Goal: Task Accomplishment & Management: Complete application form

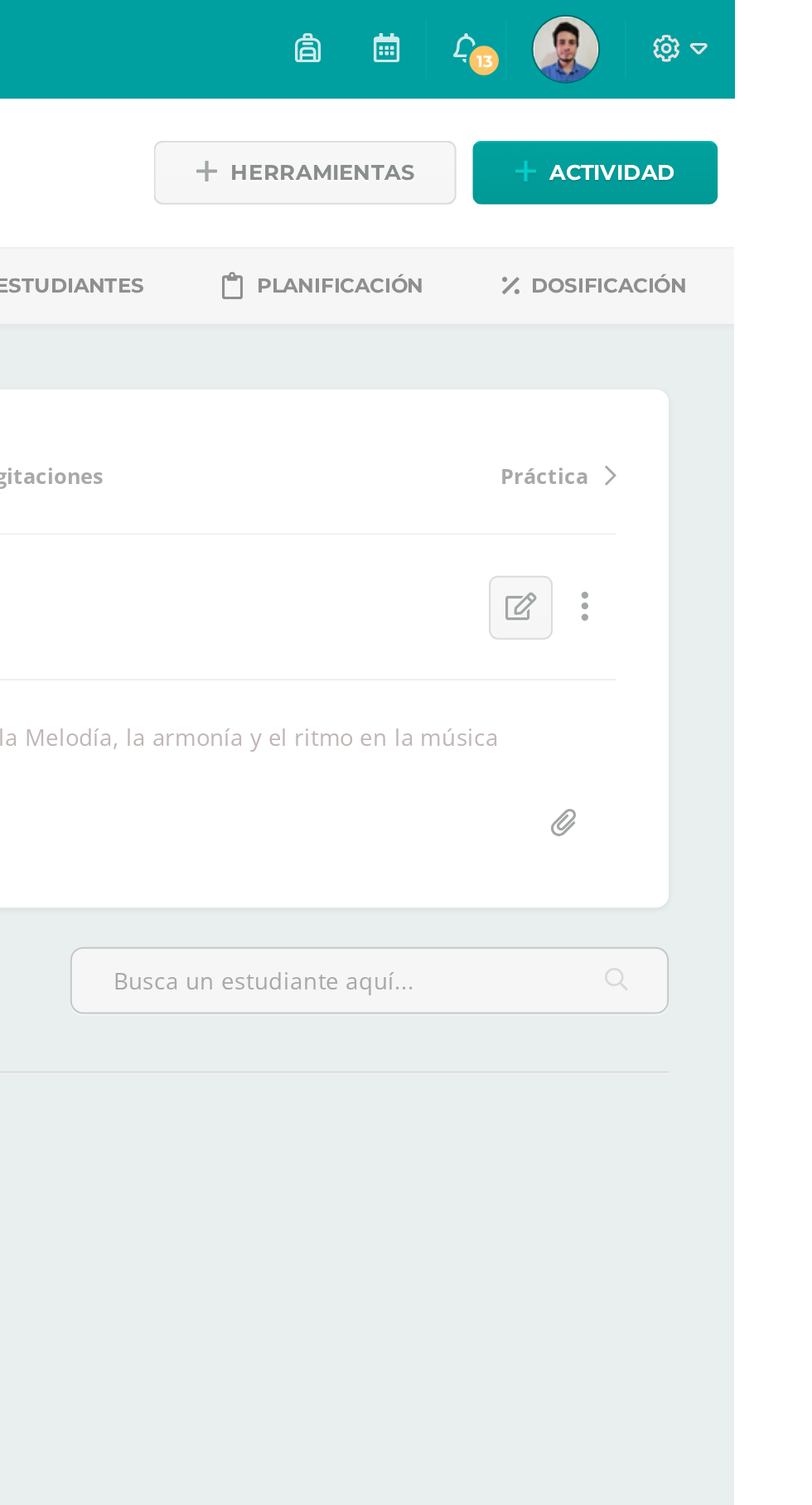
click at [683, 22] on icon at bounding box center [675, 24] width 13 height 15
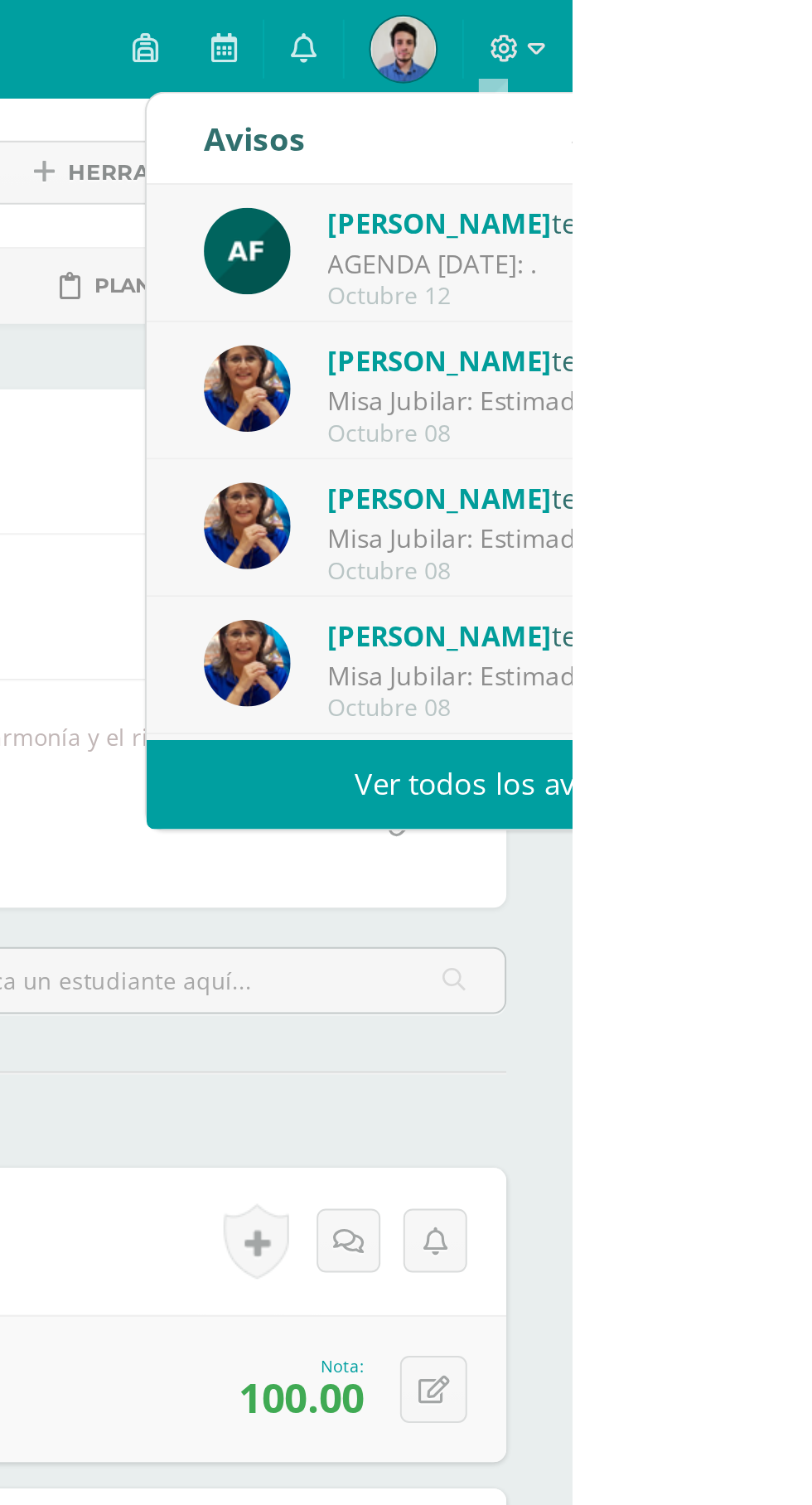
scroll to position [1, 0]
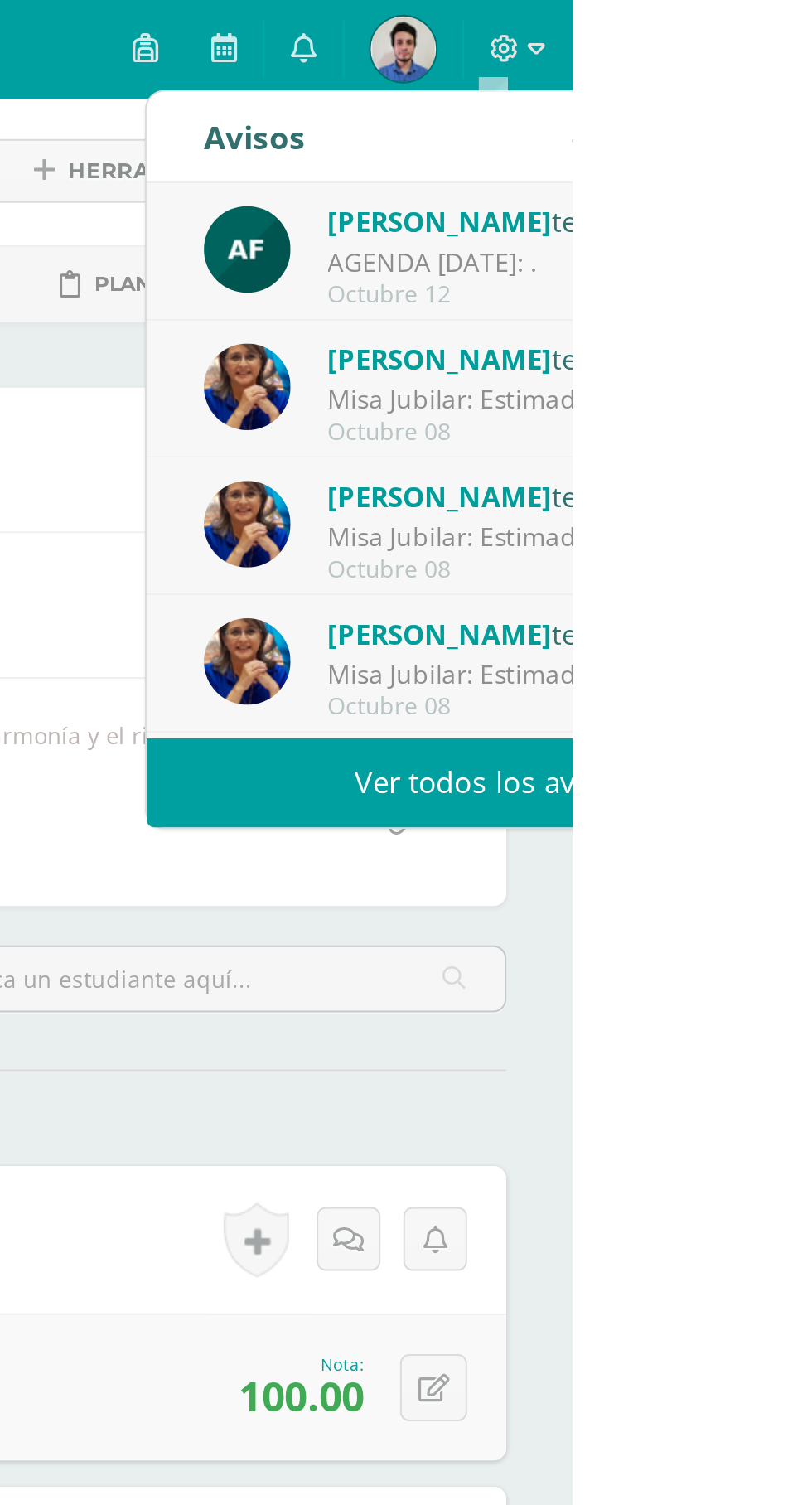
click at [713, 139] on div "Astrid Figueroa te envió un aviso AGENDA 10 DE OCTUBRE: . Octubre 12" at bounding box center [771, 127] width 292 height 54
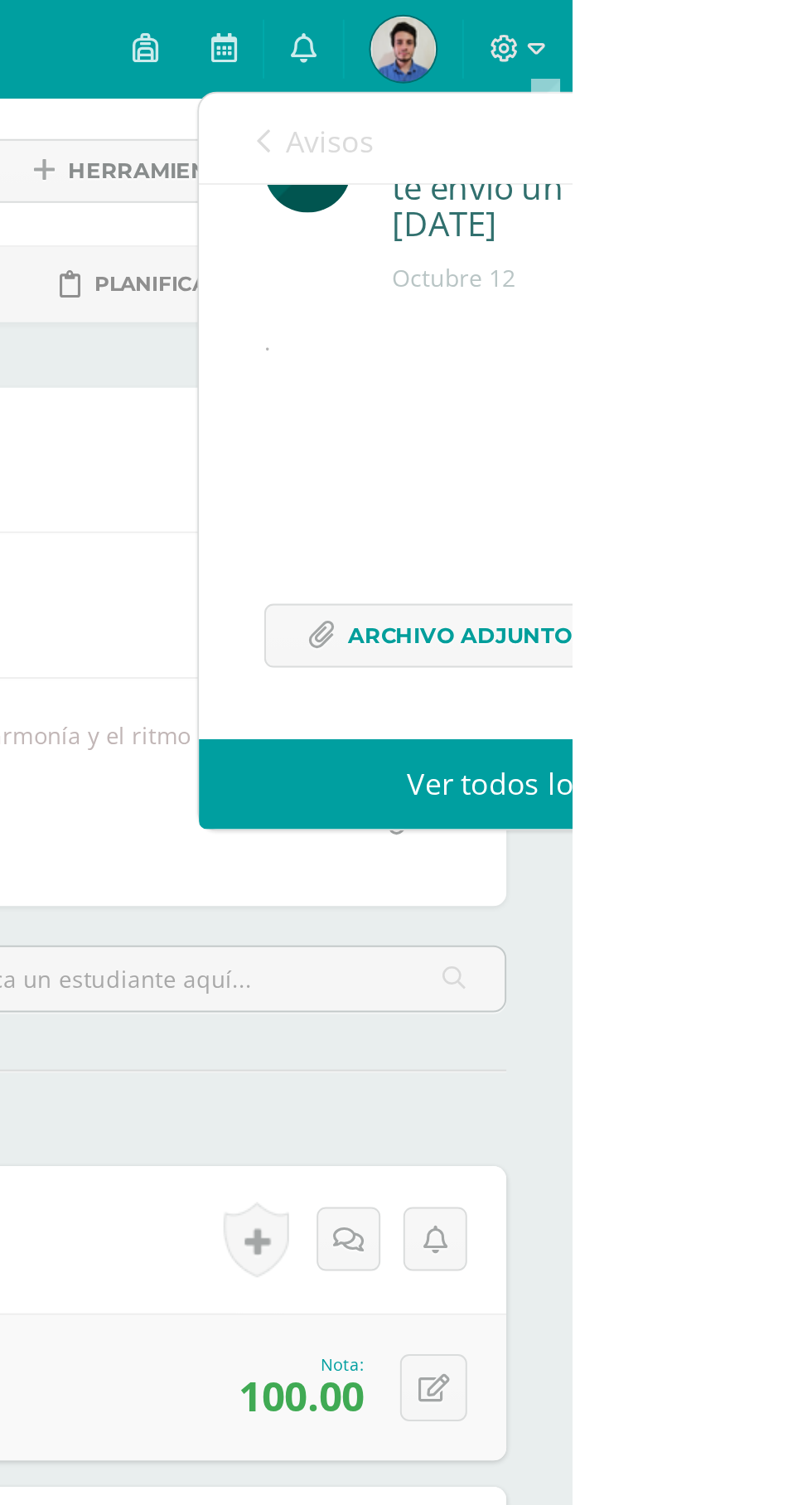
scroll to position [91, 0]
click at [701, 324] on span "Archivo Adjunto" at bounding box center [755, 321] width 114 height 31
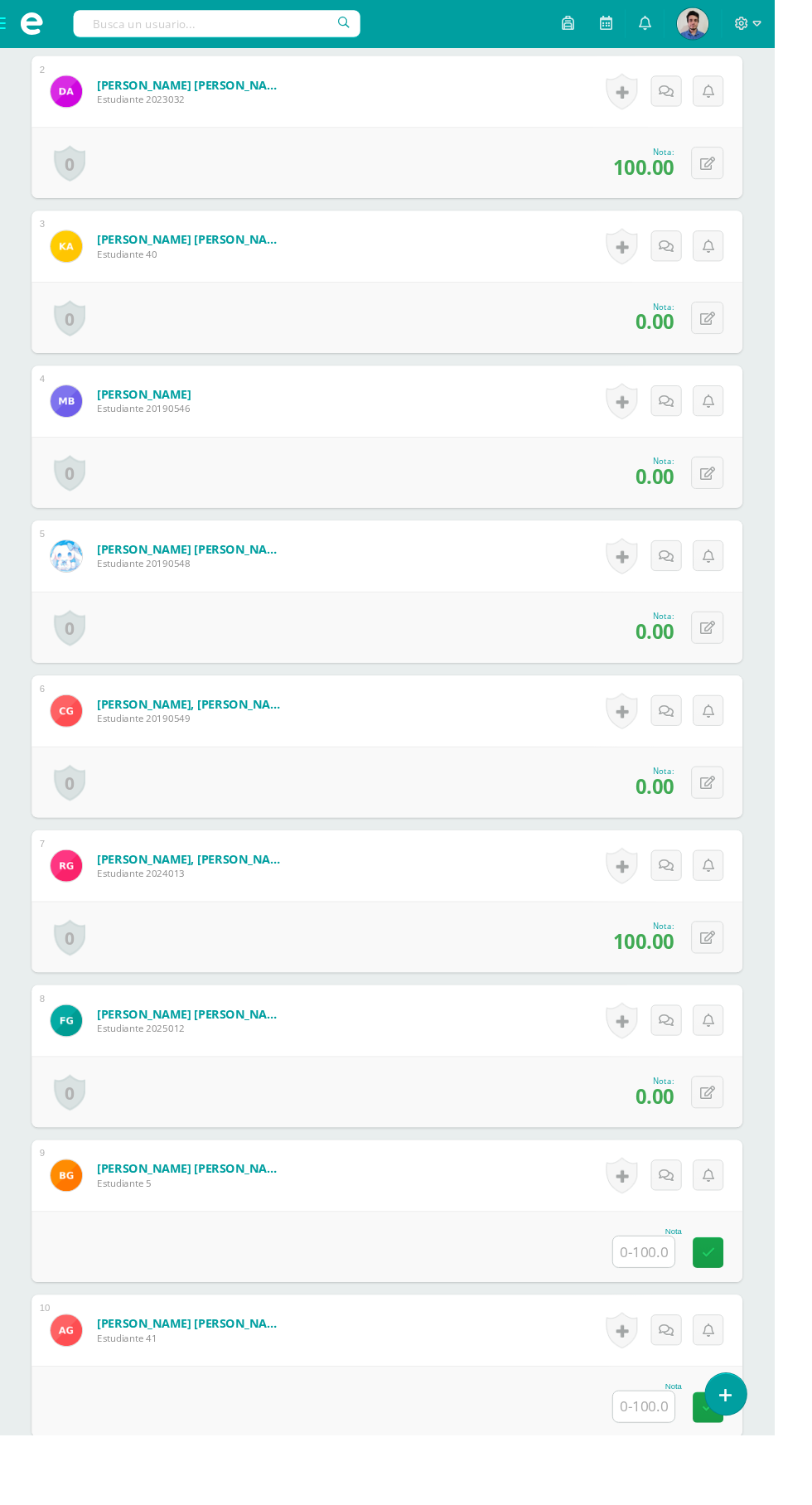
scroll to position [2301, 0]
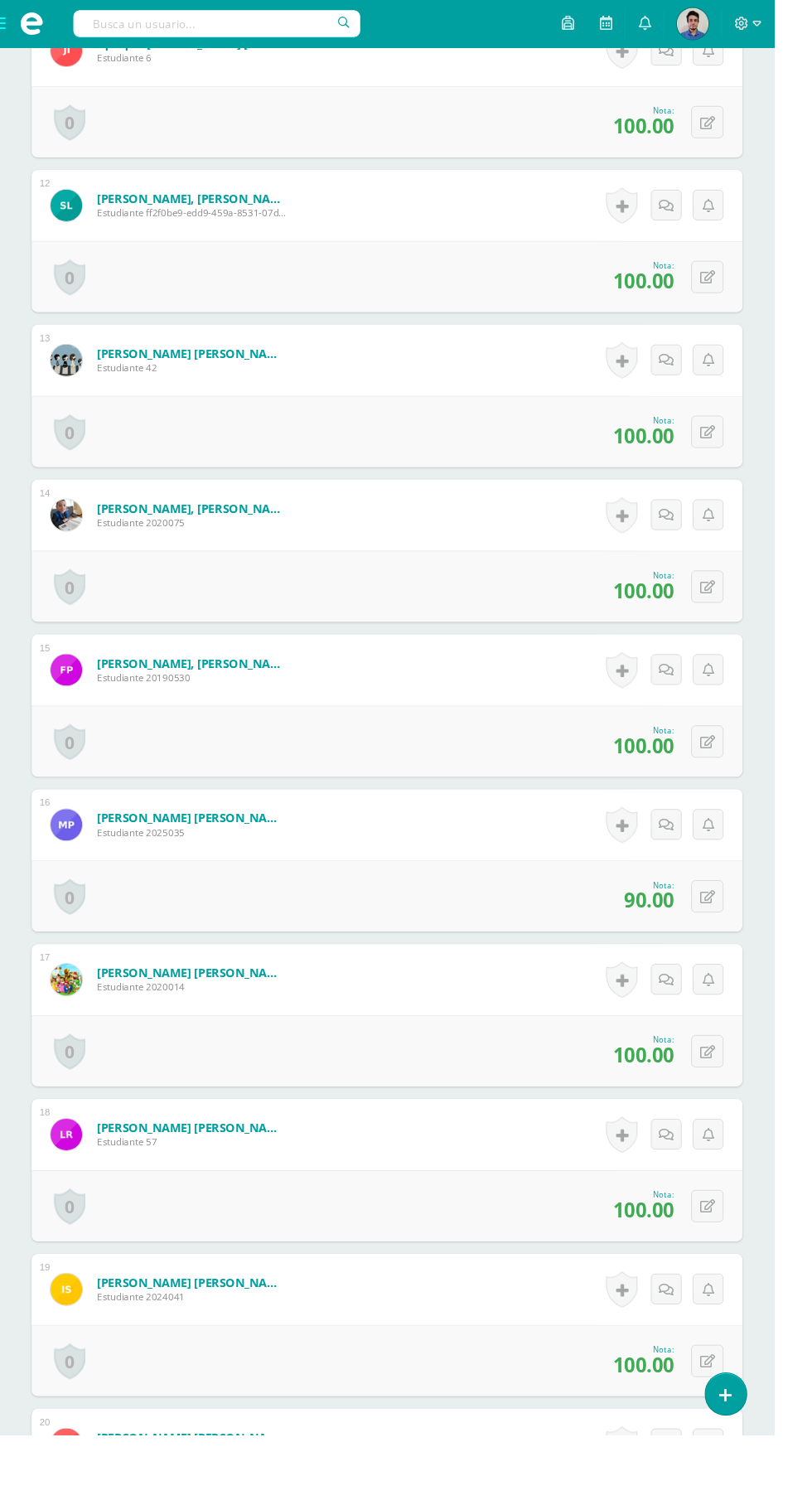
scroll to position [2437, 0]
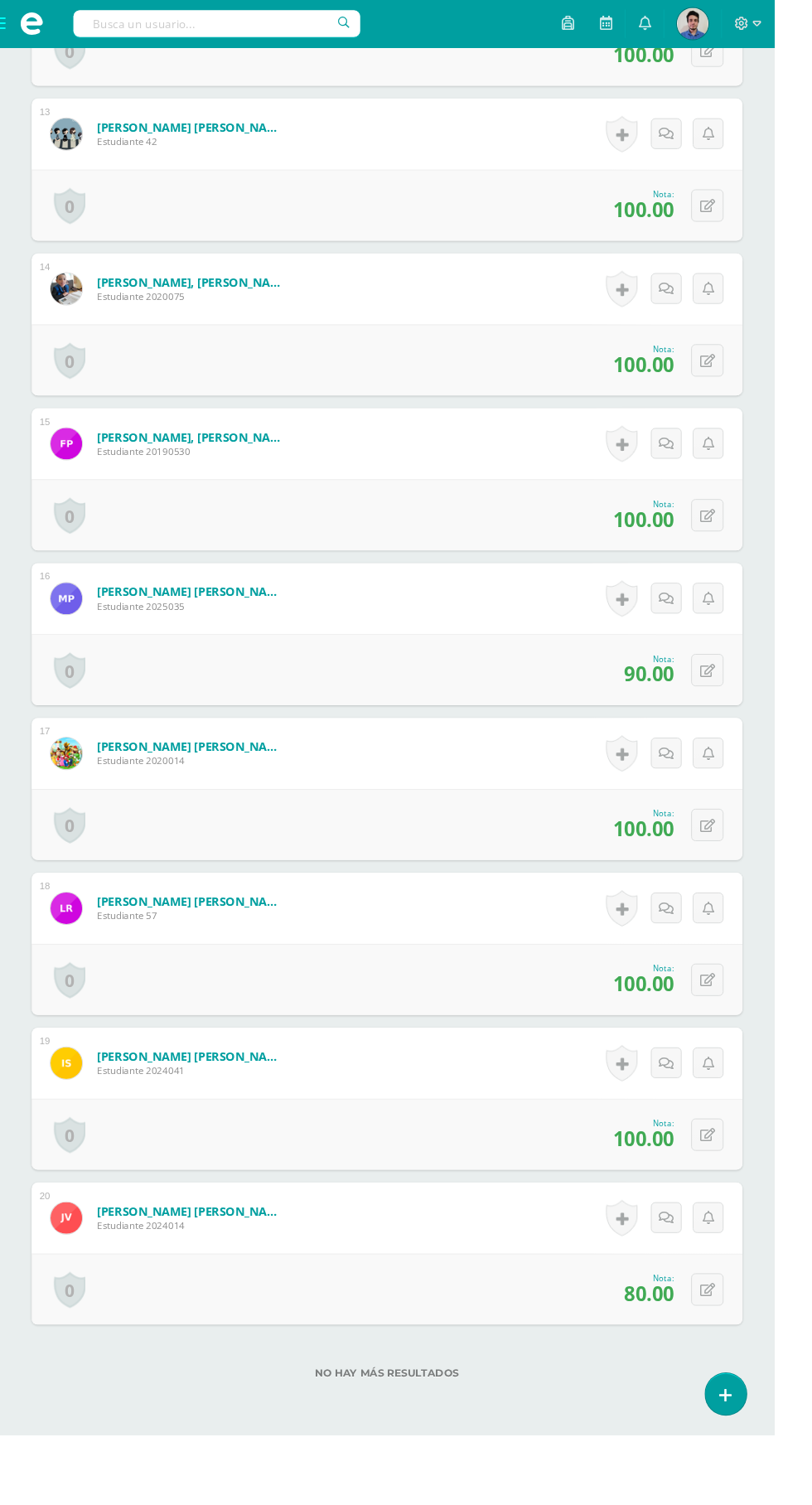
click at [103, 1504] on span "anterior" at bounding box center [98, 1530] width 60 height 31
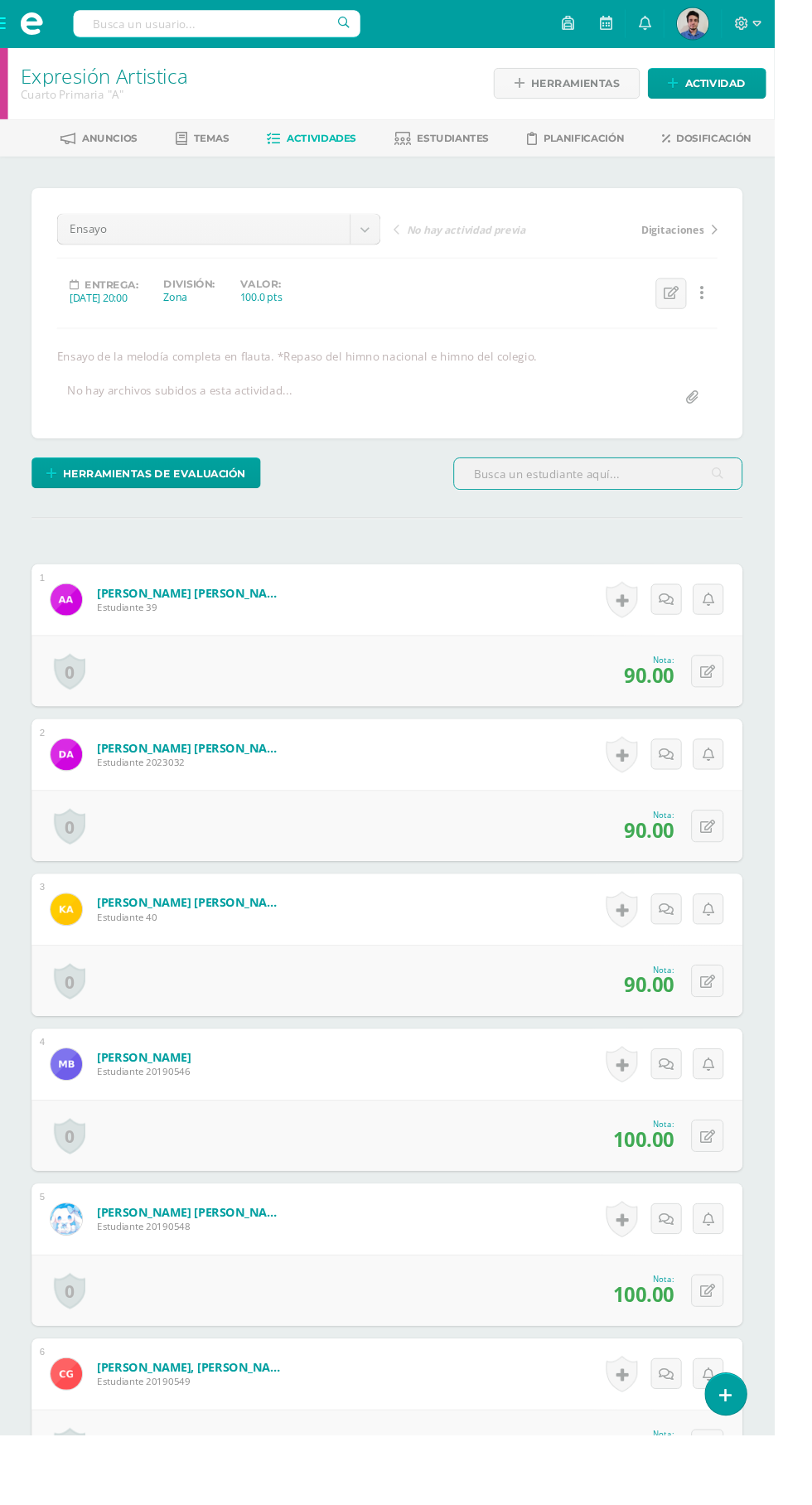
click at [59, 20] on span at bounding box center [33, 25] width 66 height 49
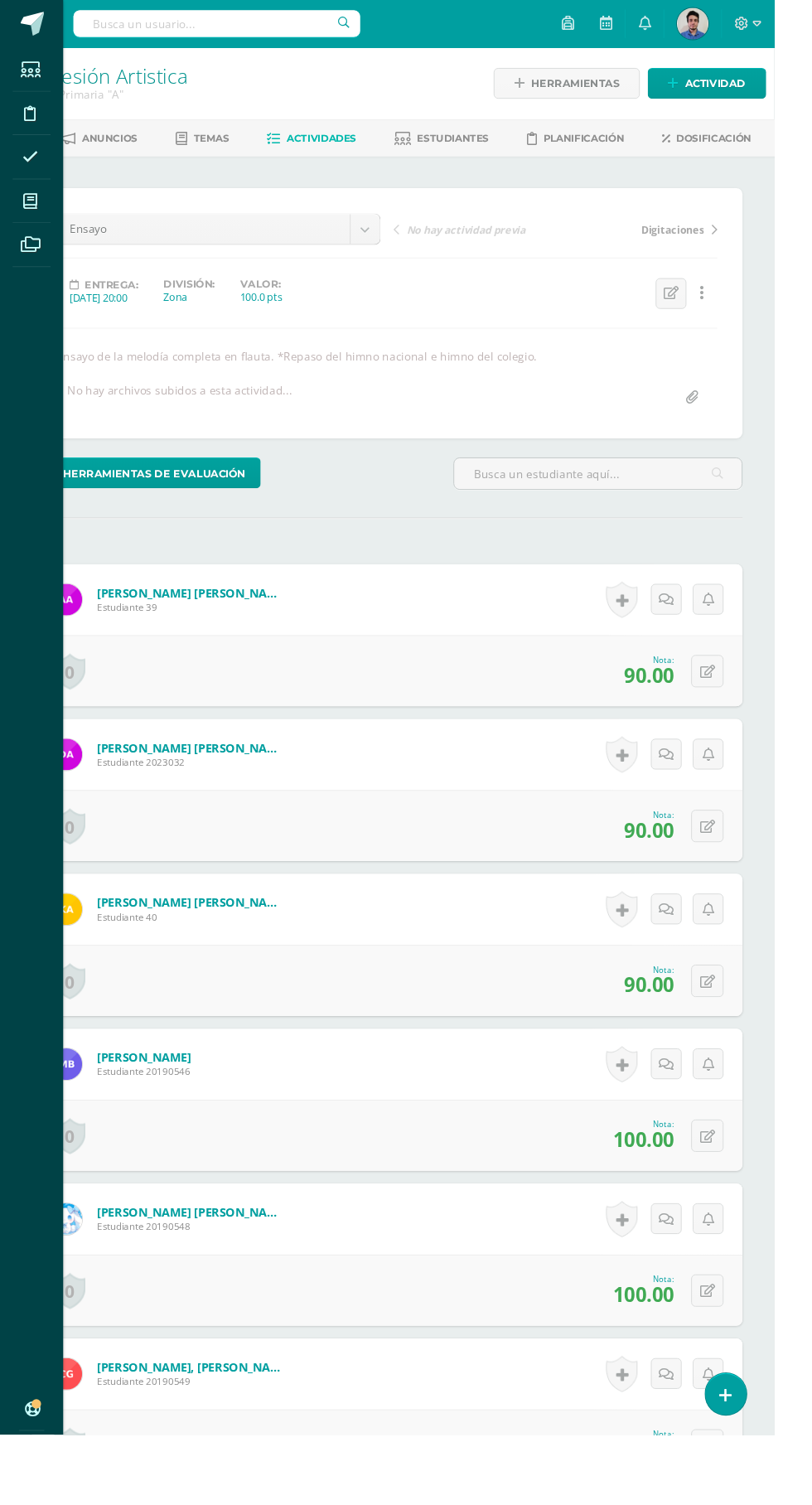
click at [33, 217] on icon at bounding box center [31, 210] width 15 height 17
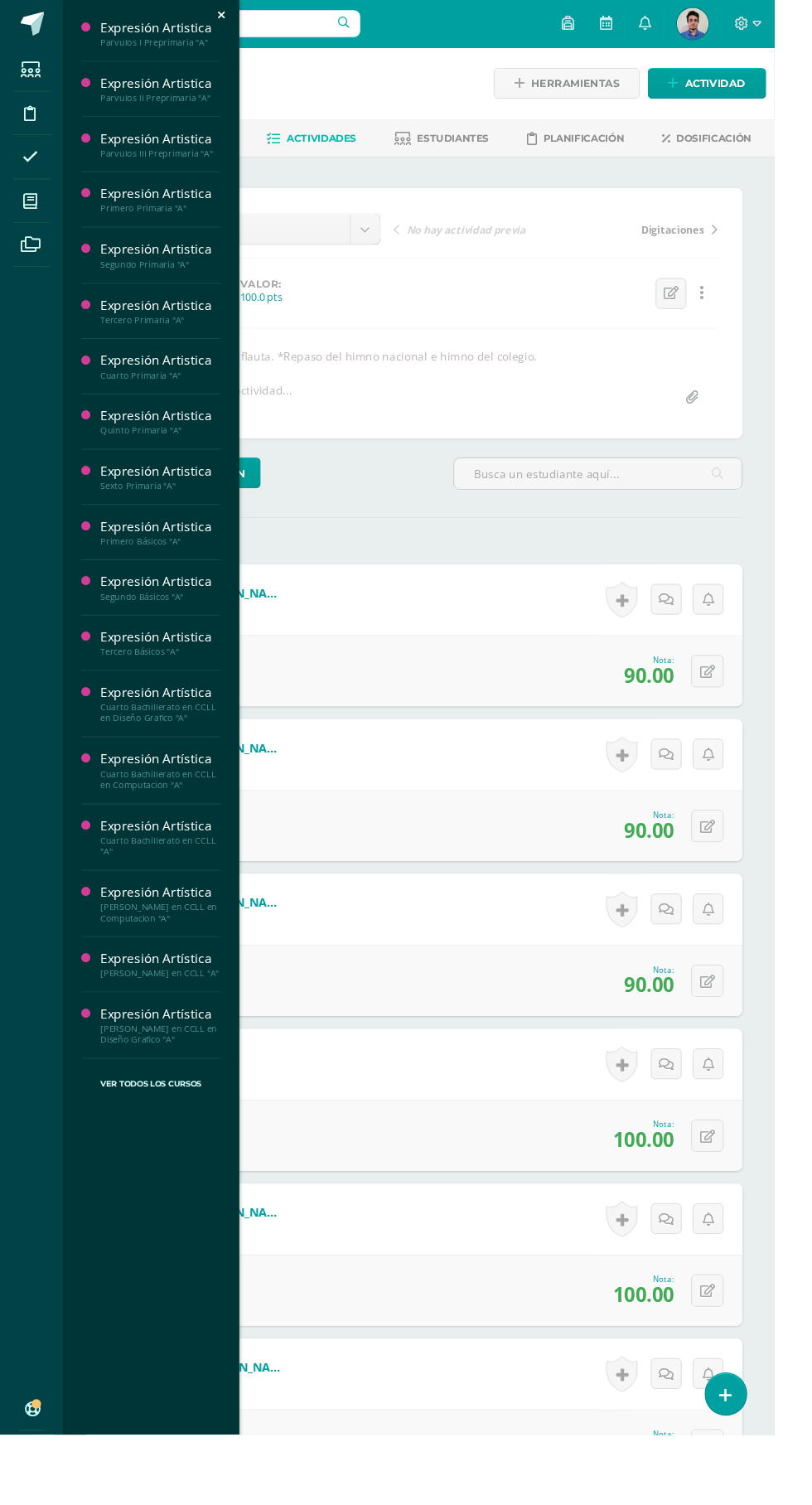
click at [193, 334] on div "Tercero Primaria "A"" at bounding box center [167, 336] width 125 height 12
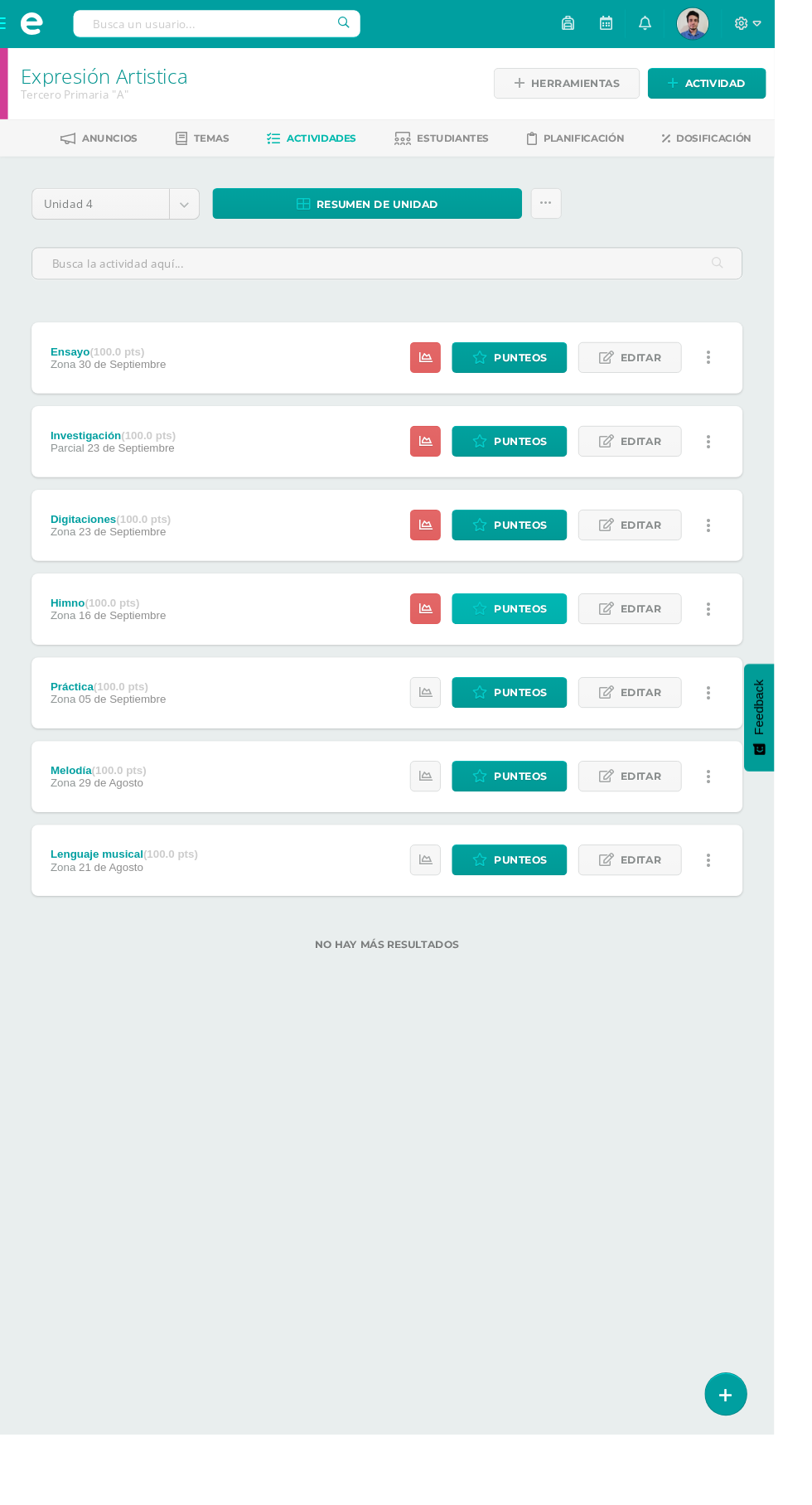
click at [543, 635] on span "Punteos" at bounding box center [545, 638] width 55 height 31
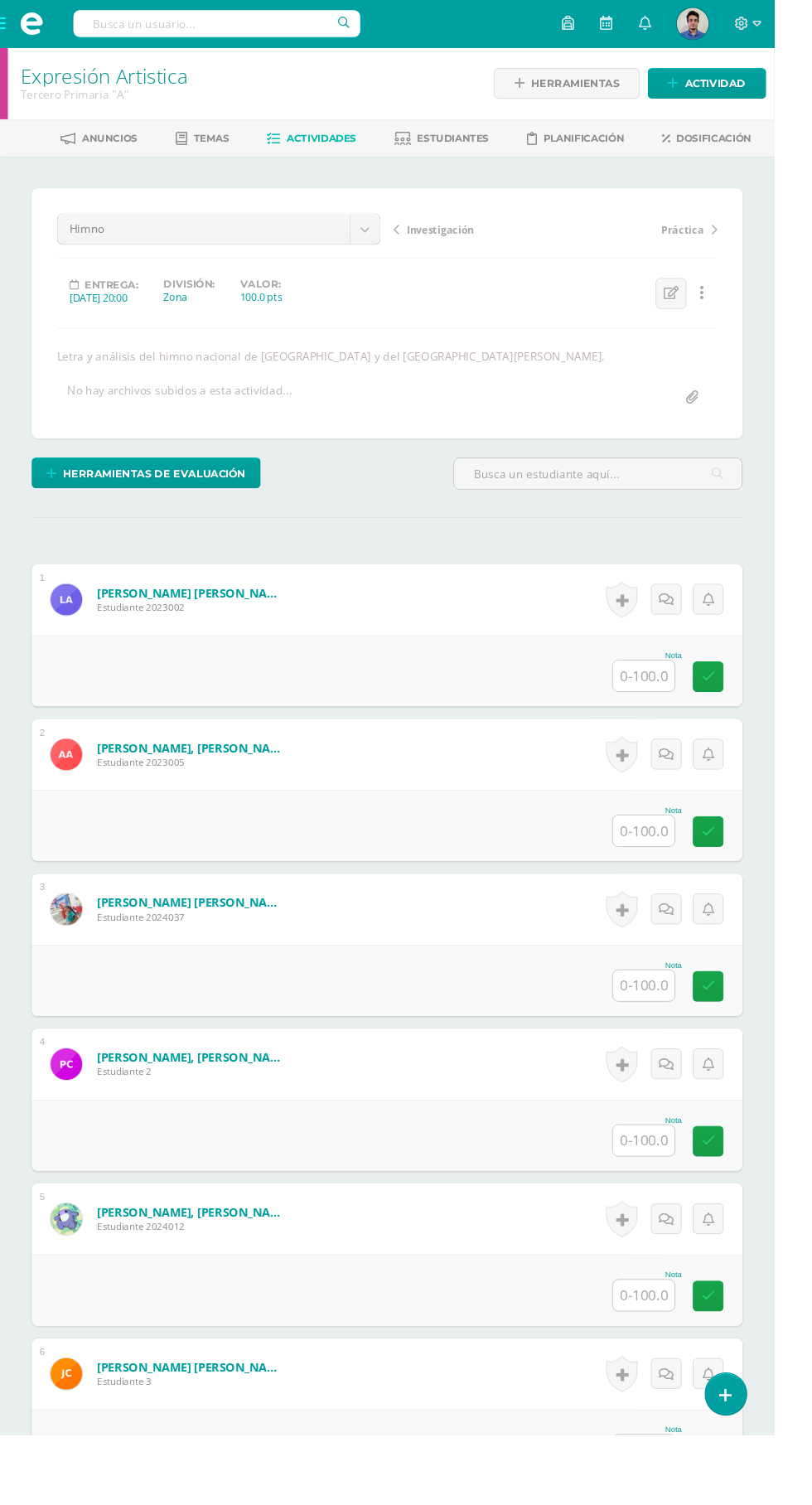
scroll to position [1, 0]
click at [664, 701] on input "text" at bounding box center [675, 708] width 64 height 33
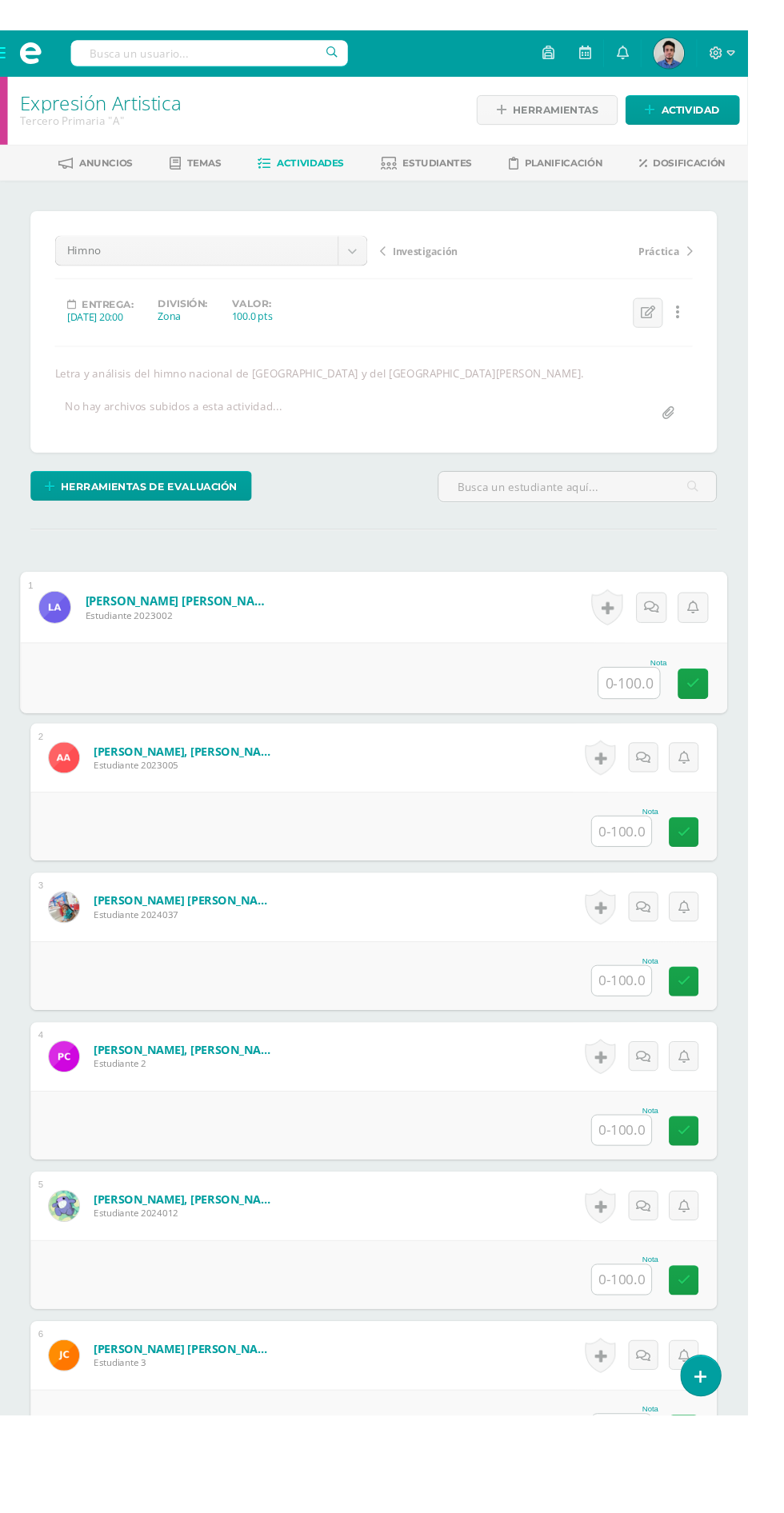
scroll to position [2, 0]
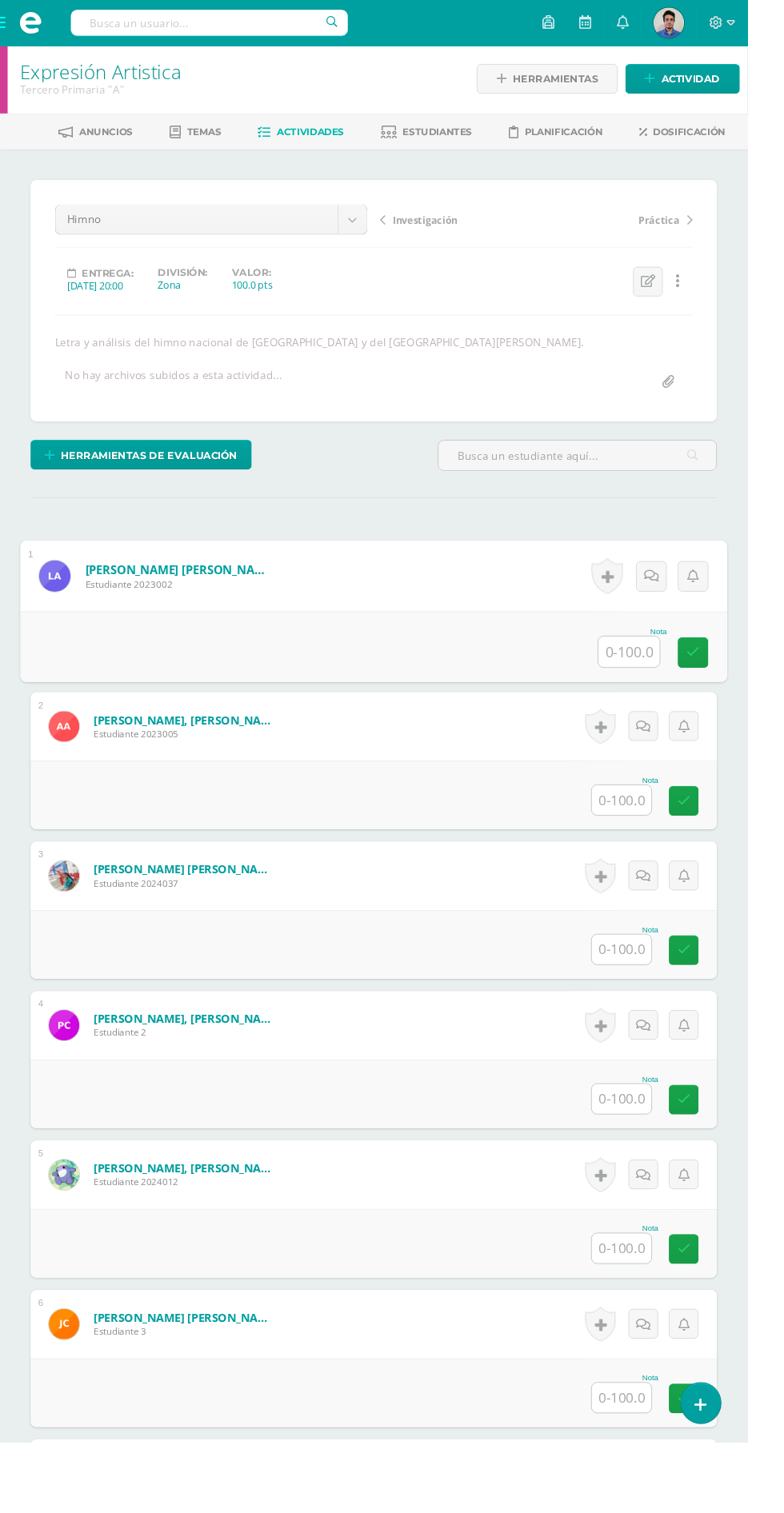
click at [650, 683] on input "text" at bounding box center [659, 684] width 64 height 32
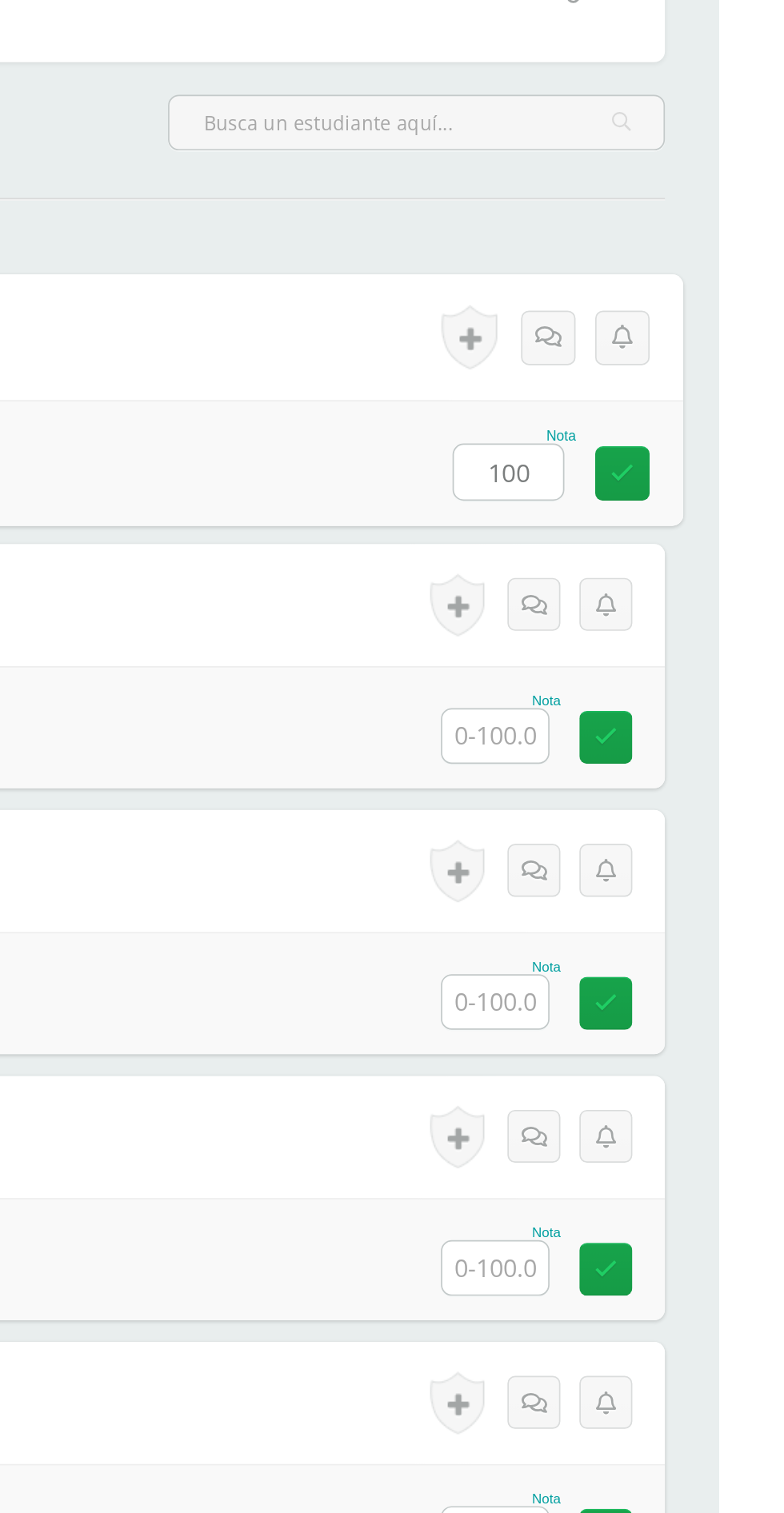
type input "100"
click at [657, 845] on input "text" at bounding box center [651, 839] width 62 height 31
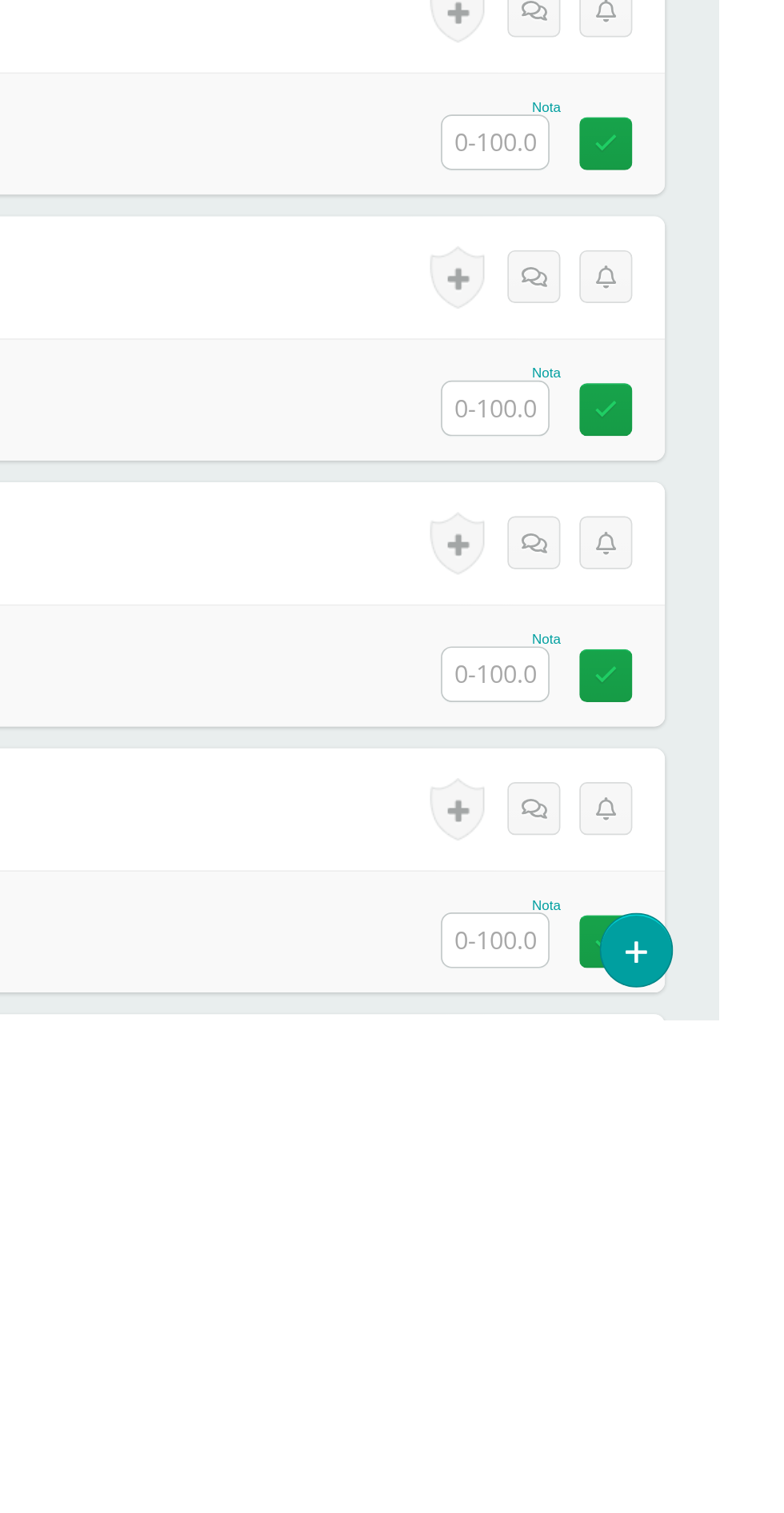
type input "100"
click at [648, 1312] on input "text" at bounding box center [651, 1310] width 62 height 31
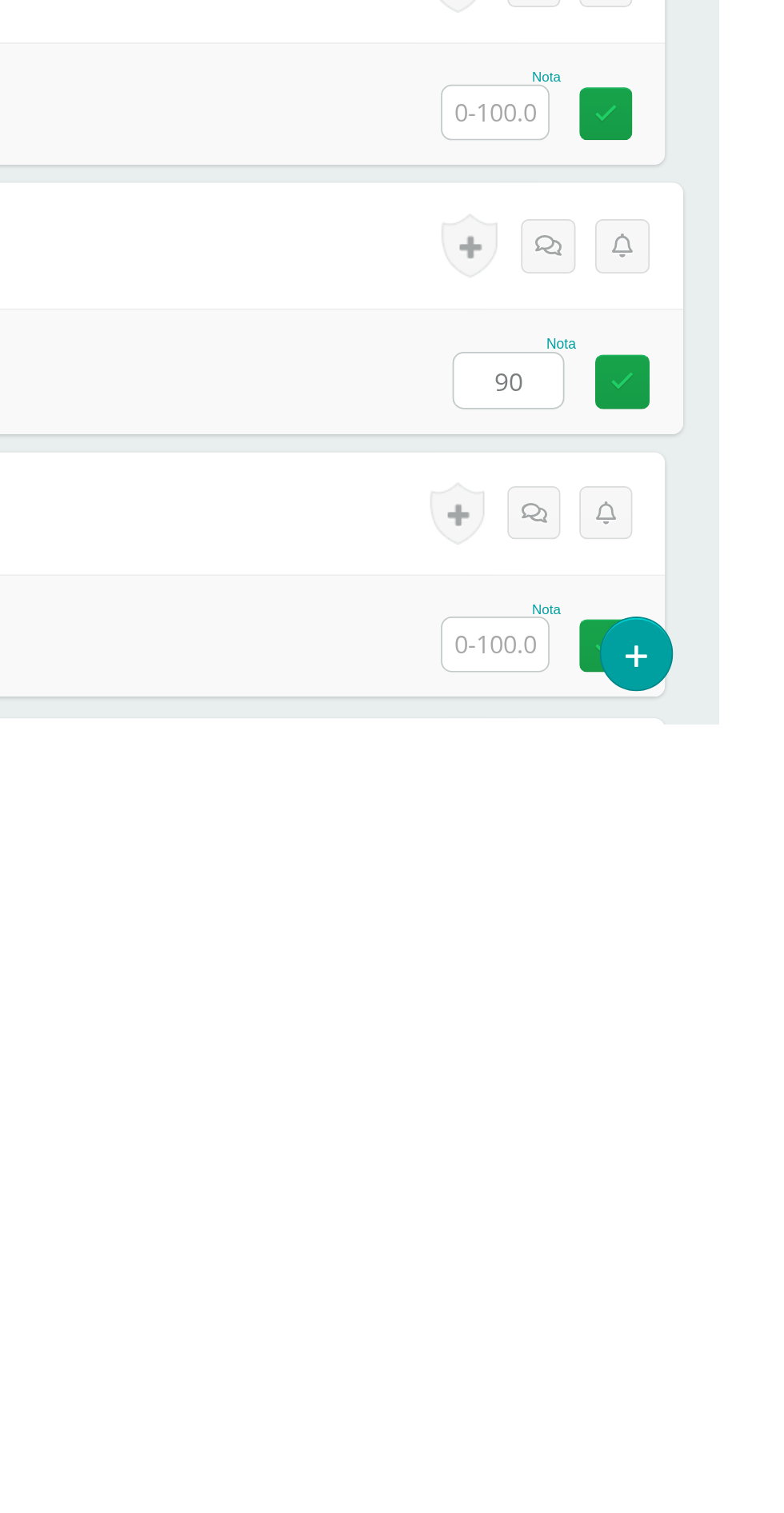
type input "90"
click at [650, 1452] on input "text" at bounding box center [651, 1466] width 62 height 31
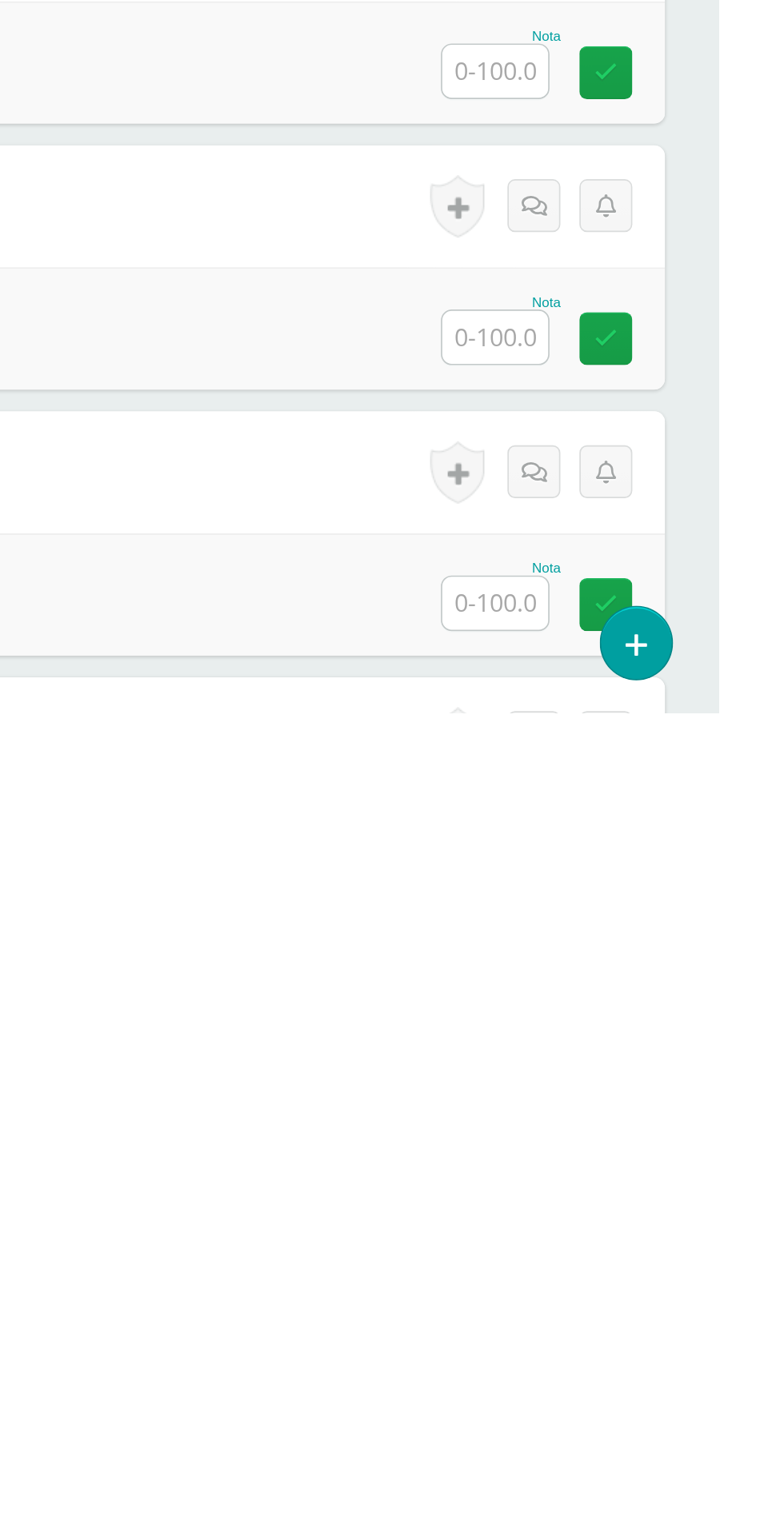
type input "80"
click at [654, 1452] on input "text" at bounding box center [651, 1449] width 62 height 31
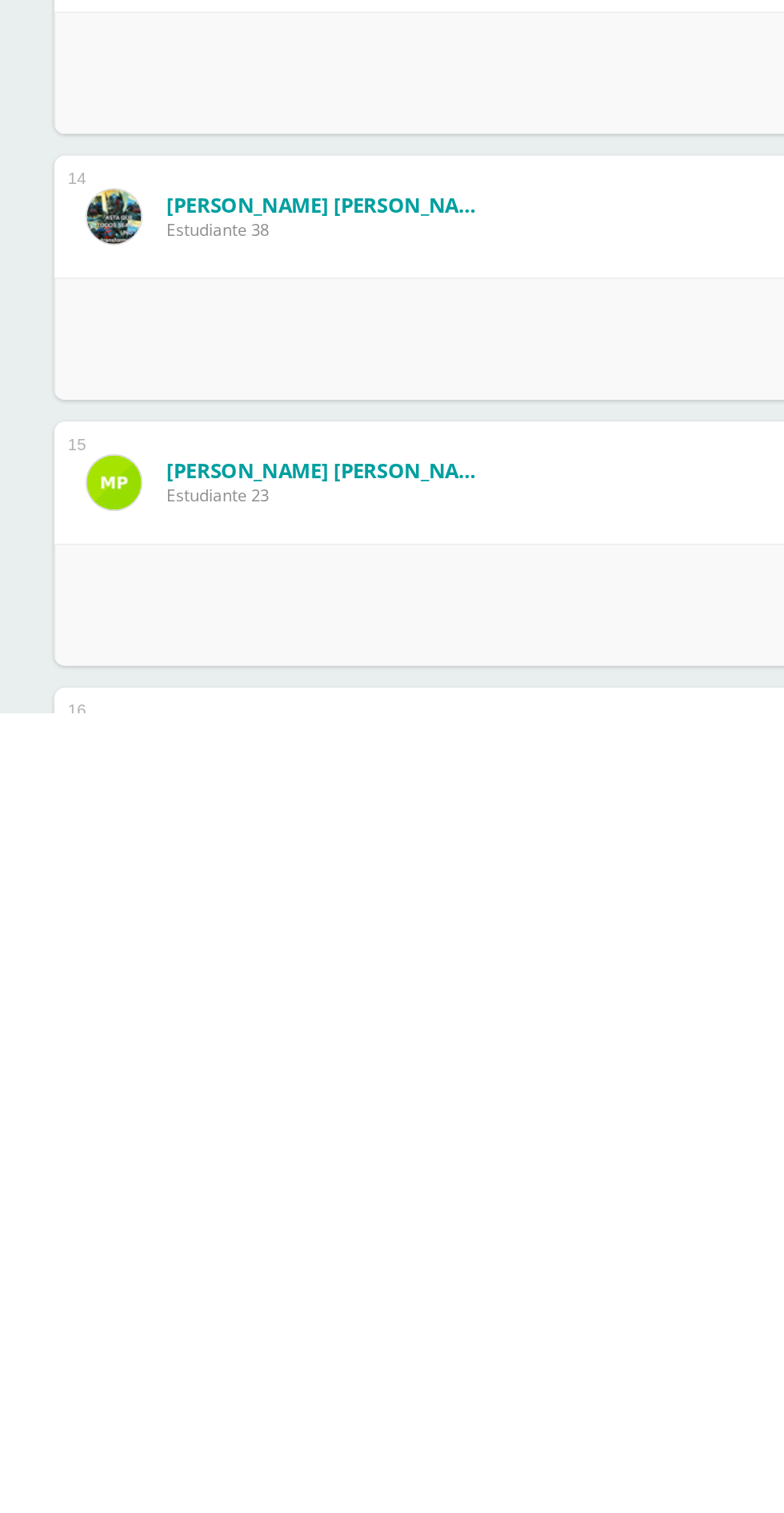
scroll to position [1433, 0]
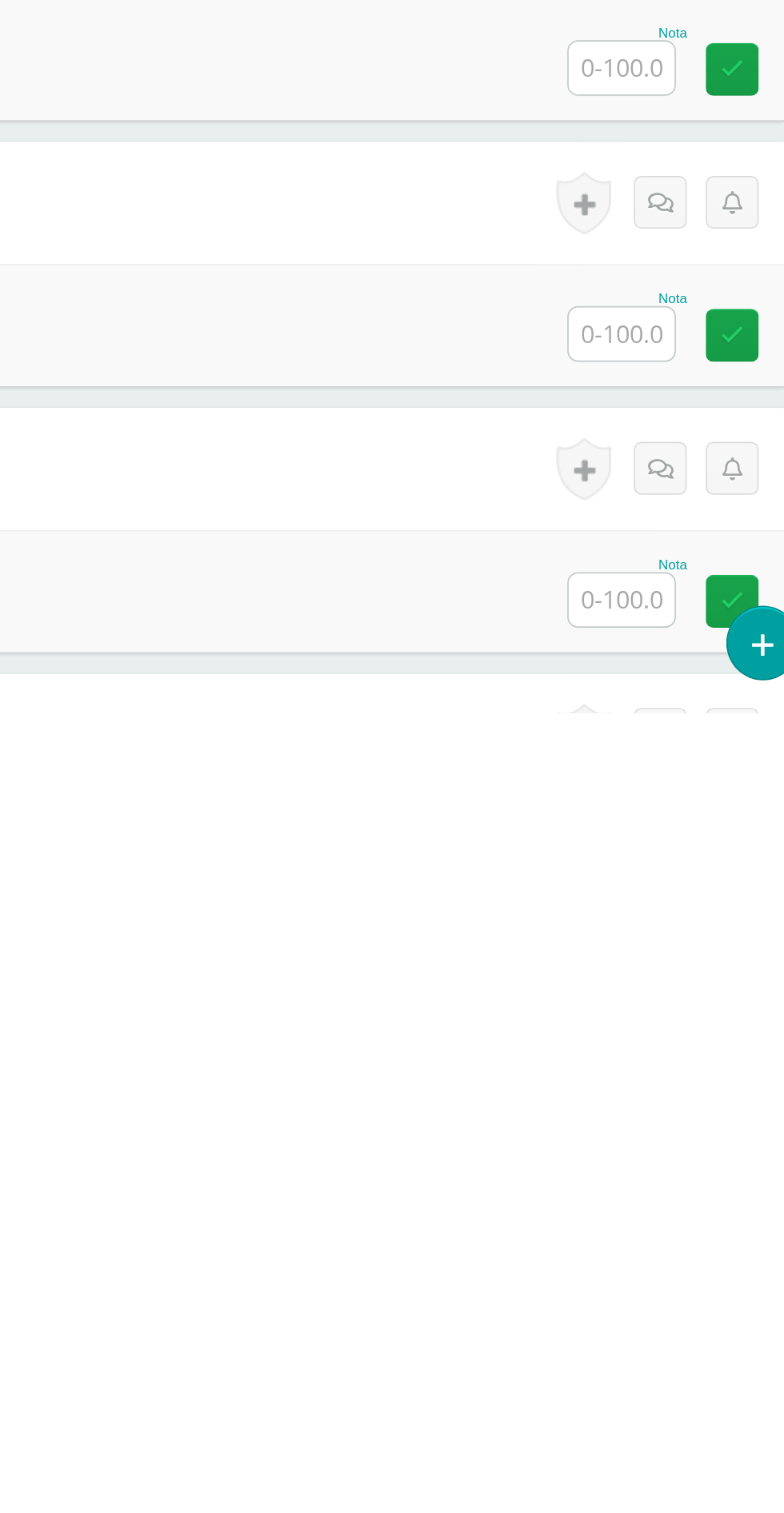
type input "90"
click at [643, 1293] on input "text" at bounding box center [651, 1290] width 62 height 31
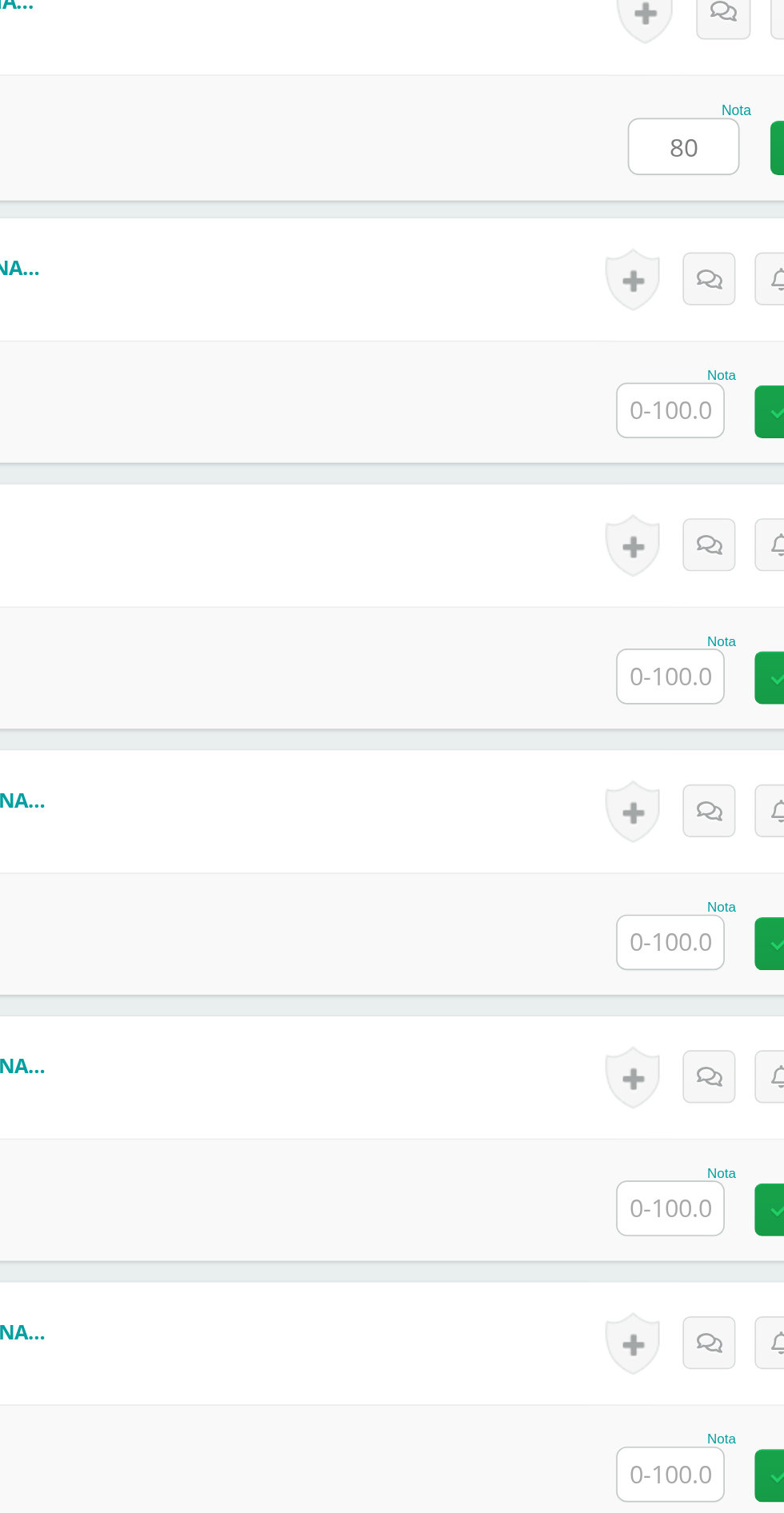
scroll to position [2132, 0]
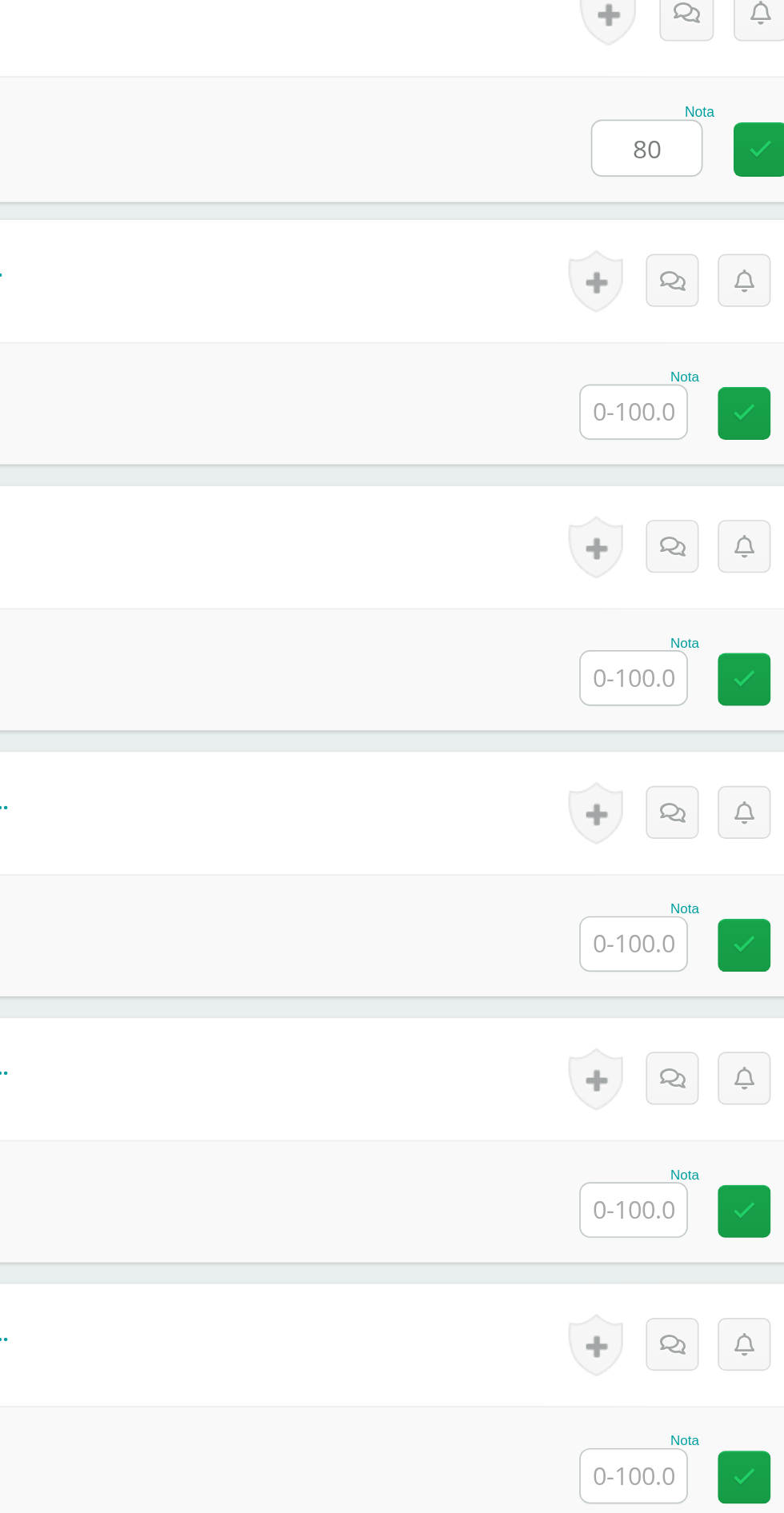
type input "80"
click at [659, 743] on input "text" at bounding box center [651, 747] width 62 height 31
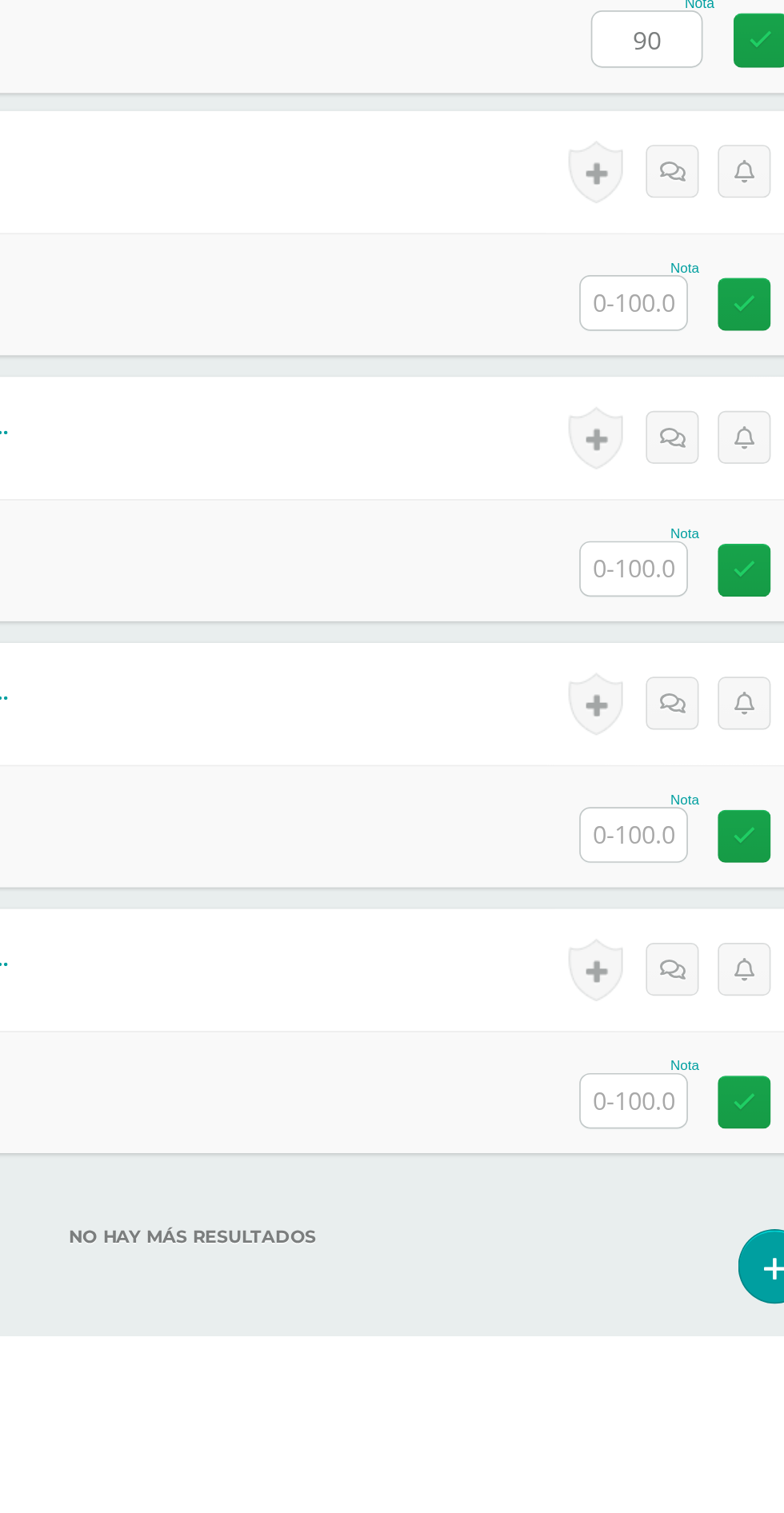
type input "90"
click at [658, 1058] on input "text" at bounding box center [651, 1061] width 62 height 31
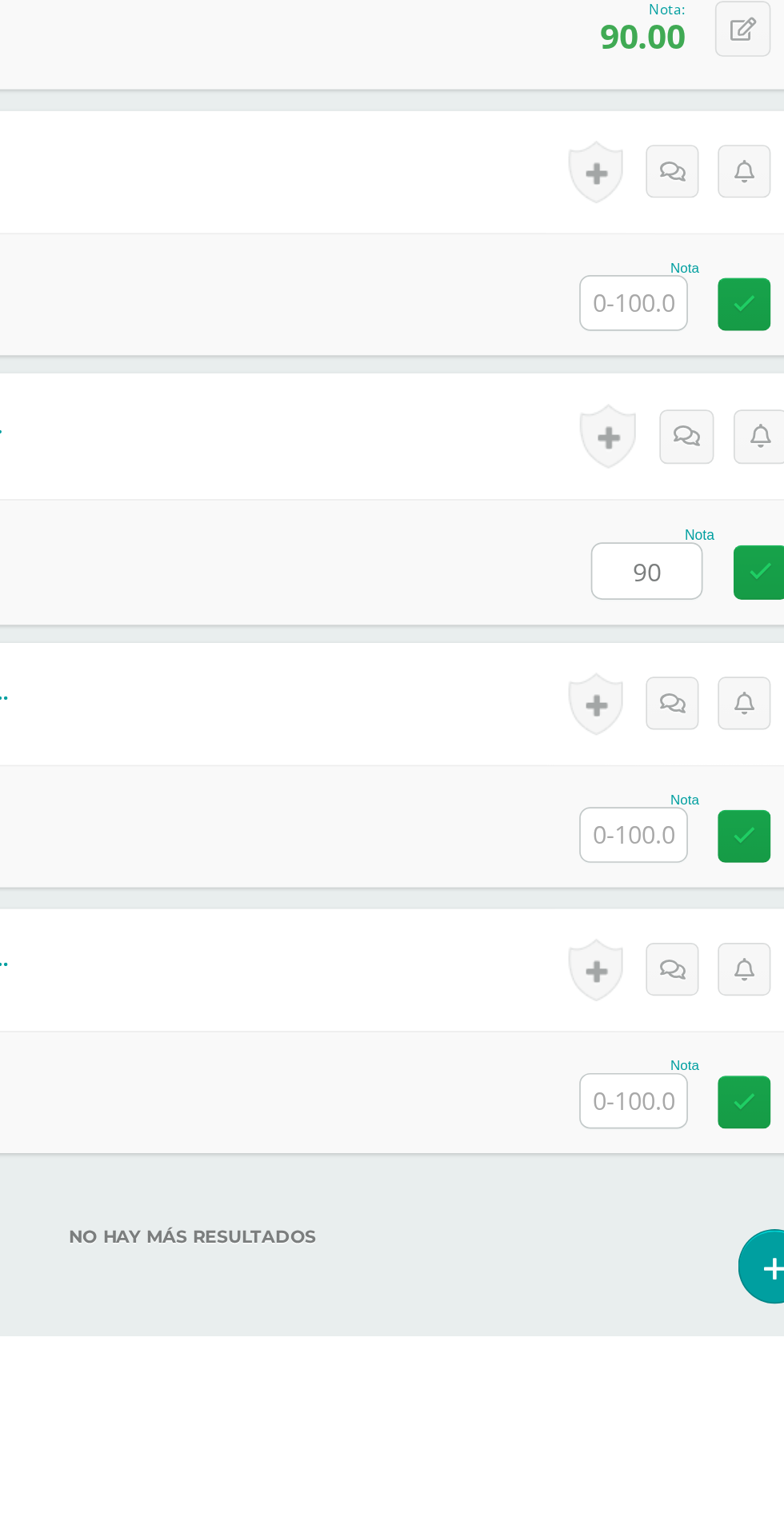
type input "90"
click at [448, 1121] on form "Pérez Ramos, Diego Matías Estudiante 4 Nota 0 Logros N/A" at bounding box center [392, 1140] width 720 height 72
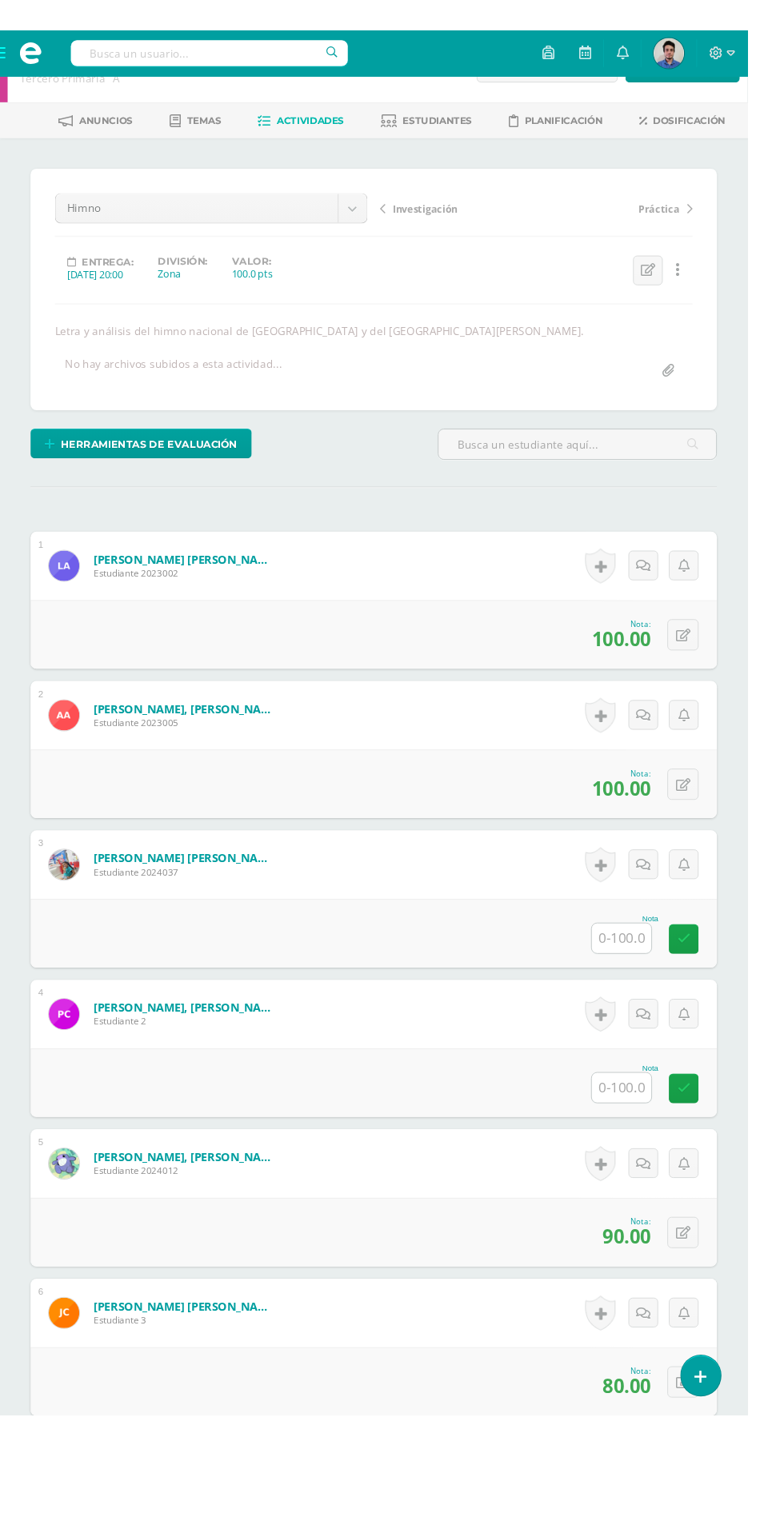
scroll to position [0, 0]
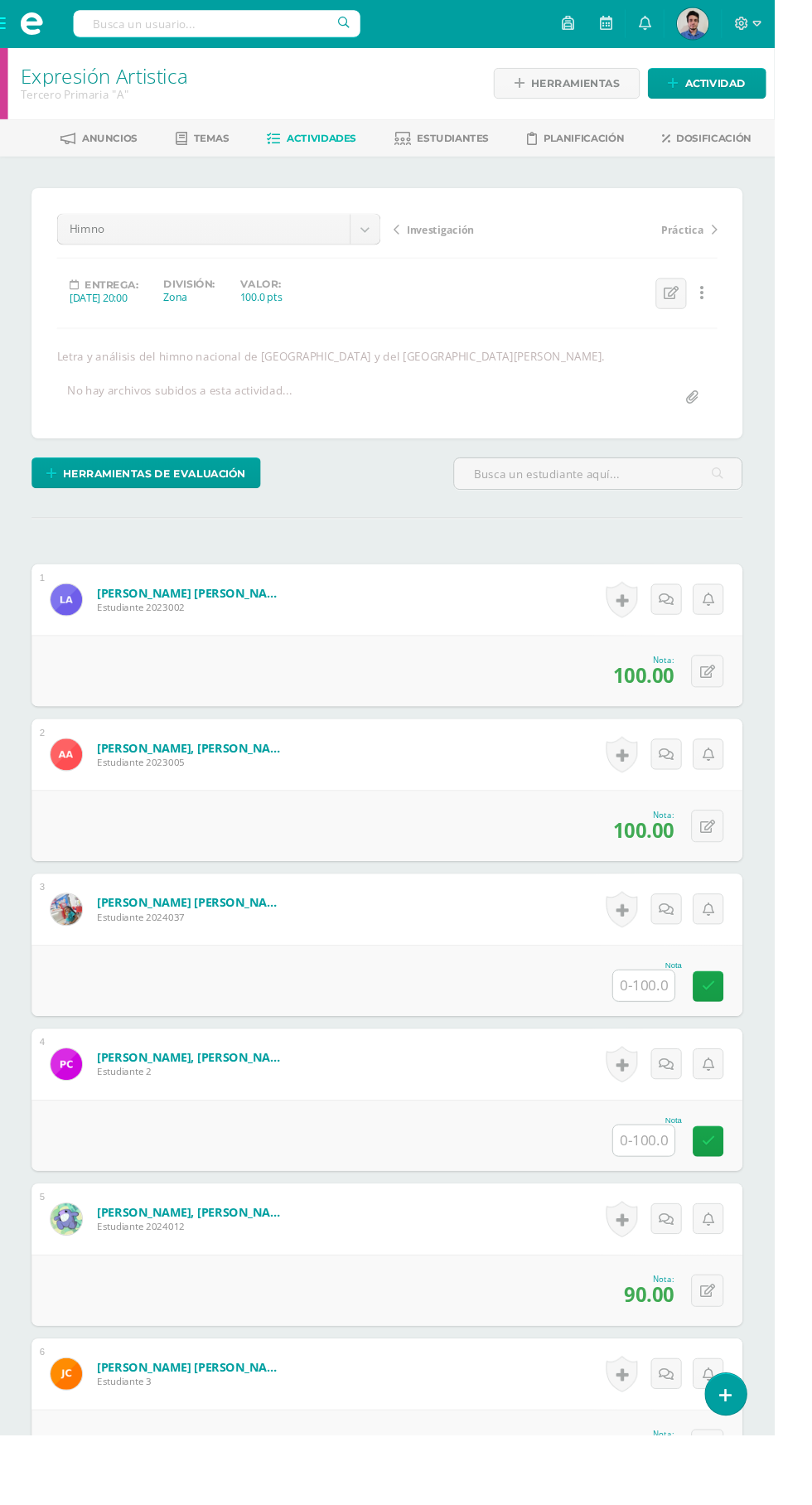
click at [662, 1034] on input "text" at bounding box center [675, 1034] width 64 height 33
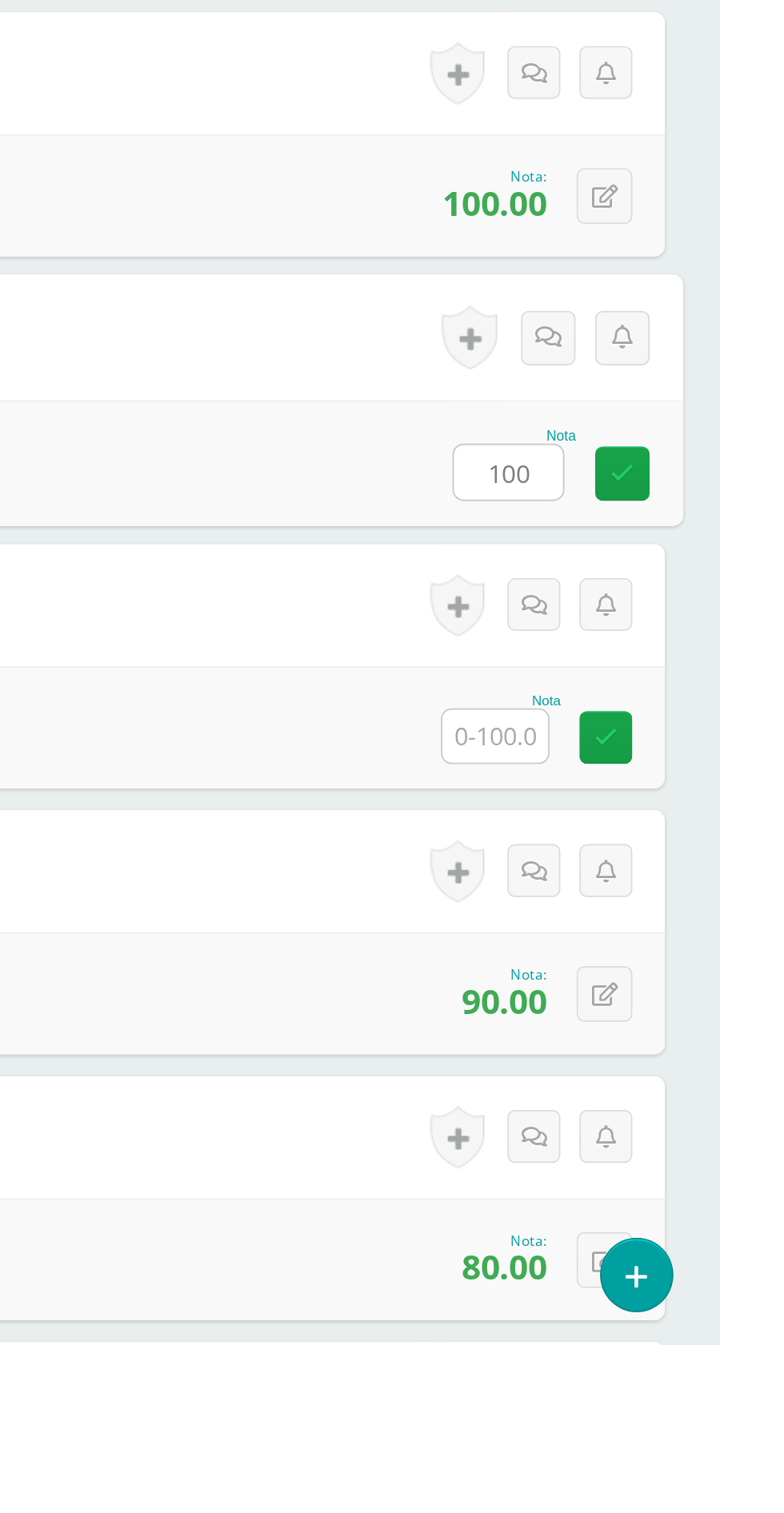
type input "100"
click at [667, 1147] on input "text" at bounding box center [651, 1154] width 62 height 31
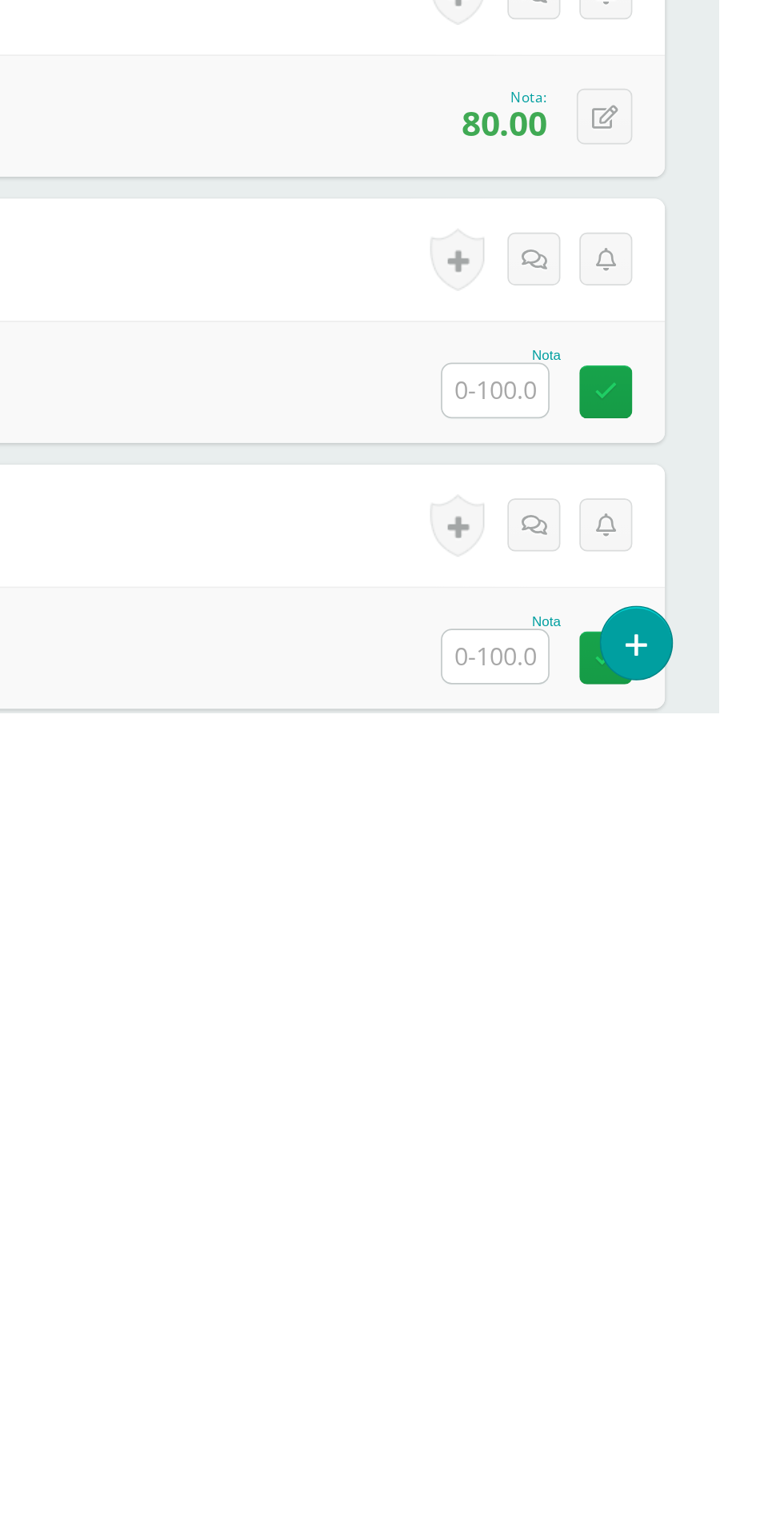
type input "100"
click at [646, 1330] on input "text" at bounding box center [651, 1323] width 62 height 31
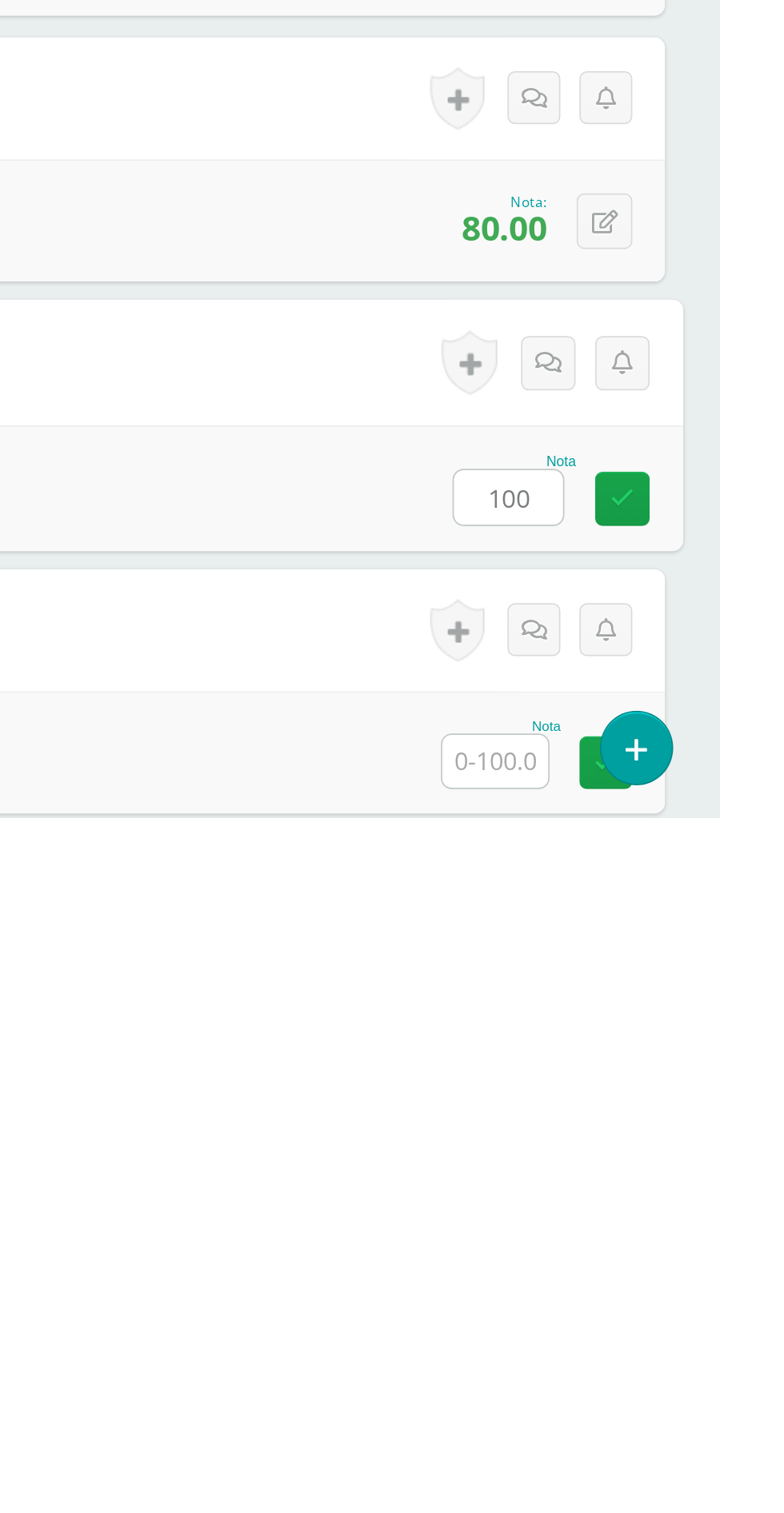
type input "100"
click at [652, 1452] on input "text" at bounding box center [651, 1480] width 62 height 31
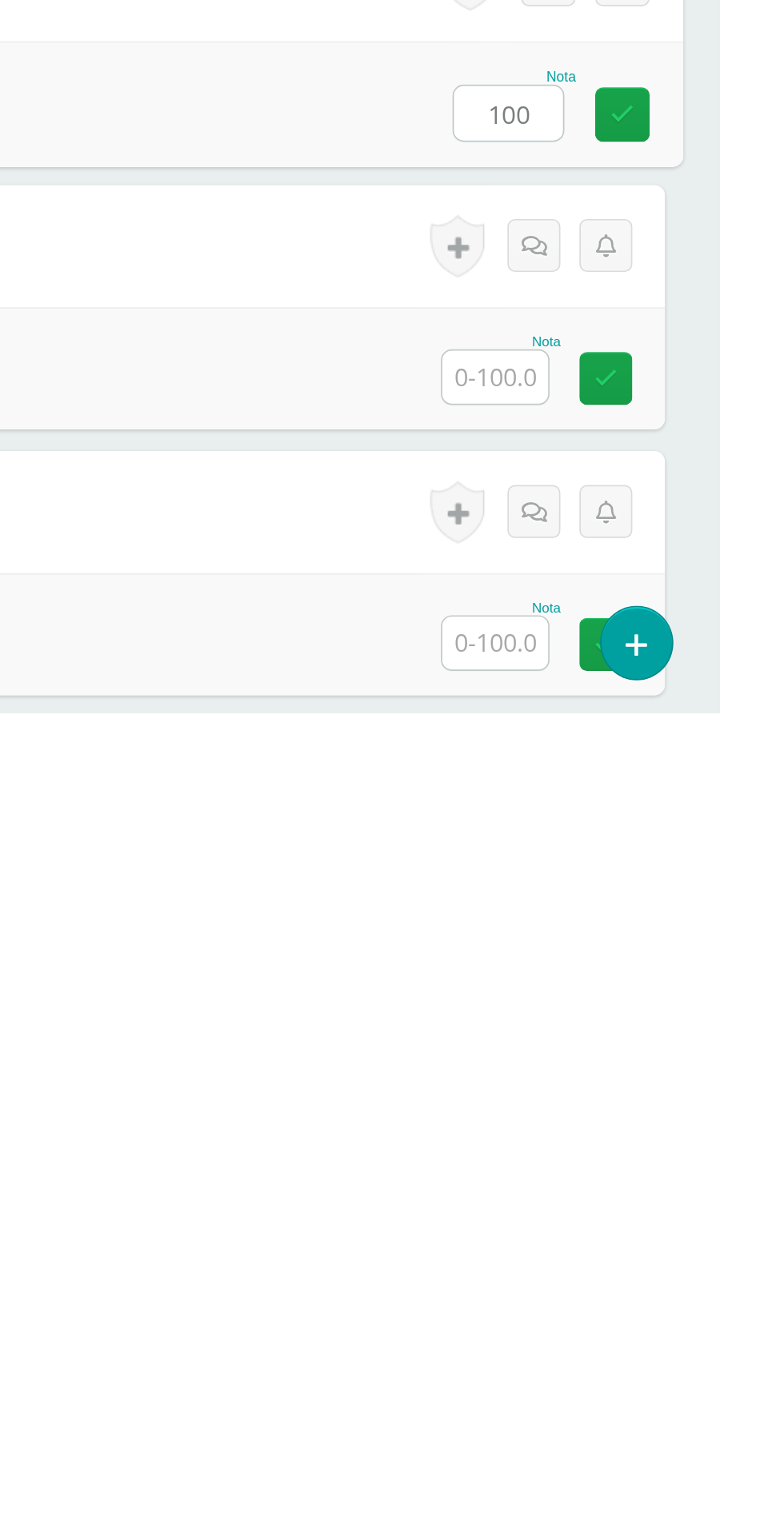
type input "100"
click at [651, 1319] on input "text" at bounding box center [651, 1316] width 62 height 31
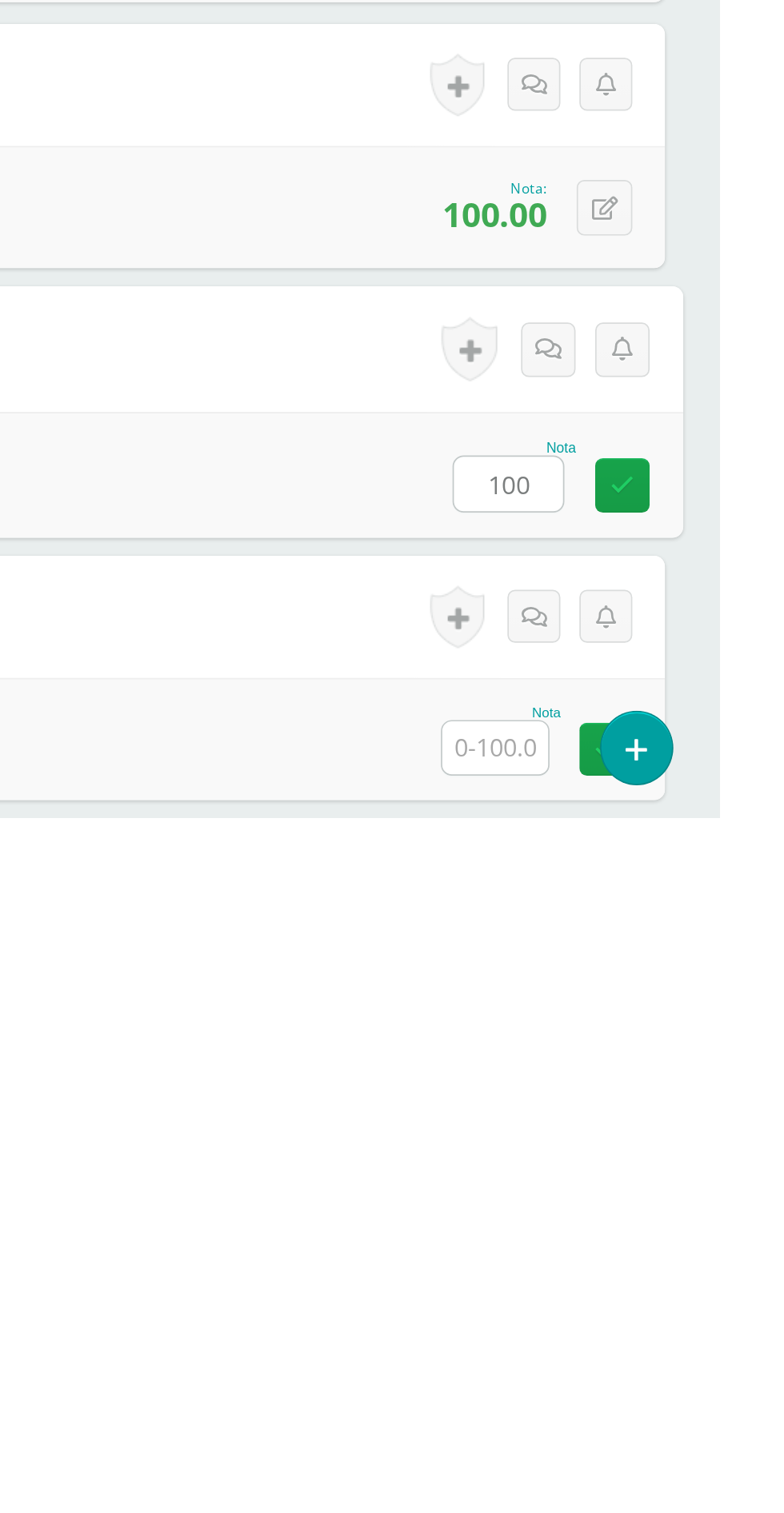
type input "100"
click at [651, 1452] on input "text" at bounding box center [651, 1472] width 62 height 31
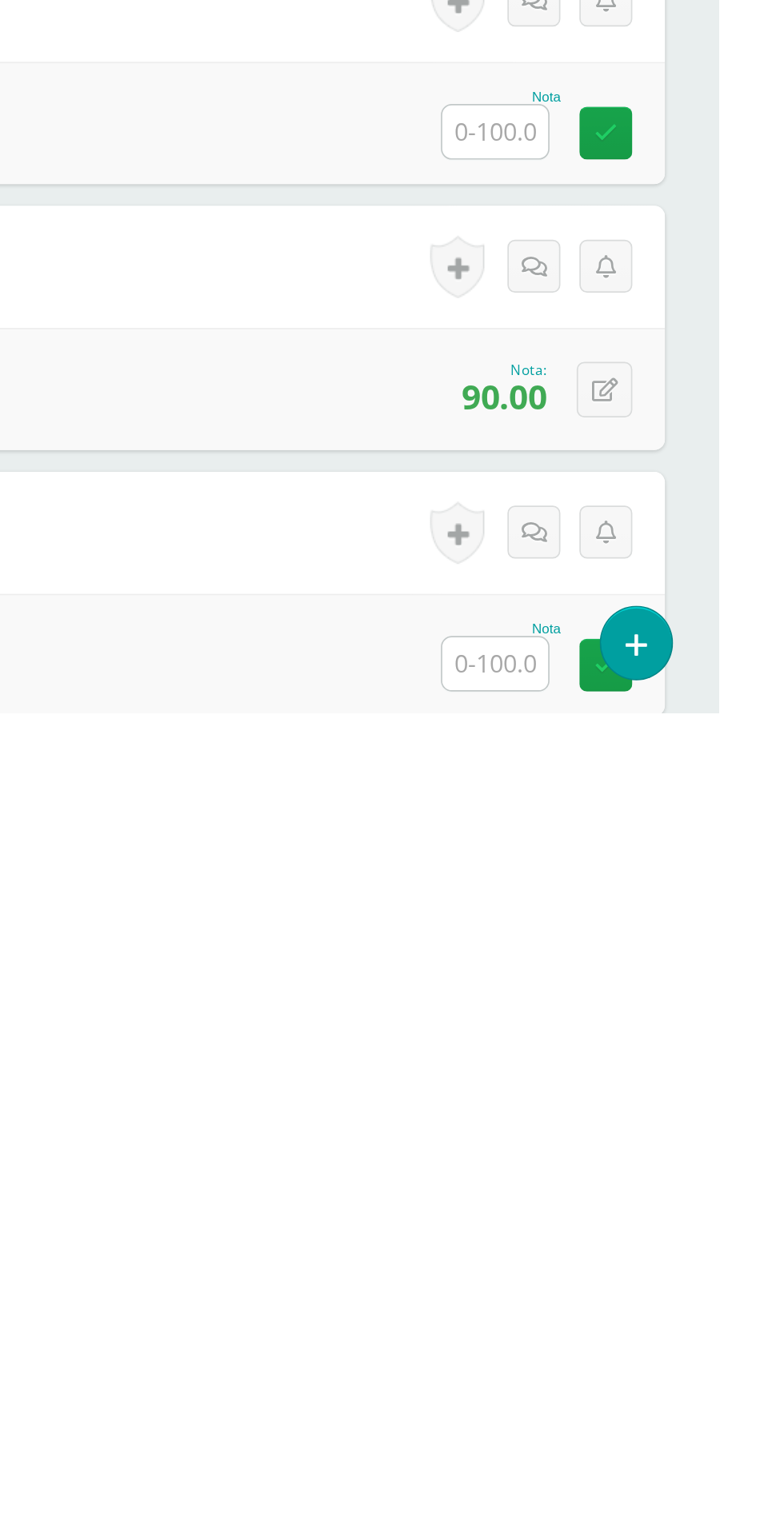
type input "100"
click at [640, 1177] on input "text" at bounding box center [651, 1171] width 62 height 31
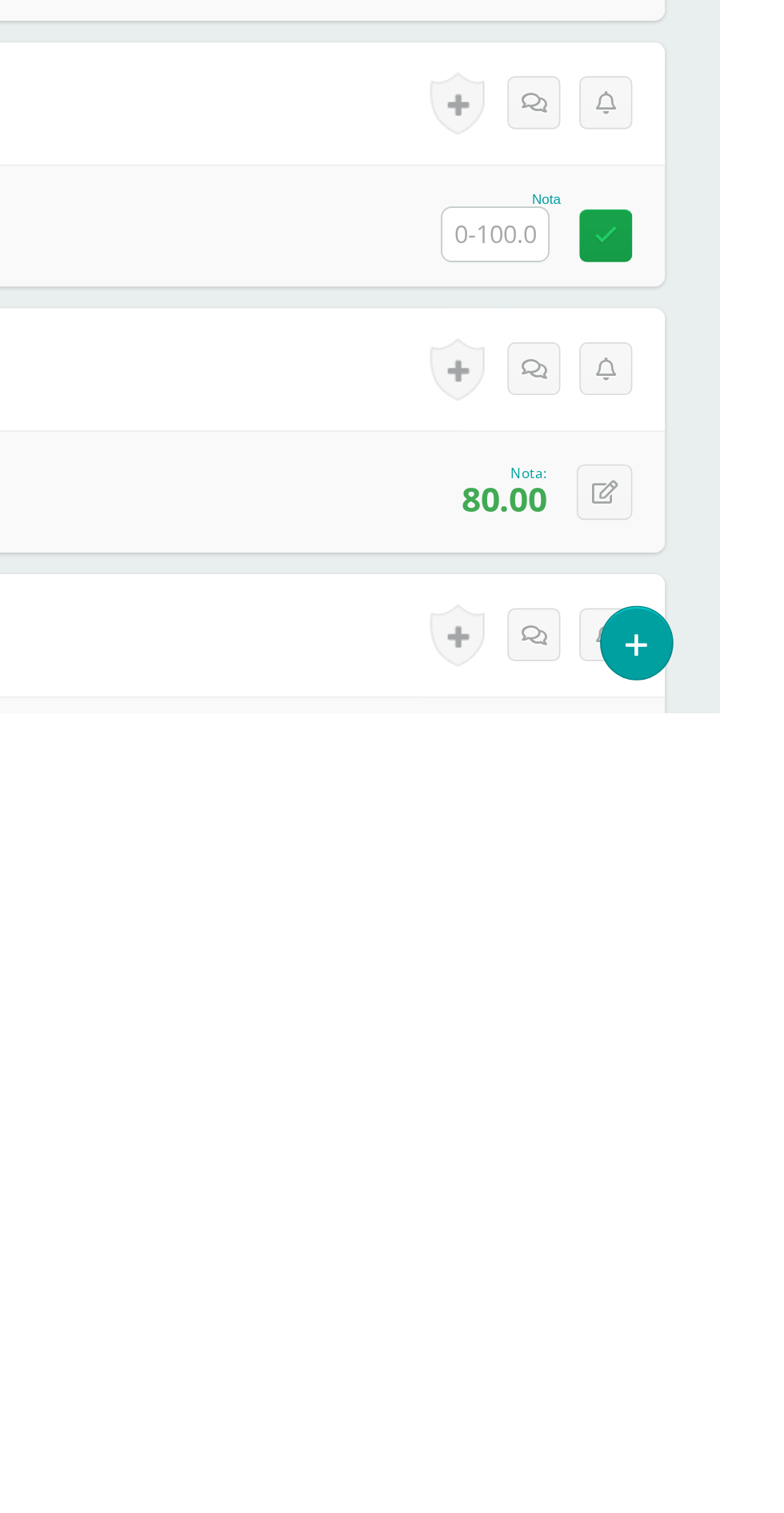
type input "100"
click at [638, 1231] on input "text" at bounding box center [651, 1231] width 62 height 31
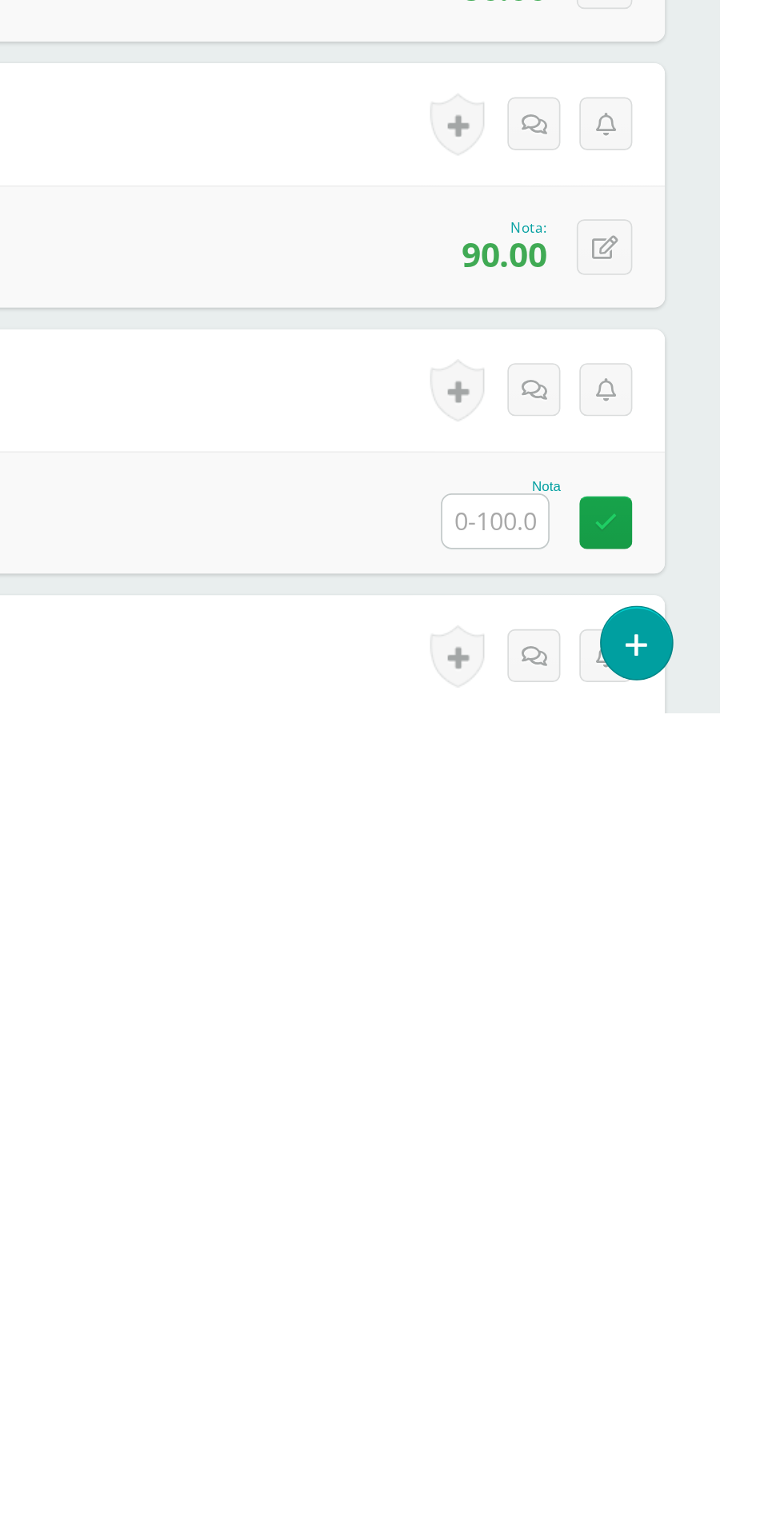
type input "100"
click at [675, 1399] on input "text" at bounding box center [651, 1399] width 62 height 31
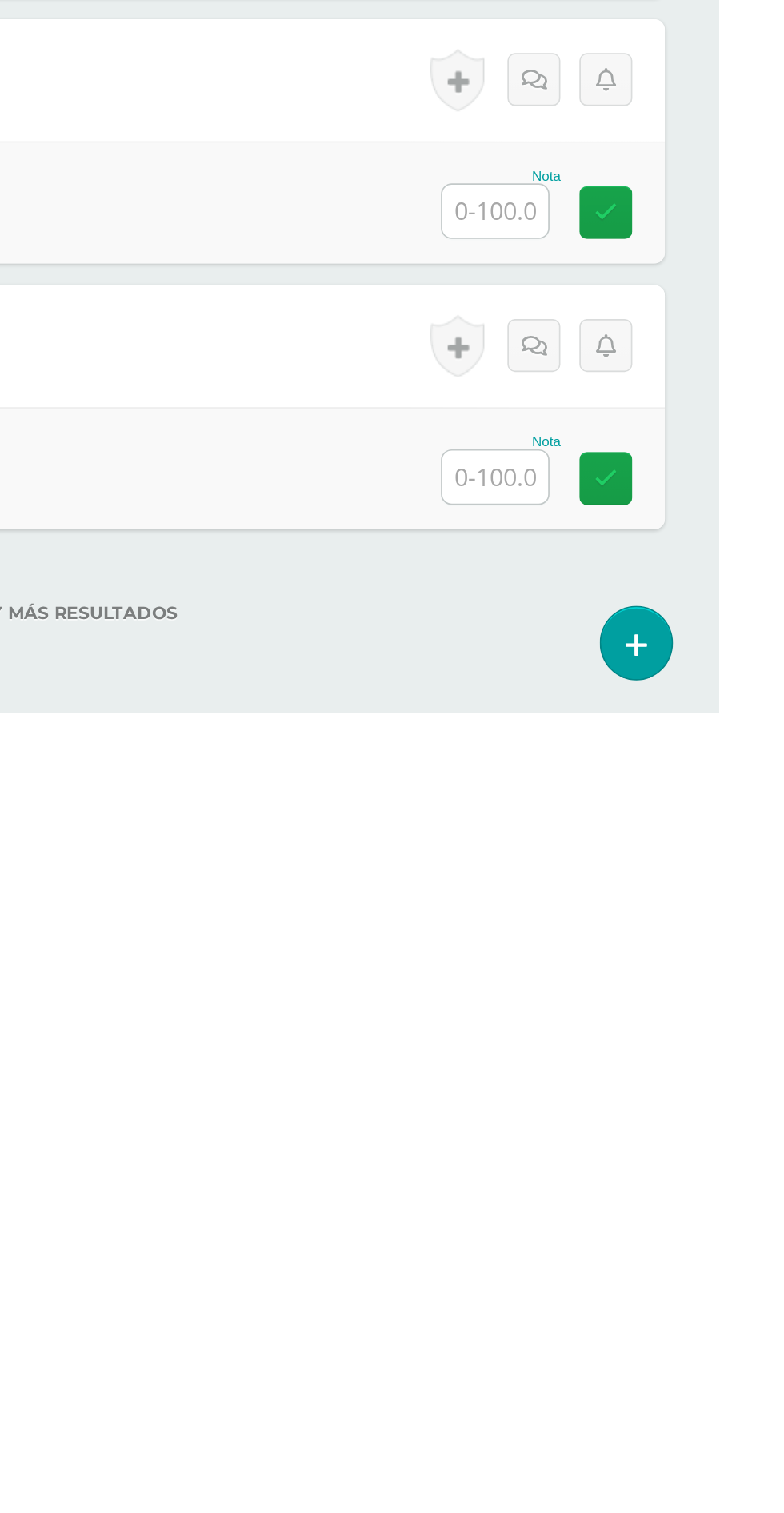
type input "100"
click at [646, 1221] on input "text" at bounding box center [651, 1217] width 62 height 31
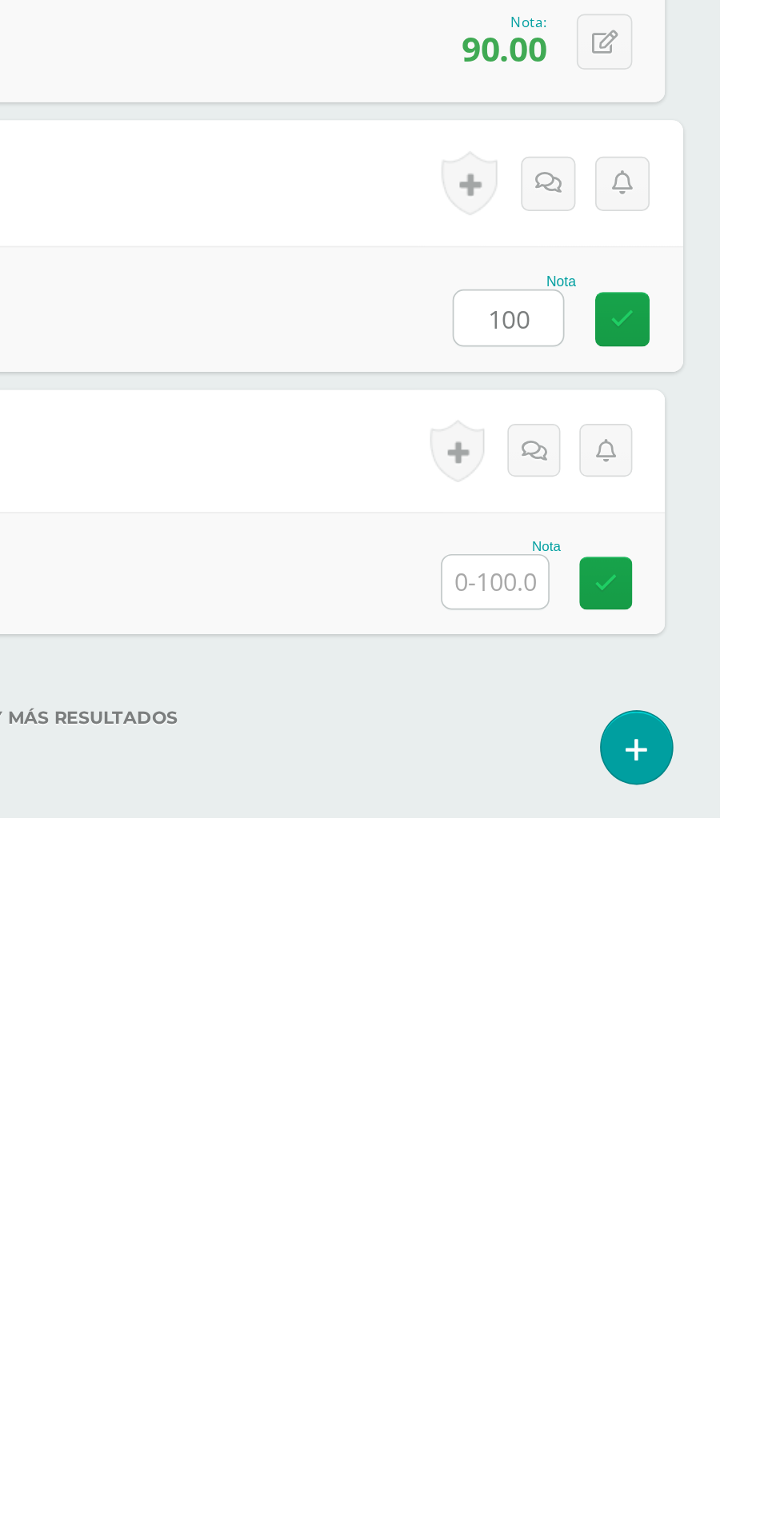
type input "100"
click at [672, 1379] on input "text" at bounding box center [651, 1375] width 62 height 31
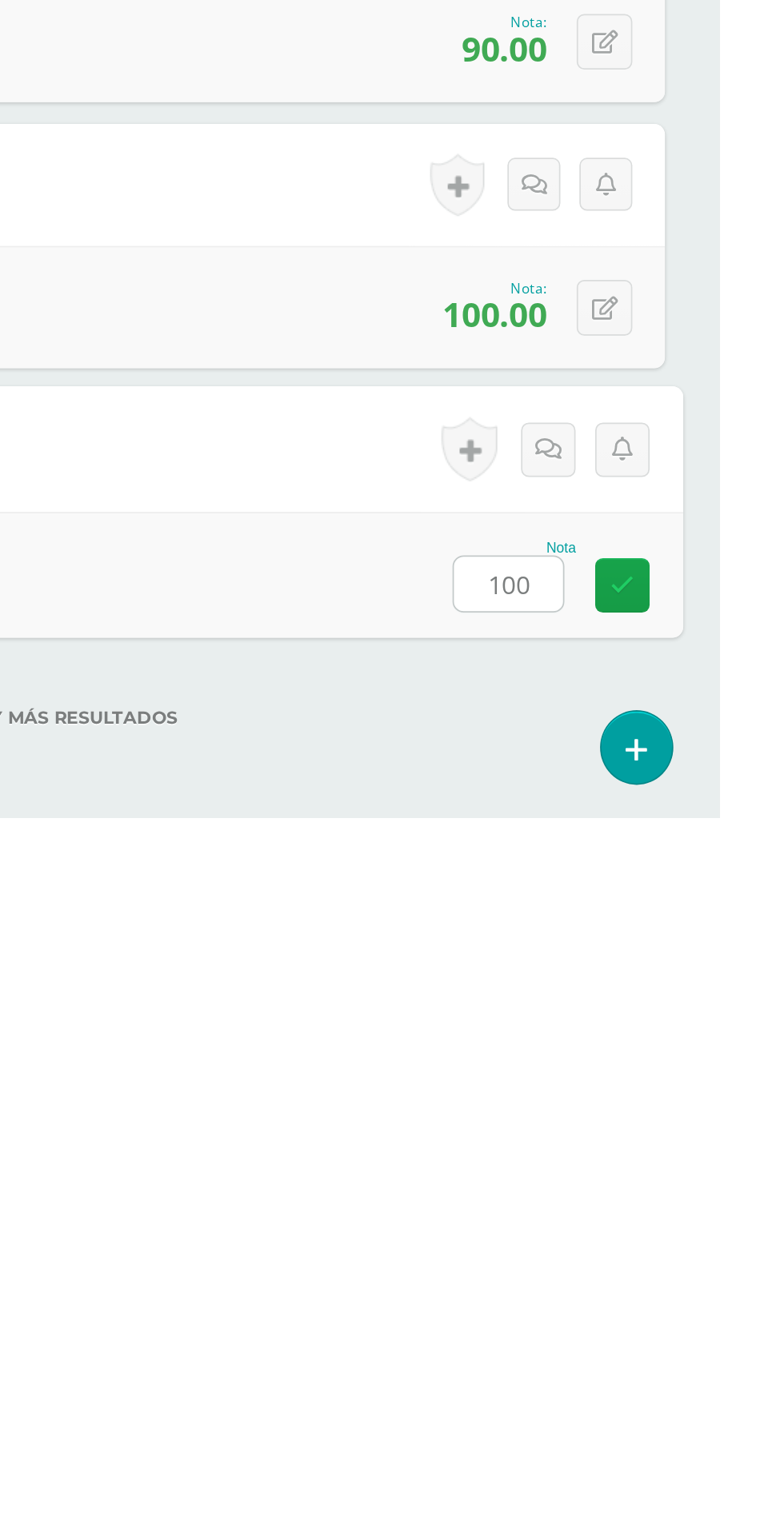
type input "100"
click at [585, 1442] on div "No hay más resultados" at bounding box center [392, 1442] width 720 height 74
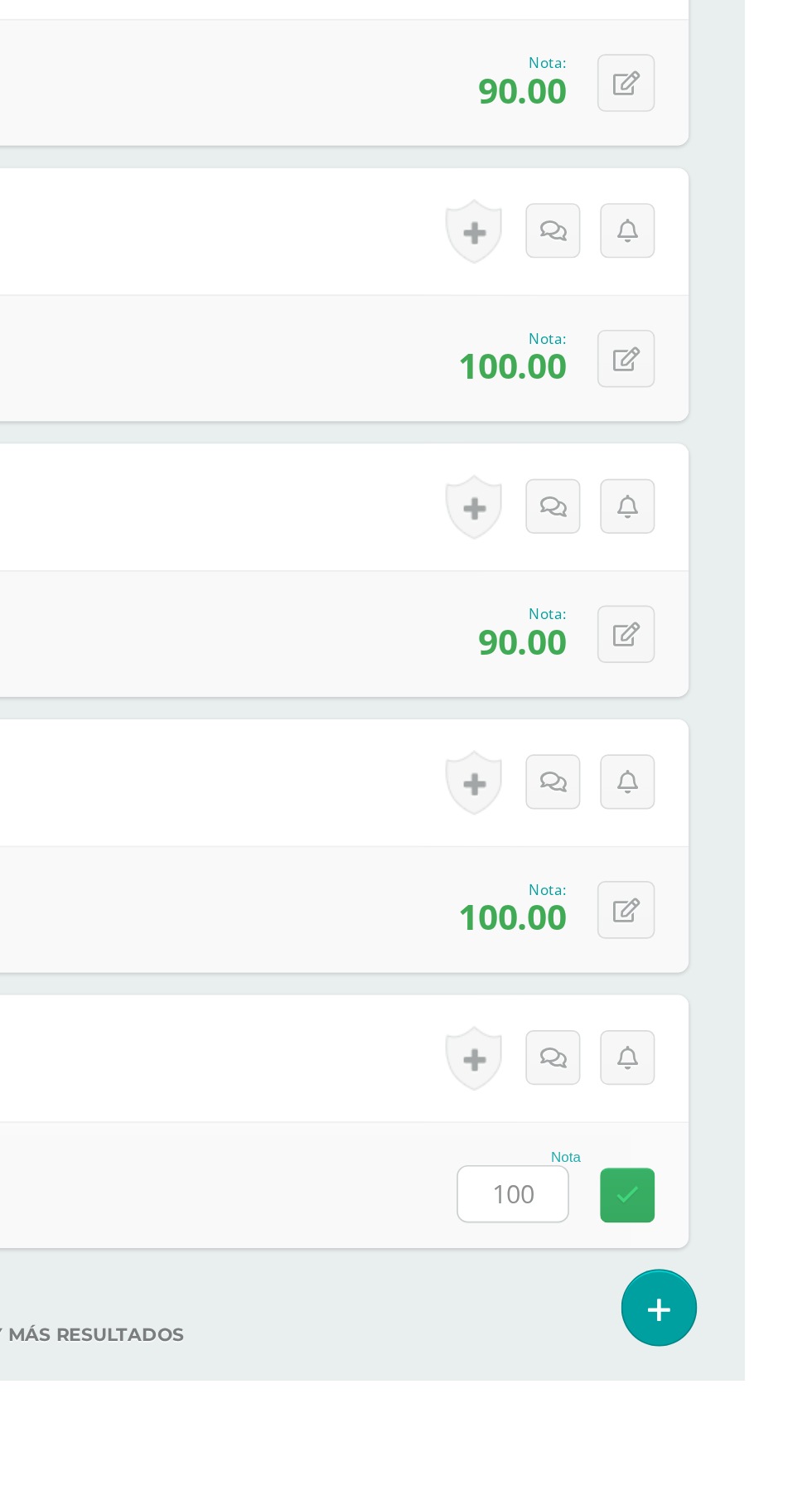
scroll to position [2237, 0]
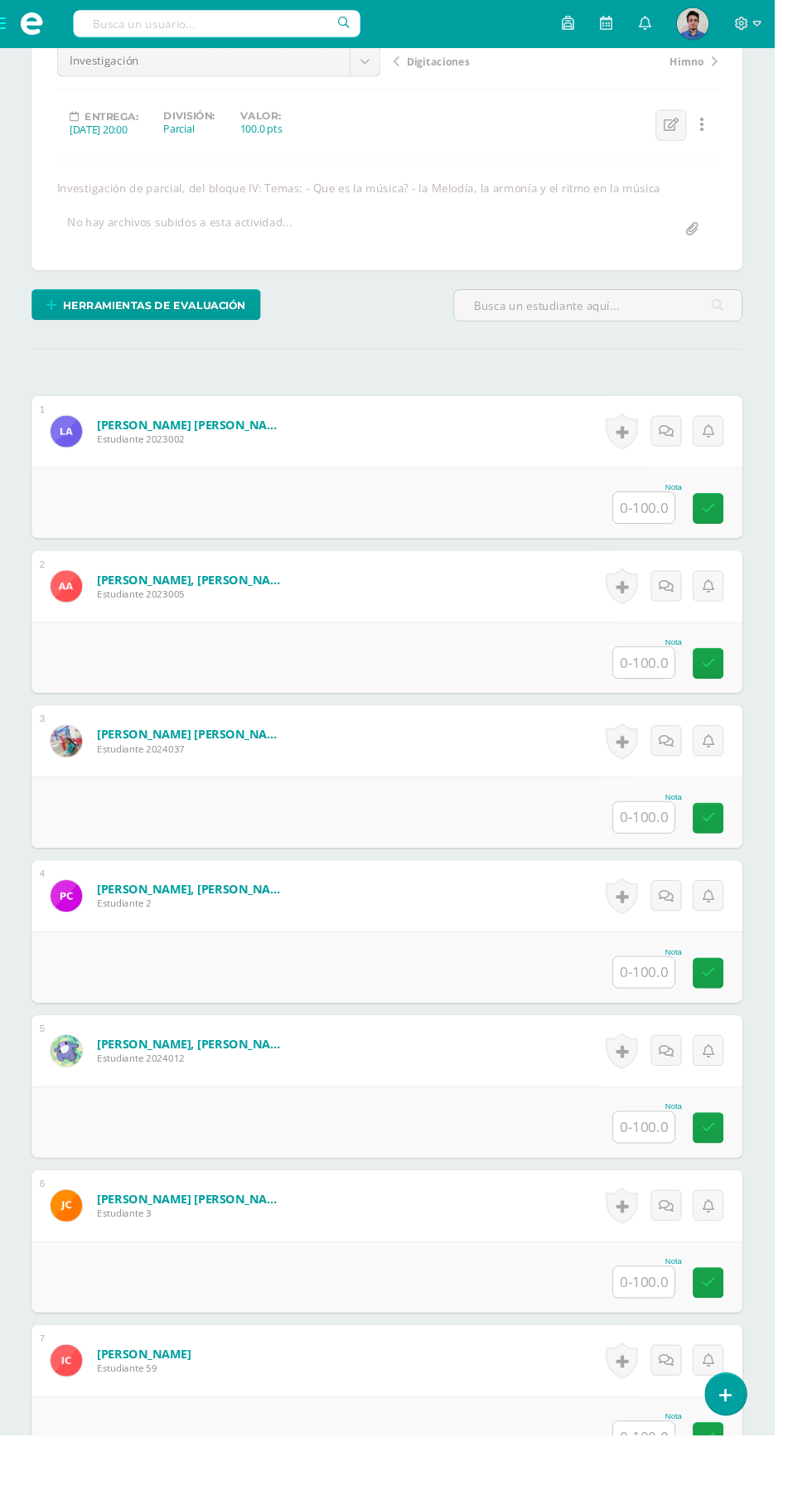
scroll to position [228, 0]
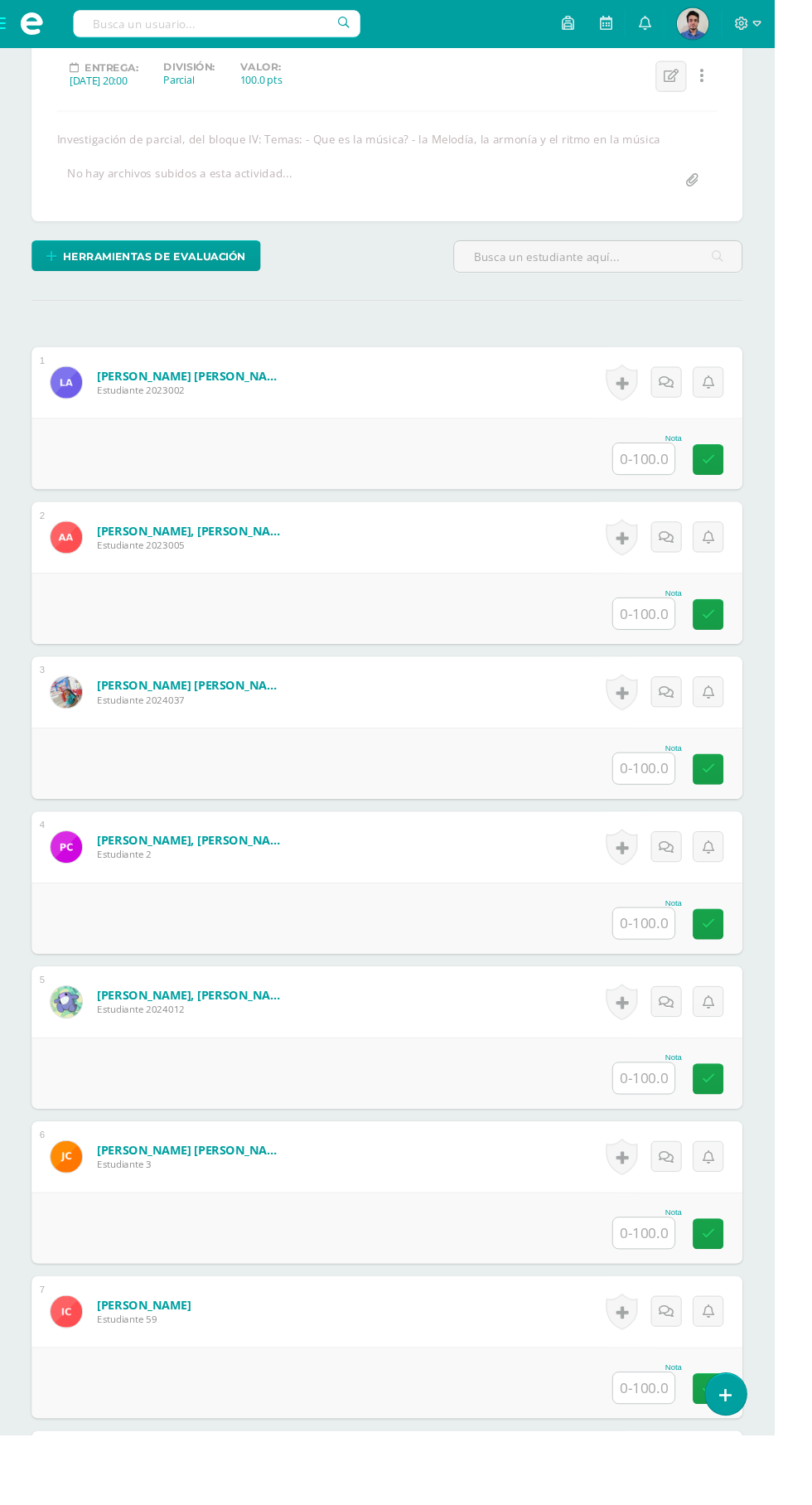
click at [675, 974] on input "text" at bounding box center [675, 967] width 64 height 33
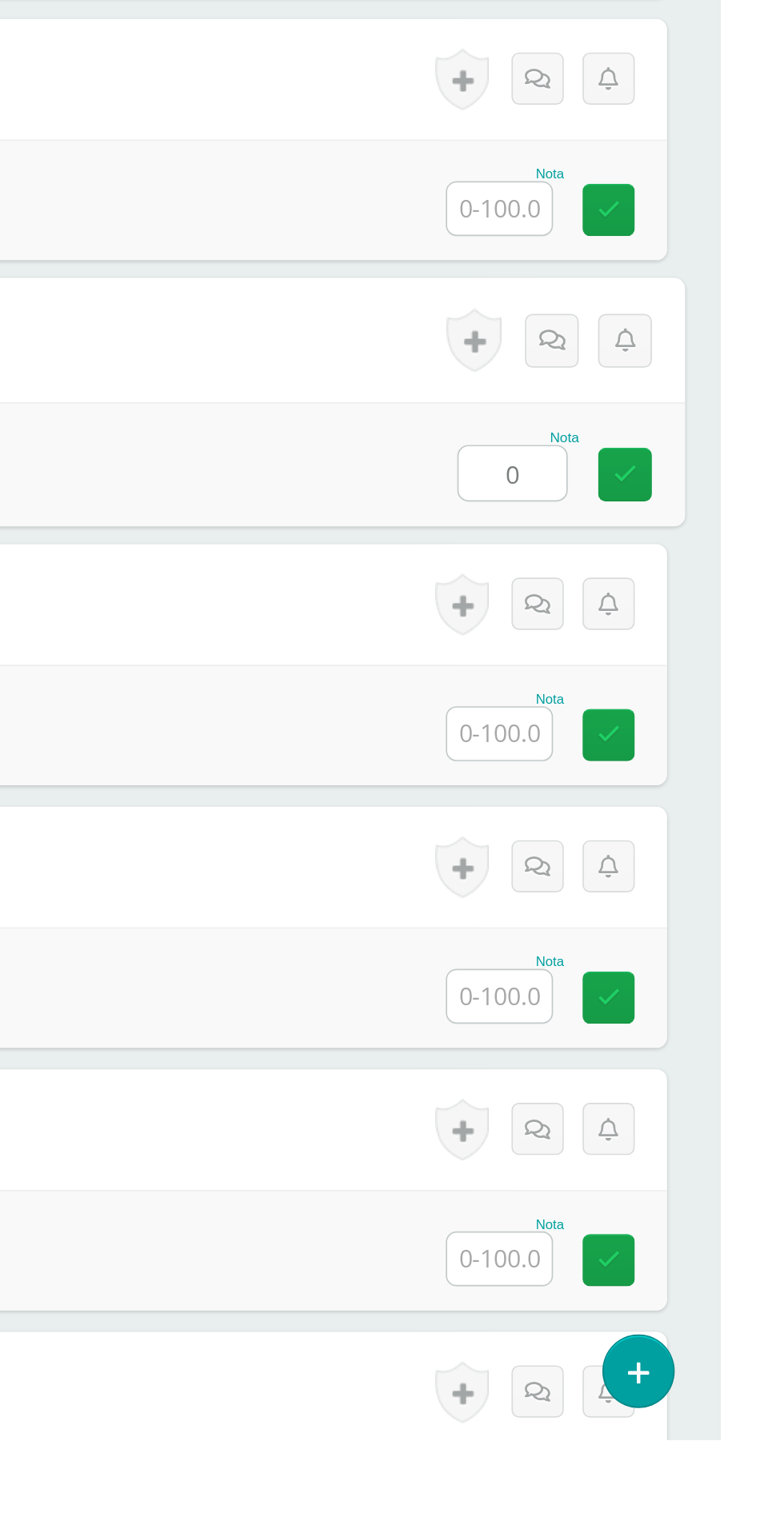
type input "0"
click at [646, 1092] on input "text" at bounding box center [651, 1091] width 62 height 31
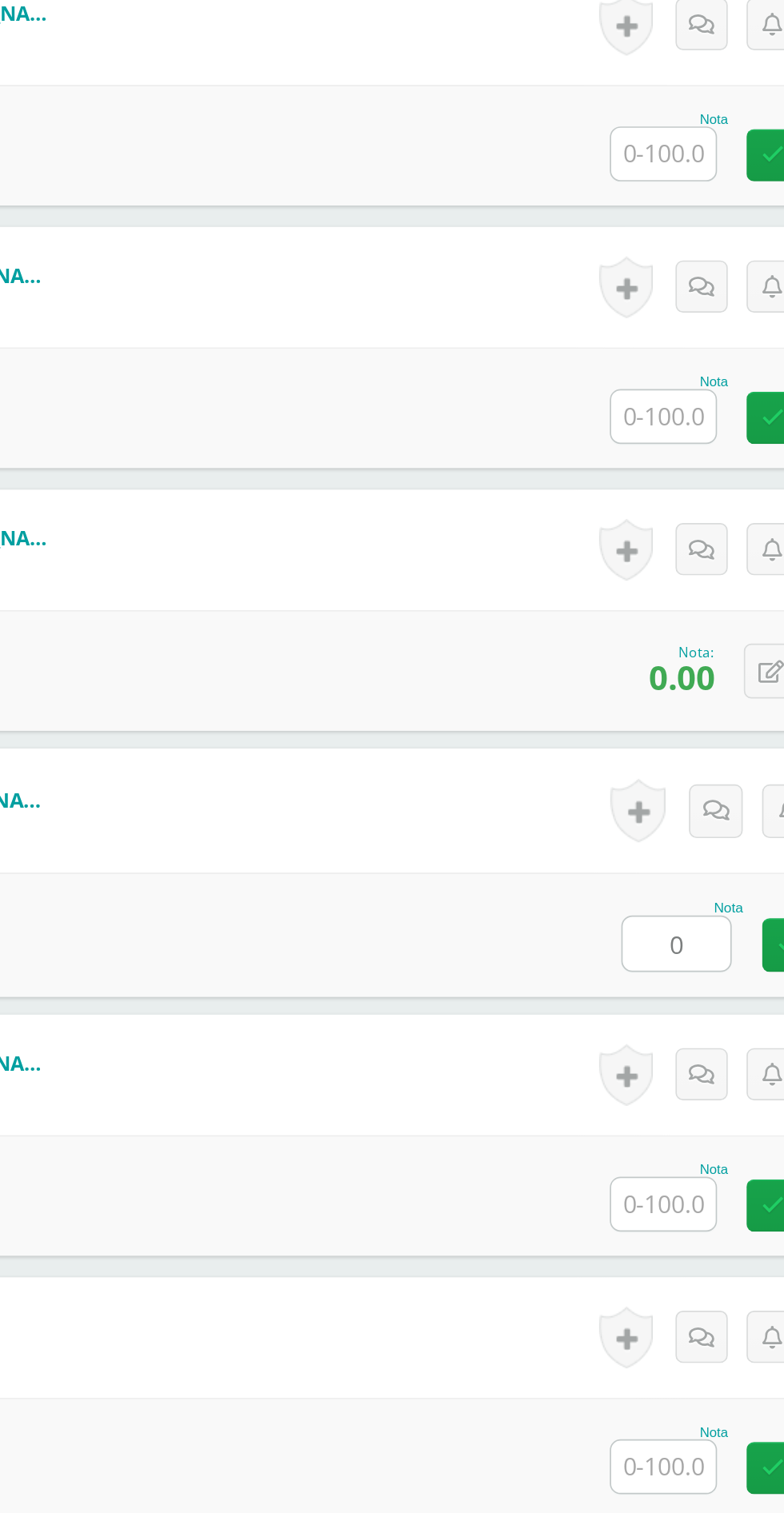
type input "0"
click at [644, 771] on input "text" at bounding box center [651, 777] width 62 height 31
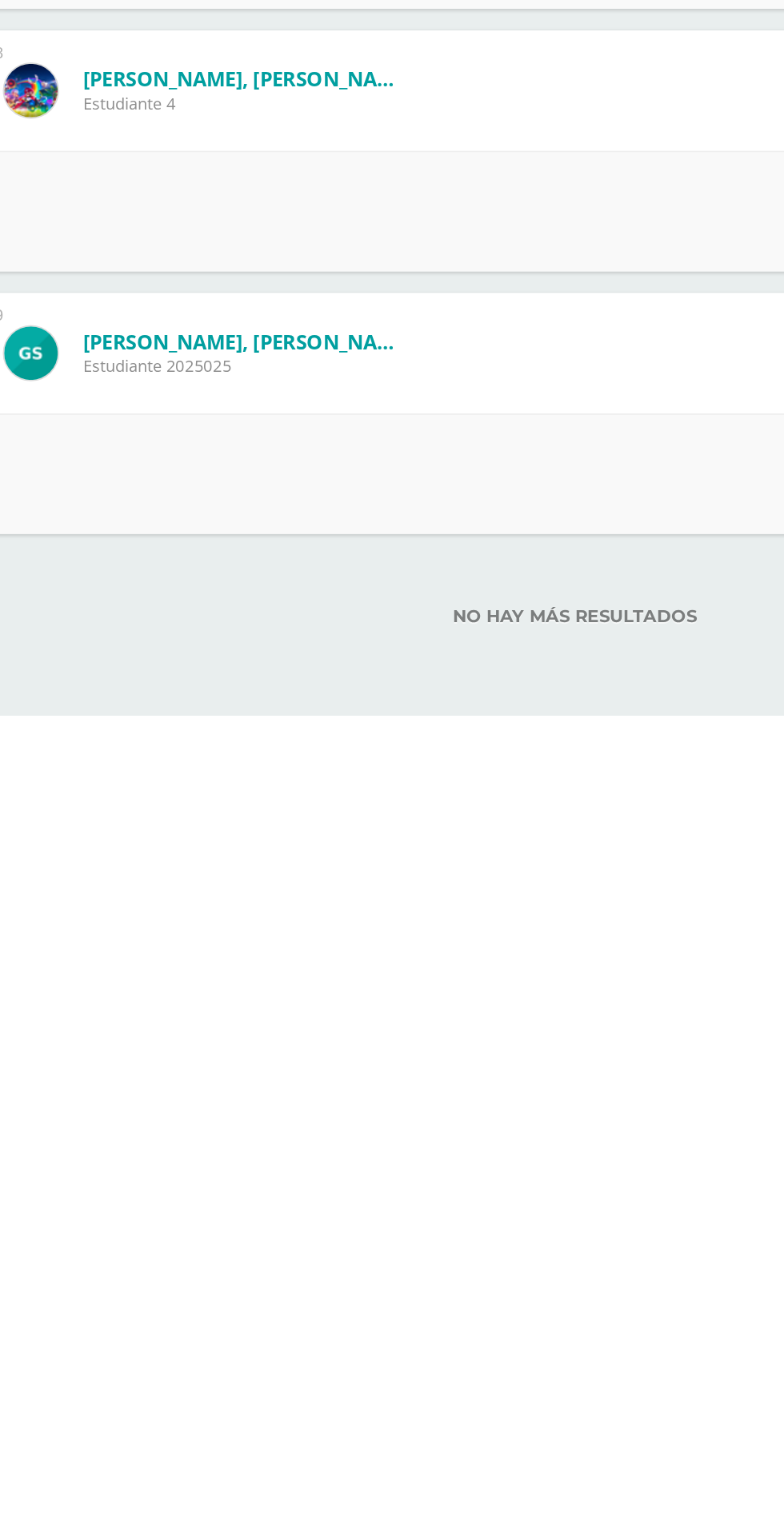
scroll to position [2132, 0]
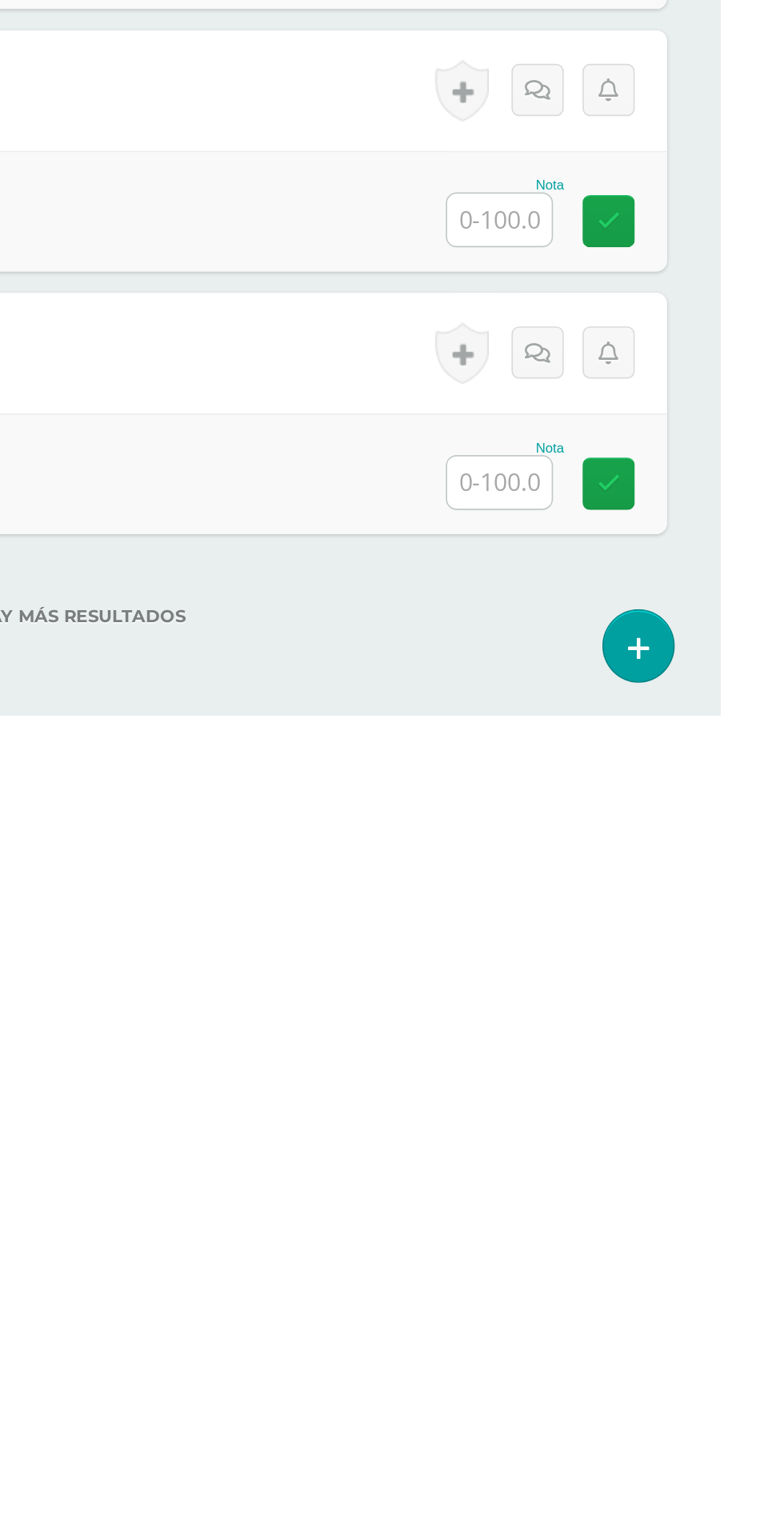
type input "50"
click at [648, 1379] on input "text" at bounding box center [651, 1375] width 62 height 31
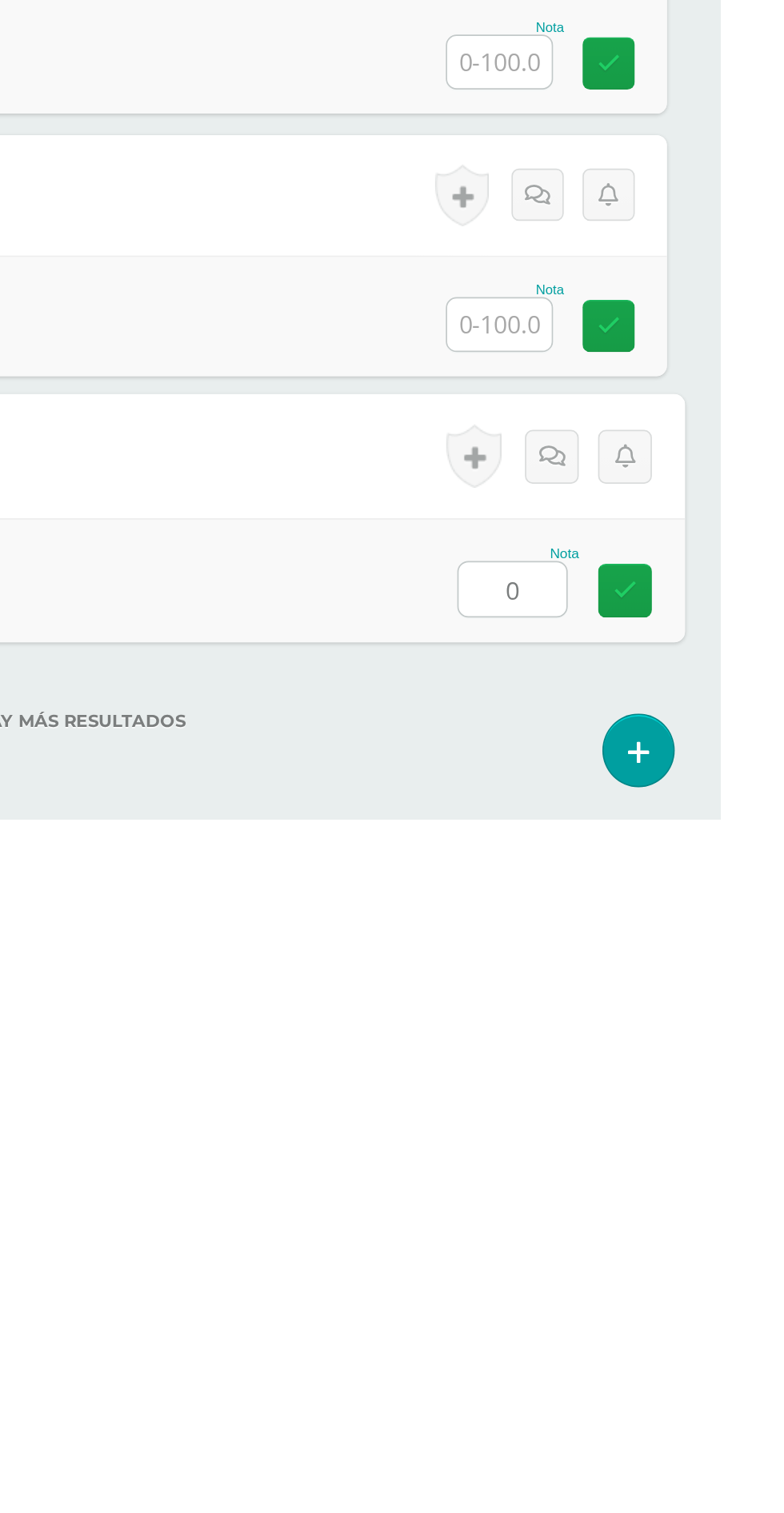
type input "0"
click at [577, 1452] on div "No hay más resultados" at bounding box center [392, 1442] width 720 height 74
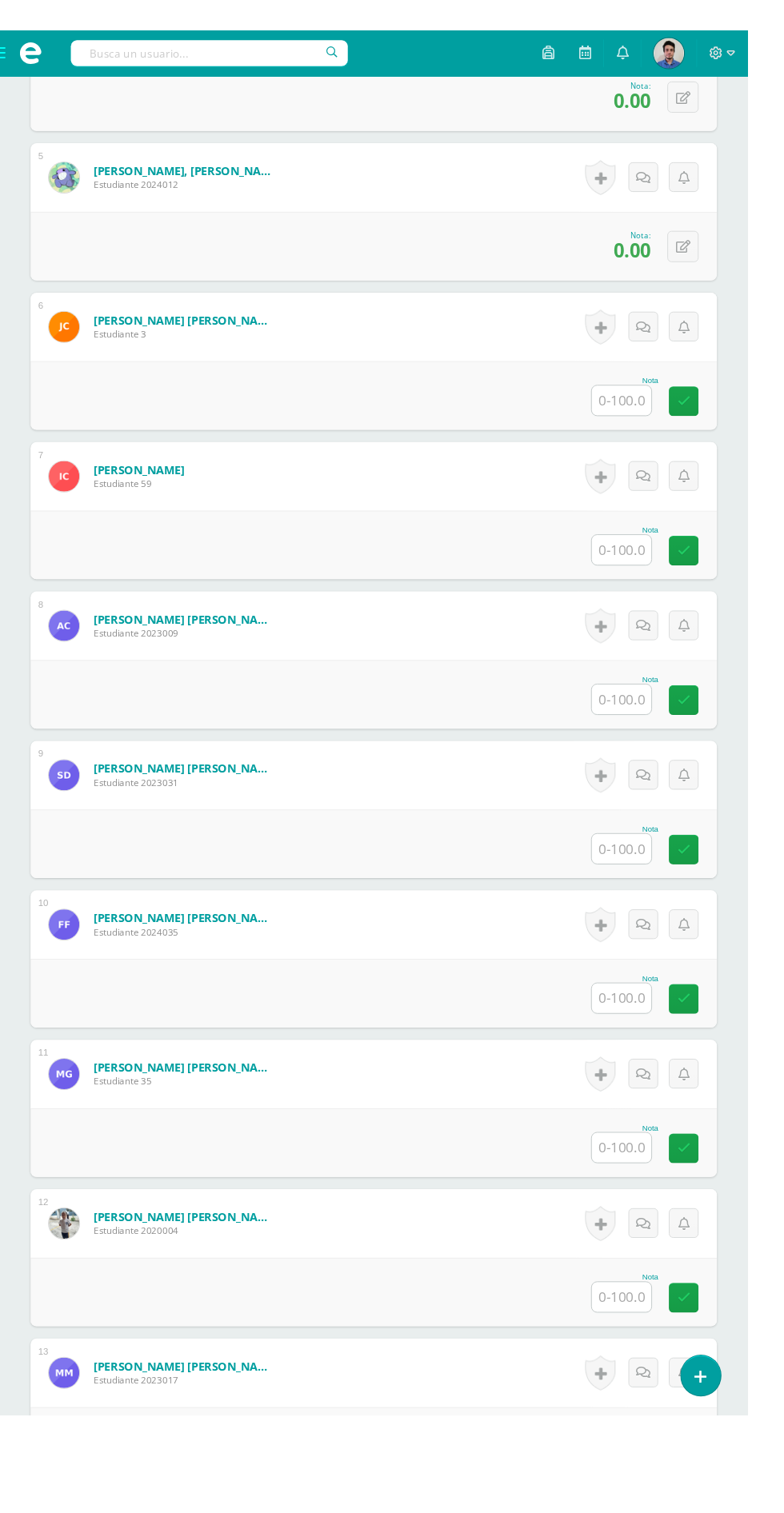
scroll to position [0, 0]
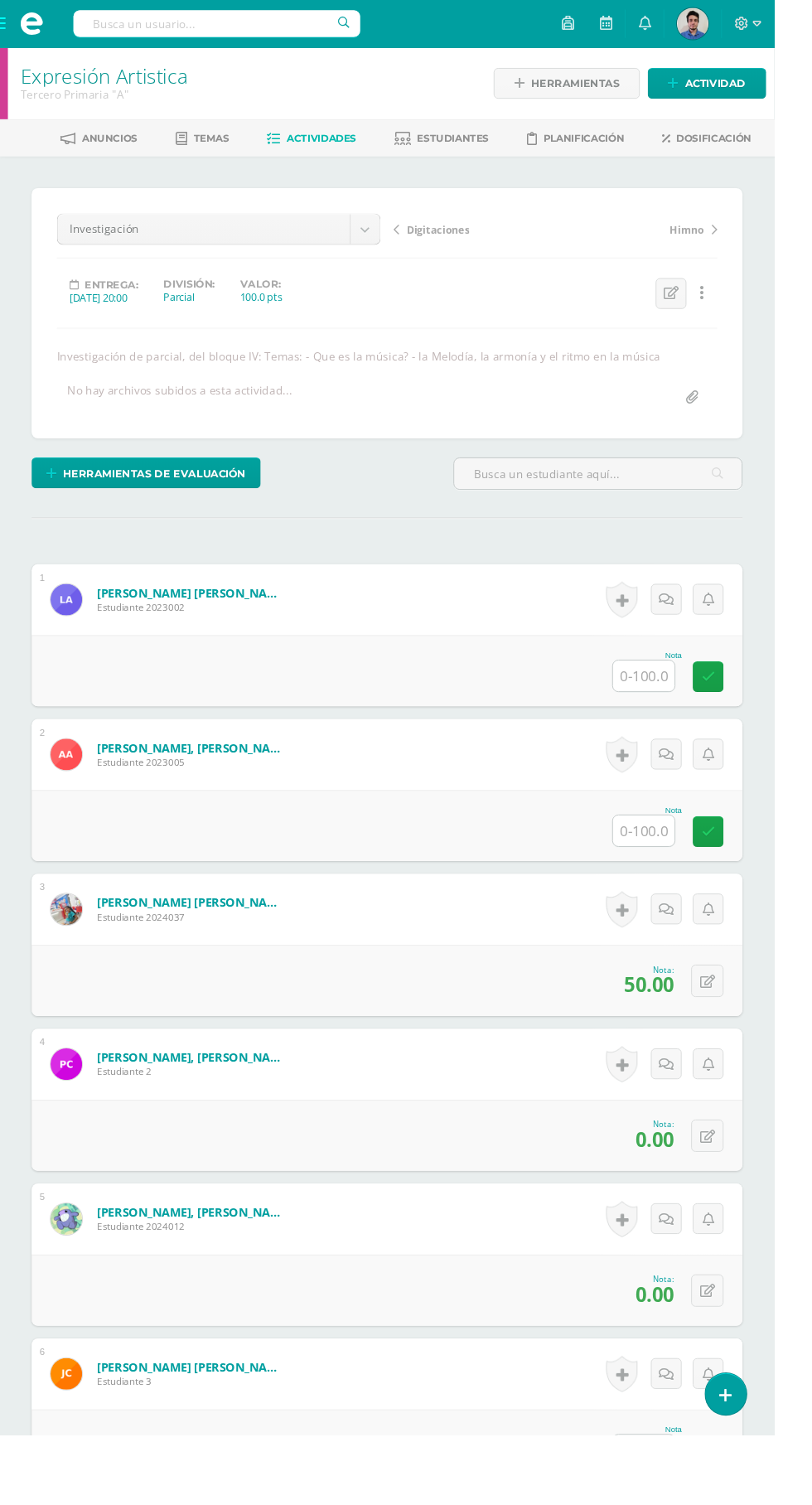
click at [656, 715] on input "text" at bounding box center [675, 709] width 64 height 33
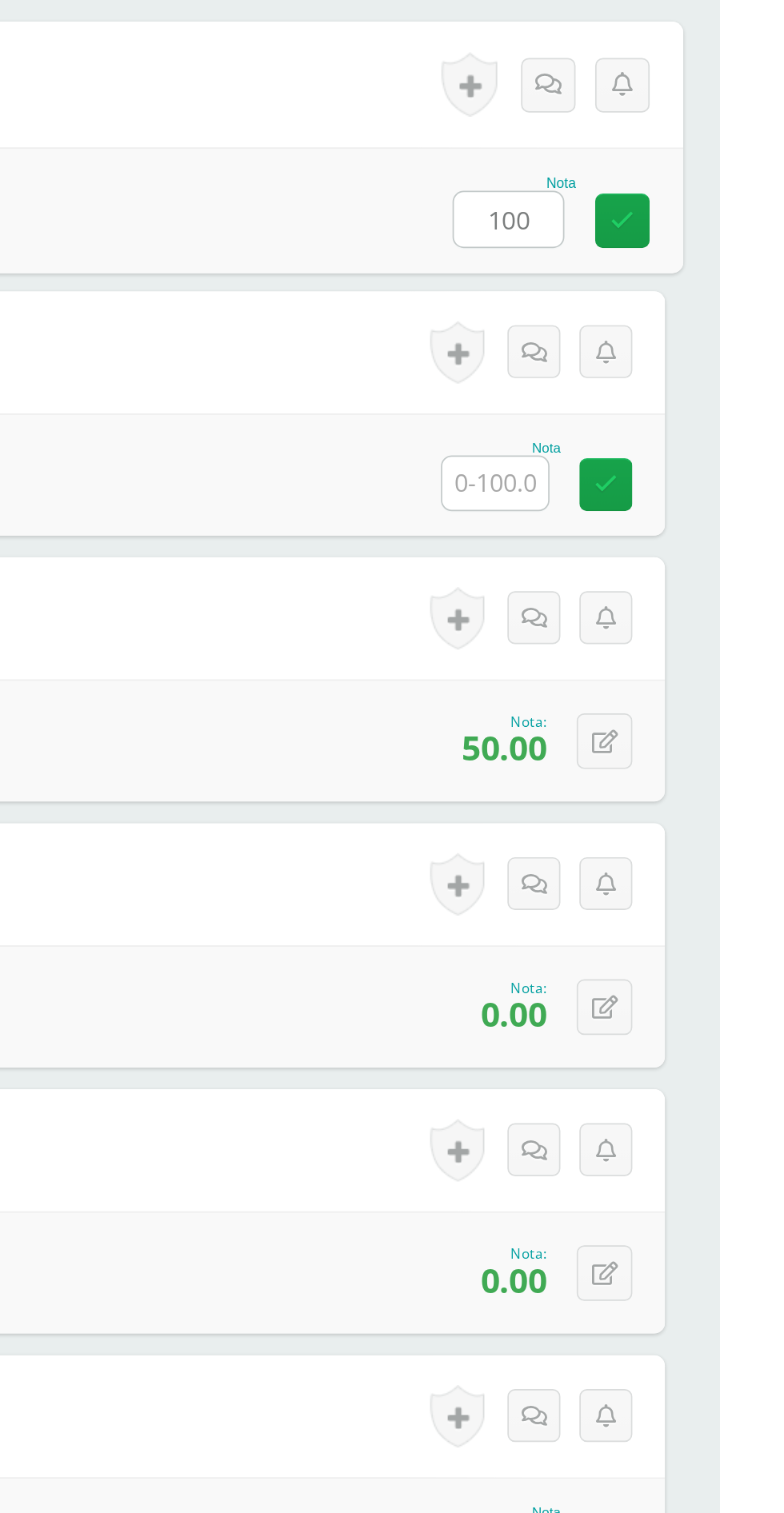
type input "100"
click at [643, 847] on input "text" at bounding box center [651, 840] width 62 height 31
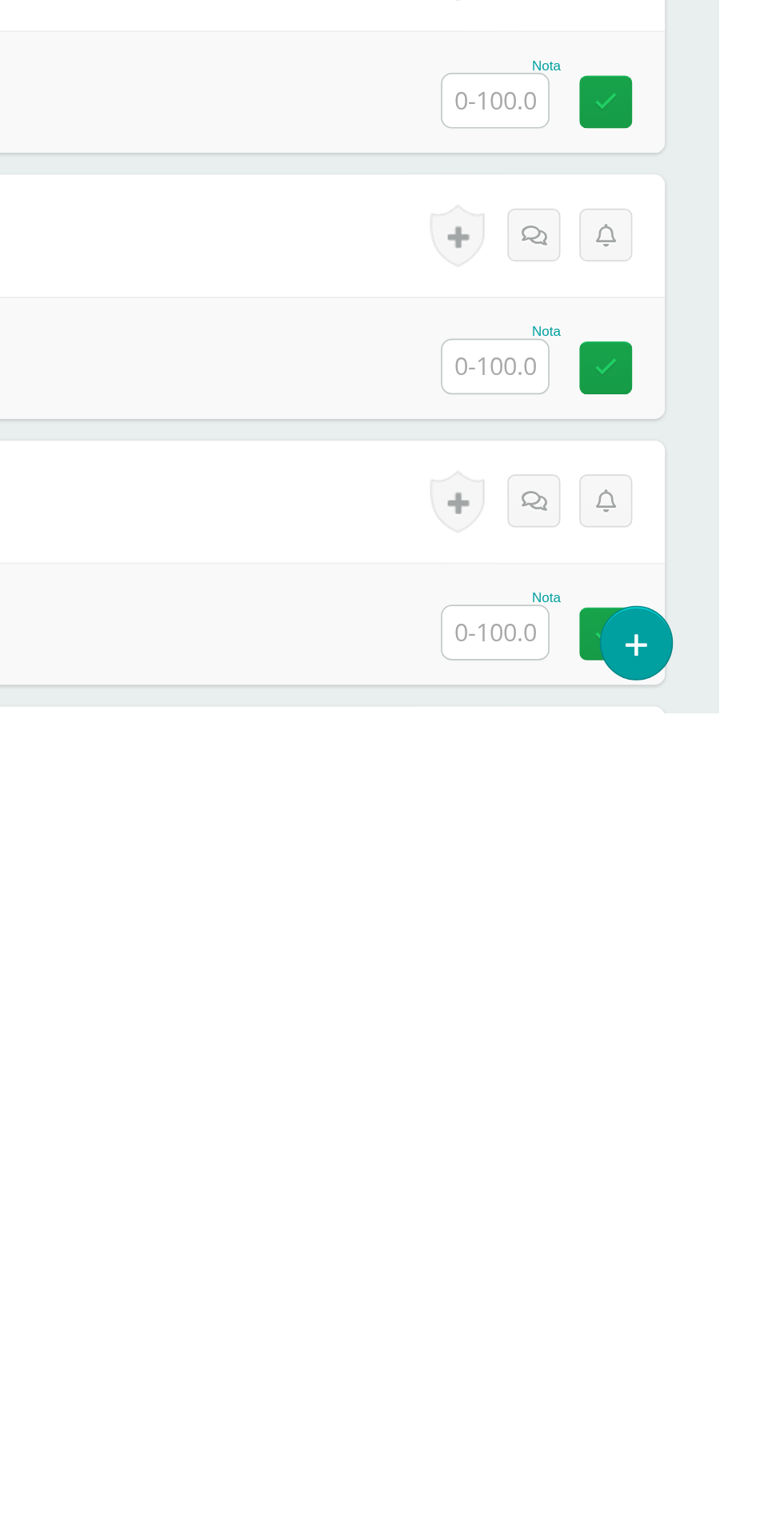
type input "100"
click at [637, 1148] on input "text" at bounding box center [651, 1151] width 62 height 31
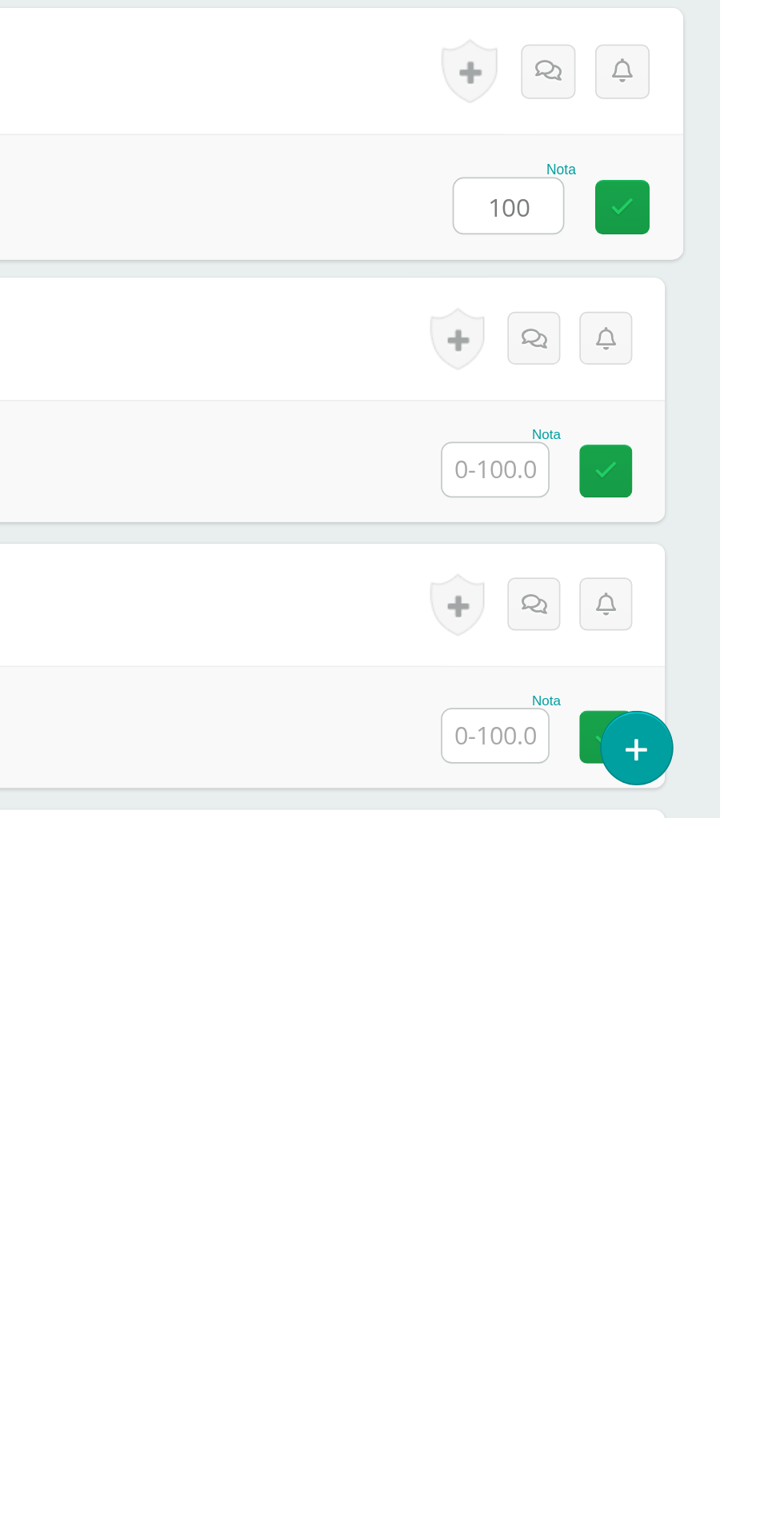
type input "100"
click at [651, 1314] on input "text" at bounding box center [651, 1308] width 62 height 31
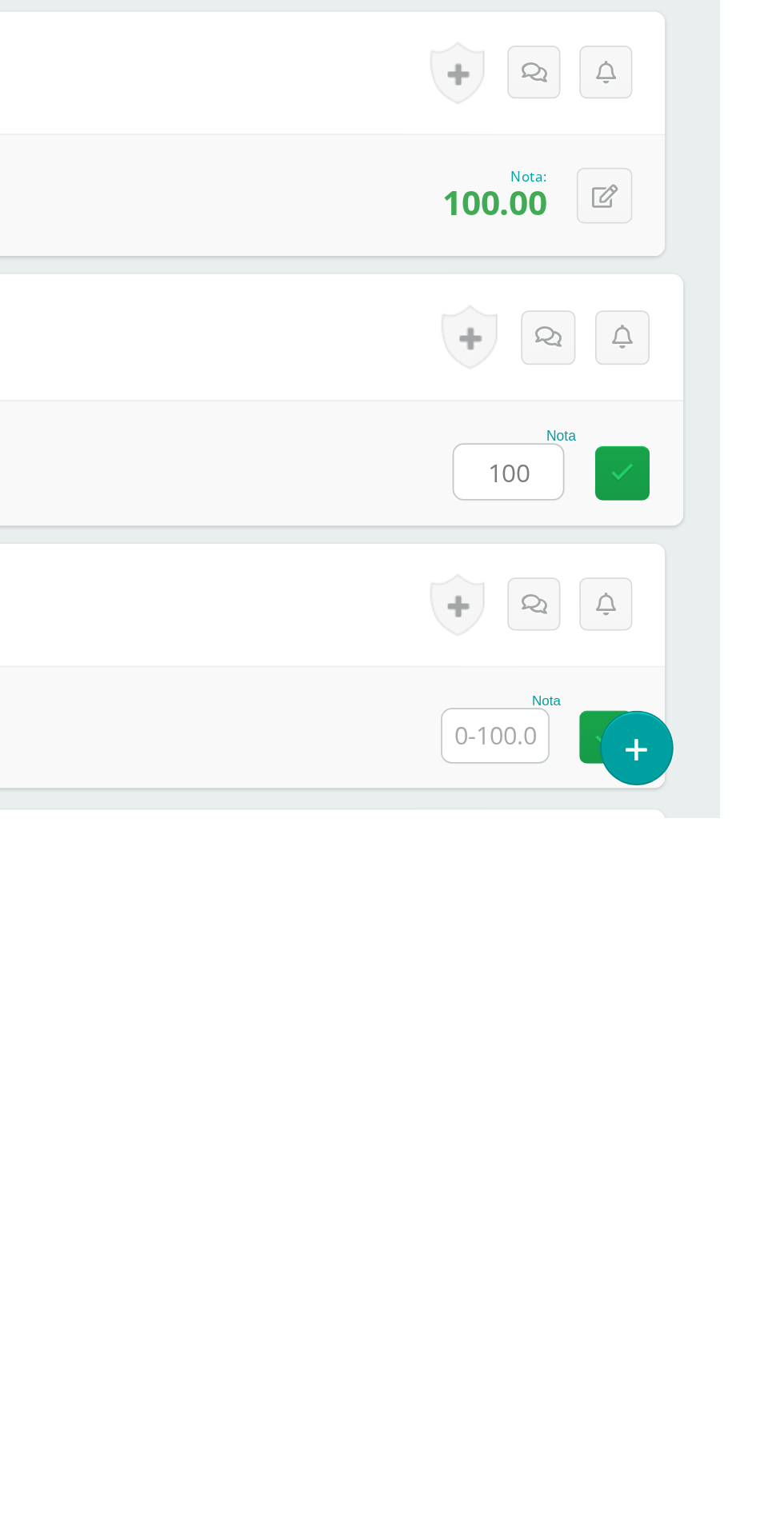
type input "100"
click at [650, 1452] on input "text" at bounding box center [651, 1464] width 62 height 31
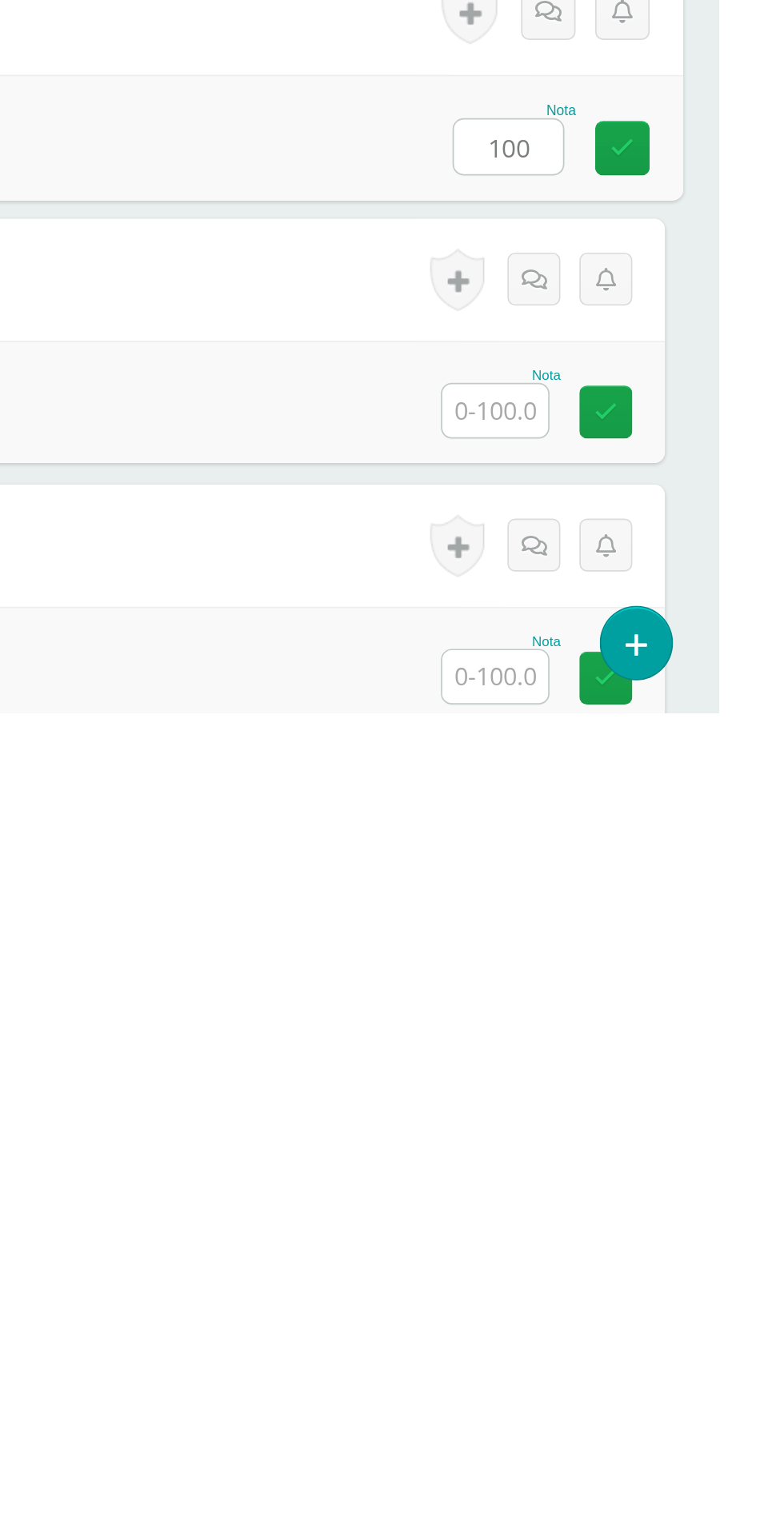
type input "100"
click at [642, 1338] on input "text" at bounding box center [651, 1335] width 62 height 31
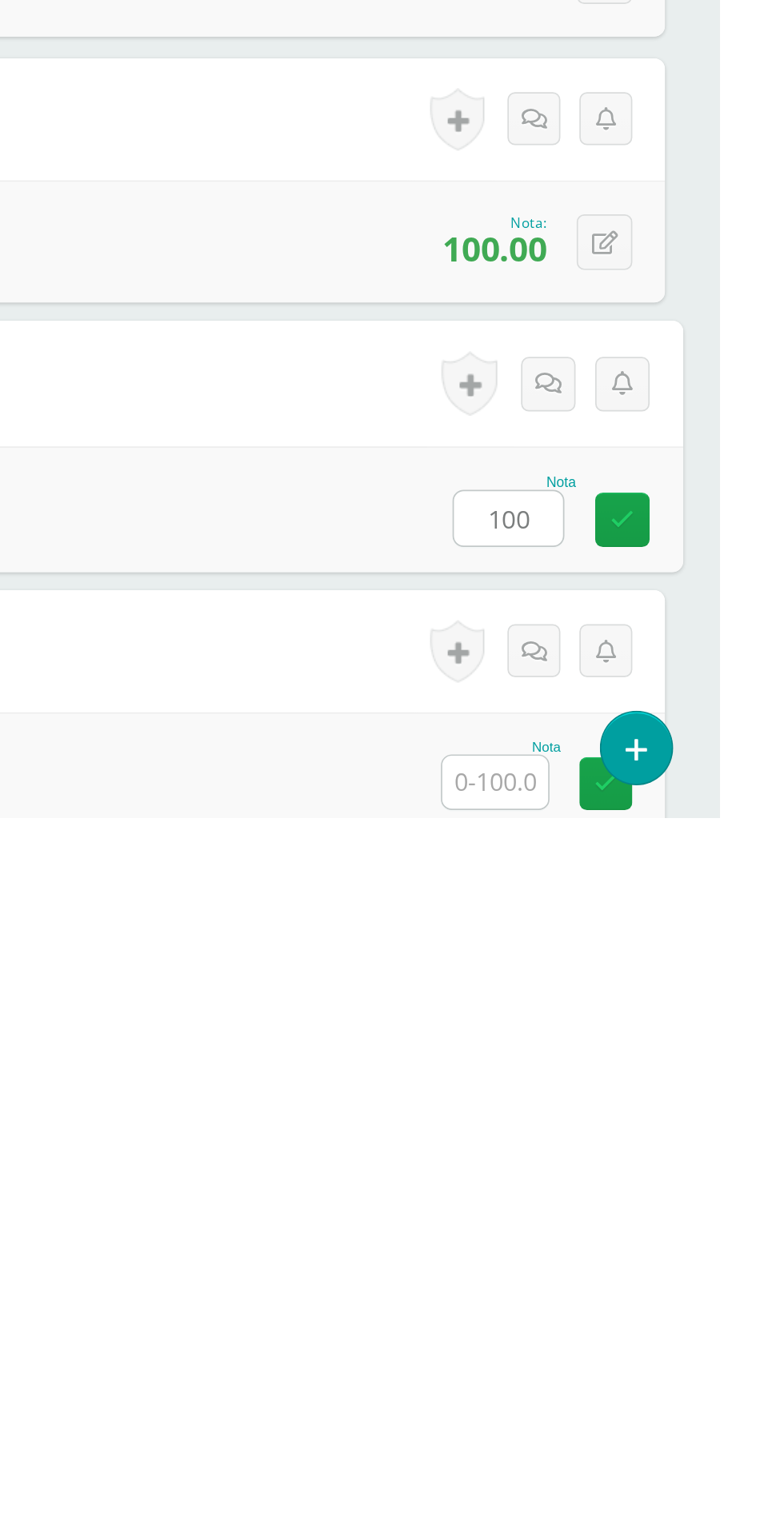
type input "100"
click at [647, 1452] on input "text" at bounding box center [651, 1492] width 62 height 31
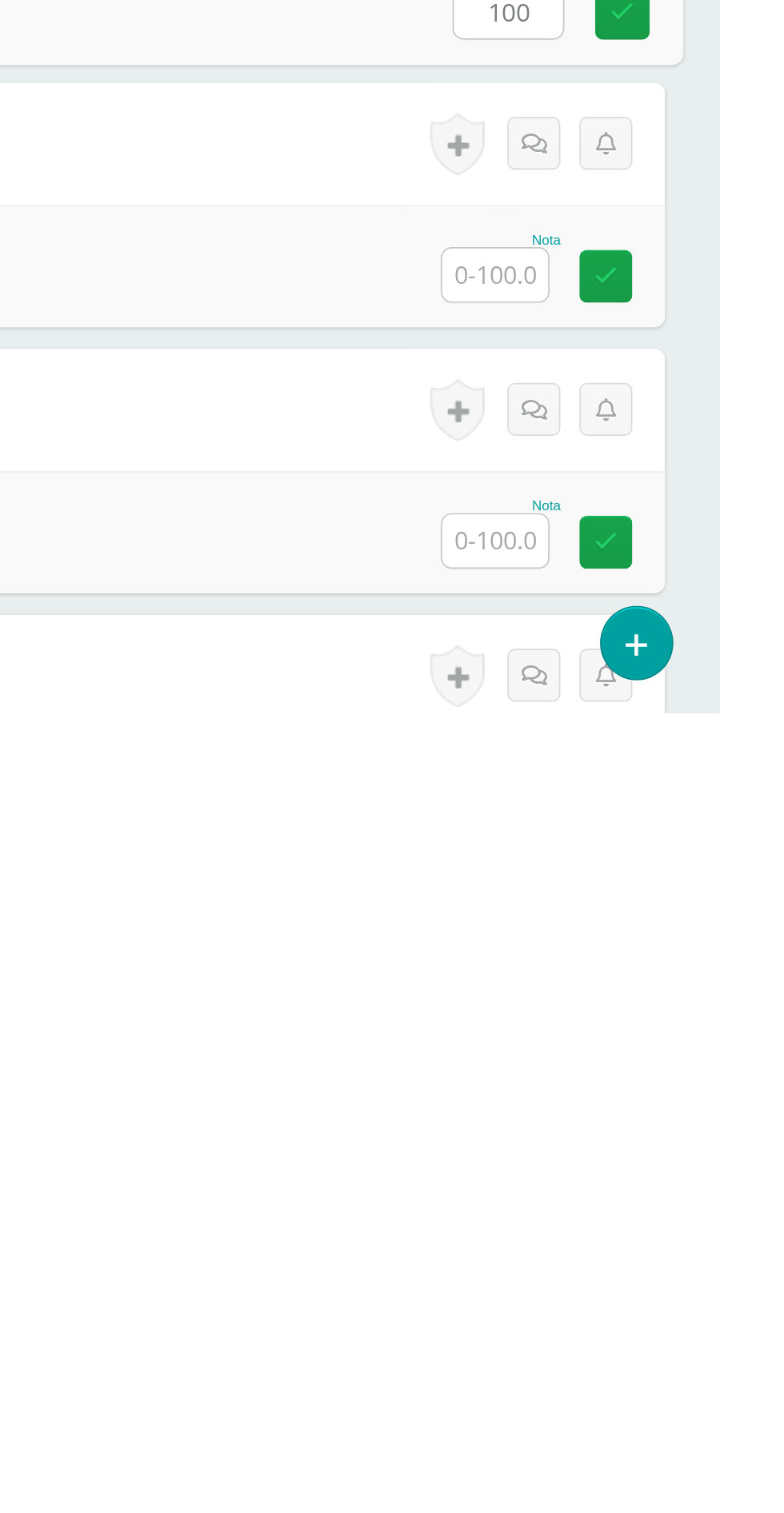
type input "100"
click at [651, 1259] on input "text" at bounding box center [651, 1255] width 62 height 31
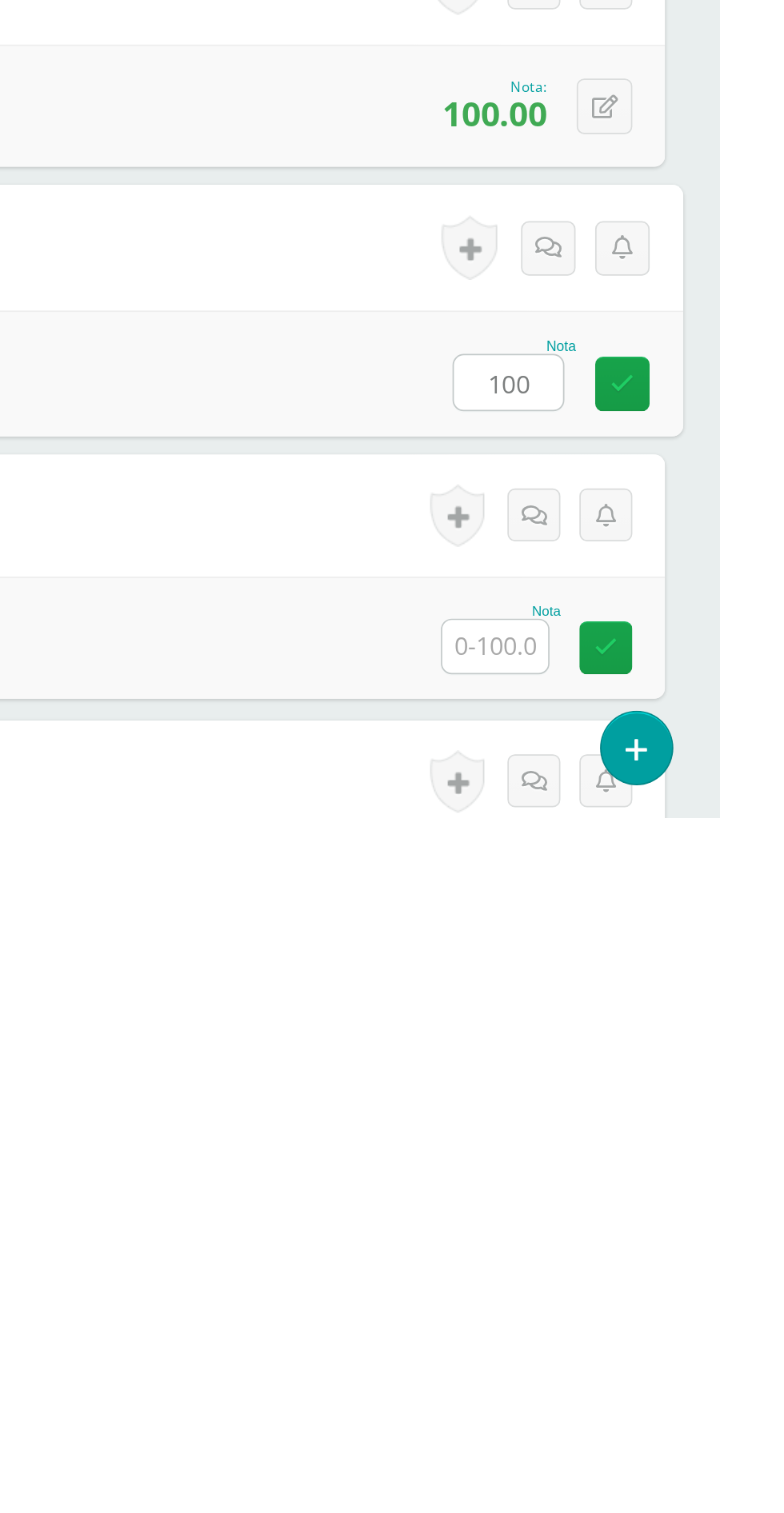
type input "100"
click at [649, 1406] on input "text" at bounding box center [651, 1412] width 62 height 31
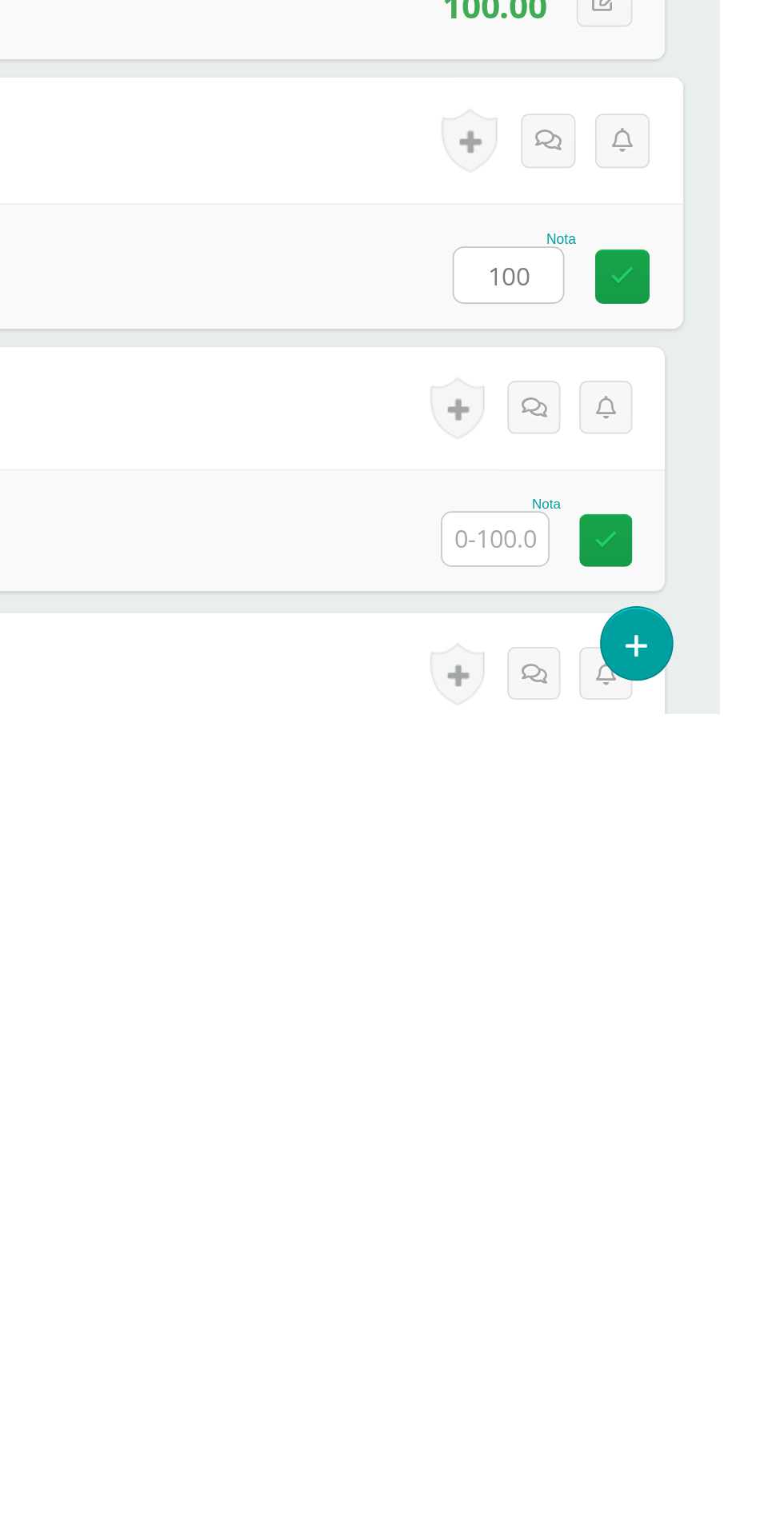
type input "100"
click at [645, 1418] on input "text" at bounding box center [651, 1410] width 62 height 31
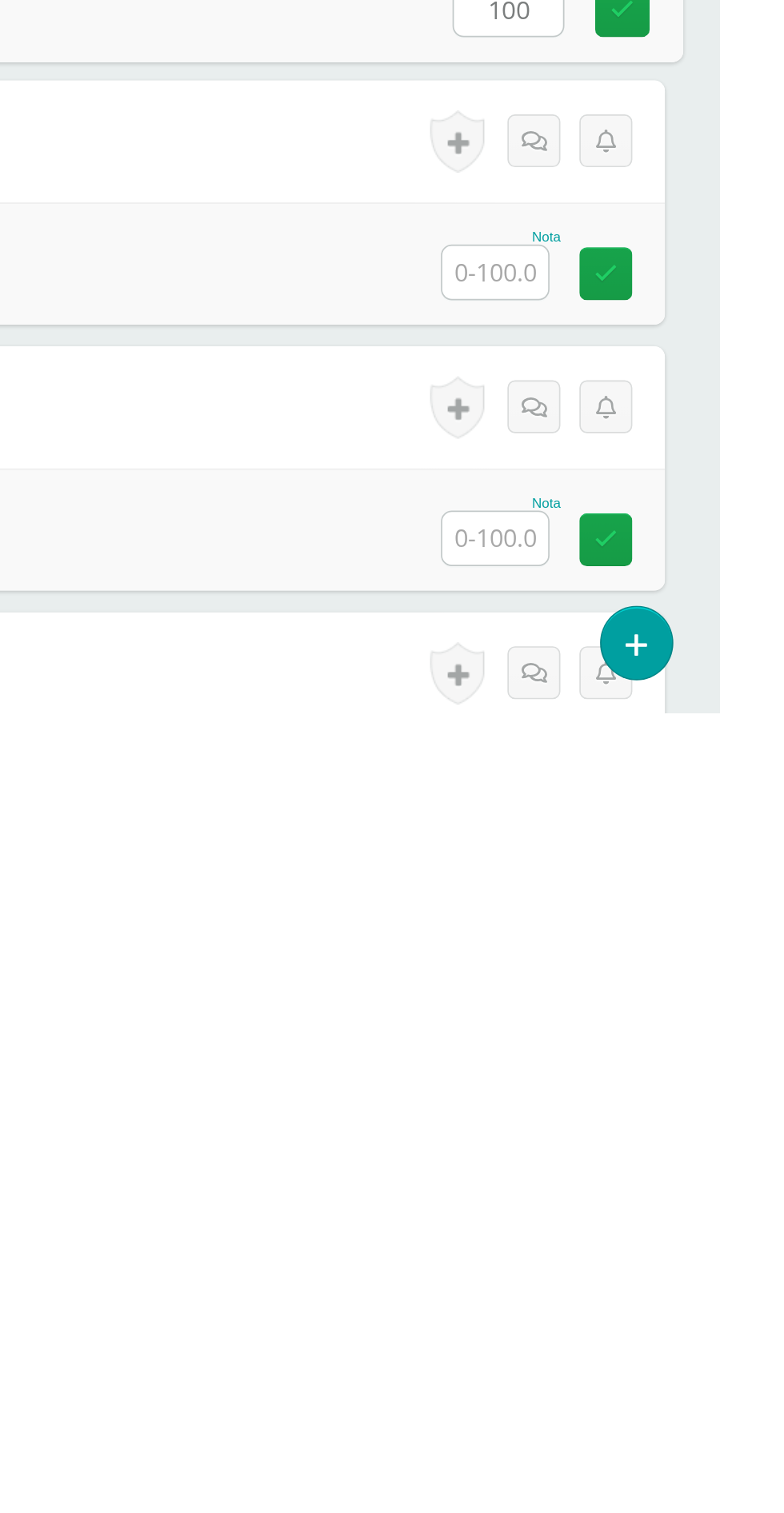
type input "100"
click at [636, 1258] on input "text" at bounding box center [651, 1254] width 62 height 31
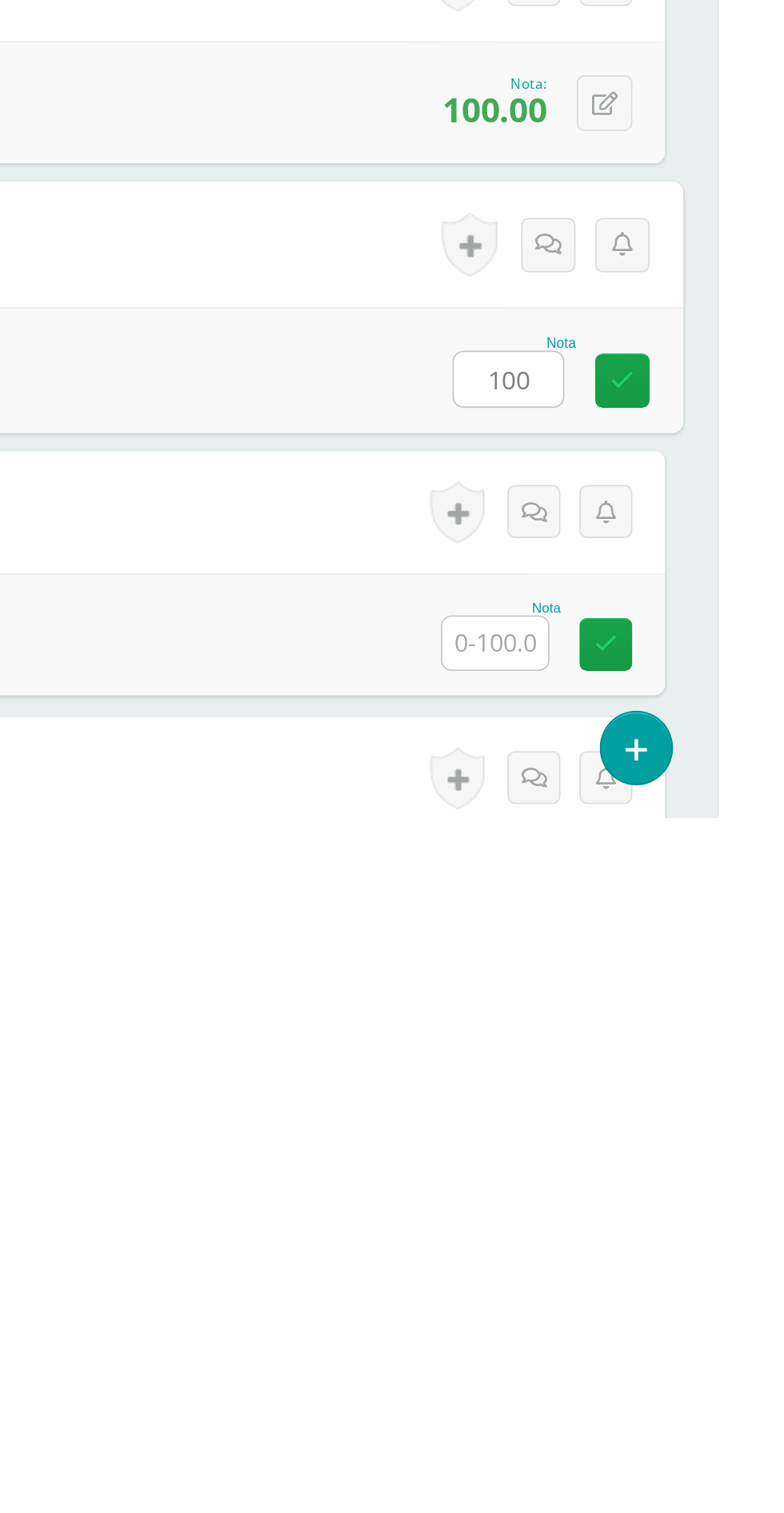
type input "100"
click at [651, 1420] on input "text" at bounding box center [651, 1410] width 62 height 31
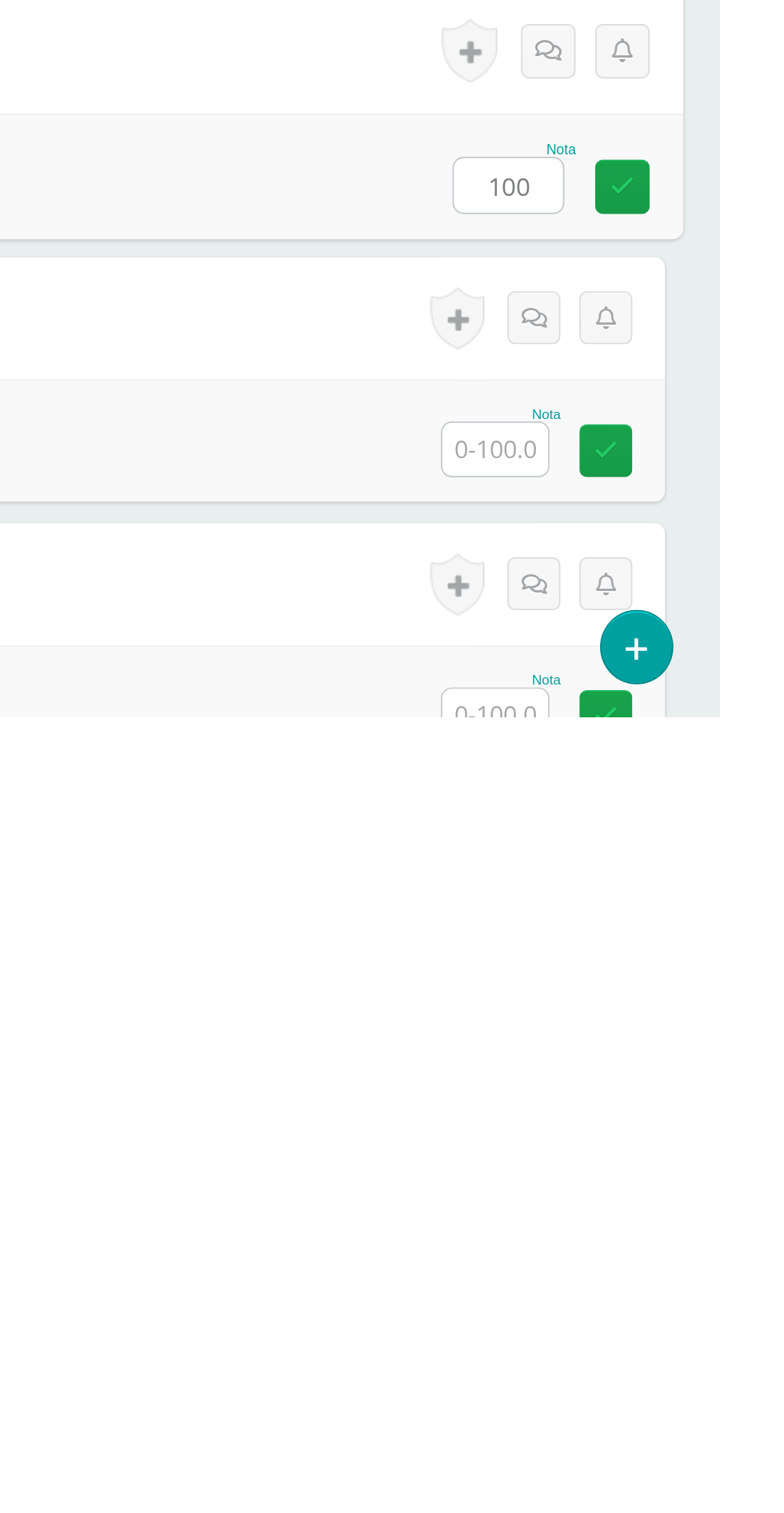
type input "100"
click at [631, 1359] on input "text" at bounding box center [651, 1355] width 62 height 31
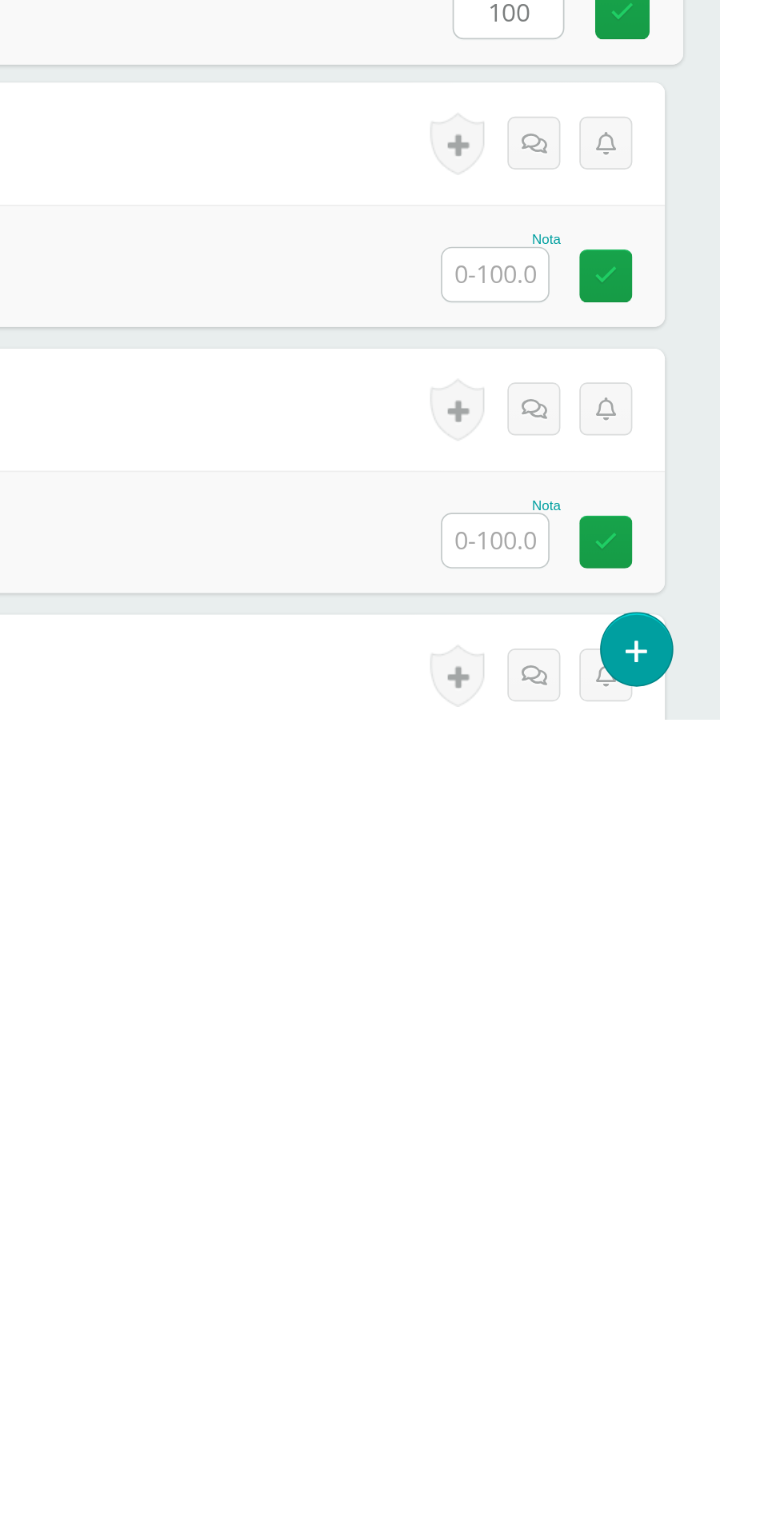
type input "100"
click at [666, 1246] on input "text" at bounding box center [651, 1251] width 62 height 31
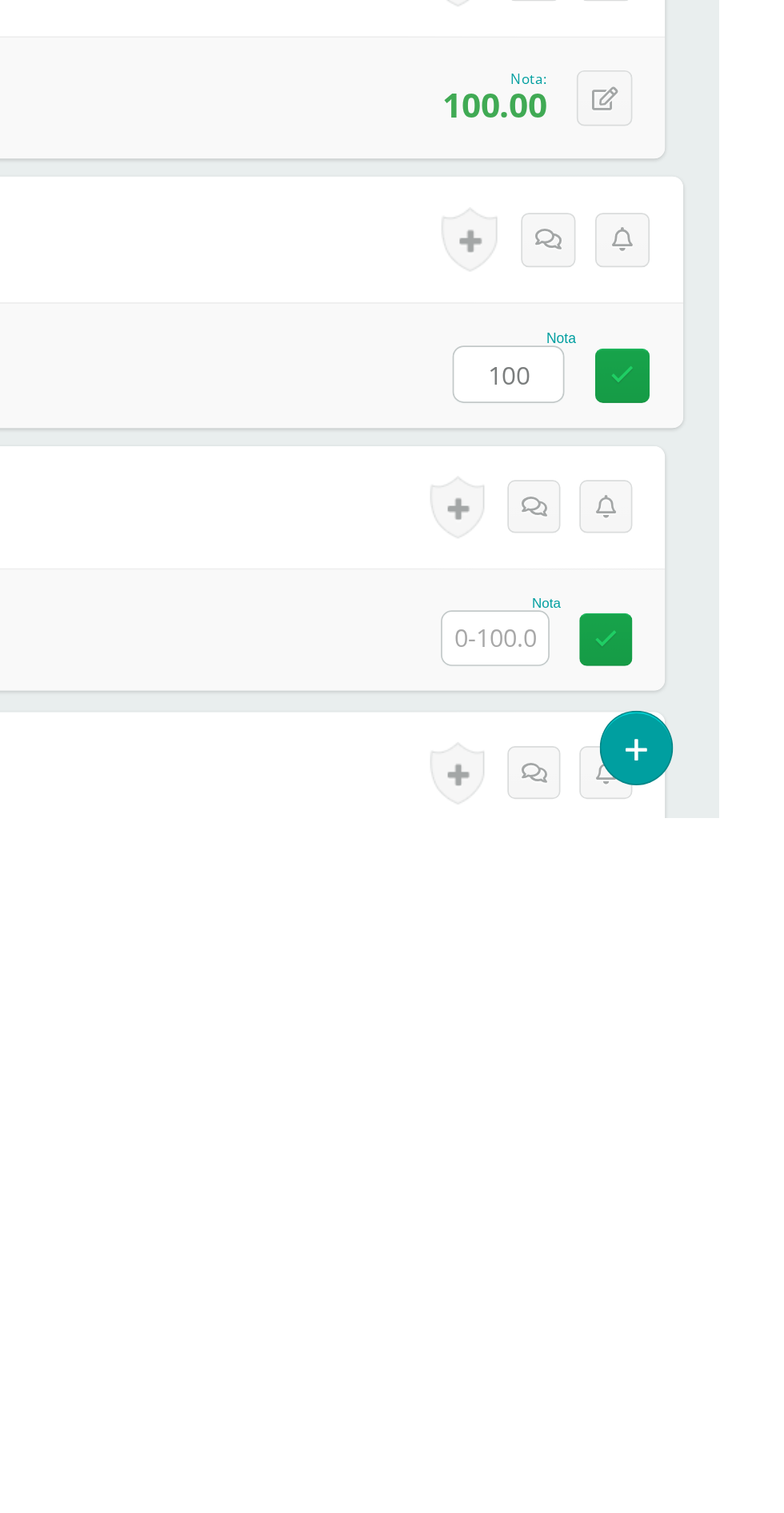
type input "100"
click at [658, 1410] on input "text" at bounding box center [651, 1407] width 62 height 31
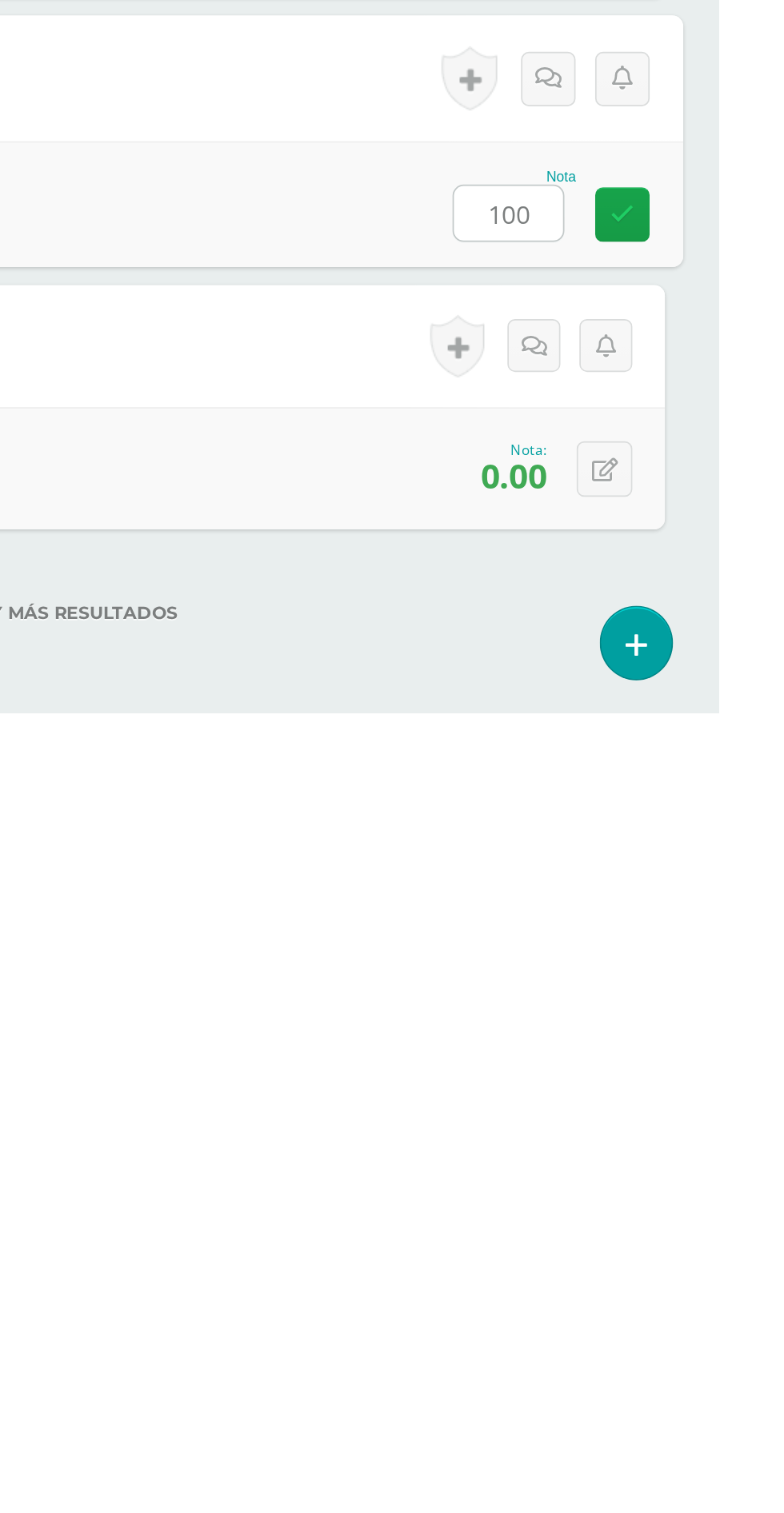
type input "100"
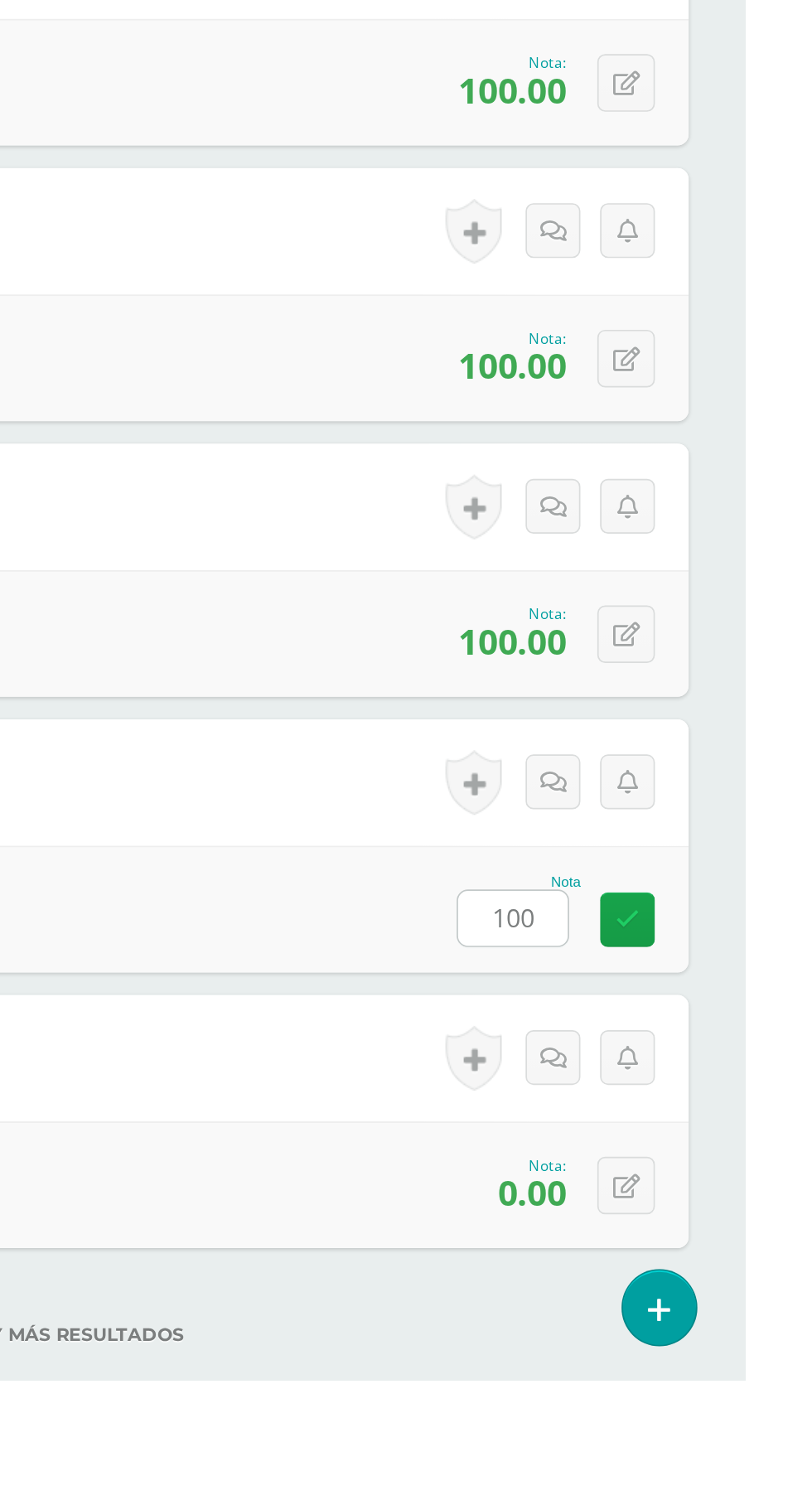
scroll to position [2237, 0]
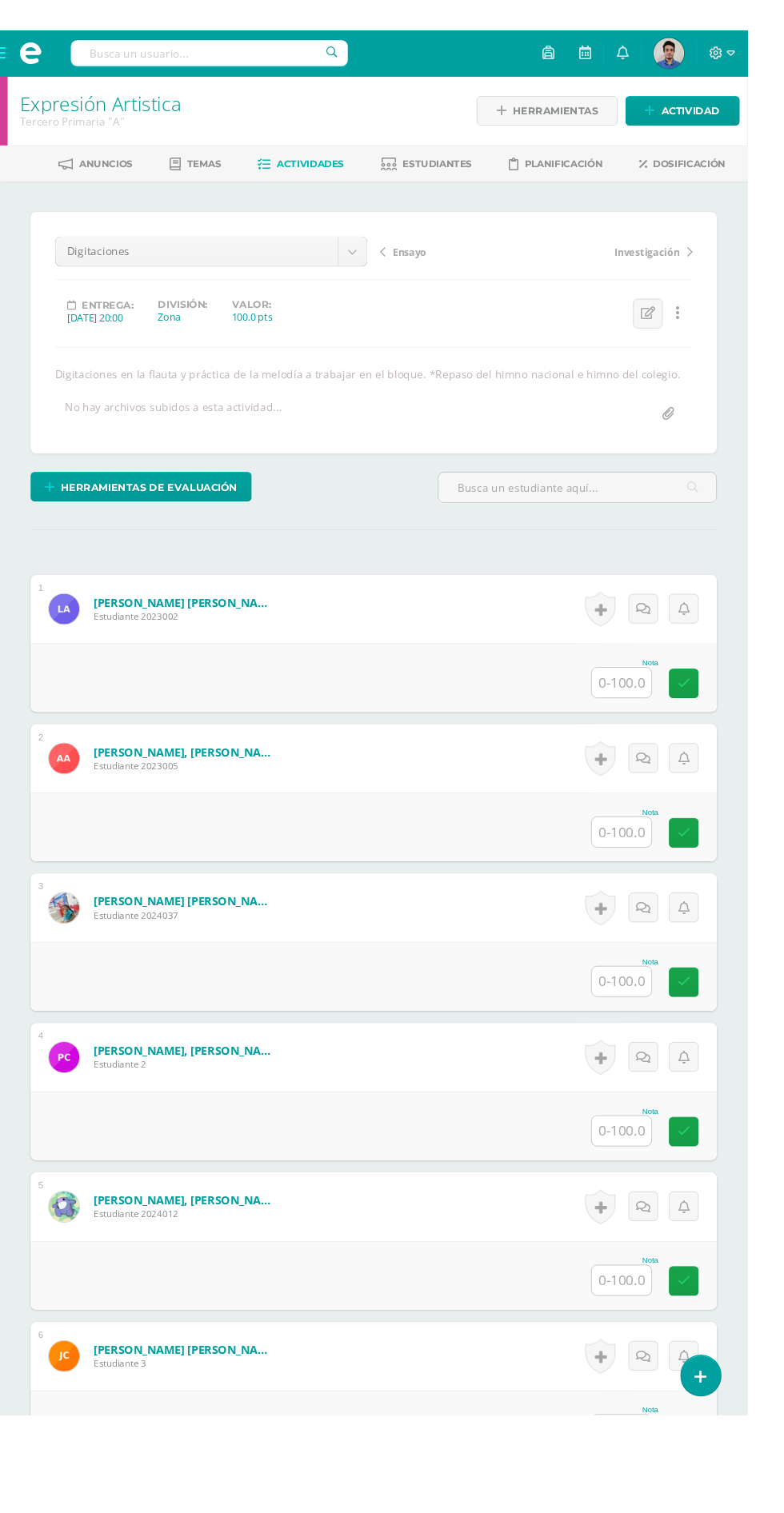
scroll to position [1, 0]
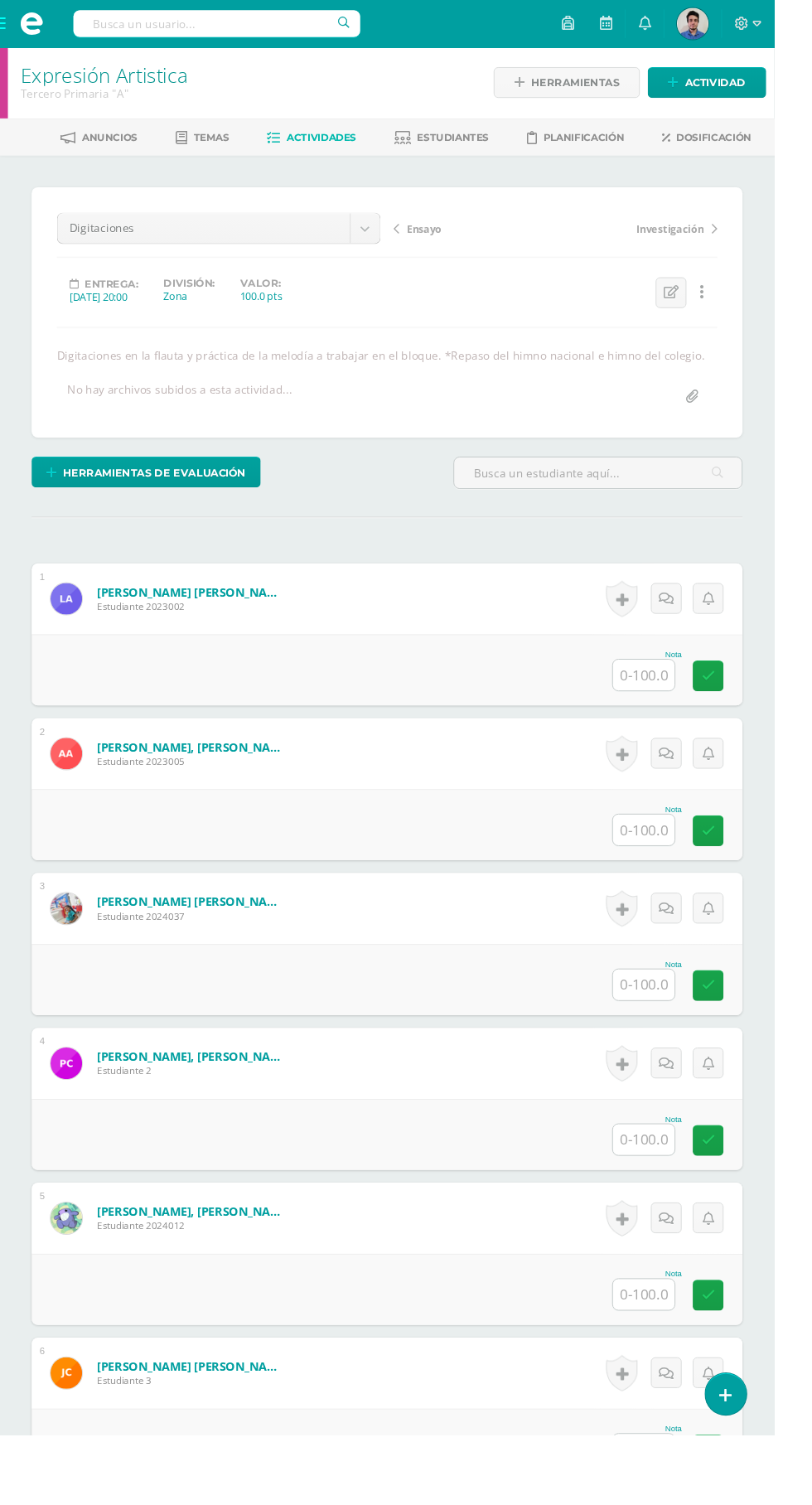
click at [680, 1037] on input "text" at bounding box center [675, 1033] width 64 height 33
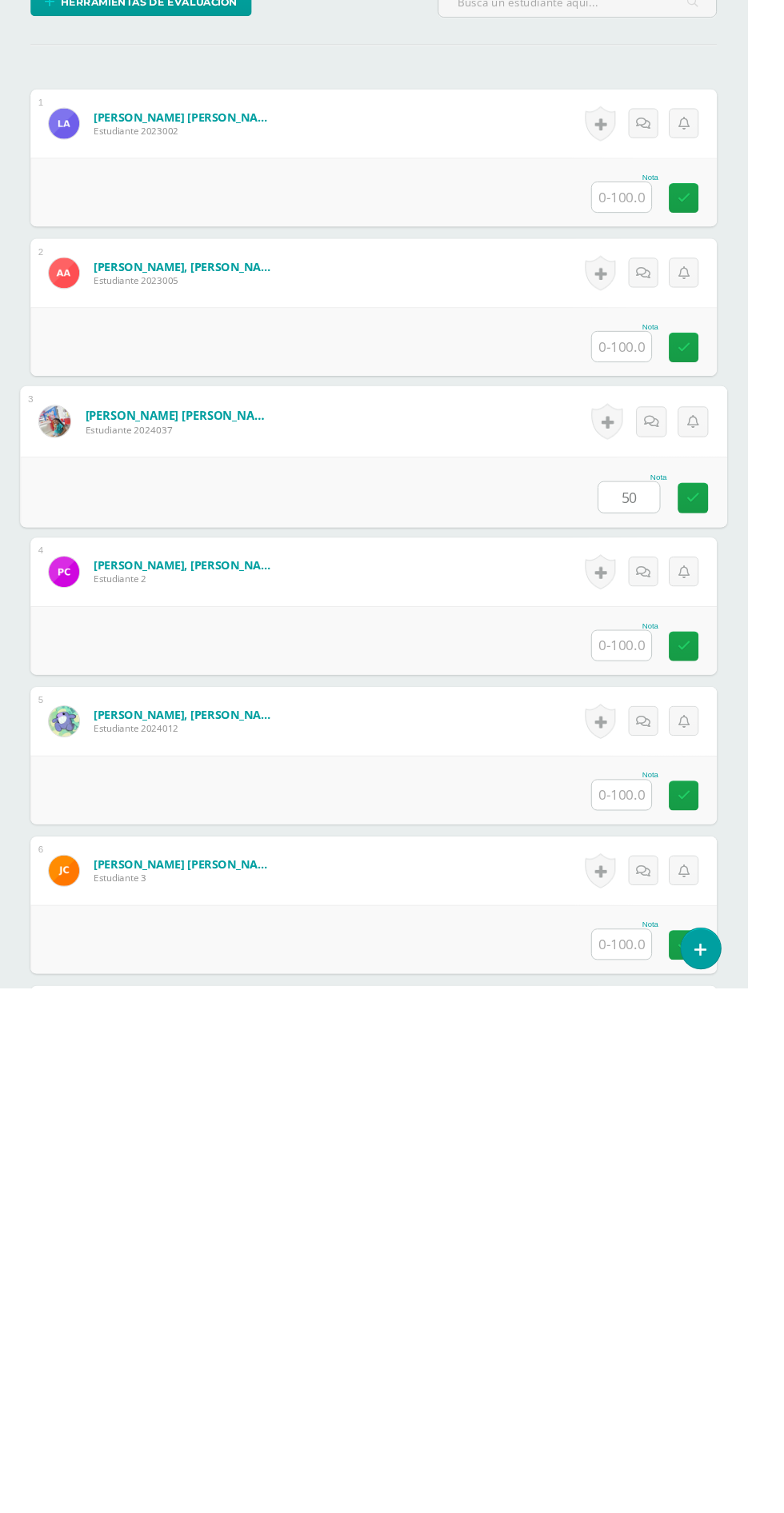
type input "50"
click at [635, 1313] on input "text" at bounding box center [651, 1310] width 62 height 31
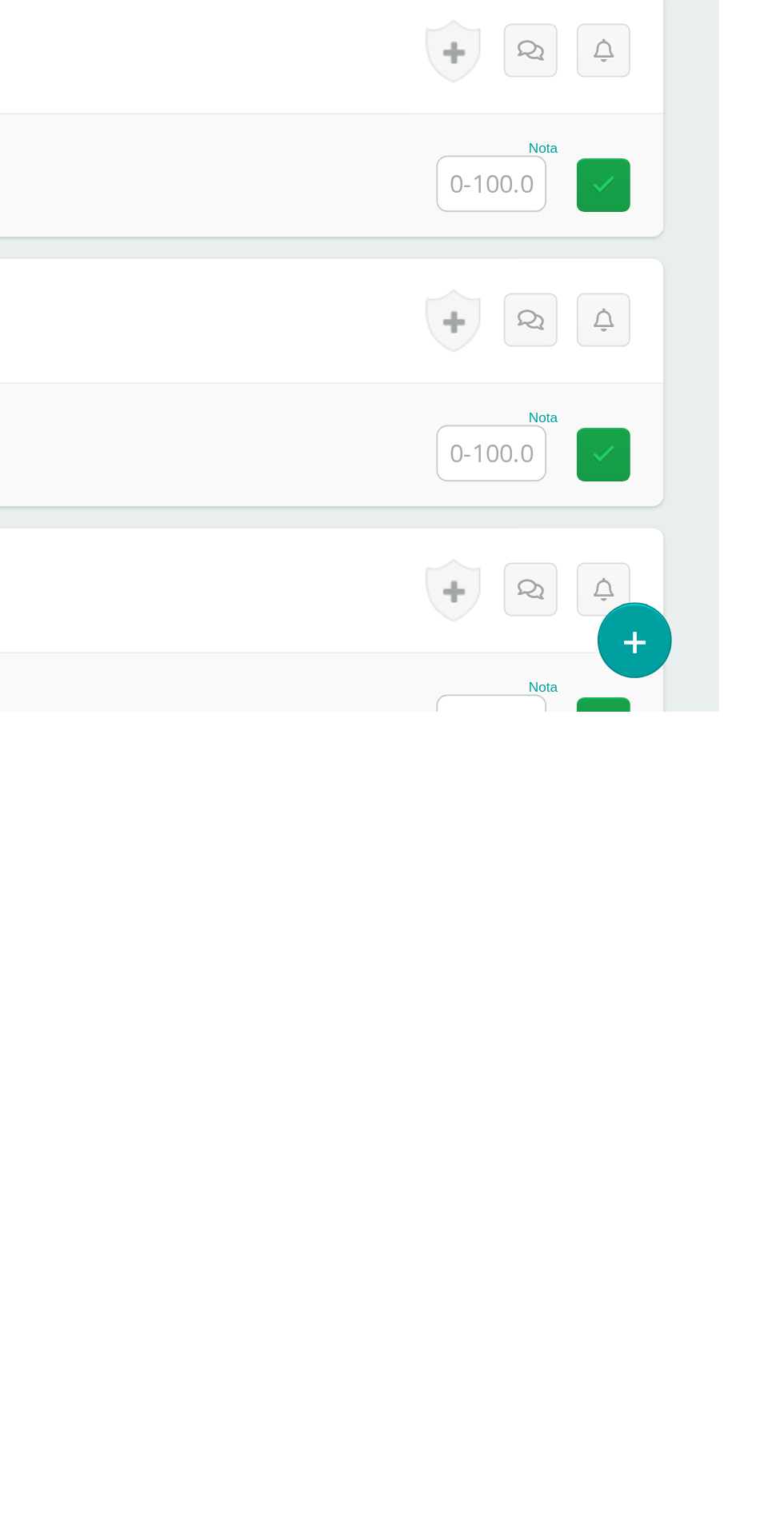
type input "80"
click at [635, 1524] on input "text" at bounding box center [651, 1520] width 62 height 31
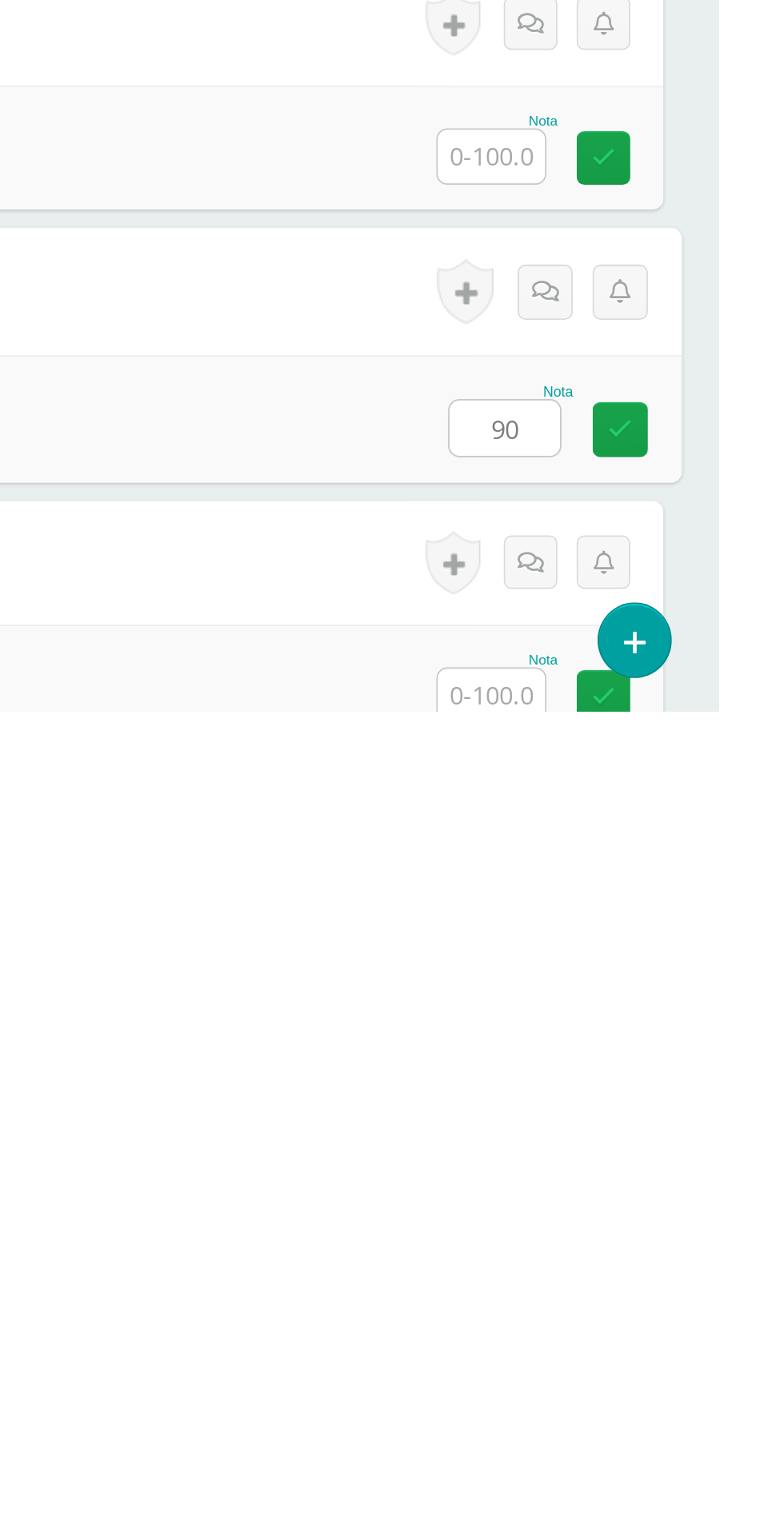
scroll to position [438, 0]
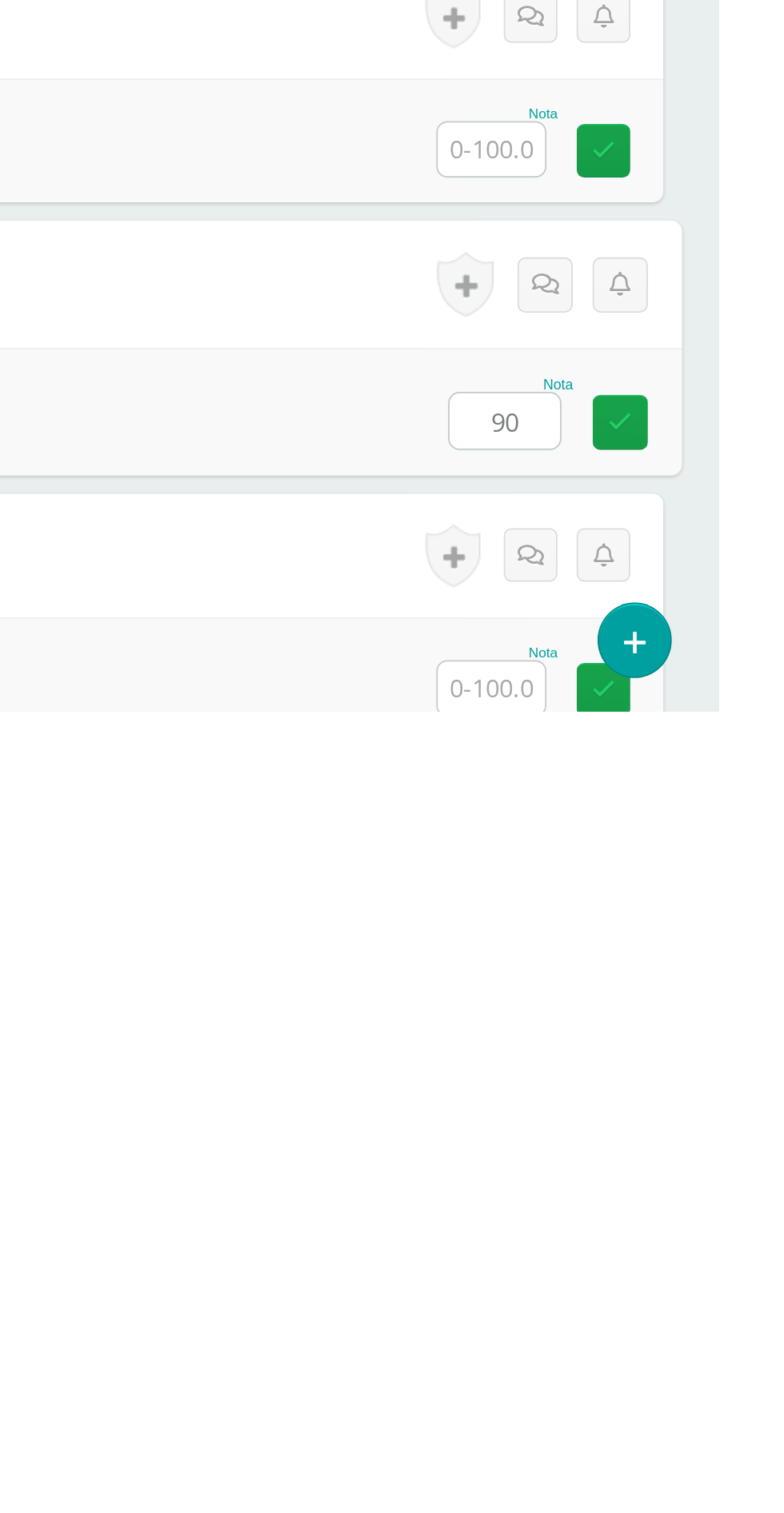
type input "90"
click at [653, 1501] on input "text" at bounding box center [651, 1500] width 62 height 31
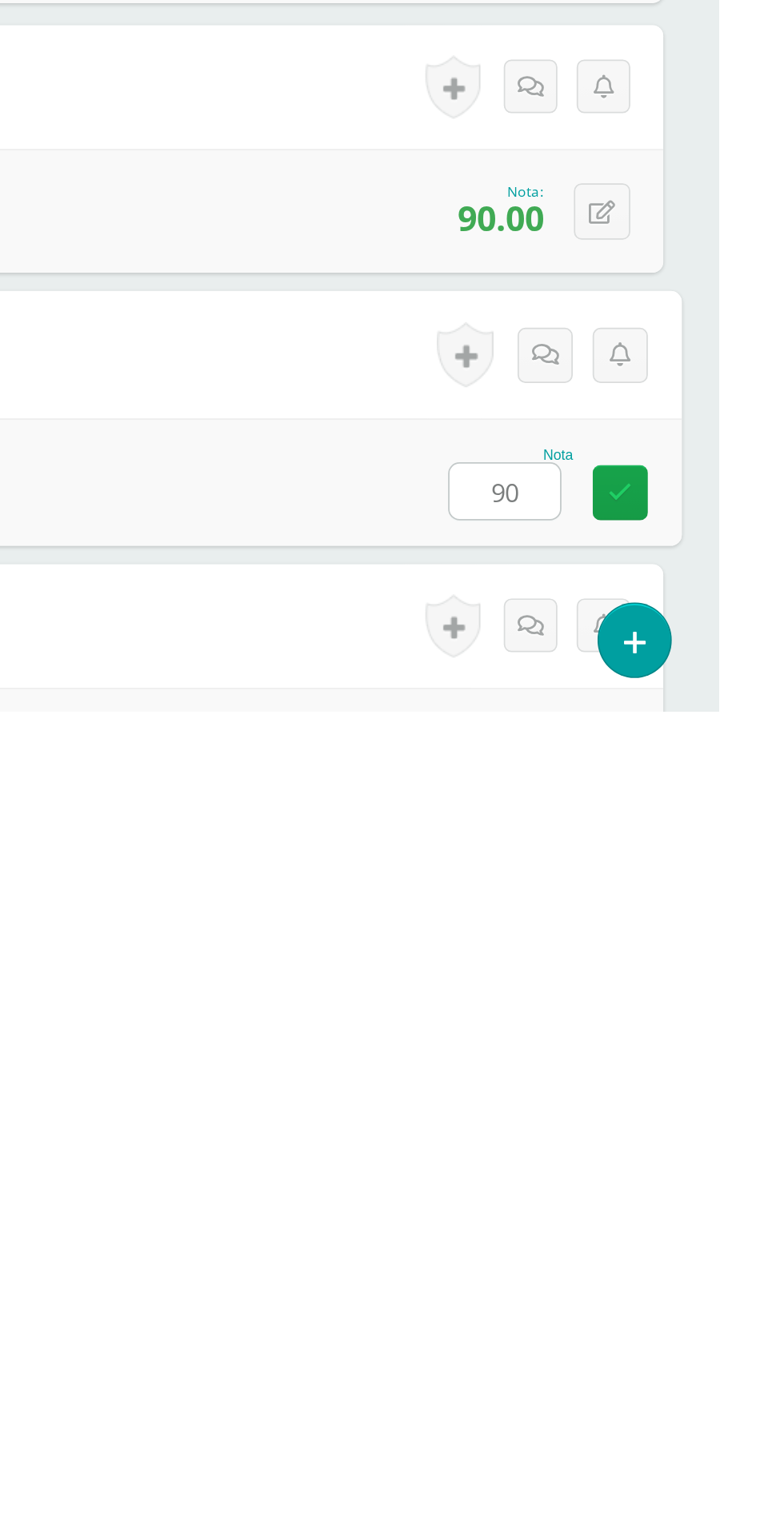
type input "90"
click at [649, 1547] on input "text" at bounding box center [651, 1541] width 62 height 31
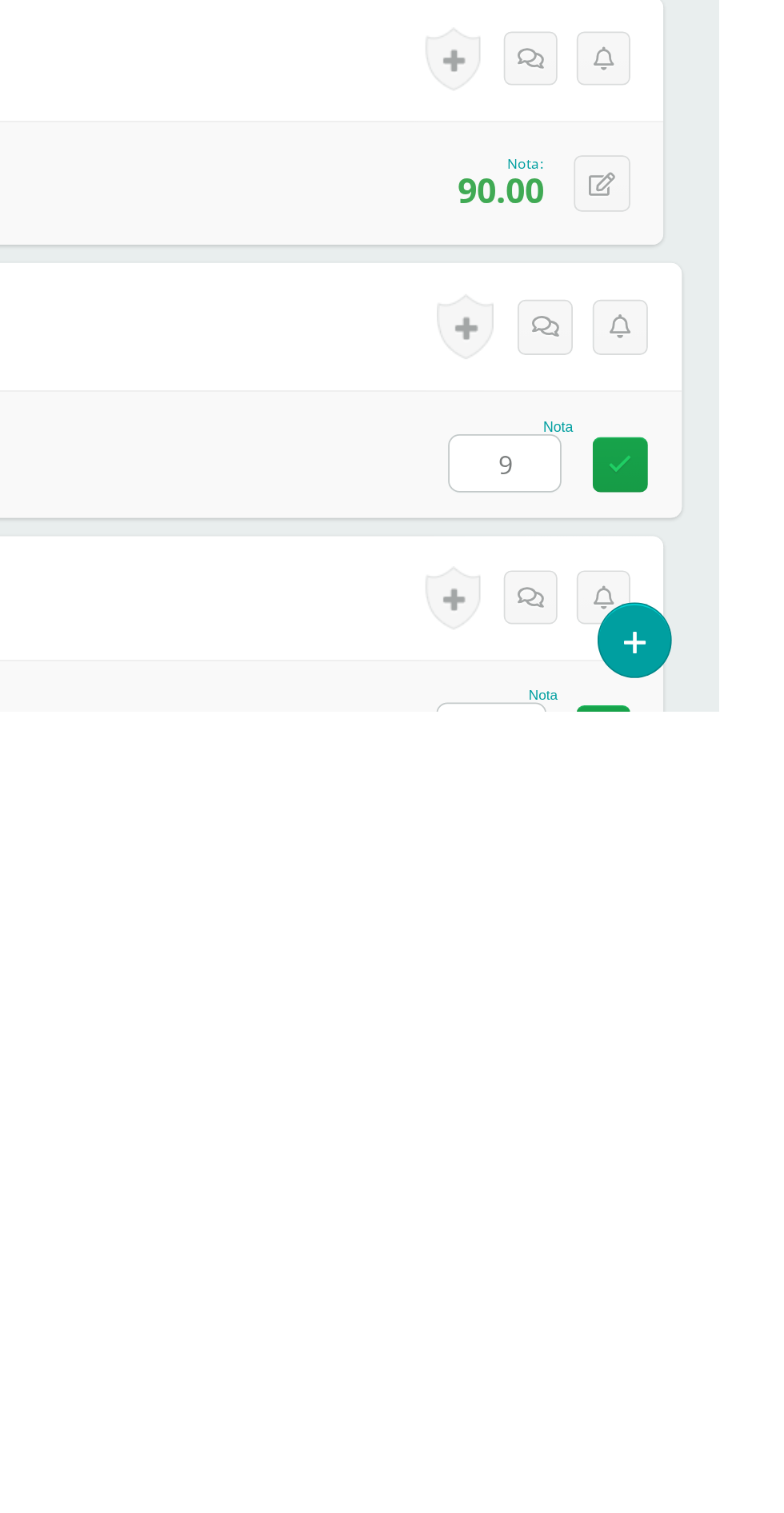
scroll to position [752, 0]
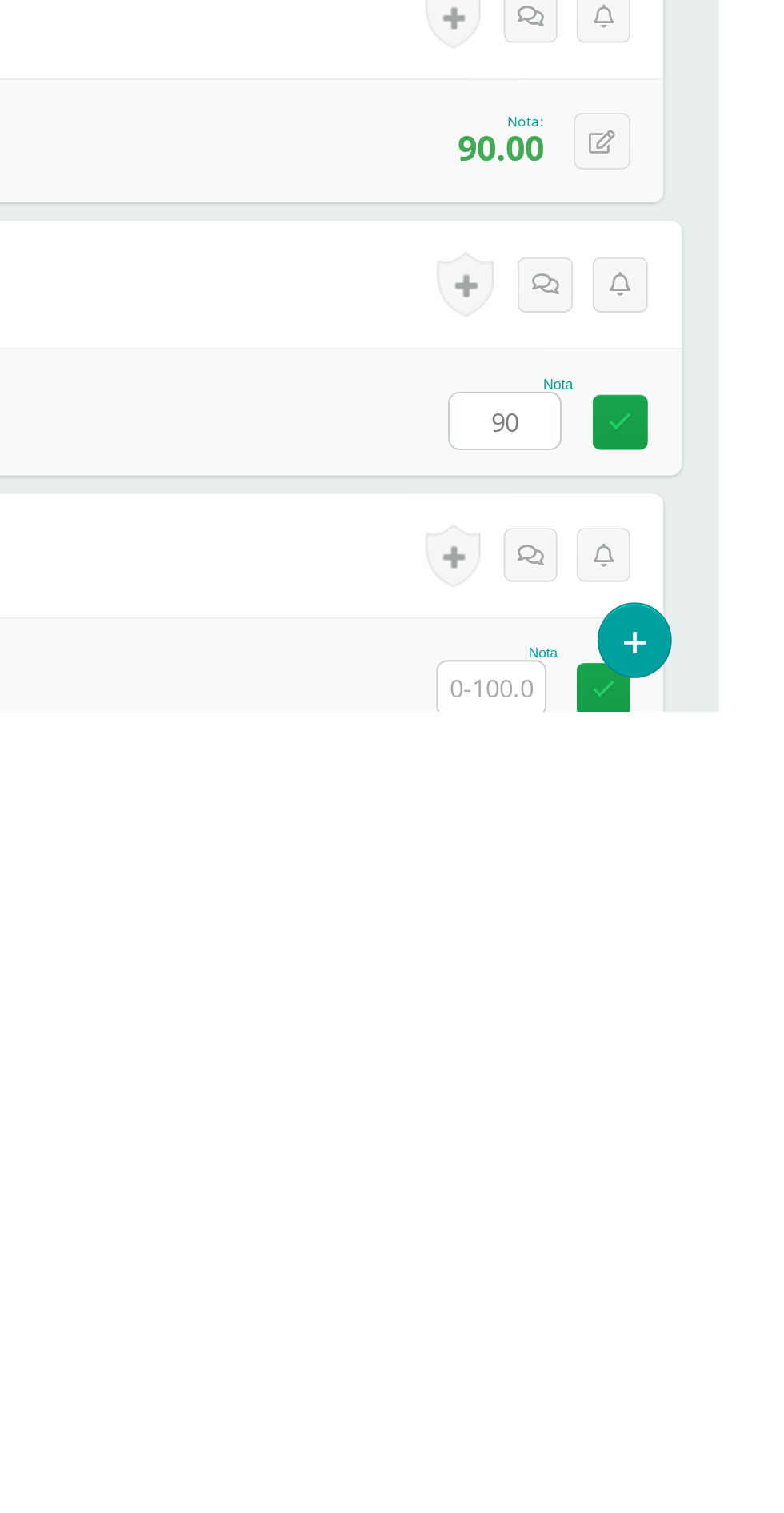
type input "90"
click at [489, 1498] on div "Nota" at bounding box center [392, 1494] width 720 height 72
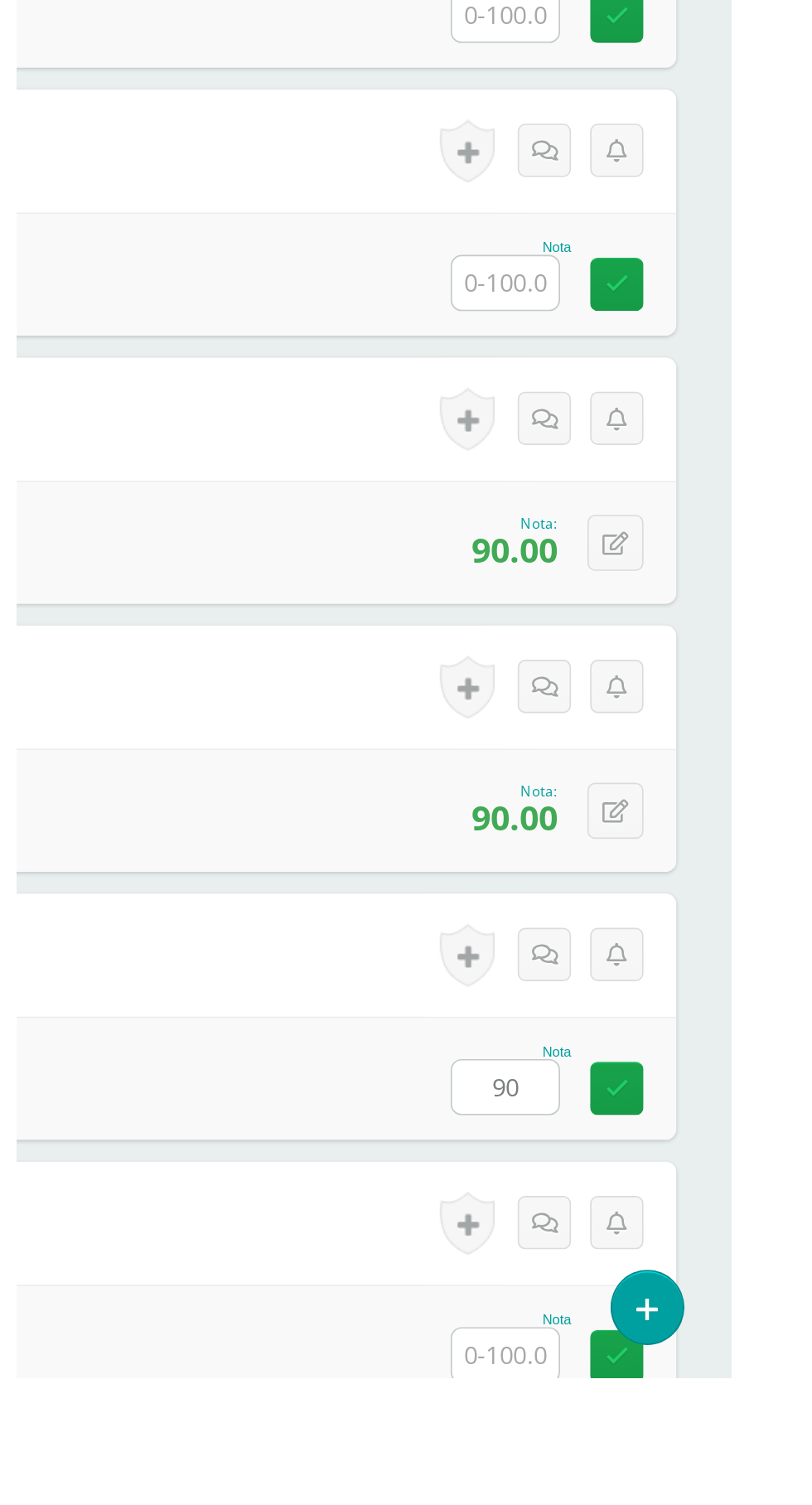
scroll to position [808, 0]
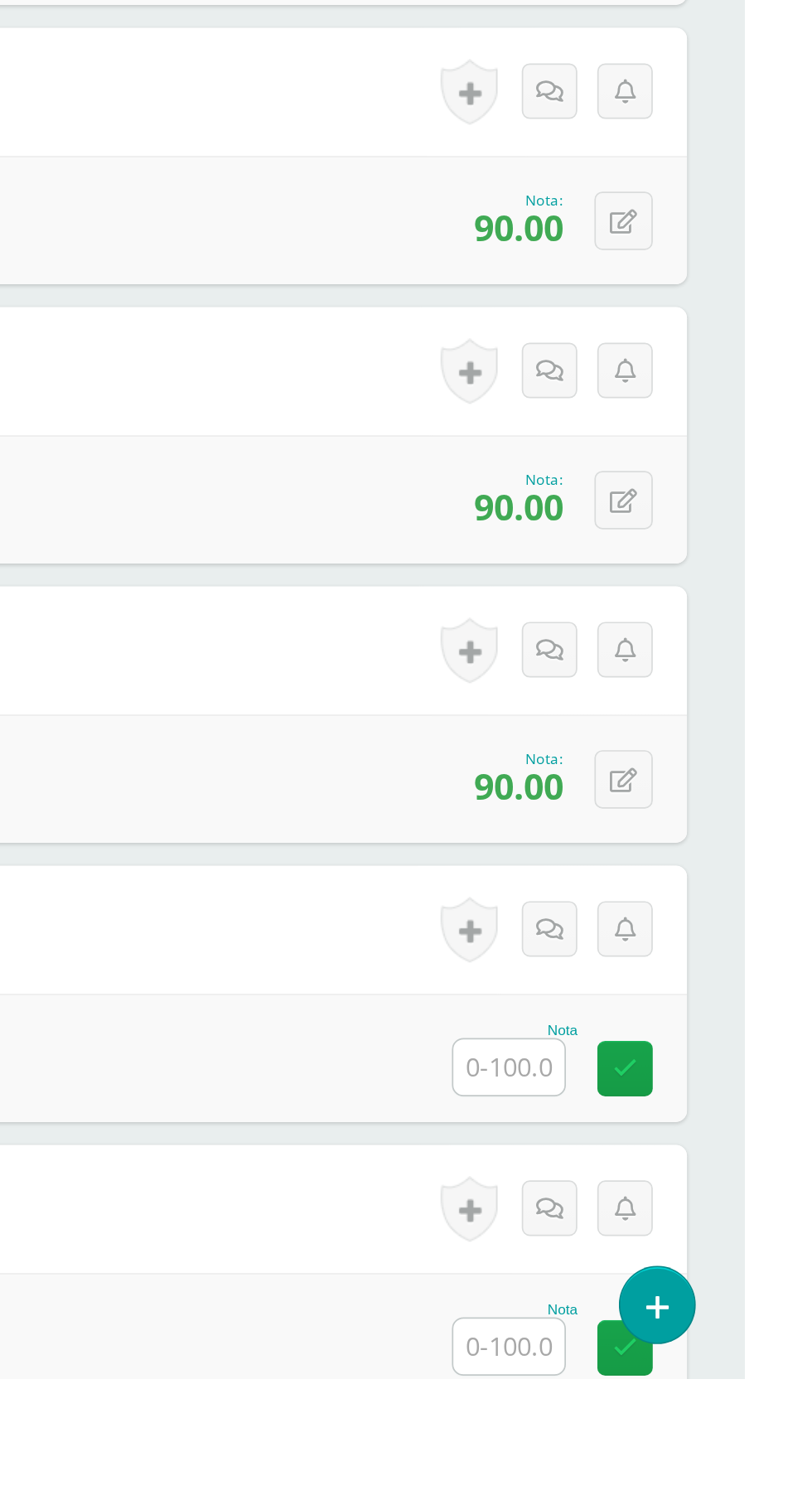
click at [670, 1489] on input "text" at bounding box center [675, 1485] width 64 height 33
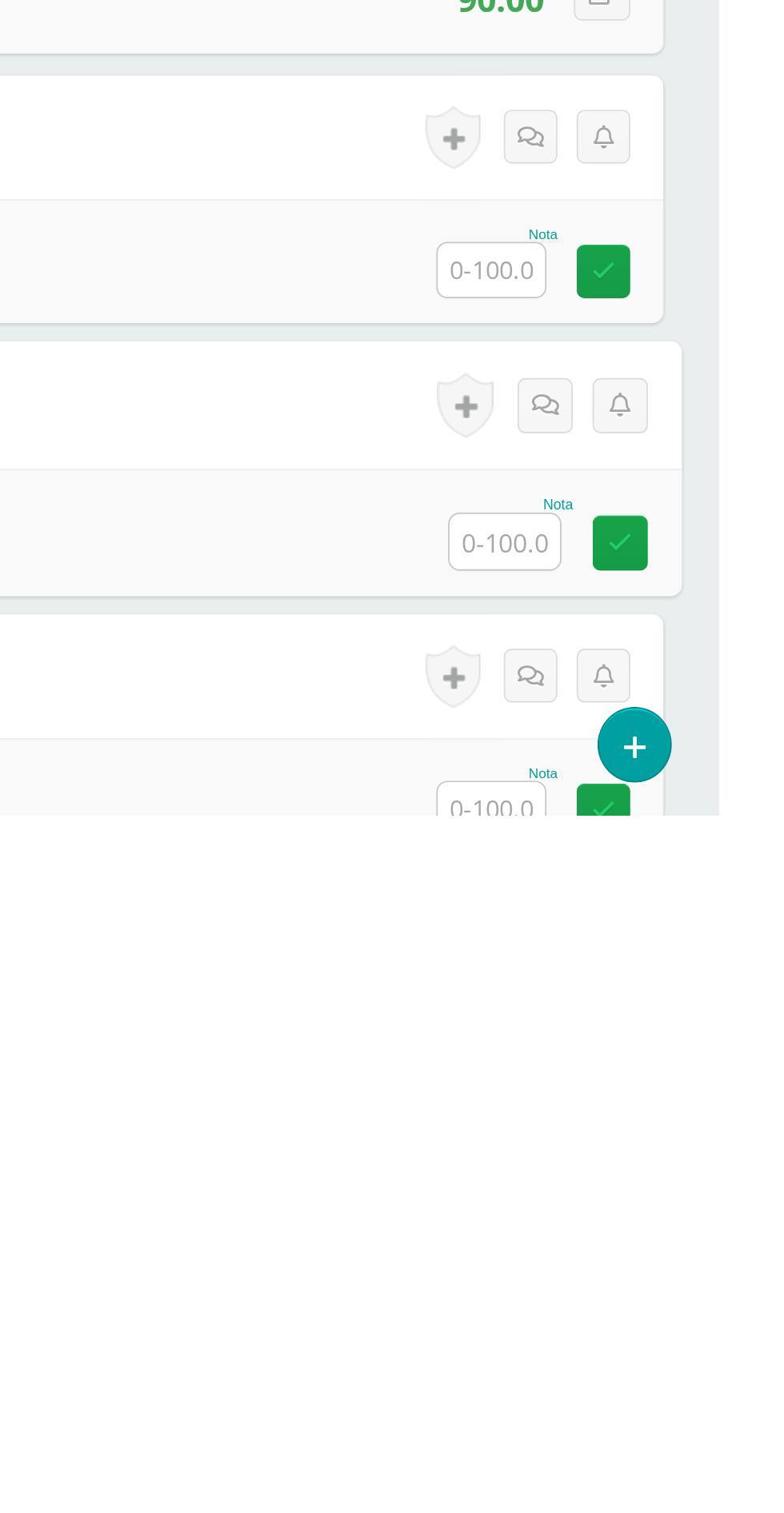
scroll to position [1077, 0]
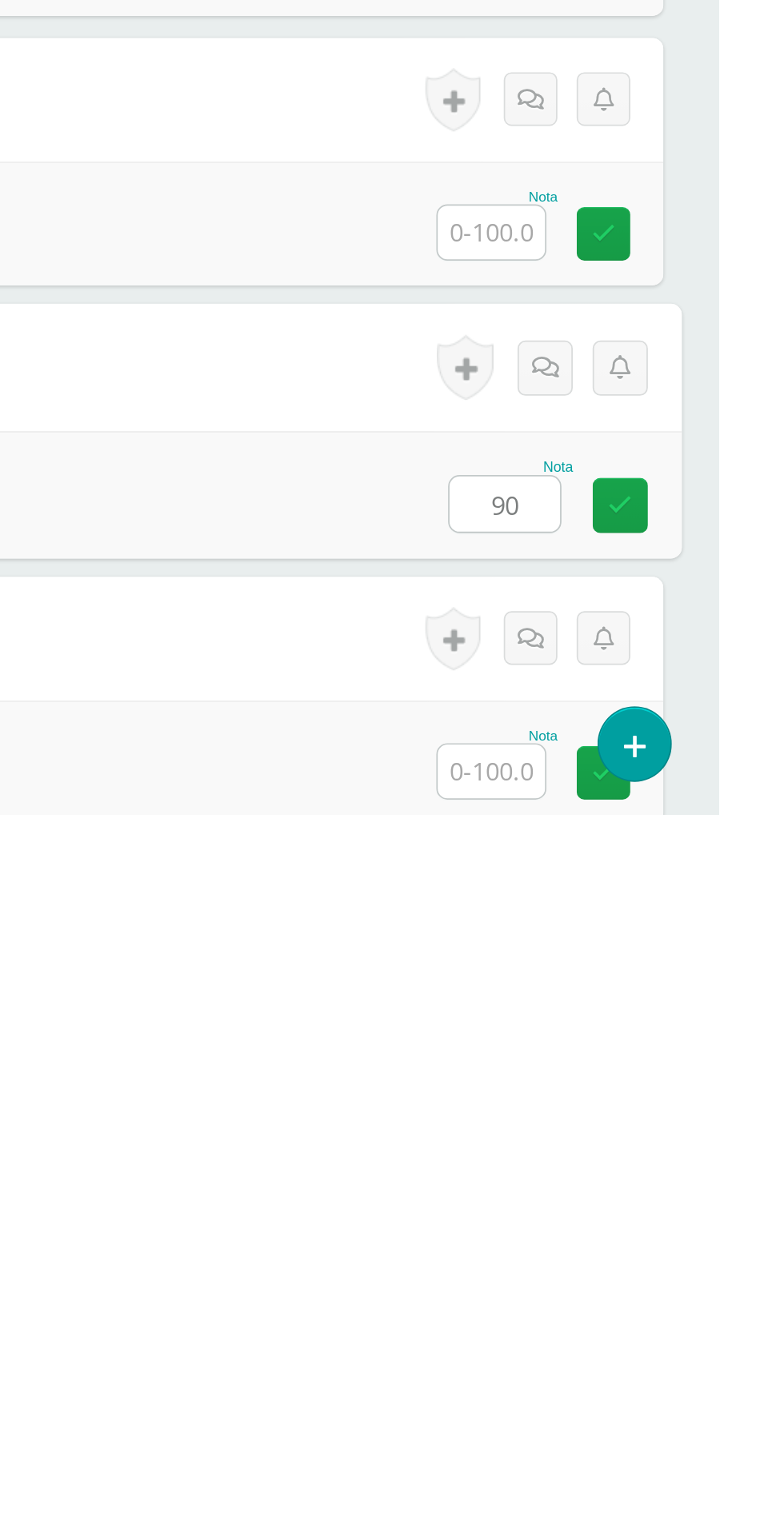
type input "90"
click at [531, 1467] on div "Nota" at bounding box center [392, 1482] width 720 height 72
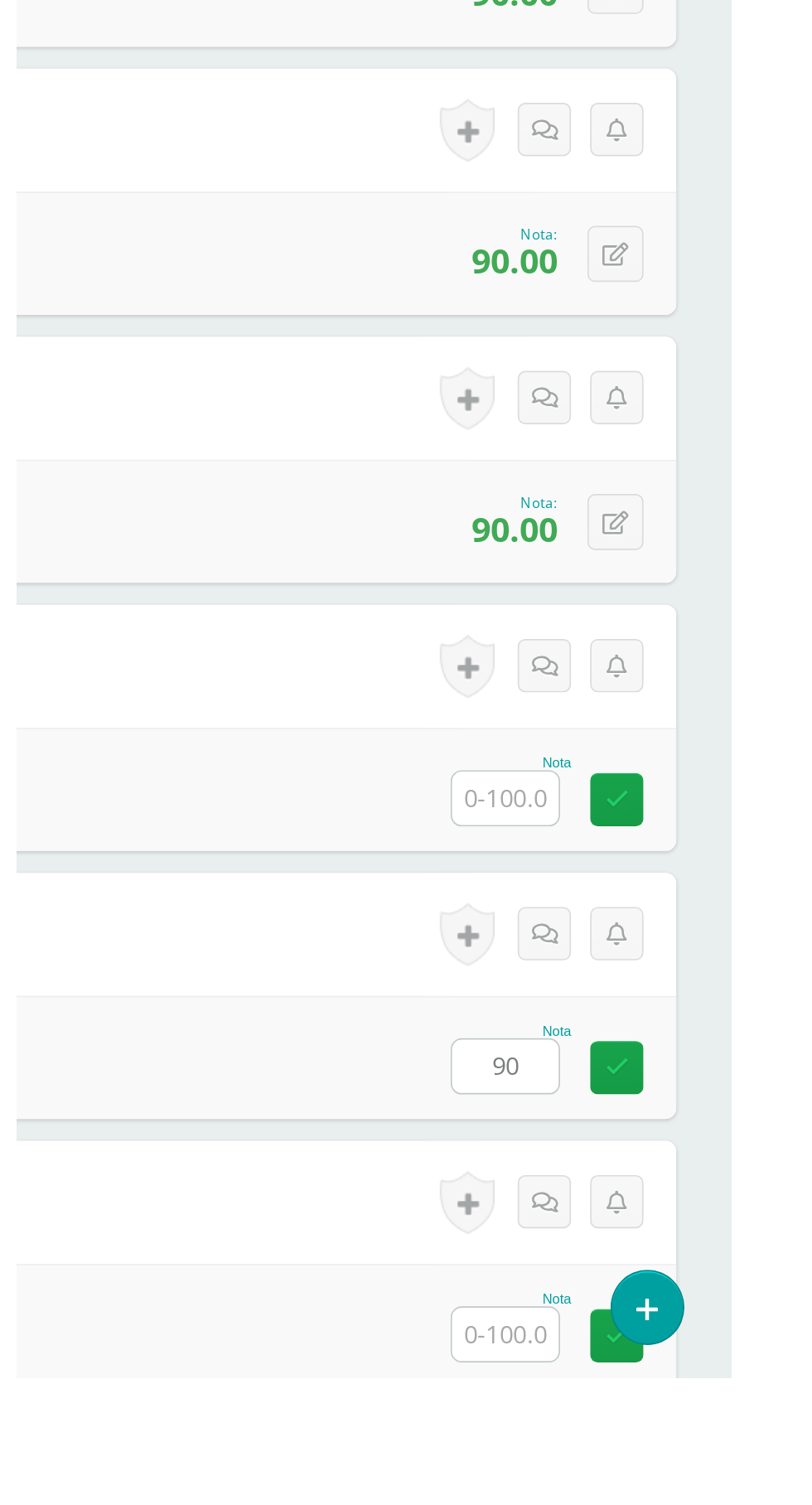
scroll to position [1146, 0]
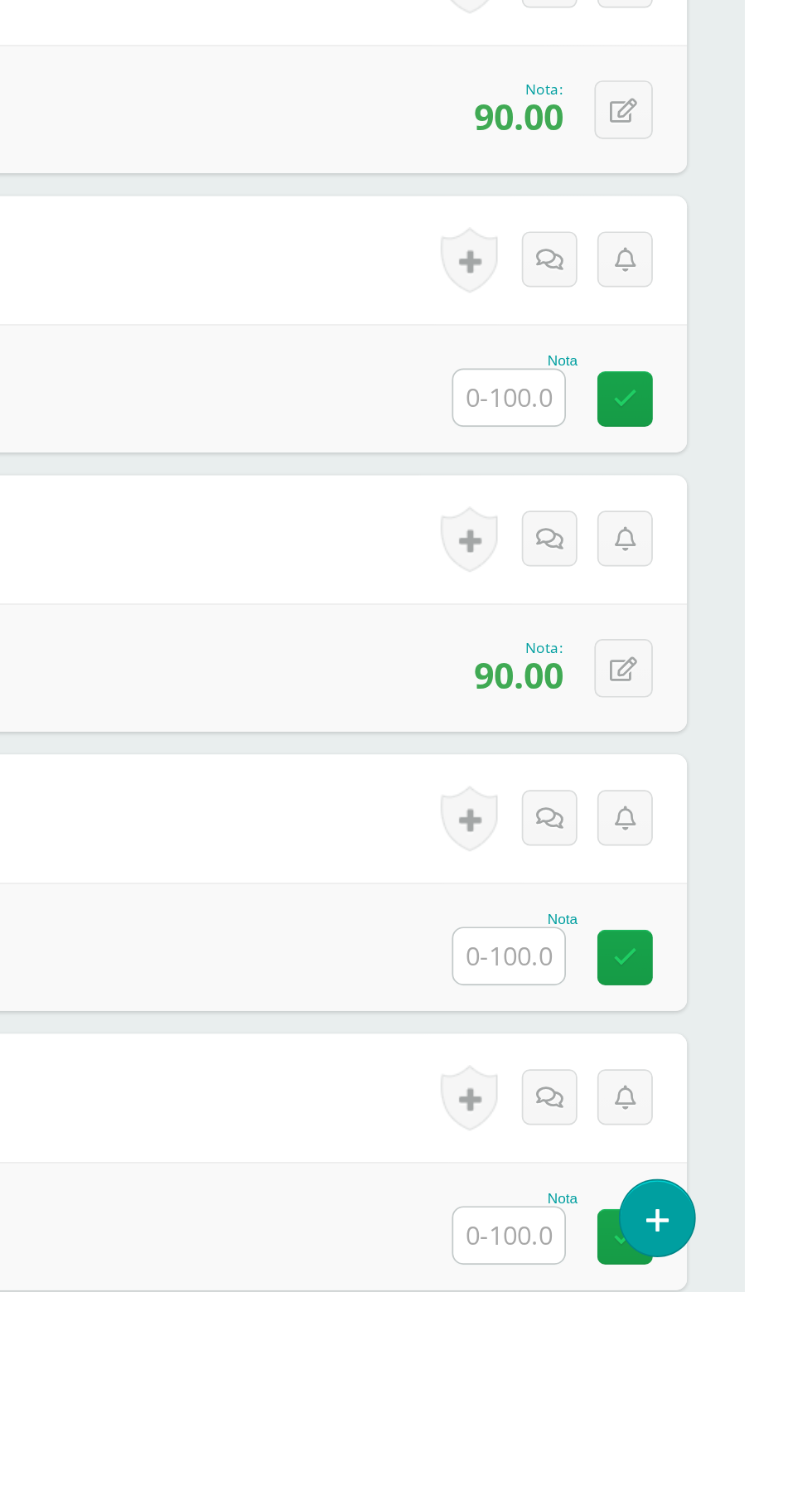
click at [677, 1471] on input "text" at bounding box center [675, 1471] width 64 height 33
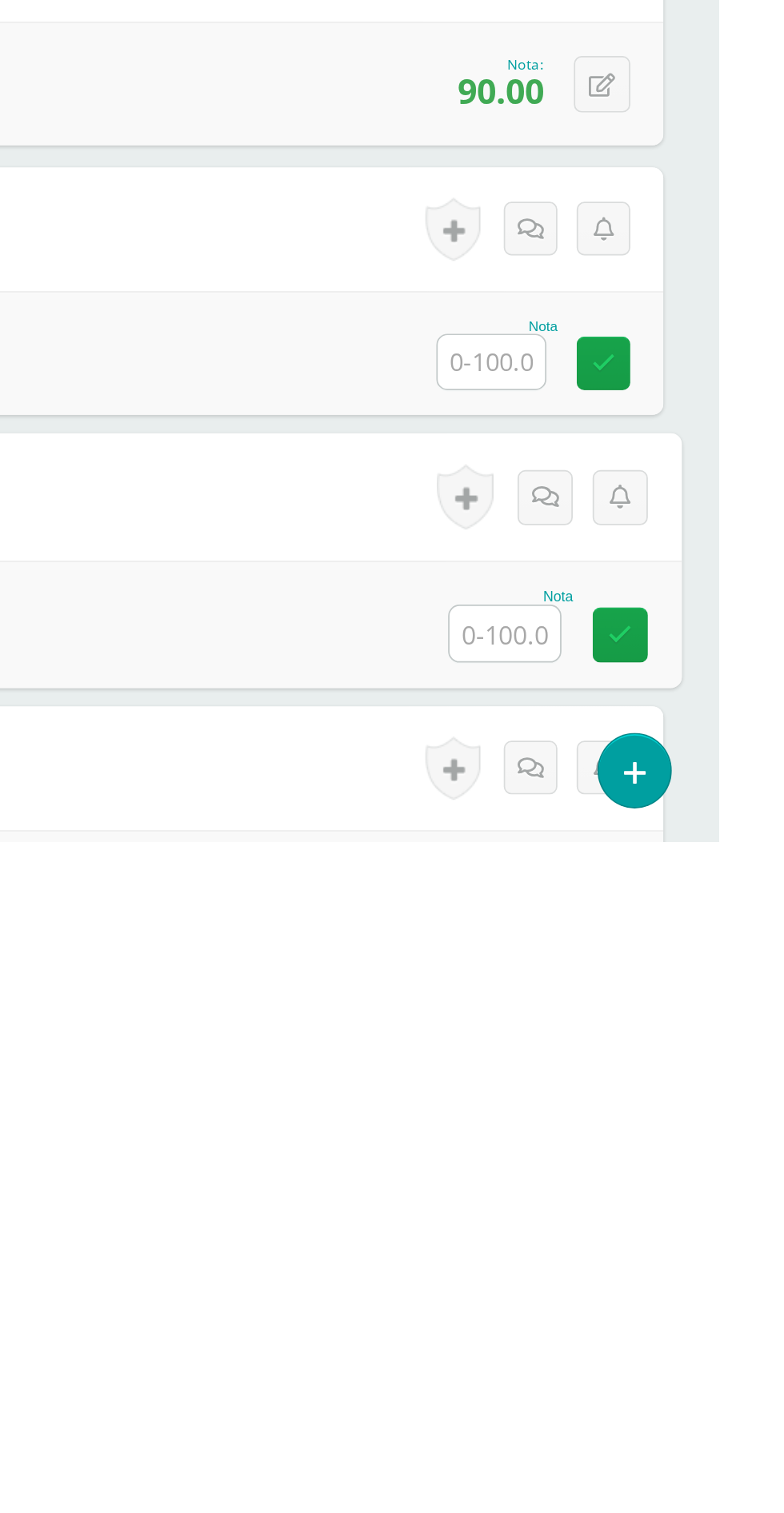
scroll to position [1391, 0]
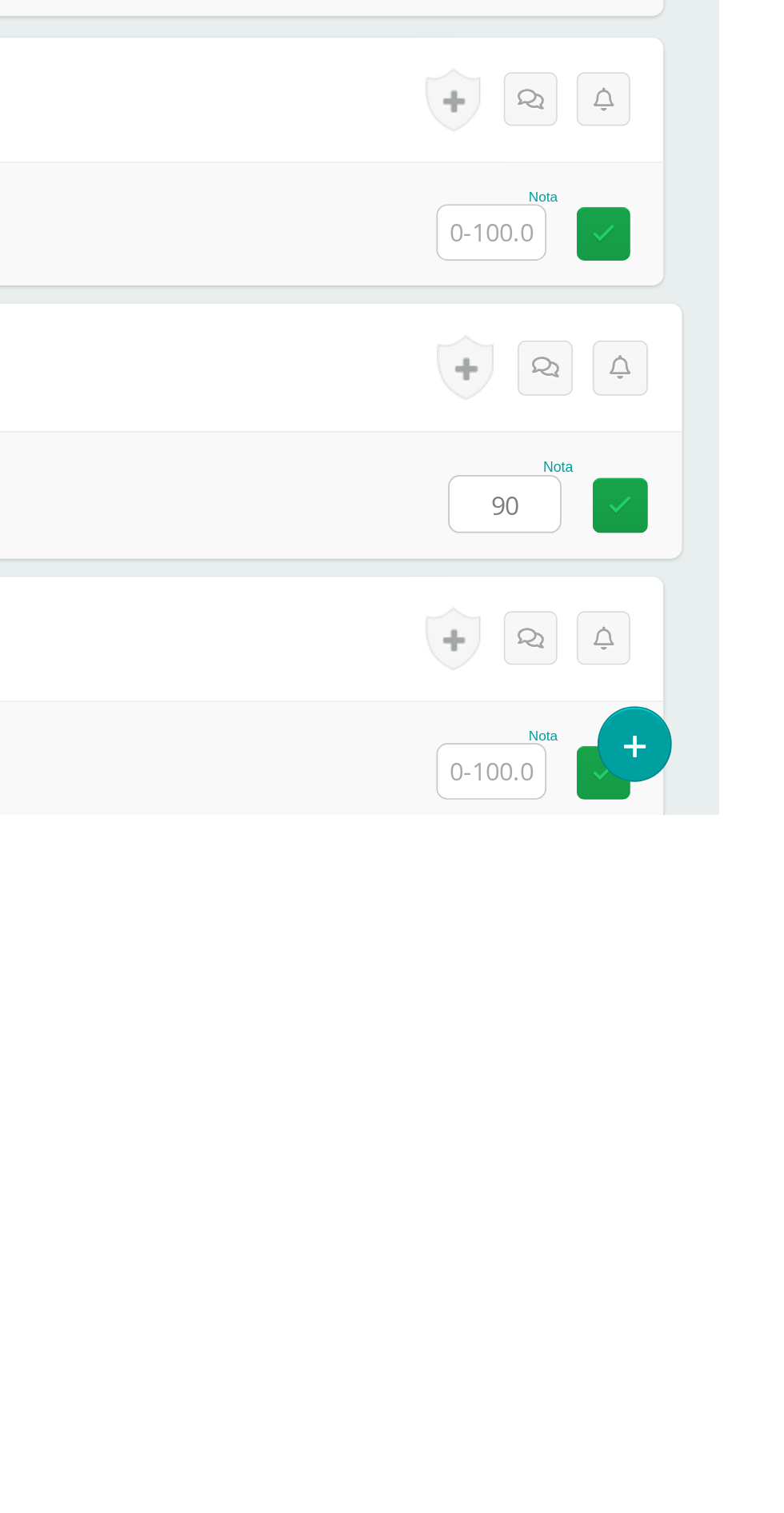
type input "90"
click at [500, 1406] on form "Palacios Ortíz, Maria Fernanda Estudiante 23 Nota 0 Logros N/A" at bounding box center [392, 1410] width 720 height 72
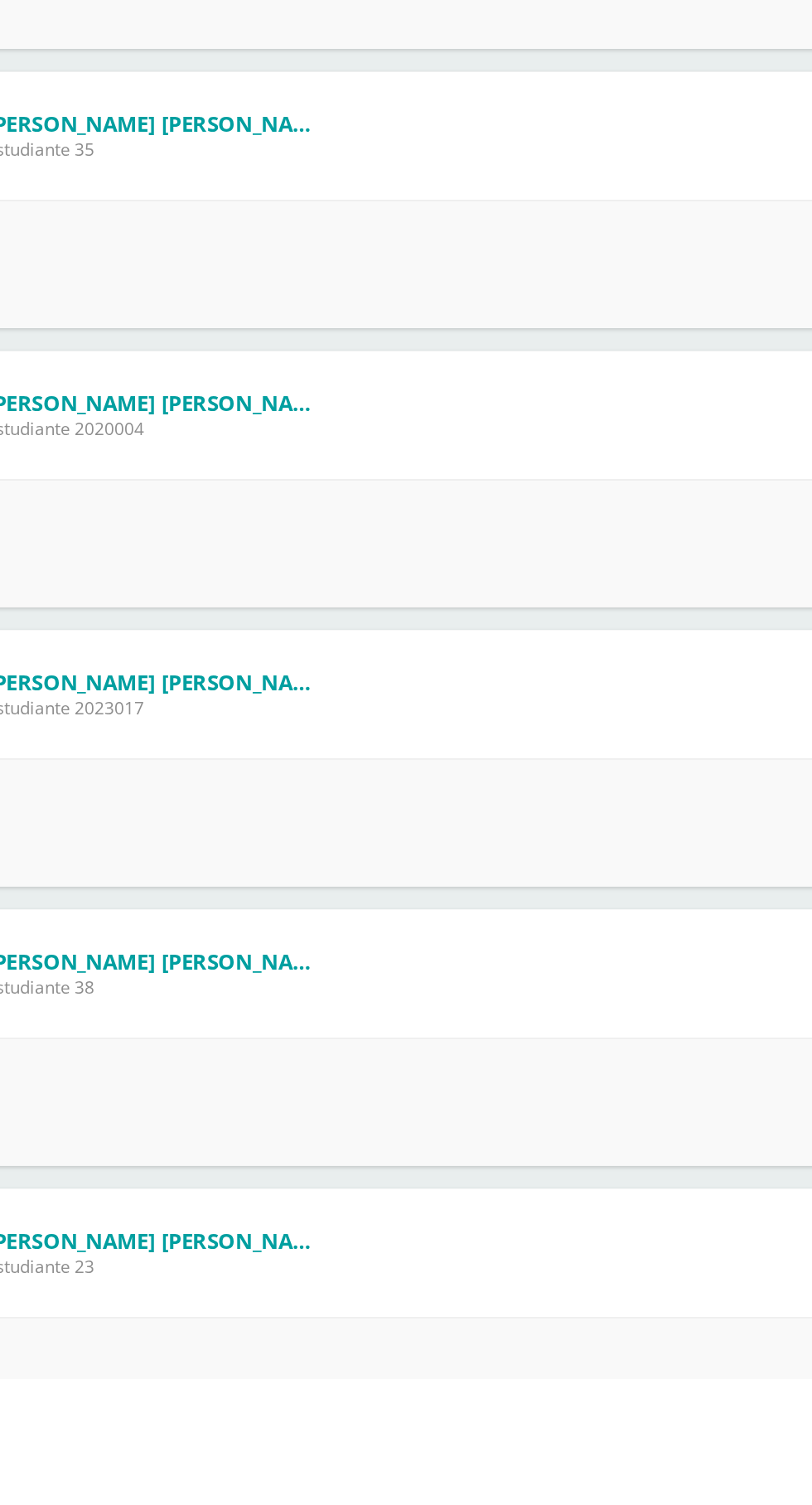
scroll to position [1474, 0]
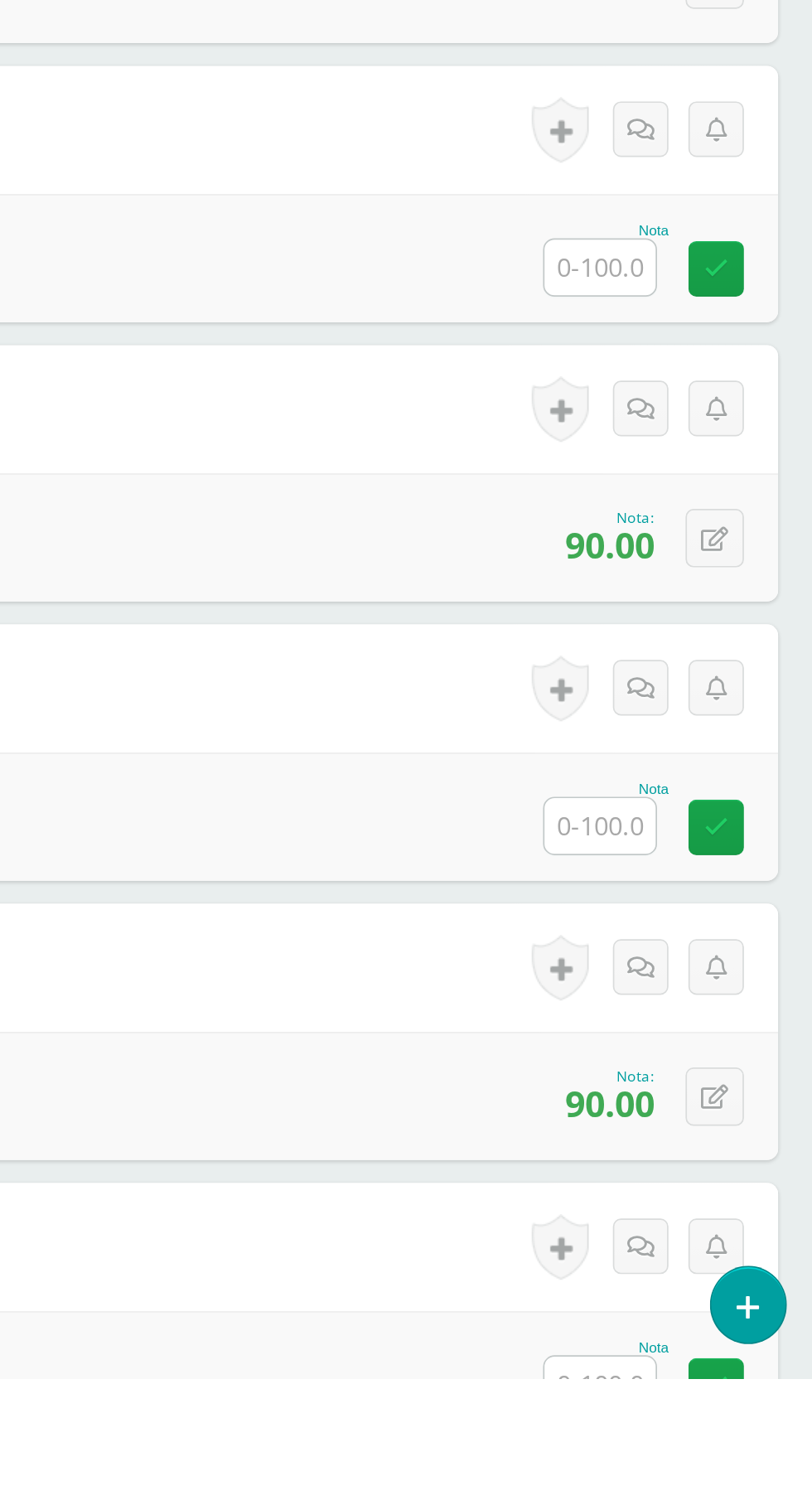
click at [664, 1513] on input "text" at bounding box center [675, 1508] width 64 height 33
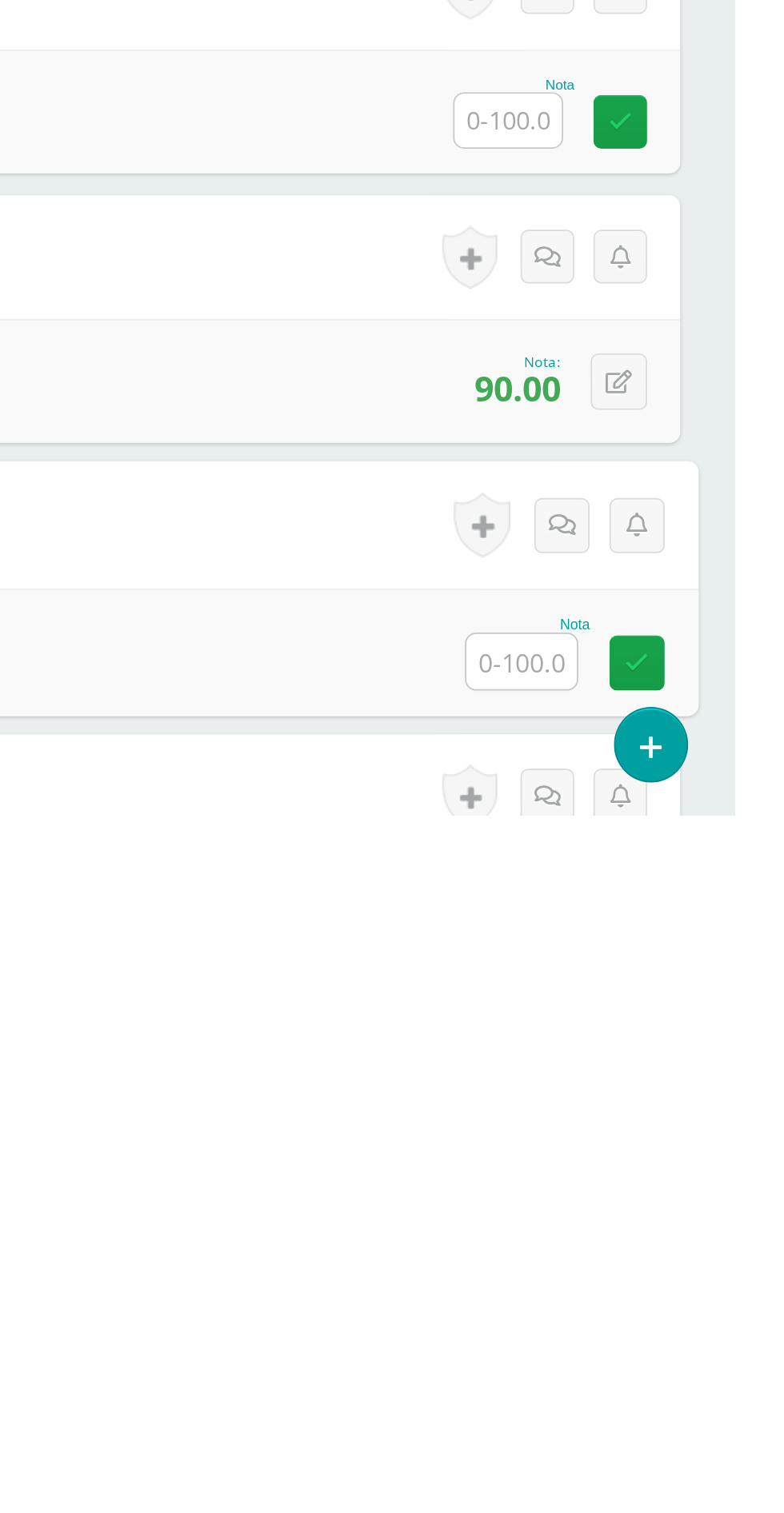
scroll to position [1547, 0]
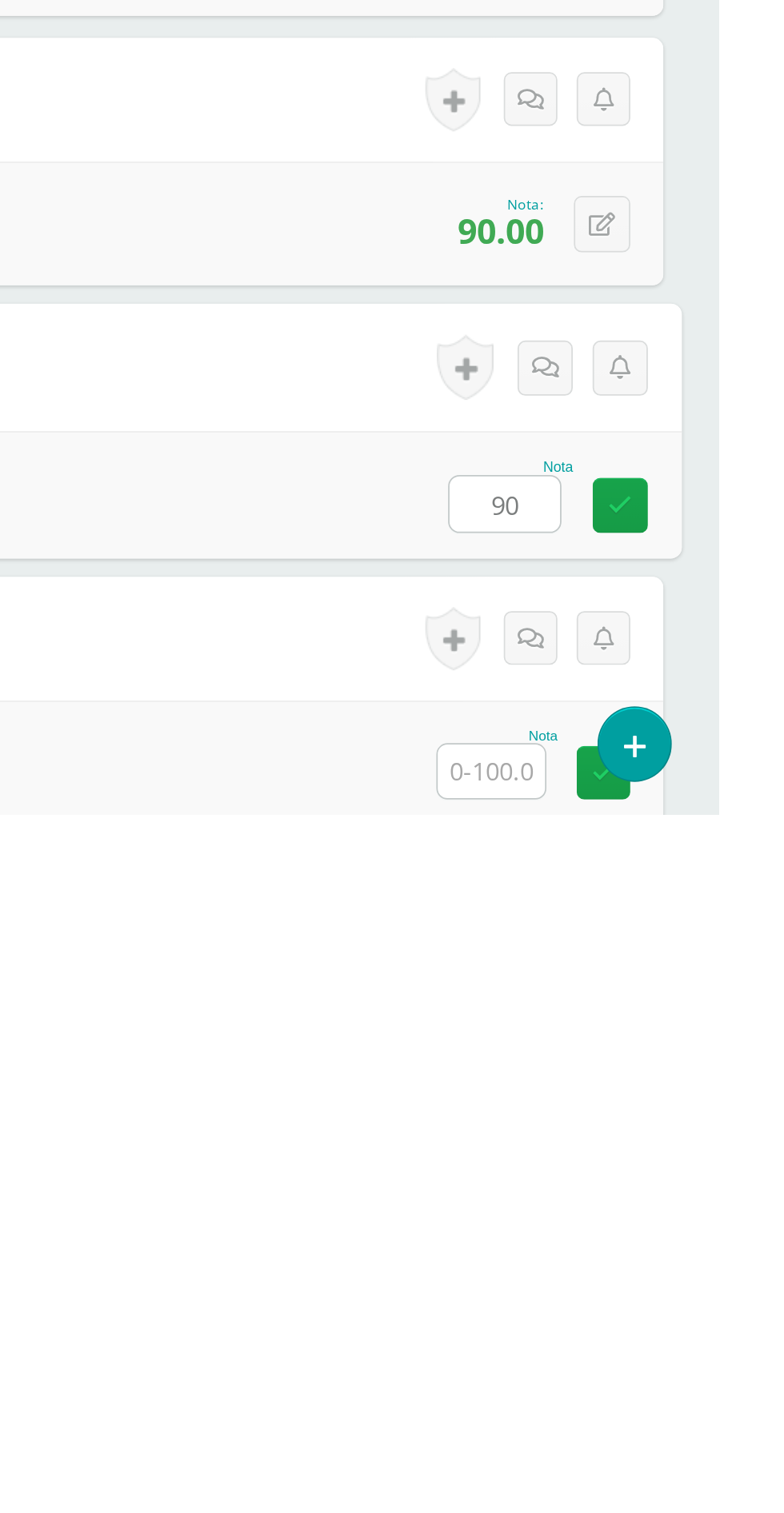
type input "90"
click at [493, 1448] on div "Nota" at bounding box center [392, 1482] width 720 height 72
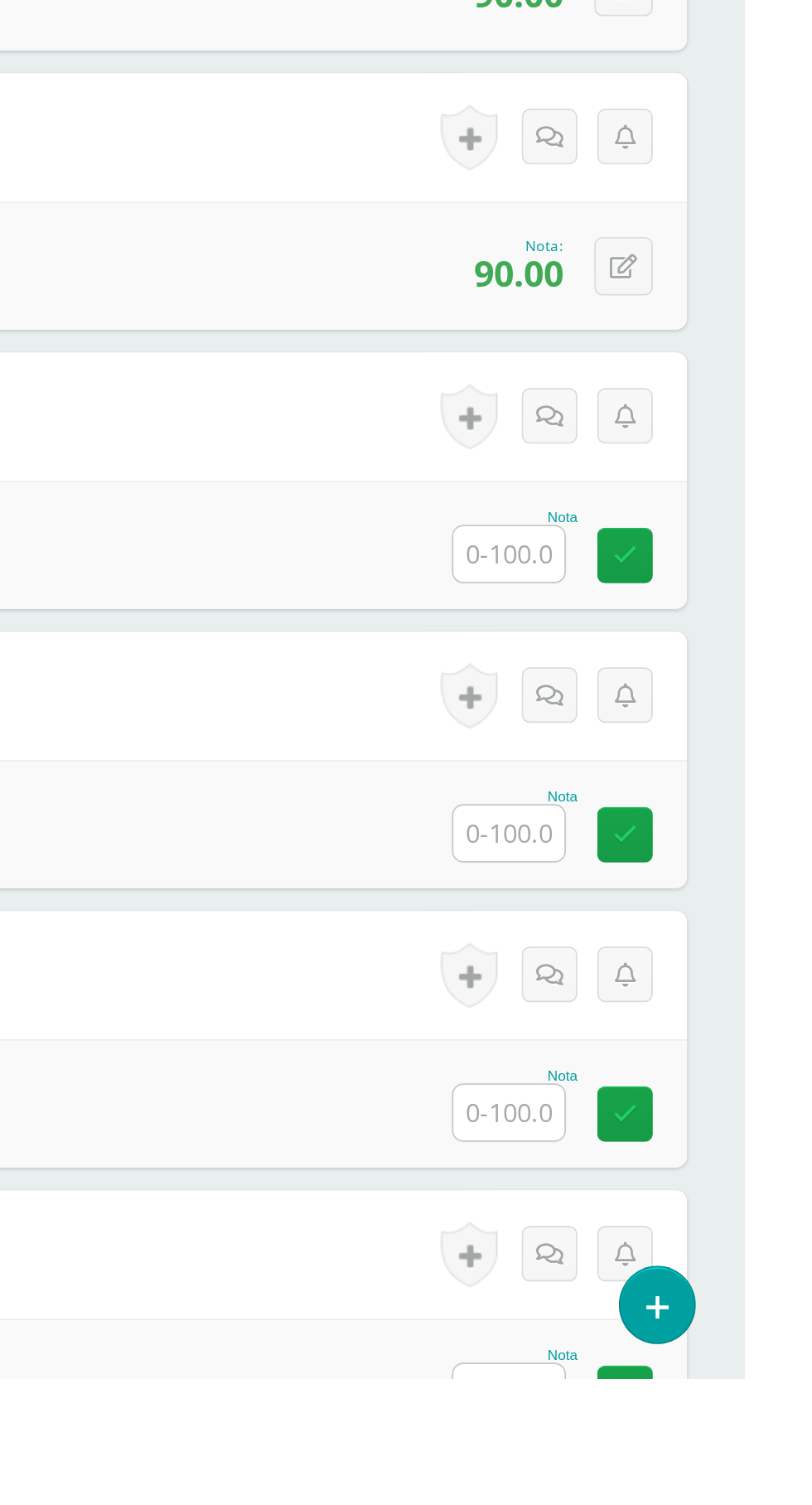
scroll to position [2139, 0]
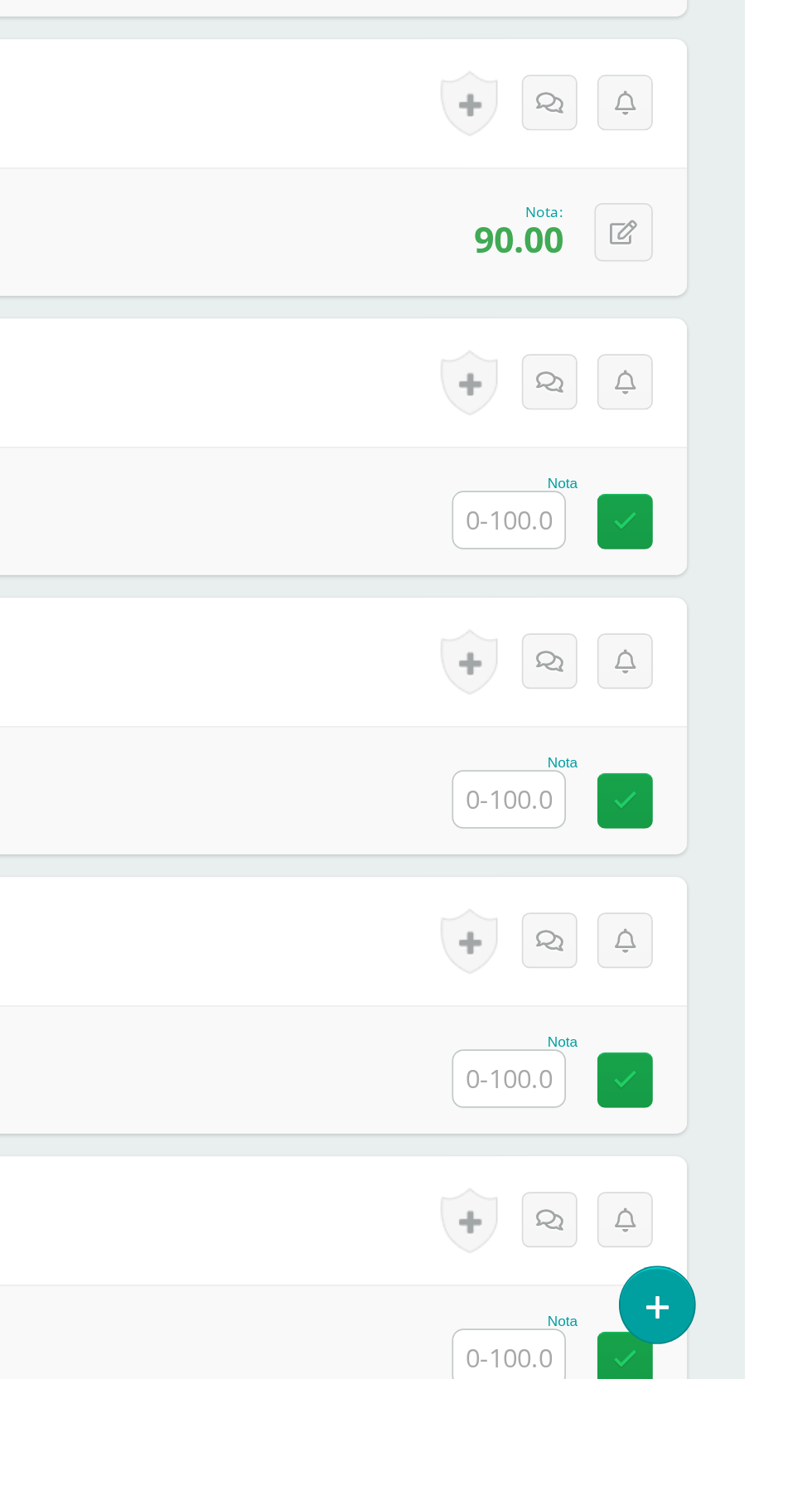
click at [666, 1491] on input "text" at bounding box center [675, 1492] width 64 height 33
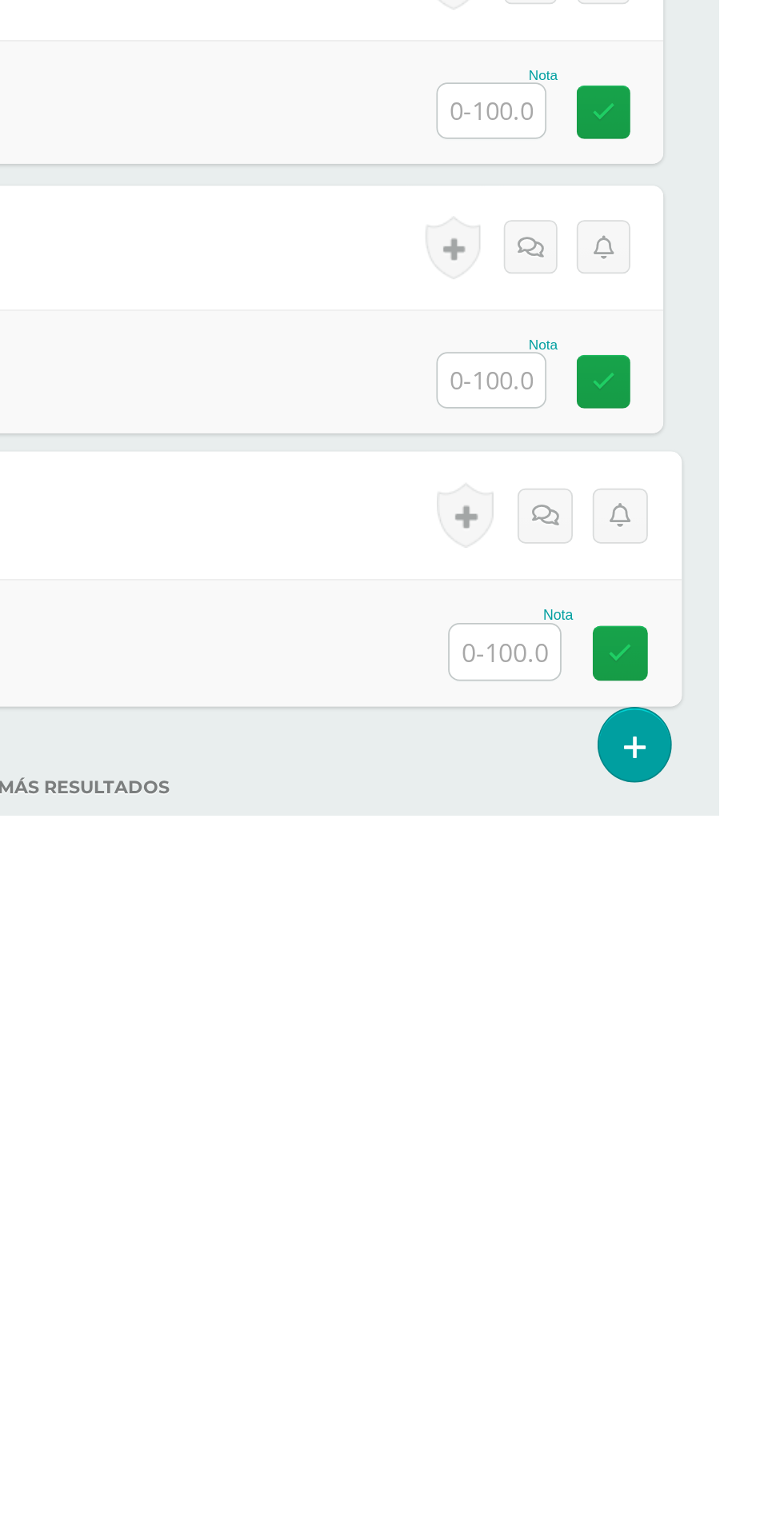
scroll to position [2094, 0]
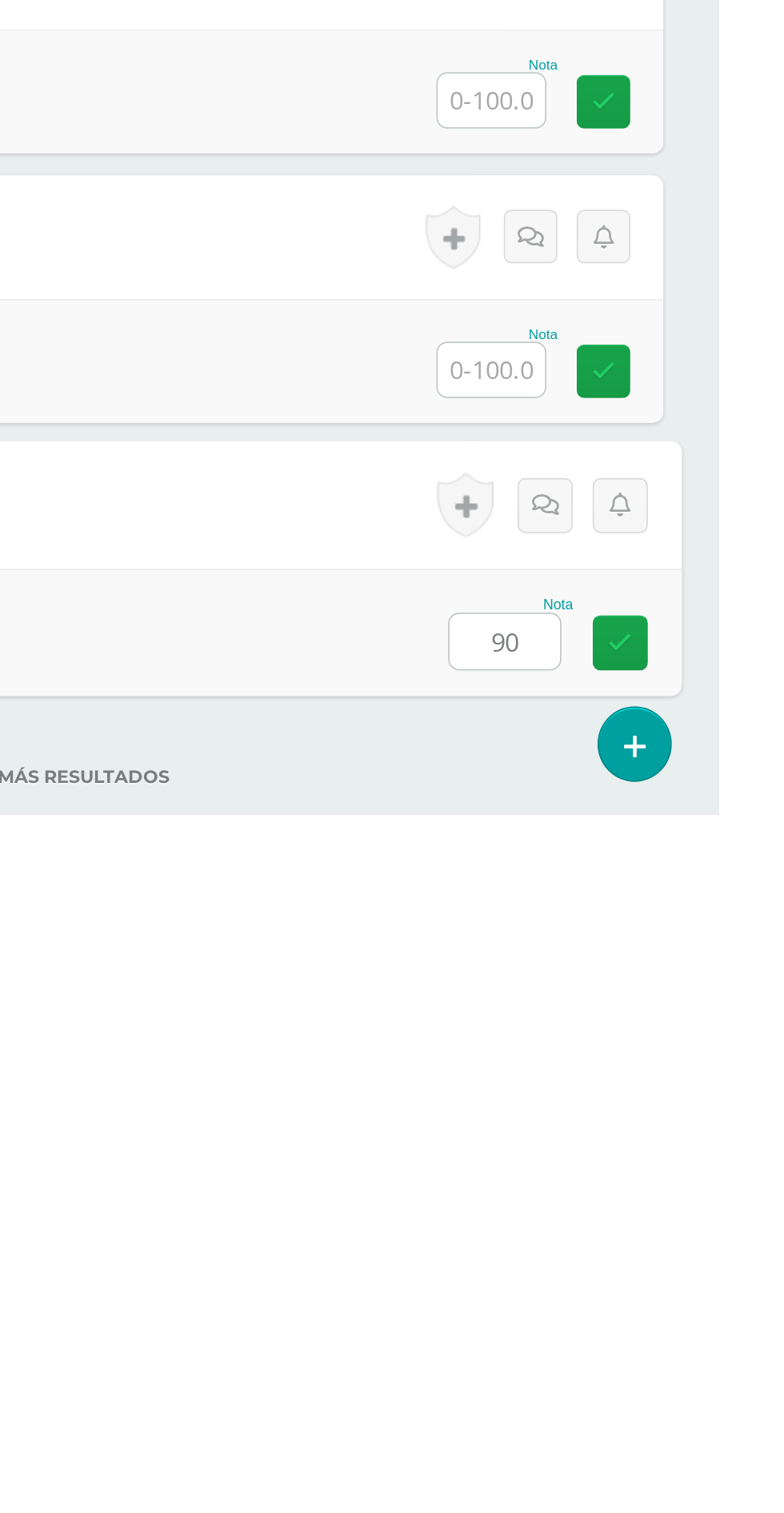
type input "90"
click at [658, 1251] on input "text" at bounding box center [651, 1254] width 62 height 31
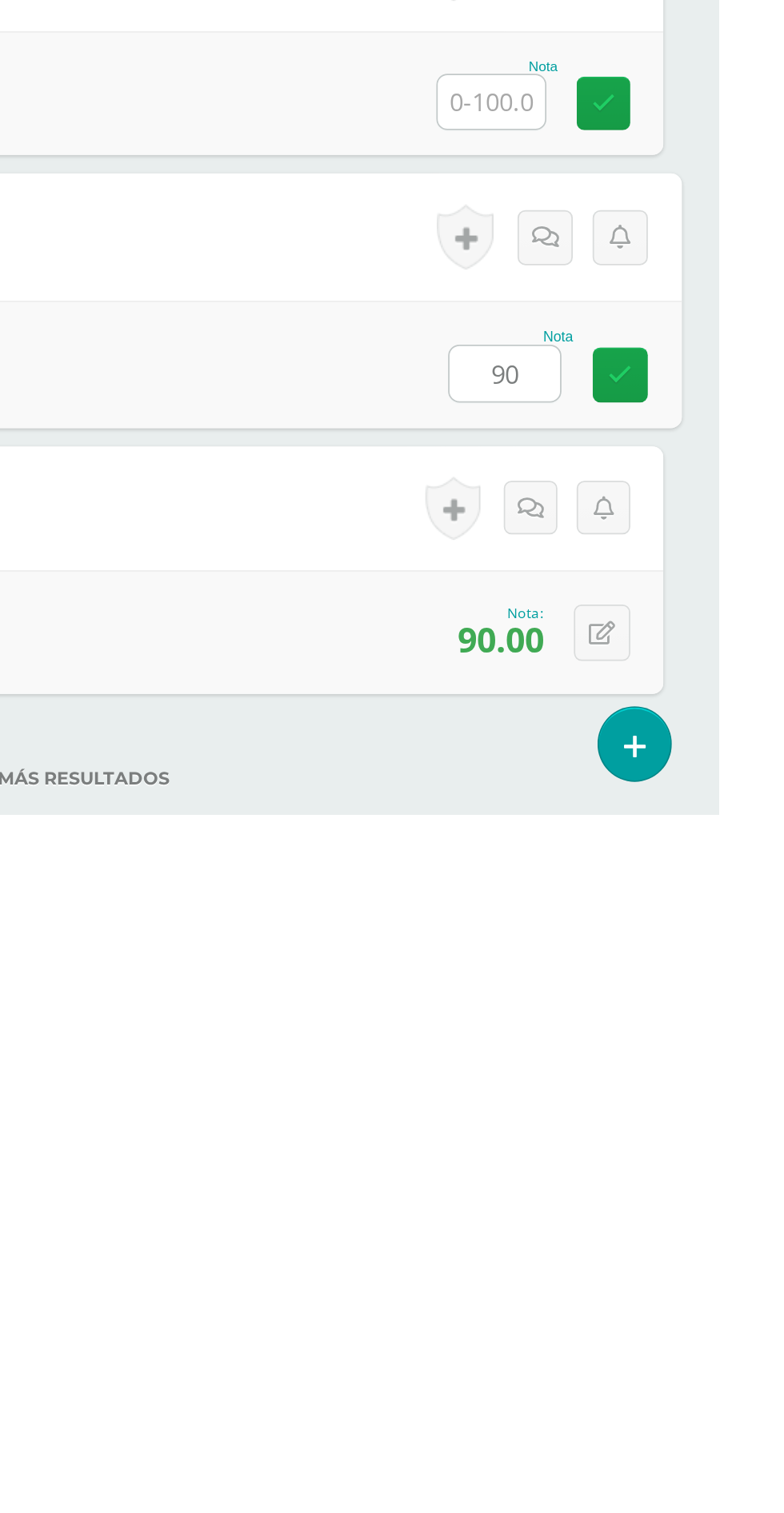
type input "90"
click at [518, 1396] on div "0 Logros Logros obtenidos Aún no hay logros agregados Nota: 90.00" at bounding box center [392, 1406] width 720 height 72
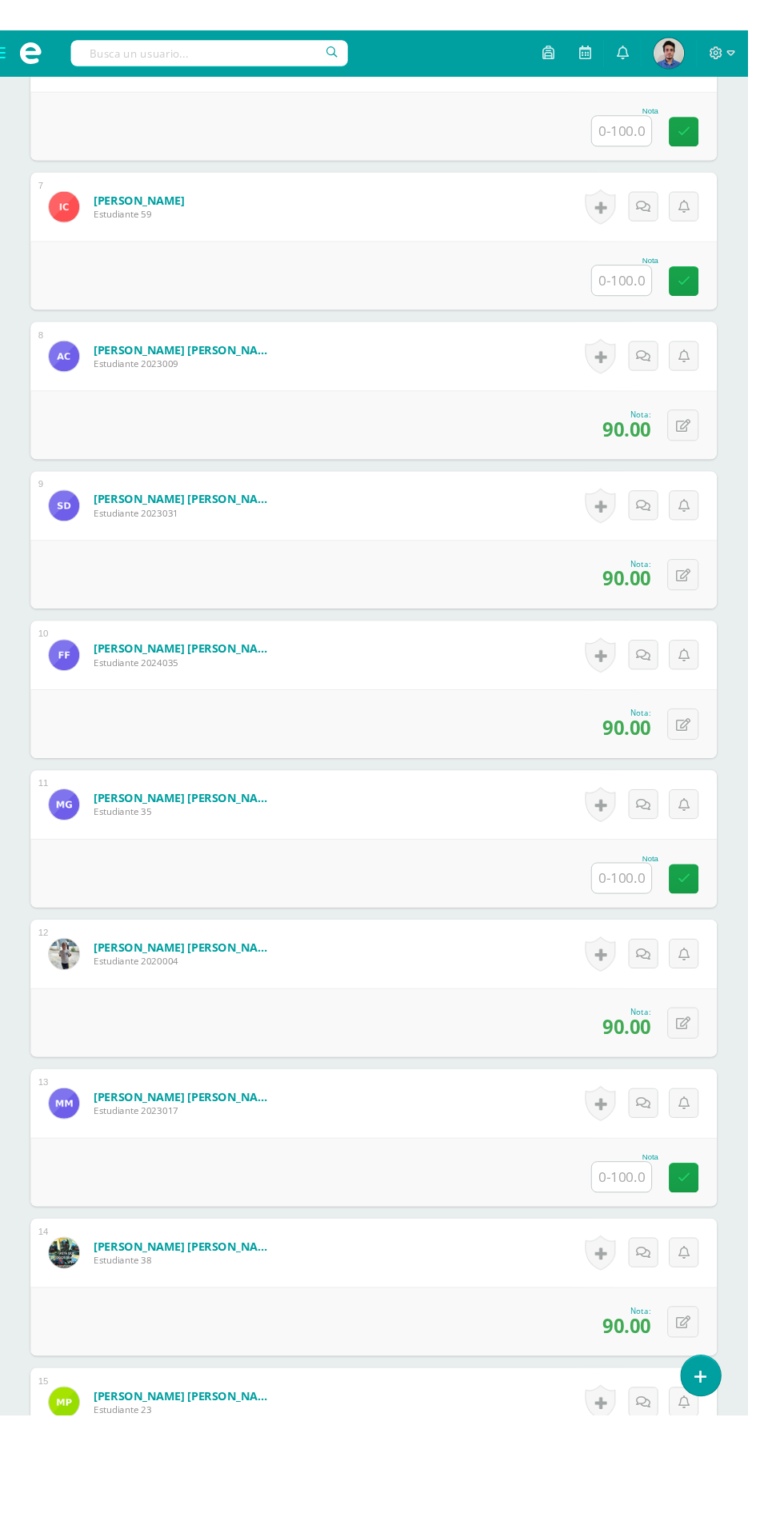
scroll to position [0, 0]
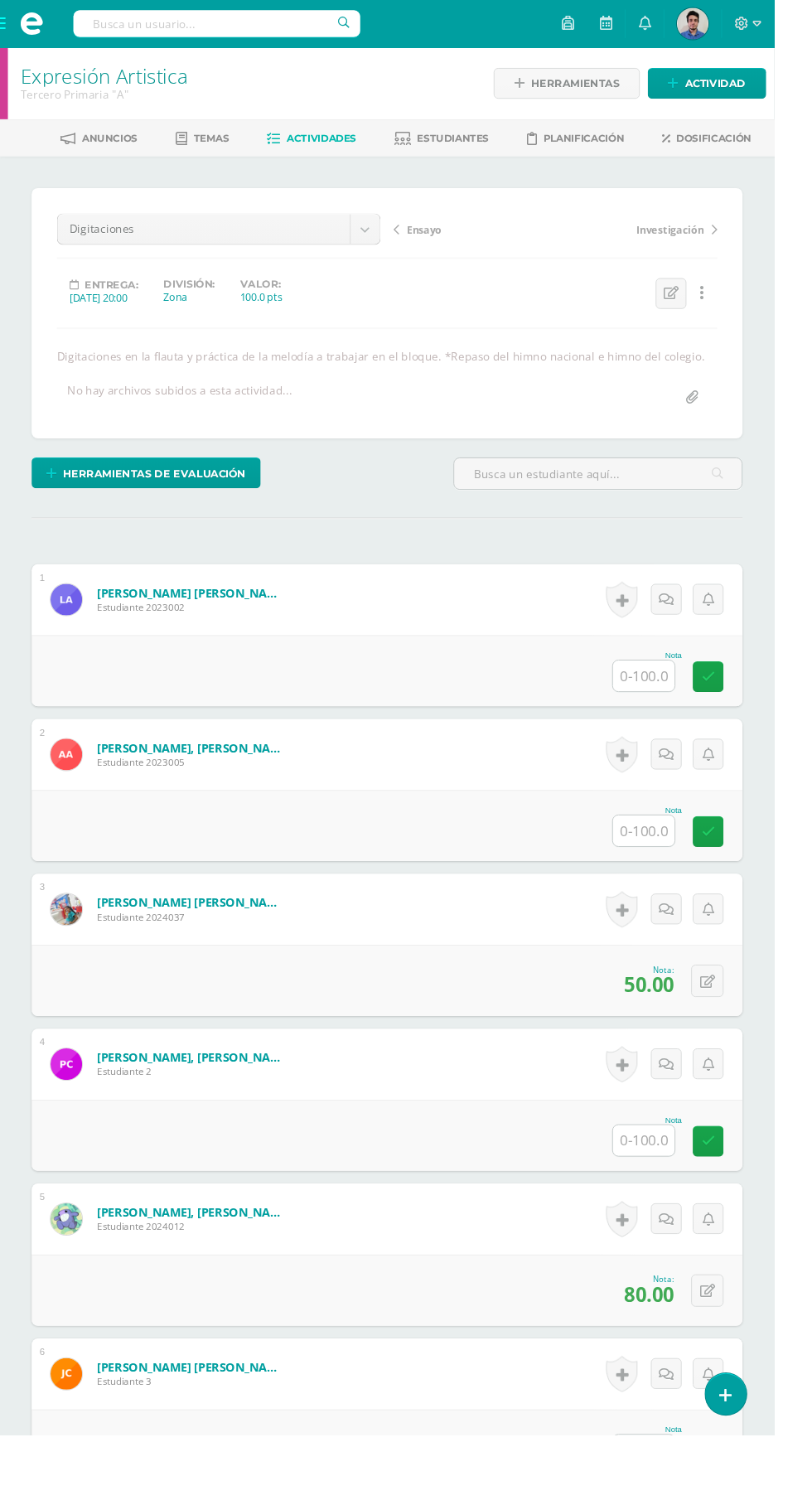
click at [677, 712] on input "text" at bounding box center [675, 709] width 64 height 33
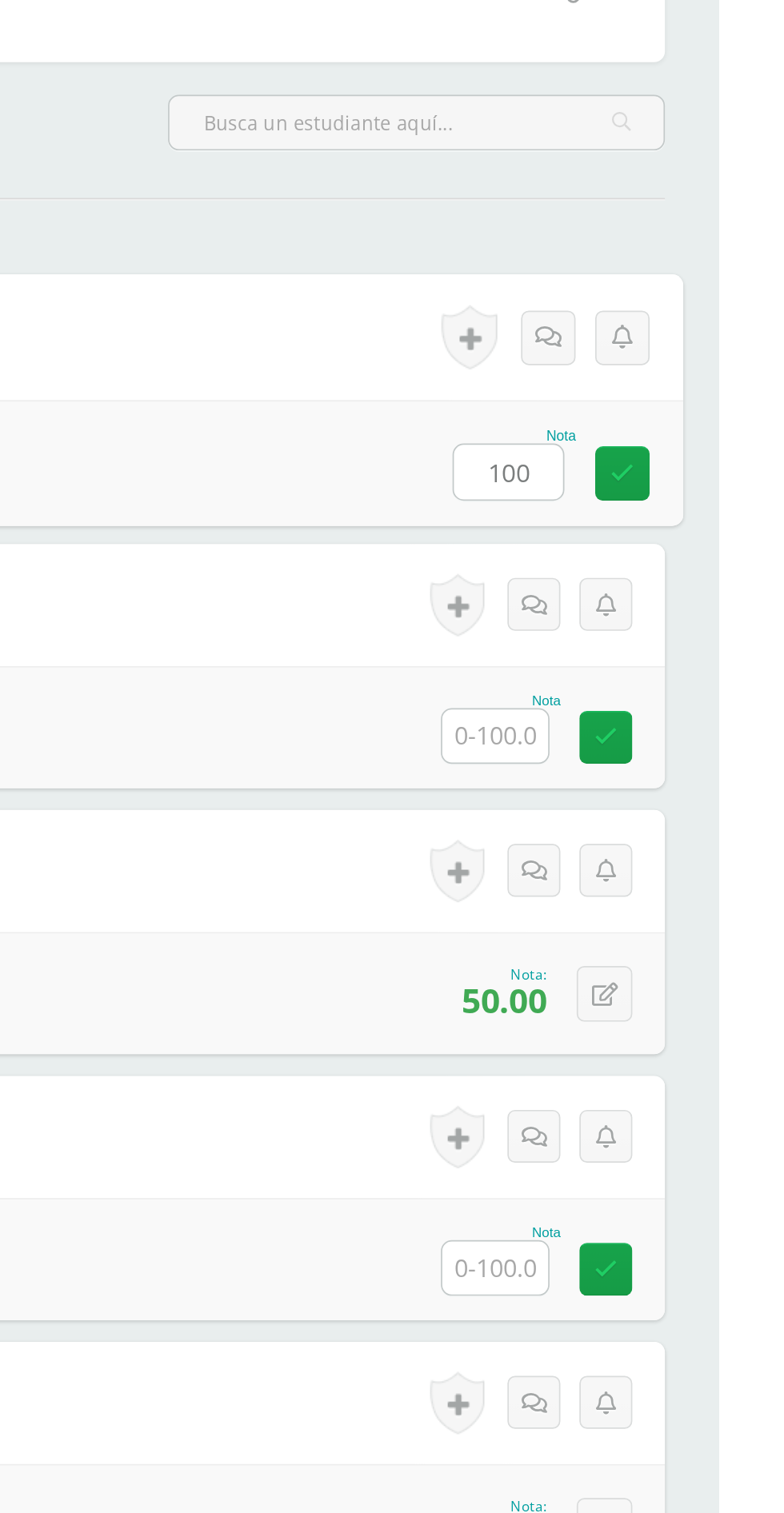
type input "100"
click at [651, 839] on input "text" at bounding box center [651, 840] width 62 height 31
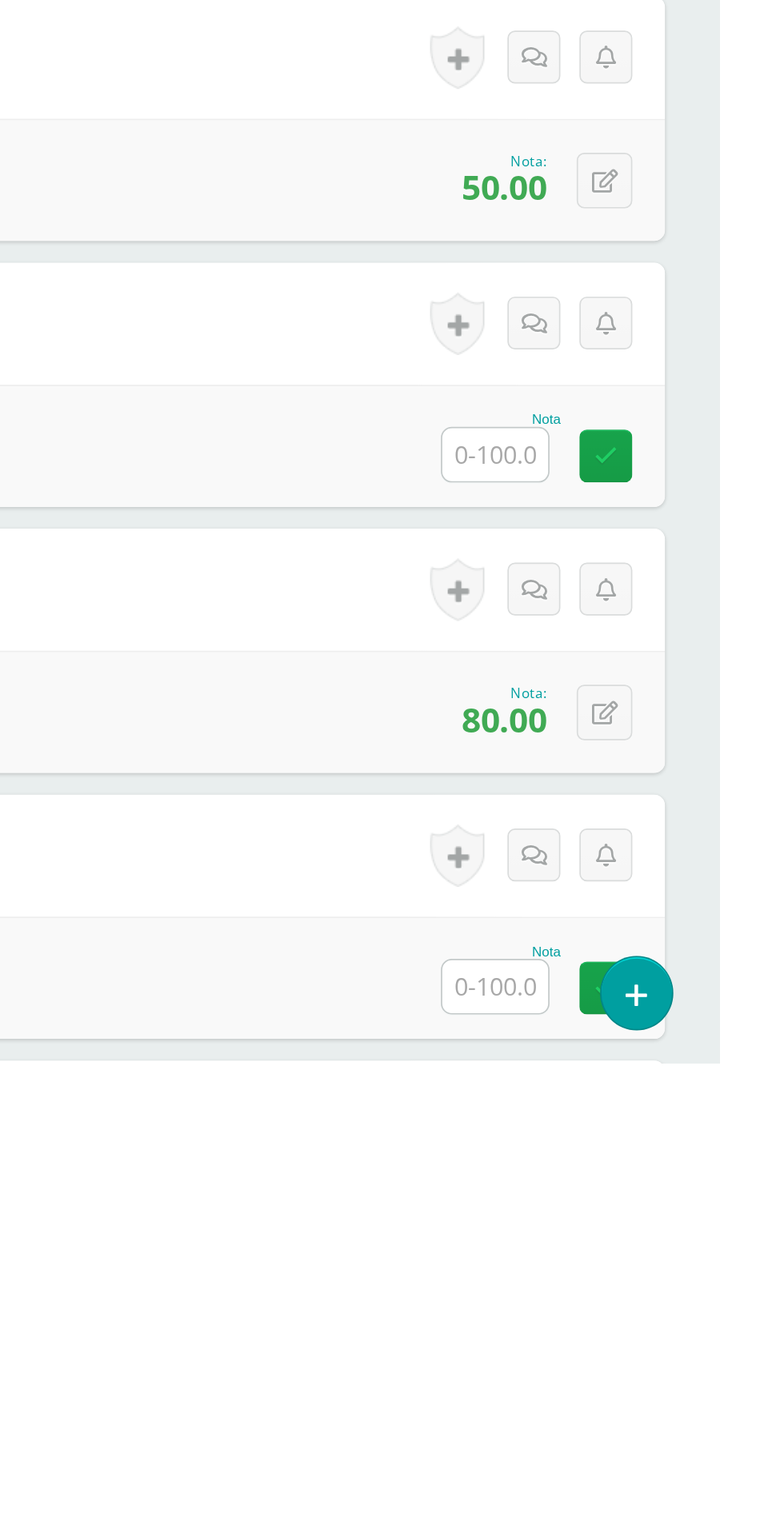
type input "100"
click at [645, 1153] on input "text" at bounding box center [651, 1154] width 62 height 31
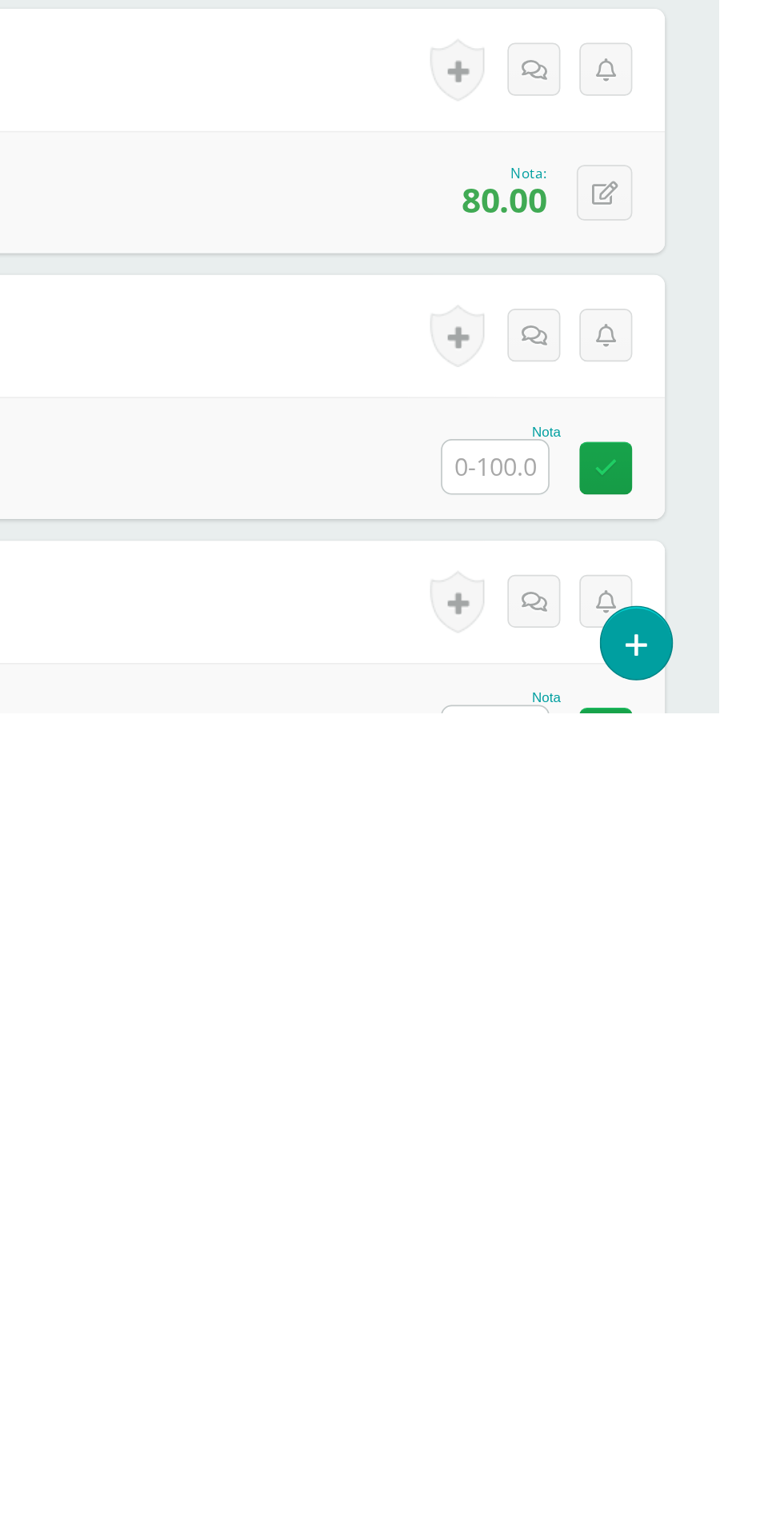
type input "100"
click at [651, 1374] on input "text" at bounding box center [651, 1368] width 62 height 31
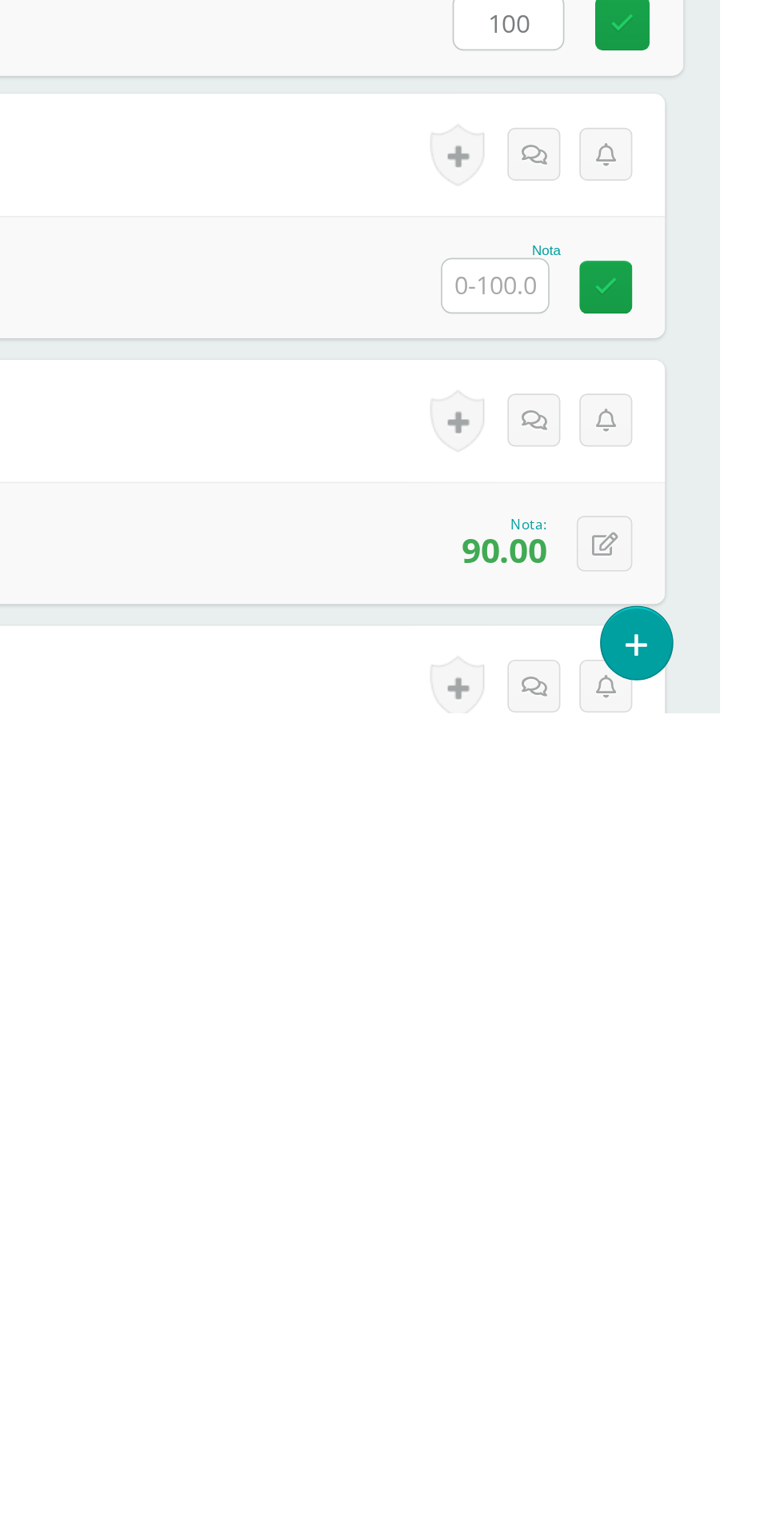
type input "100"
click at [651, 1270] on input "text" at bounding box center [651, 1261] width 62 height 31
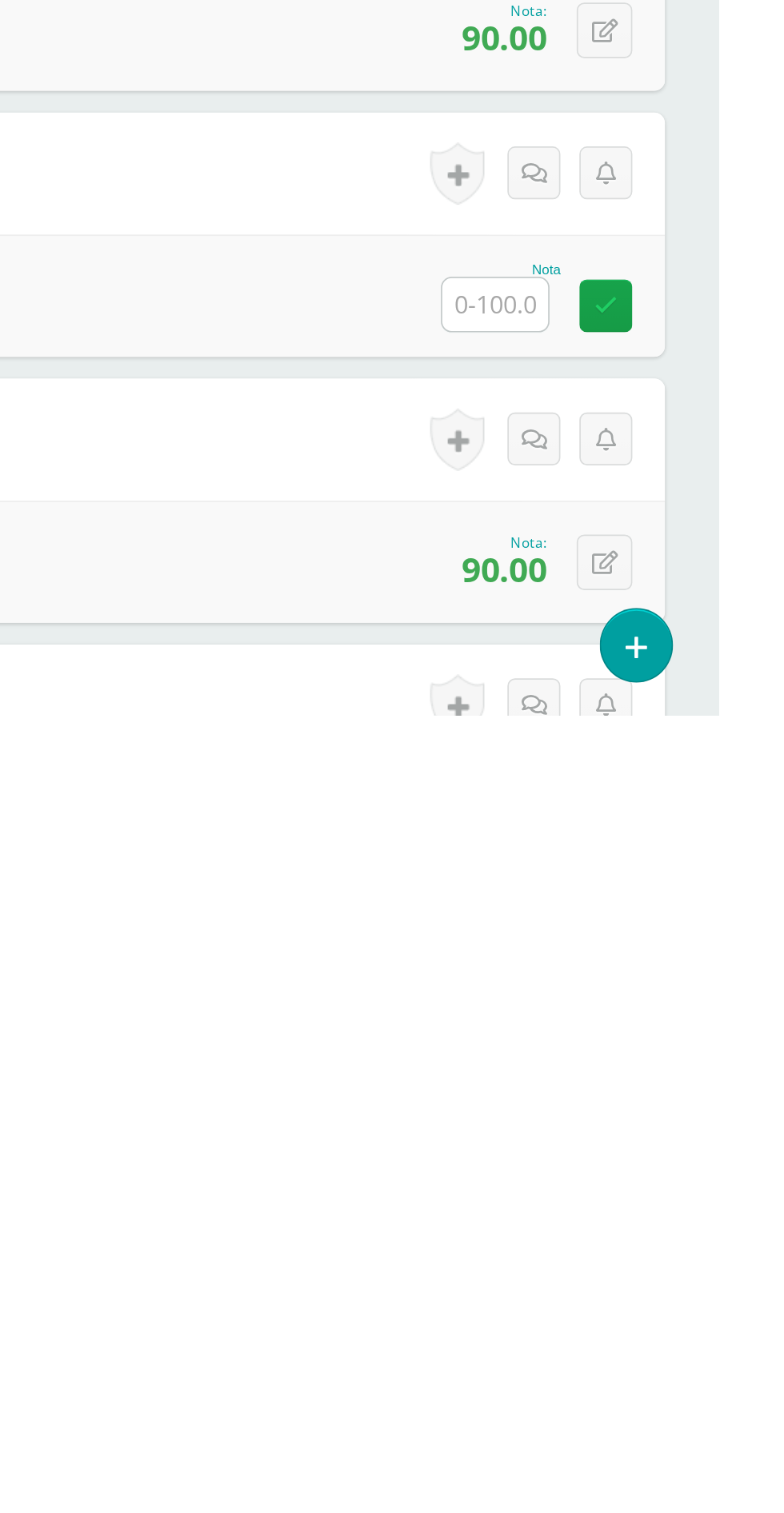
type input "100"
click at [656, 1275] on input "text" at bounding box center [651, 1271] width 62 height 31
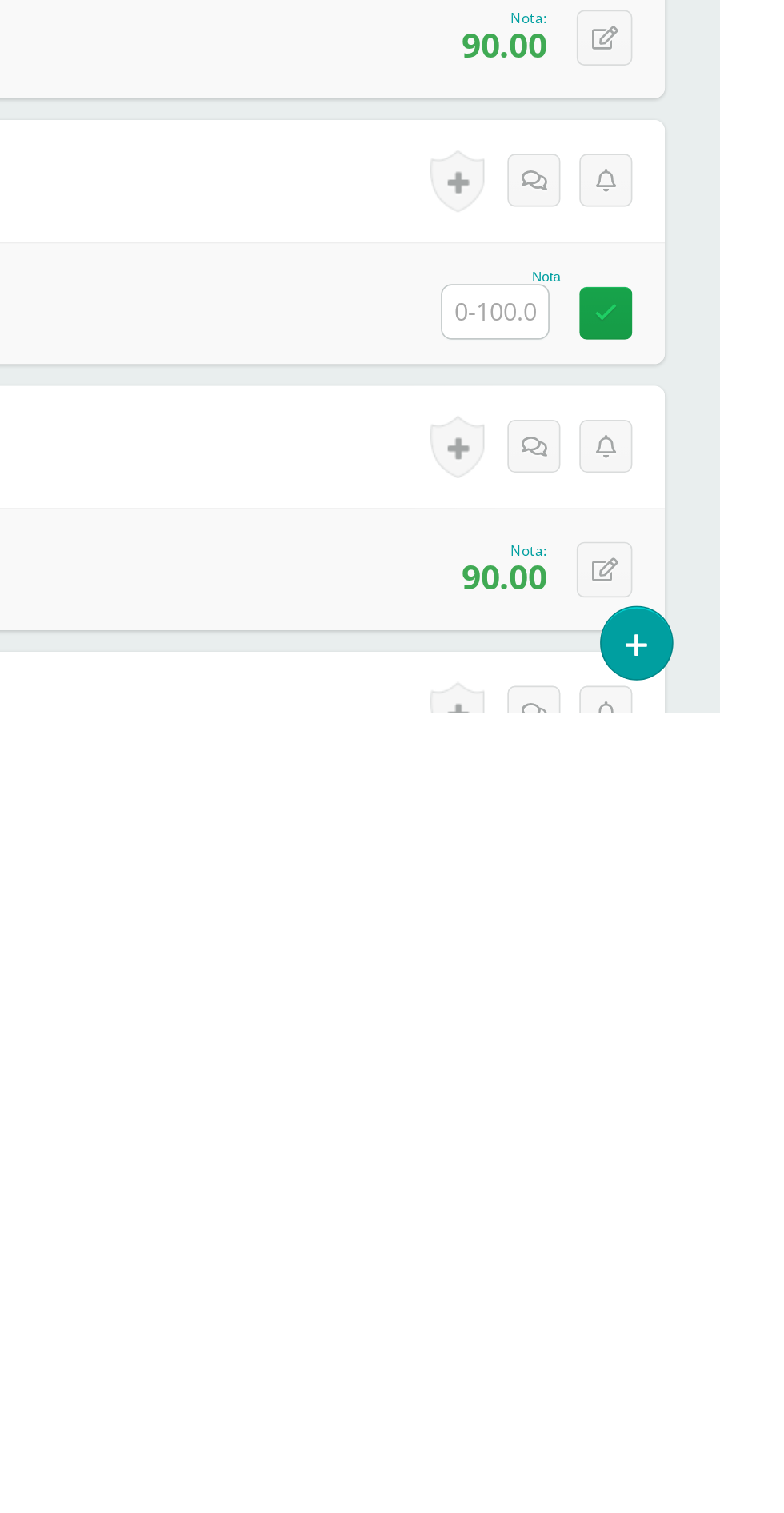
type input "100"
click at [654, 1285] on input "text" at bounding box center [651, 1276] width 62 height 31
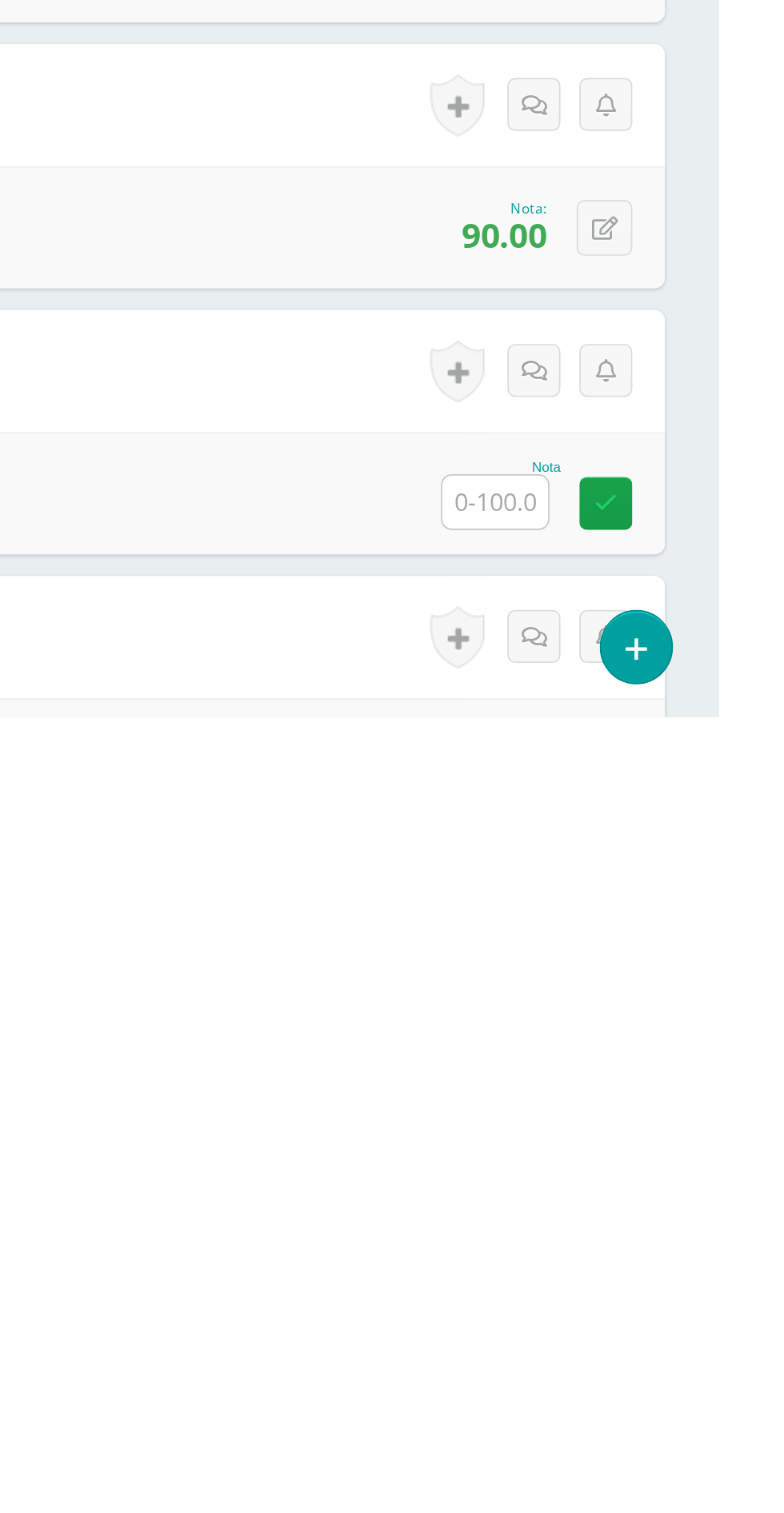
type input "100"
click at [650, 1390] on input "text" at bounding box center [651, 1386] width 62 height 31
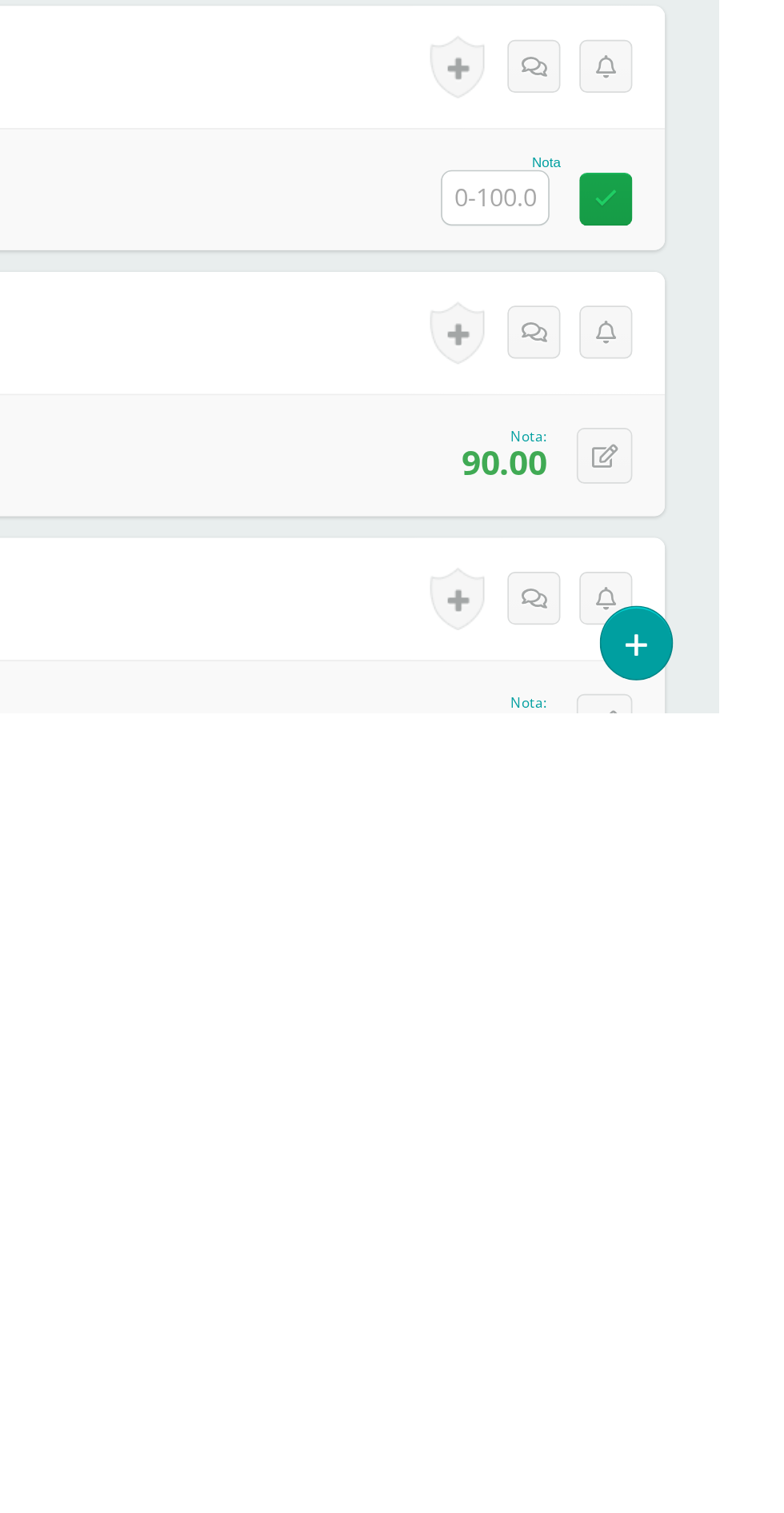
type input "100"
click at [647, 1212] on input "text" at bounding box center [651, 1210] width 62 height 31
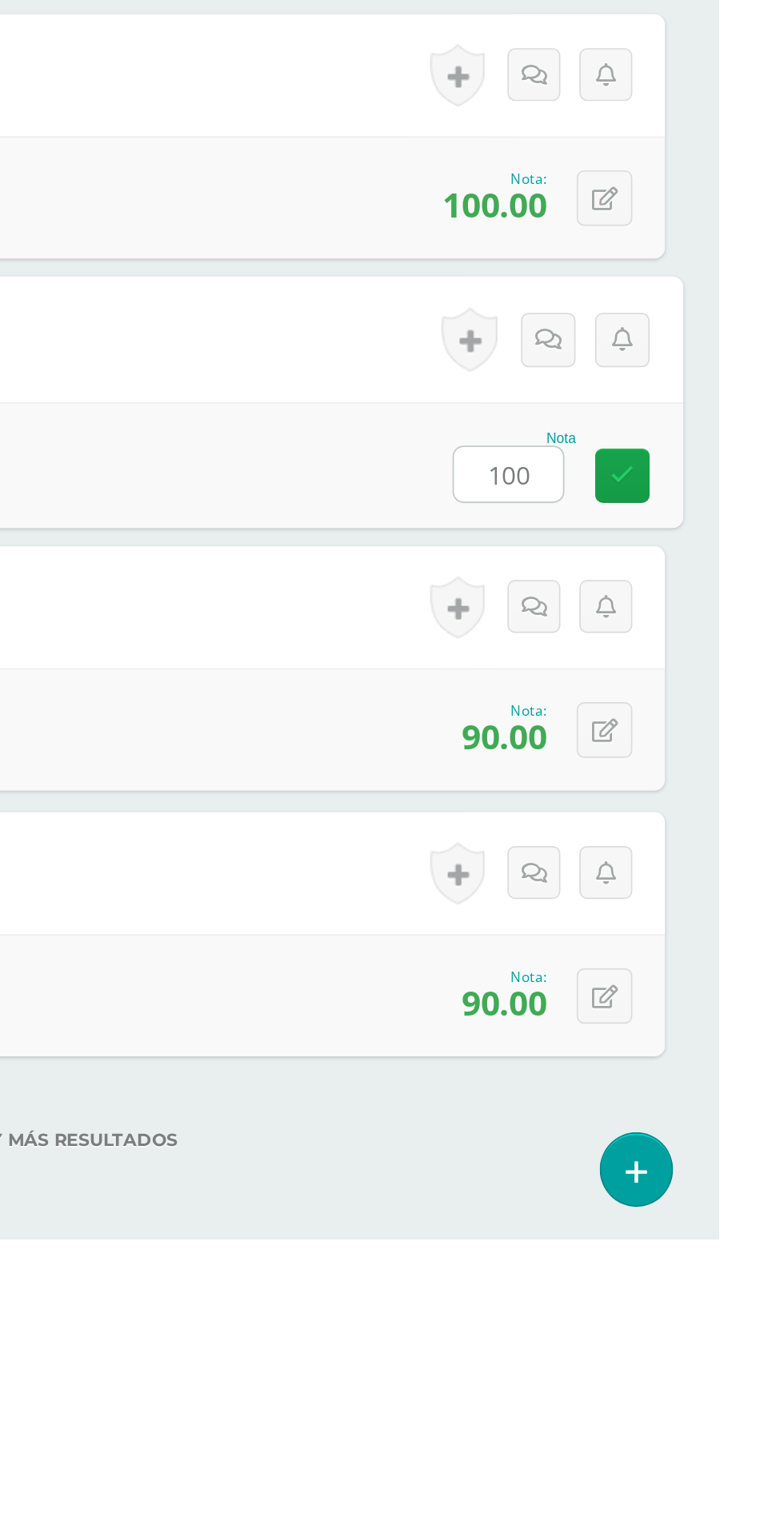
type input "100"
click at [509, 1205] on div "0 Logros Logros obtenidos Aún no hay logros agregados Nota: 90.00" at bounding box center [392, 1212] width 720 height 72
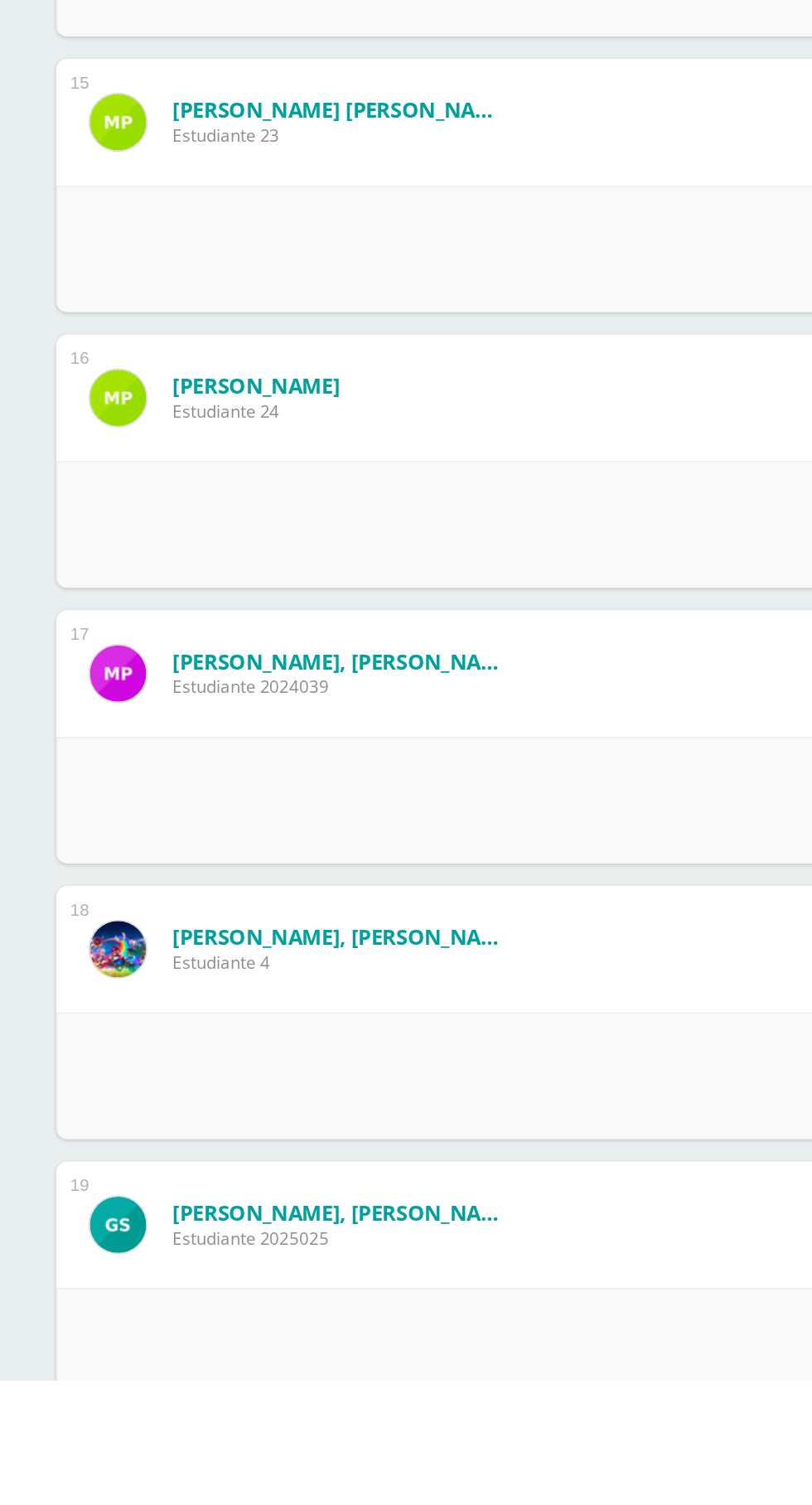
scroll to position [2139, 0]
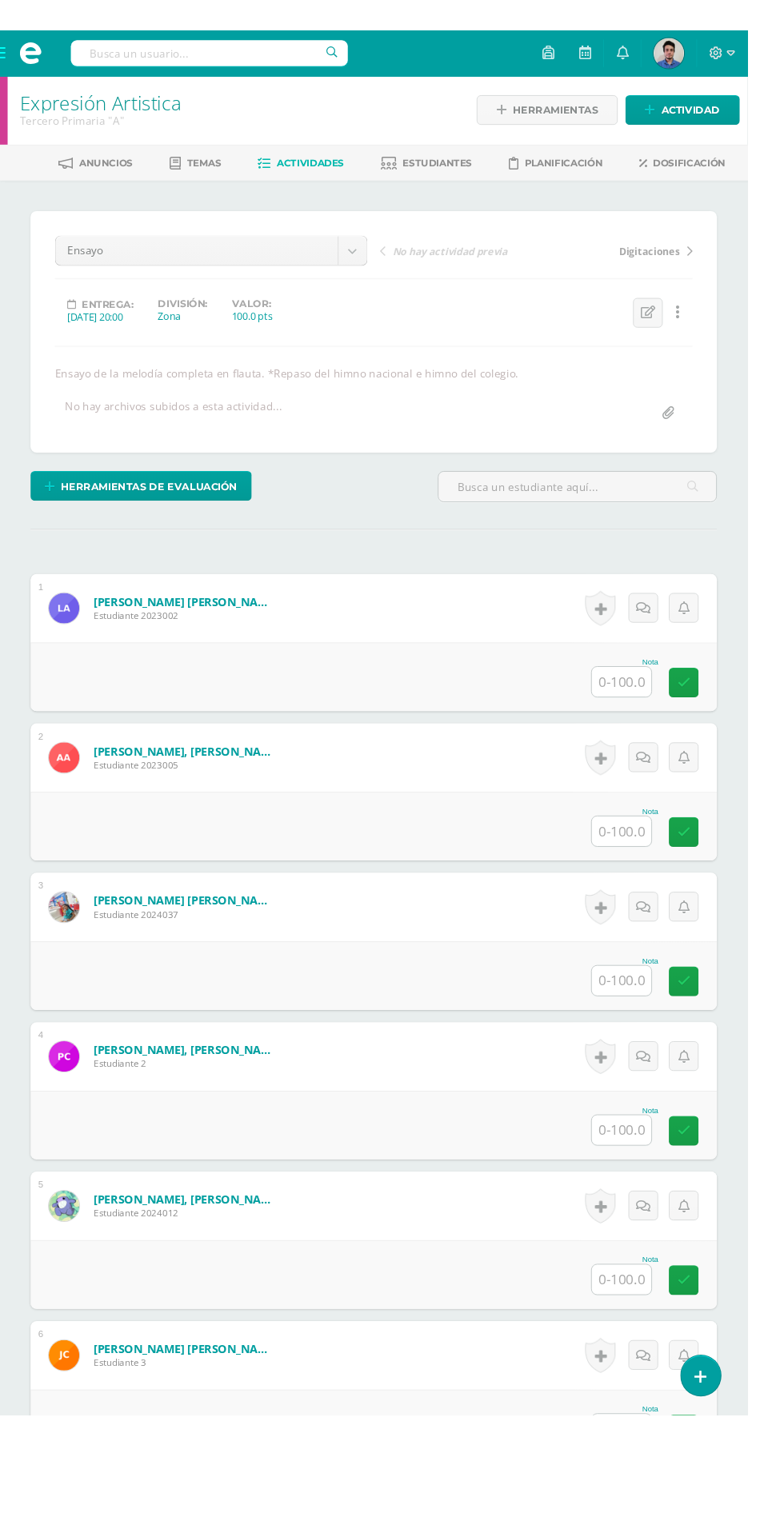
scroll to position [2, 0]
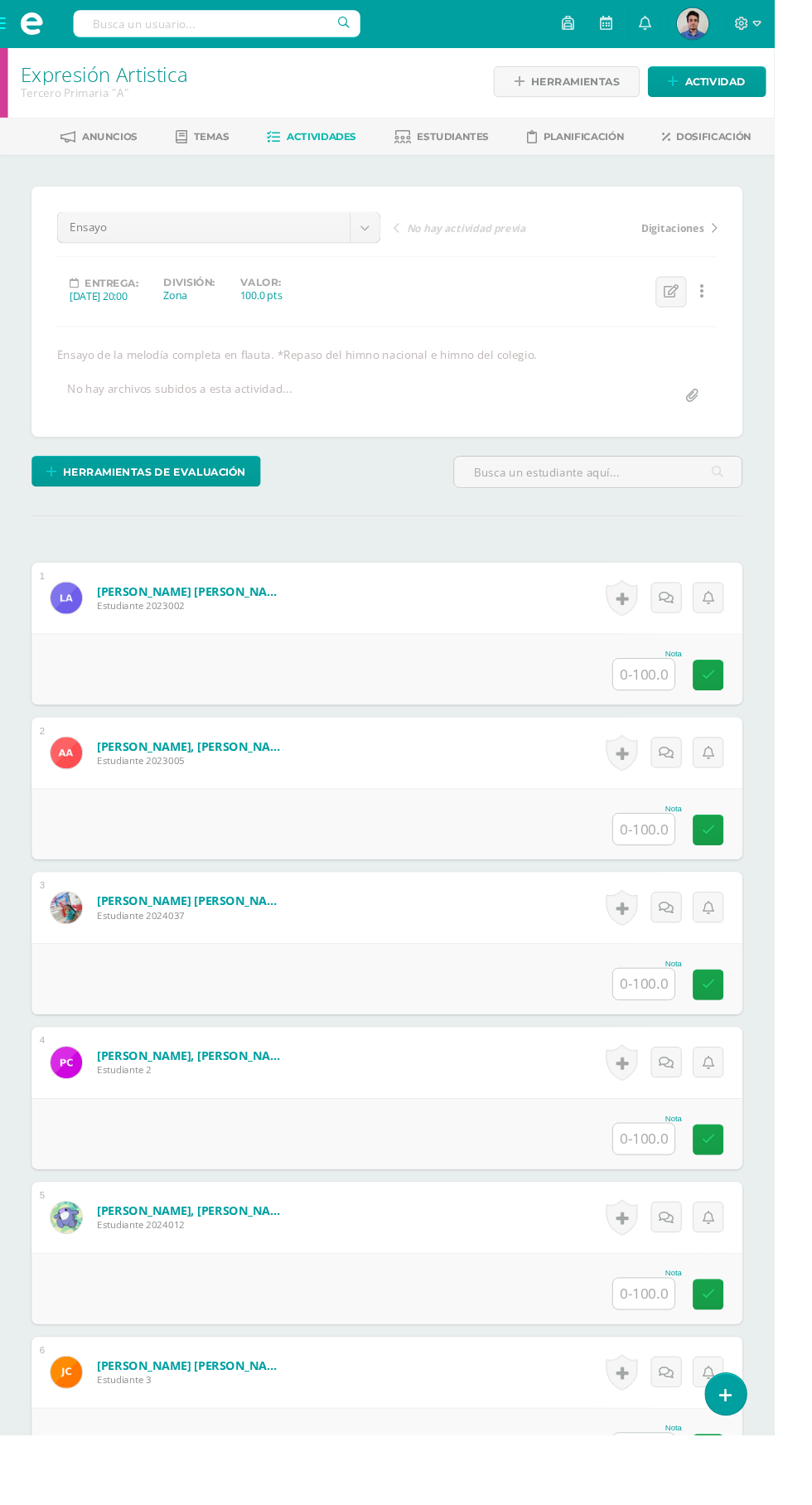
click at [666, 1024] on input "text" at bounding box center [675, 1032] width 64 height 33
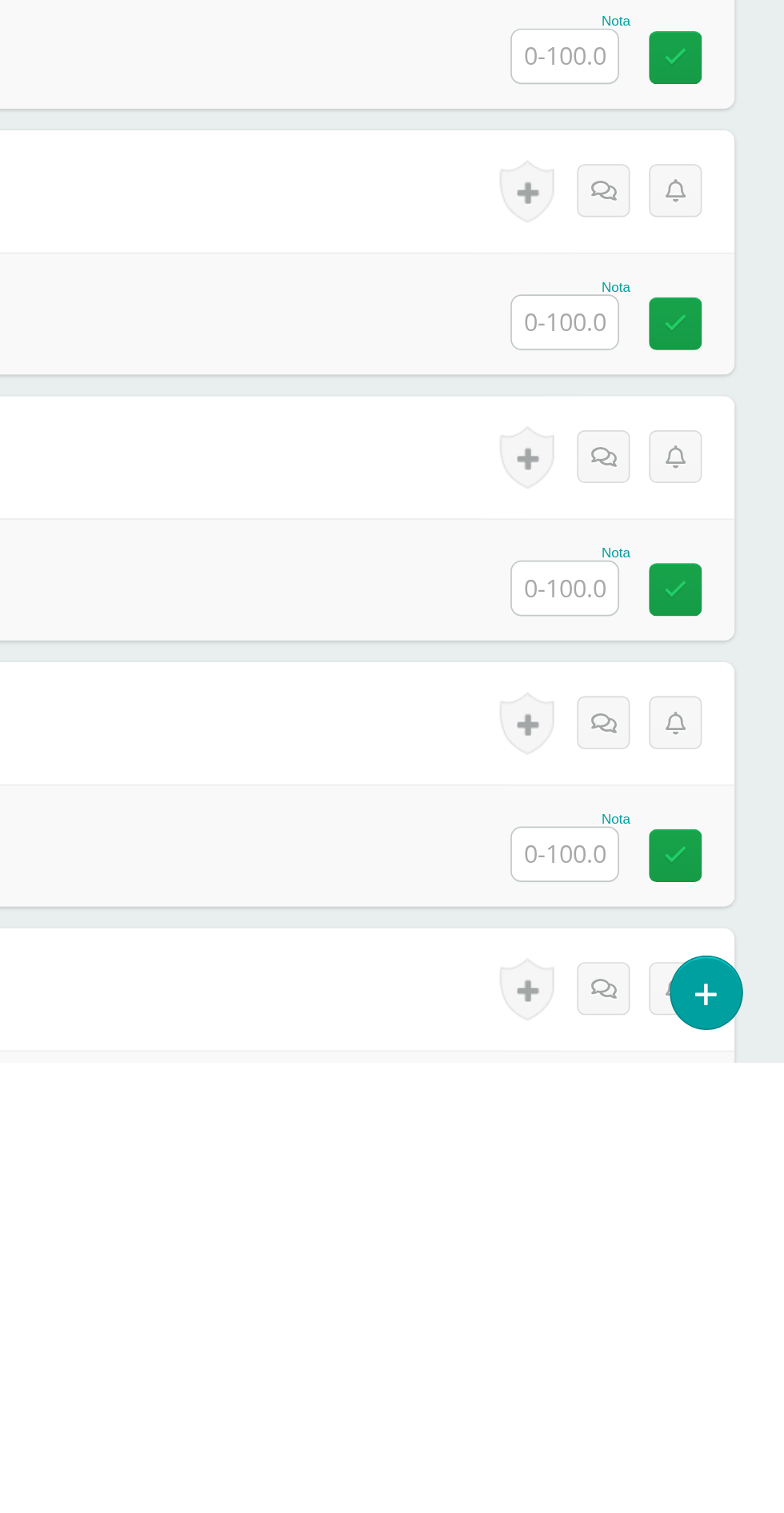
scroll to position [1488, 0]
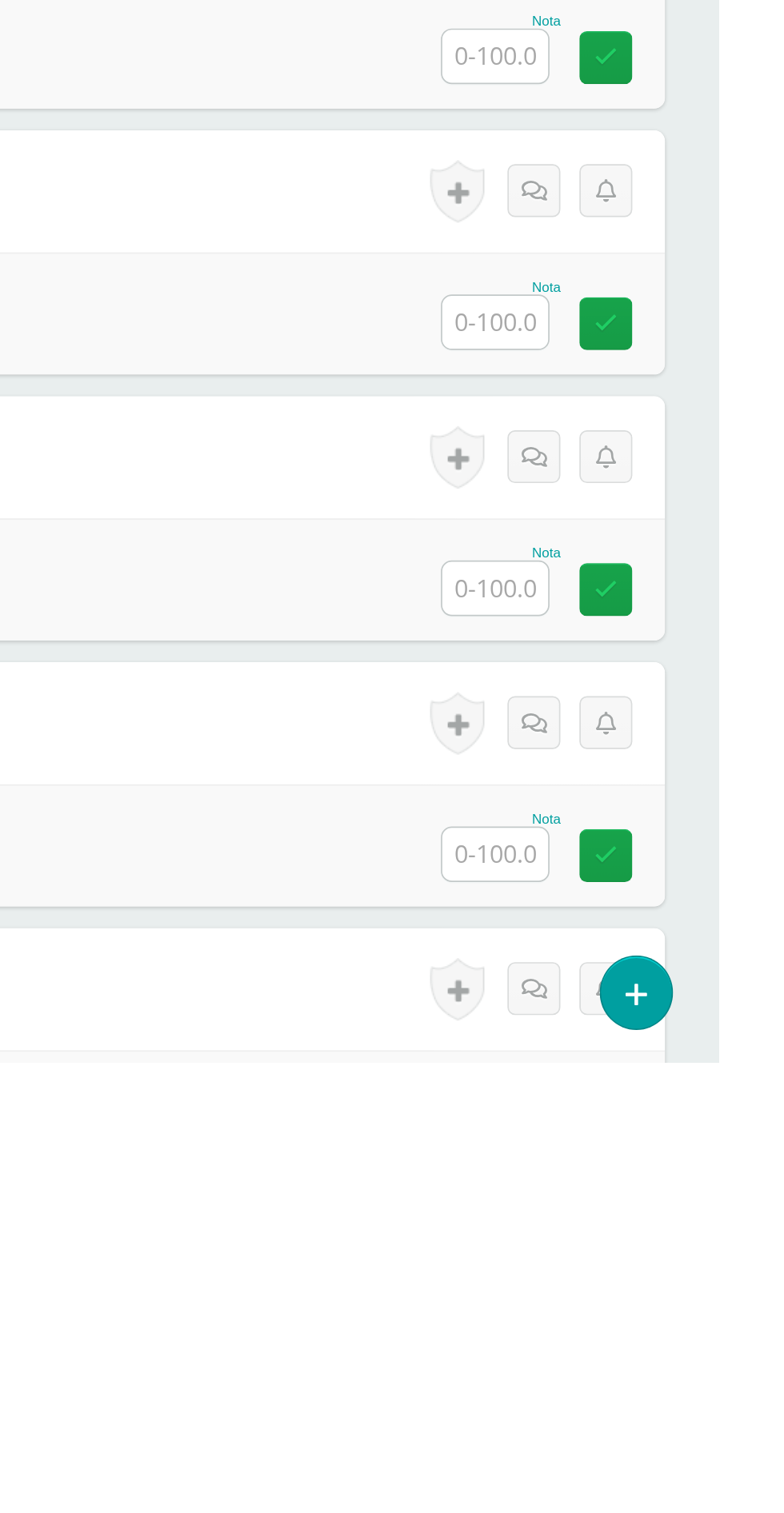
type input "90"
click at [658, 1242] on input "text" at bounding box center [651, 1233] width 62 height 31
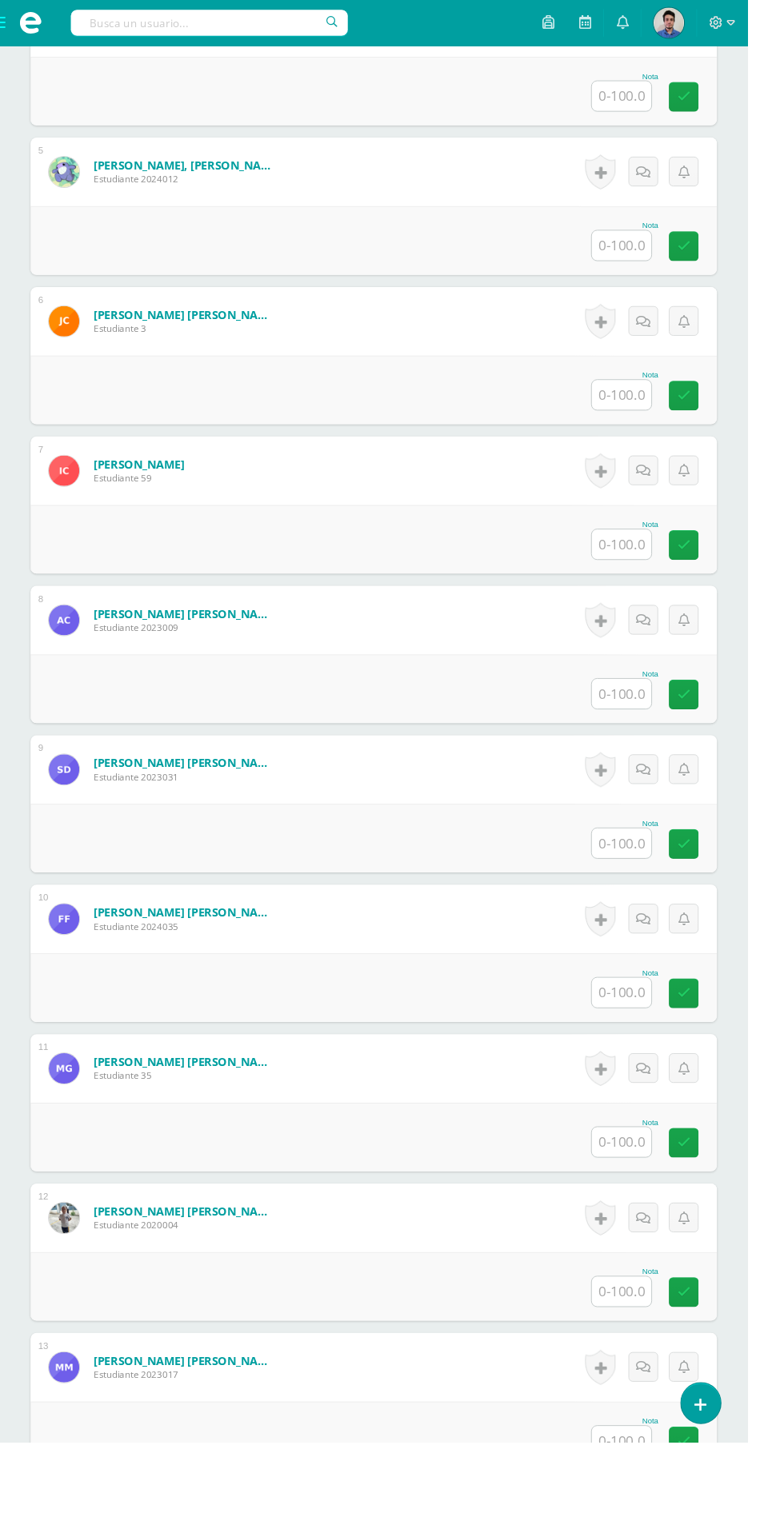
scroll to position [0, 0]
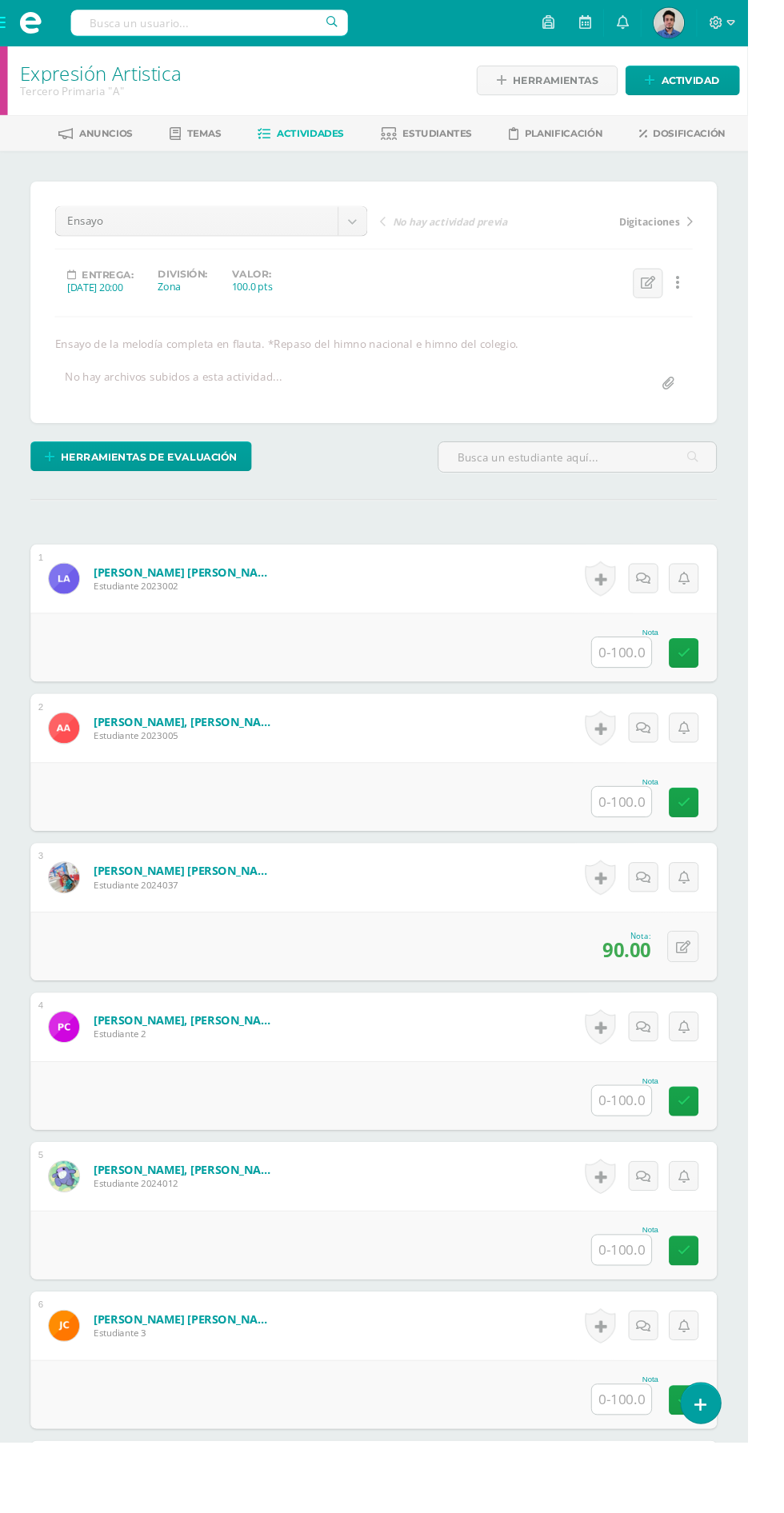
type input "90"
click at [656, 690] on input "text" at bounding box center [651, 684] width 62 height 31
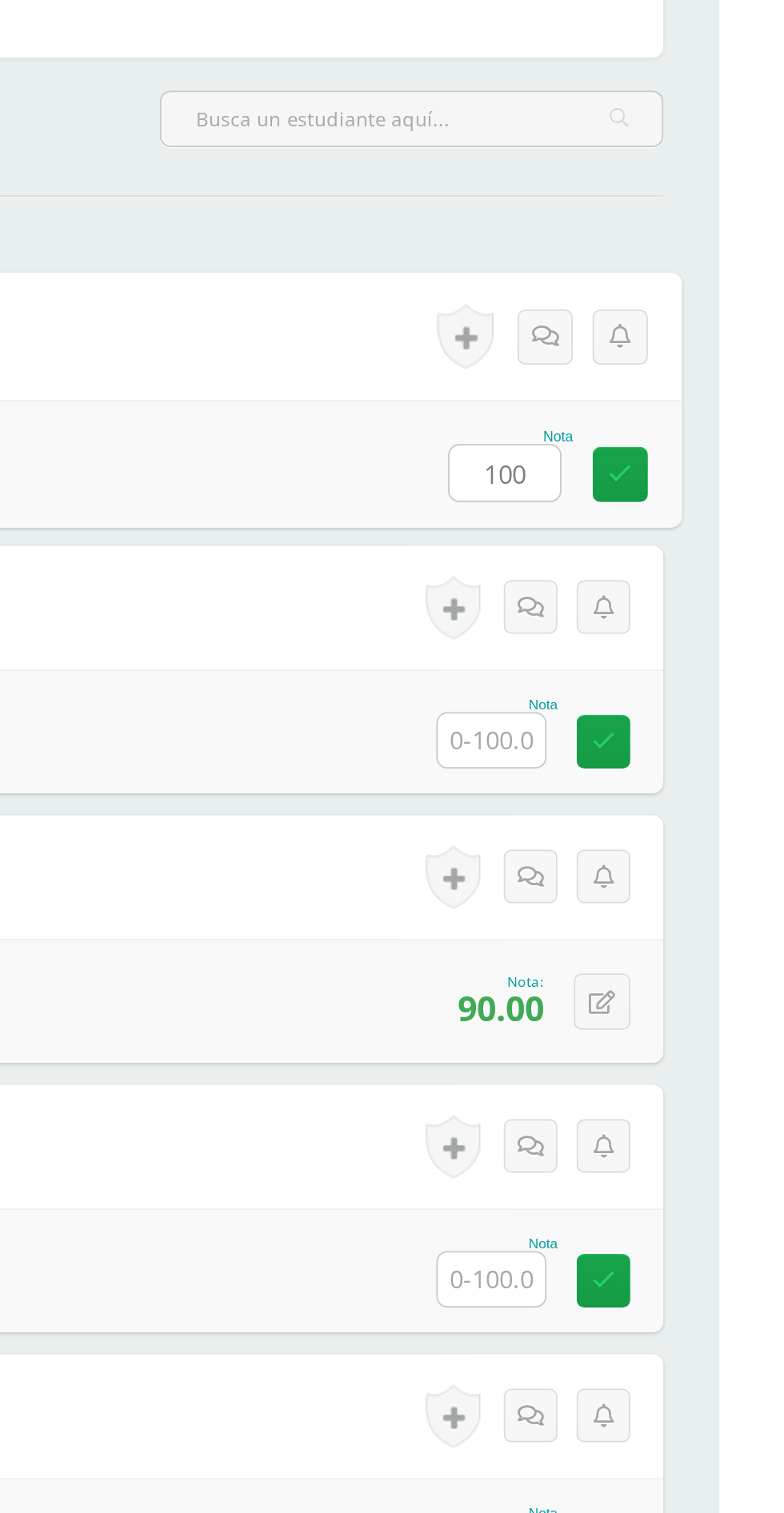
type input "100"
click at [654, 836] on input "text" at bounding box center [651, 840] width 62 height 31
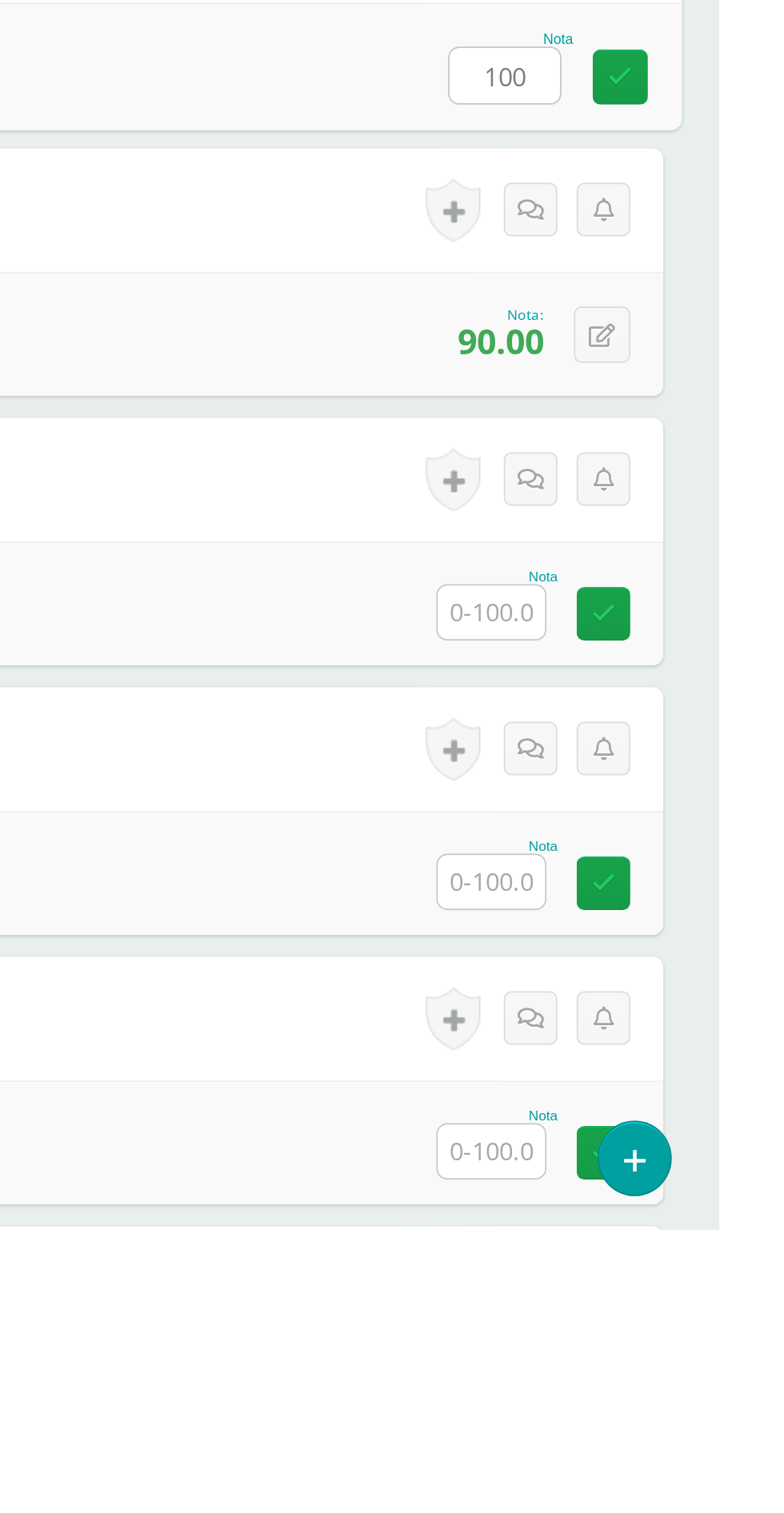
type input "100"
click at [646, 1163] on input "text" at bounding box center [651, 1154] width 62 height 31
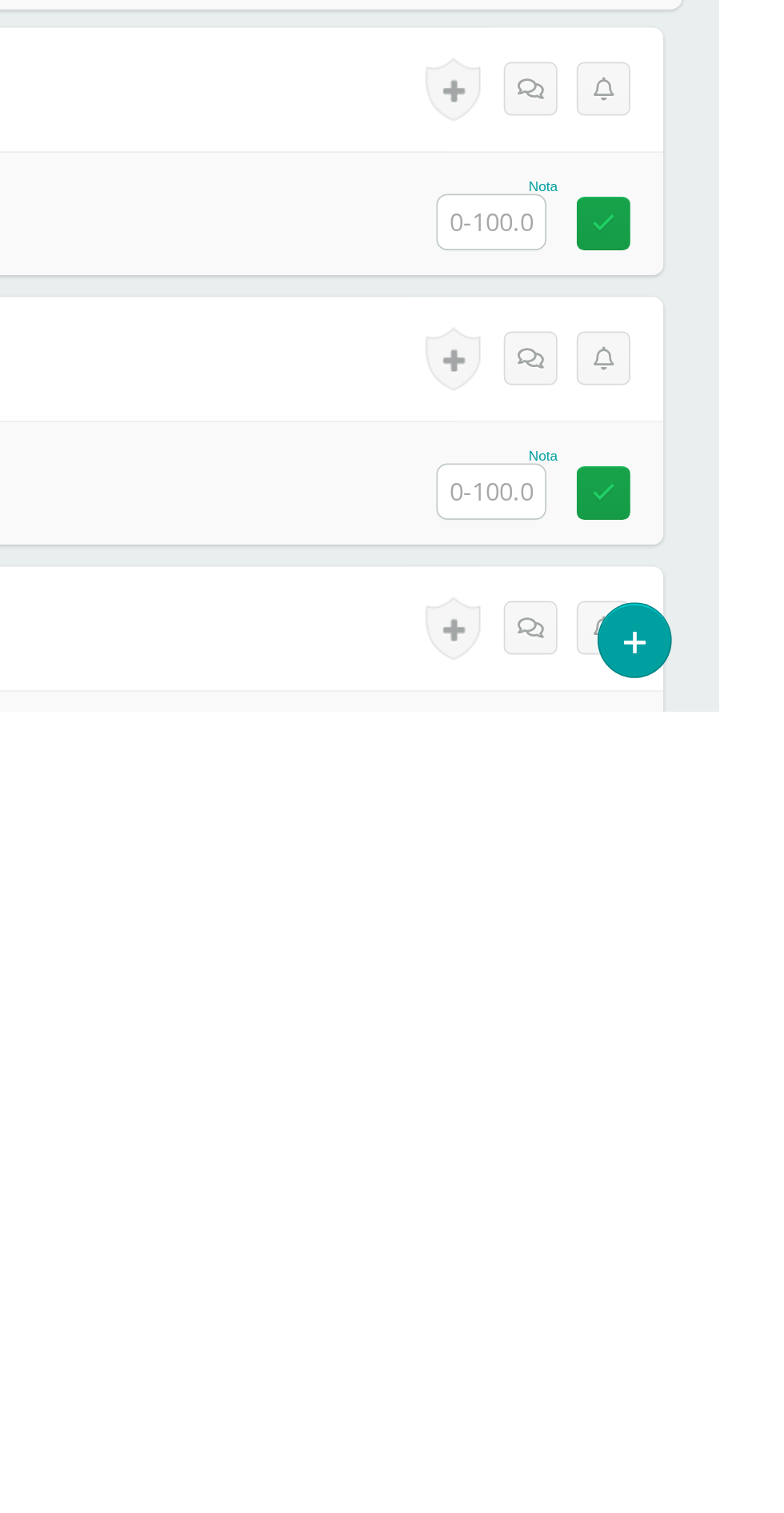
type input "100"
click at [643, 1234] on input "text" at bounding box center [651, 1229] width 62 height 31
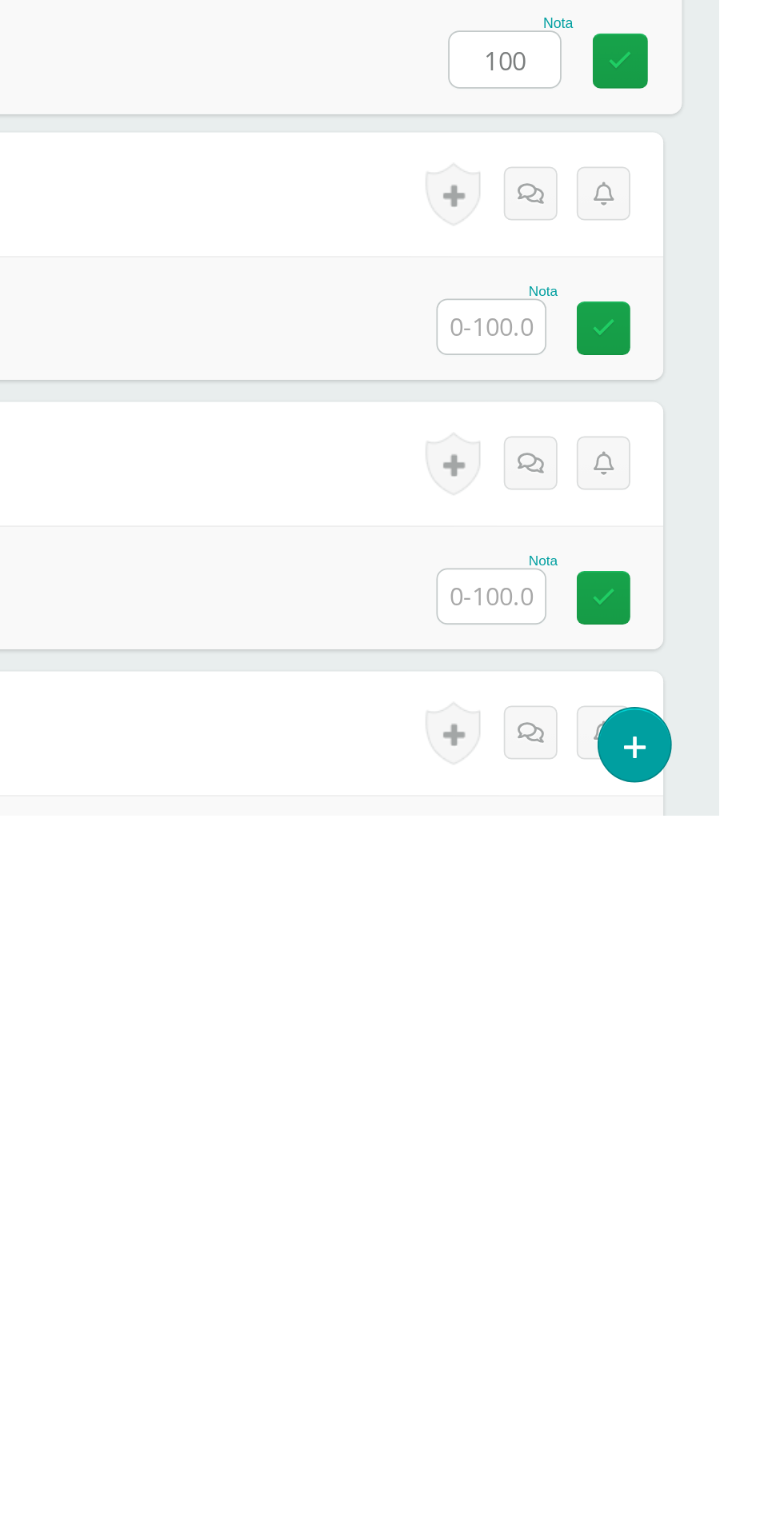
scroll to position [82, 0]
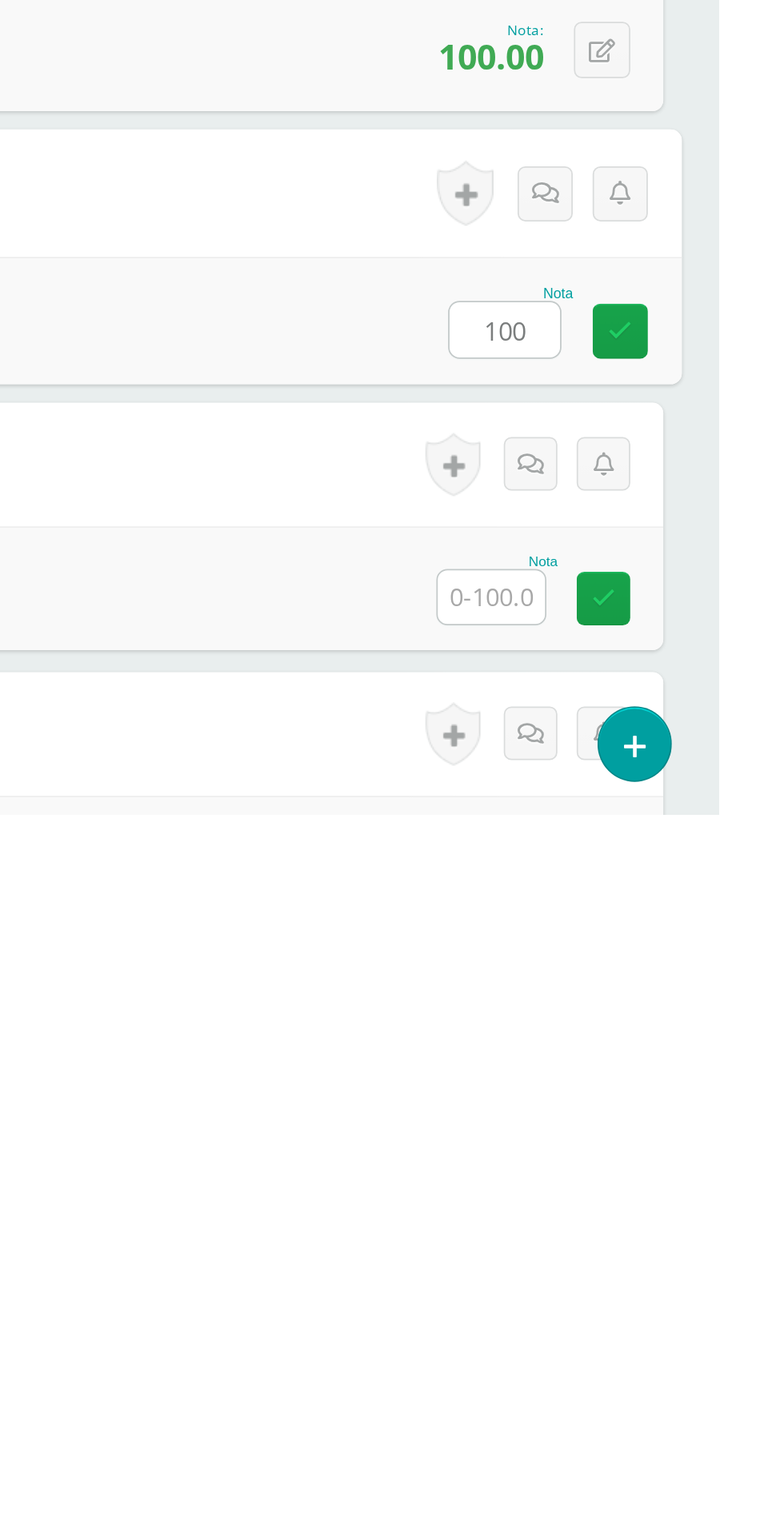
type input "100"
click at [650, 1383] on input "text" at bounding box center [651, 1386] width 62 height 31
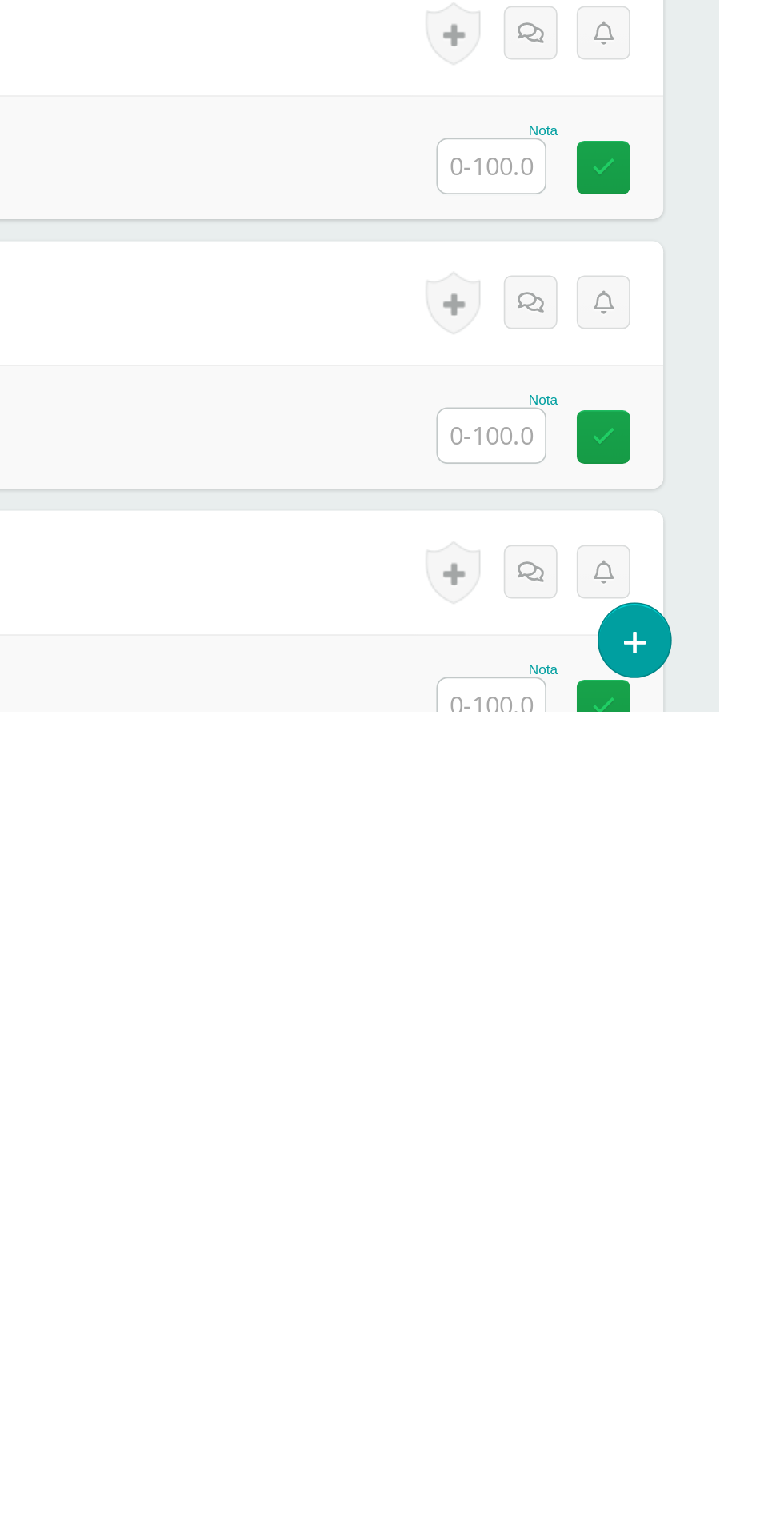
type input "100"
click at [646, 1201] on input "text" at bounding box center [651, 1196] width 62 height 31
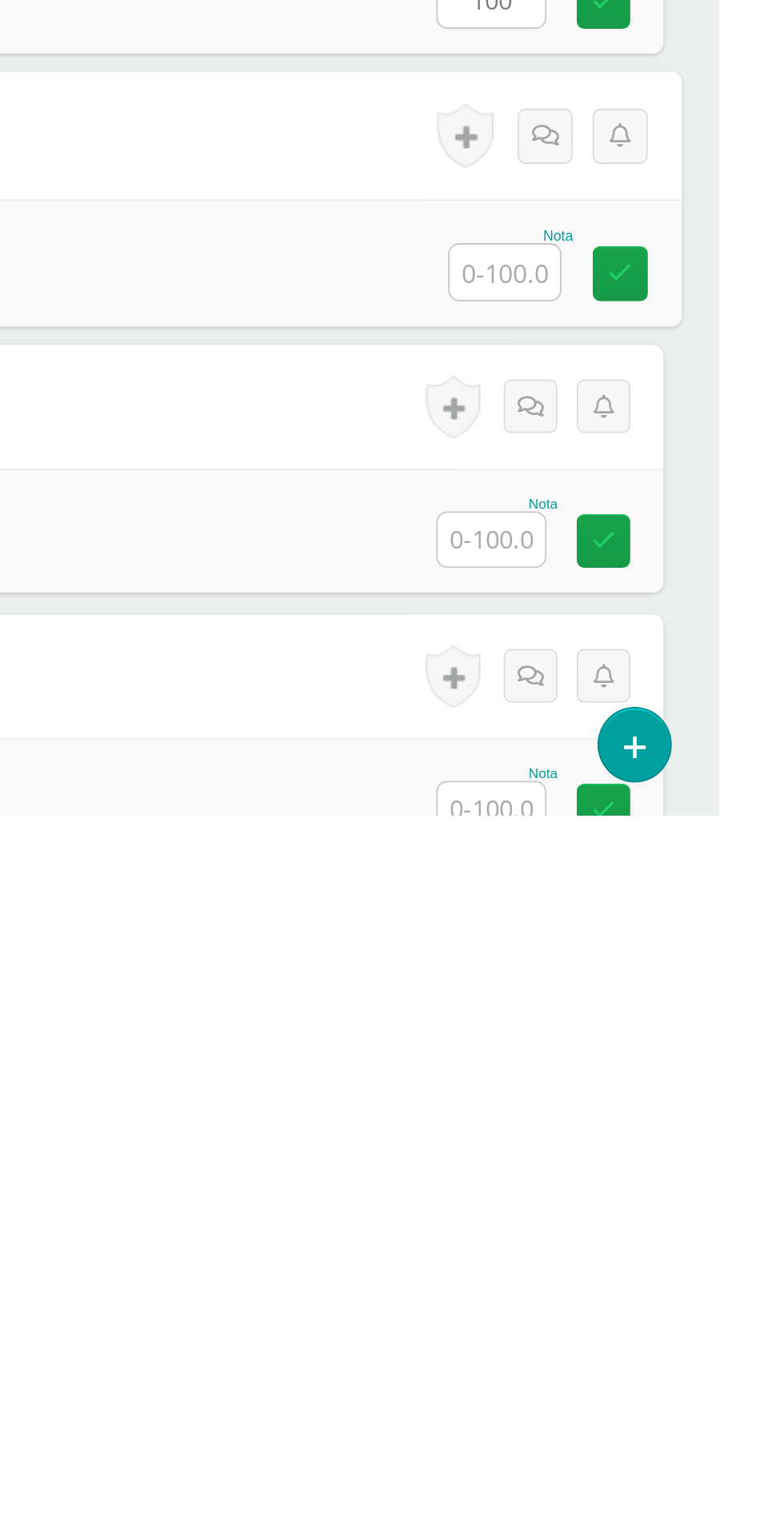
scroll to position [428, 0]
type input "100"
click at [648, 1344] on input "text" at bounding box center [651, 1353] width 62 height 31
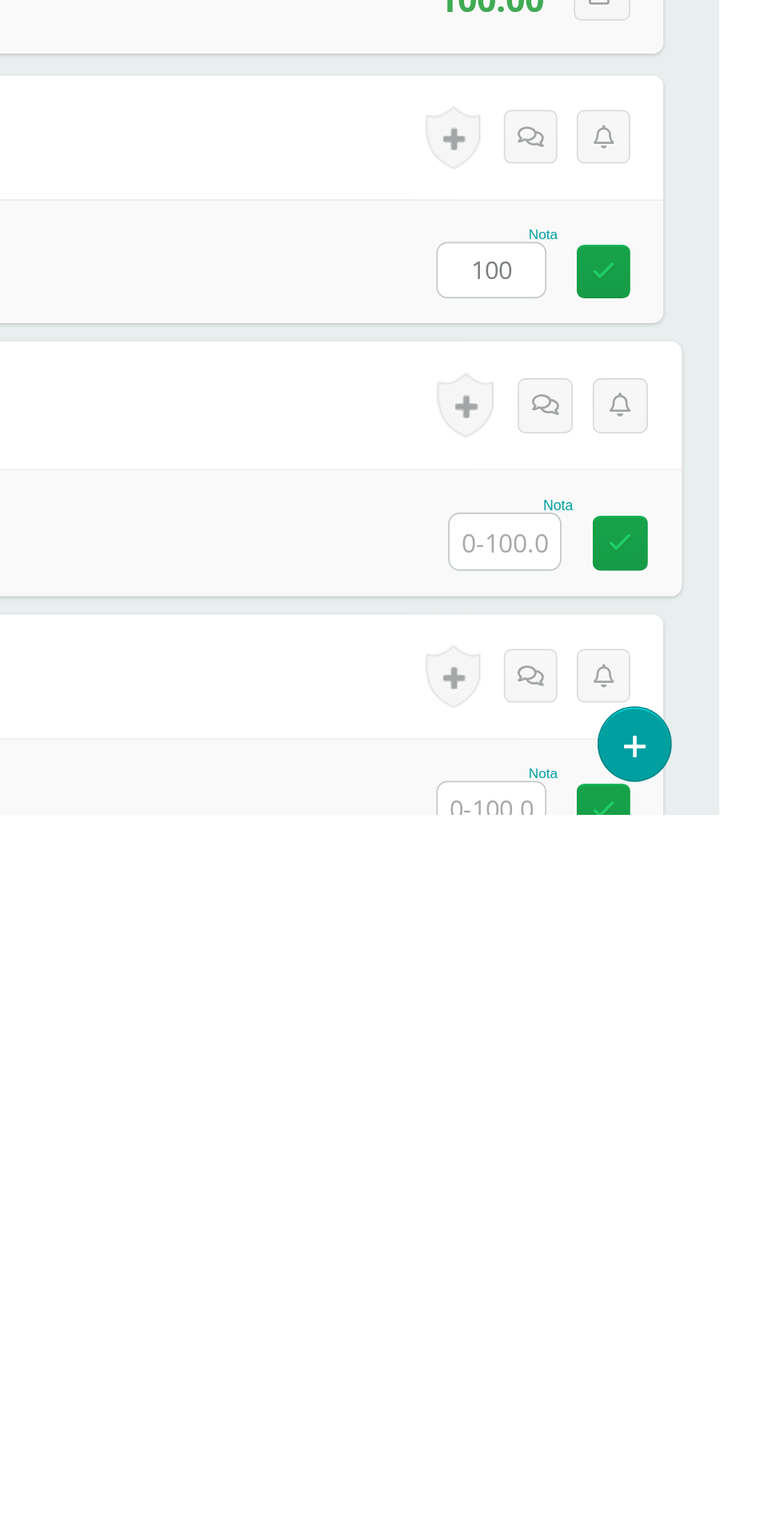
scroll to position [428, 0]
type input "100"
click at [654, 1514] on input "text" at bounding box center [651, 1510] width 62 height 31
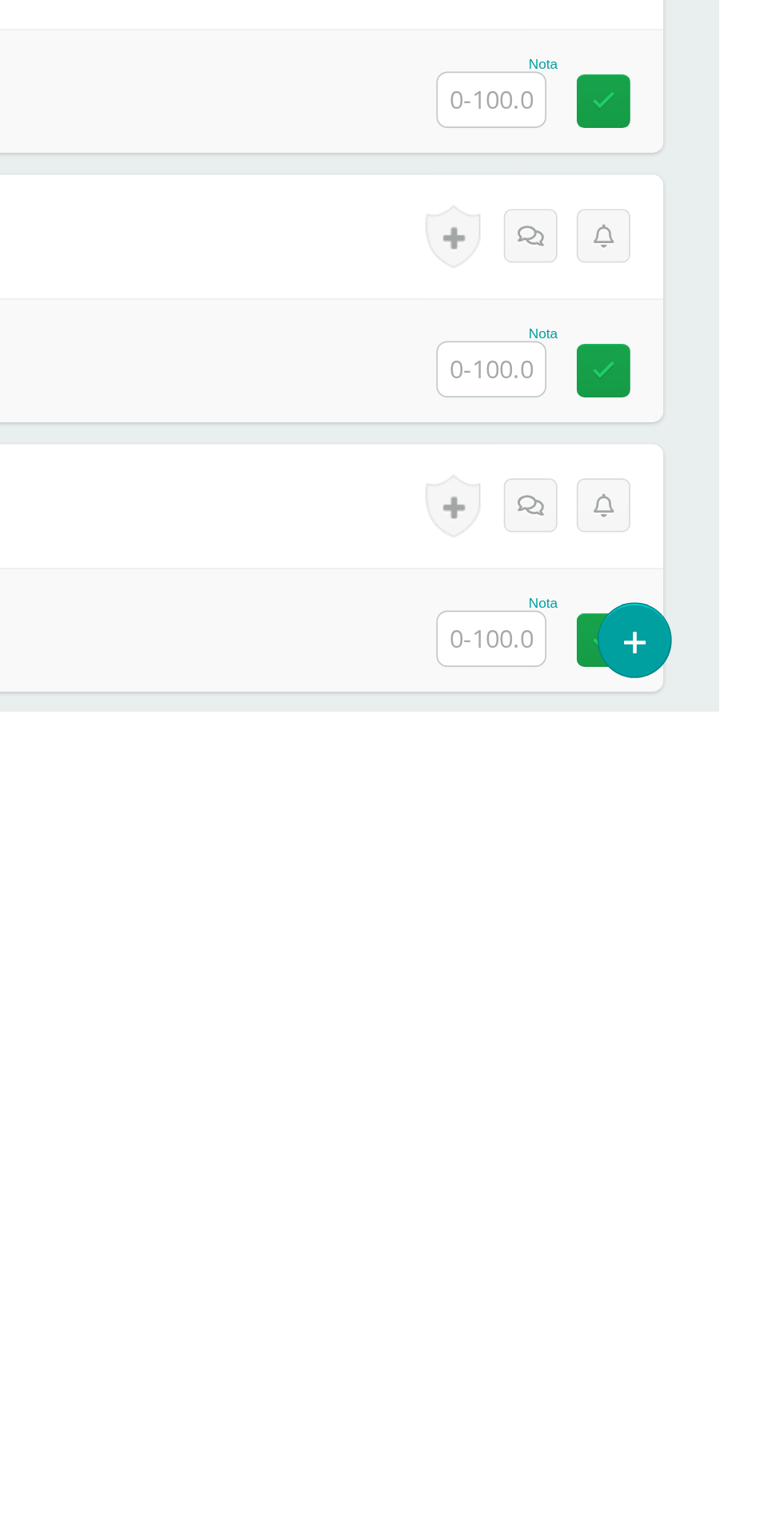
type input "100"
click at [653, 1157] on input "text" at bounding box center [651, 1157] width 62 height 31
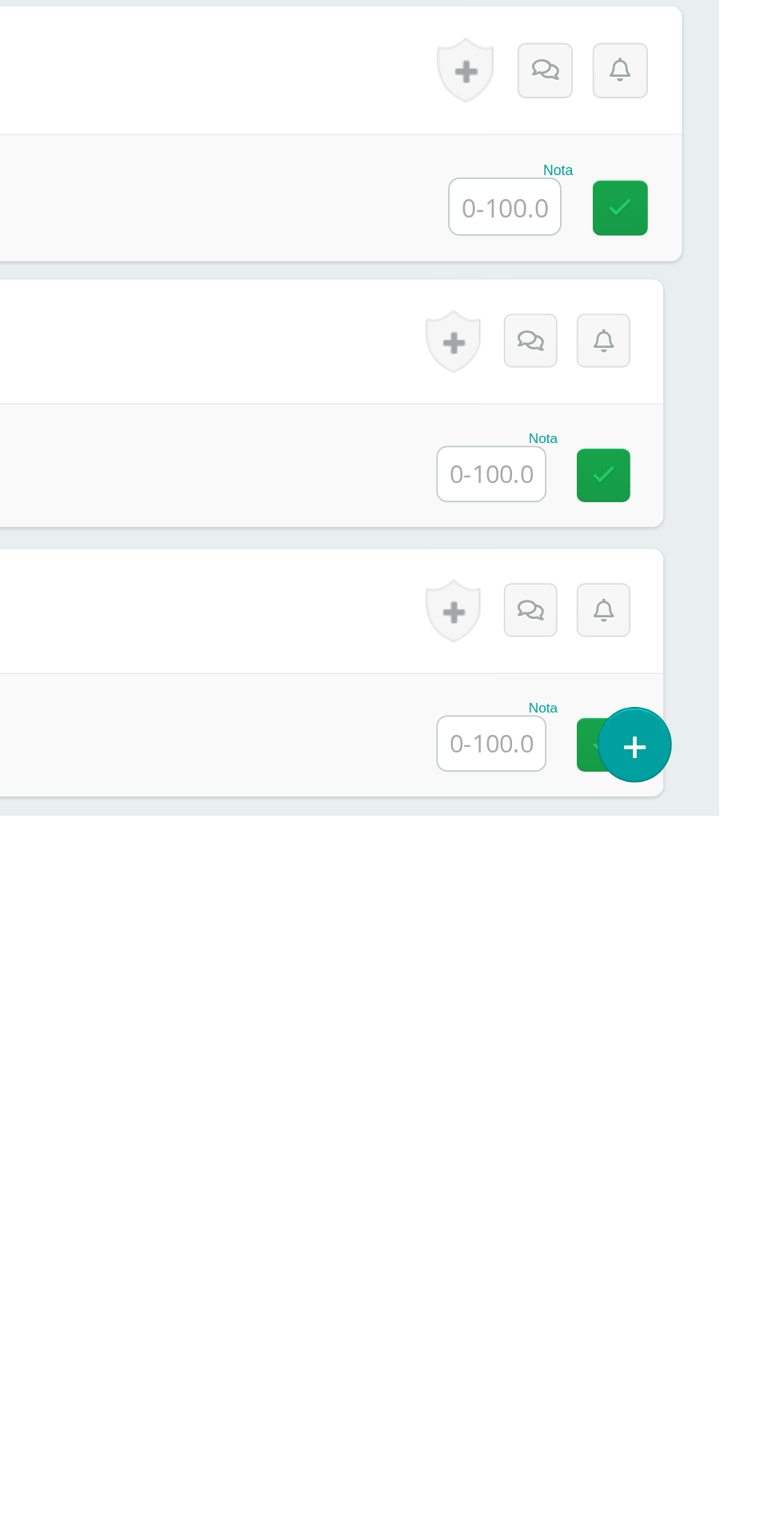
scroll to position [938, 0]
type input "100"
click at [628, 1317] on input "text" at bounding box center [651, 1315] width 62 height 31
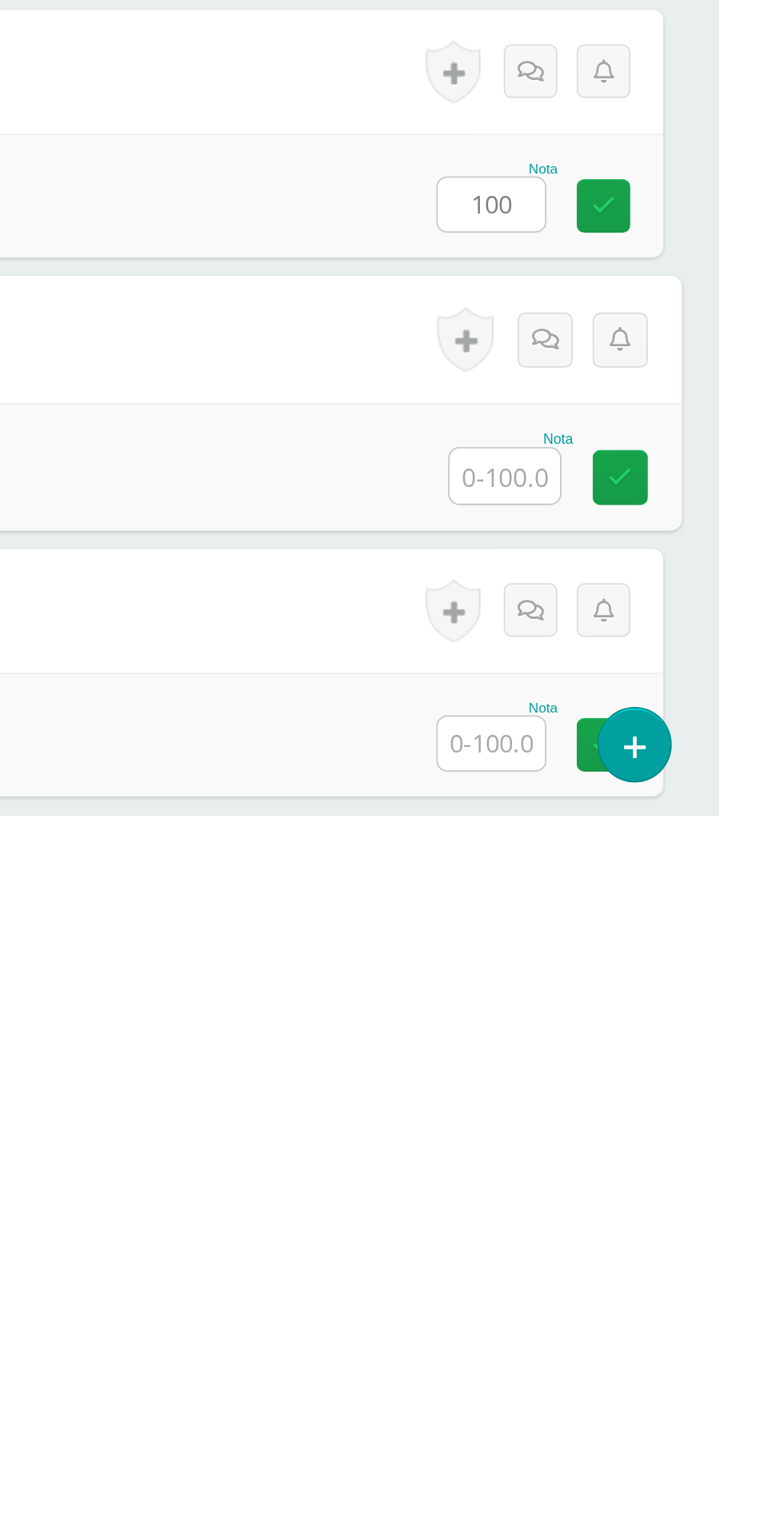
scroll to position [937, 0]
type input "100"
click at [649, 1475] on input "text" at bounding box center [651, 1472] width 62 height 31
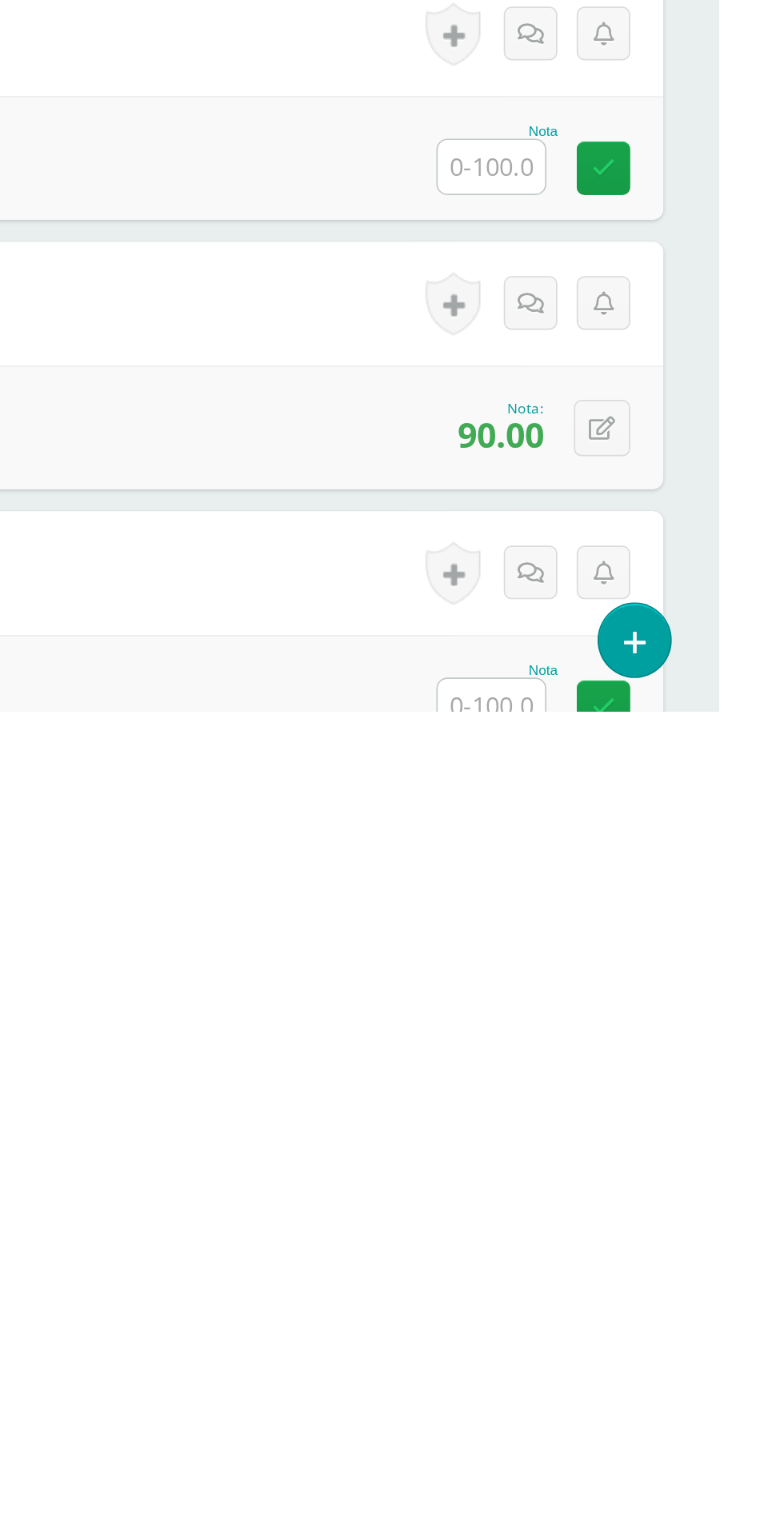
type input "100"
click at [661, 1202] on input "text" at bounding box center [651, 1196] width 62 height 31
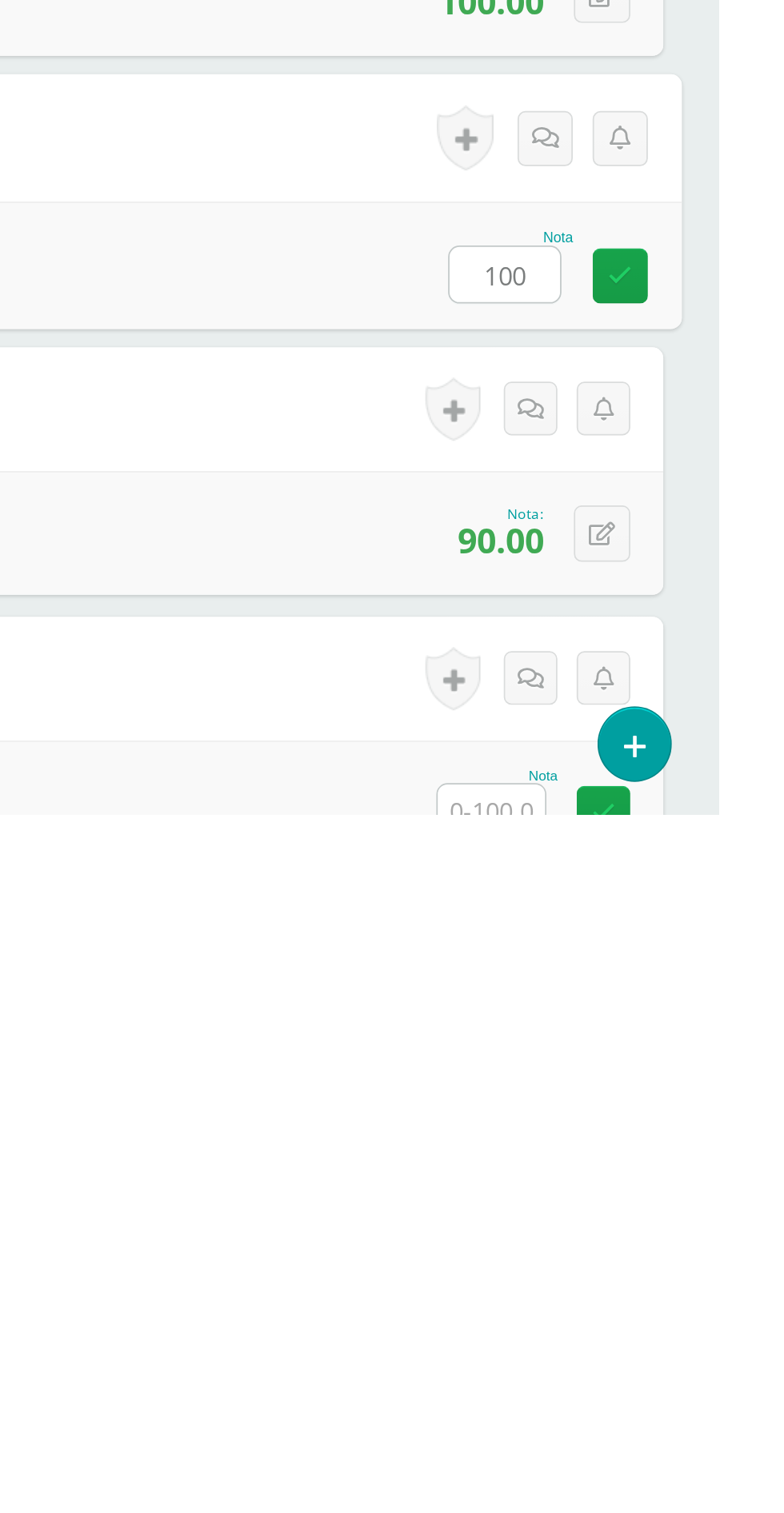
type input "100"
click at [638, 1504] on input "text" at bounding box center [651, 1511] width 62 height 31
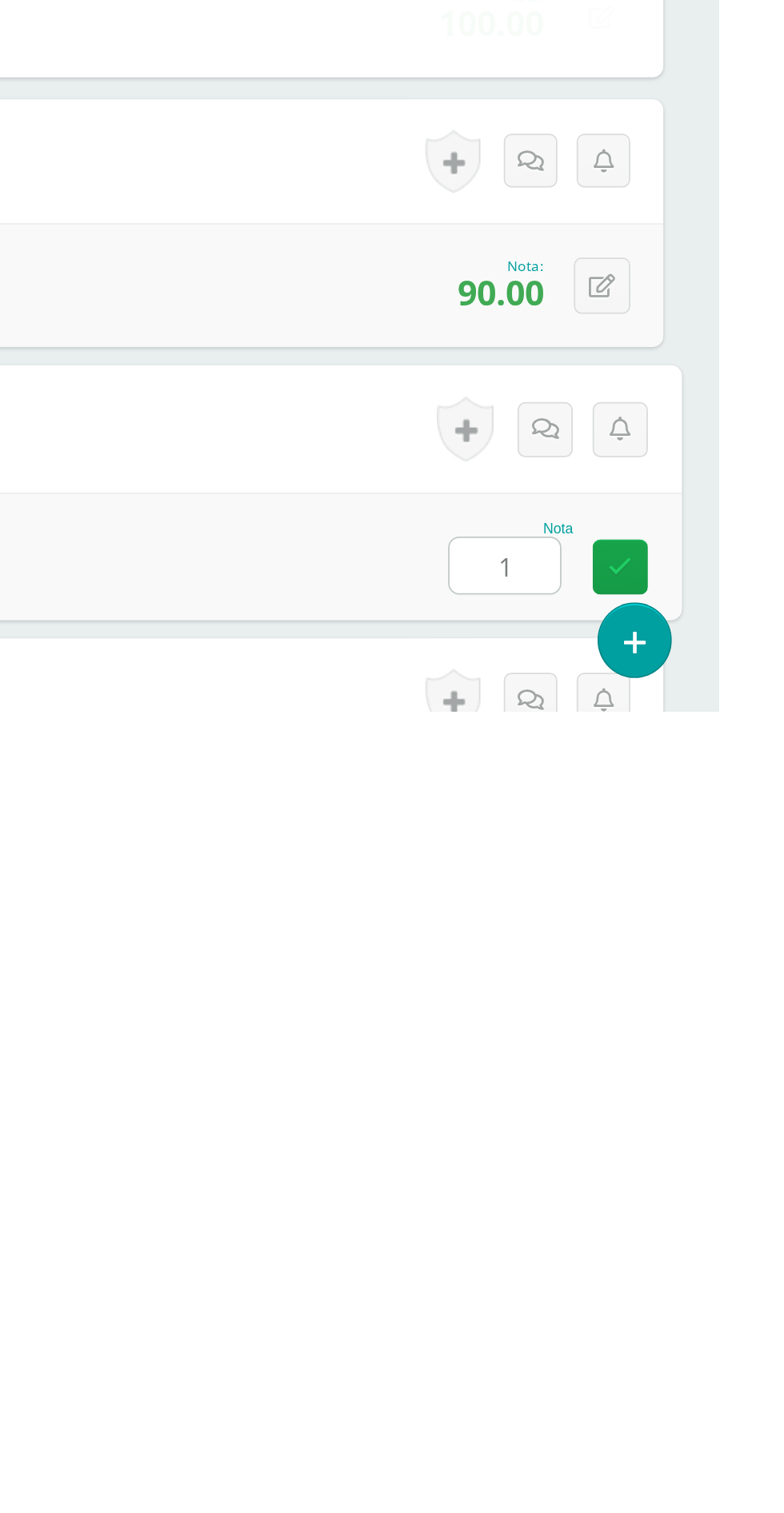
scroll to position [1536, 0]
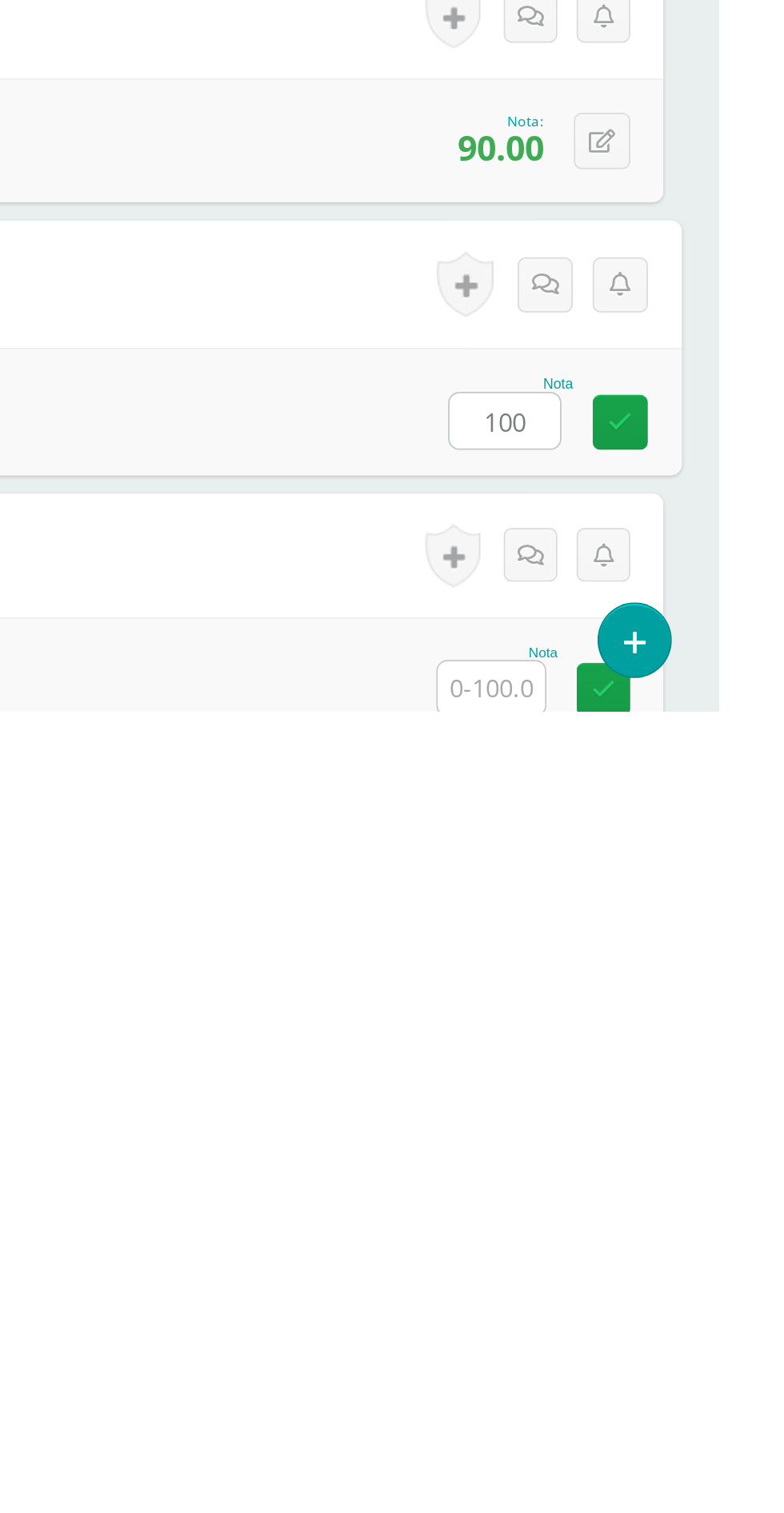
type input "100"
click at [647, 1502] on input "text" at bounding box center [651, 1500] width 62 height 31
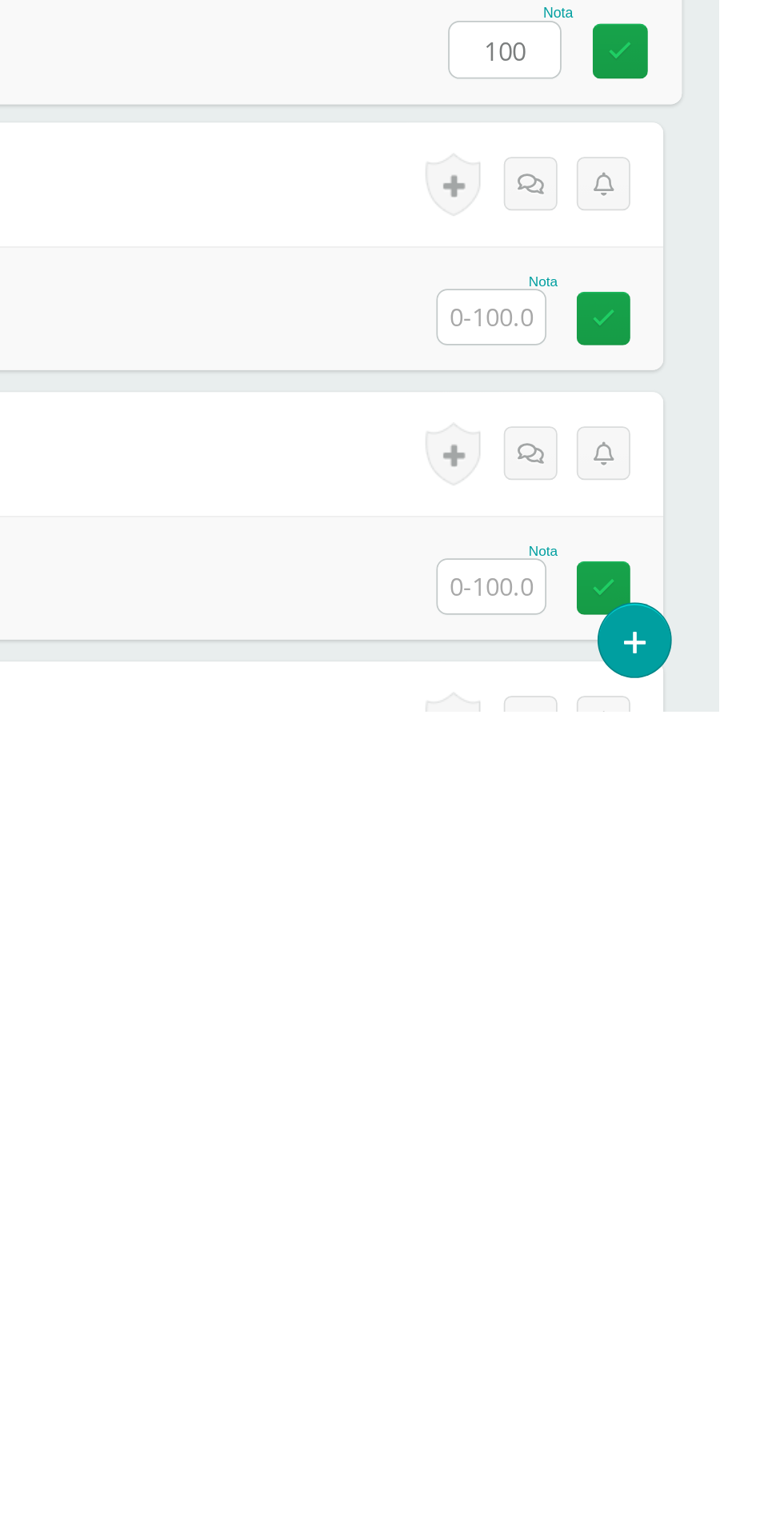
type input "100"
click at [657, 1281] on input "text" at bounding box center [651, 1284] width 62 height 31
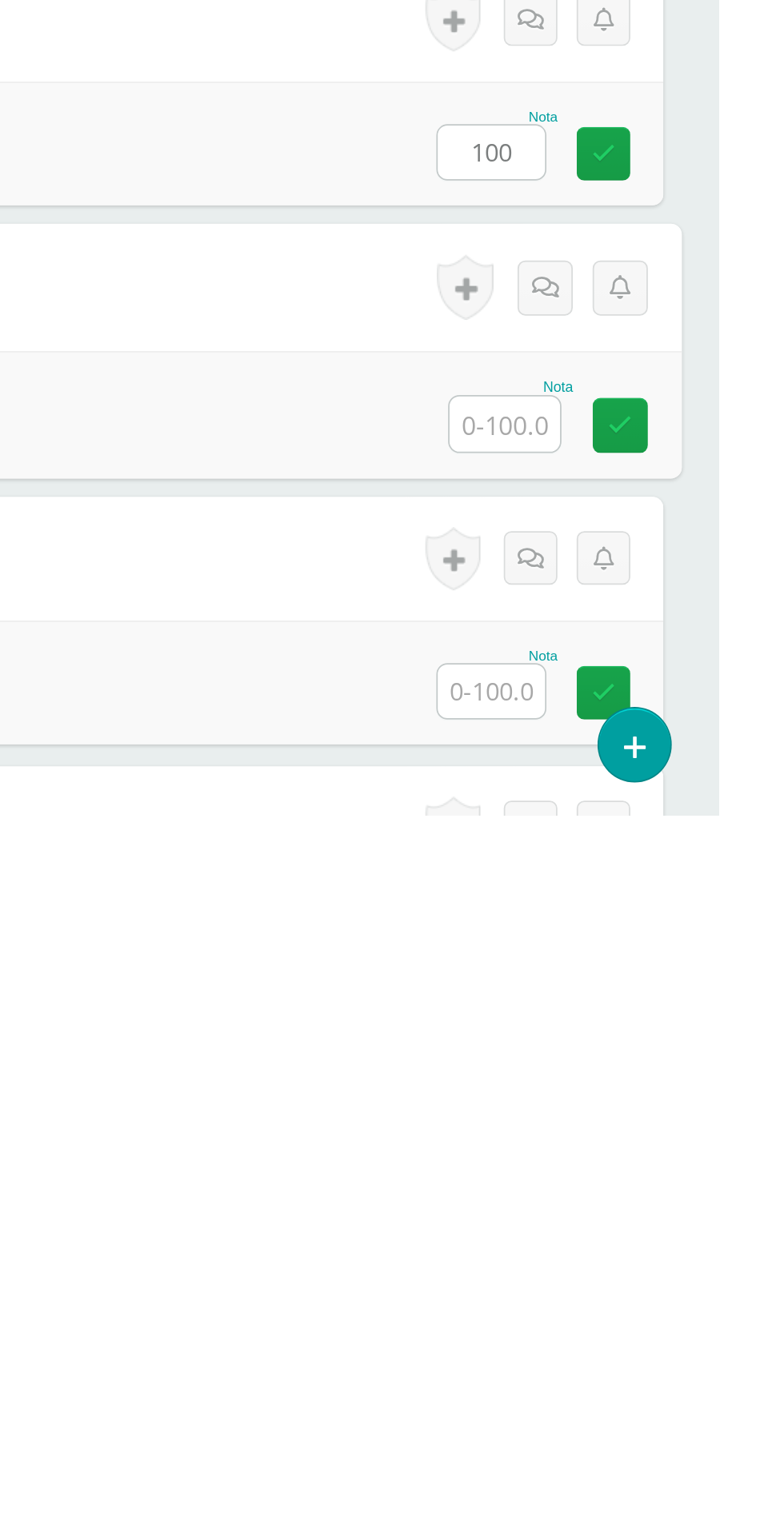
scroll to position [1908, 0]
type input "100"
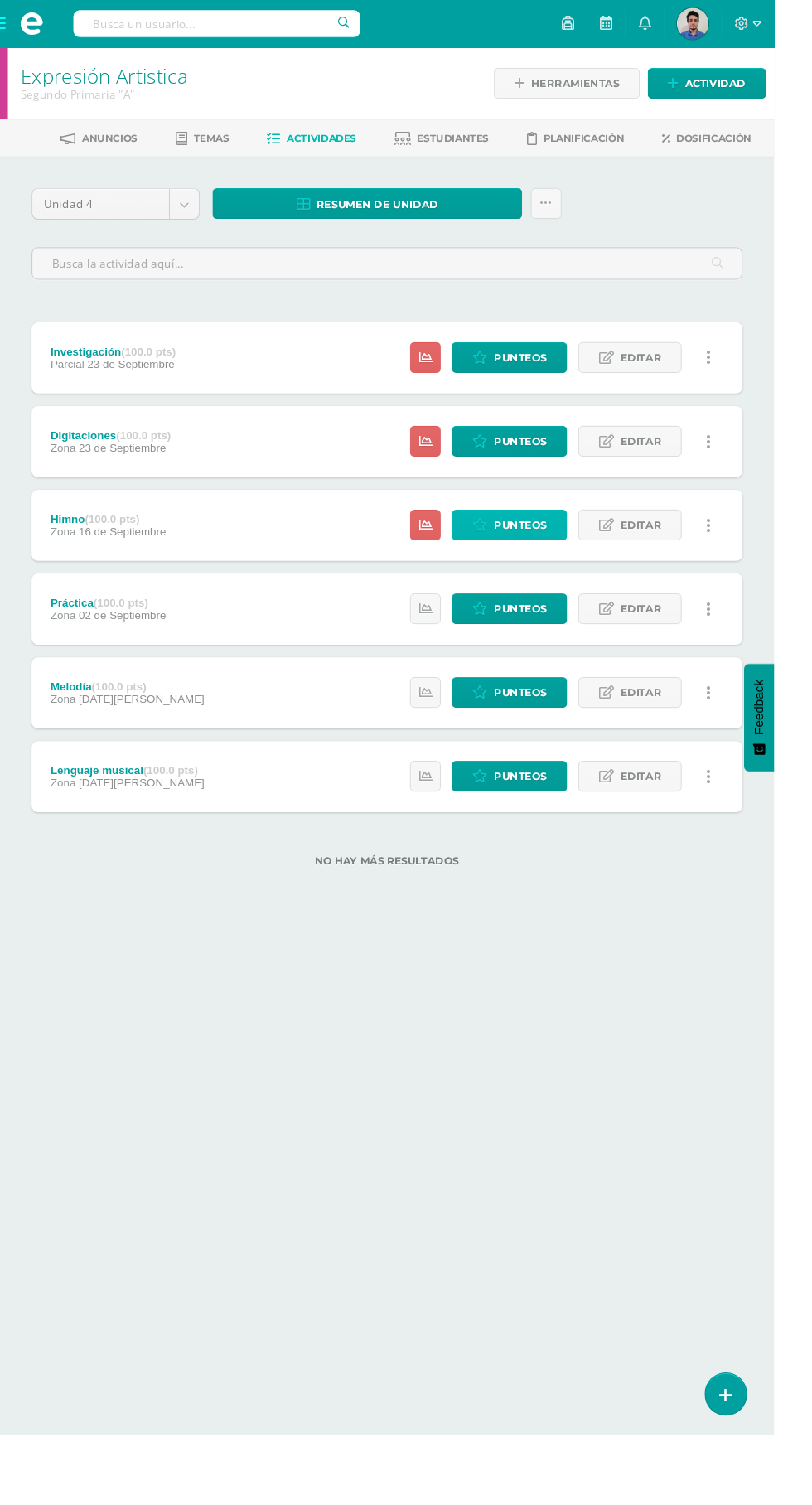
click at [524, 555] on span "Punteos" at bounding box center [545, 550] width 55 height 31
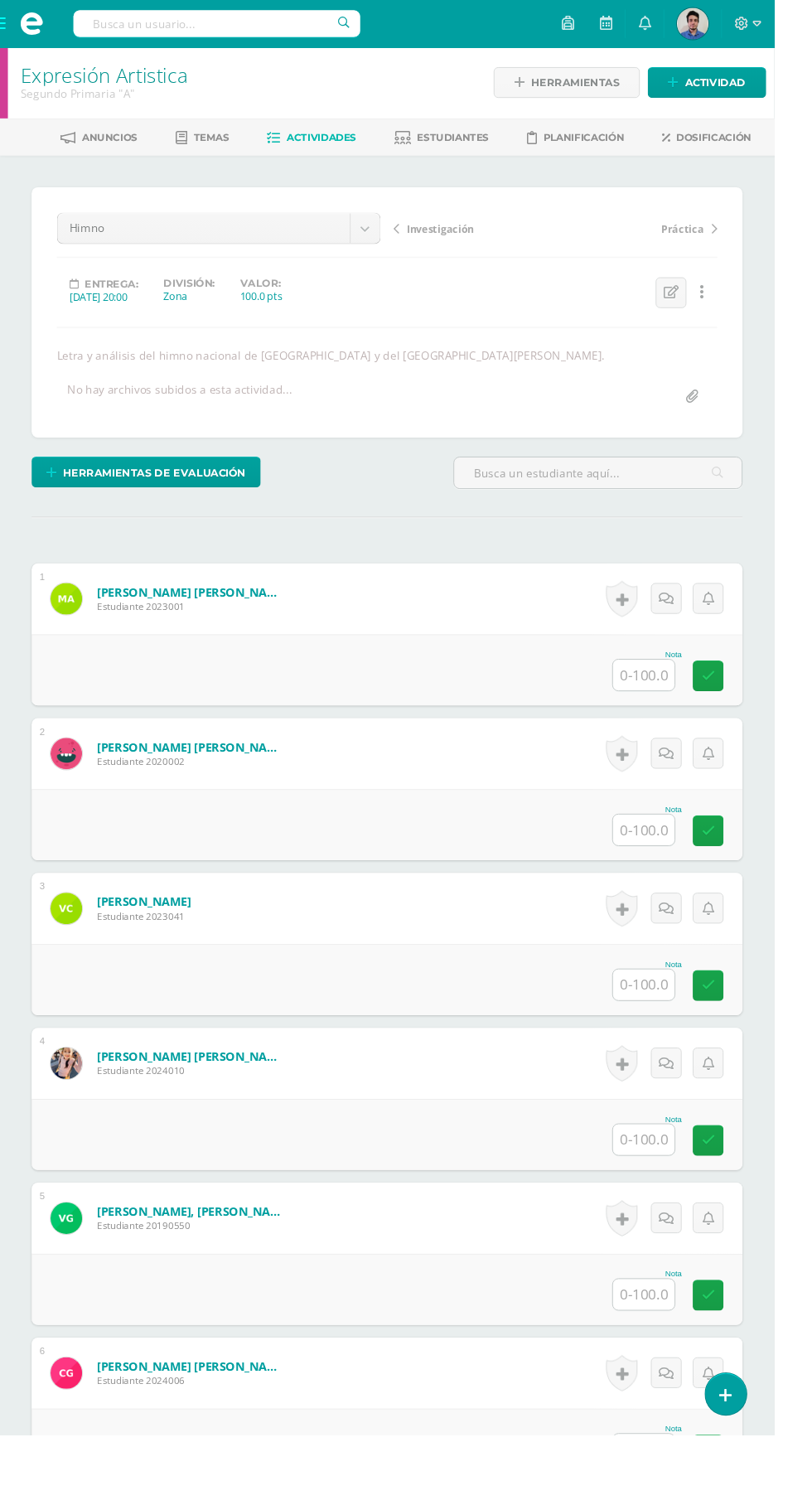
scroll to position [2, 0]
click at [669, 705] on input "text" at bounding box center [675, 707] width 64 height 33
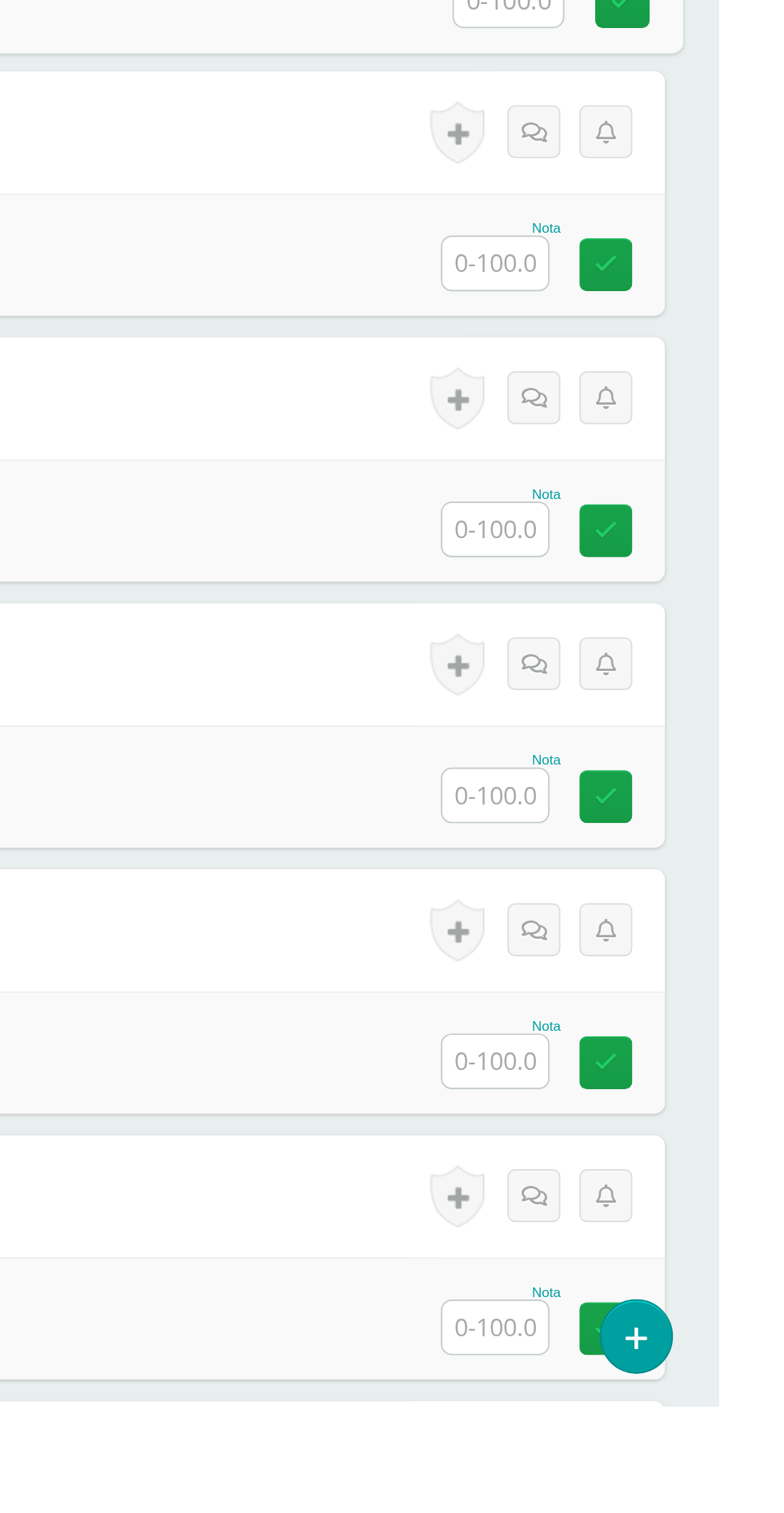
click at [654, 1000] on input "text" at bounding box center [651, 996] width 62 height 31
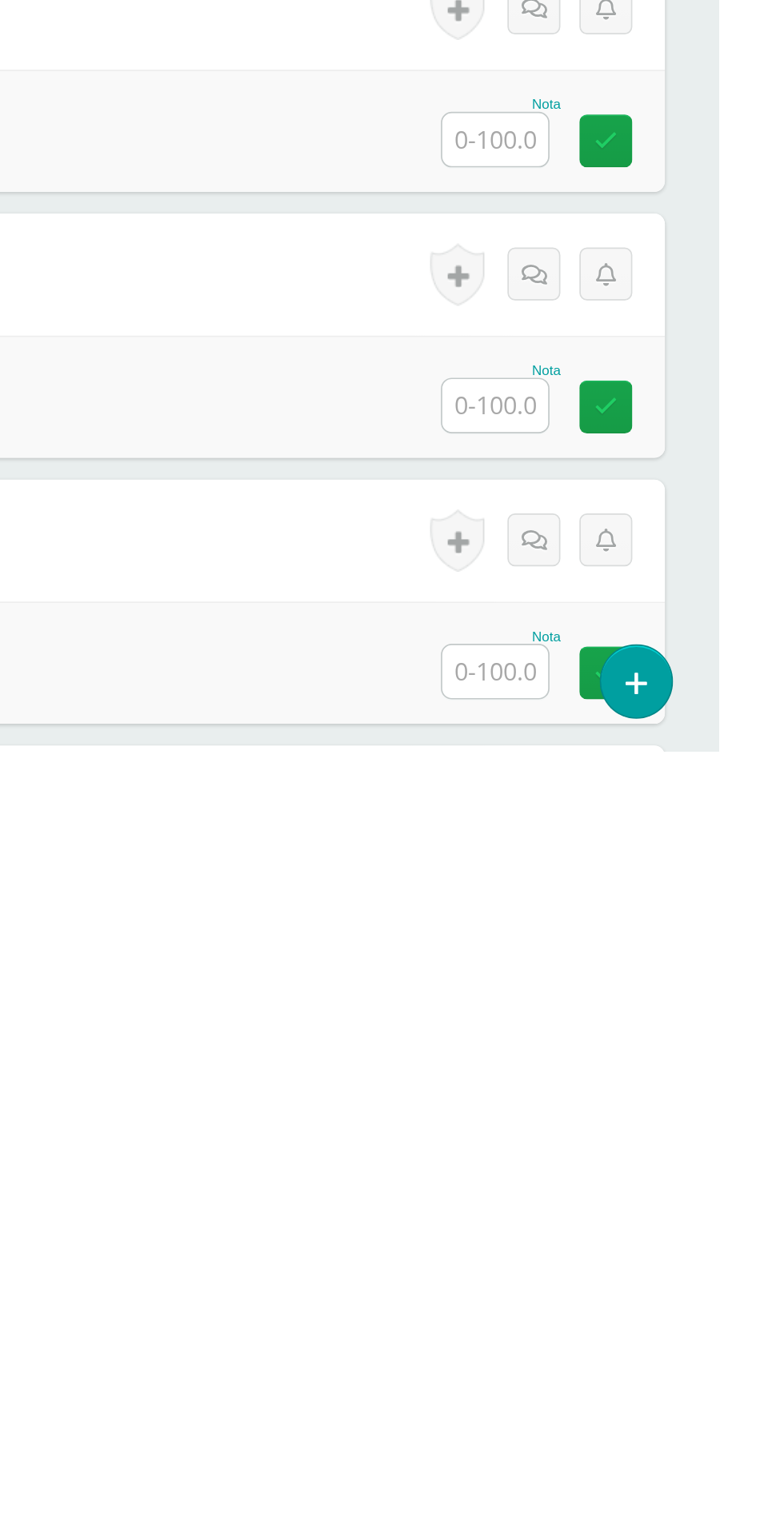
type input "50"
click at [656, 1473] on input "text" at bounding box center [651, 1466] width 62 height 31
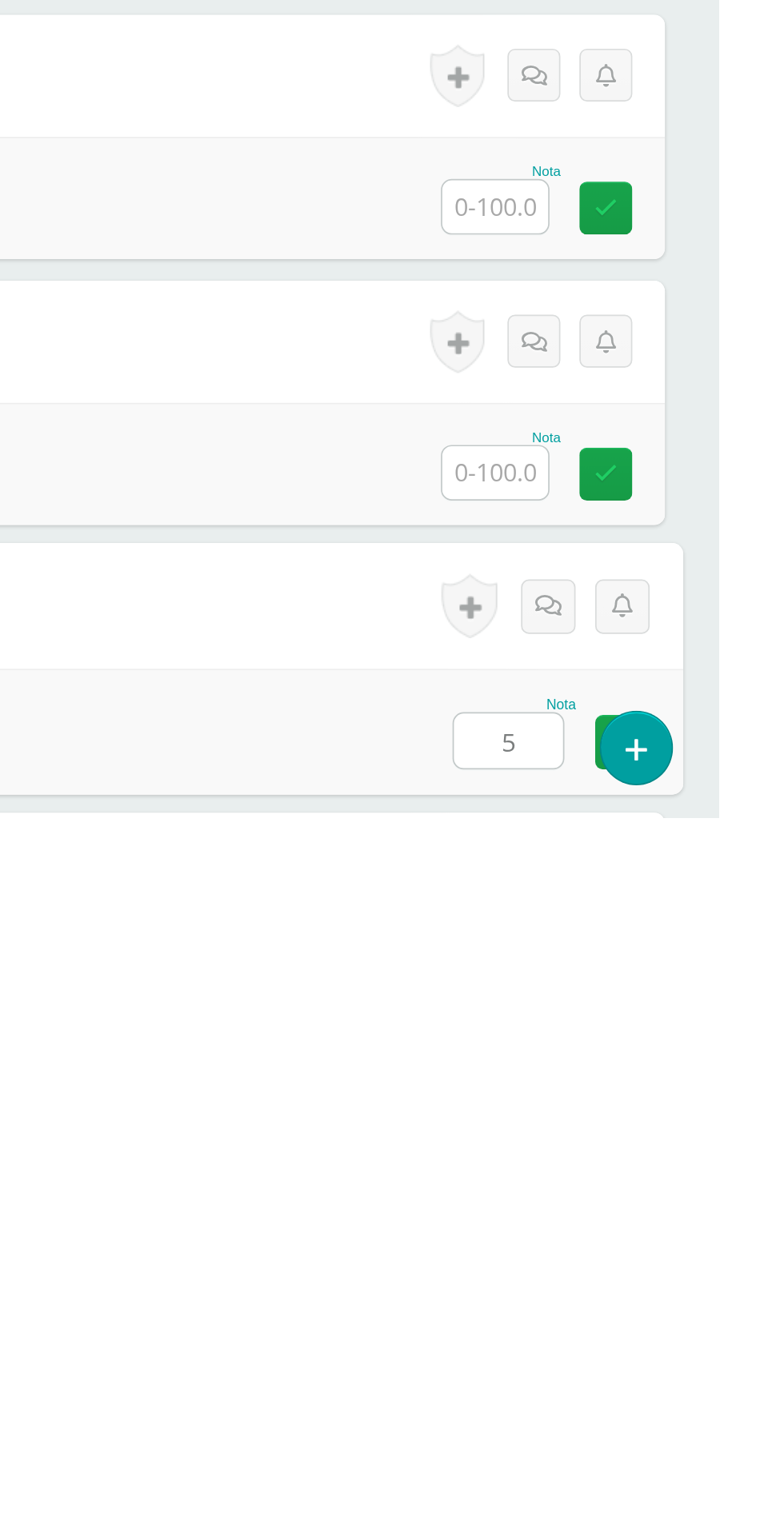
click at [534, 1468] on div "Nota 5" at bounding box center [392, 1462] width 741 height 74
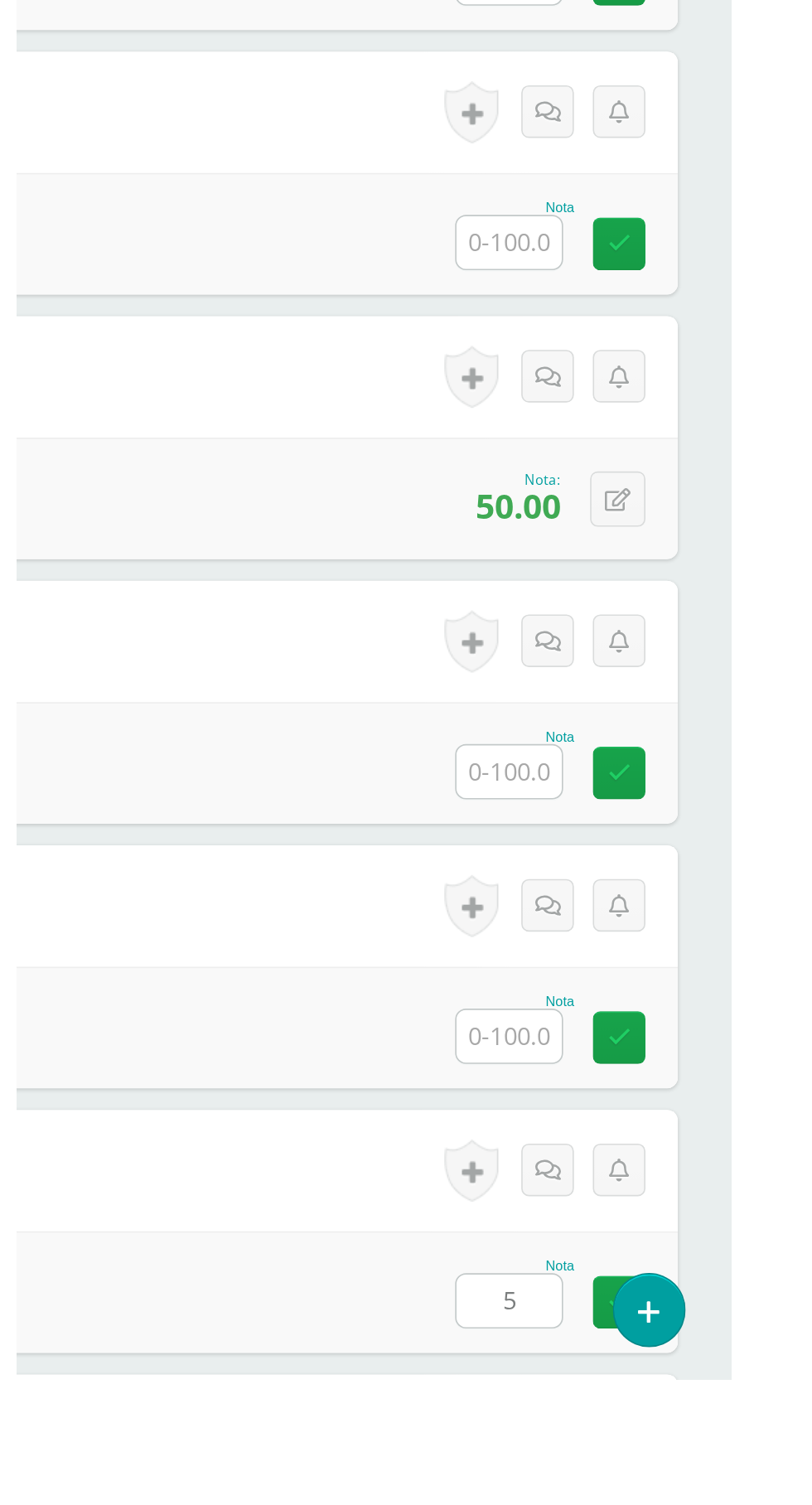
scroll to position [31, 0]
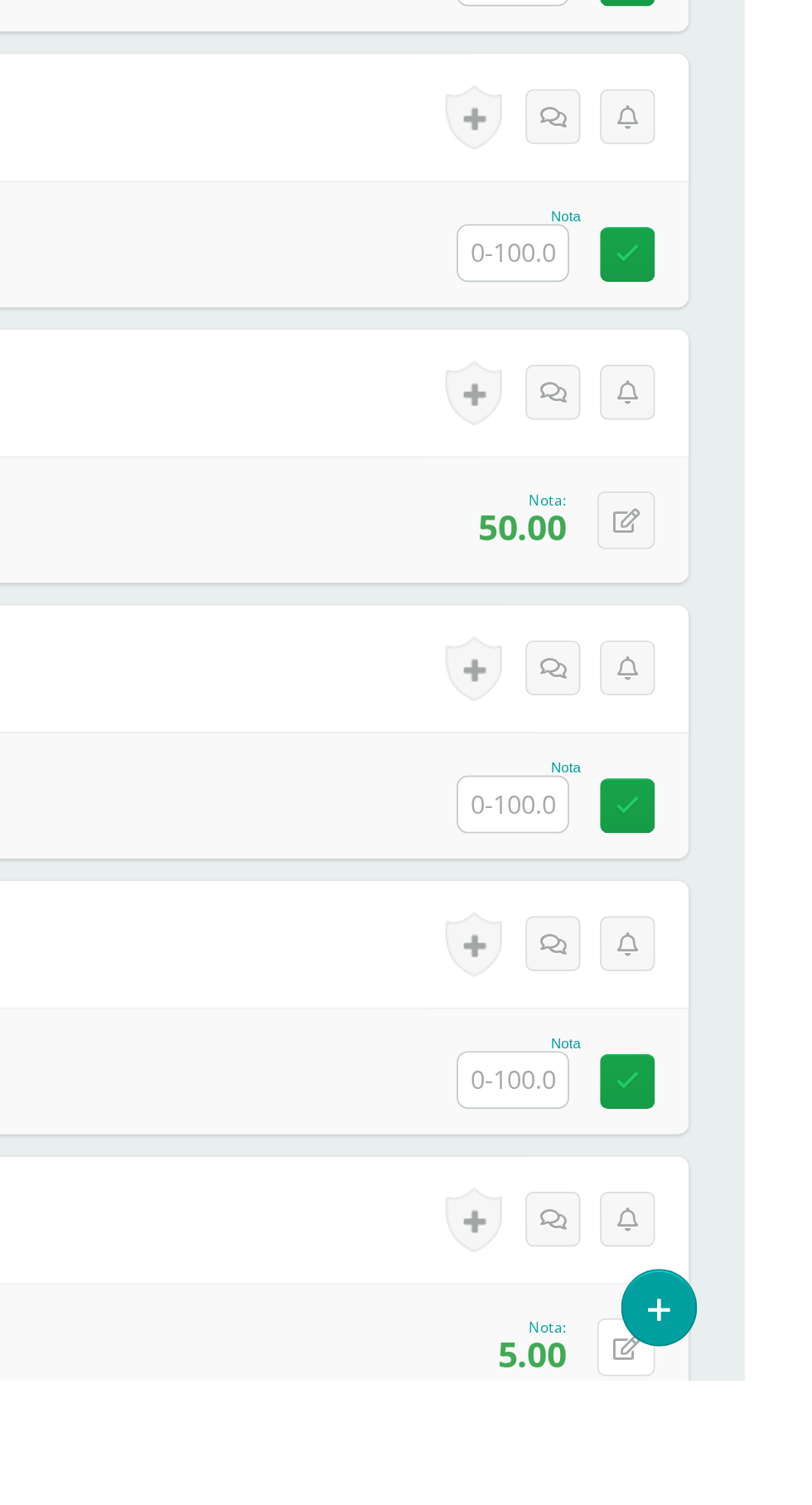
click at [746, 1484] on icon at bounding box center [742, 1486] width 16 height 14
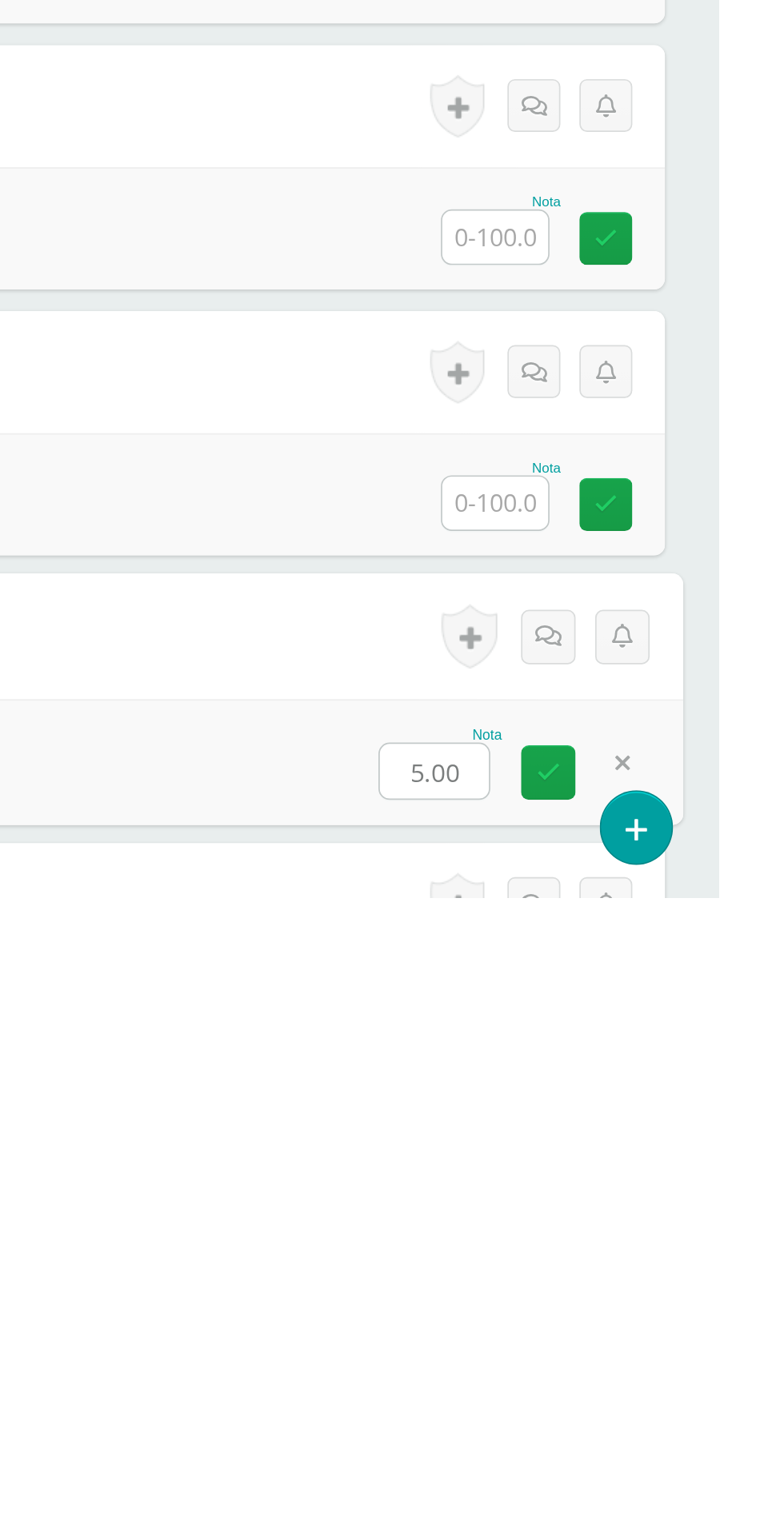
scroll to position [129, 0]
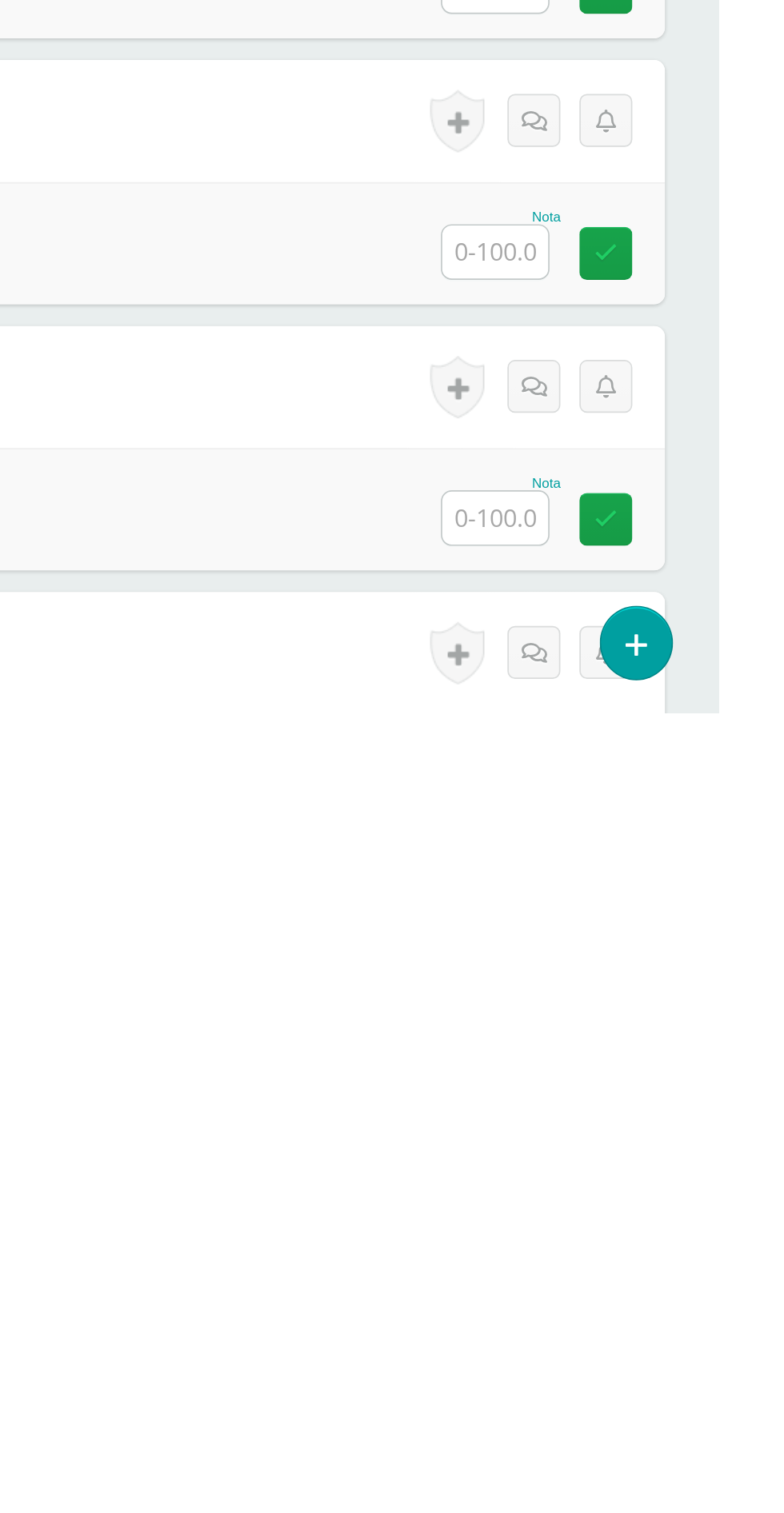
type input "50"
click at [651, 1405] on input "text" at bounding box center [651, 1399] width 62 height 31
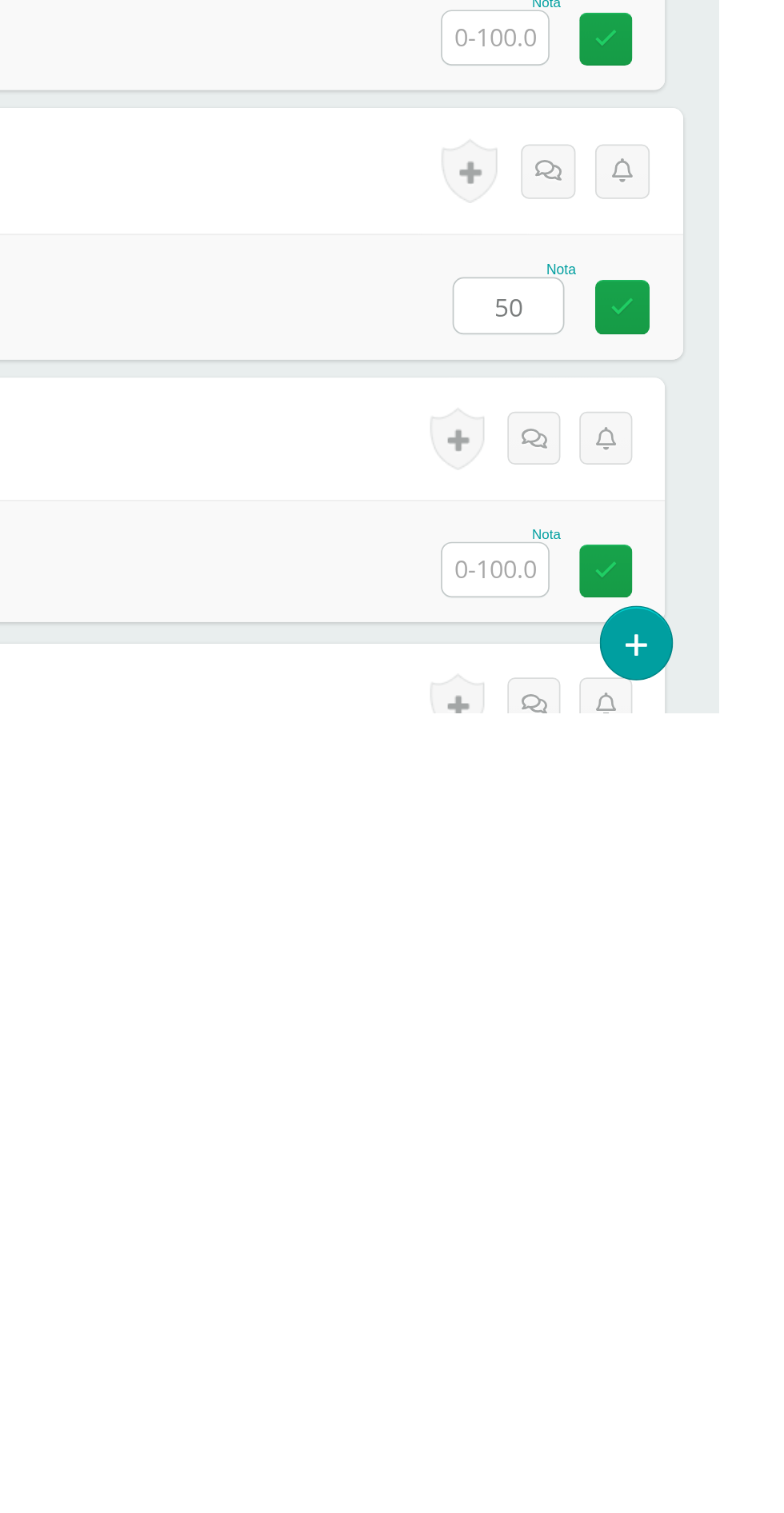
scroll to position [1191, 0]
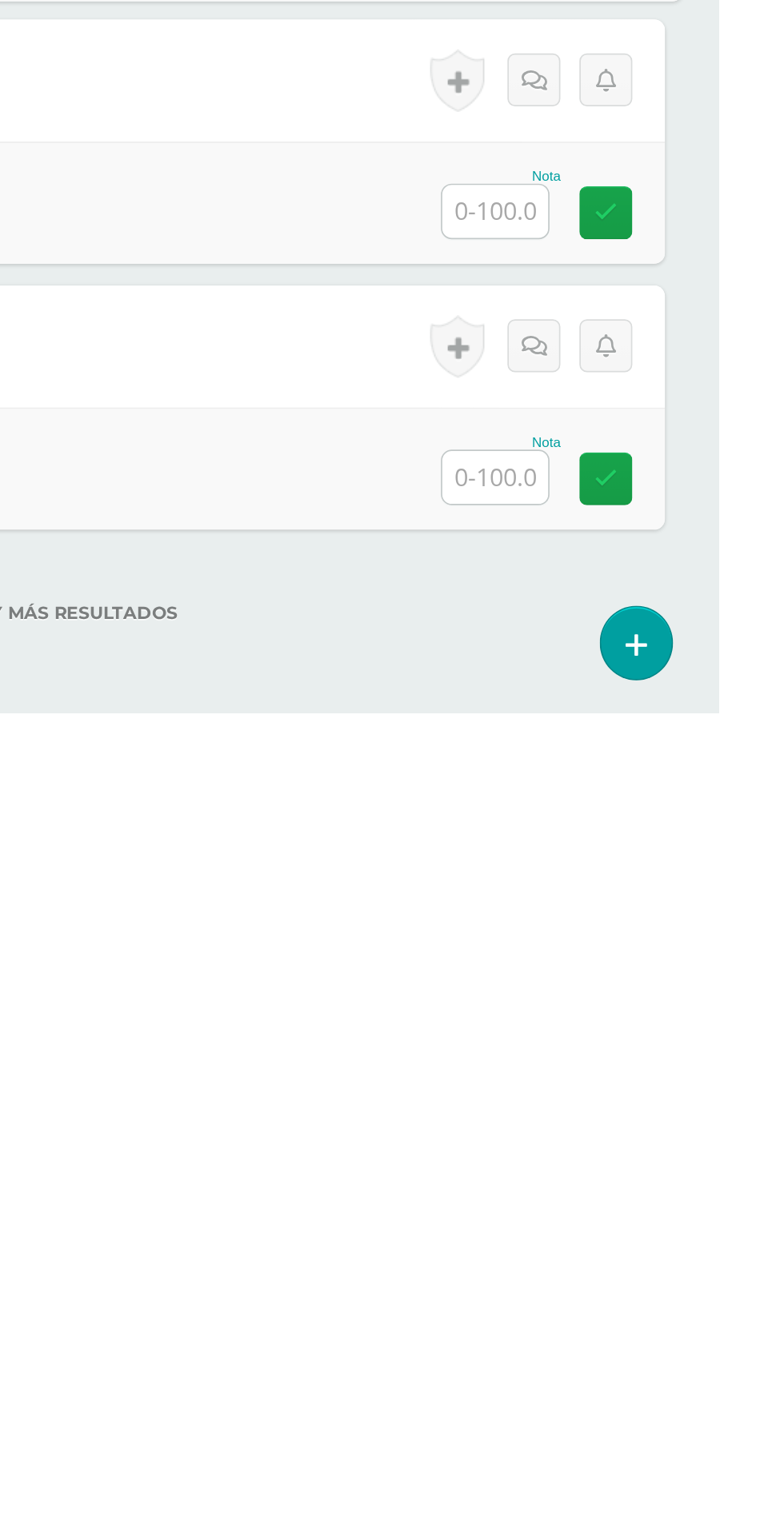
type input "50"
click at [654, 1369] on input "text" at bounding box center [651, 1375] width 62 height 31
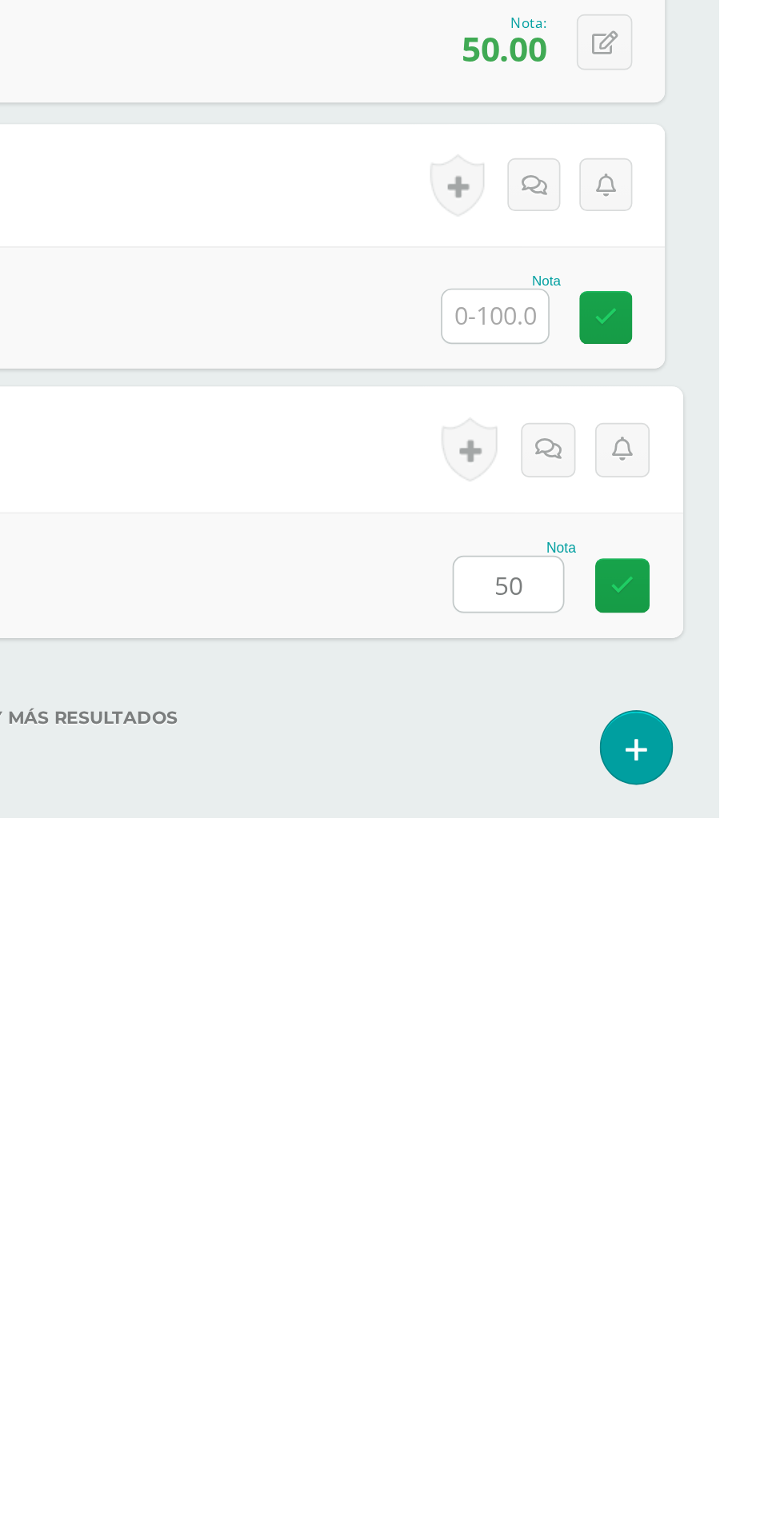
type input "50"
click at [572, 1469] on div "No hay más resultados" at bounding box center [392, 1442] width 720 height 74
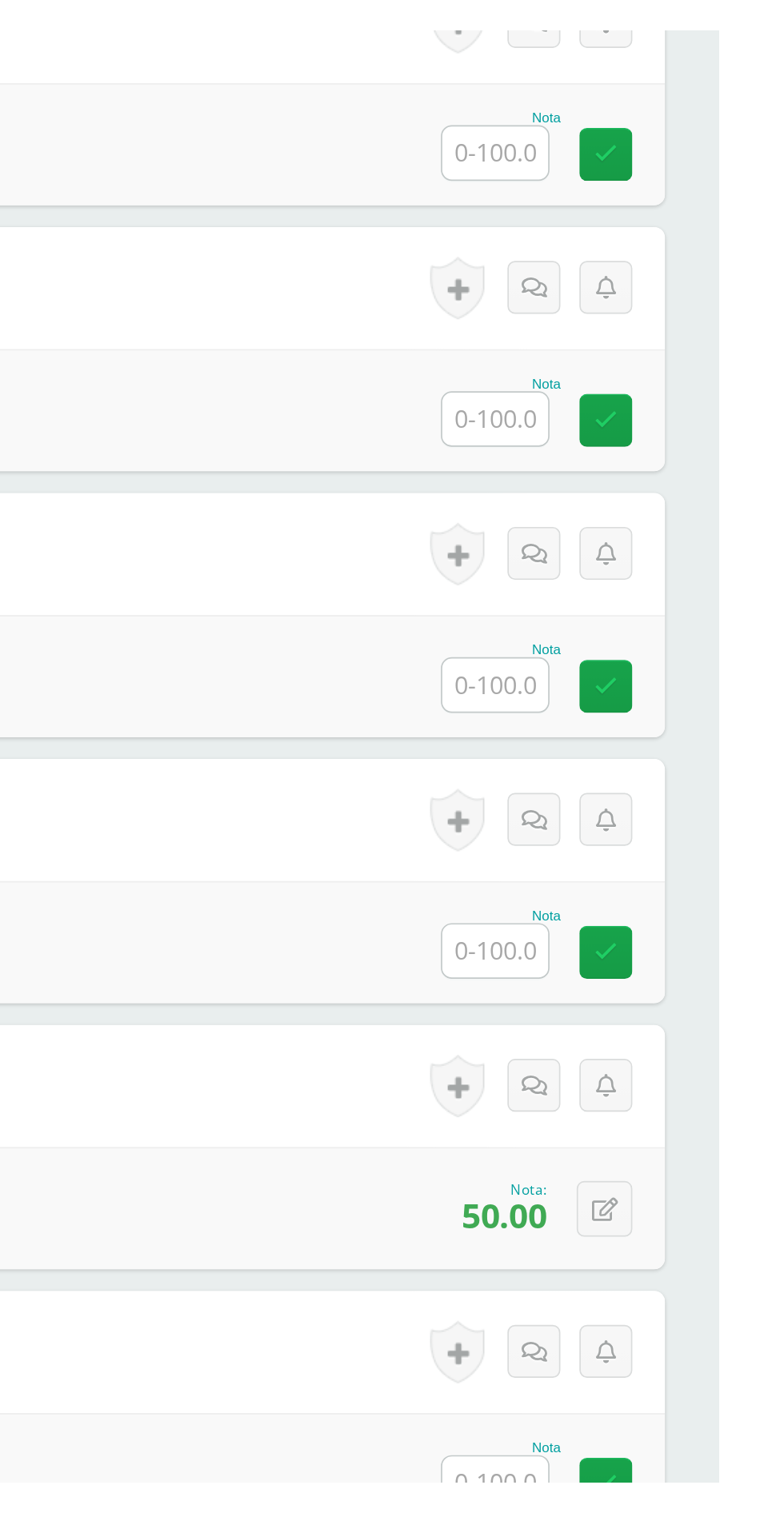
scroll to position [0, 0]
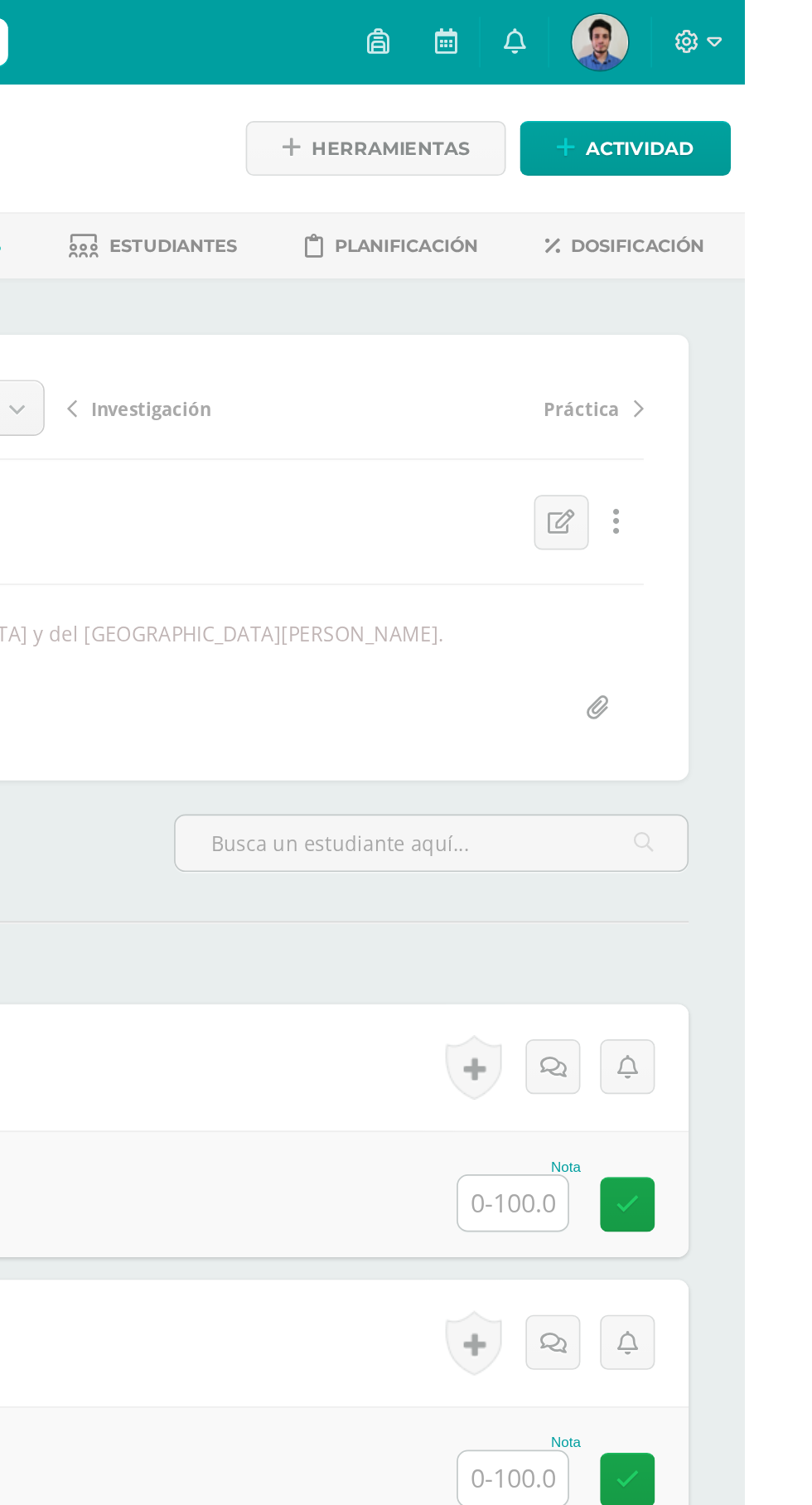
click at [742, 695] on link at bounding box center [742, 710] width 33 height 33
click at [652, 705] on input "text" at bounding box center [675, 709] width 64 height 33
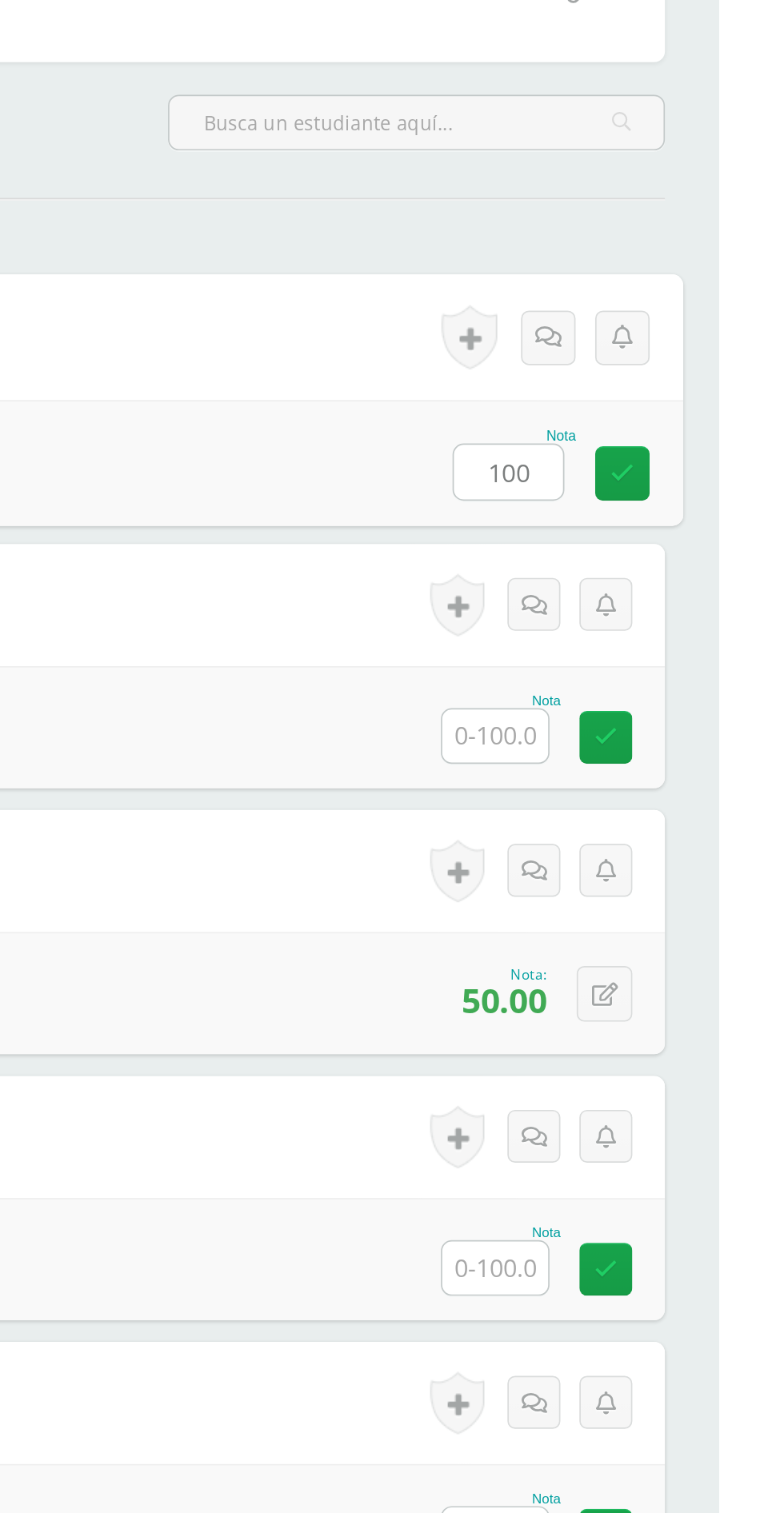
type input "100"
click at [655, 845] on input "text" at bounding box center [651, 840] width 62 height 31
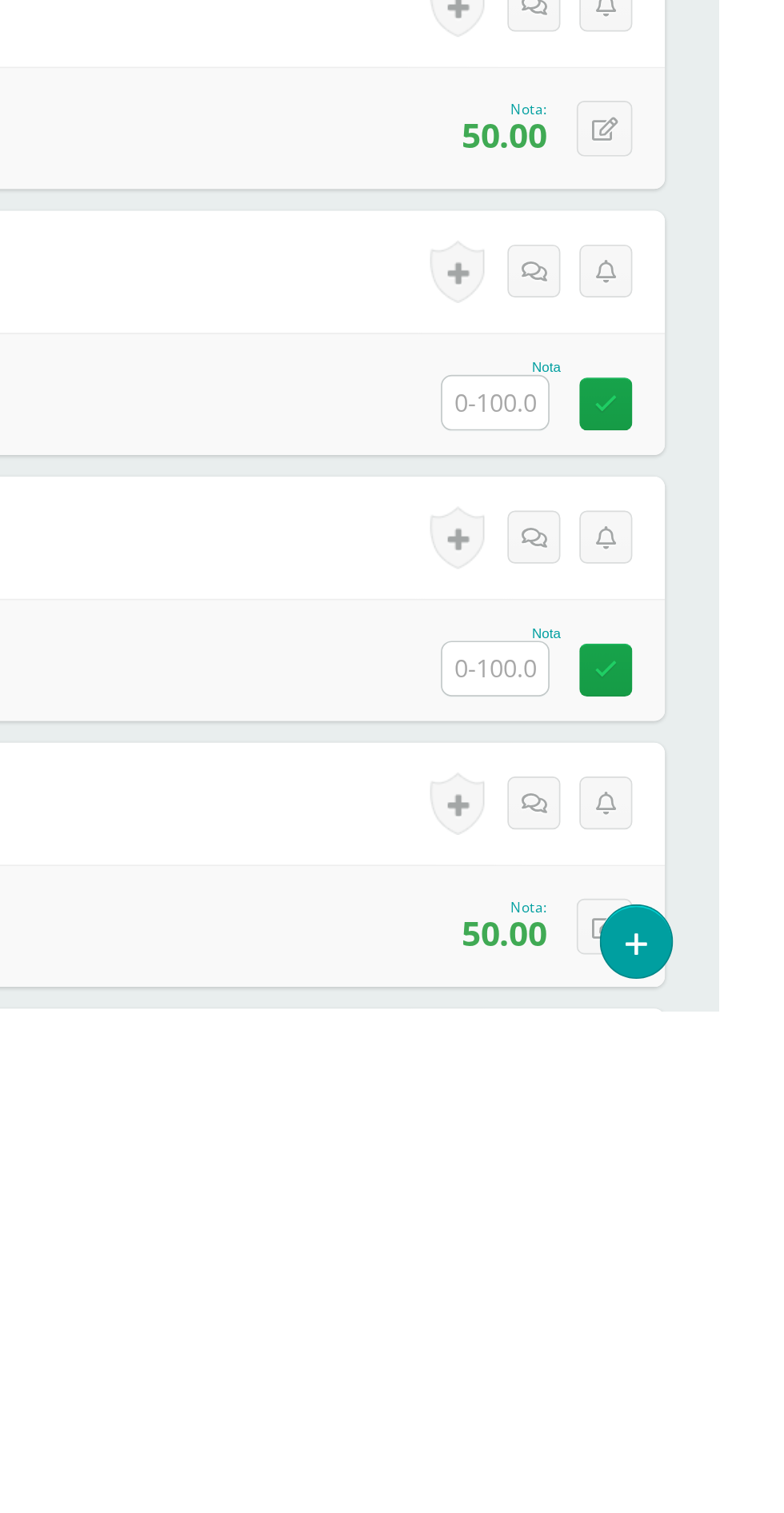
type input "100"
click at [658, 1151] on input "text" at bounding box center [651, 1154] width 62 height 31
type input "100"
click at [649, 1317] on input "text" at bounding box center [651, 1311] width 62 height 31
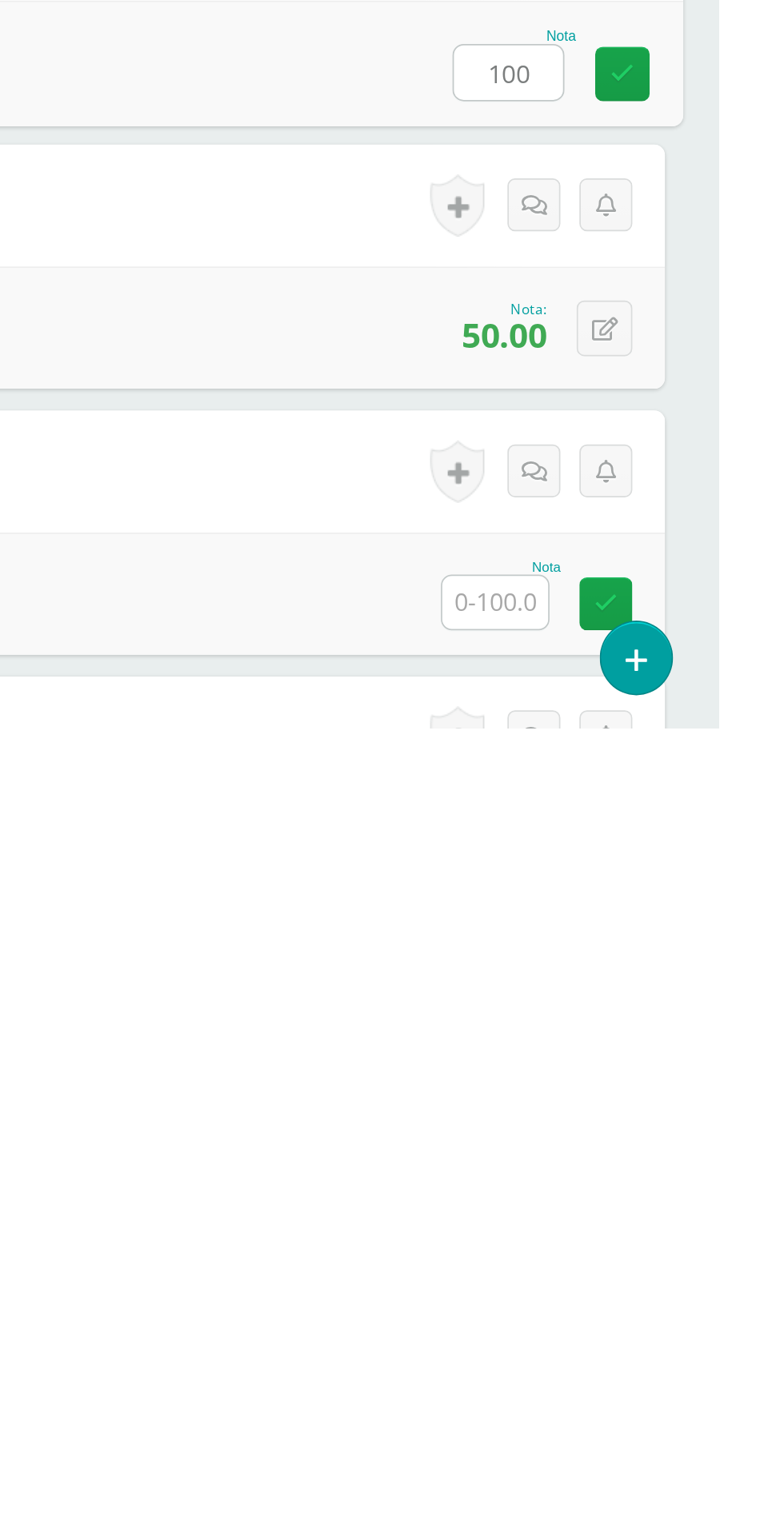
type input "100"
click at [636, 1443] on input "text" at bounding box center [651, 1439] width 62 height 31
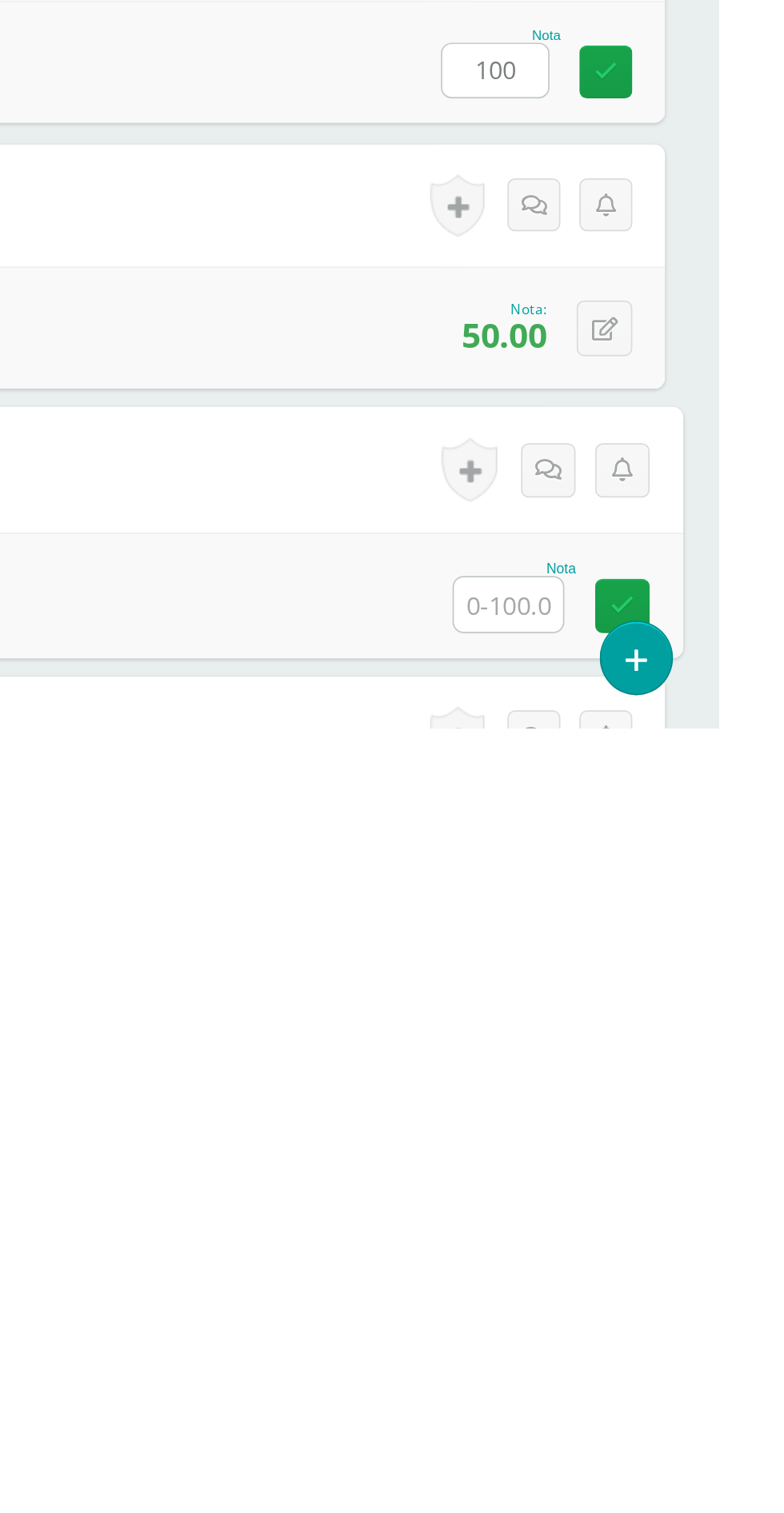
scroll to position [186, 0]
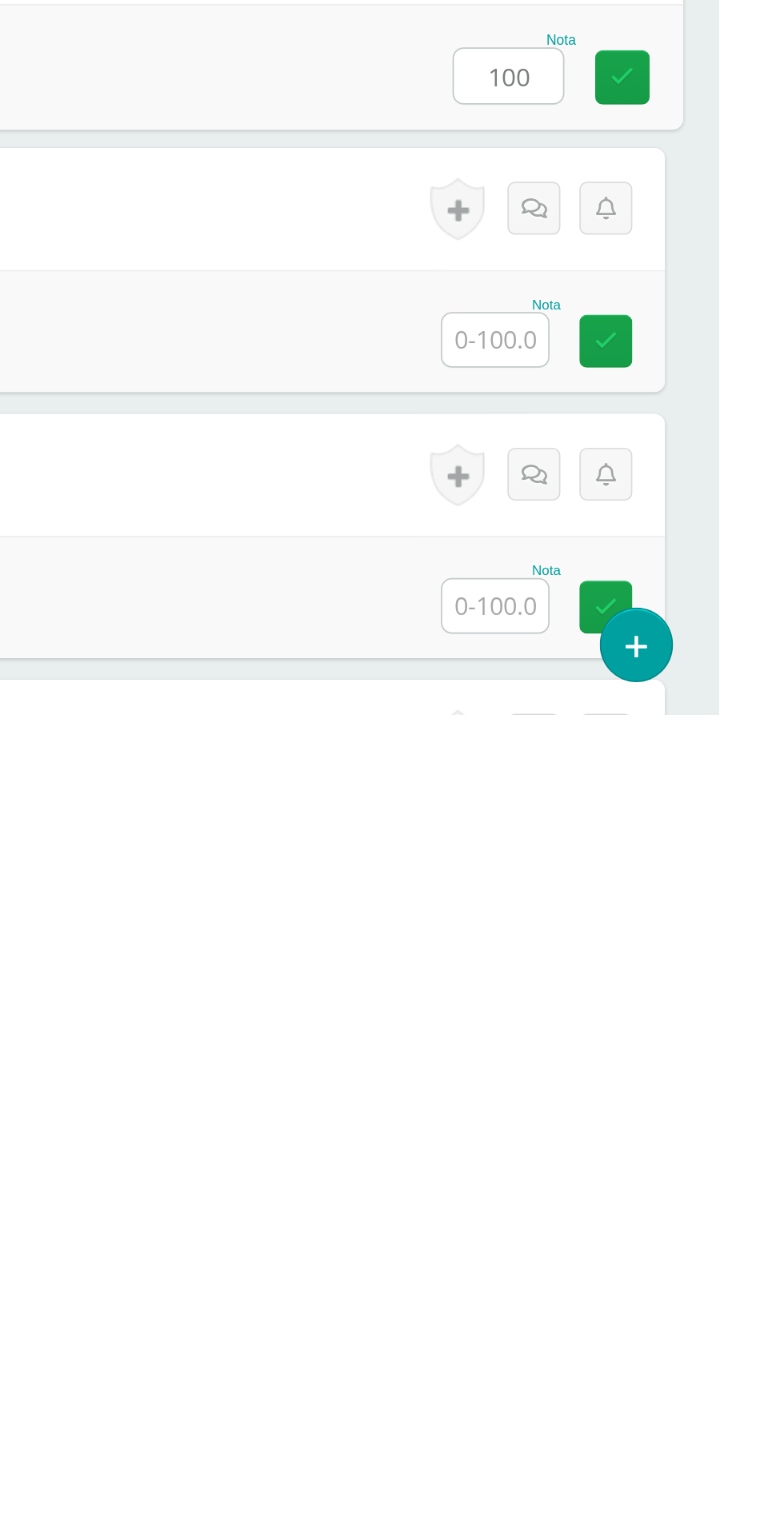
type input "100"
click at [651, 1296] on input "text" at bounding box center [651, 1292] width 62 height 31
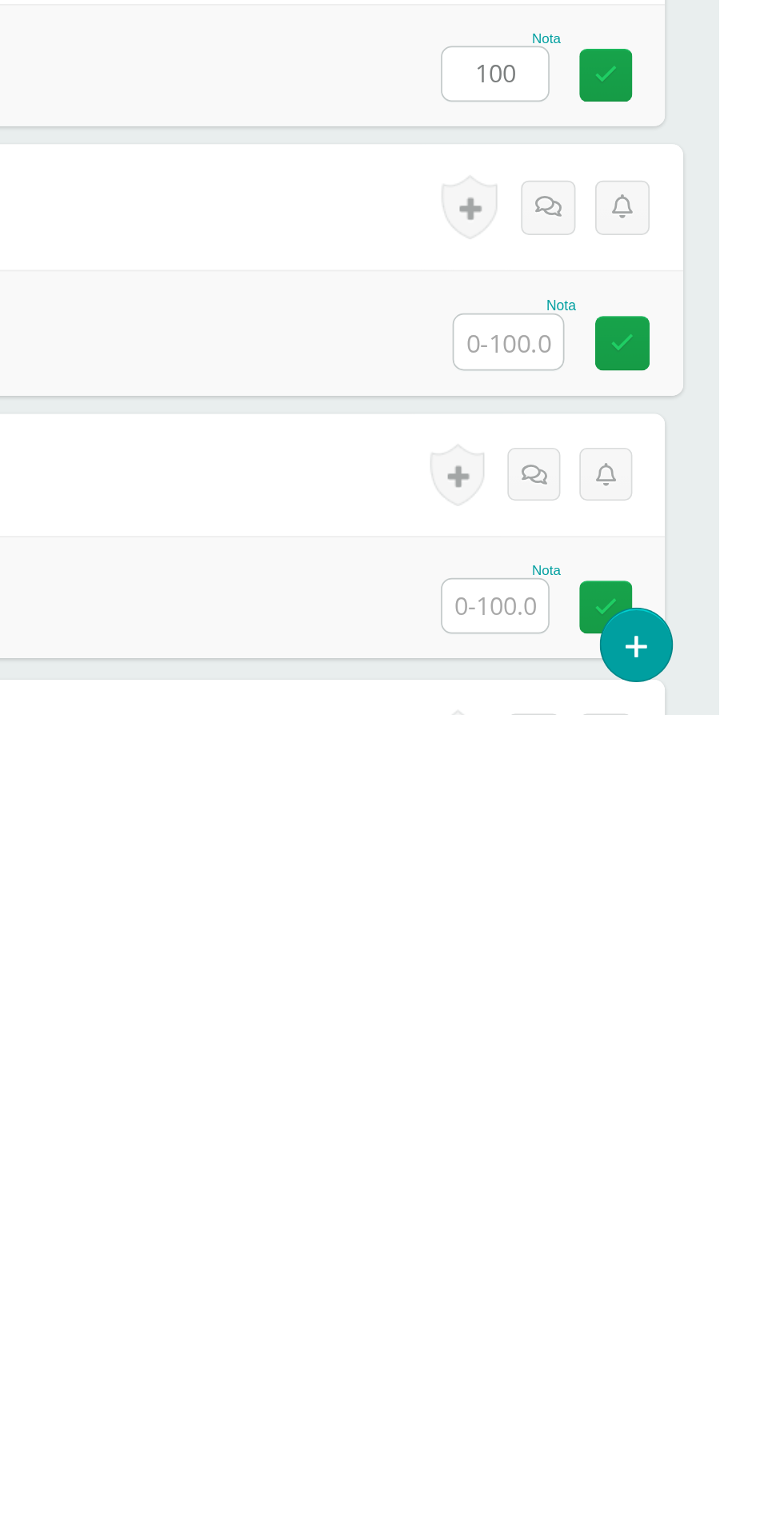
scroll to position [489, 0]
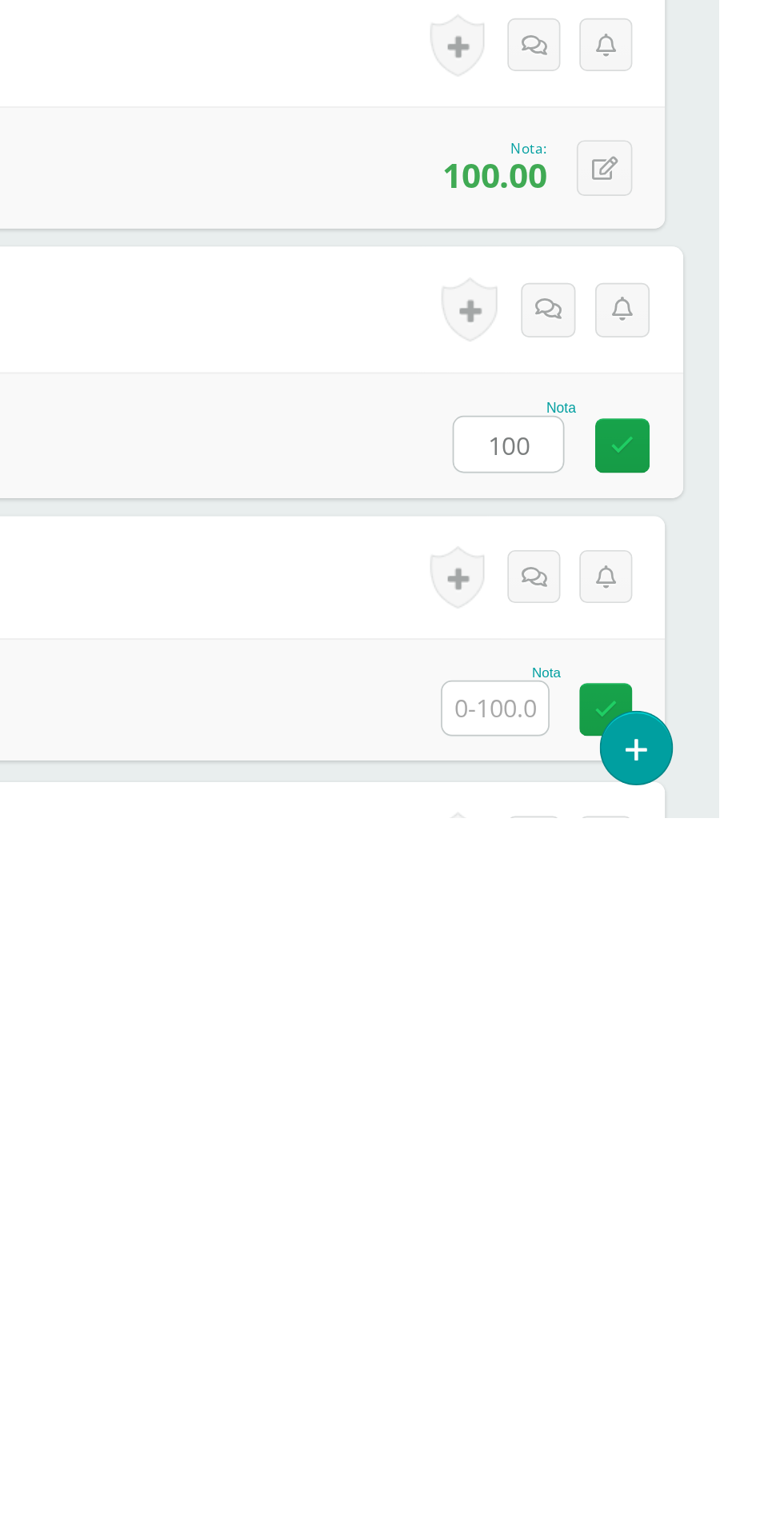
type input "100"
click at [646, 1457] on input "text" at bounding box center [651, 1449] width 62 height 31
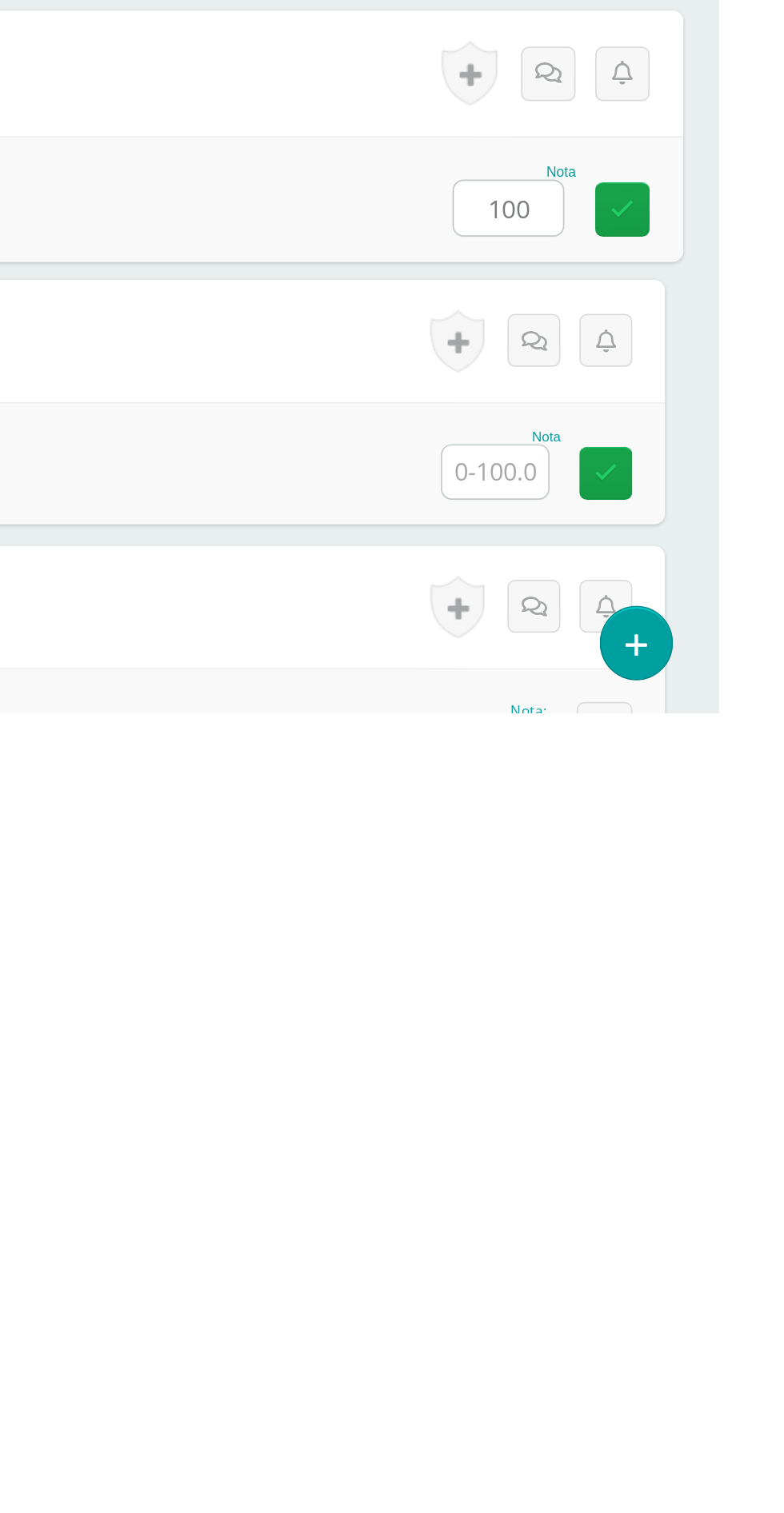
type input "100"
click at [651, 1370] on input "text" at bounding box center [651, 1371] width 62 height 31
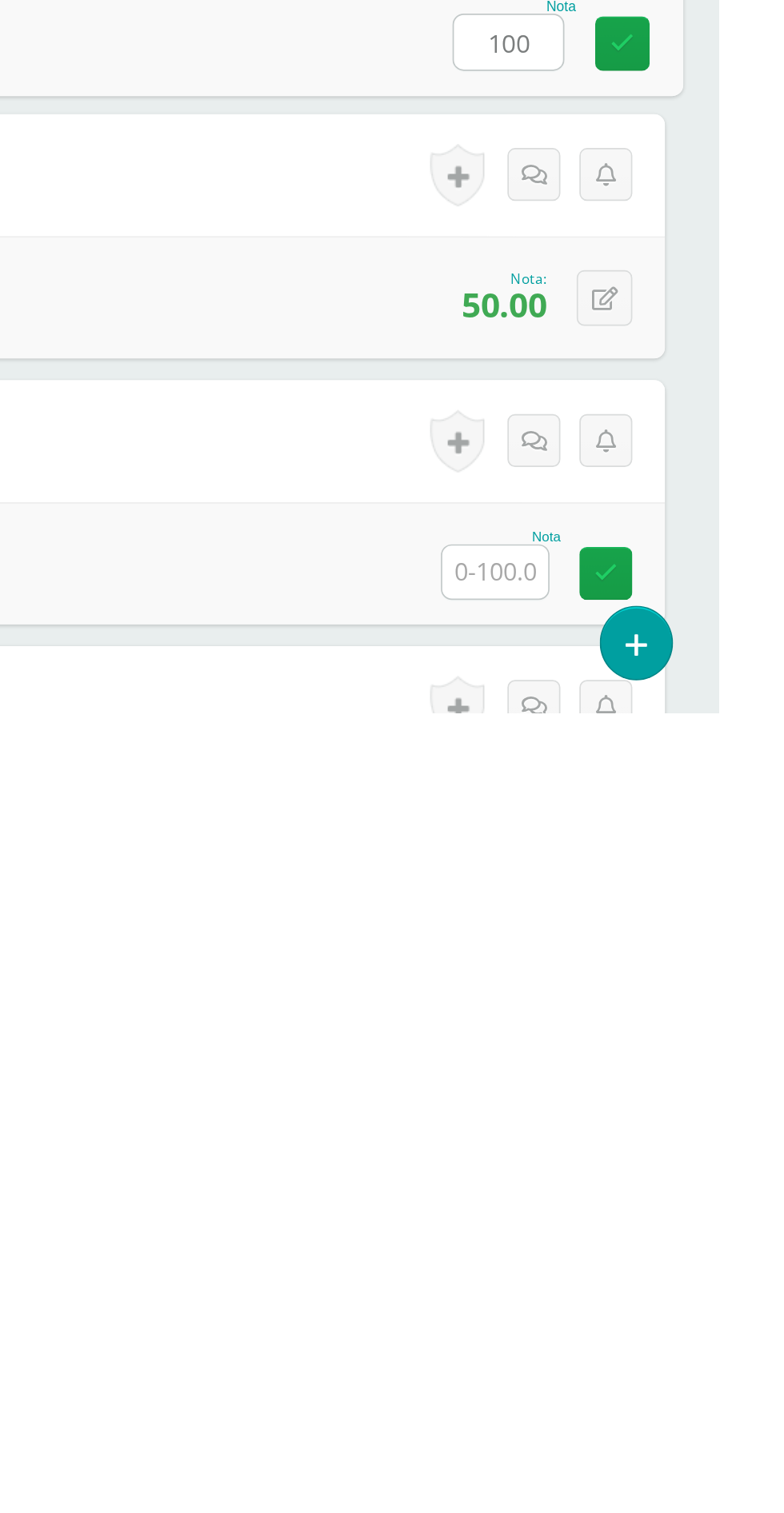
type input "100"
click at [672, 1431] on input "text" at bounding box center [651, 1430] width 62 height 31
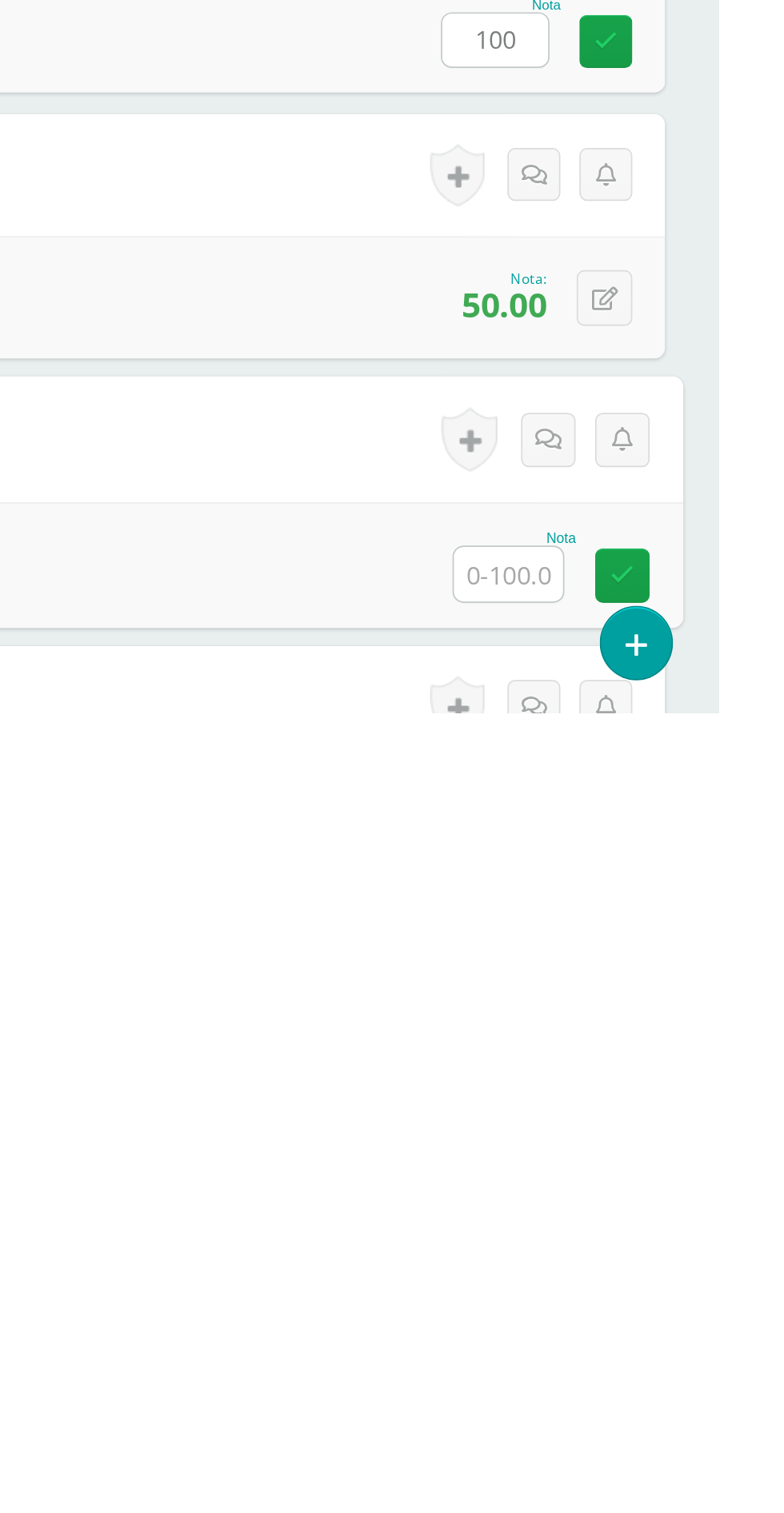
scroll to position [978, 0]
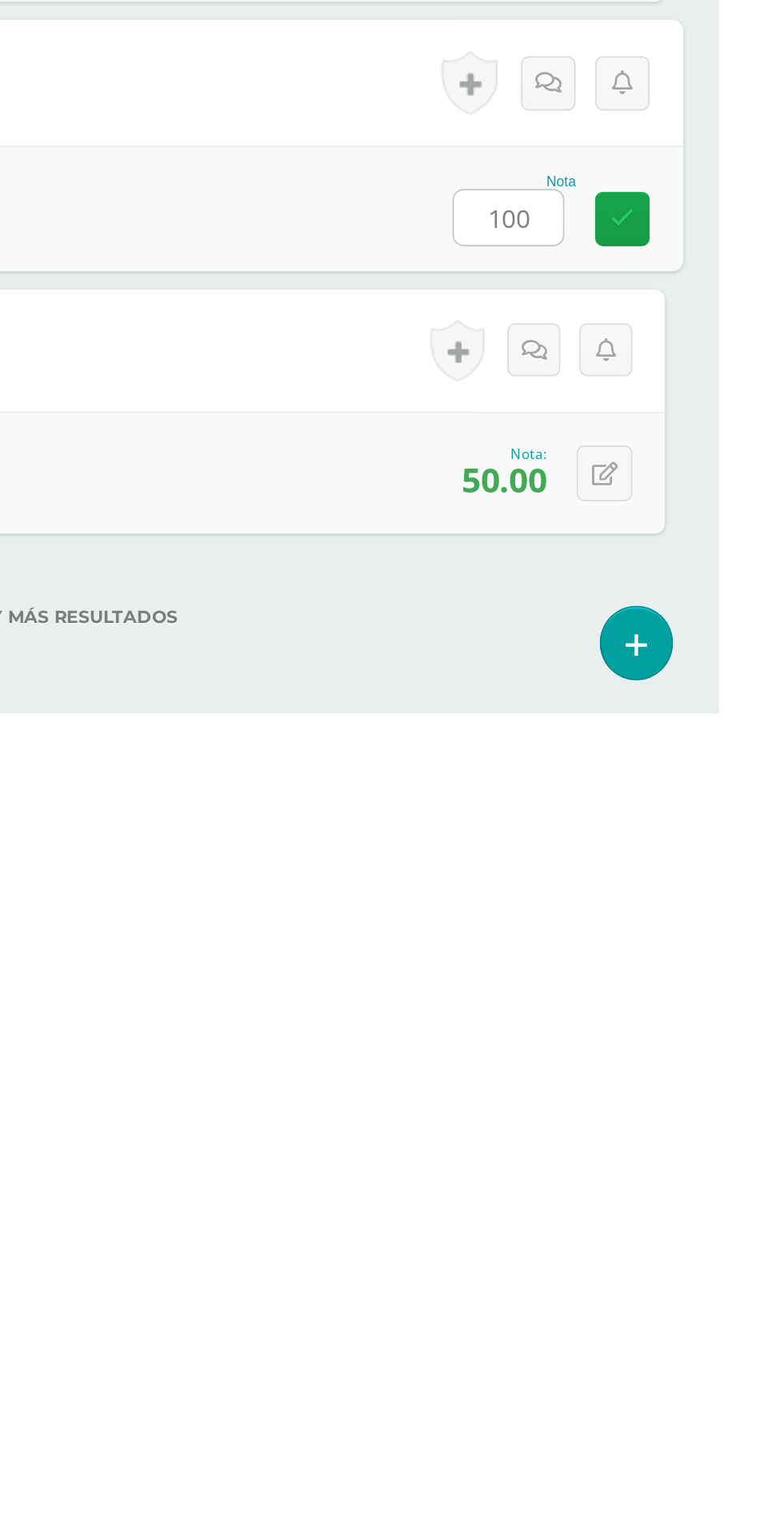
type input "100"
click at [580, 1513] on div "¿Estás seguro que quieres eliminar esta actividad? Esto borrará la actividad y …" at bounding box center [392, 280] width 732 height 2558
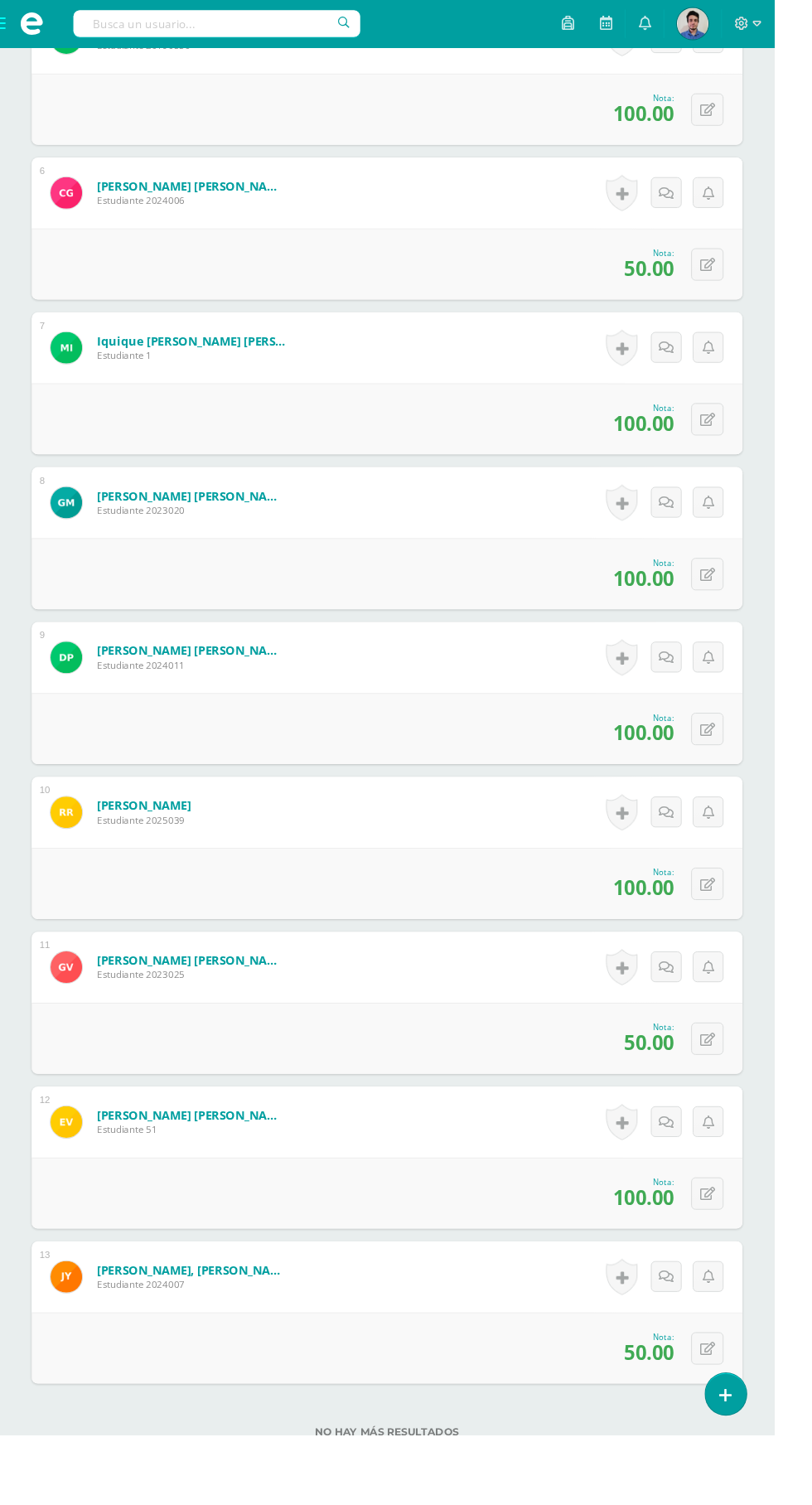
scroll to position [1165, 0]
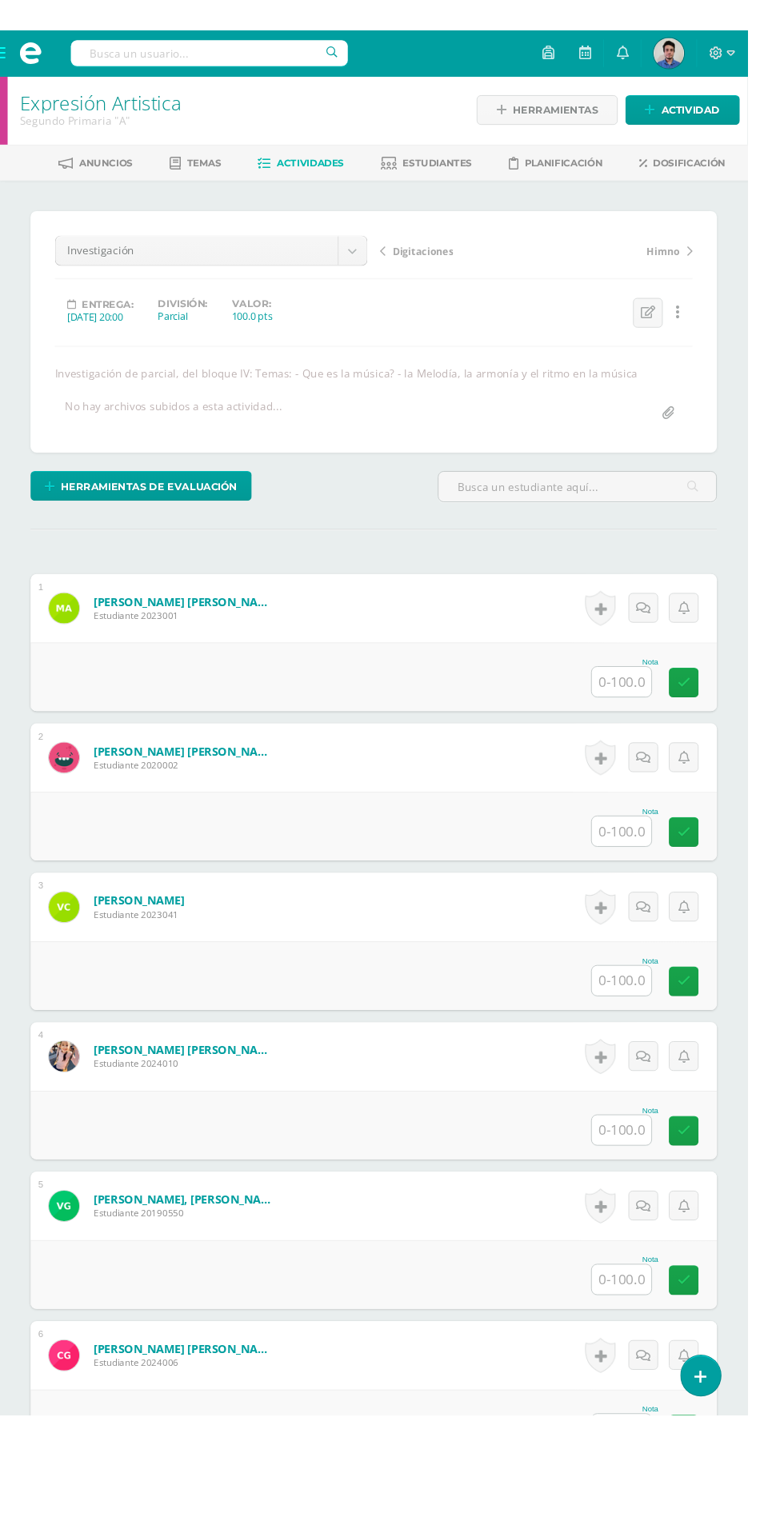
scroll to position [2, 0]
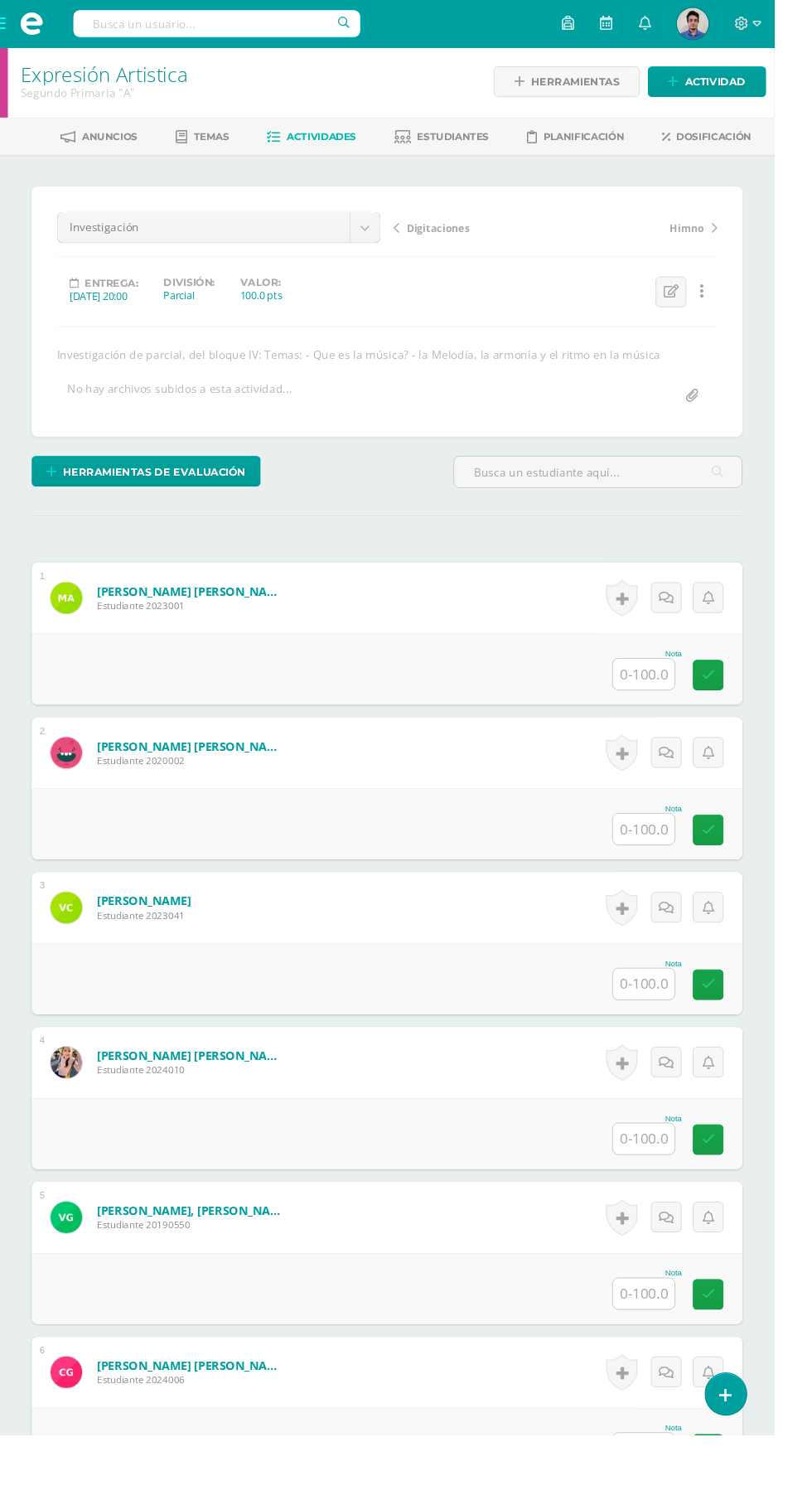
click at [603, 755] on form "[PERSON_NAME] [PERSON_NAME] Estudiante 2020002 Nota 0 [GEOGRAPHIC_DATA]" at bounding box center [406, 789] width 746 height 74
click at [694, 713] on input "text" at bounding box center [675, 707] width 64 height 33
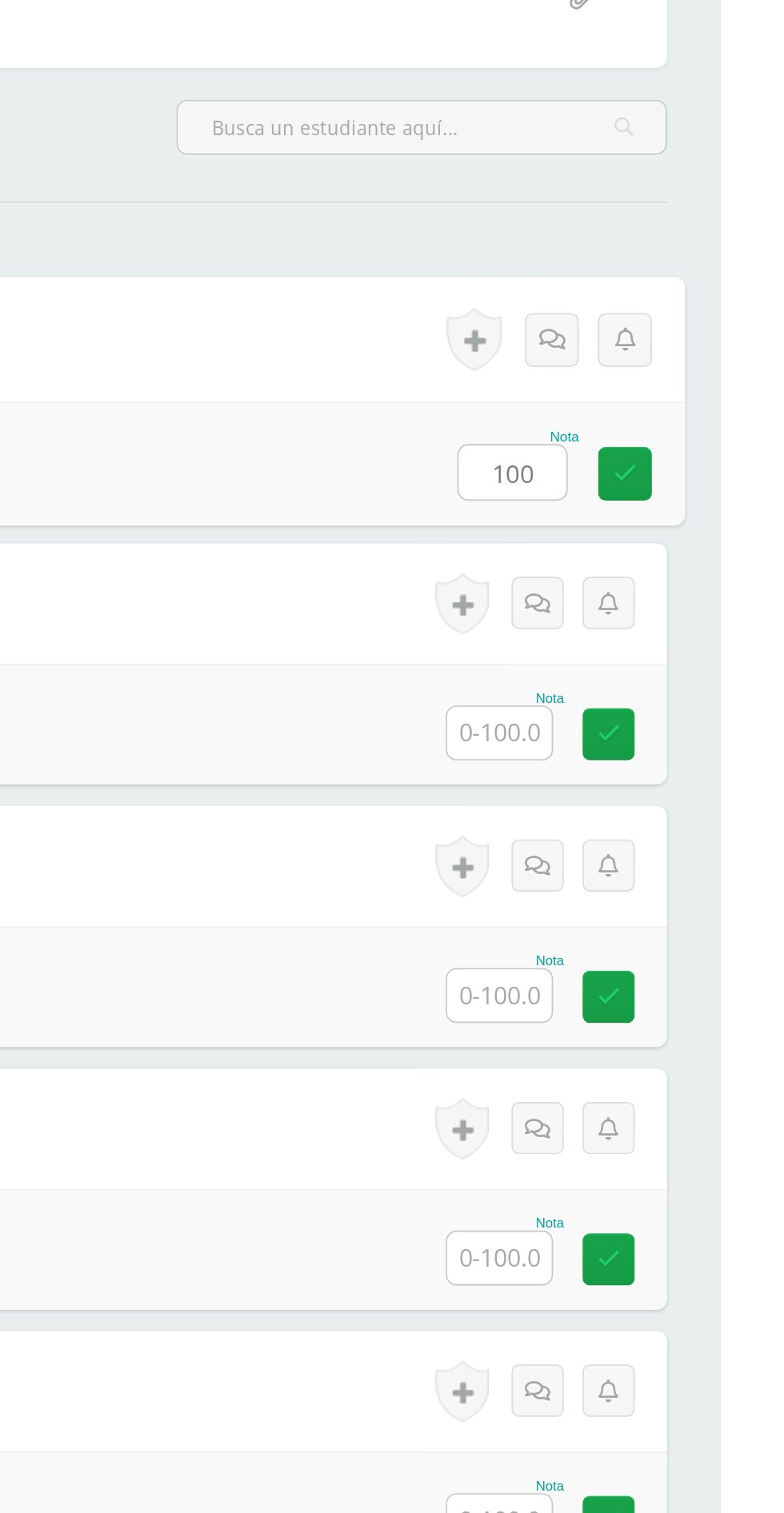
type input "100"
click at [654, 844] on input "text" at bounding box center [651, 839] width 62 height 31
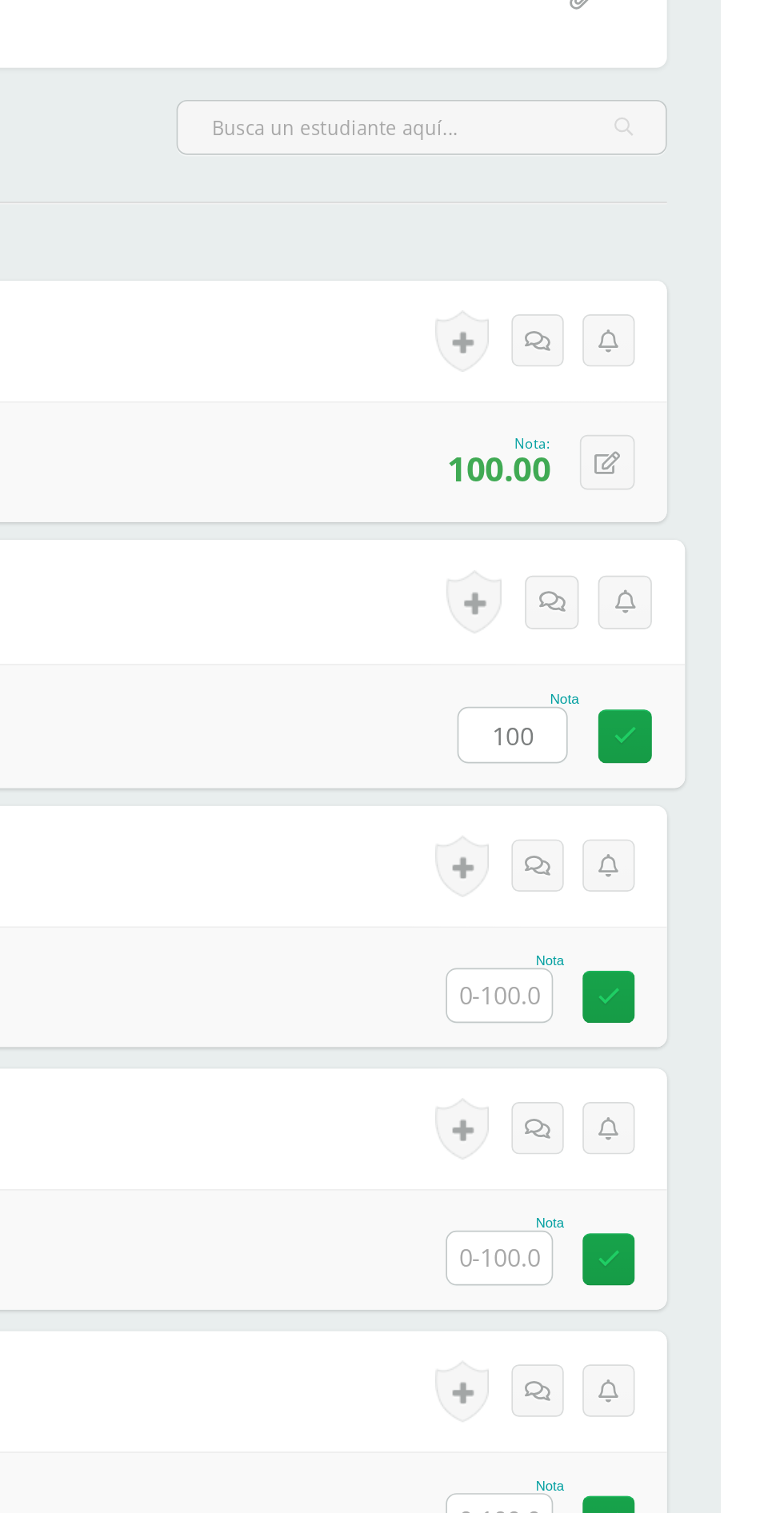
type input "100"
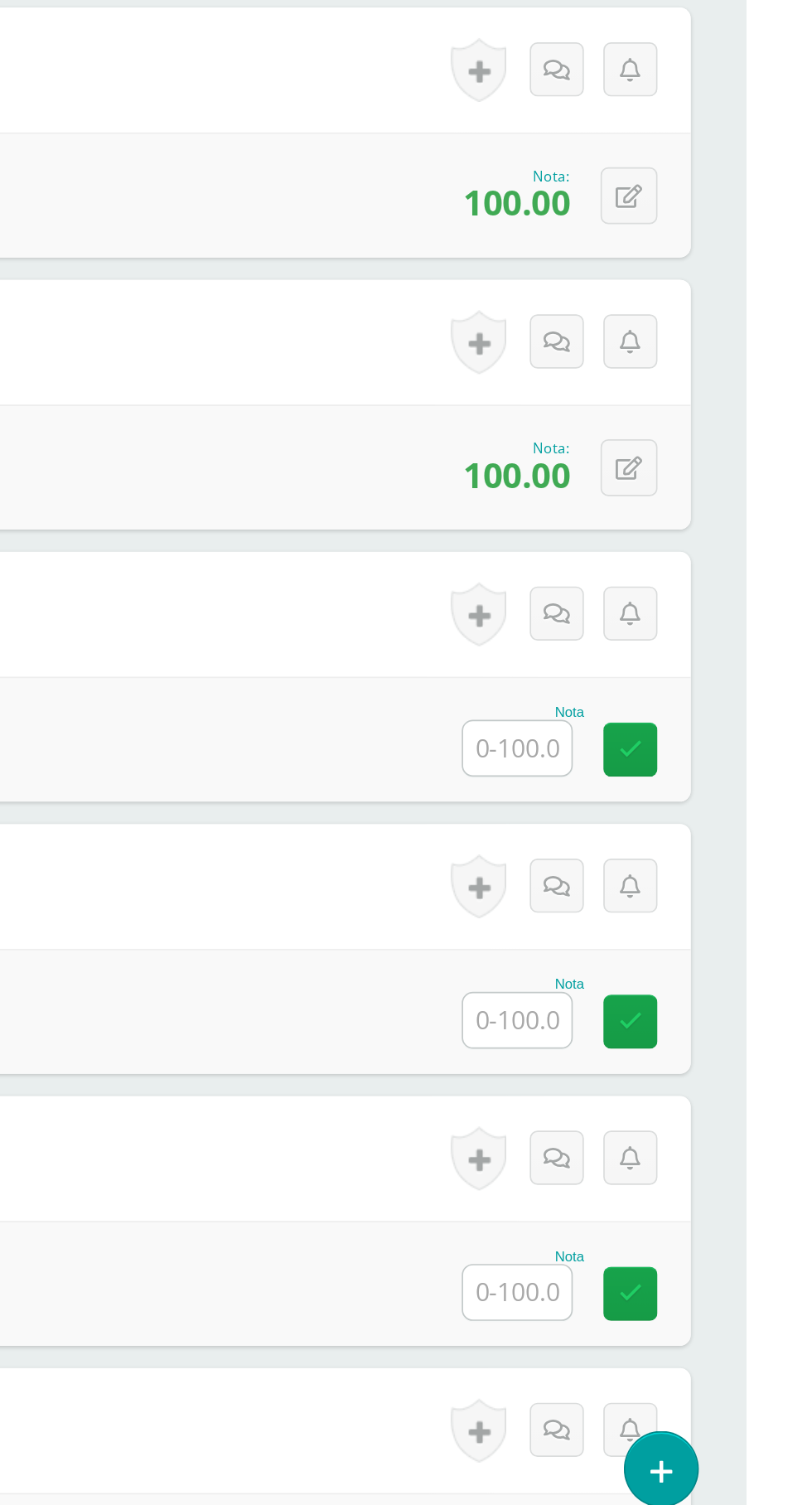
click at [677, 1035] on input "text" at bounding box center [675, 1032] width 64 height 33
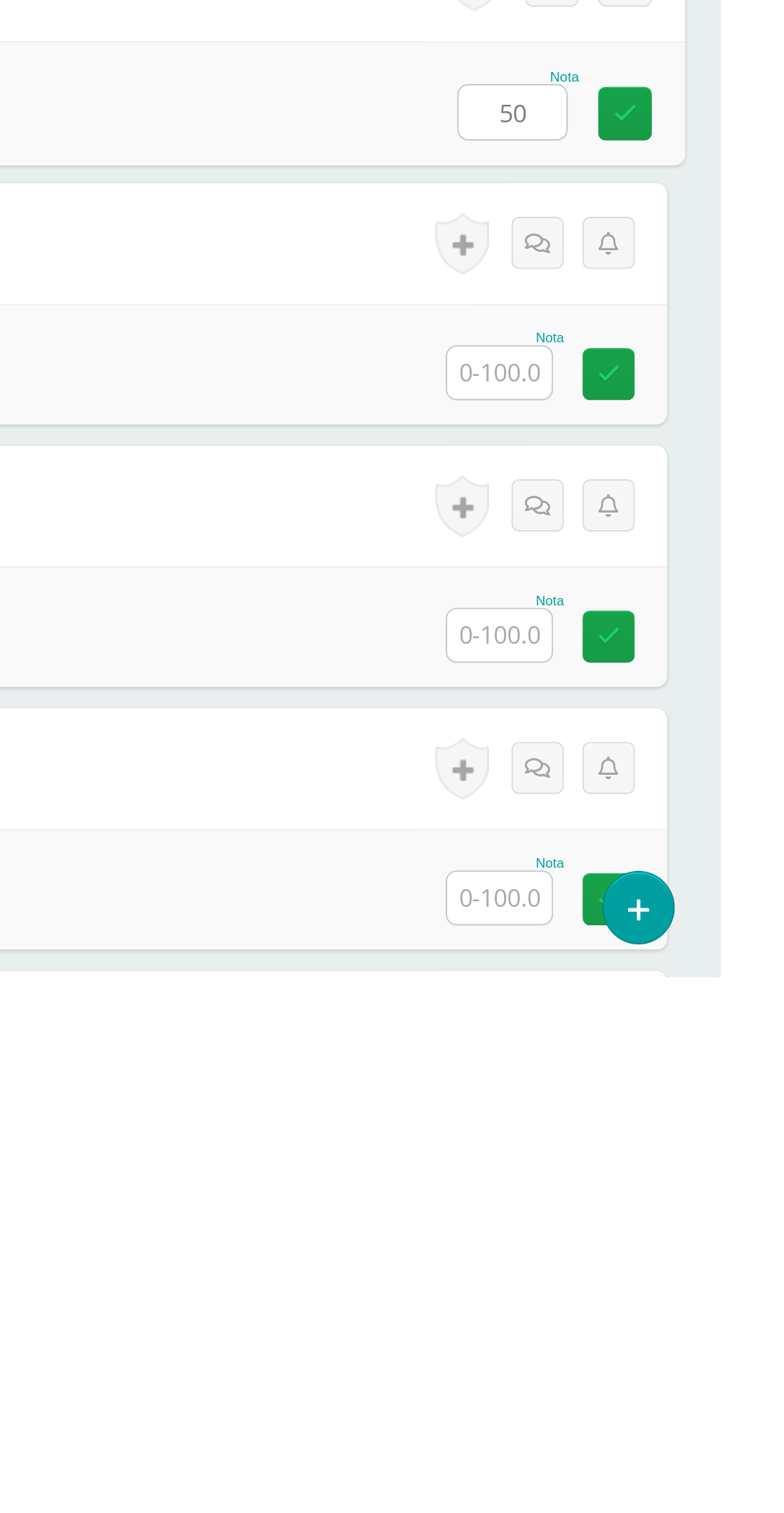
type input "50"
click at [651, 1160] on input "text" at bounding box center [651, 1152] width 62 height 31
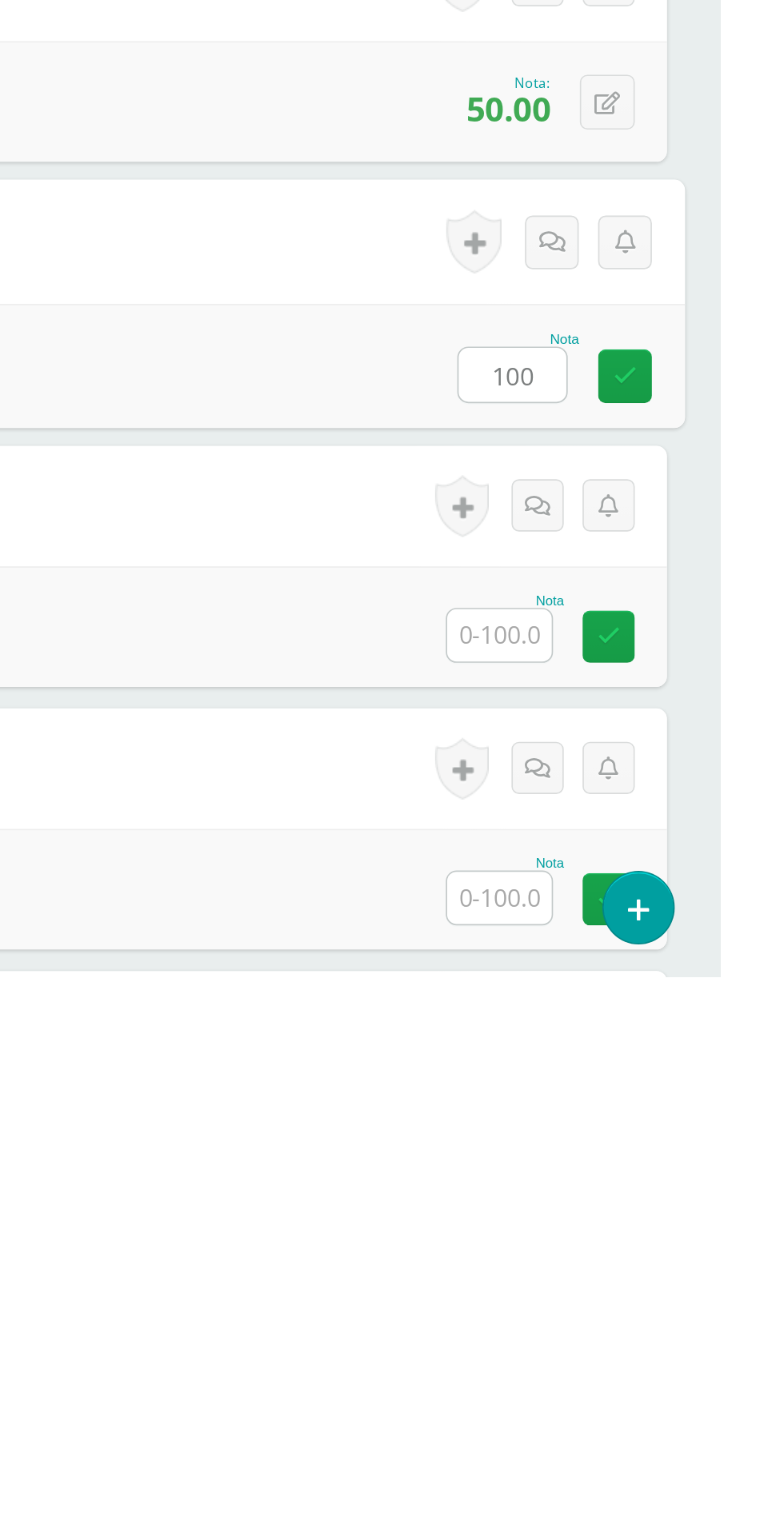
type input "100"
click at [659, 1316] on input "text" at bounding box center [651, 1310] width 62 height 31
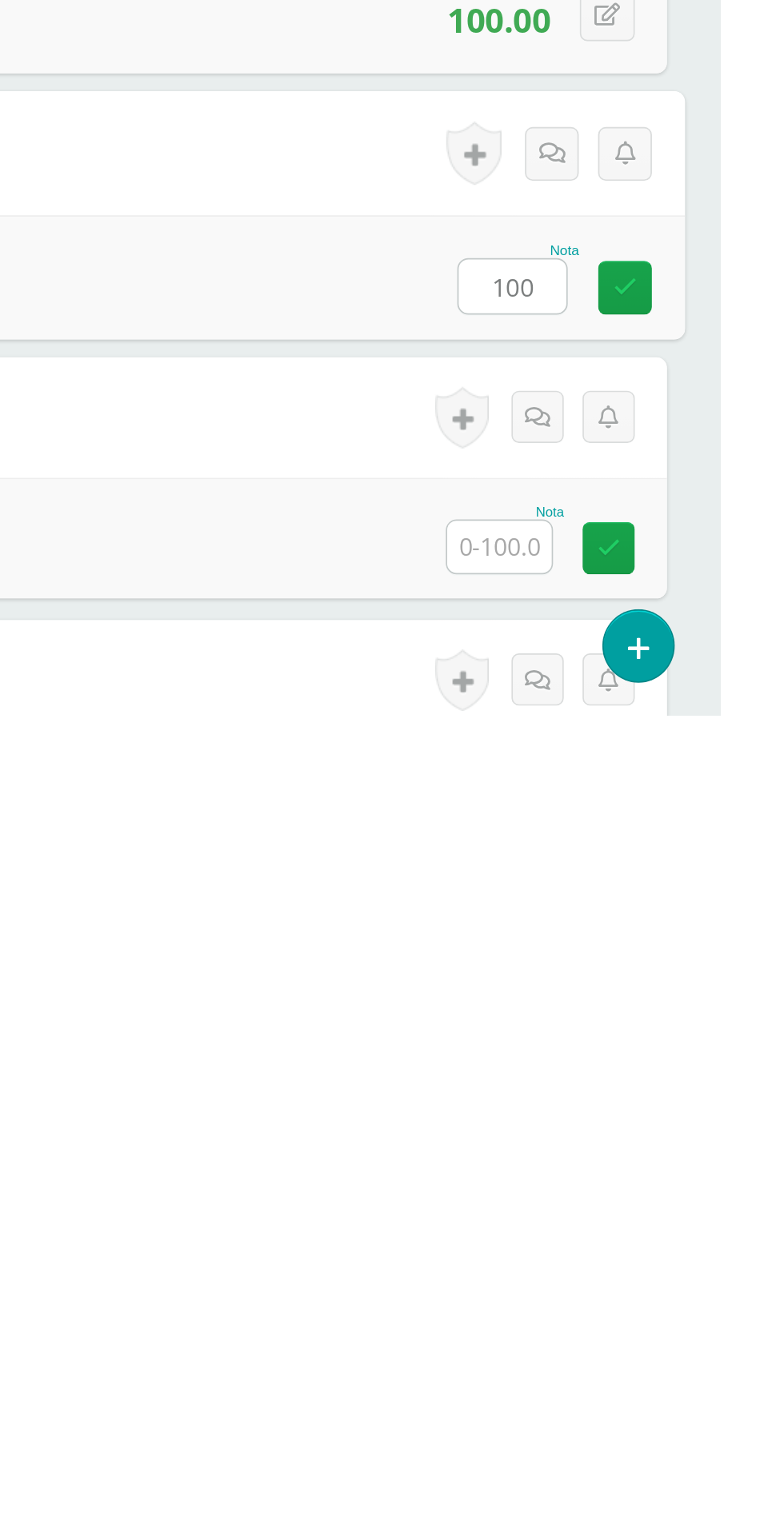
type input "100"
click at [646, 1426] on input "text" at bounding box center [651, 1413] width 62 height 31
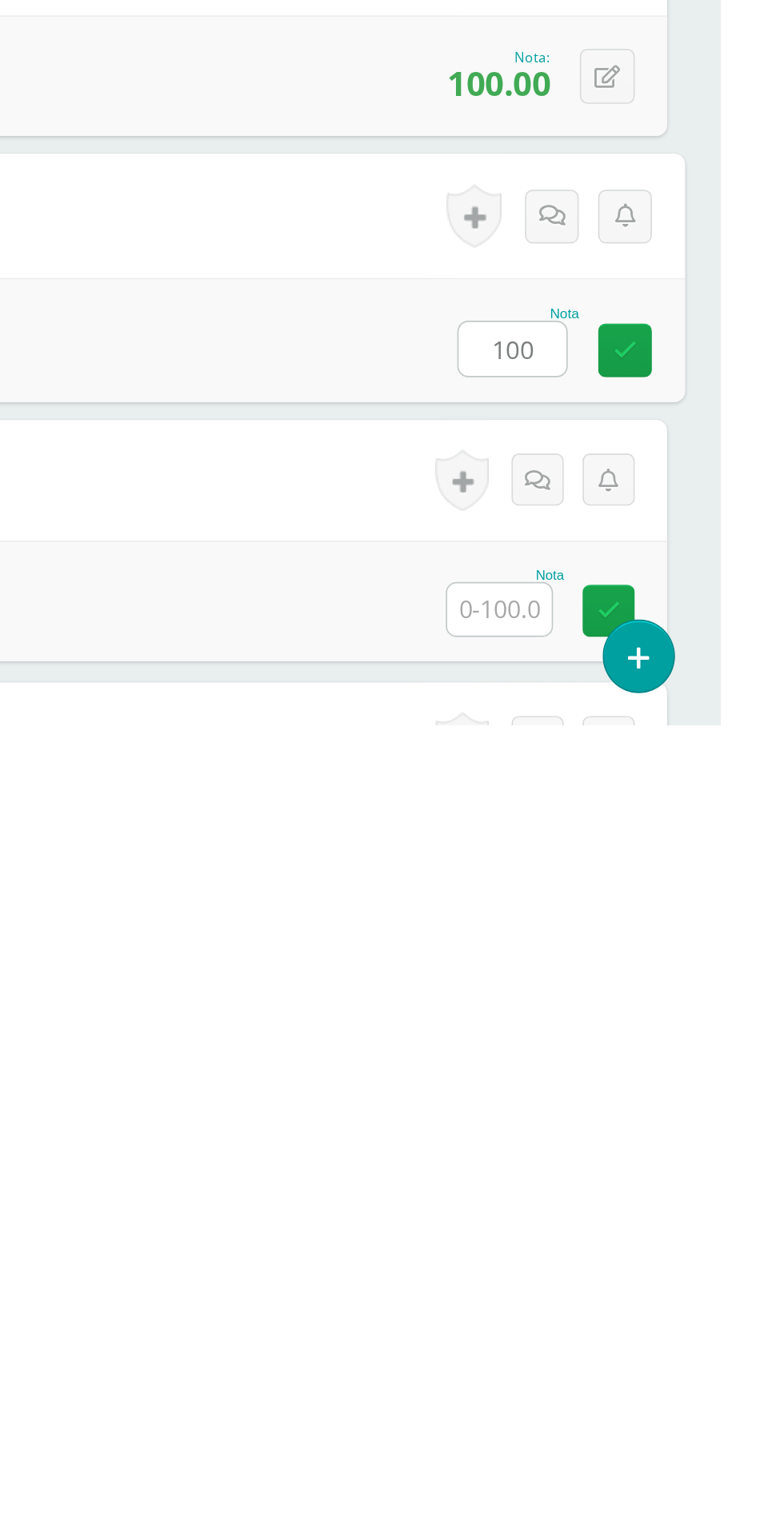
type input "100"
click at [651, 1445] on input "text" at bounding box center [651, 1444] width 62 height 31
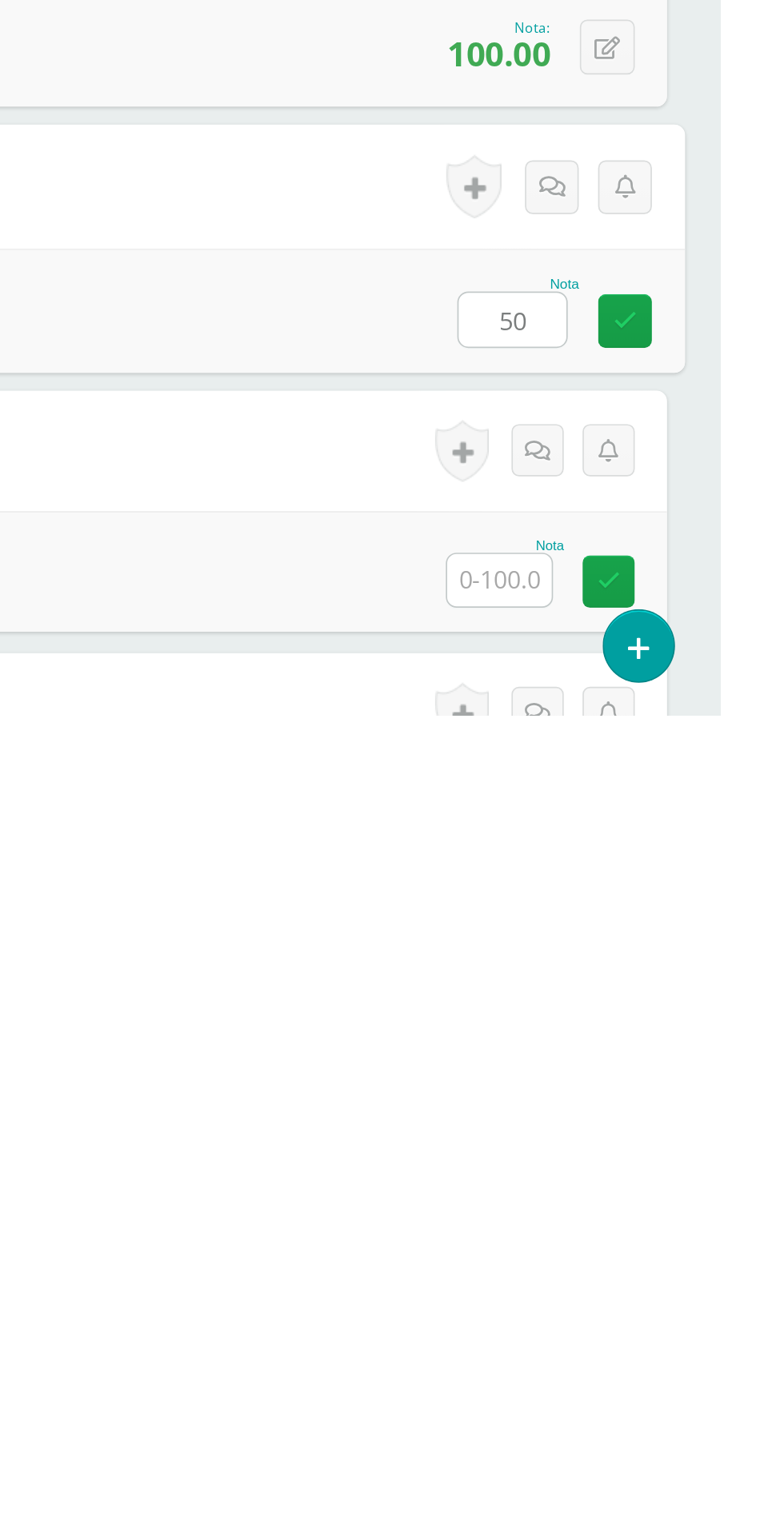
type input "50"
click at [661, 1437] on input "text" at bounding box center [651, 1433] width 62 height 31
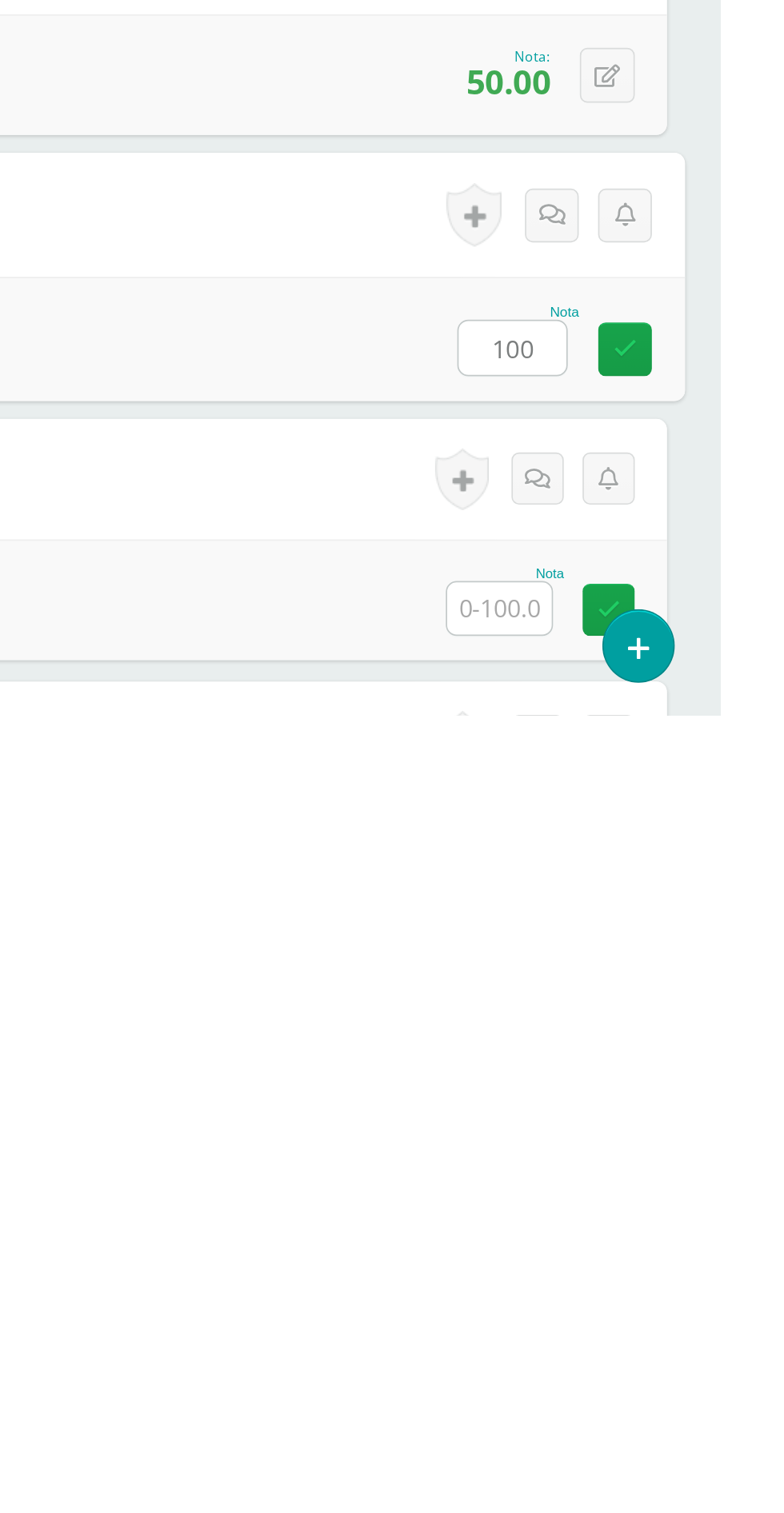
type input "100"
click at [656, 1443] on input "text" at bounding box center [651, 1449] width 62 height 31
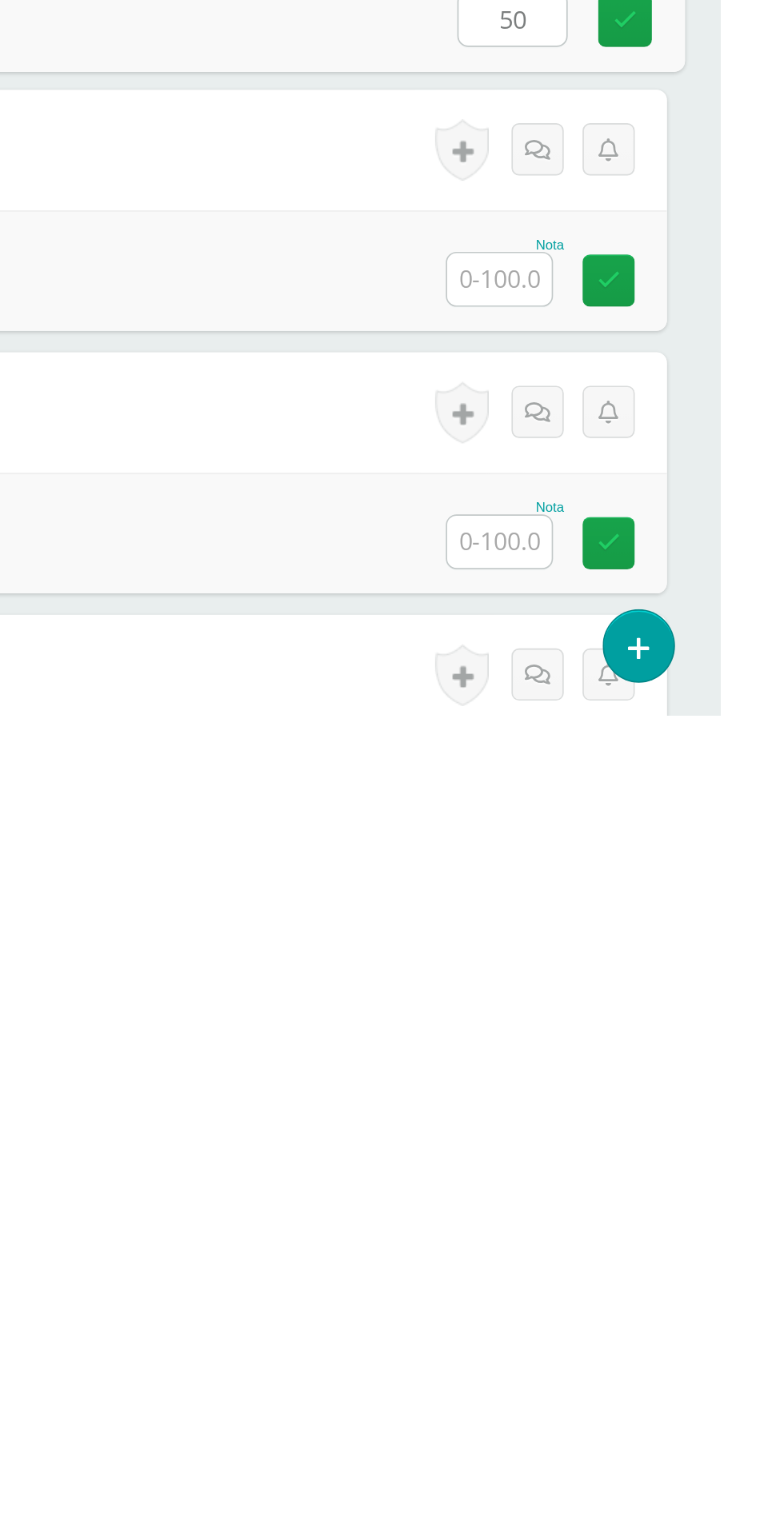
type input "50"
click at [655, 1256] on input "text" at bounding box center [651, 1253] width 62 height 31
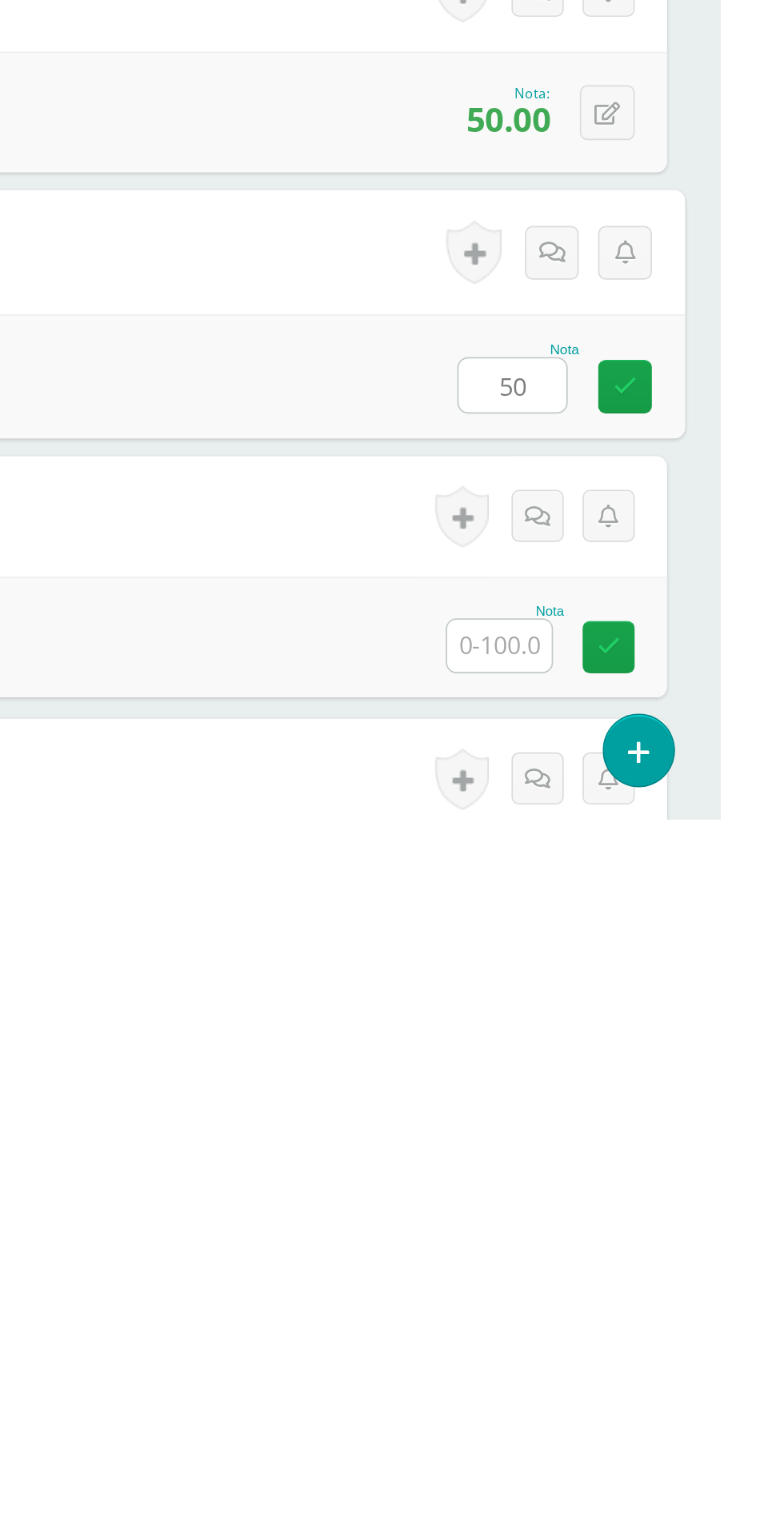
type input "50"
click at [661, 1411] on input "text" at bounding box center [651, 1409] width 62 height 31
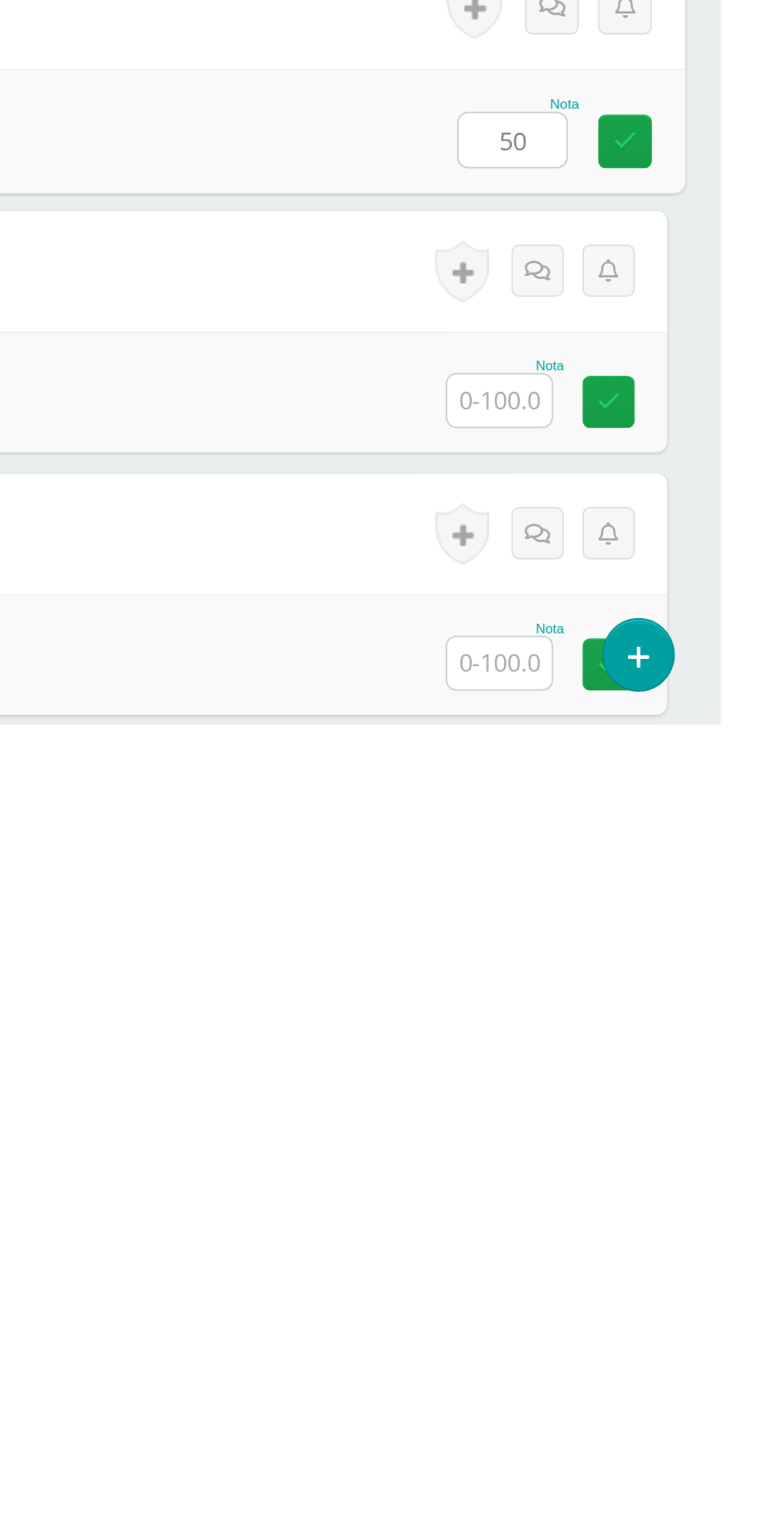
type input "50"
click at [656, 1316] on input "text" at bounding box center [651, 1320] width 62 height 31
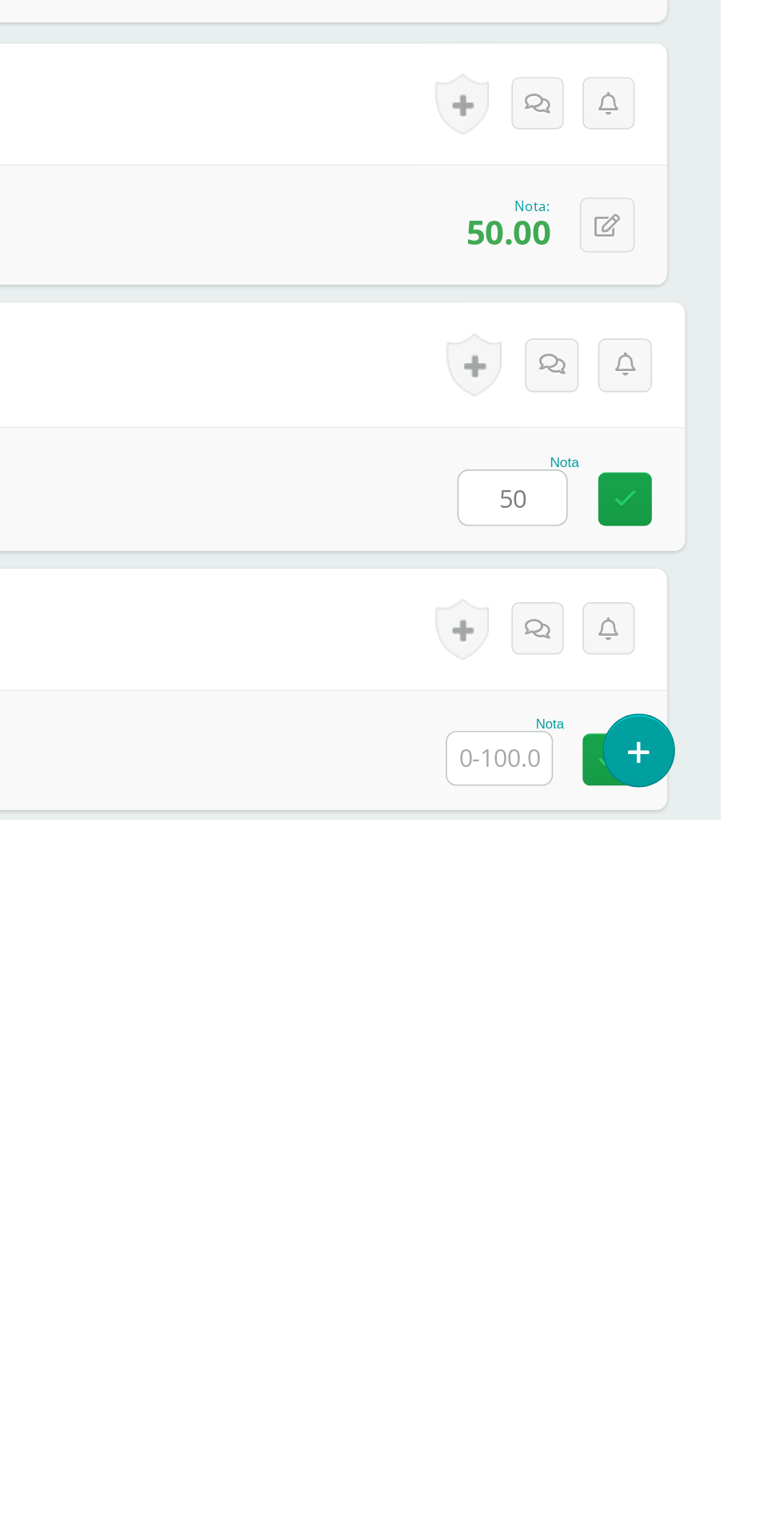
type input "50"
click at [651, 1452] on input "text" at bounding box center [651, 1477] width 62 height 31
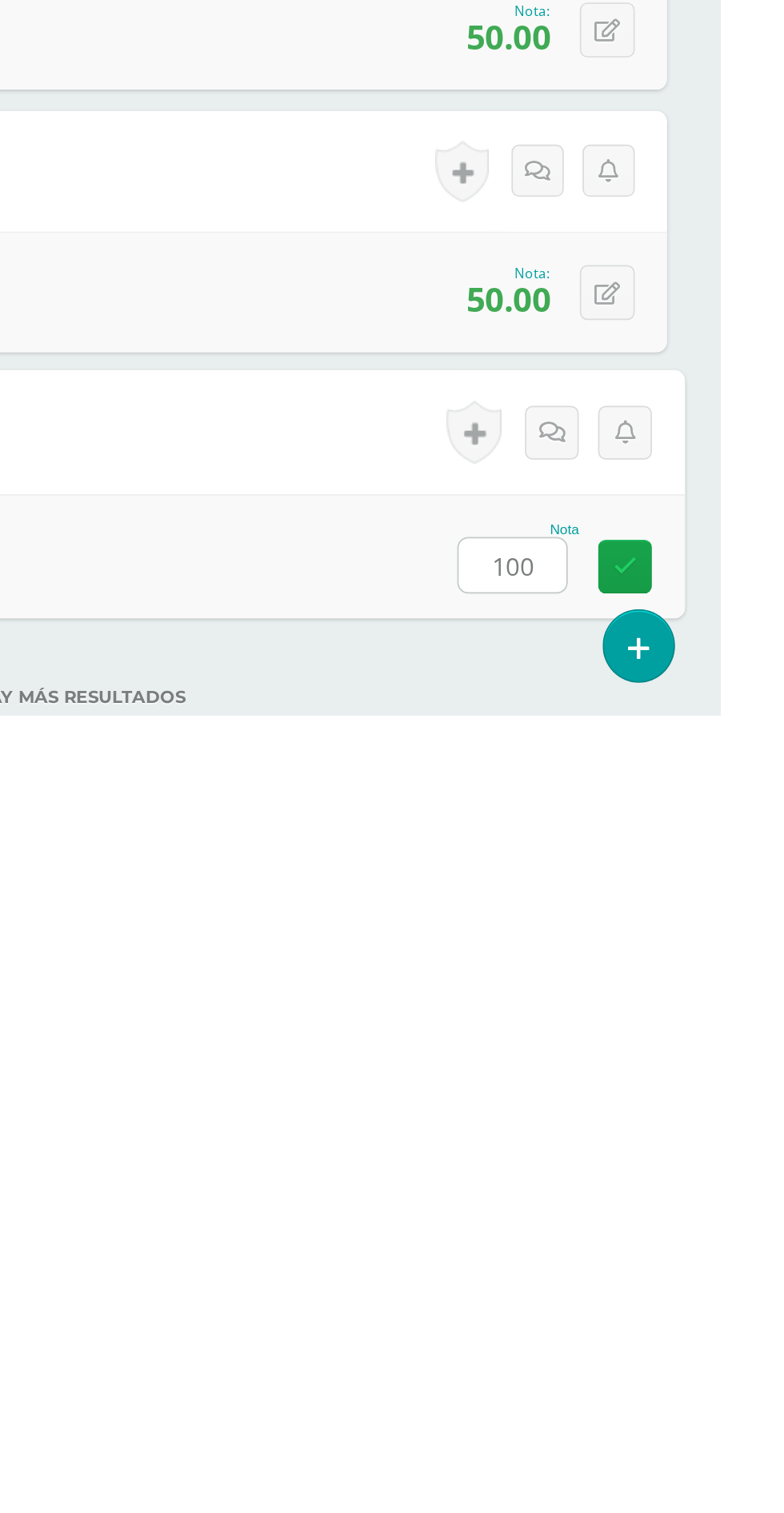
type input "100"
click at [611, 1452] on div "No hay más resultados" at bounding box center [392, 1490] width 720 height 74
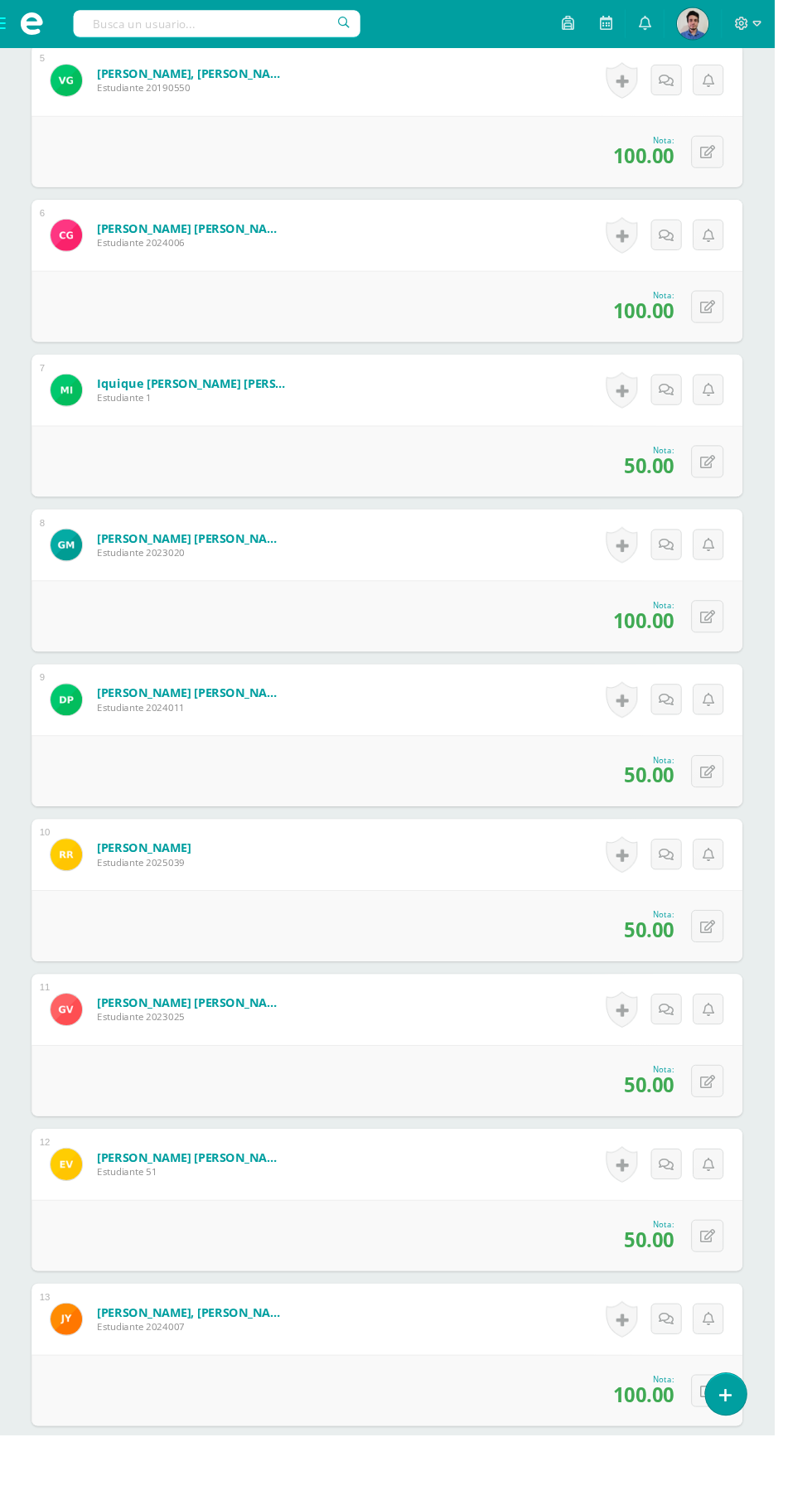
scroll to position [1165, 0]
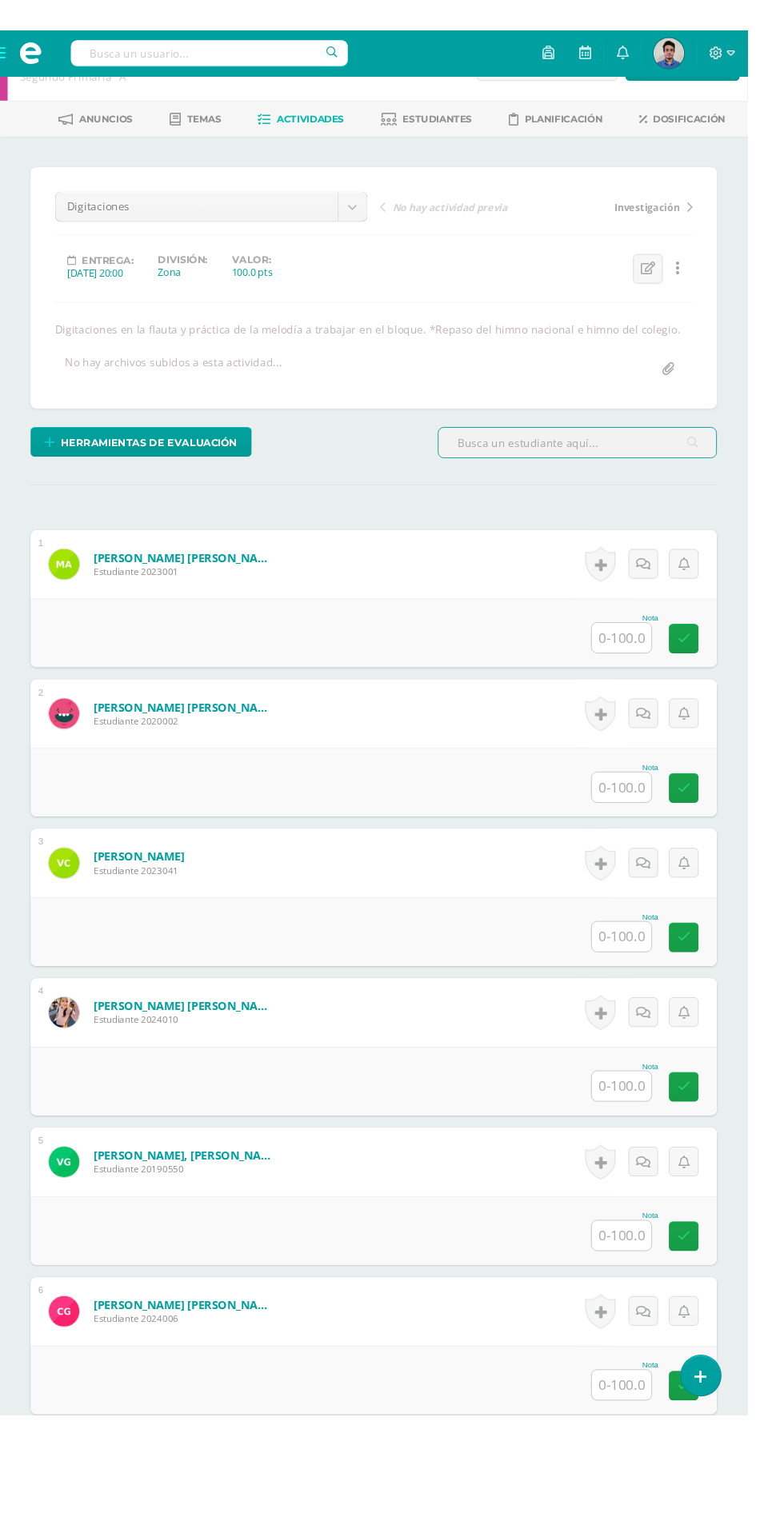
scroll to position [57, 0]
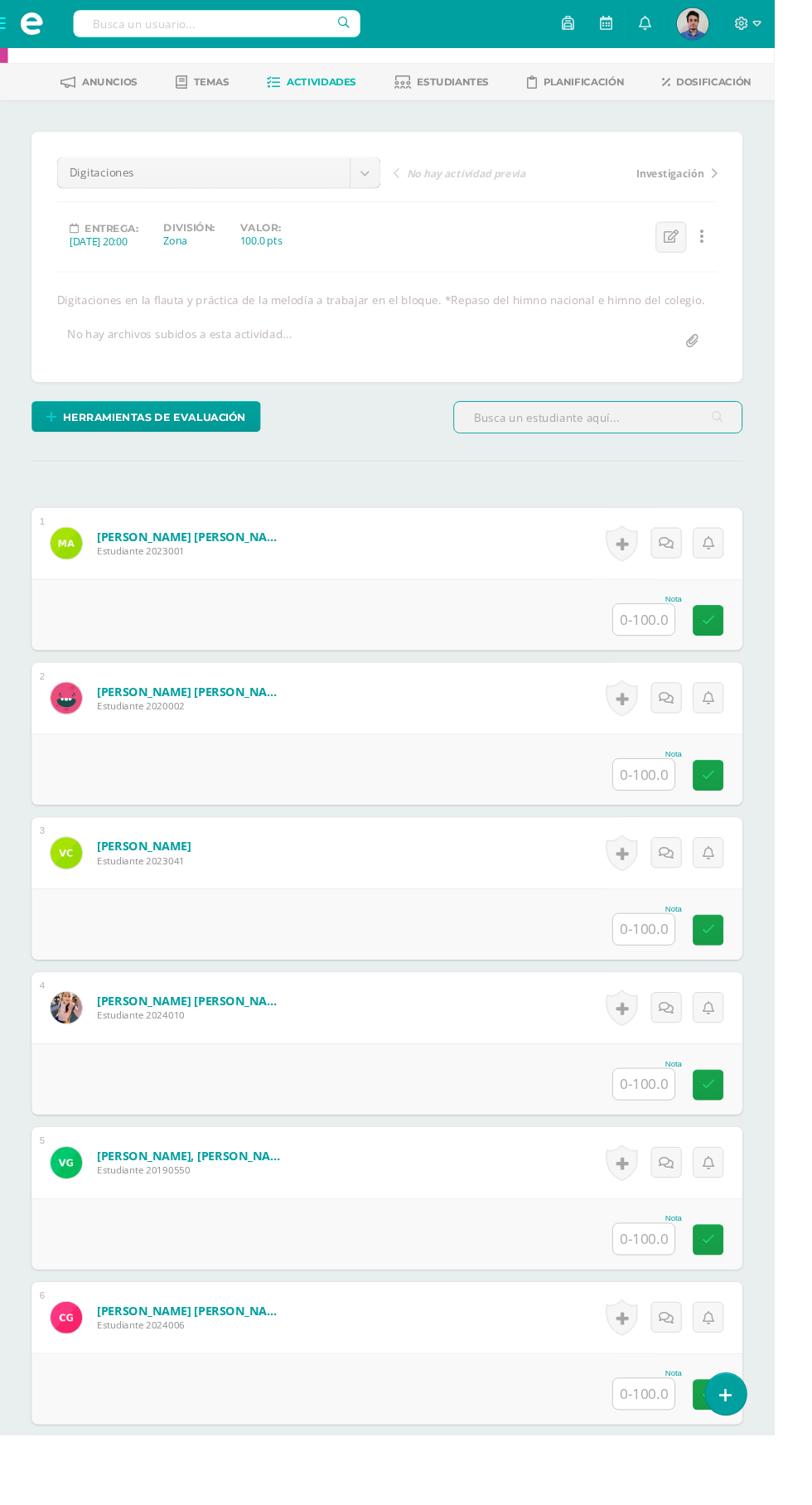
click at [678, 651] on input "text" at bounding box center [675, 649] width 64 height 33
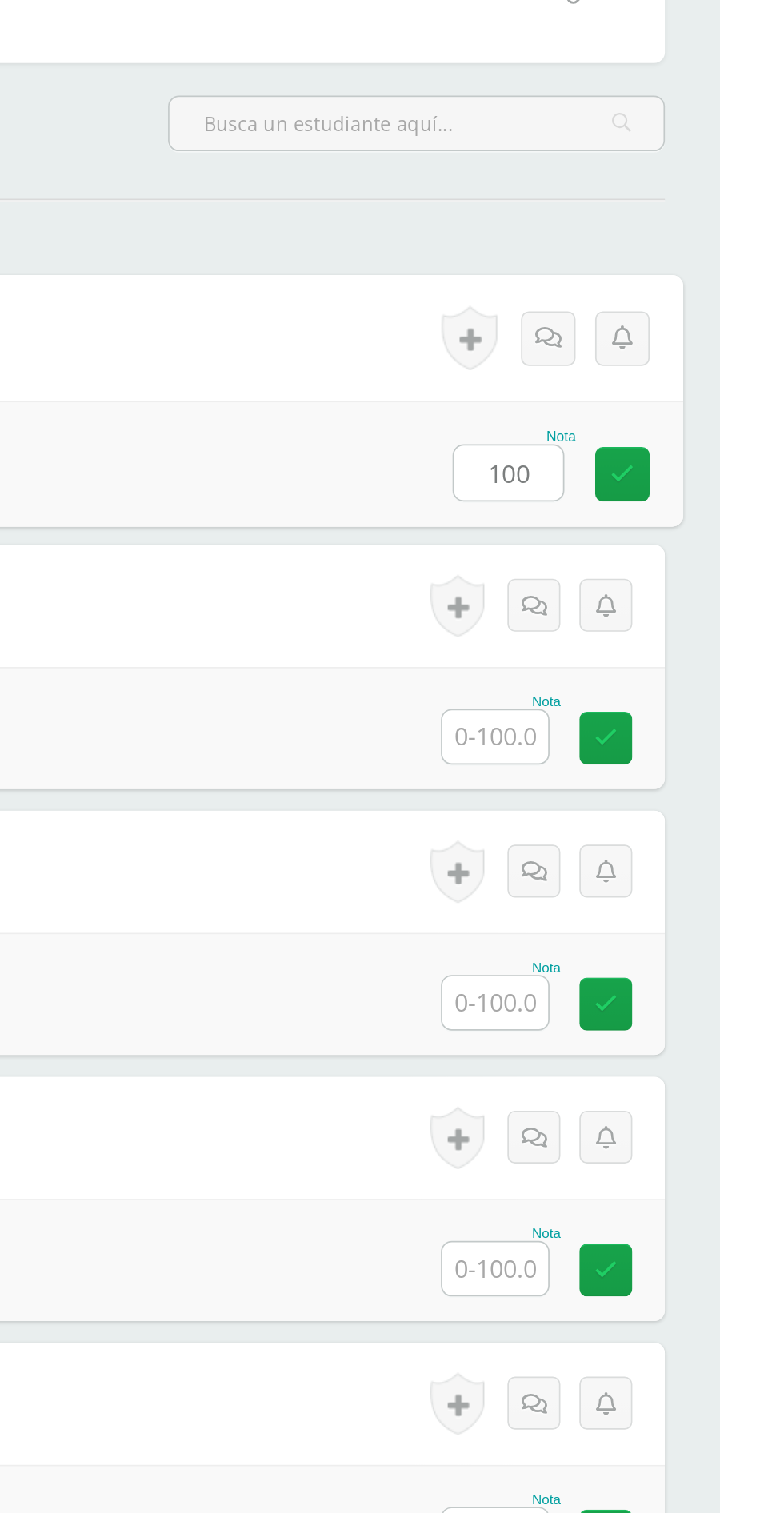
type input "100"
click at [656, 789] on input "text" at bounding box center [651, 784] width 62 height 31
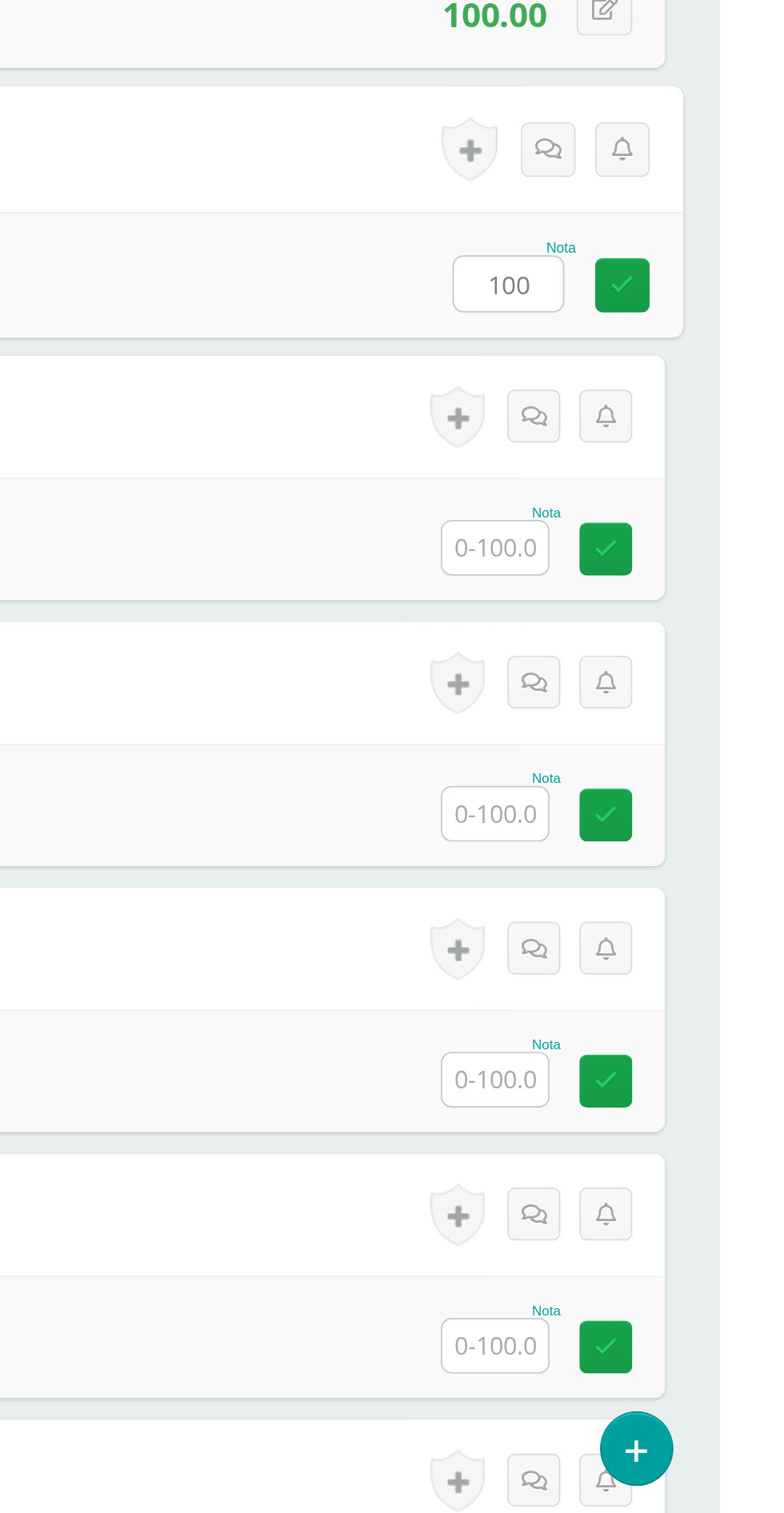
type input "100"
click at [632, 948] on input "text" at bounding box center [651, 941] width 62 height 31
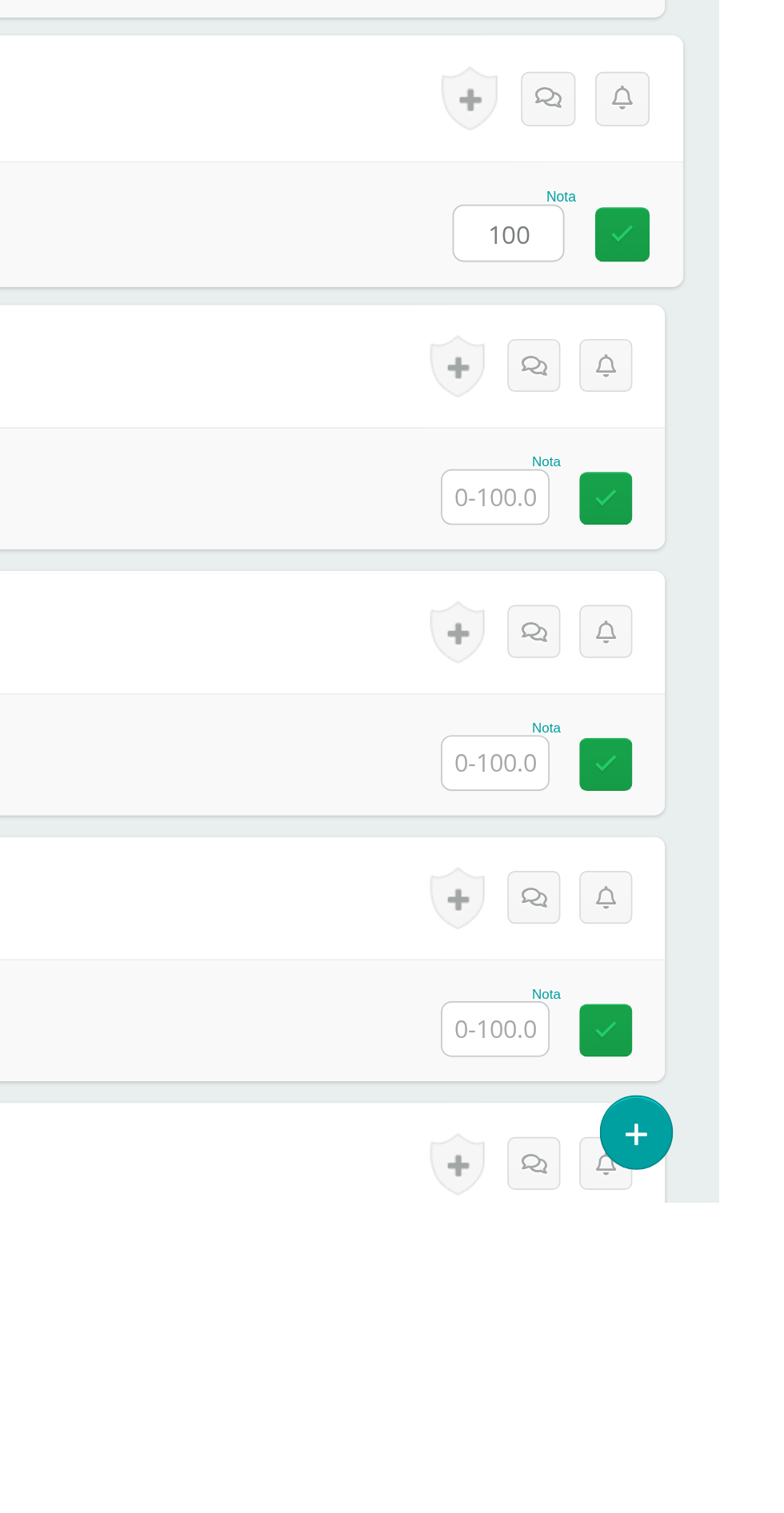
type input "100"
click at [648, 1107] on input "text" at bounding box center [651, 1097] width 62 height 31
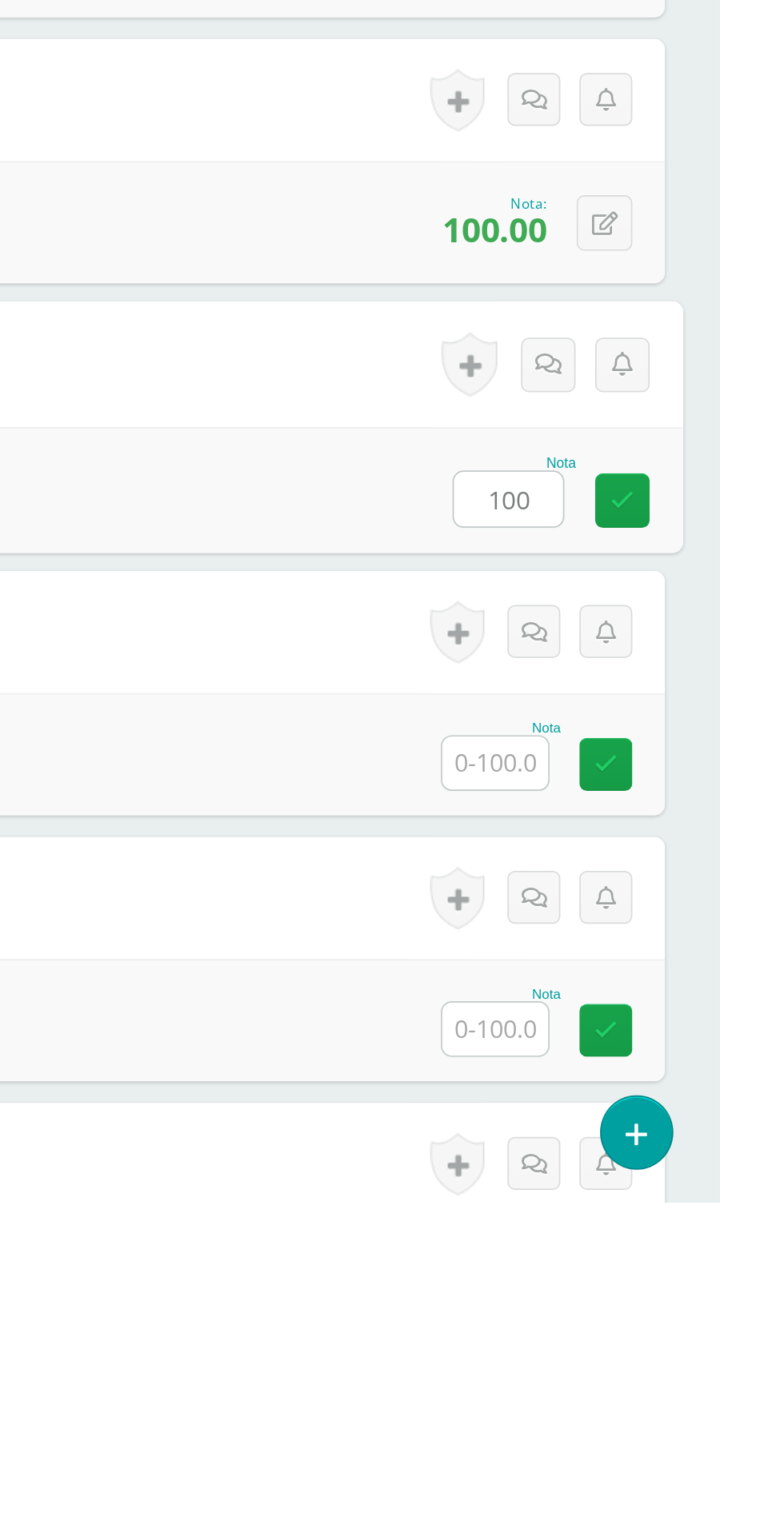
type input "100"
click at [642, 1259] on input "text" at bounding box center [651, 1254] width 62 height 31
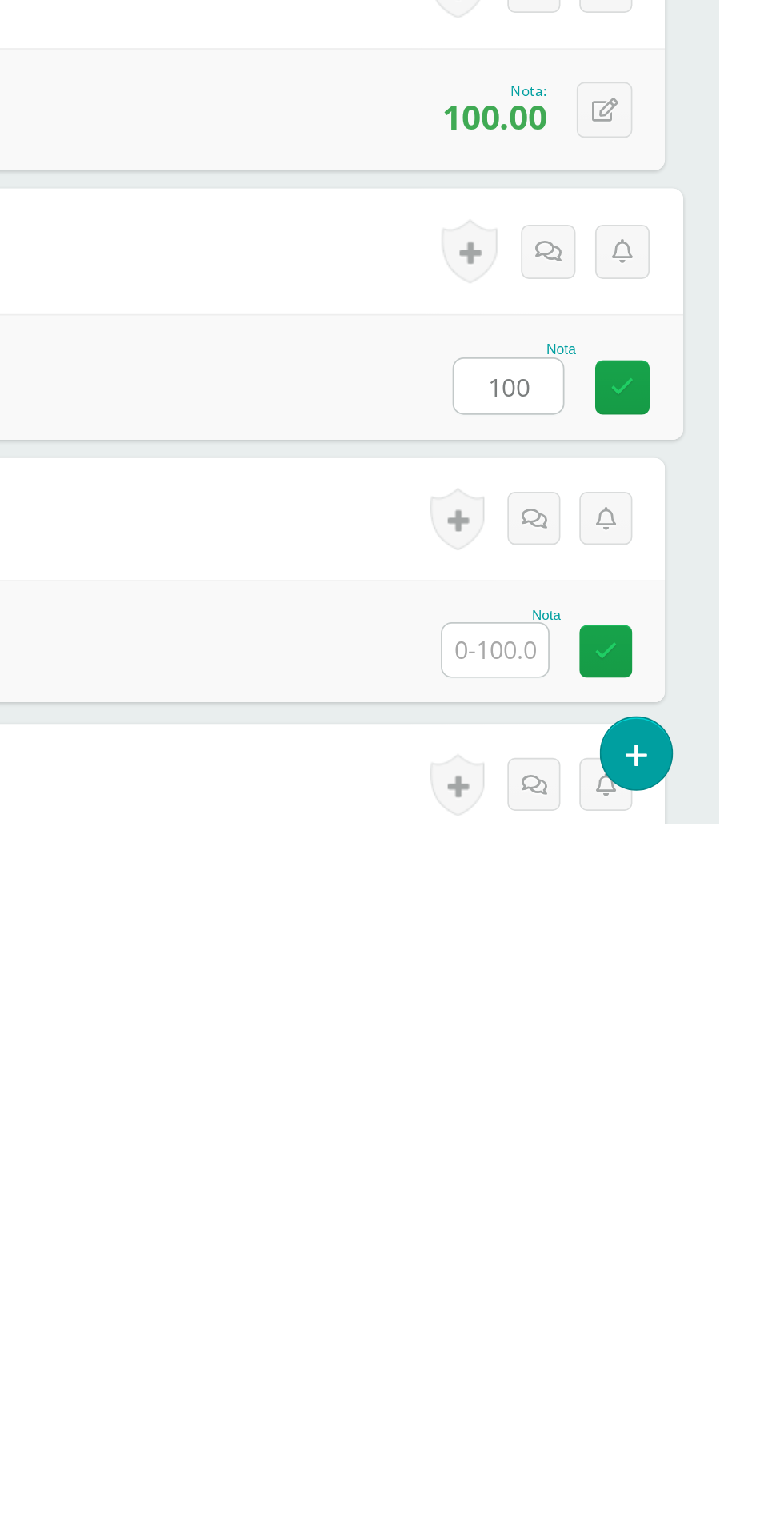
type input "100"
click at [653, 1414] on input "text" at bounding box center [651, 1411] width 62 height 31
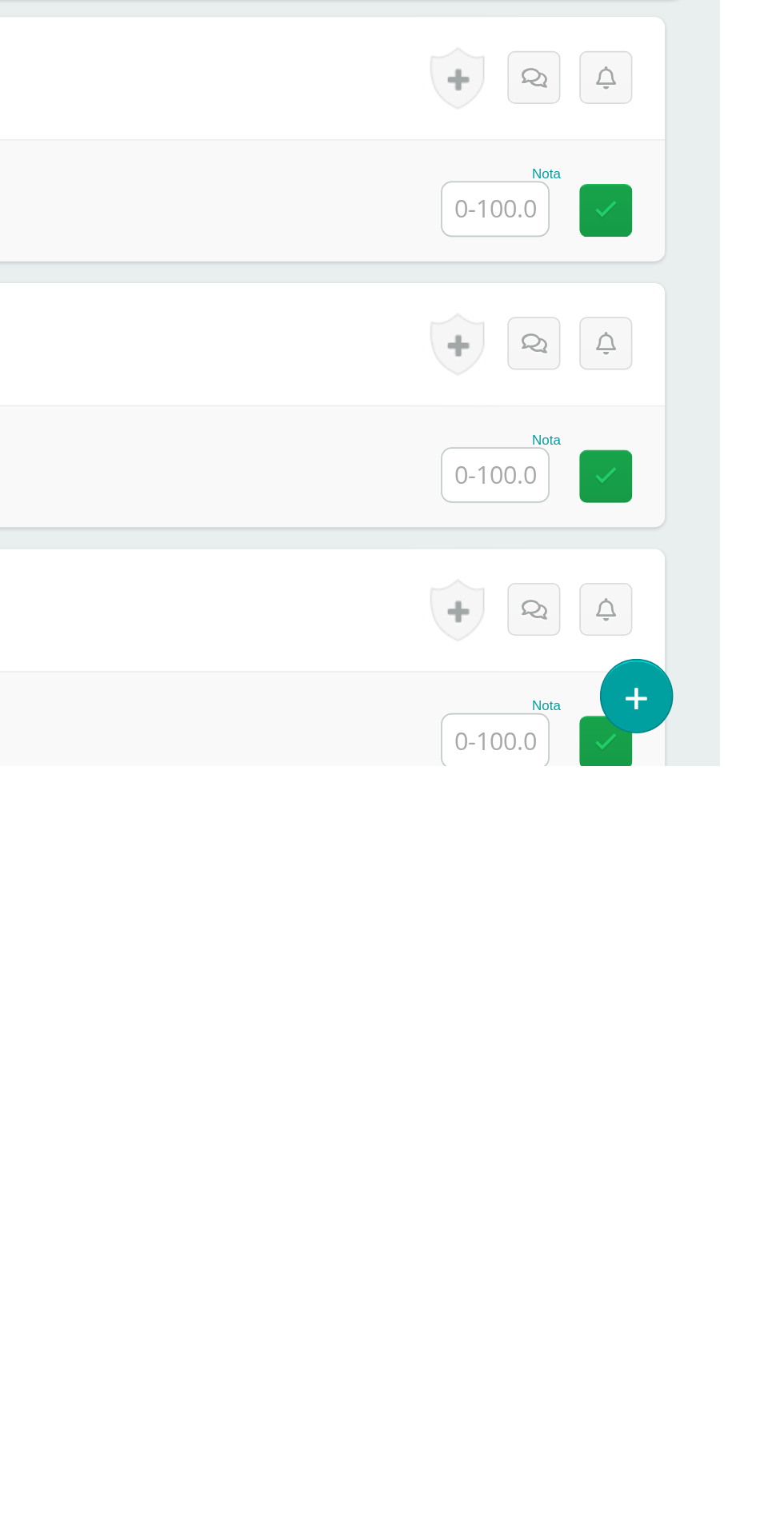
type input "100"
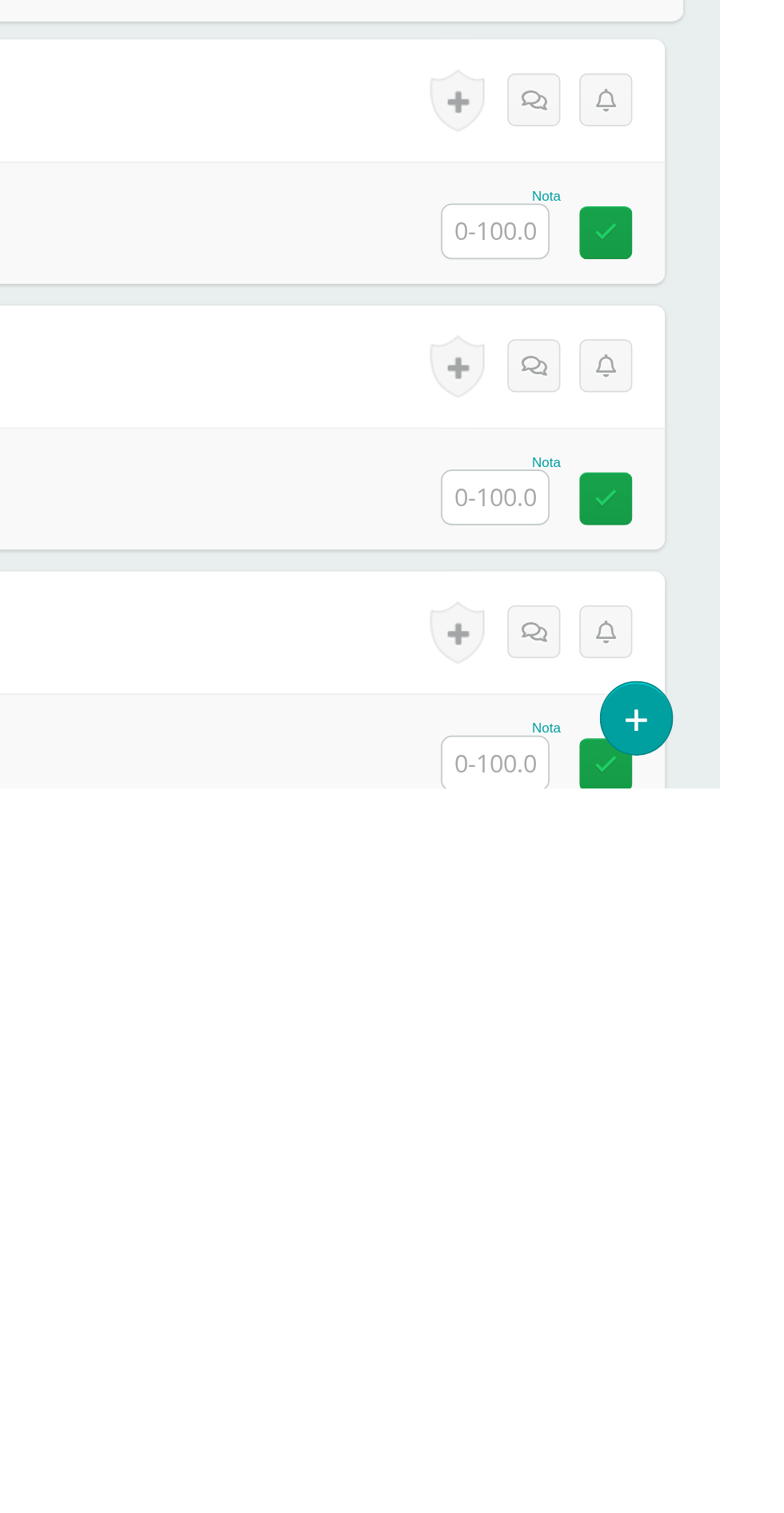
click at [656, 1189] on input "text" at bounding box center [651, 1185] width 62 height 31
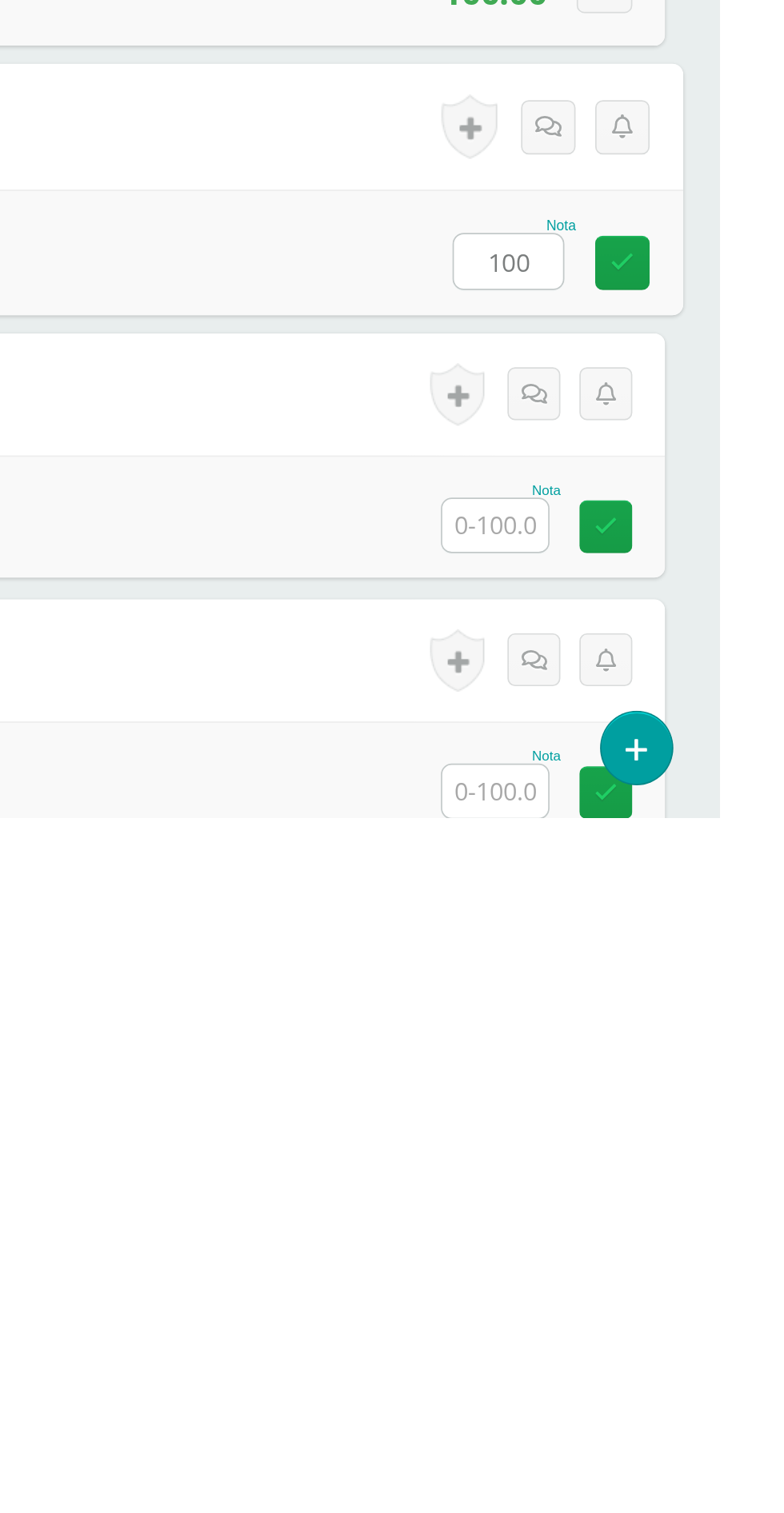
type input "100"
click at [636, 1346] on input "text" at bounding box center [651, 1340] width 62 height 31
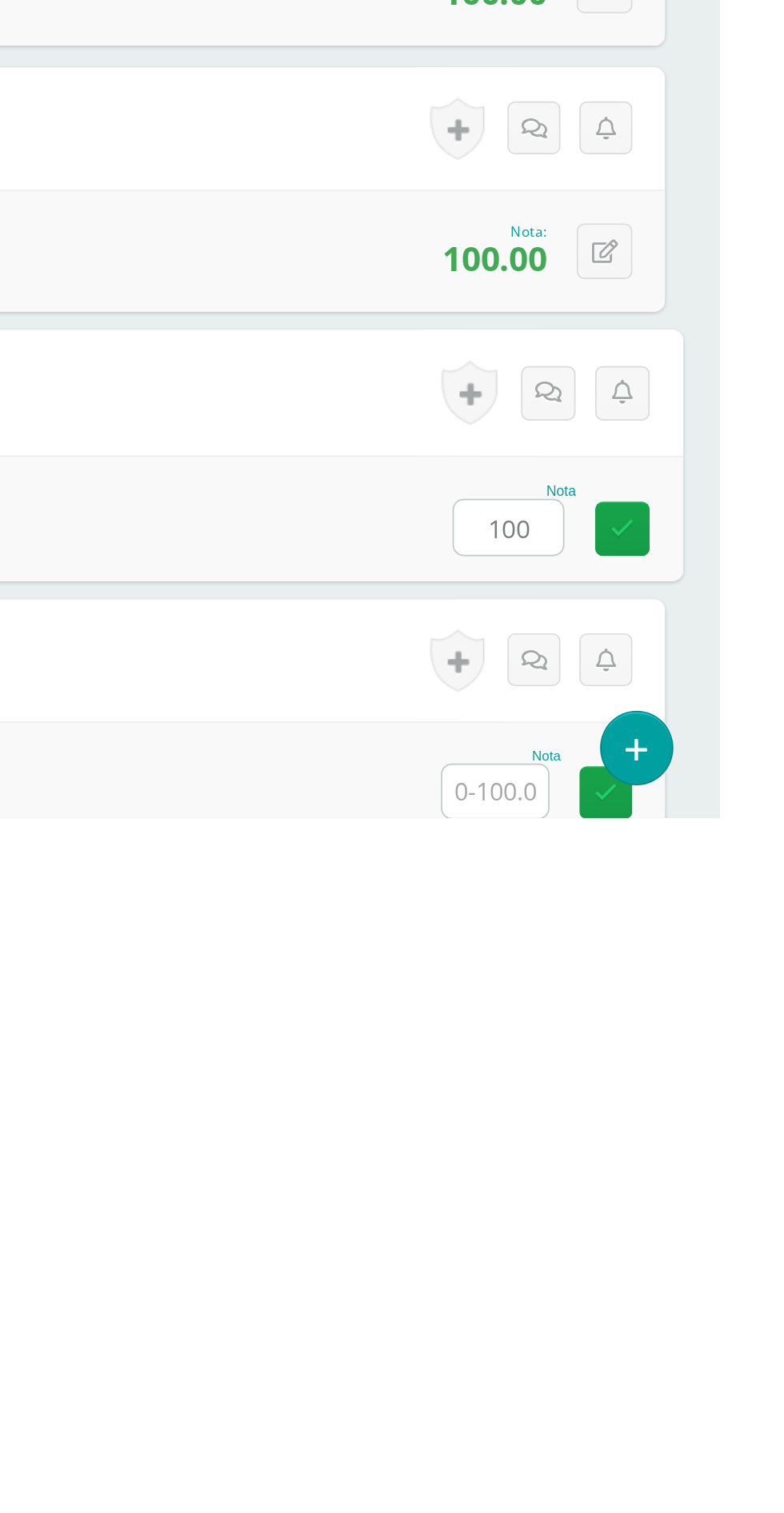
type input "100"
click at [633, 1452] on input "text" at bounding box center [651, 1498] width 62 height 31
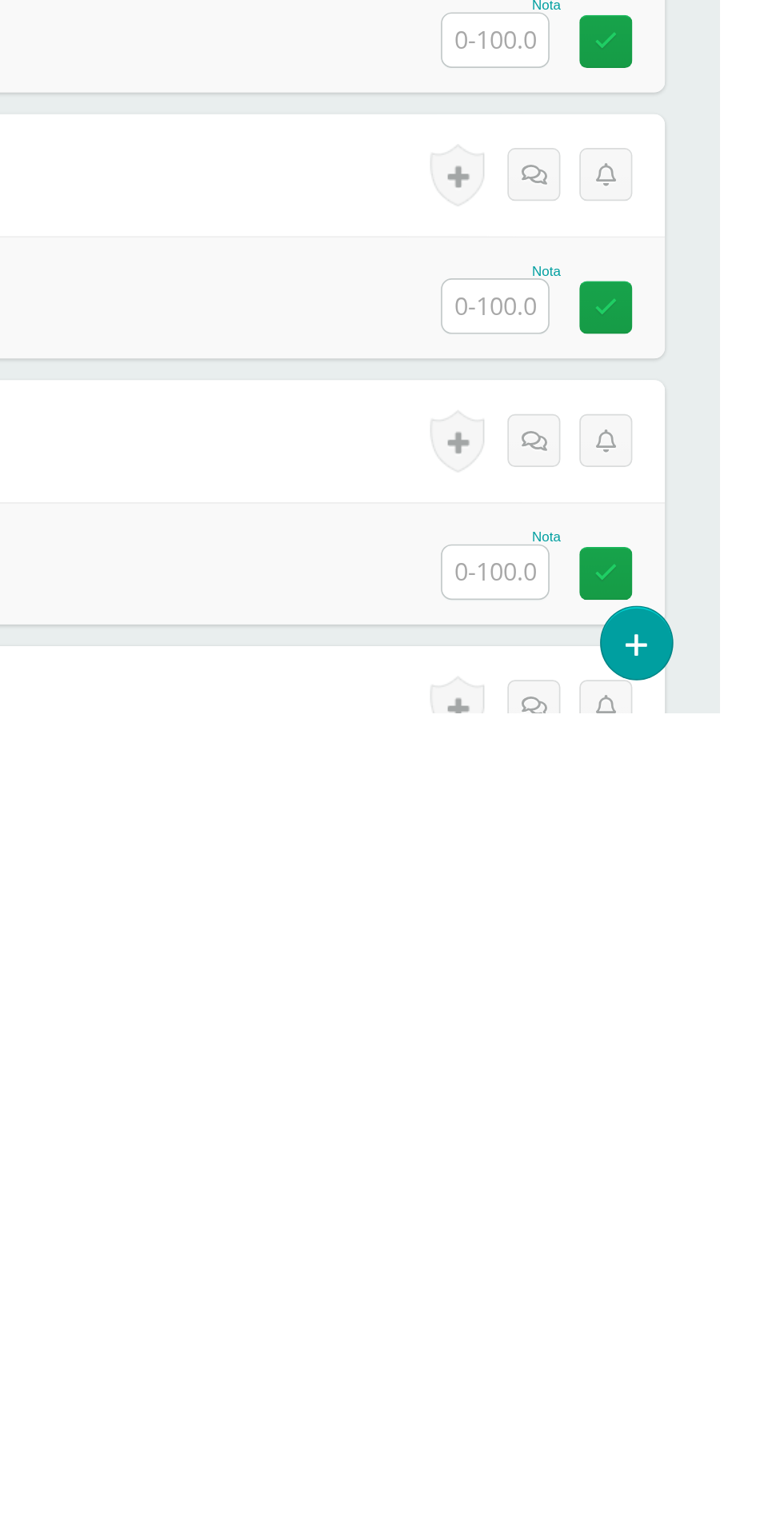
type input "100"
click at [666, 1130] on input "text" at bounding box center [651, 1117] width 62 height 31
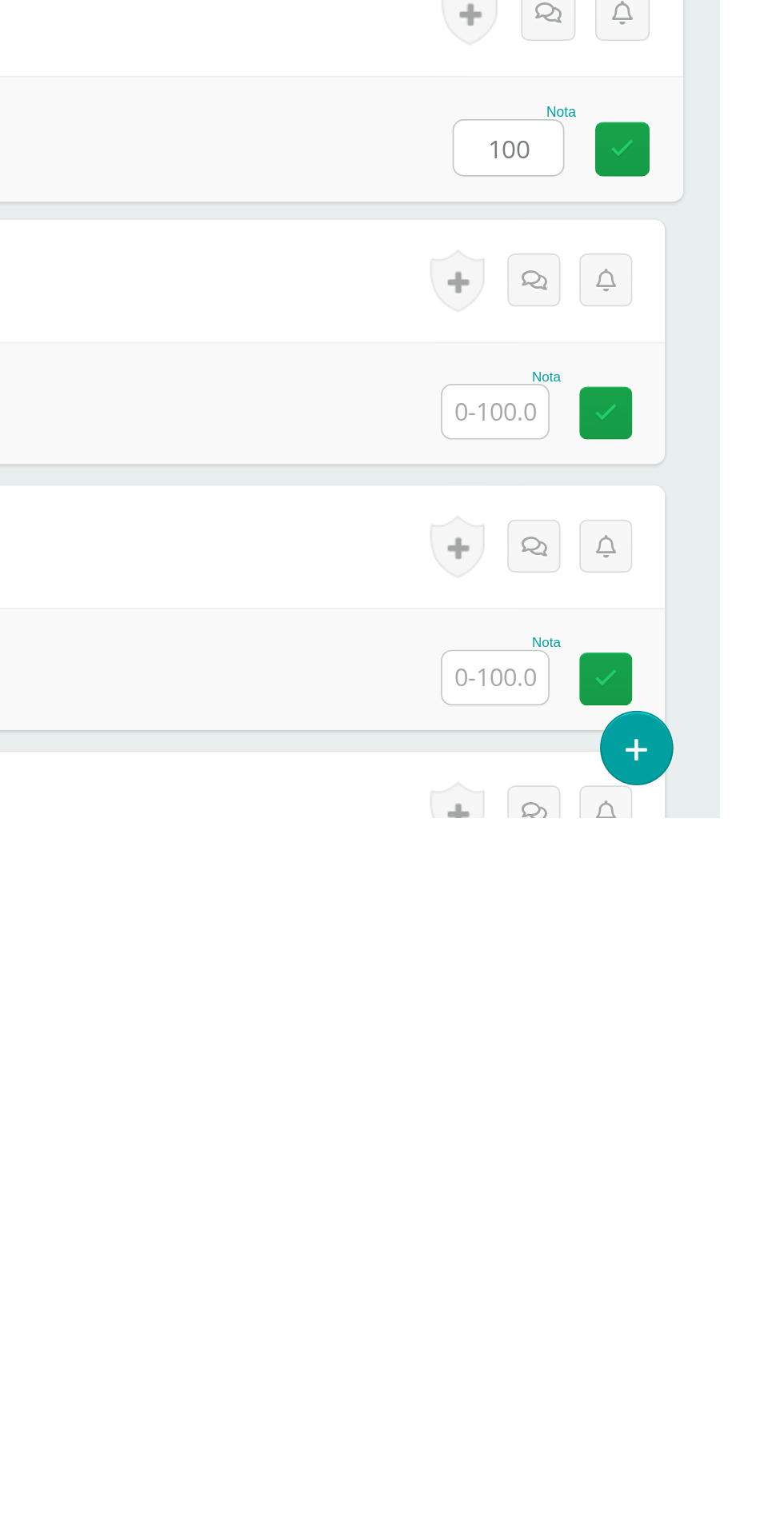
type input "100"
click at [650, 1280] on input "text" at bounding box center [651, 1274] width 62 height 31
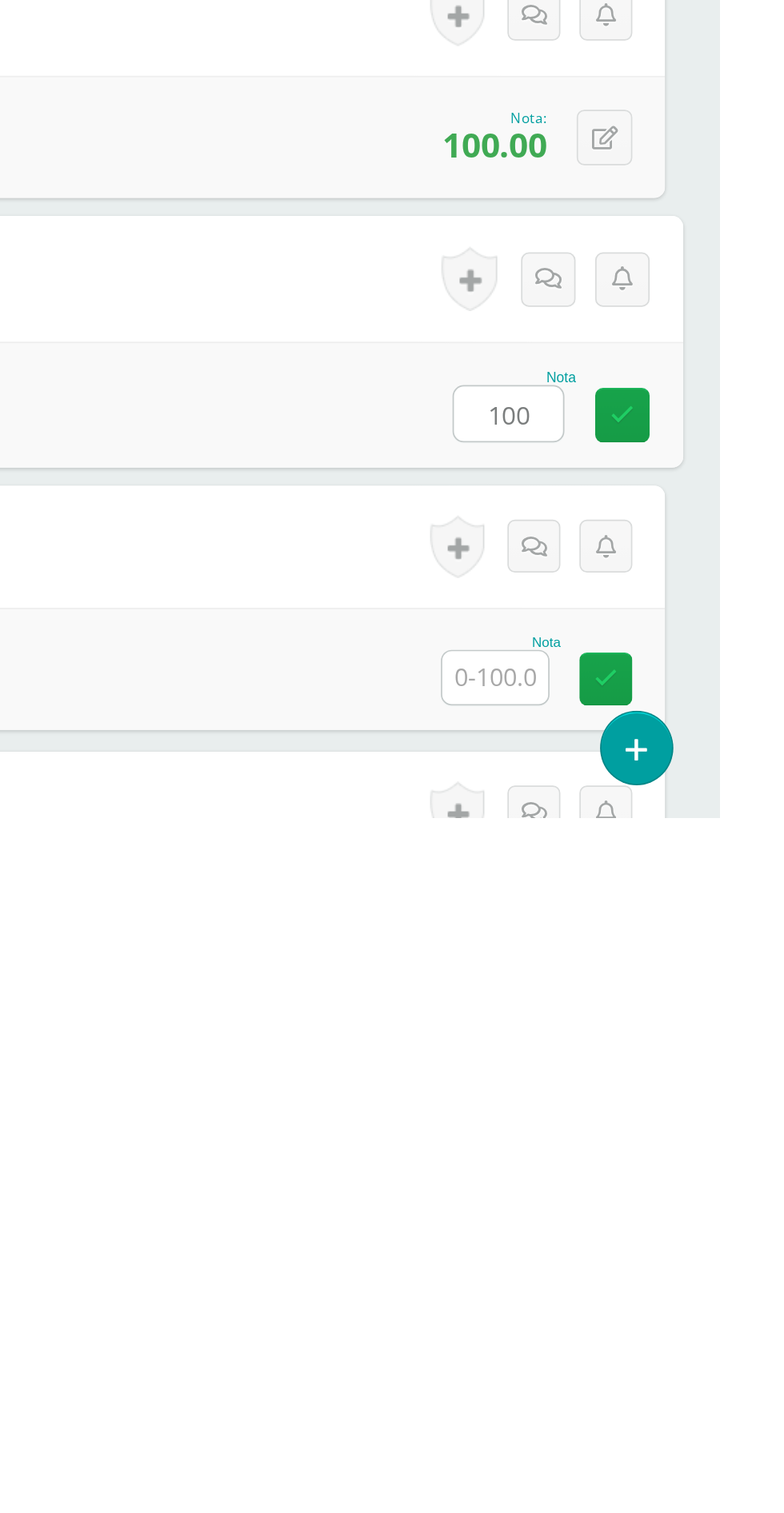
type input "100"
click at [655, 1436] on input "text" at bounding box center [651, 1430] width 62 height 31
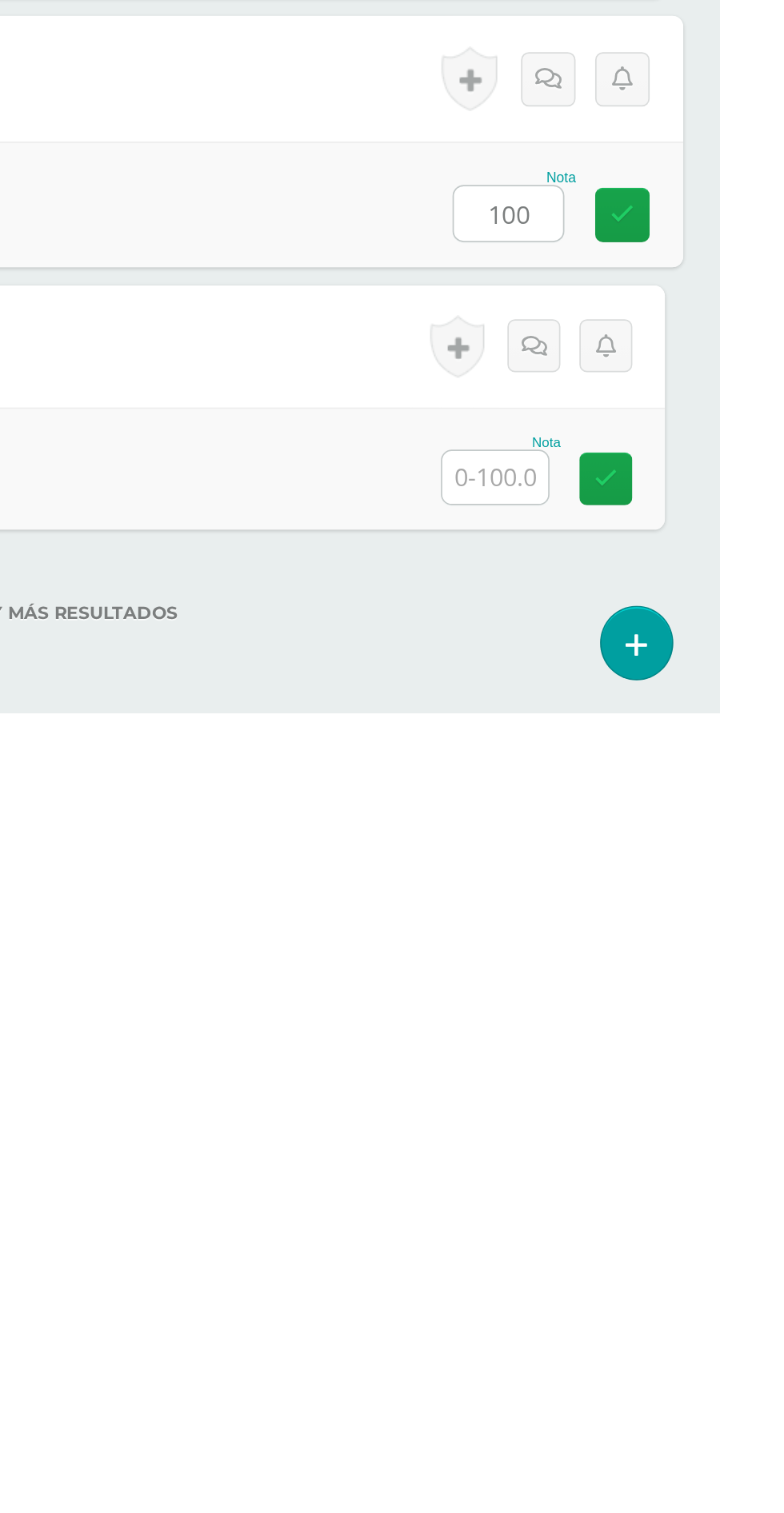
type input "100"
click at [652, 1378] on input "text" at bounding box center [651, 1375] width 62 height 31
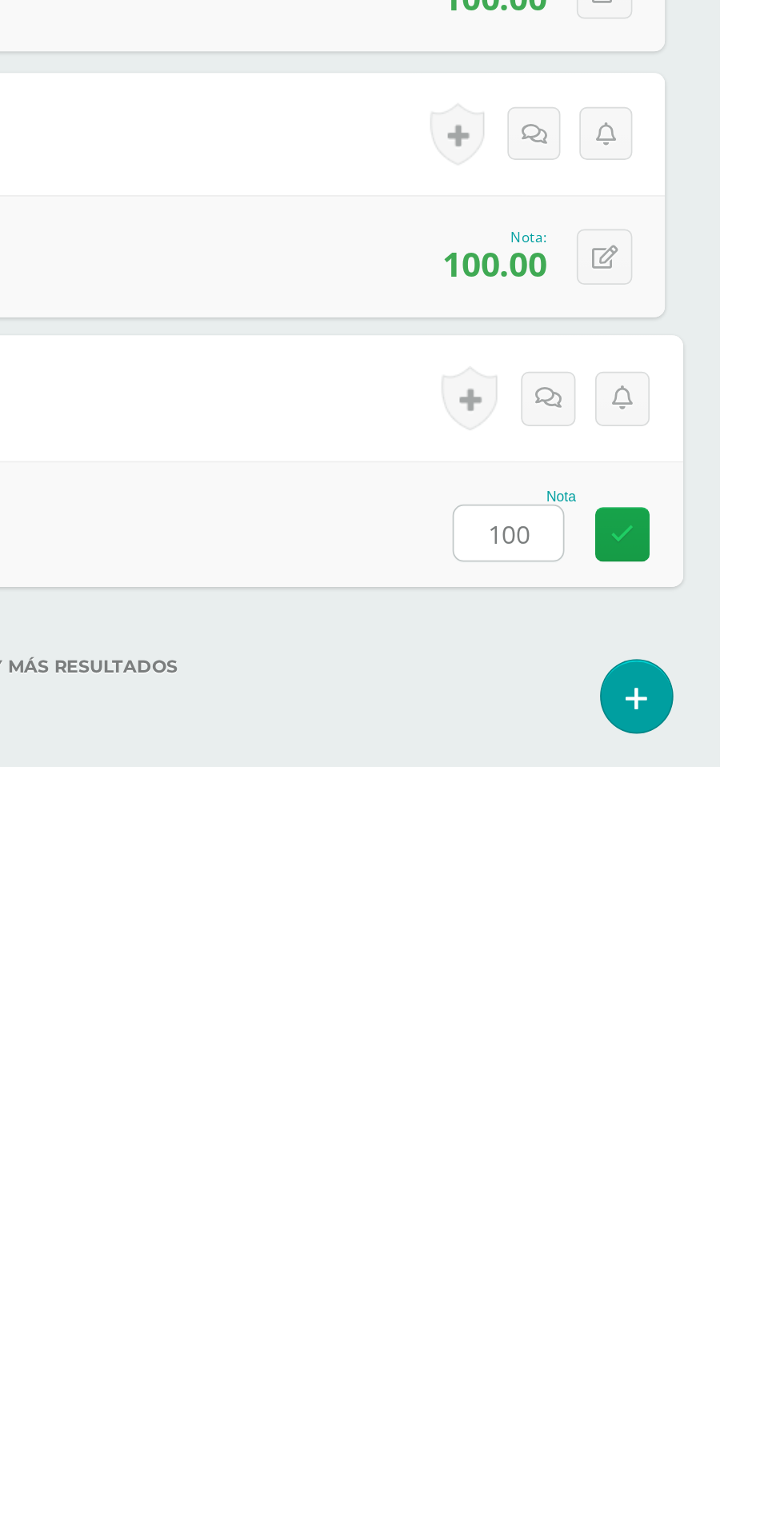
type input "100"
click at [602, 1452] on div "No hay más resultados" at bounding box center [392, 1442] width 720 height 74
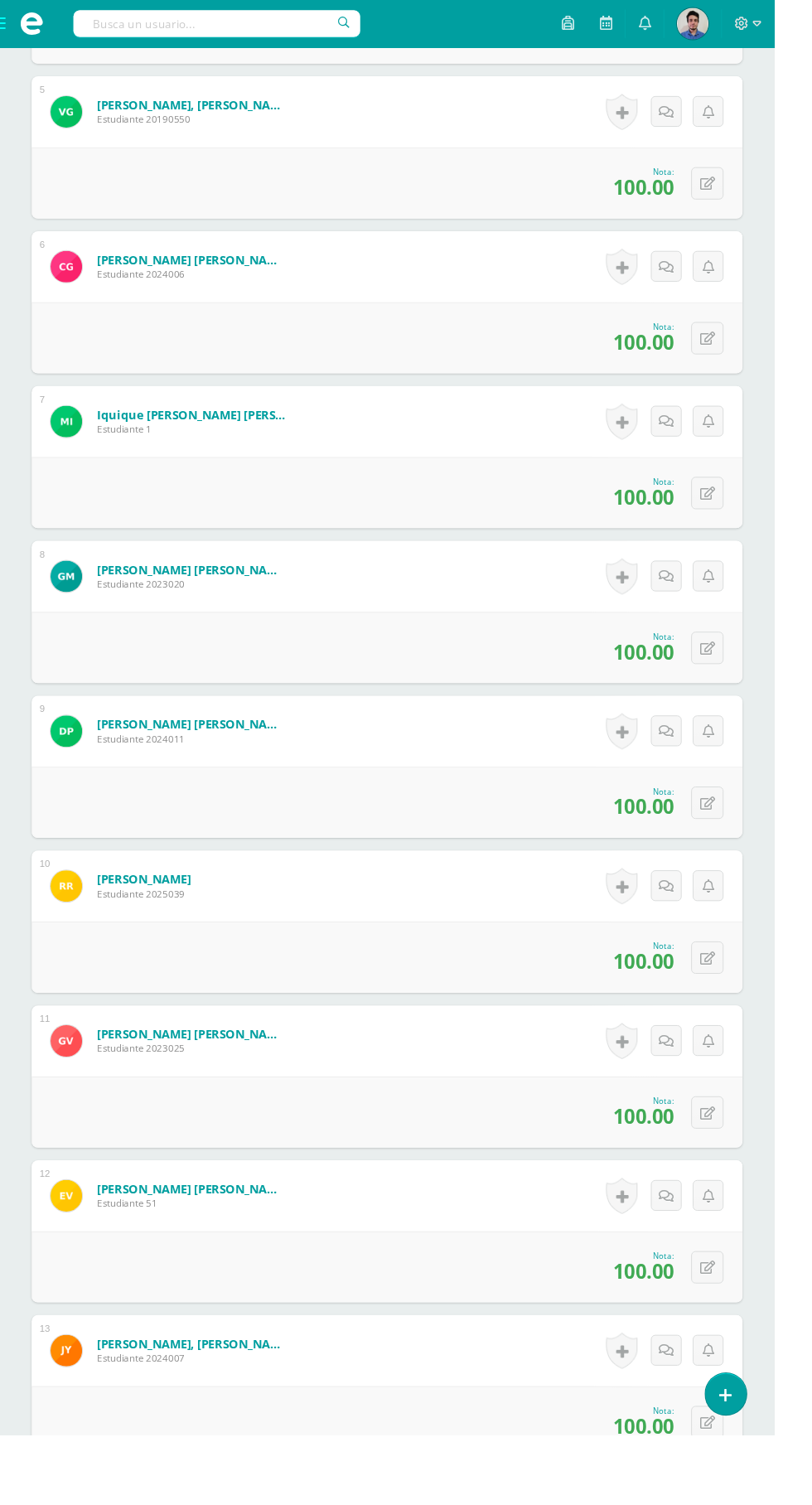
scroll to position [1161, 0]
click at [53, 24] on span at bounding box center [33, 25] width 66 height 49
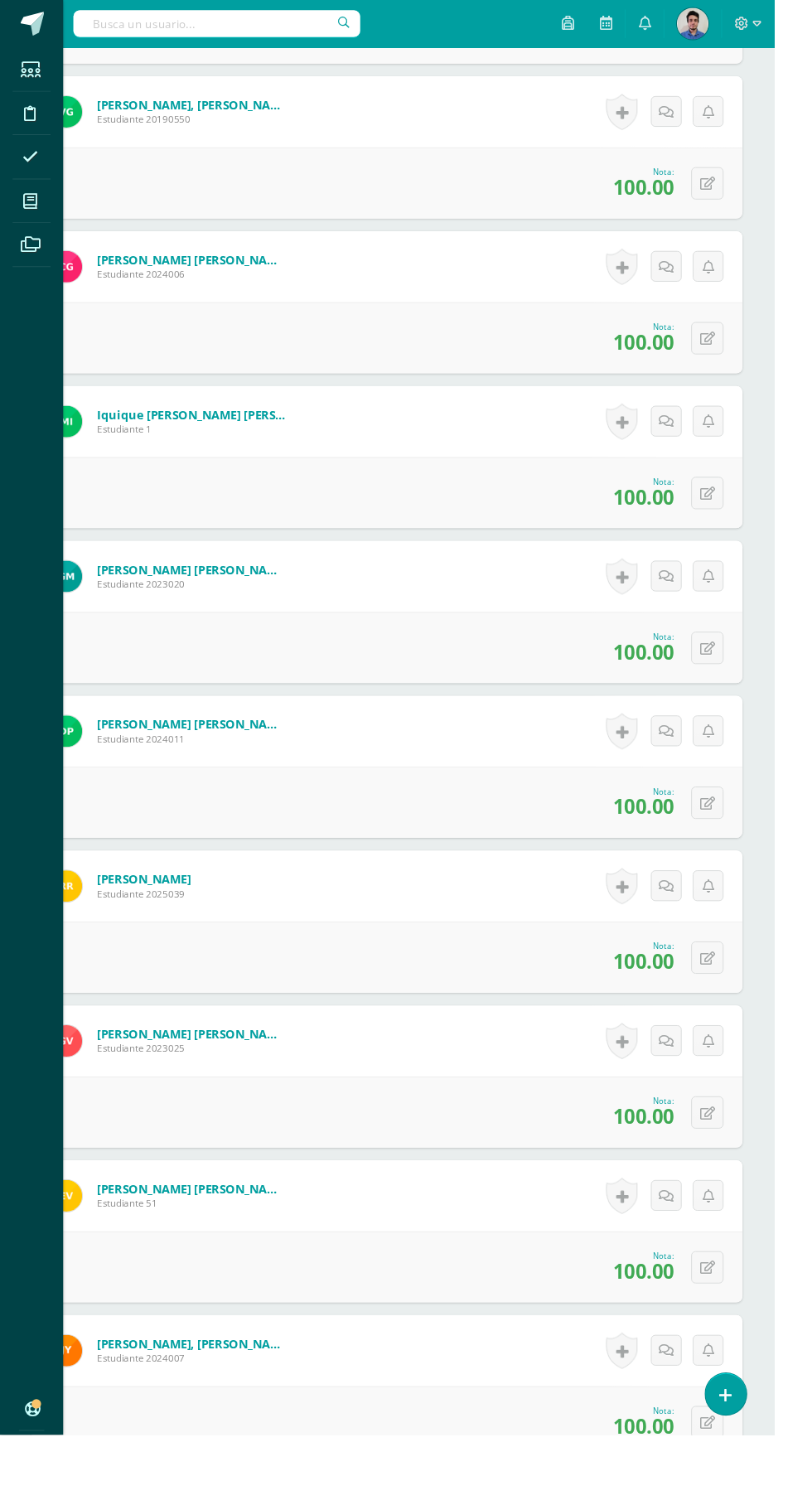
click at [32, 211] on icon at bounding box center [31, 210] width 15 height 17
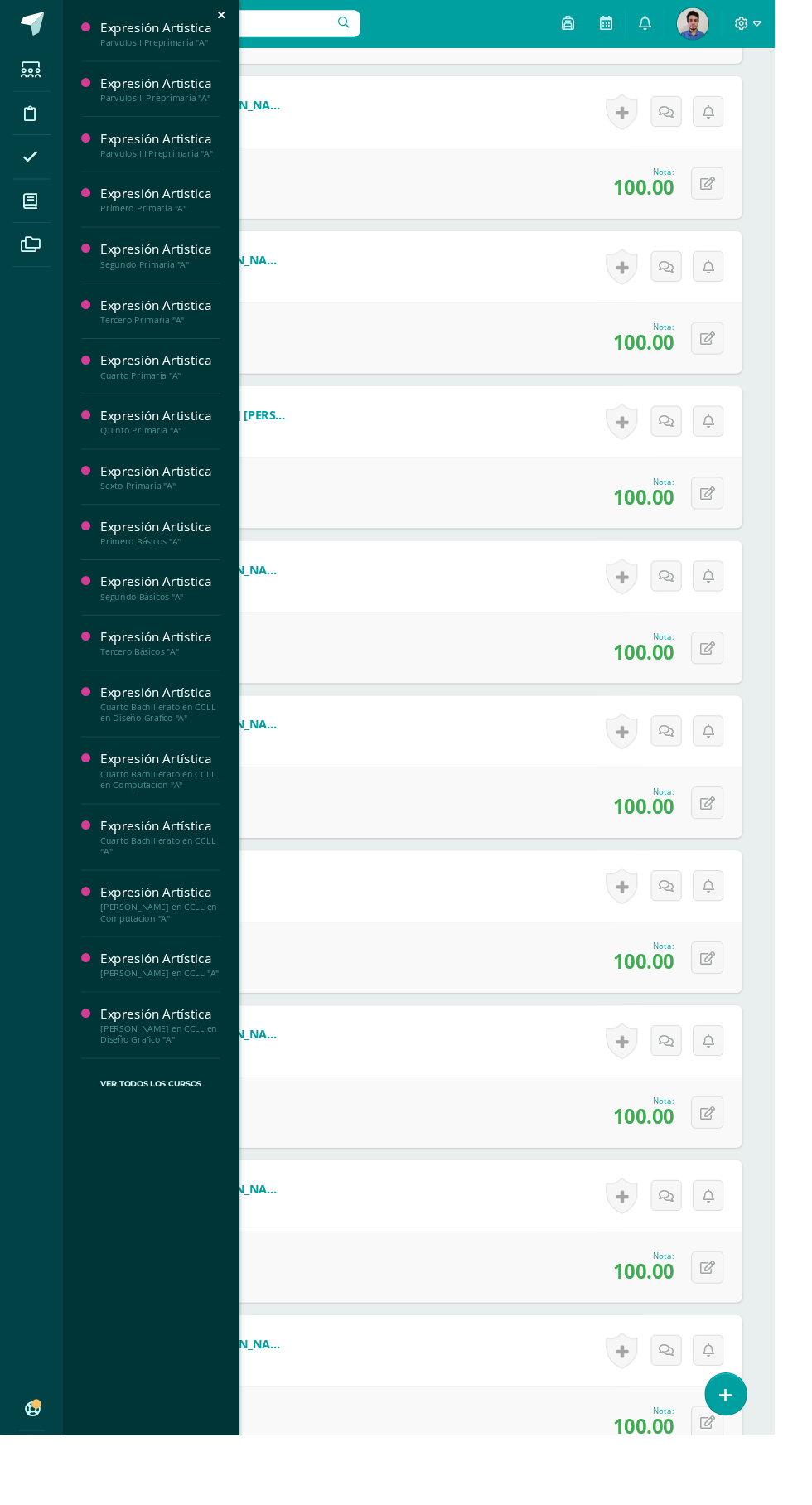
click at [189, 217] on div "Primero Primaria "A"" at bounding box center [167, 218] width 125 height 12
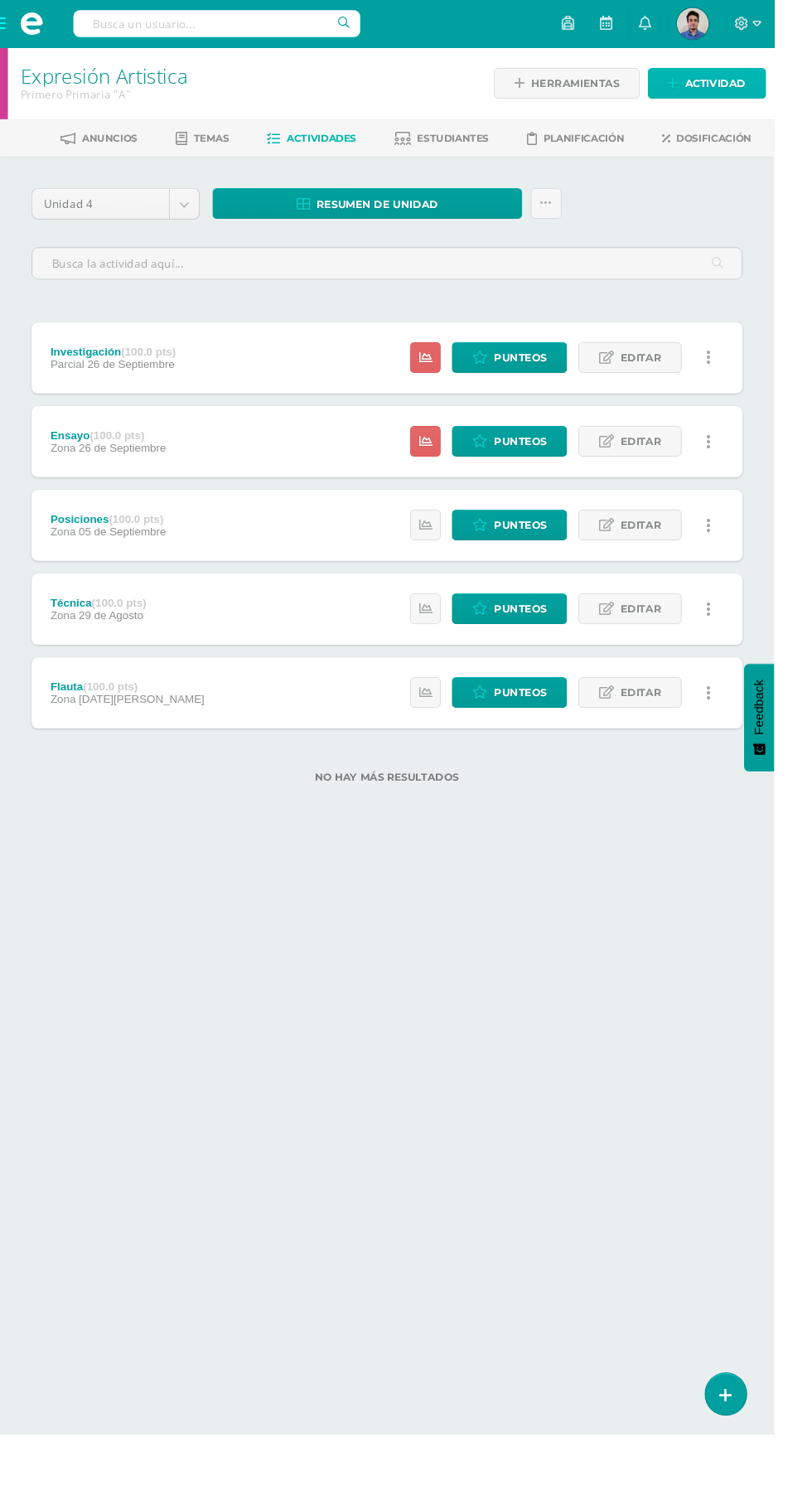
click at [743, 87] on span "Actividad" at bounding box center [750, 87] width 64 height 31
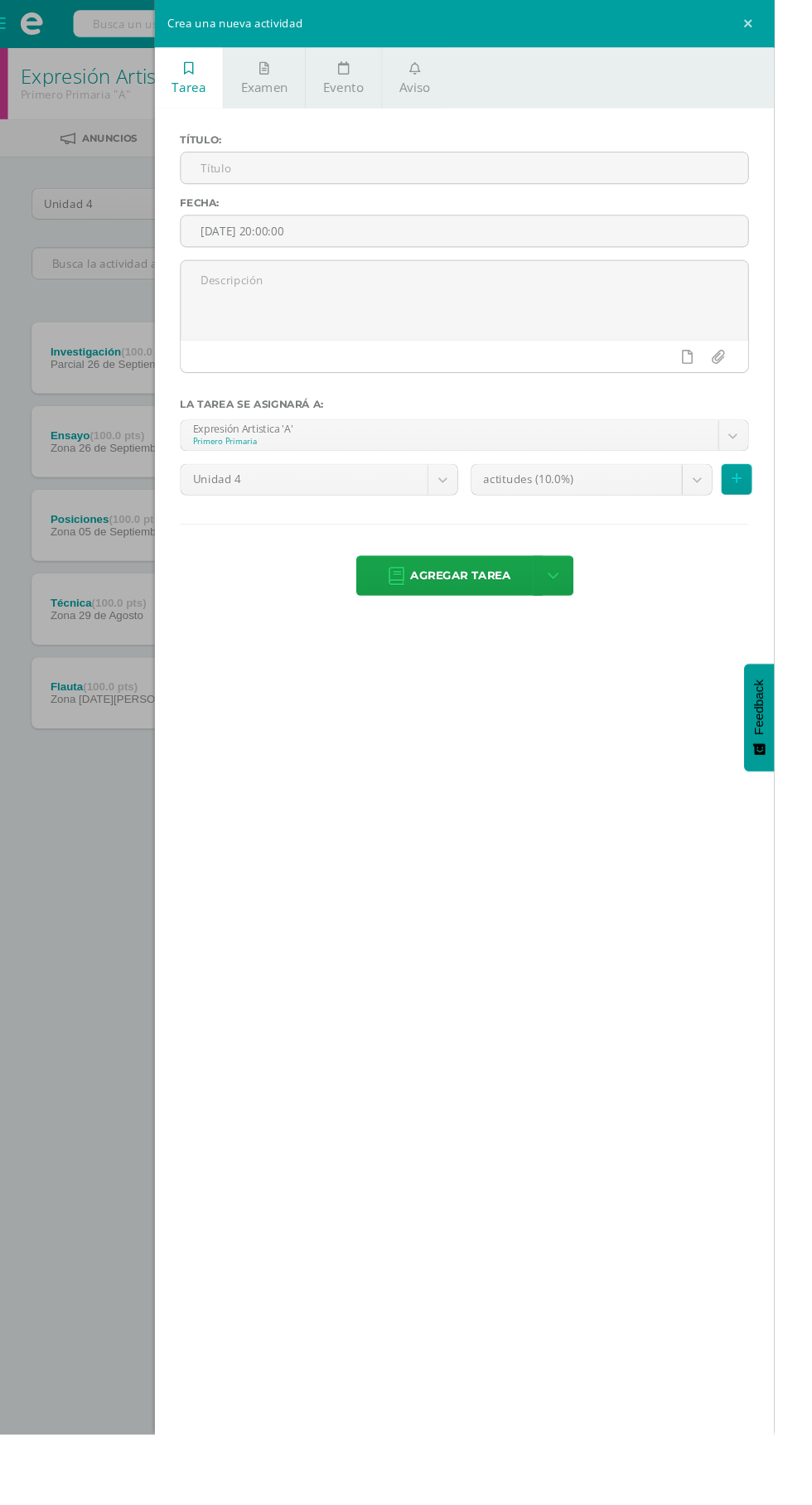
click at [318, 179] on input "text" at bounding box center [487, 176] width 595 height 33
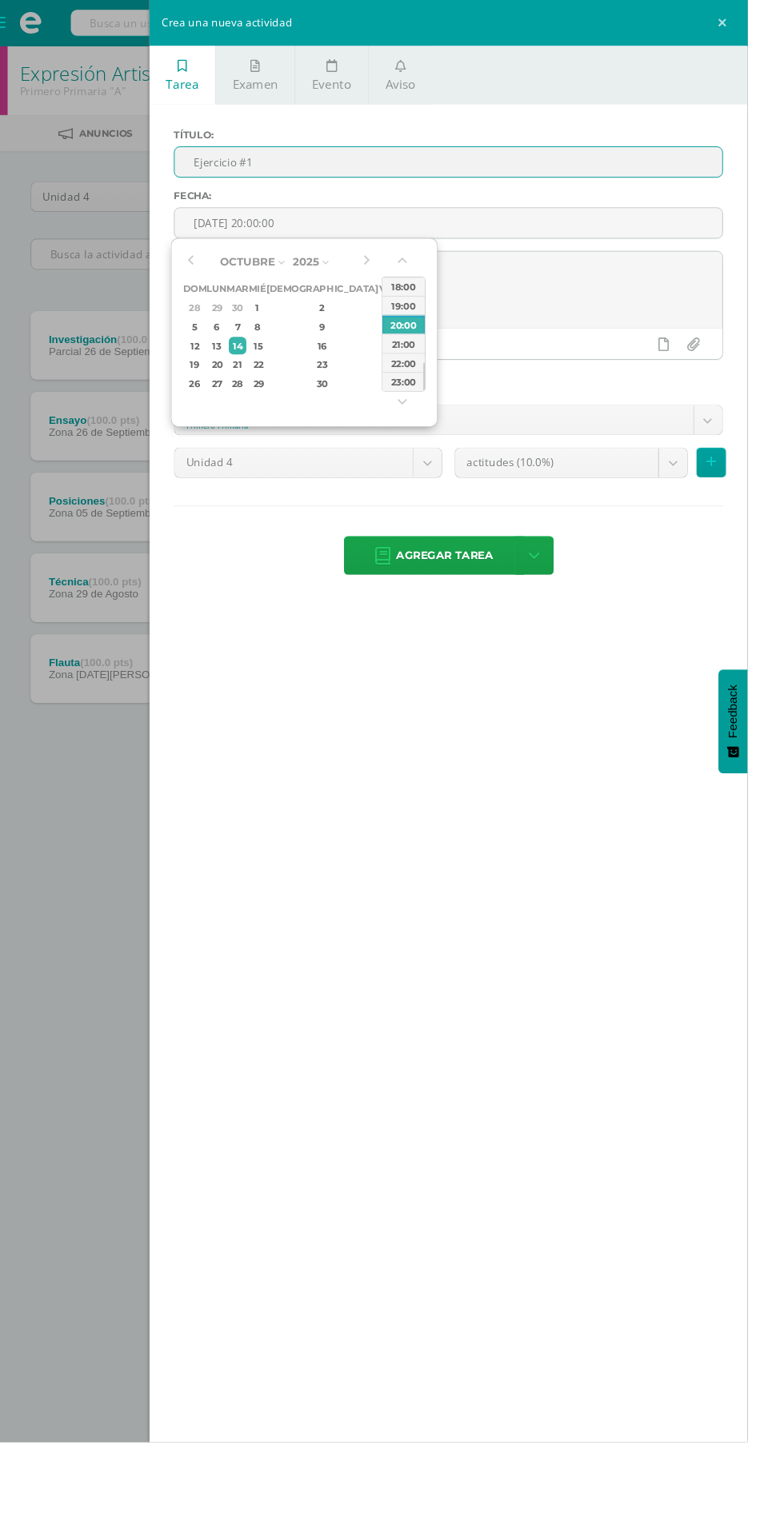
type input "Ejercicio #1"
click at [441, 230] on input "[DATE] 20:00:00" at bounding box center [470, 234] width 574 height 31
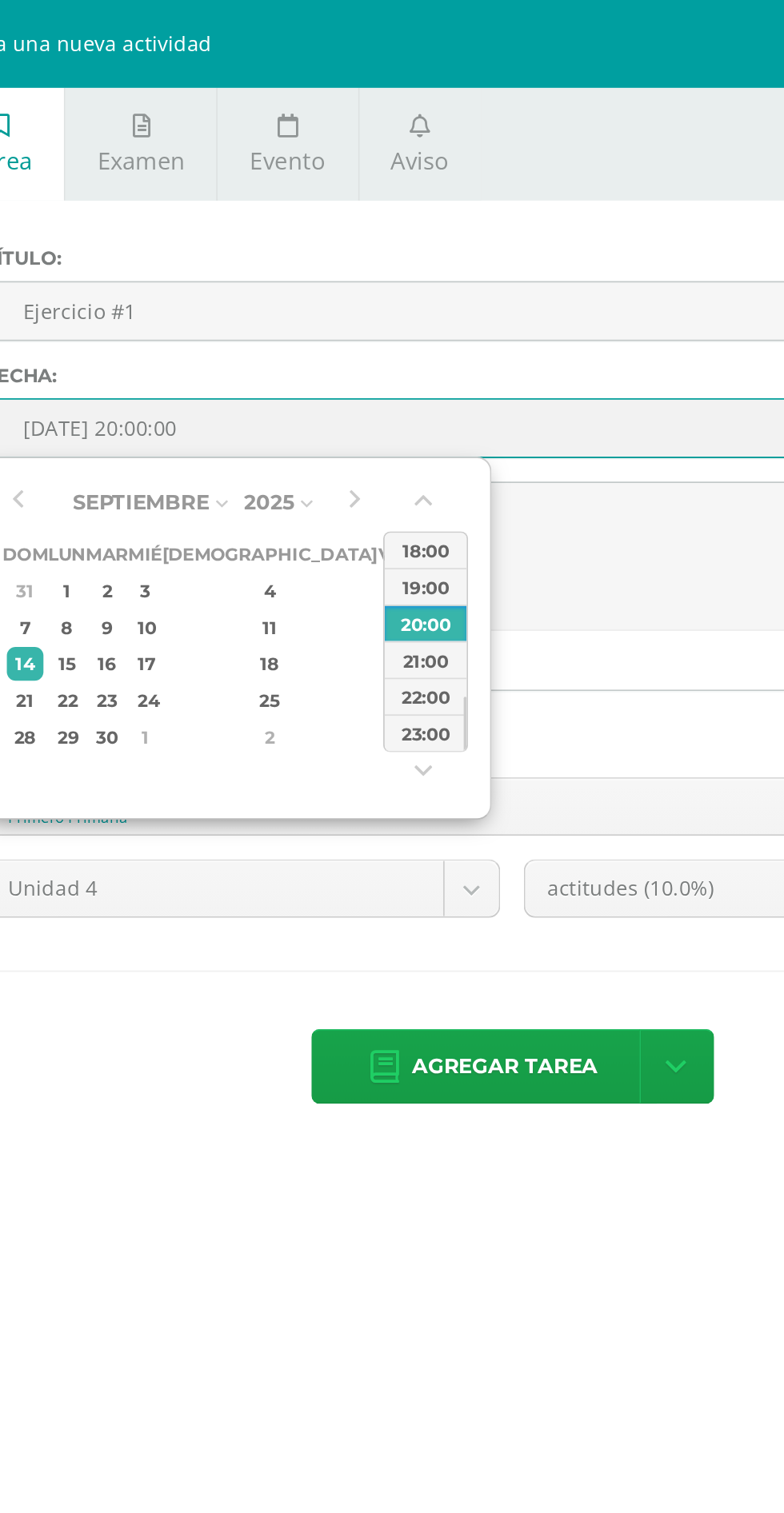
type input "[DATE] 20:00"
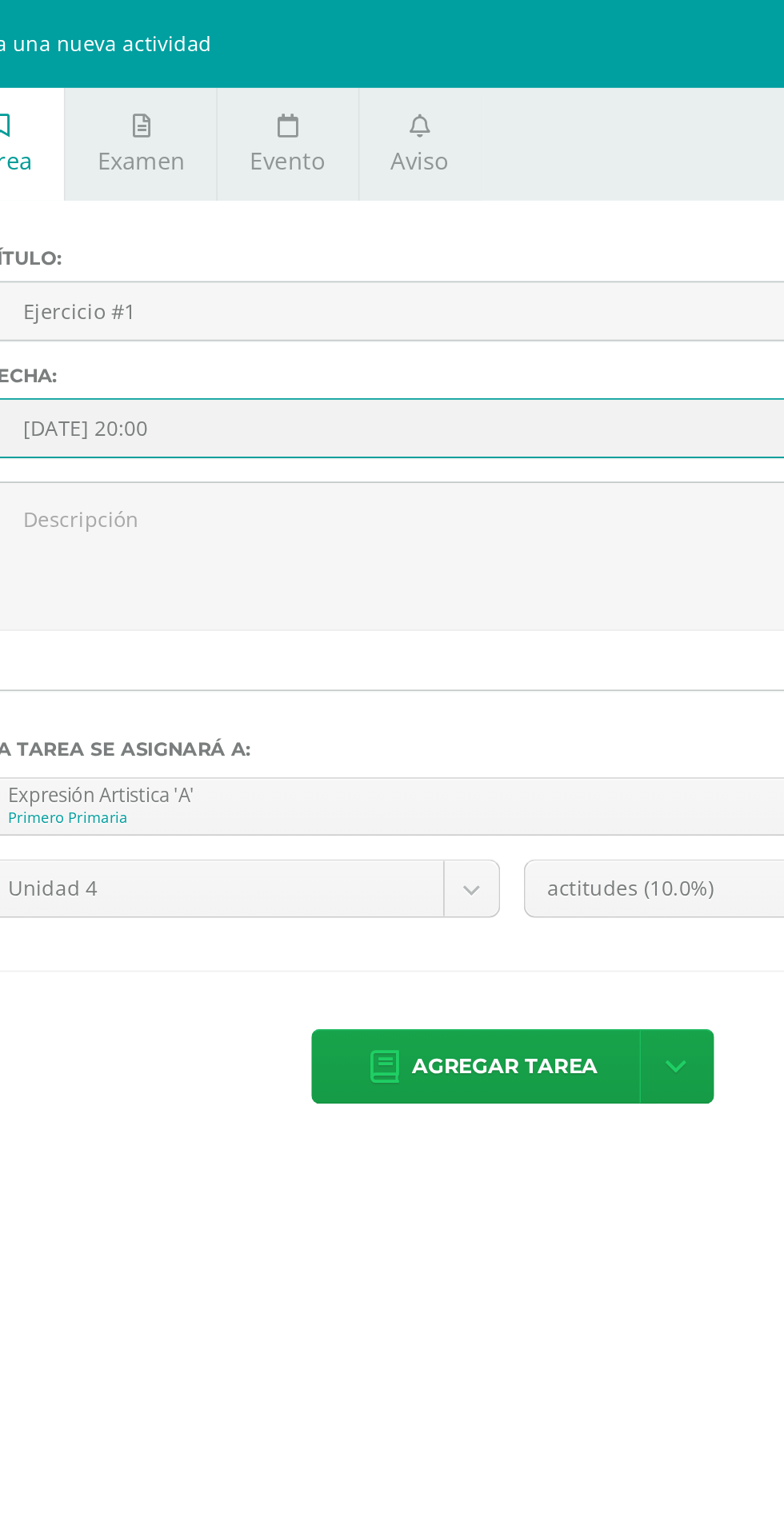
click at [502, 139] on label "Título:" at bounding box center [470, 141] width 576 height 12
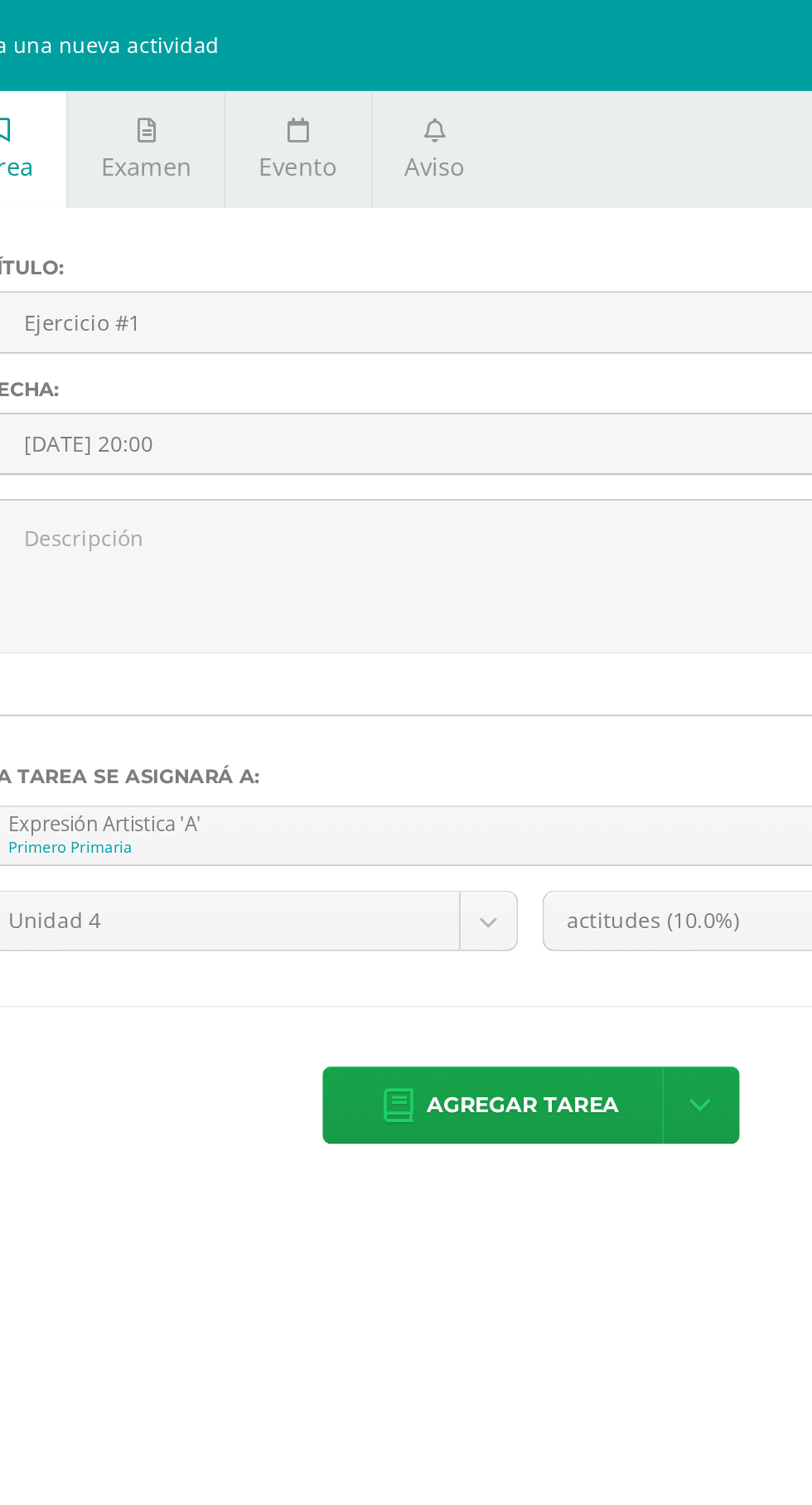
click at [369, 301] on textarea at bounding box center [487, 315] width 595 height 83
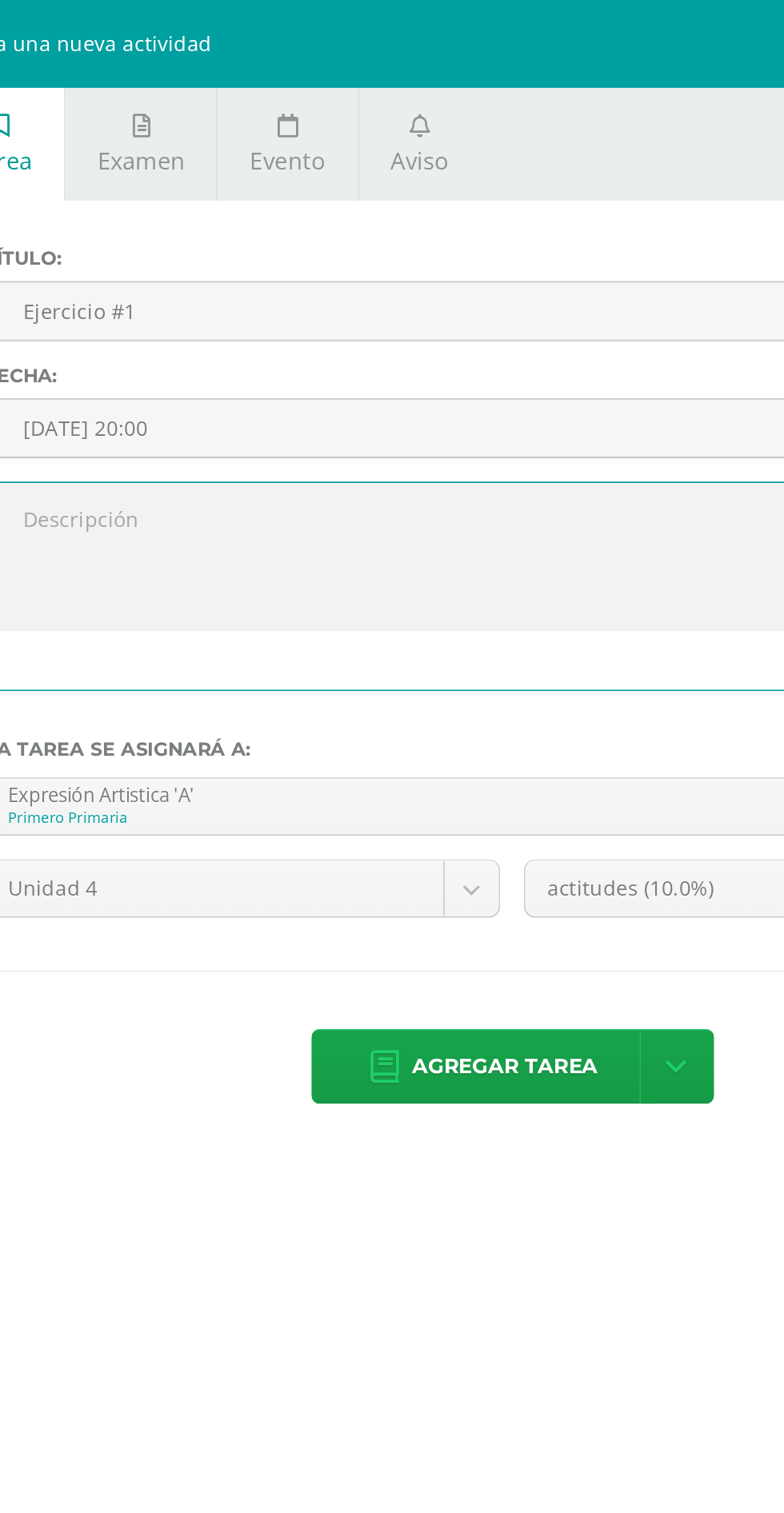
type textarea "RRHH"
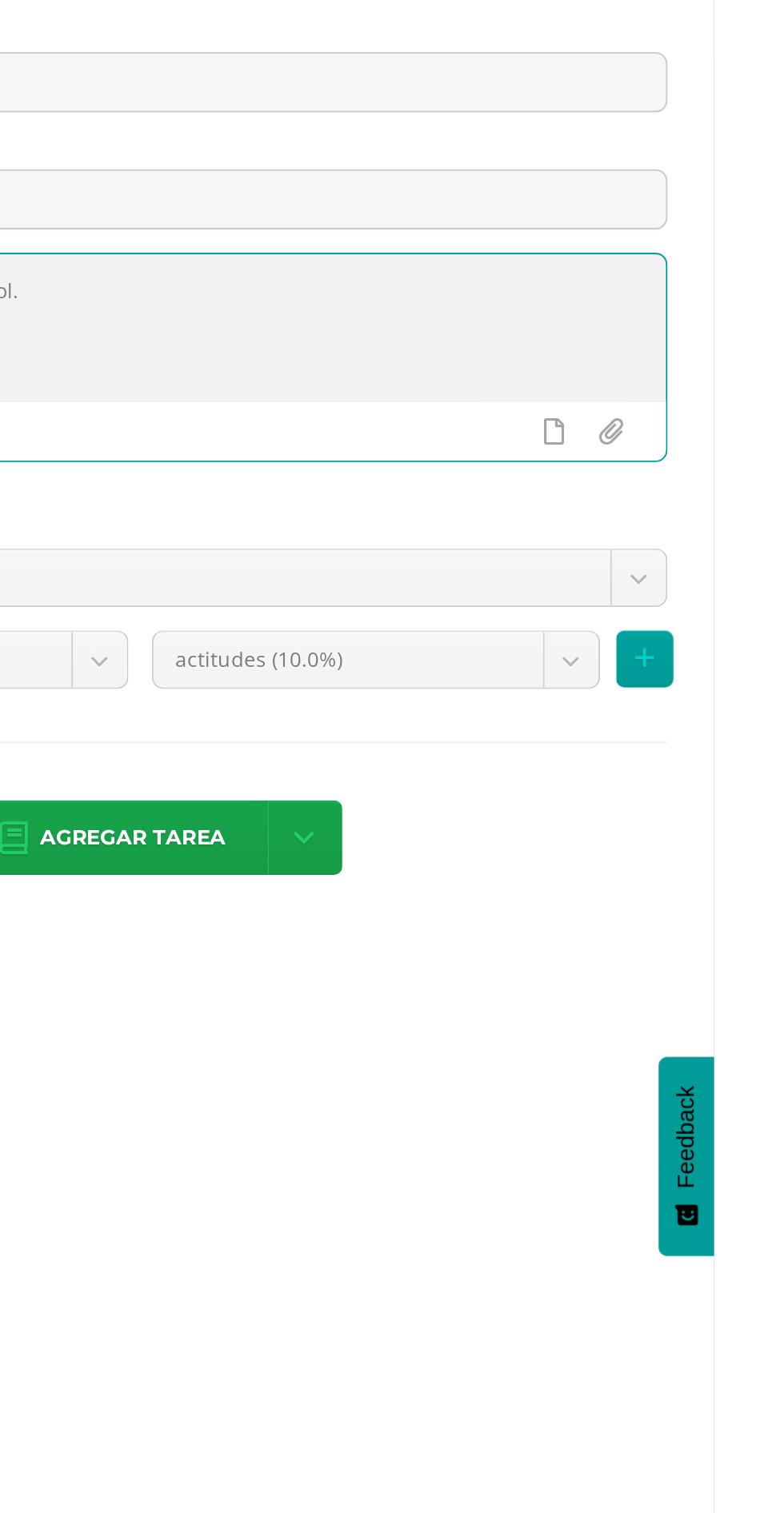
type textarea "Ejercicio inicial con la notas si, la, sol."
click at [662, 486] on body "Estudiantes Disciplina Asistencia Mis cursos Archivos Soporte Ayuda Reportar un…" at bounding box center [392, 422] width 784 height 844
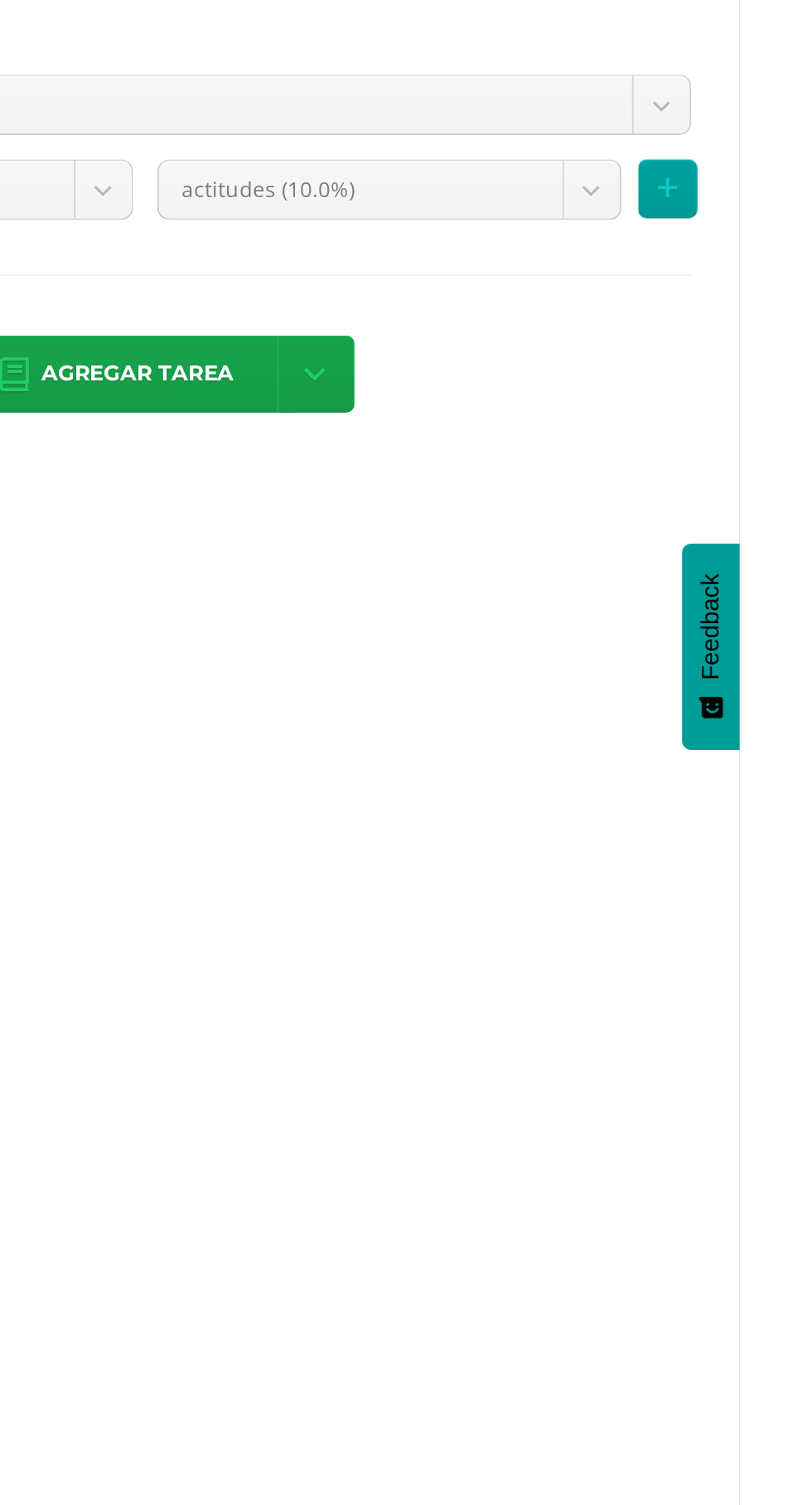
click at [645, 488] on body "Estudiantes Disciplina Asistencia Mis cursos Archivos Soporte Ayuda Reportar un…" at bounding box center [406, 437] width 812 height 875
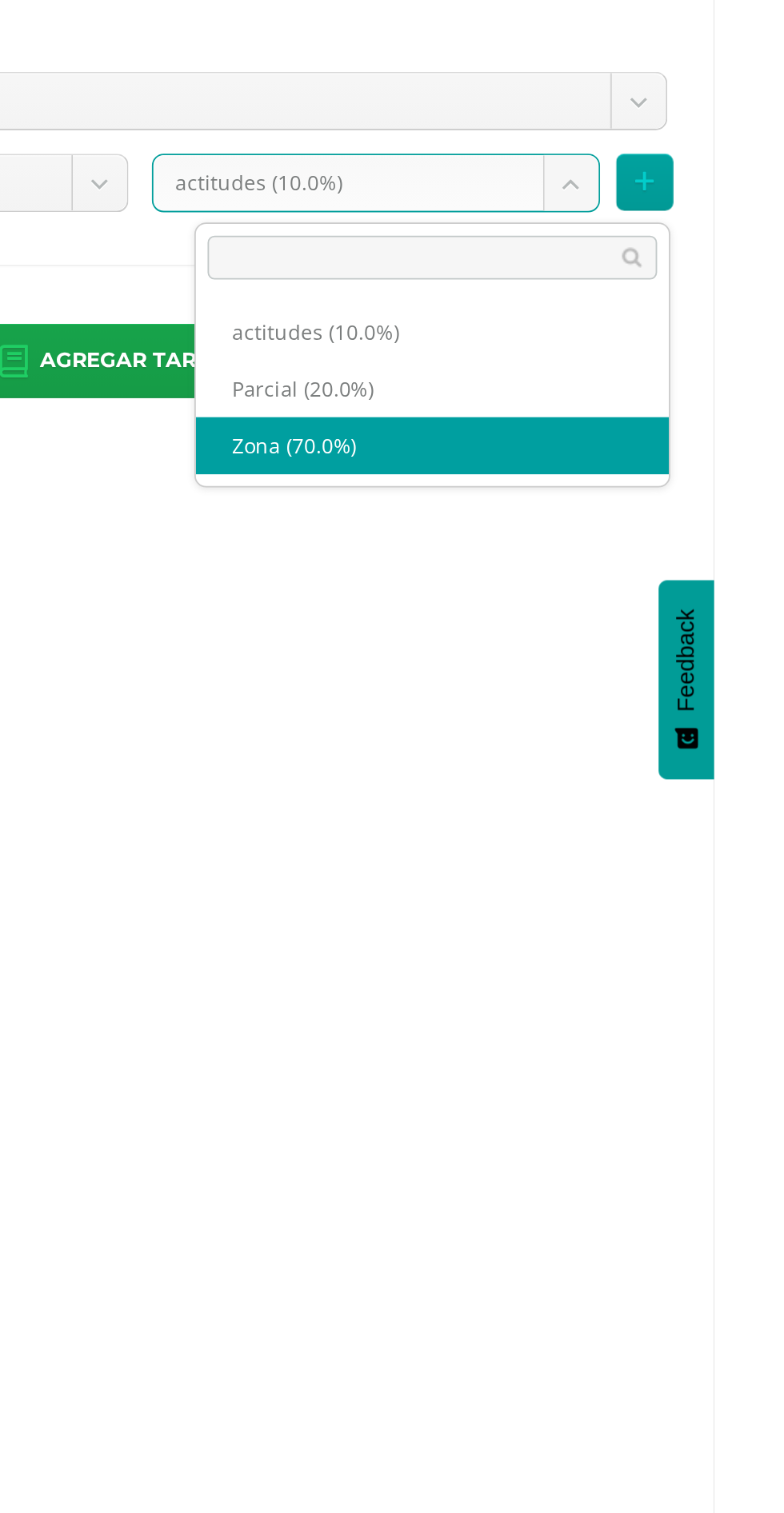
select select "172204"
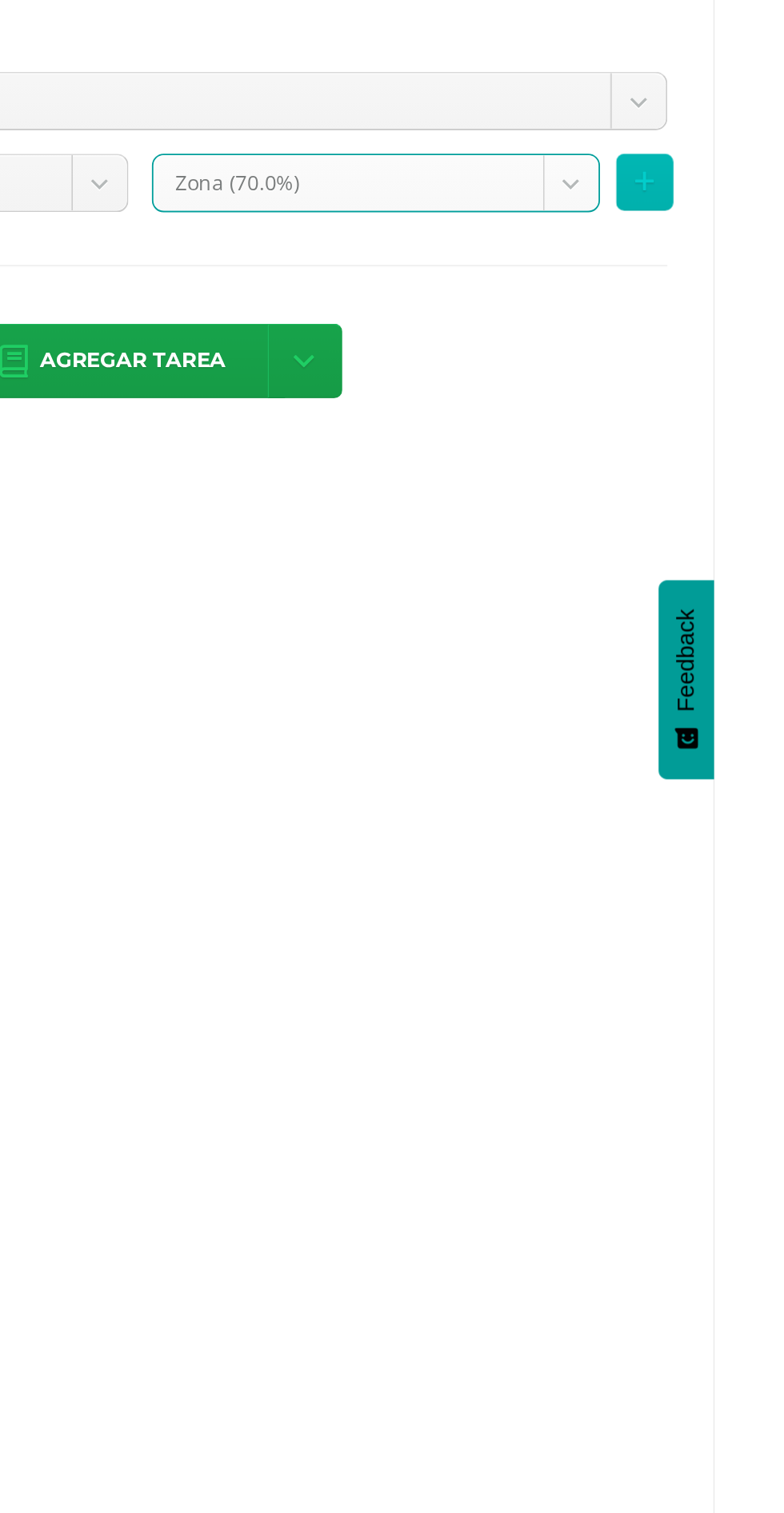
click at [761, 483] on button at bounding box center [746, 485] width 31 height 31
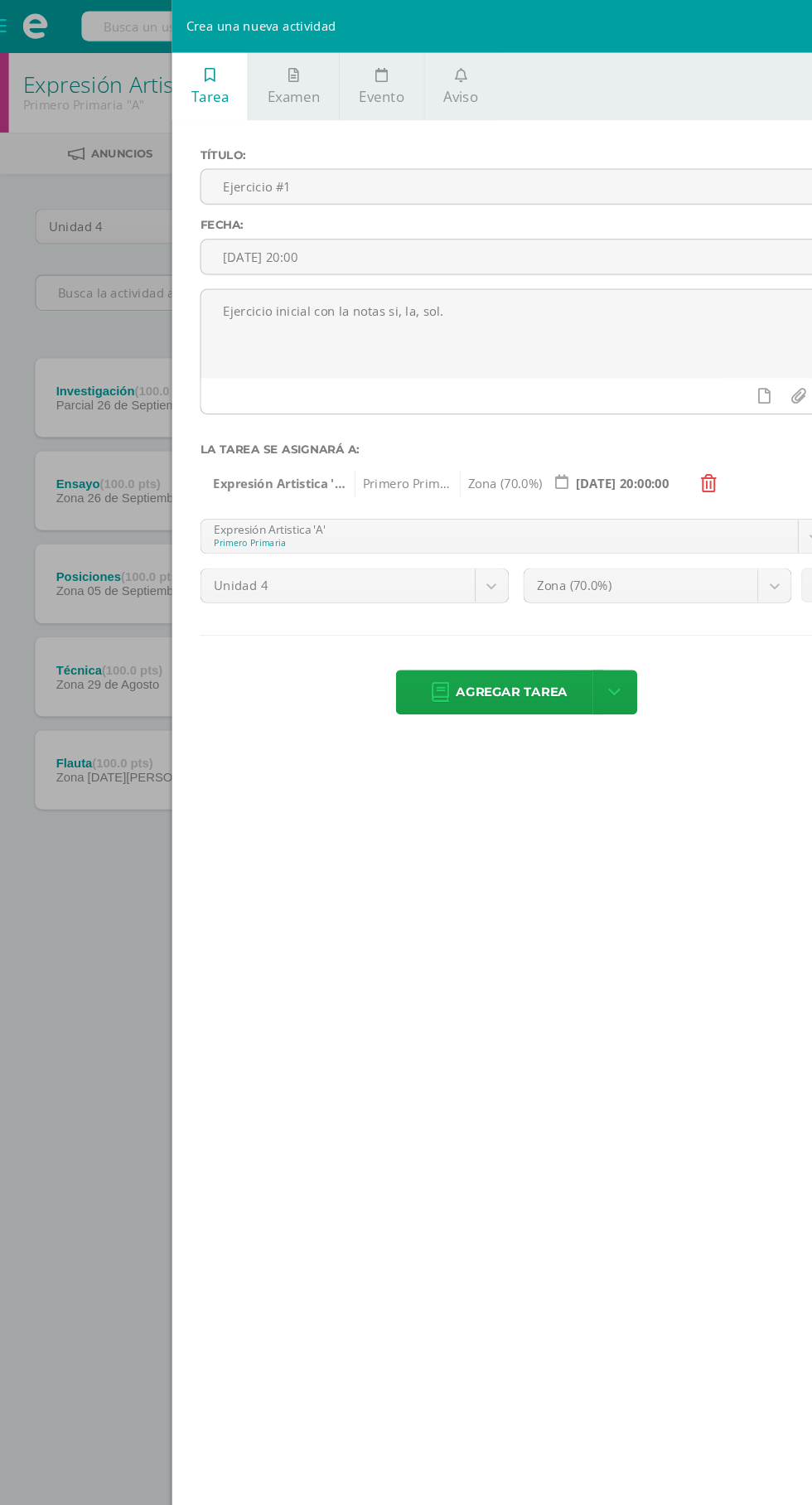
click at [489, 649] on span "Agregar tarea" at bounding box center [483, 653] width 105 height 41
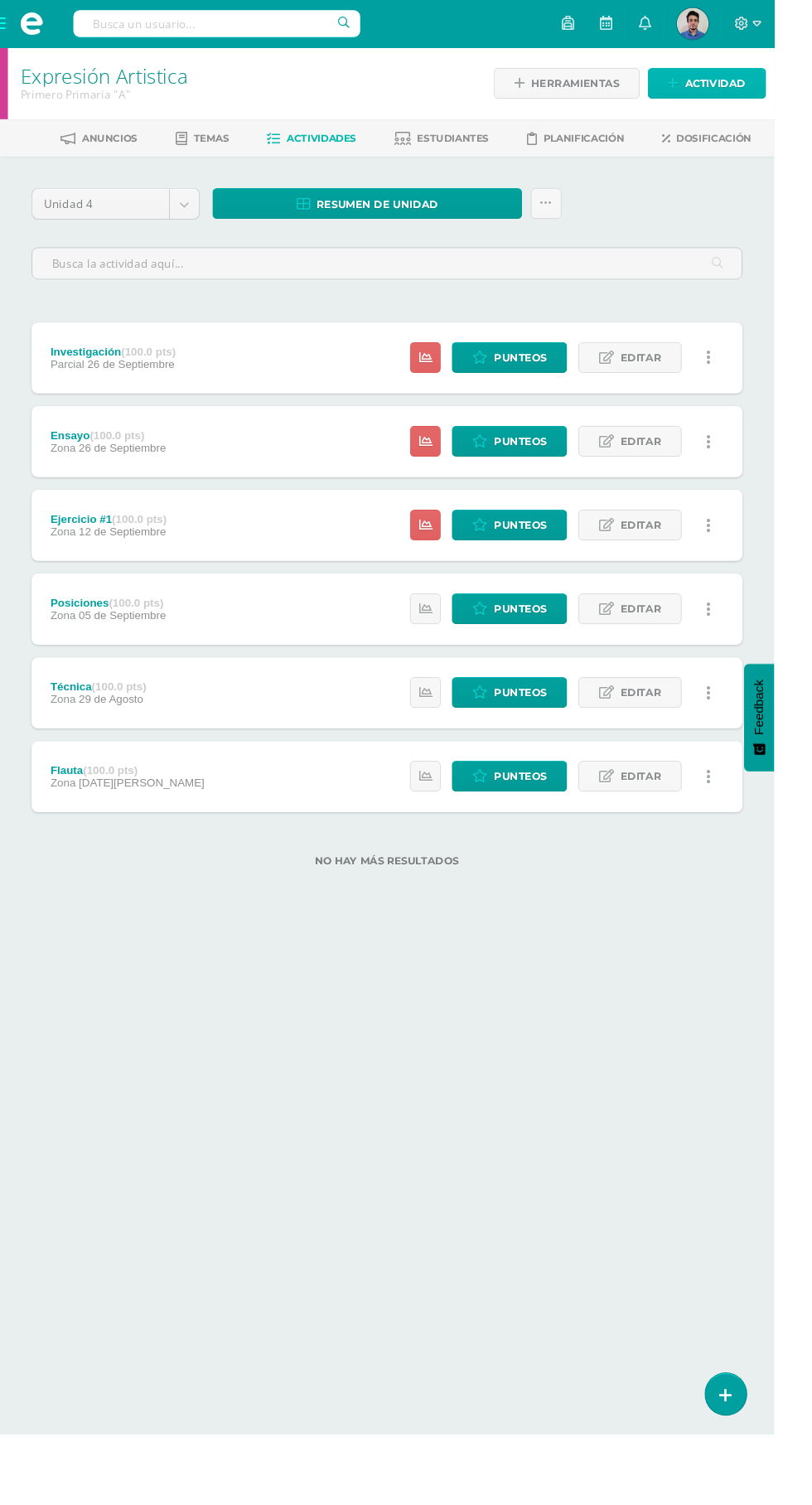
click at [728, 100] on span "Actividad" at bounding box center [750, 87] width 64 height 31
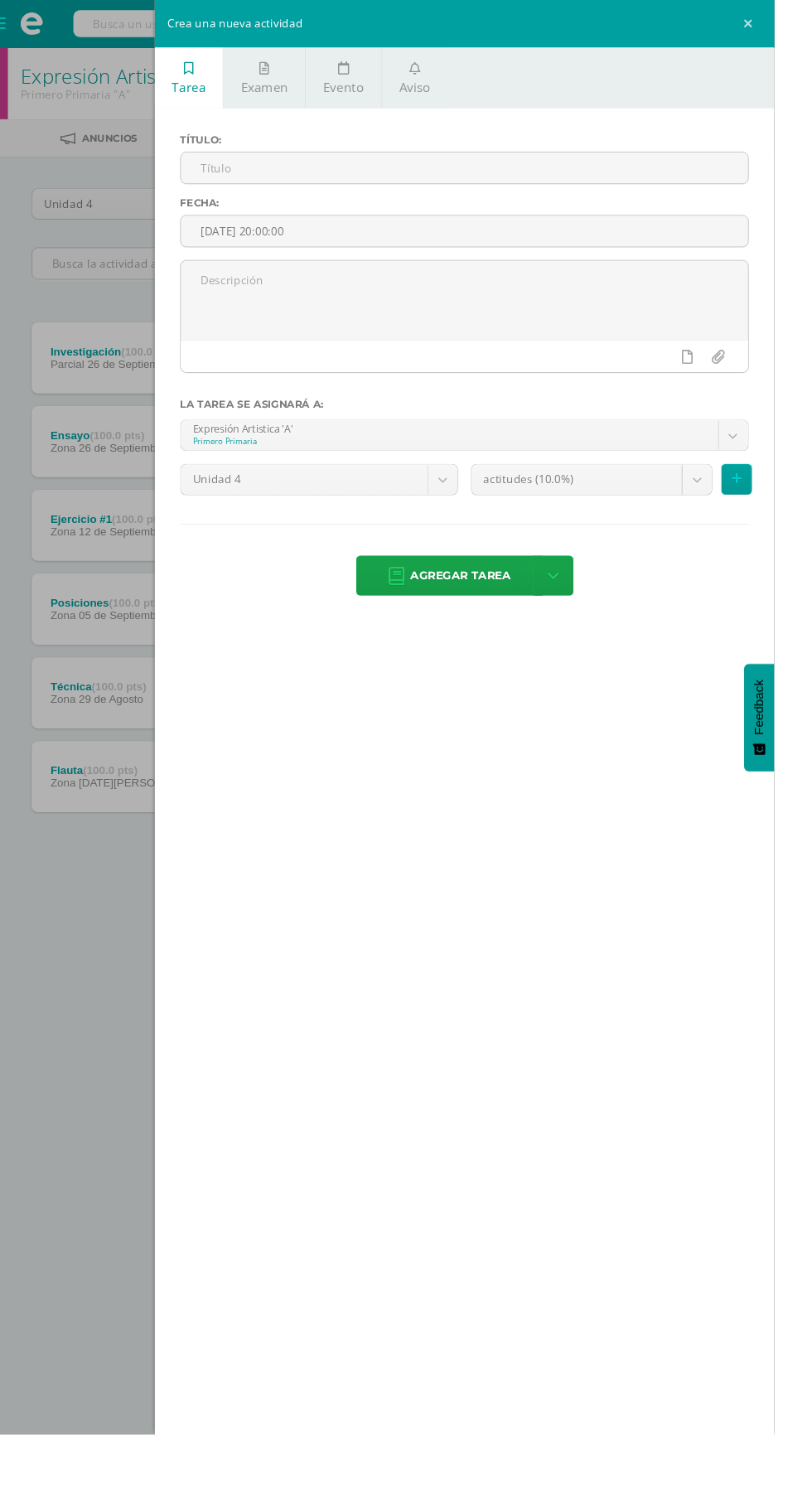
click at [426, 176] on input "text" at bounding box center [487, 176] width 595 height 33
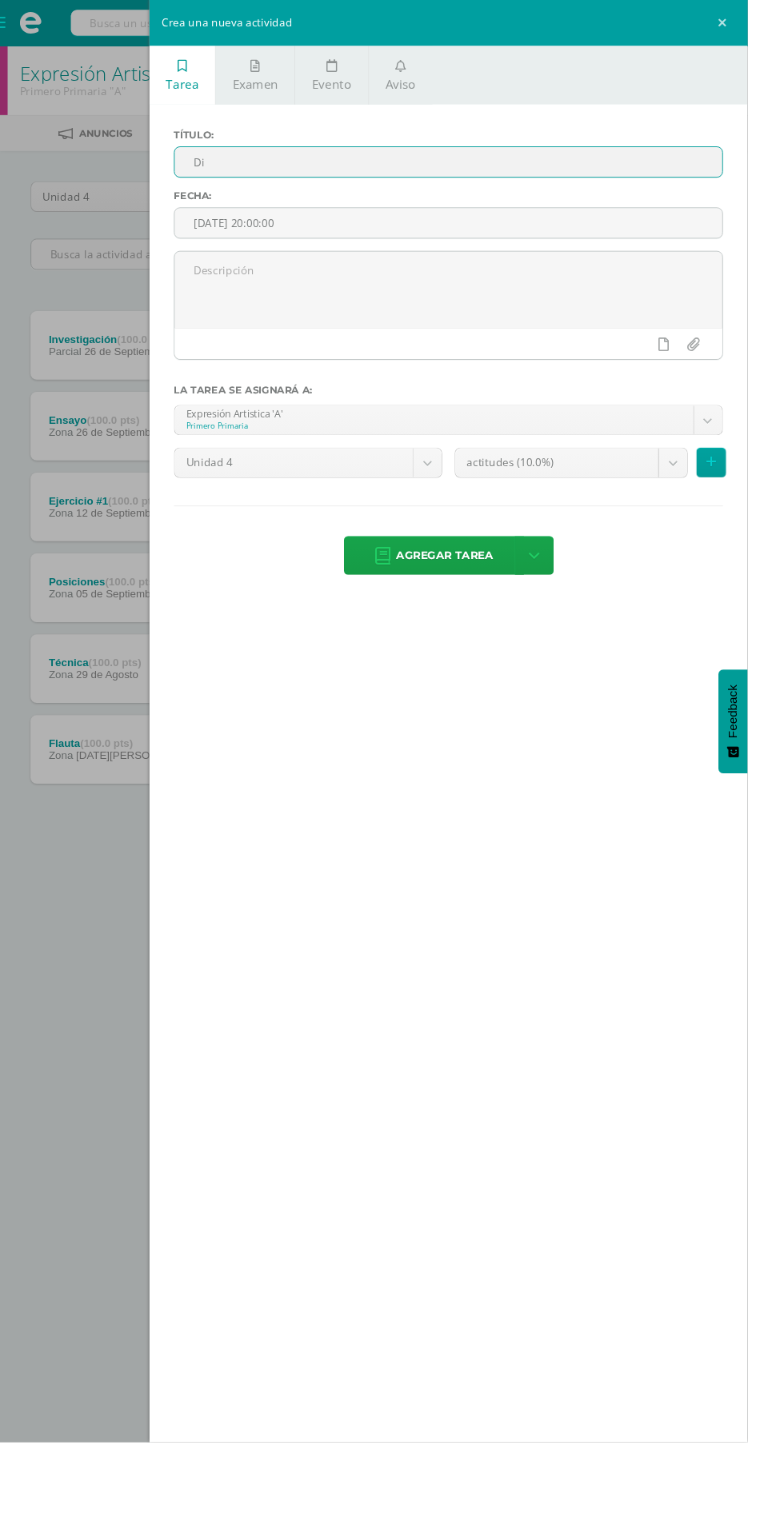
type input "D"
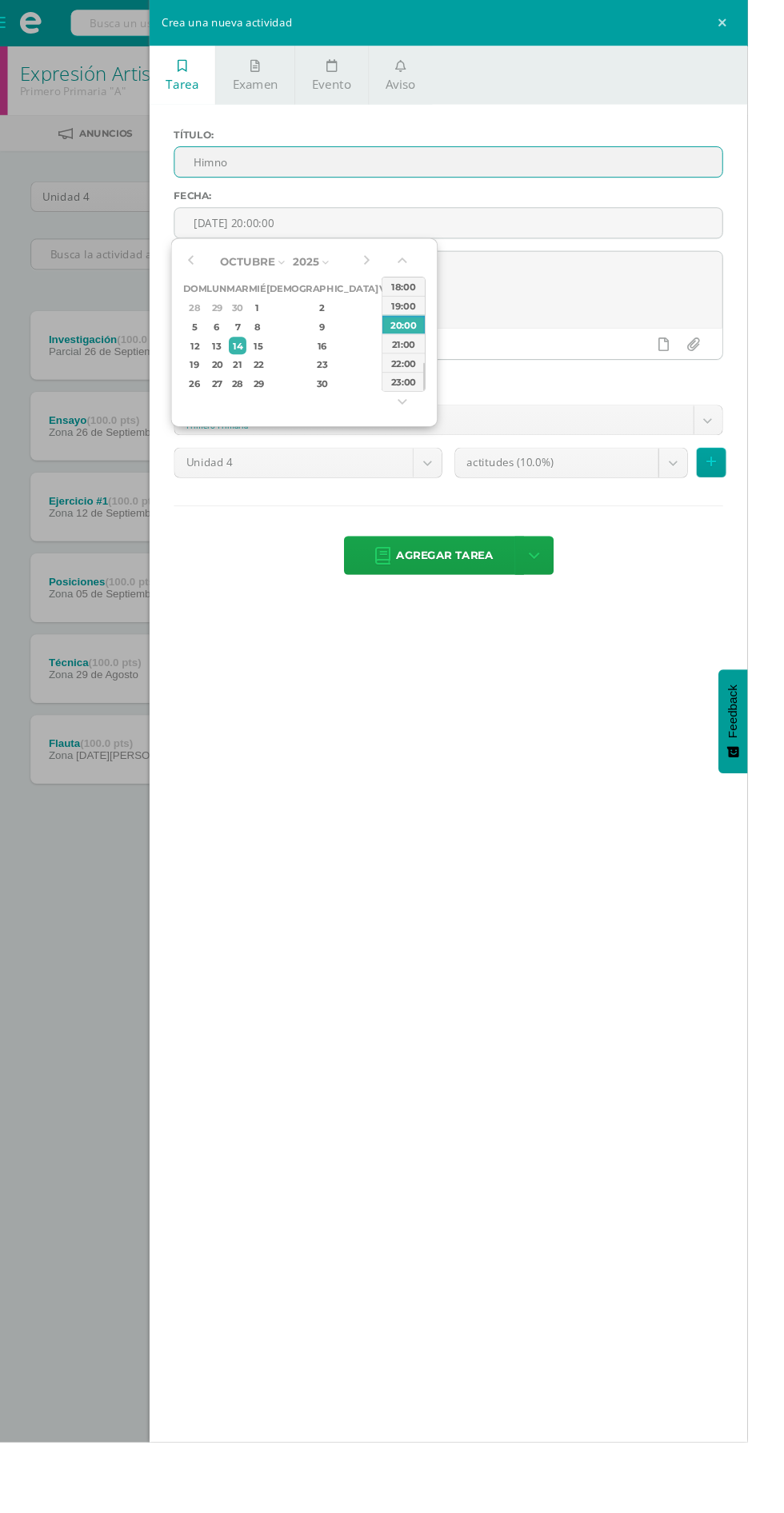
type input "Himno"
click at [361, 234] on input "[DATE] 20:00:00" at bounding box center [470, 234] width 574 height 31
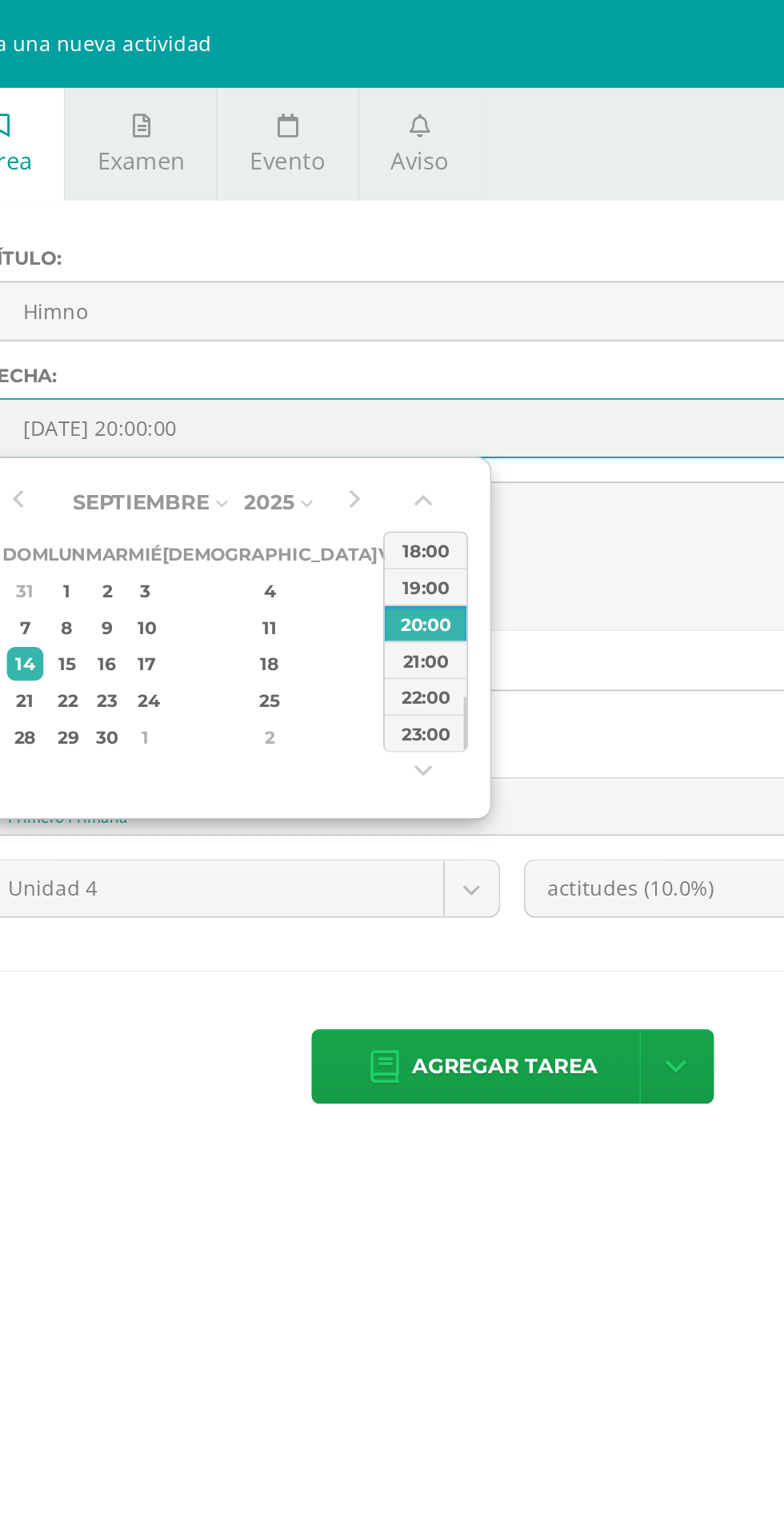
type input "2025-09-19 20:00"
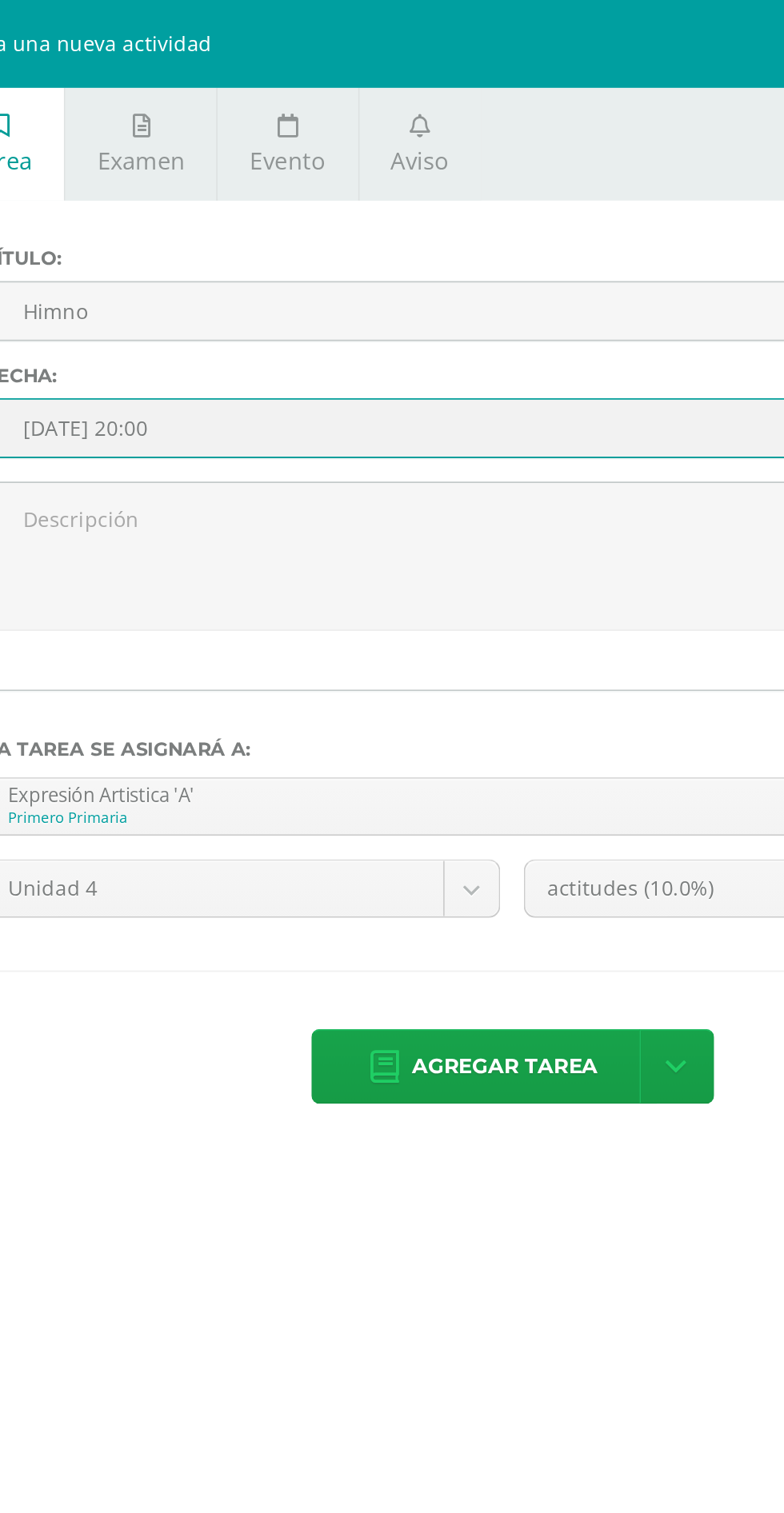
click at [517, 289] on textarea at bounding box center [470, 304] width 574 height 80
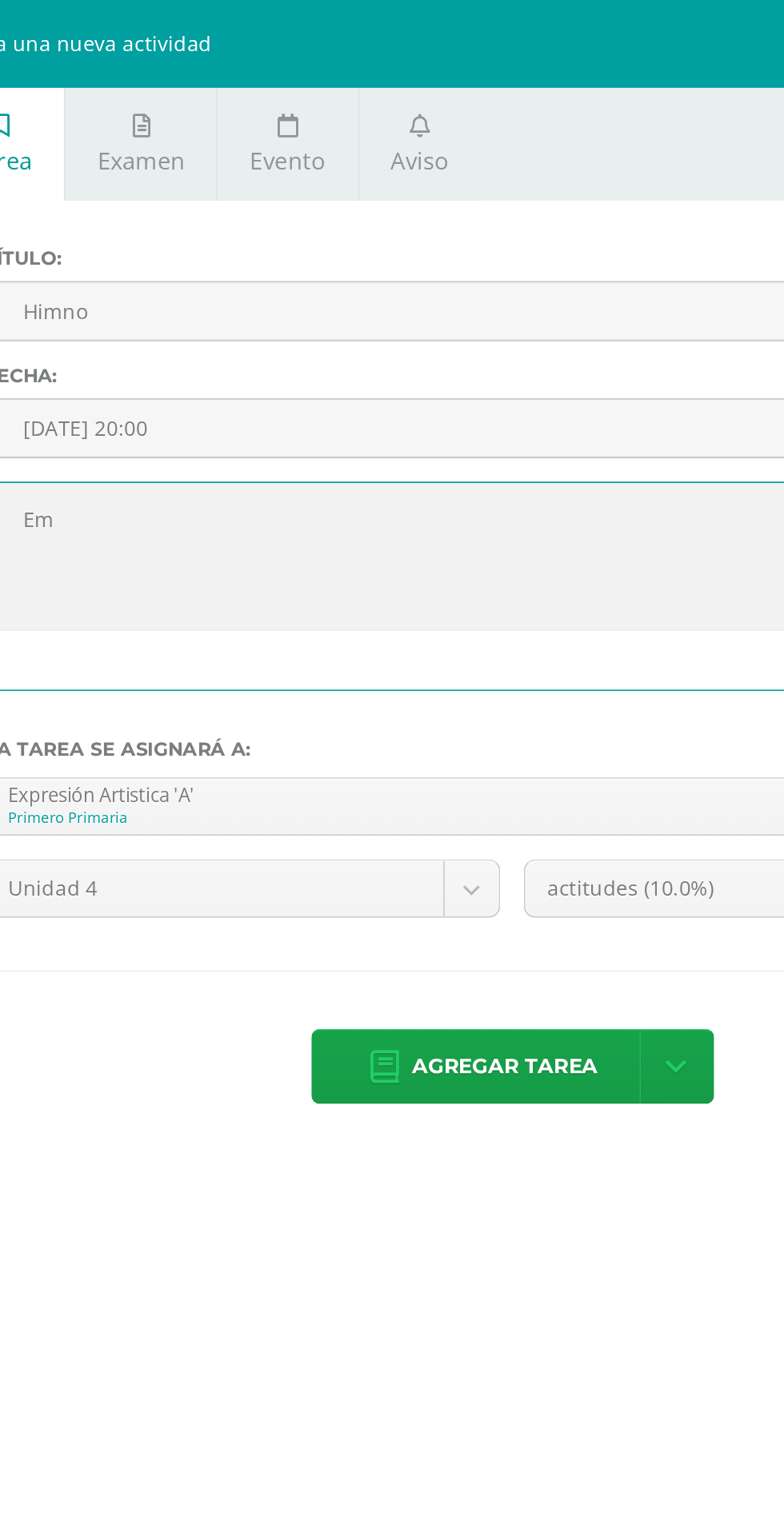
type textarea "E"
type textarea "En"
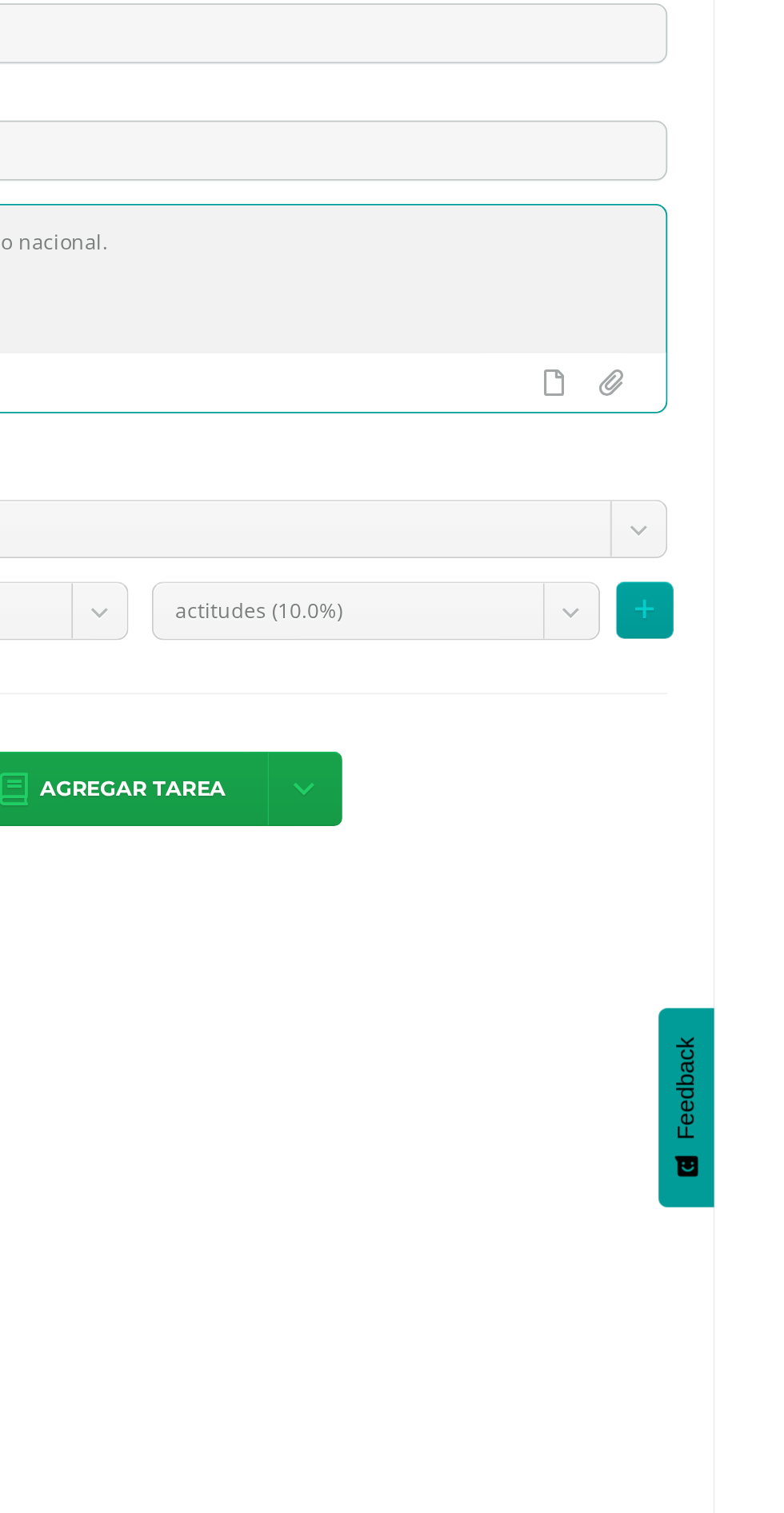
type textarea "Análisis y estudio cantado del himno nacional."
click at [656, 487] on body "Tarea asignada exitosamente Estudiantes Disciplina Asistencia Mis cursos Archiv…" at bounding box center [392, 464] width 784 height 928
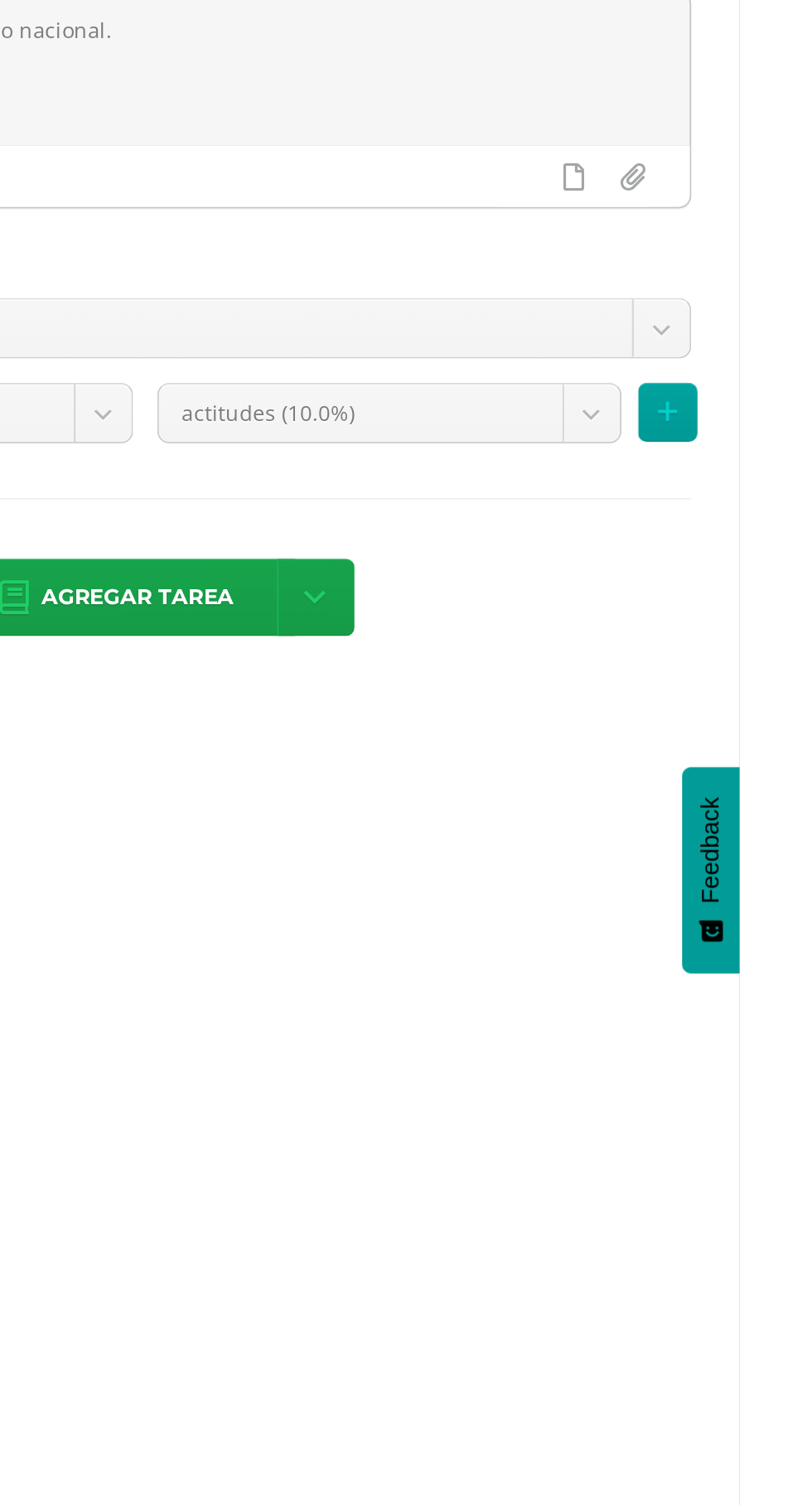
click at [664, 496] on body "Tarea asignada exitosamente Estudiantes Disciplina Asistencia Mis cursos Archiv…" at bounding box center [406, 480] width 812 height 962
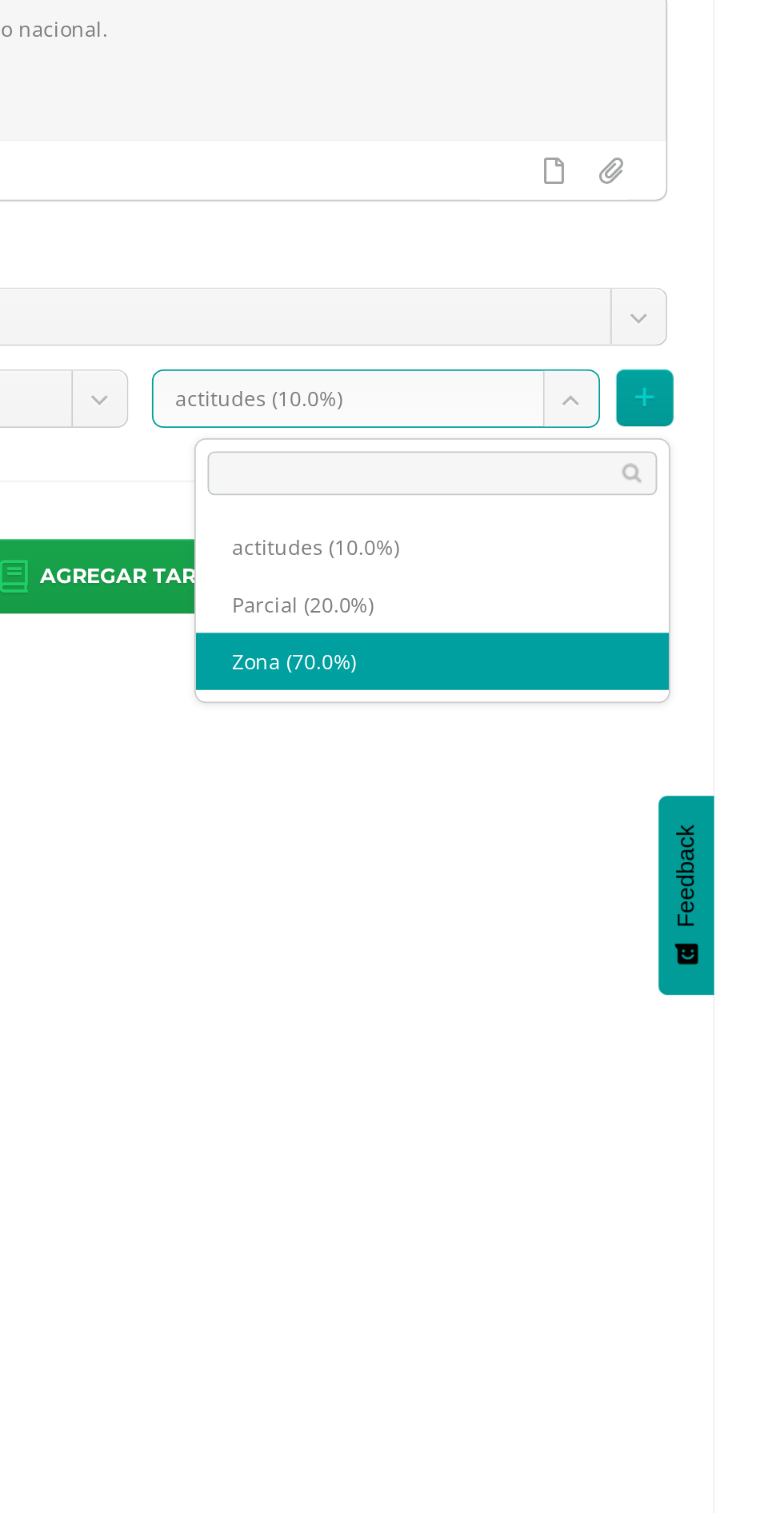
select select "172204"
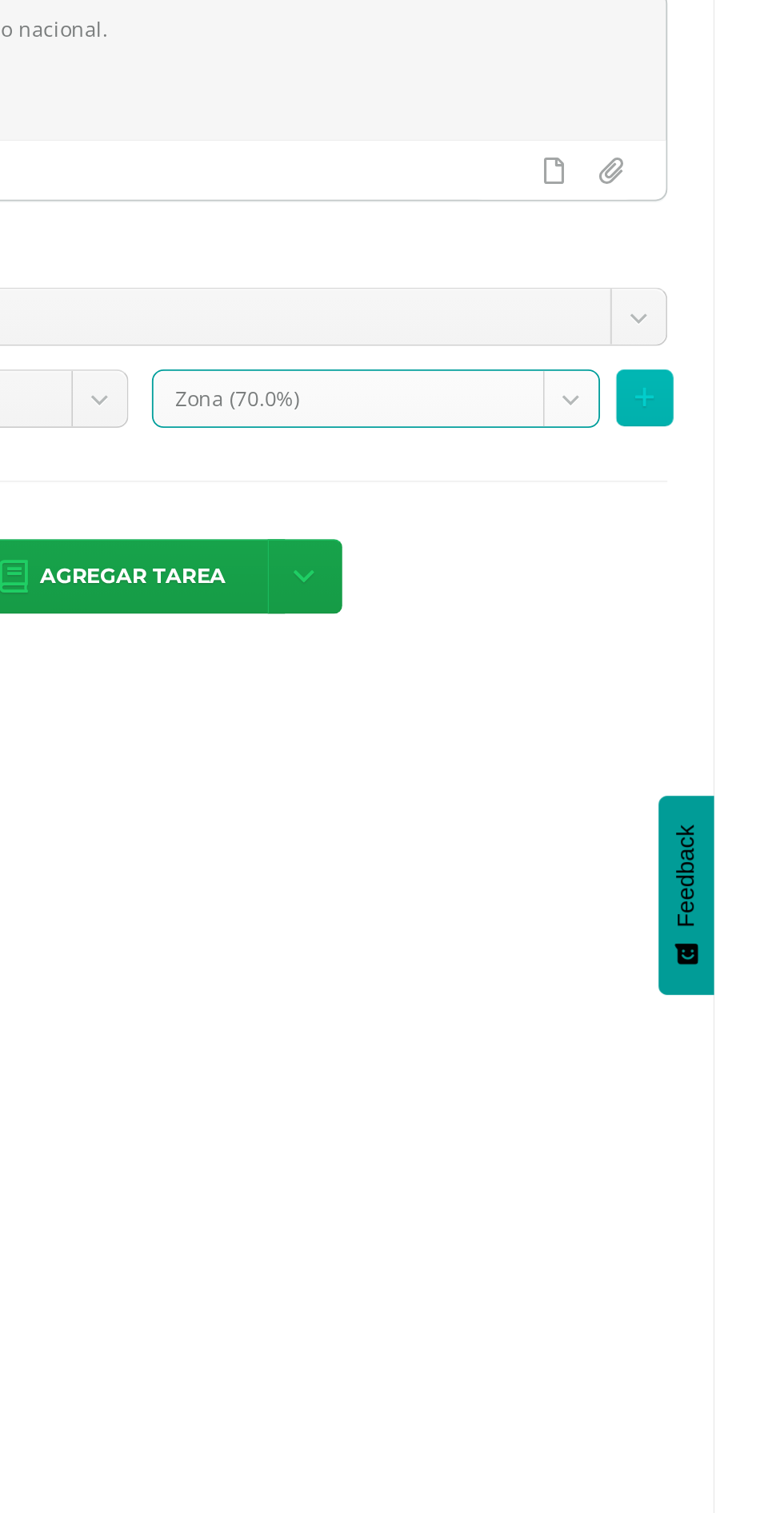
click at [761, 487] on button at bounding box center [746, 485] width 31 height 31
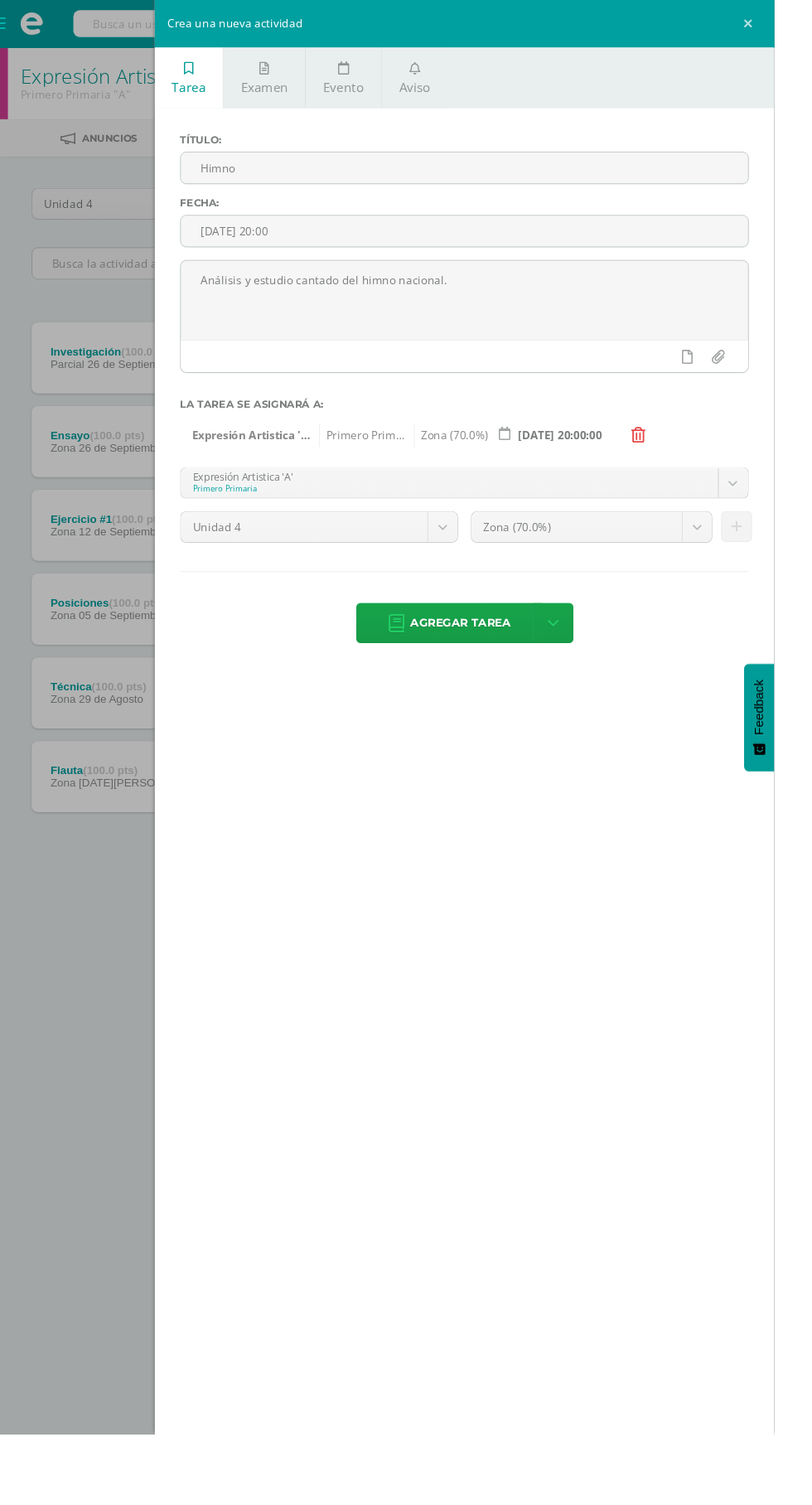
click at [494, 654] on span "Agregar tarea" at bounding box center [483, 653] width 105 height 41
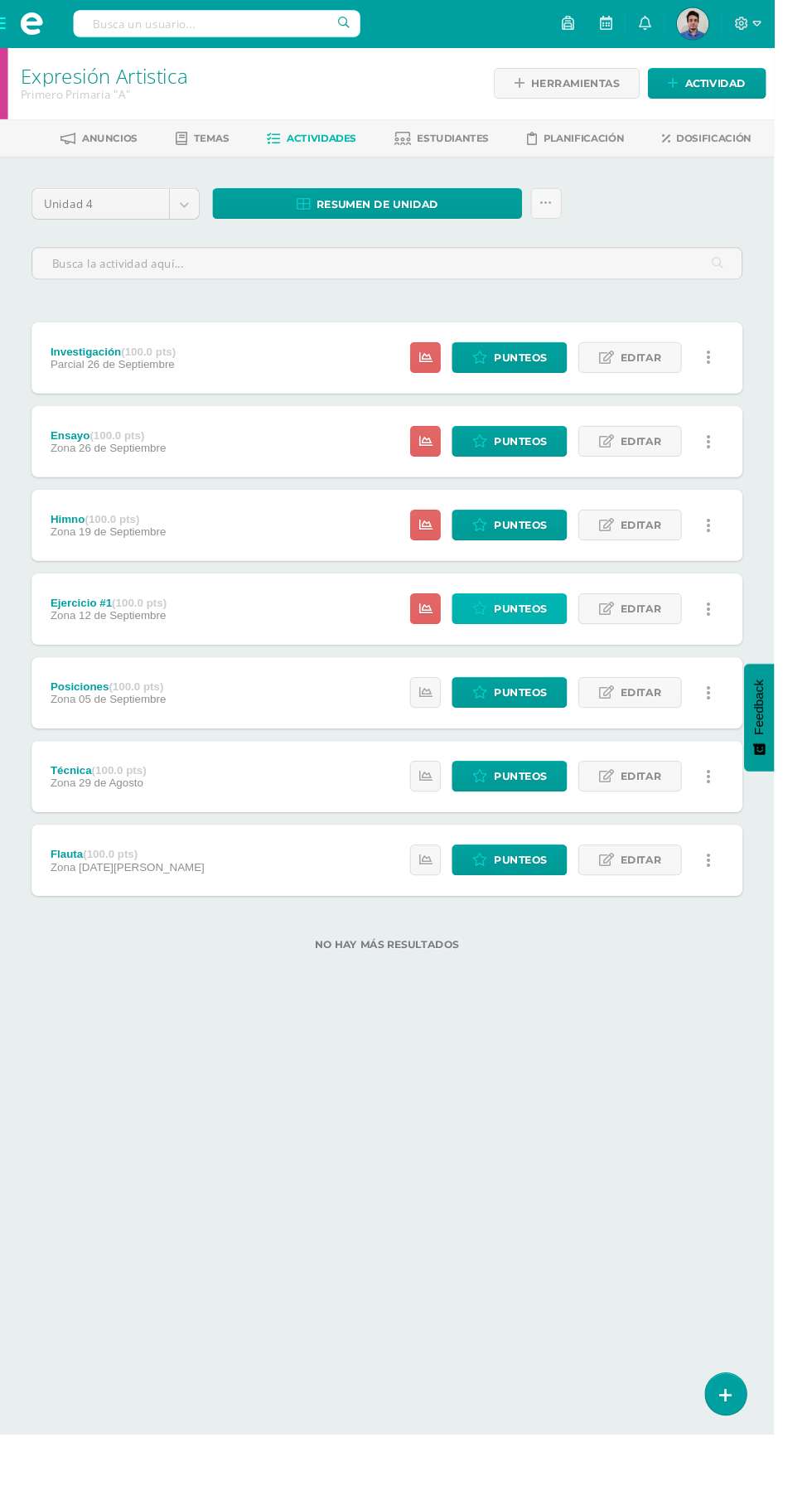
click at [531, 633] on span "Punteos" at bounding box center [545, 638] width 55 height 31
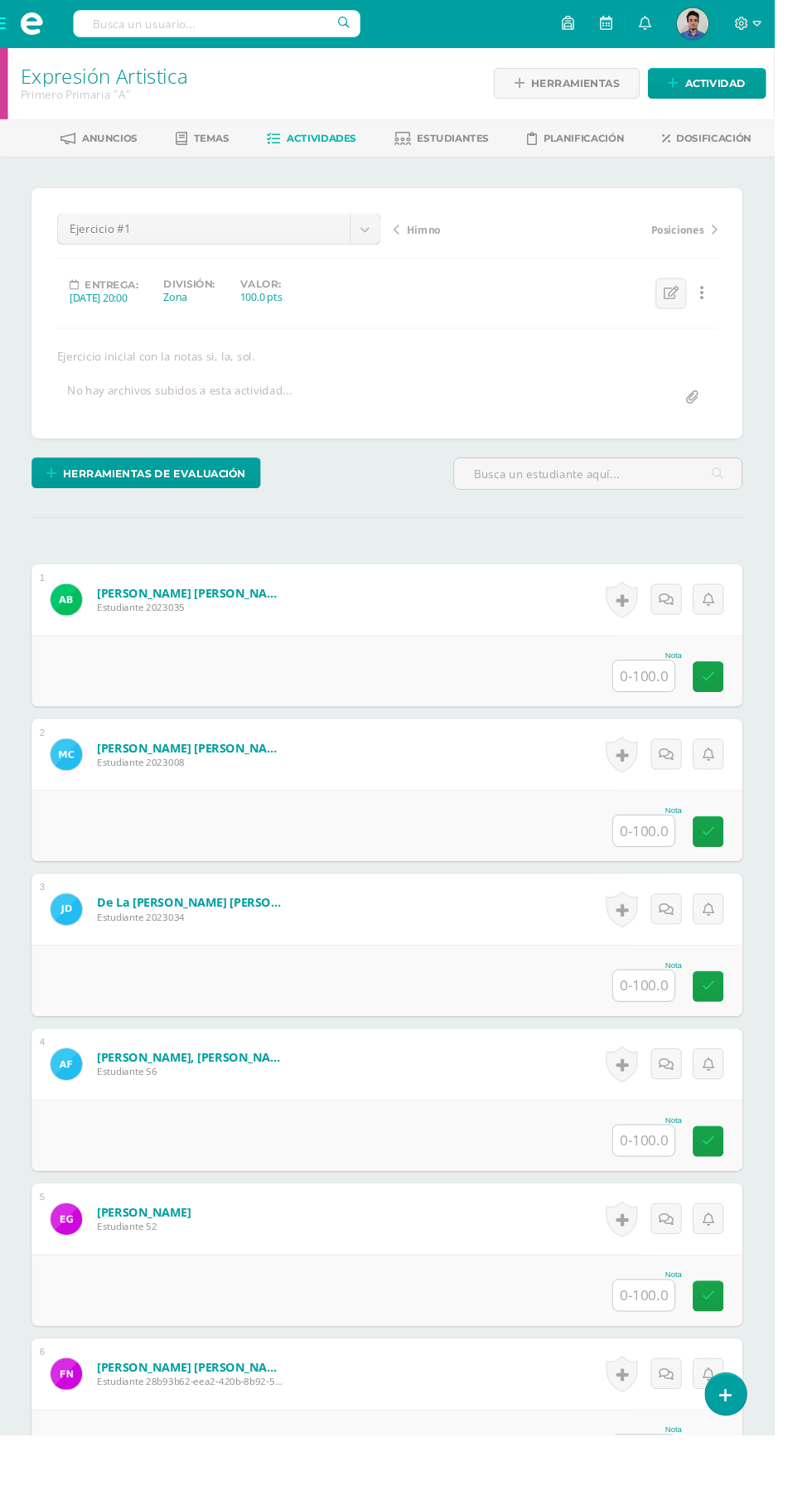
scroll to position [1, 0]
click at [679, 708] on input "text" at bounding box center [675, 708] width 64 height 33
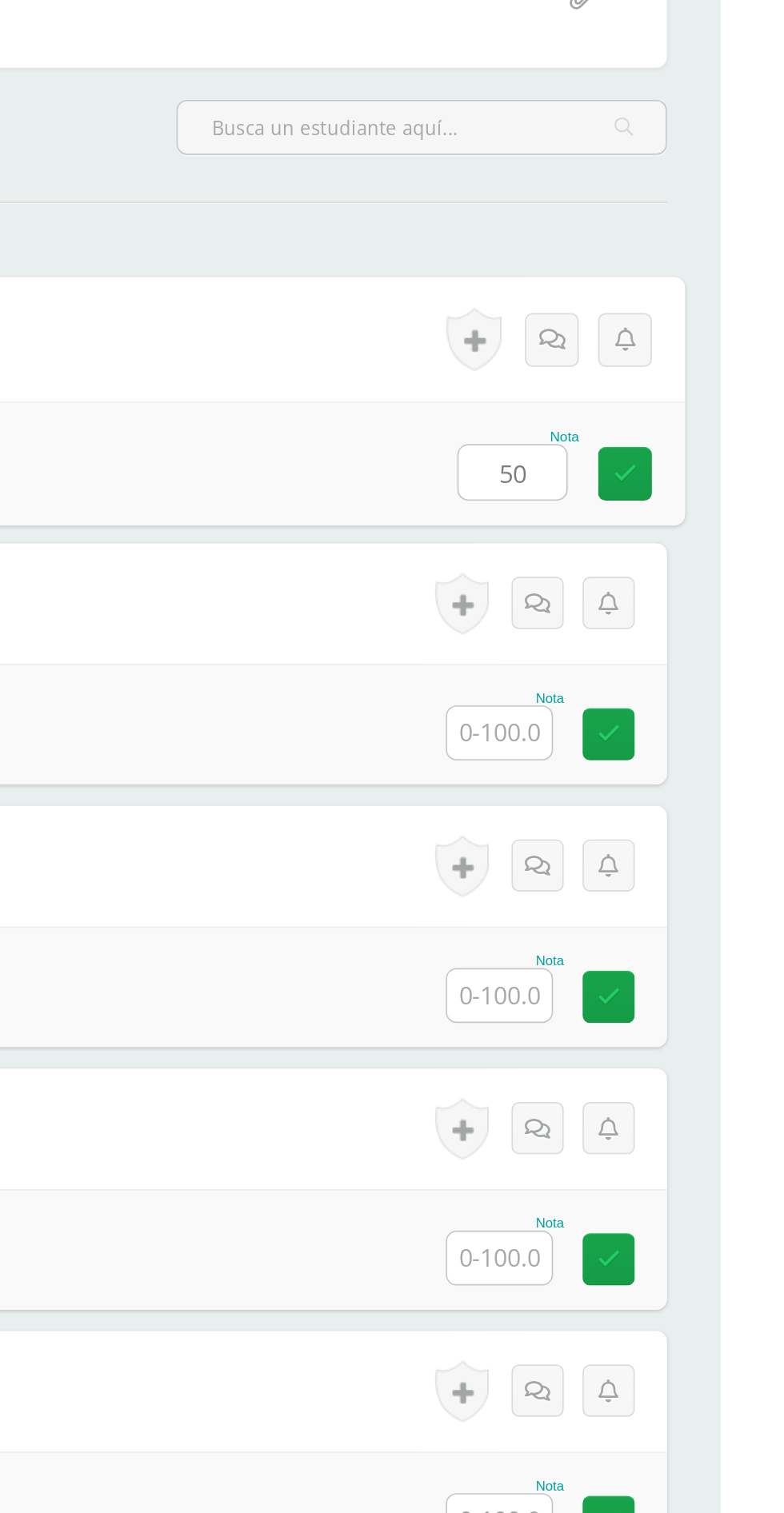
scroll to position [0, 0]
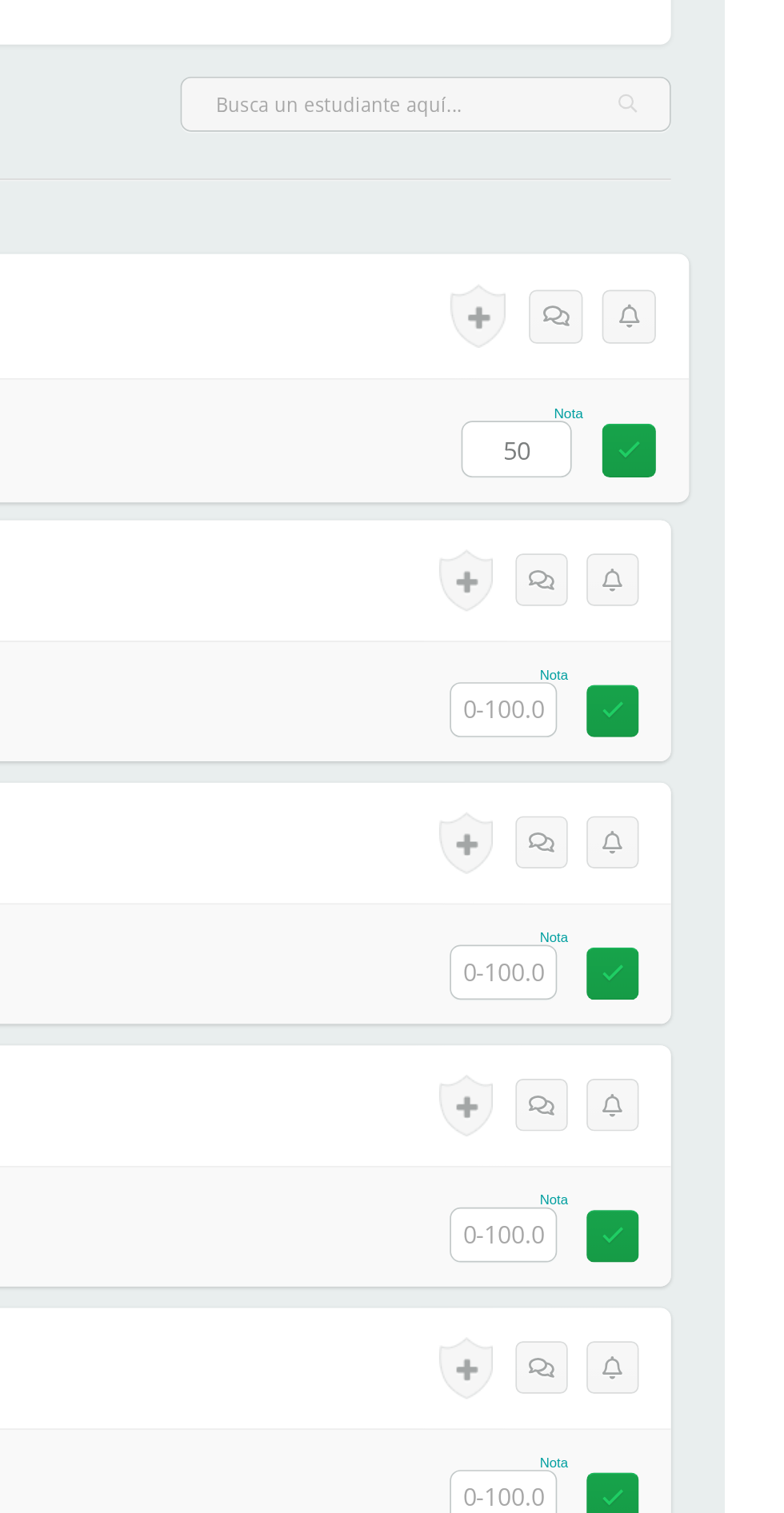
type input "50"
click at [654, 836] on input "text" at bounding box center [651, 840] width 62 height 31
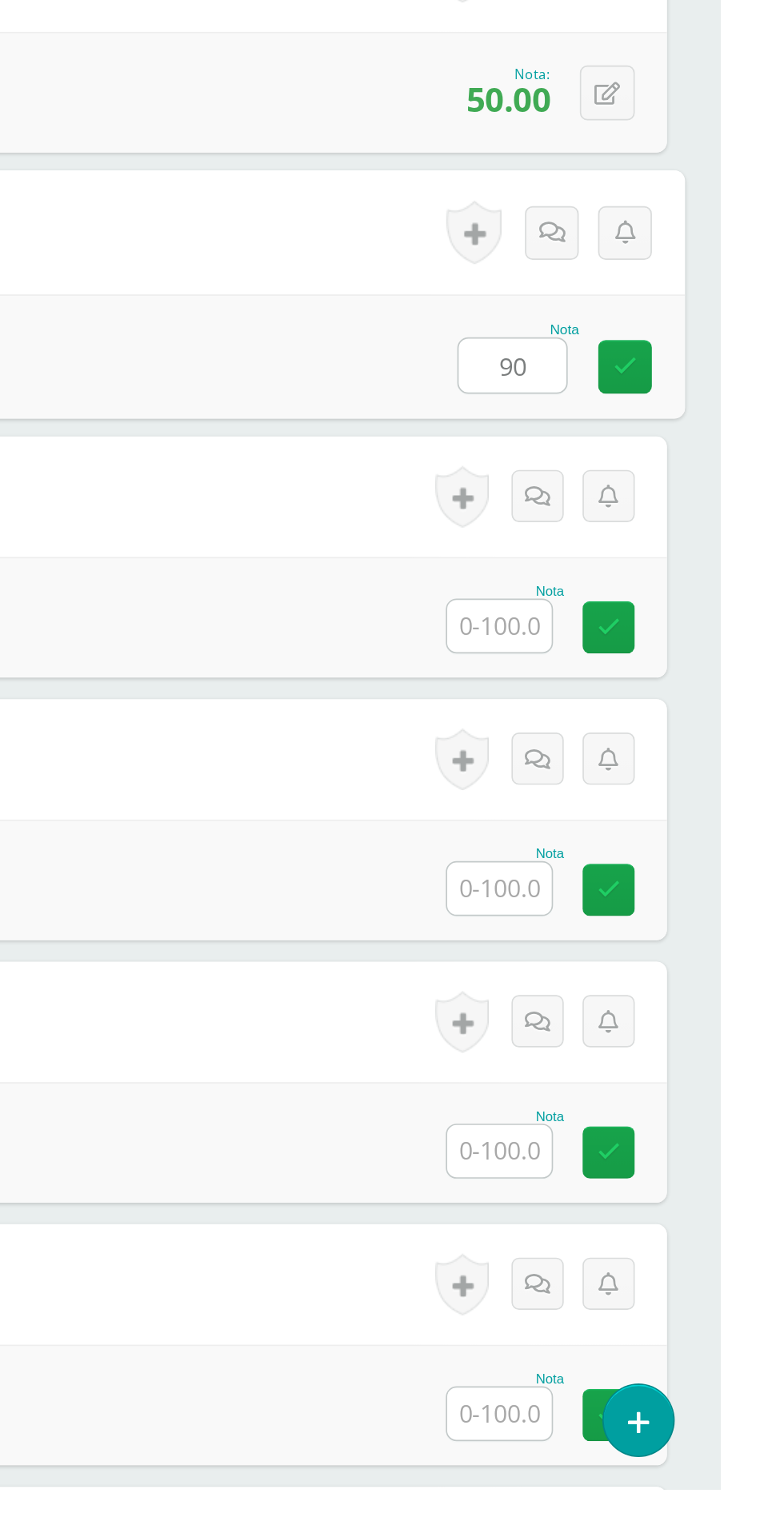
type input "90"
click at [651, 997] on input "text" at bounding box center [651, 998] width 62 height 31
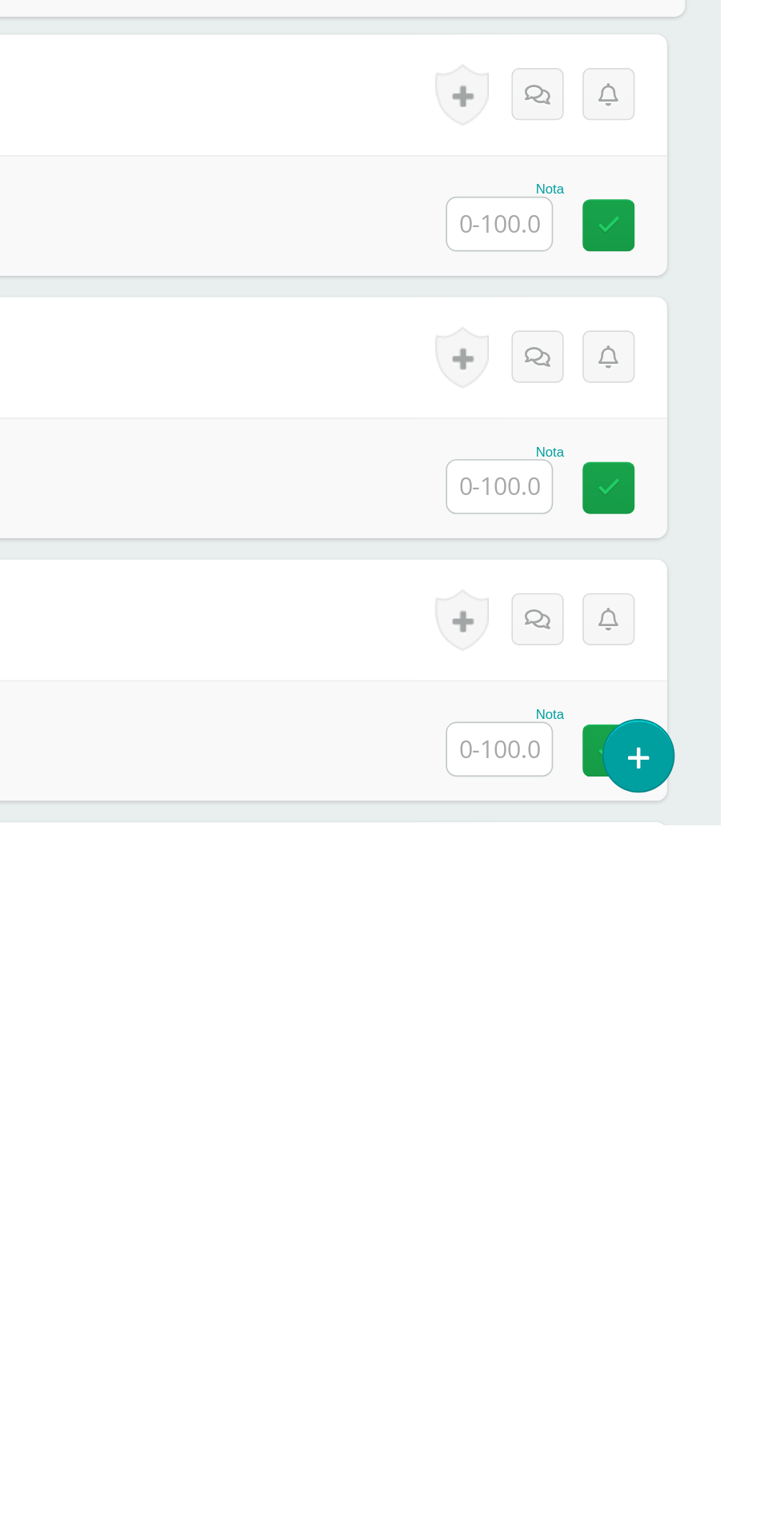
type input "100"
click at [646, 1155] on input "text" at bounding box center [651, 1154] width 62 height 31
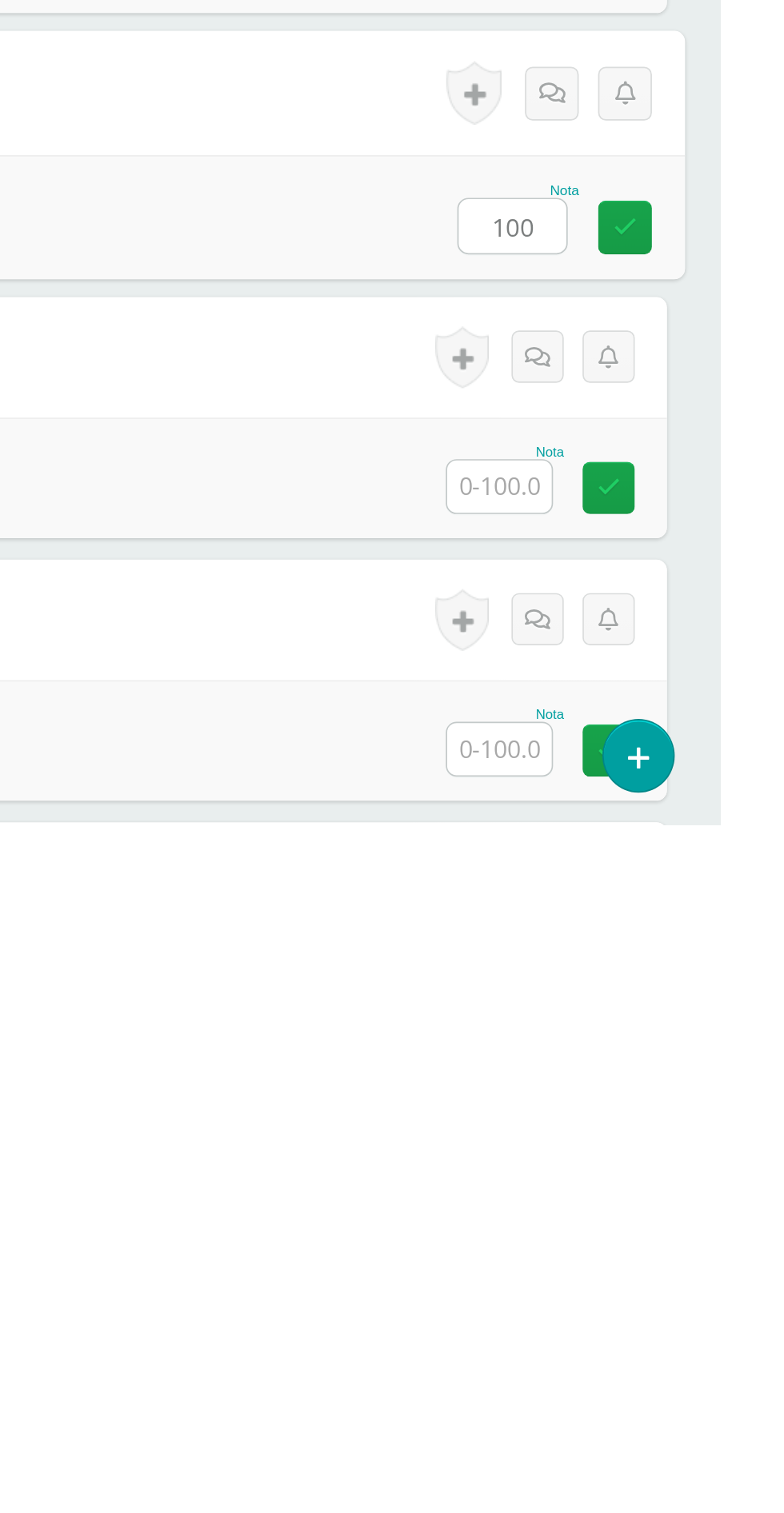
type input "100"
click at [651, 1319] on input "text" at bounding box center [651, 1311] width 62 height 31
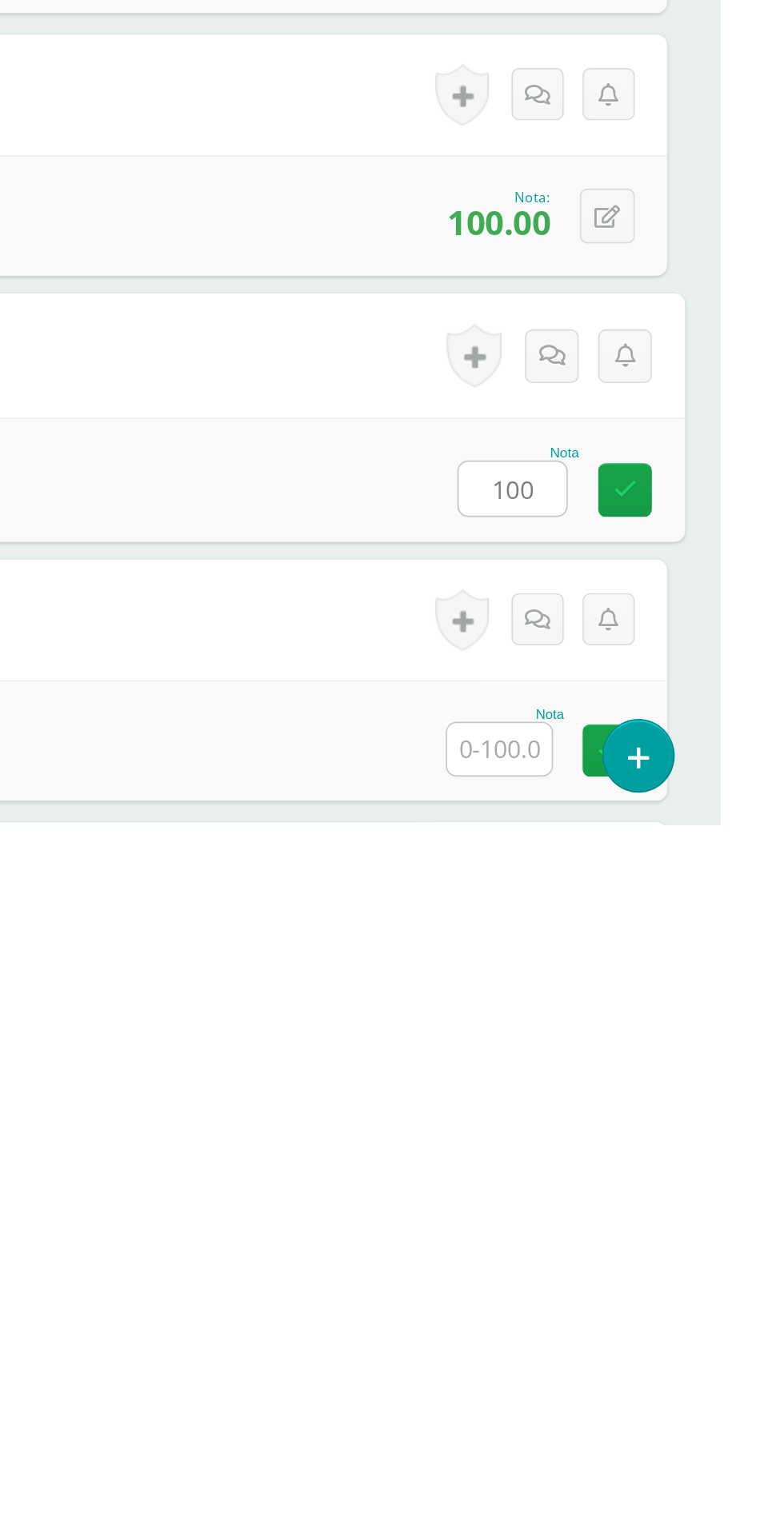
type input "100"
click at [654, 1452] on input "text" at bounding box center [651, 1468] width 62 height 31
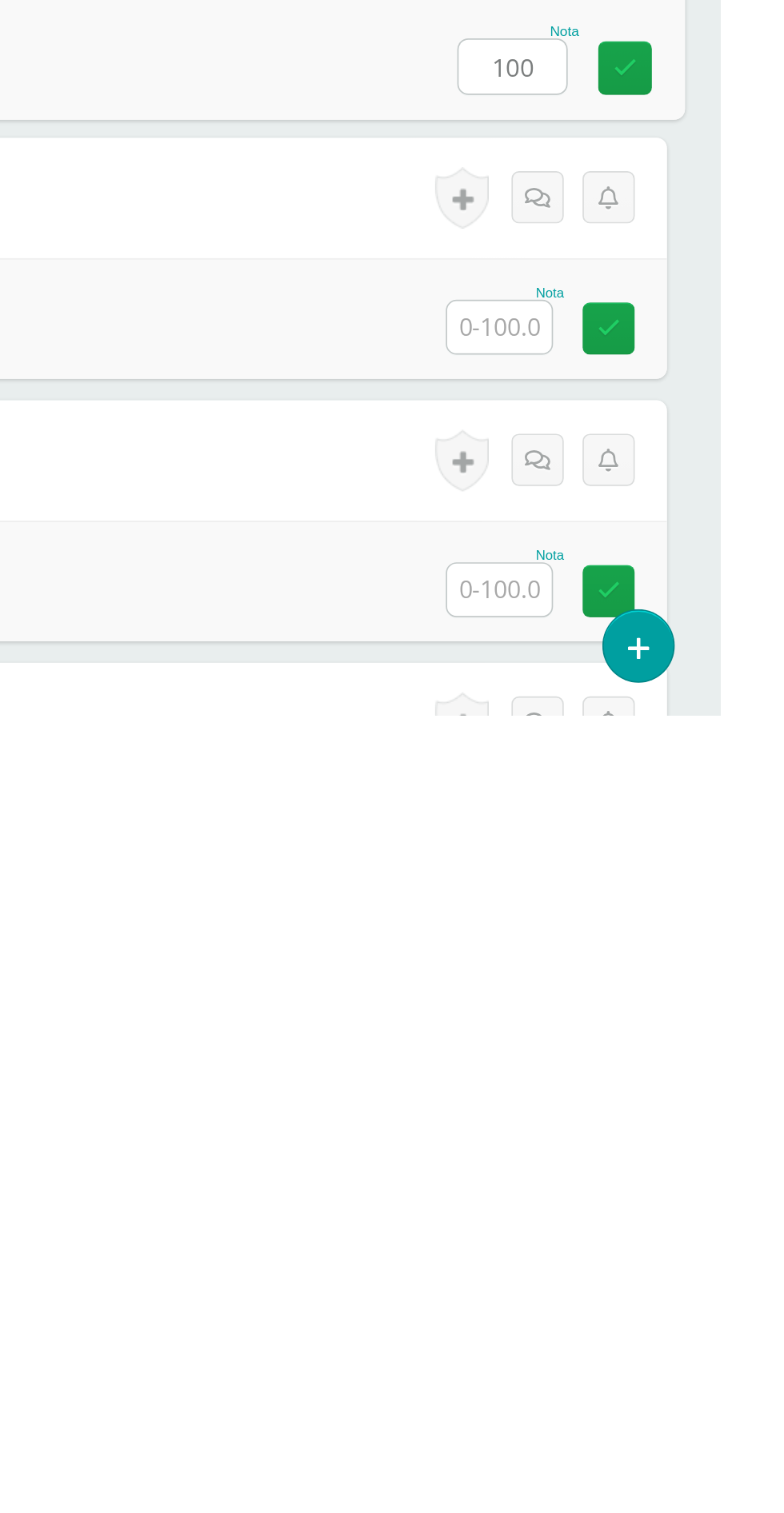
type input "100"
click at [660, 1287] on input "text" at bounding box center [651, 1281] width 62 height 31
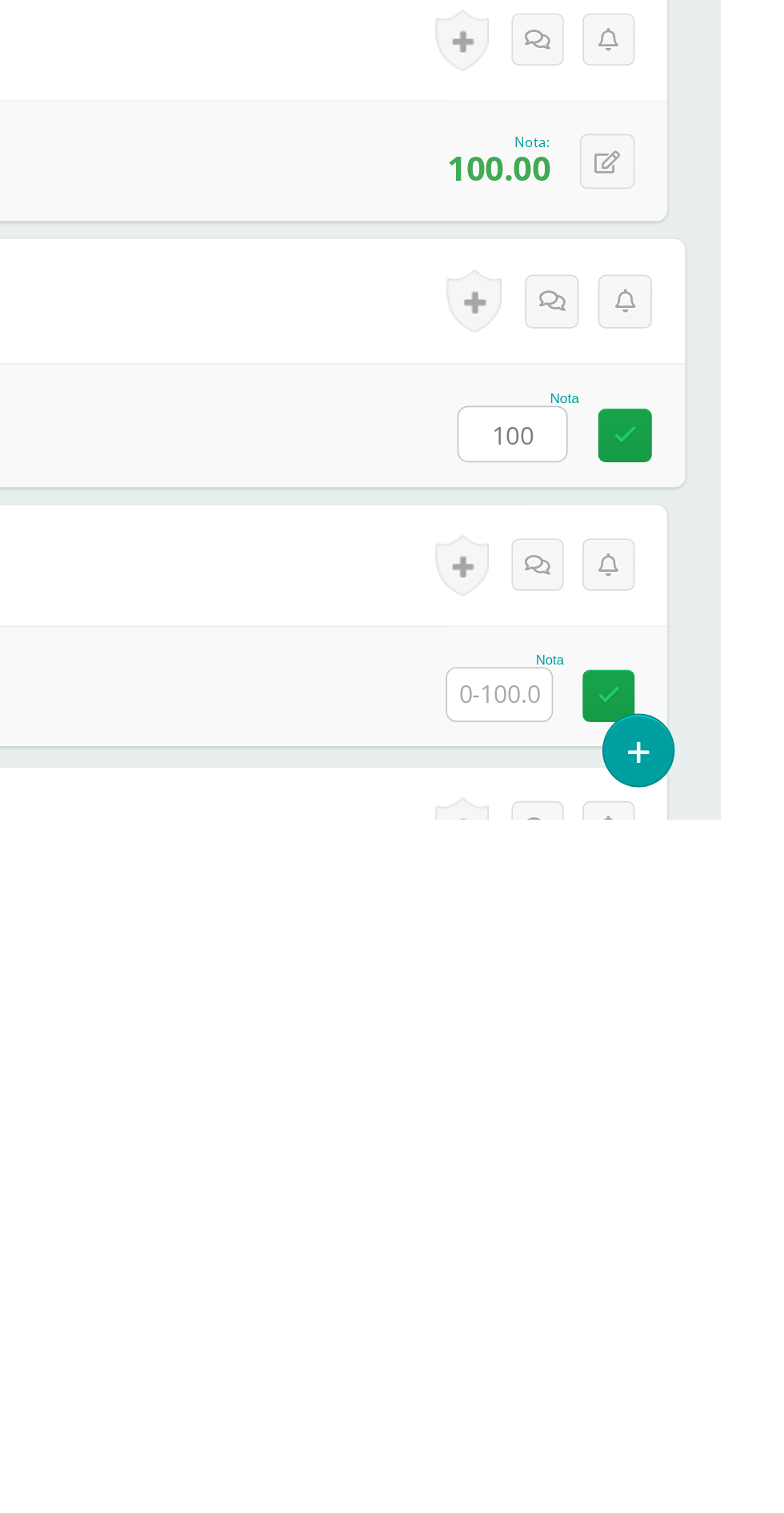
type input "100"
click at [650, 1447] on input "text" at bounding box center [651, 1439] width 62 height 31
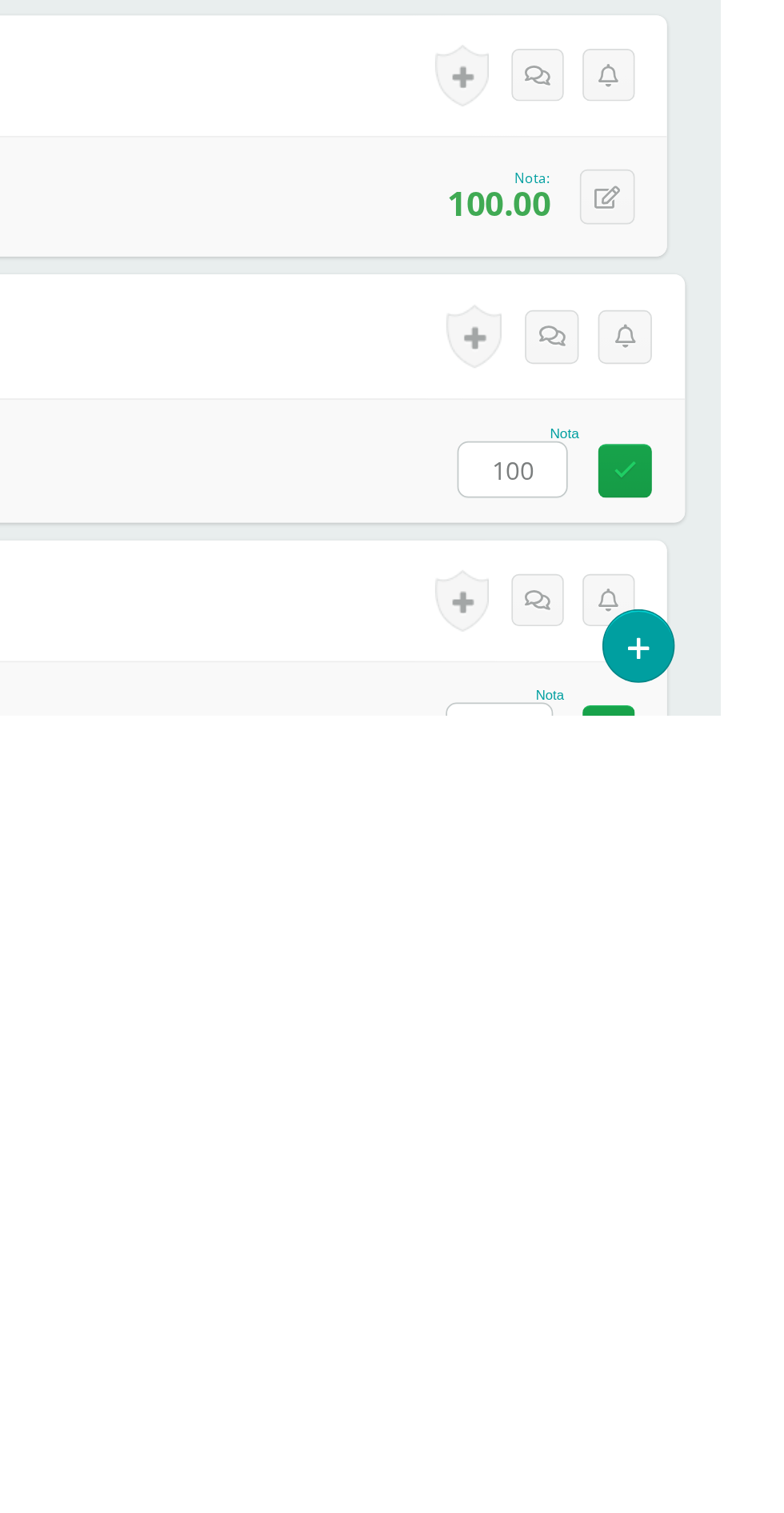
scroll to position [564, 0]
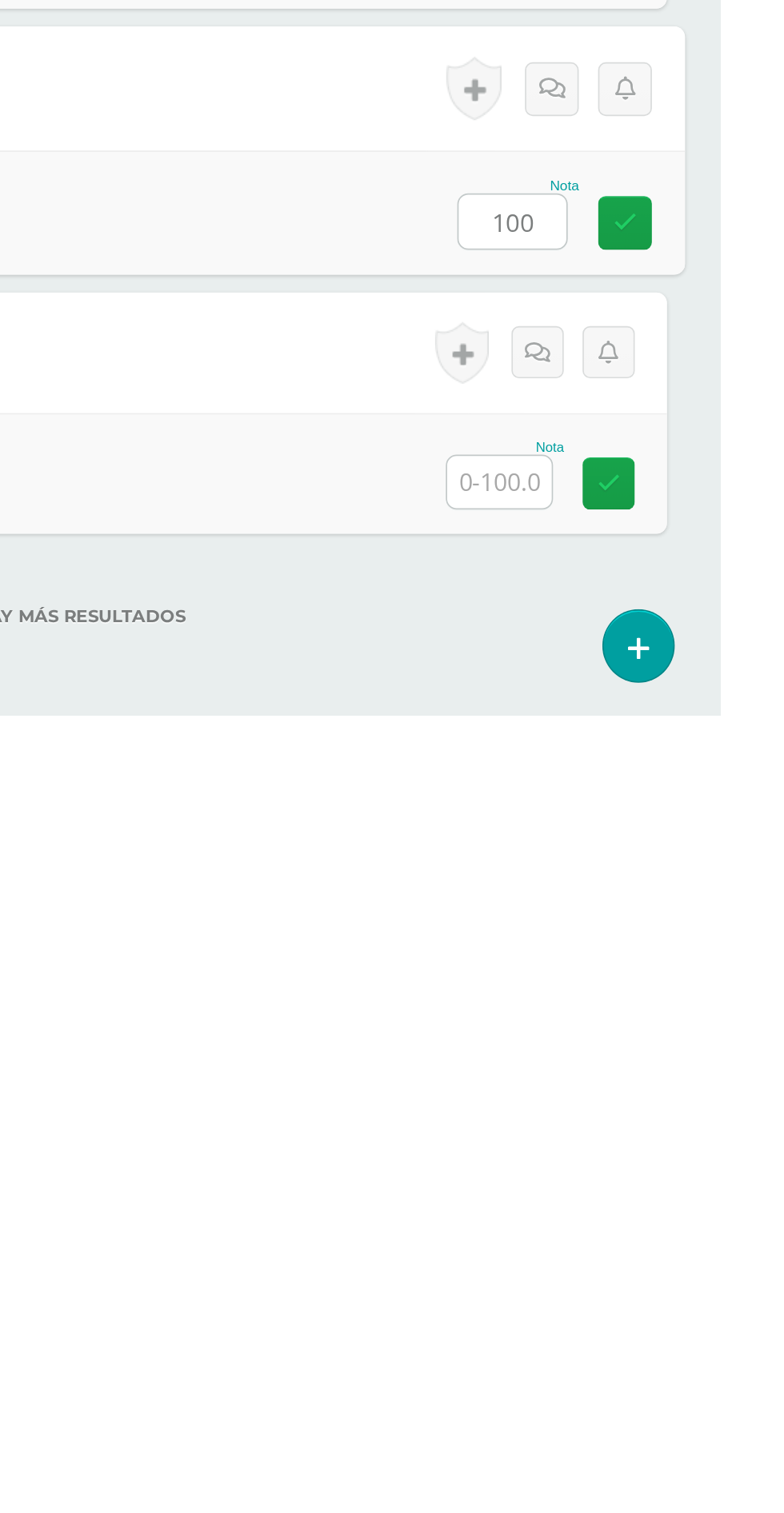
type input "100"
click at [650, 1380] on input "text" at bounding box center [651, 1375] width 62 height 31
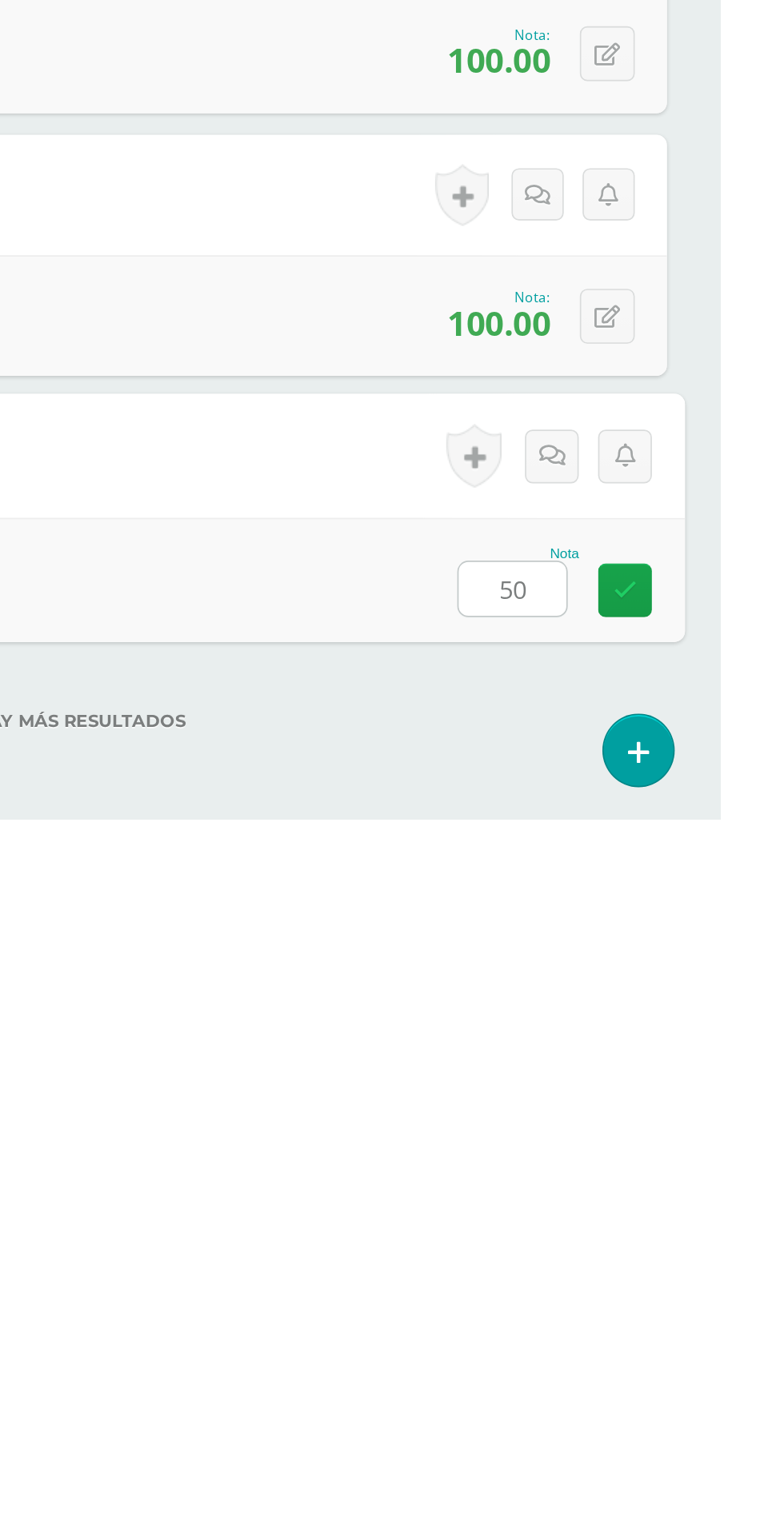
type input "50"
click at [593, 1440] on div "No hay más resultados" at bounding box center [392, 1442] width 720 height 74
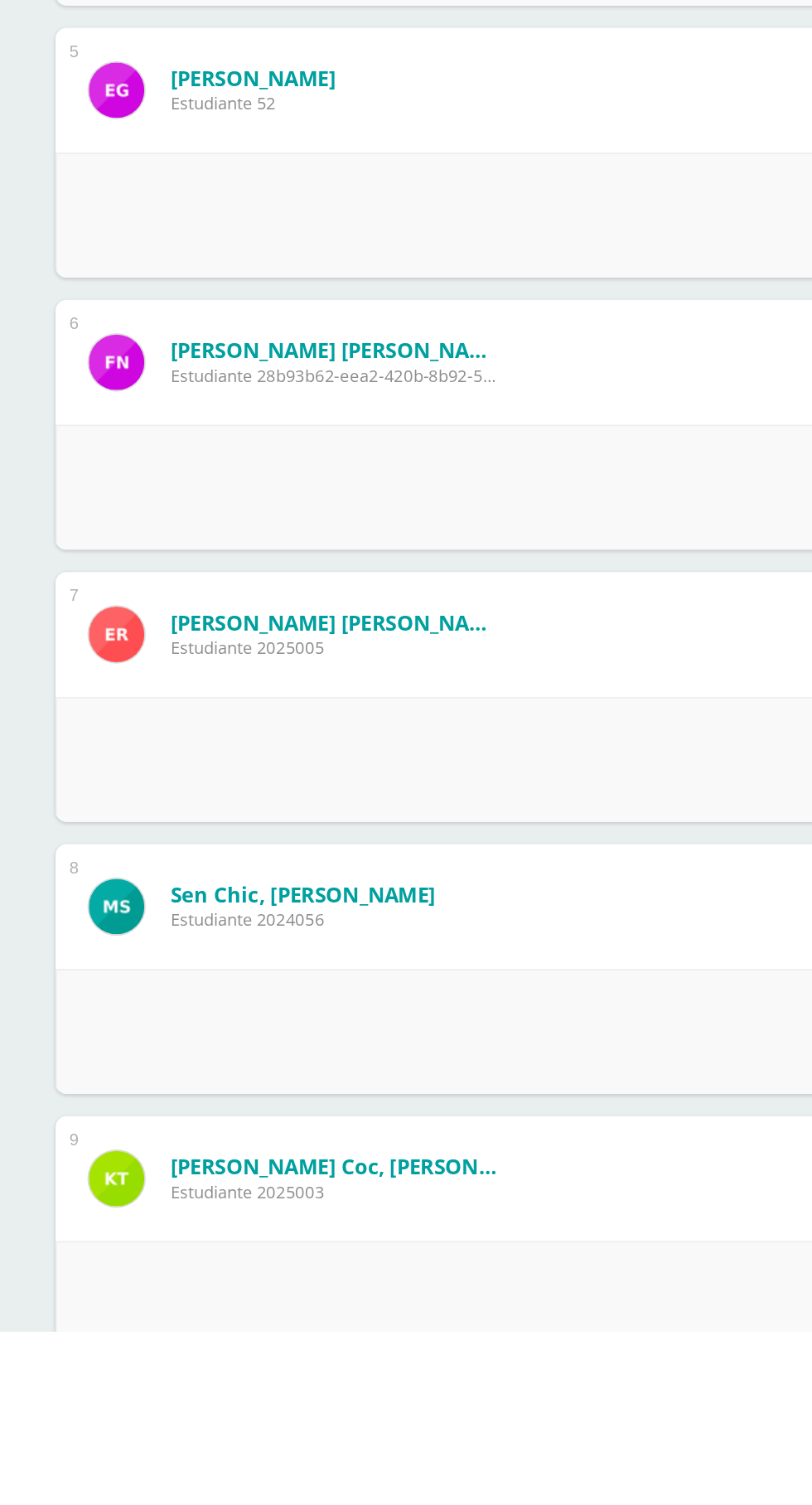
scroll to position [516, 0]
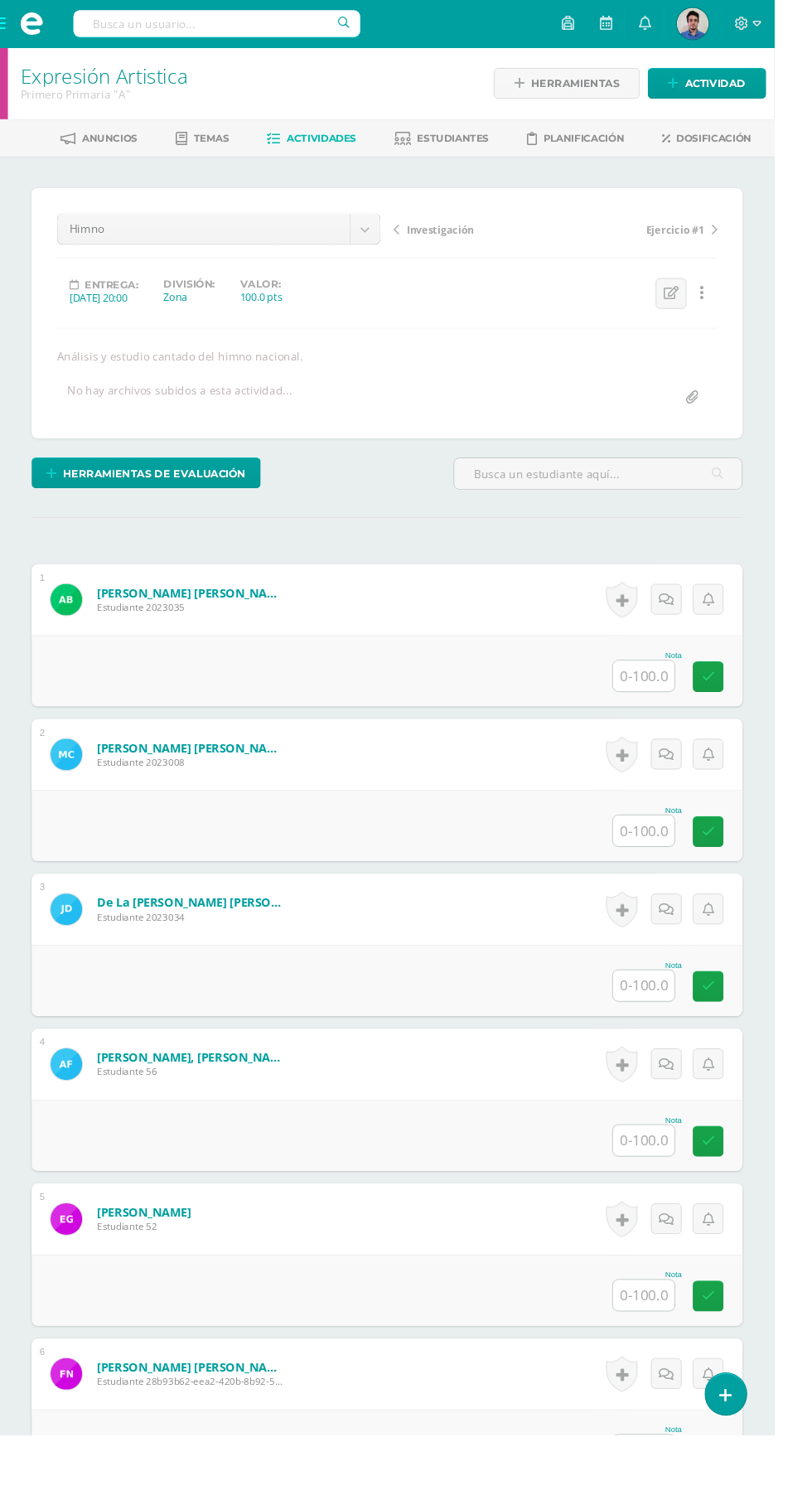
scroll to position [1, 0]
click at [680, 715] on input "text" at bounding box center [675, 708] width 64 height 33
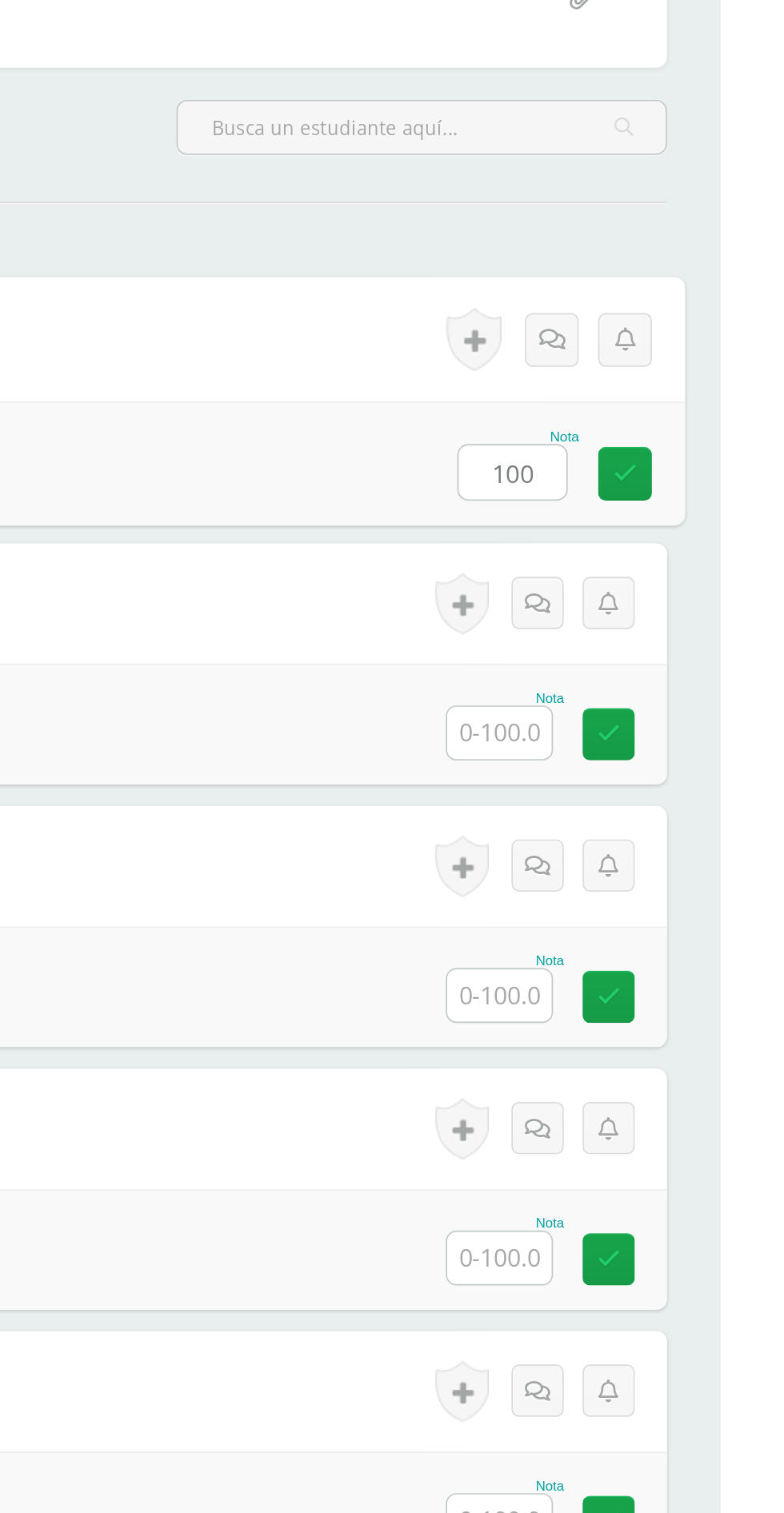
type input "100"
click at [645, 845] on input "text" at bounding box center [651, 840] width 62 height 31
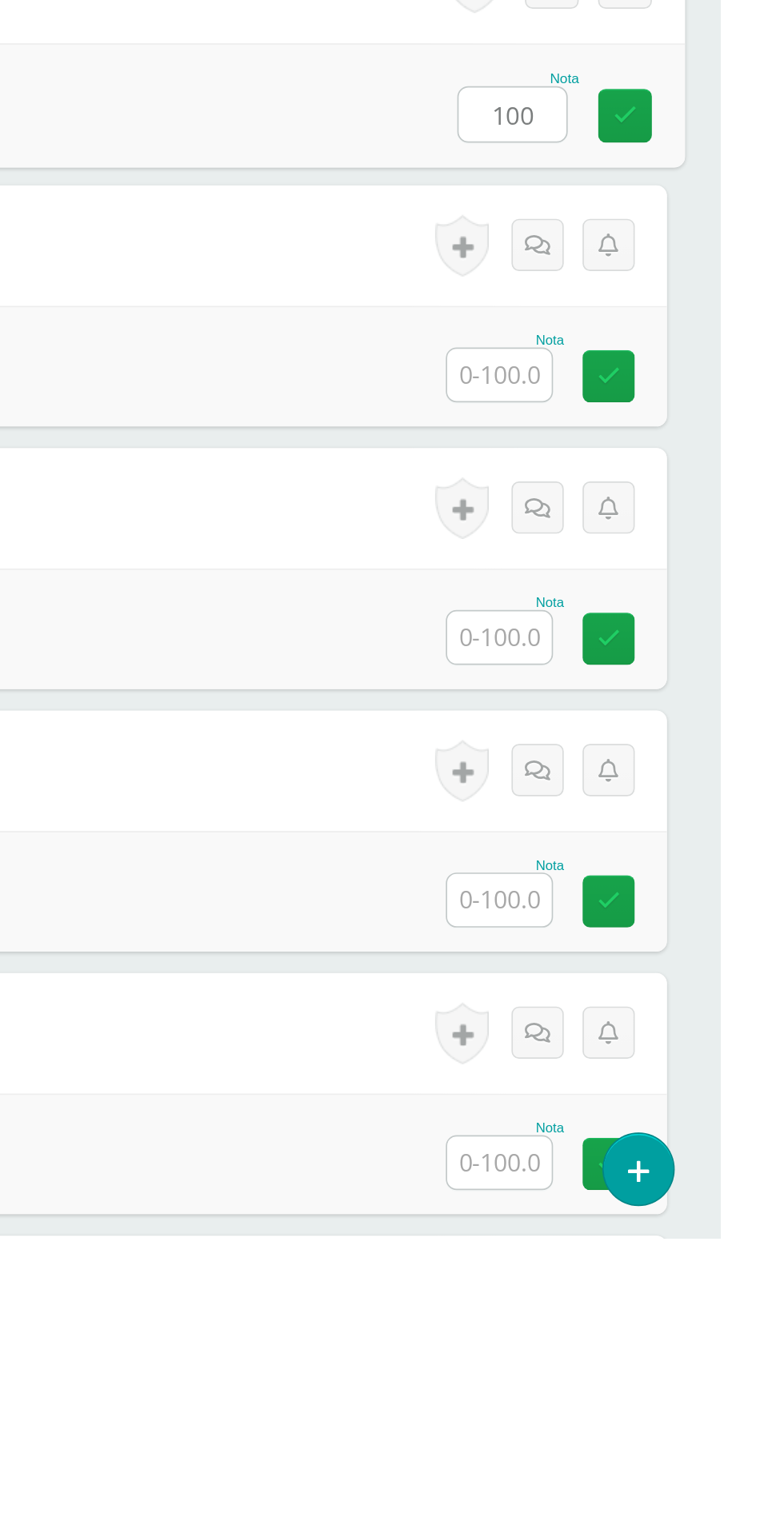
type input "100"
click at [649, 1007] on input "text" at bounding box center [651, 998] width 62 height 31
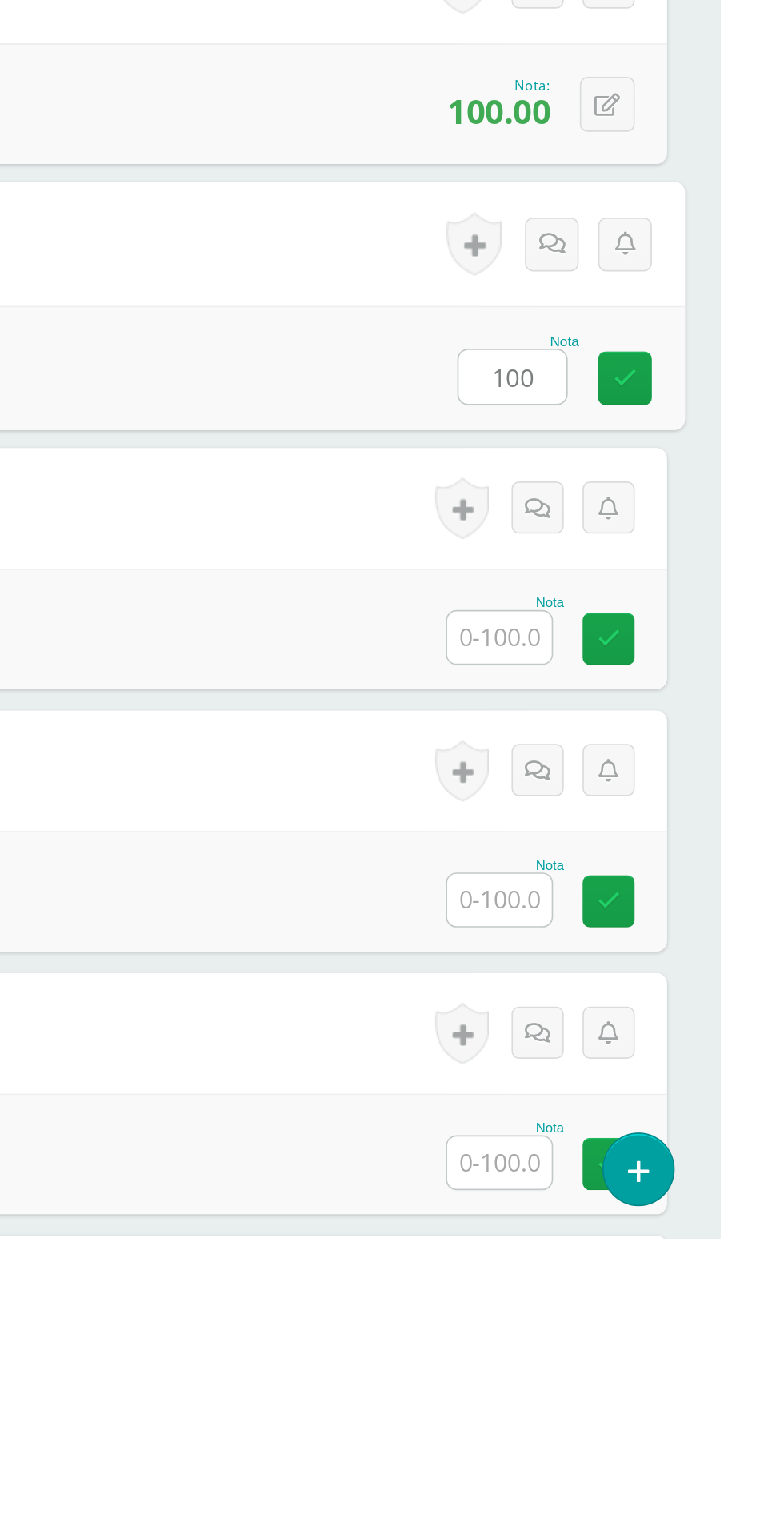
type input "100"
click at [668, 1159] on input "text" at bounding box center [651, 1154] width 62 height 31
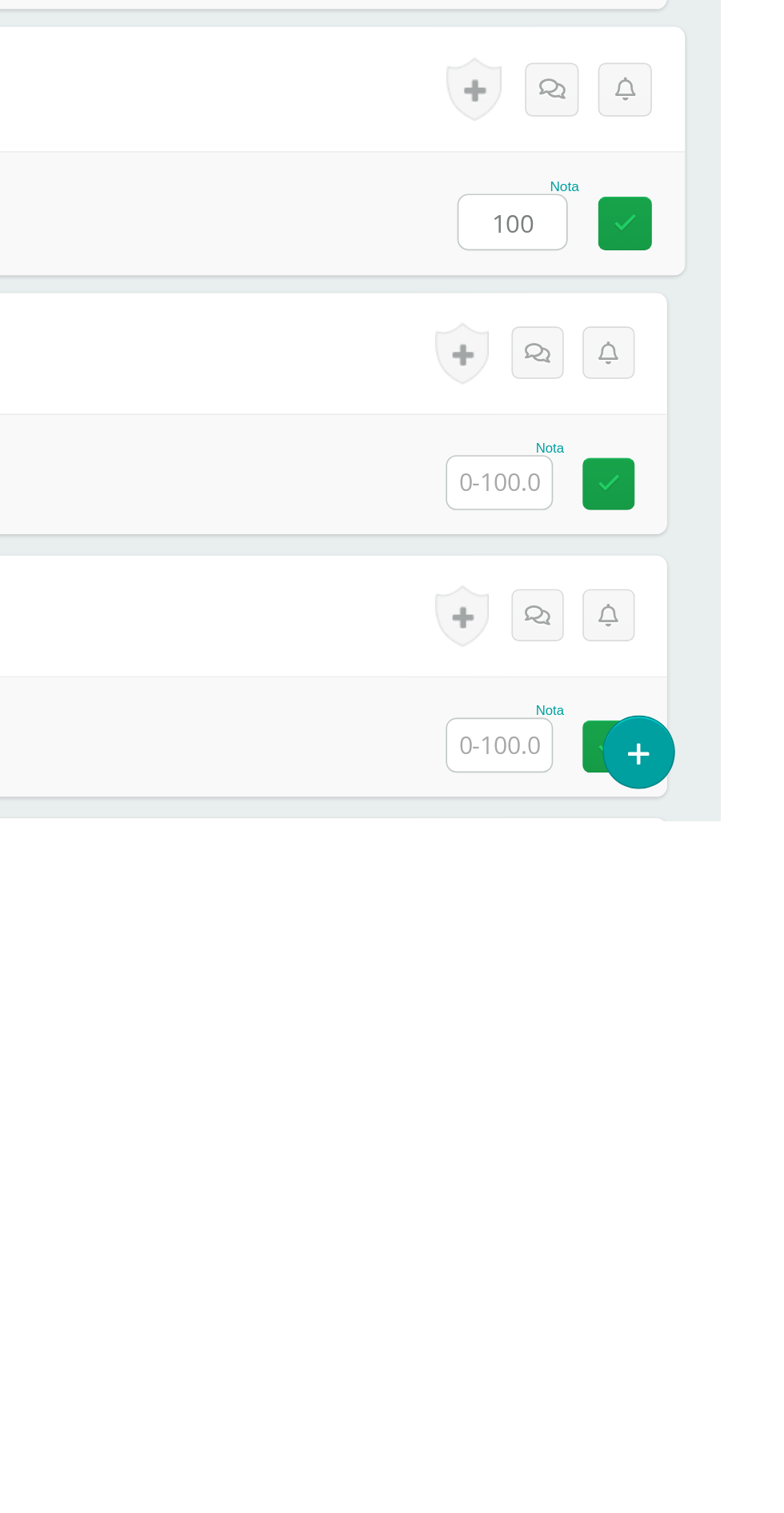
scroll to position [0, 0]
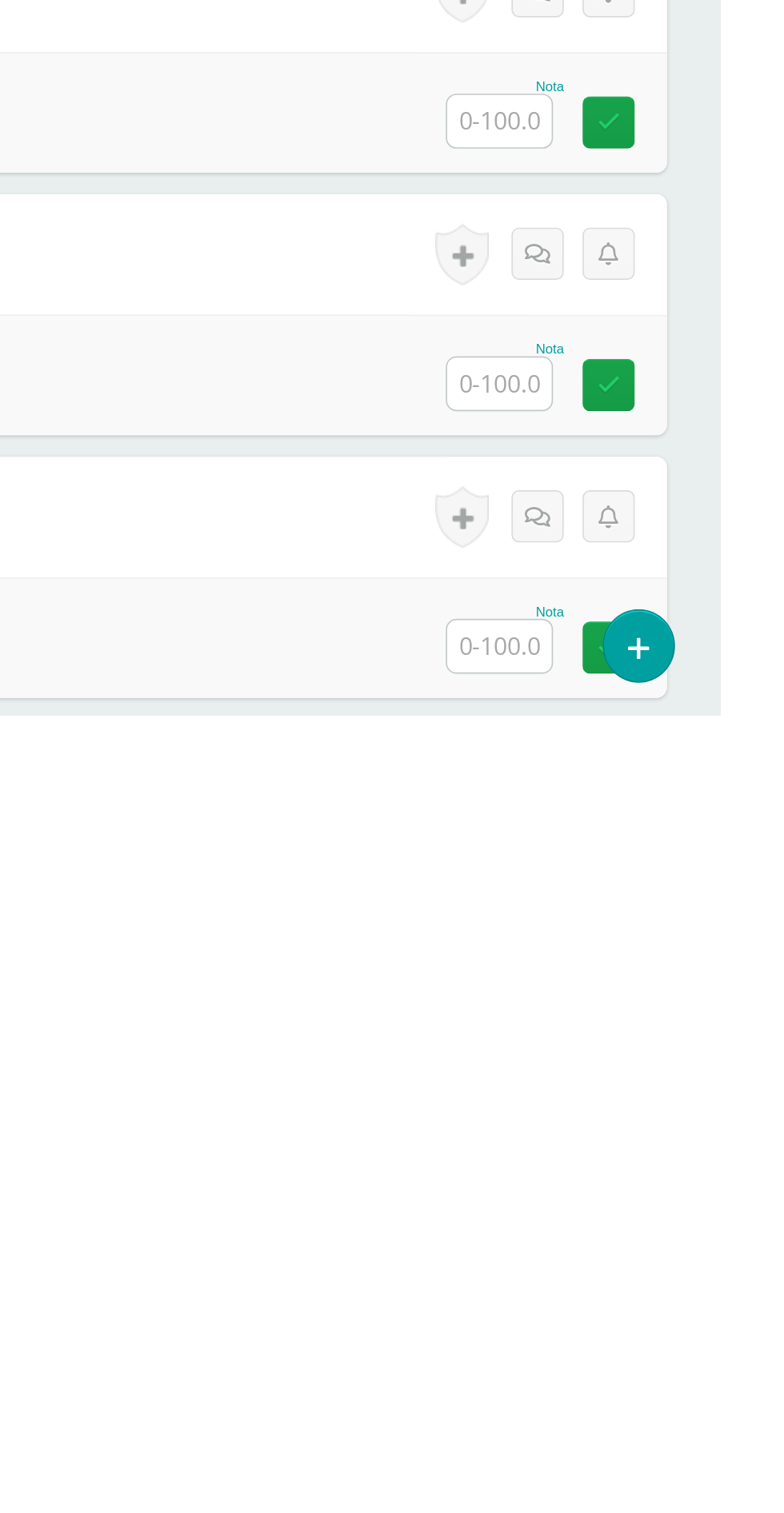
type input "100"
click at [655, 1154] on input "text" at bounding box center [651, 1158] width 62 height 31
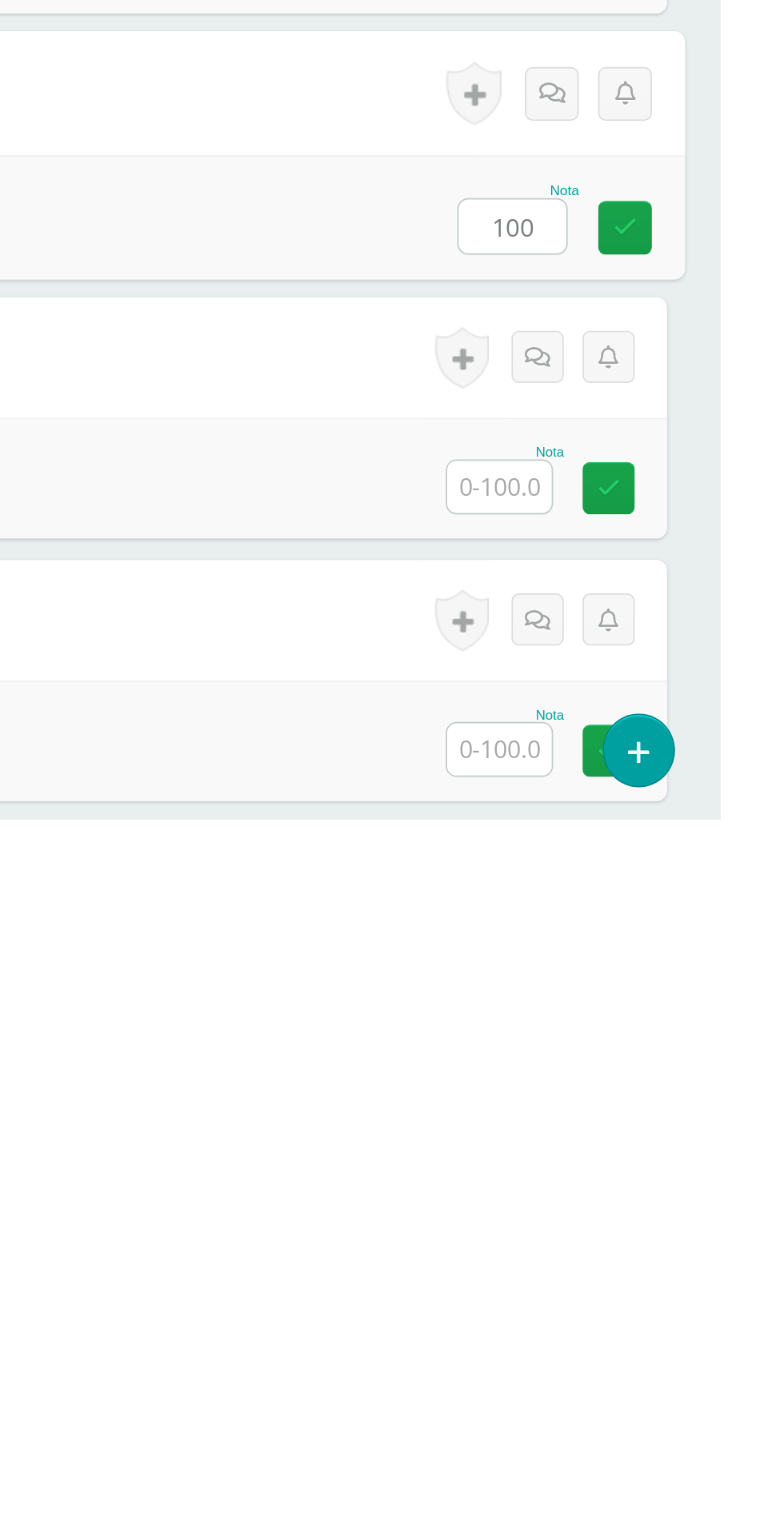
type input "100"
click at [645, 1319] on input "text" at bounding box center [651, 1315] width 62 height 31
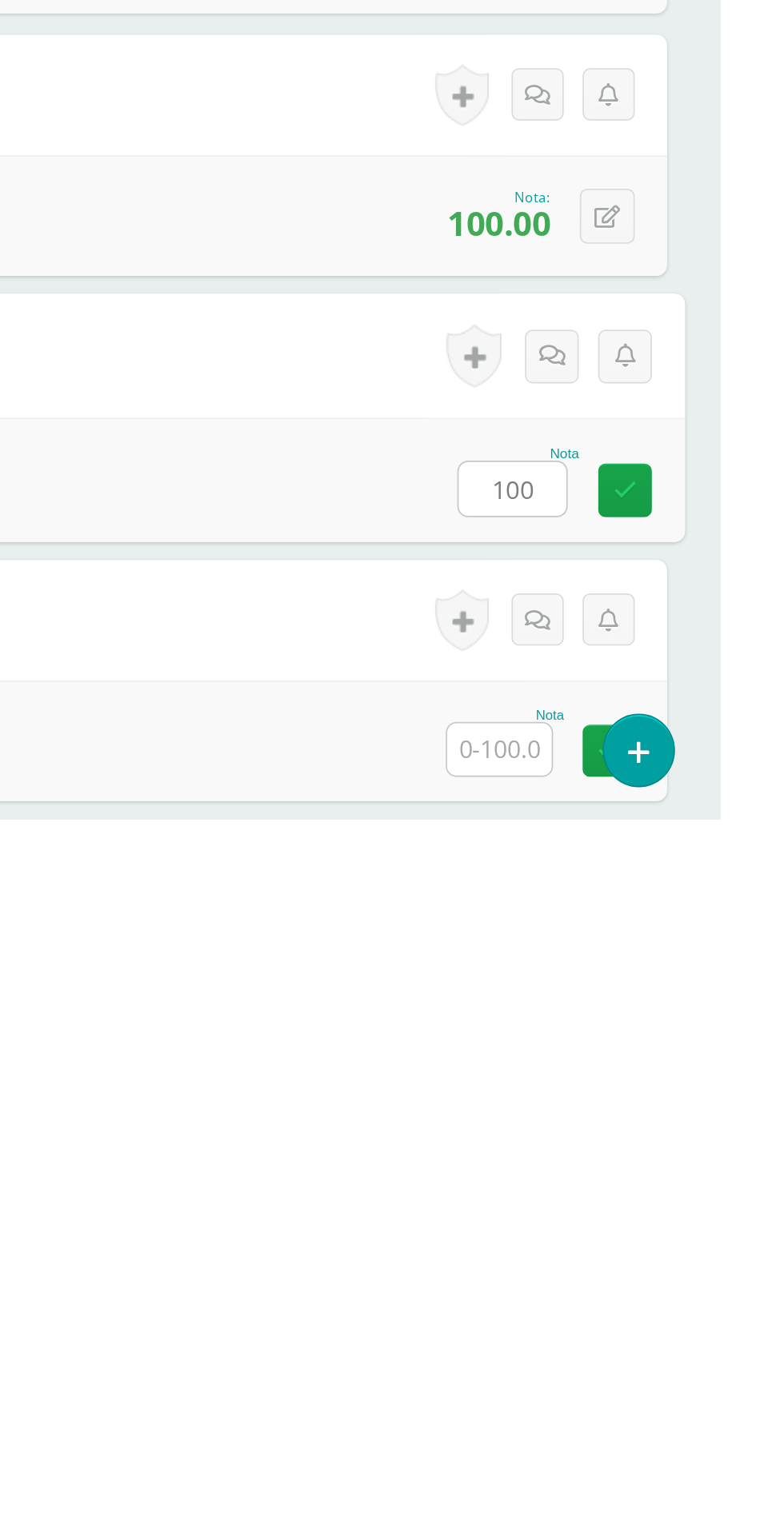
type input "100"
click at [642, 1452] on input "text" at bounding box center [651, 1471] width 62 height 31
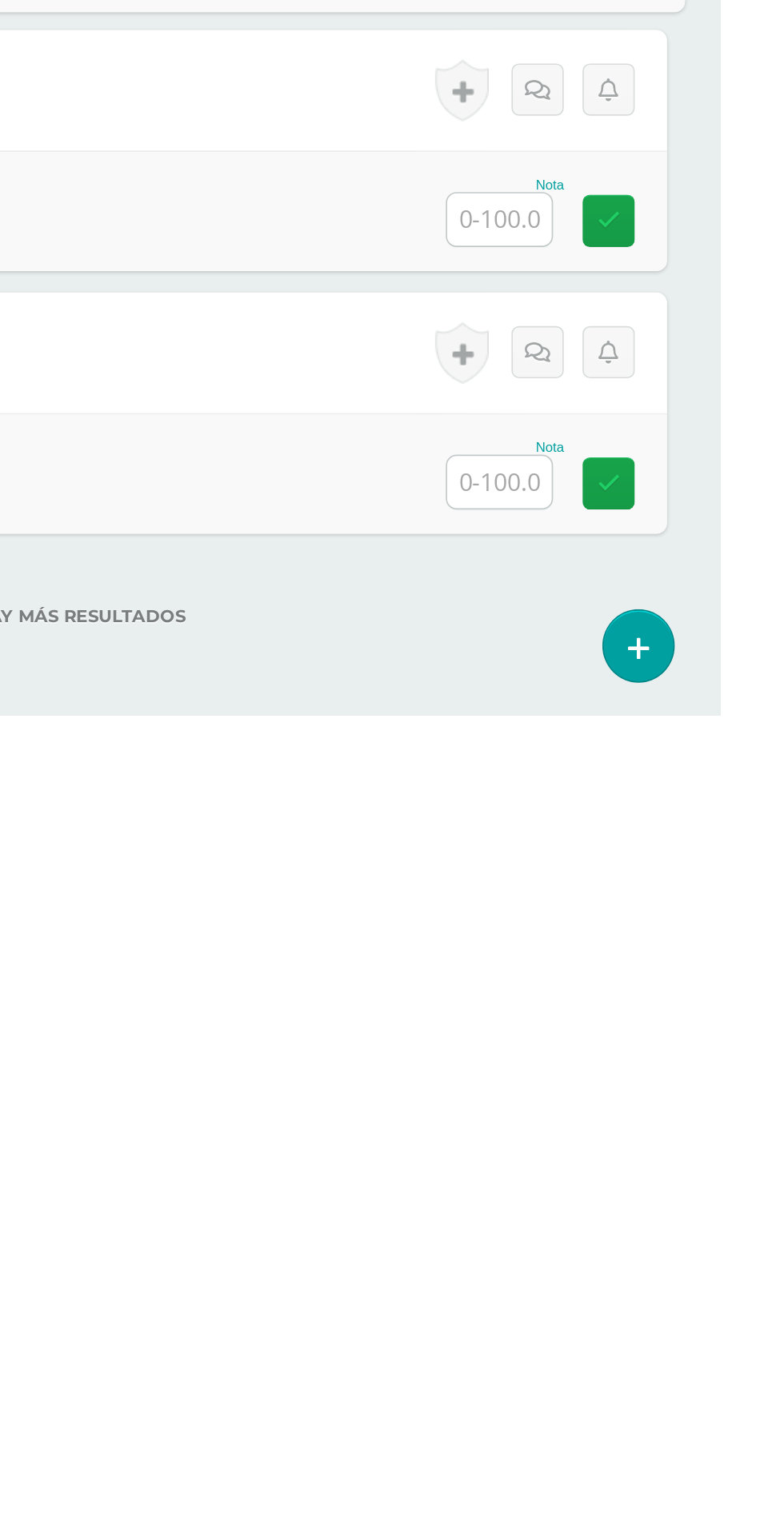
type input "100"
click at [651, 1215] on input "text" at bounding box center [651, 1217] width 62 height 31
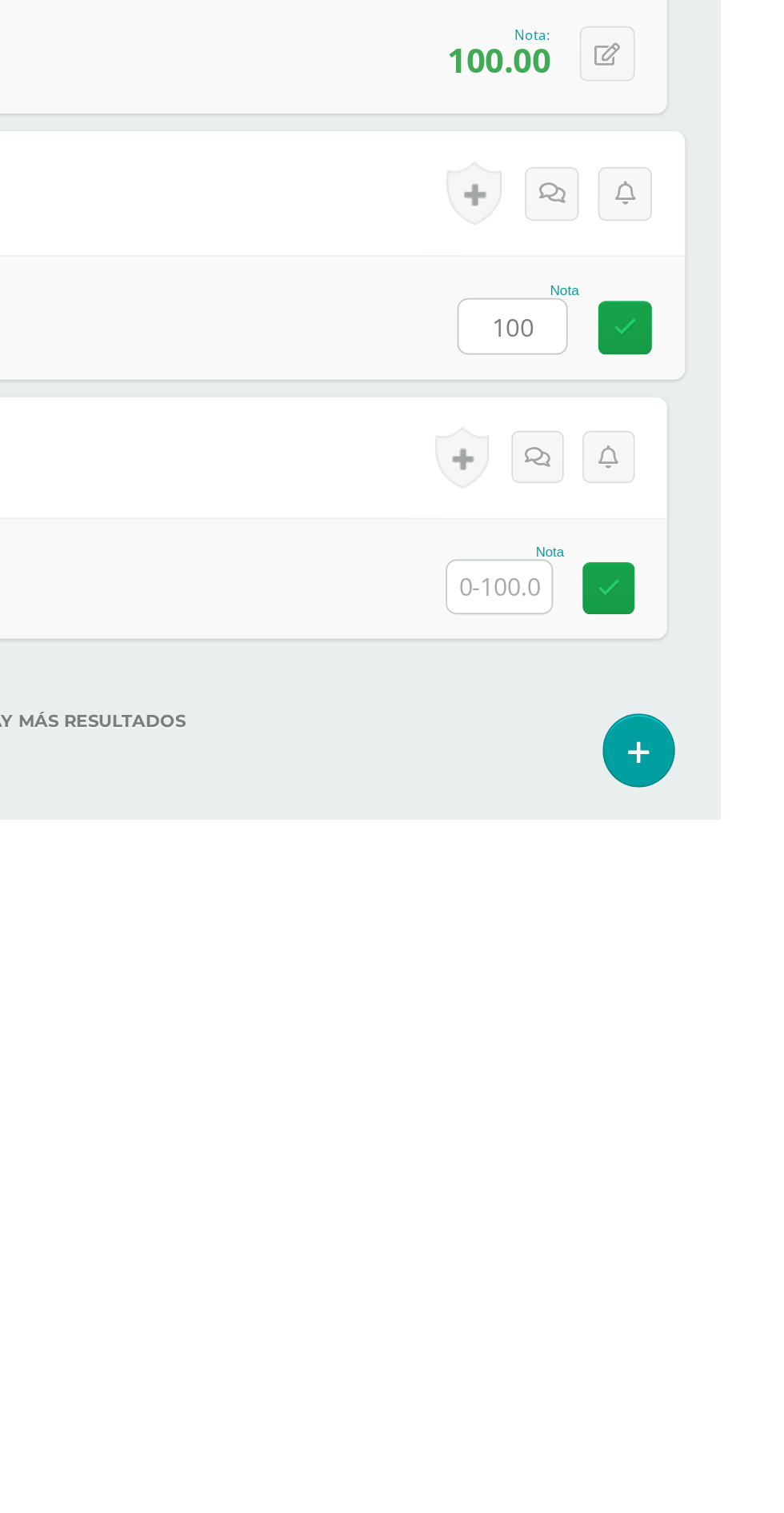
type input "100"
click at [667, 1370] on input "text" at bounding box center [651, 1375] width 62 height 31
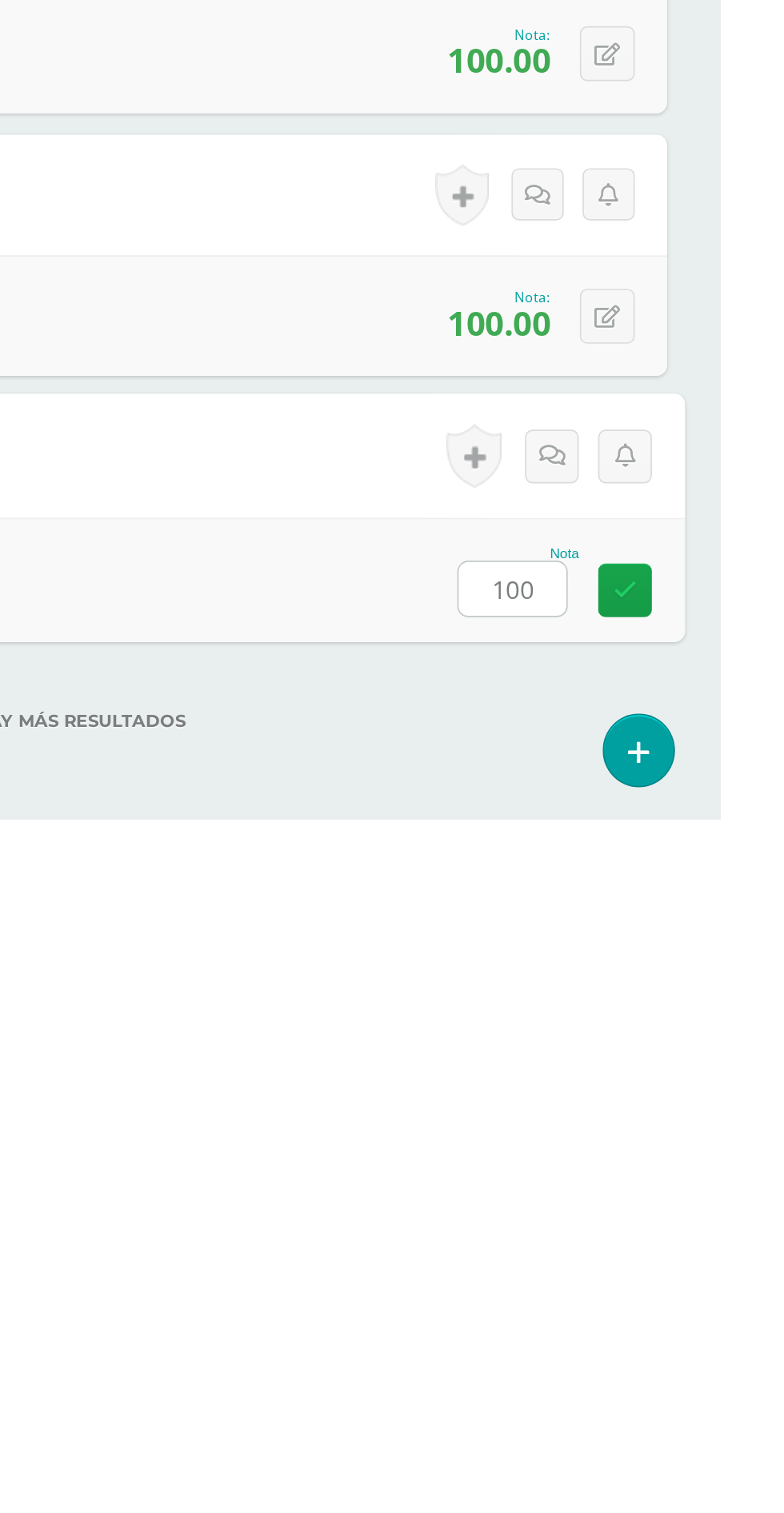
type input "100"
click at [587, 1452] on div "¿Estás seguro que quieres eliminar esta actividad? Esto borrará la actividad y …" at bounding box center [392, 591] width 732 height 1930
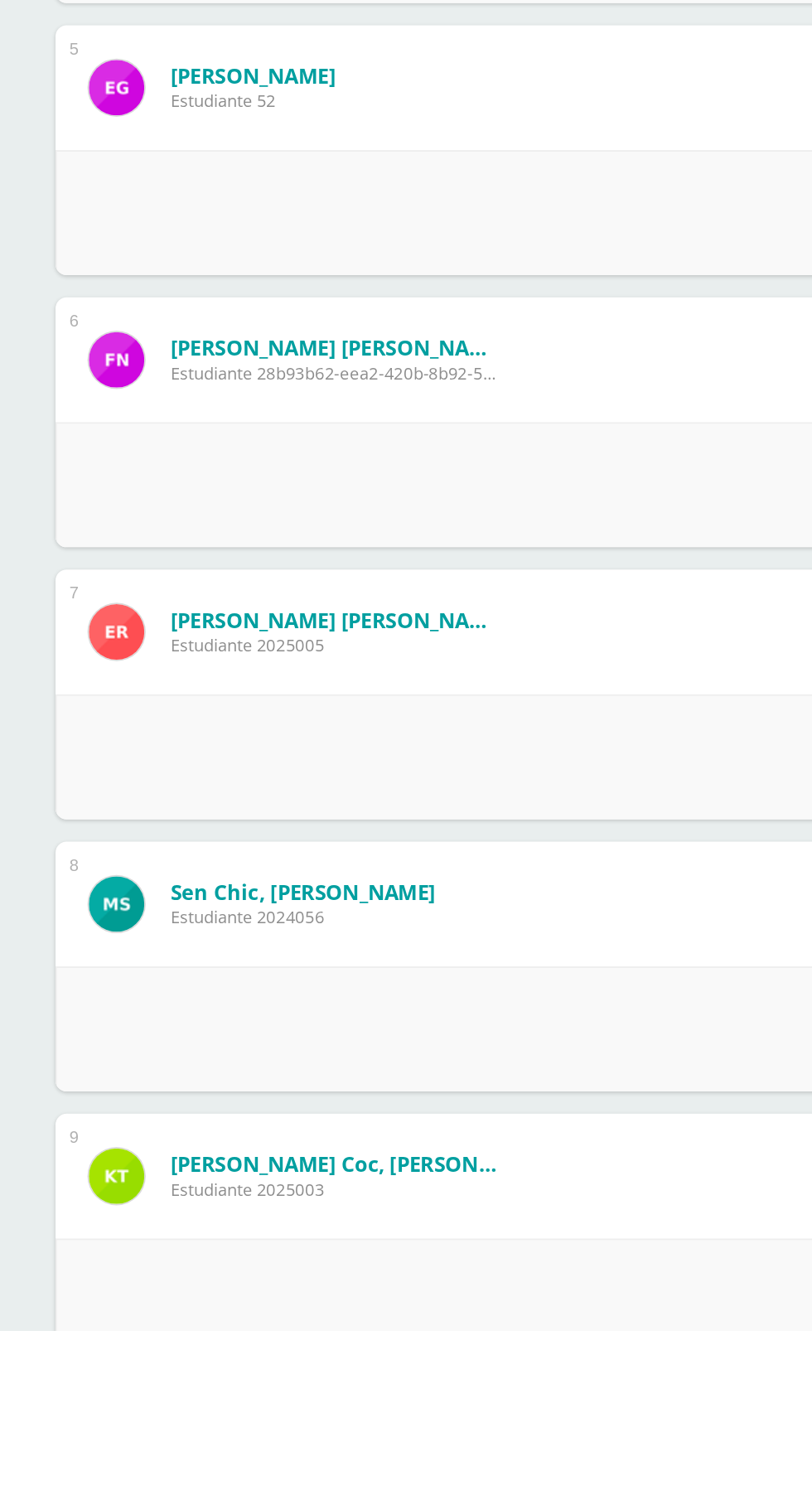
scroll to position [516, 0]
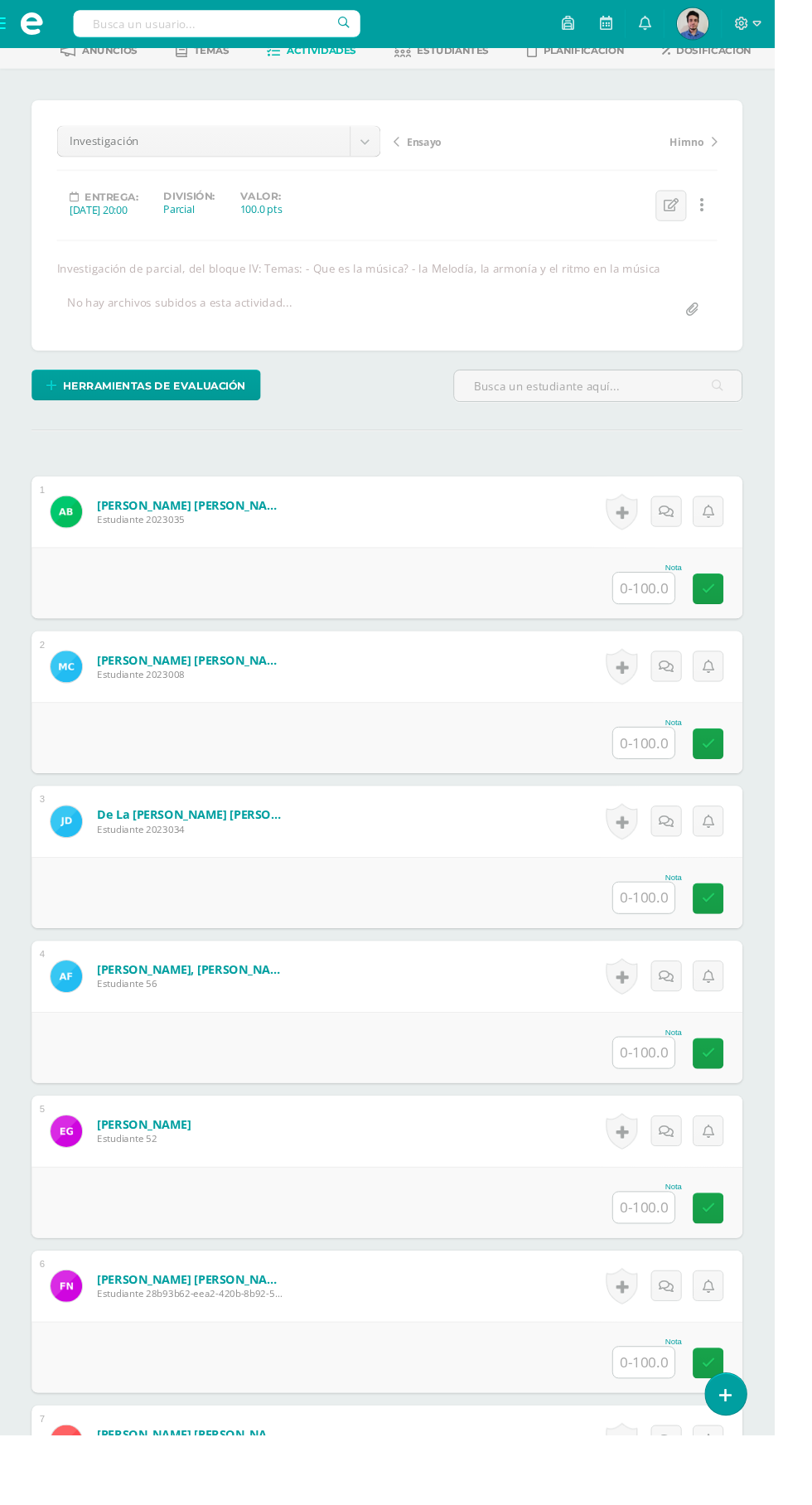
scroll to position [190, 0]
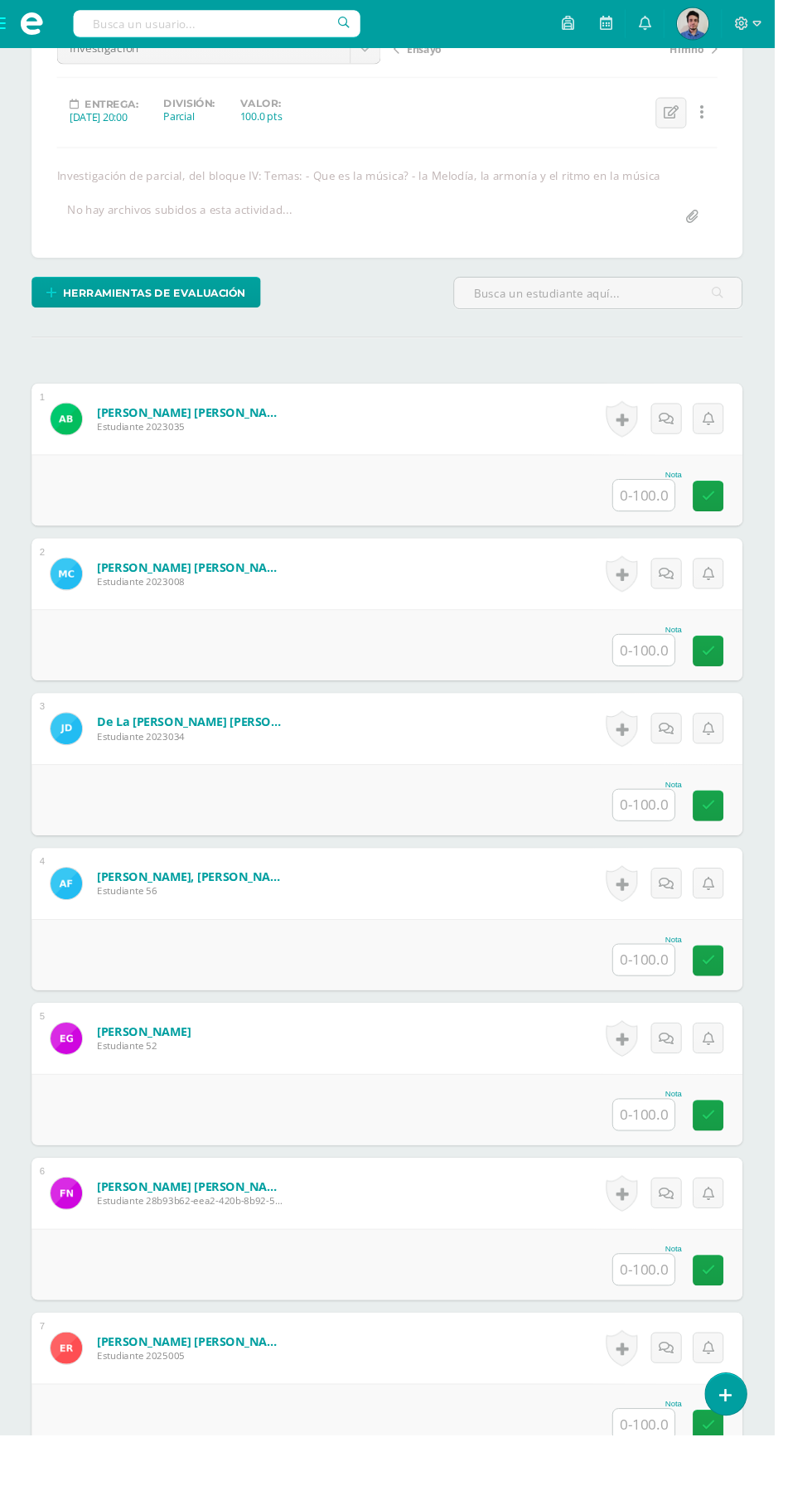
click at [684, 517] on input "text" at bounding box center [675, 519] width 64 height 33
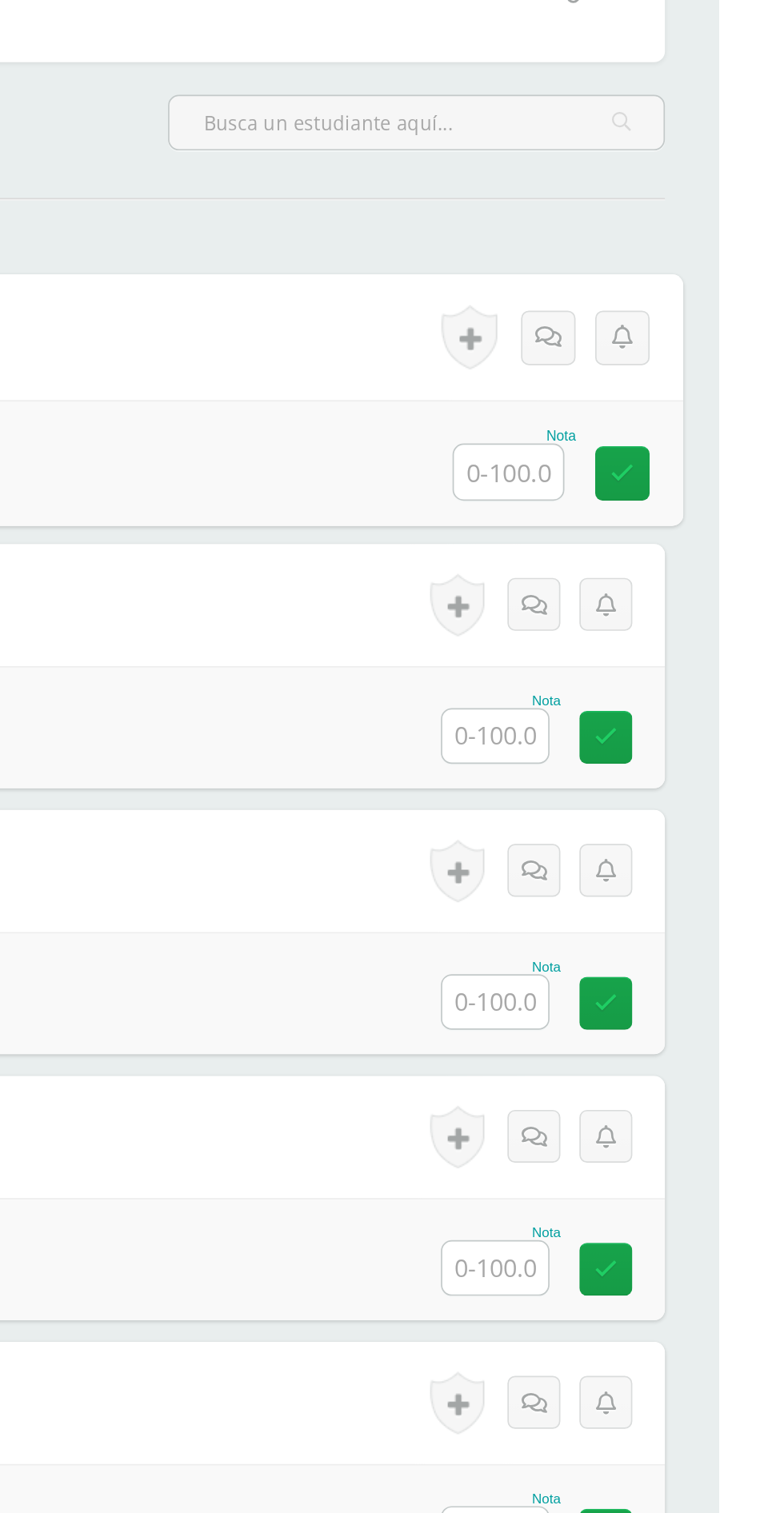
scroll to position [0, 0]
type input "50"
click at [659, 839] on input "text" at bounding box center [651, 840] width 62 height 31
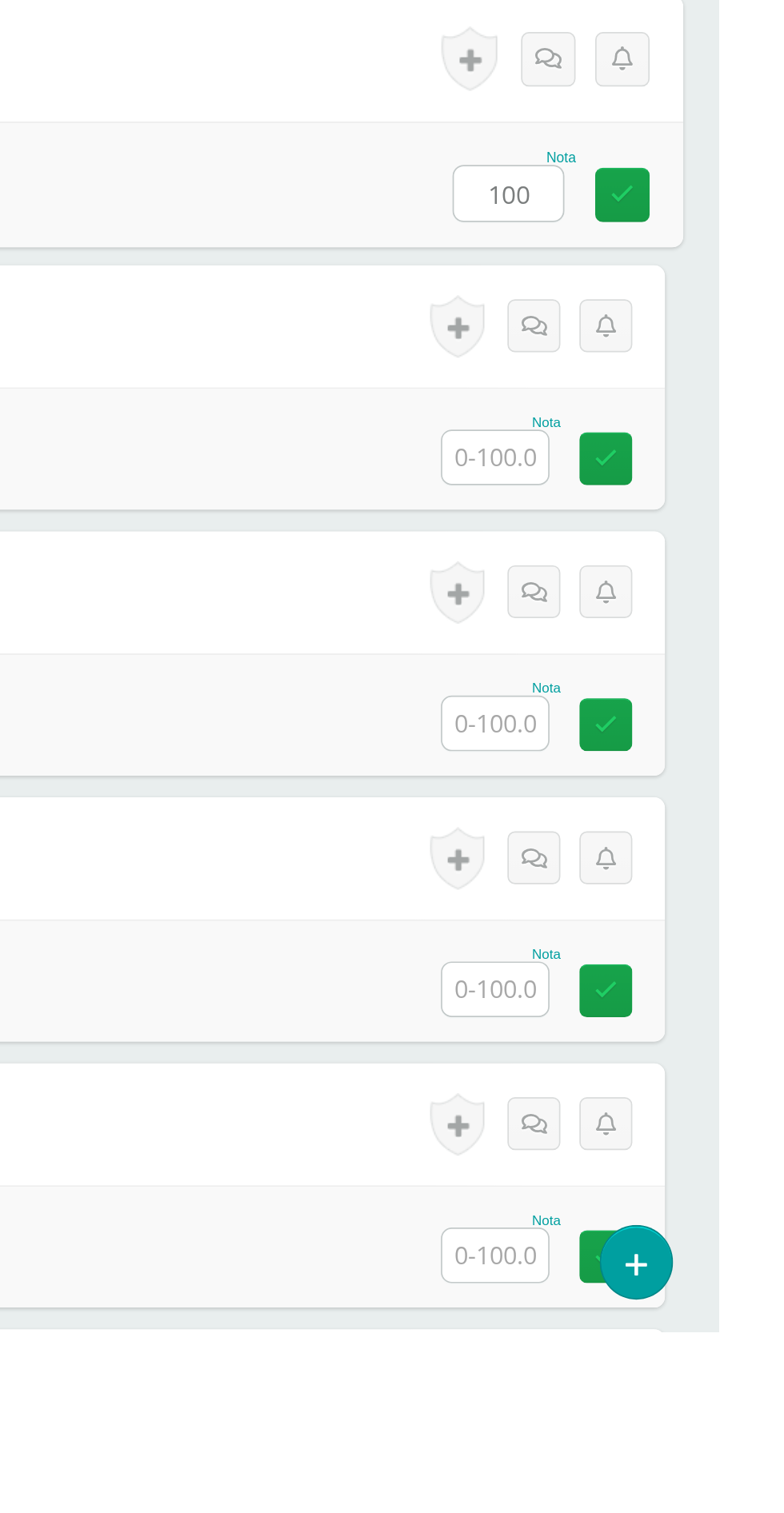
type input "100"
click at [663, 1003] on input "text" at bounding box center [651, 998] width 62 height 31
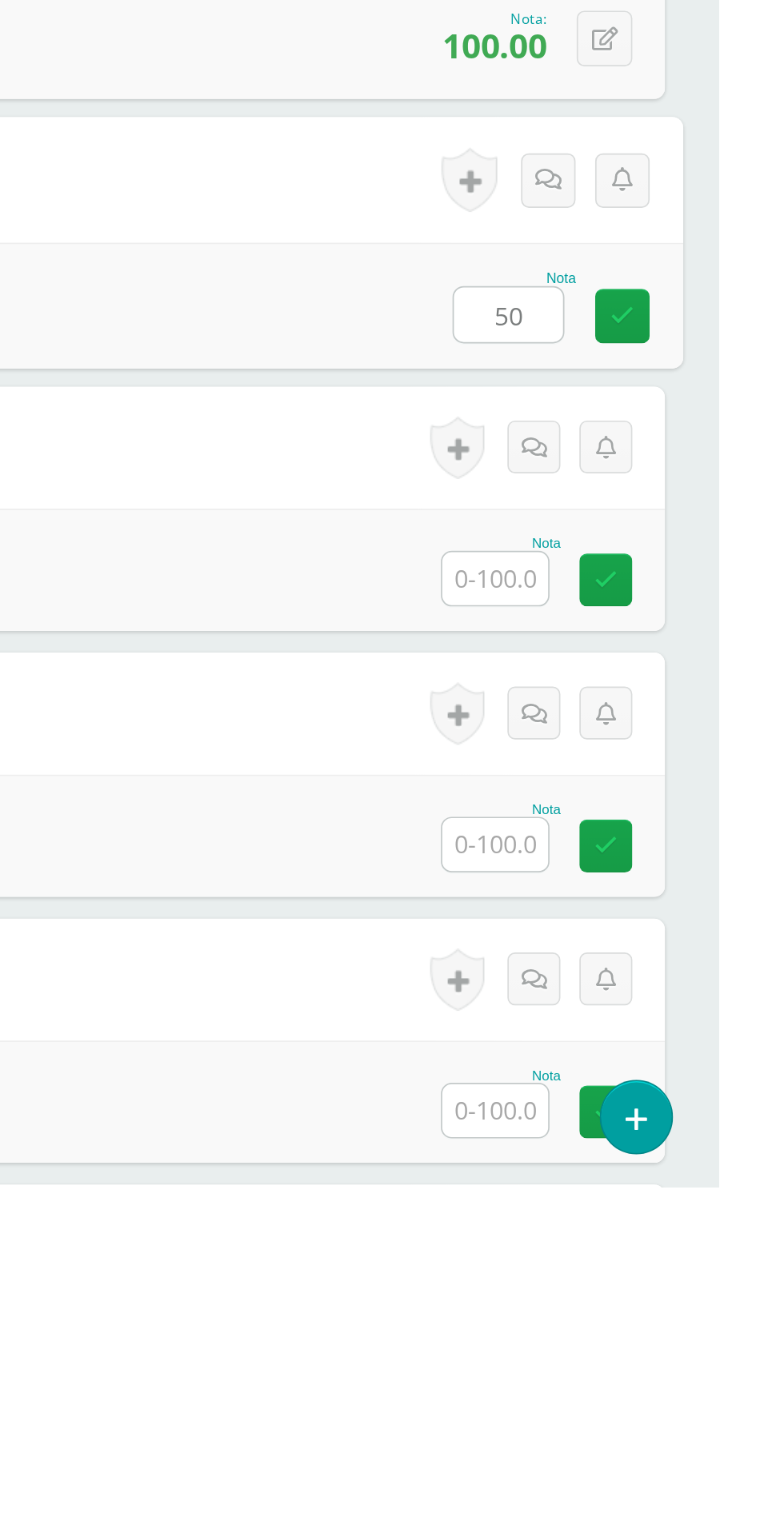
type input "50"
click at [649, 1155] on input "text" at bounding box center [651, 1154] width 62 height 31
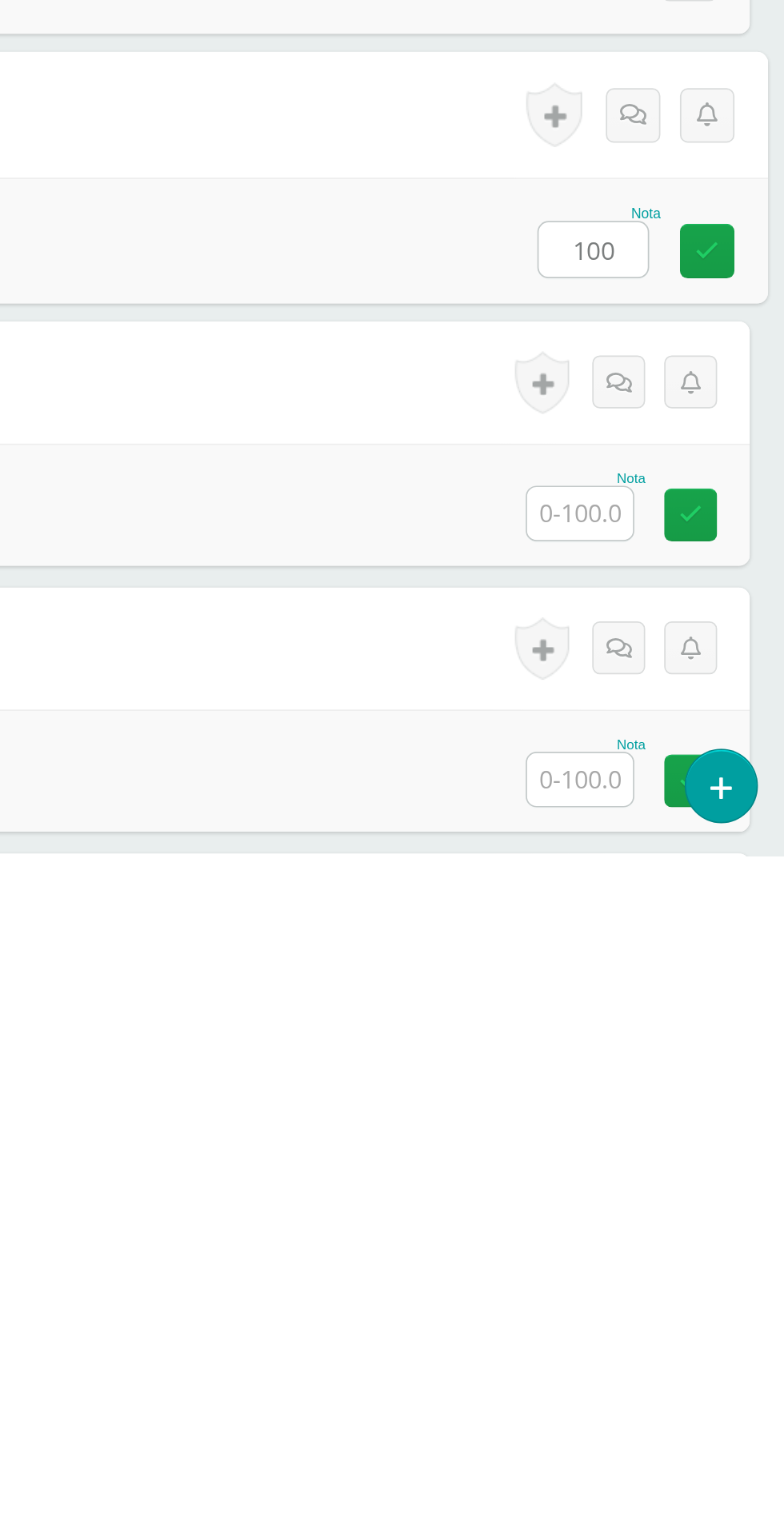
type input "100"
click at [643, 1315] on input "text" at bounding box center [651, 1311] width 62 height 31
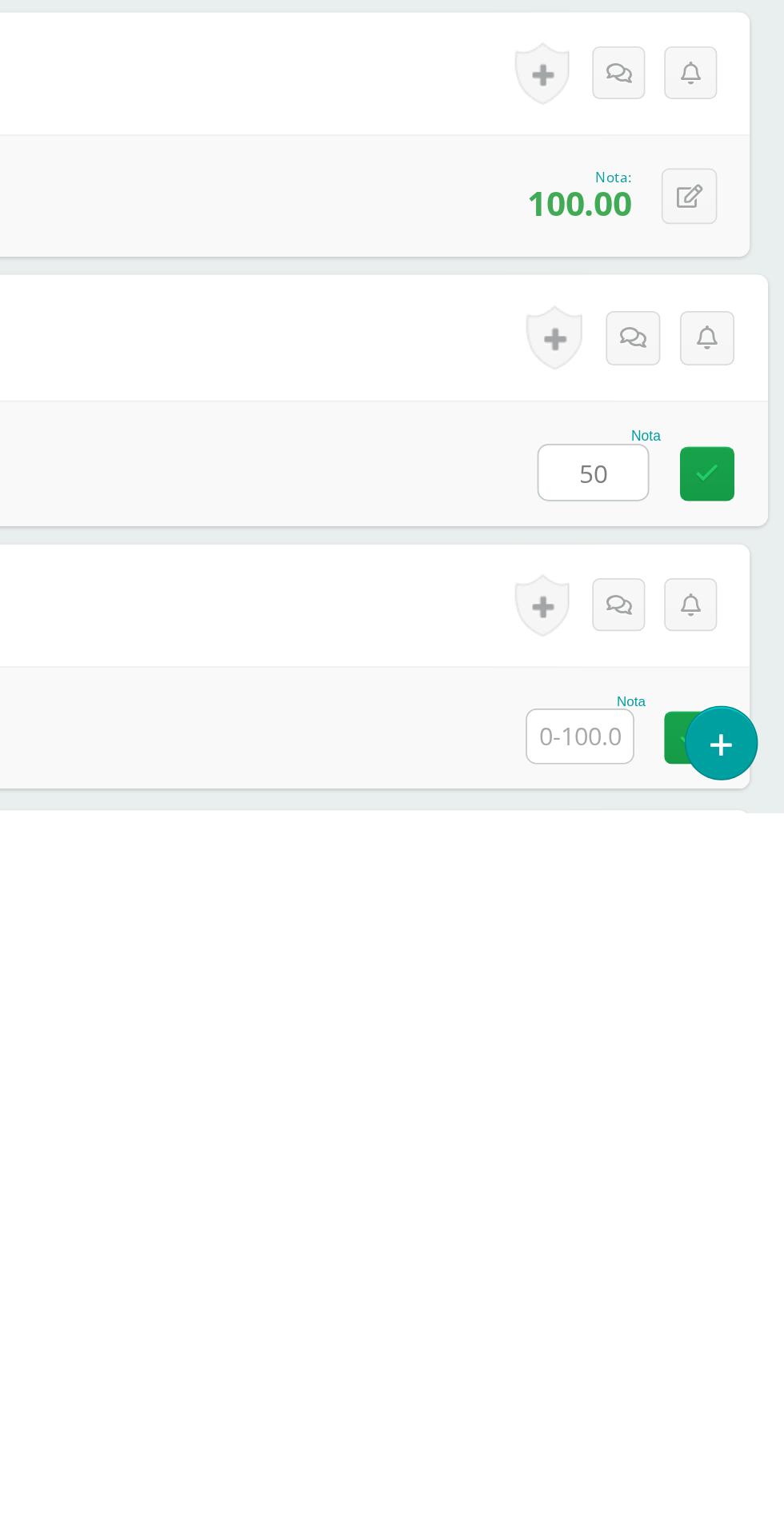
scroll to position [89, 0]
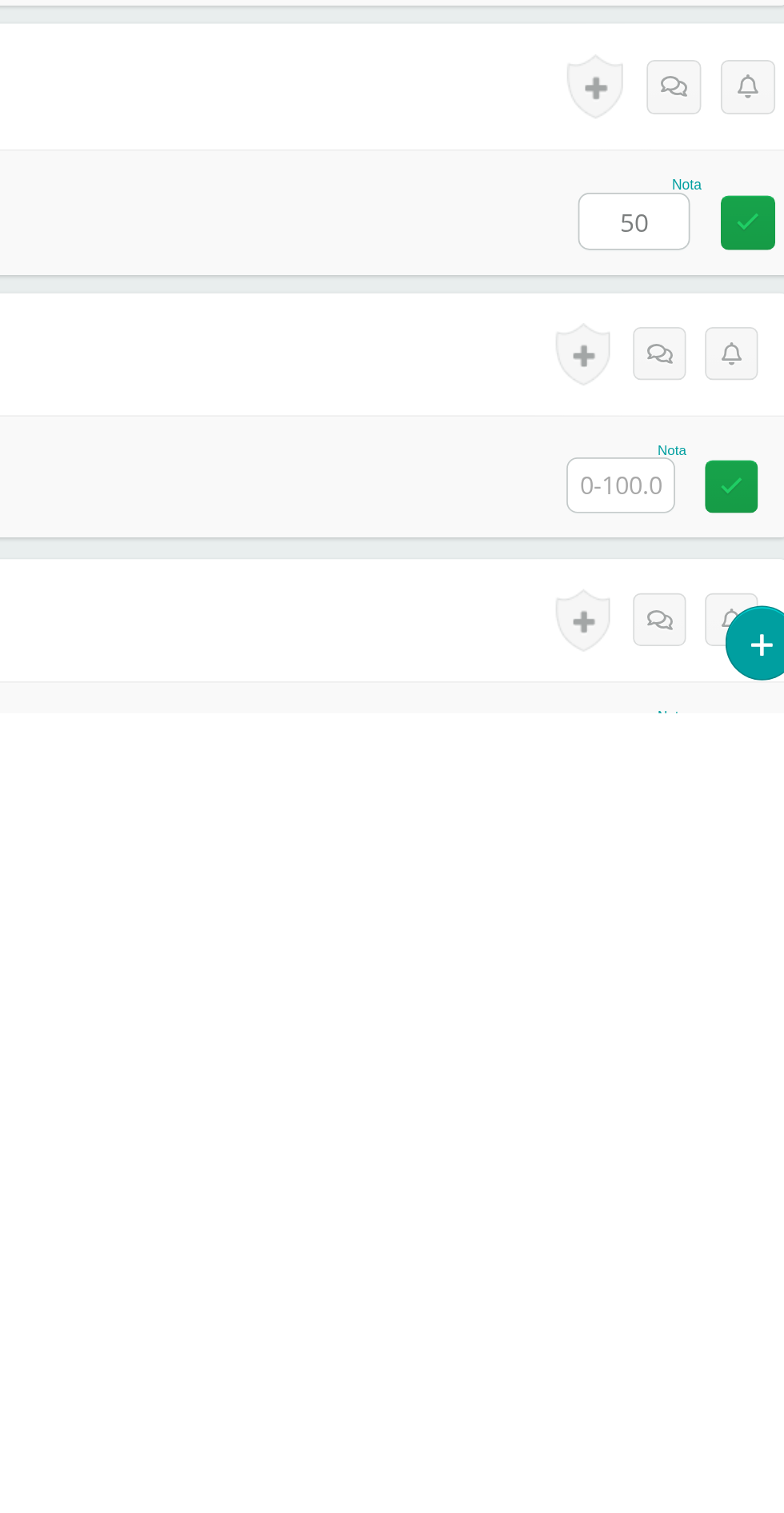
type input "50"
click at [648, 1374] on input "text" at bounding box center [651, 1379] width 62 height 31
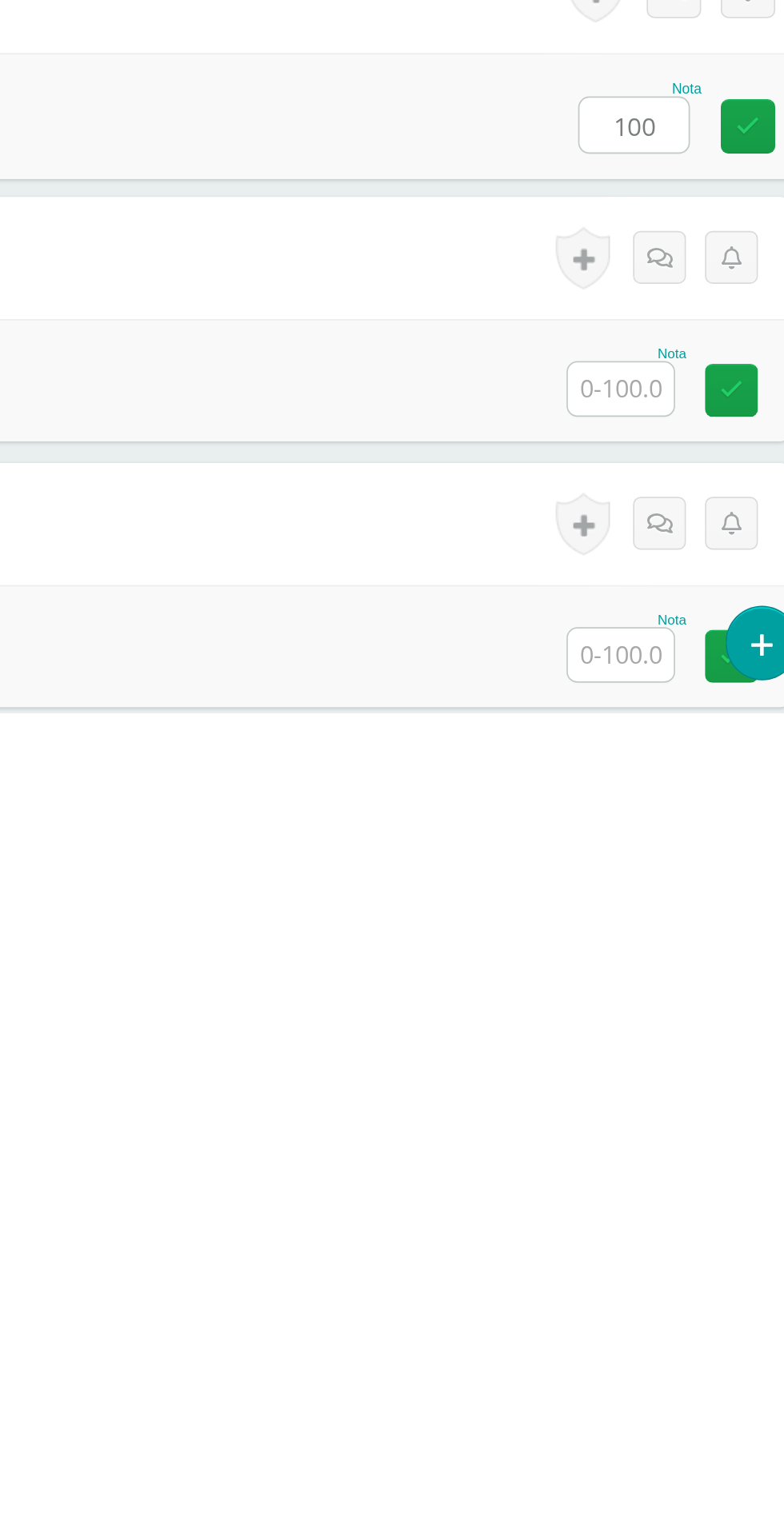
type input "100"
click at [646, 1325] on input "text" at bounding box center [651, 1322] width 62 height 31
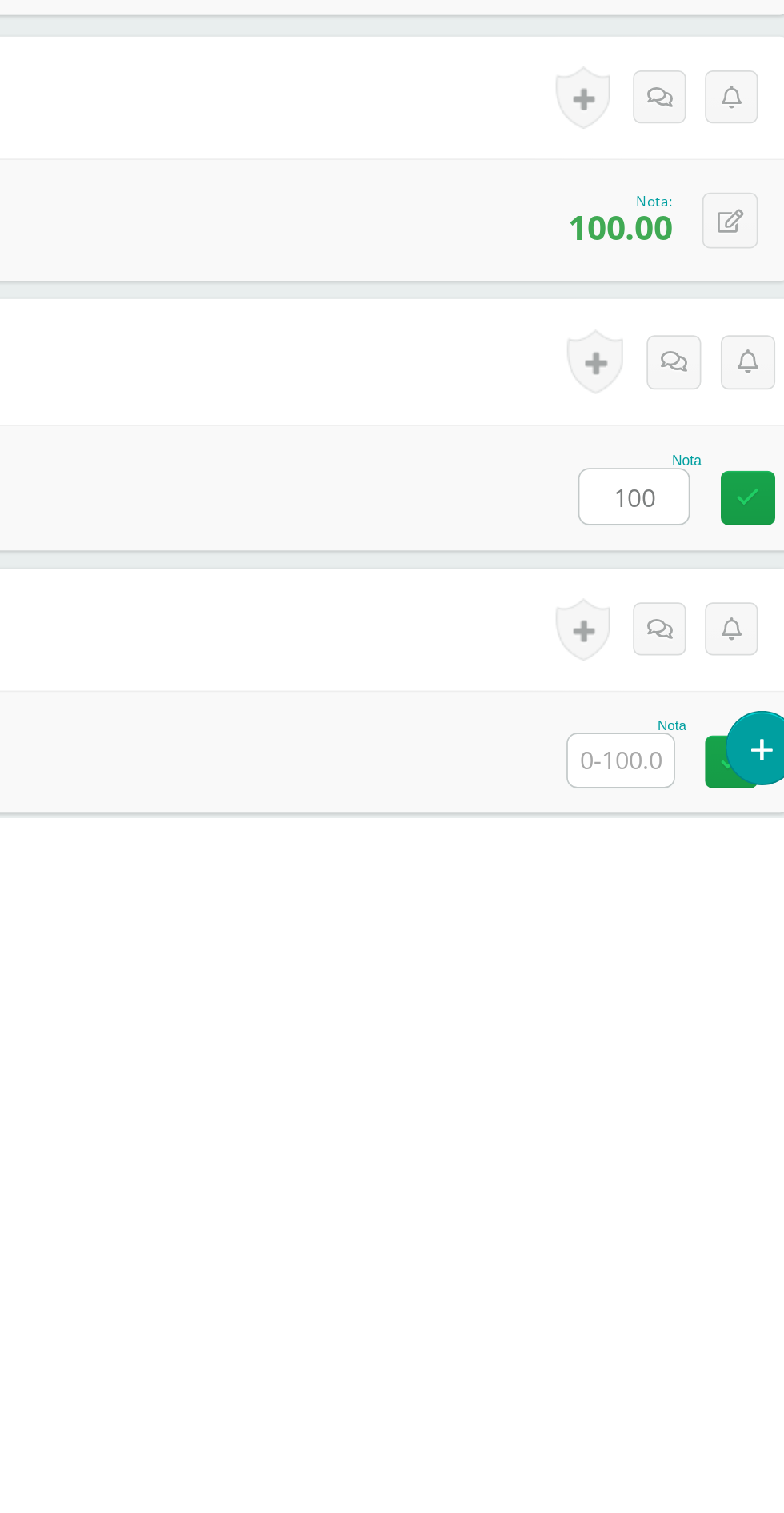
type input "100"
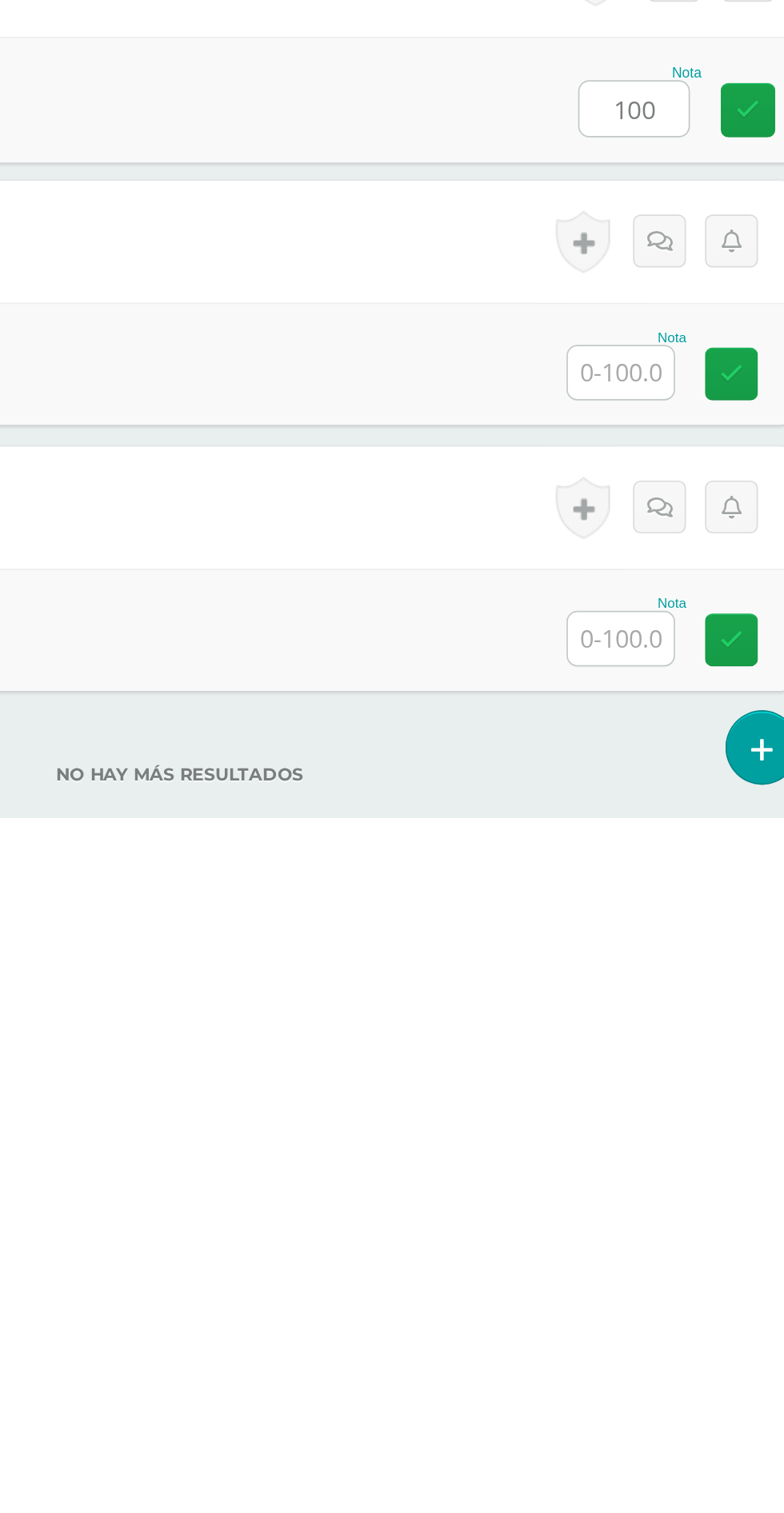
scroll to position [532, 0]
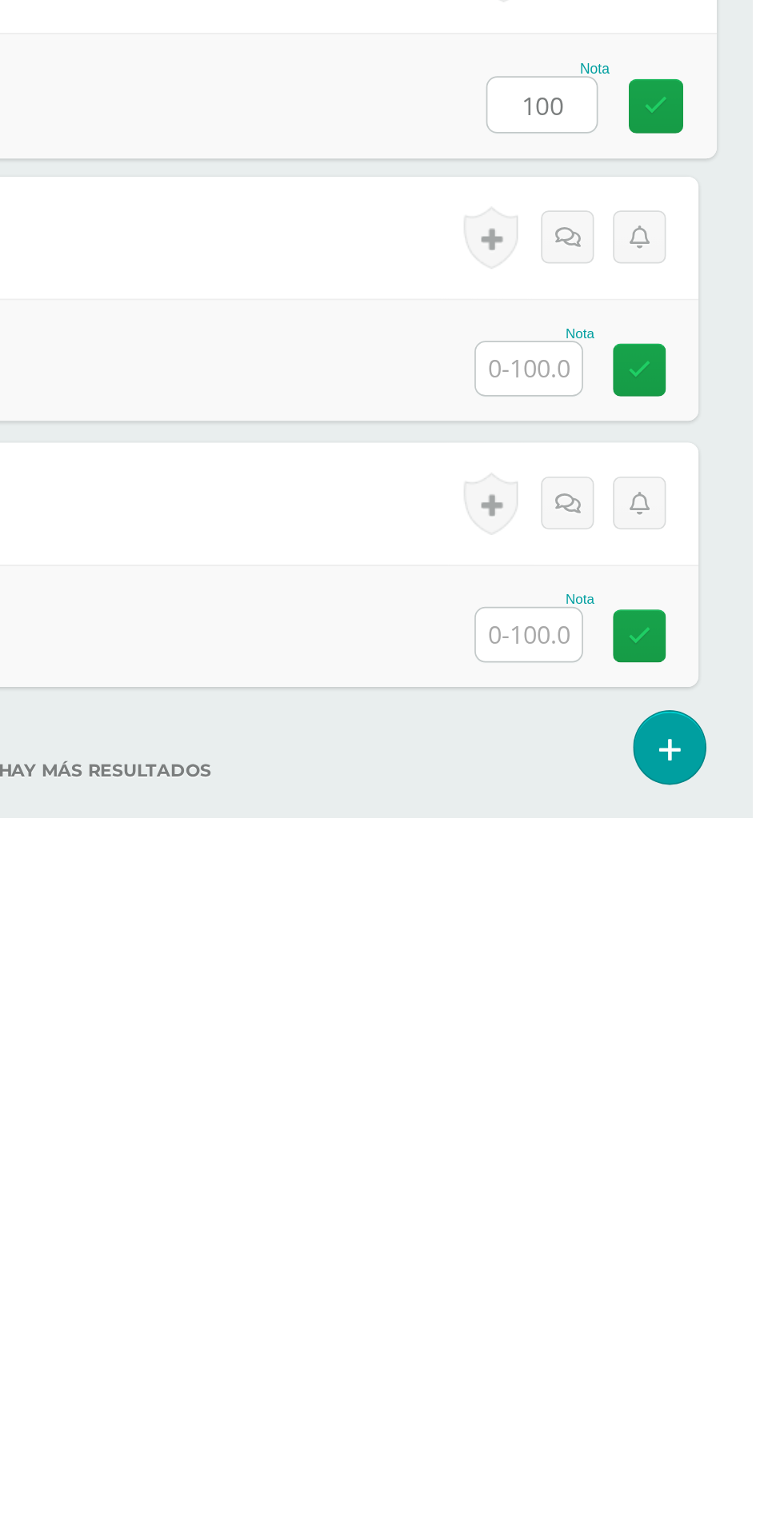
click at [655, 1250] on input "text" at bounding box center [651, 1249] width 62 height 31
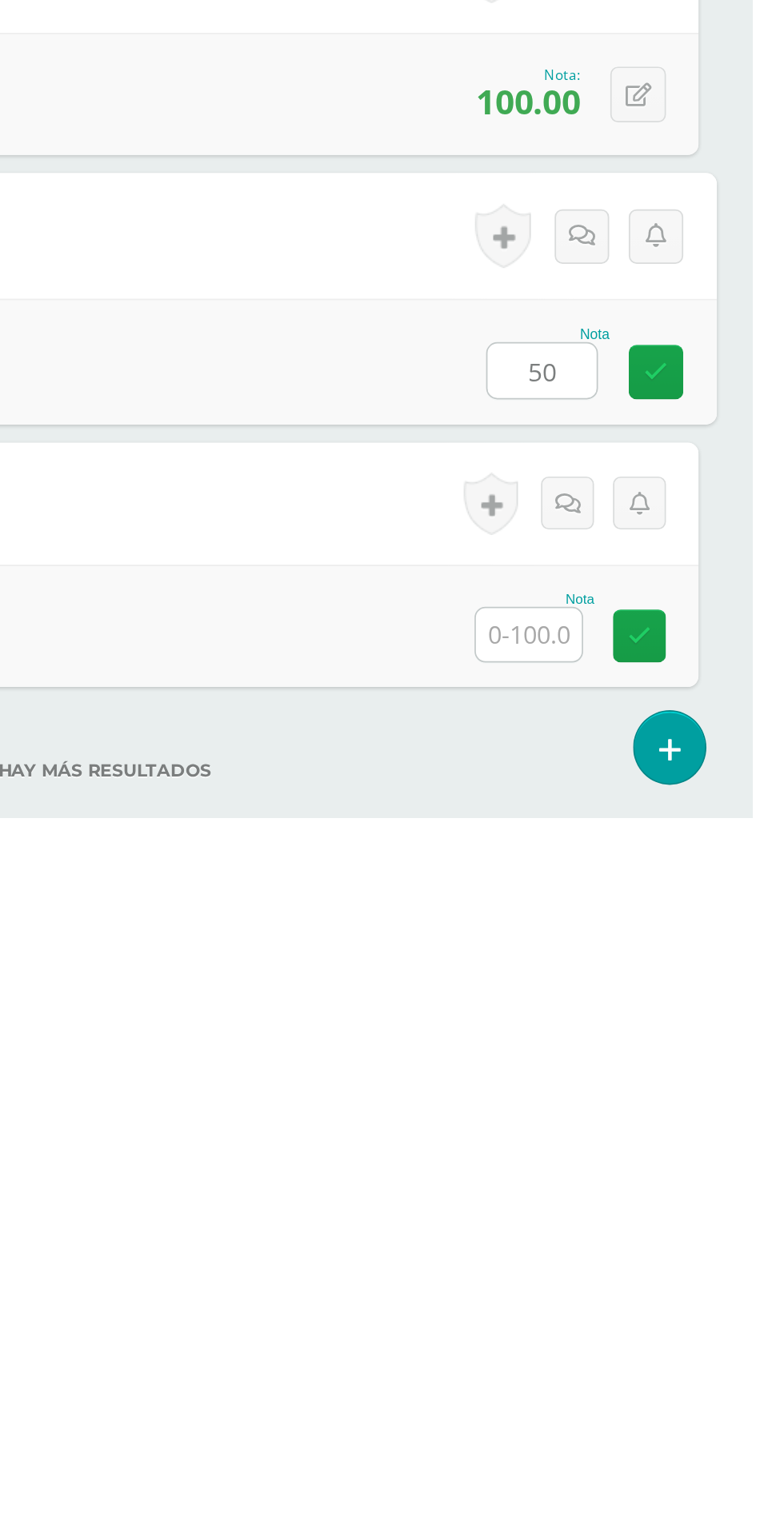
type input "50"
click at [672, 1404] on input "text" at bounding box center [651, 1405] width 62 height 31
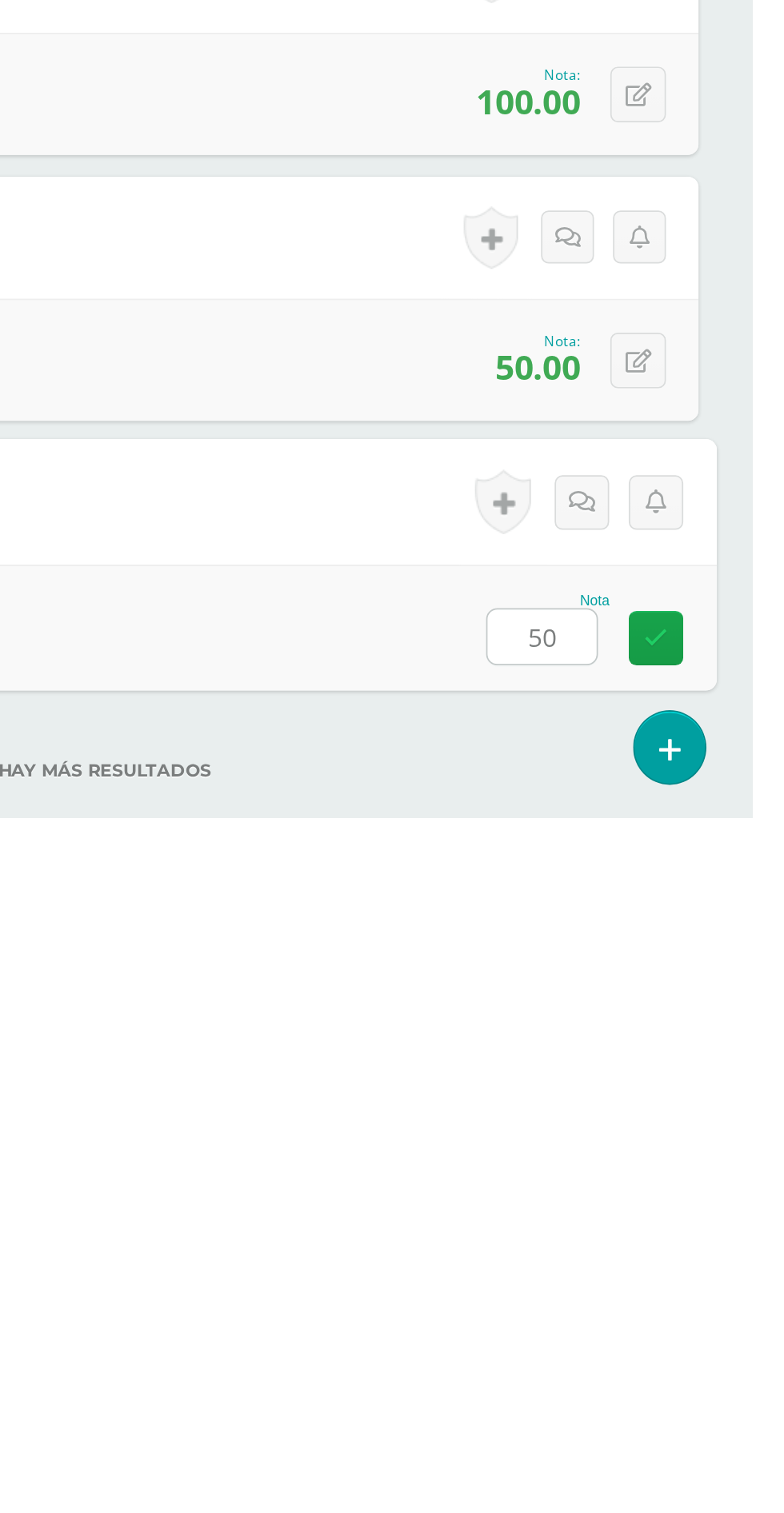
type input "50"
click at [536, 1452] on div "No hay más resultados" at bounding box center [392, 1474] width 720 height 74
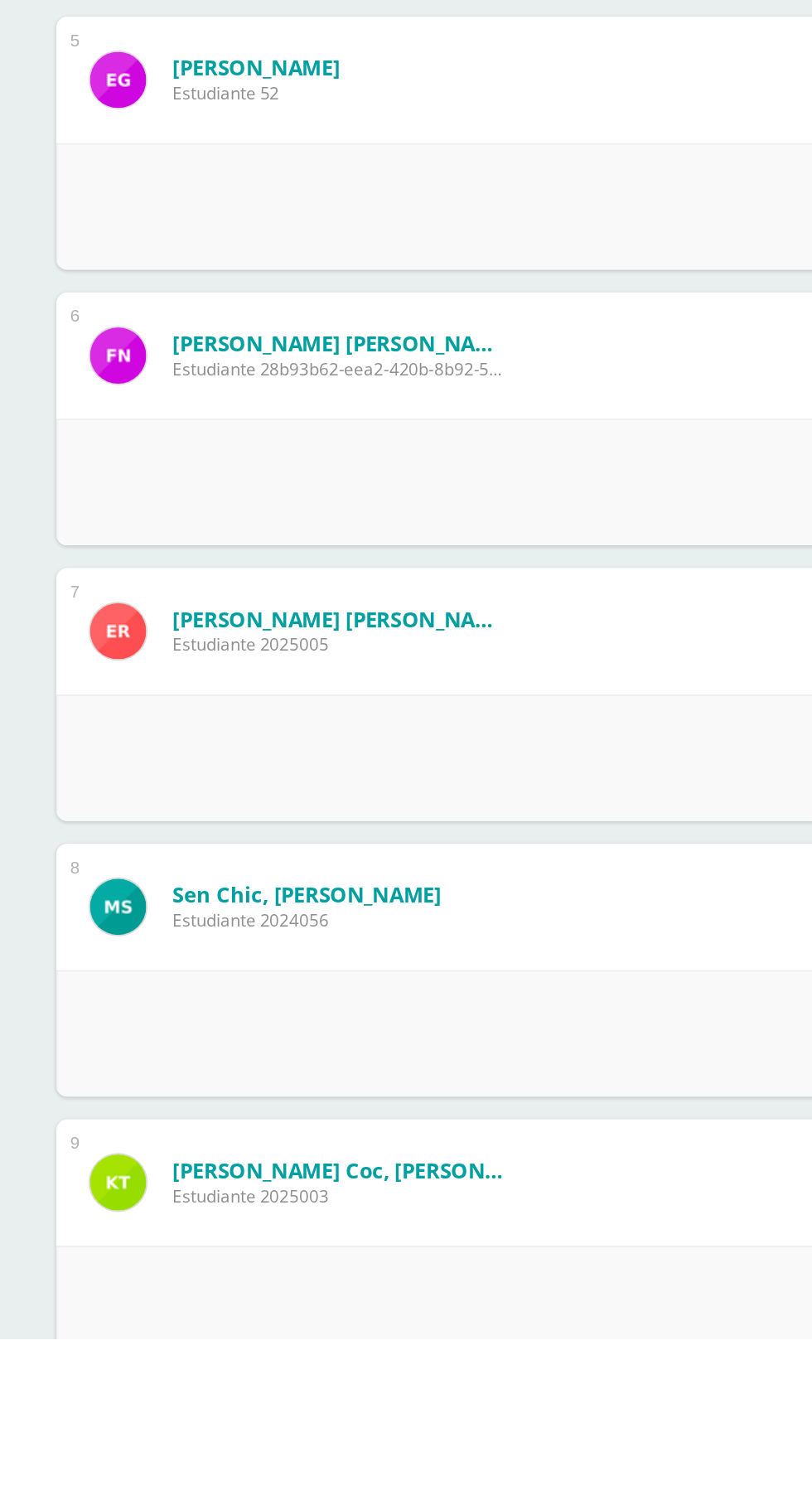
scroll to position [516, 0]
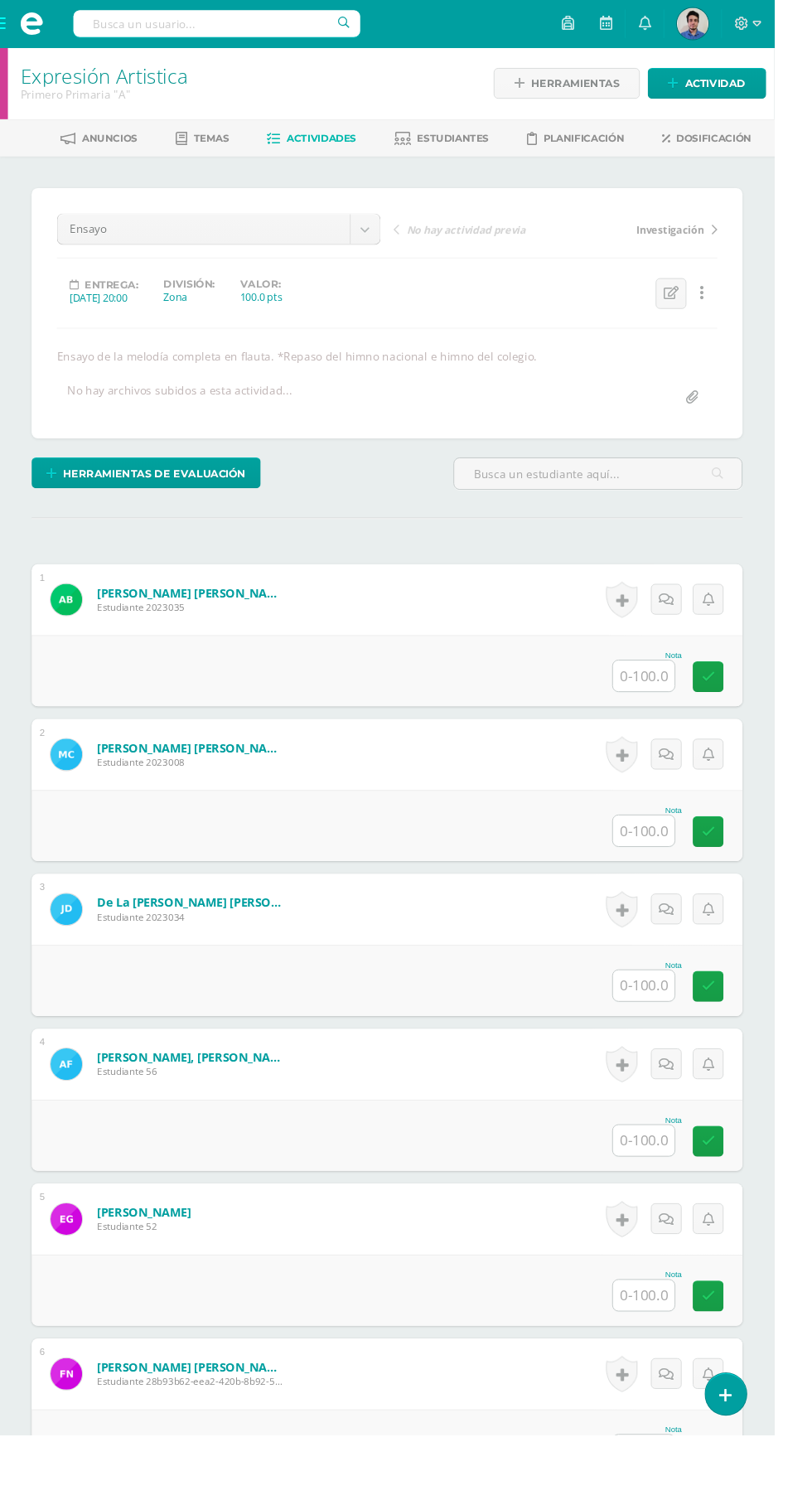
scroll to position [1, 0]
click at [666, 708] on input "text" at bounding box center [675, 708] width 64 height 33
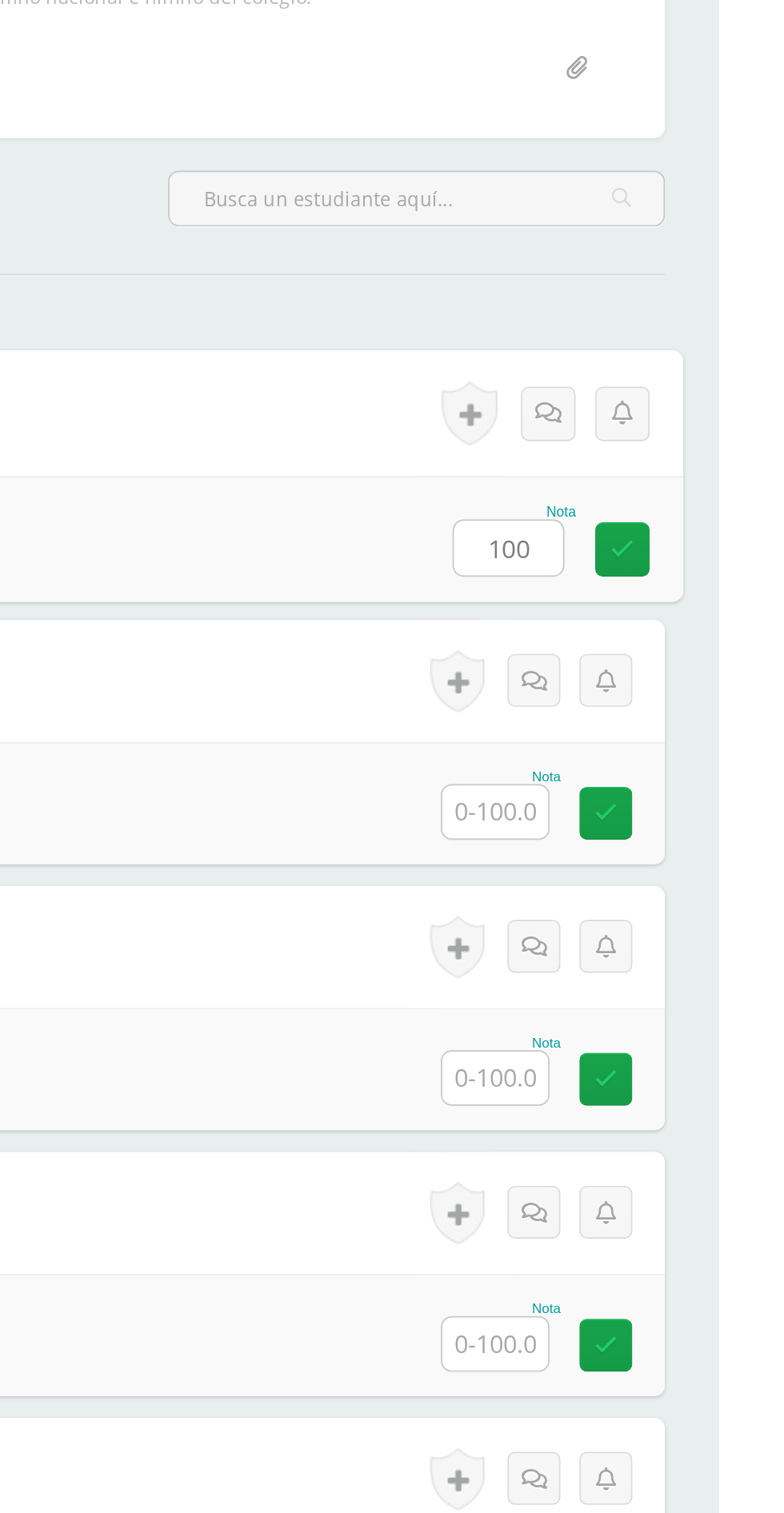
type input "100"
click at [656, 838] on input "text" at bounding box center [651, 840] width 62 height 31
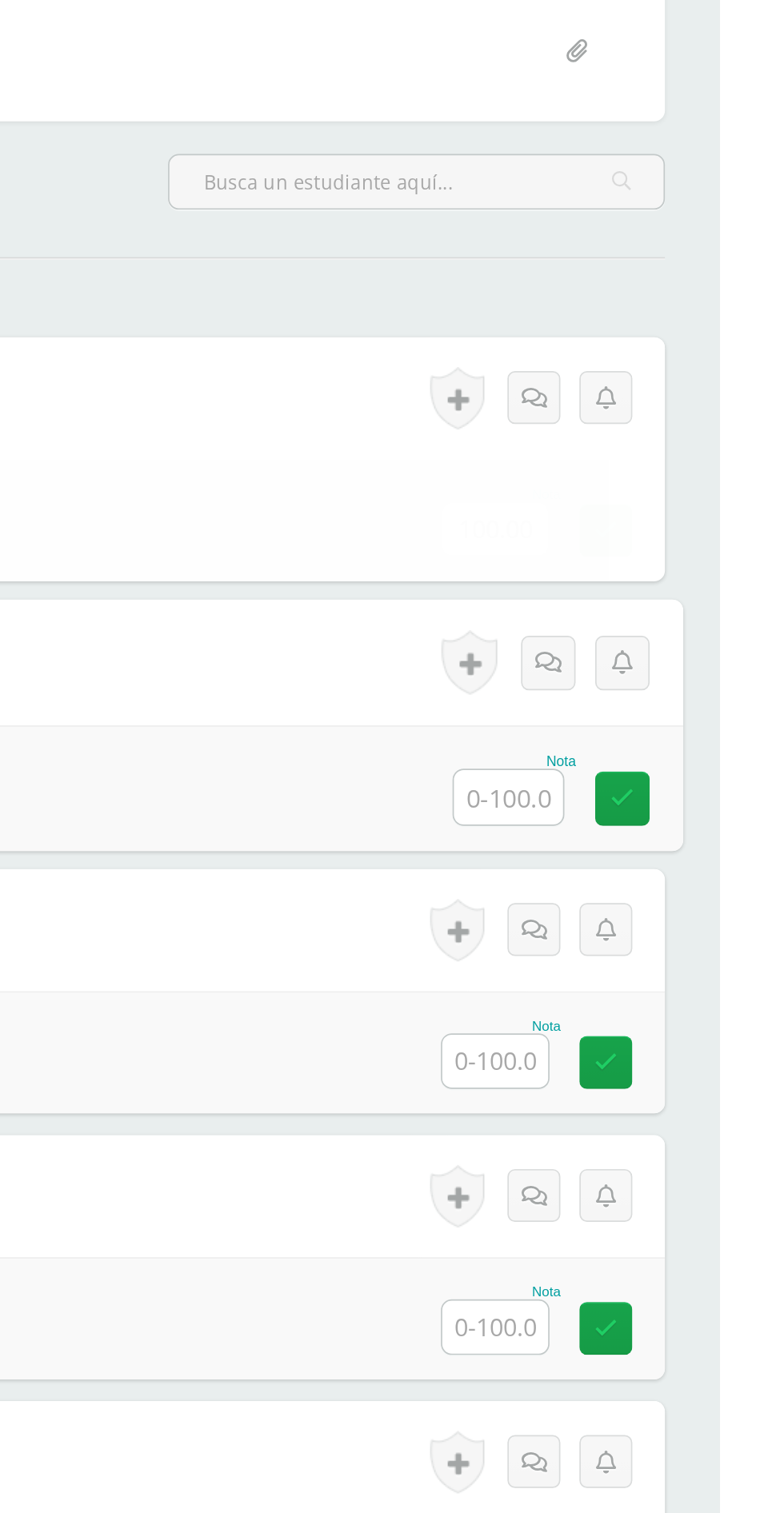
scroll to position [0, 0]
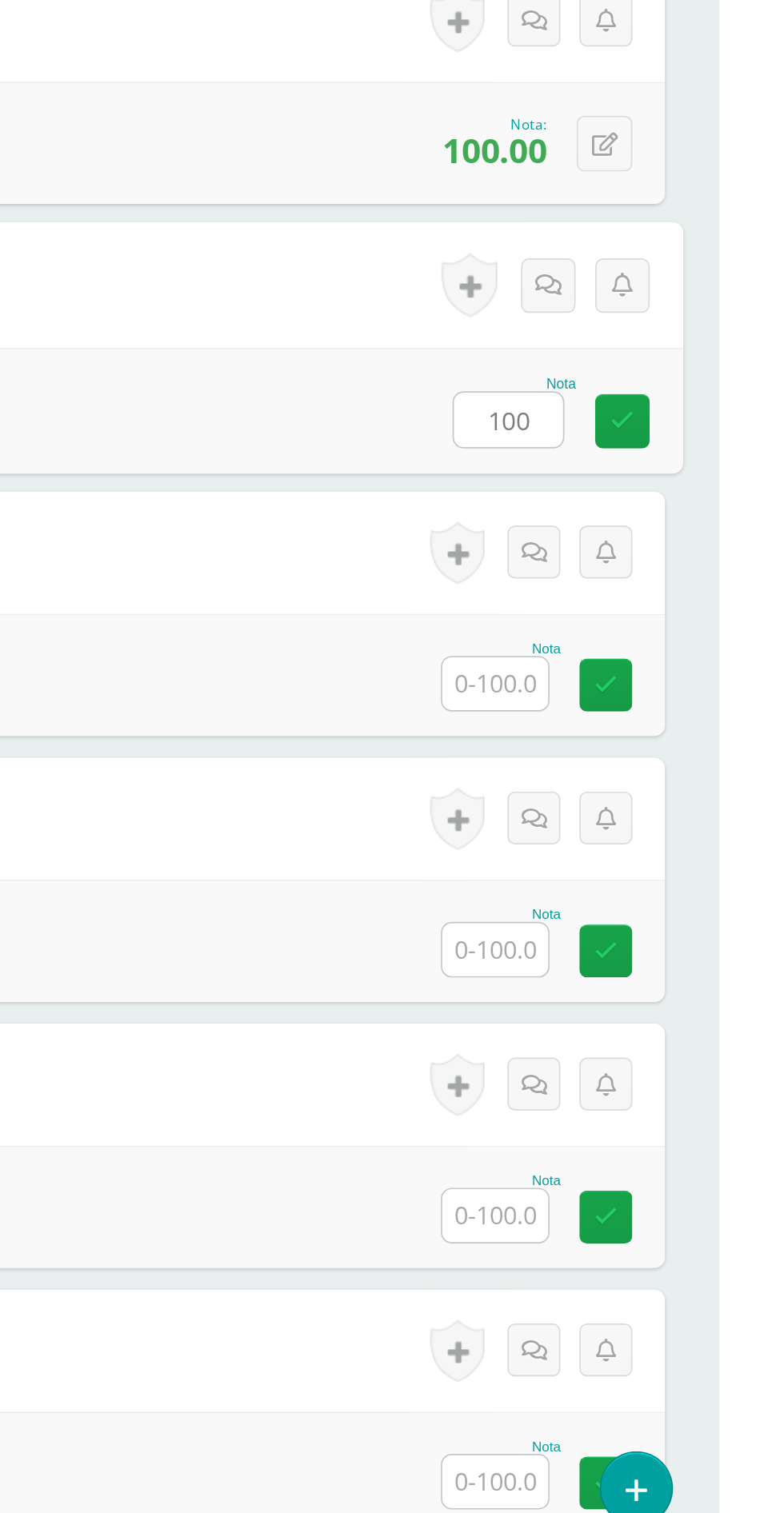
type input "100"
click at [655, 993] on input "text" at bounding box center [651, 998] width 62 height 31
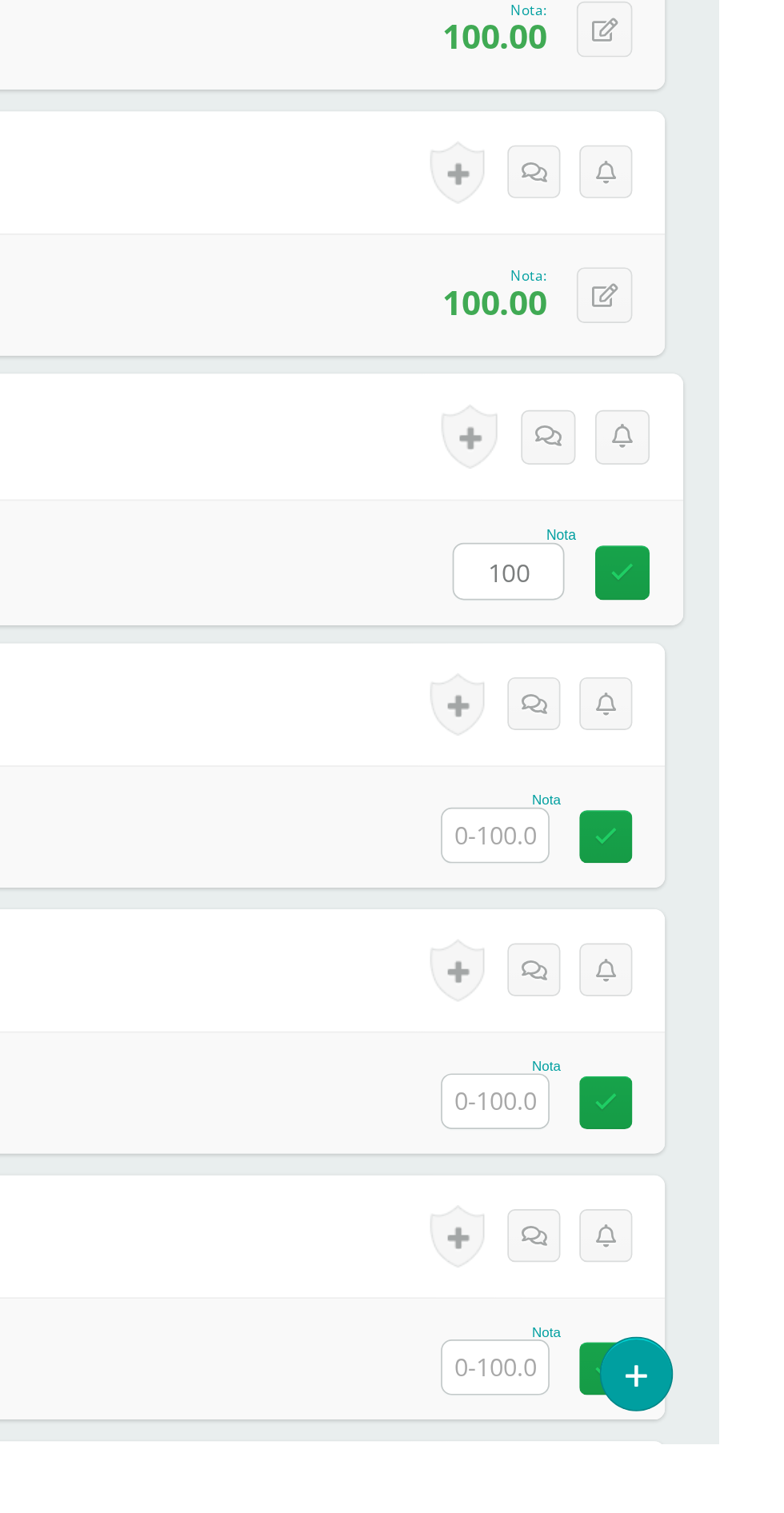
type input "100"
click at [656, 1147] on input "text" at bounding box center [651, 1154] width 62 height 31
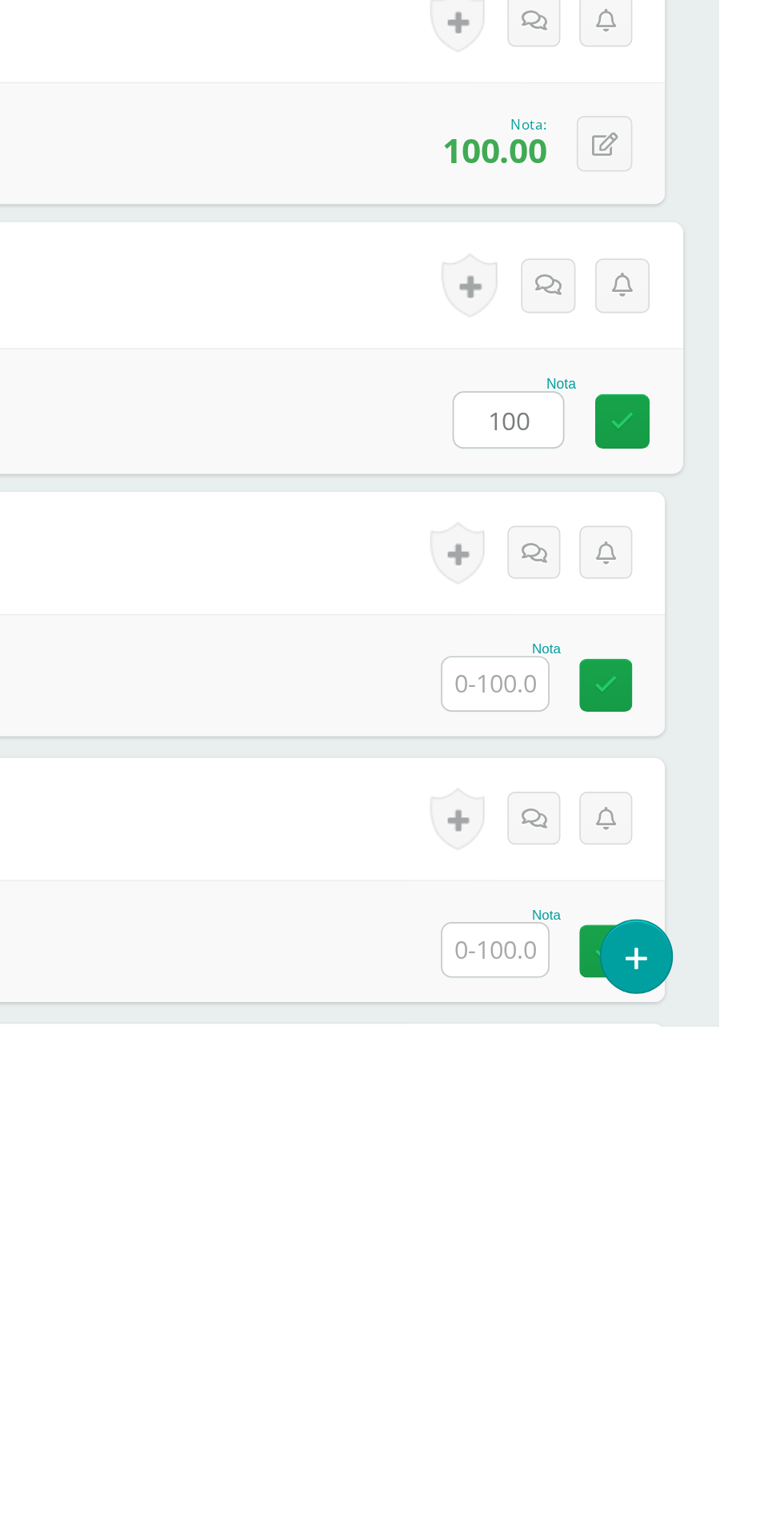
type input "100"
click at [653, 1319] on input "text" at bounding box center [651, 1311] width 62 height 31
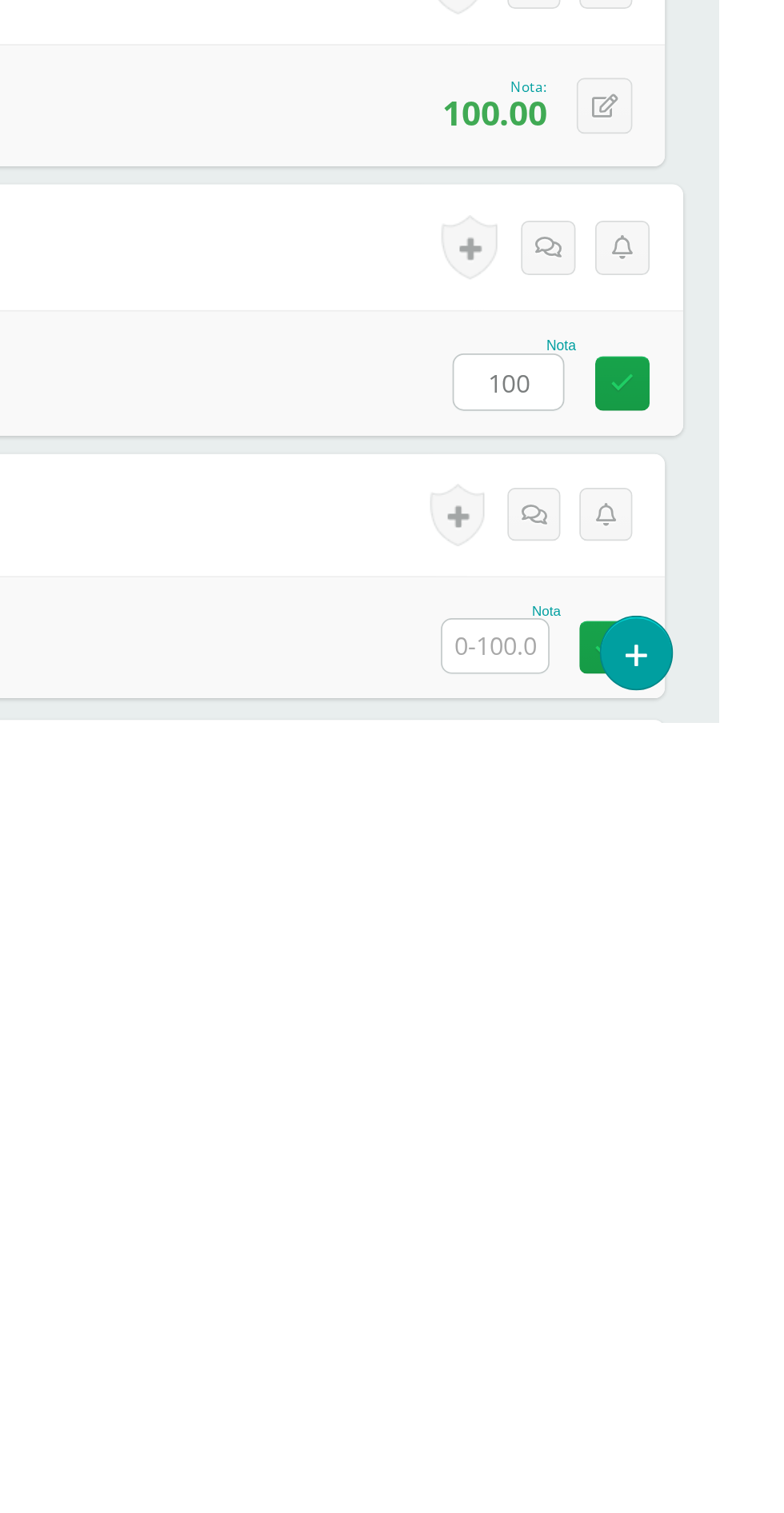
scroll to position [2, 0]
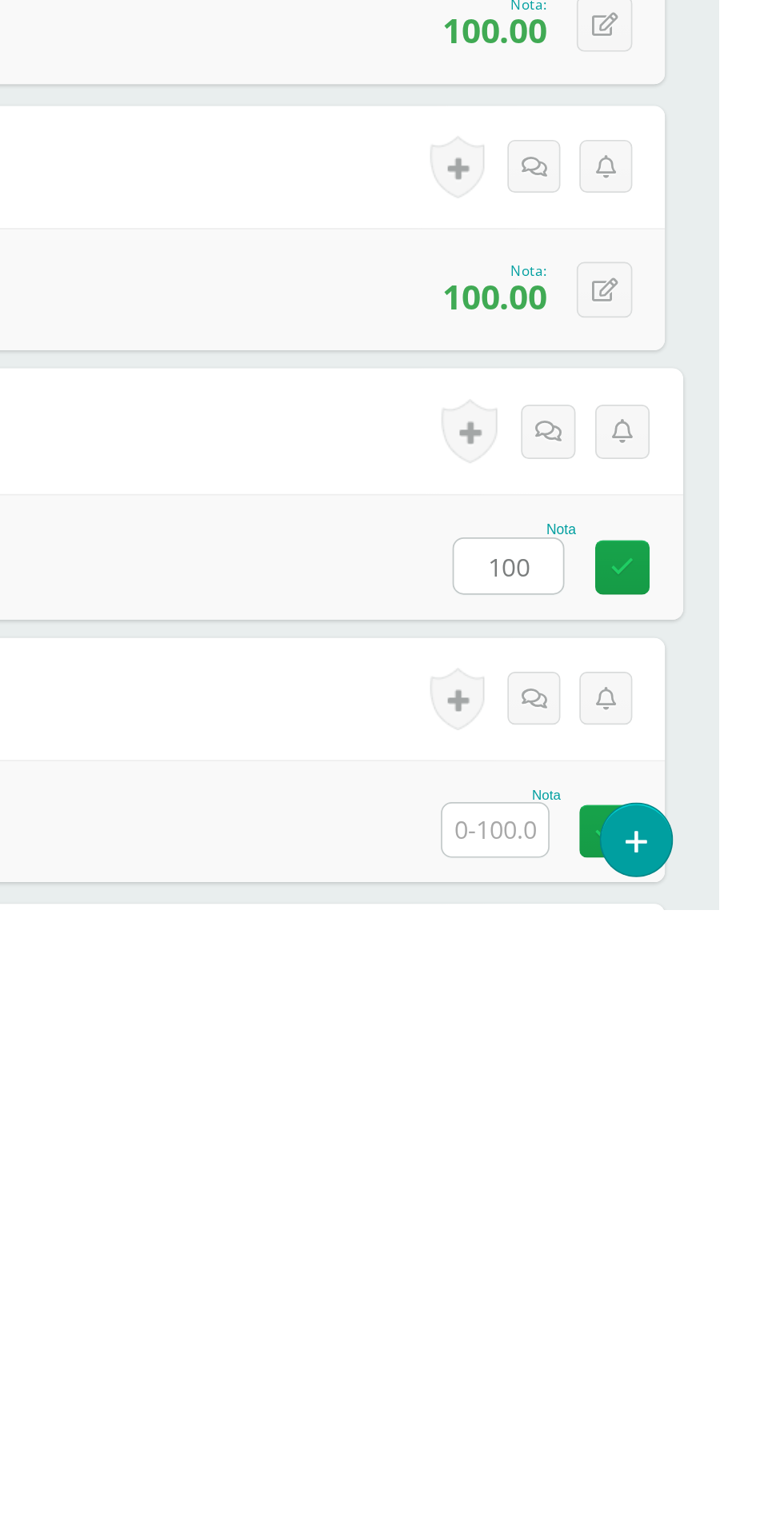
type input "100"
click at [661, 1461] on input "text" at bounding box center [651, 1466] width 62 height 31
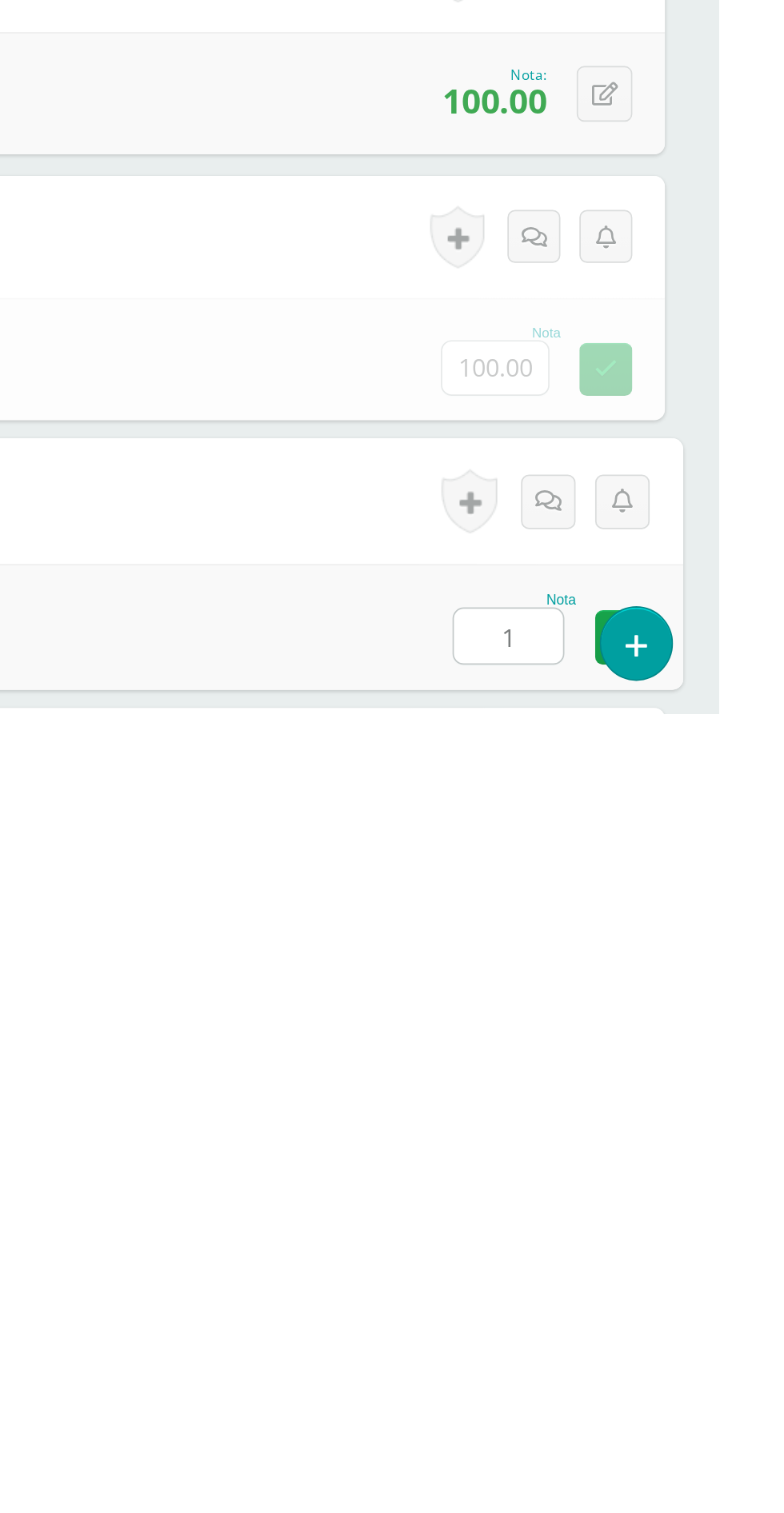
scroll to position [129, 0]
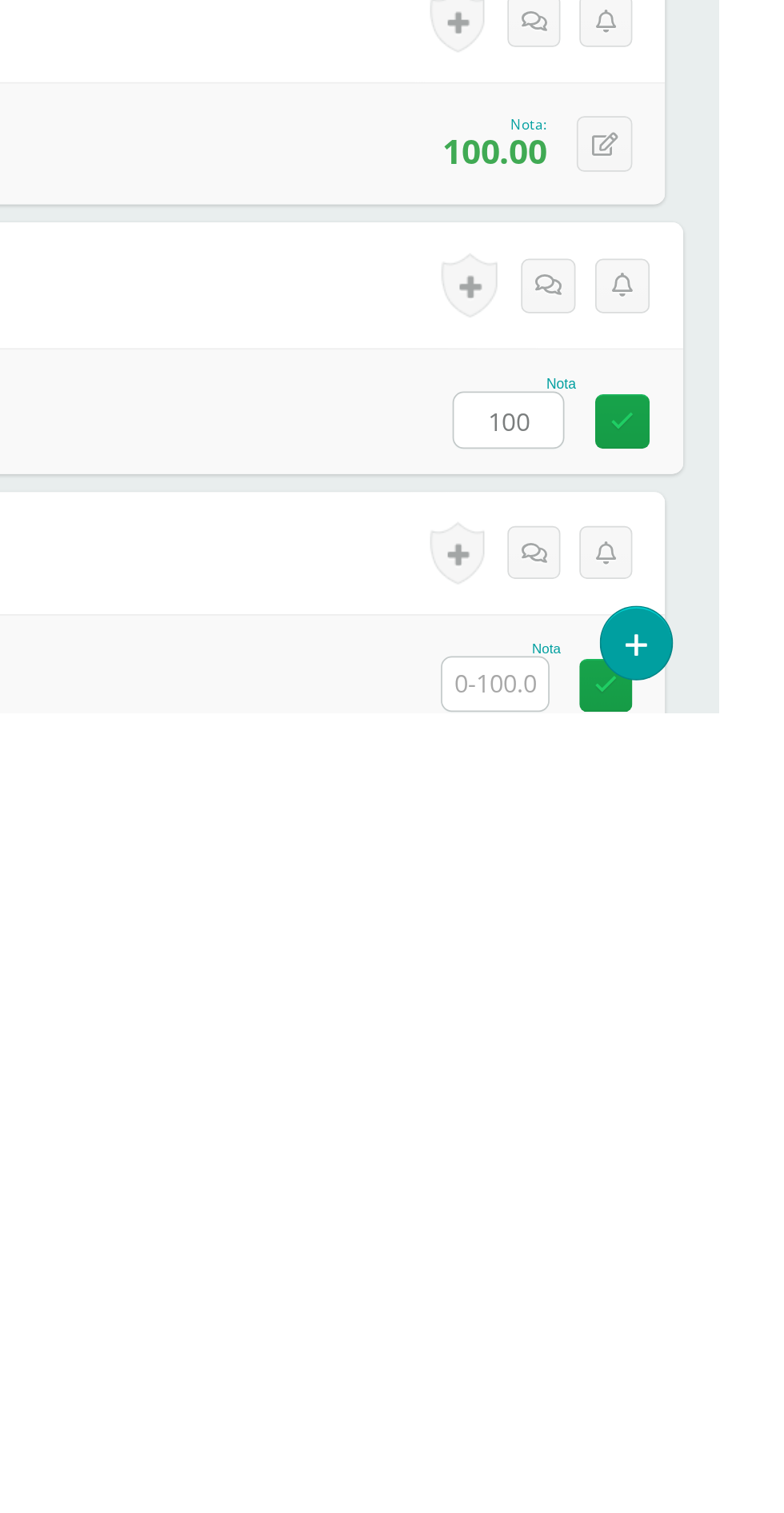
type input "100"
click at [661, 1487] on input "text" at bounding box center [651, 1496] width 62 height 31
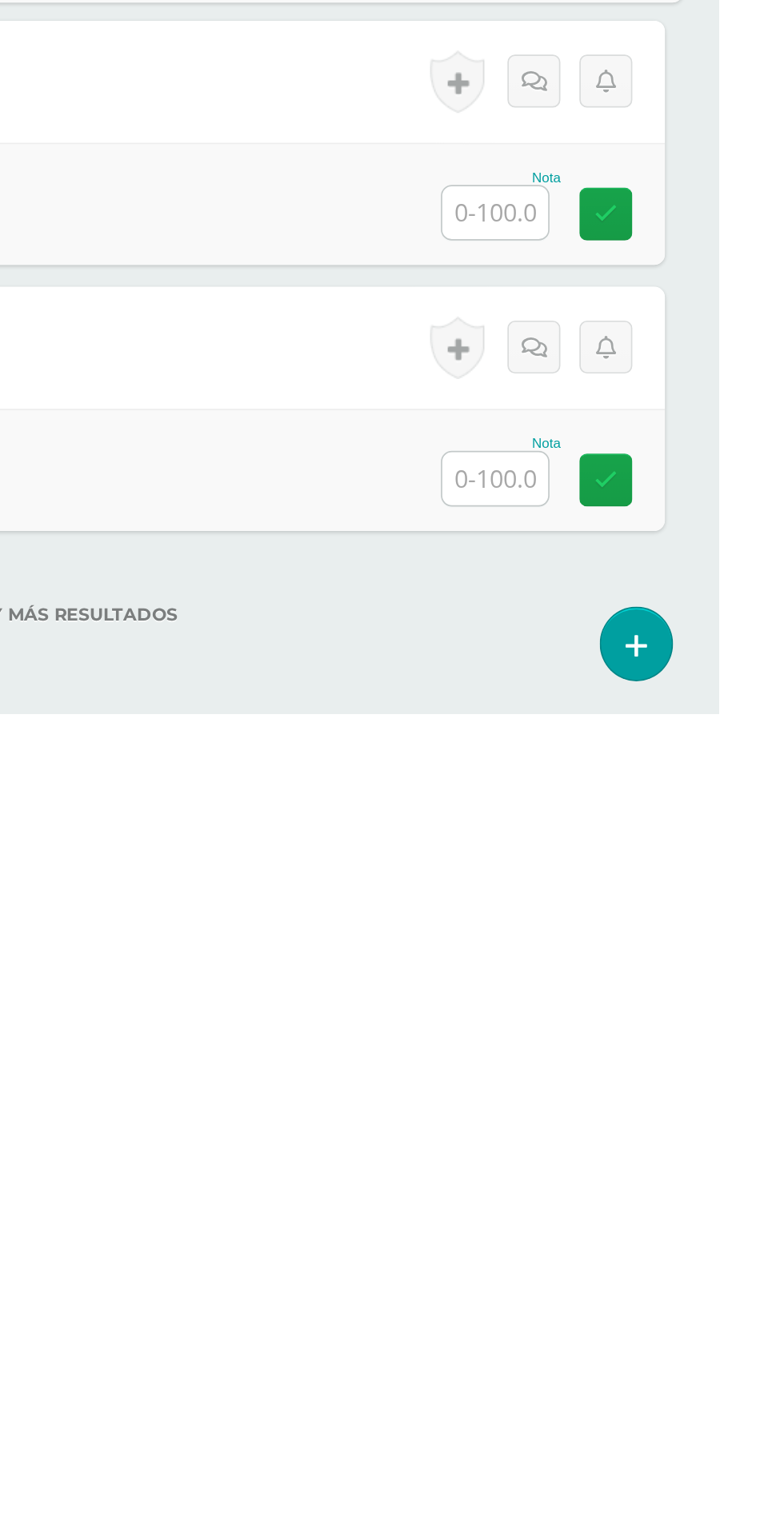
type input "100"
click at [662, 1220] on input "text" at bounding box center [651, 1217] width 62 height 31
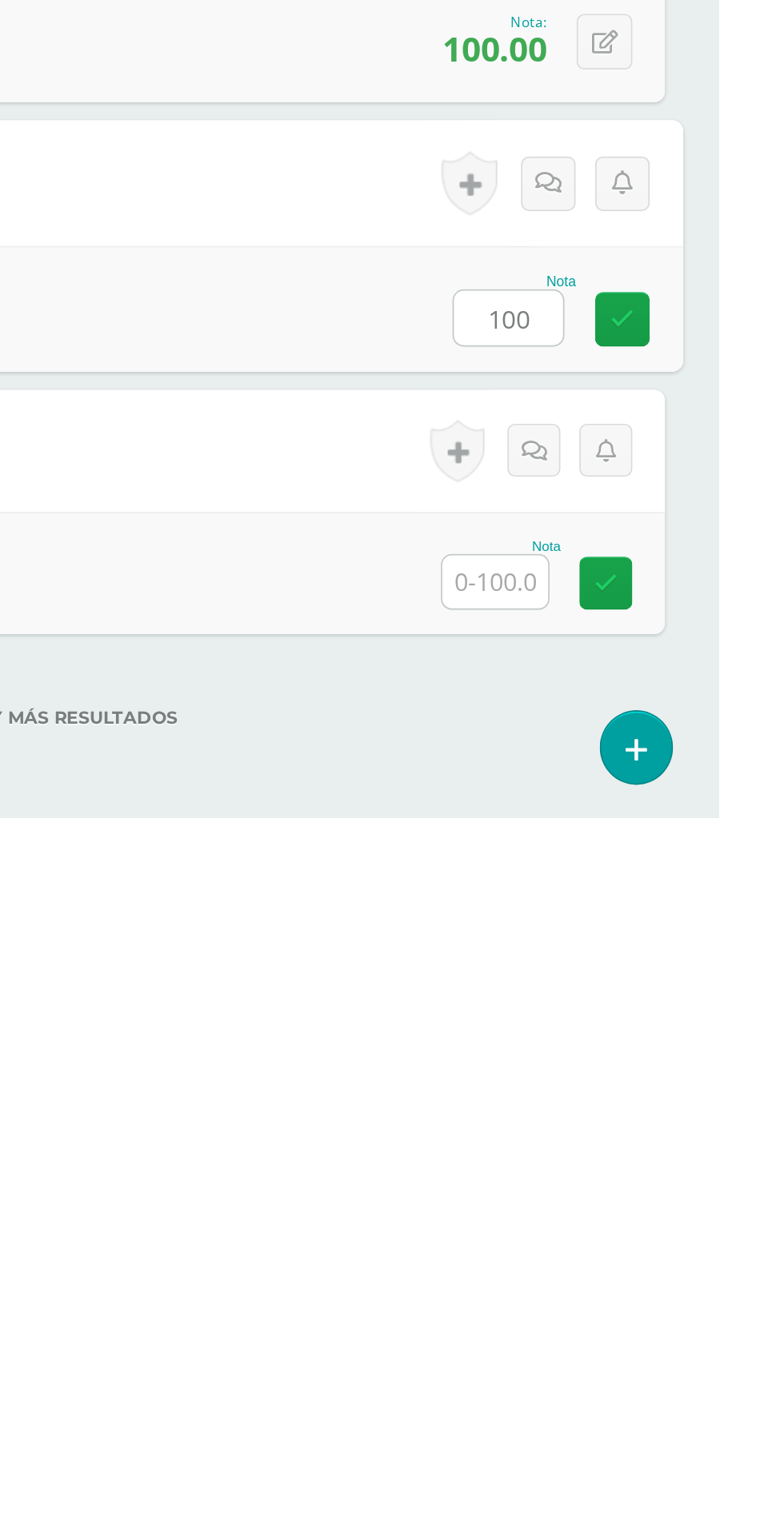
type input "100"
click at [651, 1368] on input "text" at bounding box center [651, 1375] width 62 height 31
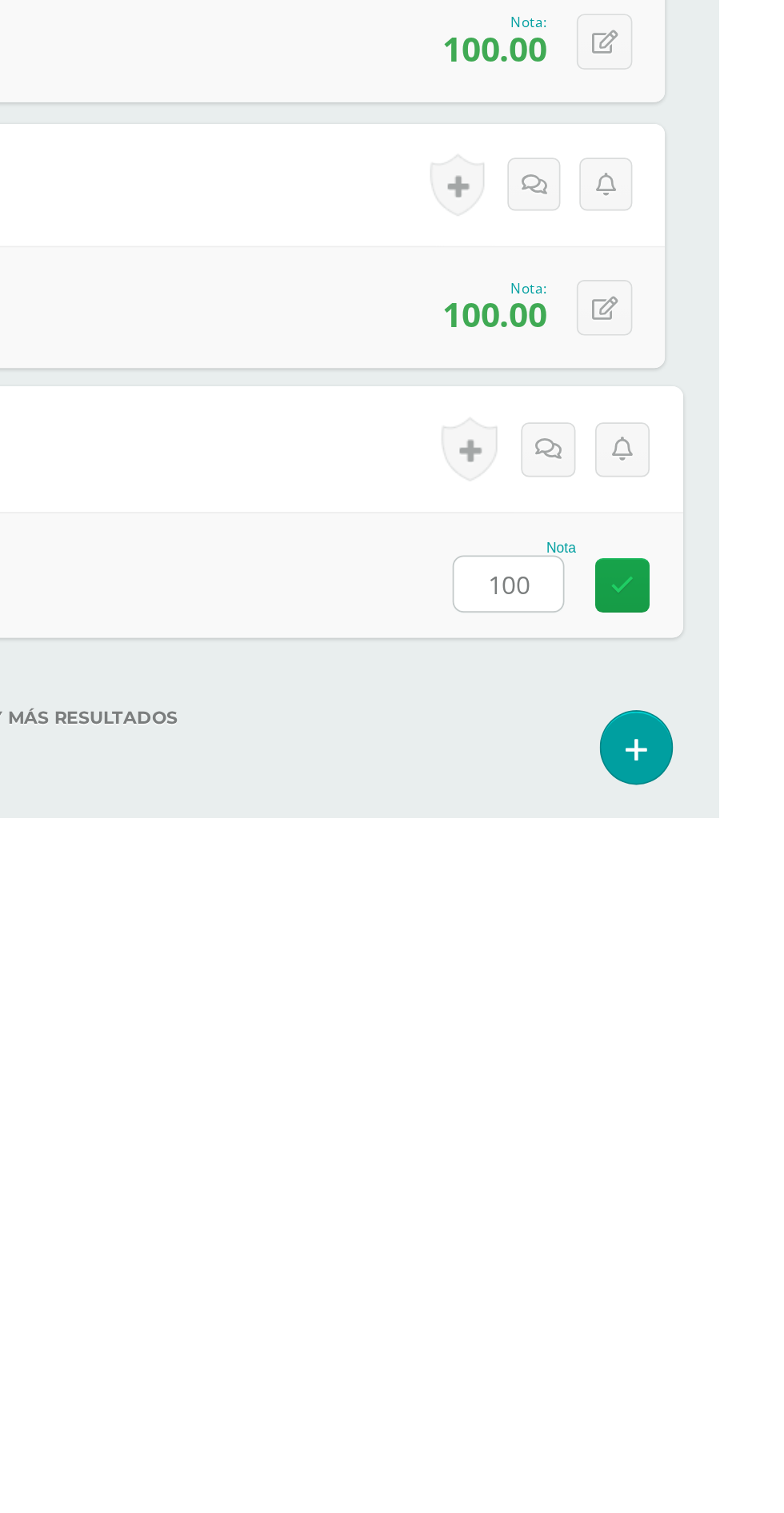
type input "100"
click at [605, 1465] on div "No hay más resultados" at bounding box center [392, 1442] width 720 height 74
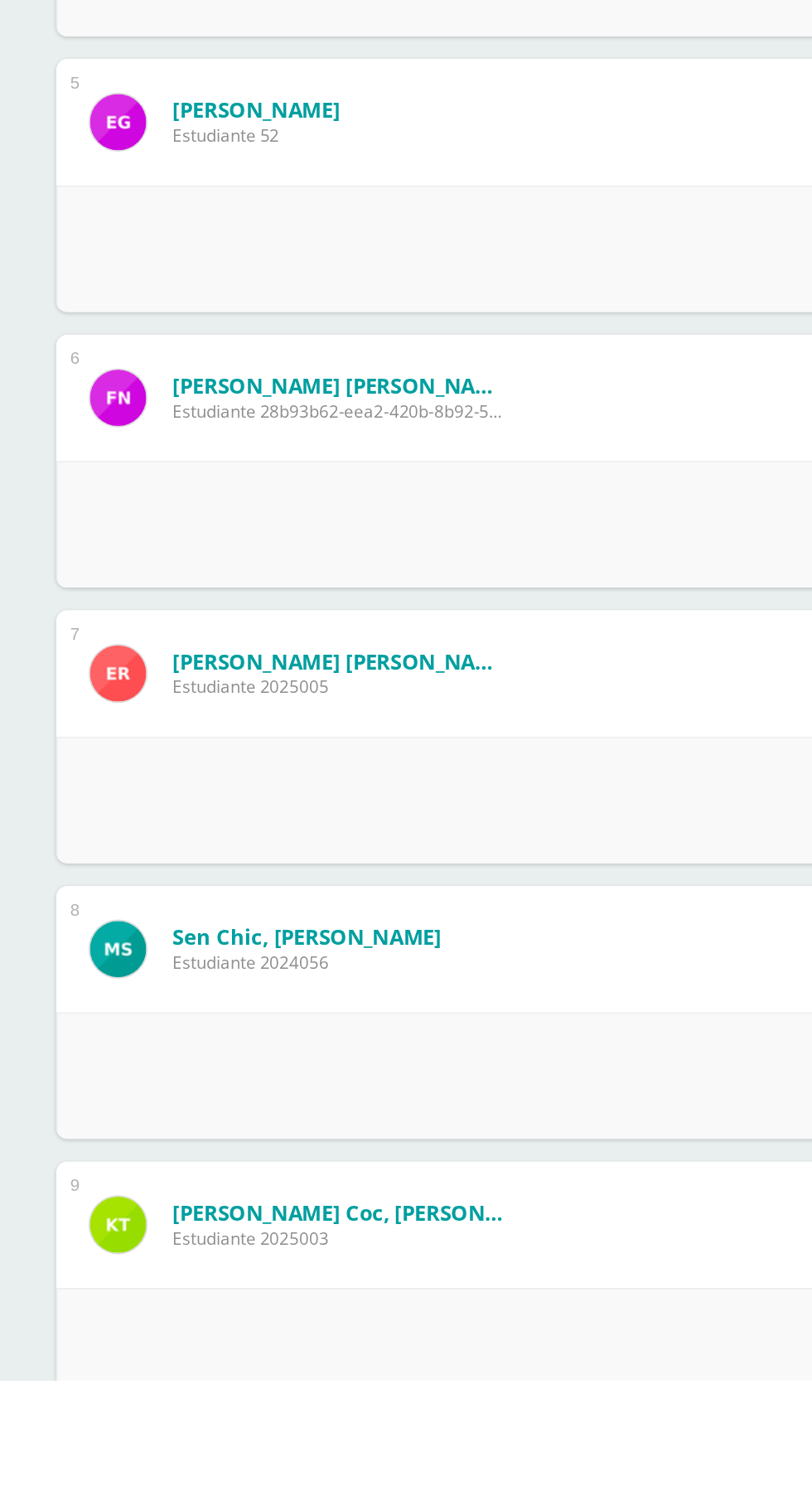
scroll to position [516, 0]
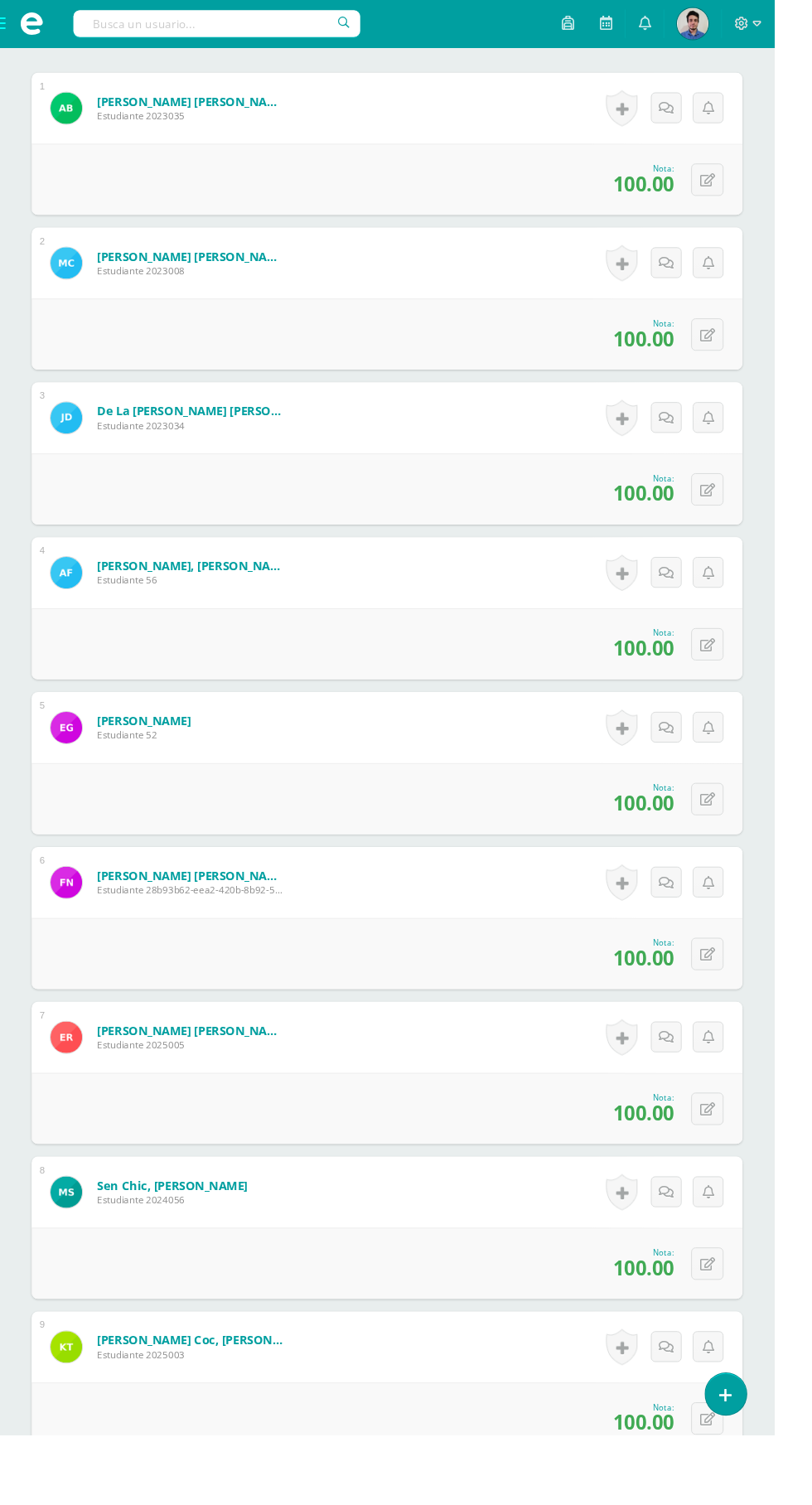
click at [36, 17] on span at bounding box center [33, 25] width 25 height 25
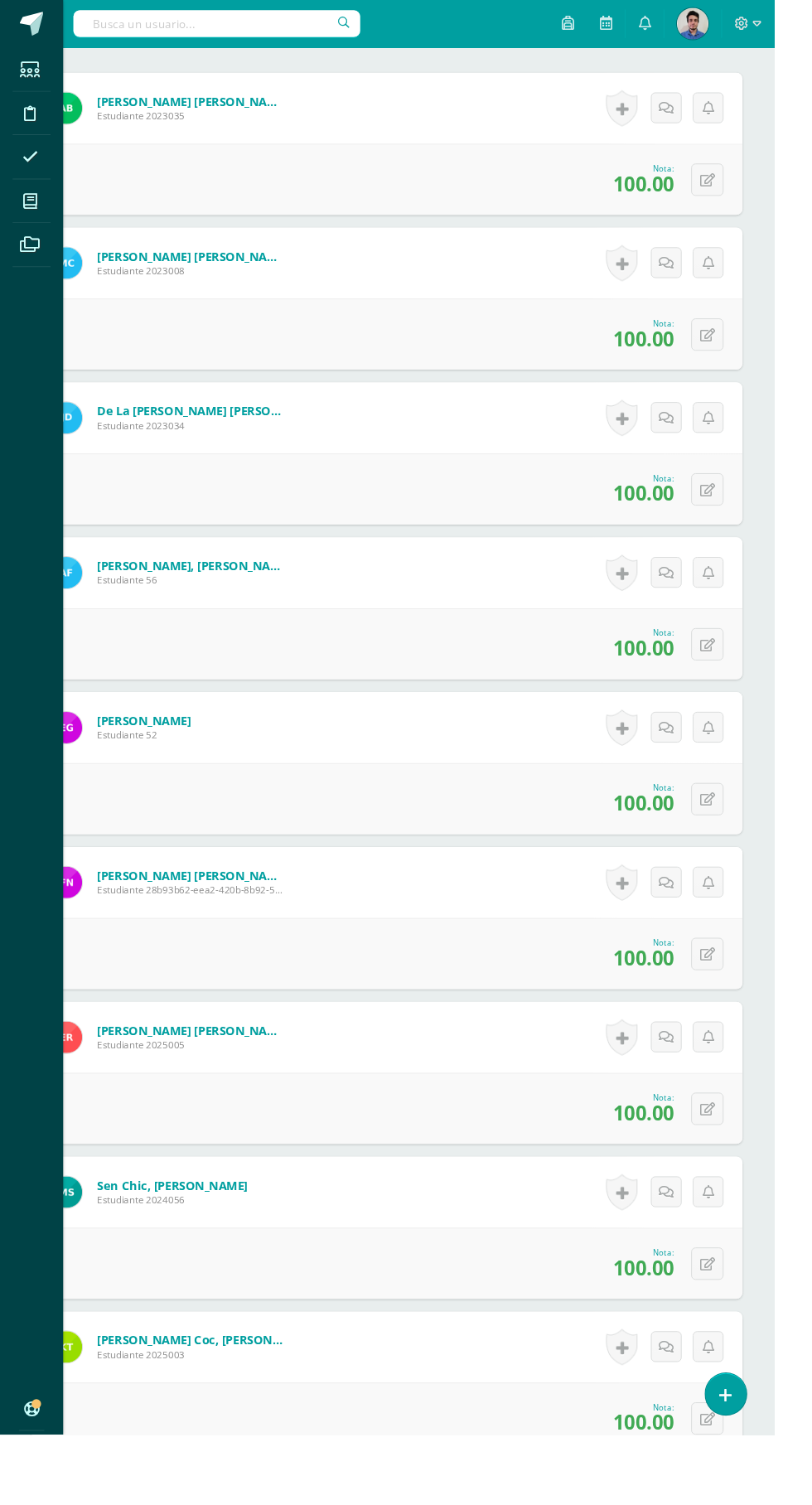
click at [32, 211] on icon at bounding box center [31, 210] width 15 height 17
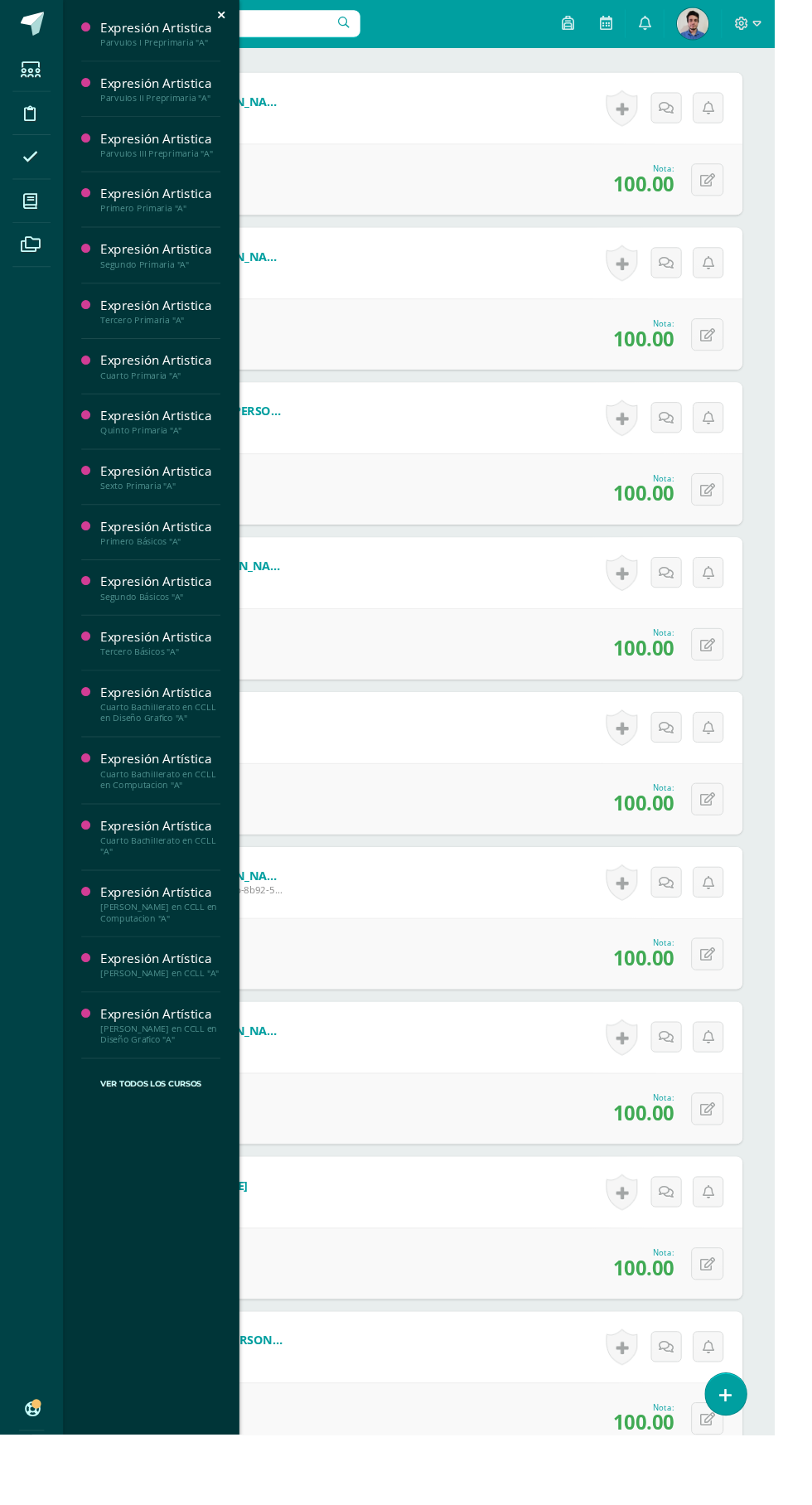
click at [172, 161] on div "Parvulos III Preprimaria "A"" at bounding box center [167, 161] width 125 height 12
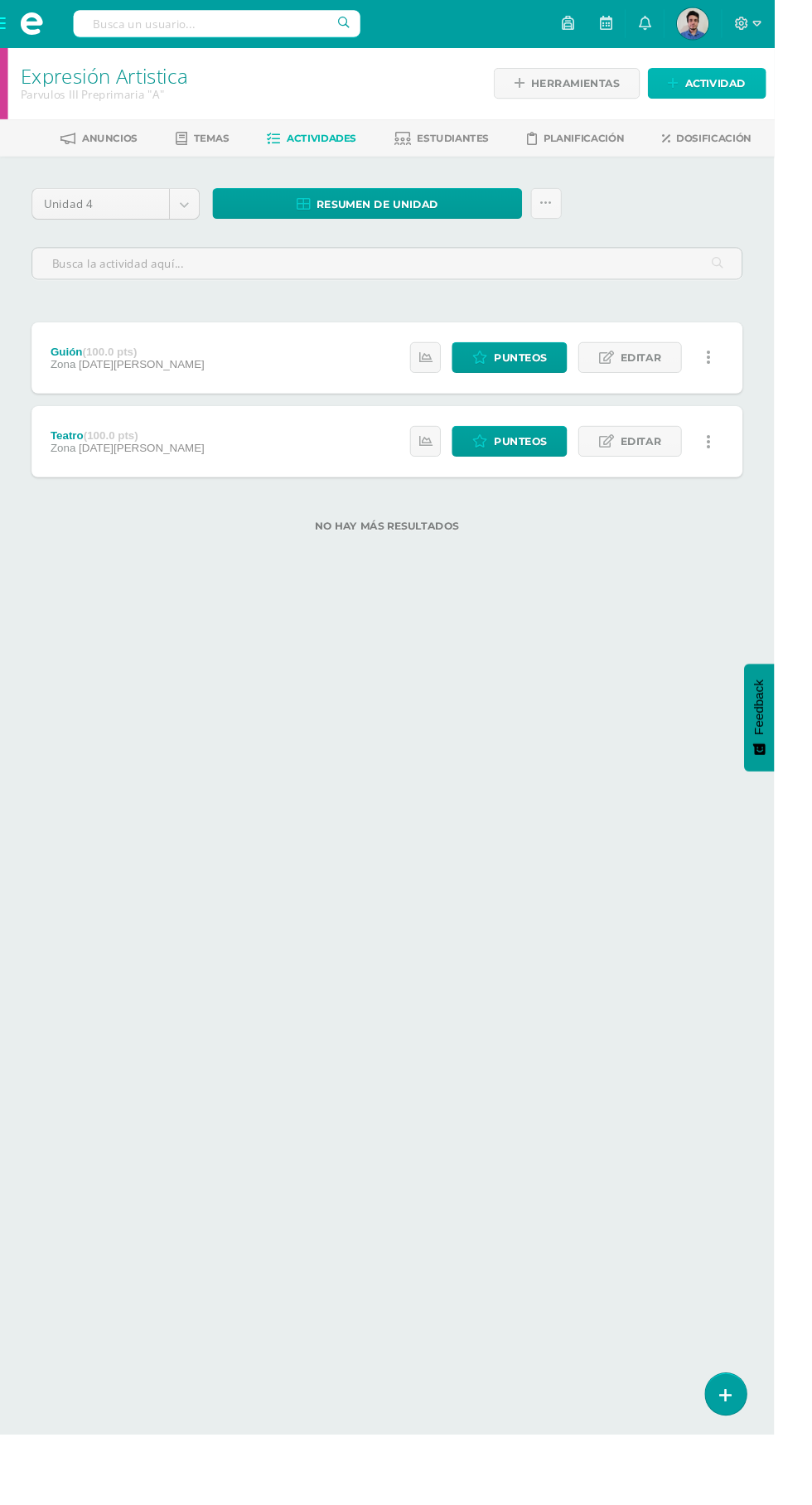
click at [758, 84] on span "Actividad" at bounding box center [750, 87] width 64 height 31
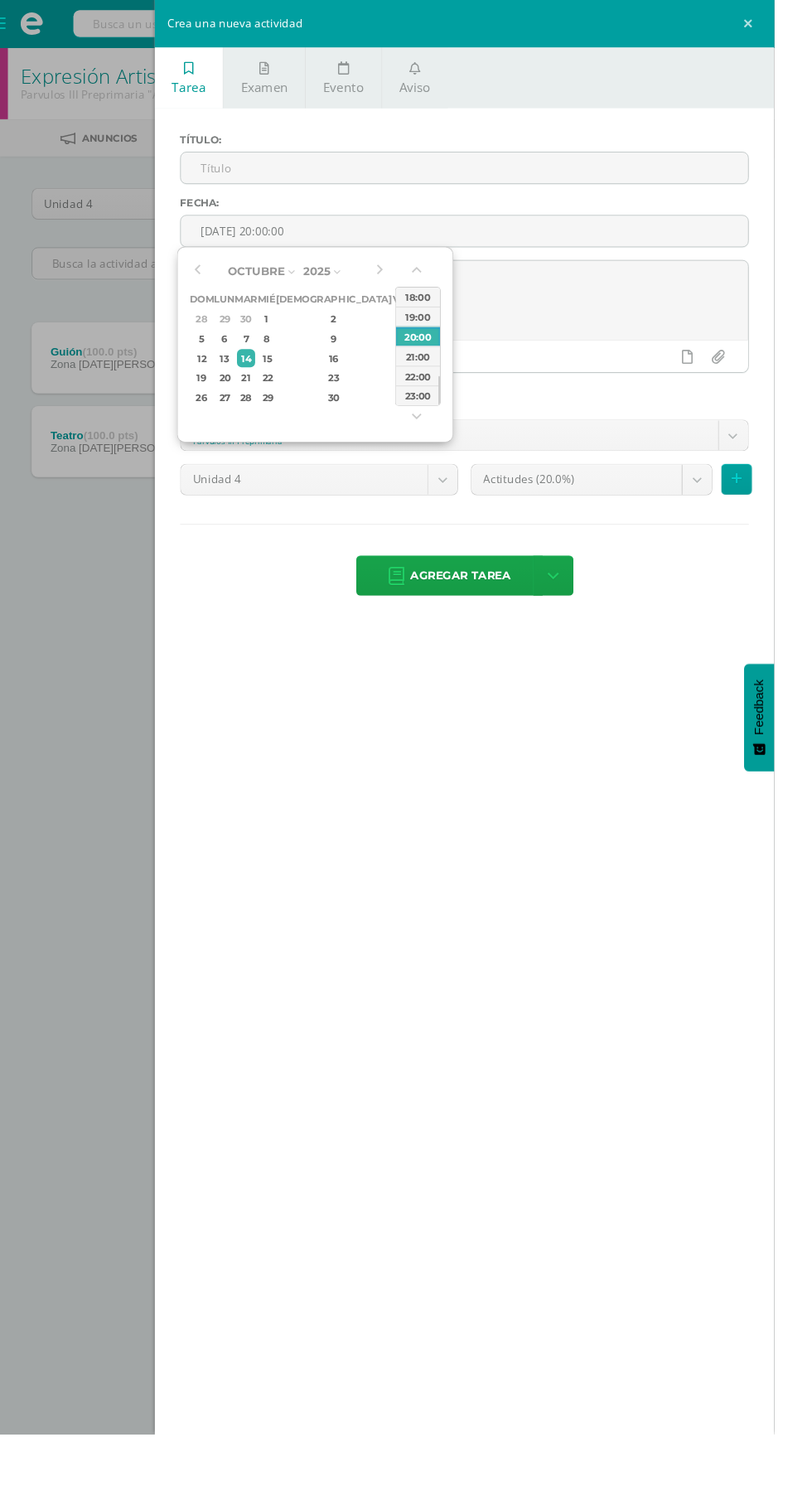
click at [494, 243] on input "[DATE] 20:00:00" at bounding box center [487, 242] width 595 height 33
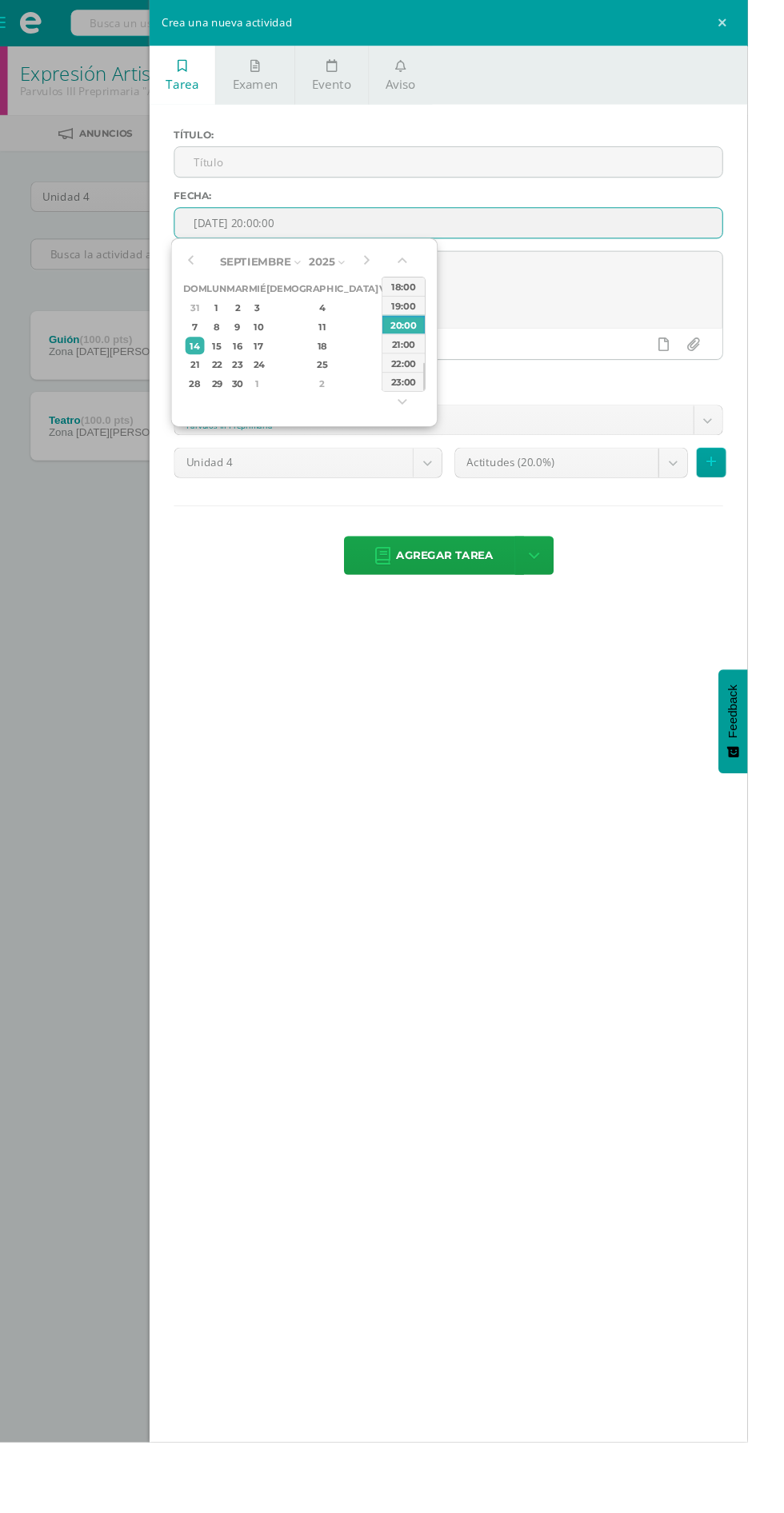
type input "[DATE] 20:00"
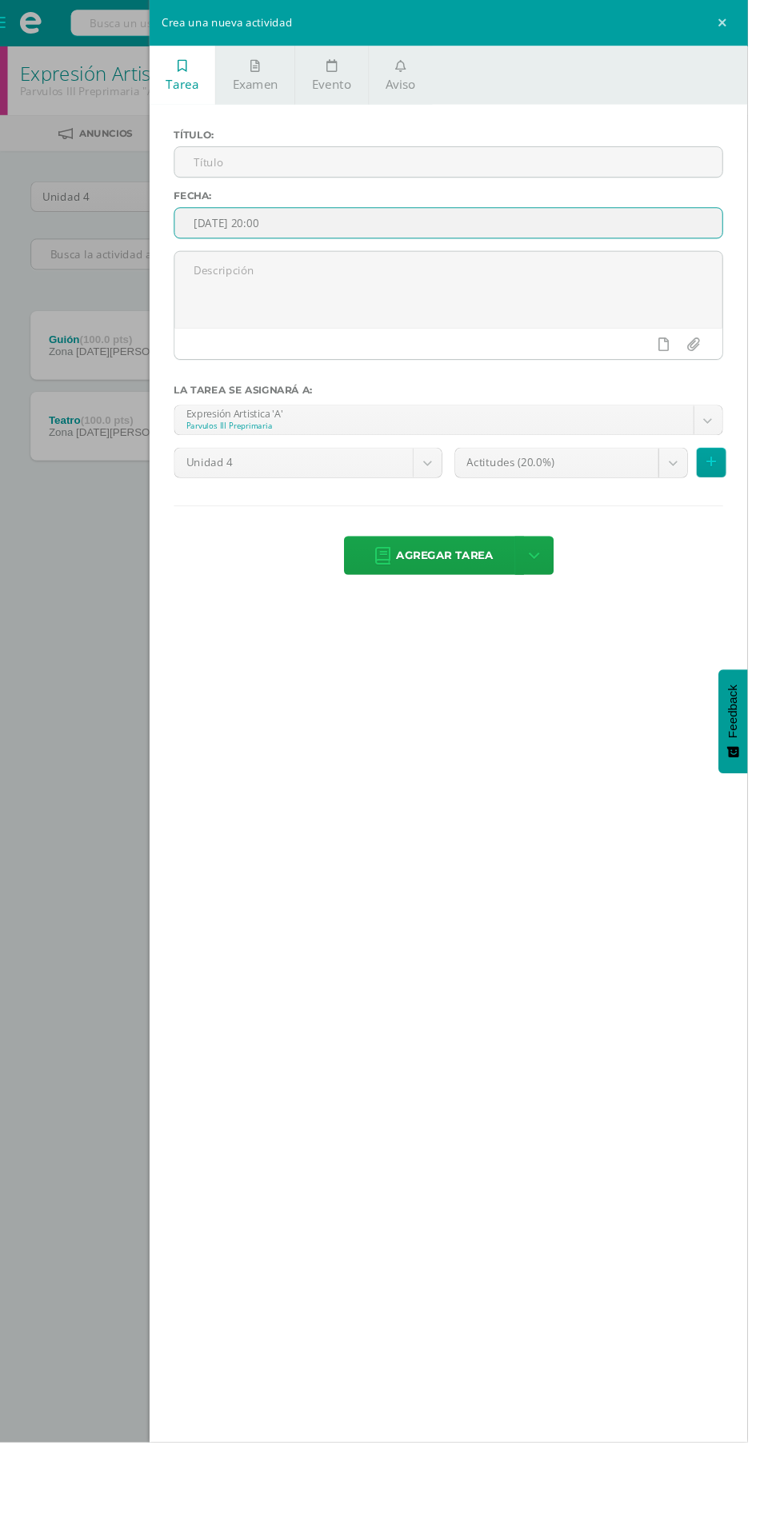
click at [577, 334] on textarea at bounding box center [470, 304] width 574 height 80
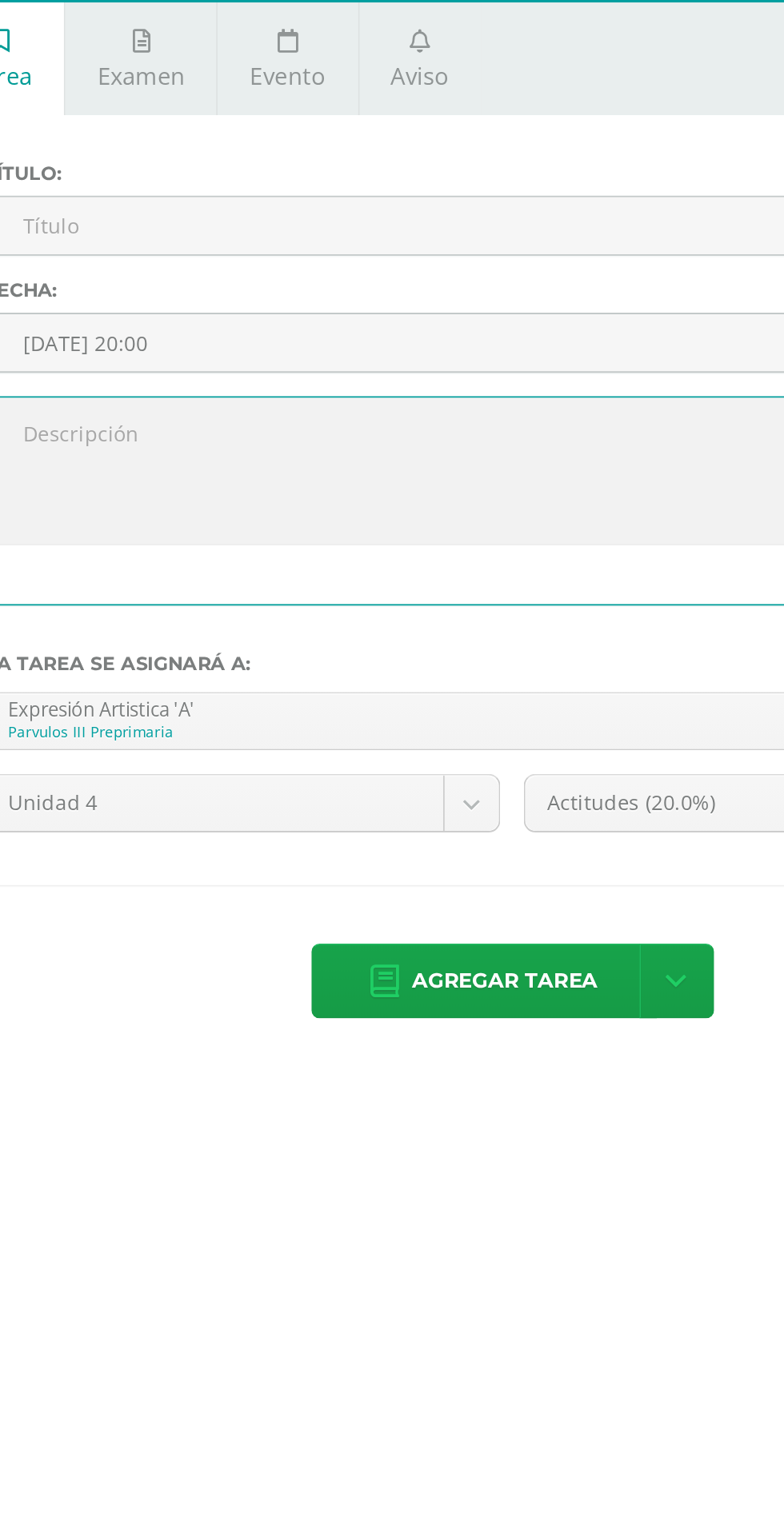
click at [419, 171] on input "text" at bounding box center [470, 170] width 574 height 31
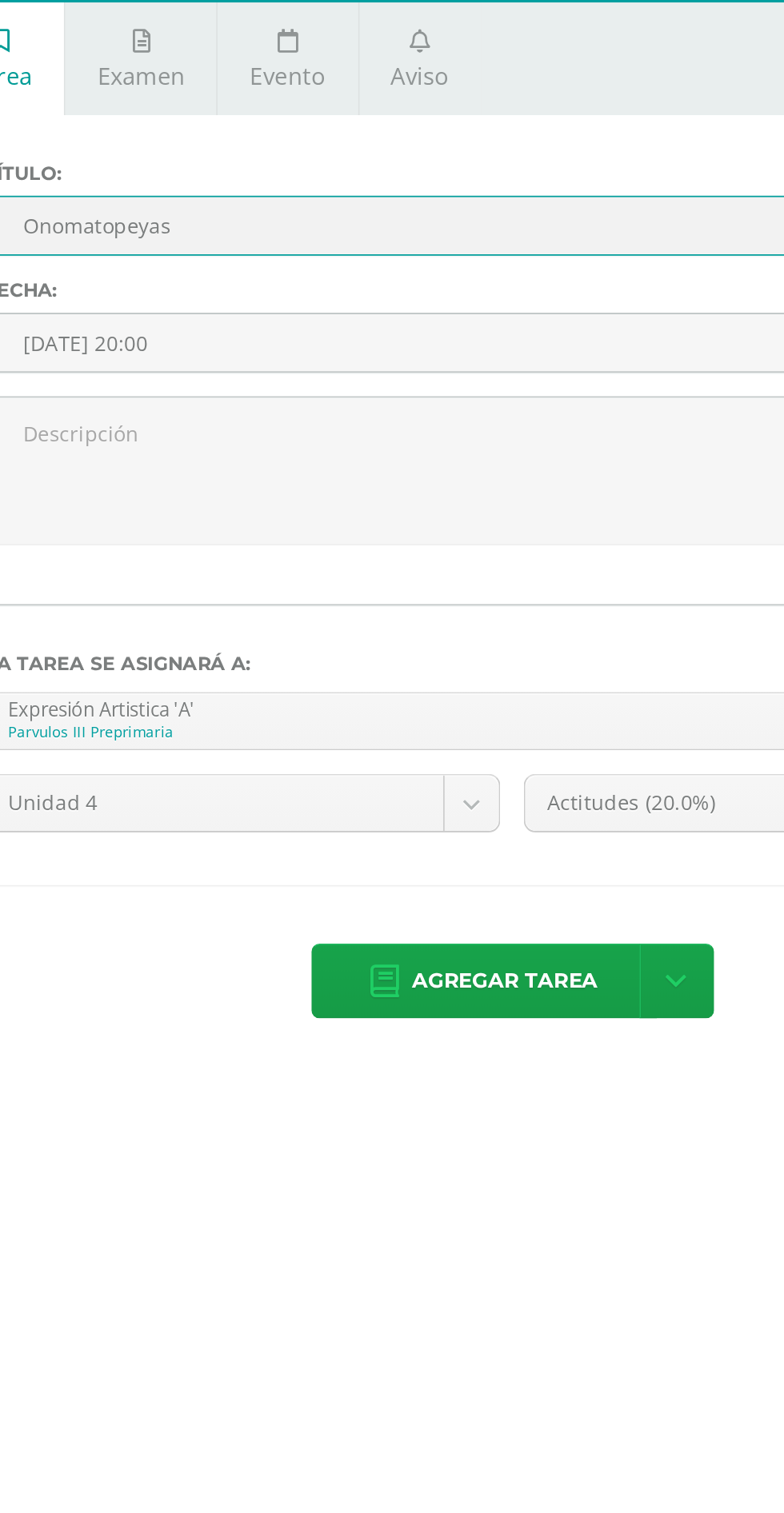
type input "Onomatopeyas"
click at [423, 290] on textarea at bounding box center [470, 304] width 574 height 80
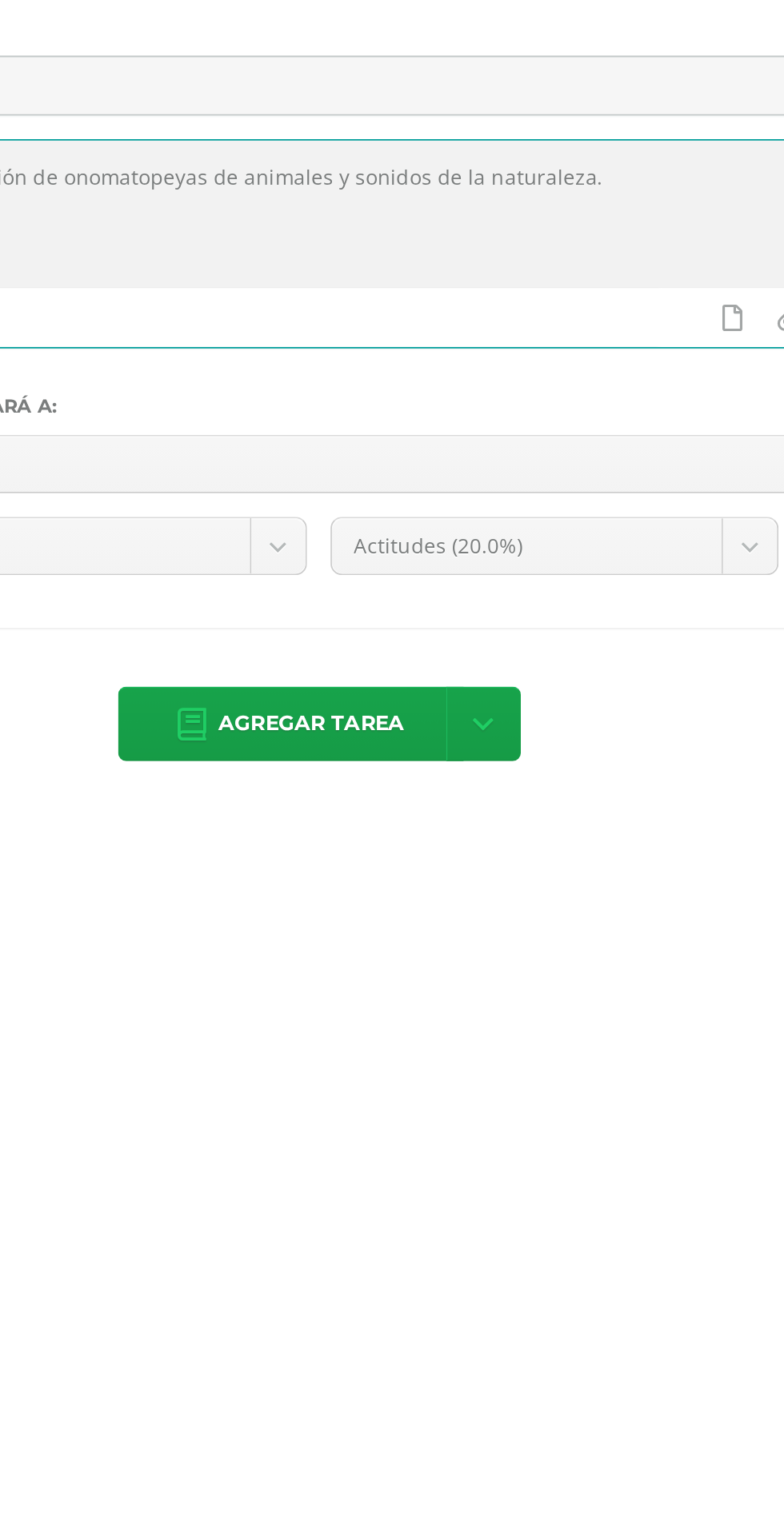
type textarea "Juego de proyección de onomatopeyas de animales y sonidos de la naturaleza."
click at [624, 489] on body "Estudiantes Disciplina Asistencia Mis cursos Archivos Soporte Ayuda Reportar un…" at bounding box center [392, 295] width 784 height 590
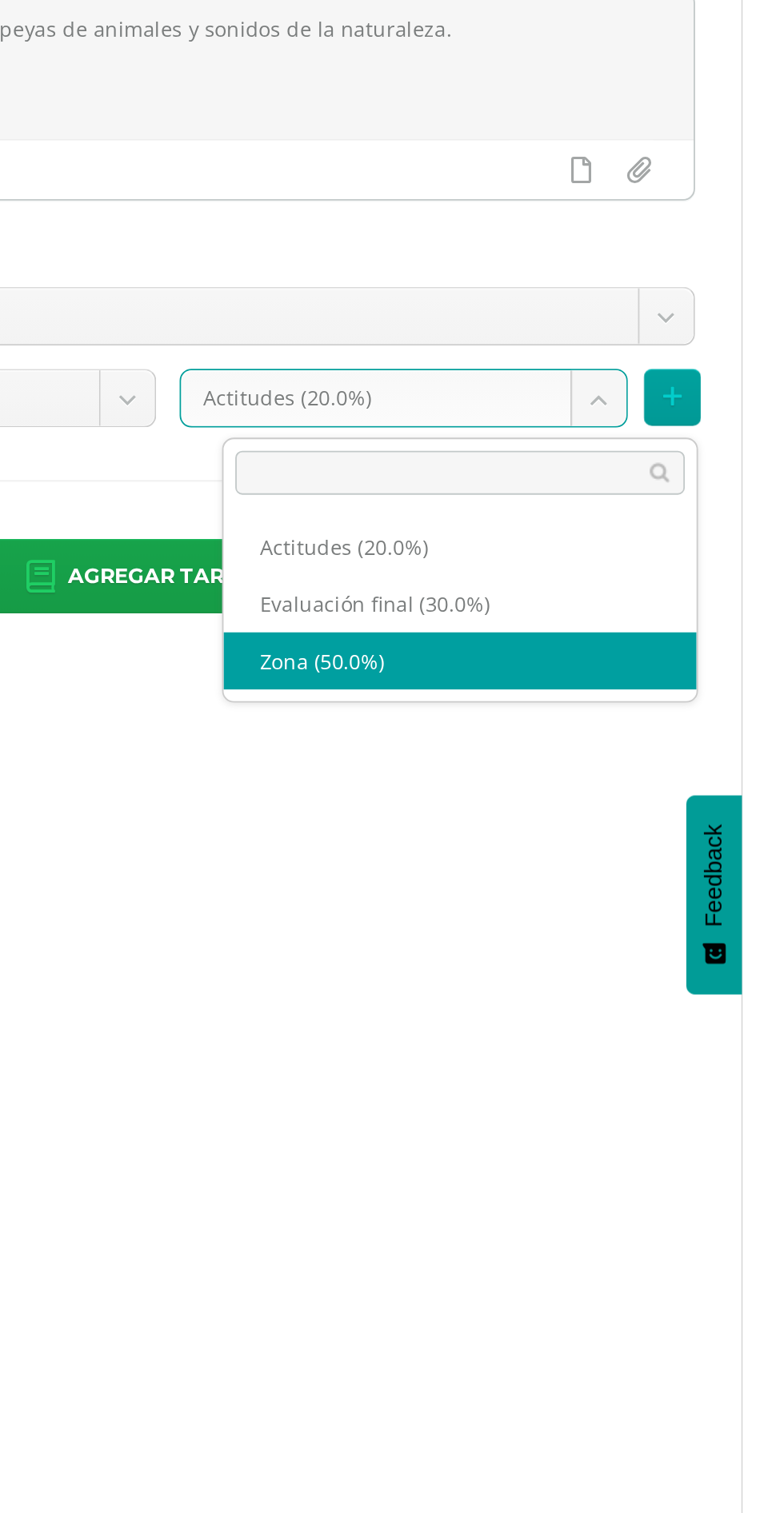
select select "172207"
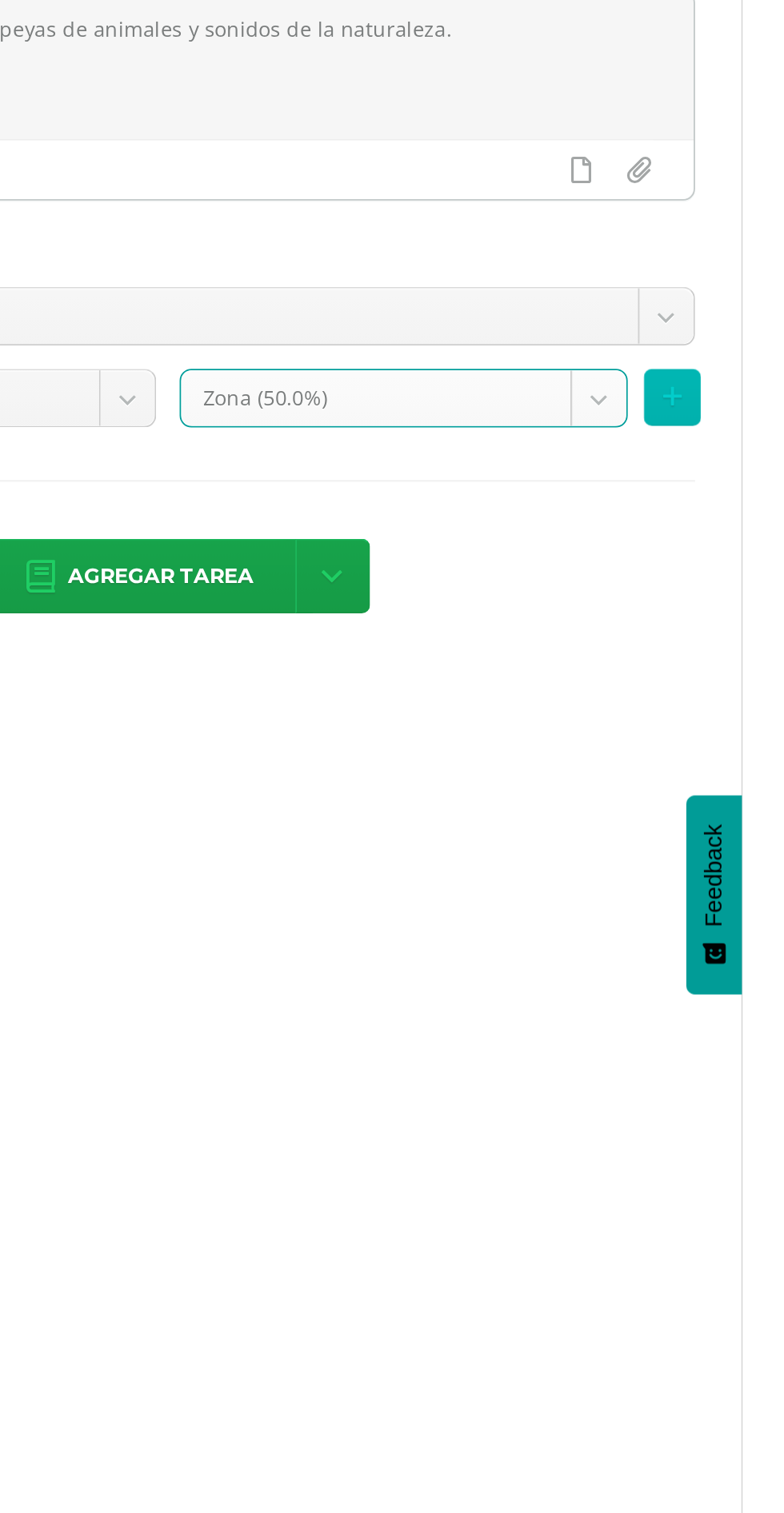
click at [751, 481] on icon at bounding box center [745, 485] width 10 height 13
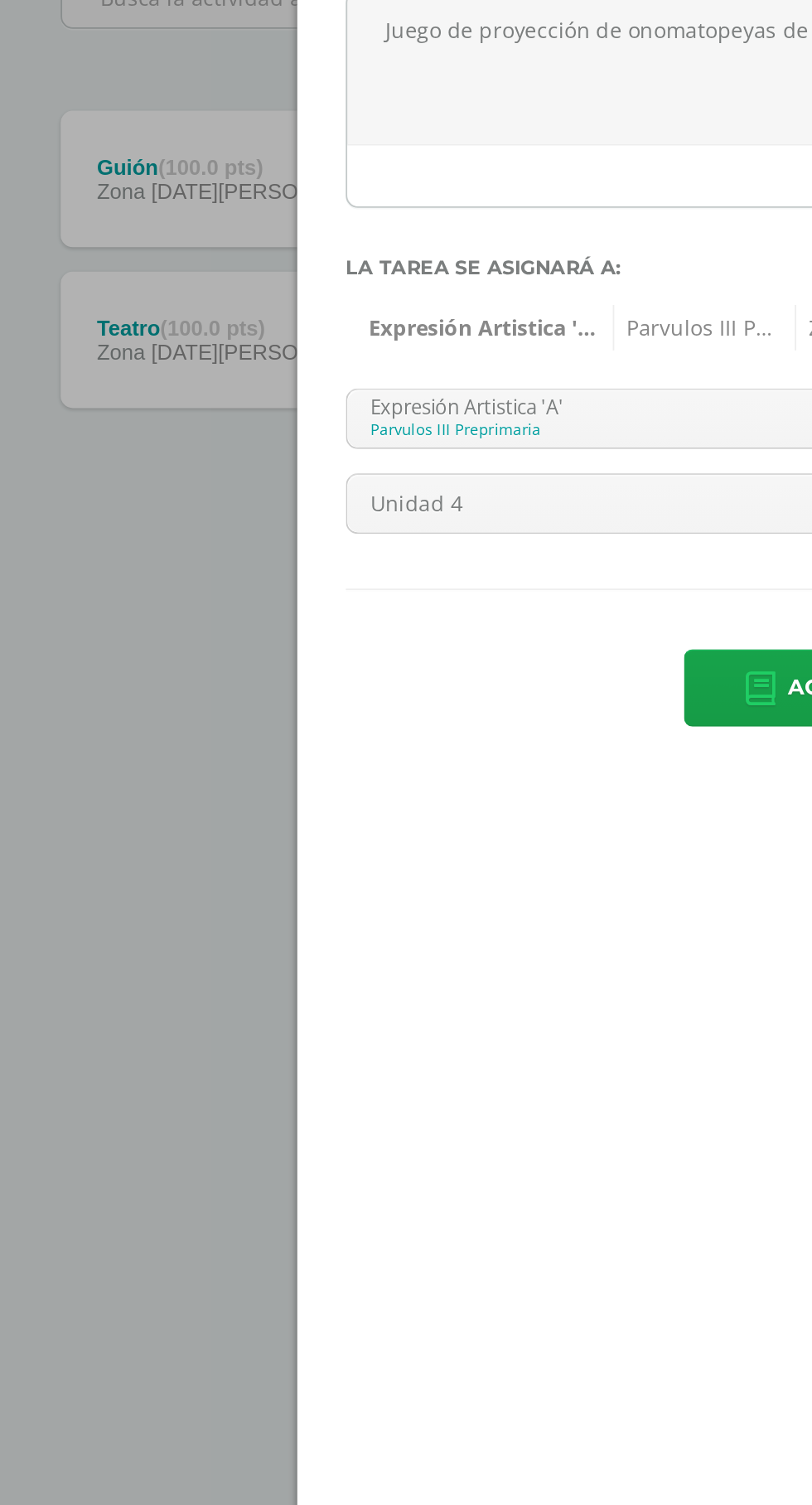
click at [317, 509] on body "Estudiantes Disciplina Asistencia Mis cursos Archivos Soporte Ayuda Reportar un…" at bounding box center [406, 305] width 812 height 611
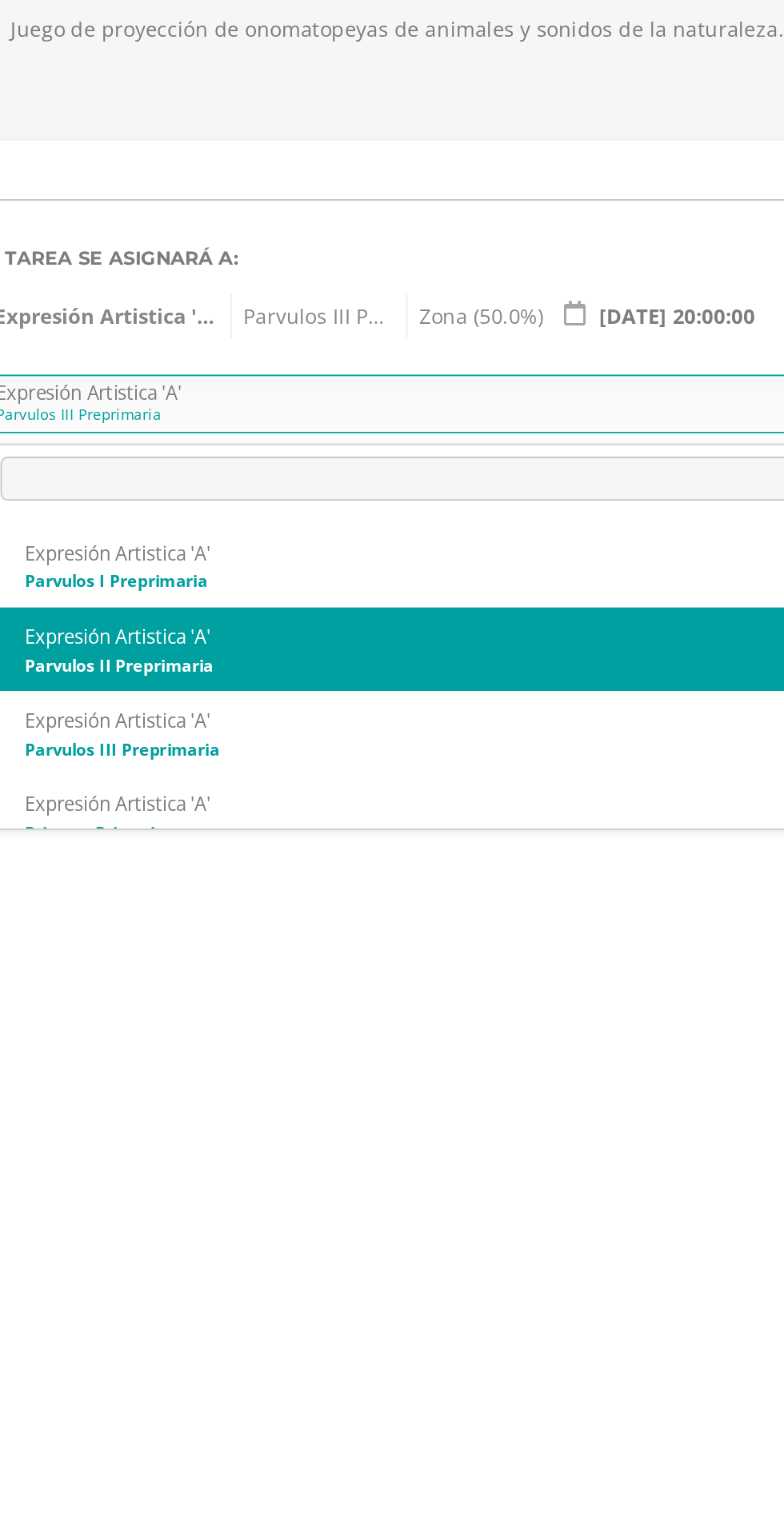
select select "156443"
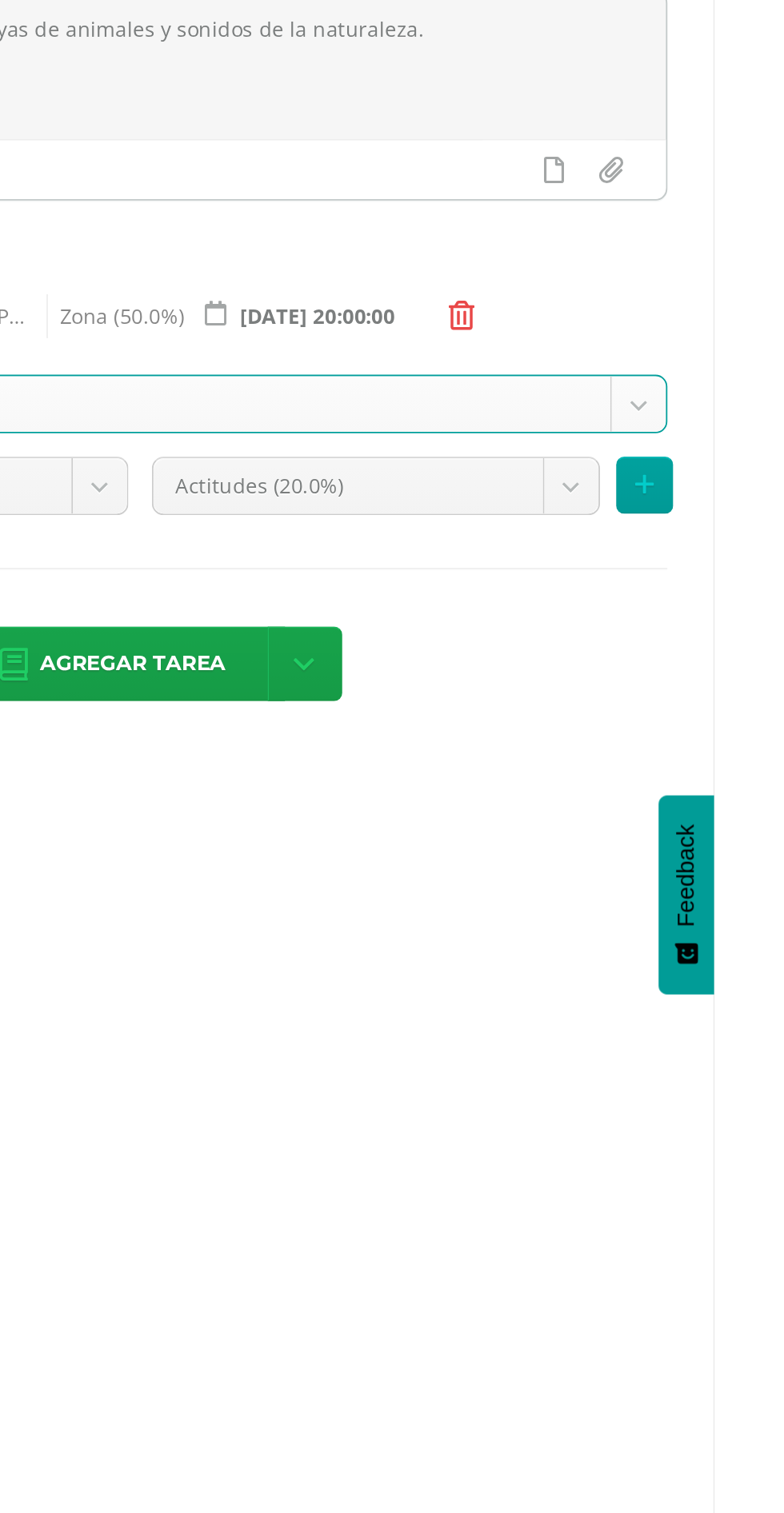
click at [665, 535] on body "Estudiantes Disciplina Asistencia Mis cursos Archivos Soporte Ayuda Reportar un…" at bounding box center [392, 295] width 784 height 590
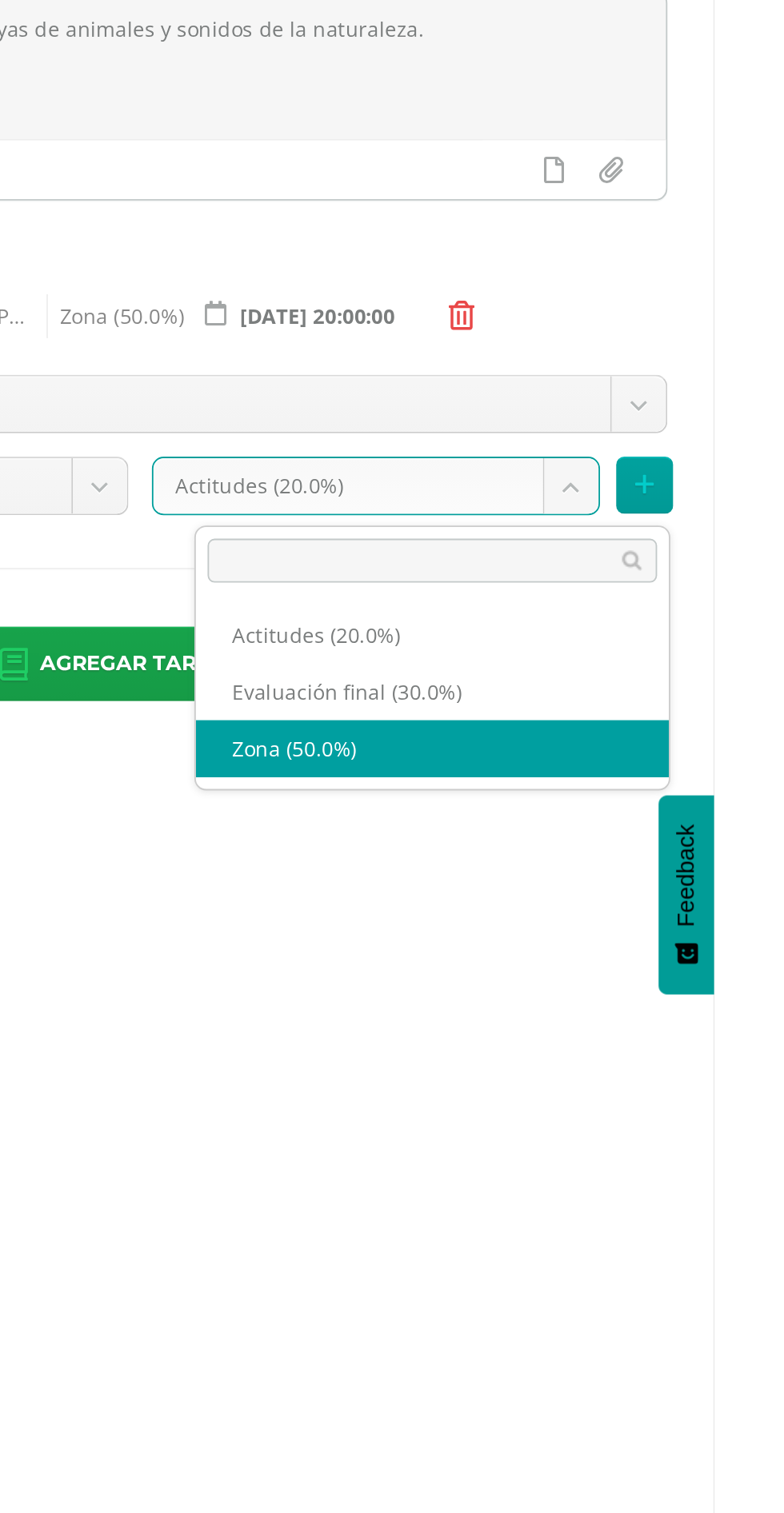
select select "172210"
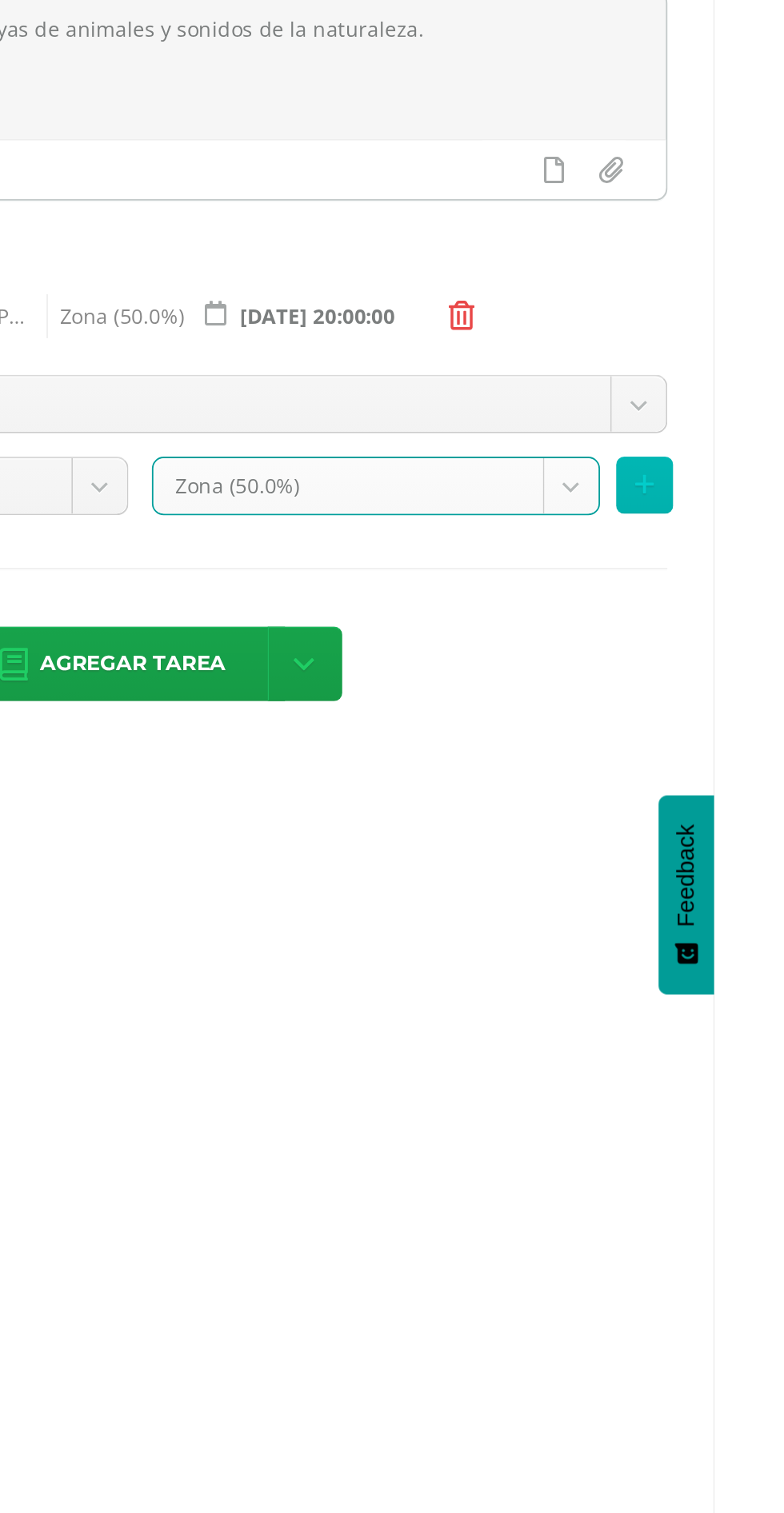
click at [751, 539] on icon at bounding box center [745, 533] width 10 height 13
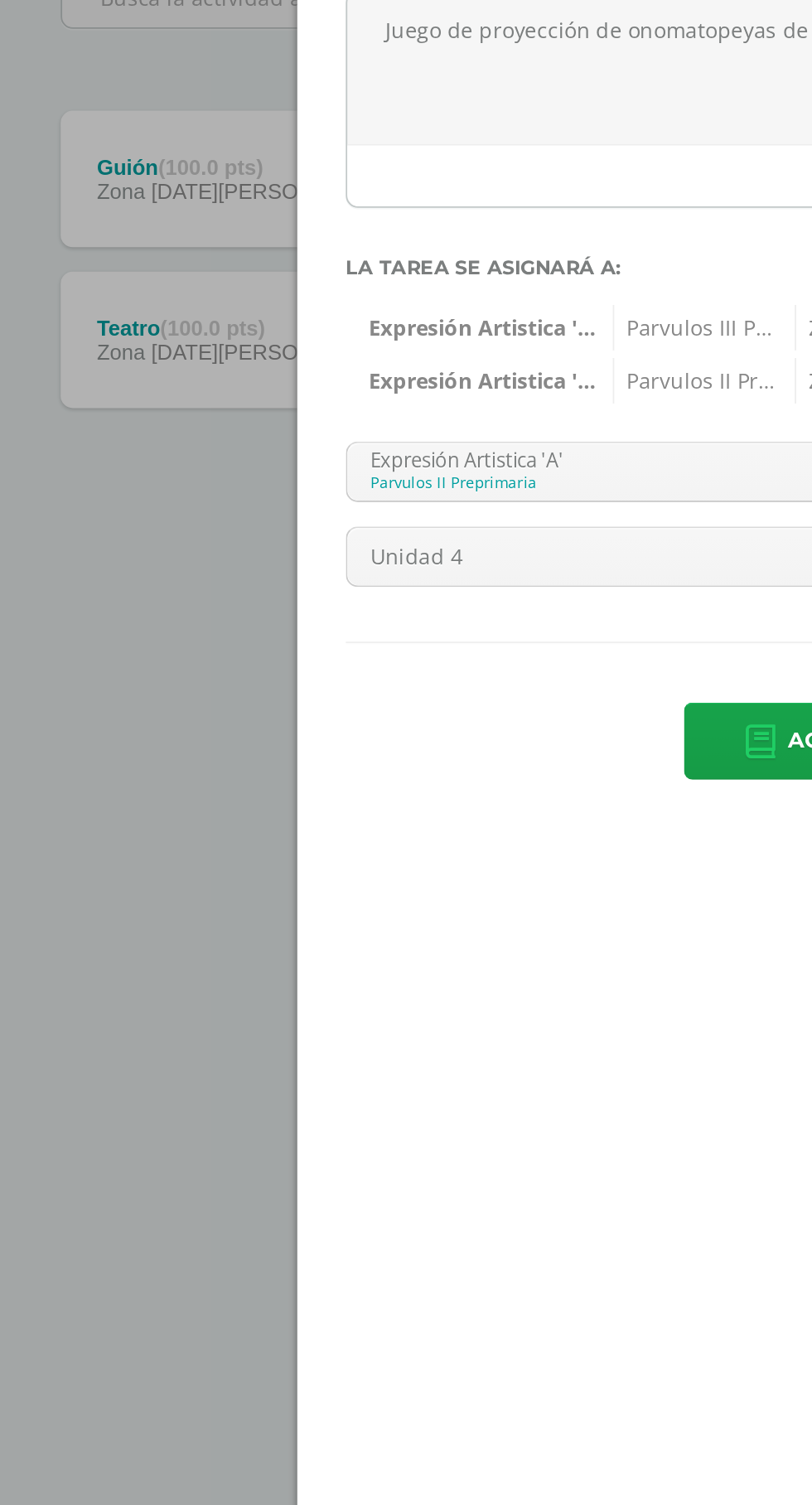
click at [317, 542] on body "Estudiantes Disciplina Asistencia Mis cursos Archivos Soporte Ayuda Reportar un…" at bounding box center [406, 305] width 812 height 611
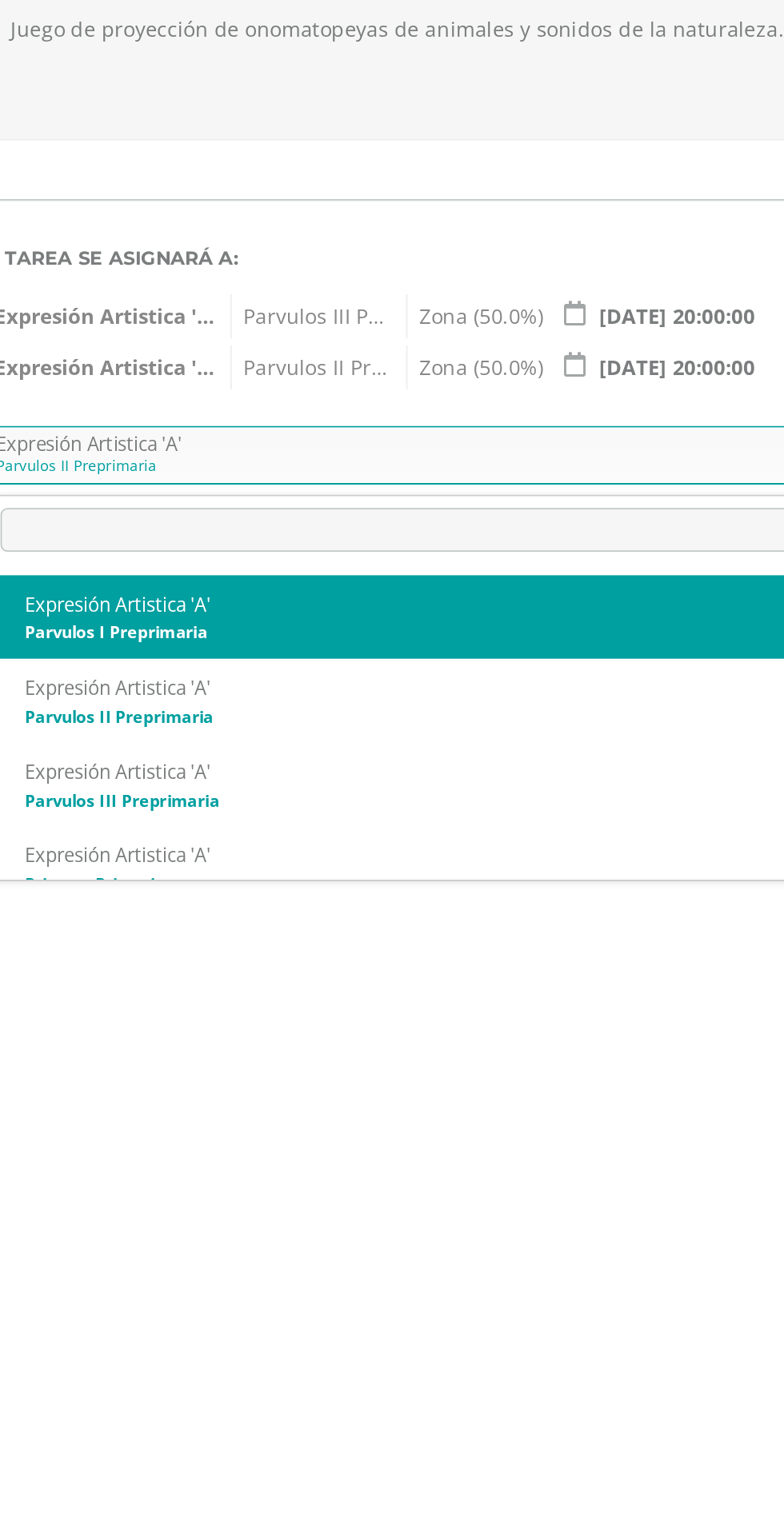
select select "156403"
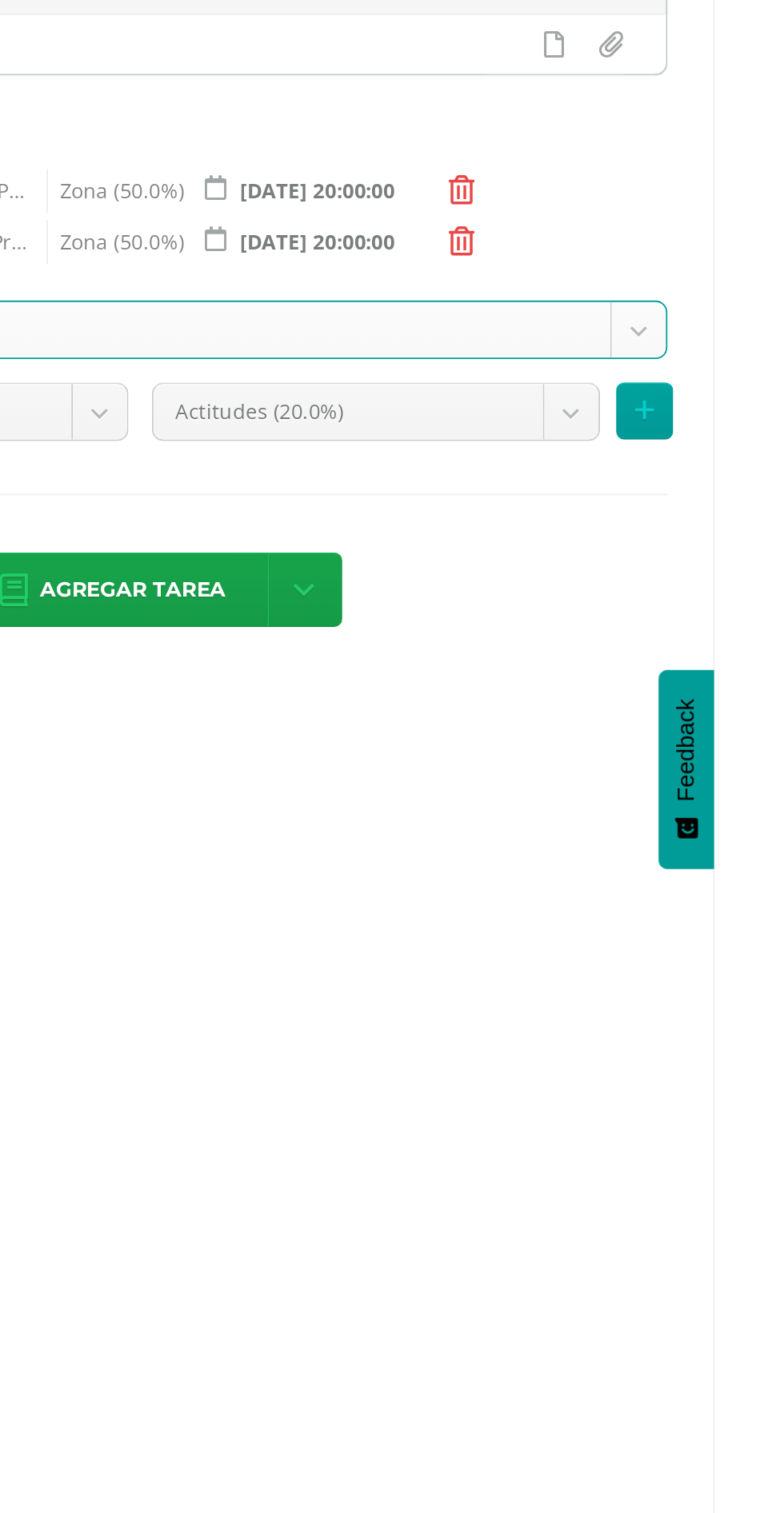
click at [671, 566] on body "Estudiantes Disciplina Asistencia Mis cursos Archivos Soporte Ayuda Reportar un…" at bounding box center [392, 295] width 784 height 590
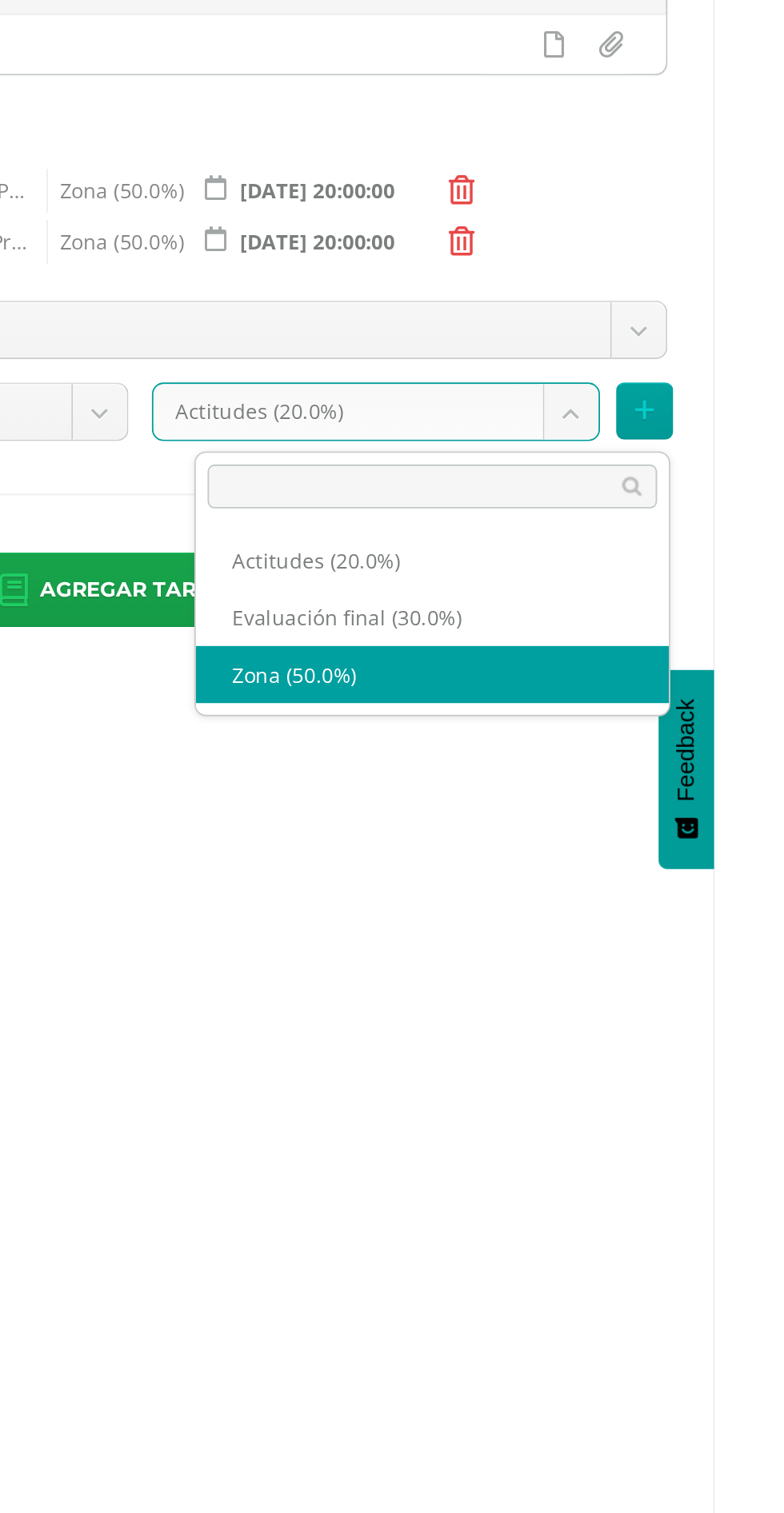
select select "172213"
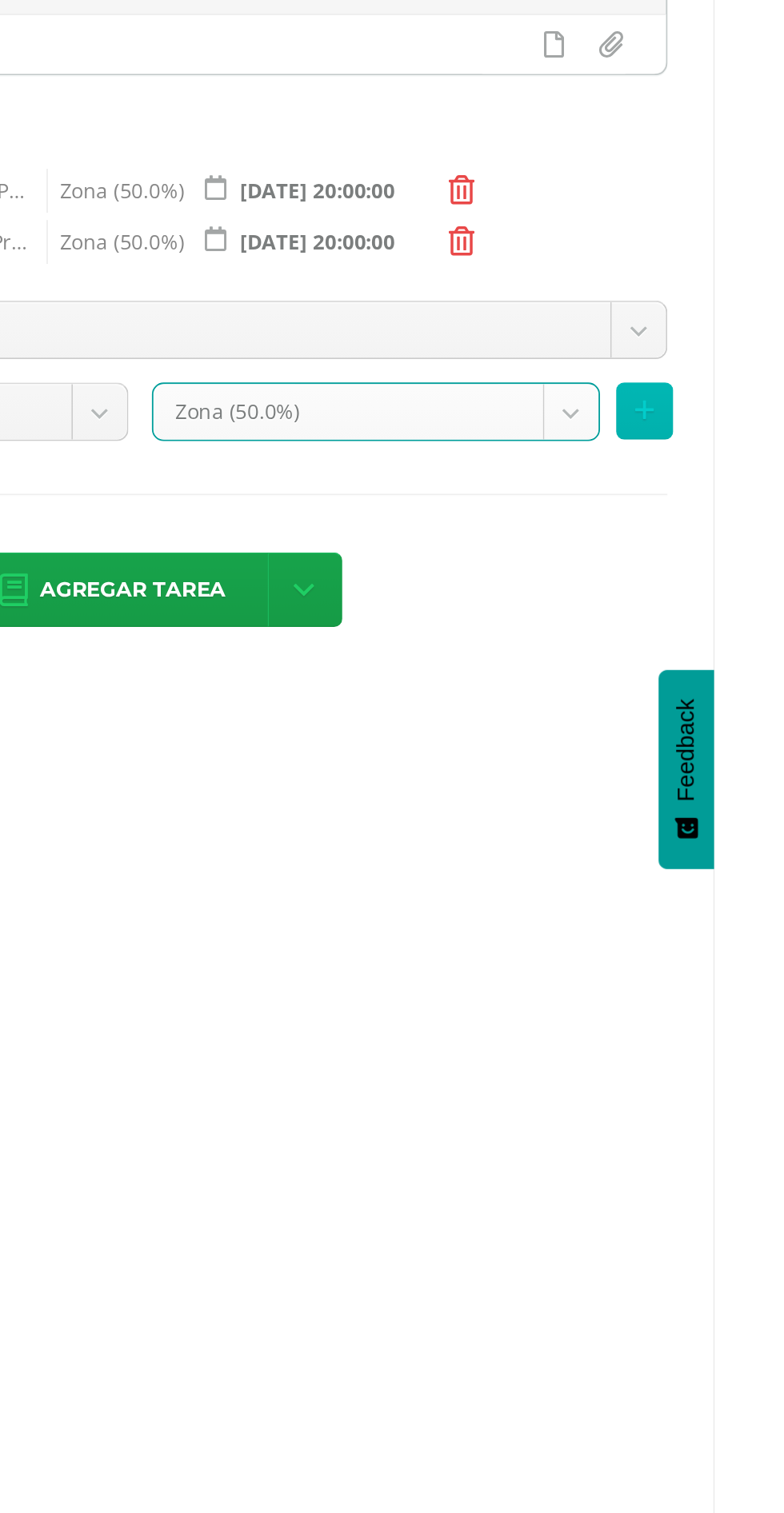
click at [751, 562] on icon at bounding box center [745, 561] width 10 height 13
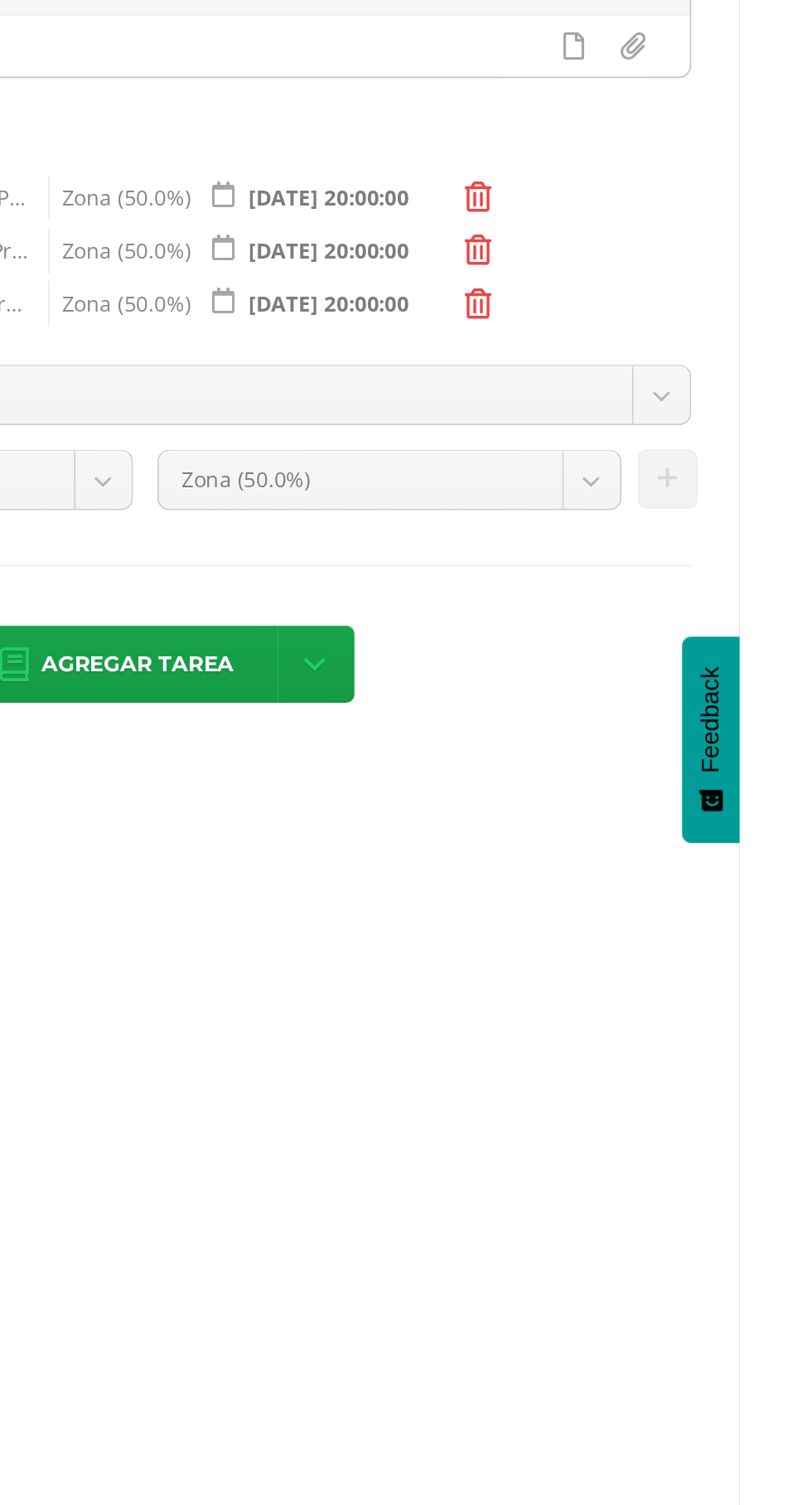
click at [521, 720] on span "Agregar tarea" at bounding box center [483, 711] width 105 height 41
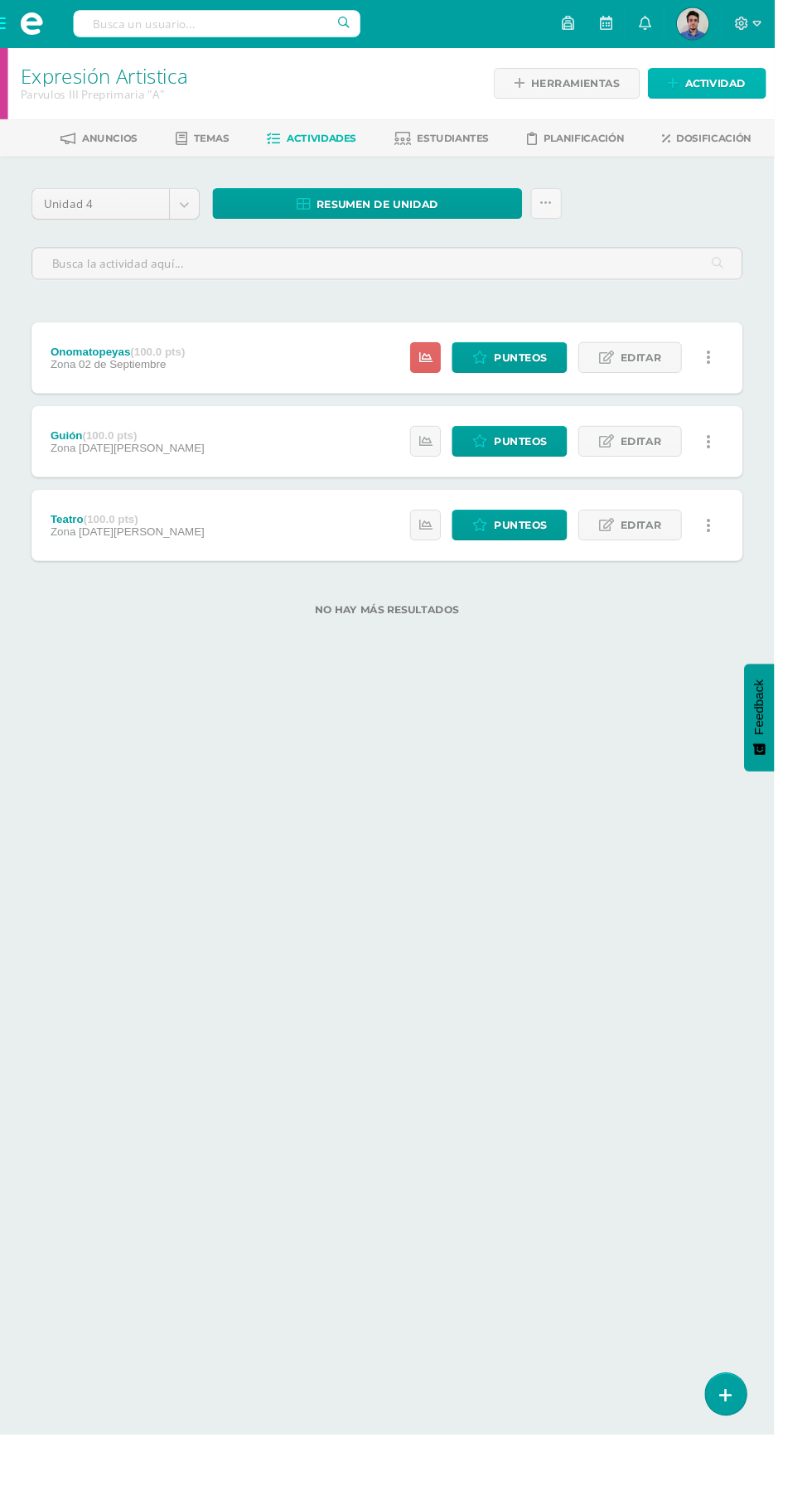
click at [764, 85] on span "Actividad" at bounding box center [750, 87] width 64 height 31
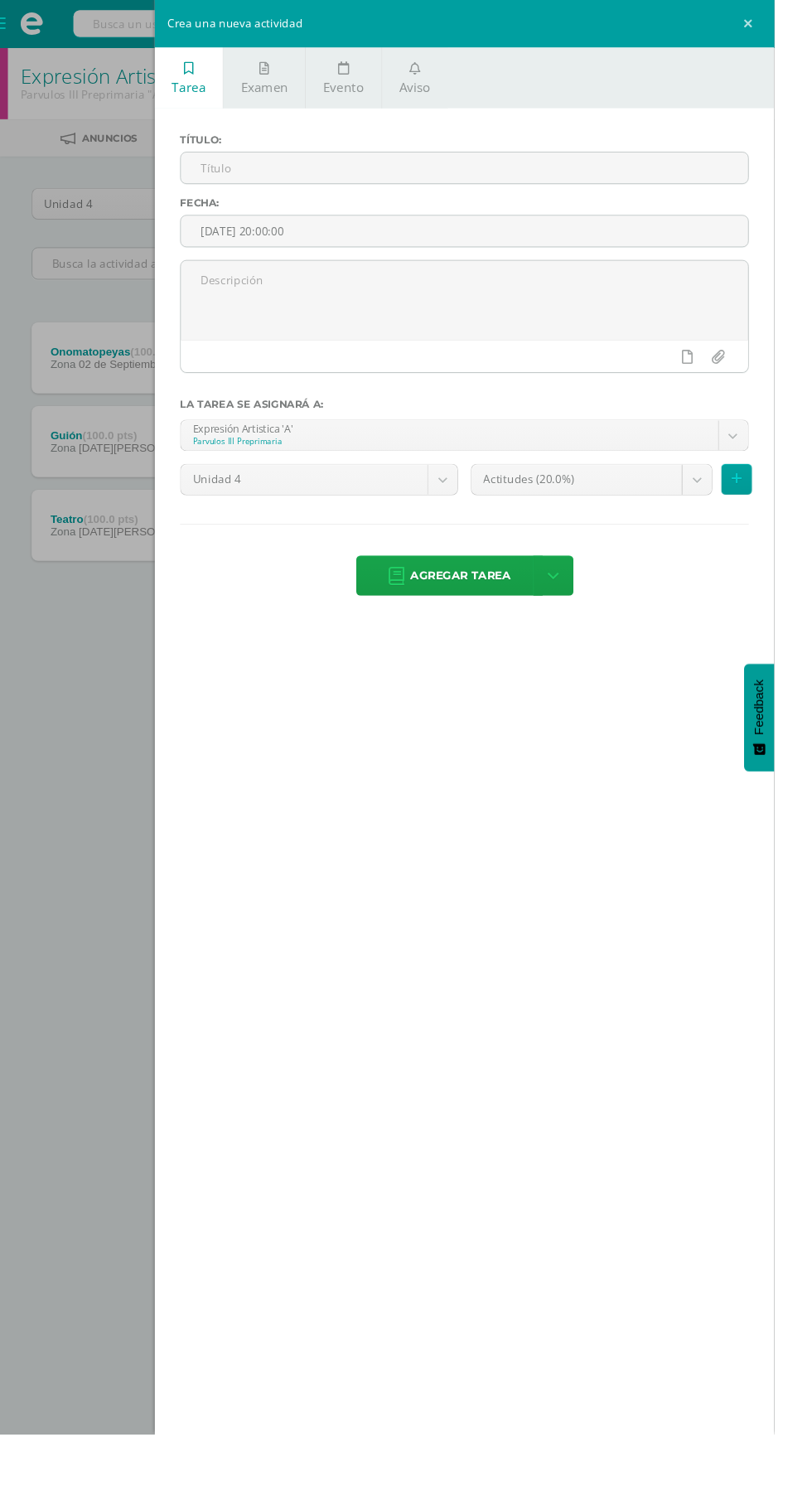
click at [478, 234] on input "[DATE] 20:00:00" at bounding box center [487, 242] width 595 height 33
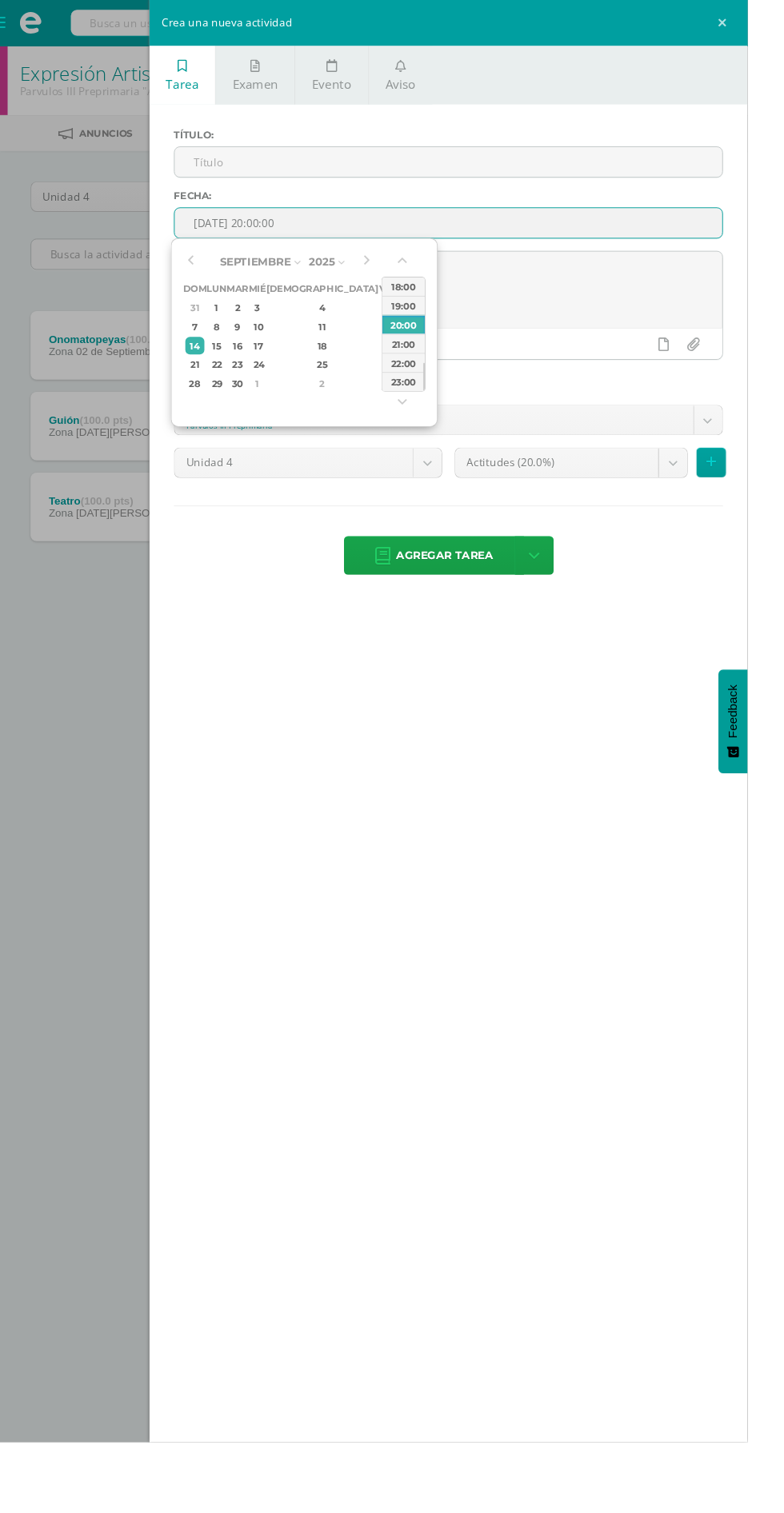
type input "[DATE] 20:00"
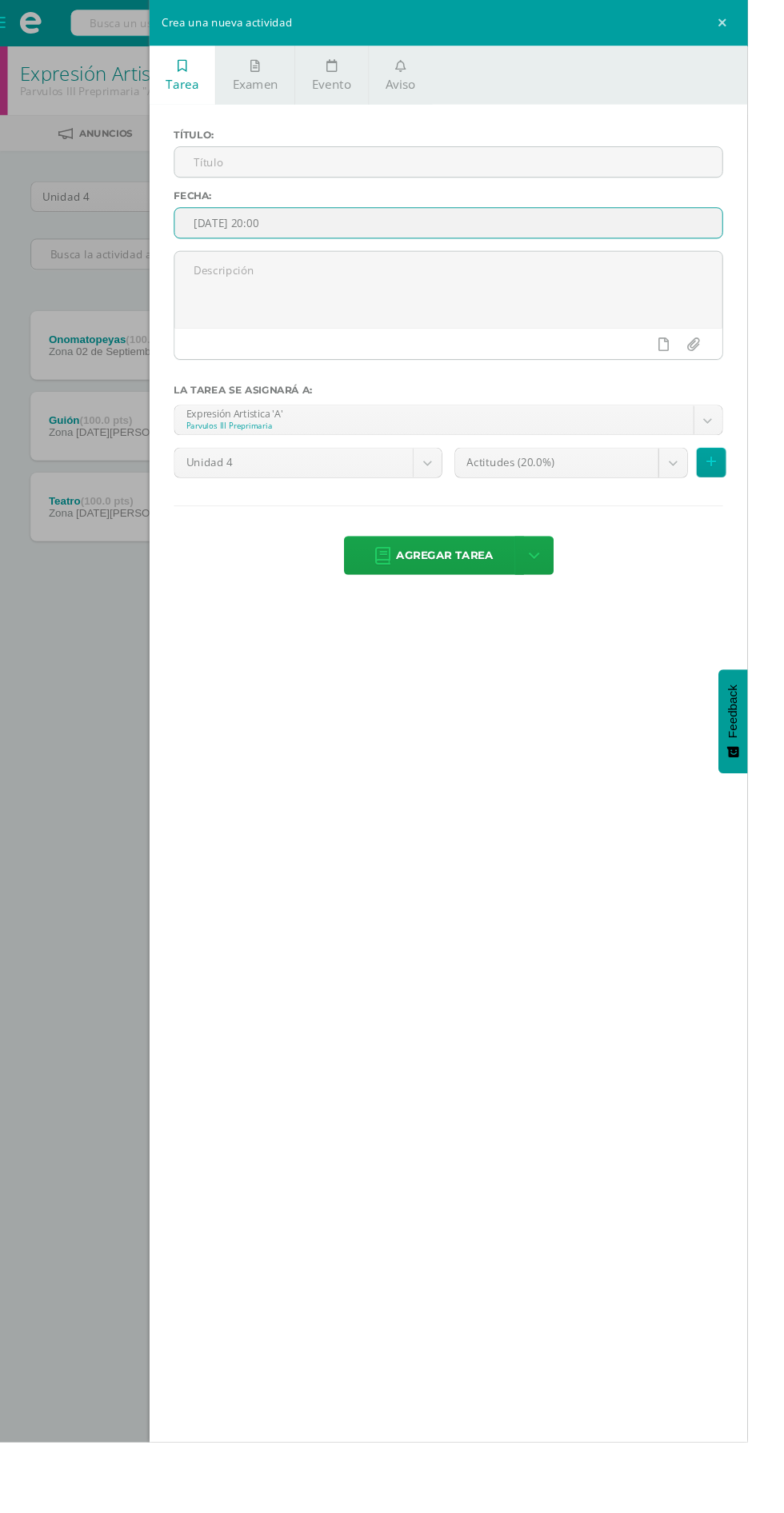
click at [609, 289] on textarea at bounding box center [470, 304] width 574 height 80
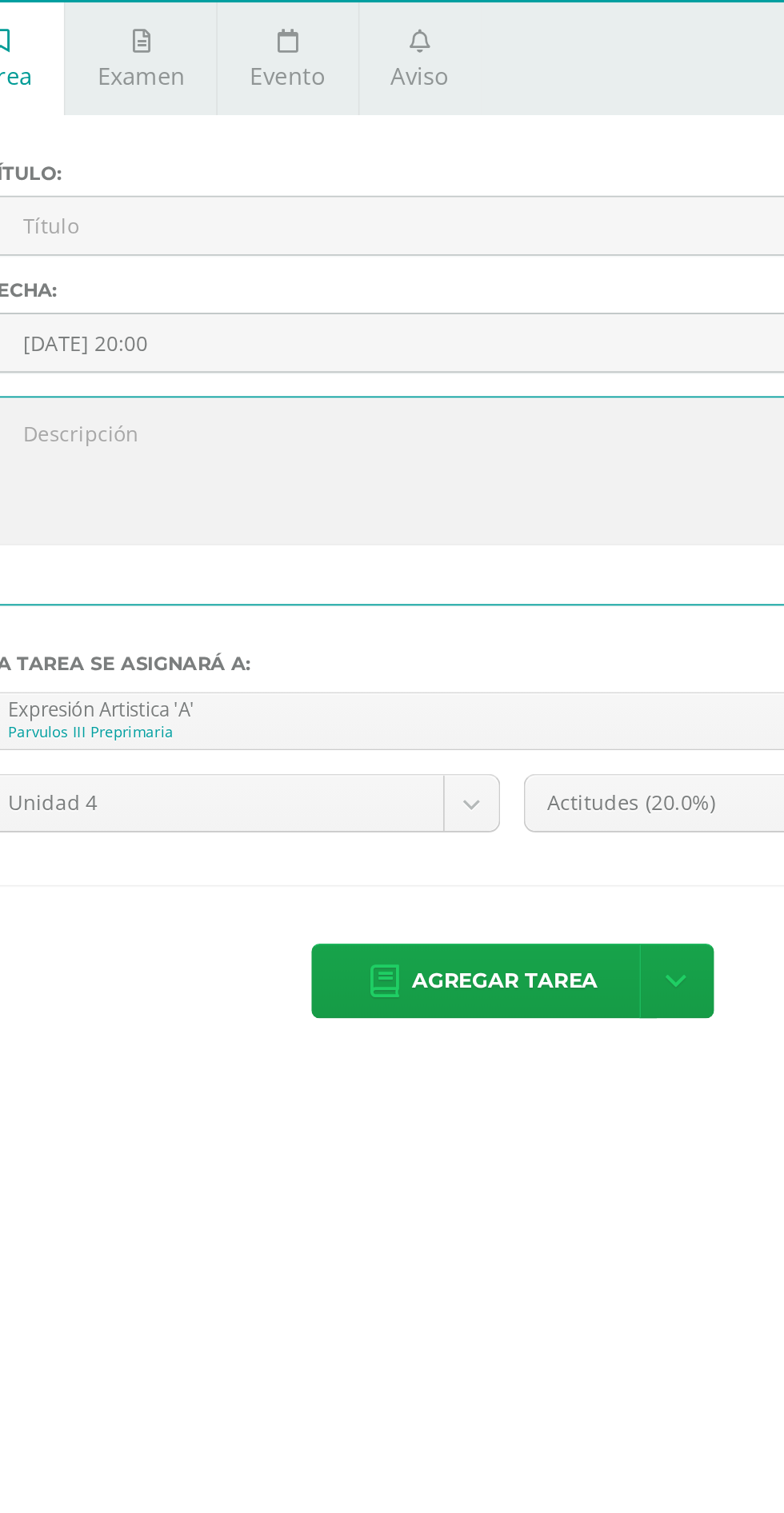
click at [429, 172] on input "text" at bounding box center [470, 170] width 574 height 31
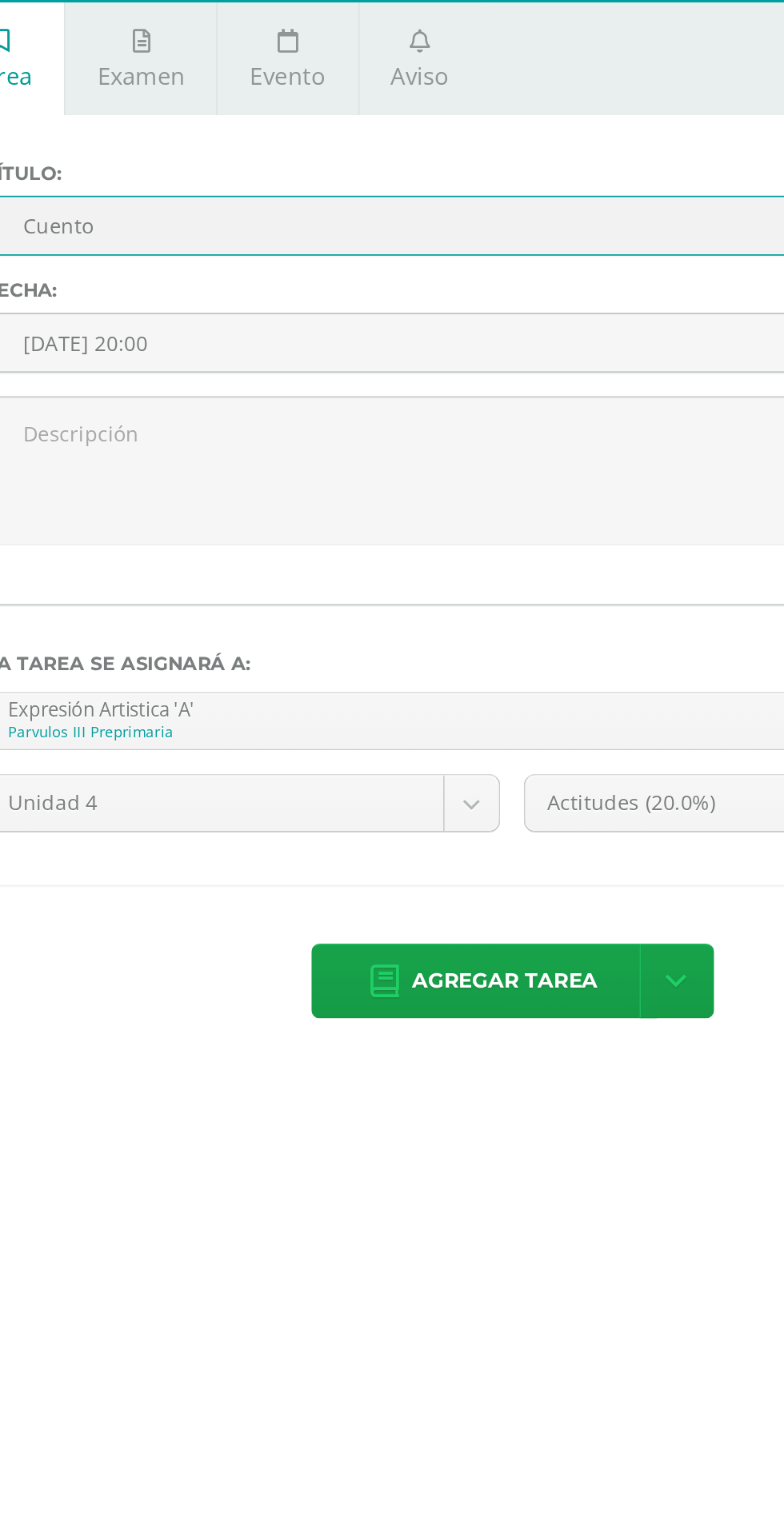
type input "Cuento"
click at [294, 288] on textarea at bounding box center [470, 304] width 574 height 80
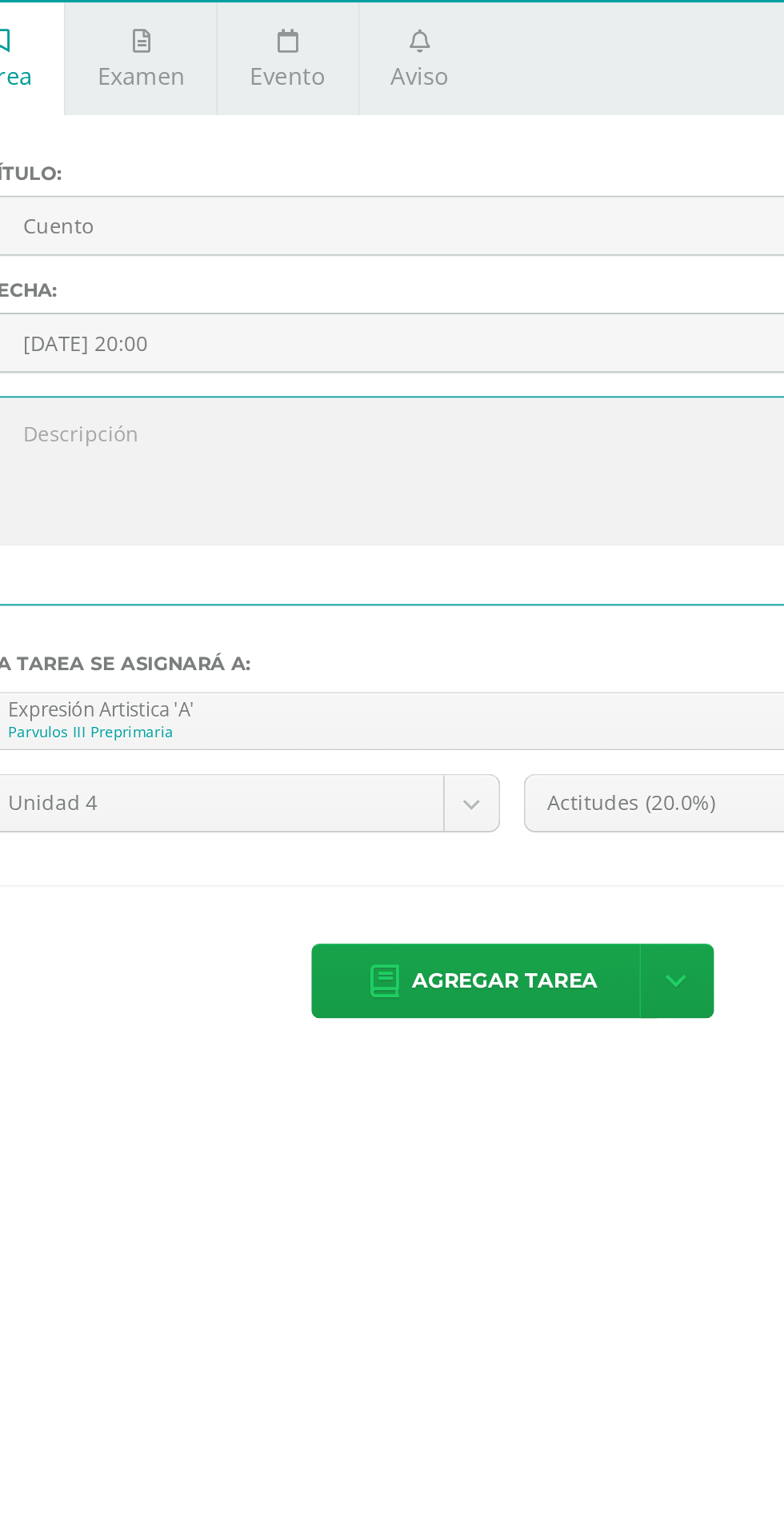
type textarea "Realizan"
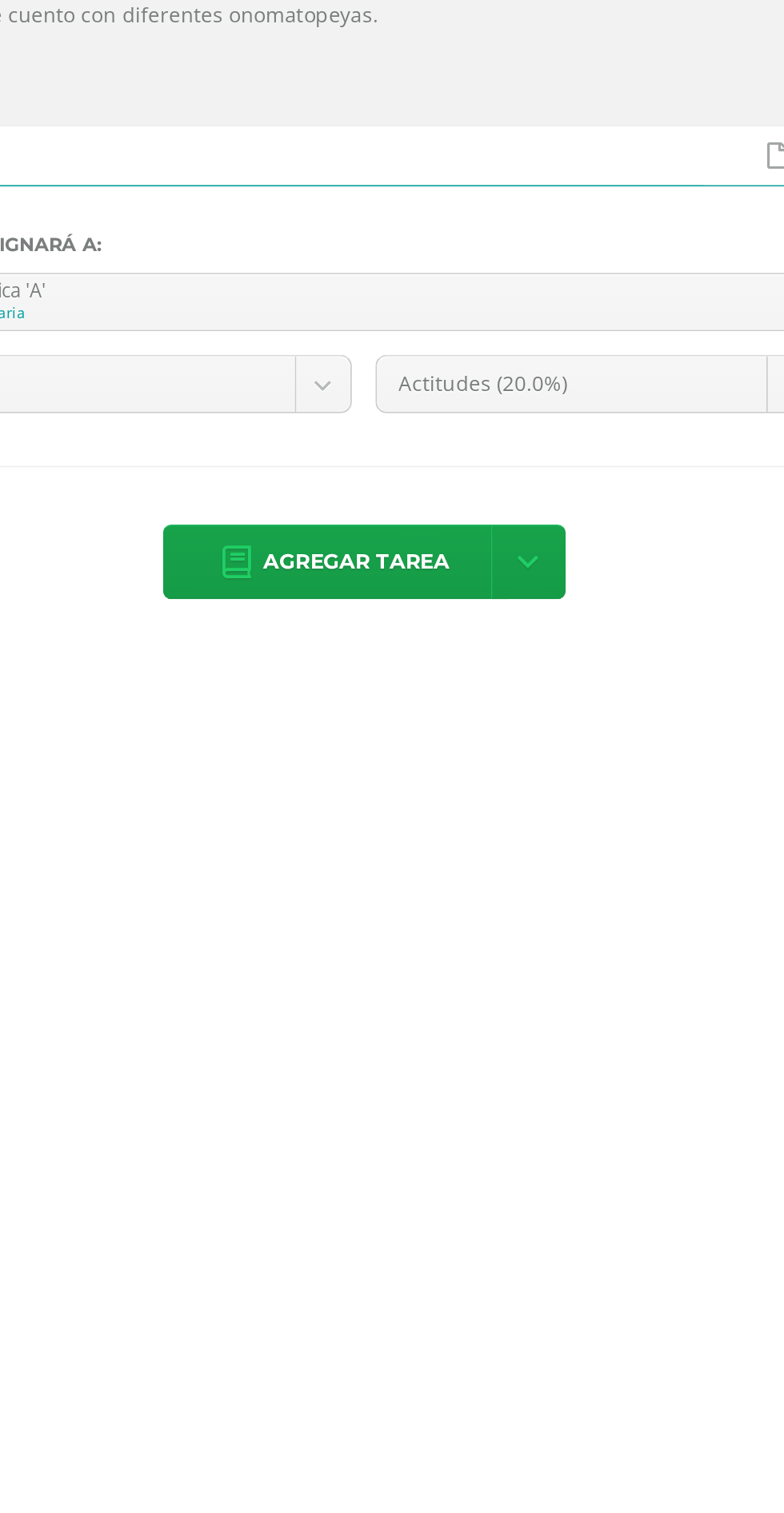
type textarea "Actuación de cuento con diferentes onomatopeyas."
click at [576, 488] on body "Tarea asignada exitosamente Estudiantes Disciplina Asistencia Mis cursos Archiv…" at bounding box center [392, 337] width 784 height 674
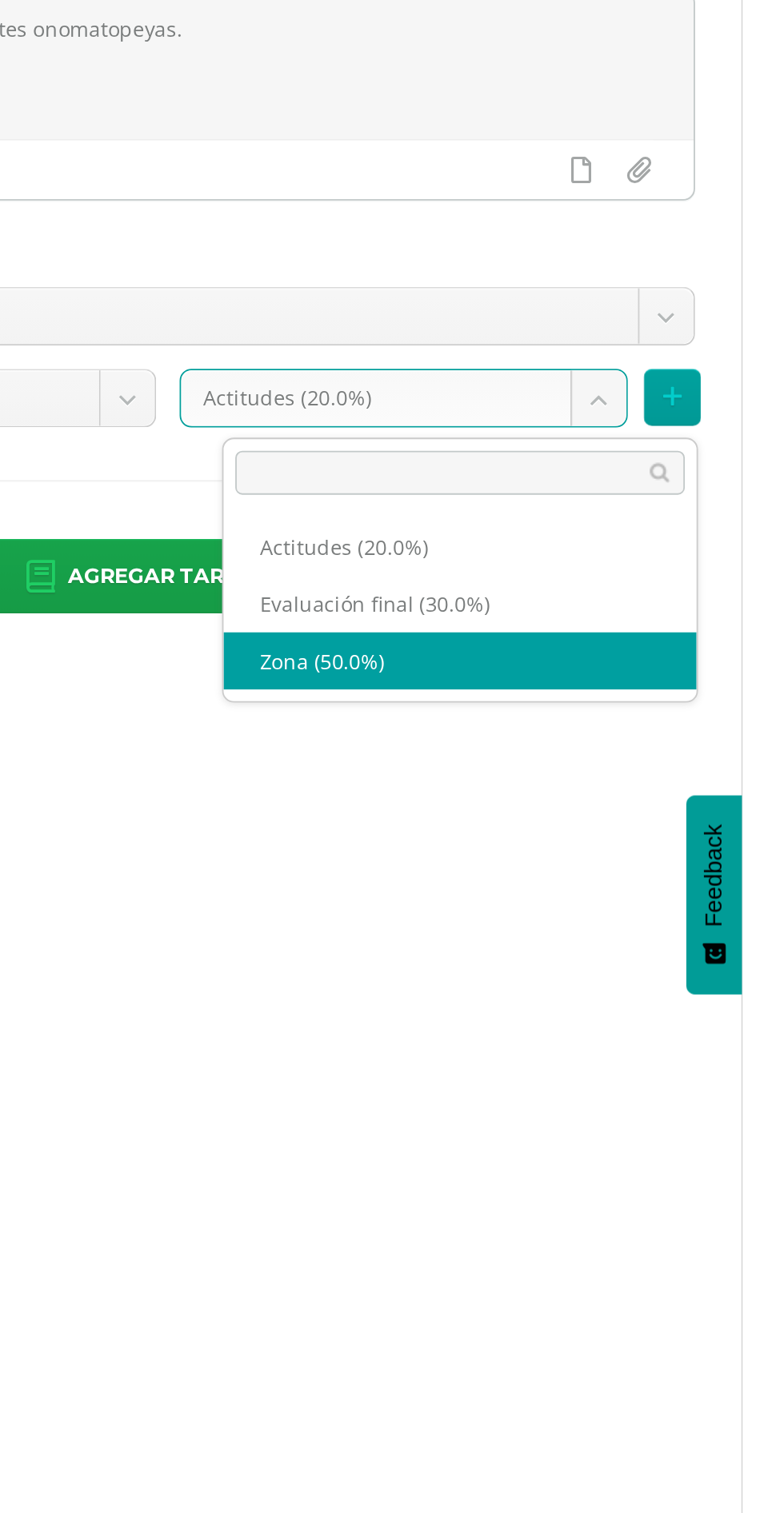
select select "172207"
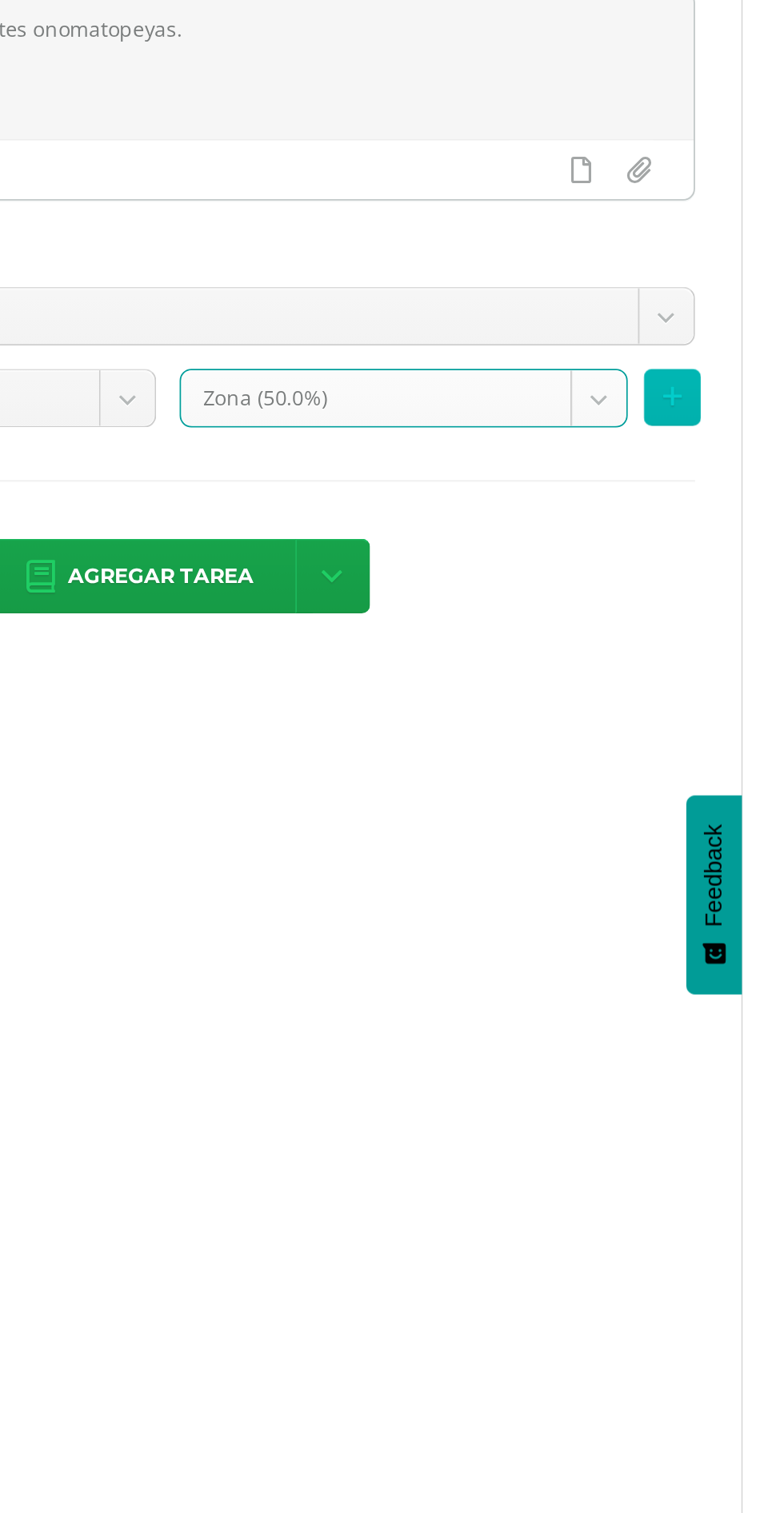
click at [761, 487] on button at bounding box center [746, 485] width 31 height 31
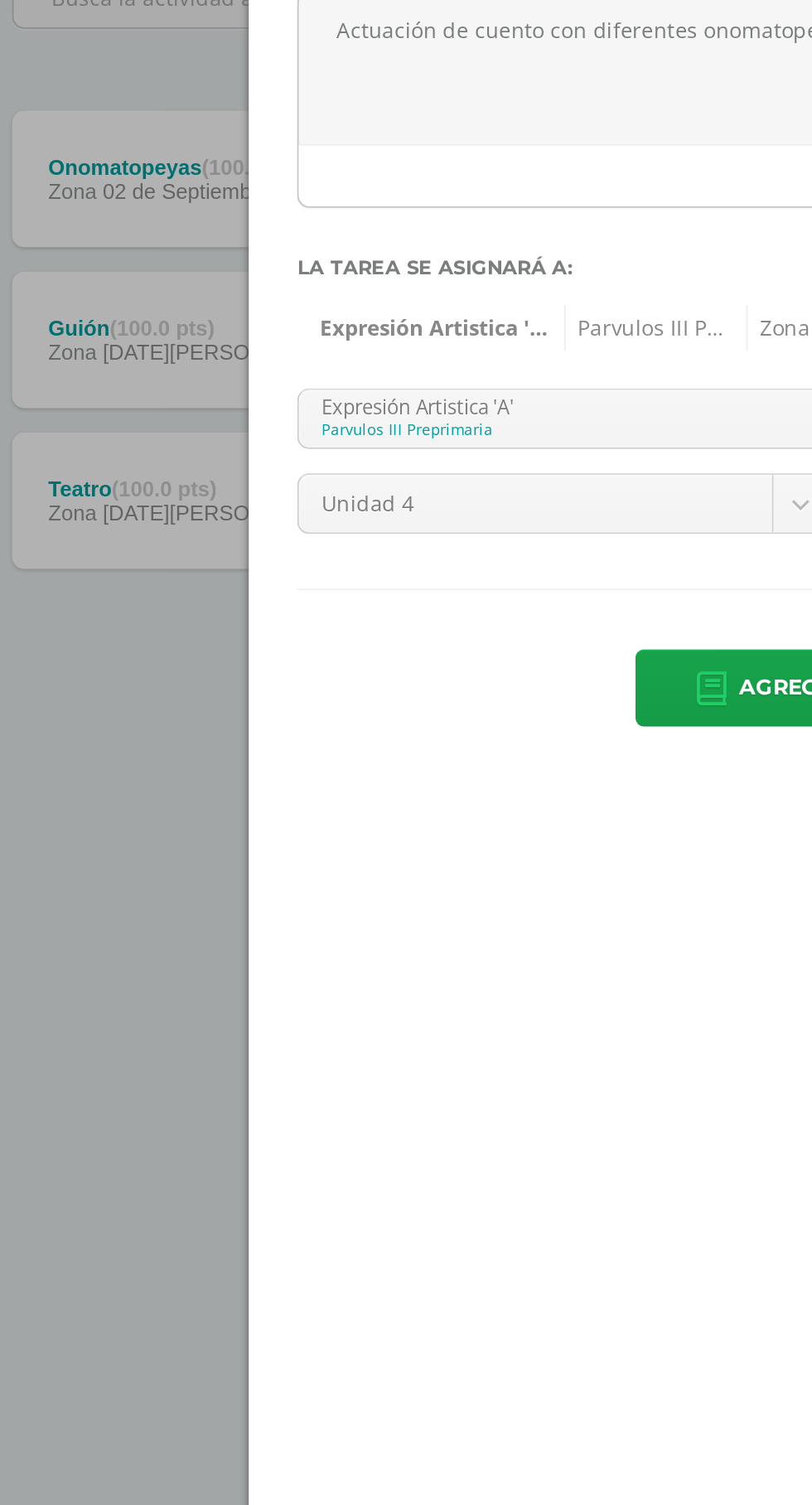
click at [349, 510] on body "Tarea asignada exitosamente Estudiantes Disciplina Asistencia Mis cursos Archiv…" at bounding box center [406, 349] width 812 height 699
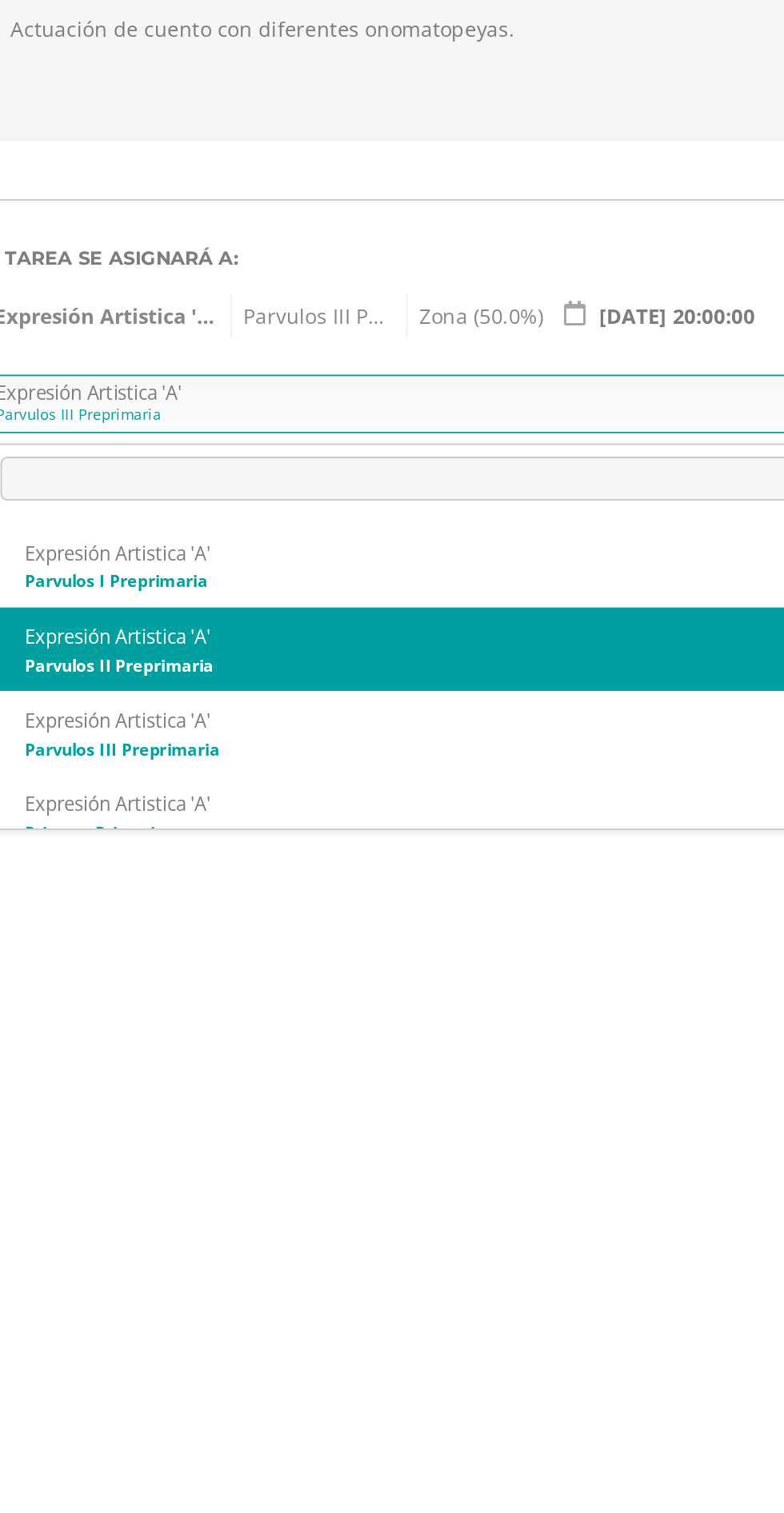
select select "156443"
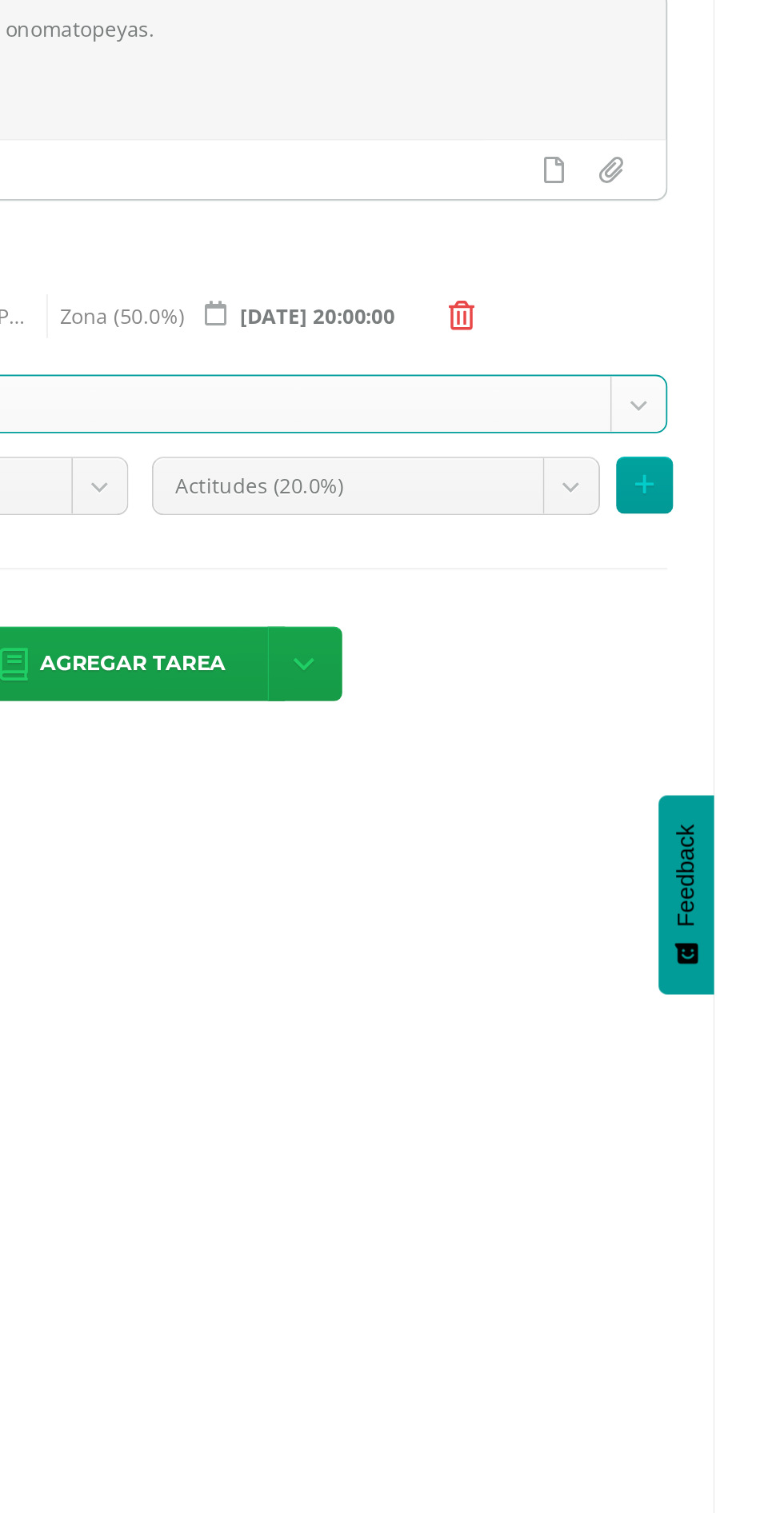
click at [650, 536] on body "Tarea asignada exitosamente Estudiantes Disciplina Asistencia Mis cursos Archiv…" at bounding box center [392, 337] width 784 height 674
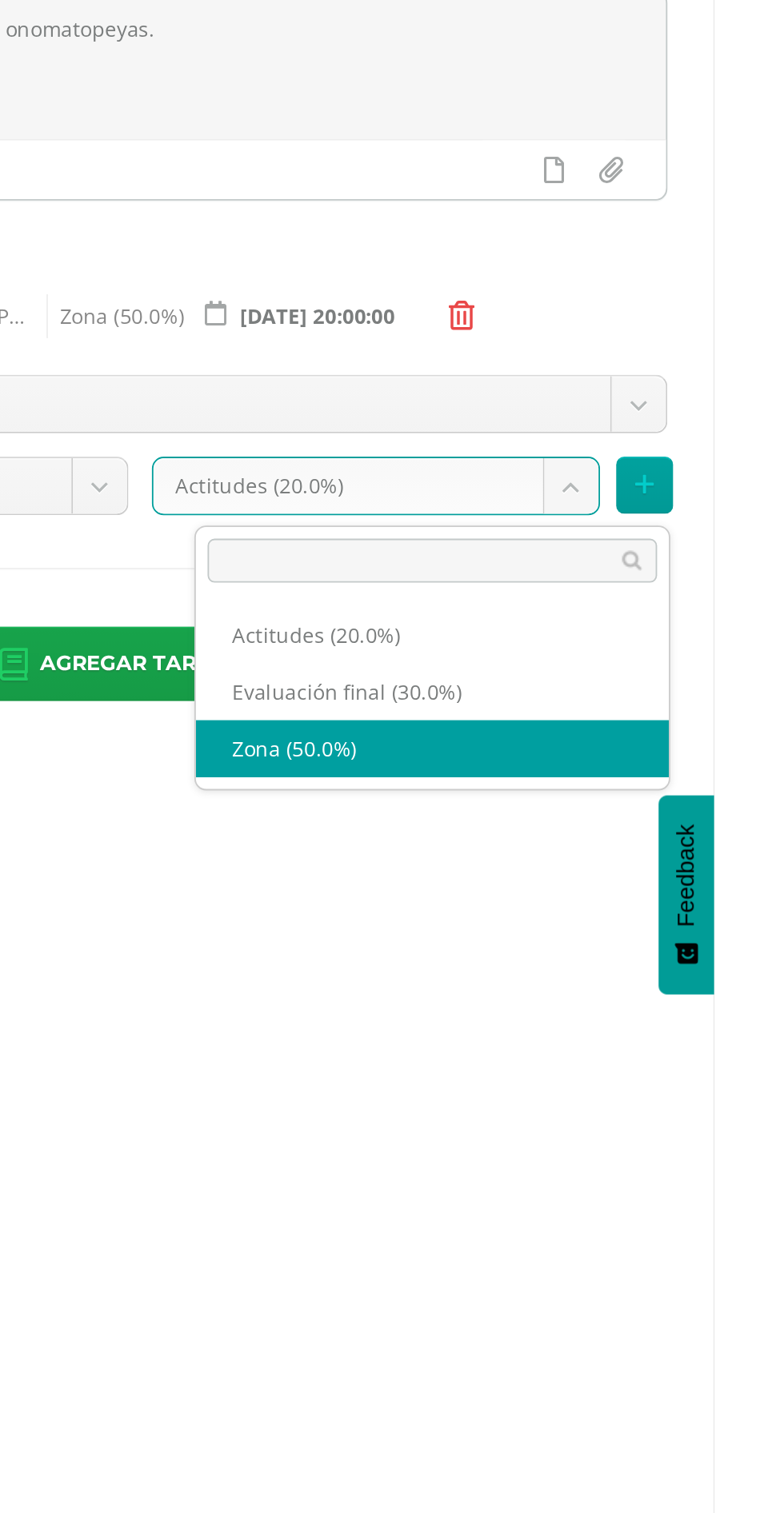
select select "172210"
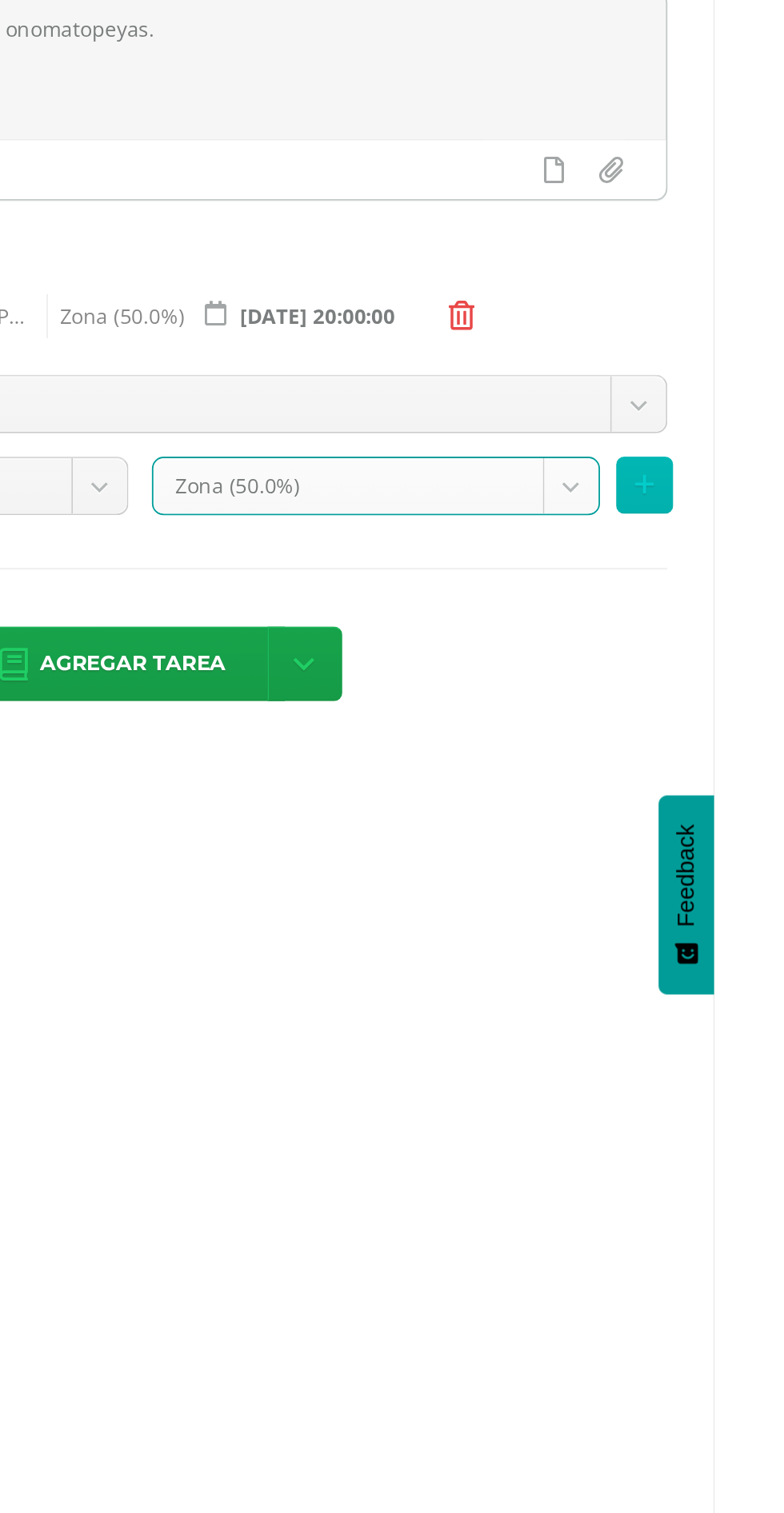
click at [751, 538] on icon at bounding box center [745, 533] width 10 height 13
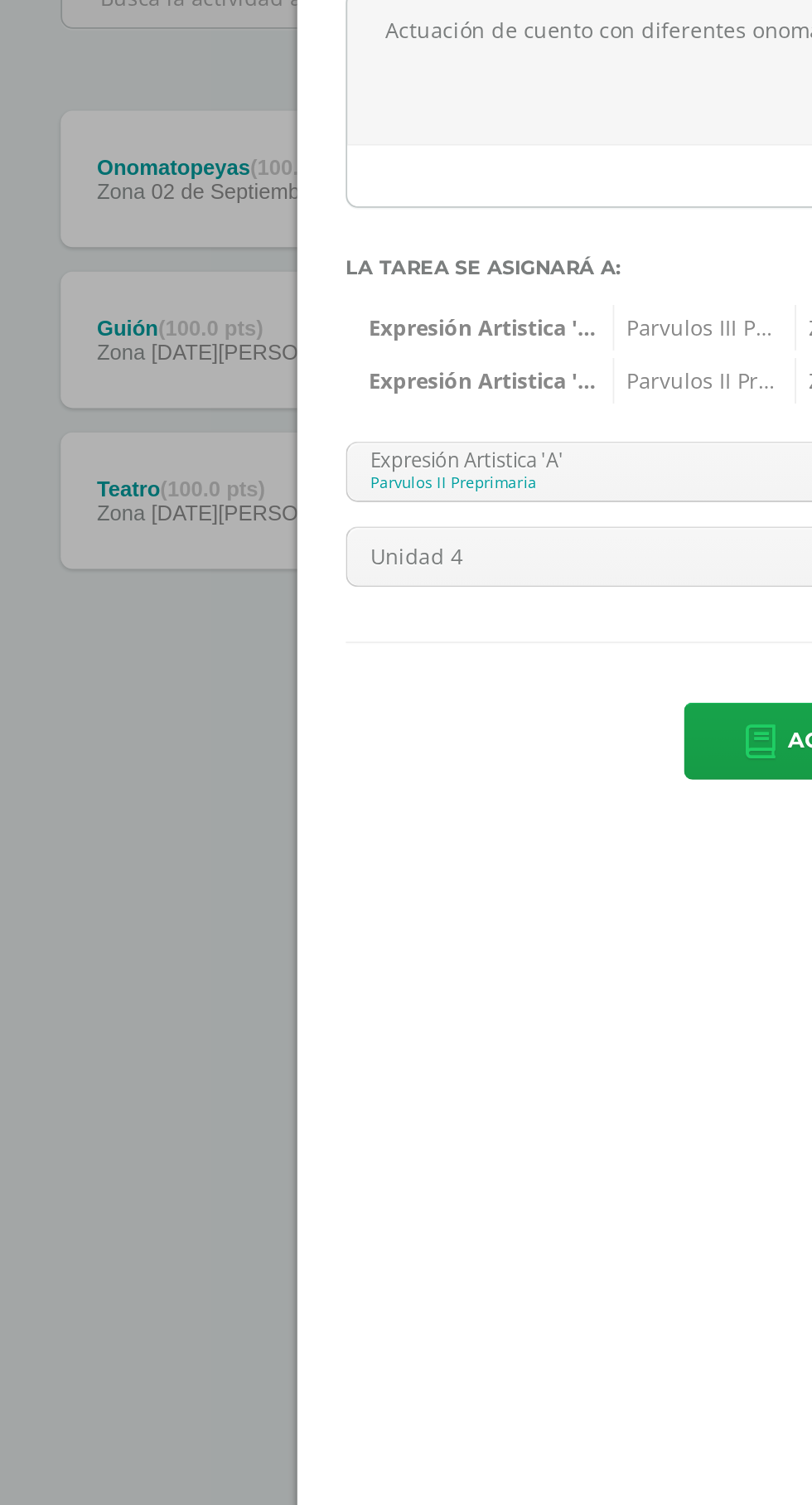
click at [336, 535] on body "Tarea asignada exitosamente Estudiantes Disciplina Asistencia Mis cursos Archiv…" at bounding box center [406, 349] width 812 height 699
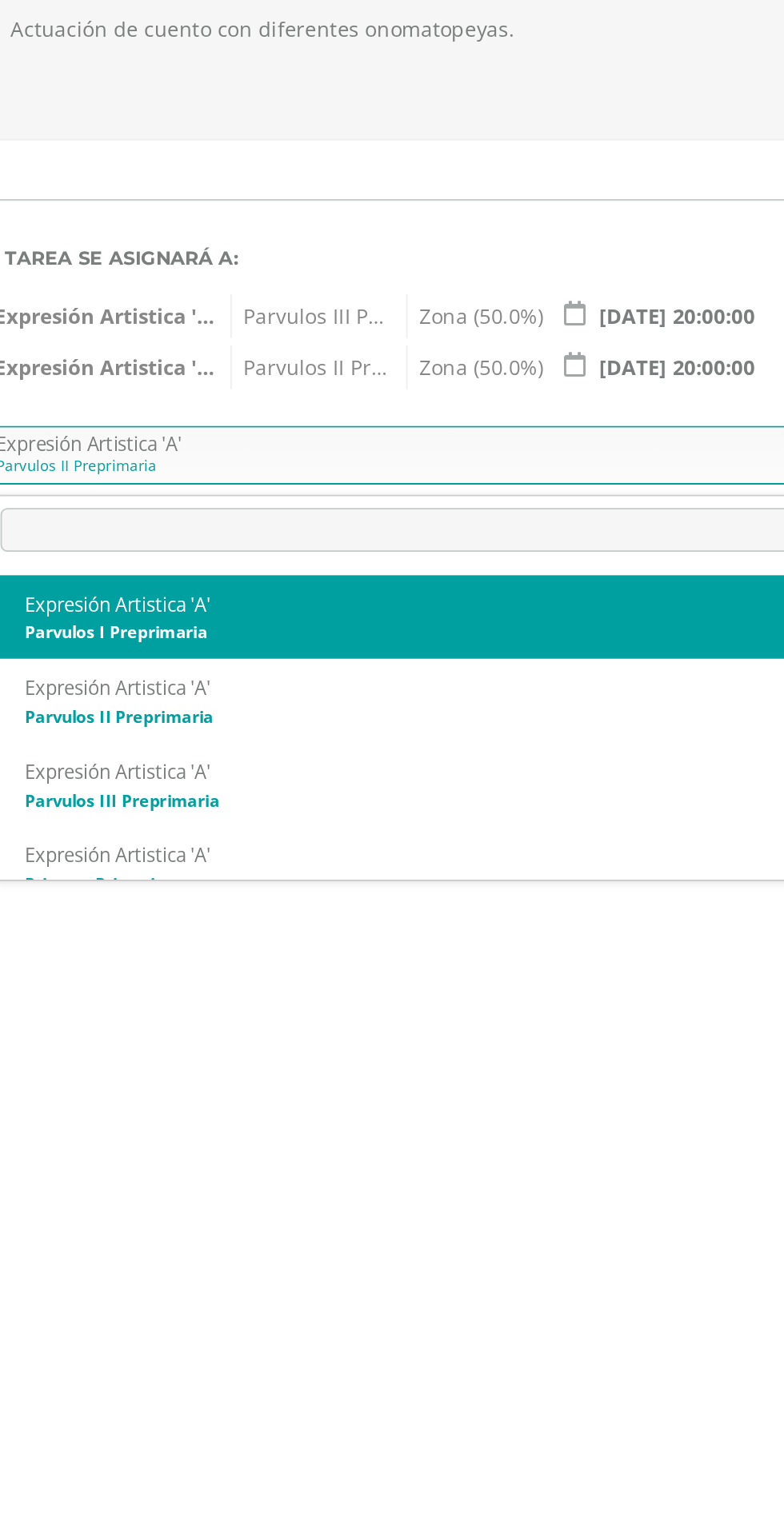
select select "156403"
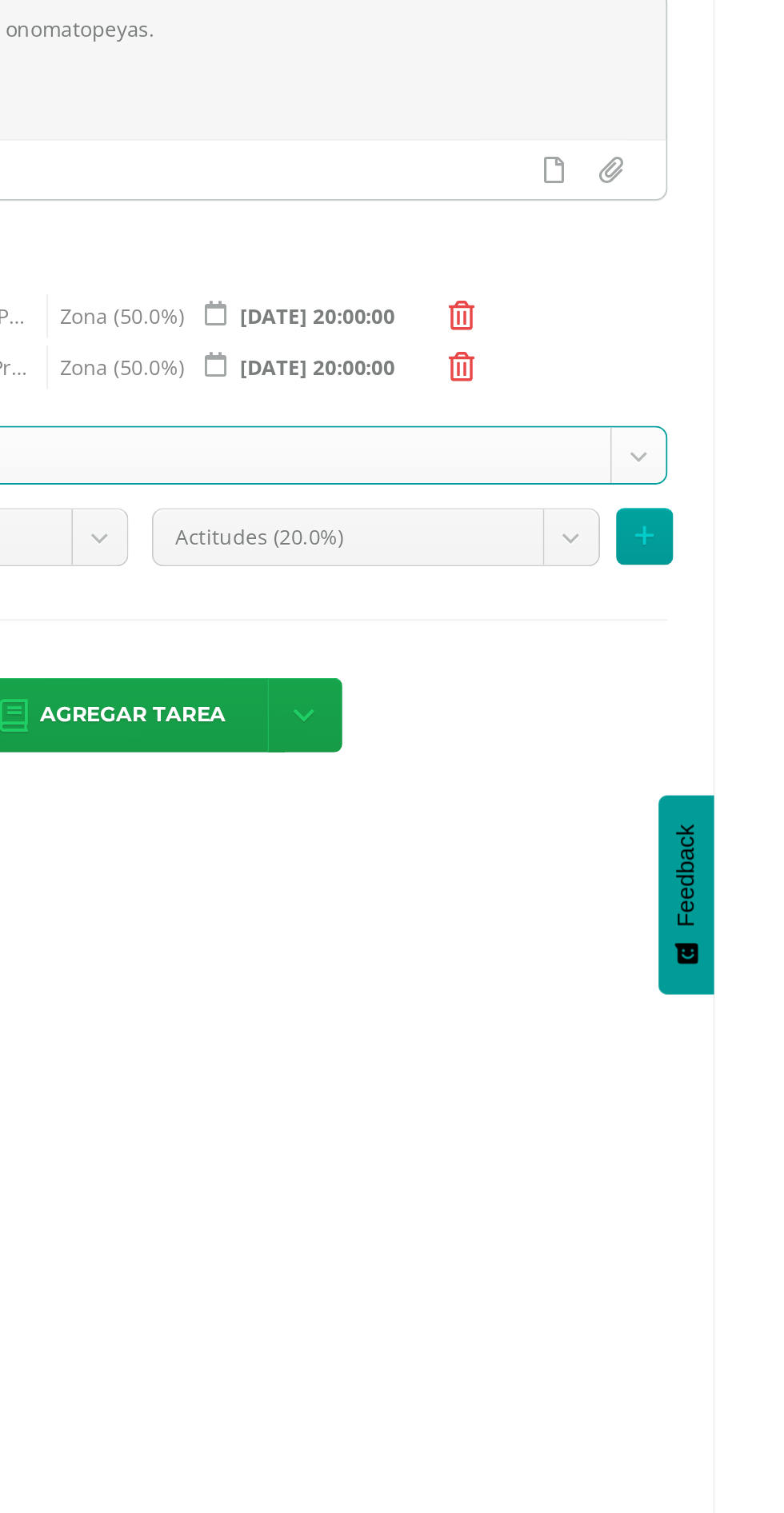
click at [665, 570] on body "Tarea asignada exitosamente Estudiantes Disciplina Asistencia Mis cursos Archiv…" at bounding box center [392, 337] width 784 height 674
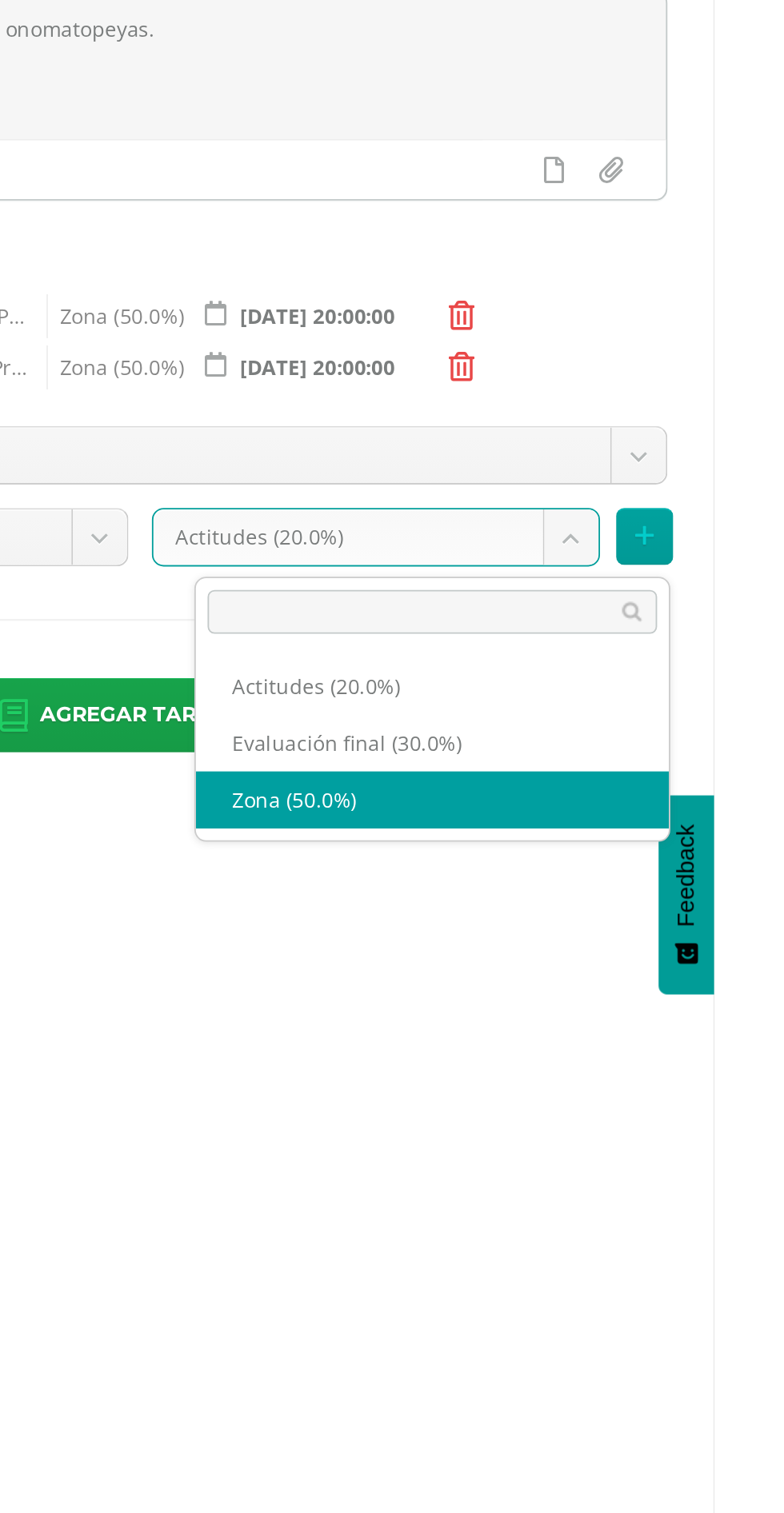
select select "172213"
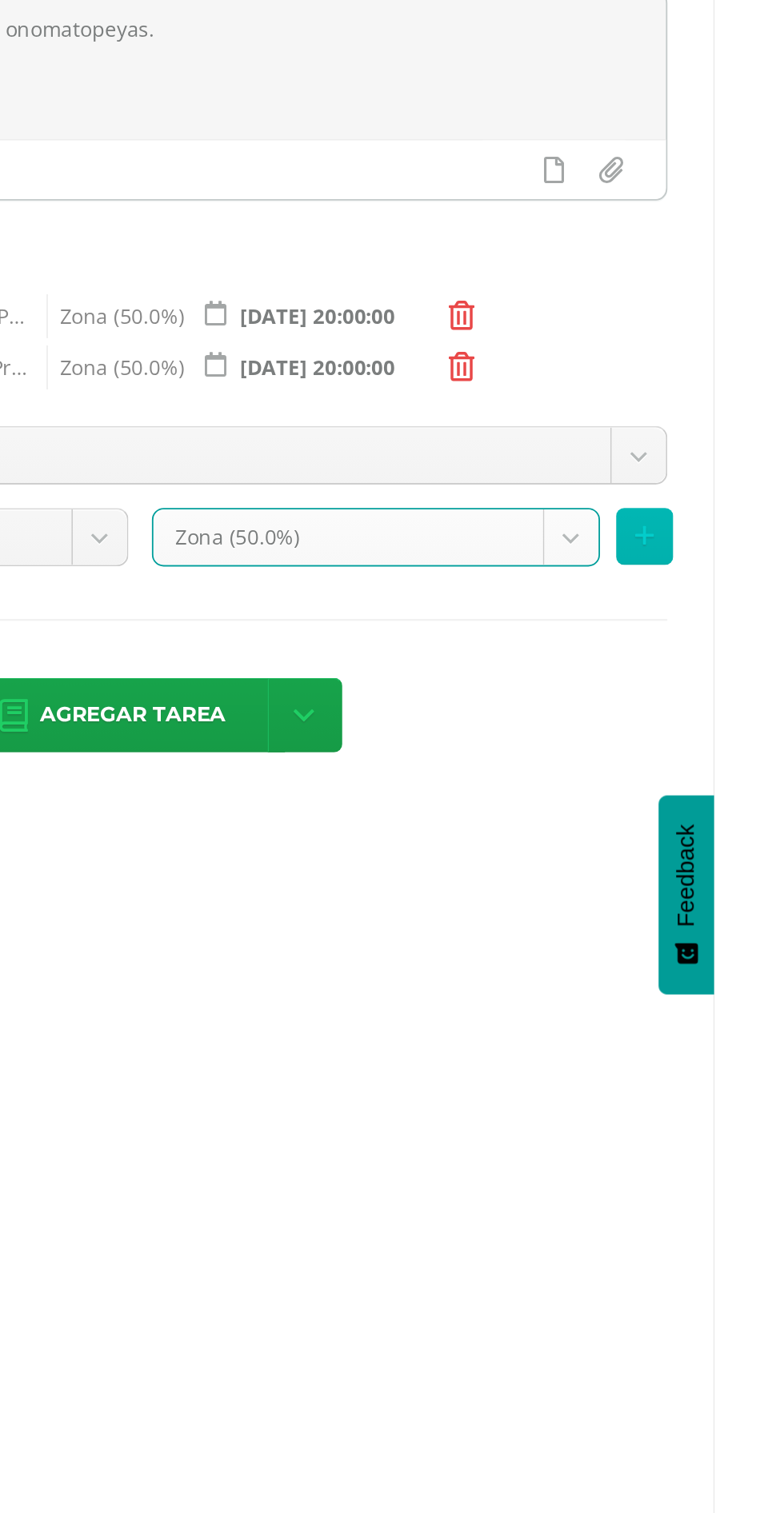
click at [761, 557] on button at bounding box center [746, 561] width 31 height 31
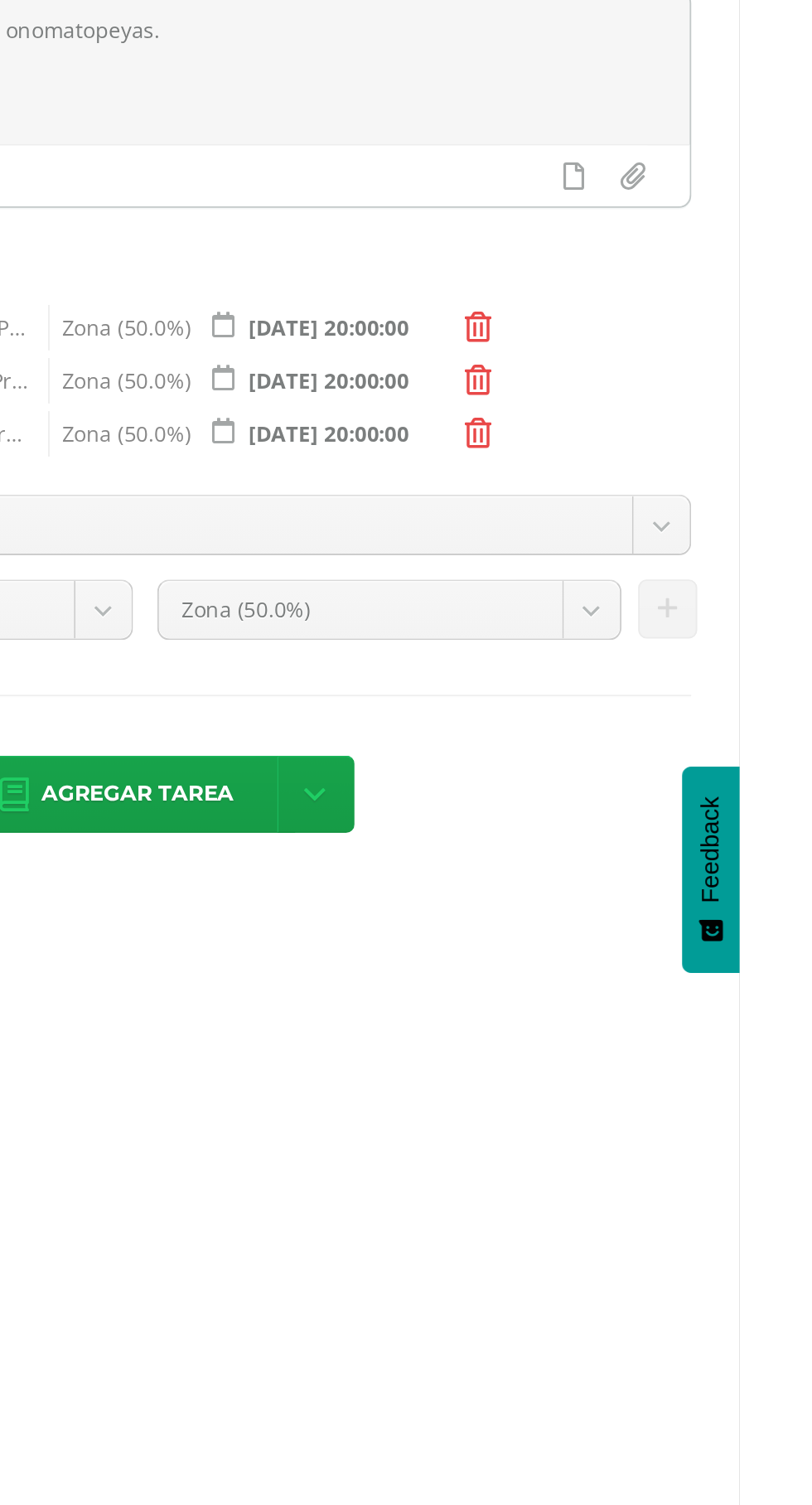
click at [516, 696] on span "Agregar tarea" at bounding box center [483, 711] width 105 height 41
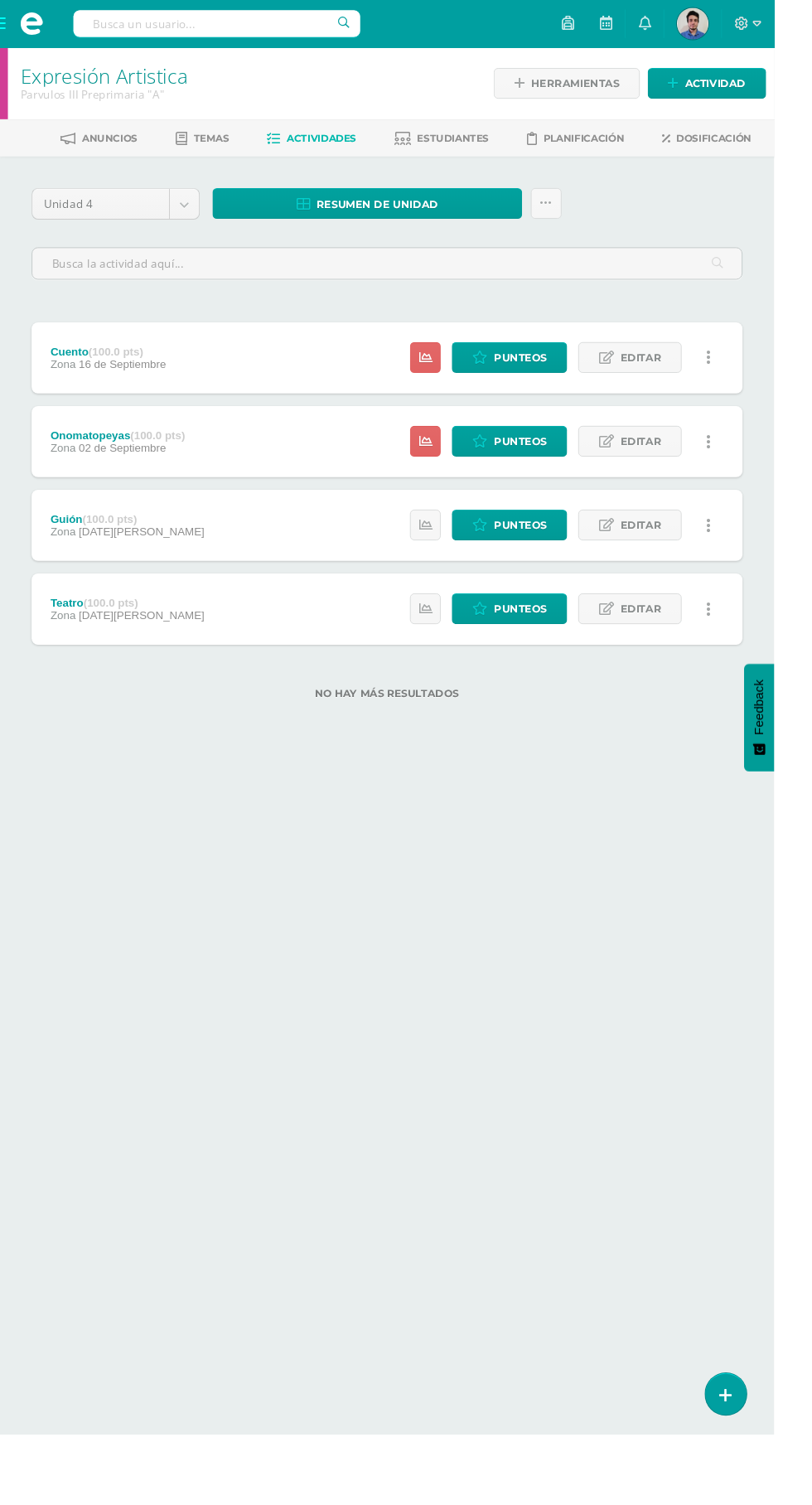
click at [617, 787] on html "Tarea asignada exitosamente Estudiantes Disciplina Asistencia Mis cursos Archiv…" at bounding box center [406, 393] width 812 height 787
click at [747, 87] on span "Actividad" at bounding box center [750, 87] width 64 height 31
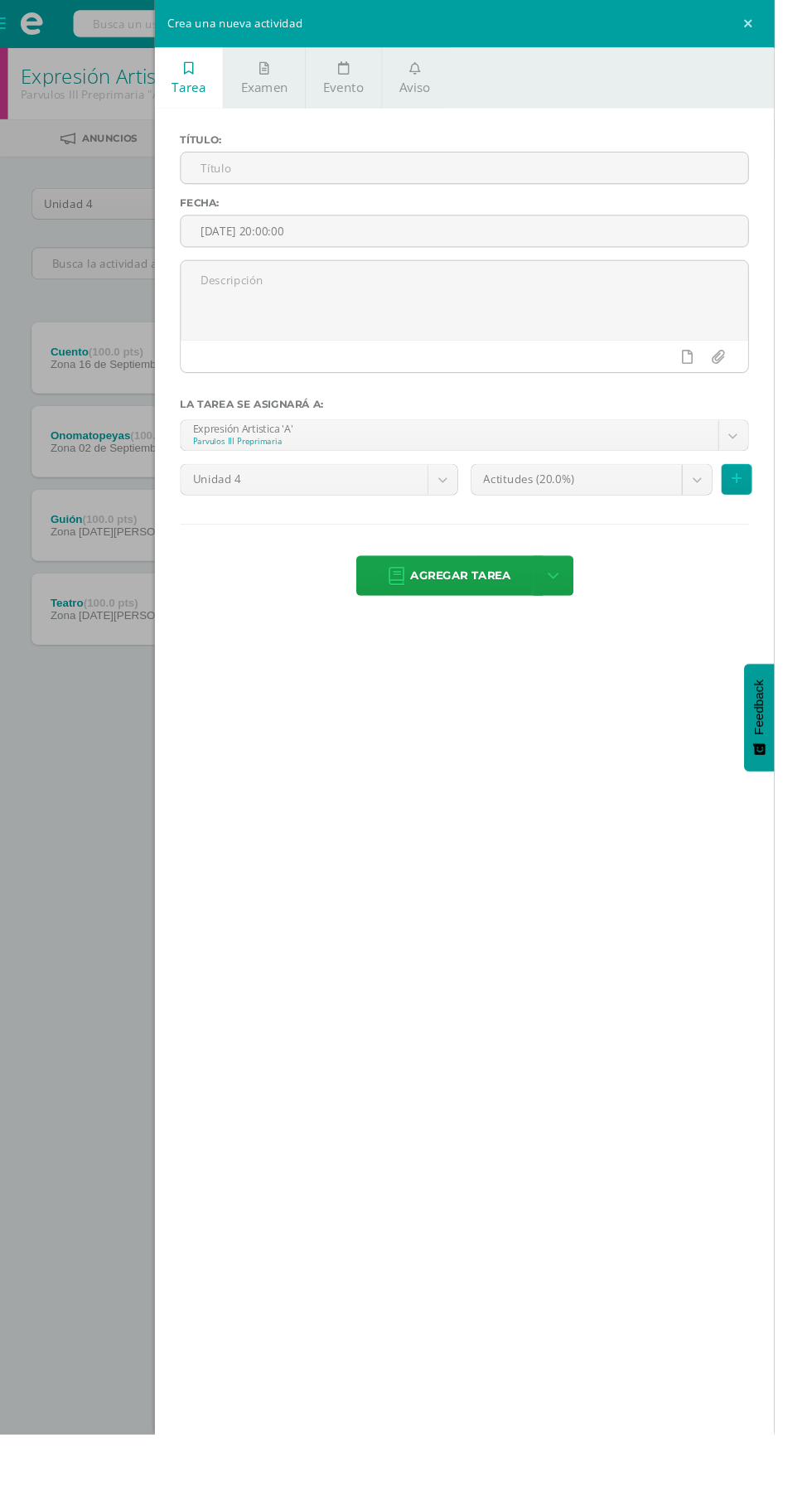
click at [525, 238] on input "[DATE] 20:00:00" at bounding box center [487, 242] width 595 height 33
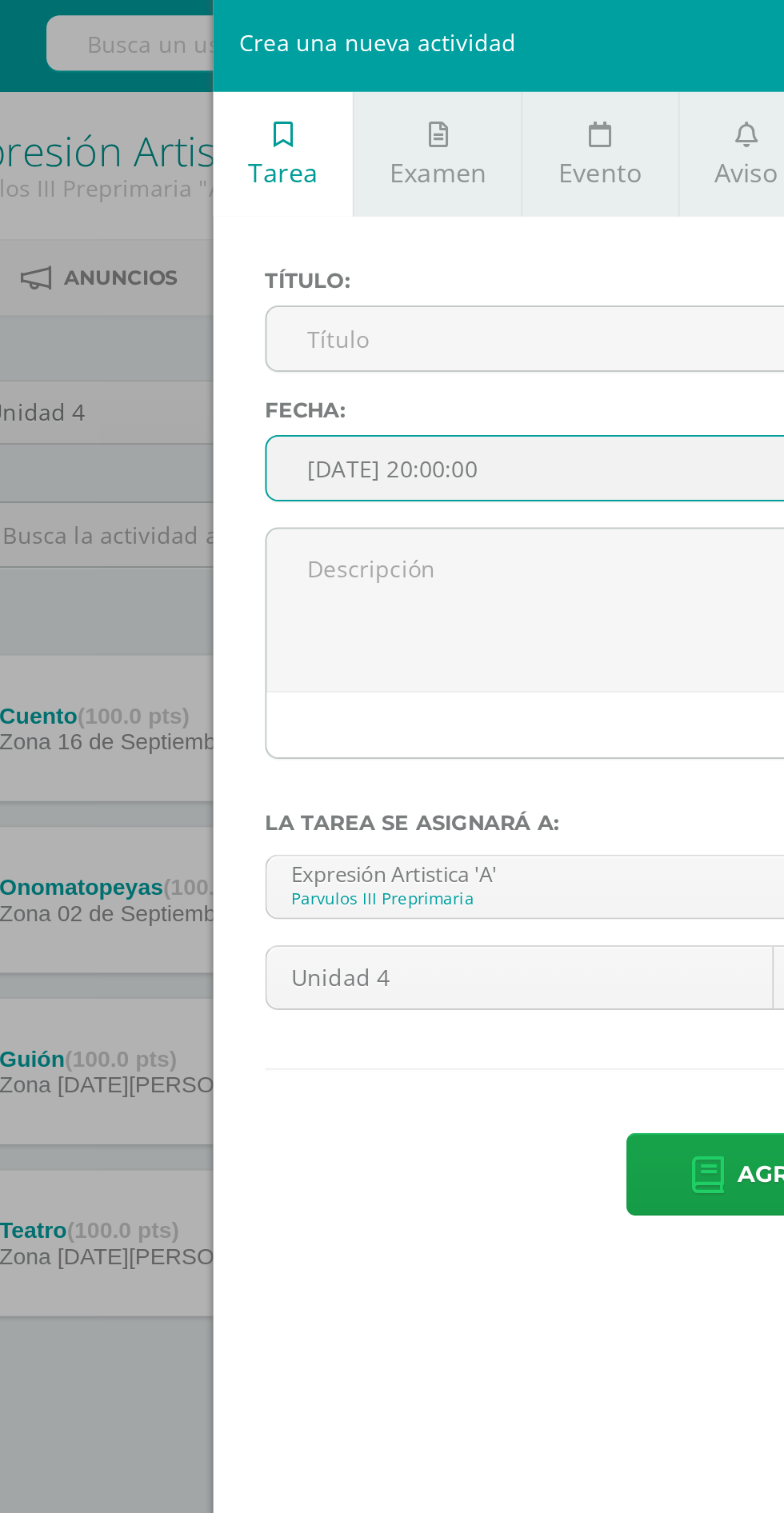
click at [308, 229] on input "[DATE] 20:00:00" at bounding box center [470, 234] width 574 height 31
click at [370, 229] on input "[DATE] 20:00:00" at bounding box center [470, 234] width 574 height 31
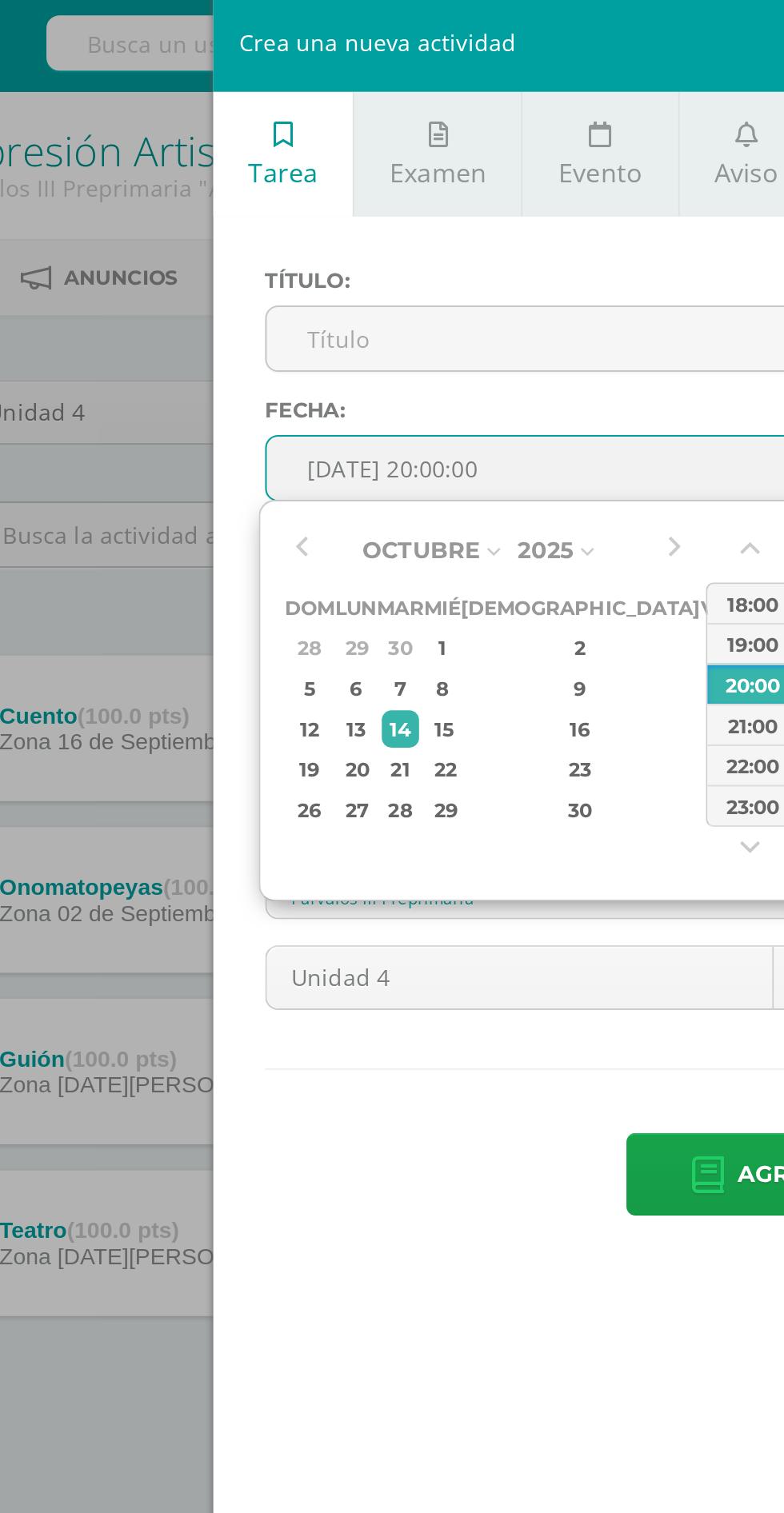
type input "[DATE] 20:00"
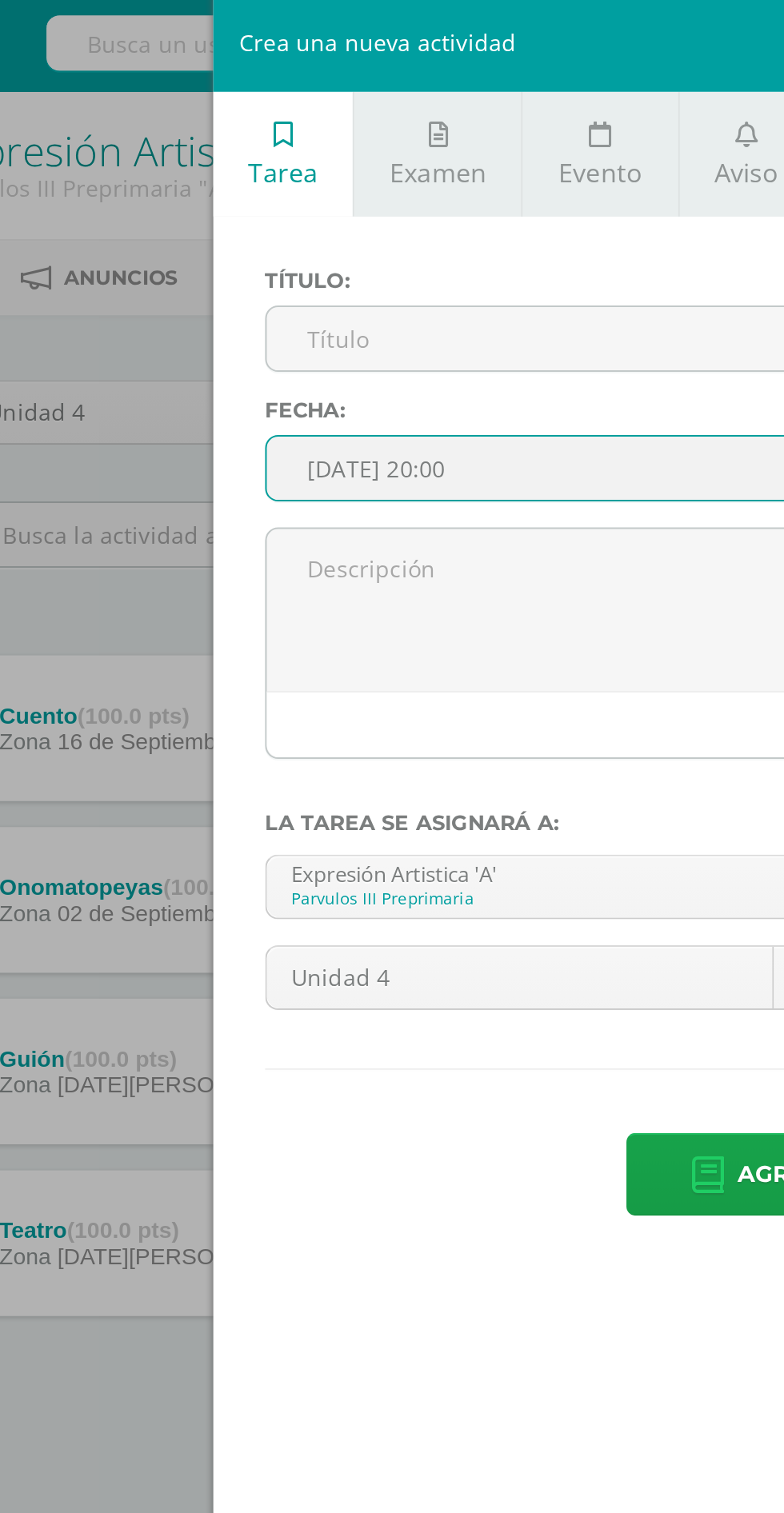
click at [297, 174] on input "text" at bounding box center [470, 170] width 574 height 31
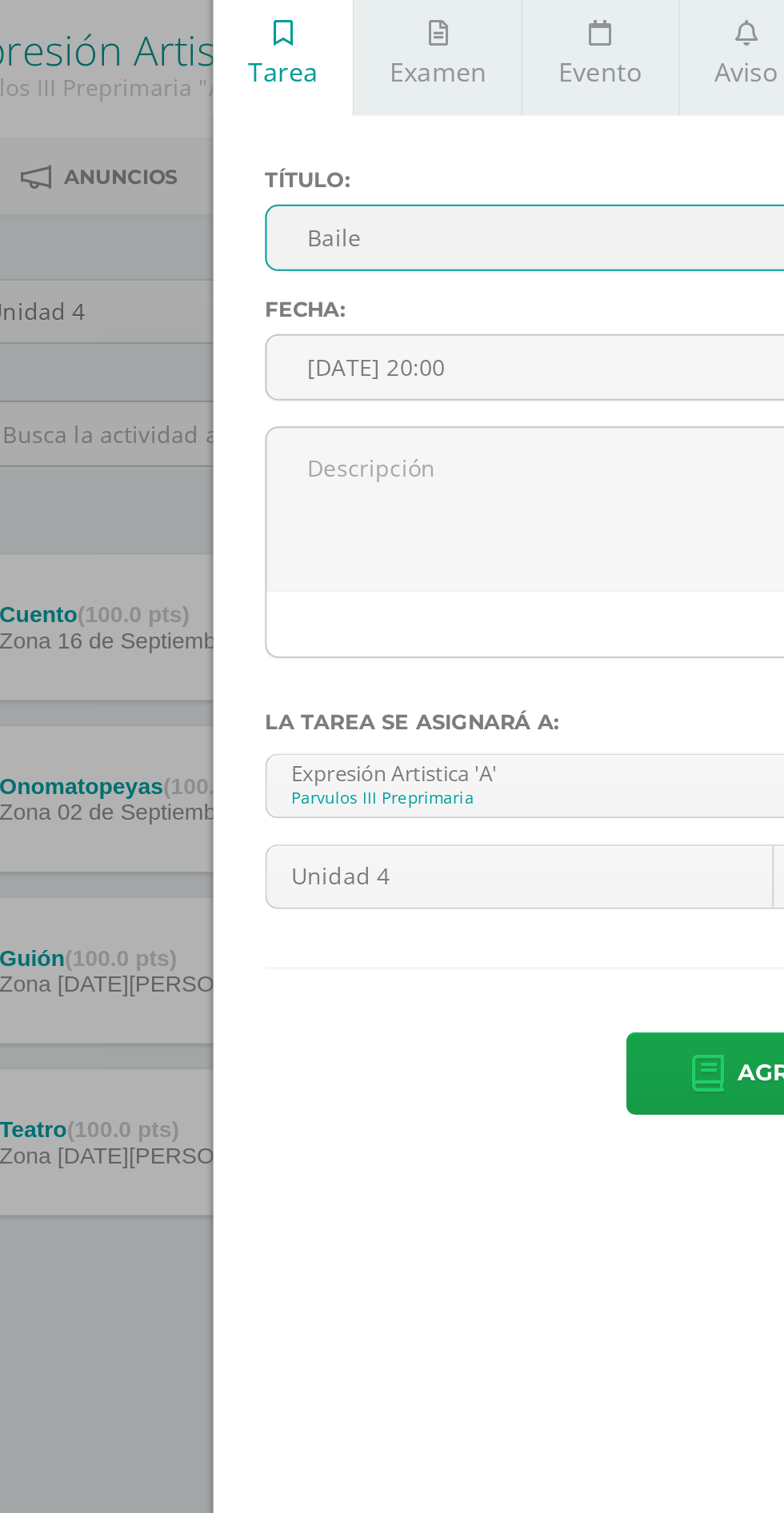
type input "Baile"
click at [304, 288] on textarea at bounding box center [470, 304] width 574 height 80
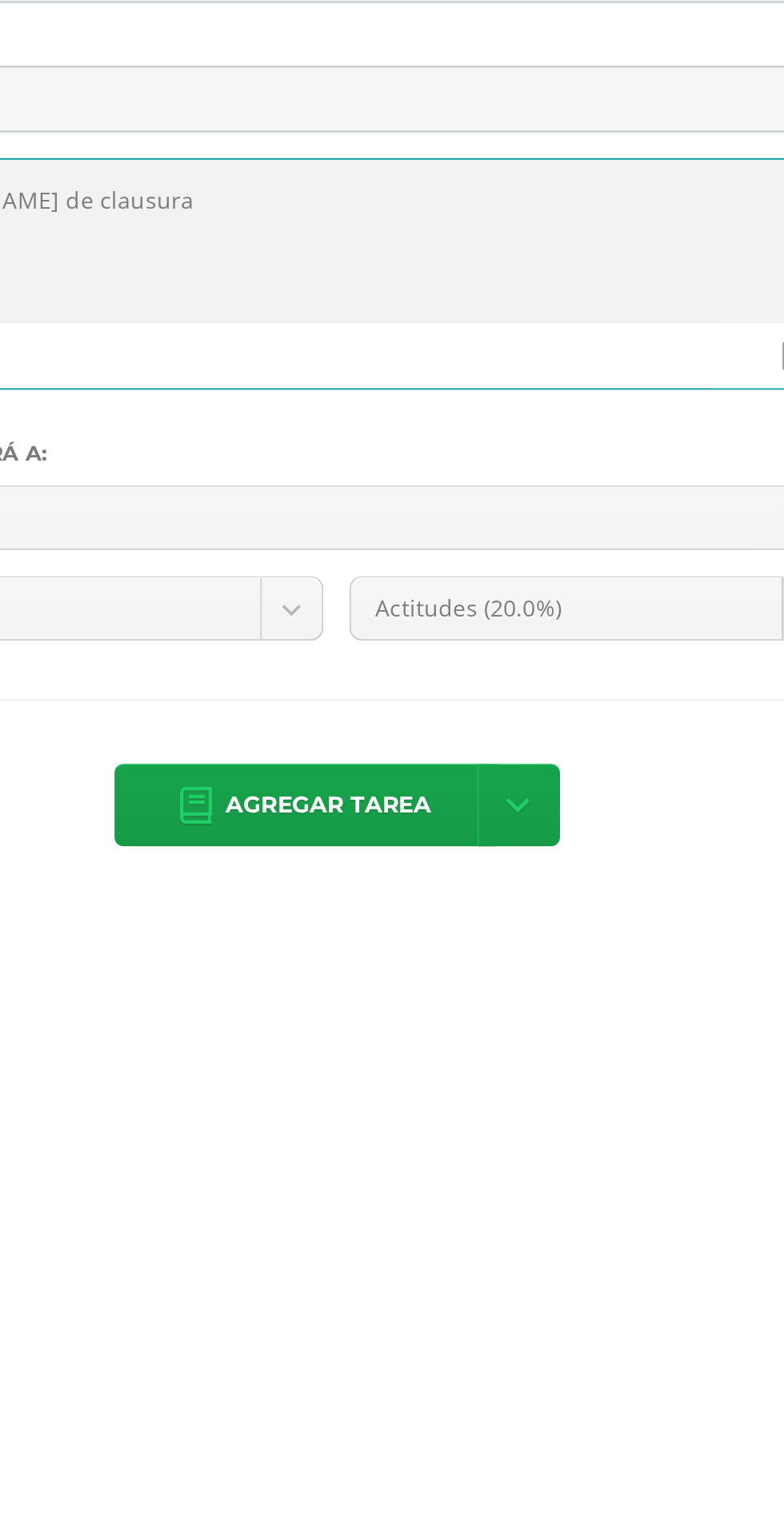
type textarea "Ensayo [PERSON_NAME] de clausura"
click at [589, 484] on body "Tarea asignada exitosamente Estudiantes Disciplina Asistencia Mis cursos Archiv…" at bounding box center [392, 380] width 784 height 759
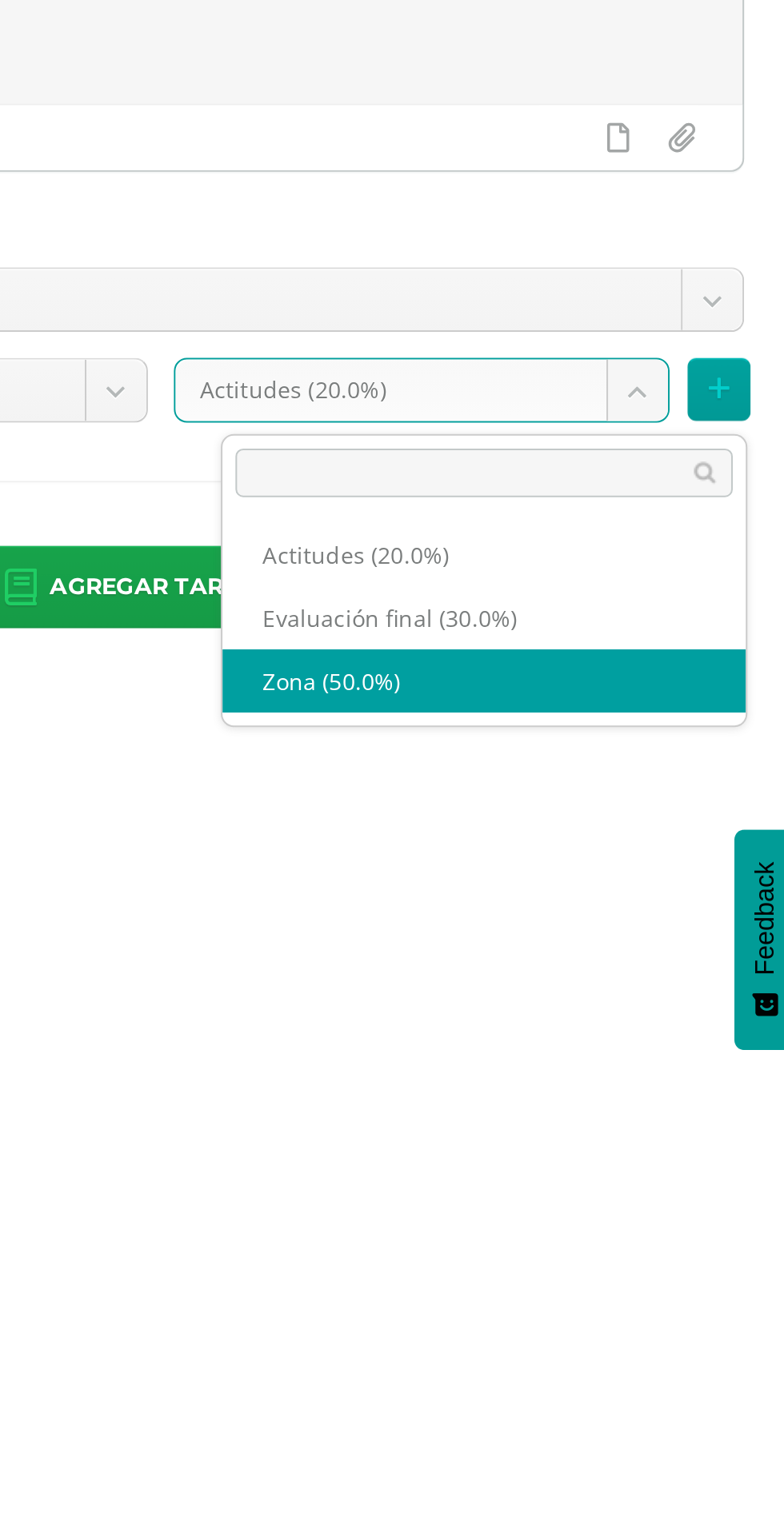
select select "172207"
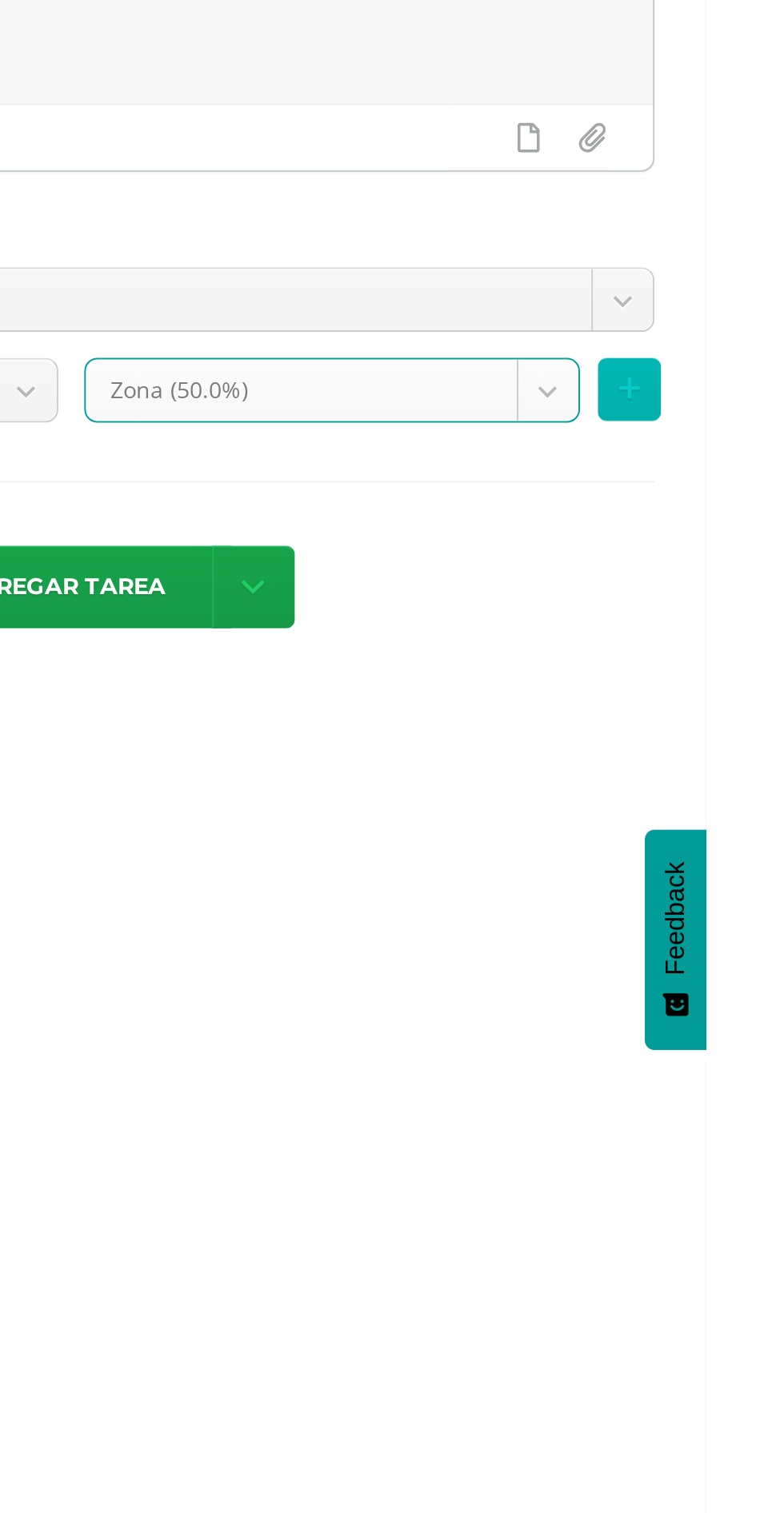
click at [751, 490] on icon at bounding box center [745, 485] width 10 height 13
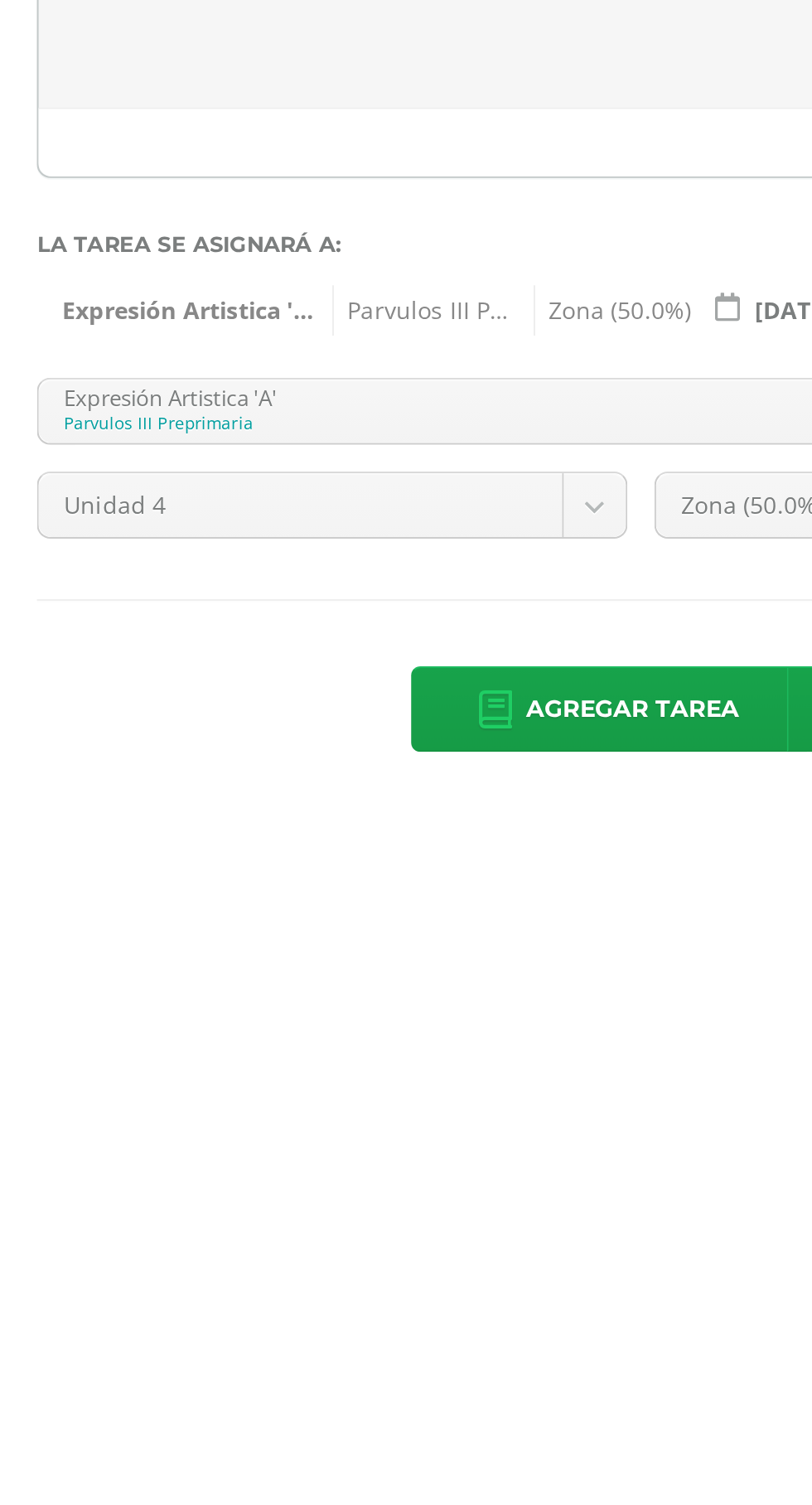
click at [395, 504] on body "Tarea asignada exitosamente Estudiantes Disciplina Asistencia Mis cursos Archiv…" at bounding box center [406, 393] width 812 height 787
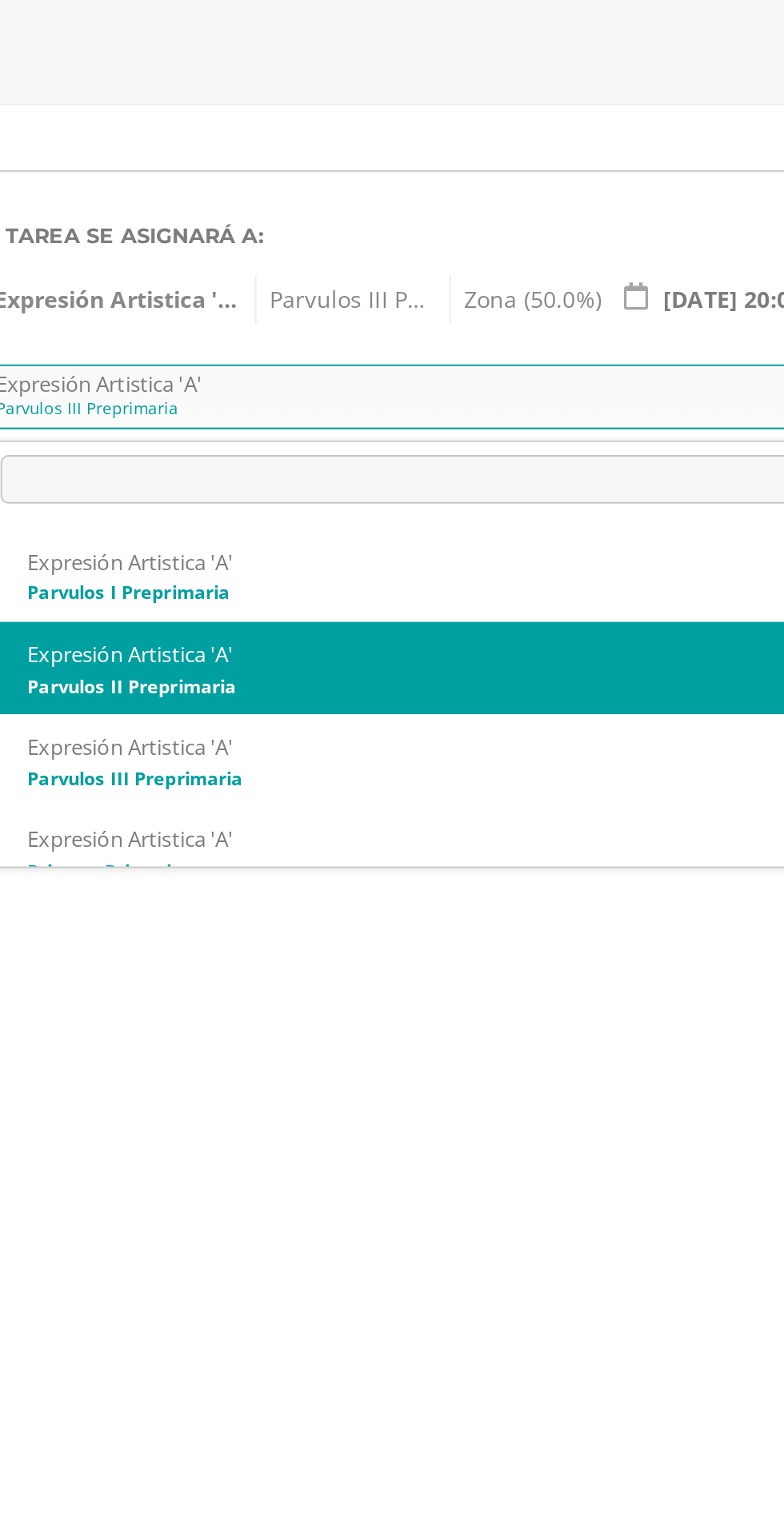
select select "156443"
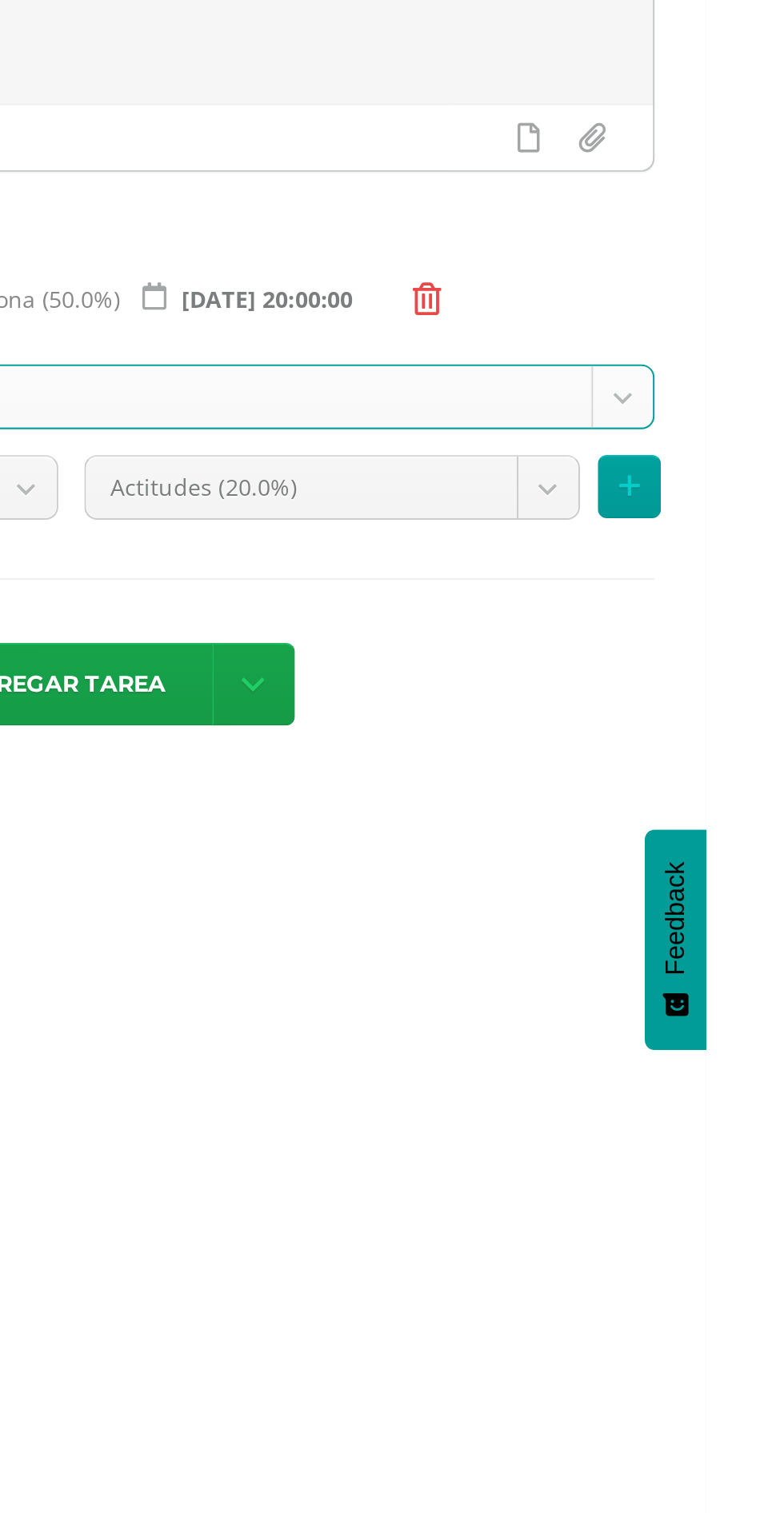
click at [680, 533] on body "Tarea asignada exitosamente Estudiantes Disciplina Asistencia Mis cursos Archiv…" at bounding box center [392, 380] width 784 height 759
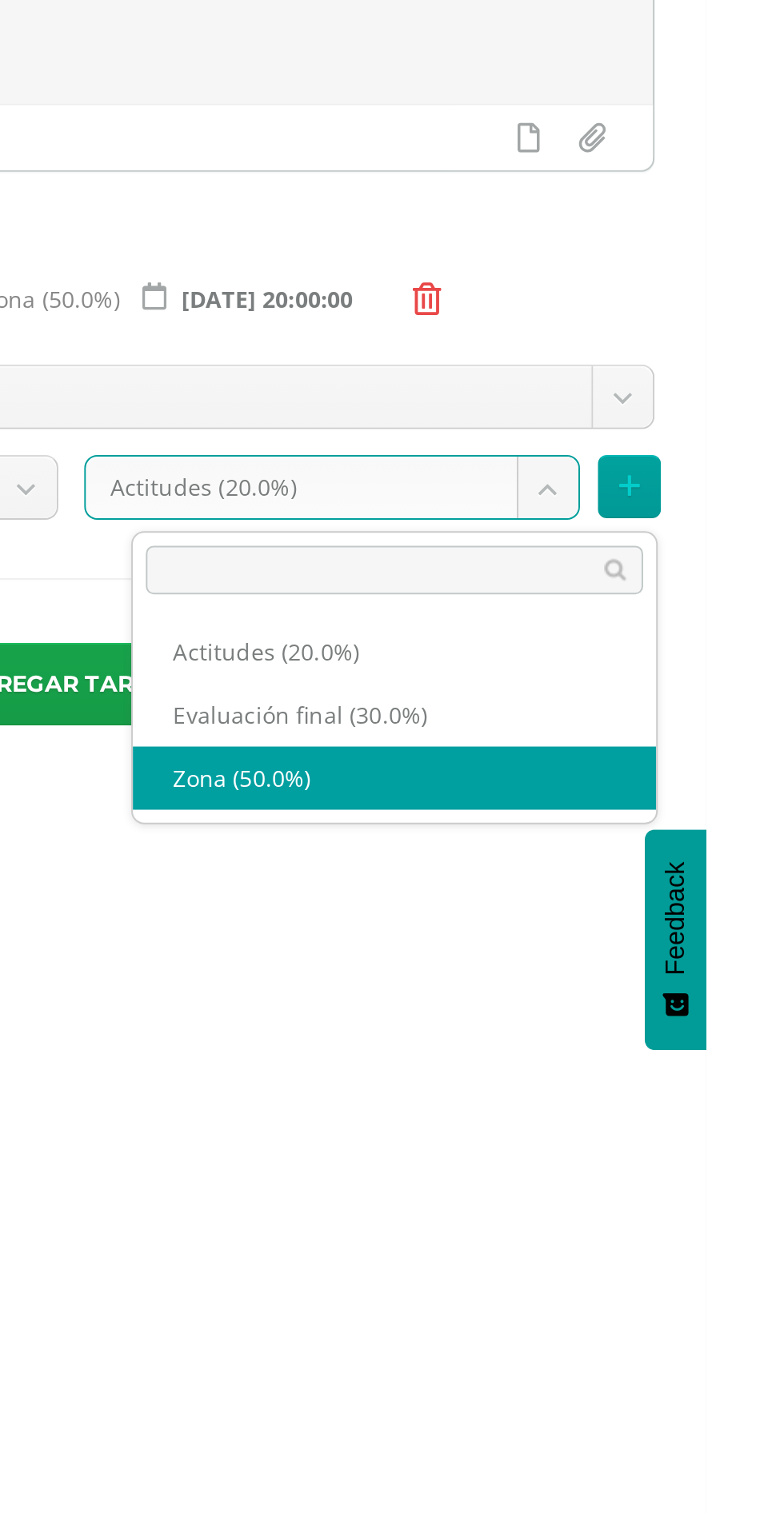
select select "172210"
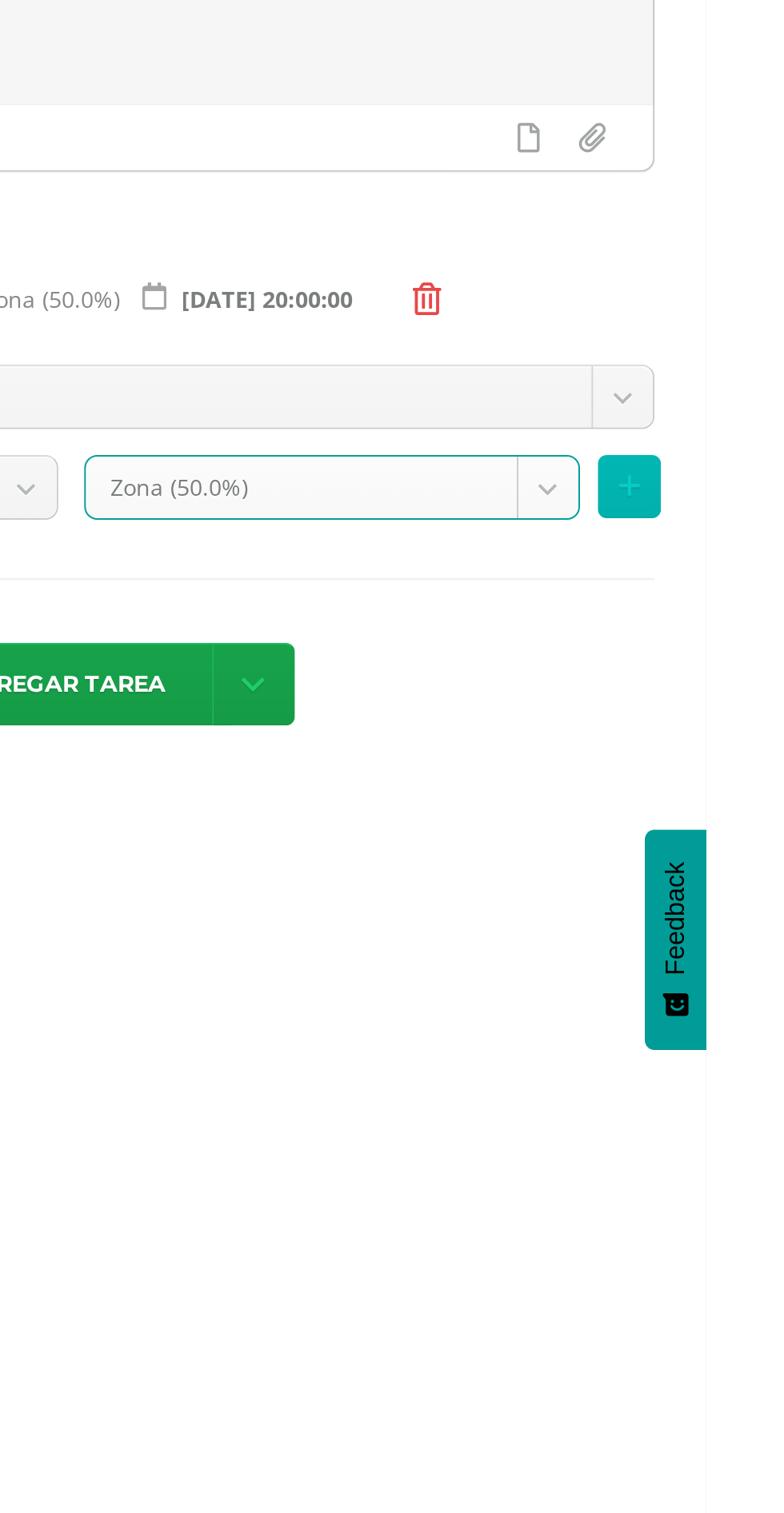
click at [761, 535] on button at bounding box center [746, 532] width 31 height 31
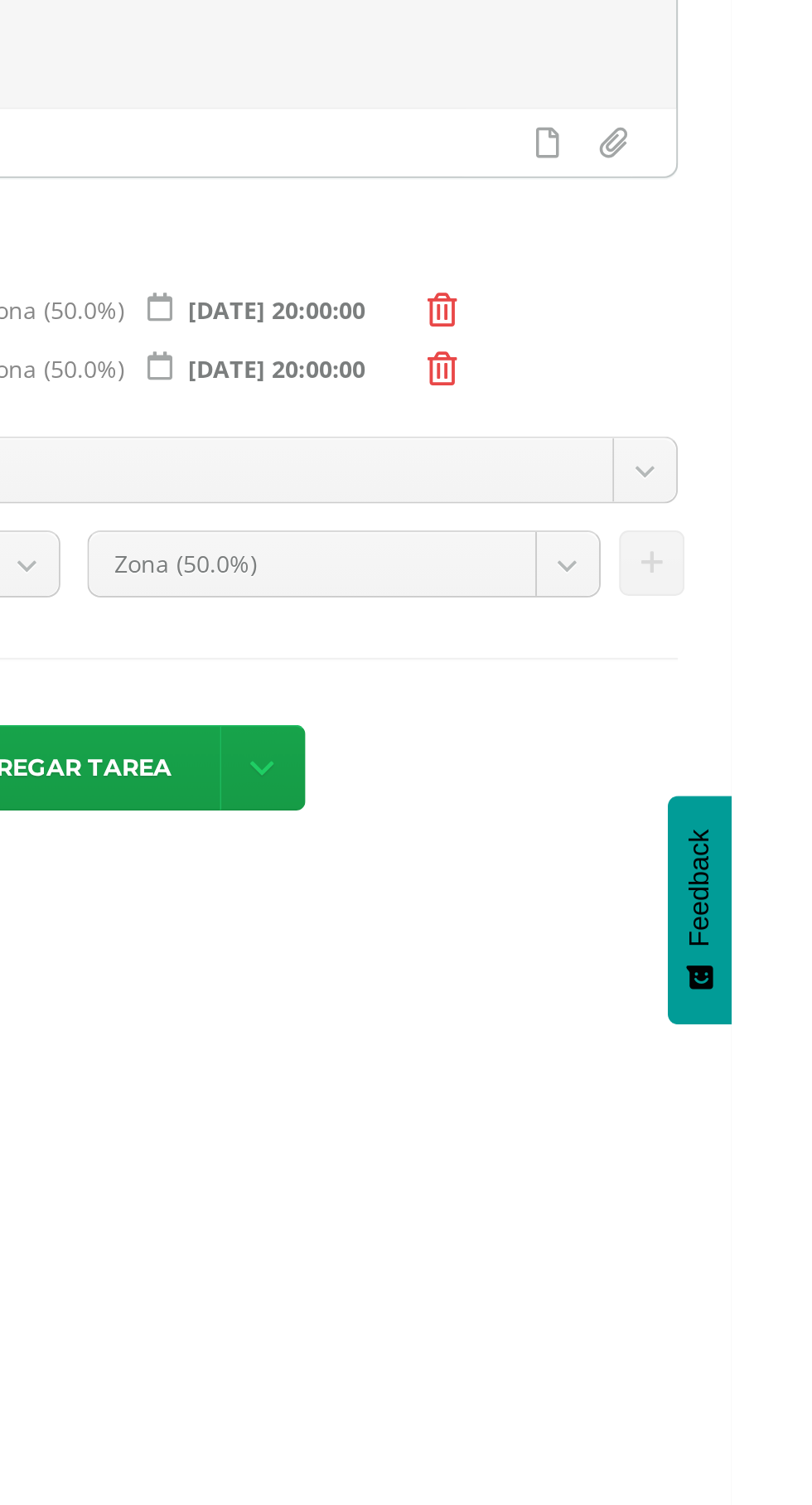
click at [711, 529] on body "Tarea asignada exitosamente Estudiantes Disciplina Asistencia Mis cursos Archiv…" at bounding box center [406, 393] width 812 height 787
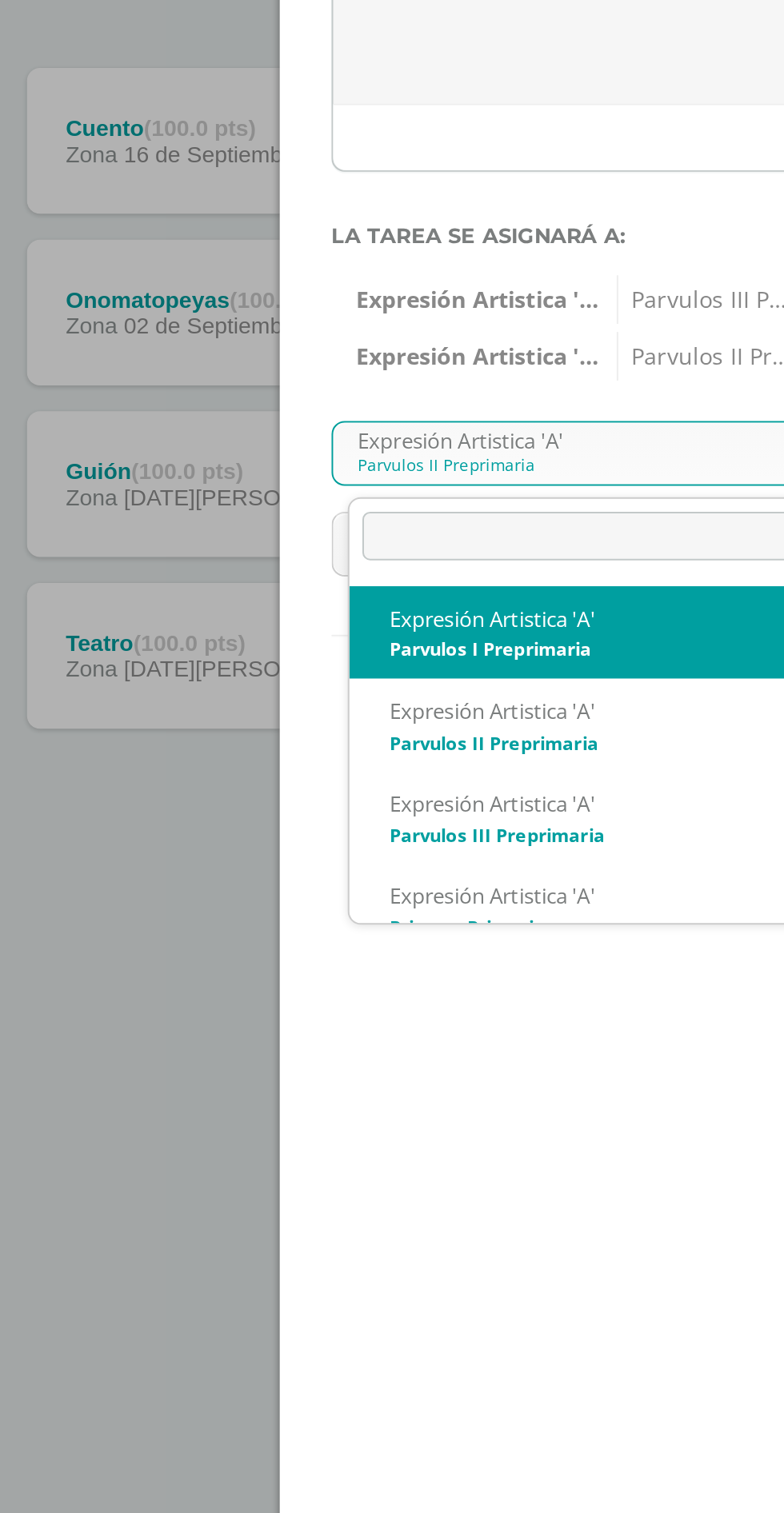
select select "156403"
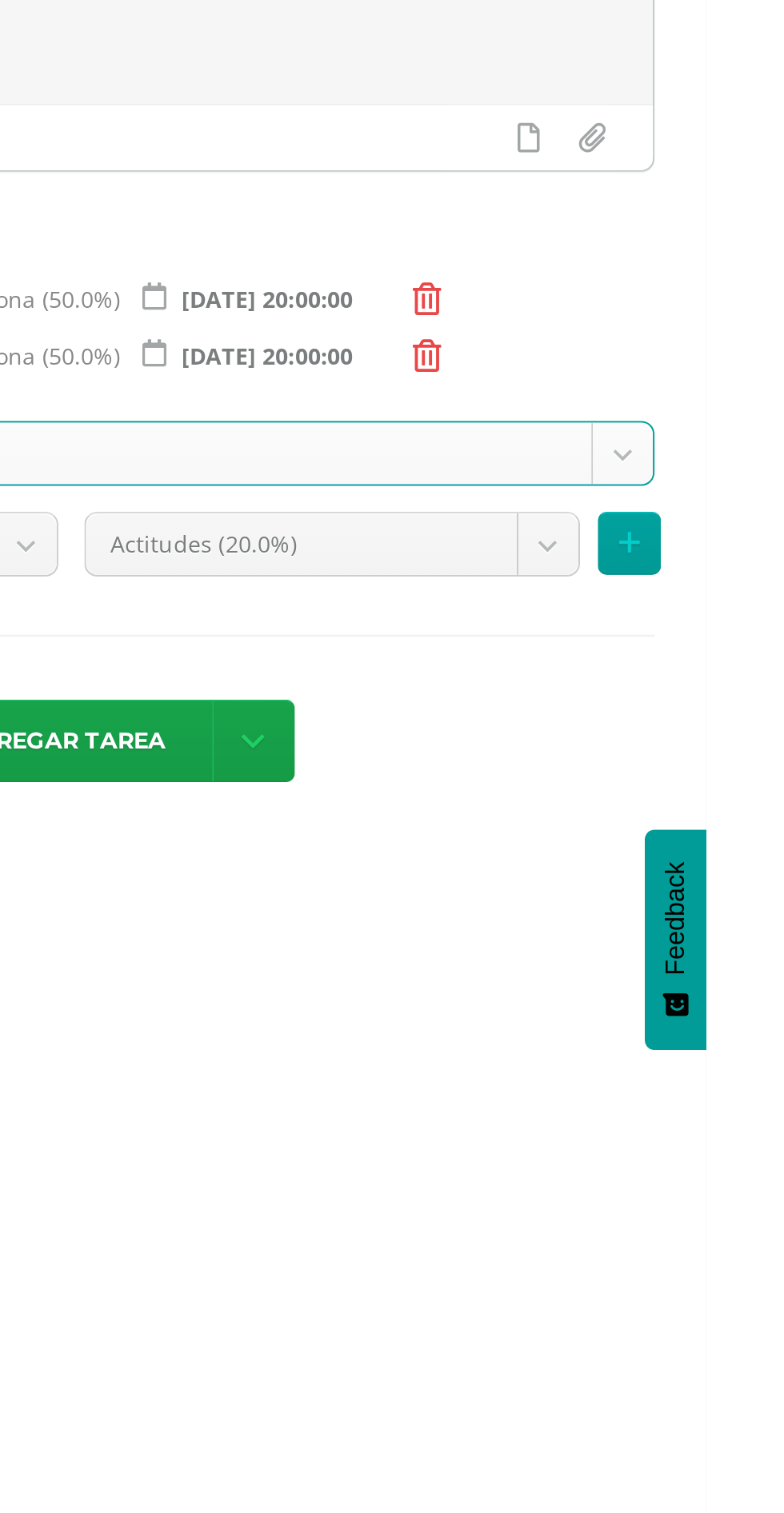
click at [659, 561] on body "Tarea asignada exitosamente Estudiantes Disciplina Asistencia Mis cursos Archiv…" at bounding box center [392, 380] width 784 height 759
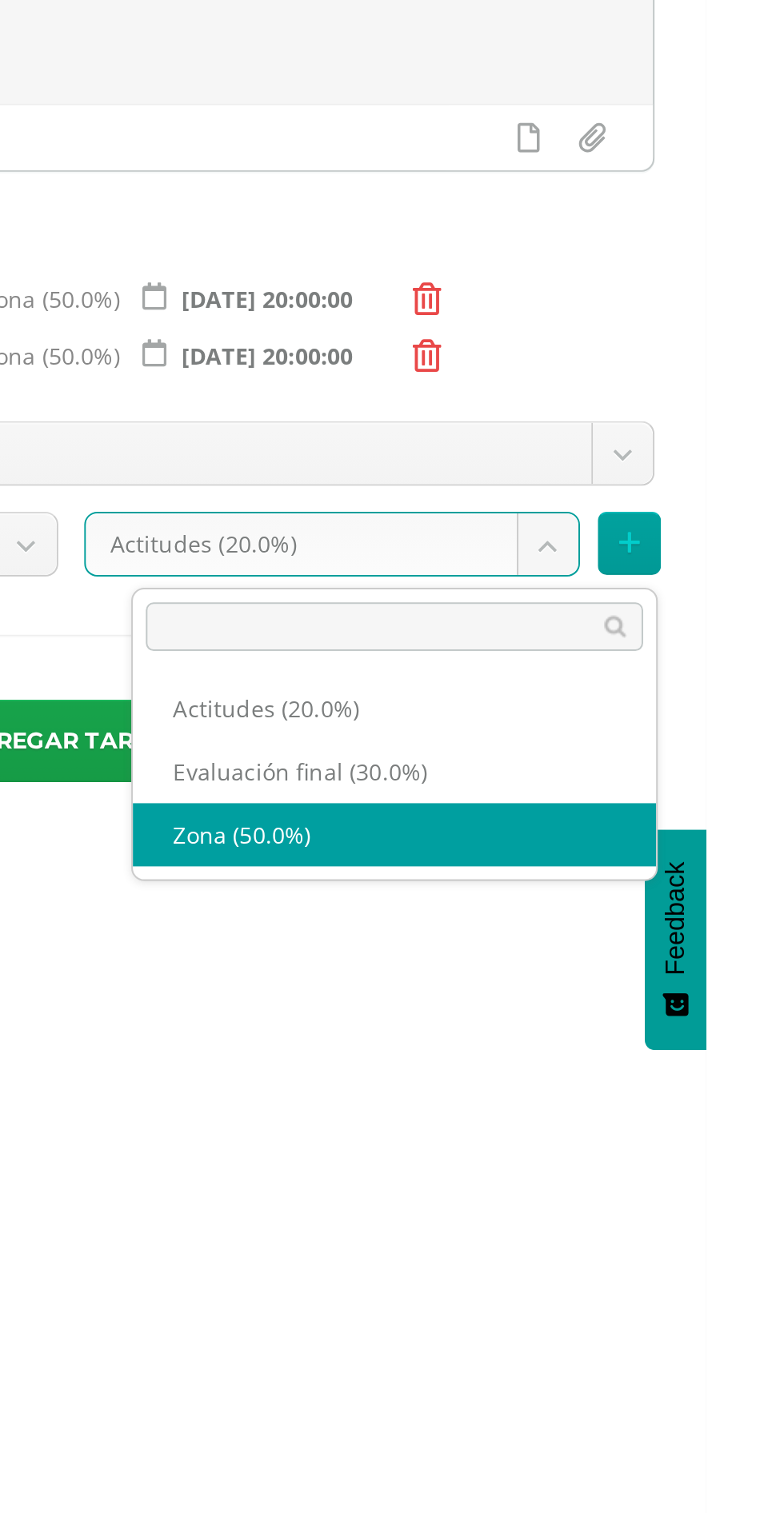
select select "172213"
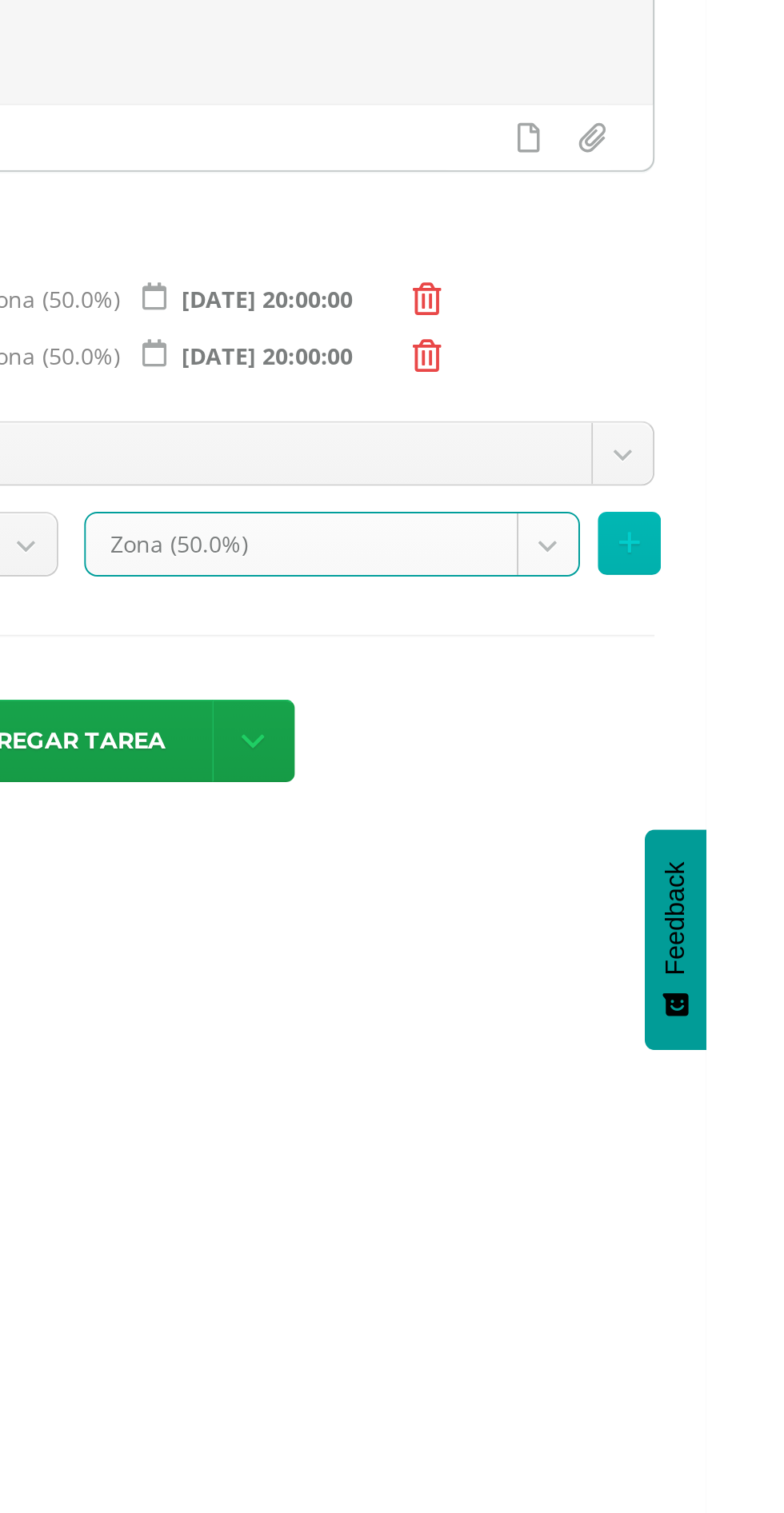
click at [761, 568] on button at bounding box center [746, 561] width 31 height 31
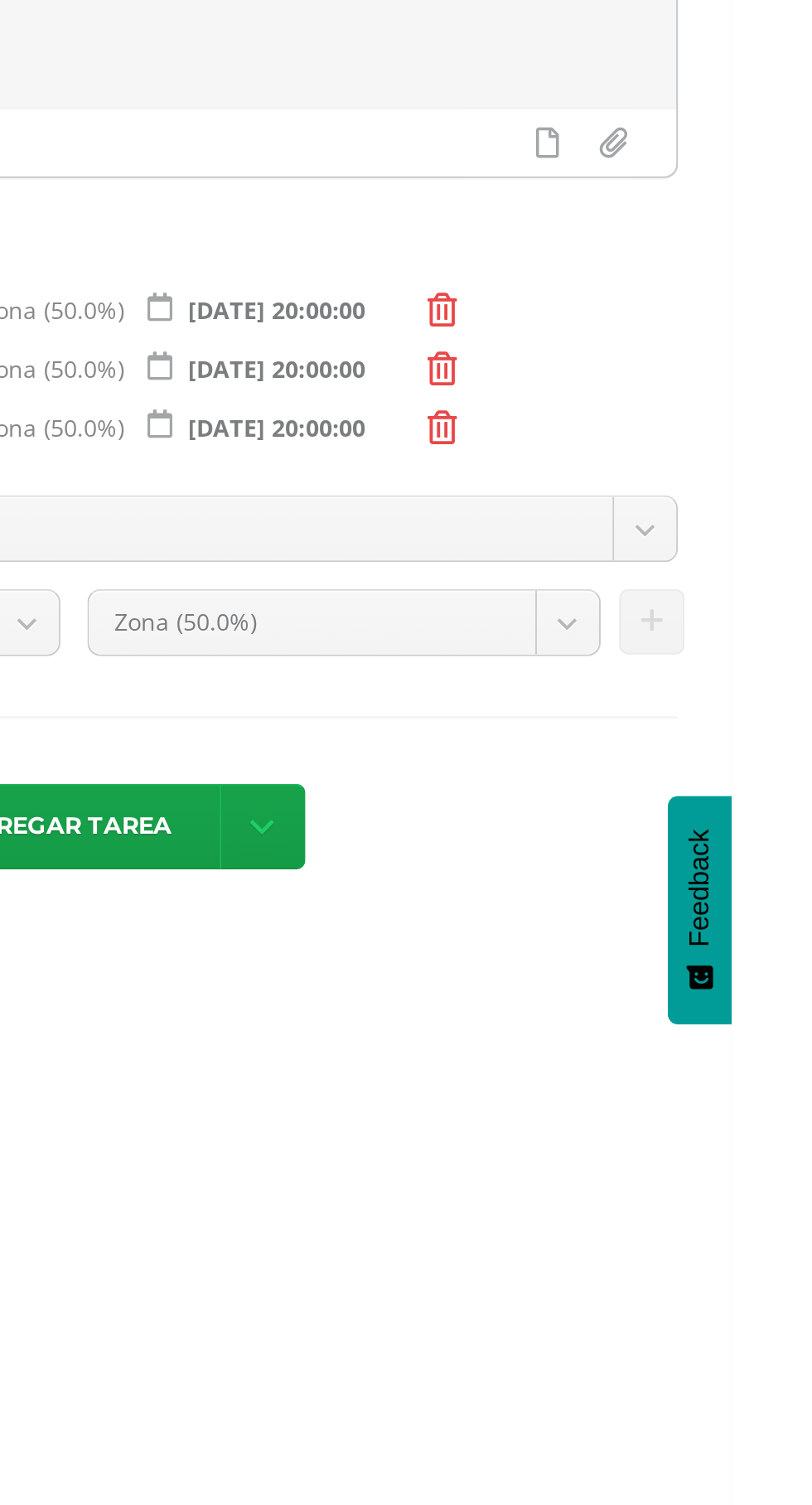
click at [516, 716] on span "Agregar tarea" at bounding box center [483, 711] width 105 height 41
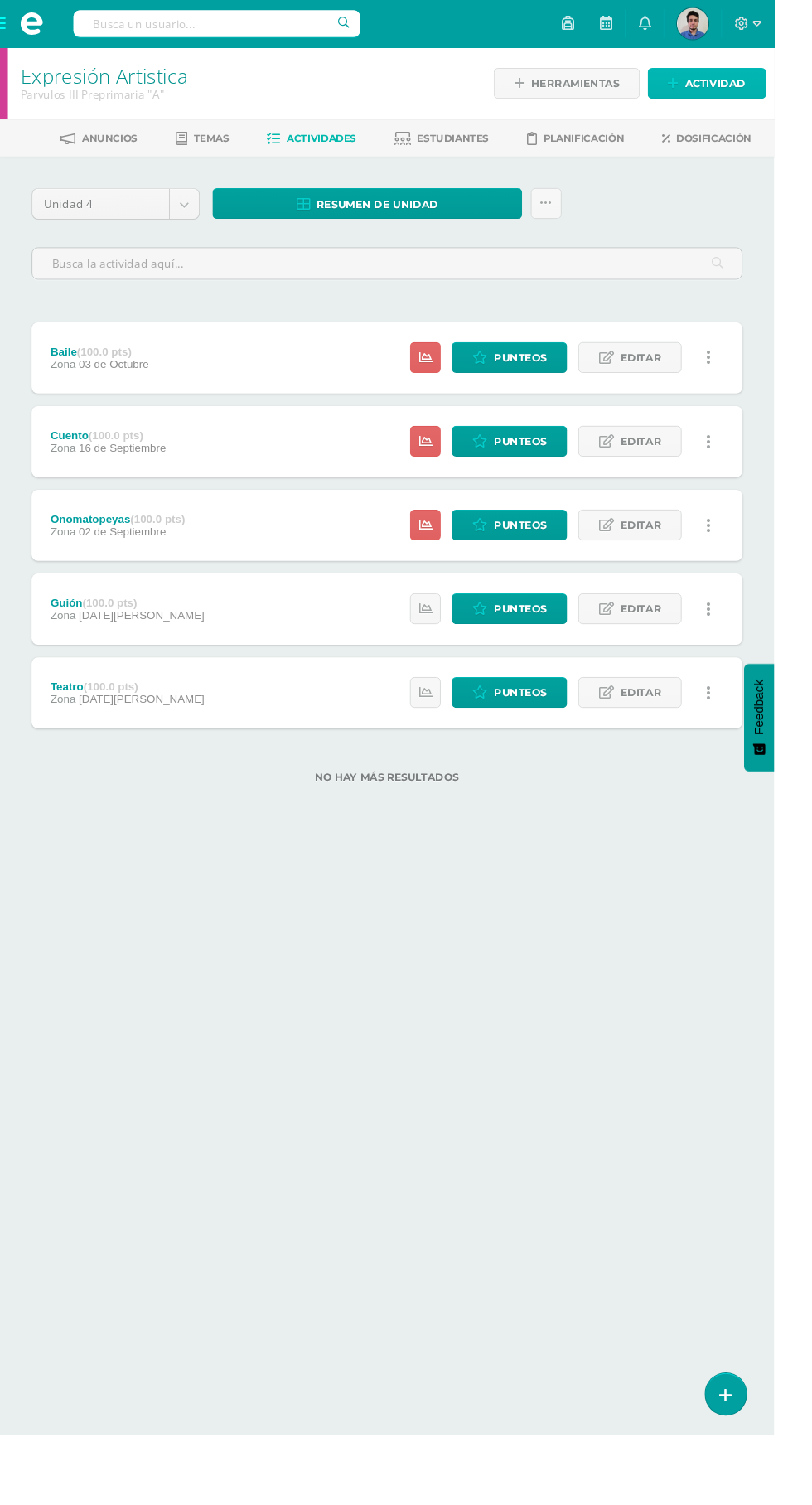
click at [771, 80] on span "Actividad" at bounding box center [750, 87] width 64 height 31
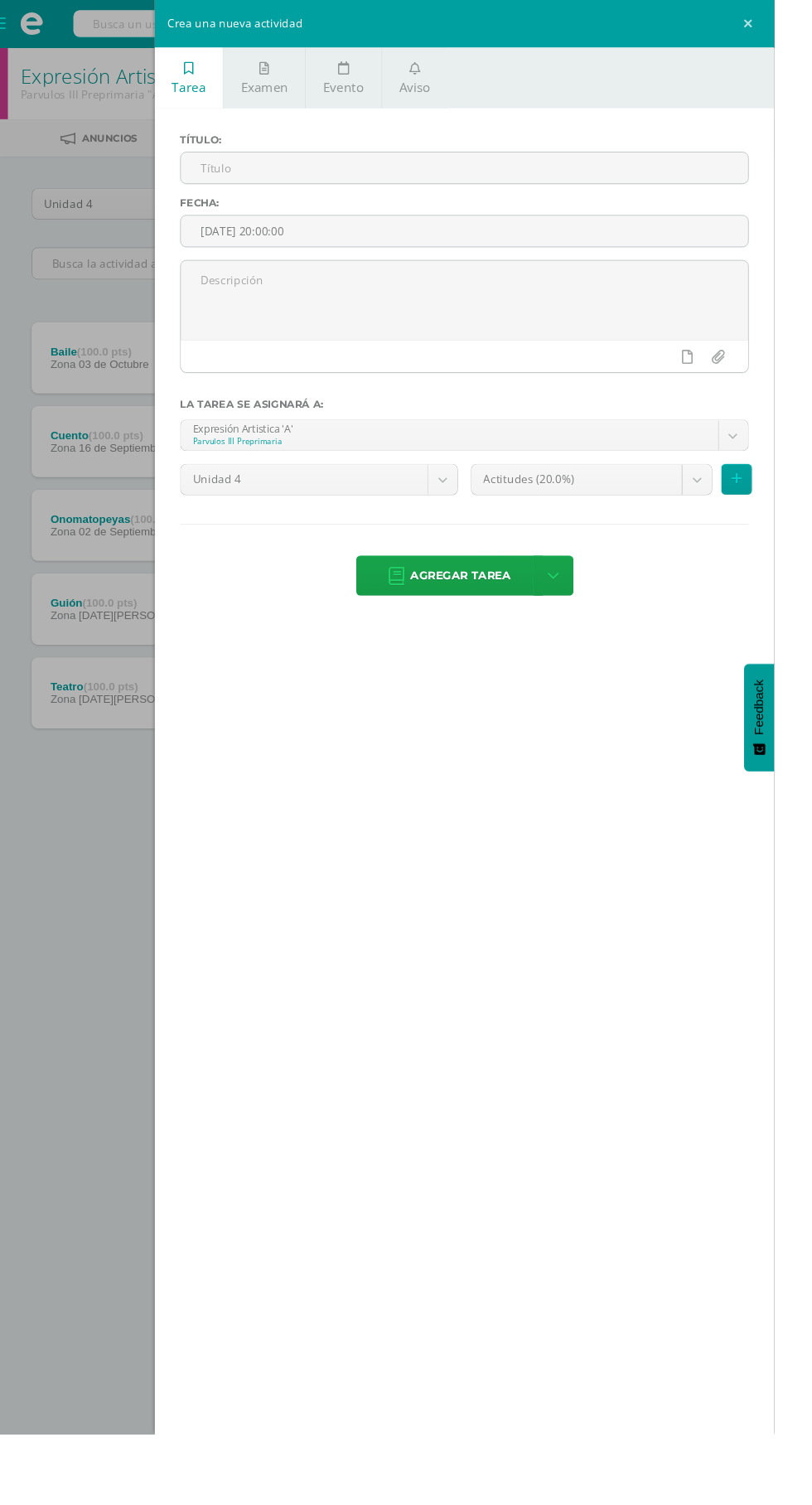
click at [561, 177] on input "text" at bounding box center [487, 176] width 595 height 33
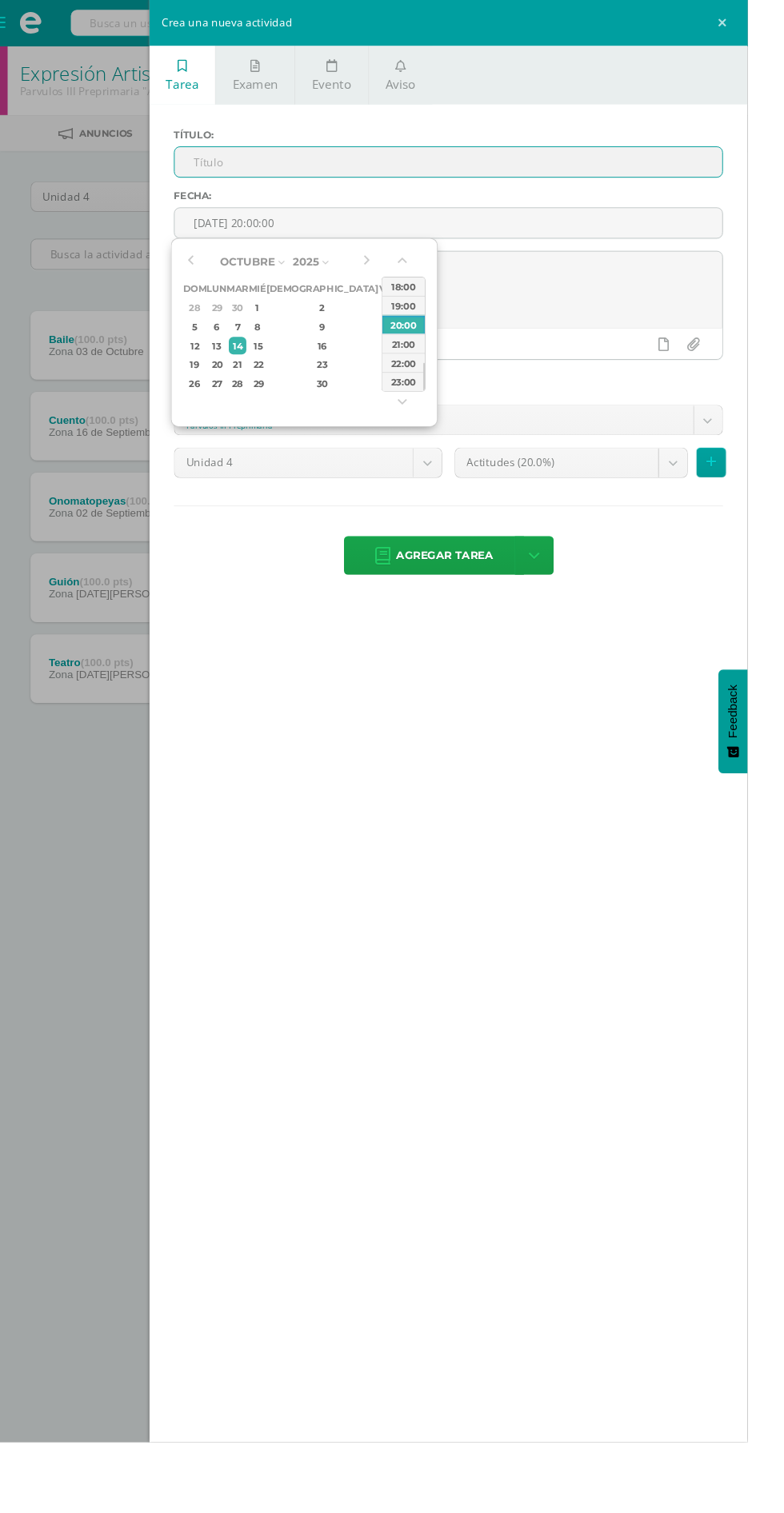
click at [532, 235] on input "[DATE] 20:00:00" at bounding box center [470, 234] width 574 height 31
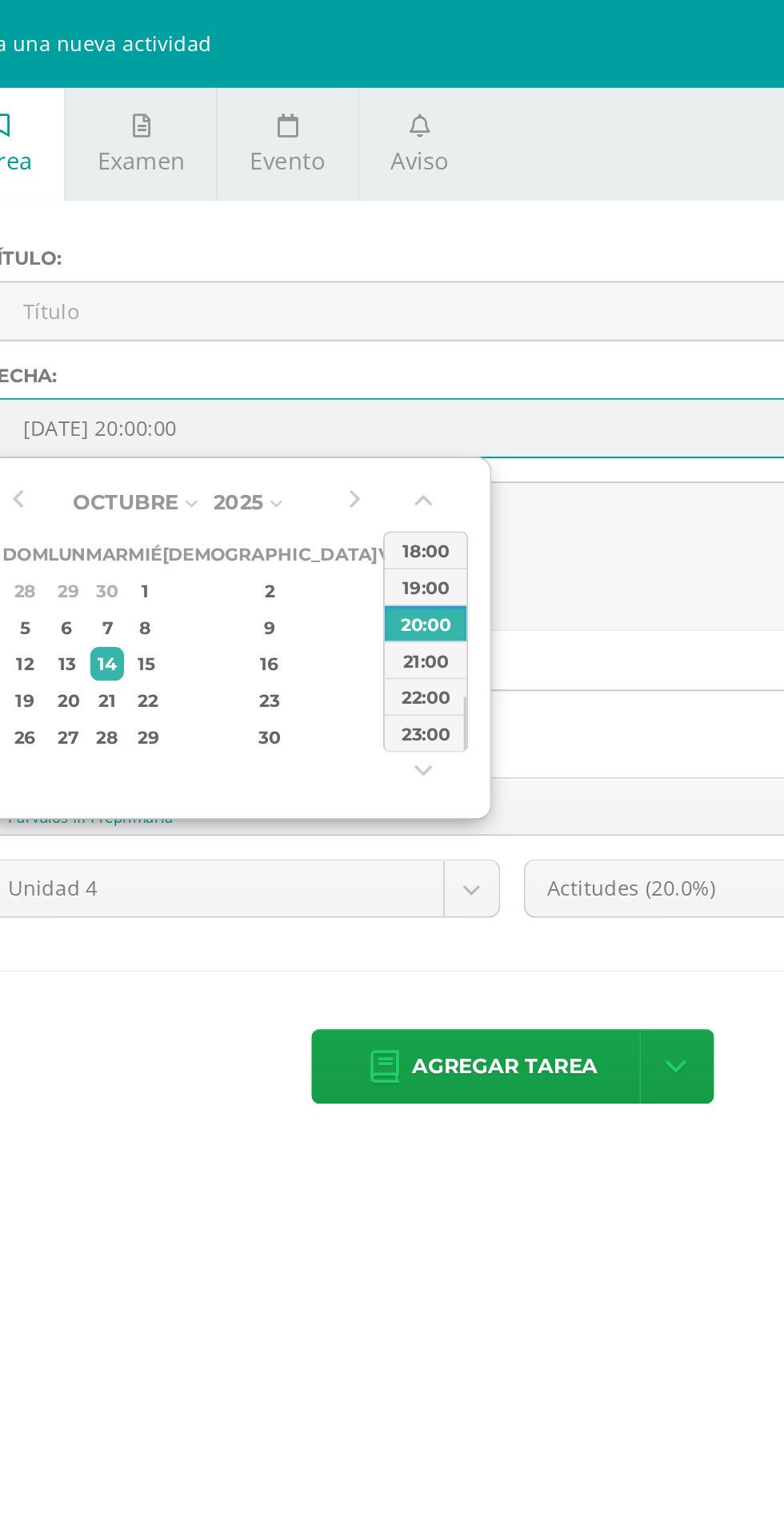
type input "[DATE] 20:00"
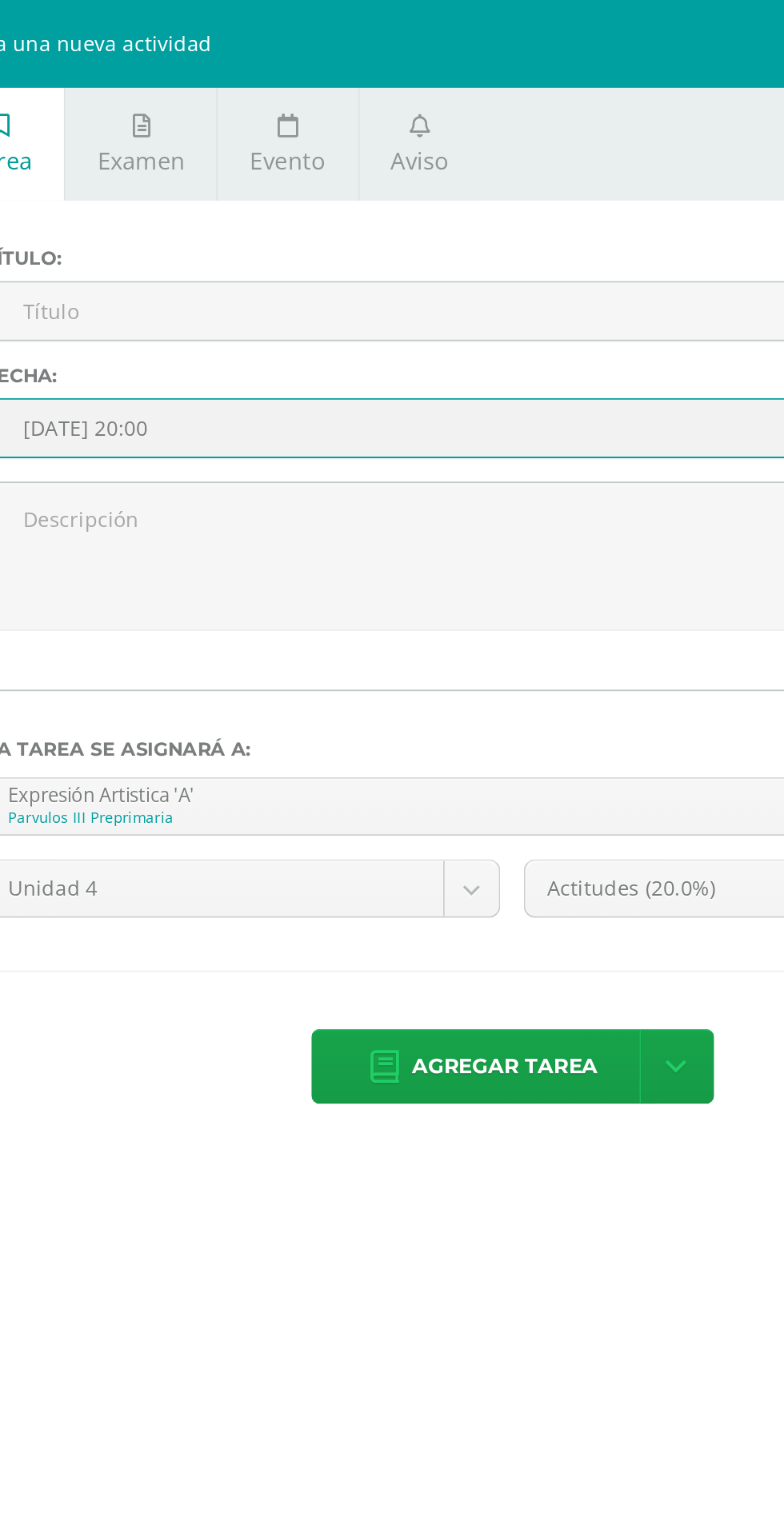
click at [509, 314] on textarea at bounding box center [470, 304] width 574 height 80
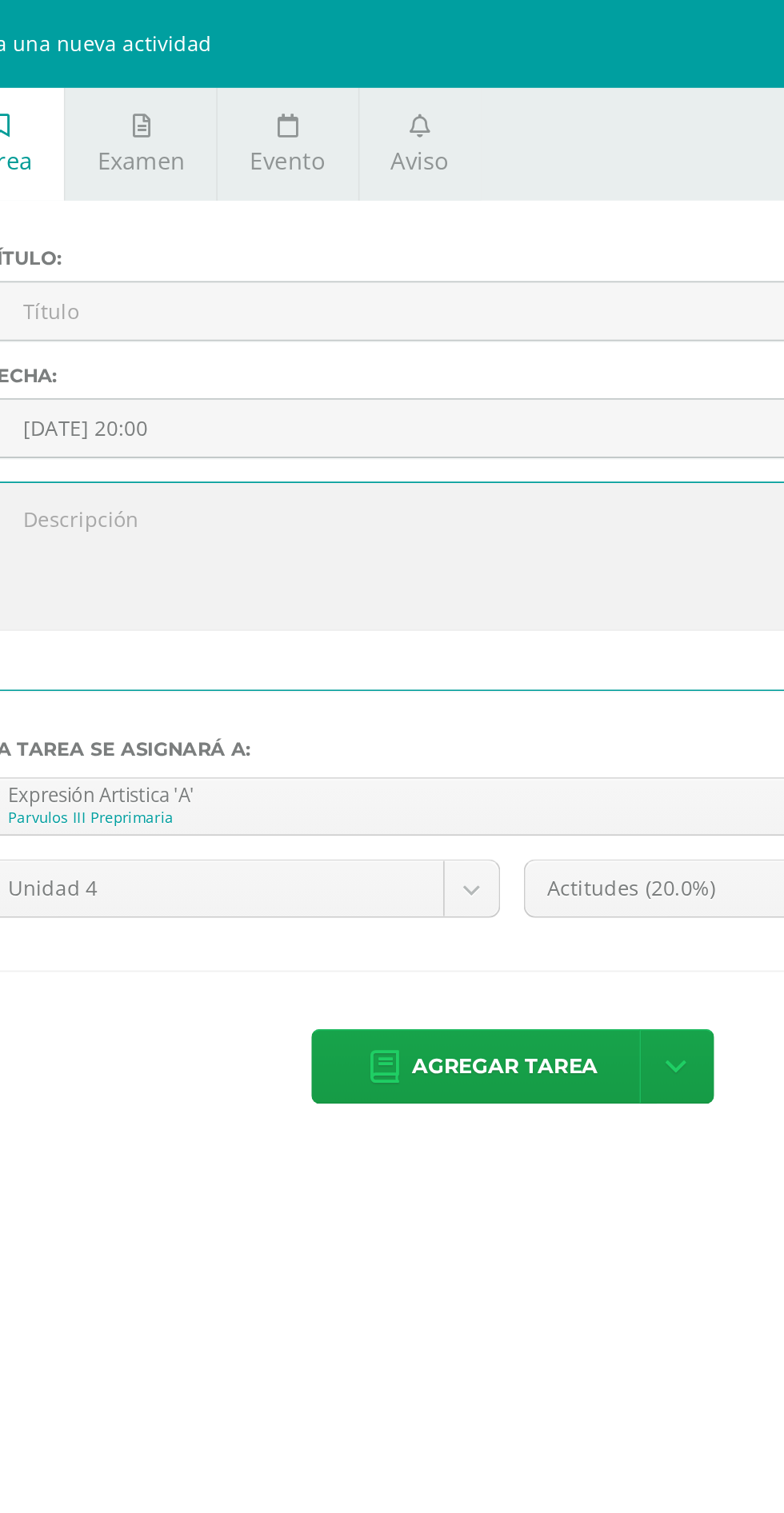
click at [367, 170] on input "text" at bounding box center [470, 170] width 574 height 31
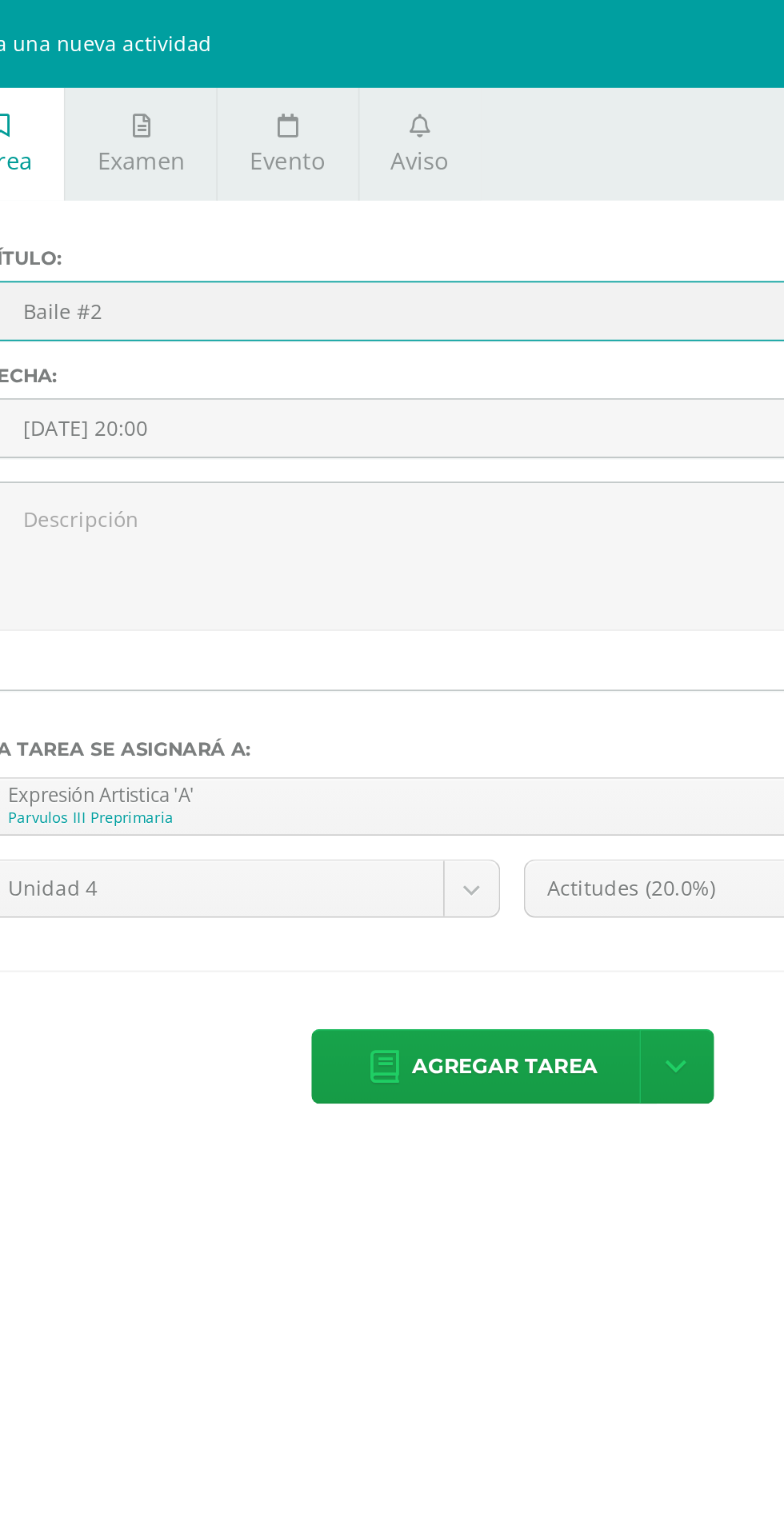
type input "Baile #2"
click at [349, 287] on textarea at bounding box center [470, 304] width 574 height 80
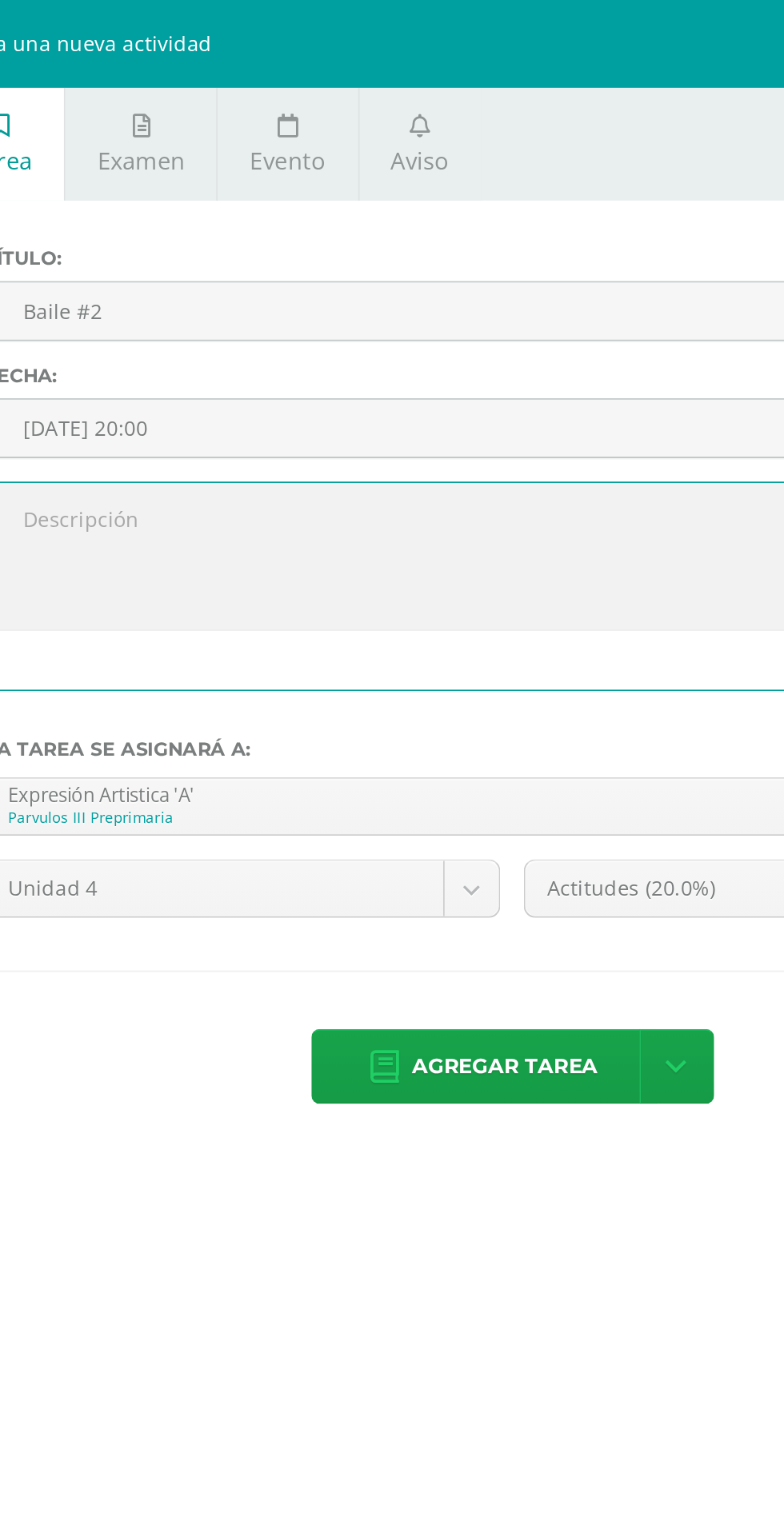
click at [438, 284] on textarea at bounding box center [470, 304] width 574 height 80
click at [388, 291] on textarea at bounding box center [470, 304] width 574 height 80
click at [353, 285] on textarea at bounding box center [470, 304] width 574 height 80
click at [444, 286] on textarea "Ensayo de canto y danza" at bounding box center [470, 304] width 574 height 80
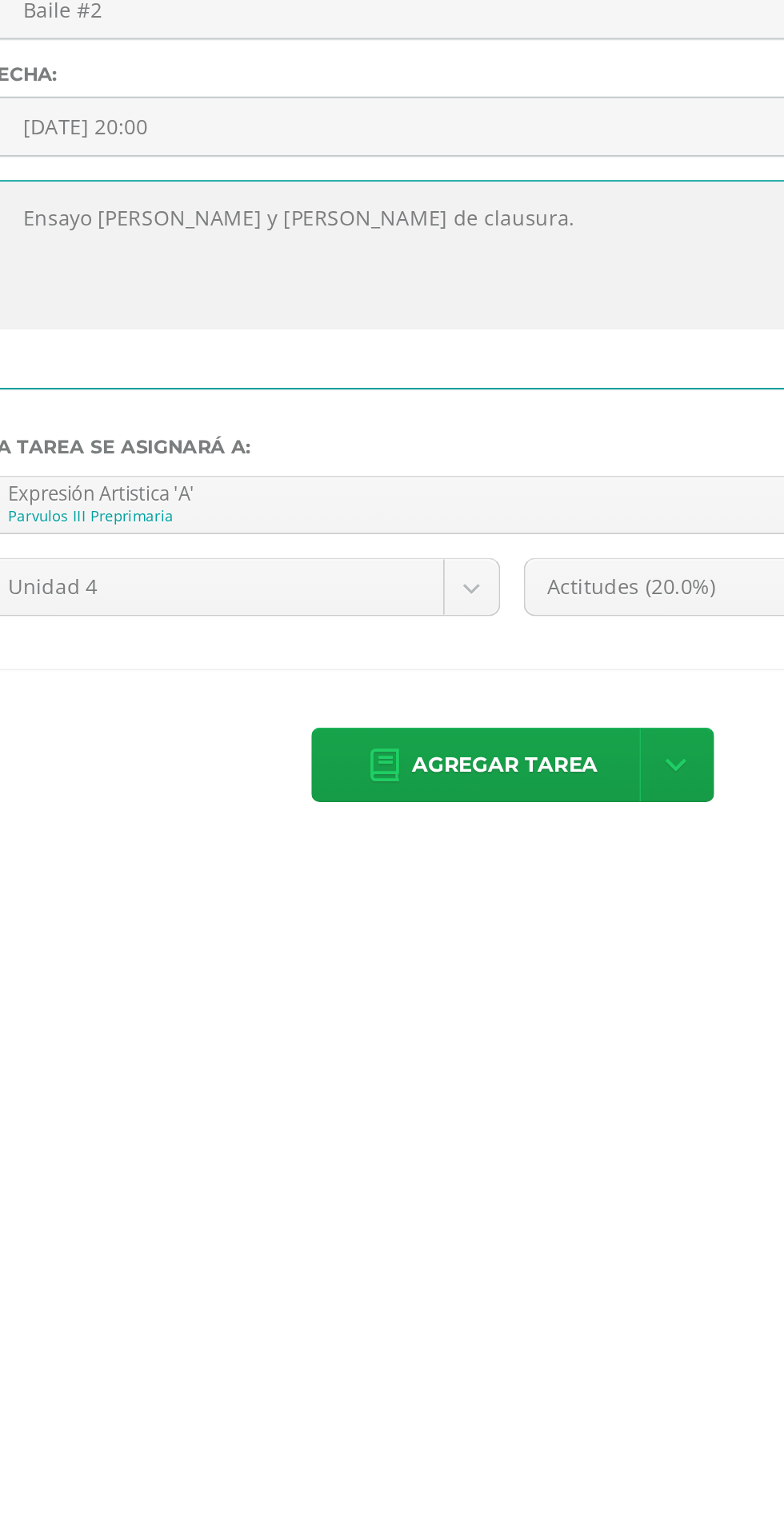
type textarea "Ensayo [PERSON_NAME] y [PERSON_NAME] de clausura."
click at [562, 494] on body "Tarea asignada exitosamente Estudiantes Disciplina Asistencia Mis cursos Archiv…" at bounding box center [392, 422] width 784 height 844
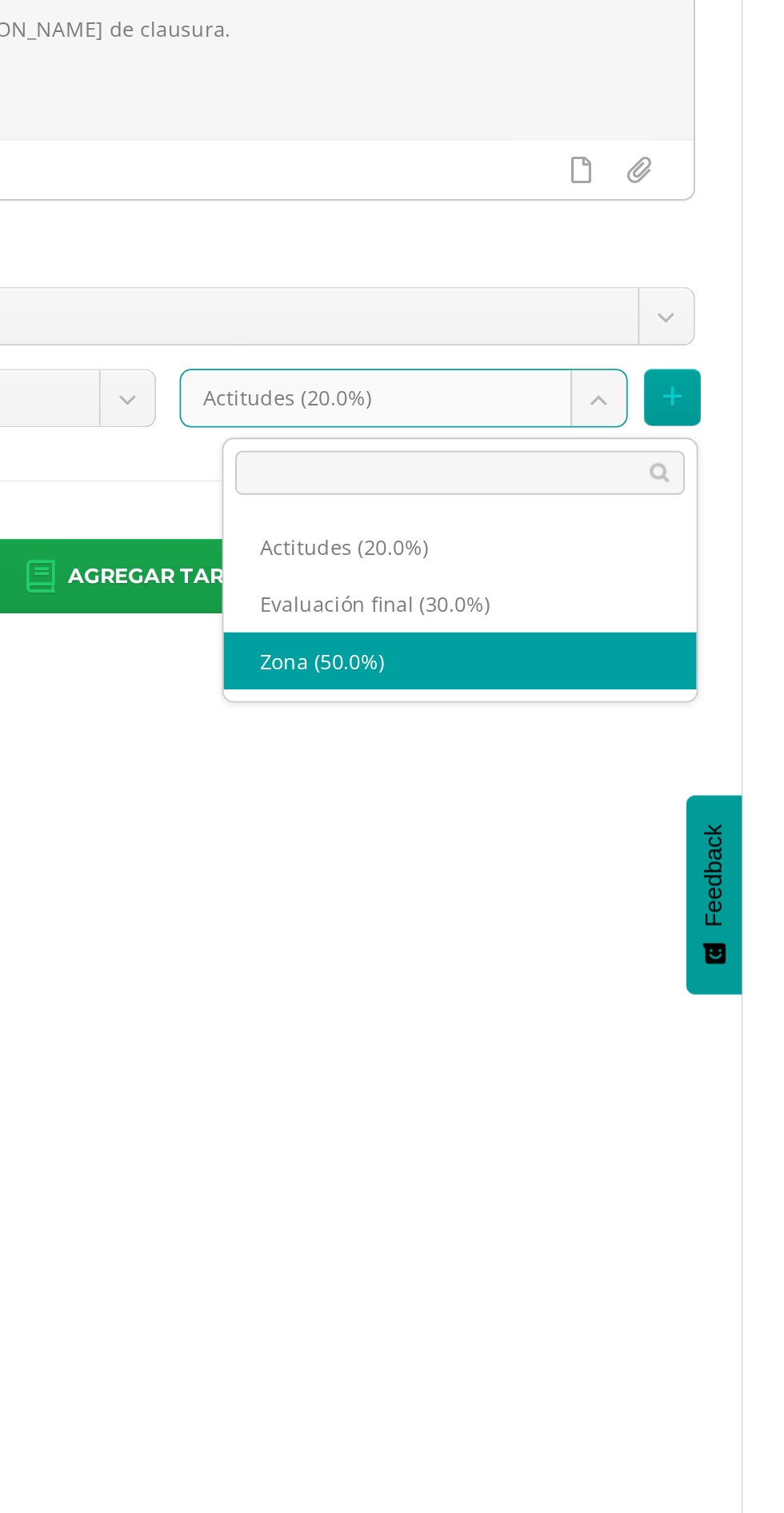
select select "172207"
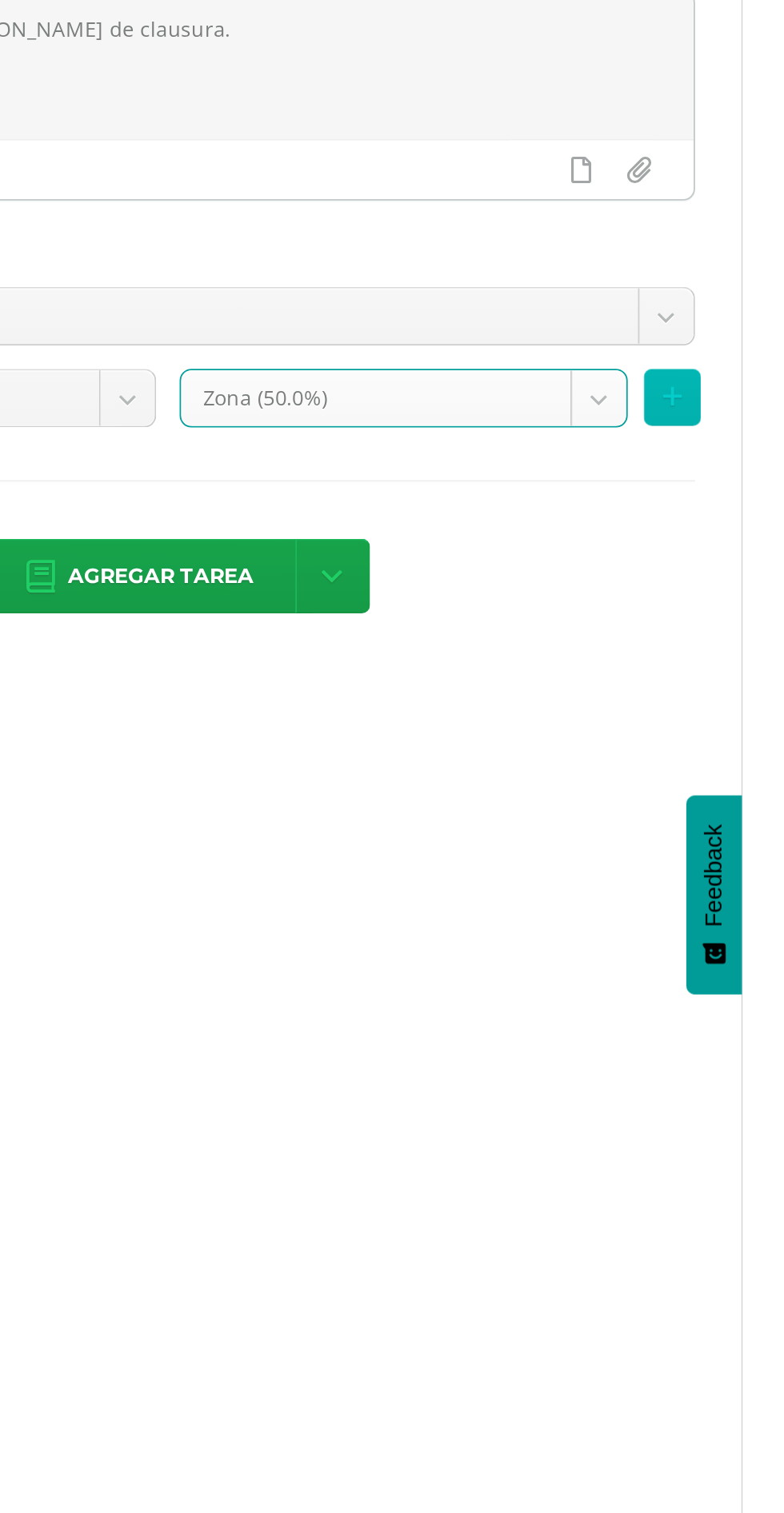
click at [751, 487] on icon at bounding box center [745, 485] width 10 height 13
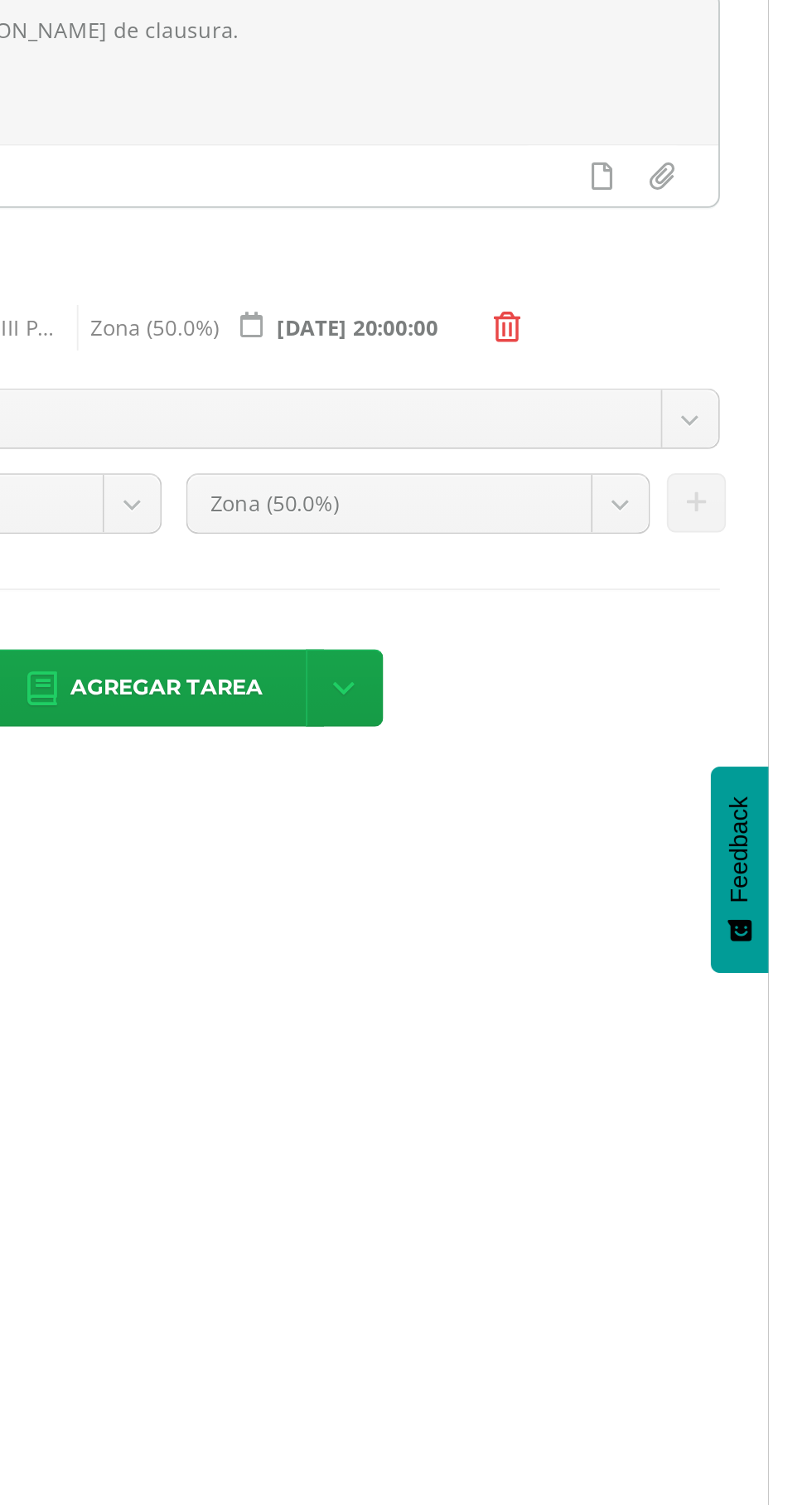
click at [659, 510] on body "Tarea asignada exitosamente Estudiantes Disciplina Asistencia Mis cursos Archiv…" at bounding box center [406, 437] width 812 height 875
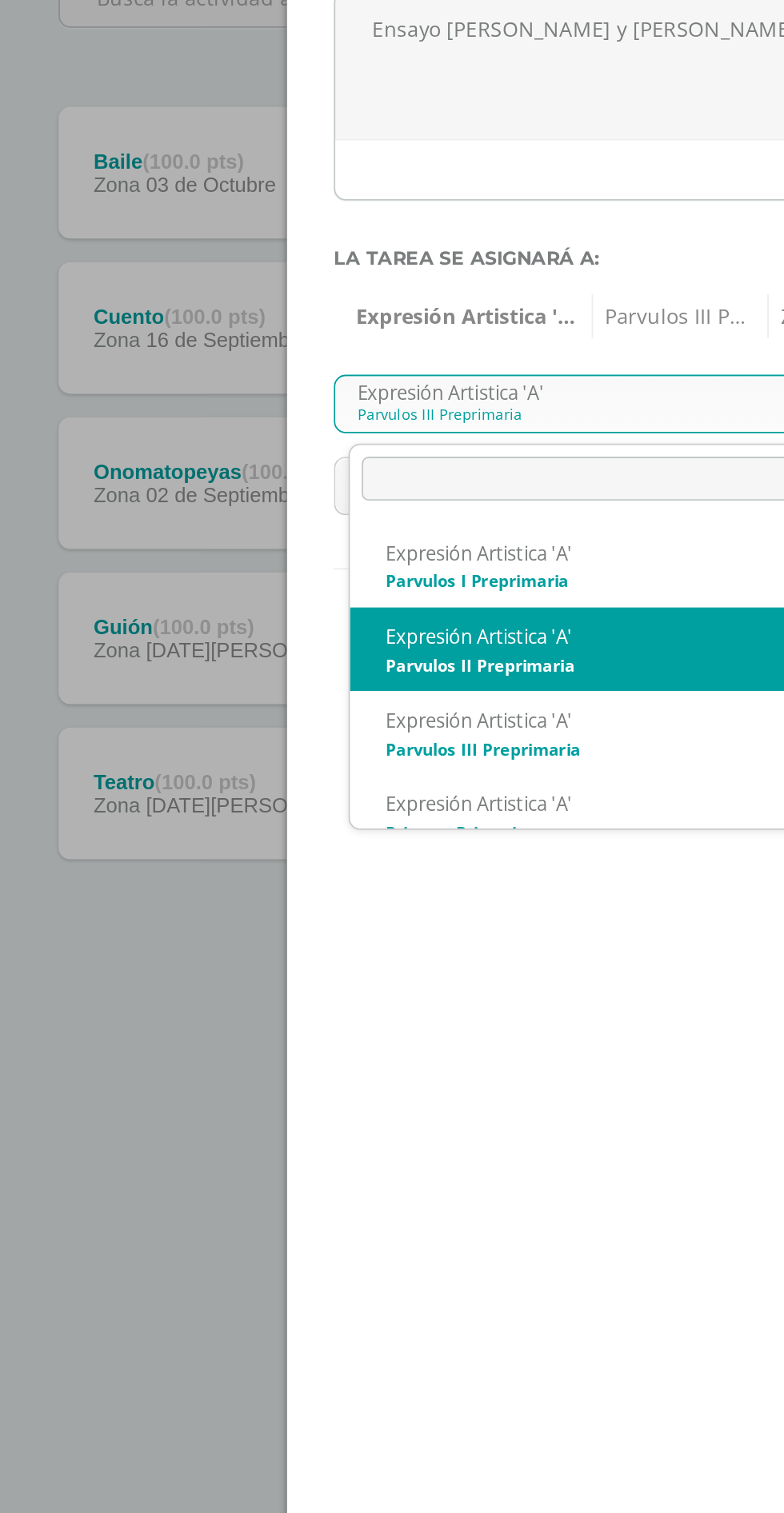
select select "156443"
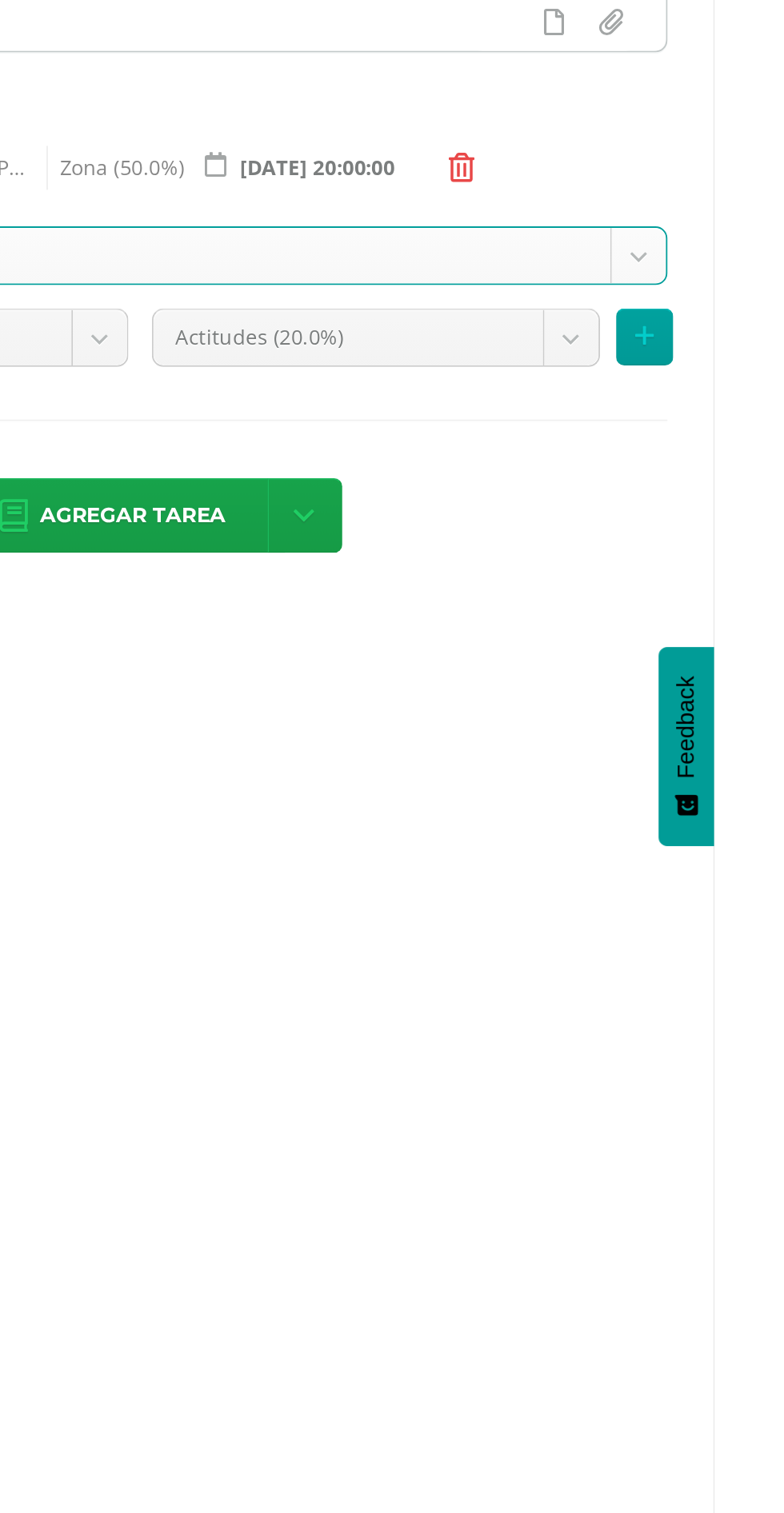
click at [677, 542] on body "Tarea asignada exitosamente Estudiantes Disciplina Asistencia Mis cursos Archiv…" at bounding box center [392, 422] width 784 height 844
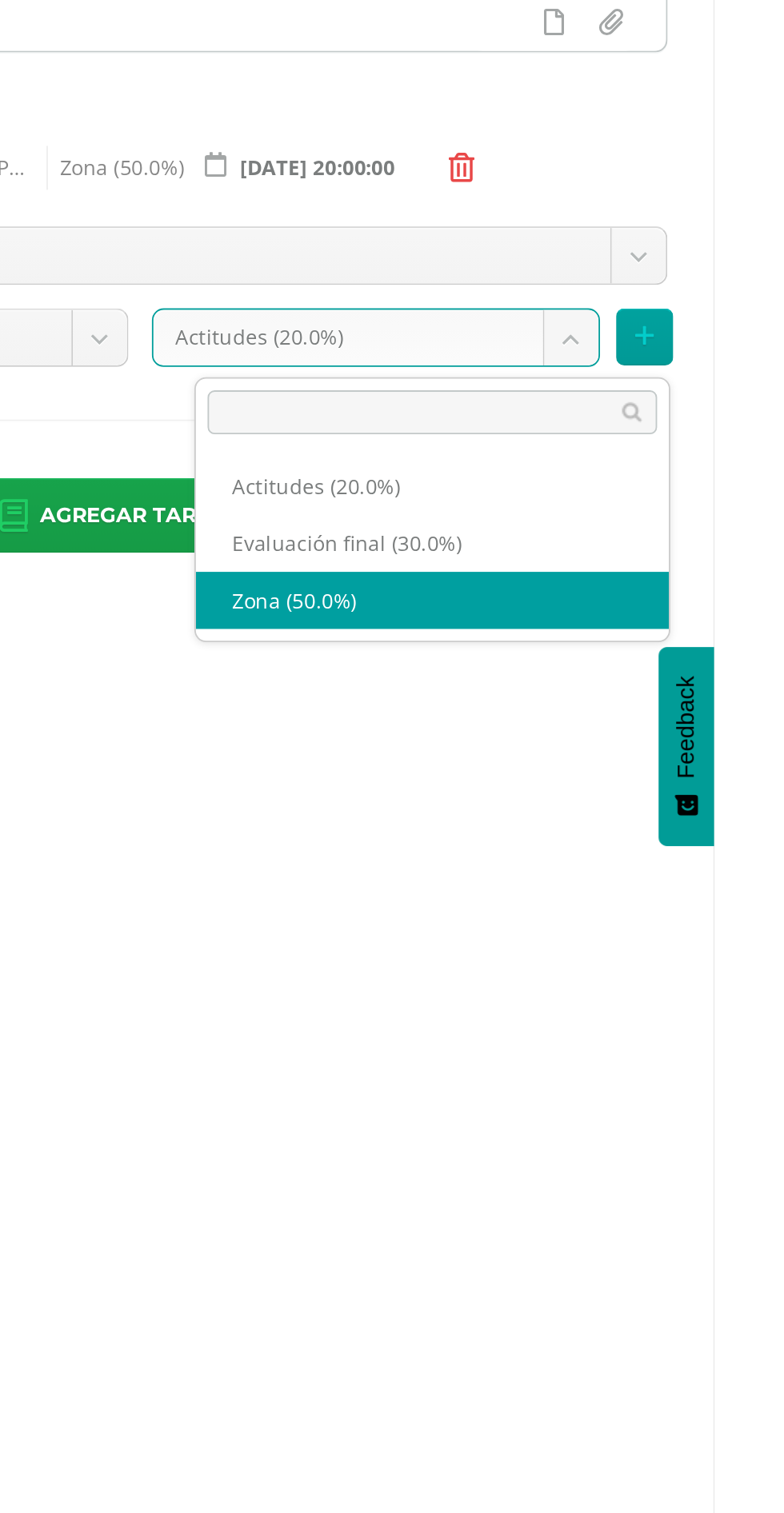
select select "172210"
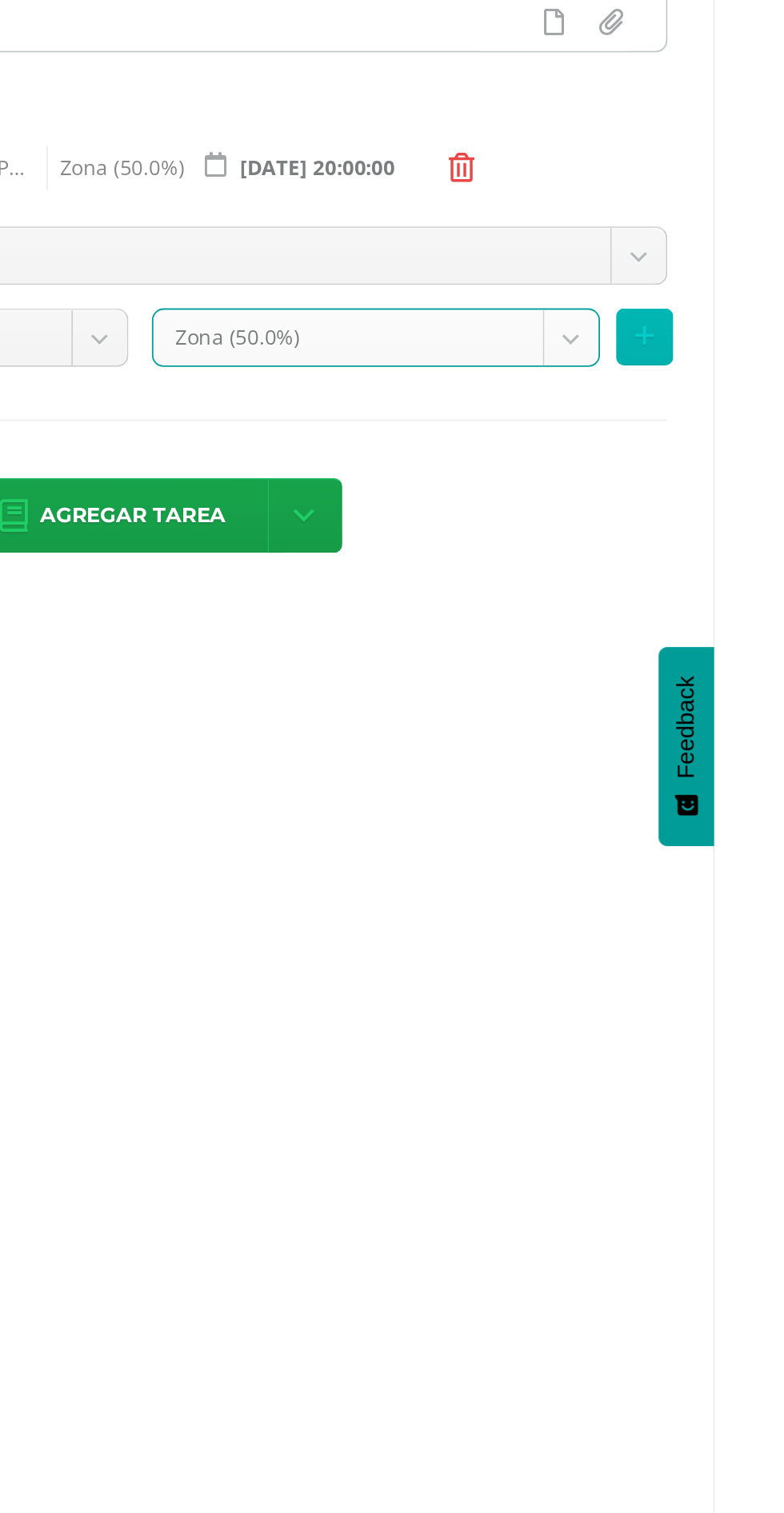
click at [751, 529] on icon at bounding box center [745, 533] width 10 height 13
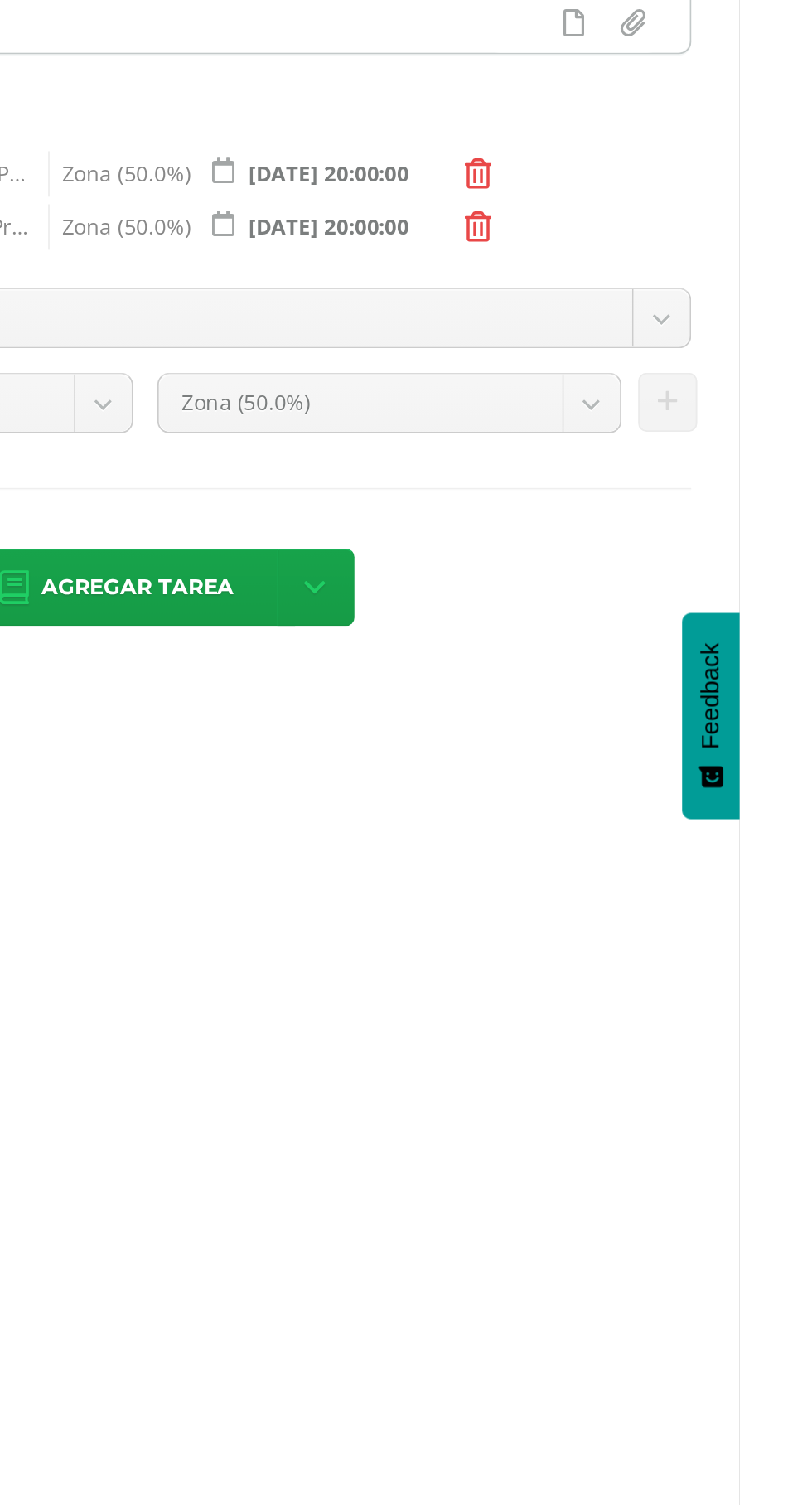
click at [699, 539] on body "Tarea asignada exitosamente Estudiantes Disciplina Asistencia Mis cursos Archiv…" at bounding box center [406, 437] width 812 height 875
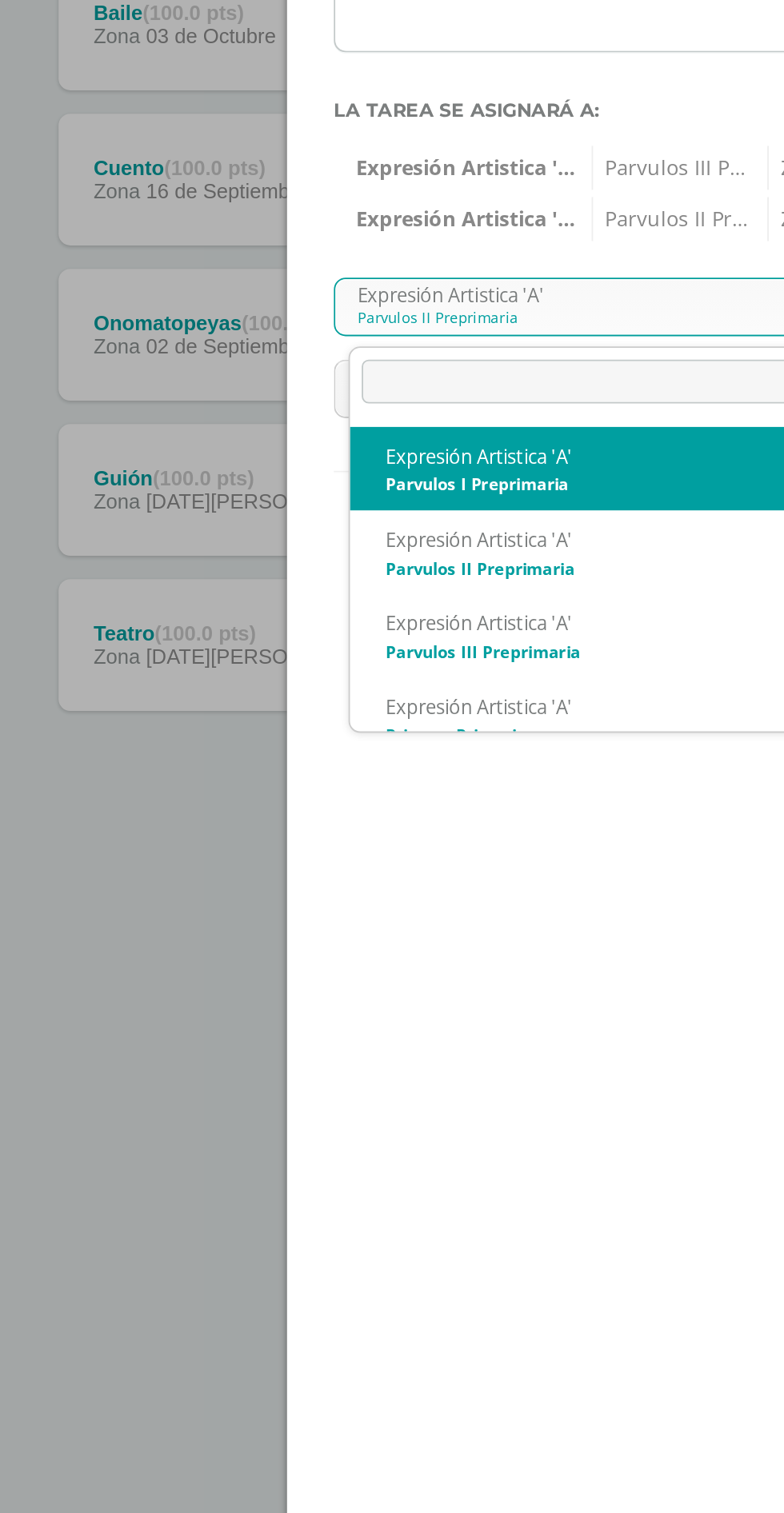
select select "156403"
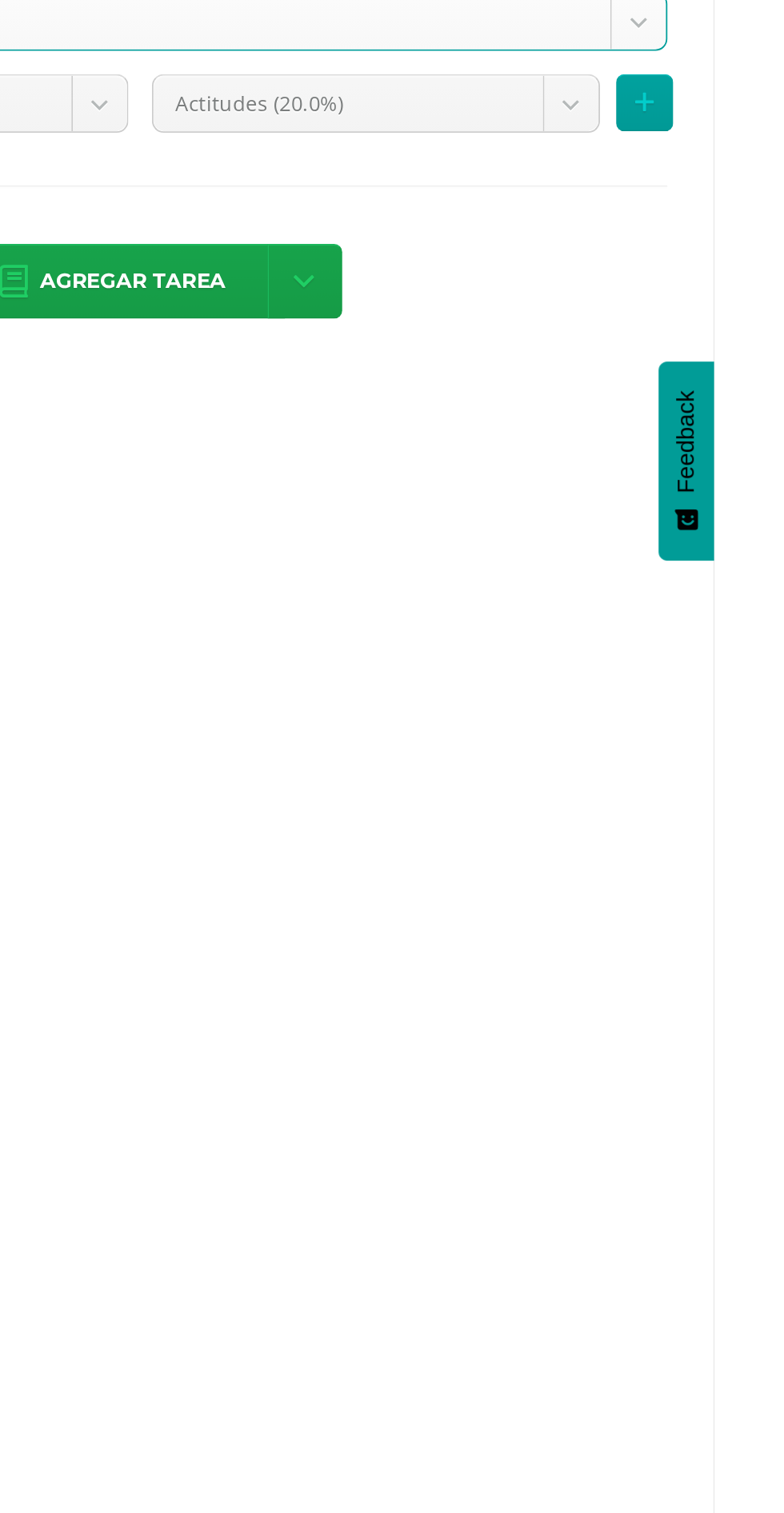
click at [640, 558] on body "Tarea asignada exitosamente Estudiantes Disciplina Asistencia Mis cursos Archiv…" at bounding box center [392, 422] width 784 height 844
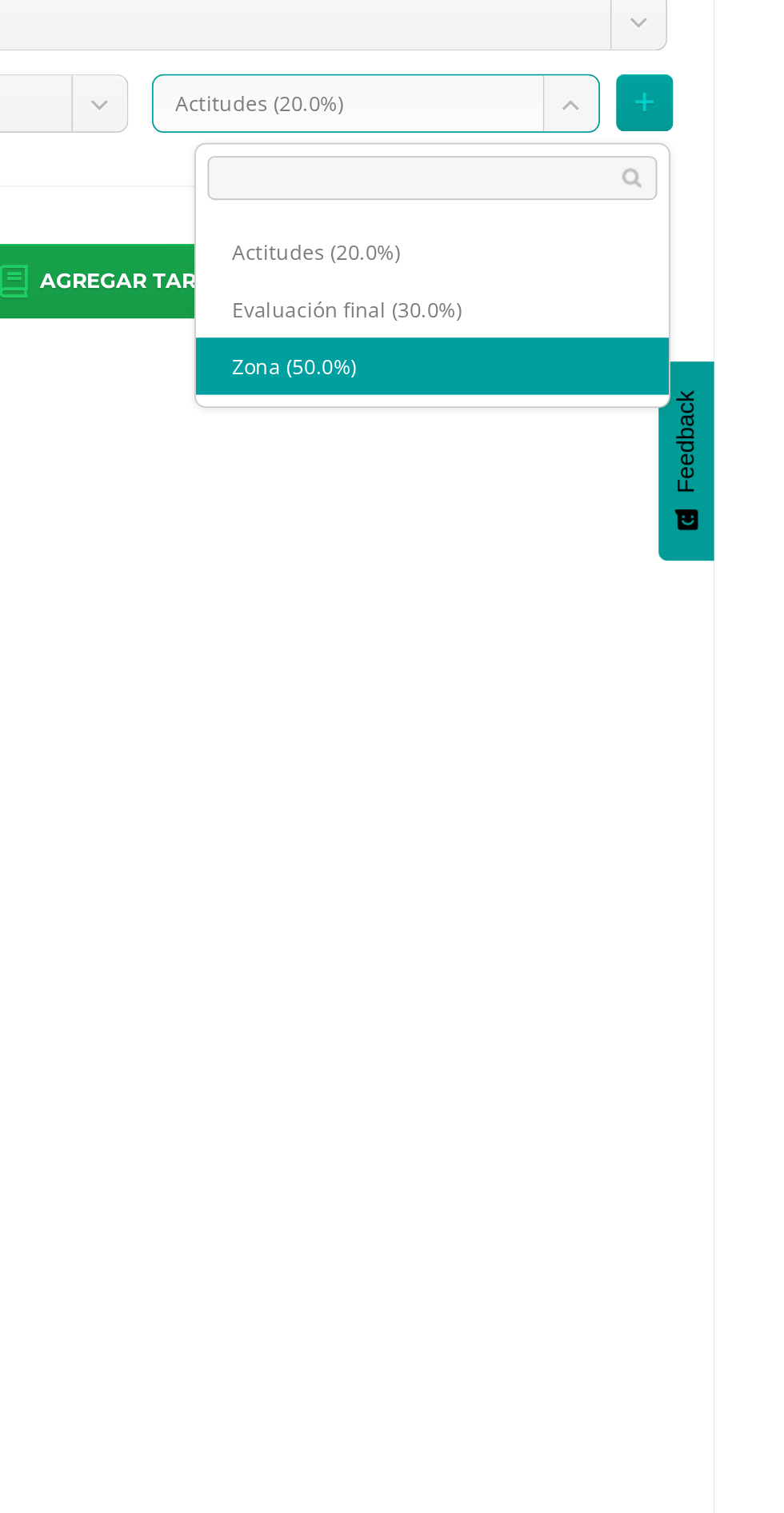
select select "172213"
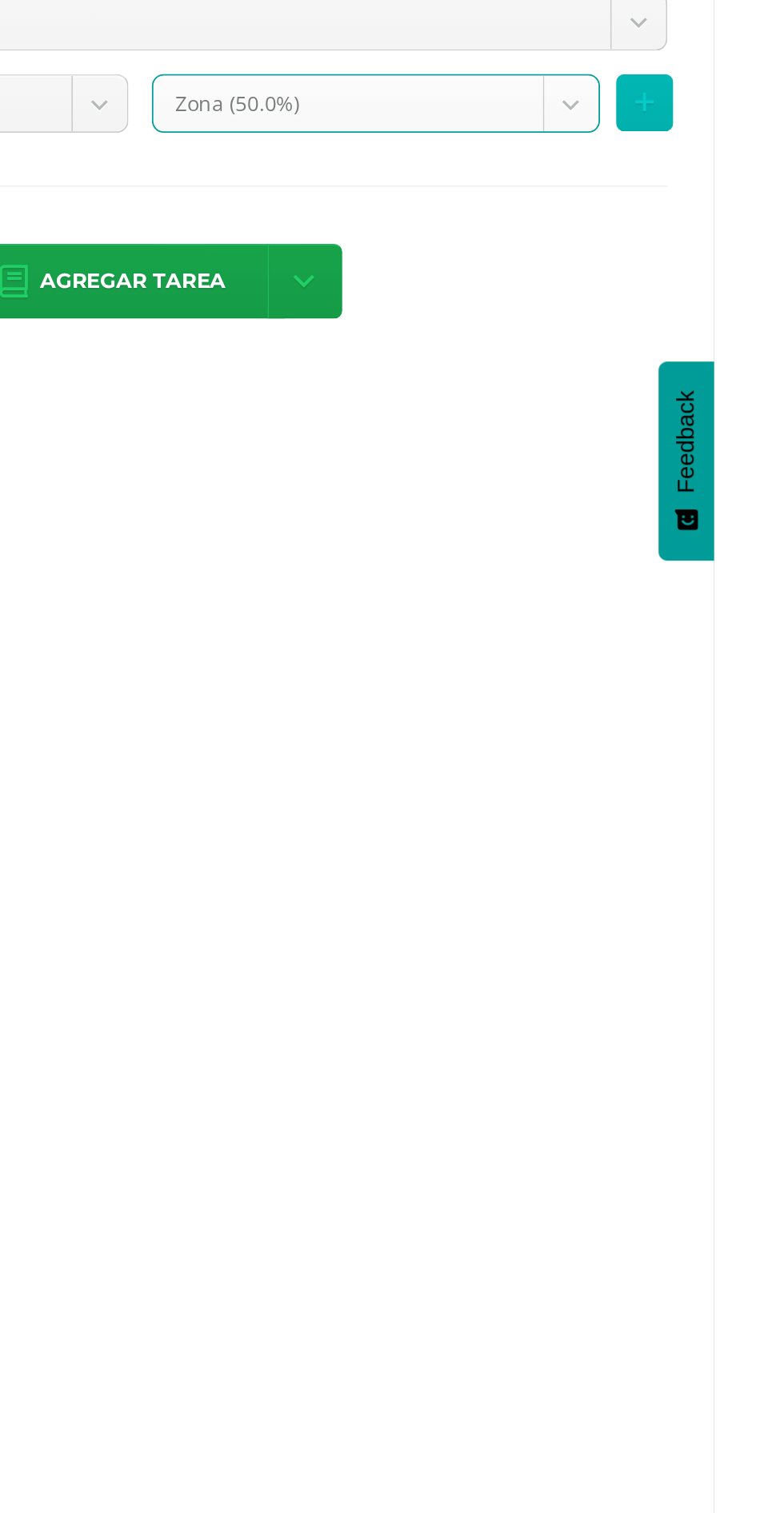
click at [761, 562] on button at bounding box center [746, 561] width 31 height 31
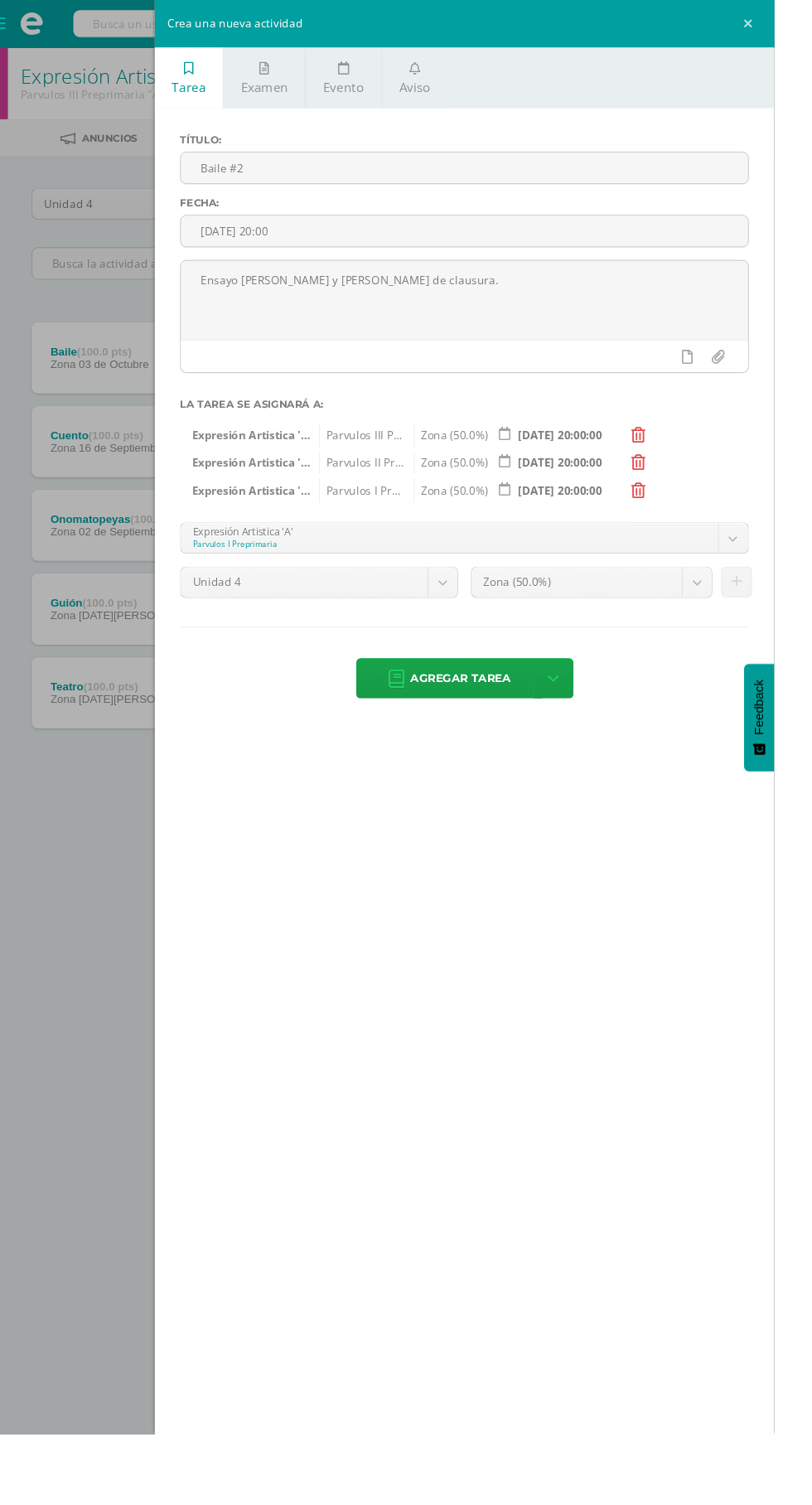
click at [473, 700] on span "Agregar tarea" at bounding box center [483, 711] width 105 height 41
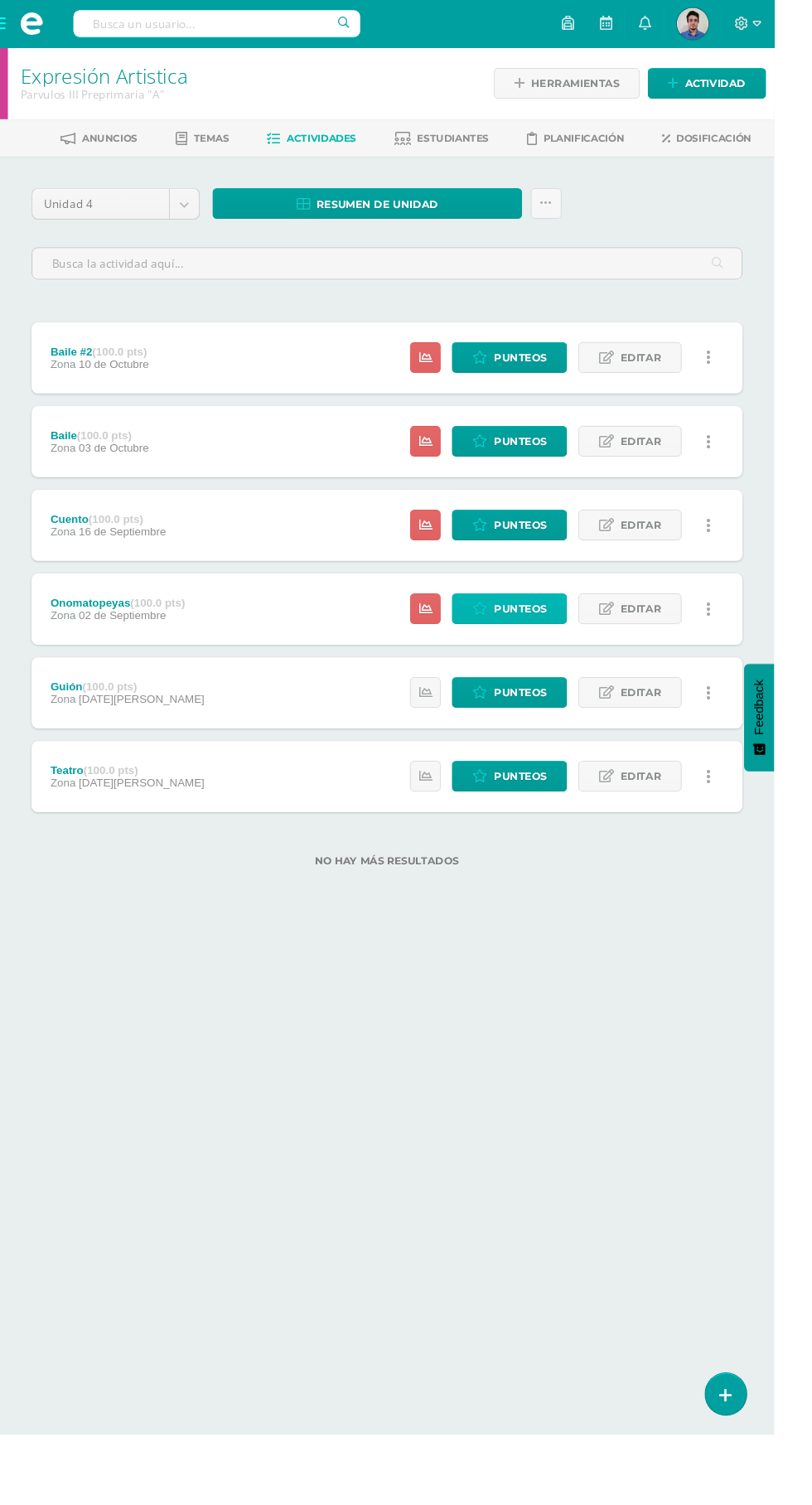
click at [533, 643] on span "Punteos" at bounding box center [545, 638] width 55 height 31
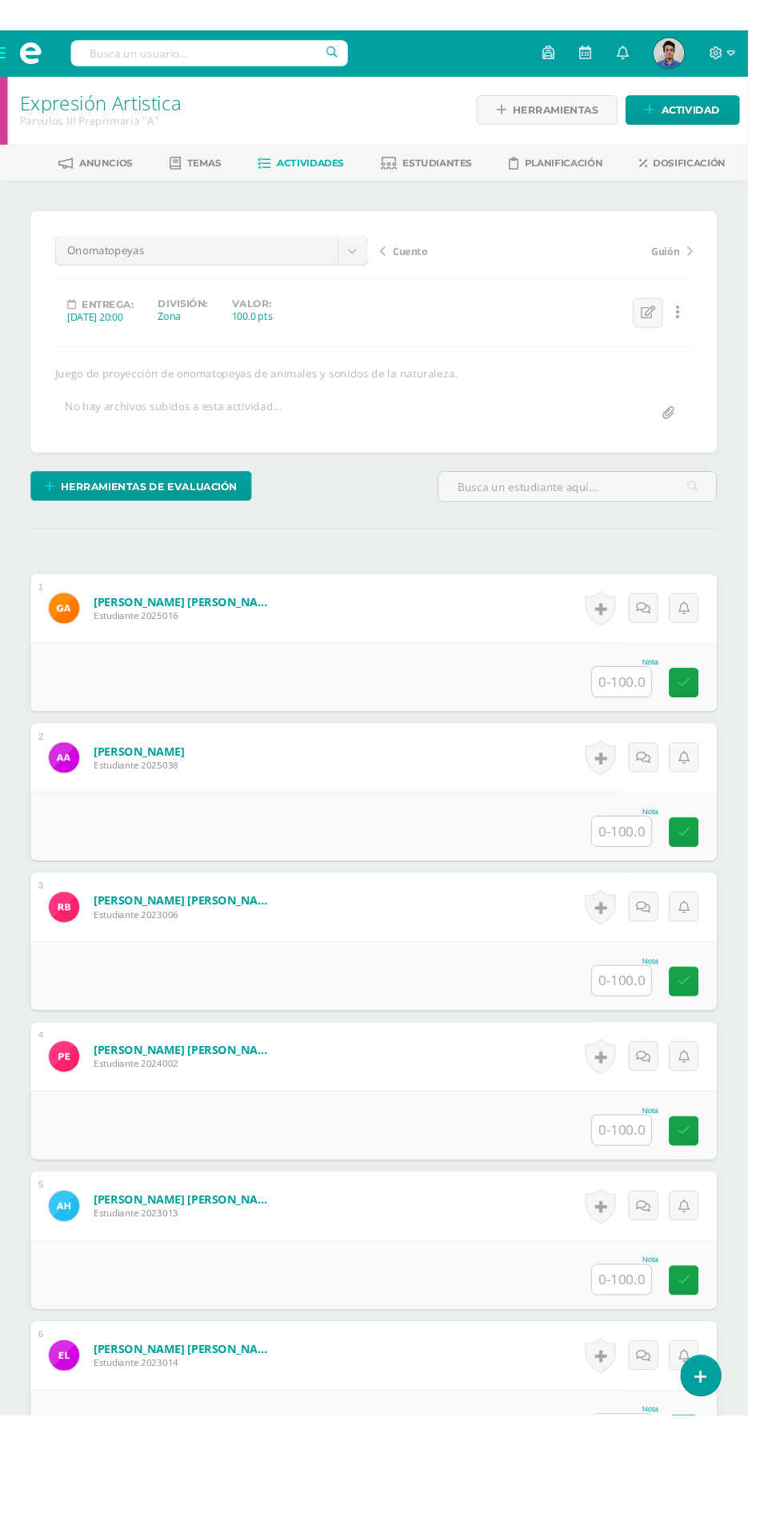
scroll to position [2, 0]
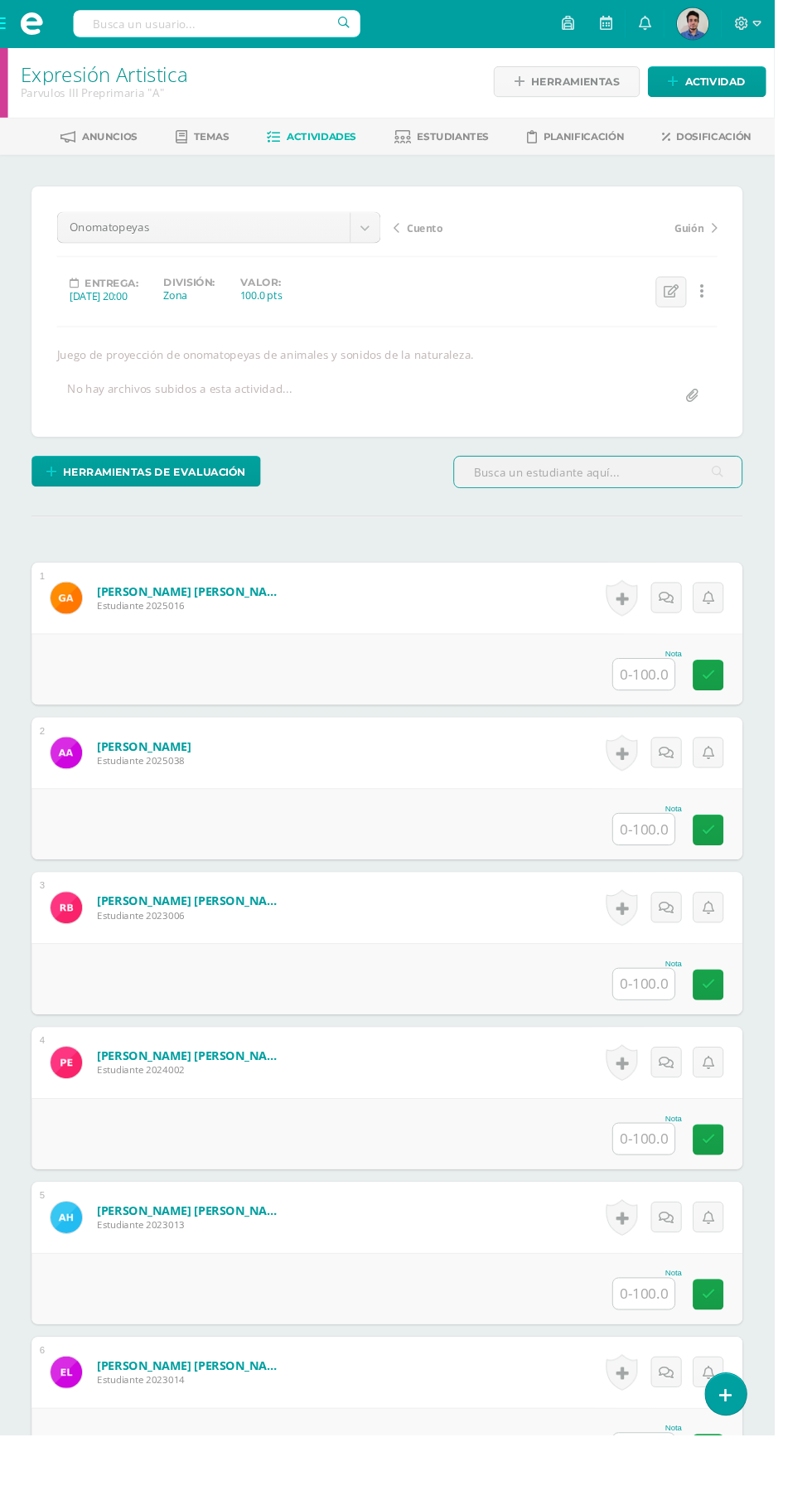
click at [674, 711] on input "text" at bounding box center [675, 707] width 64 height 33
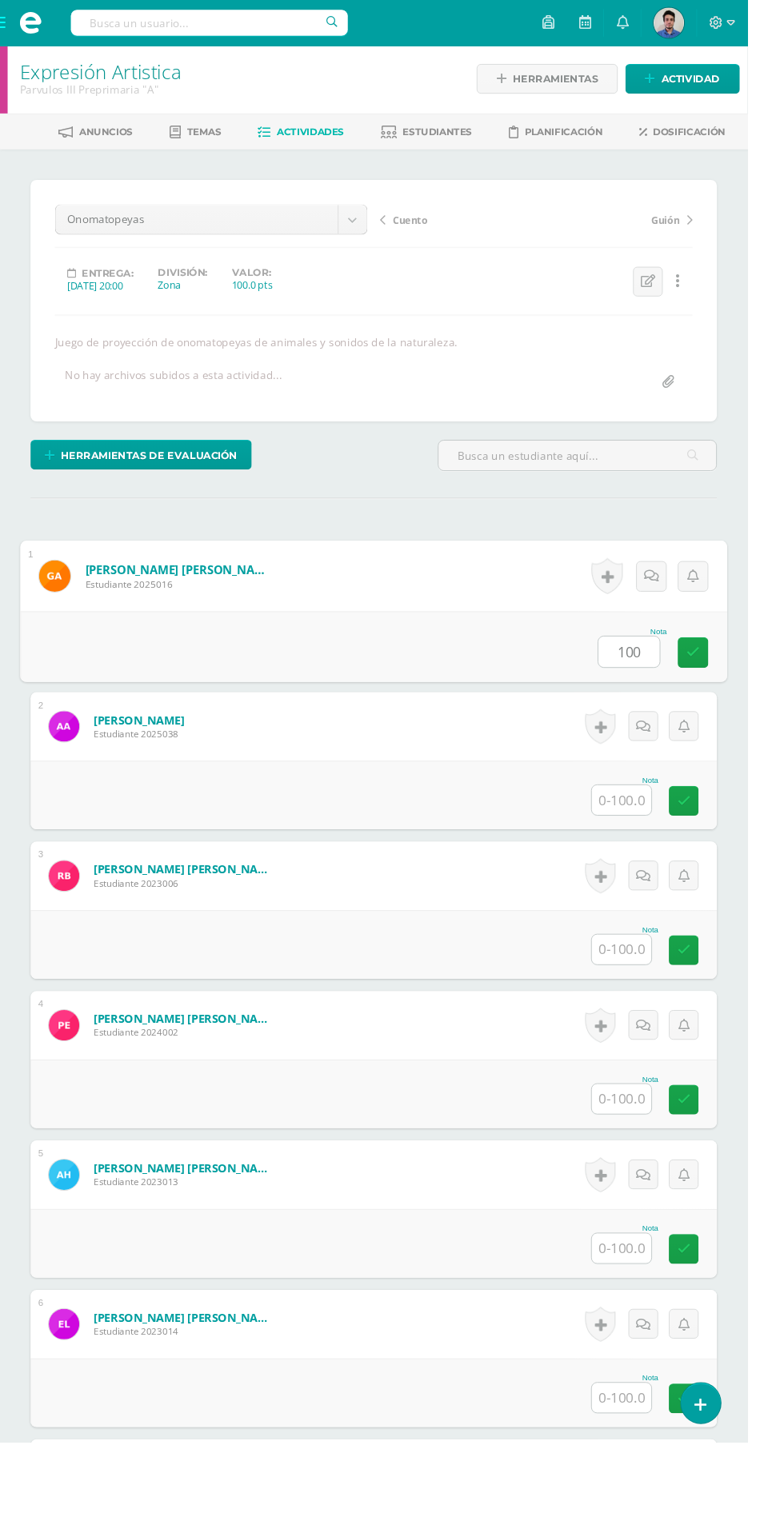
type input "100"
click at [647, 839] on input "text" at bounding box center [651, 839] width 62 height 31
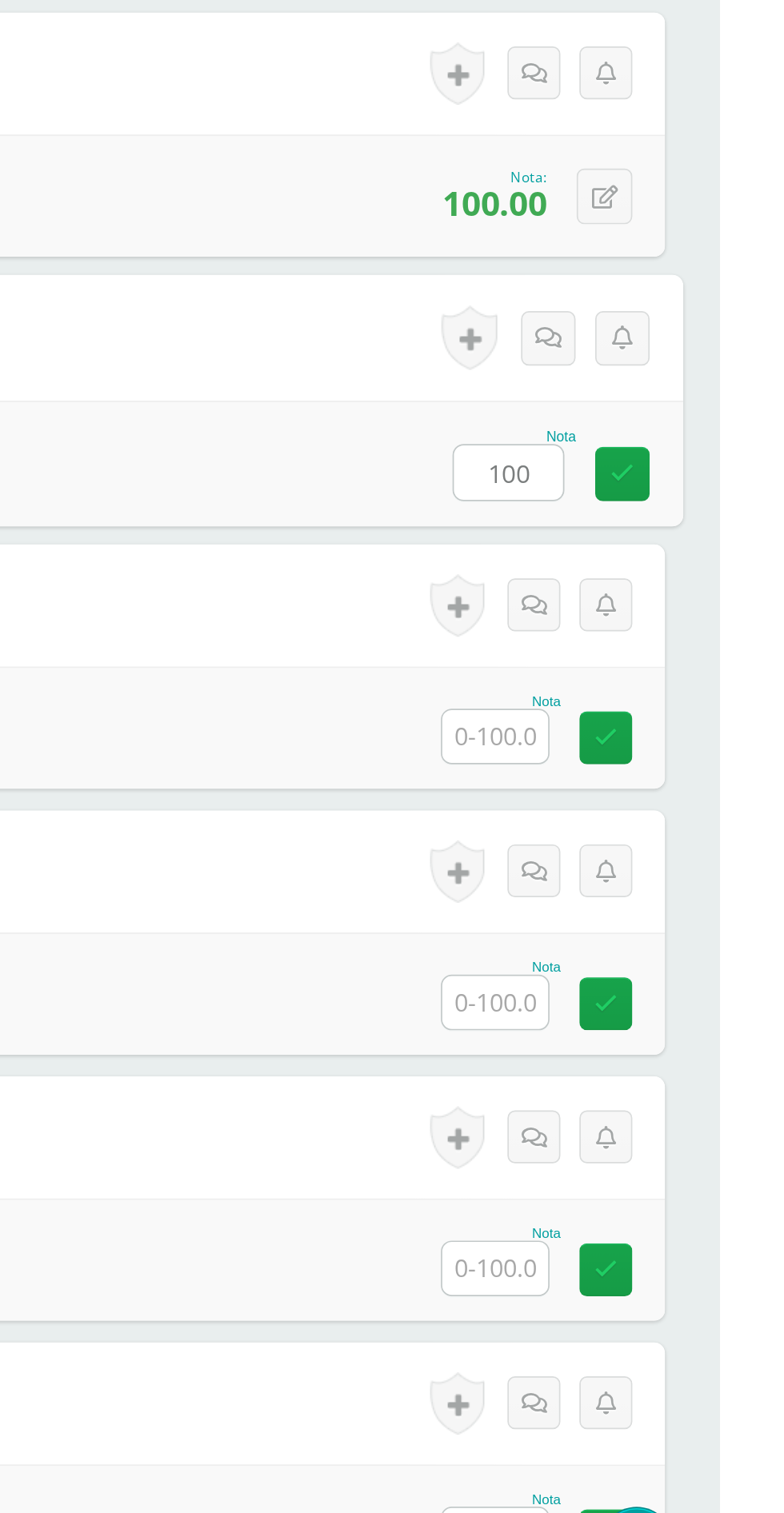
type input "100"
click at [651, 1004] on input "text" at bounding box center [651, 996] width 62 height 31
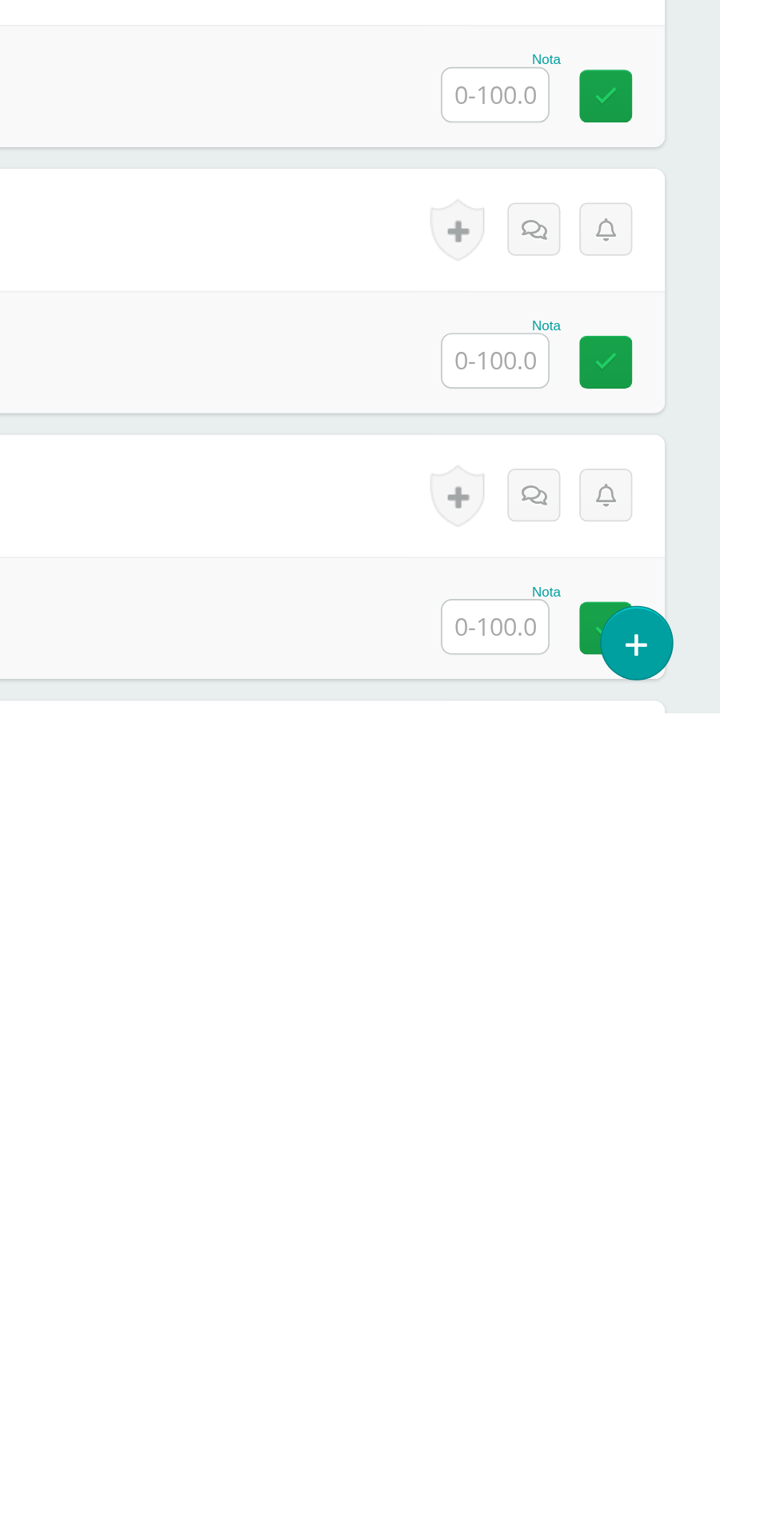
type input "100"
click at [664, 1153] on input "text" at bounding box center [651, 1149] width 62 height 31
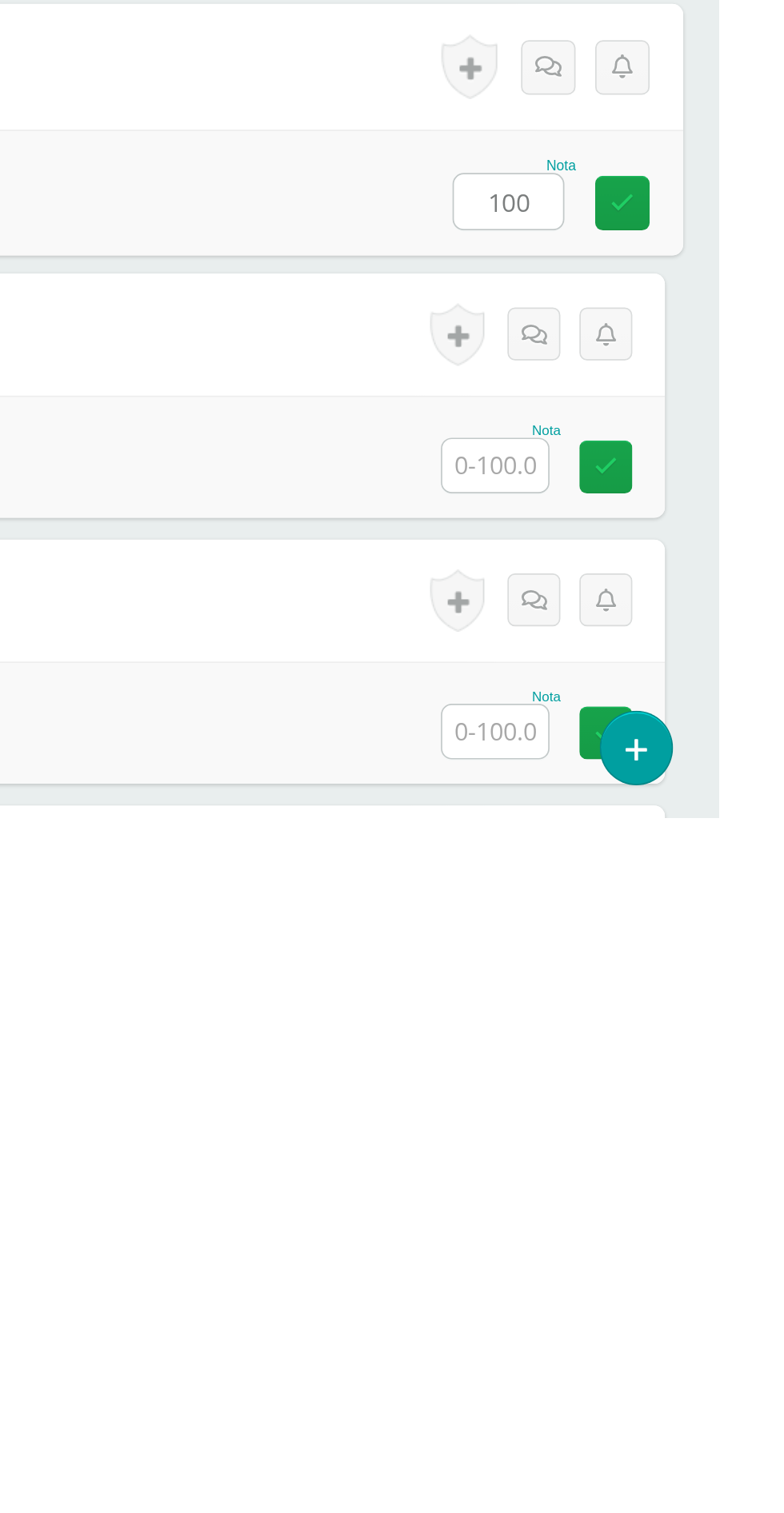
type input "100"
click at [661, 1313] on input "text" at bounding box center [651, 1305] width 62 height 31
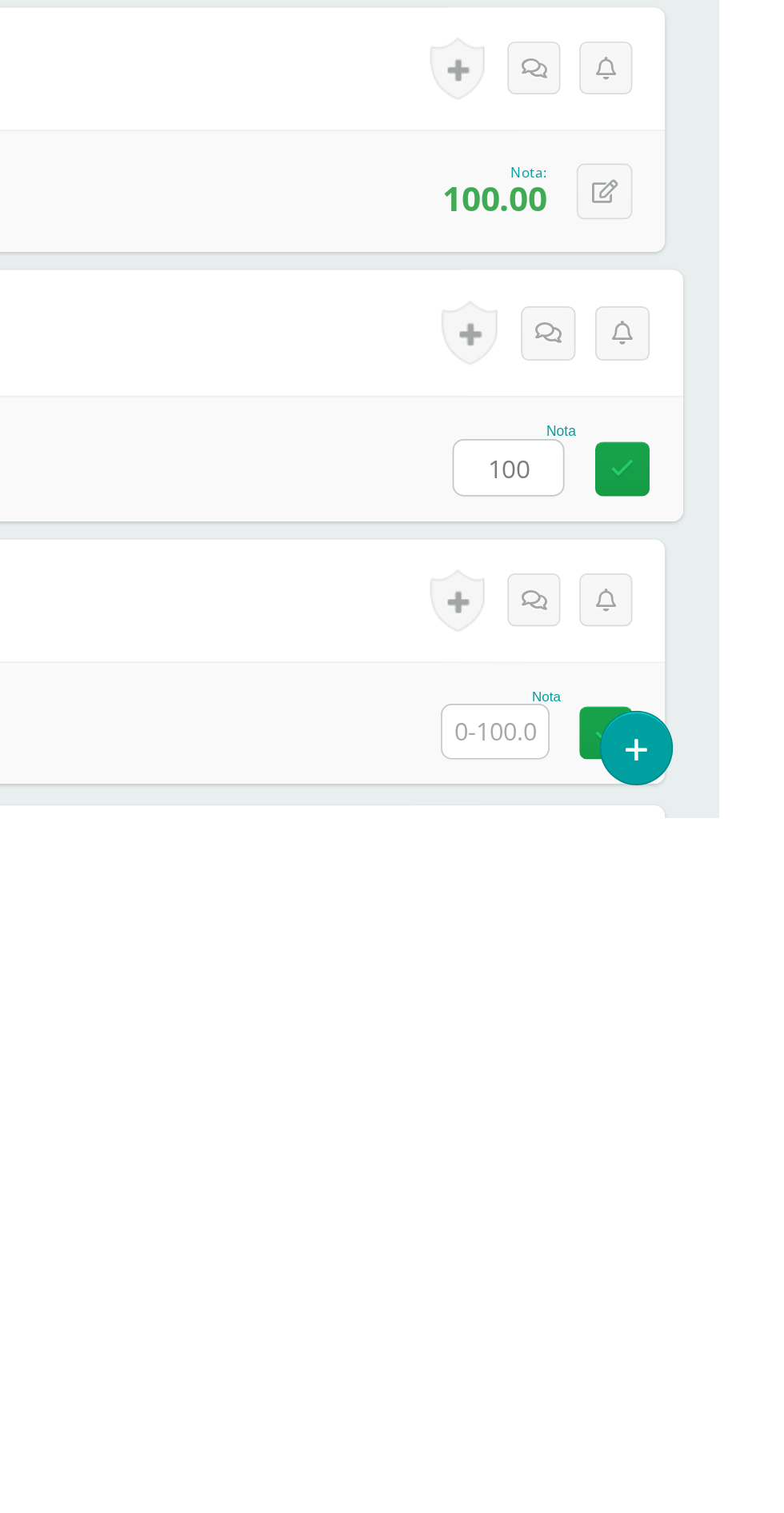
type input "100"
click at [641, 1452] on input "text" at bounding box center [651, 1462] width 62 height 31
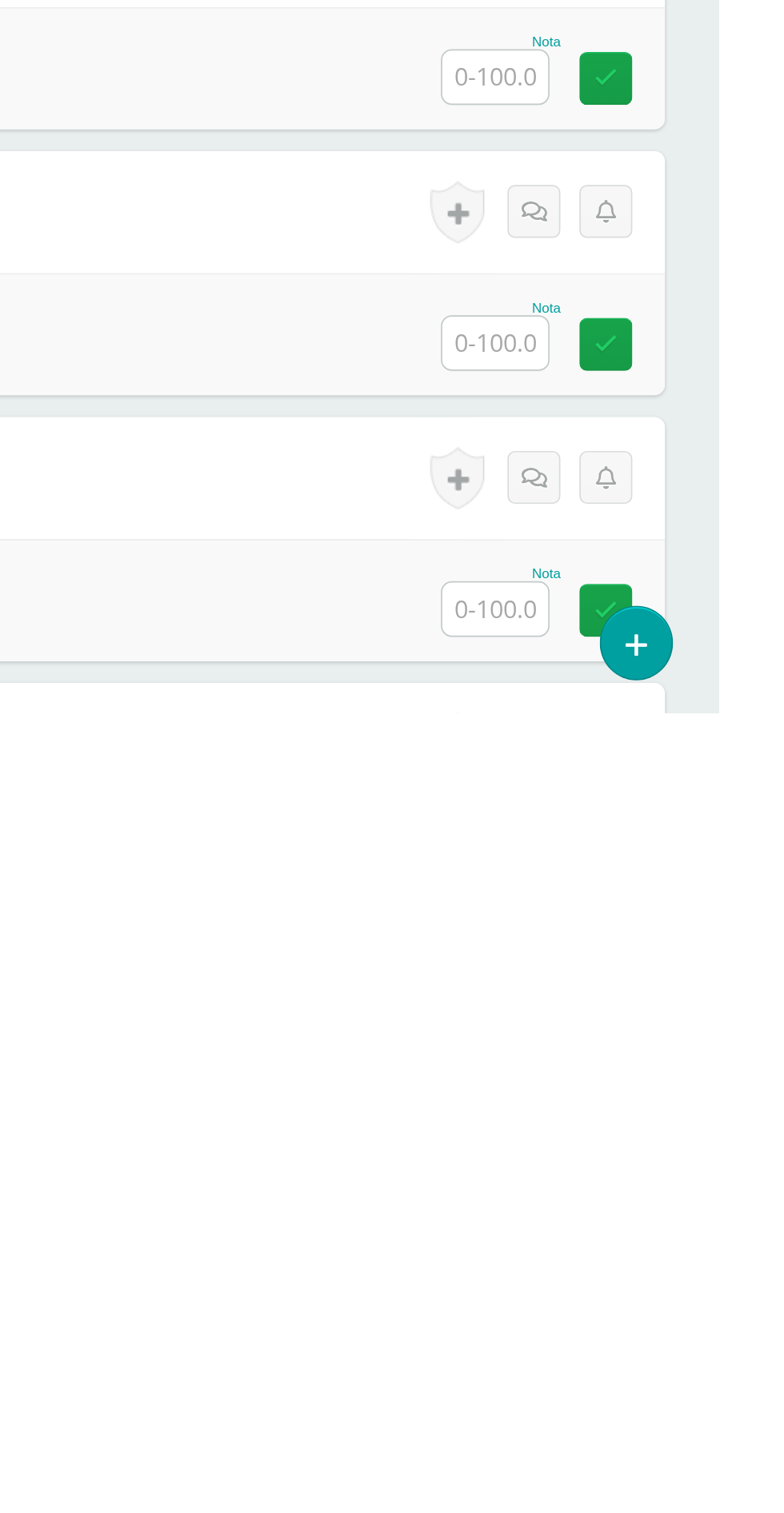
type input "100"
click at [650, 1138] on input "text" at bounding box center [651, 1138] width 62 height 31
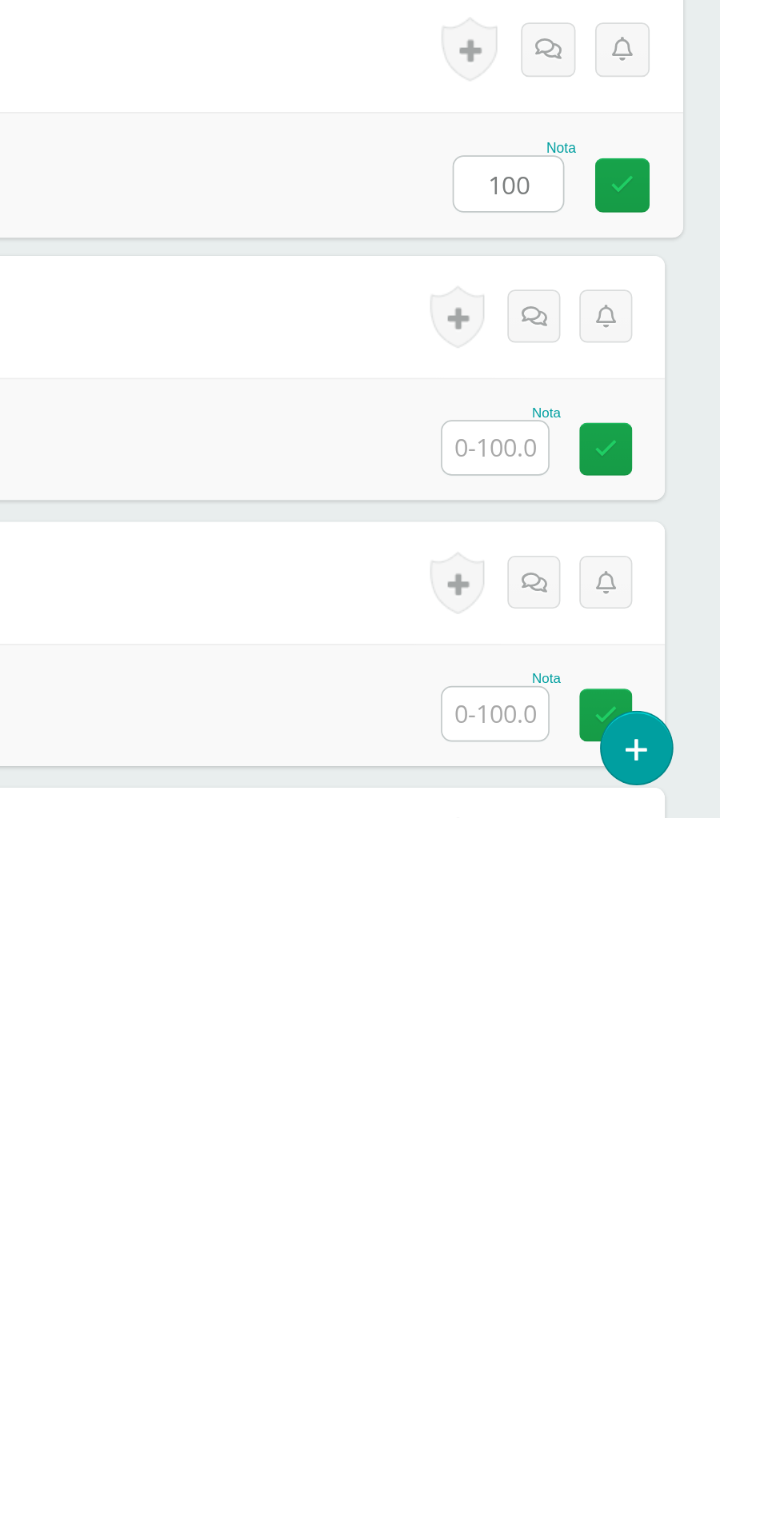
type input "100"
click at [633, 1295] on input "text" at bounding box center [651, 1295] width 62 height 31
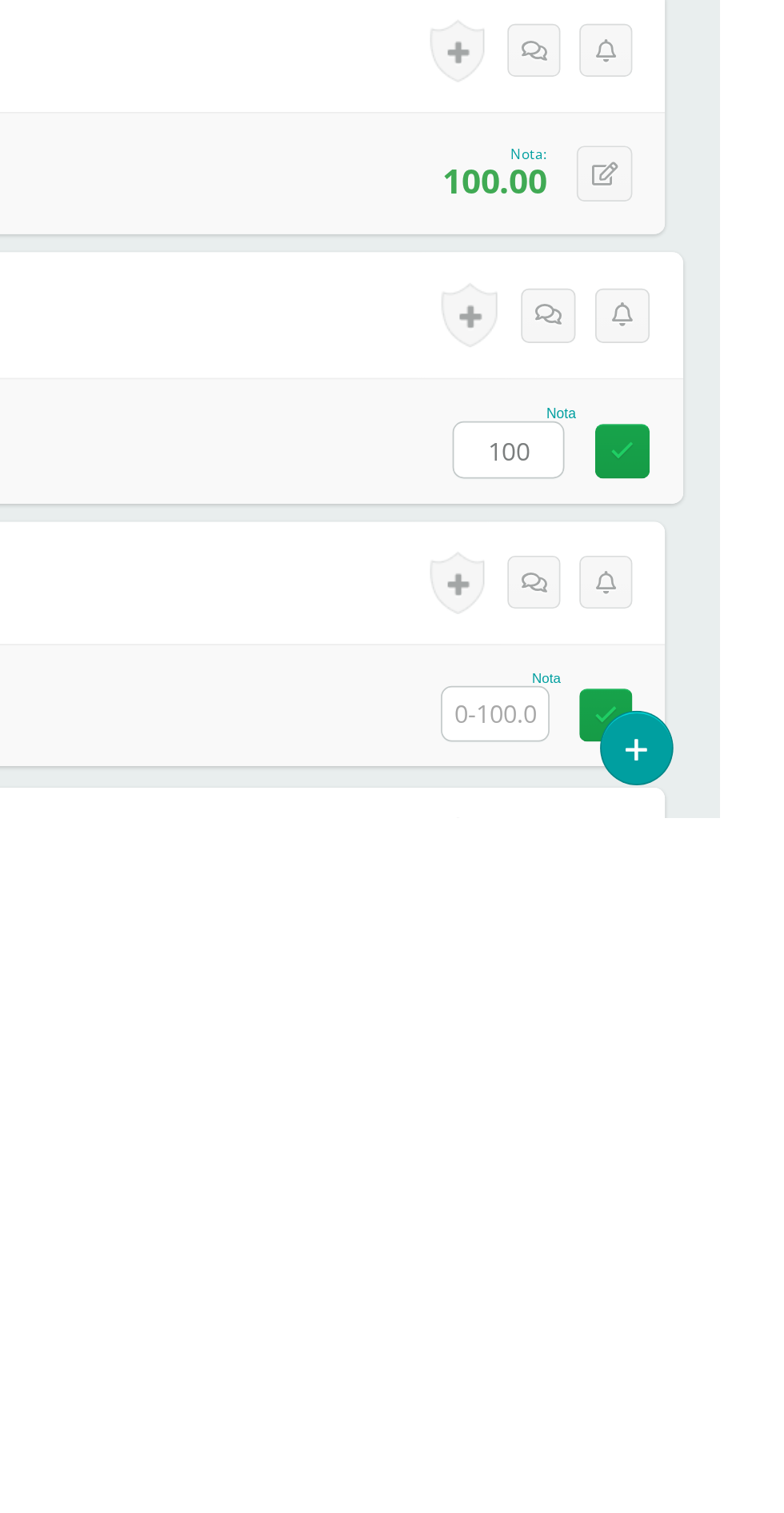
type input "100"
click at [674, 1452] on input "text" at bounding box center [651, 1452] width 62 height 31
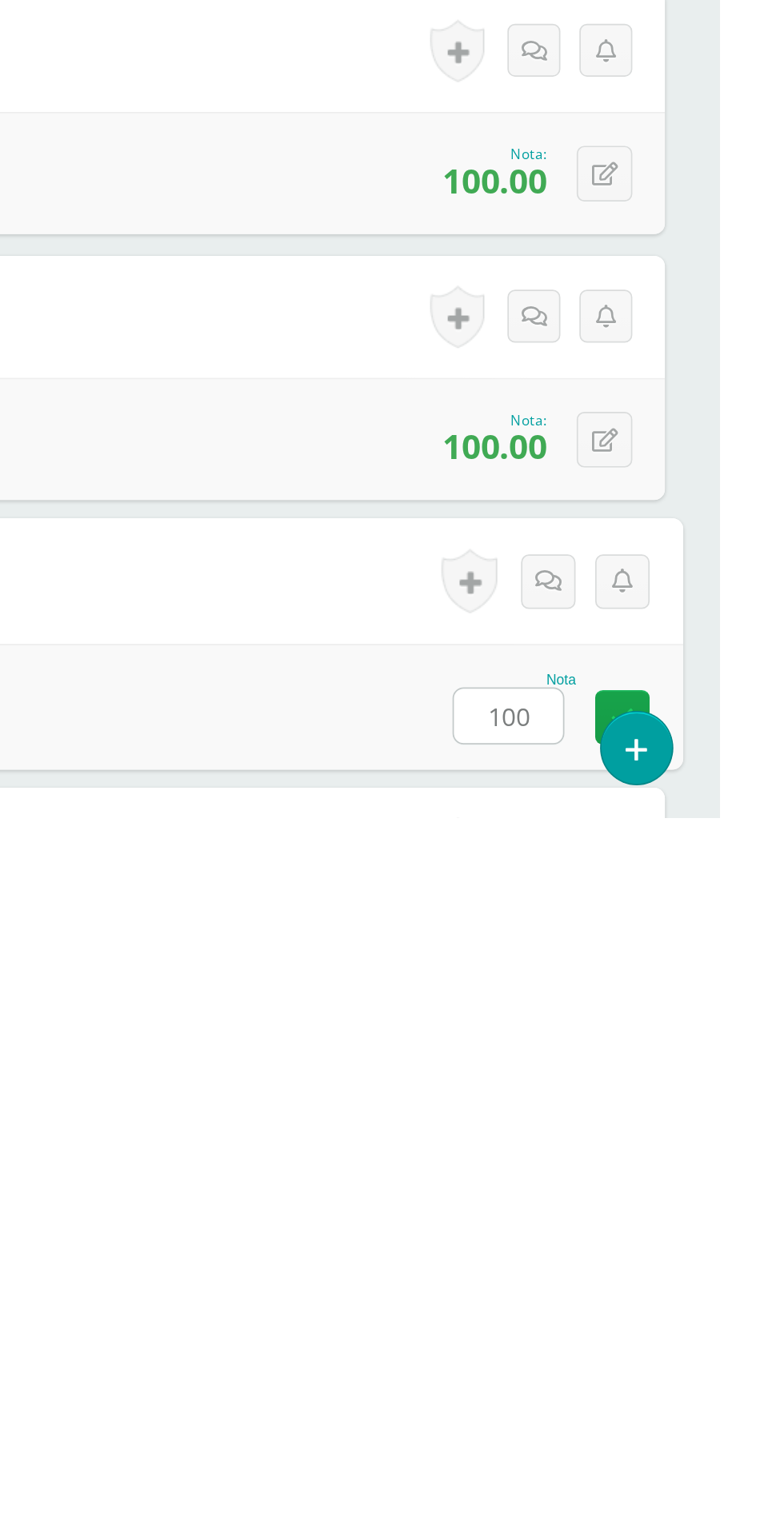
type input "100"
click at [508, 1427] on div "Nota 100" at bounding box center [392, 1448] width 741 height 74
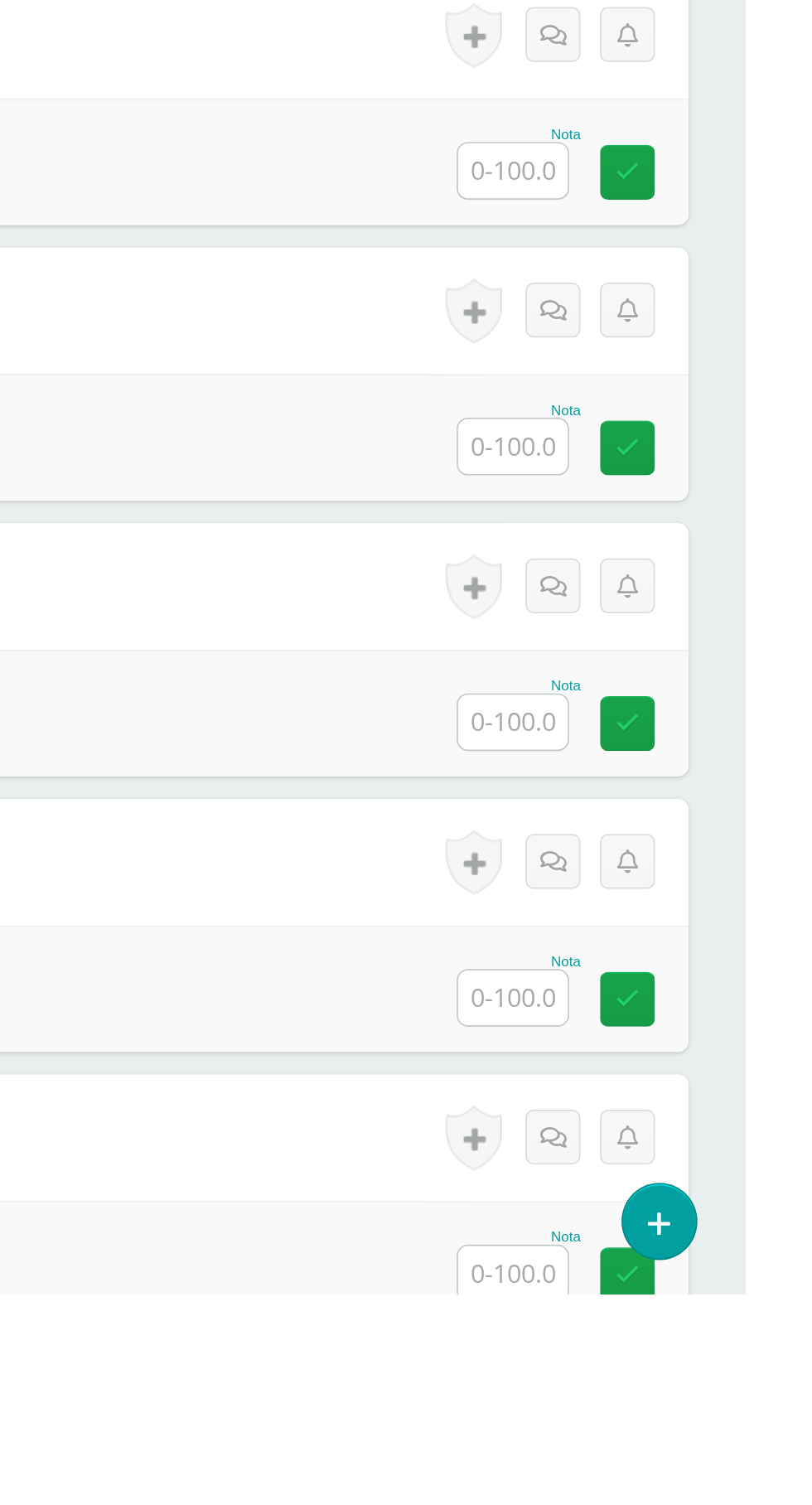
click at [675, 835] on input "text" at bounding box center [675, 843] width 64 height 33
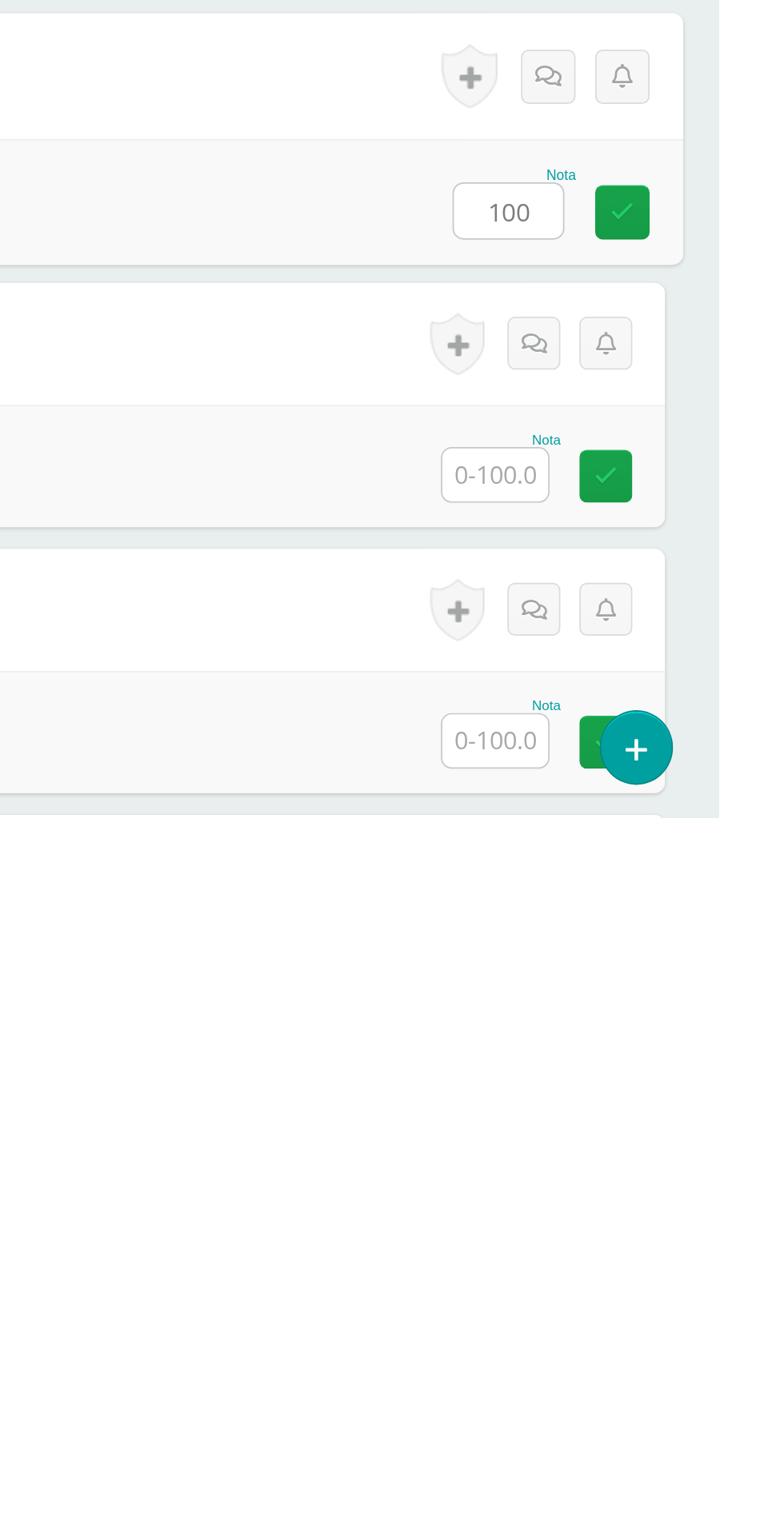
type input "100"
click at [648, 1310] on input "text" at bounding box center [651, 1311] width 62 height 31
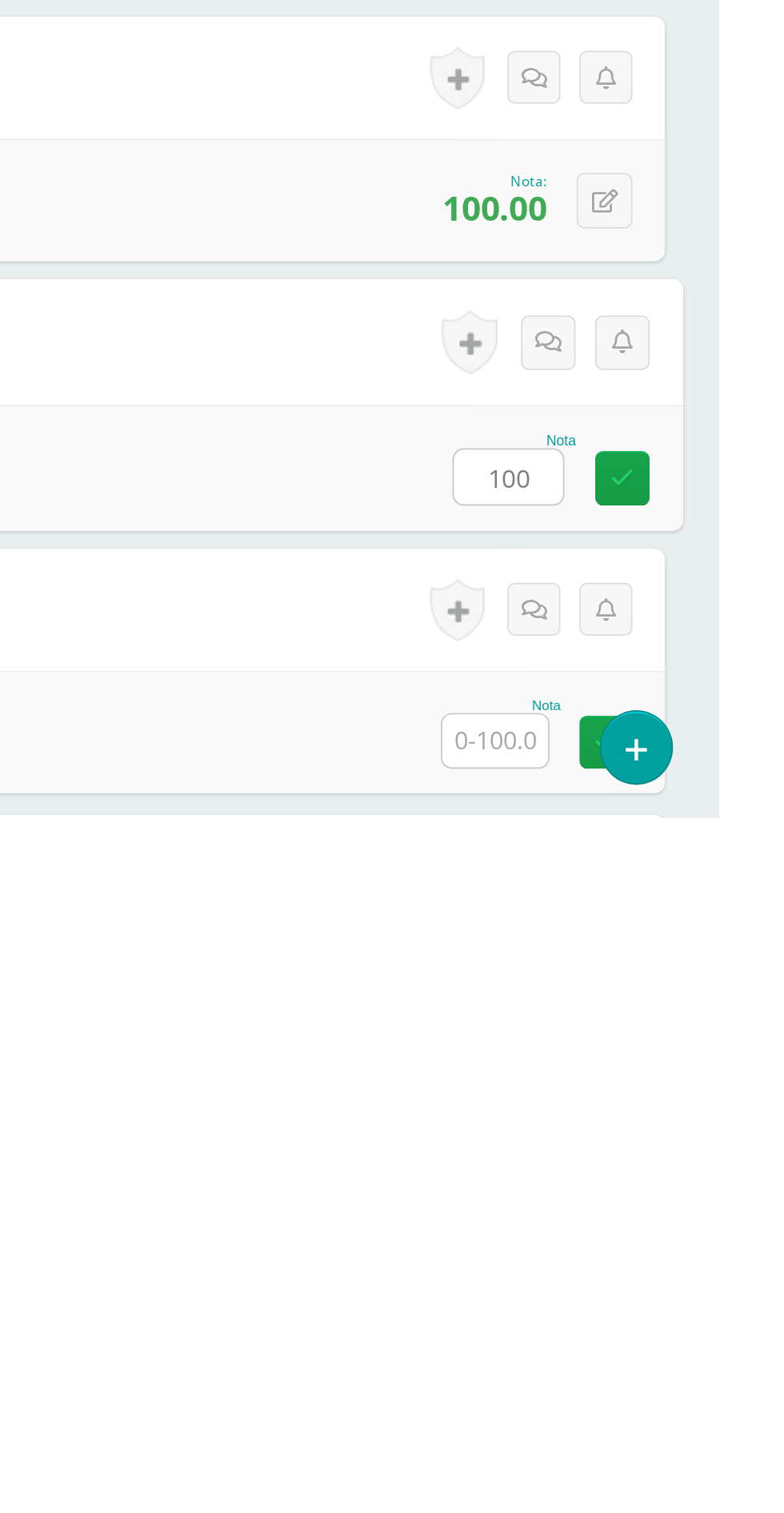
type input "100"
click at [638, 1452] on input "text" at bounding box center [651, 1468] width 62 height 31
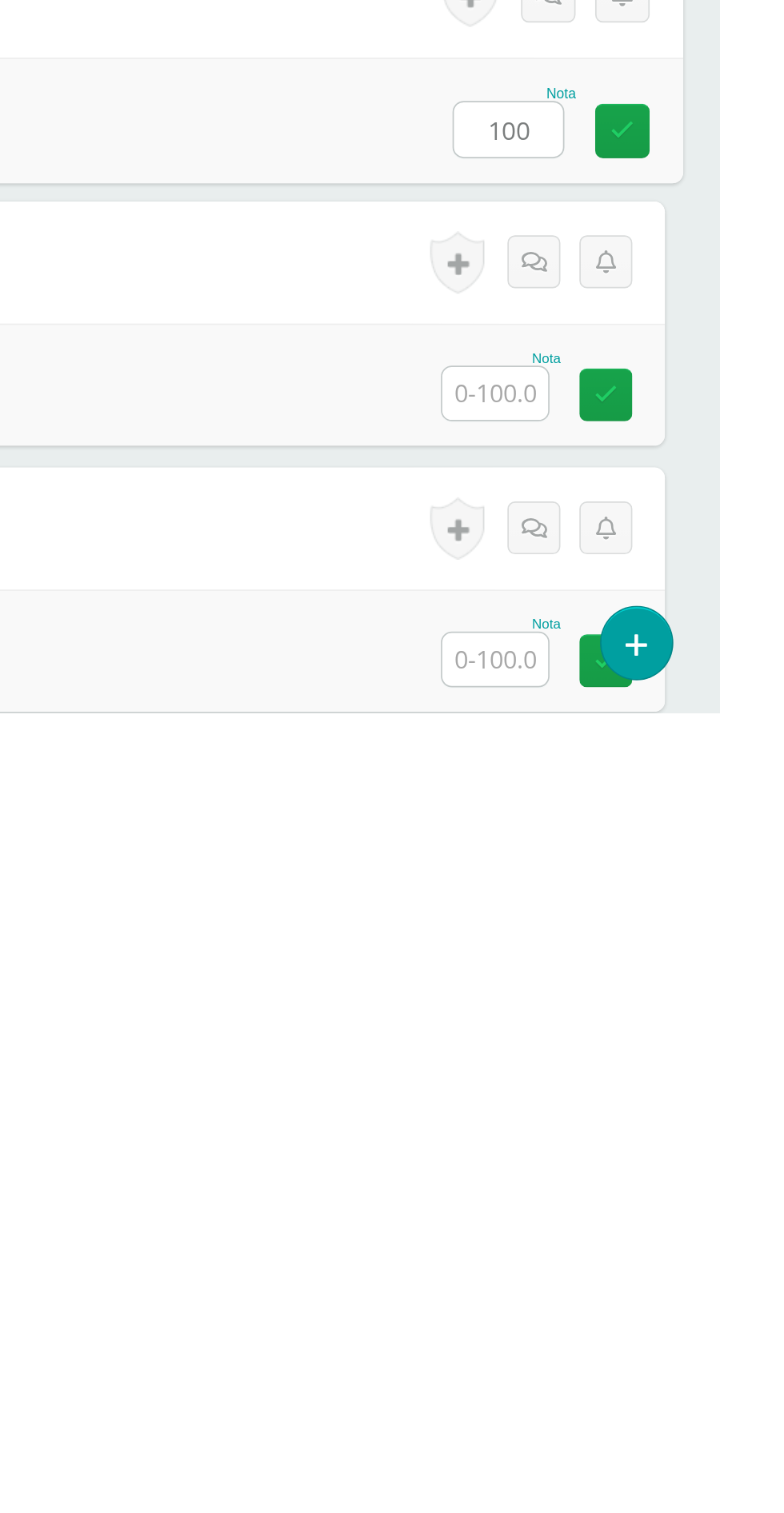
type input "100"
click at [654, 1329] on input "text" at bounding box center [651, 1325] width 62 height 31
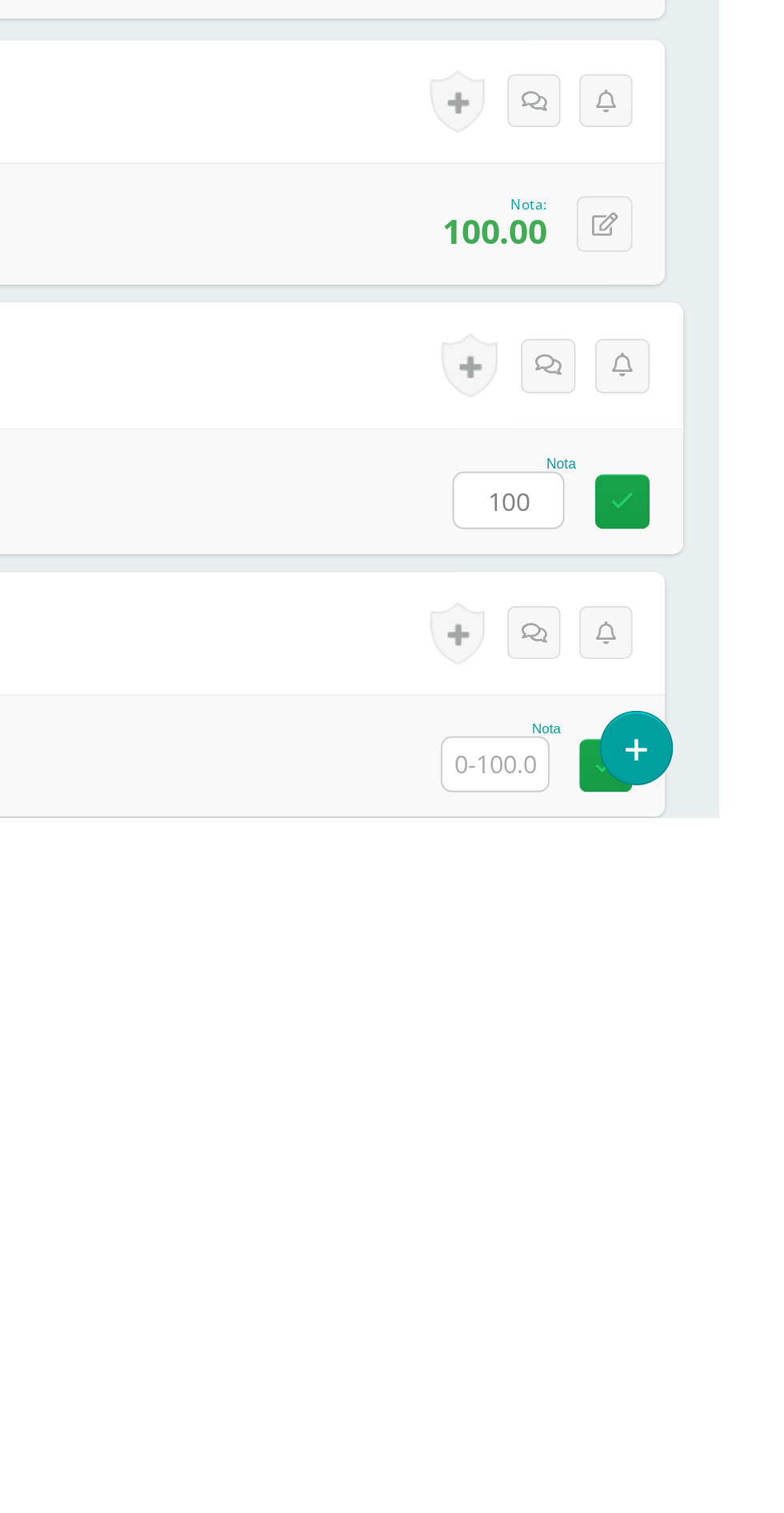
type input "100"
click at [646, 1452] on input "text" at bounding box center [651, 1482] width 62 height 31
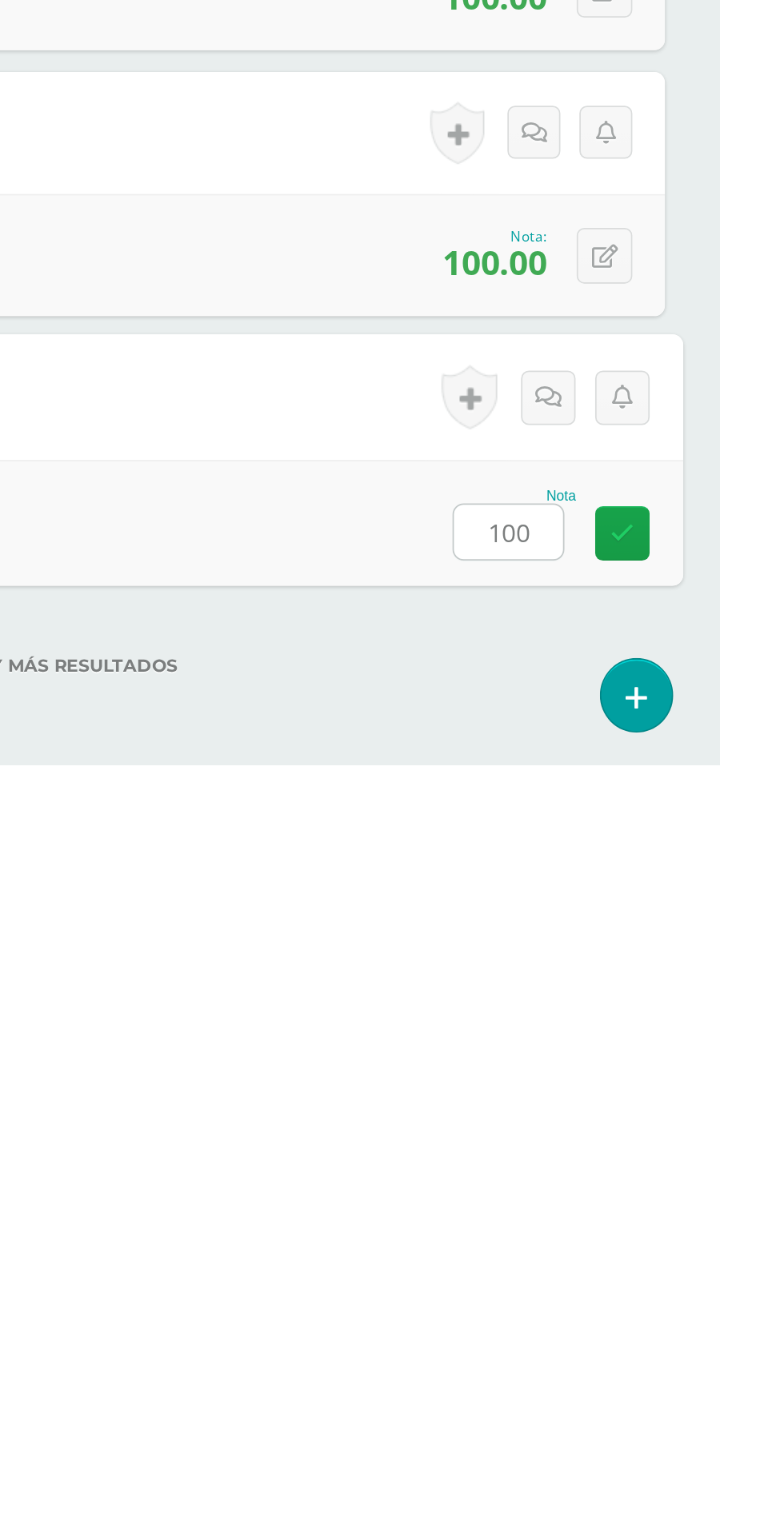
type input "100"
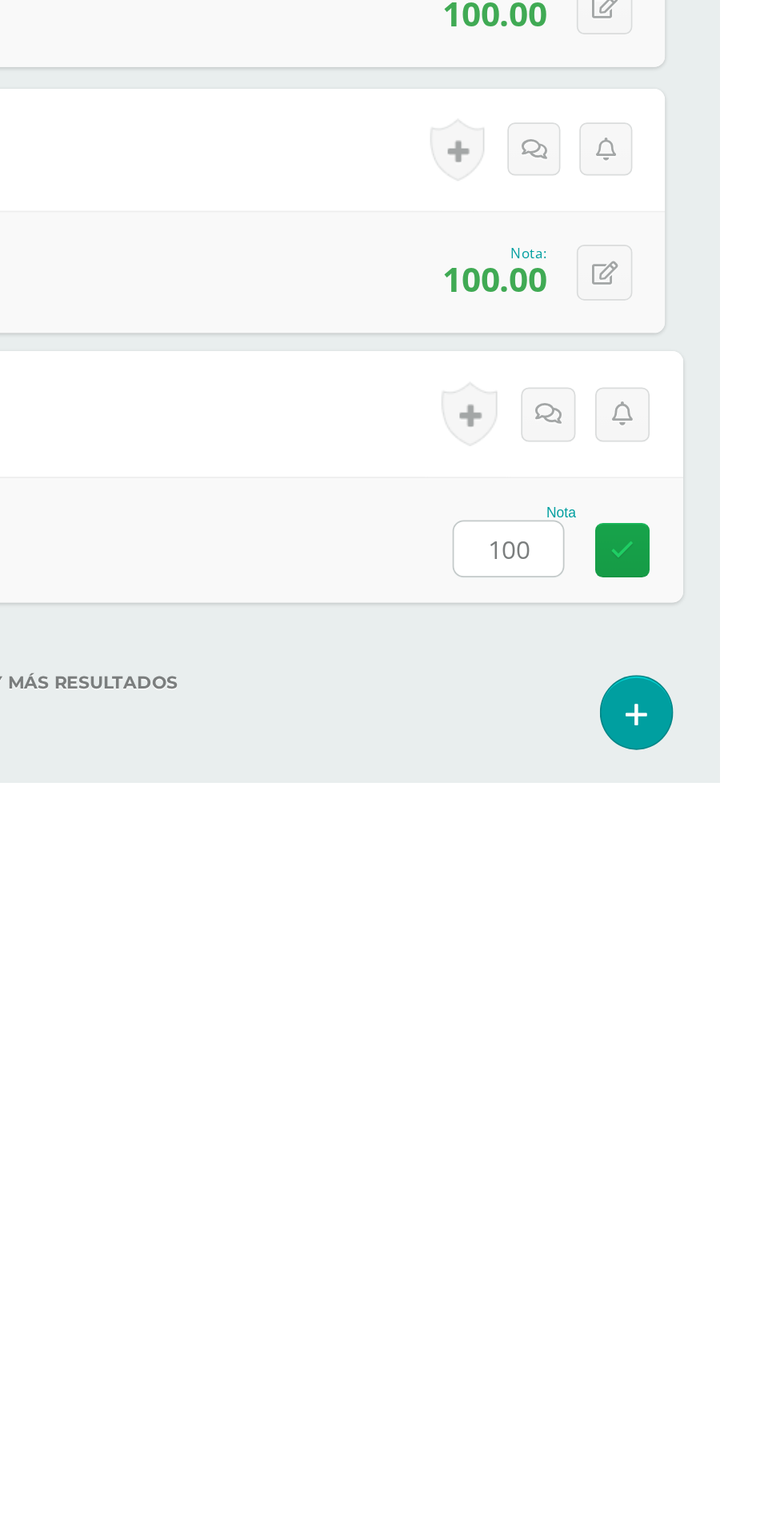
click at [539, 1452] on label "No hay más resultados" at bounding box center [392, 1454] width 720 height 12
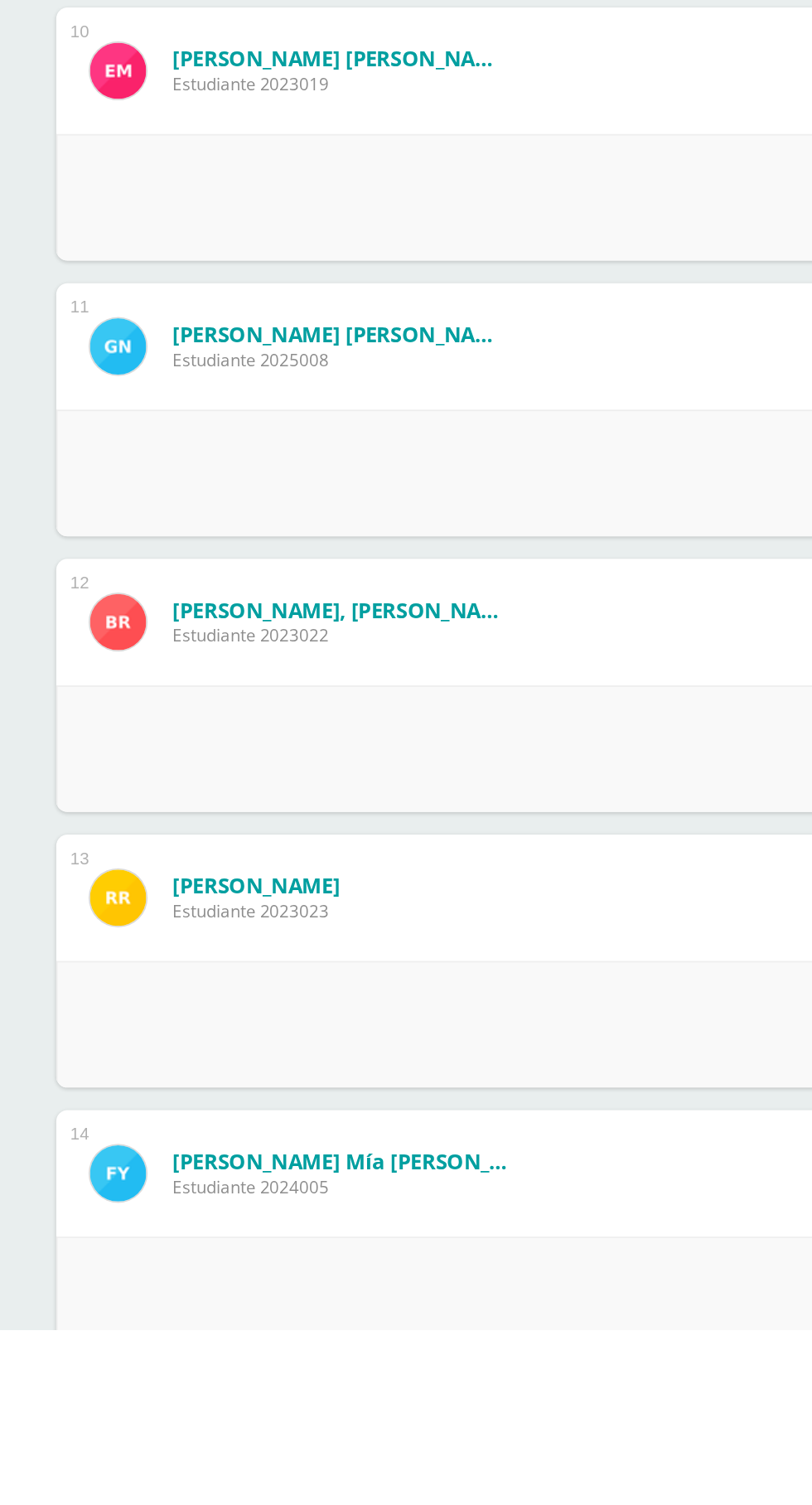
scroll to position [1327, 0]
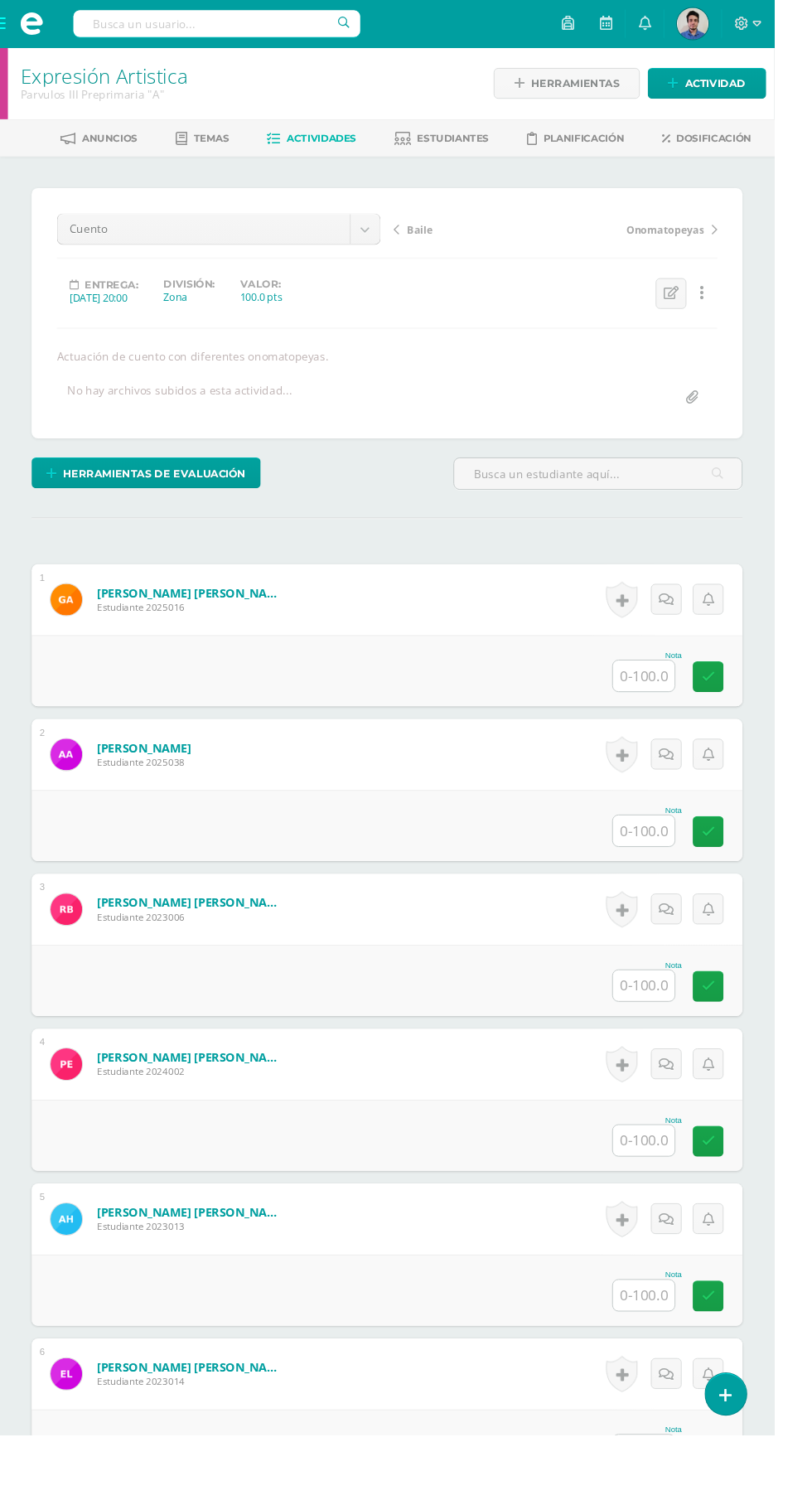
click at [687, 703] on input "text" at bounding box center [675, 709] width 64 height 33
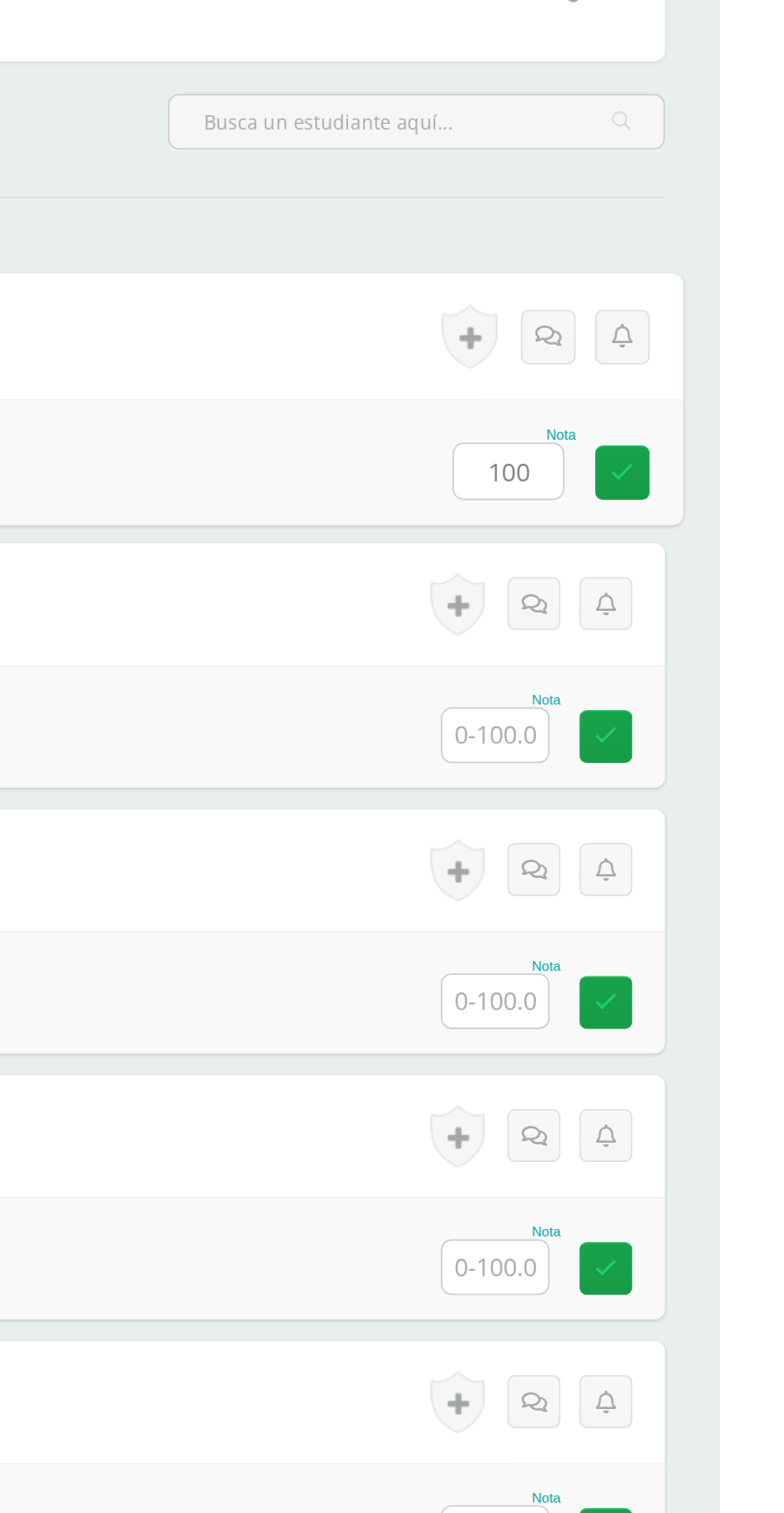
type input "100"
click at [657, 848] on input "text" at bounding box center [651, 839] width 62 height 31
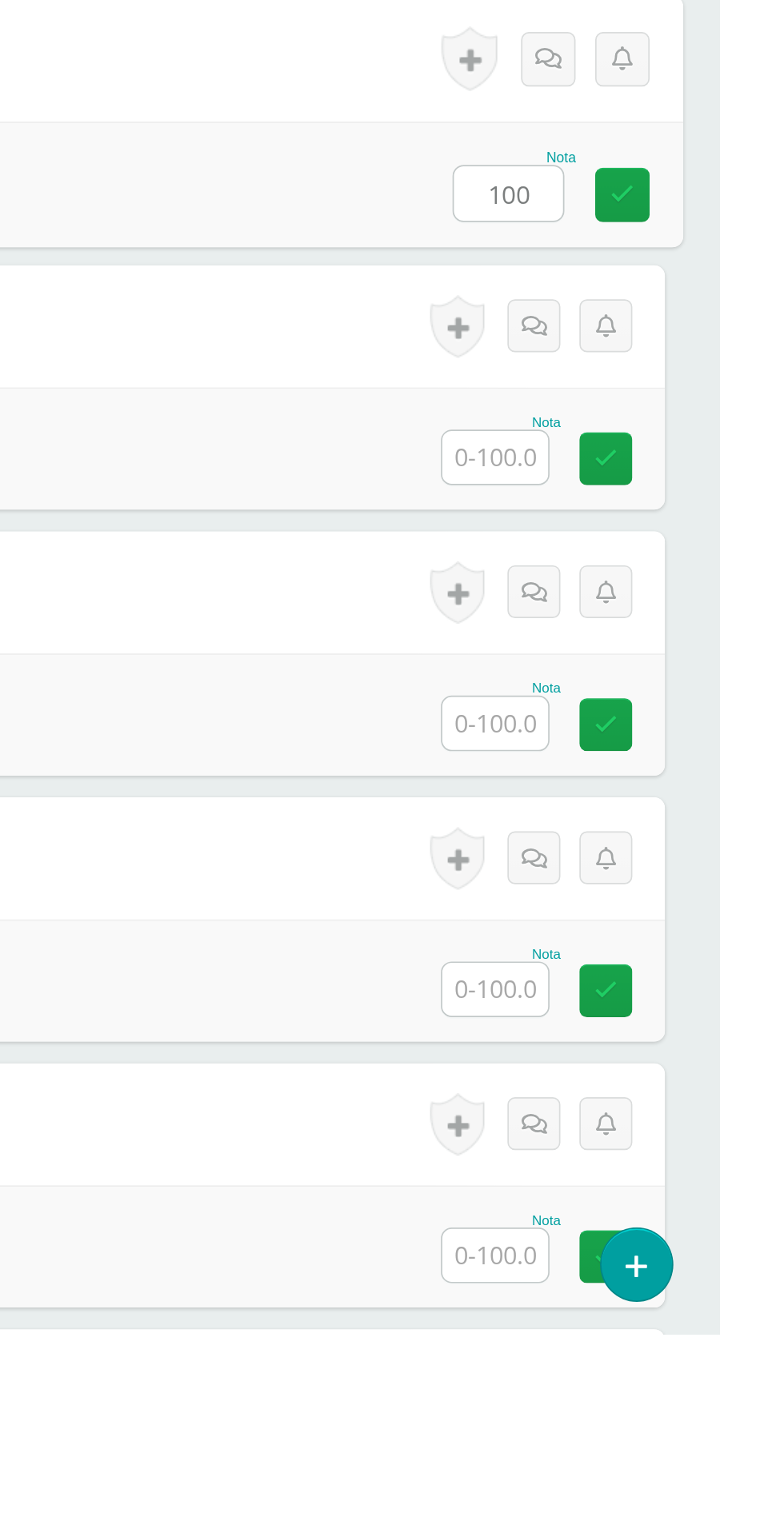
type input "100"
click at [643, 1002] on input "text" at bounding box center [651, 996] width 62 height 31
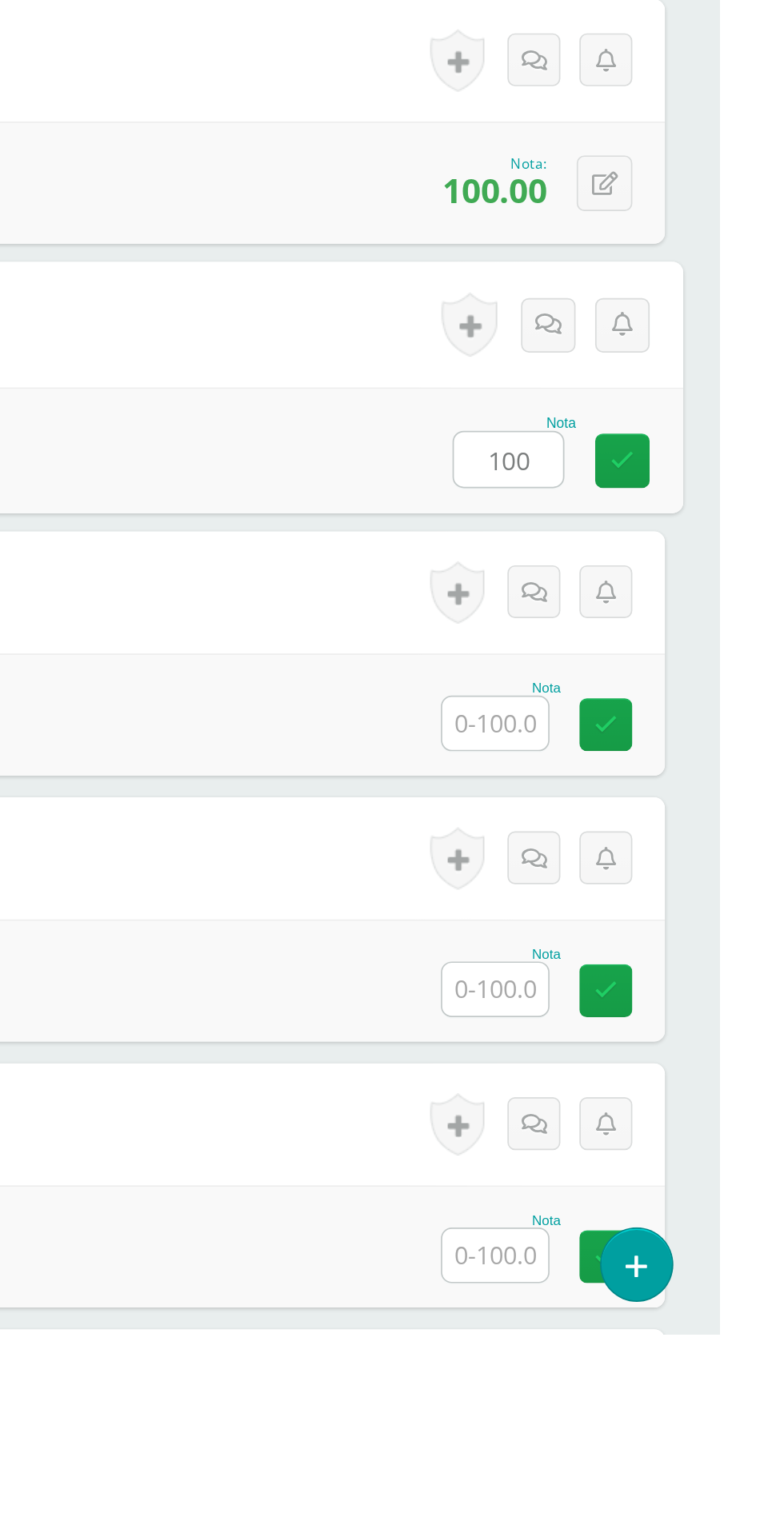
type input "100"
click at [643, 1158] on input "text" at bounding box center [651, 1152] width 62 height 31
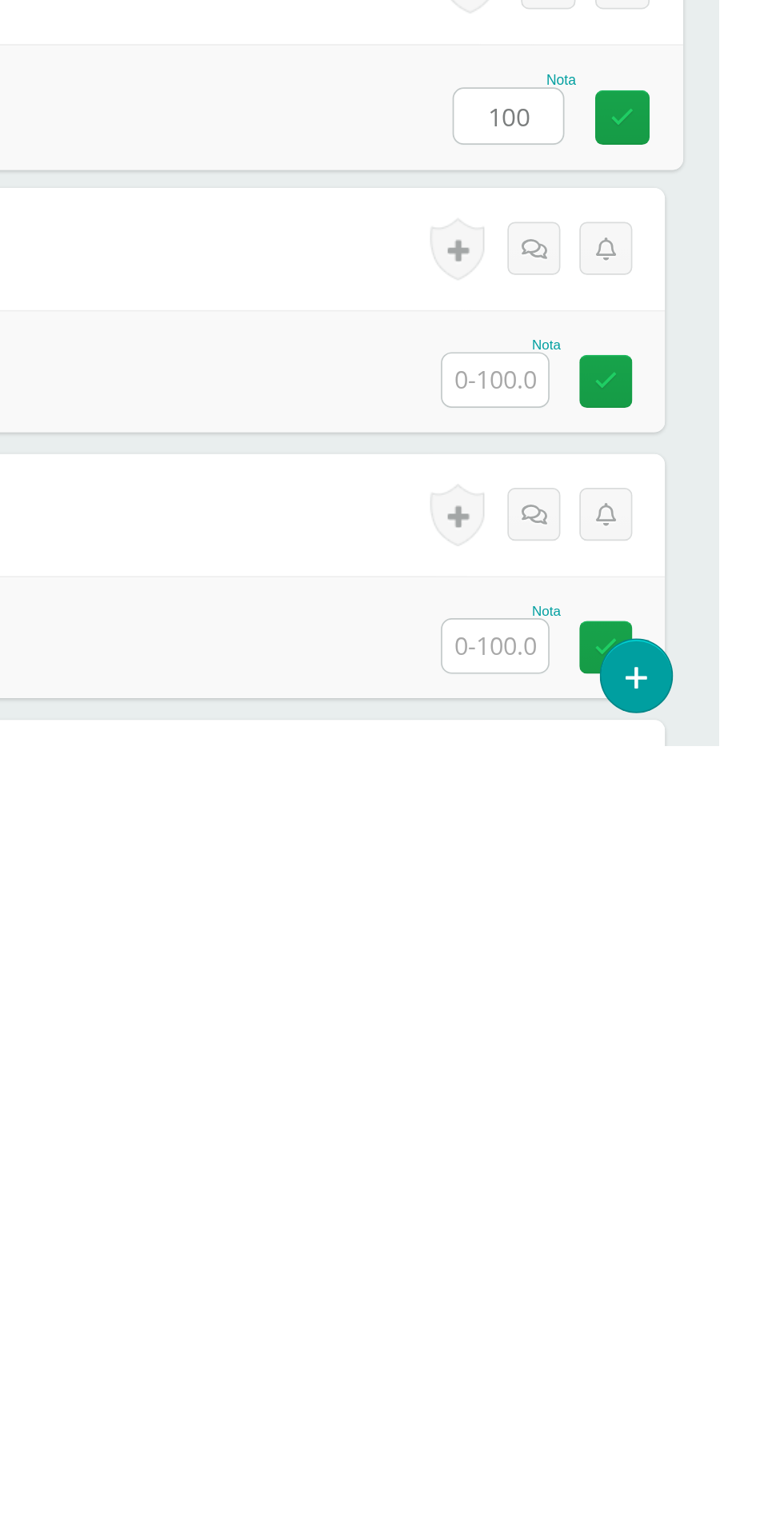
type input "100"
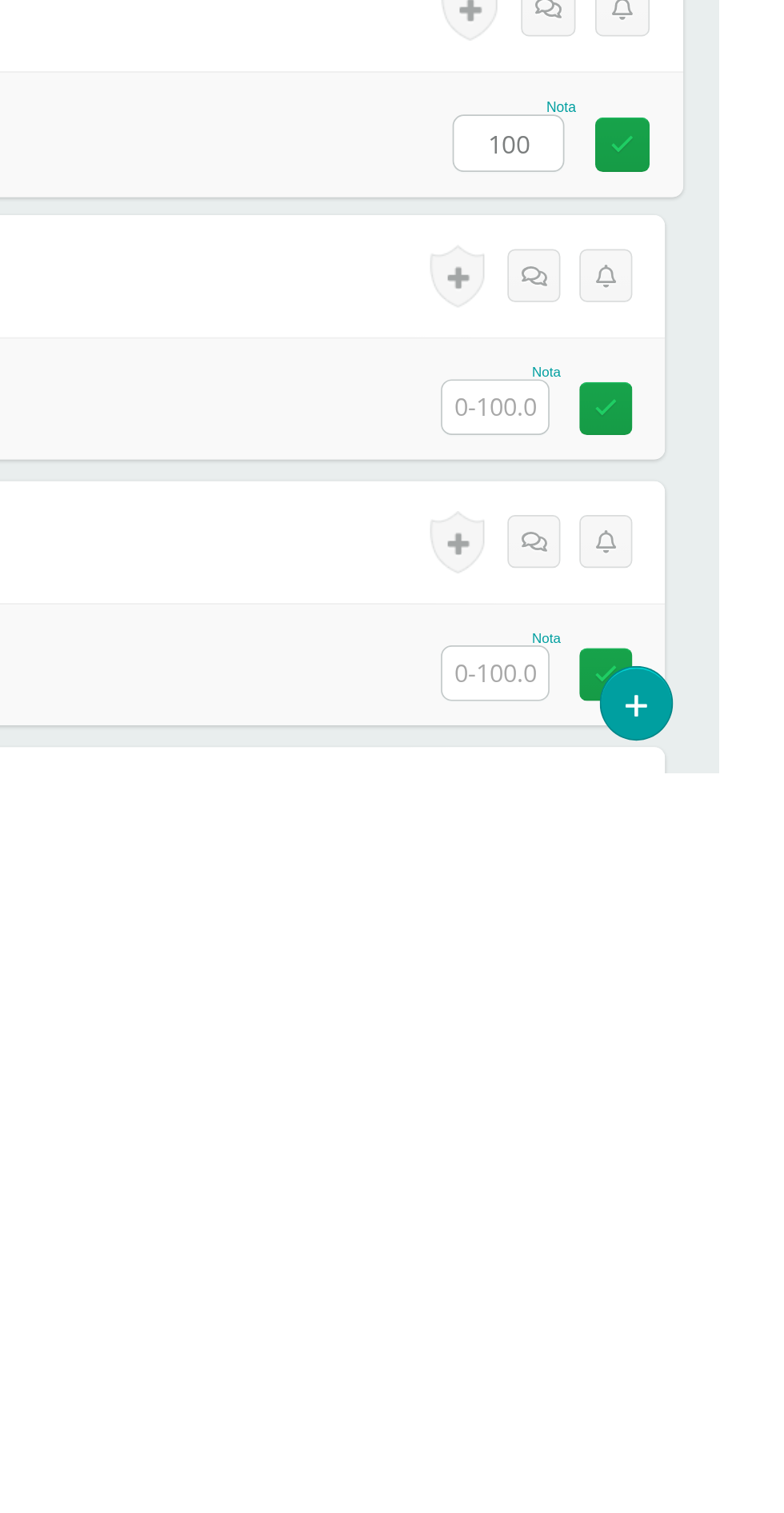
click at [660, 1307] on input "text" at bounding box center [651, 1297] width 62 height 31
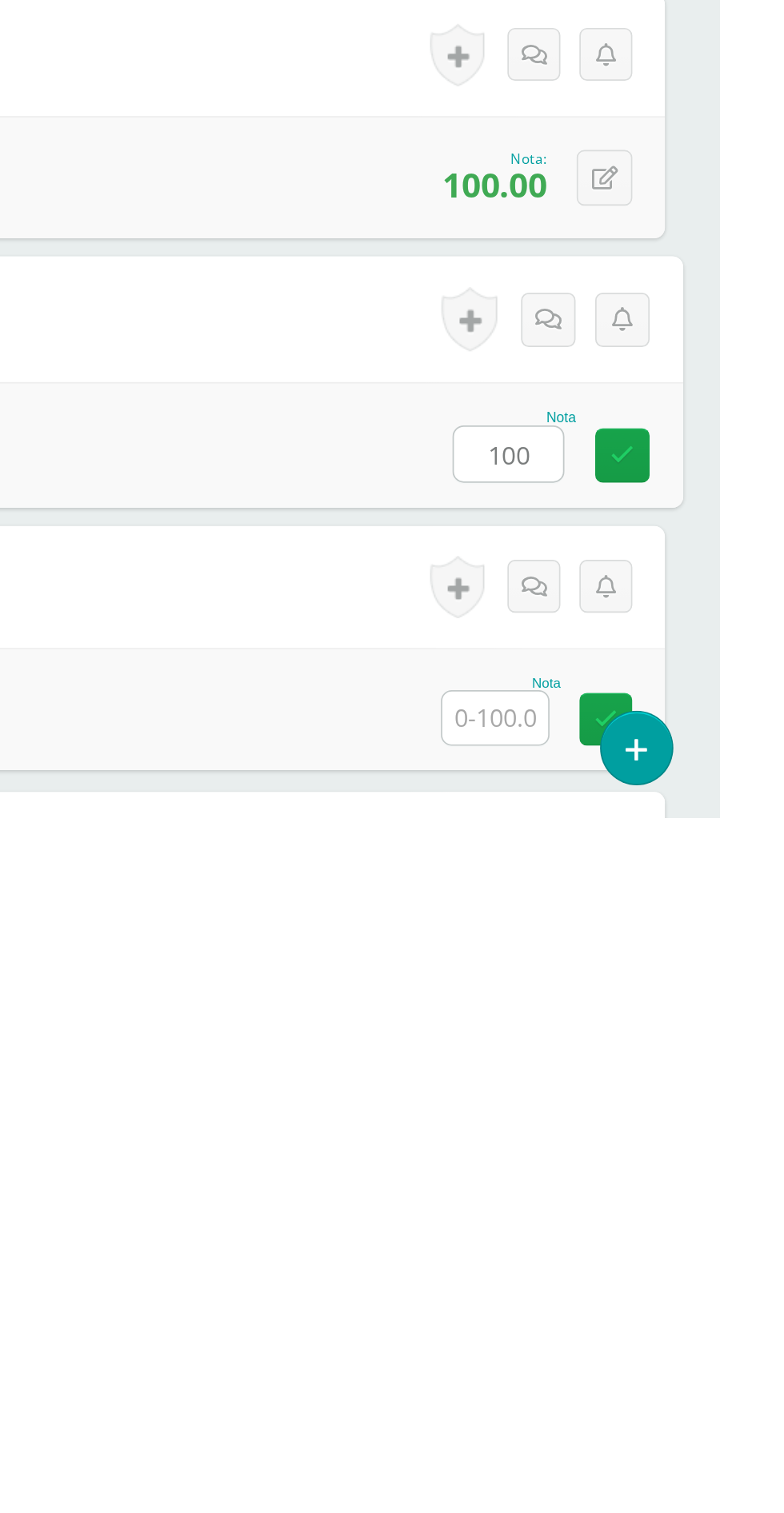
type input "100"
click at [665, 1452] on input "text" at bounding box center [651, 1454] width 62 height 31
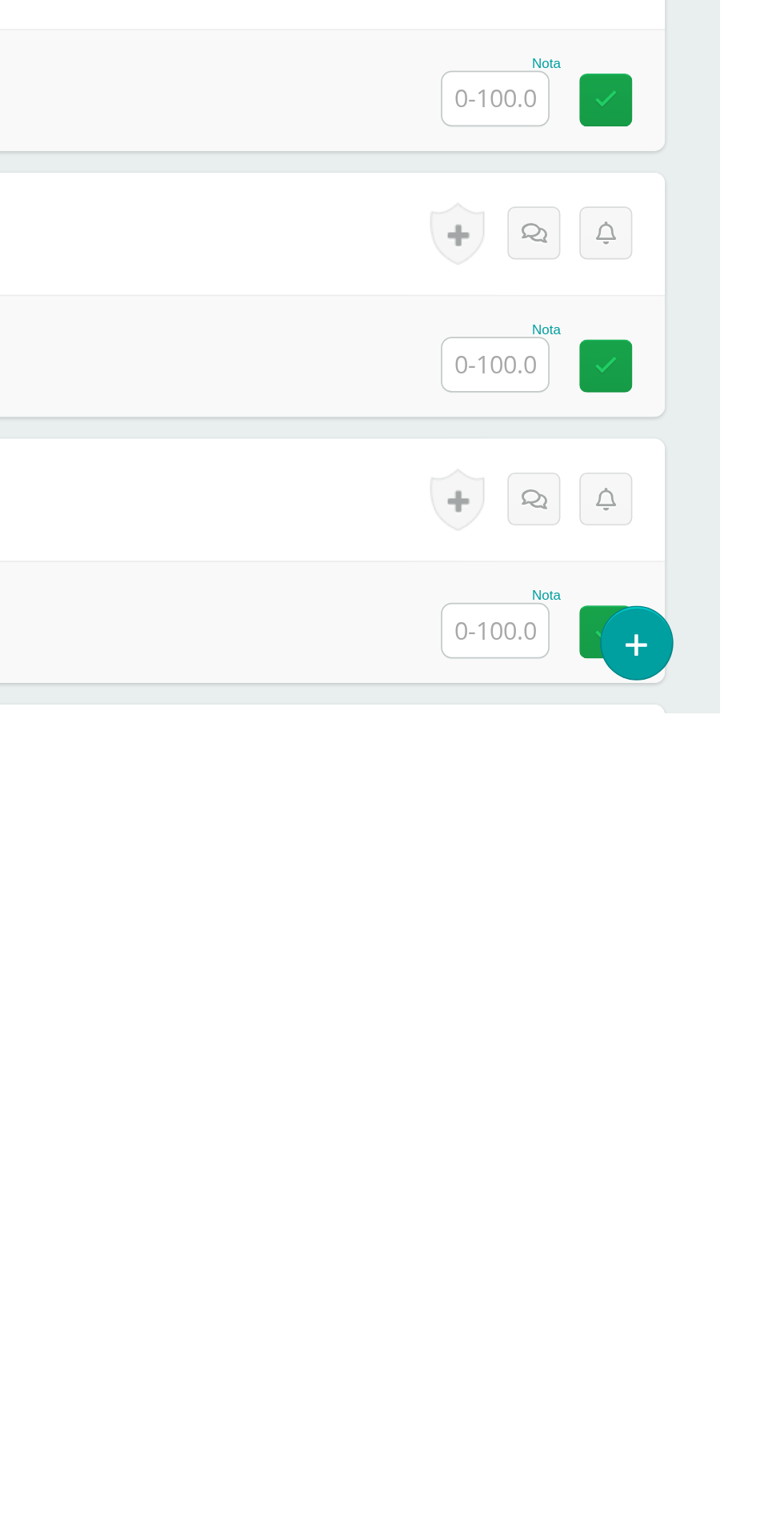
type input "100"
click at [648, 1148] on input "text" at bounding box center [651, 1151] width 62 height 31
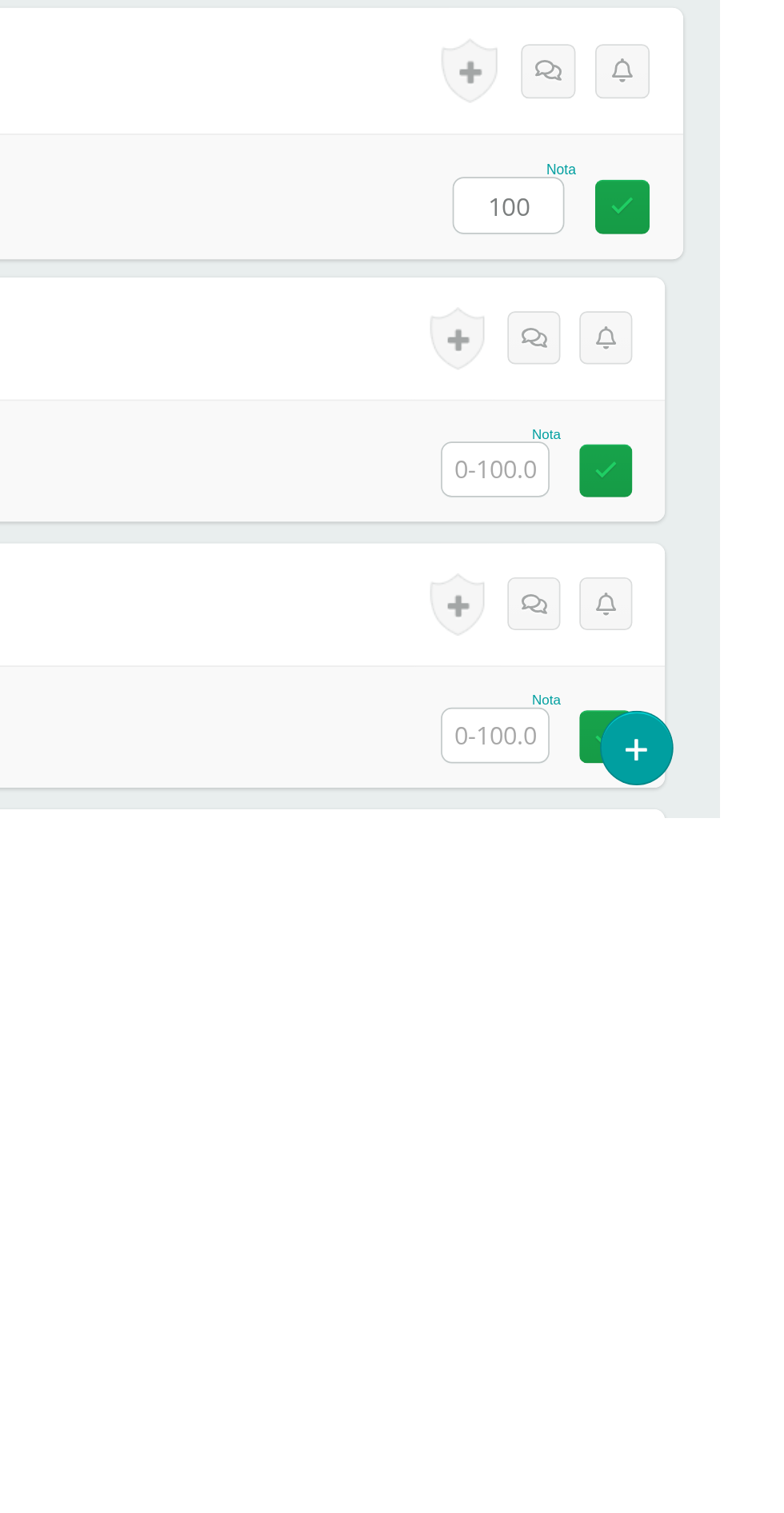
type input "100"
click at [643, 1302] on input "text" at bounding box center [651, 1308] width 62 height 31
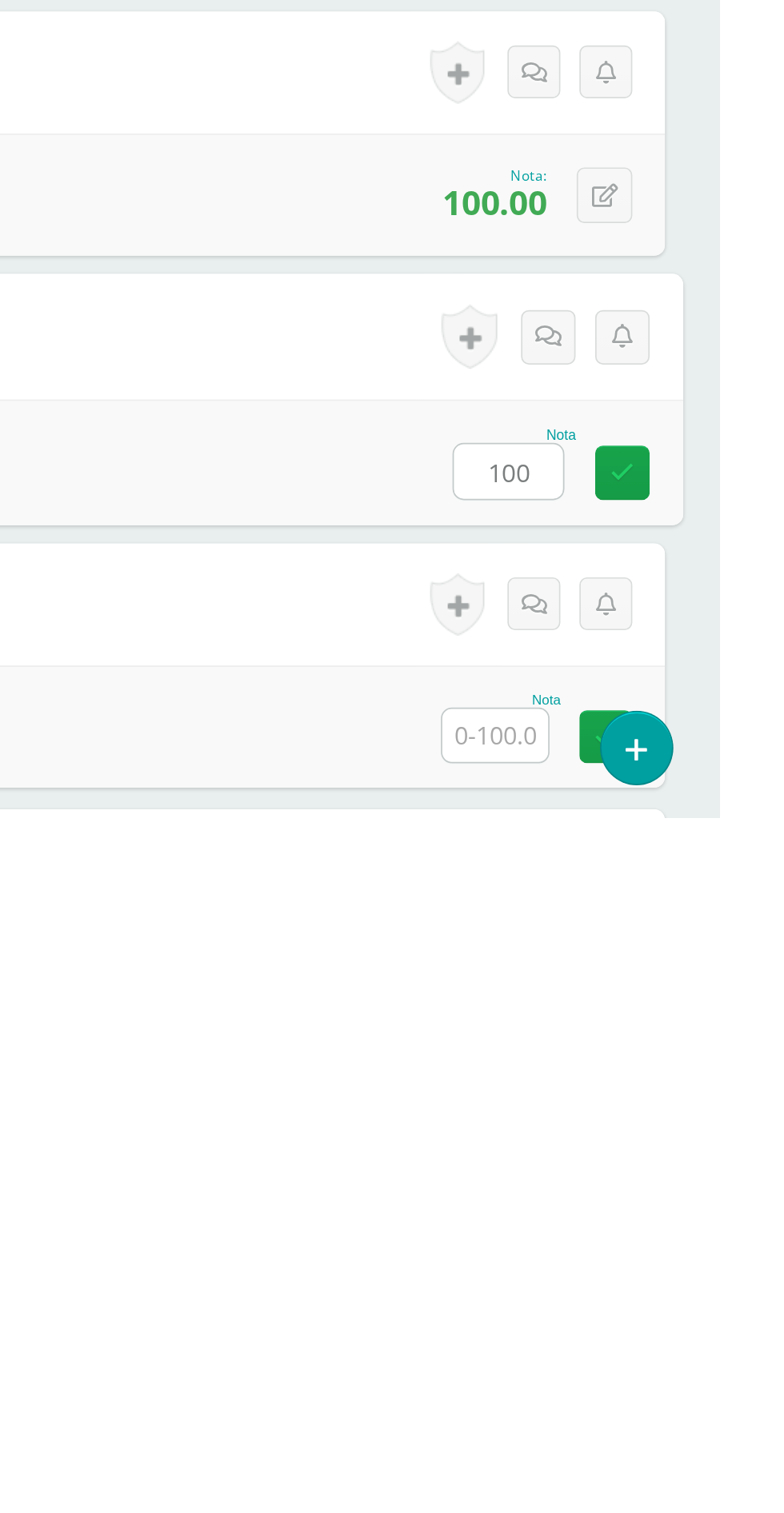
type input "100"
click at [652, 1452] on input "text" at bounding box center [651, 1464] width 62 height 31
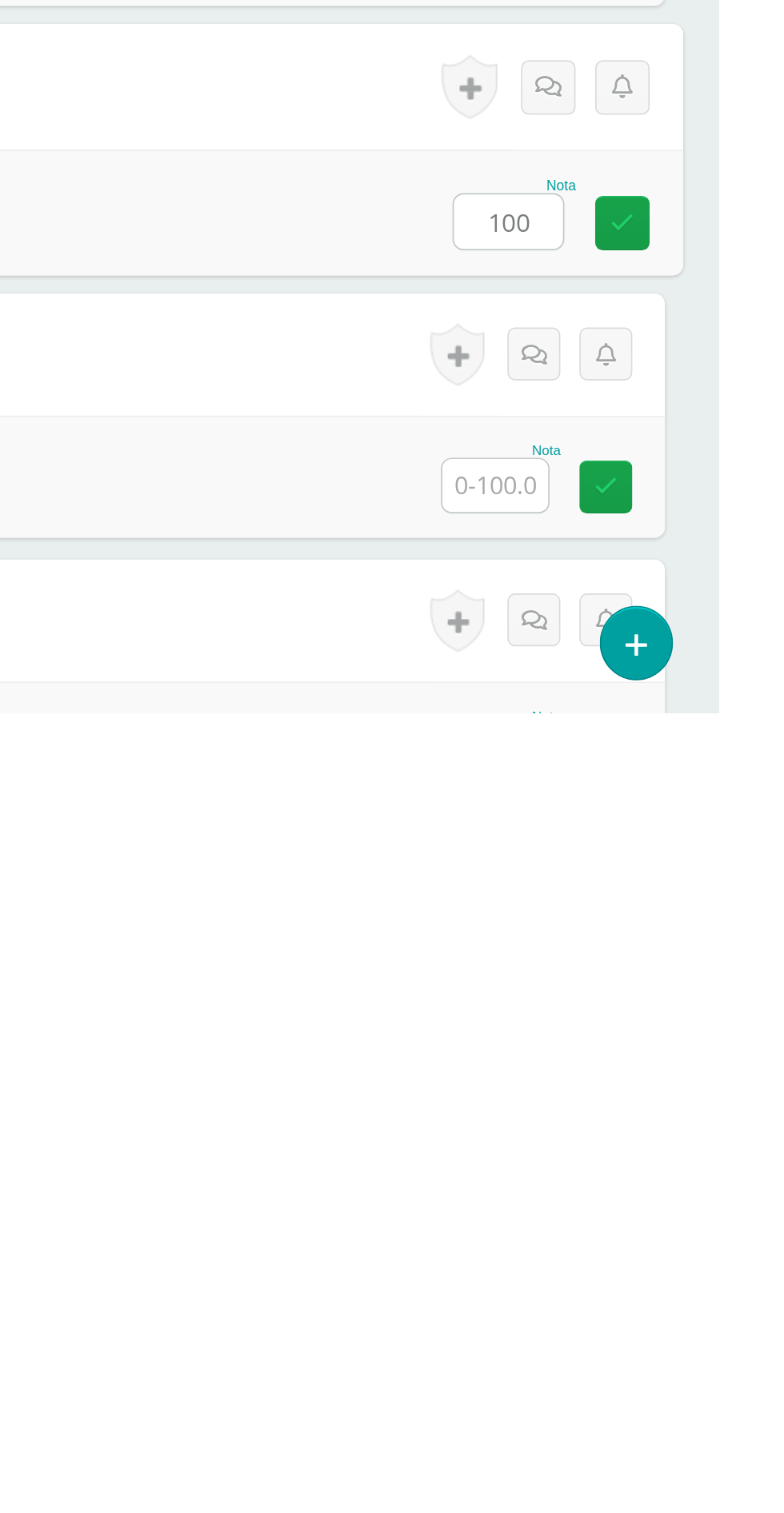
type input "100"
click at [630, 1376] on input "text" at bounding box center [651, 1379] width 62 height 31
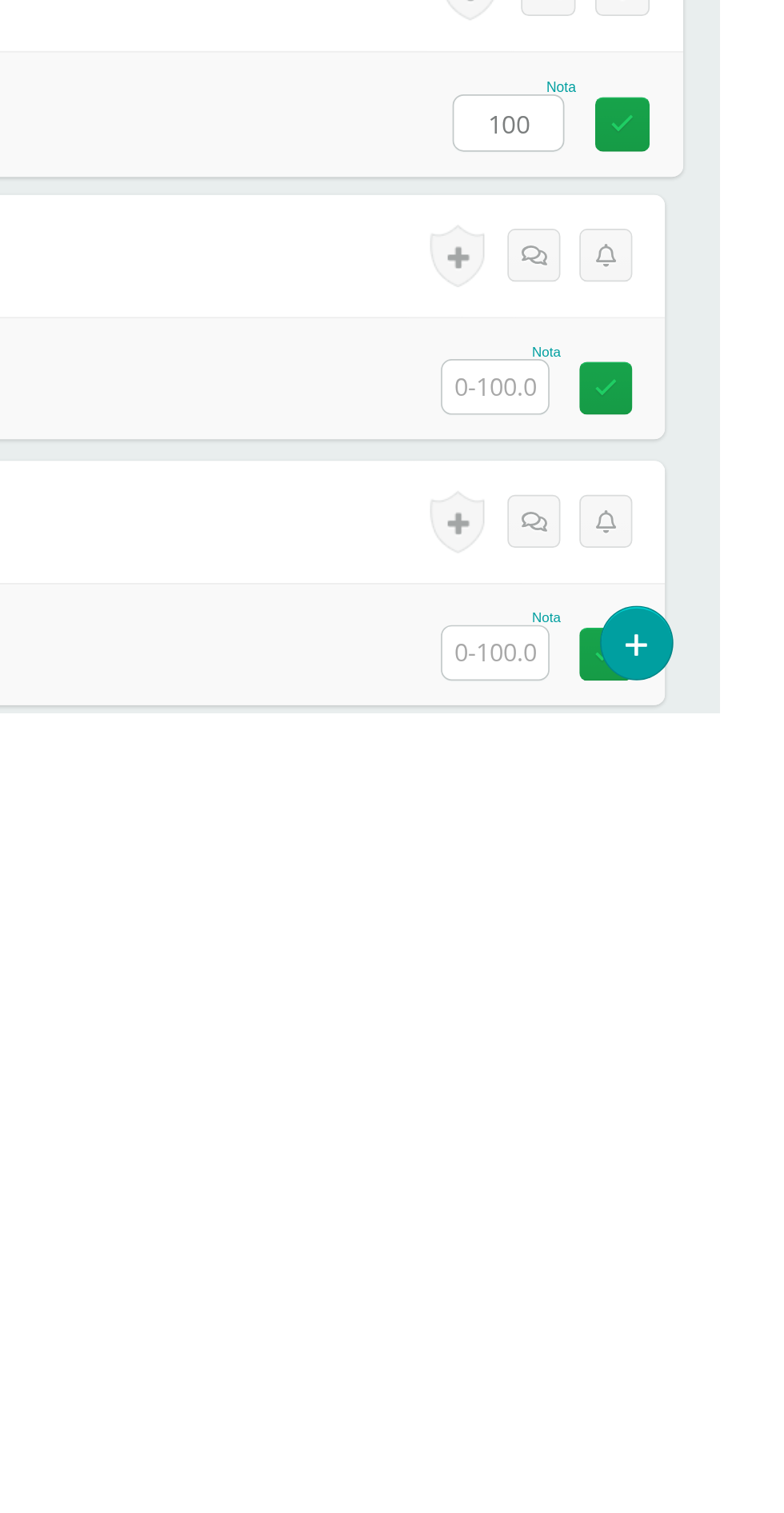
type input "100"
click at [639, 1325] on input "text" at bounding box center [651, 1320] width 62 height 31
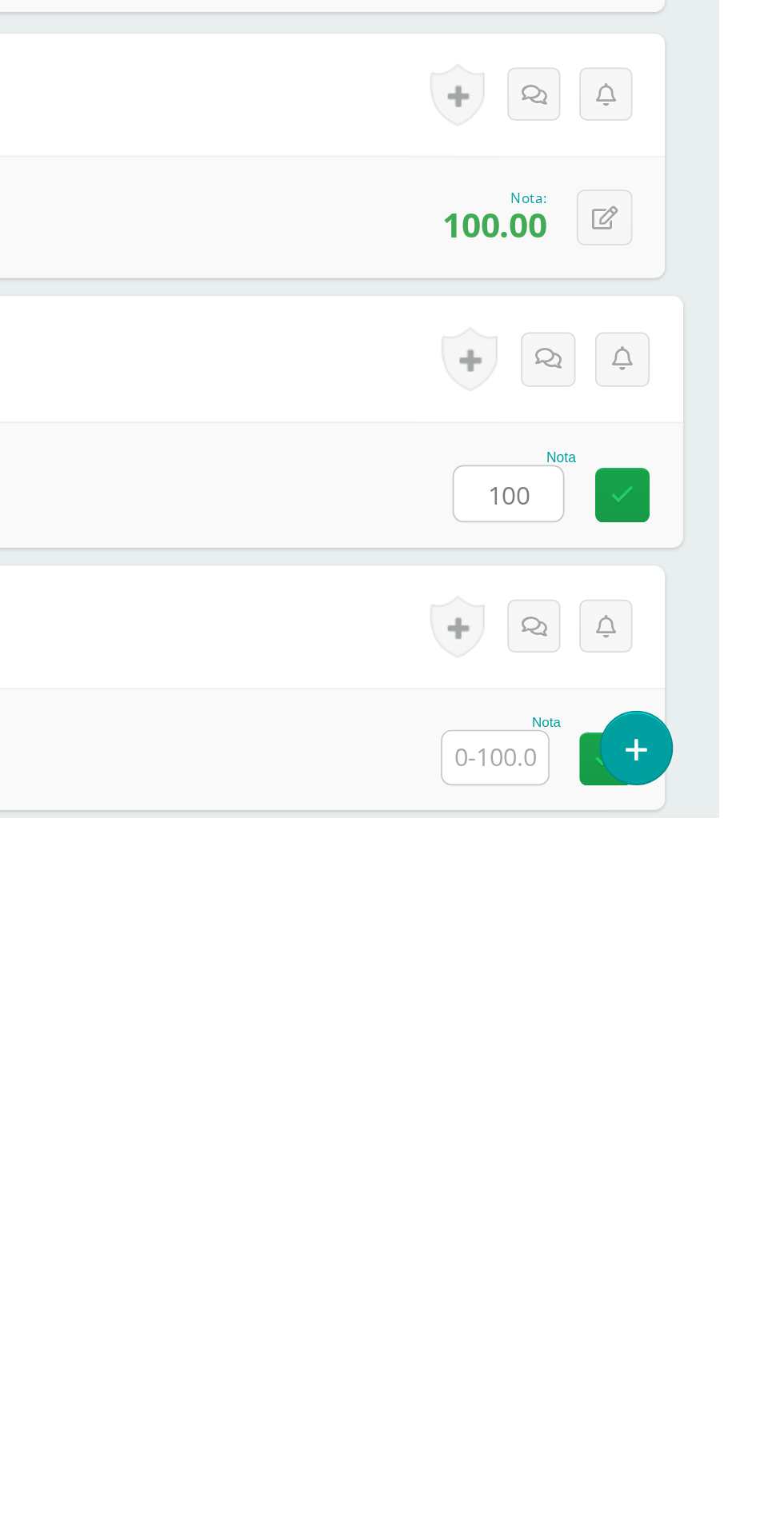
type input "100"
click at [646, 1452] on input "text" at bounding box center [651, 1478] width 62 height 31
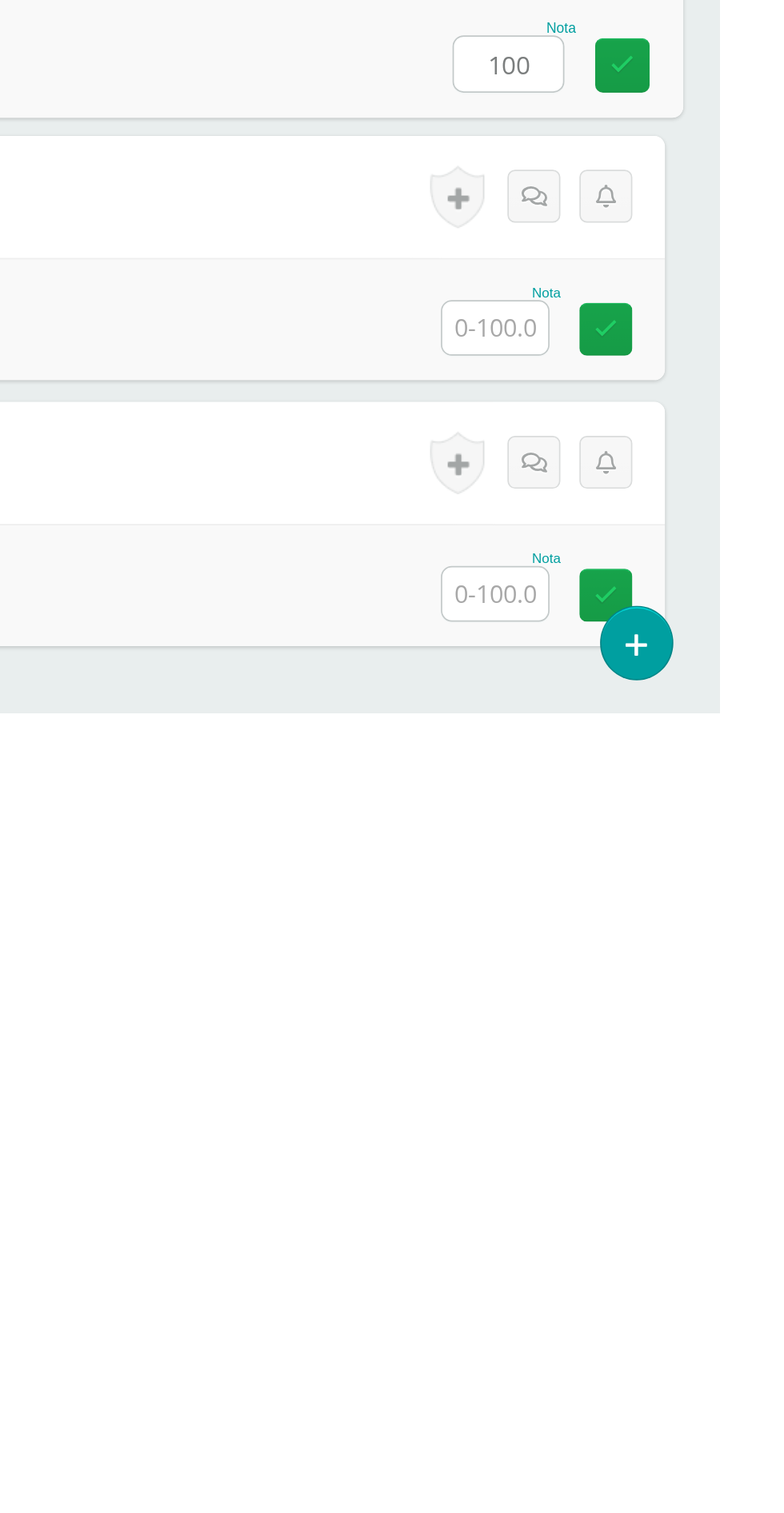
type input "100"
click at [656, 1291] on input "text" at bounding box center [651, 1286] width 62 height 31
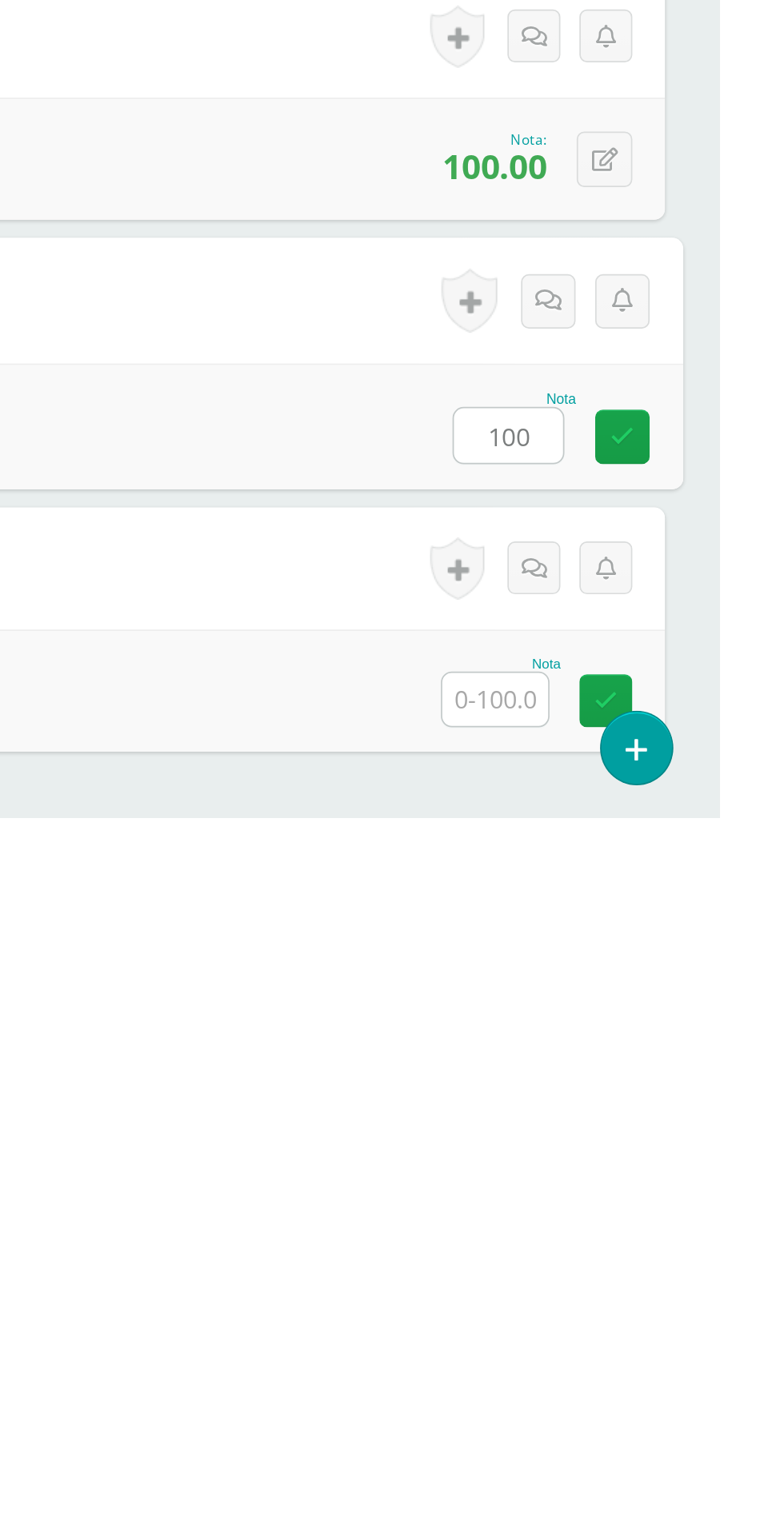
type input "100"
click at [654, 1448] on input "text" at bounding box center [651, 1443] width 62 height 31
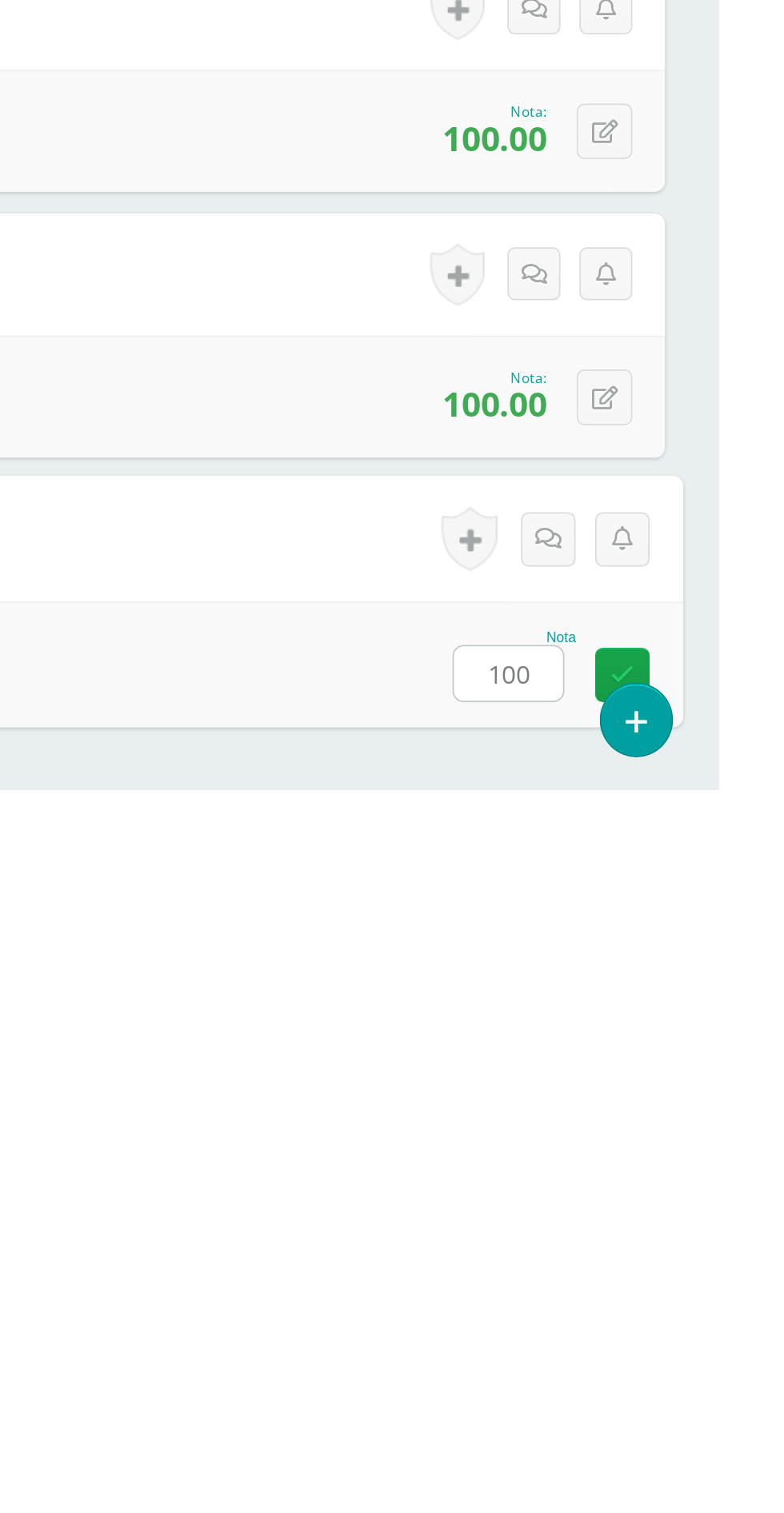
scroll to position [1279, 0]
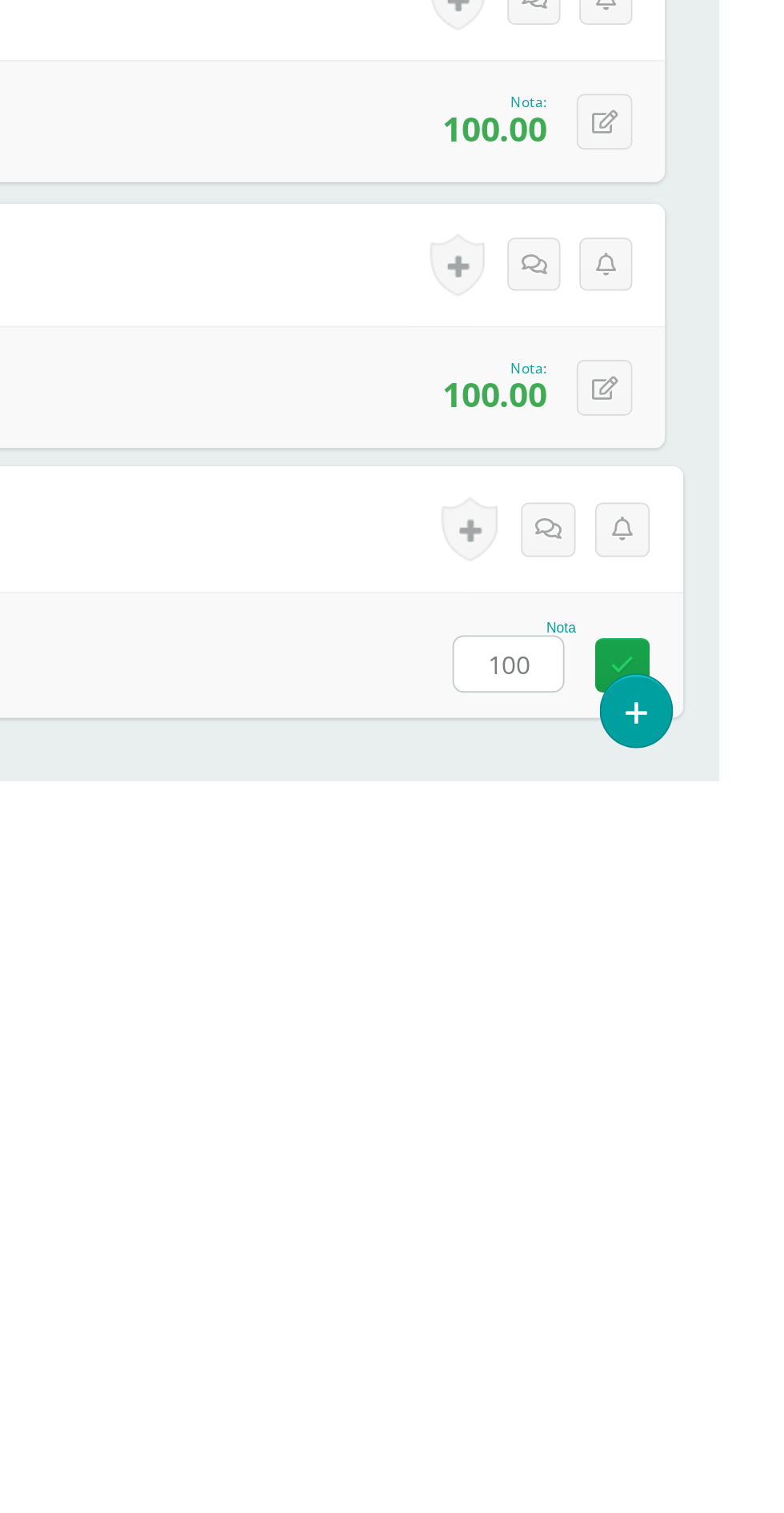
type input "100"
click at [546, 1438] on div "Nota 100" at bounding box center [392, 1440] width 741 height 74
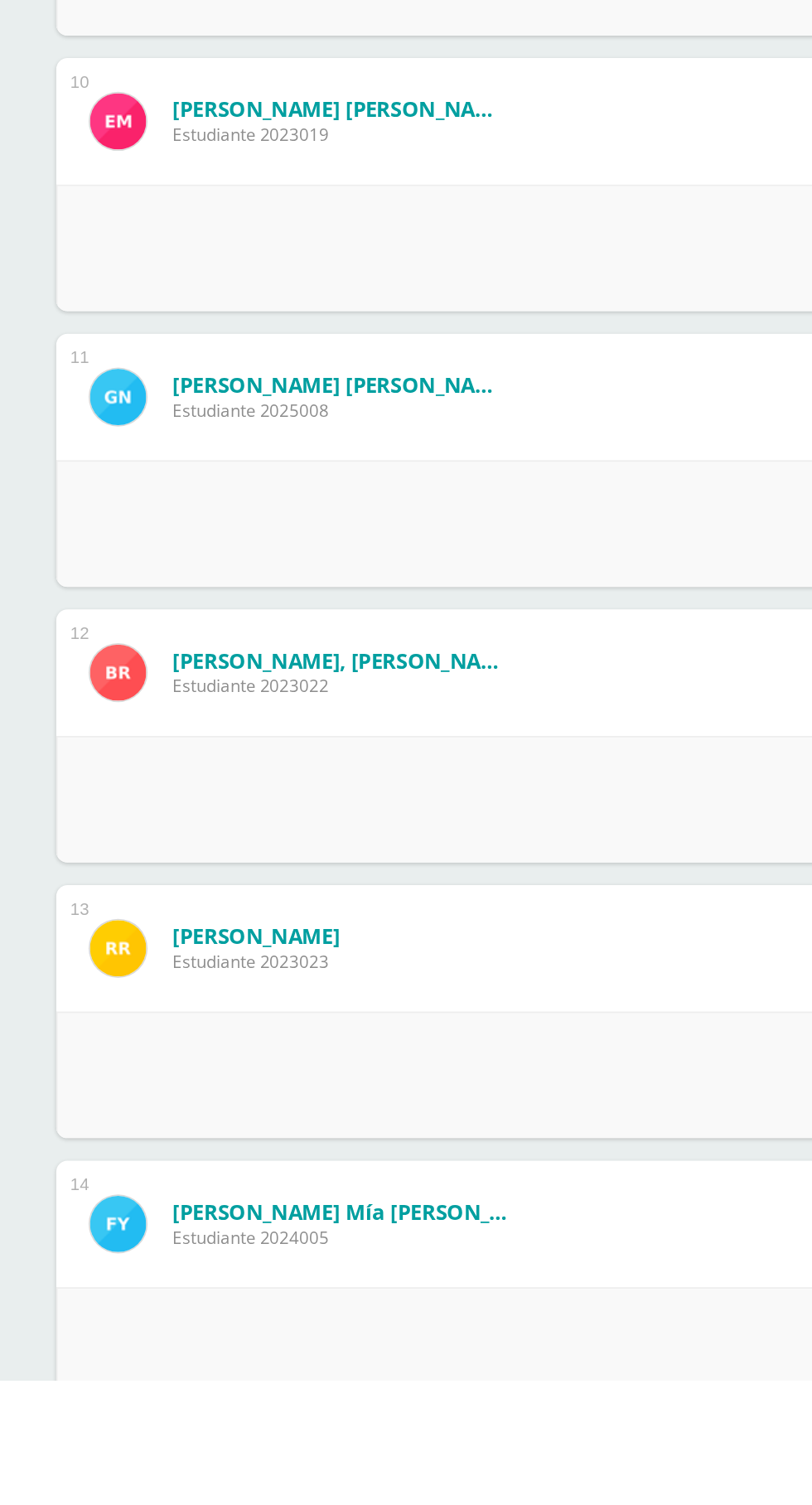
scroll to position [1463, 0]
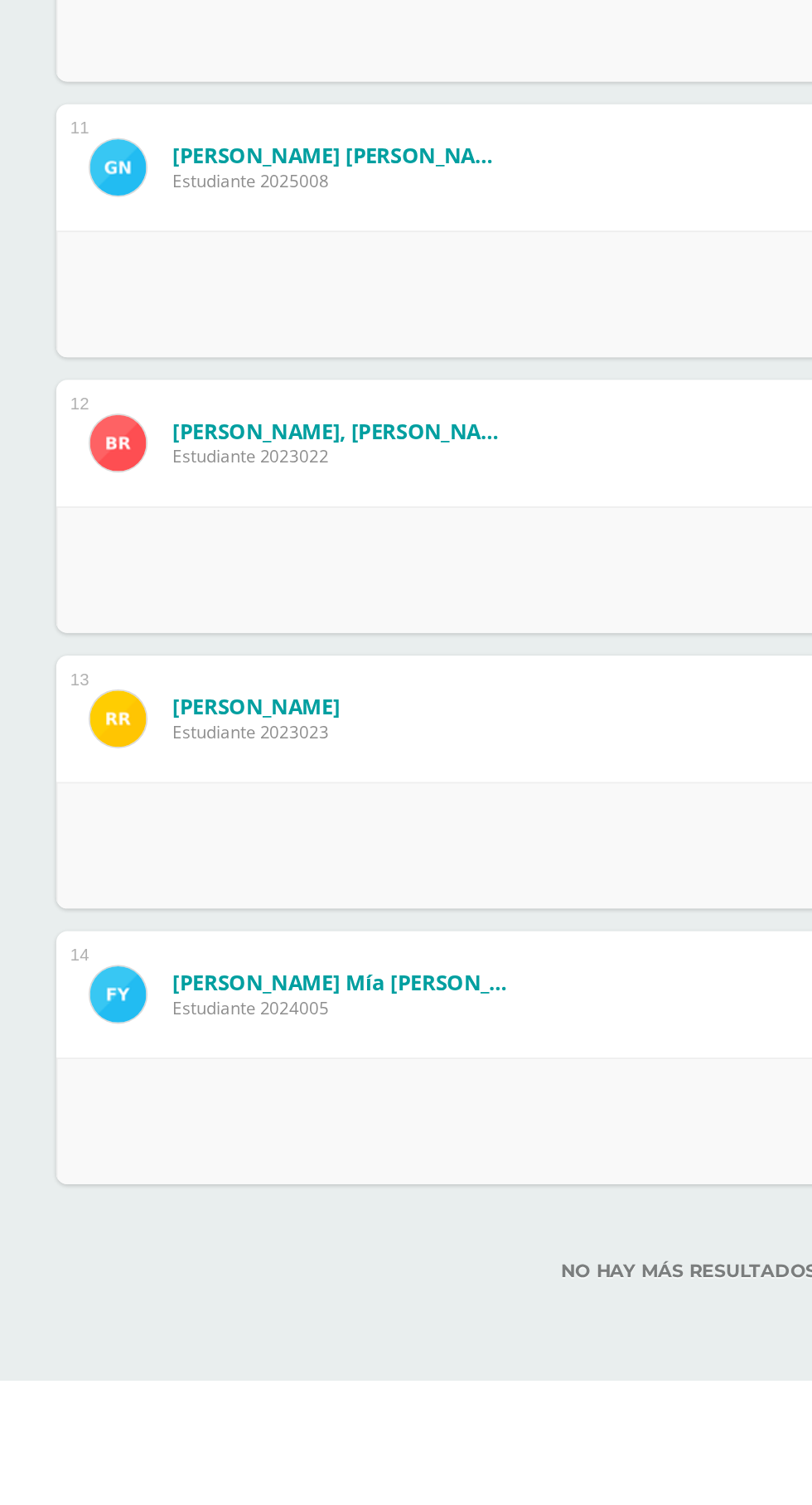
click at [100, 1504] on span "anterior" at bounding box center [98, 1530] width 60 height 31
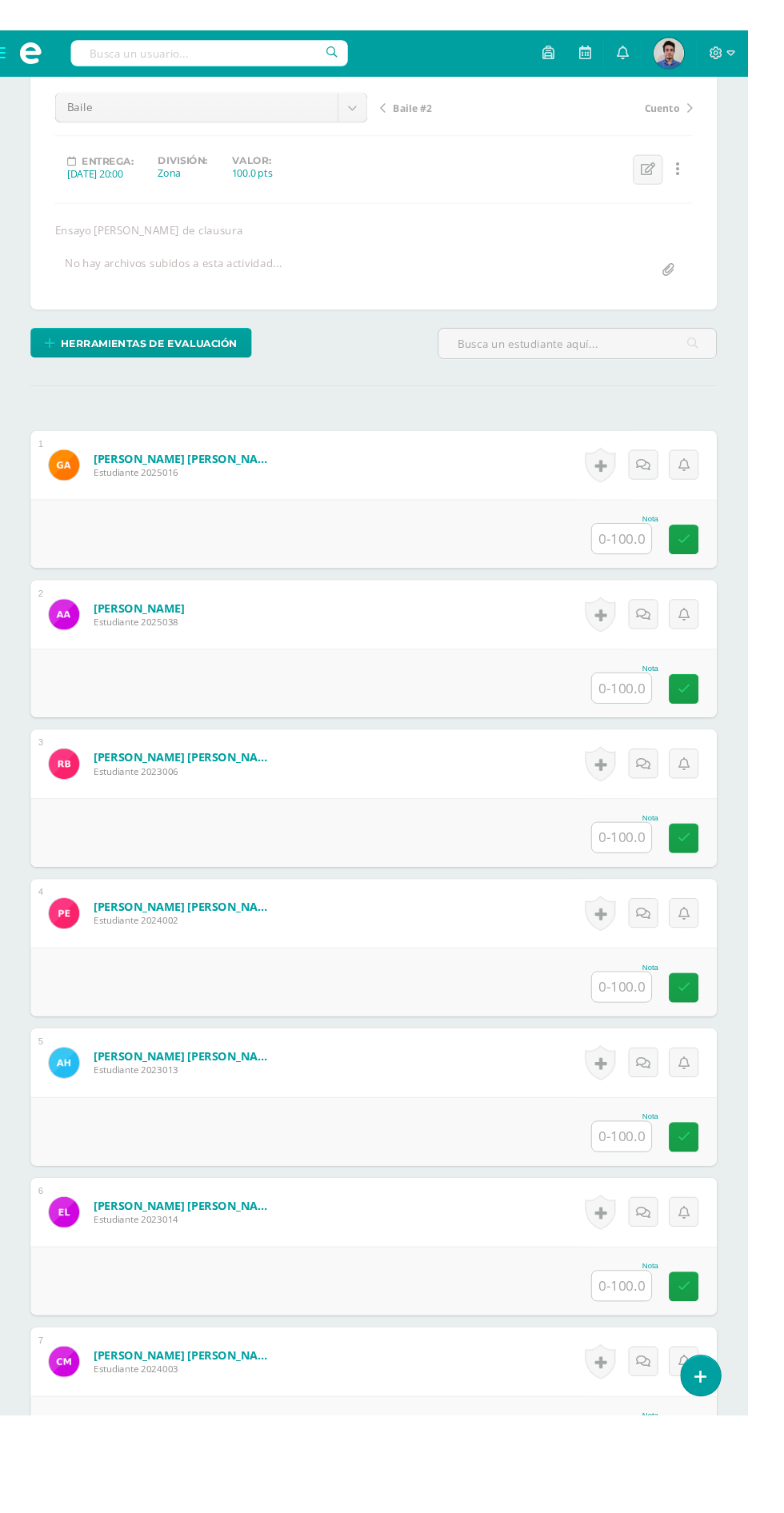
scroll to position [220, 0]
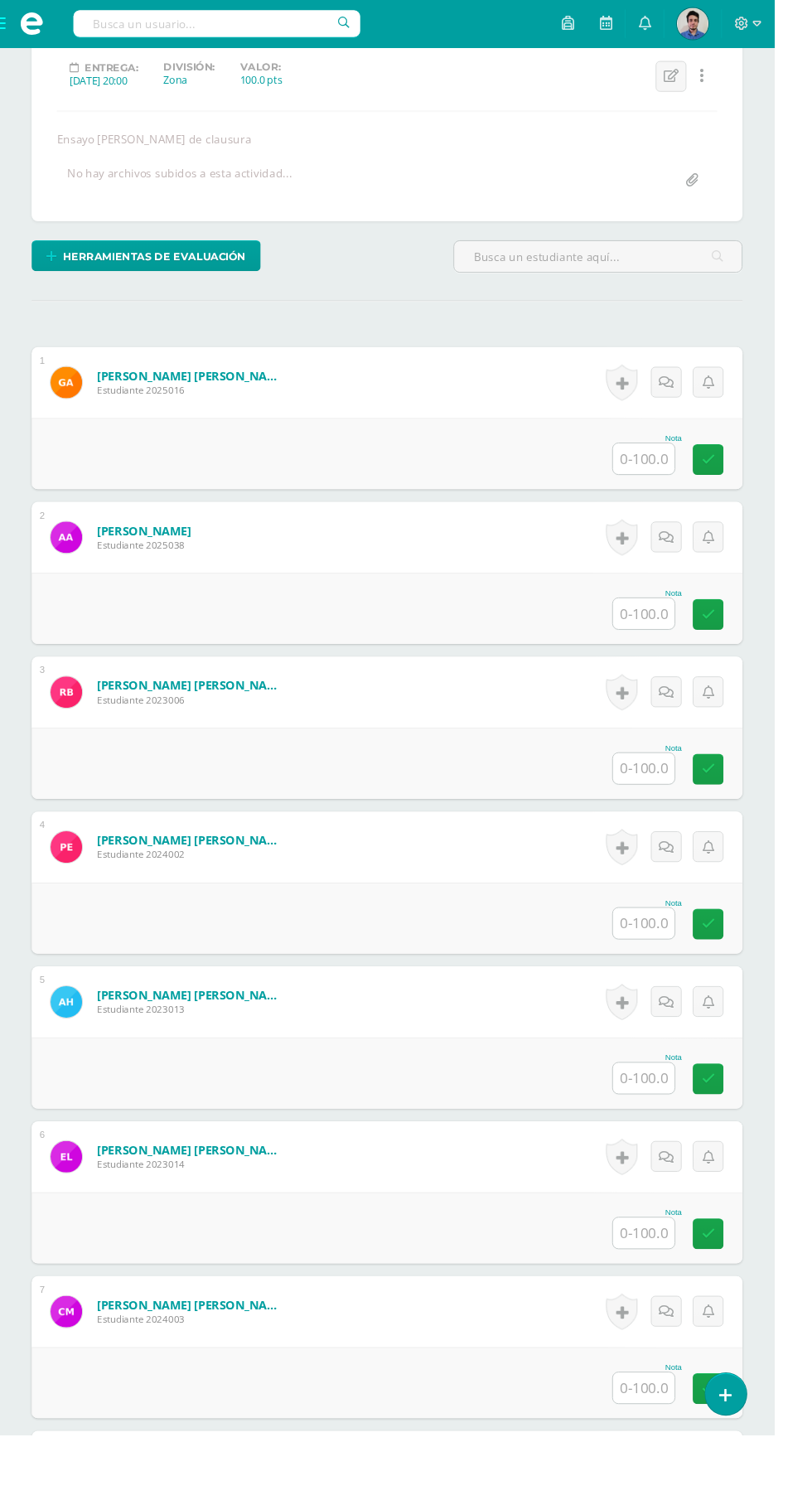
click at [666, 473] on input "text" at bounding box center [675, 480] width 64 height 33
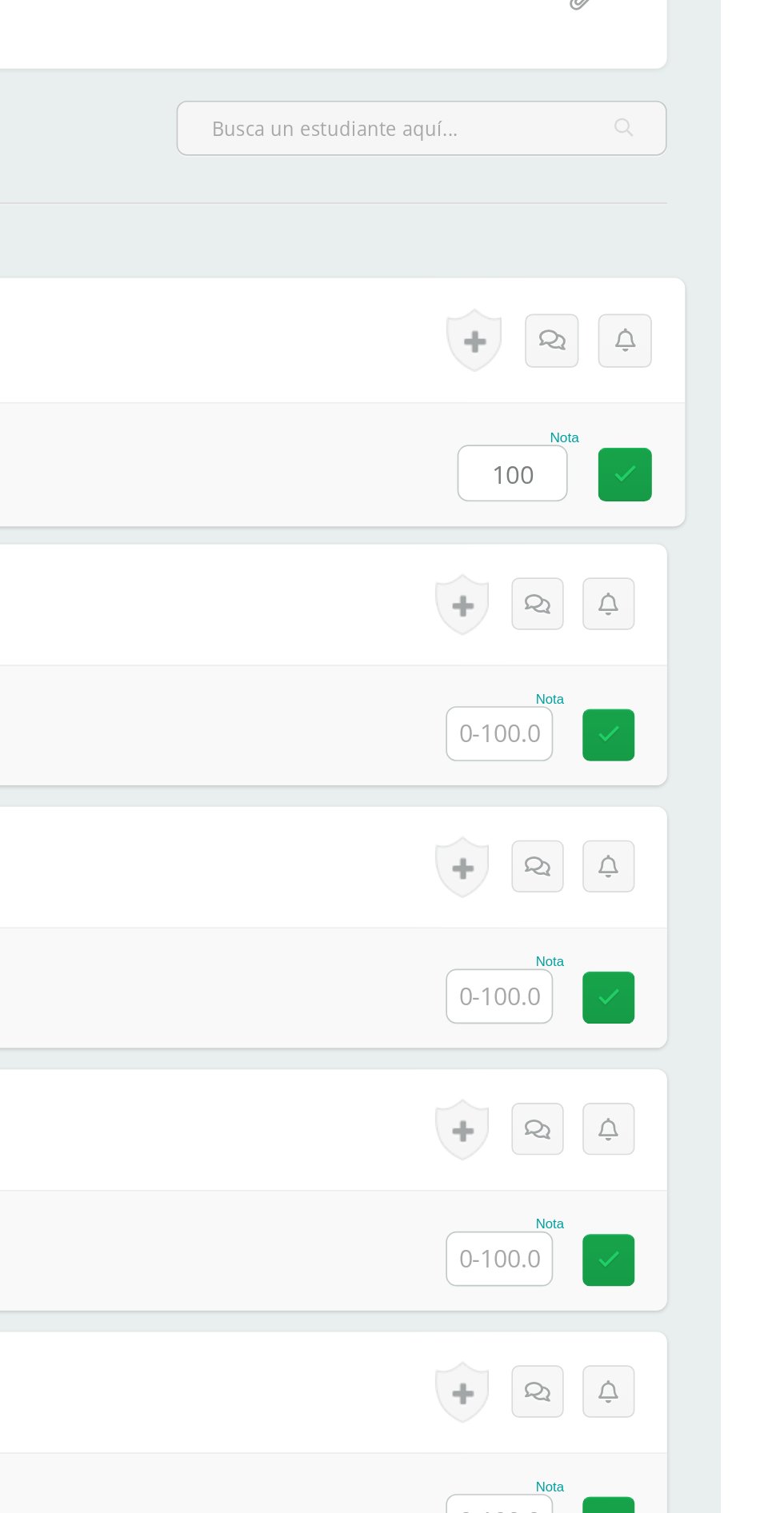
type input "100"
click at [646, 625] on input "text" at bounding box center [651, 621] width 62 height 31
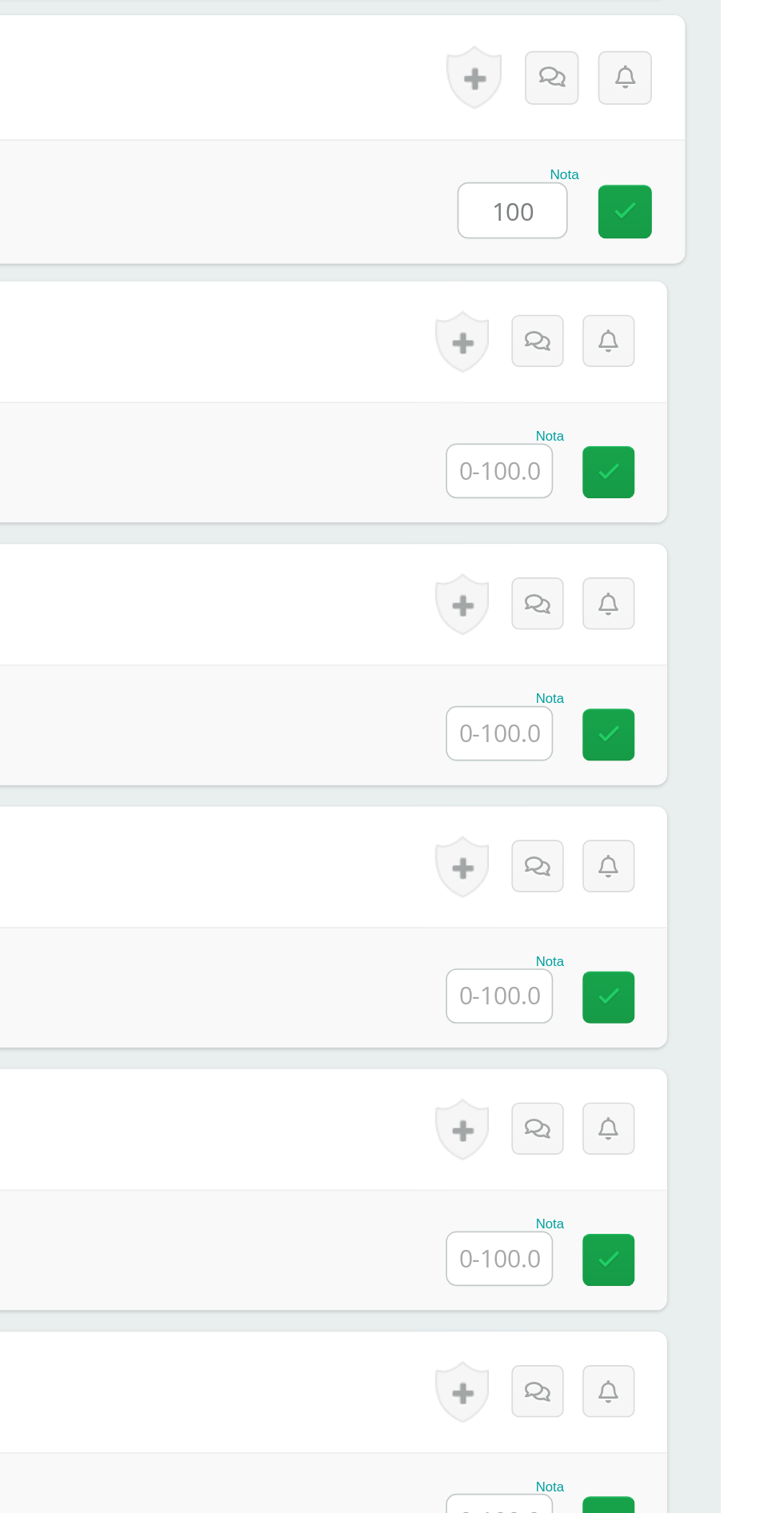
type input "100"
click at [659, 785] on input "text" at bounding box center [651, 777] width 62 height 31
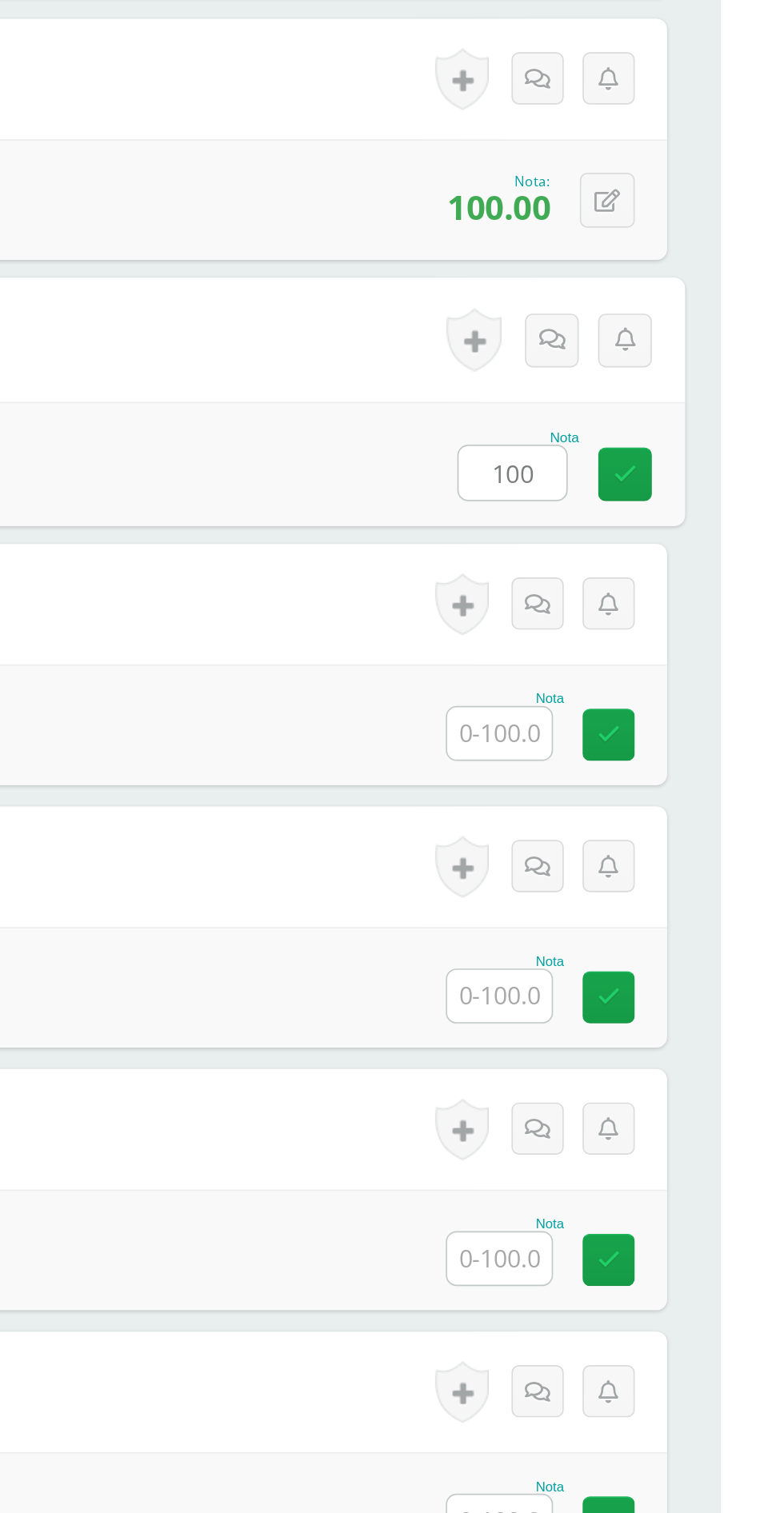
type input "100"
click at [655, 939] on input "text" at bounding box center [651, 934] width 62 height 31
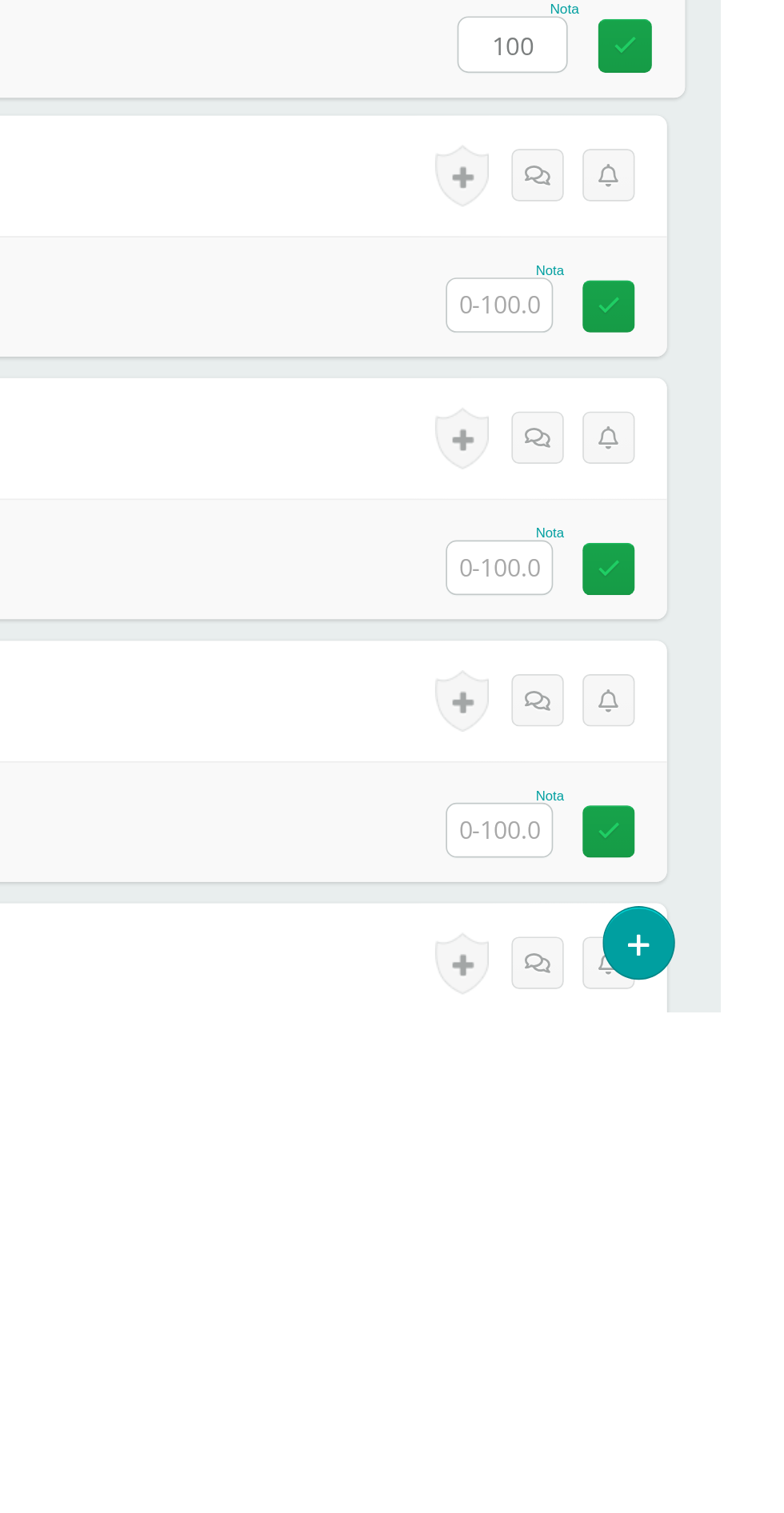
type input "100"
click at [654, 1097] on input "text" at bounding box center [651, 1091] width 62 height 31
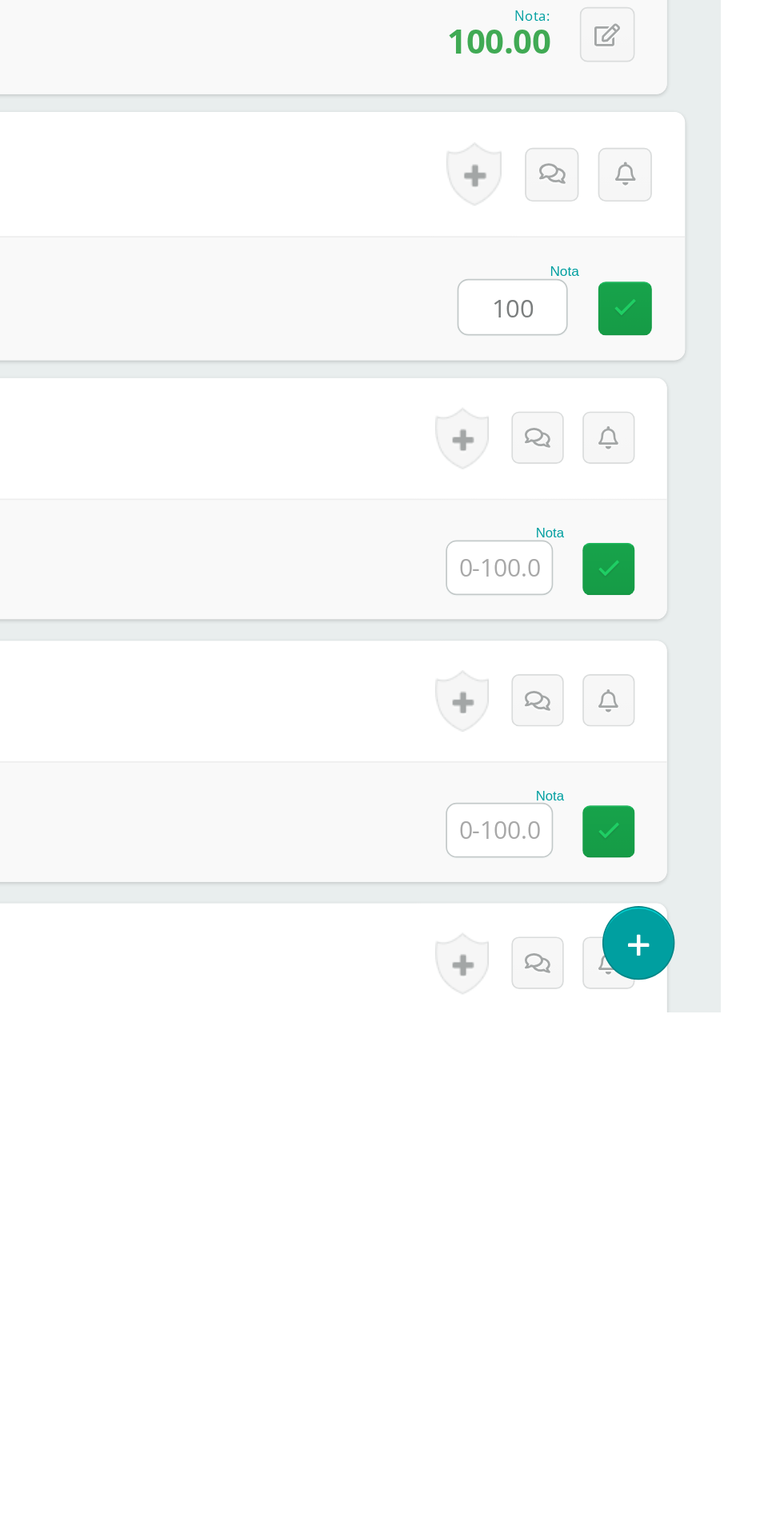
type input "100"
click at [659, 1250] on input "text" at bounding box center [651, 1248] width 62 height 31
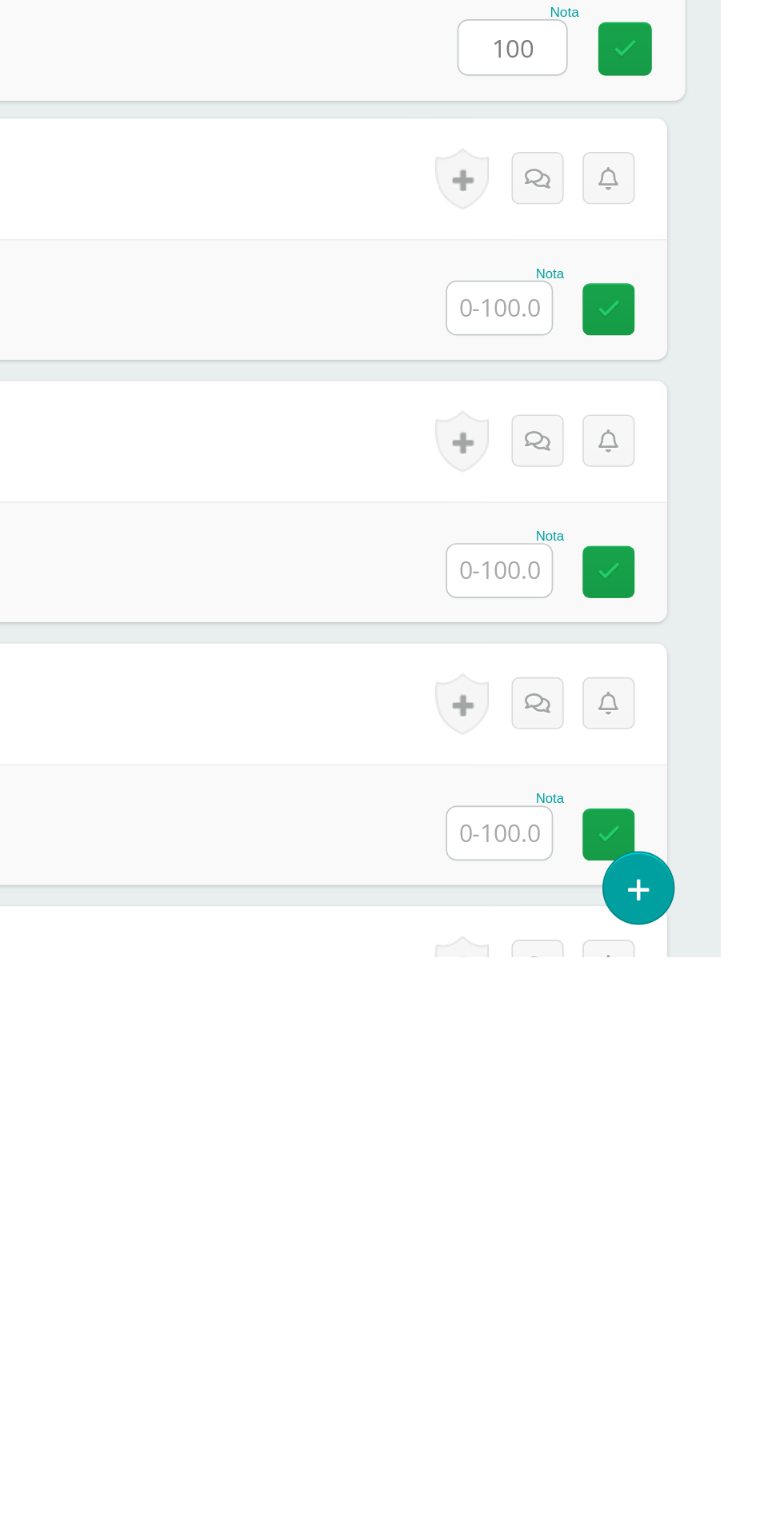
type input "100"
click at [649, 1128] on input "text" at bounding box center [651, 1126] width 62 height 31
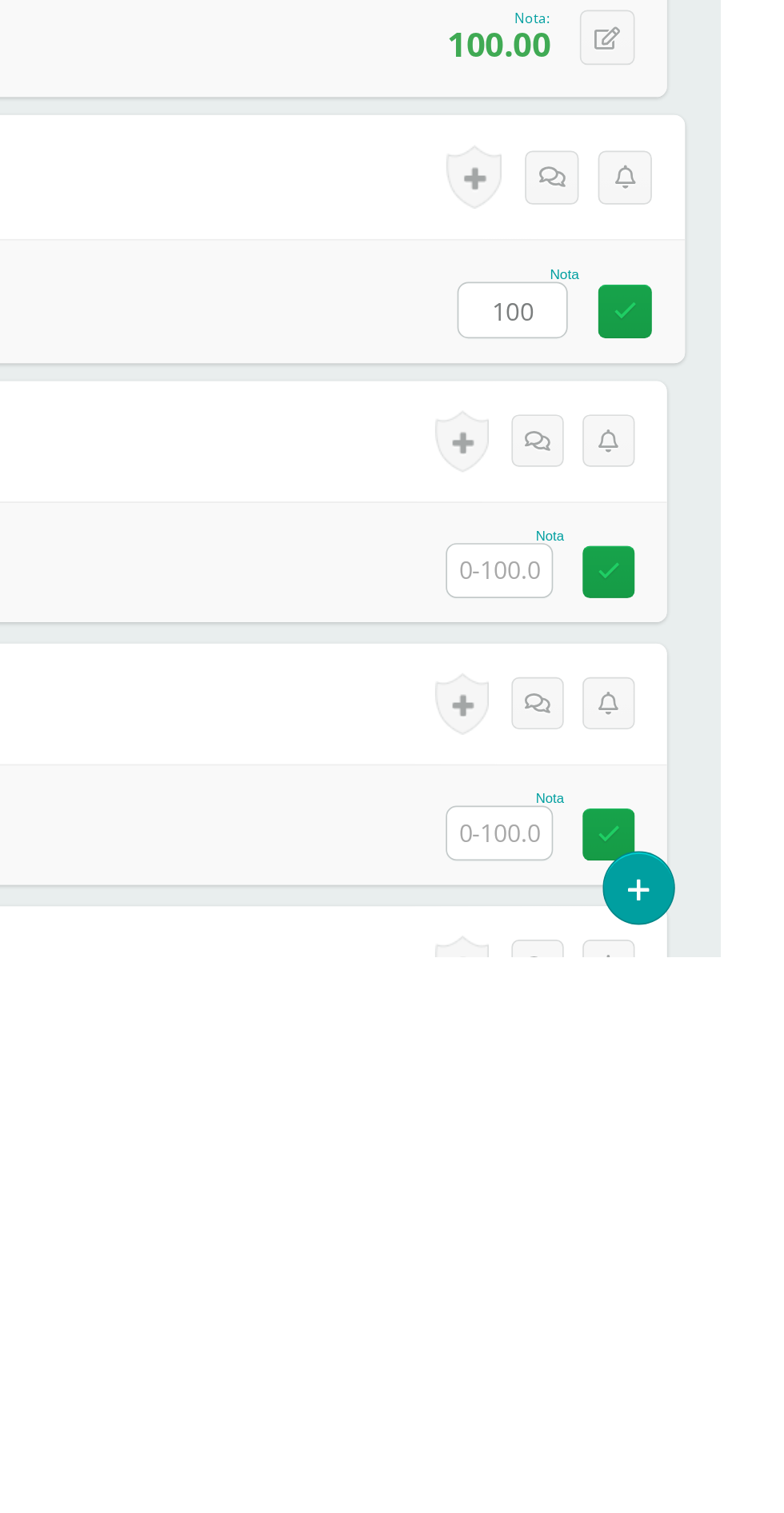
type input "100"
click at [661, 1288] on input "text" at bounding box center [651, 1282] width 62 height 31
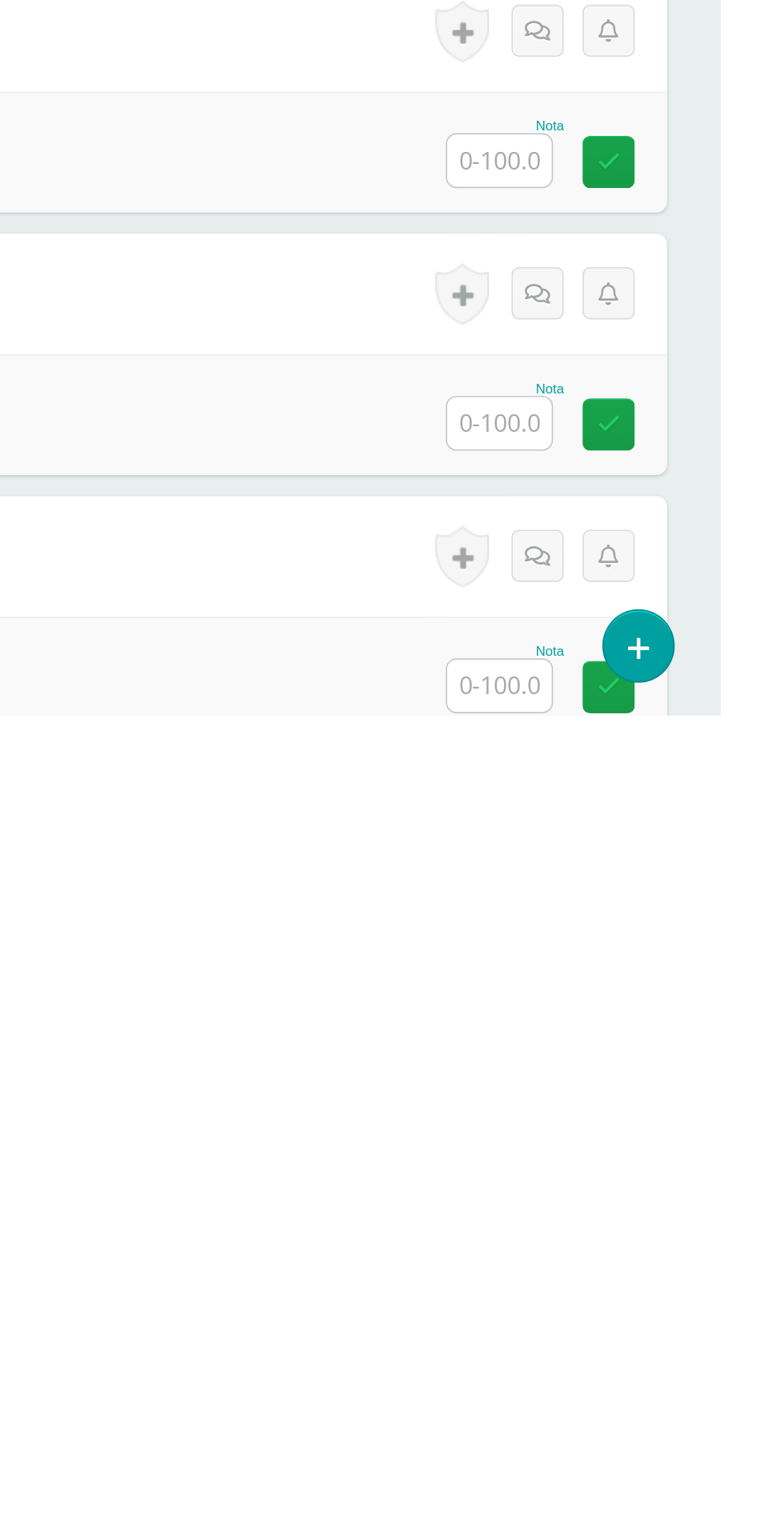
type input "100"
click at [651, 1191] on input "text" at bounding box center [651, 1182] width 62 height 31
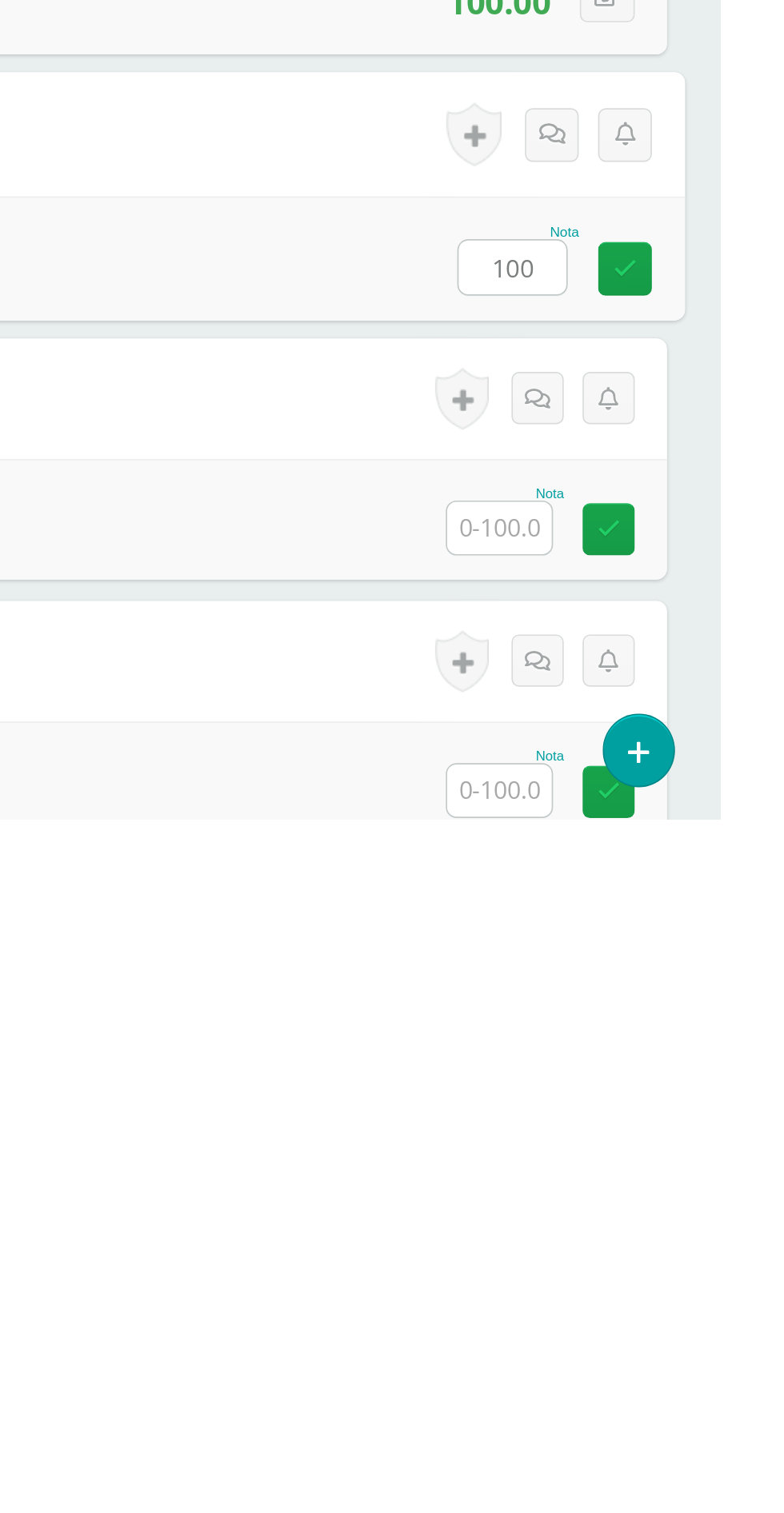
type input "100"
click at [660, 1345] on input "text" at bounding box center [651, 1339] width 62 height 31
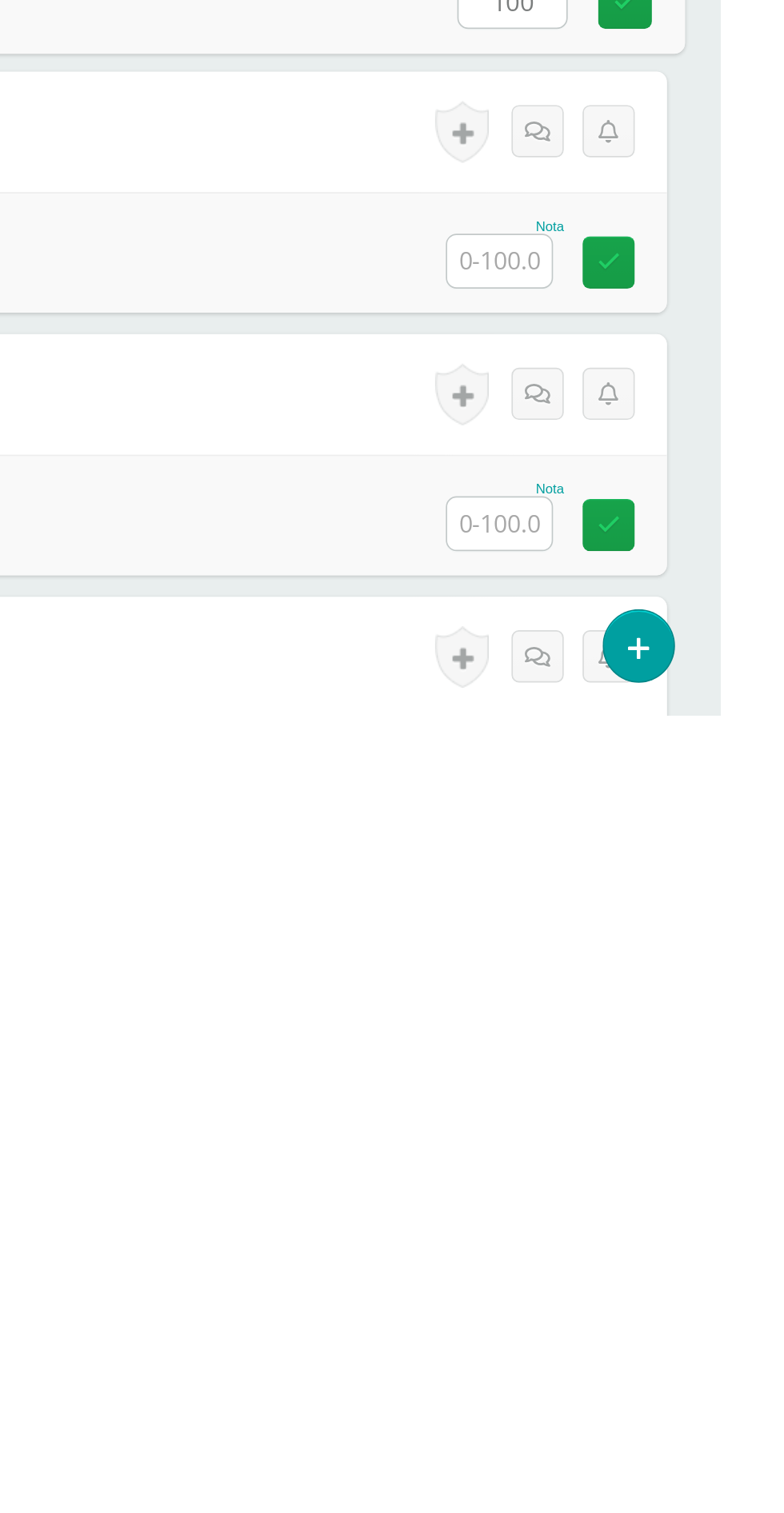
type input "100"
click at [642, 1246] on input "text" at bounding box center [651, 1242] width 62 height 31
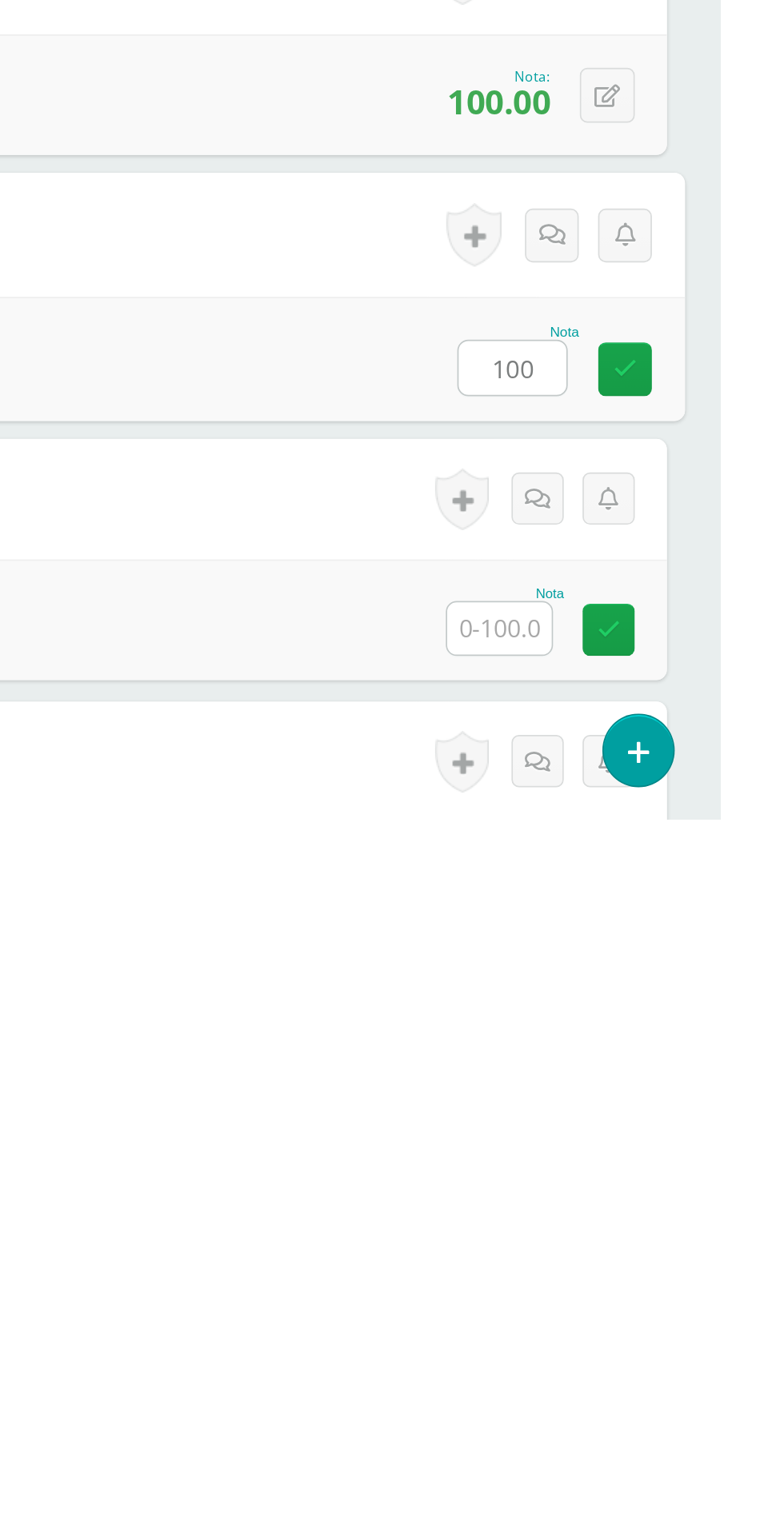
type input "100"
click at [650, 1405] on input "text" at bounding box center [651, 1399] width 62 height 31
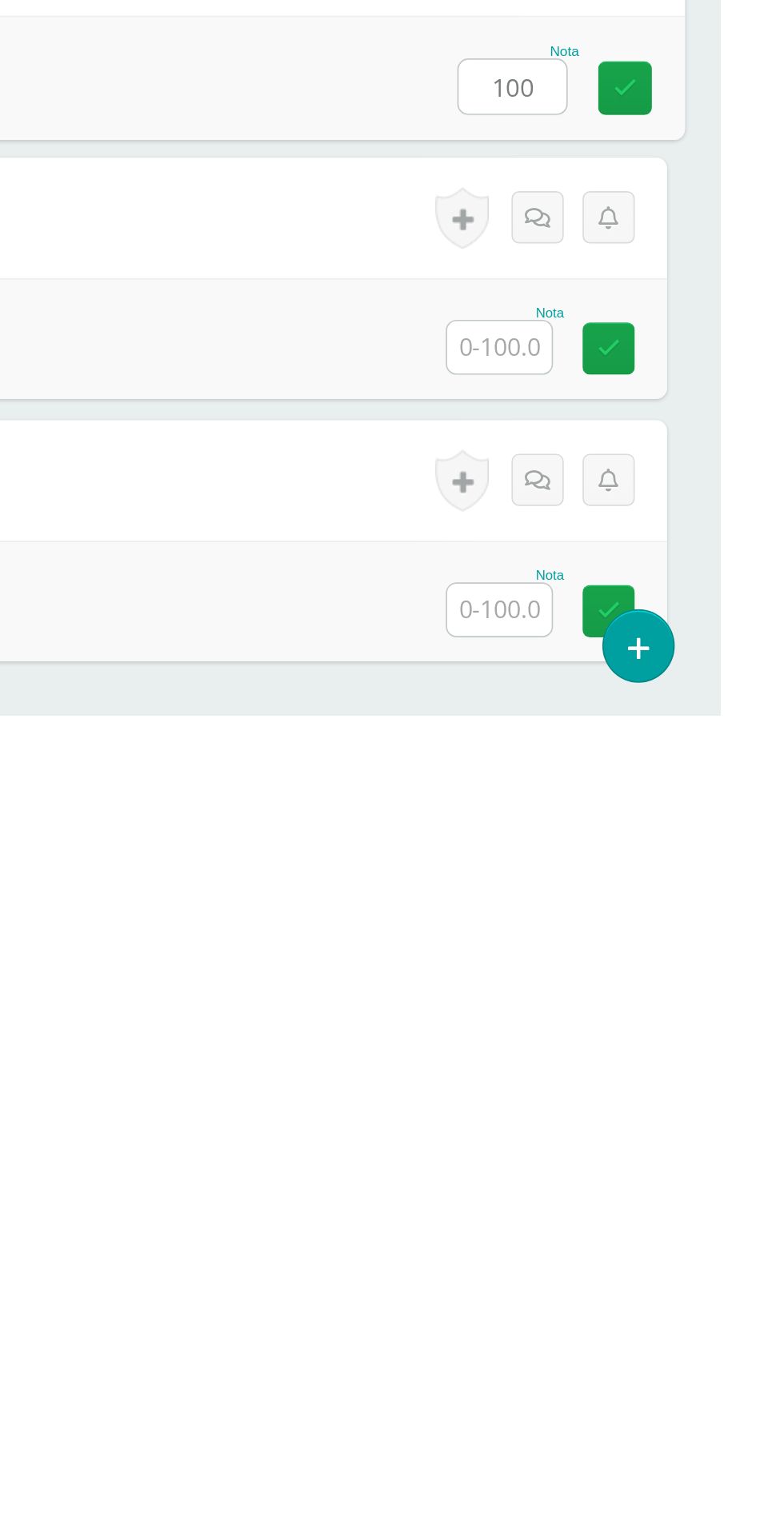
type input "100"
click at [651, 1297] on input "text" at bounding box center [651, 1294] width 62 height 31
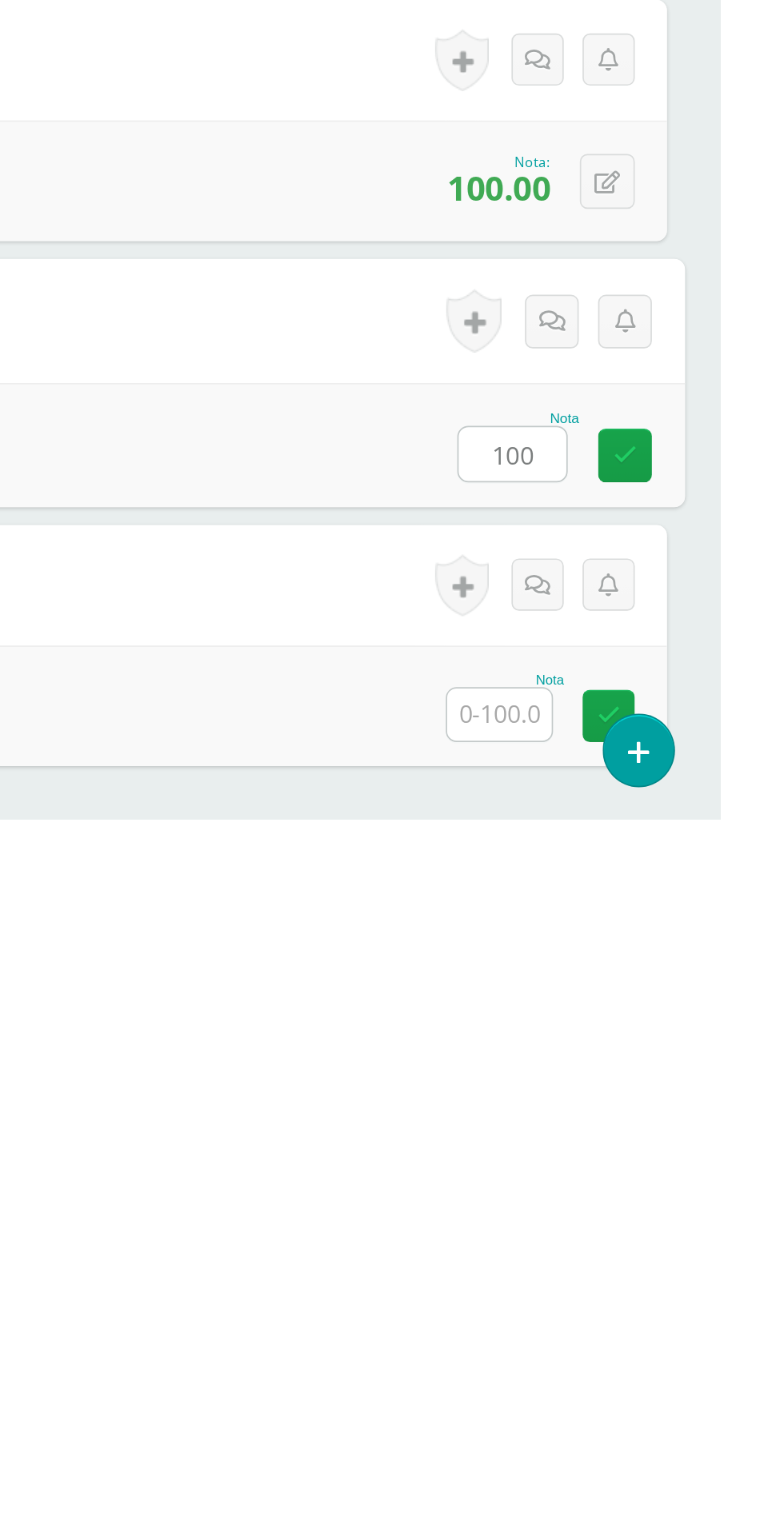
type input "100"
click at [644, 1447] on input "text" at bounding box center [651, 1450] width 62 height 31
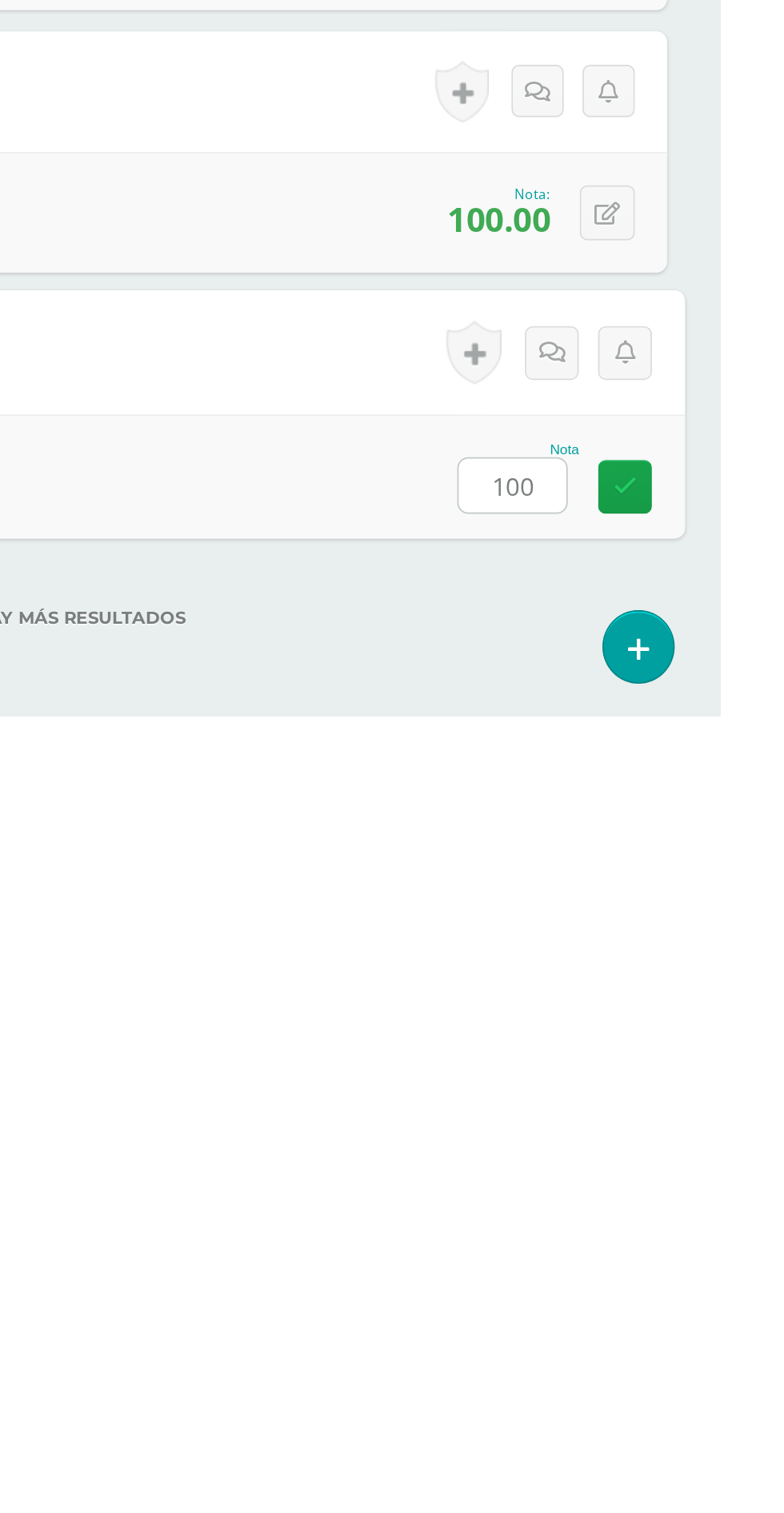
scroll to position [1348, 0]
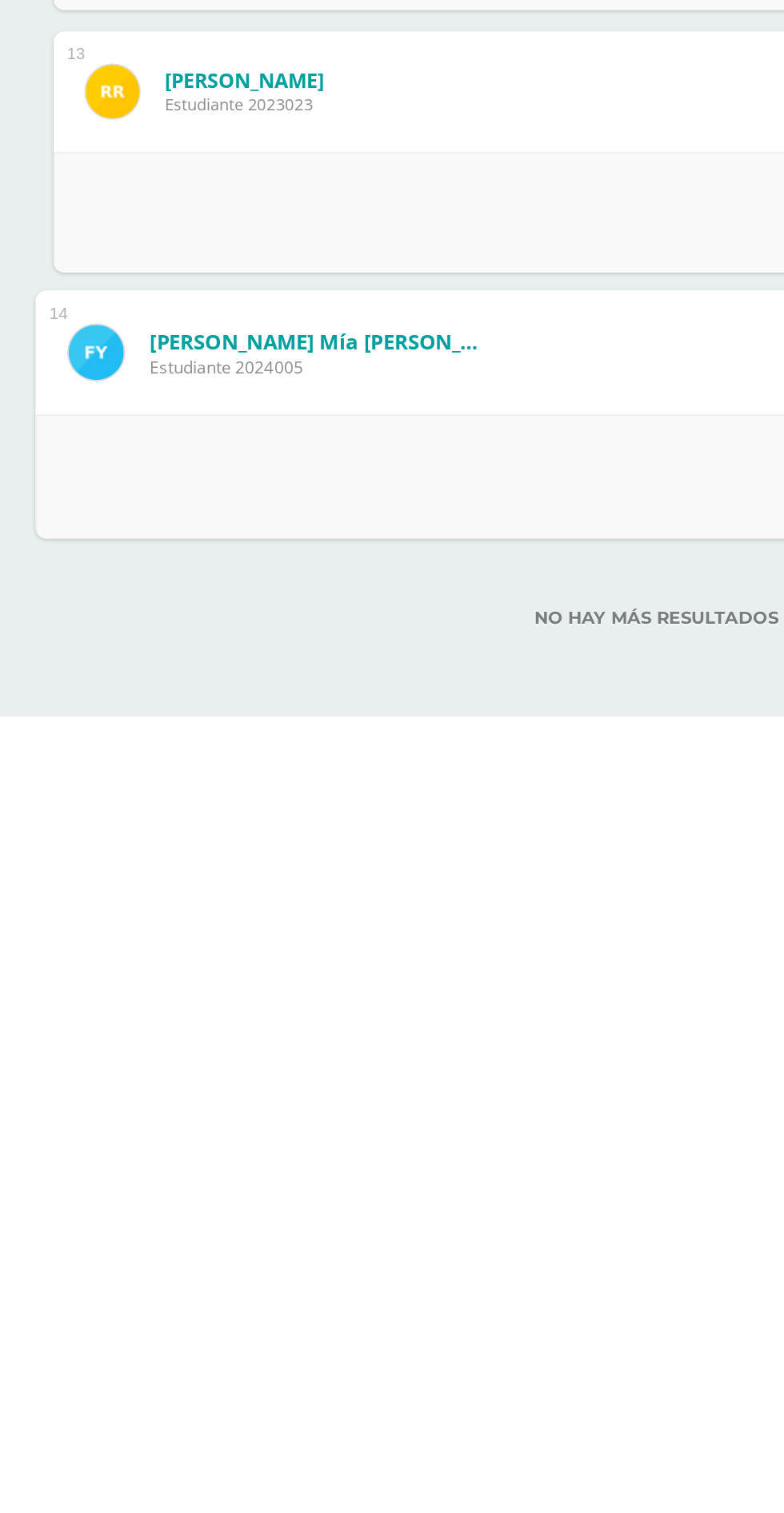
type input "100"
click at [97, 1452] on span "anterior" at bounding box center [94, 1541] width 58 height 30
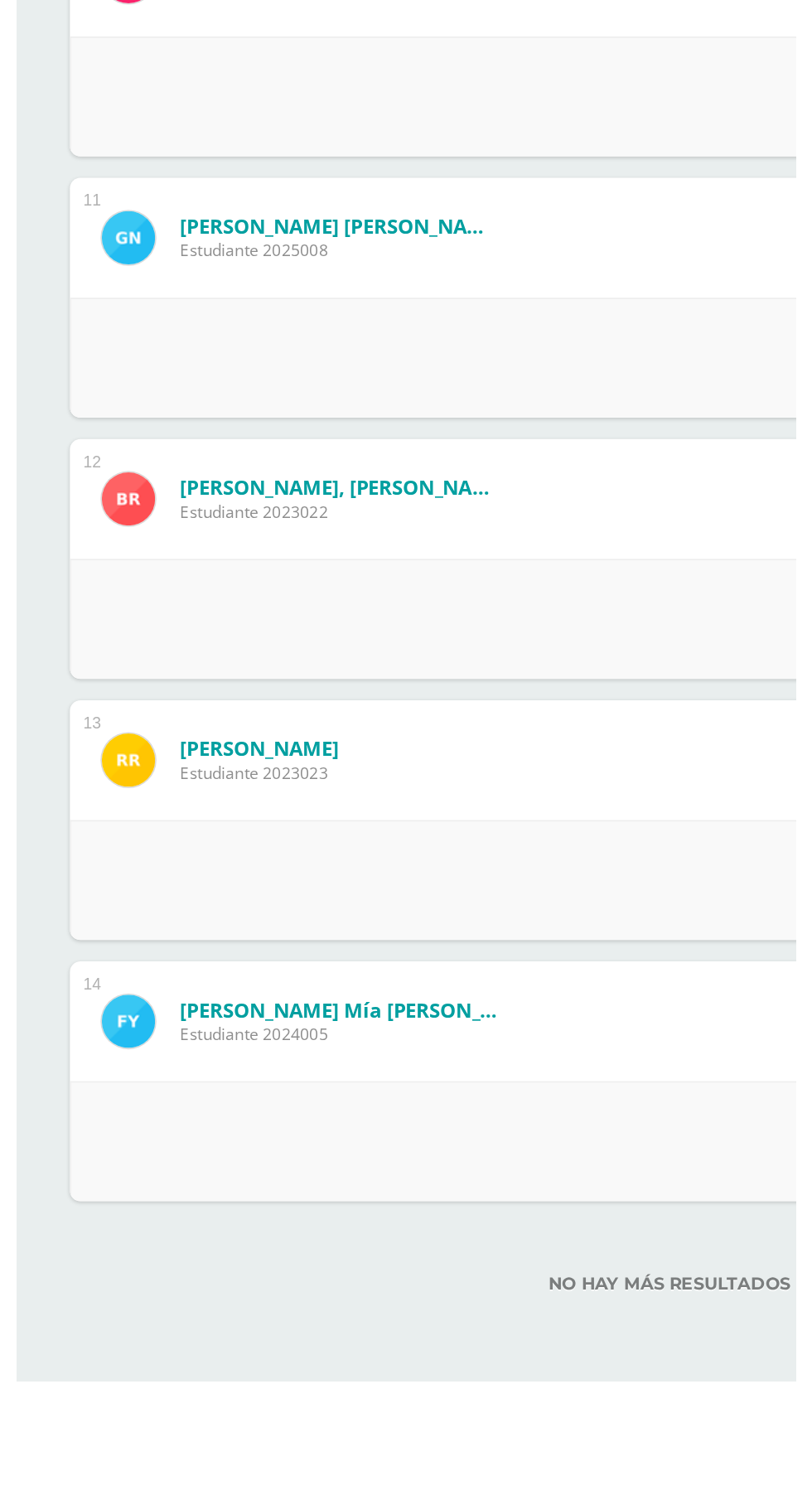
scroll to position [1424, 0]
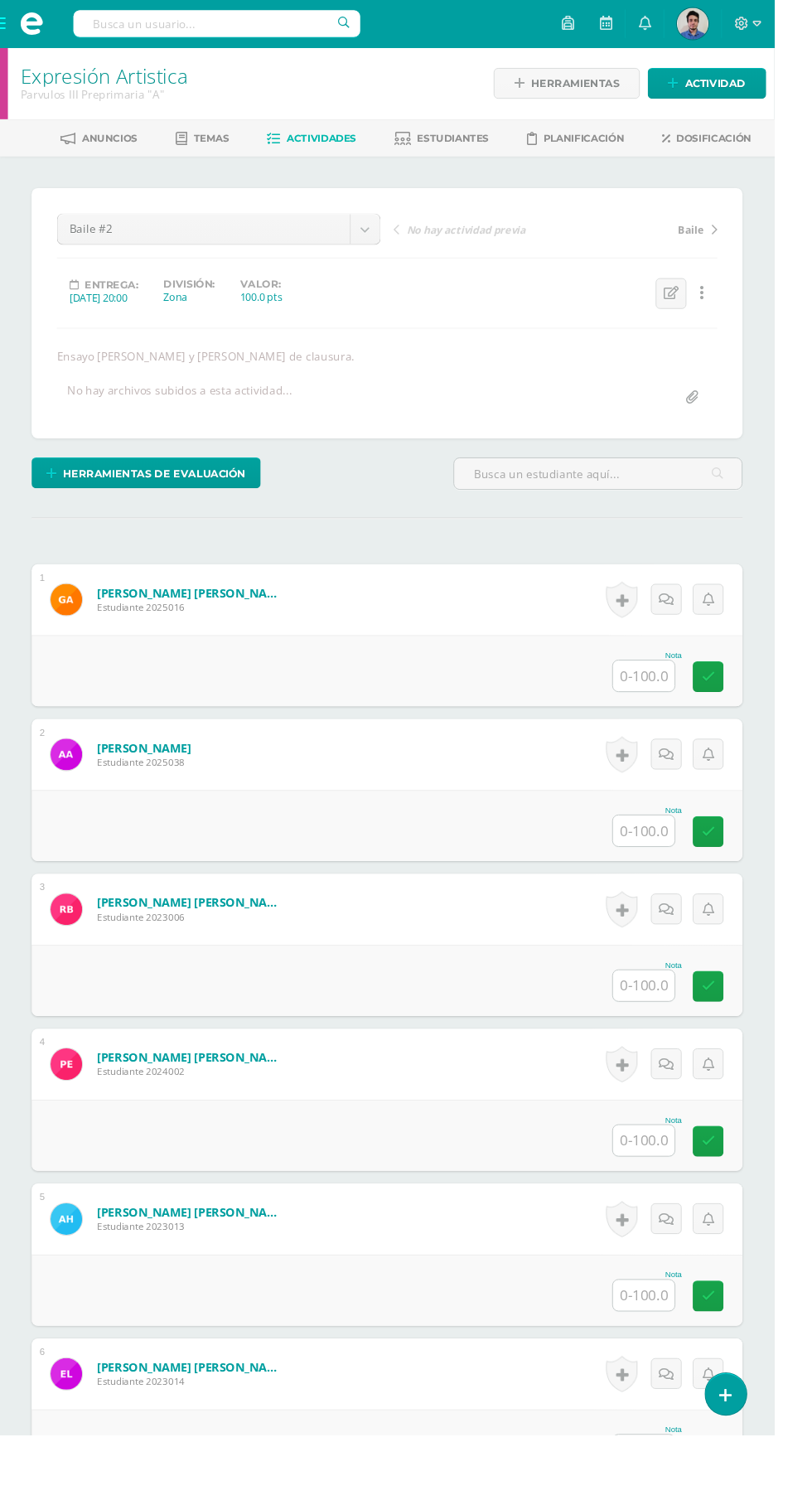
scroll to position [1, 0]
click at [680, 700] on input "text" at bounding box center [675, 708] width 64 height 33
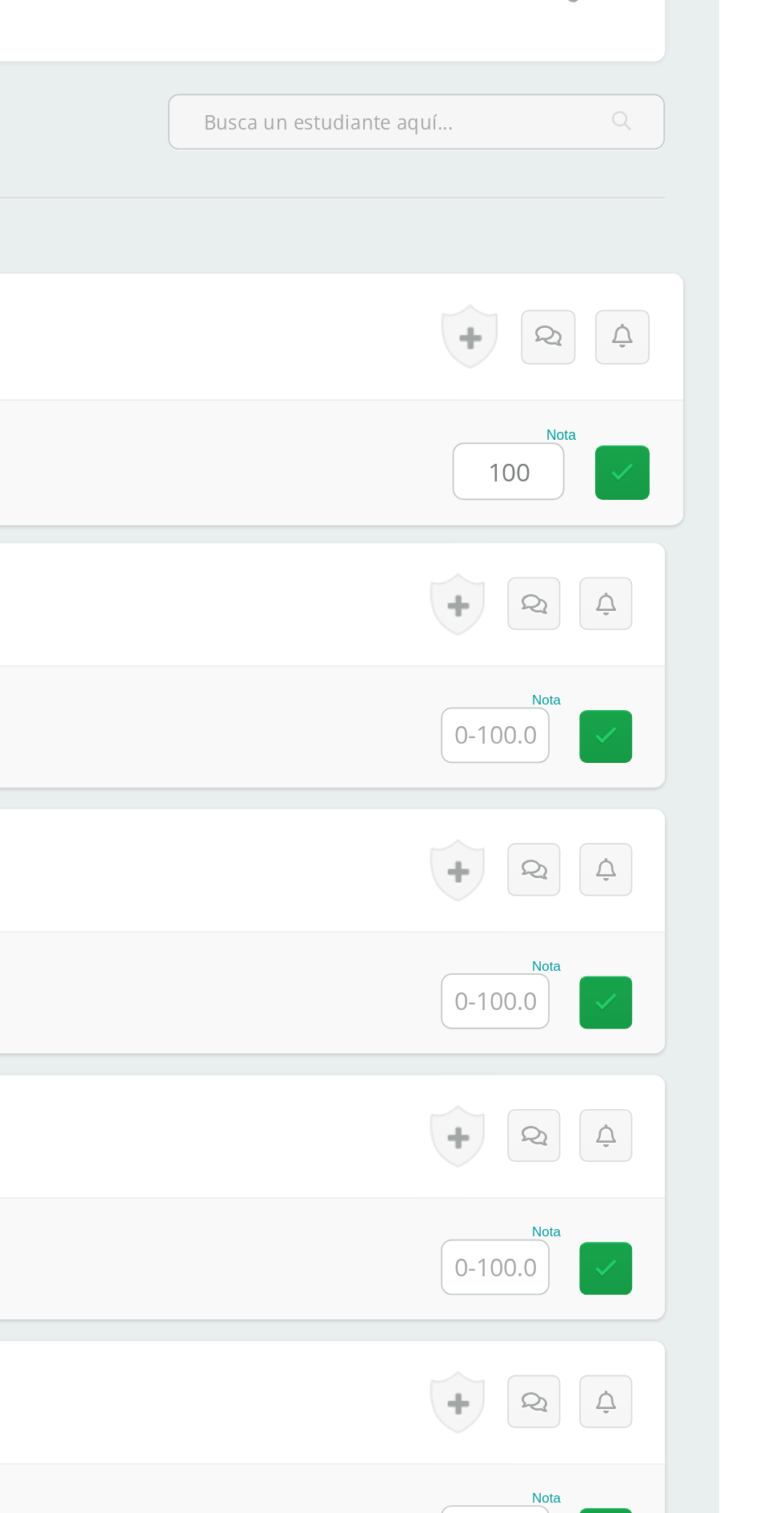
type input "100"
click at [650, 846] on input "text" at bounding box center [651, 839] width 62 height 31
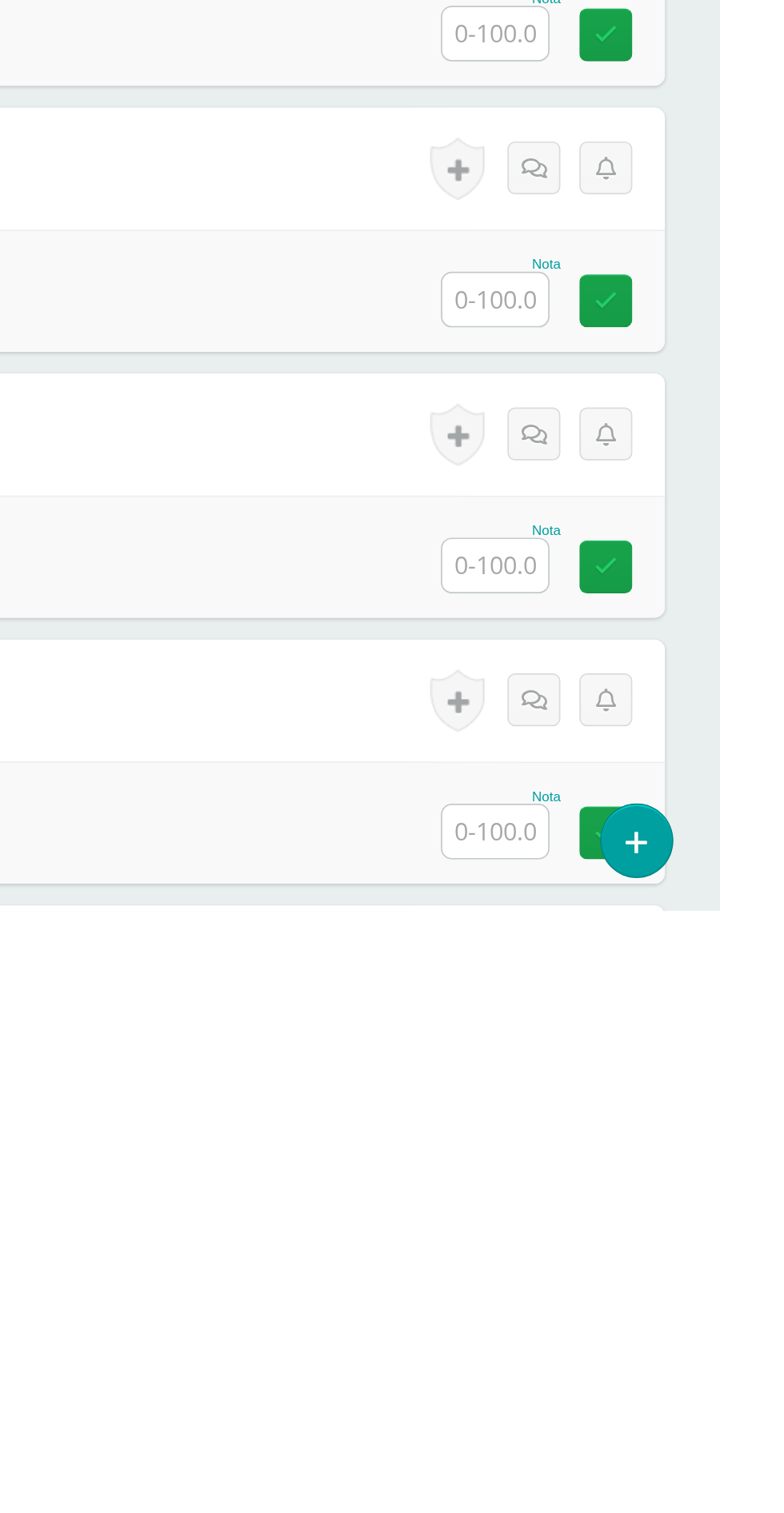
type input "100"
click at [656, 1002] on input "text" at bounding box center [651, 996] width 62 height 31
type input "100"
click at [654, 1160] on input "text" at bounding box center [651, 1152] width 62 height 31
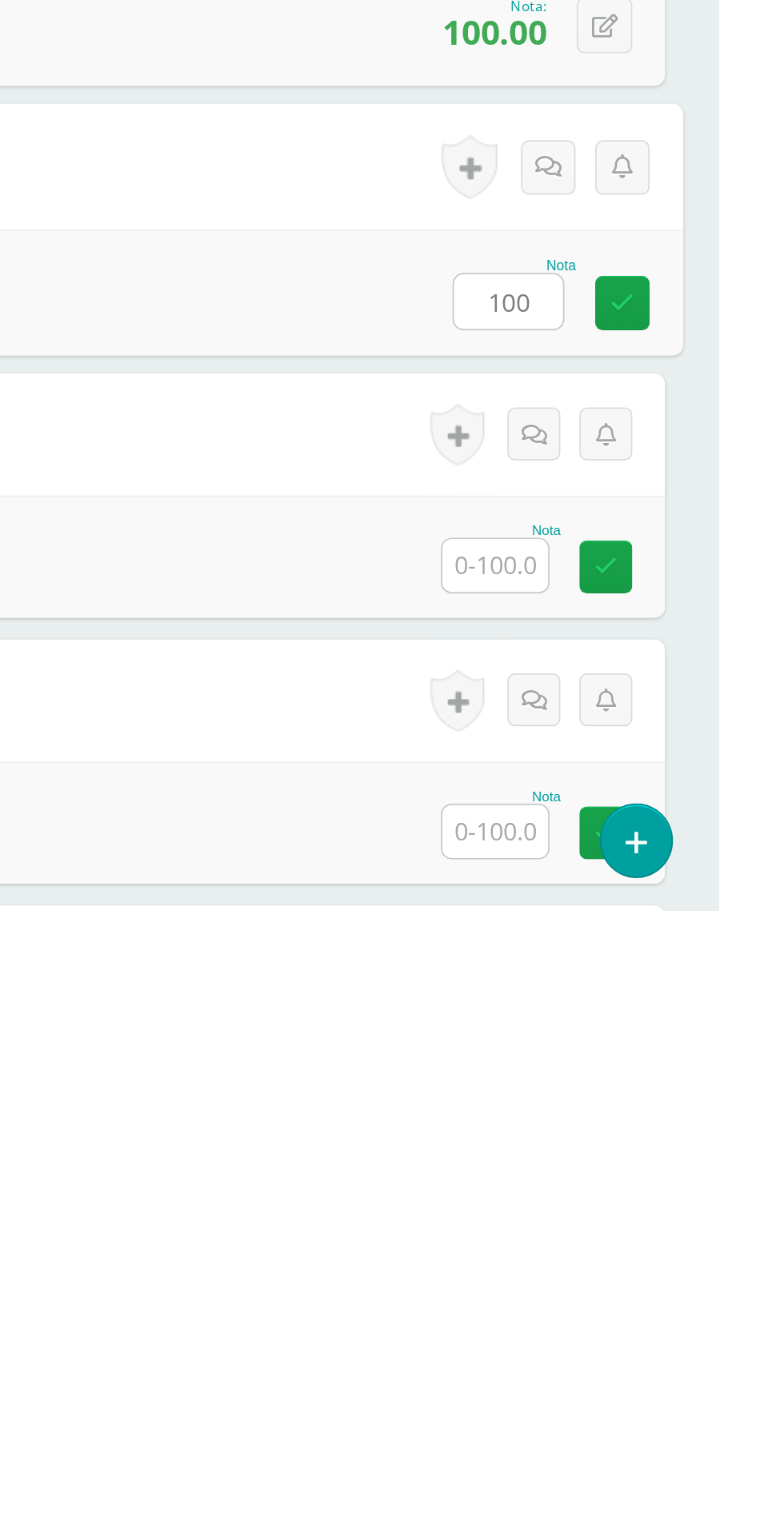
type input "100"
click at [643, 1314] on input "text" at bounding box center [651, 1310] width 62 height 31
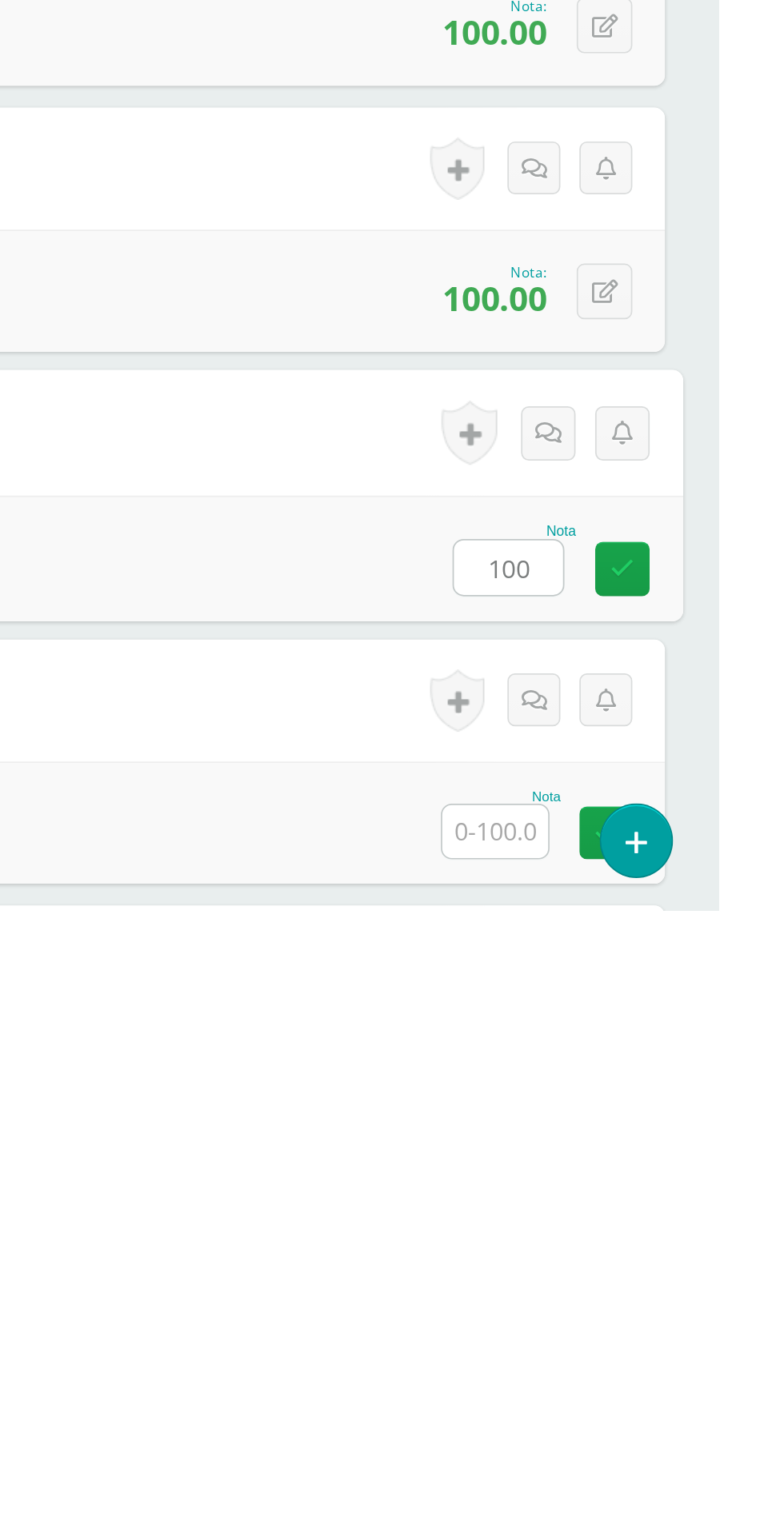
type input "100"
click at [647, 1452] on input "text" at bounding box center [651, 1466] width 62 height 31
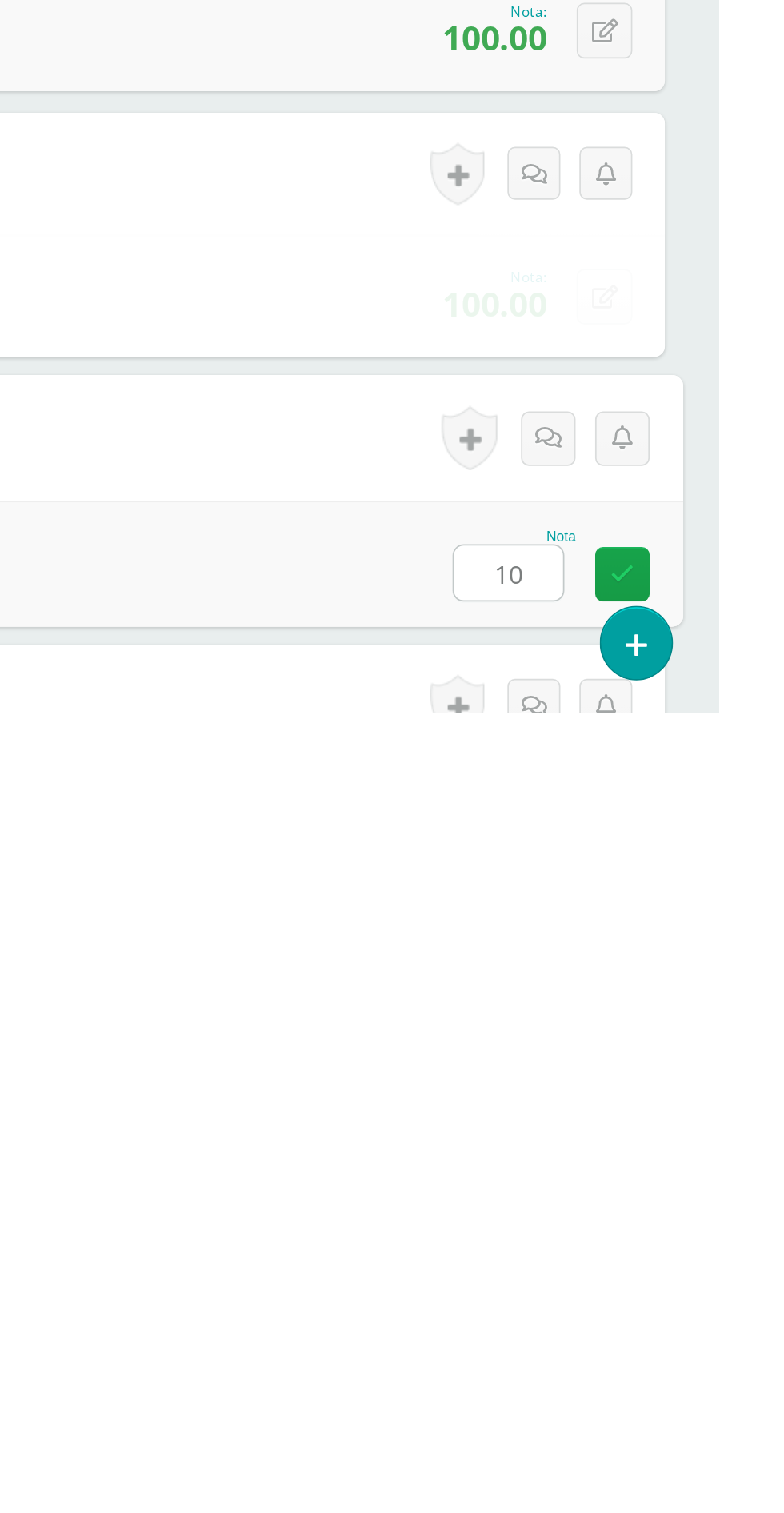
scroll to position [129, 0]
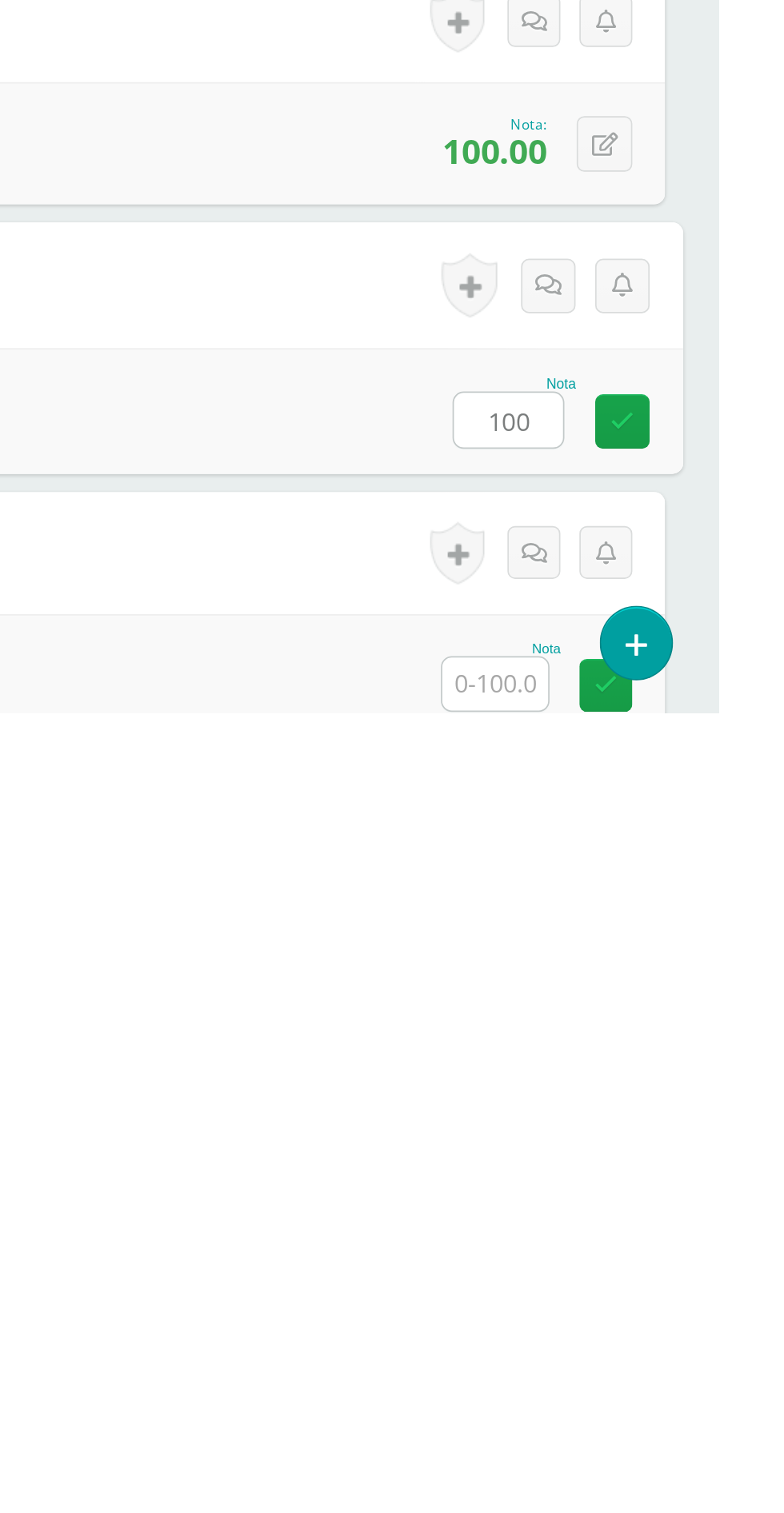
type input "100"
click at [656, 1452] on input "text" at bounding box center [651, 1496] width 62 height 31
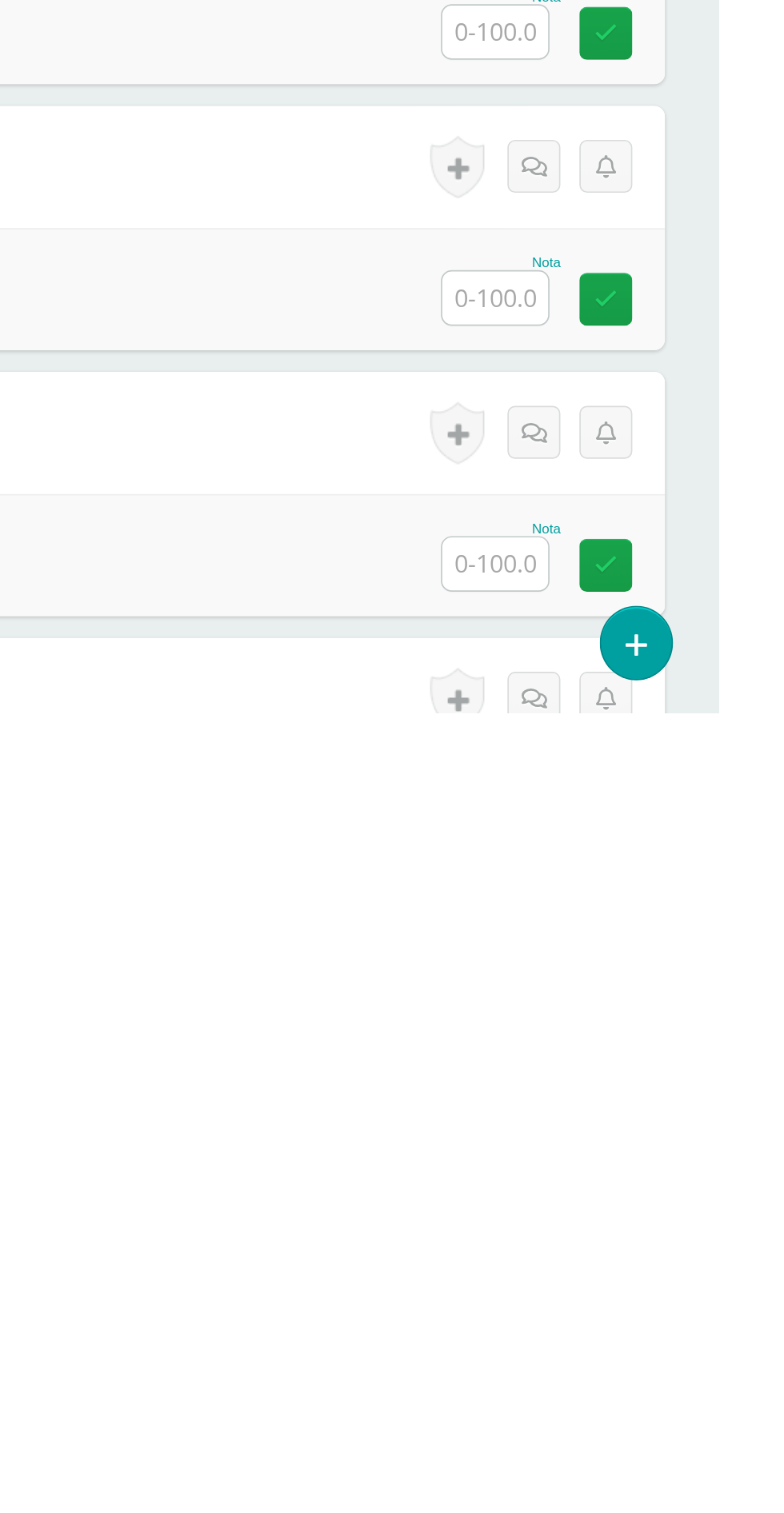
type input "100"
click at [665, 1103] on input "text" at bounding box center [651, 1112] width 62 height 31
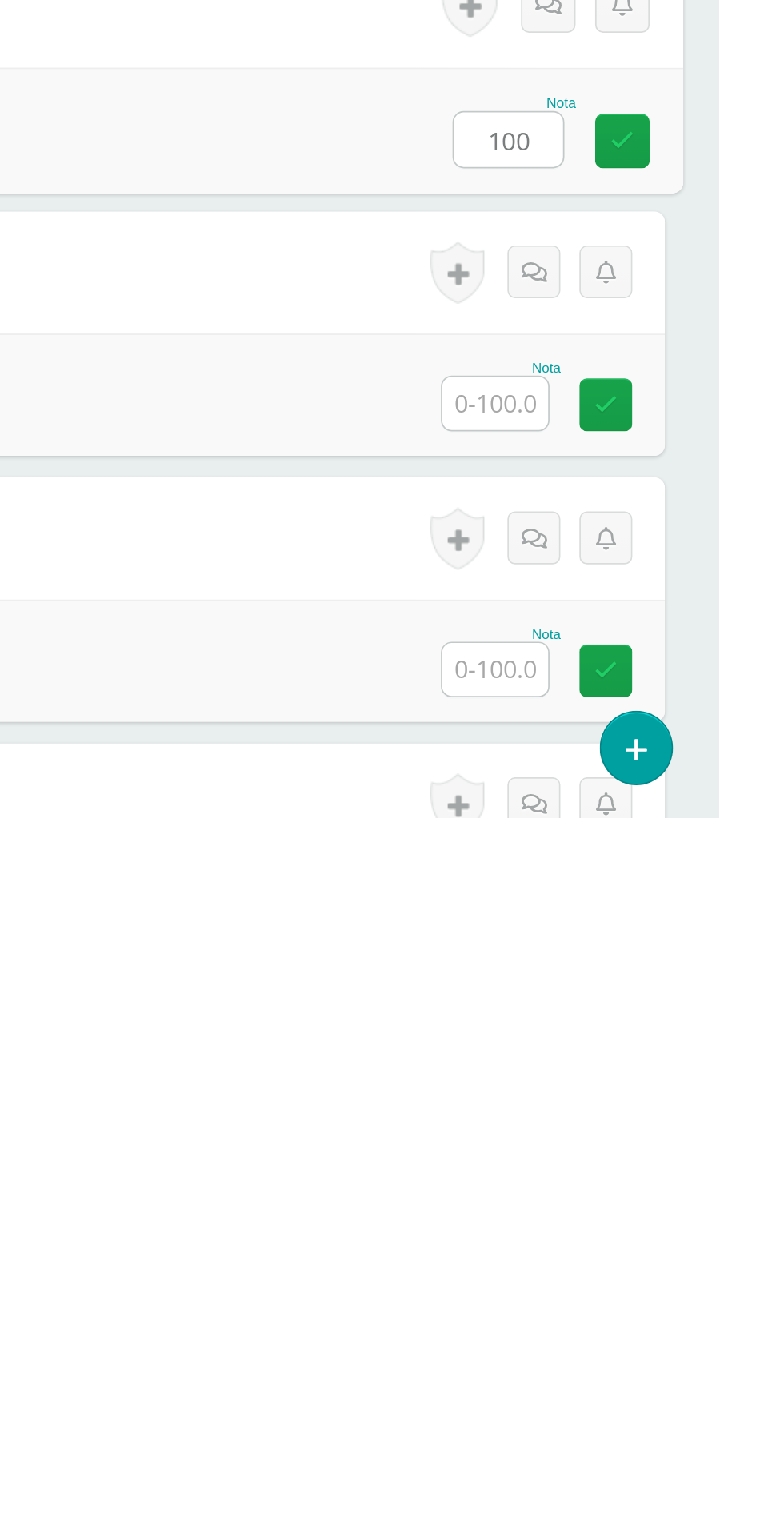
type input "100"
click at [648, 1275] on input "text" at bounding box center [651, 1269] width 62 height 31
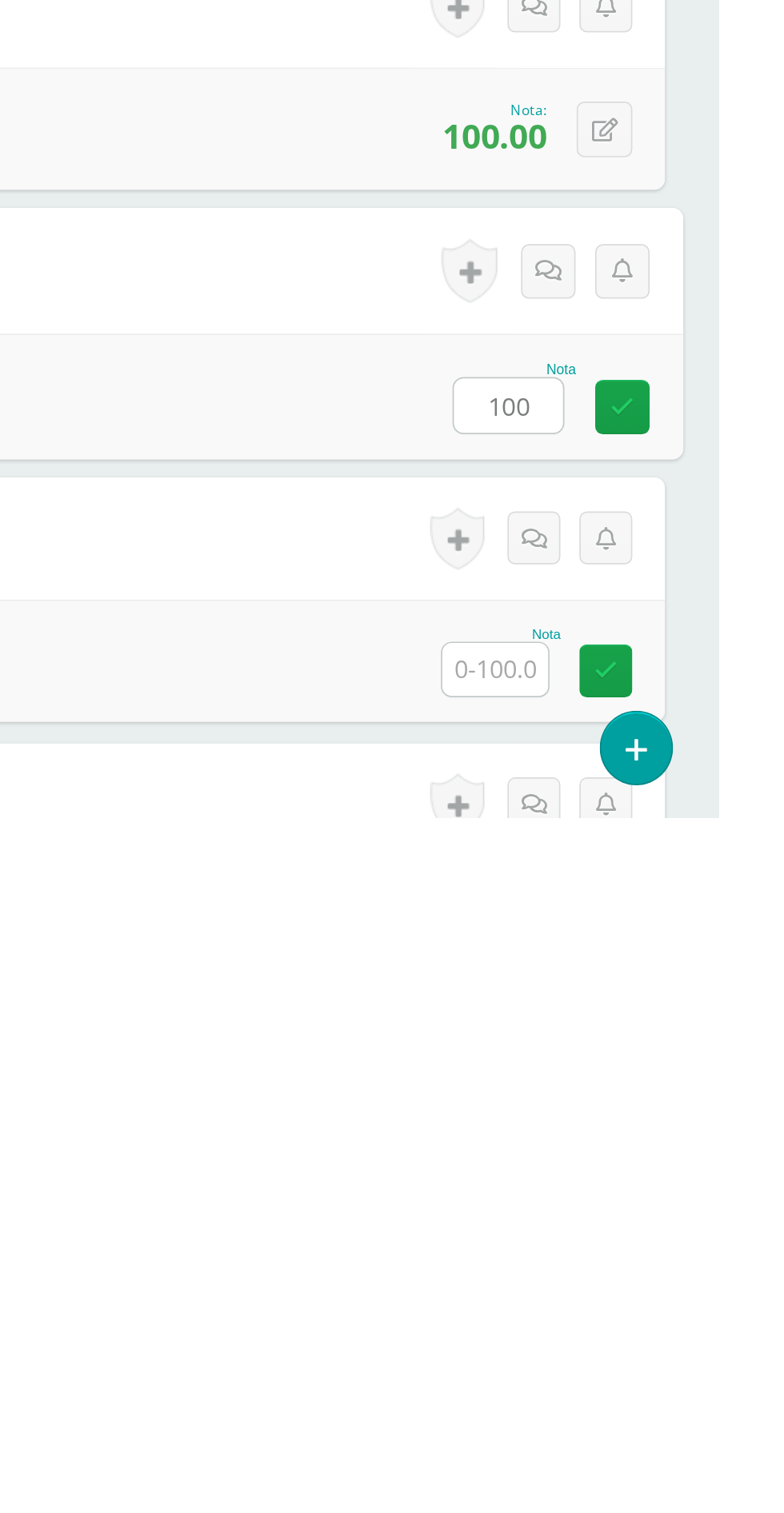
type input "100"
click at [640, 1432] on input "text" at bounding box center [651, 1425] width 62 height 31
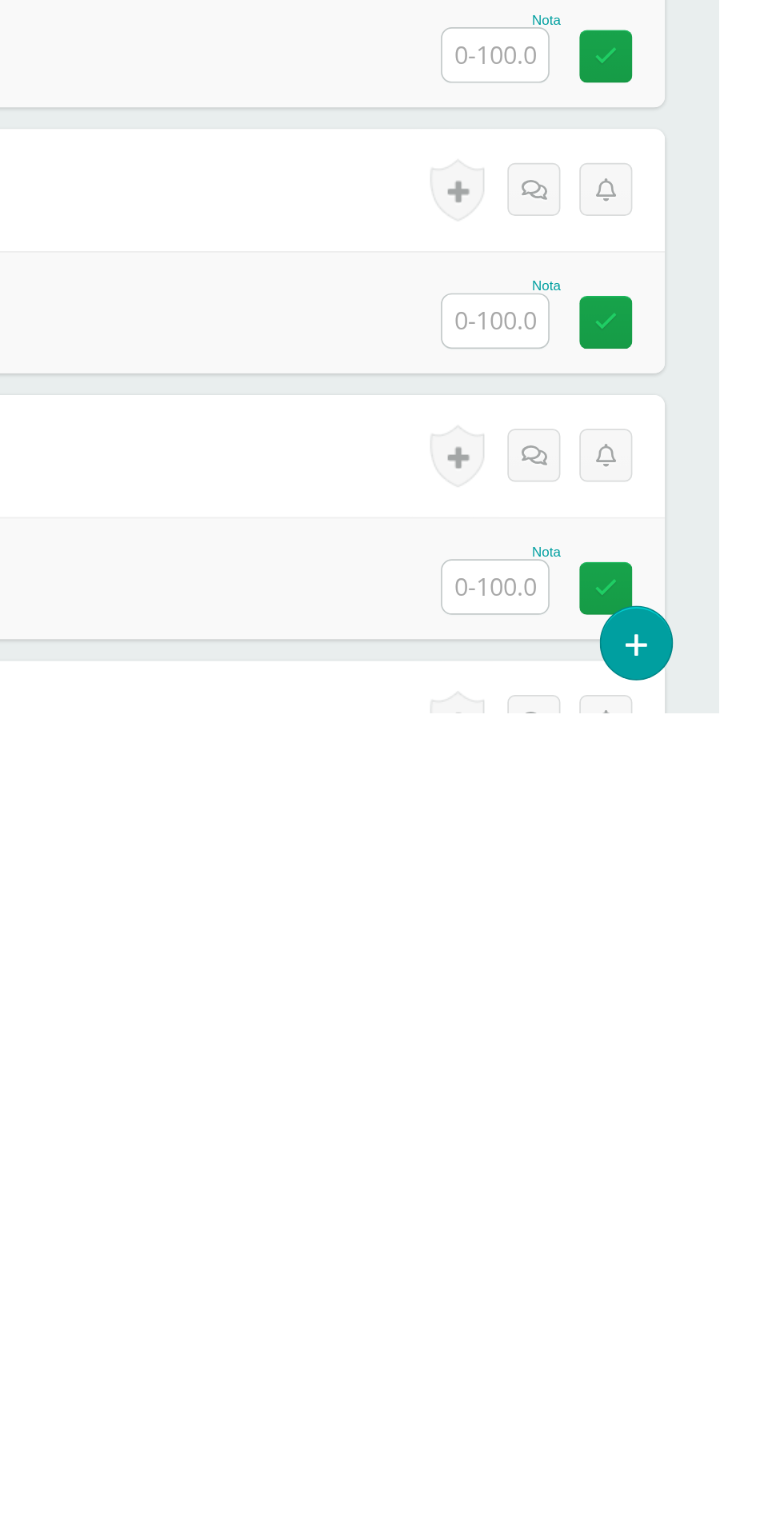
type input "100"
click at [656, 1129] on input "text" at bounding box center [651, 1126] width 62 height 31
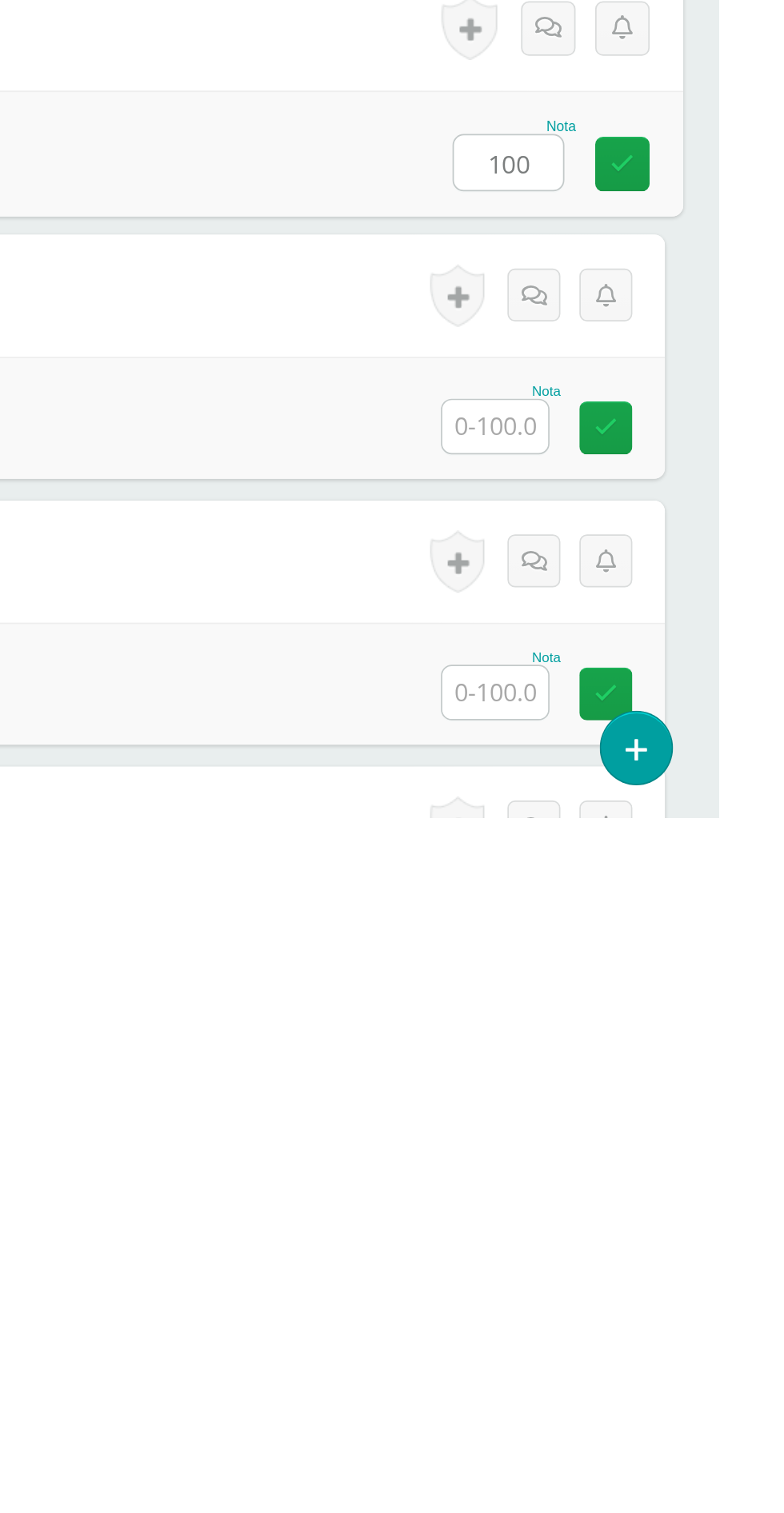
type input "100"
click at [655, 1281] on input "text" at bounding box center [651, 1282] width 62 height 31
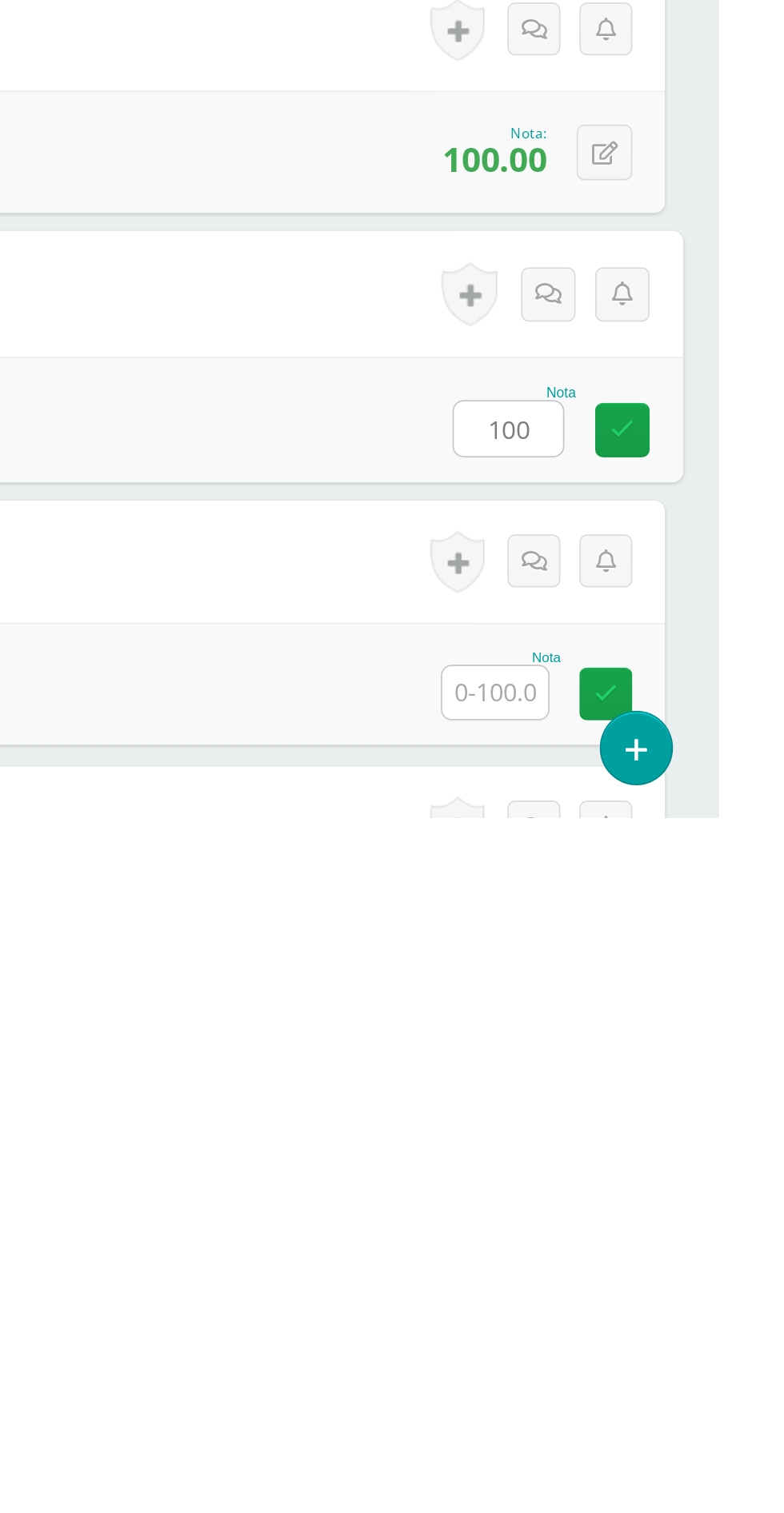
type input "100"
click at [646, 1446] on input "text" at bounding box center [651, 1439] width 62 height 31
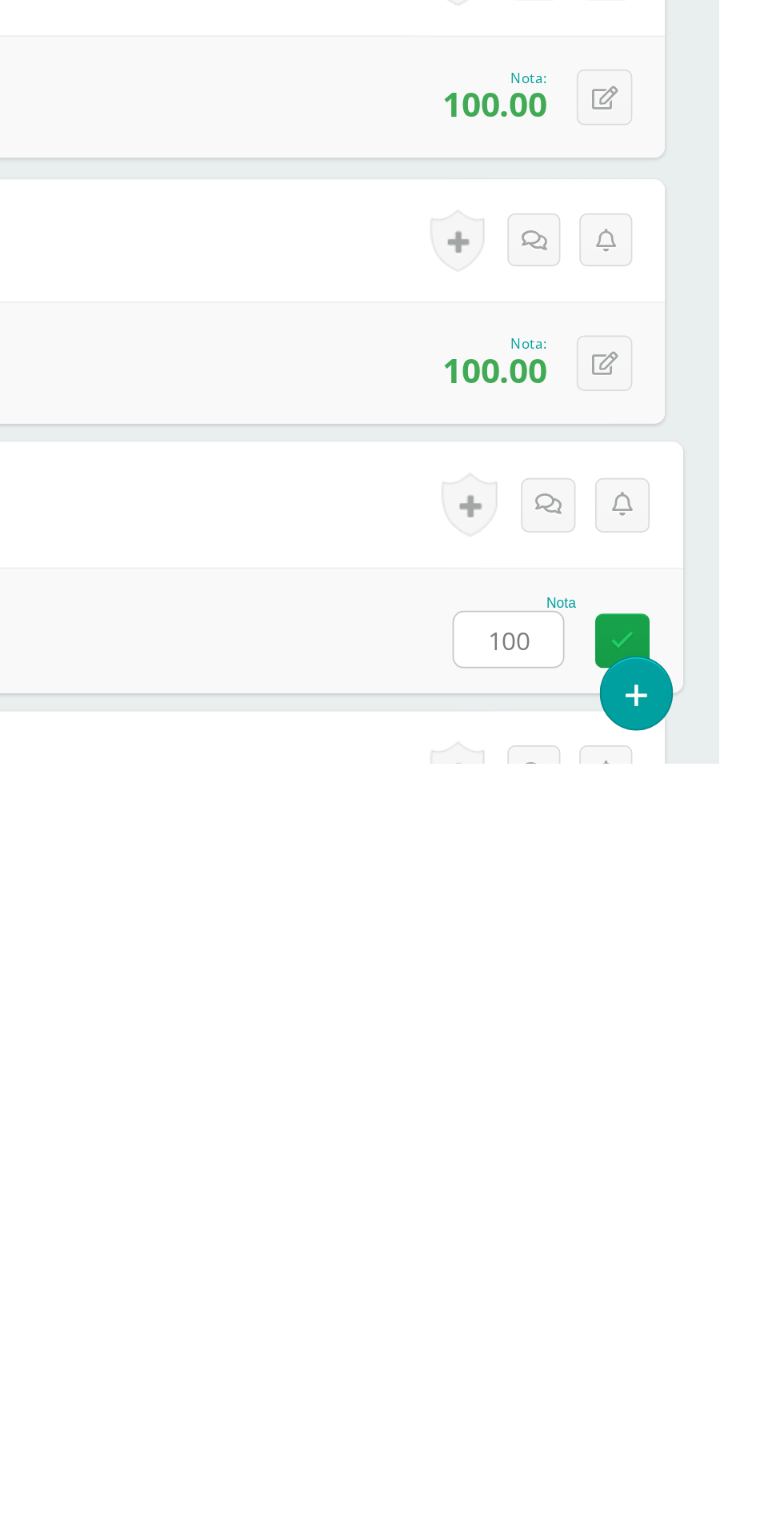
scroll to position [1348, 0]
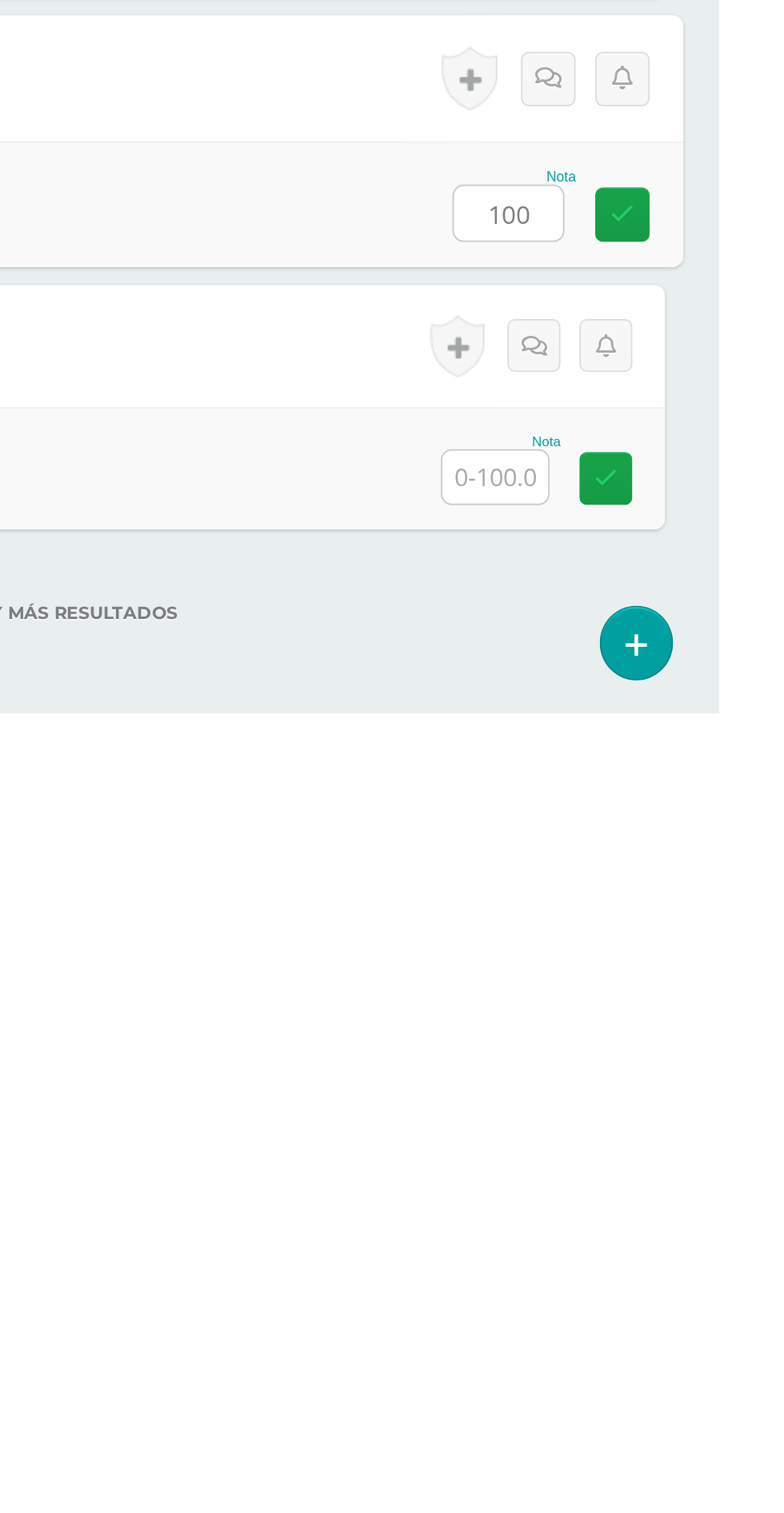
type input "100"
click at [632, 1375] on input "text" at bounding box center [651, 1375] width 62 height 31
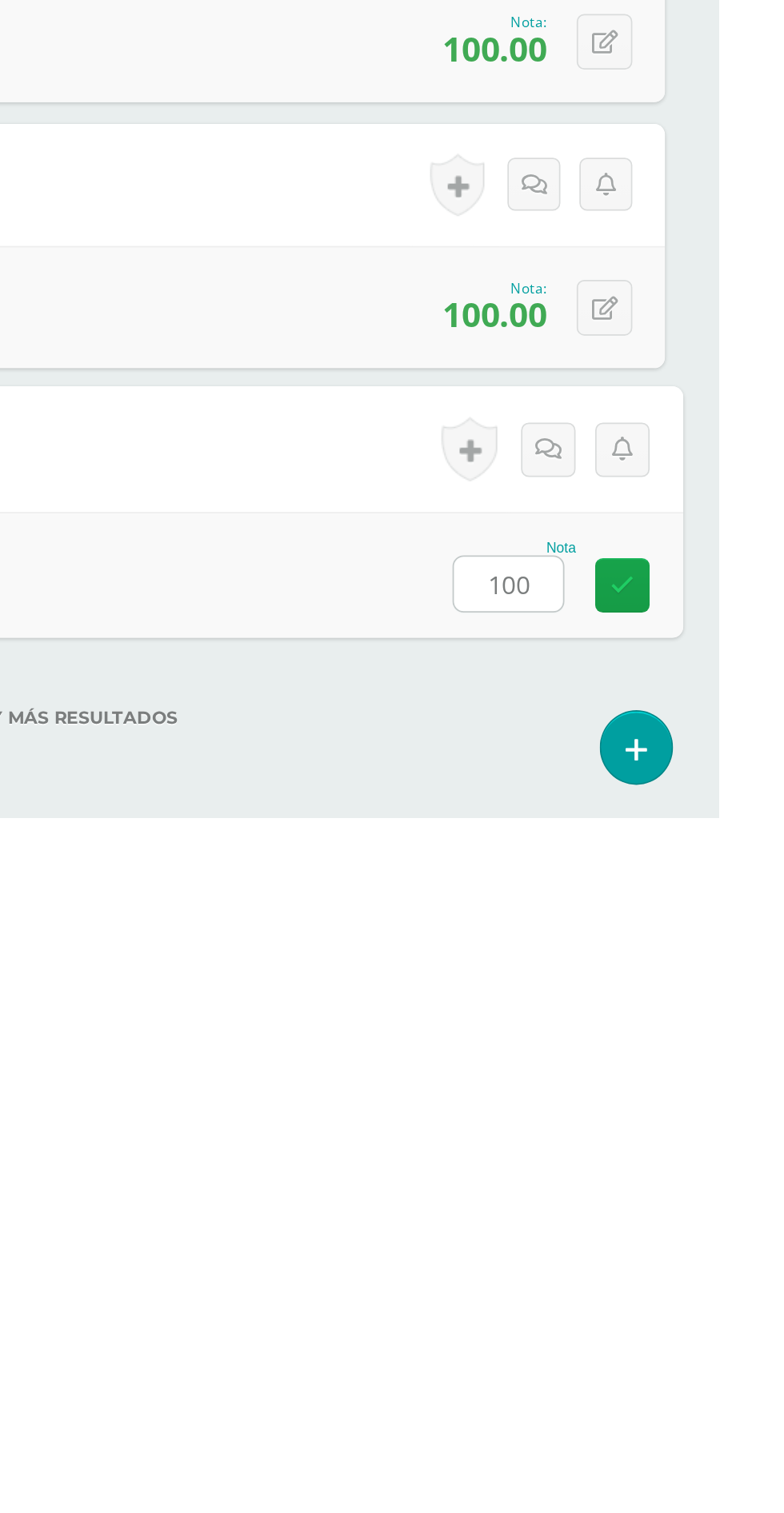
type input "100"
click at [640, 1452] on label "No hay más resultados" at bounding box center [392, 1454] width 720 height 12
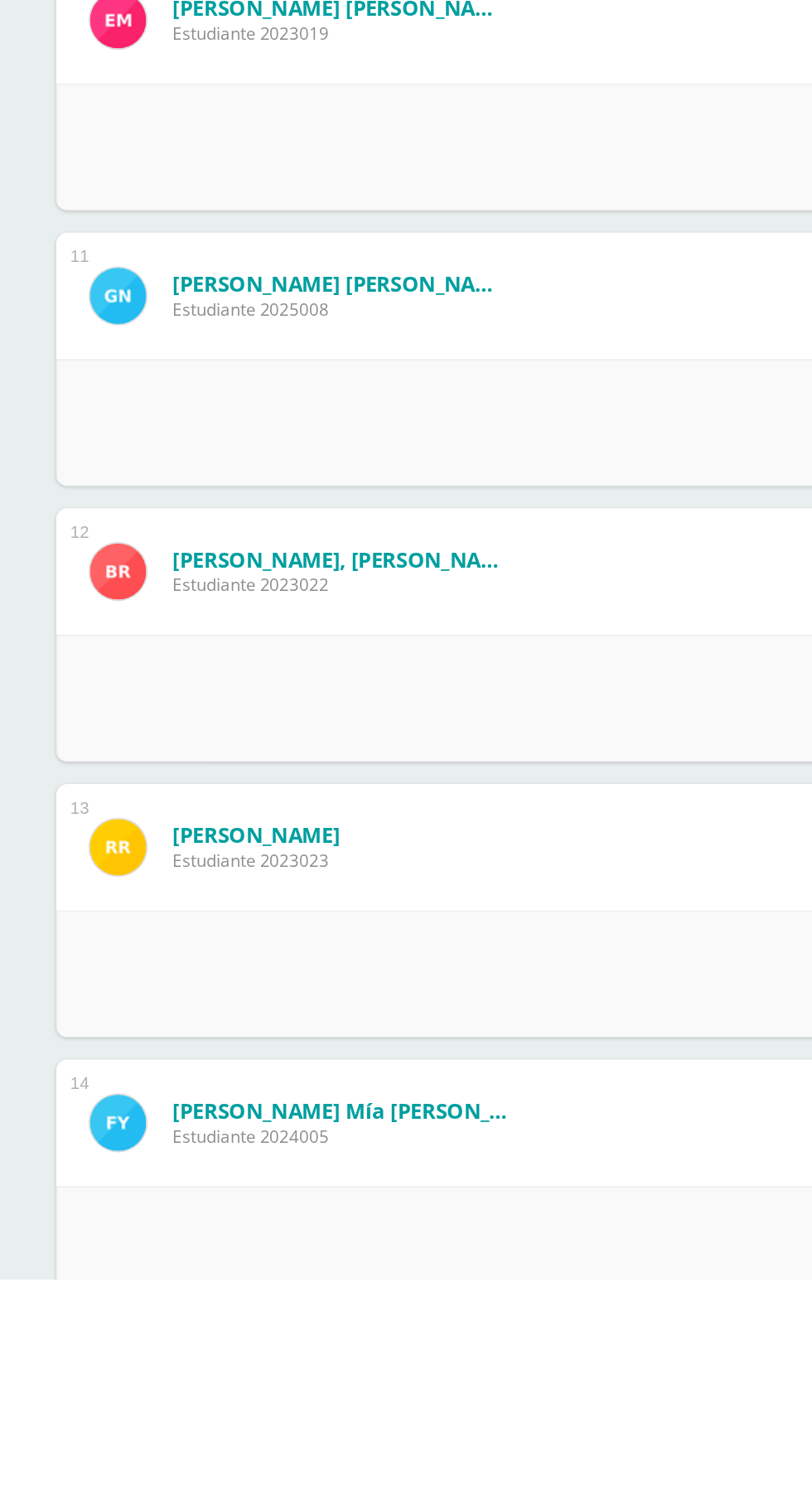
scroll to position [1227, 0]
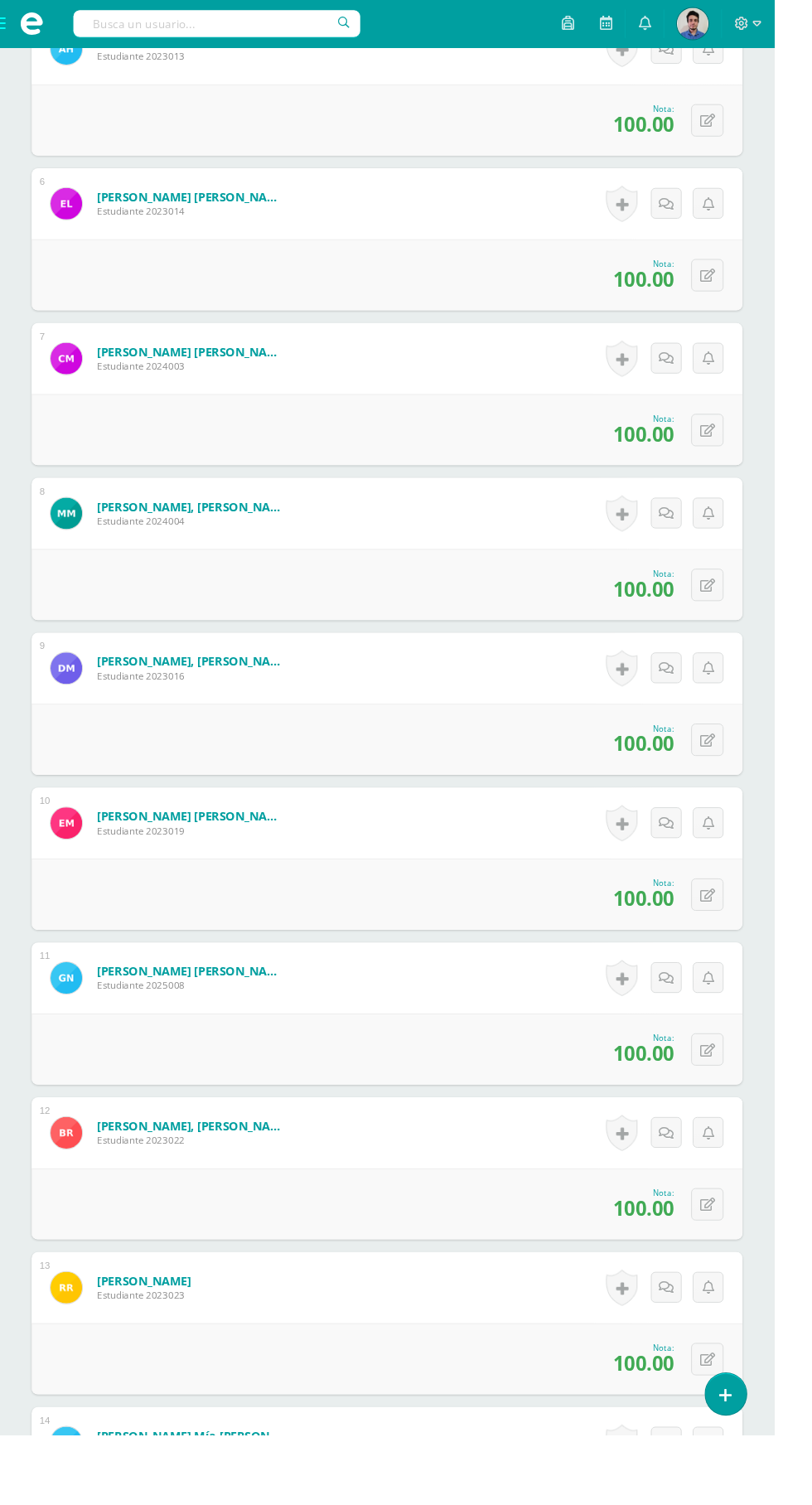
click at [59, 57] on img at bounding box center [70, 51] width 34 height 34
click at [34, 44] on span at bounding box center [33, 25] width 66 height 49
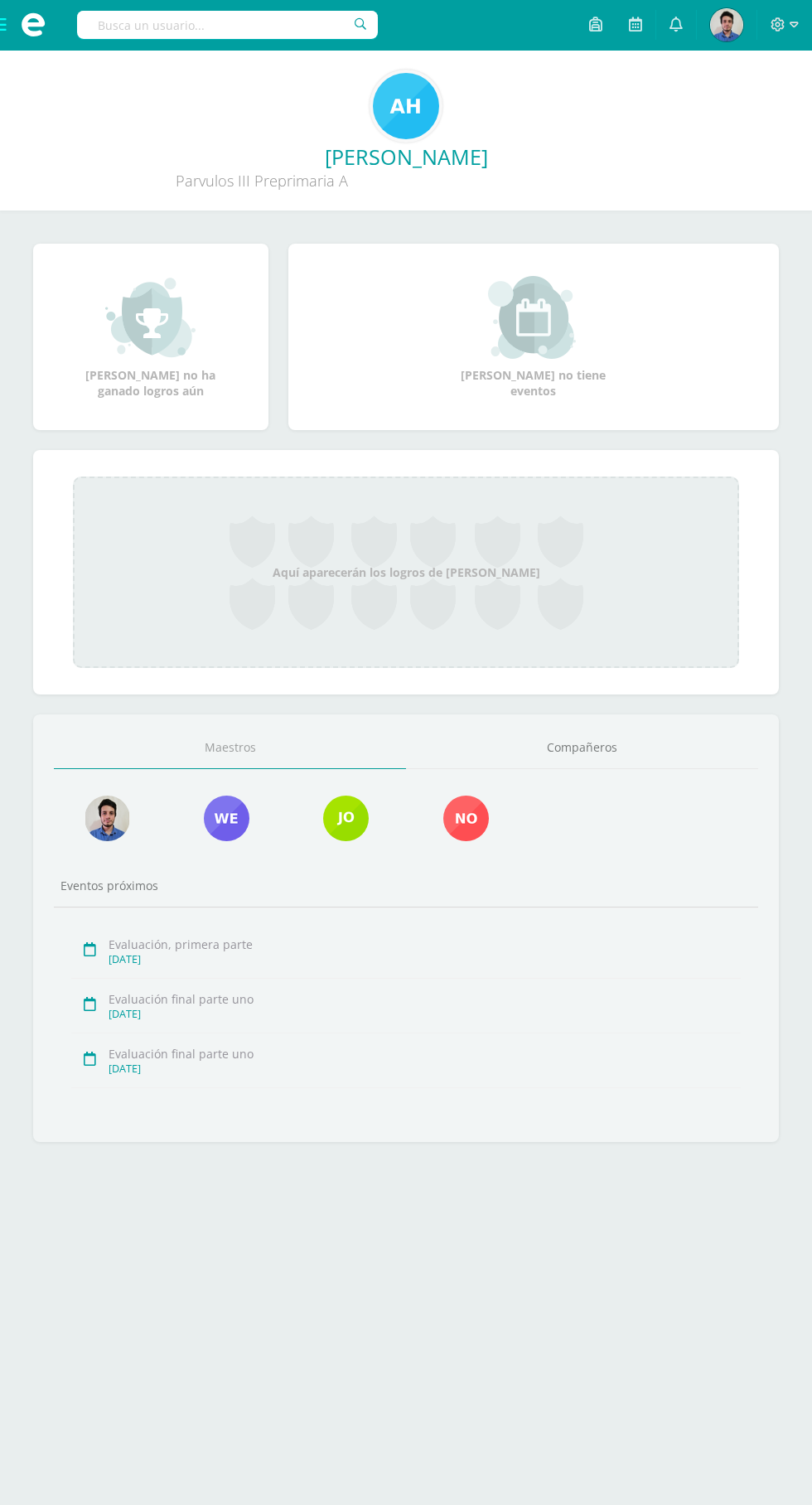
click at [34, 26] on span at bounding box center [33, 25] width 25 height 25
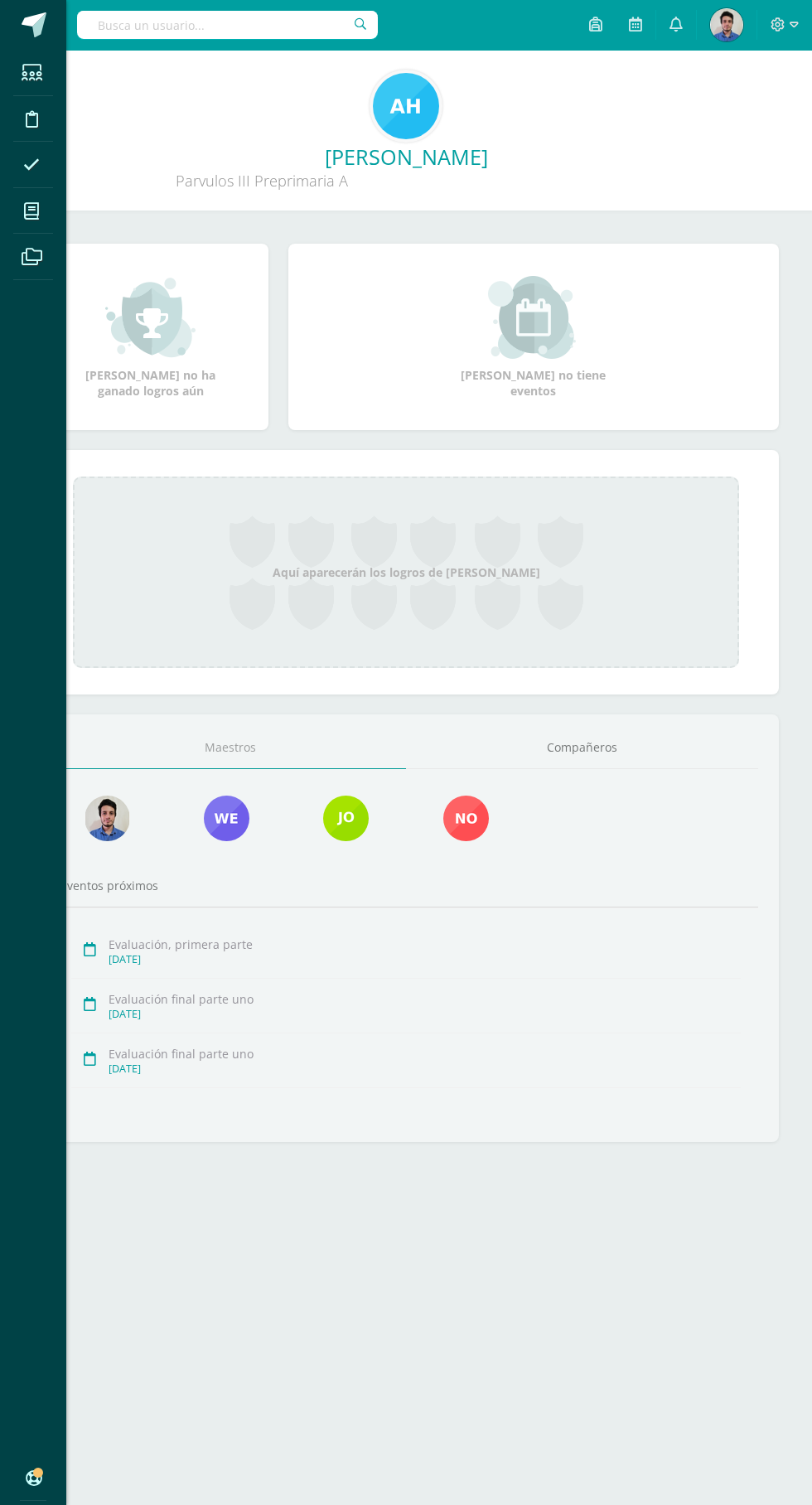
click at [32, 211] on icon at bounding box center [31, 210] width 15 height 17
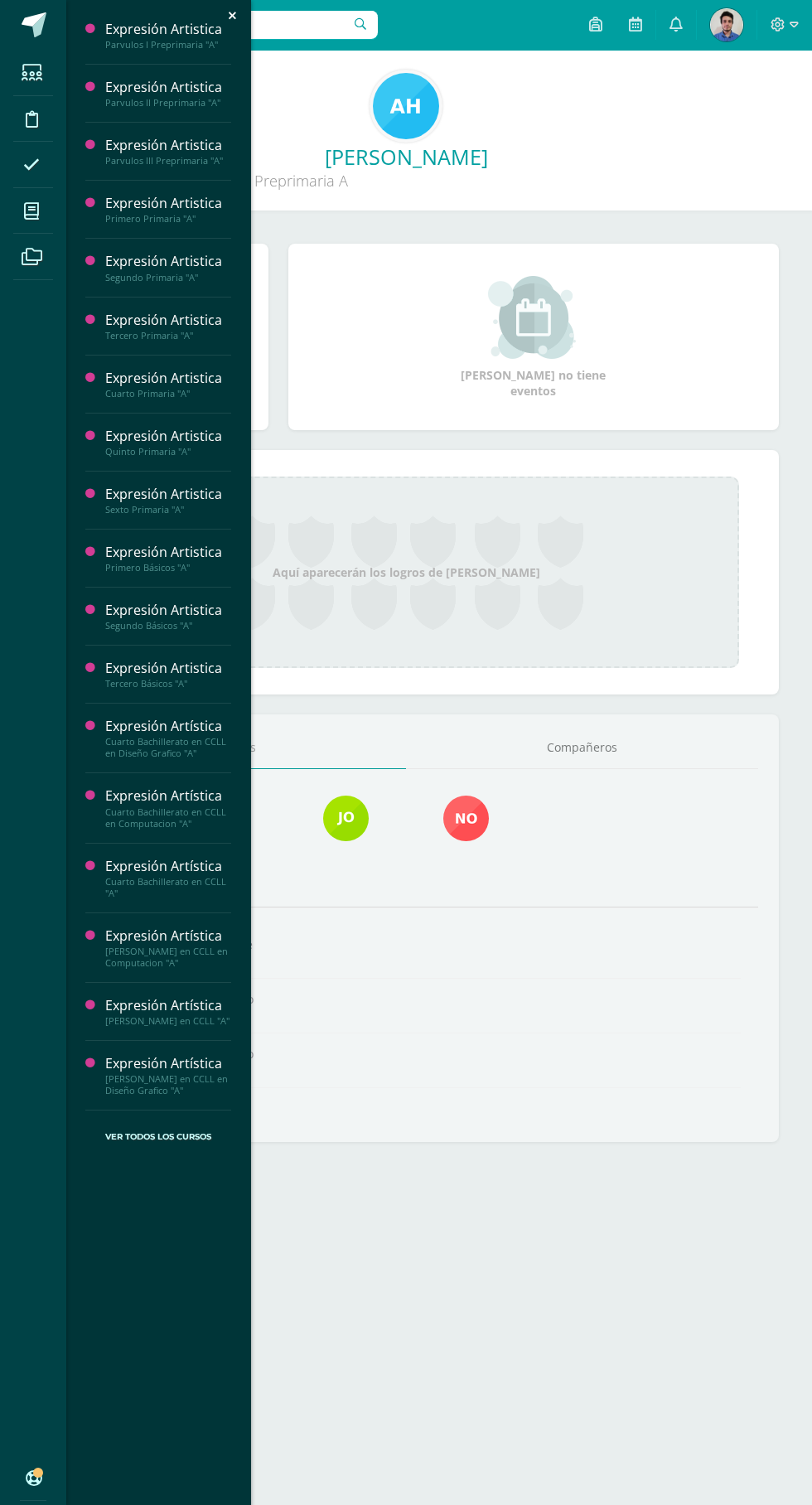
click at [200, 103] on div "Parvulos II Preprimaria "A"" at bounding box center [167, 103] width 125 height 12
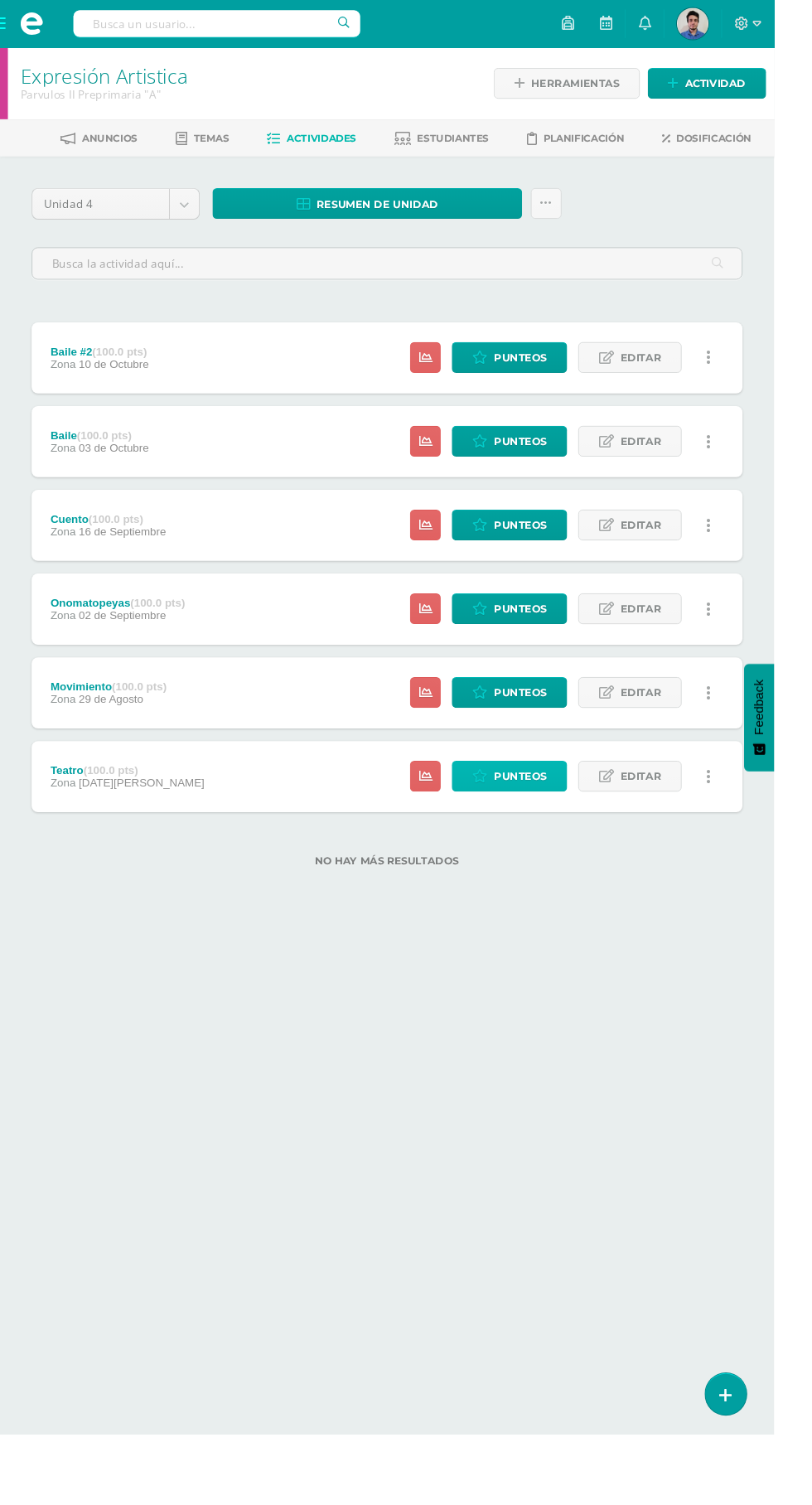
click at [531, 800] on span "Punteos" at bounding box center [545, 813] width 55 height 31
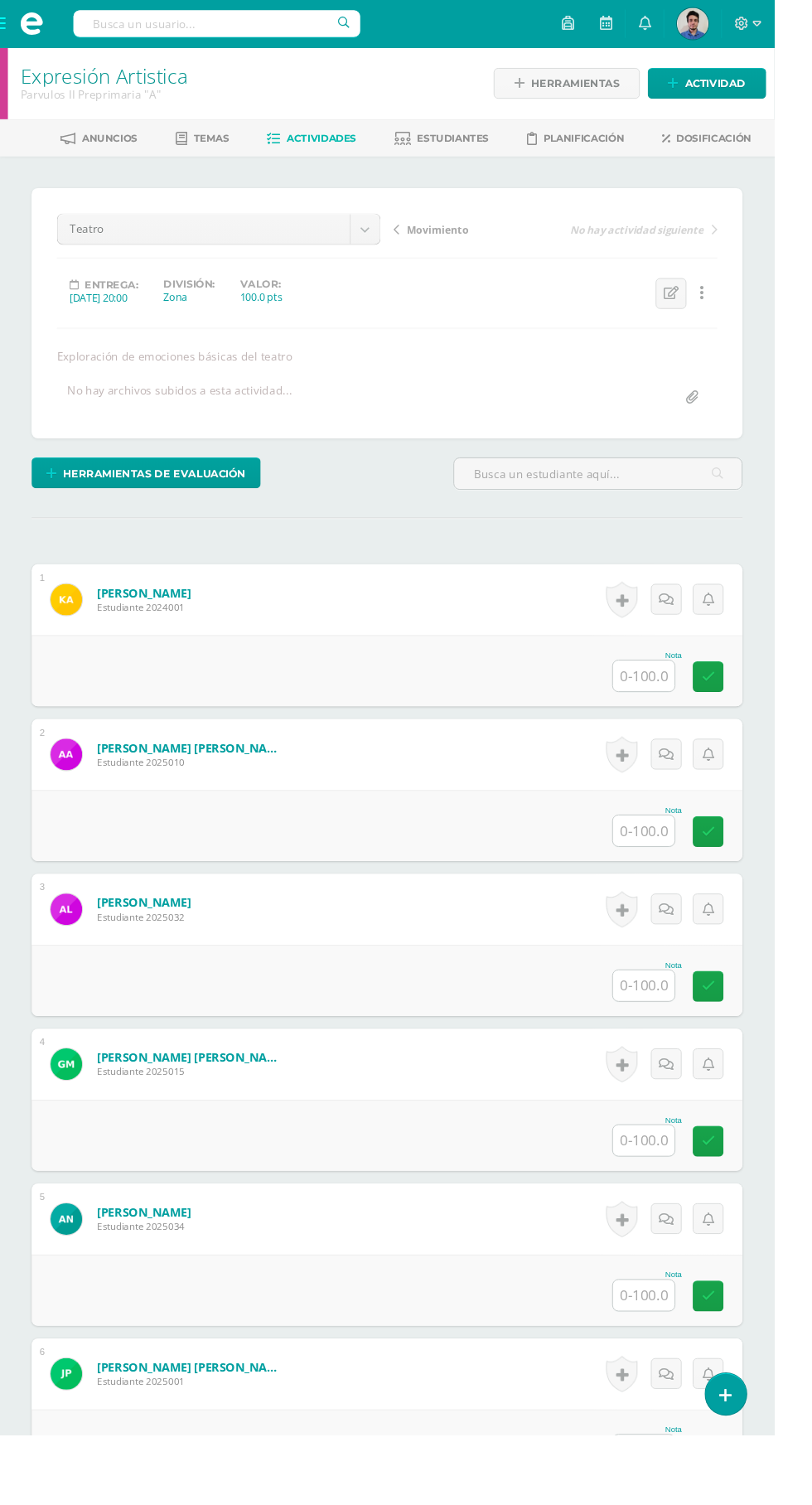
scroll to position [1, 0]
click at [690, 708] on input "text" at bounding box center [675, 708] width 64 height 33
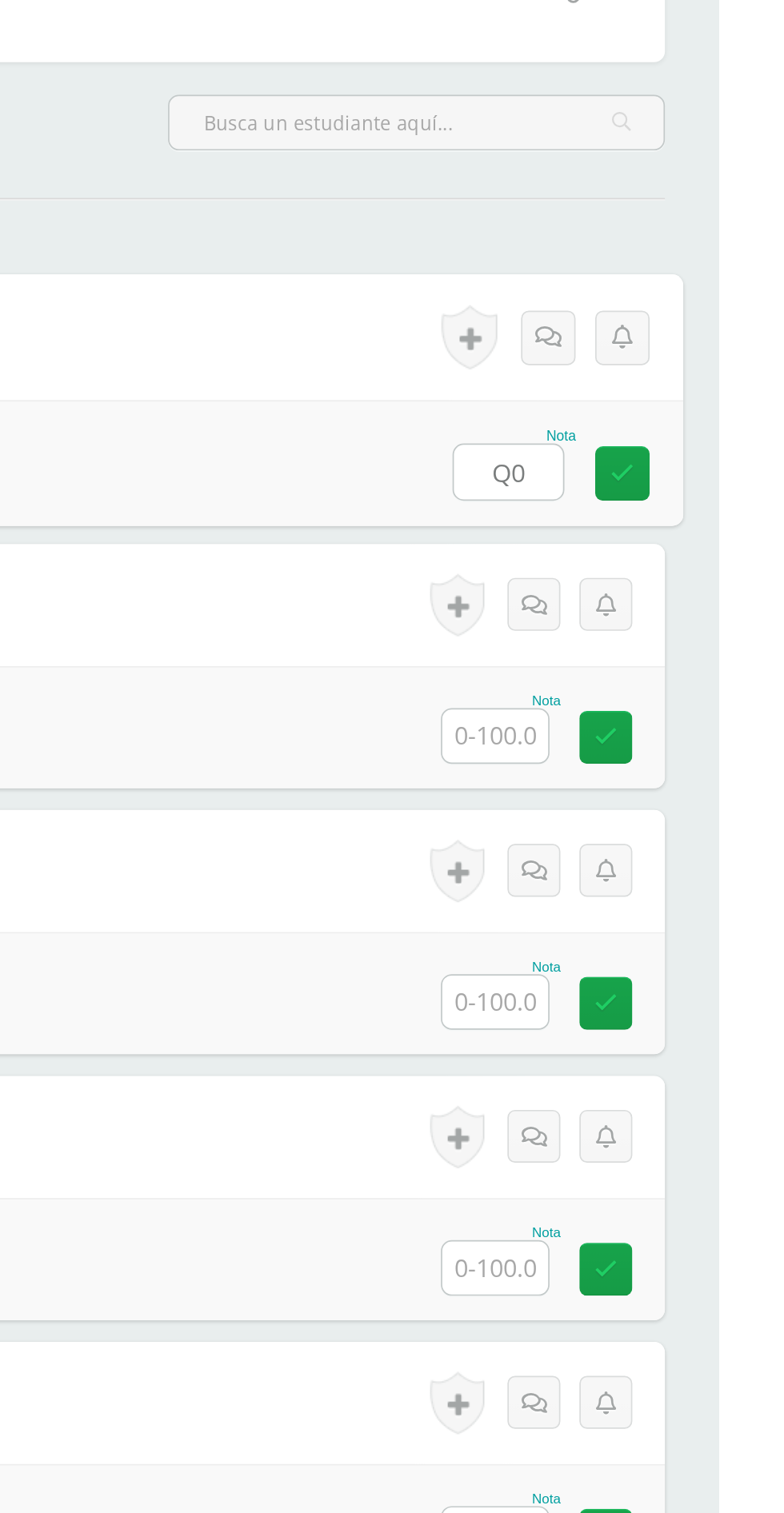
type input "Q"
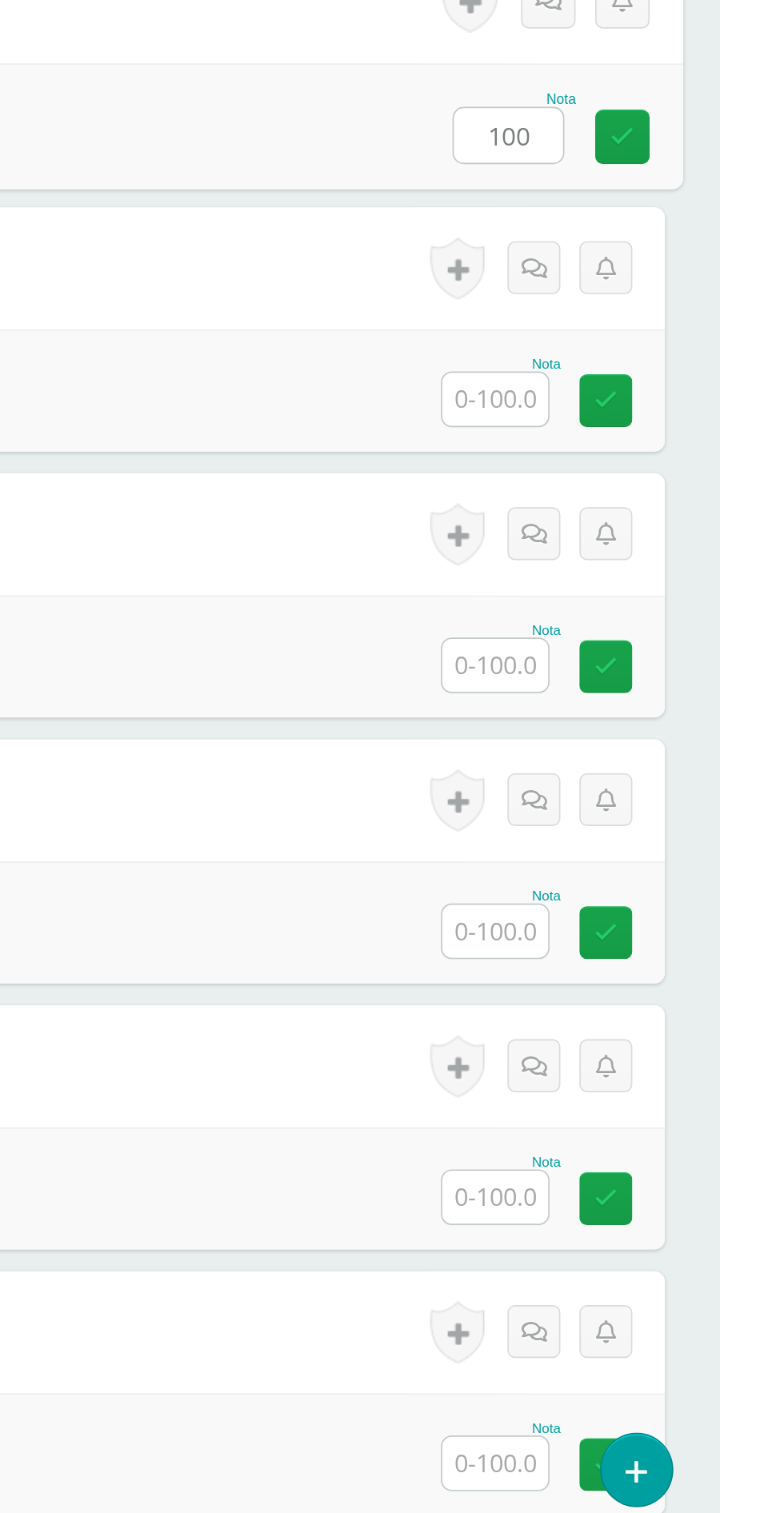
type input "100"
click at [651, 856] on input "text" at bounding box center [651, 840] width 62 height 31
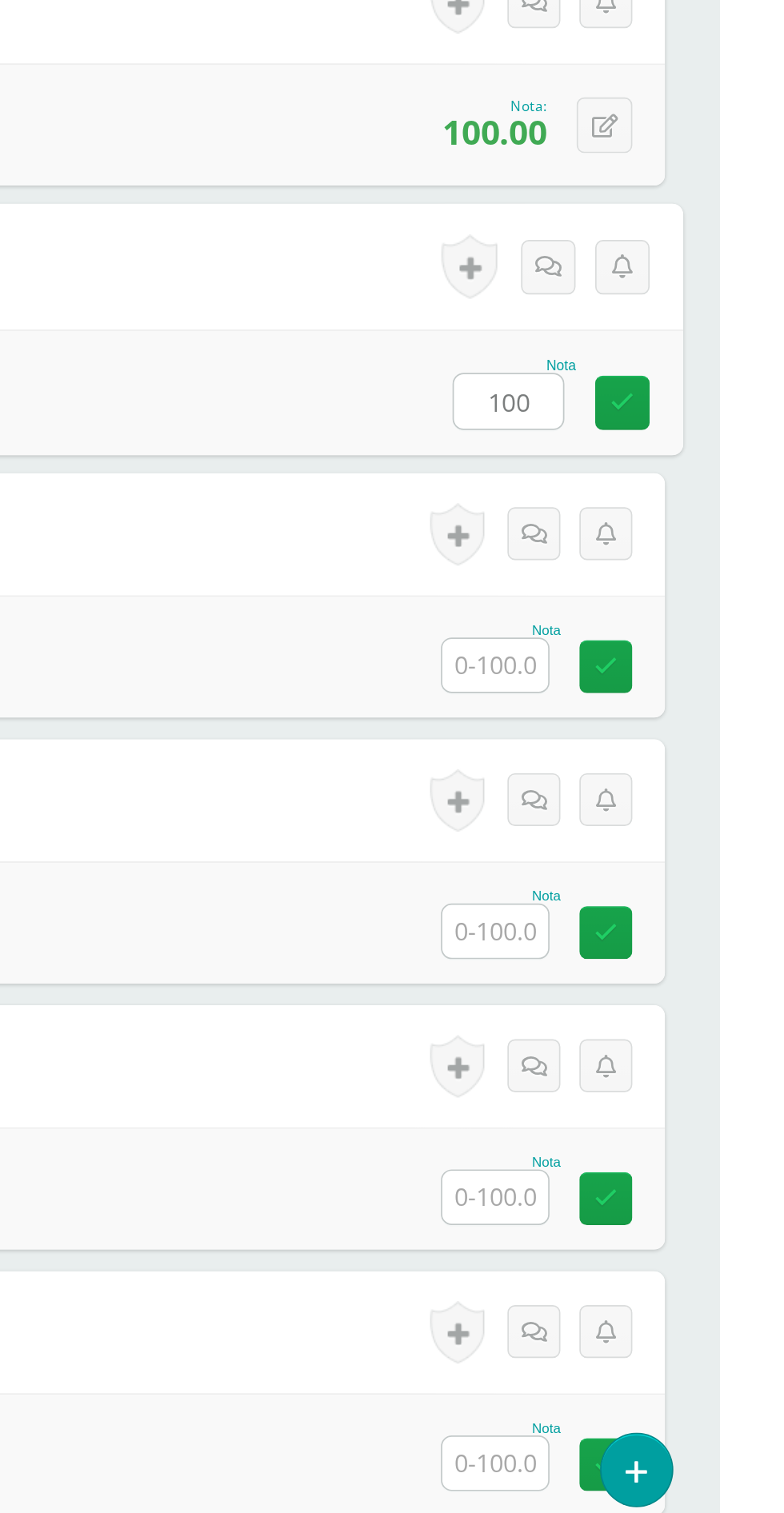
type input "100"
click at [650, 1006] on input "text" at bounding box center [651, 998] width 62 height 31
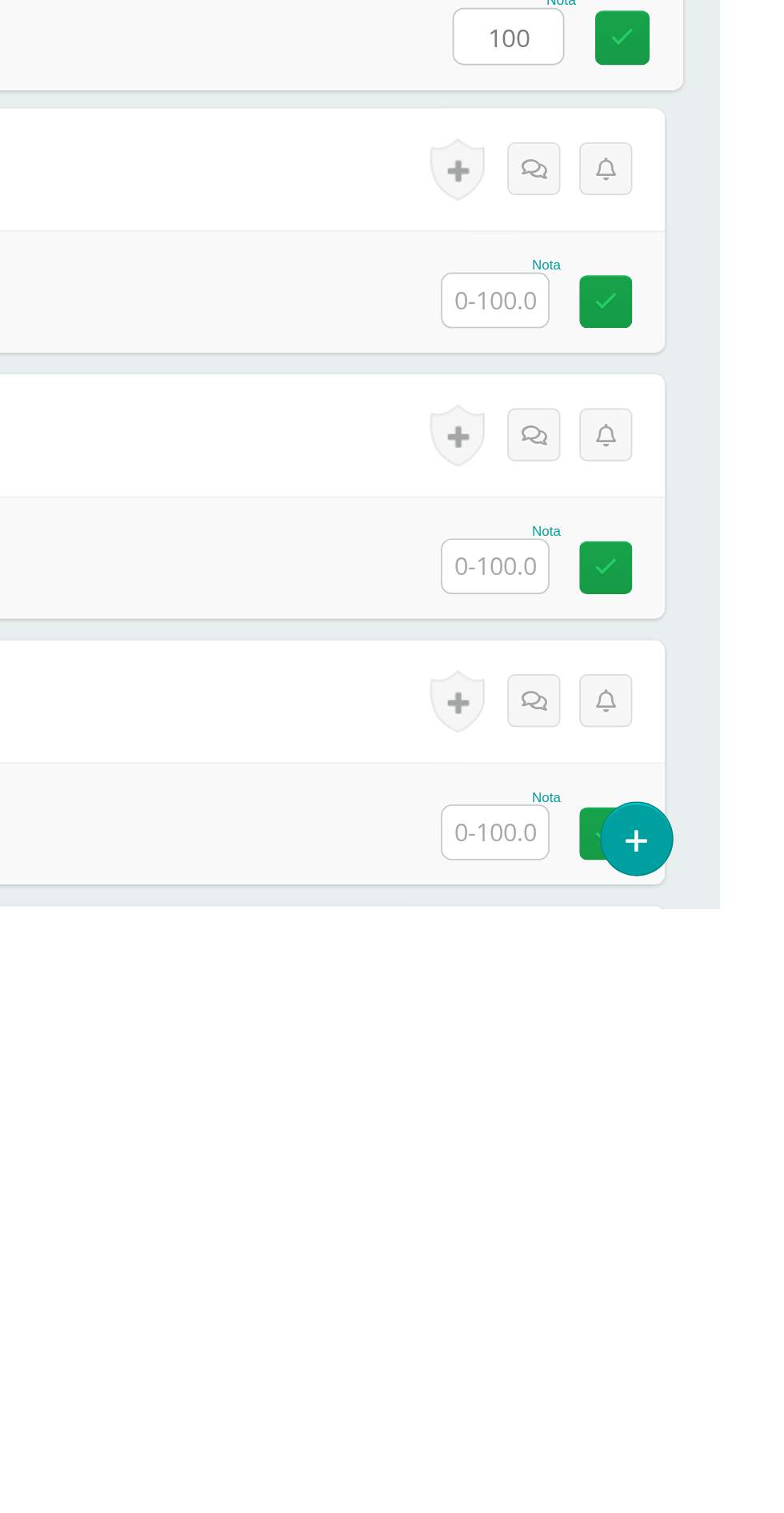
type input "100"
click at [636, 1160] on input "text" at bounding box center [651, 1154] width 62 height 31
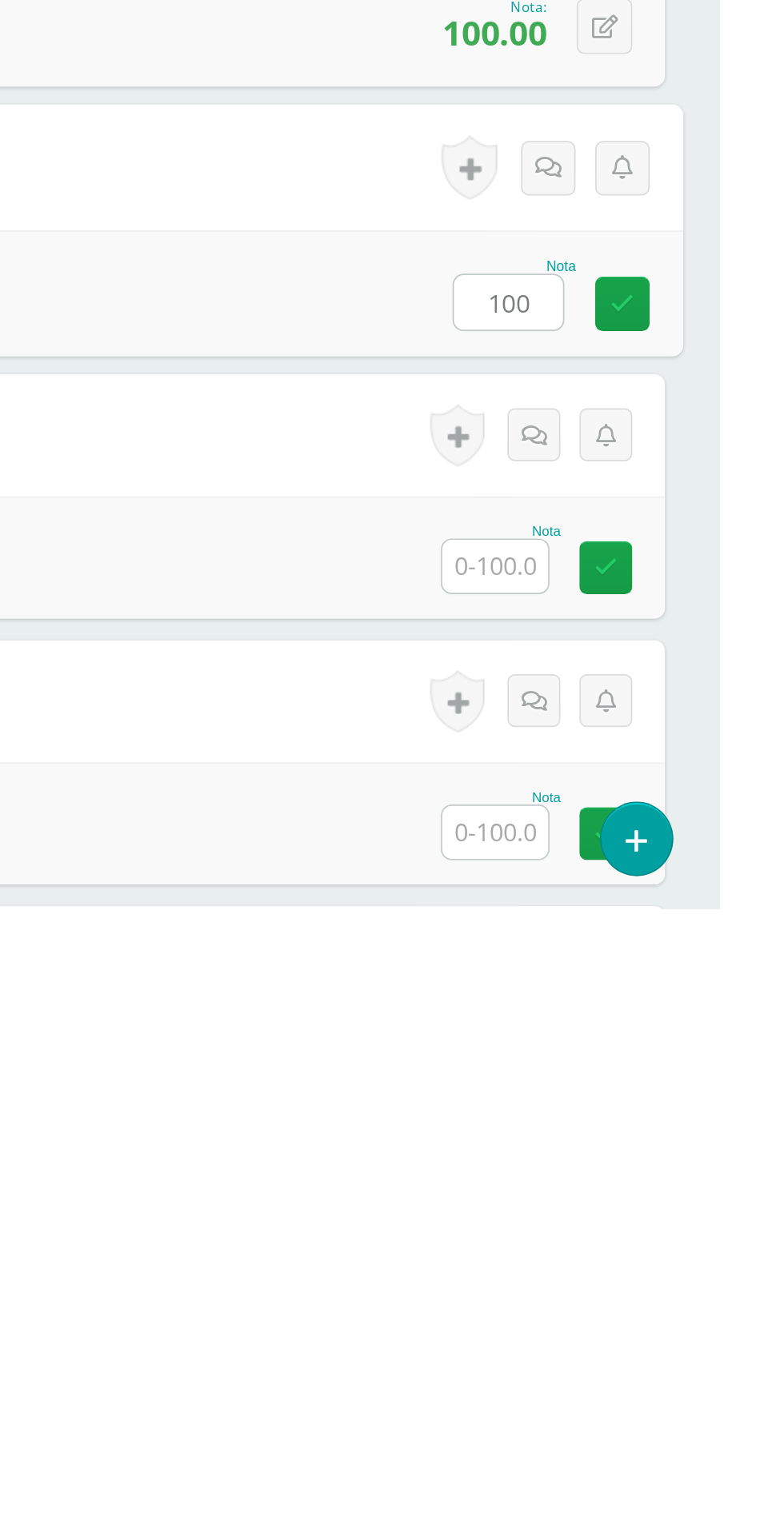
type input "100"
click at [655, 1319] on input "text" at bounding box center [651, 1311] width 62 height 31
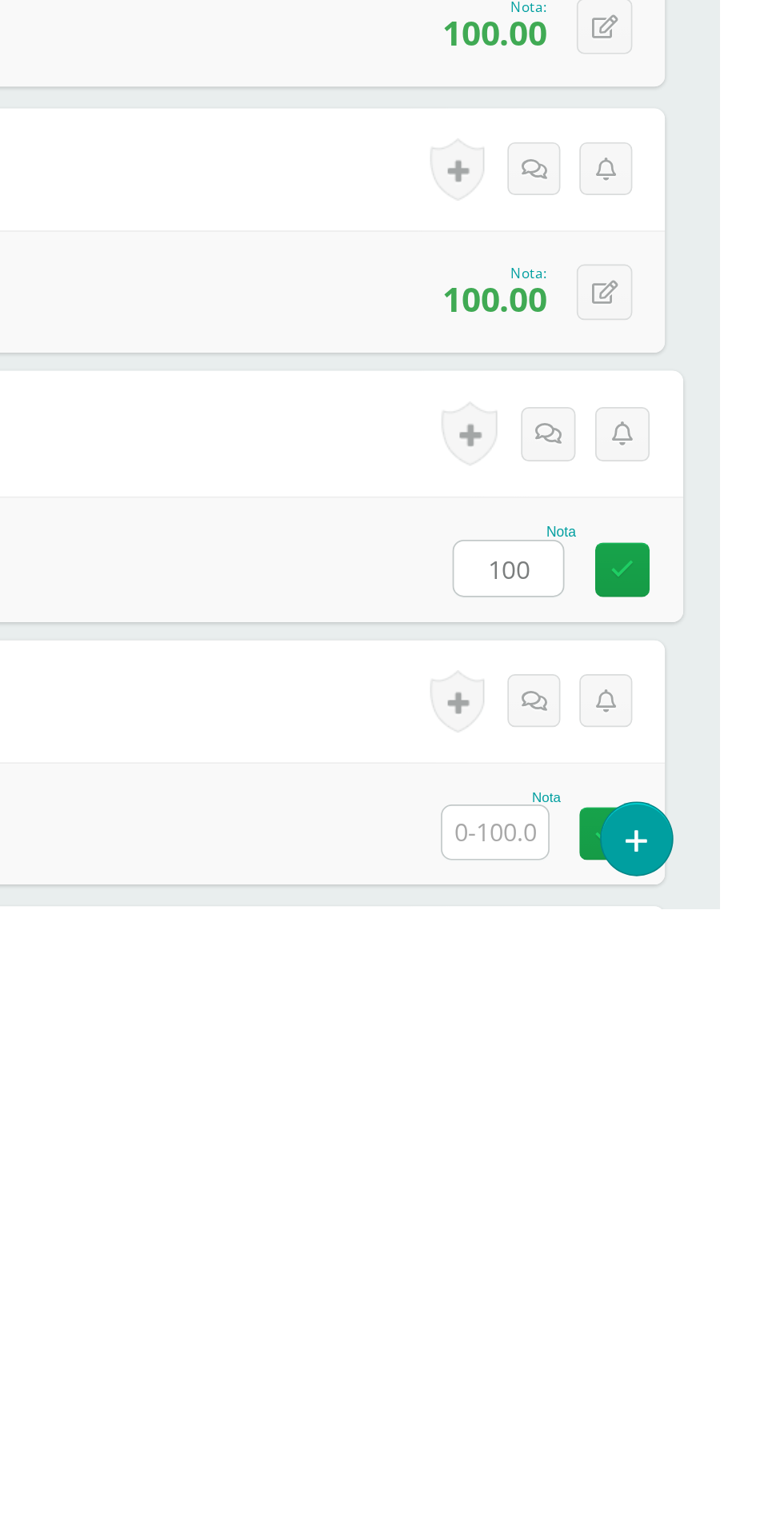
scroll to position [0, 0]
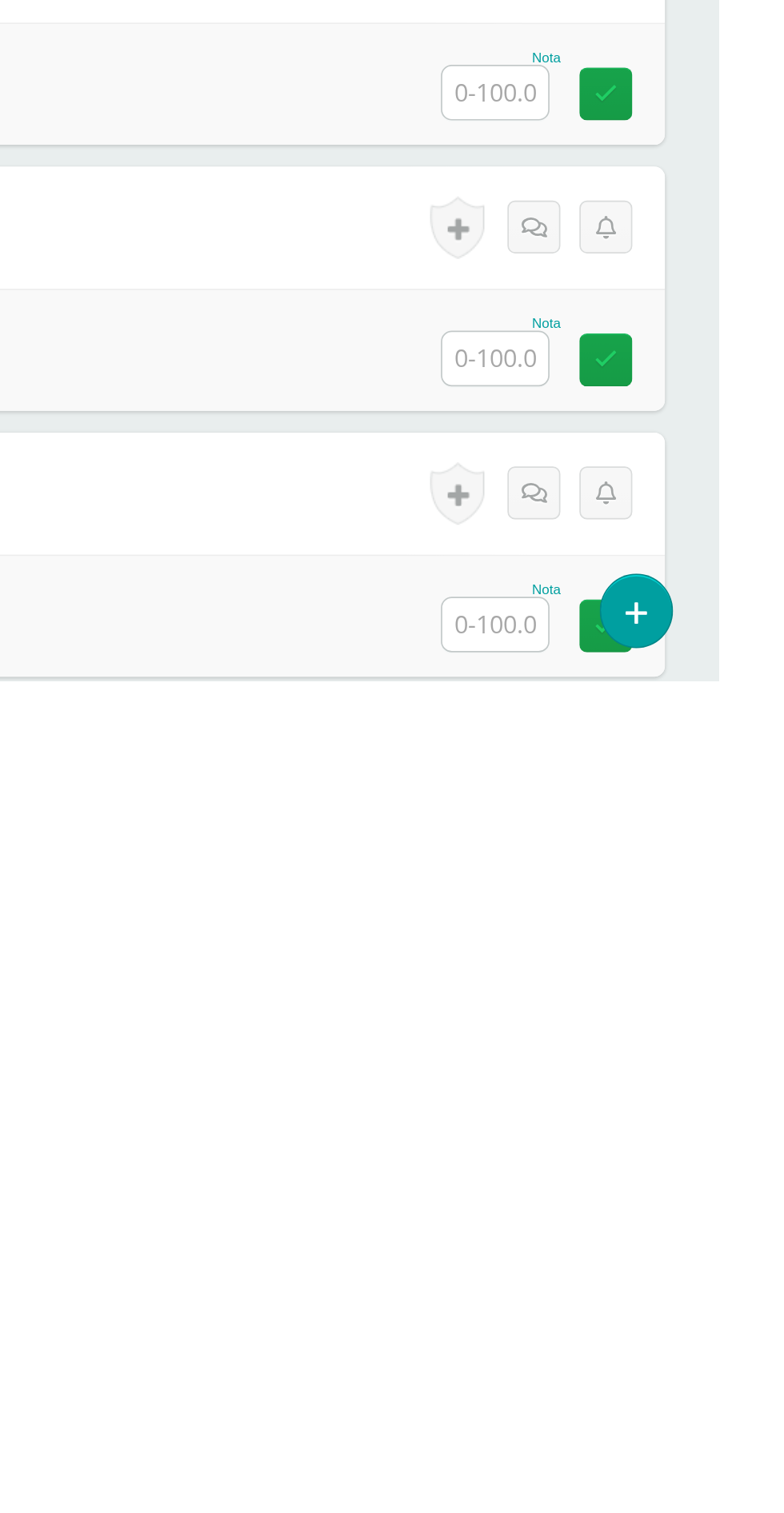
type input "100"
click at [654, 1169] on input "text" at bounding box center [651, 1167] width 62 height 31
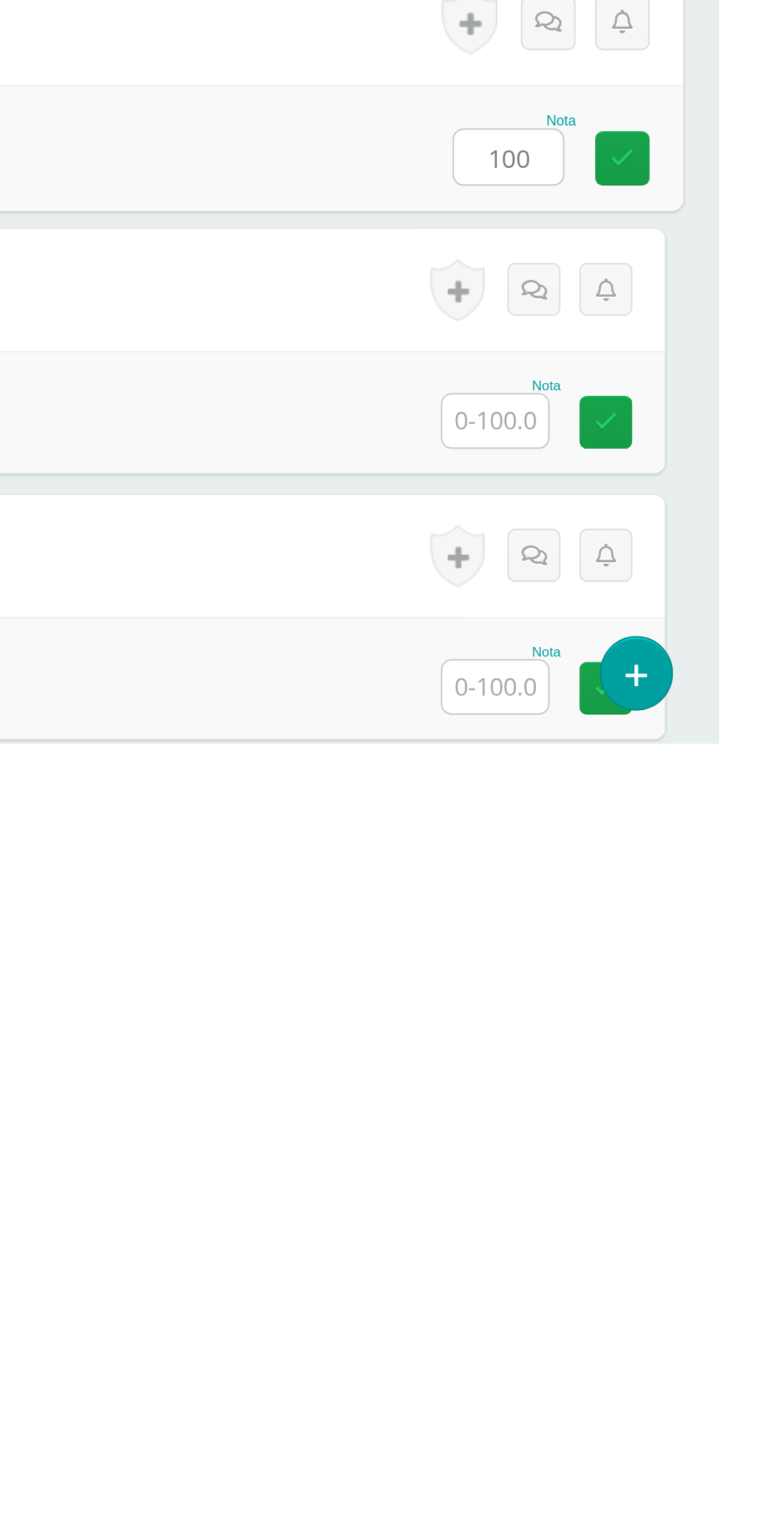
type input "100"
click at [675, 1333] on input "text" at bounding box center [651, 1323] width 62 height 31
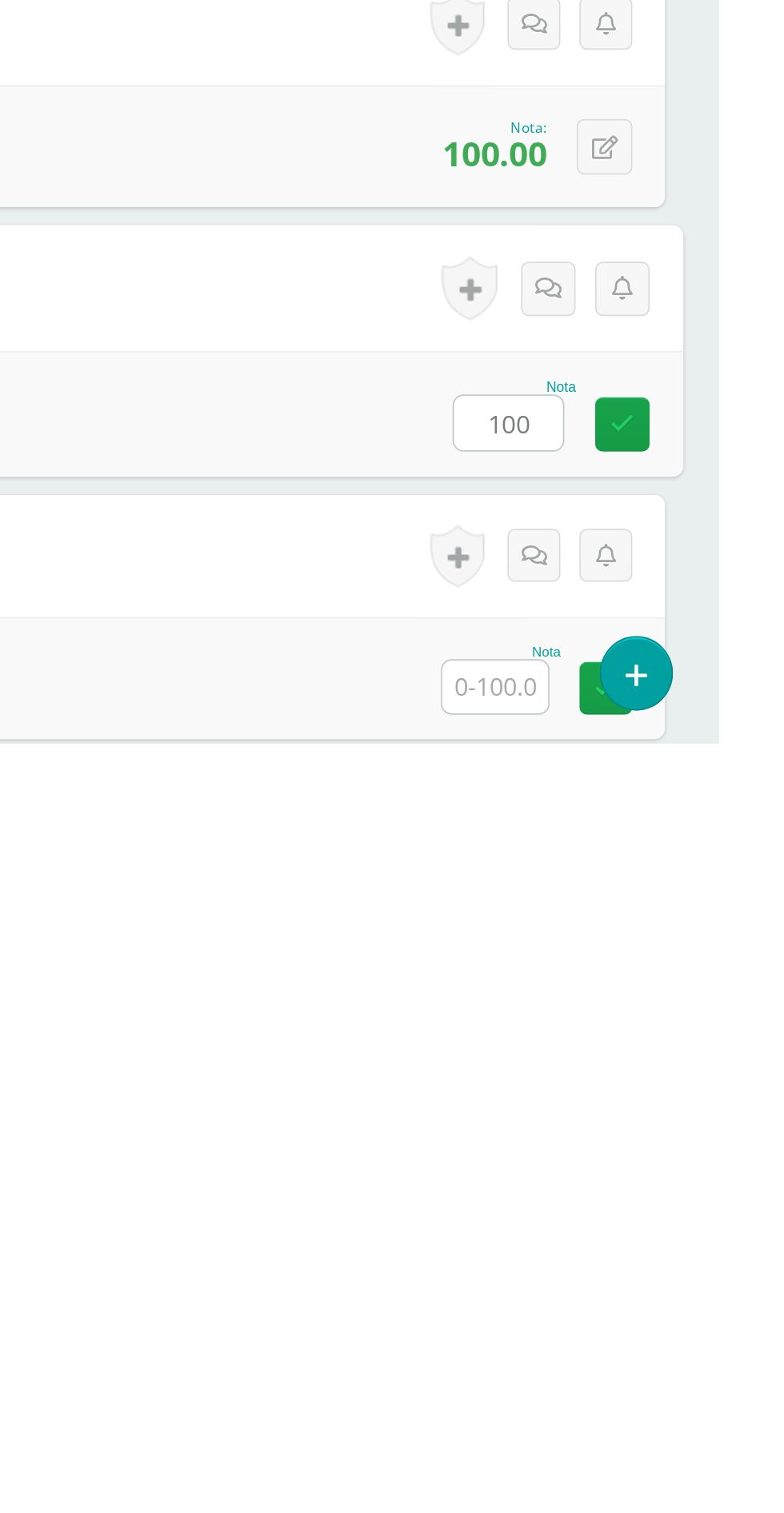
type input "100"
click at [655, 1487] on input "text" at bounding box center [651, 1480] width 62 height 31
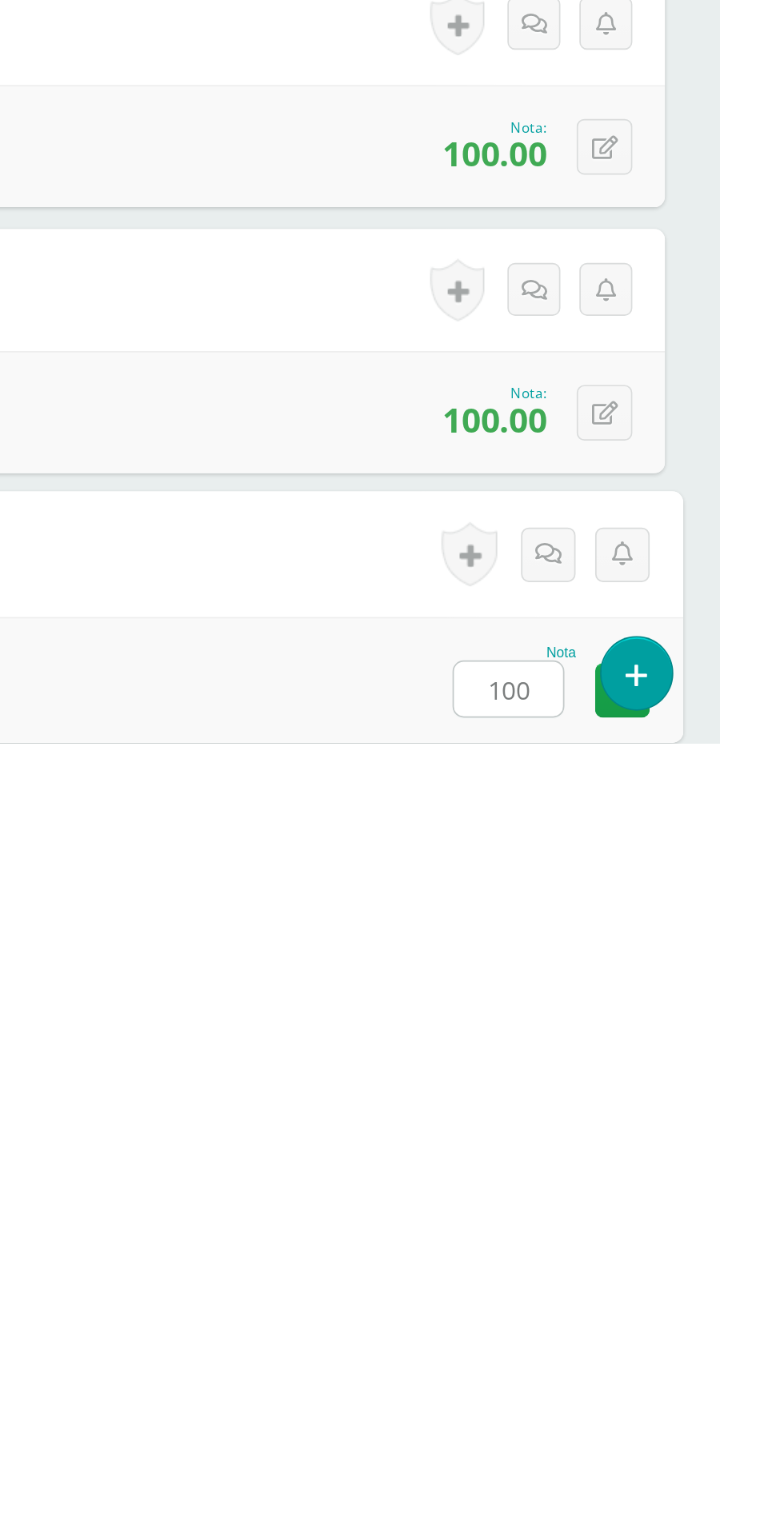
type input "100"
click at [511, 1477] on div "Nota 100" at bounding box center [392, 1476] width 741 height 74
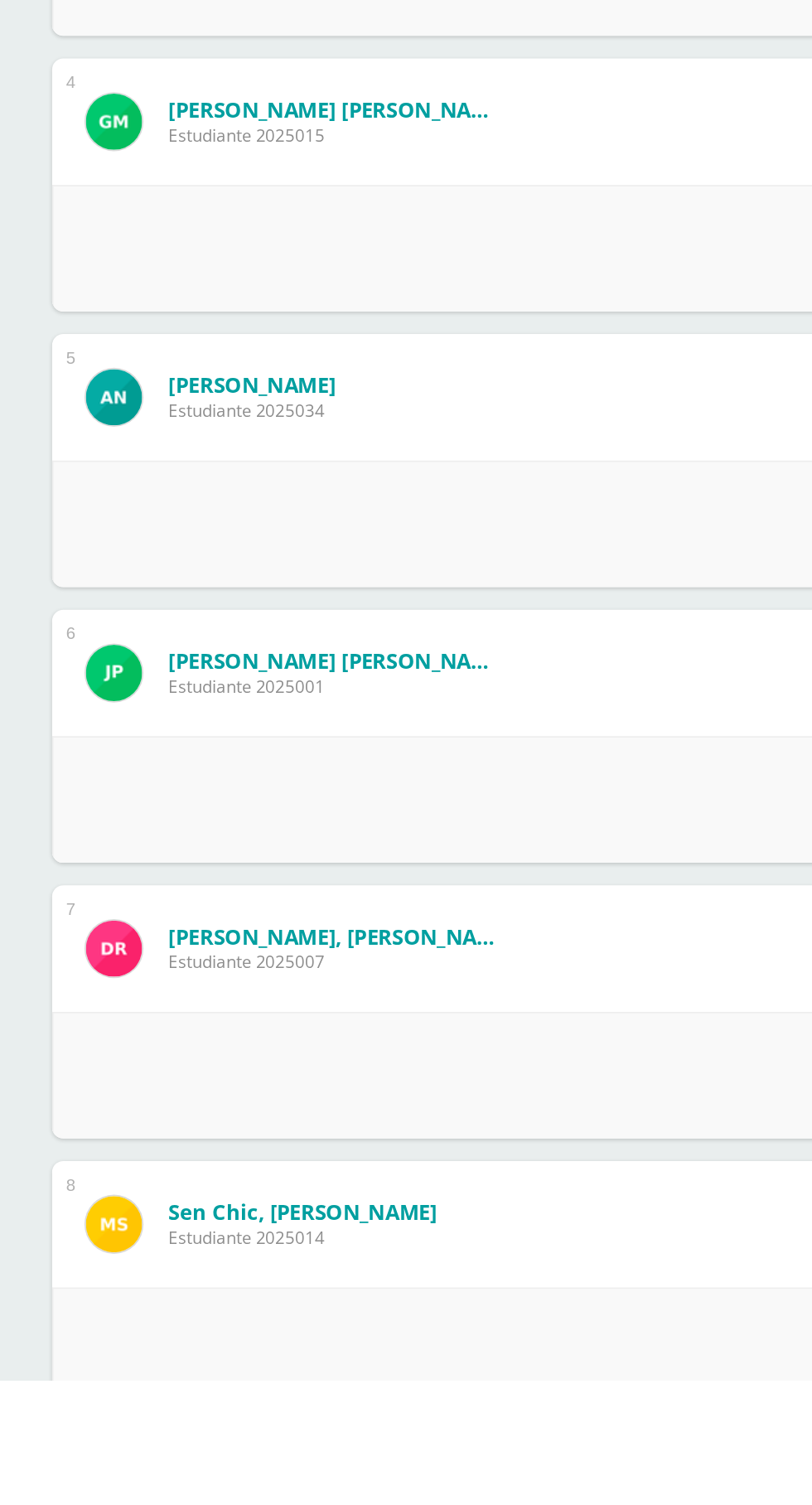
scroll to position [353, 0]
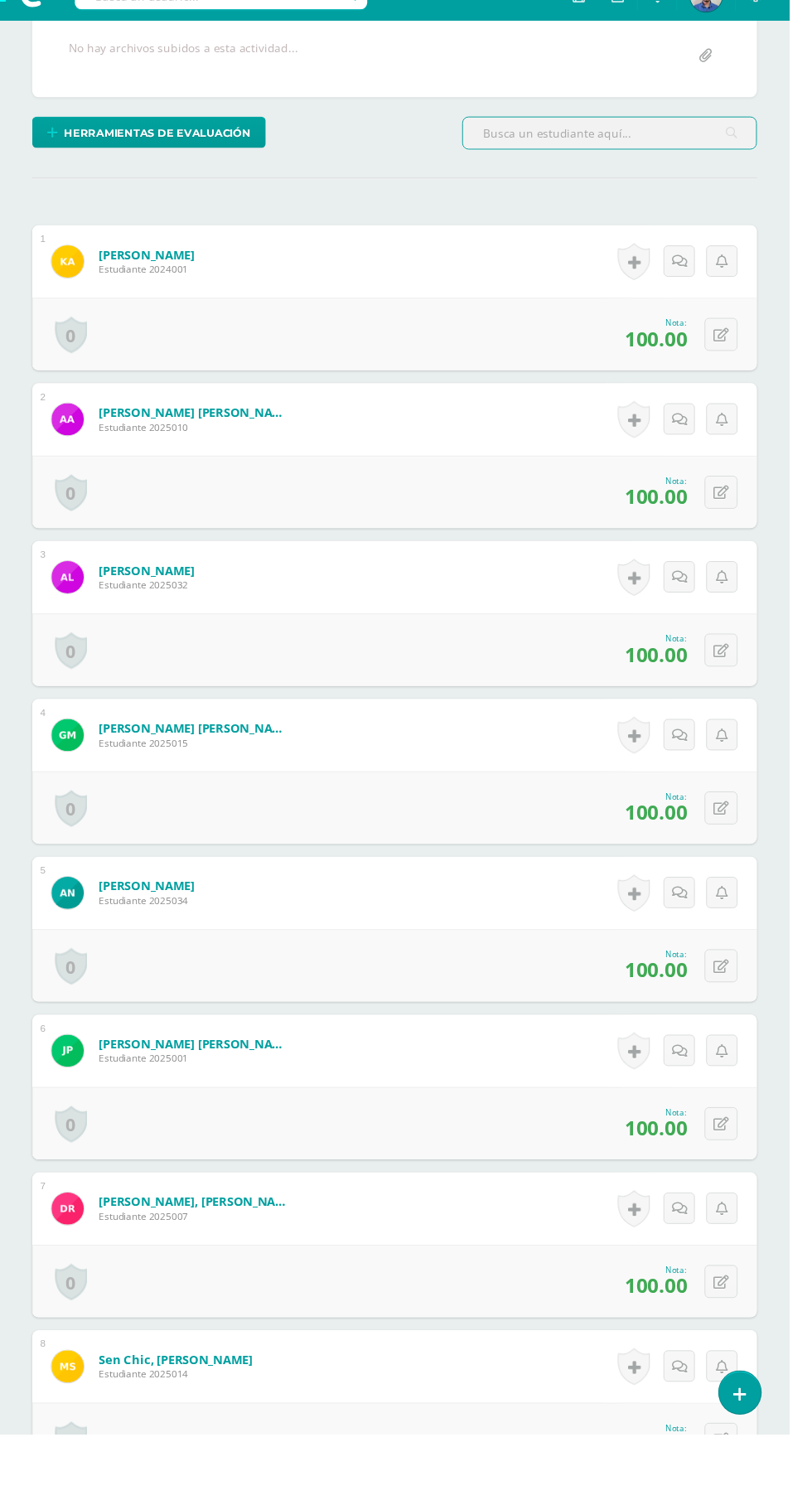
scroll to position [488, 0]
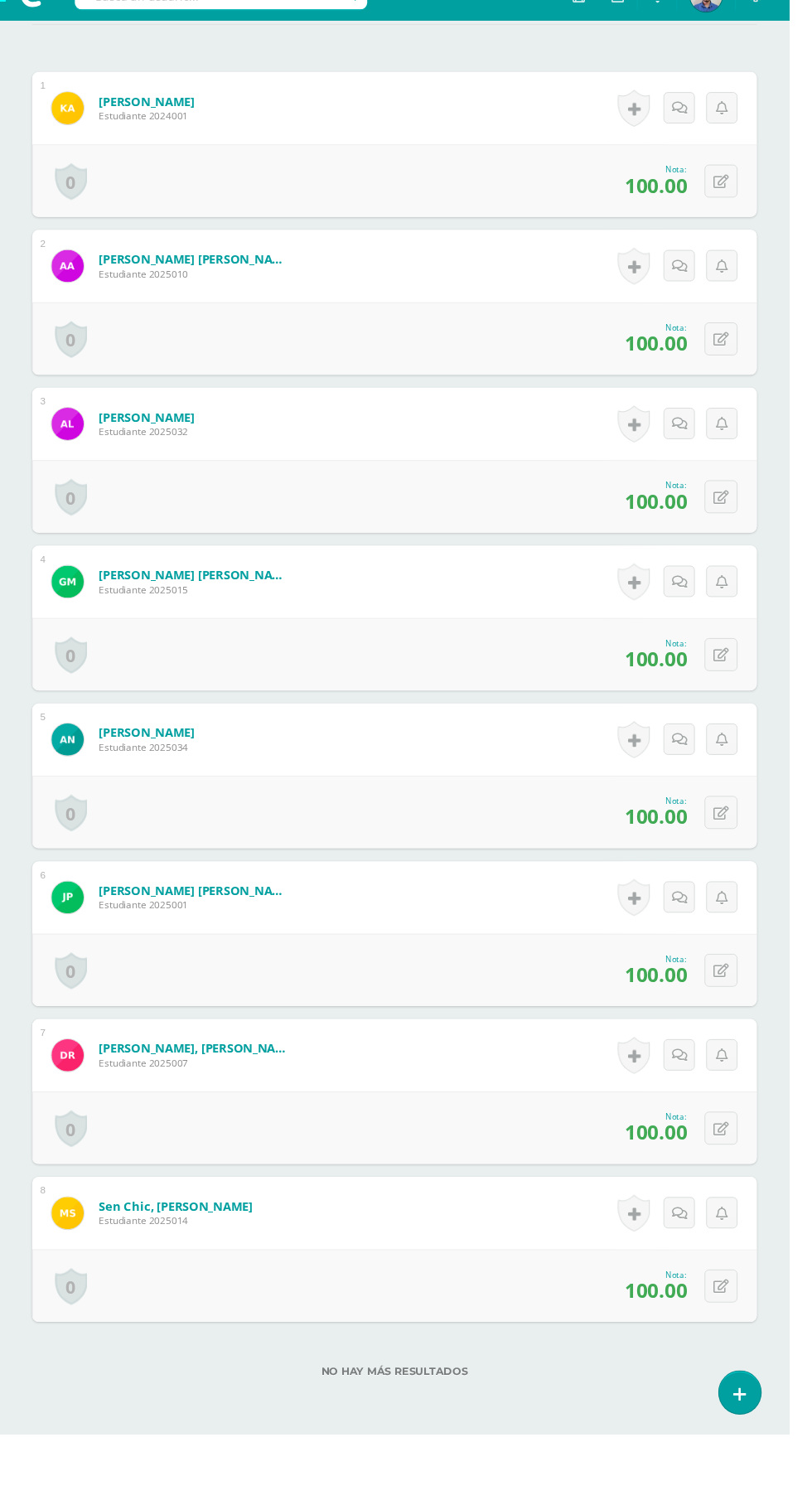
click at [88, 1504] on span "anterior" at bounding box center [98, 1530] width 60 height 31
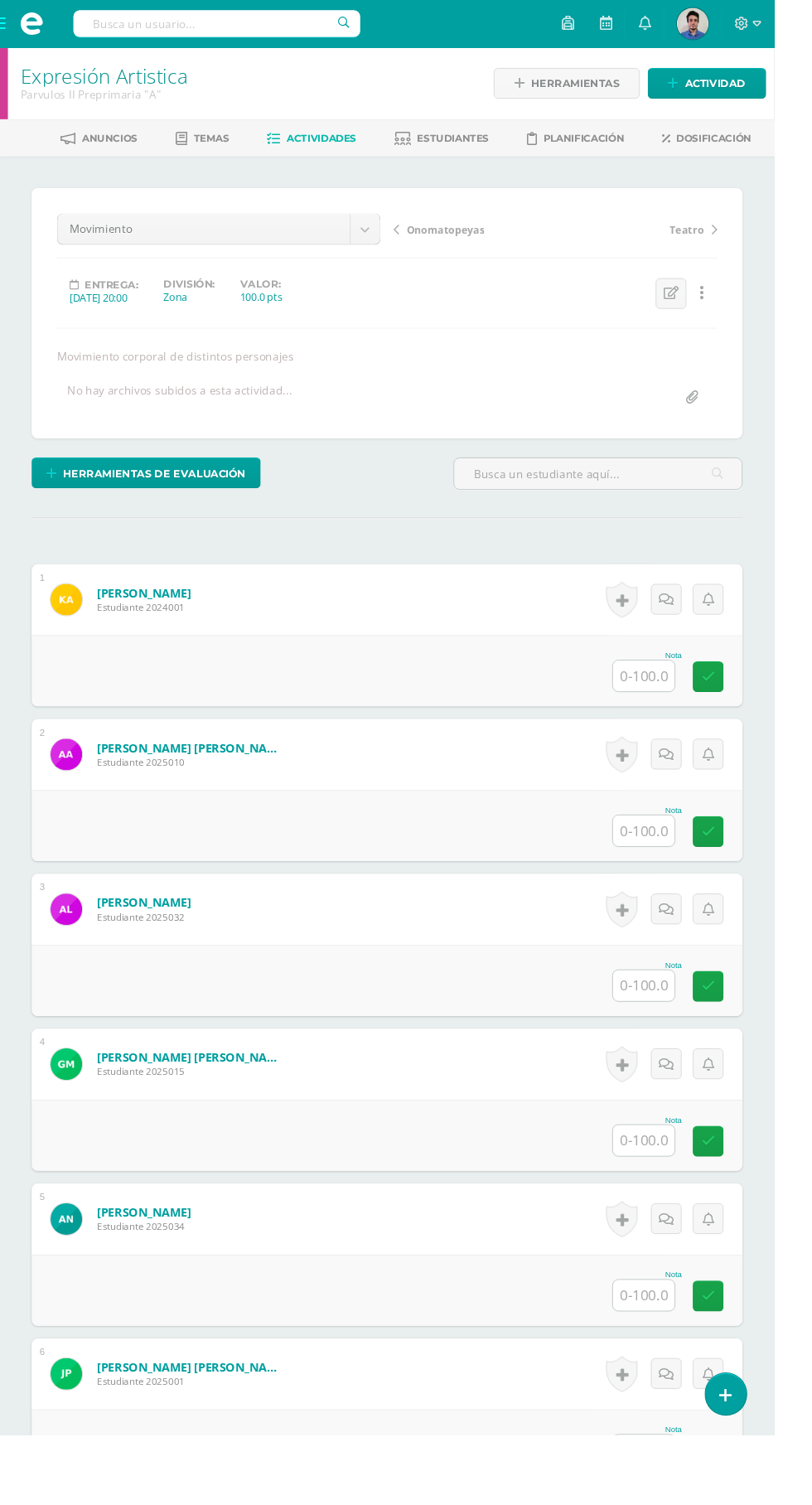
scroll to position [1, 0]
click at [659, 708] on input "text" at bounding box center [675, 708] width 64 height 33
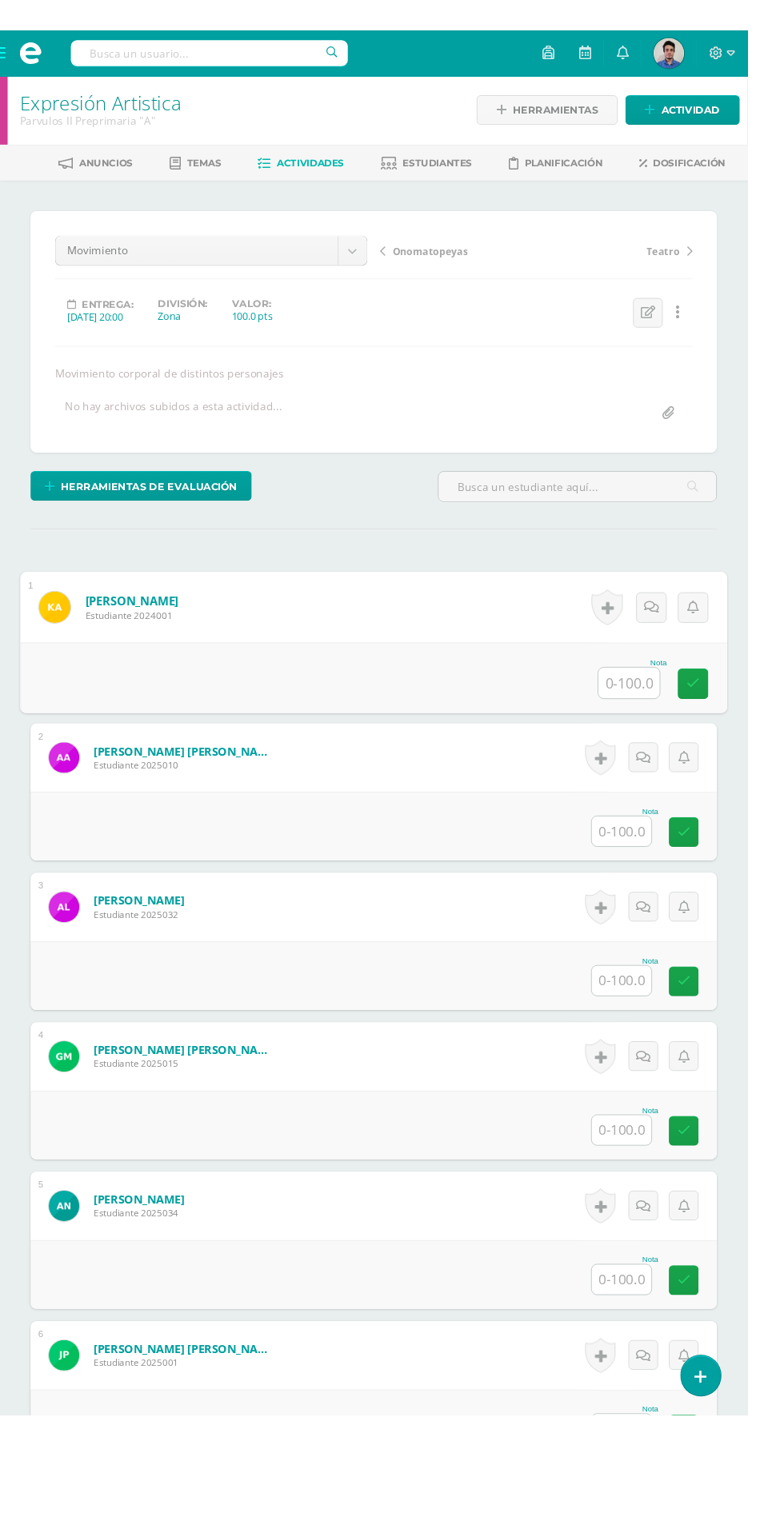
scroll to position [0, 0]
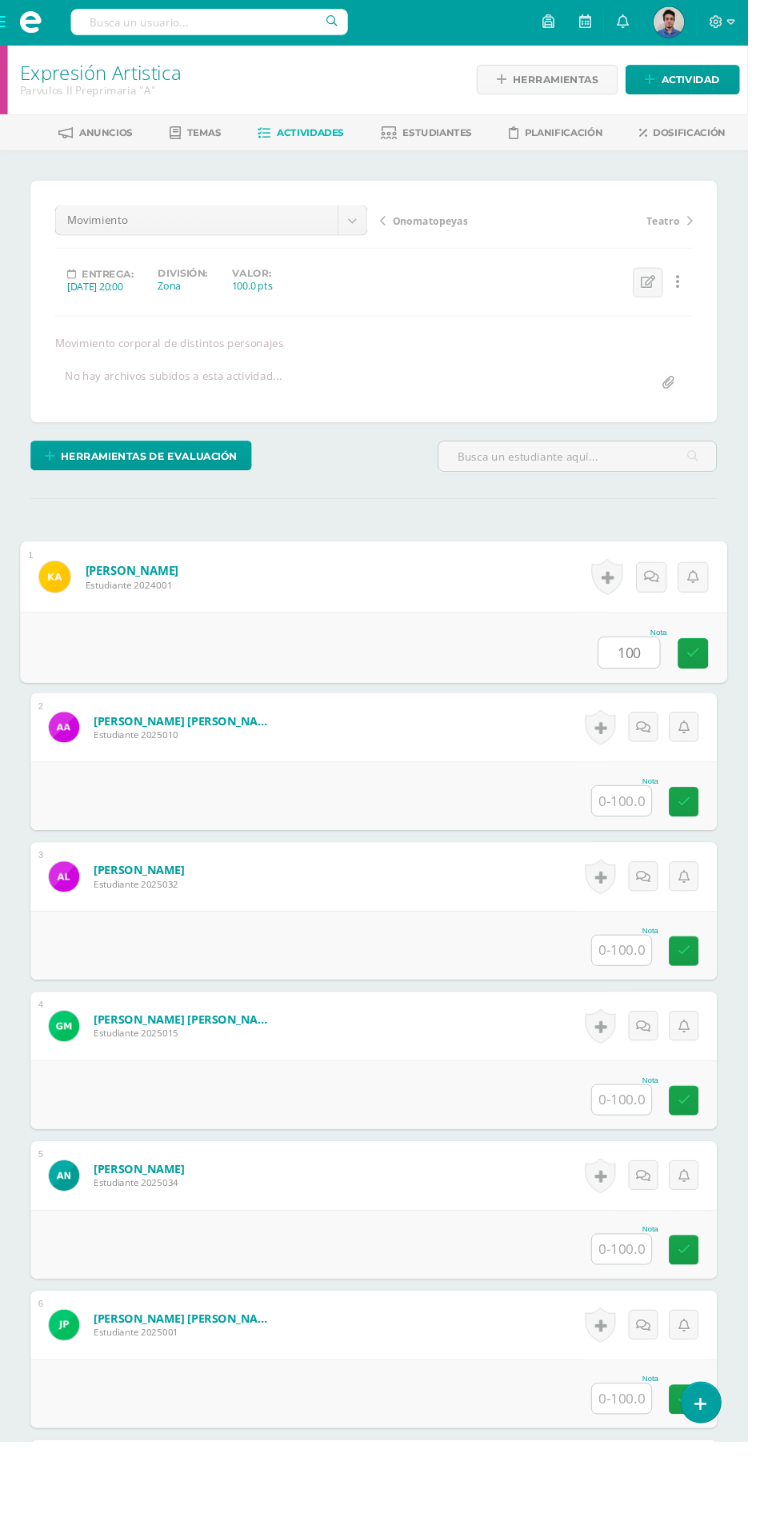
type input "100"
click at [648, 840] on input "text" at bounding box center [651, 840] width 62 height 31
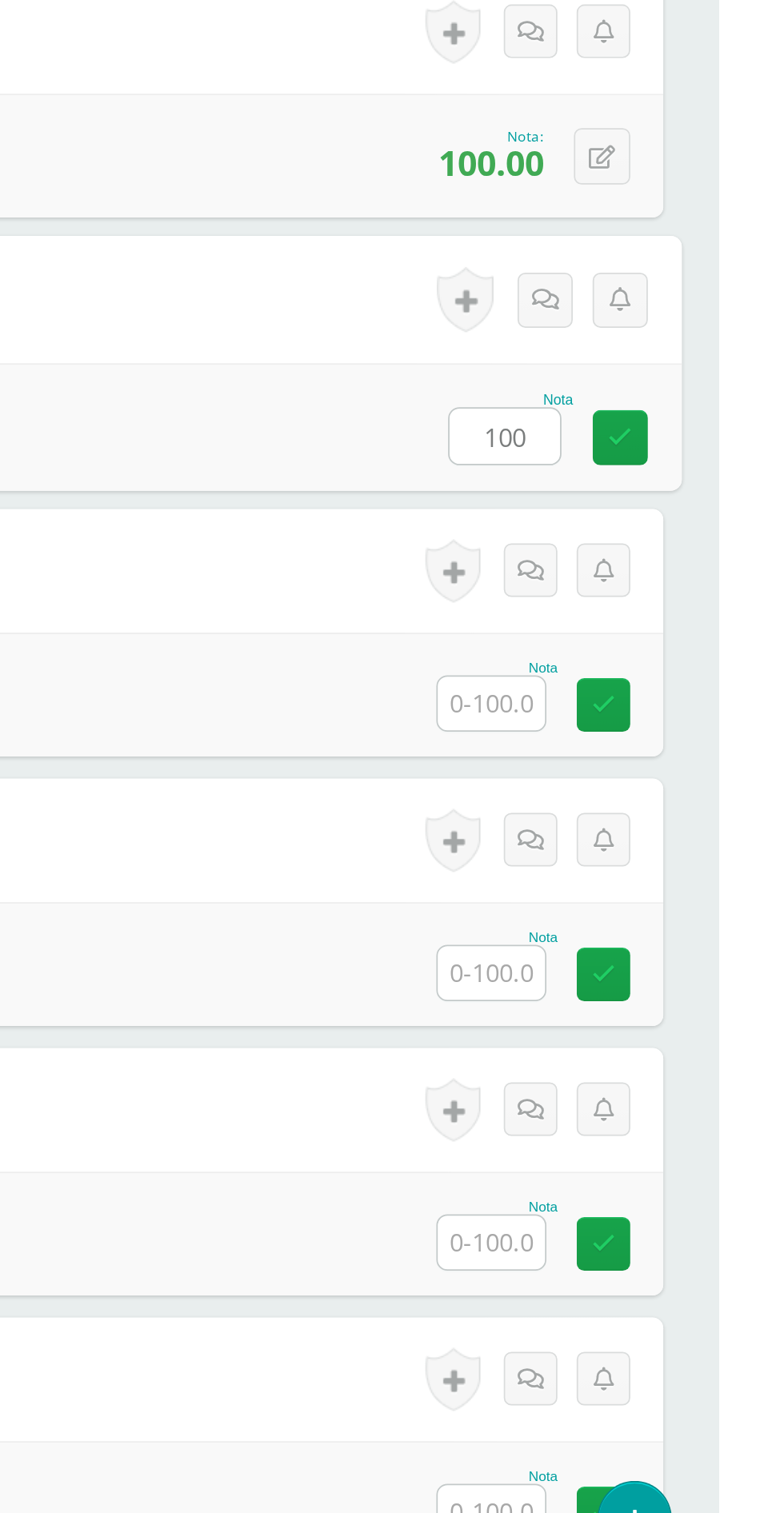
type input "100"
click at [657, 1001] on input "text" at bounding box center [651, 998] width 62 height 31
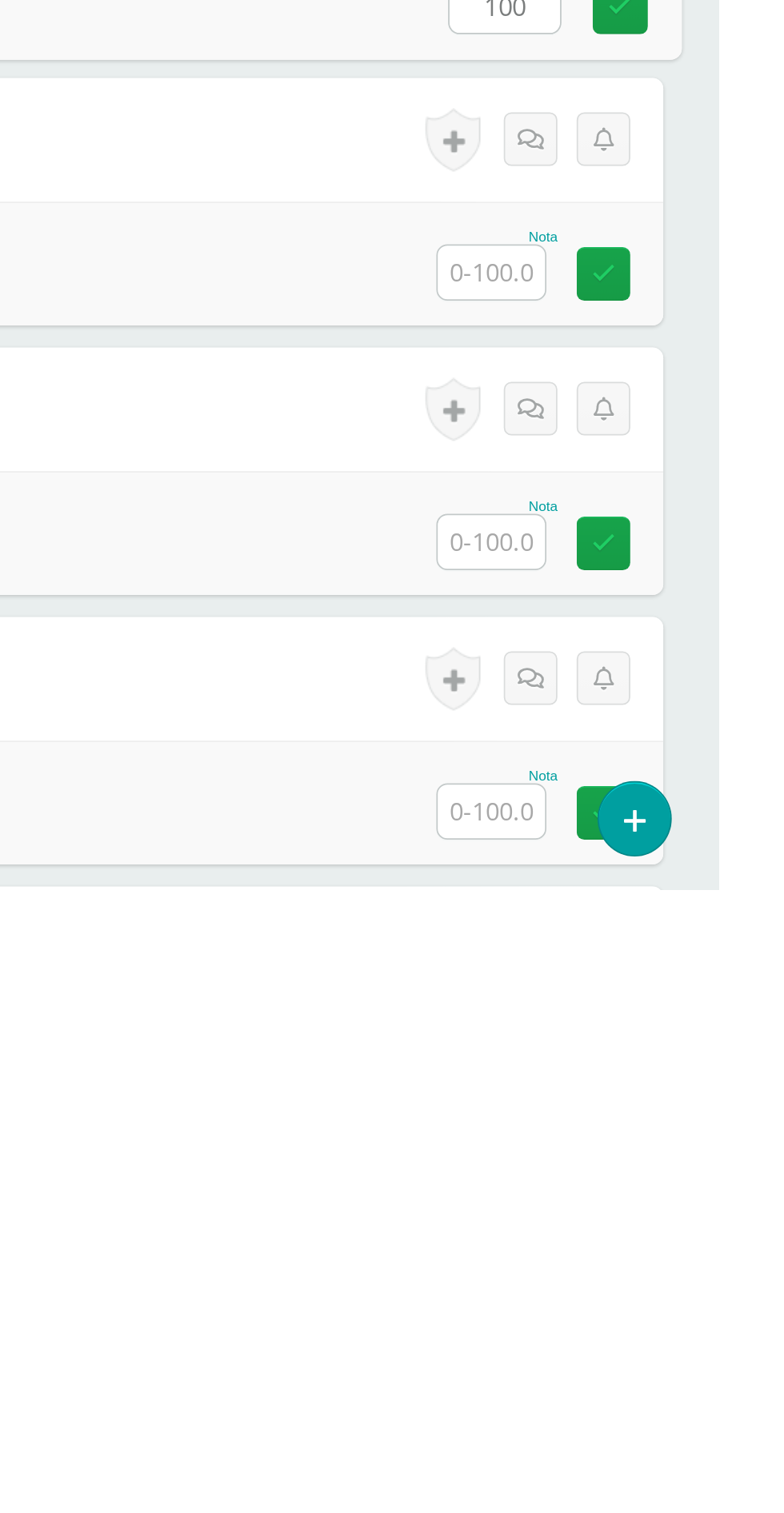
type input "100"
click at [653, 1158] on input "text" at bounding box center [651, 1154] width 62 height 31
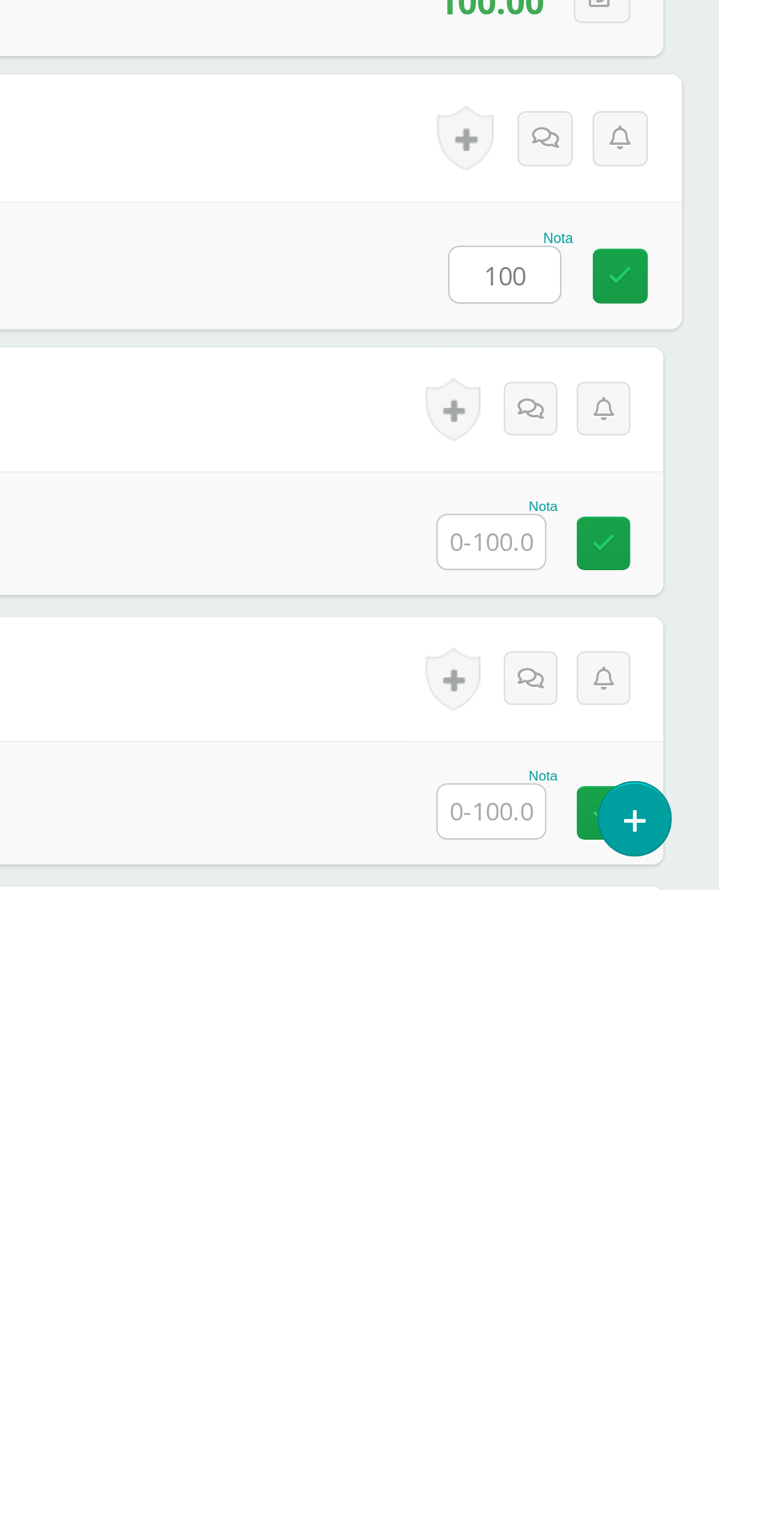
type input "100"
click at [651, 1319] on input "text" at bounding box center [651, 1311] width 62 height 31
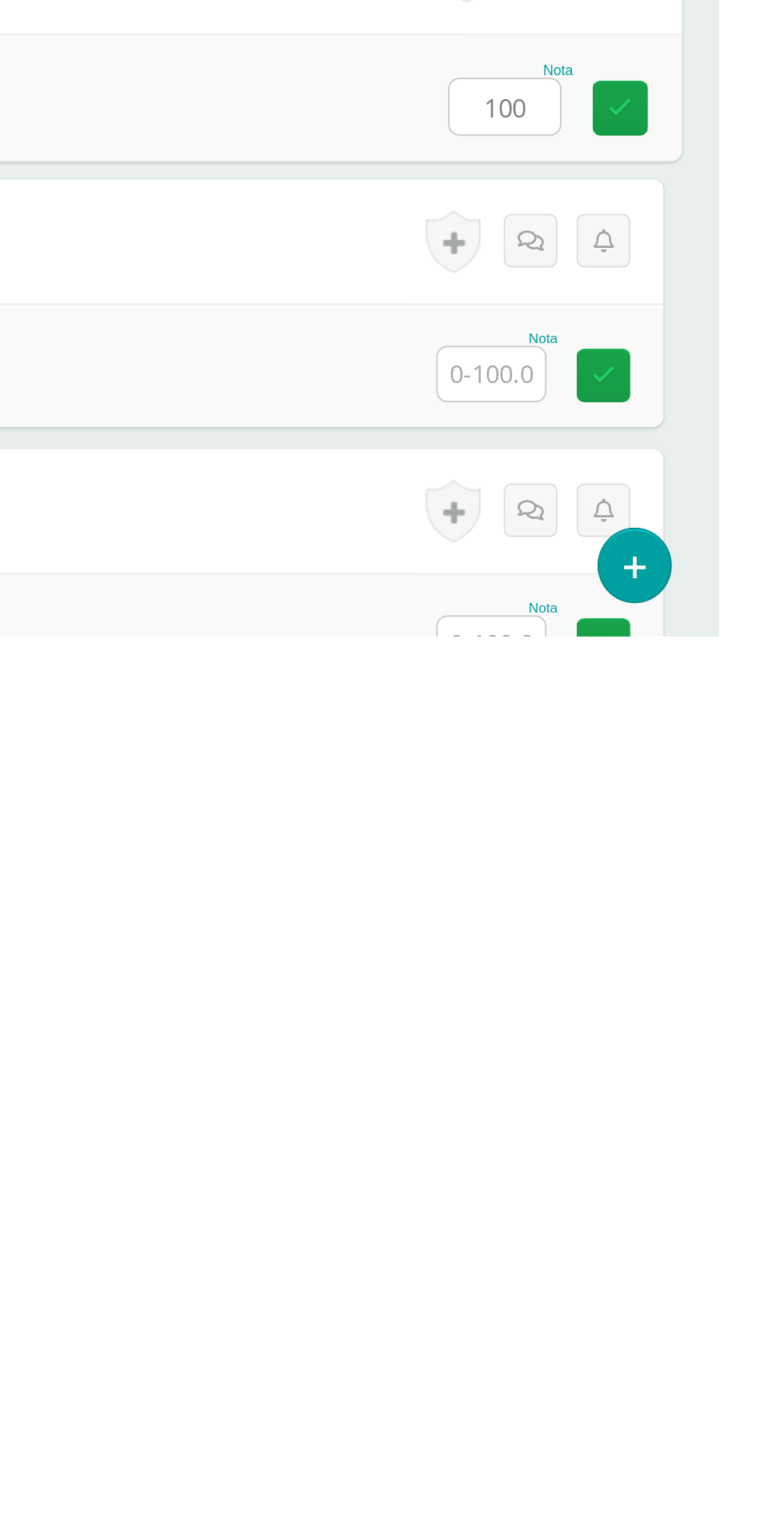
type input "100"
click at [639, 1369] on input "text" at bounding box center [651, 1360] width 62 height 31
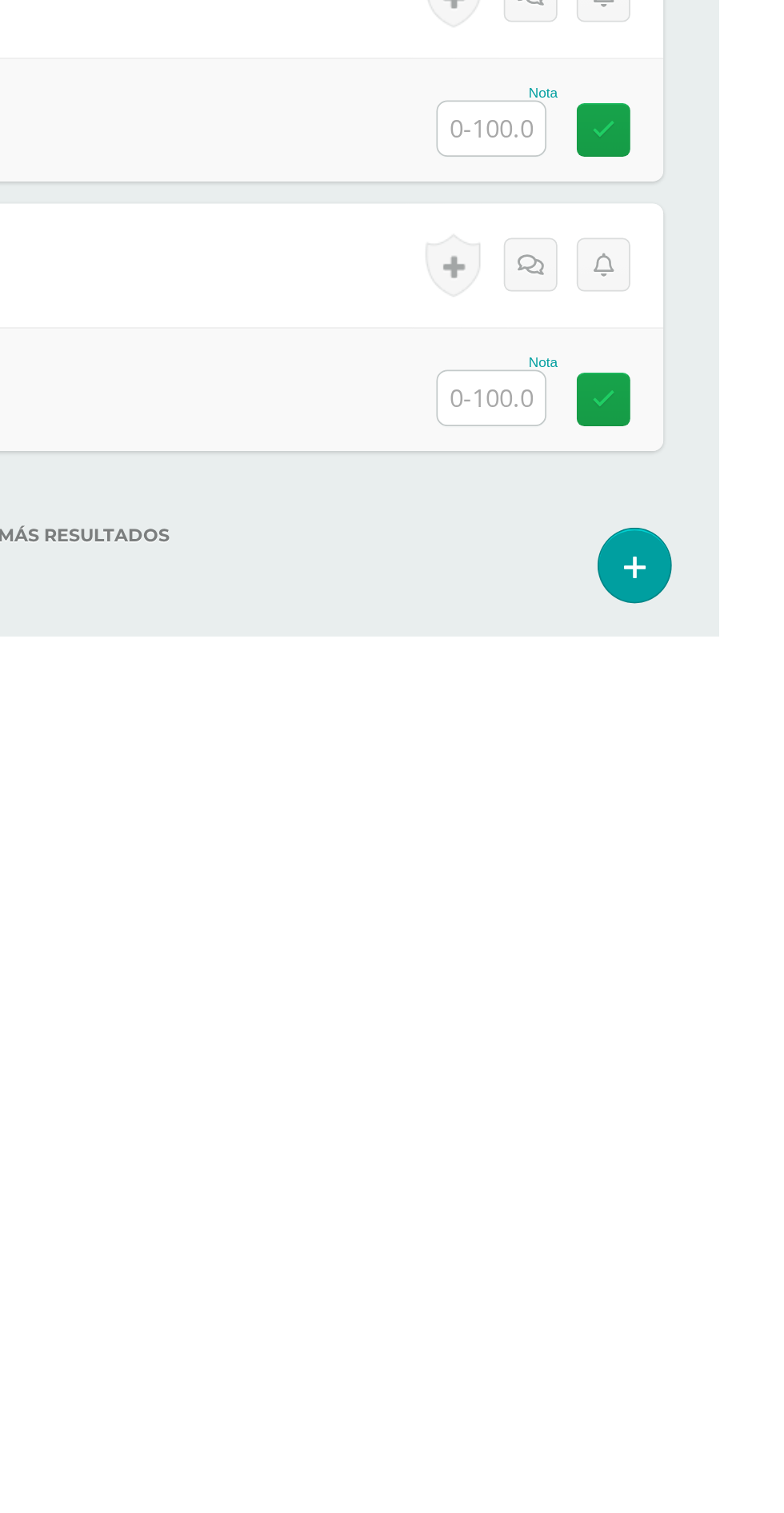
type input "100"
click at [650, 1221] on input "text" at bounding box center [651, 1217] width 62 height 31
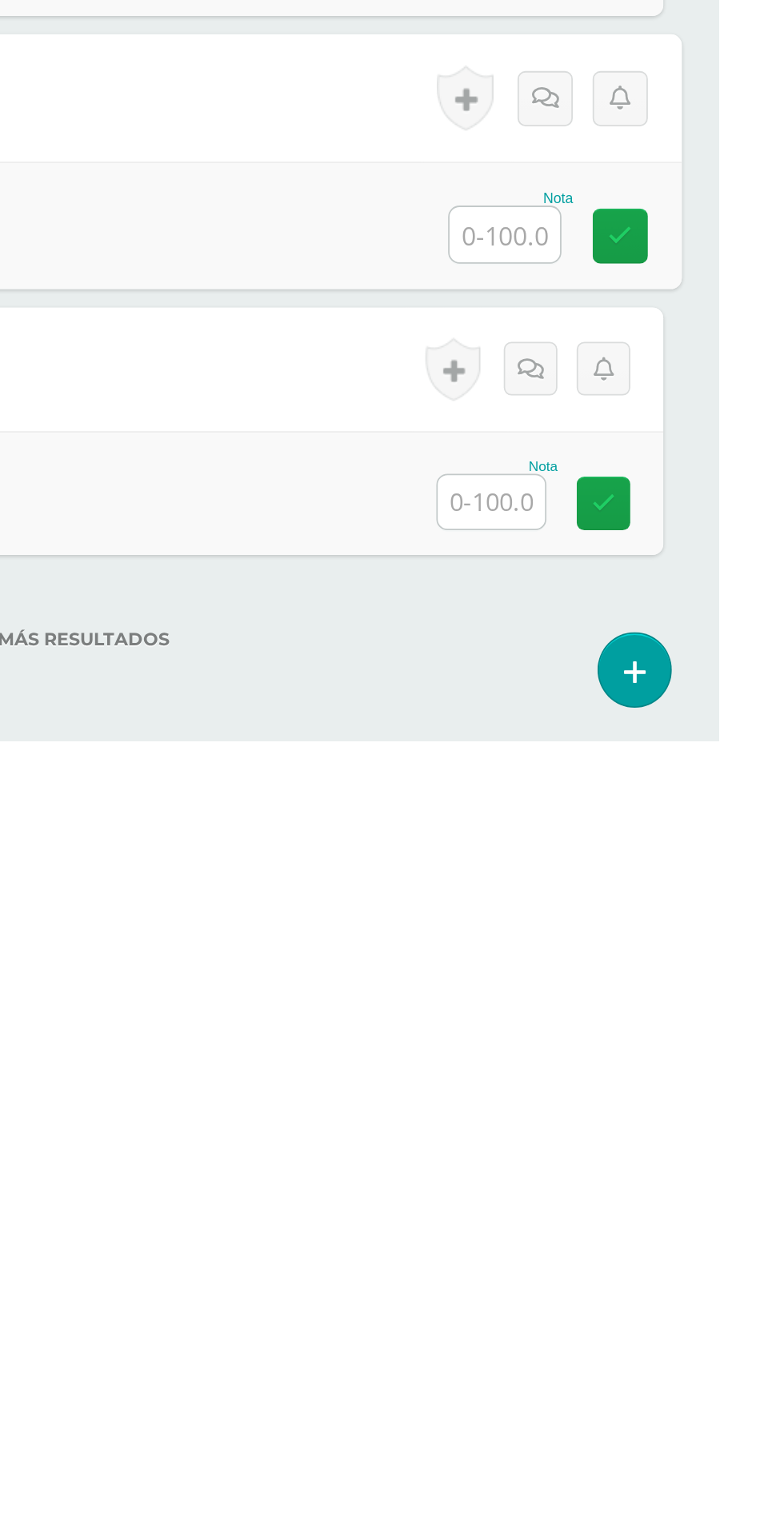
scroll to position [407, 0]
type input "100"
click at [652, 1368] on input "text" at bounding box center [651, 1375] width 62 height 31
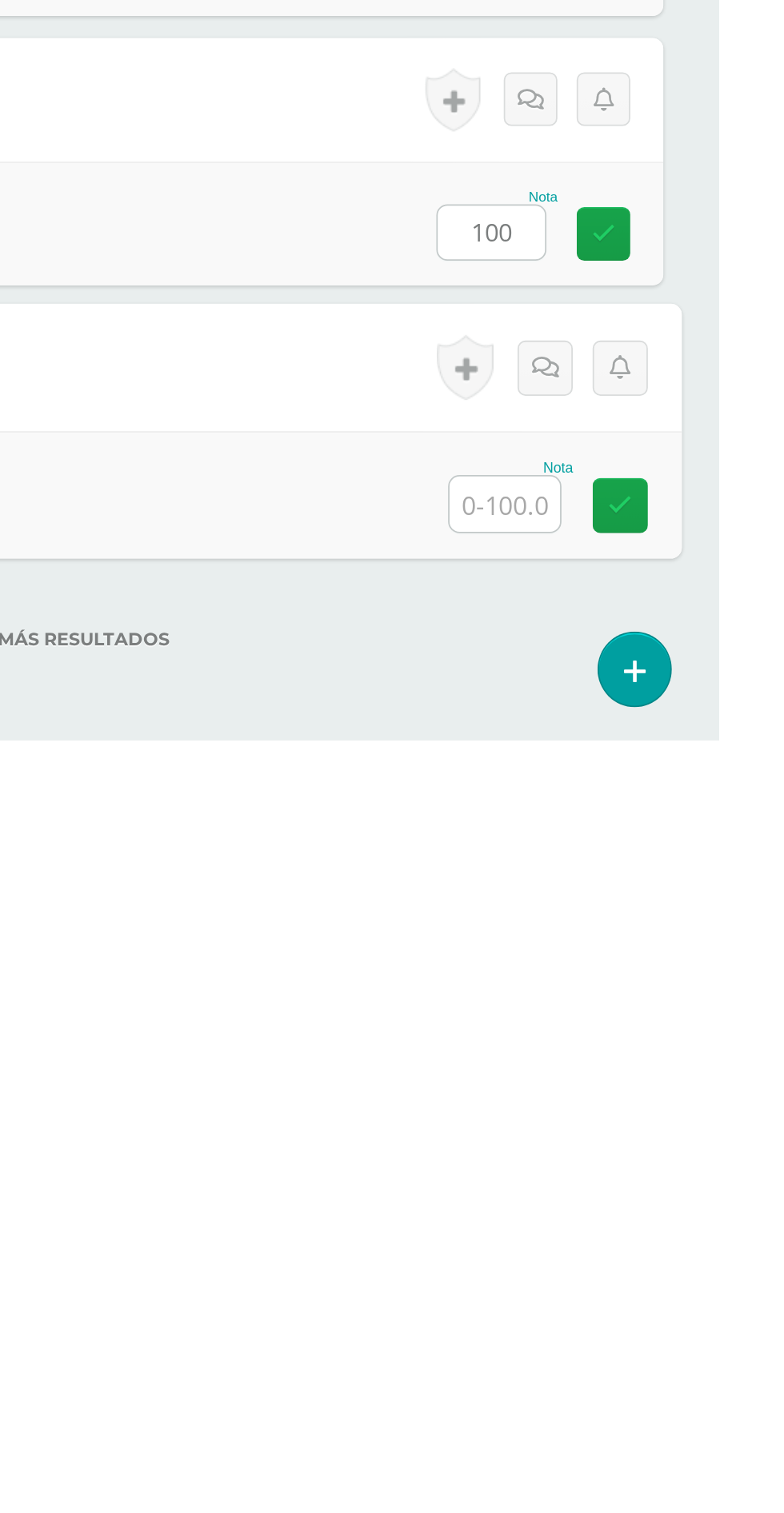
scroll to position [406, 0]
type input "100"
click at [688, 1452] on div "No hay más resultados" at bounding box center [392, 1443] width 720 height 74
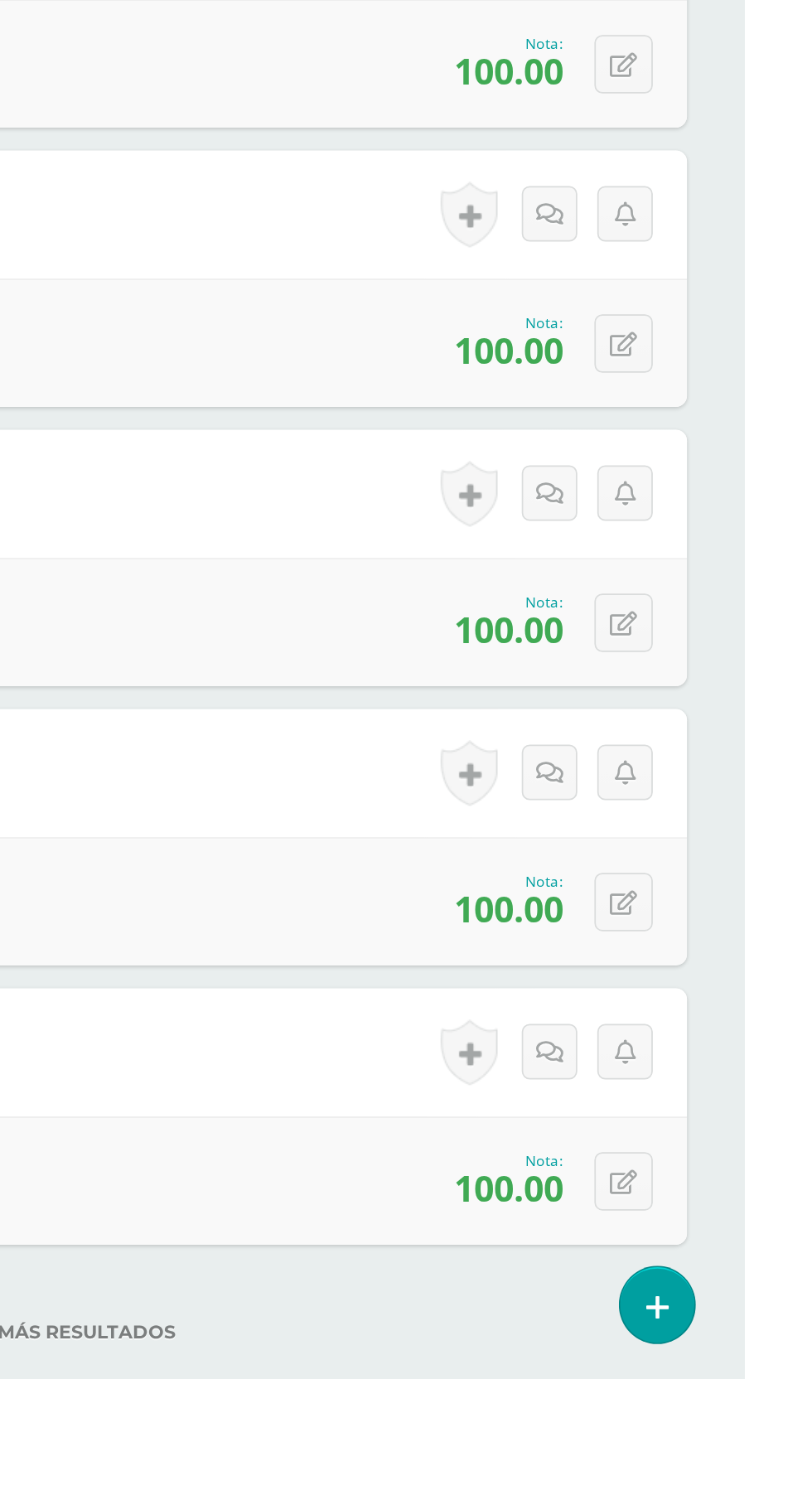
scroll to position [451, 0]
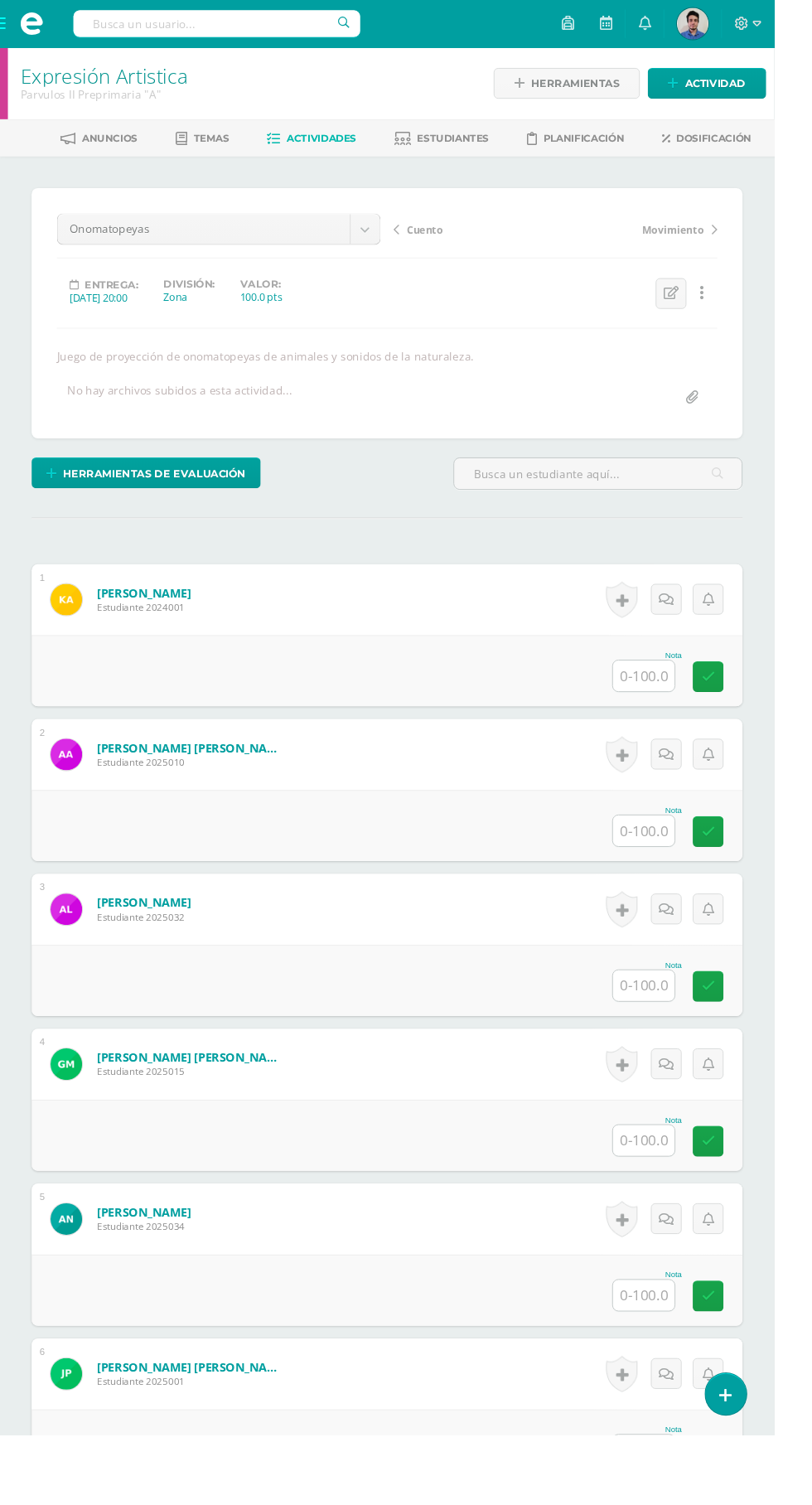
scroll to position [1, 0]
click at [677, 704] on input "text" at bounding box center [675, 708] width 64 height 33
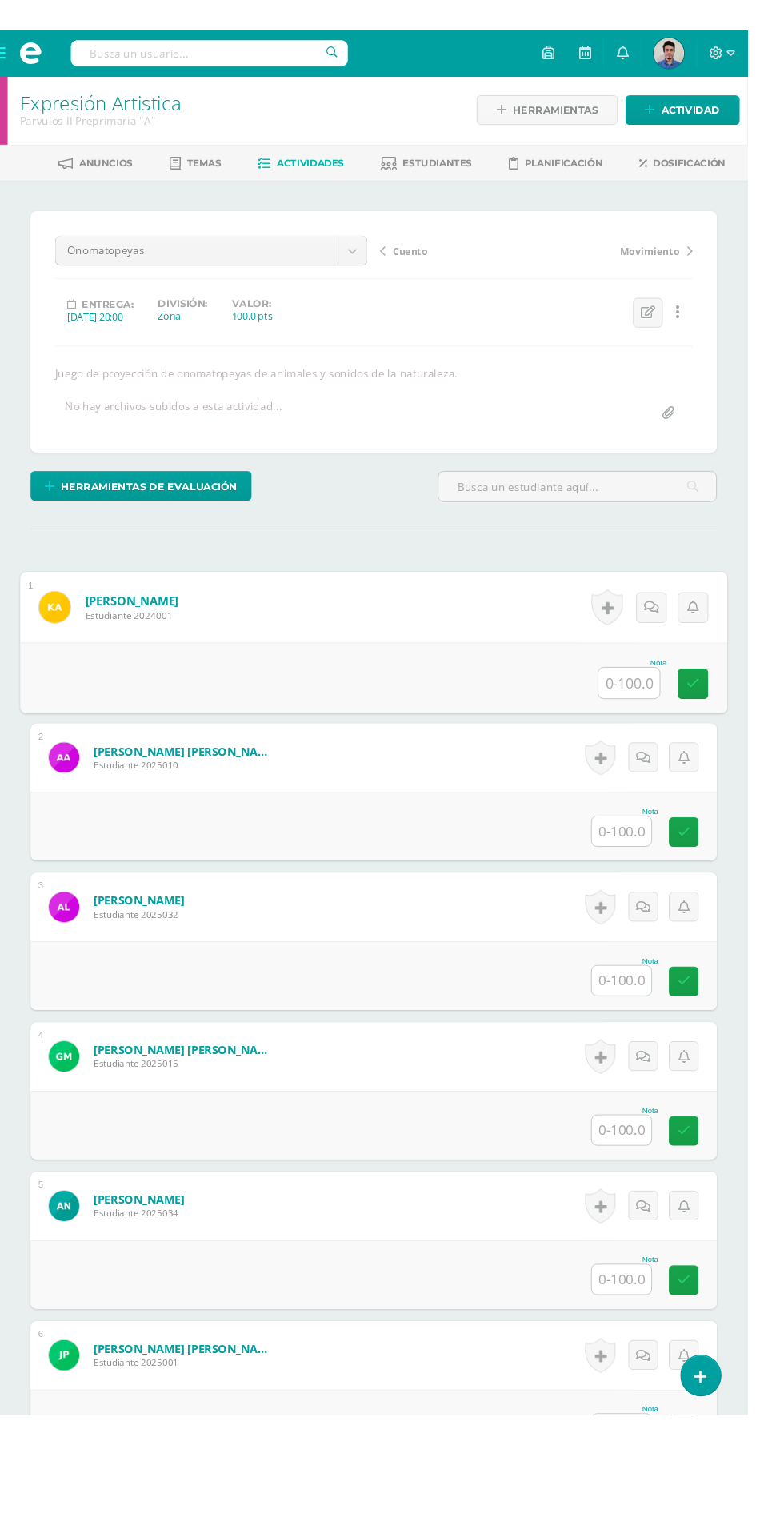
scroll to position [0, 0]
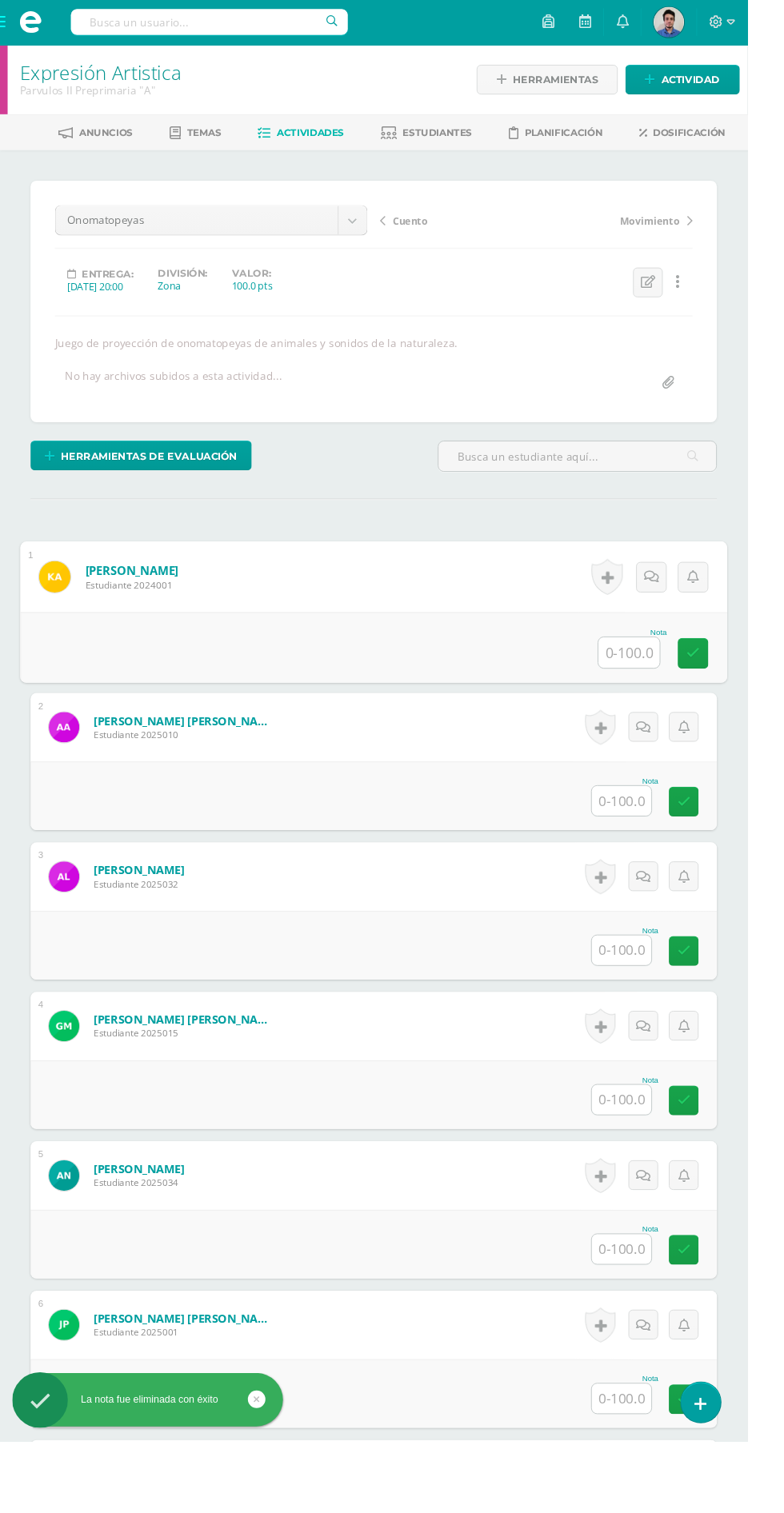
click at [652, 689] on input "text" at bounding box center [659, 686] width 64 height 32
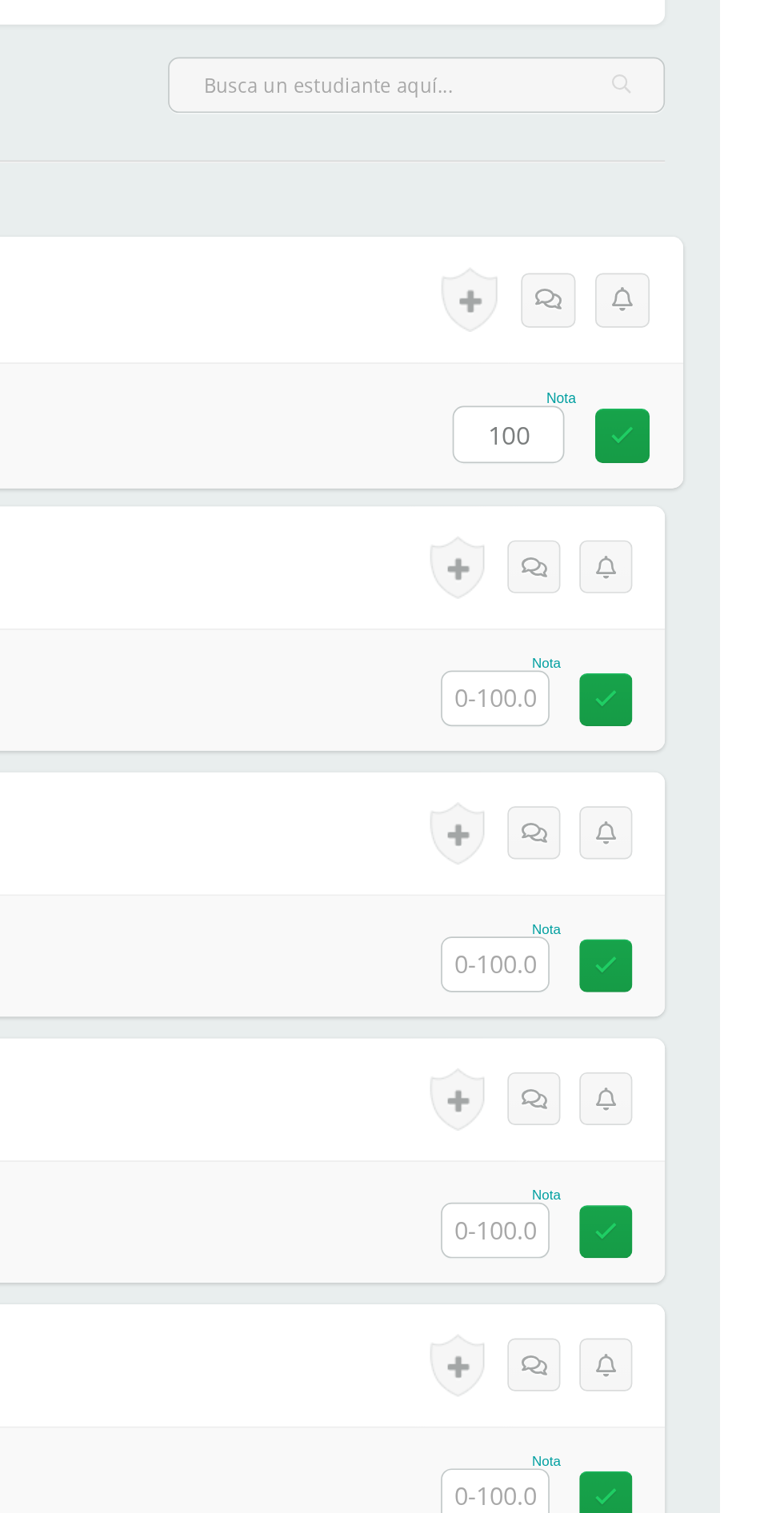
type input "100"
click at [649, 849] on input "text" at bounding box center [651, 840] width 62 height 31
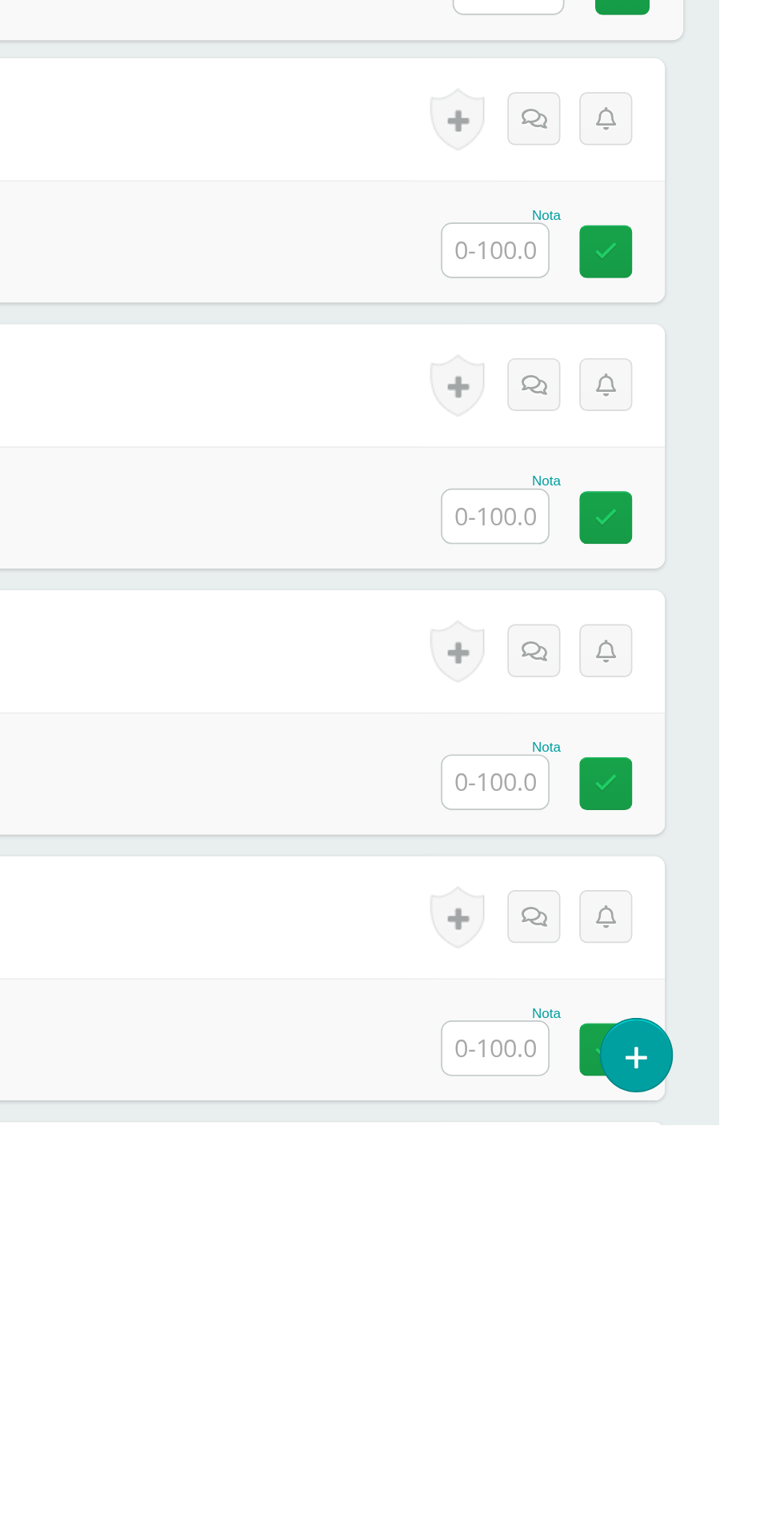
type input "100"
click at [648, 1002] on input "text" at bounding box center [651, 998] width 62 height 31
type input "100"
click at [660, 1151] on input "text" at bounding box center [651, 1154] width 62 height 31
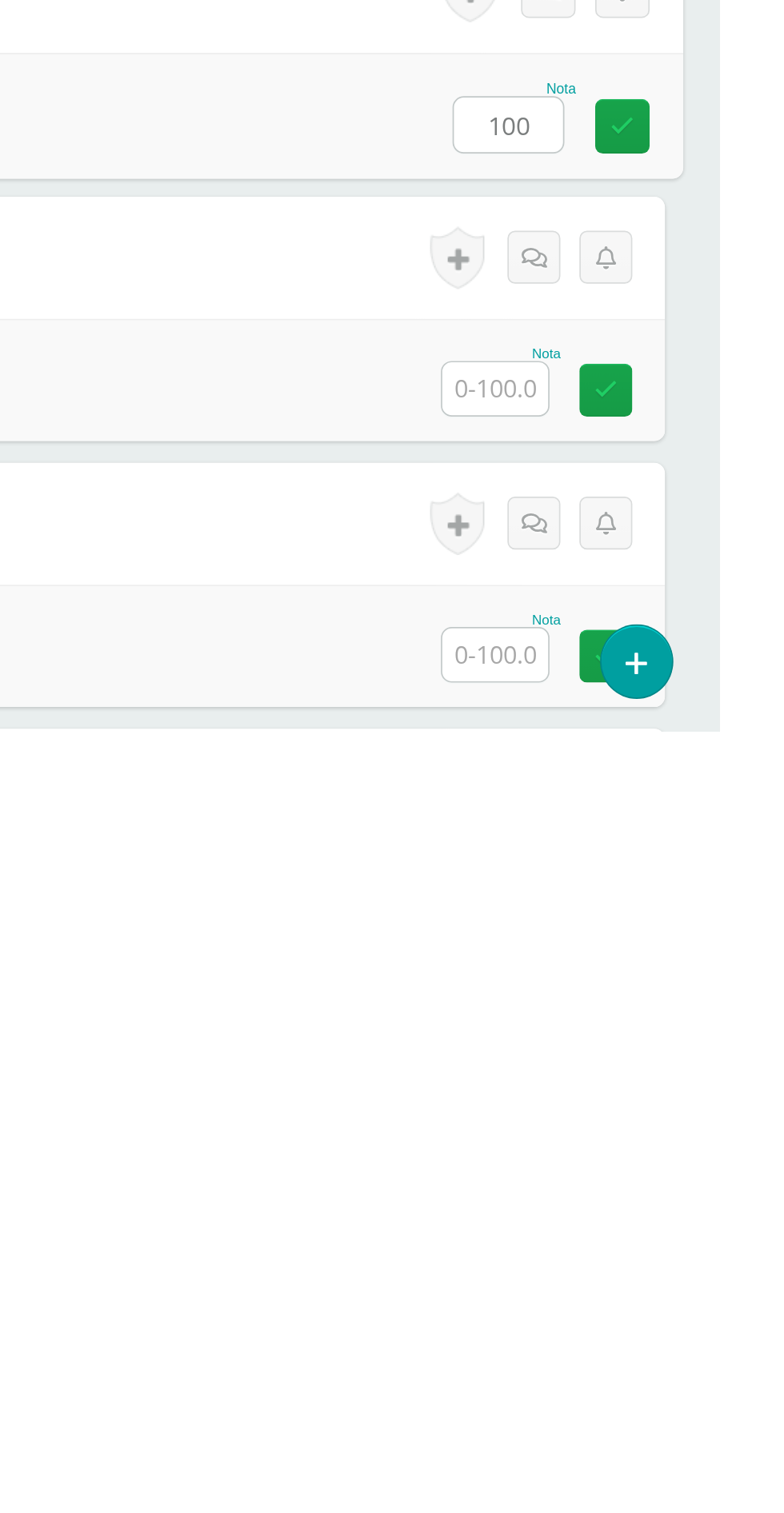
type input "100"
click at [656, 1320] on input "text" at bounding box center [651, 1311] width 62 height 31
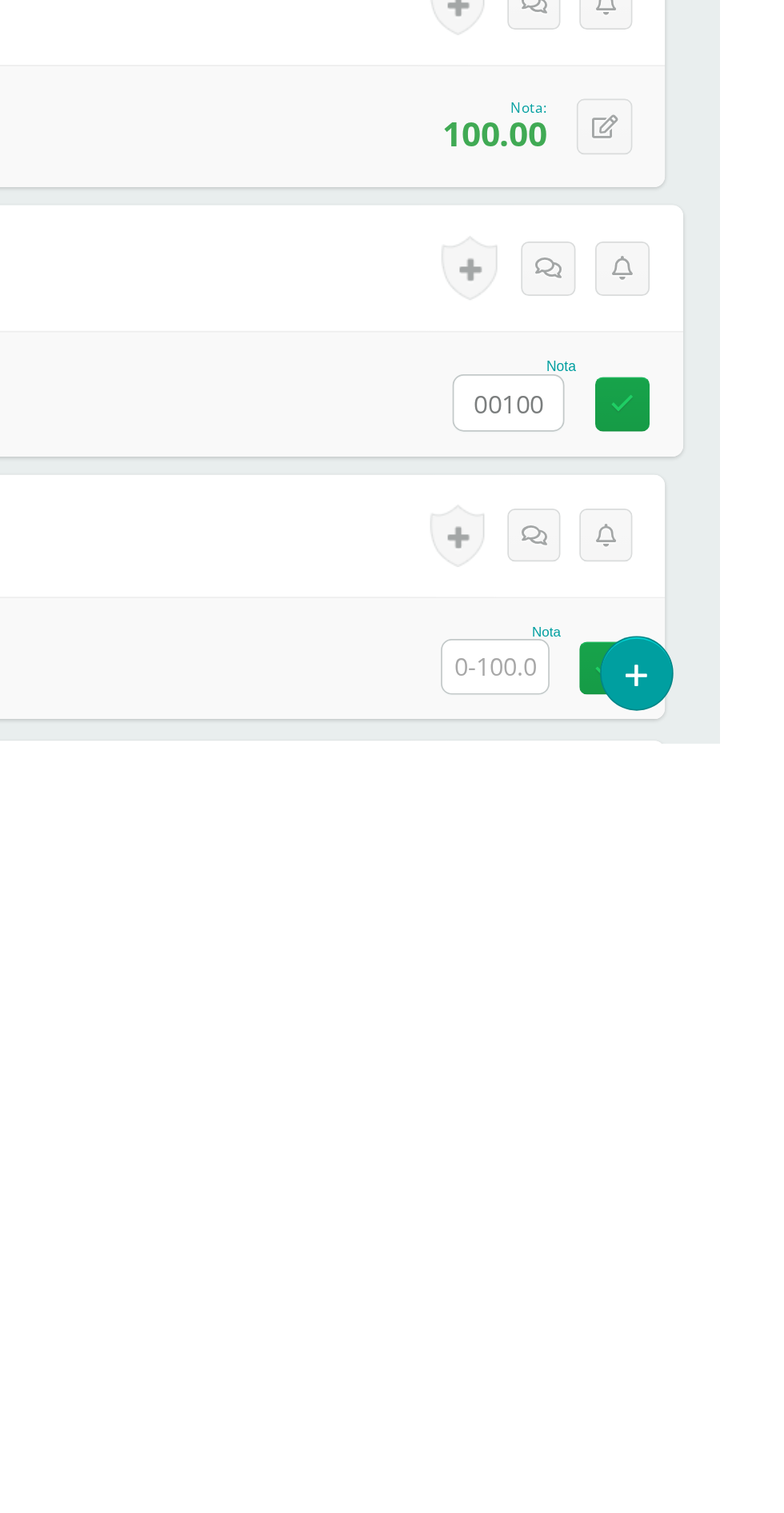
type input "00100"
click at [651, 1452] on input "text" at bounding box center [651, 1468] width 62 height 31
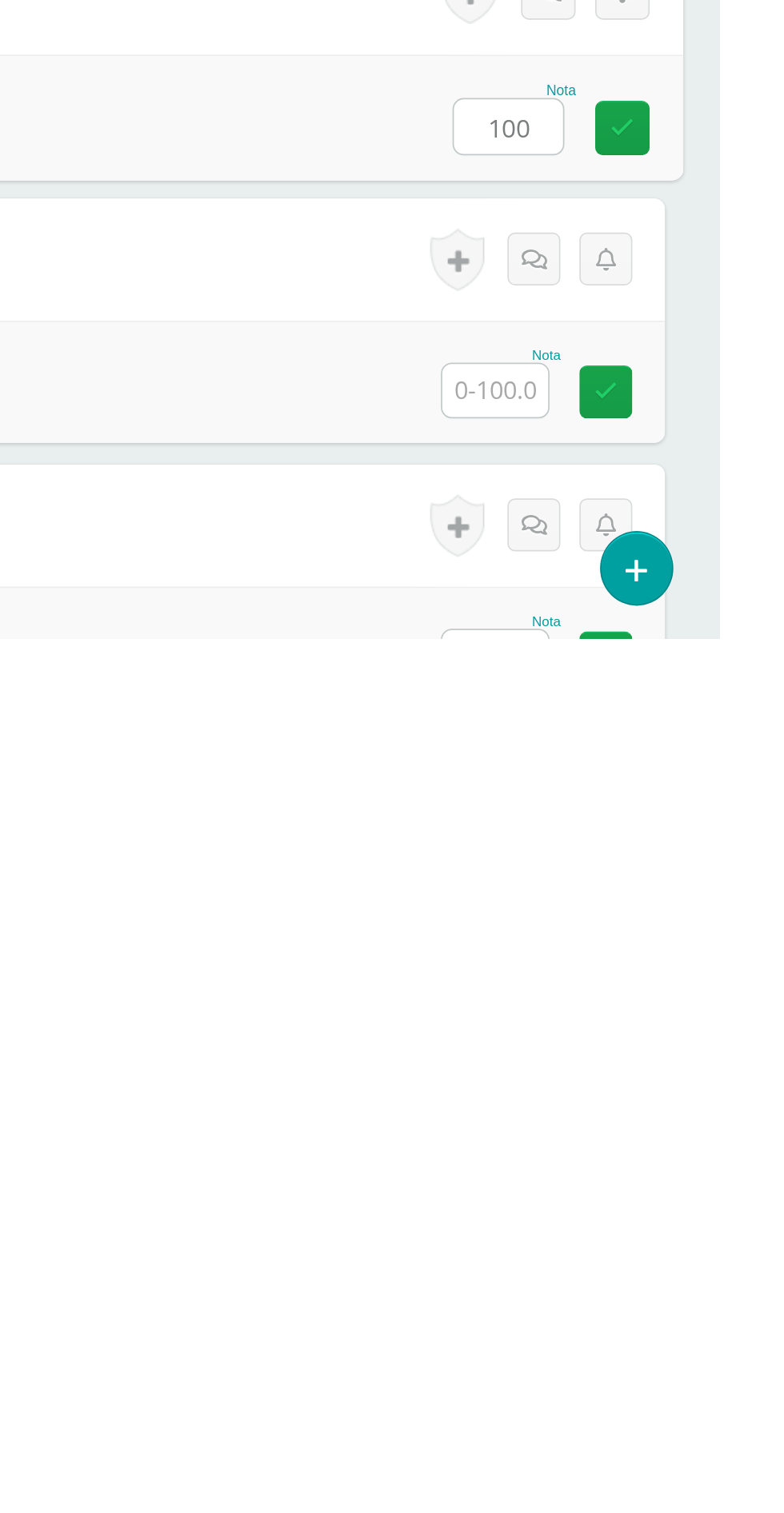
type input "100"
click at [642, 1376] on input "text" at bounding box center [651, 1367] width 62 height 31
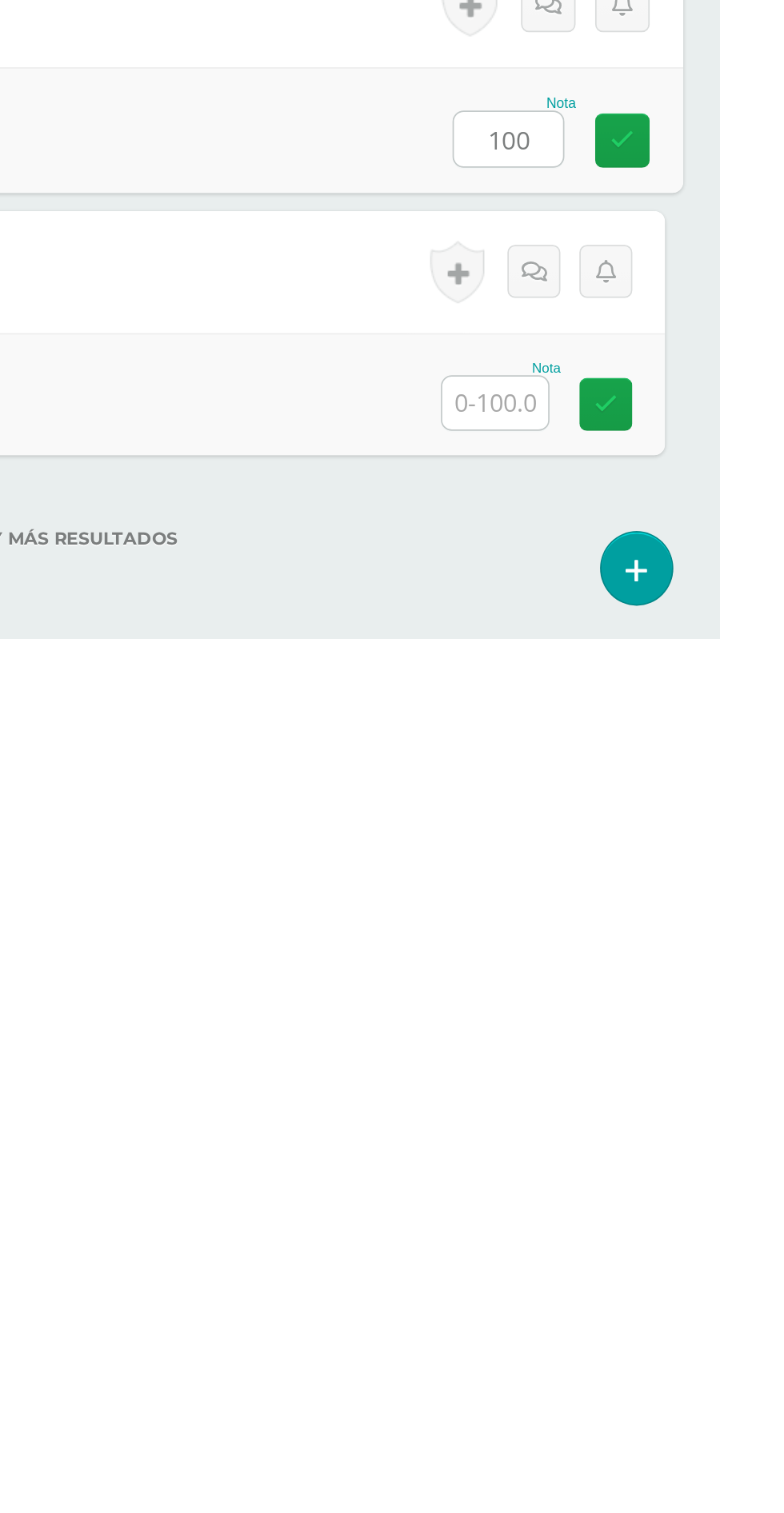
type input "100"
click at [644, 1366] on input "text" at bounding box center [651, 1375] width 62 height 31
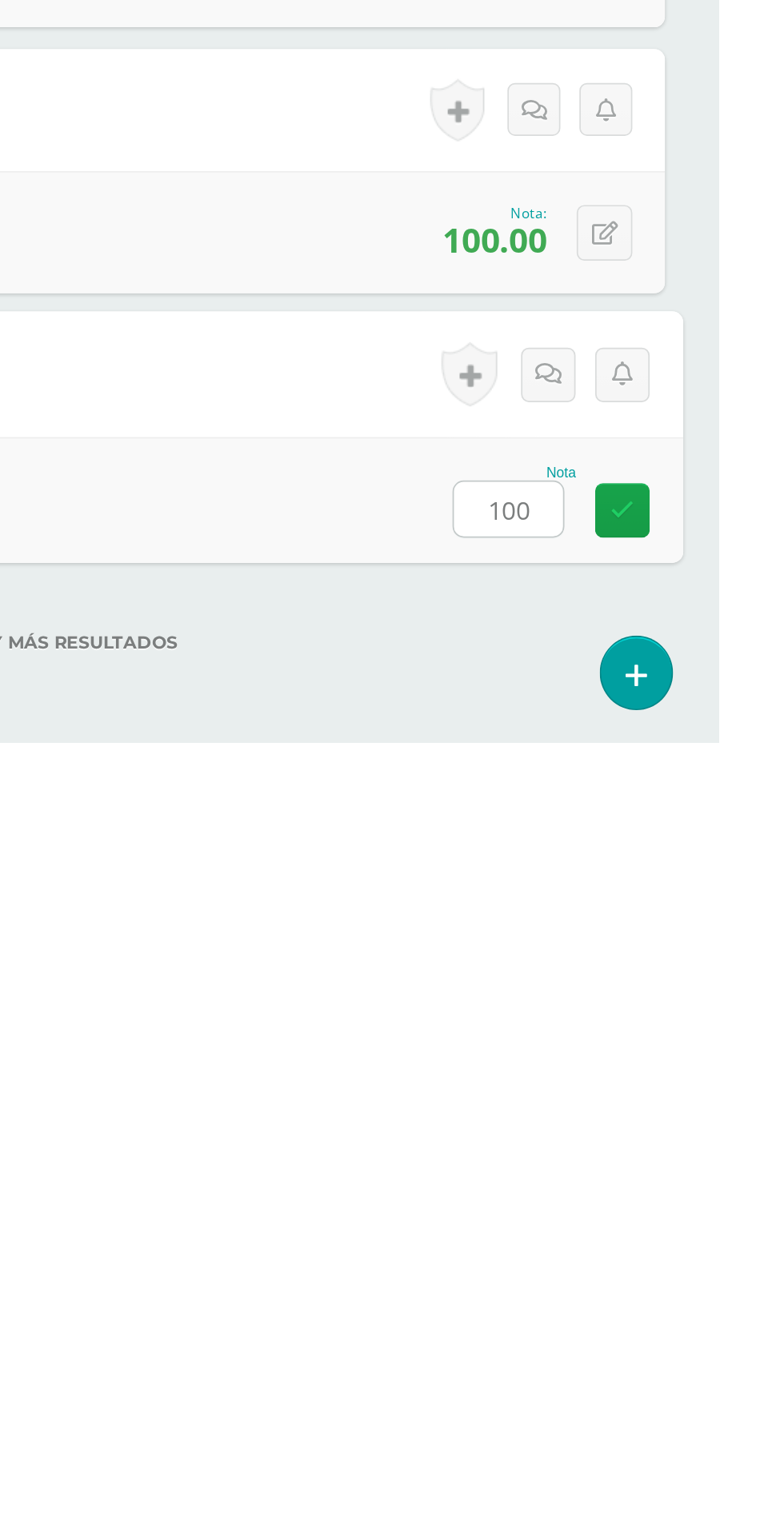
type input "100"
click at [690, 1441] on div "No hay más resultados" at bounding box center [392, 1442] width 720 height 74
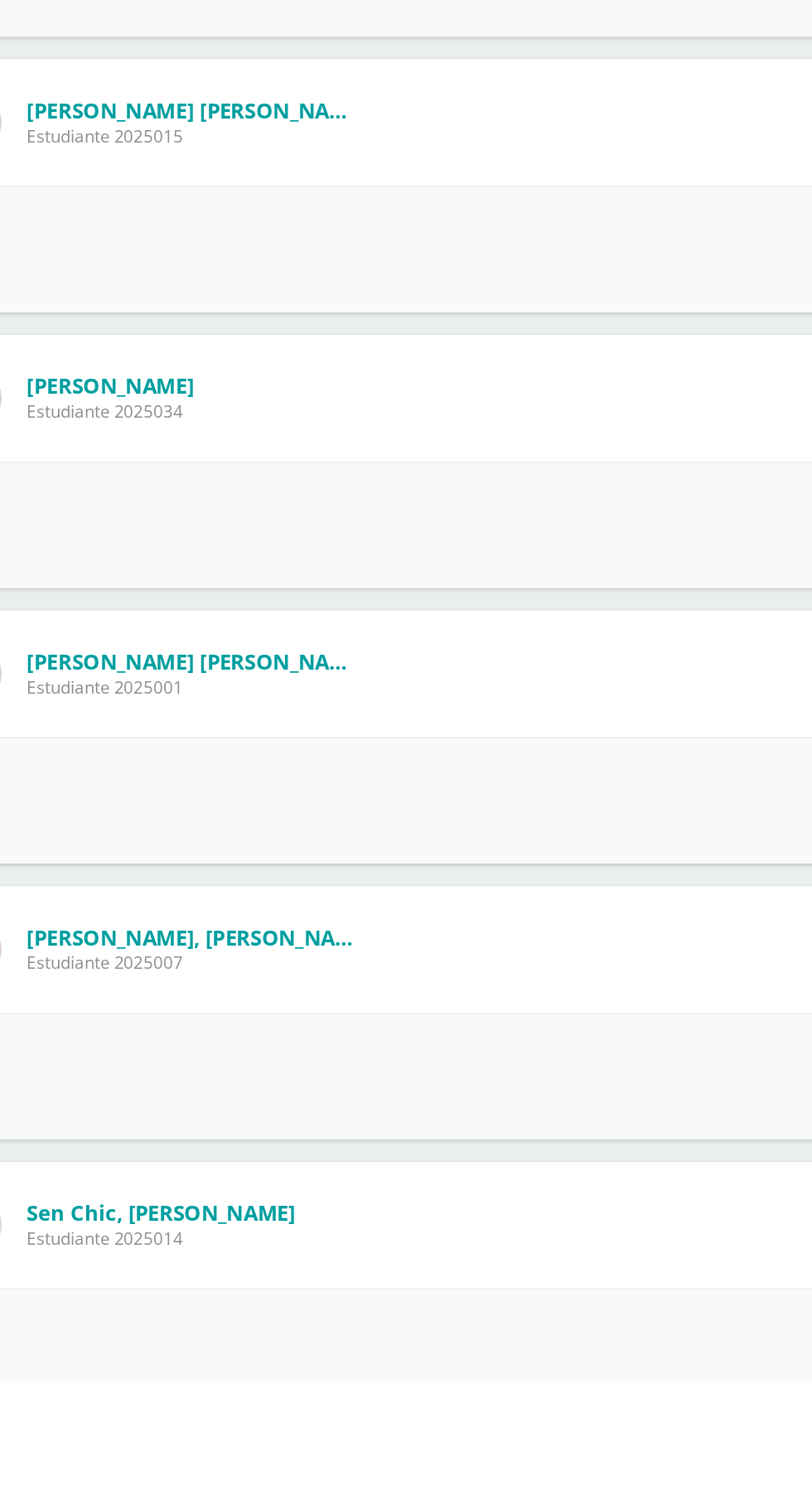
scroll to position [353, 0]
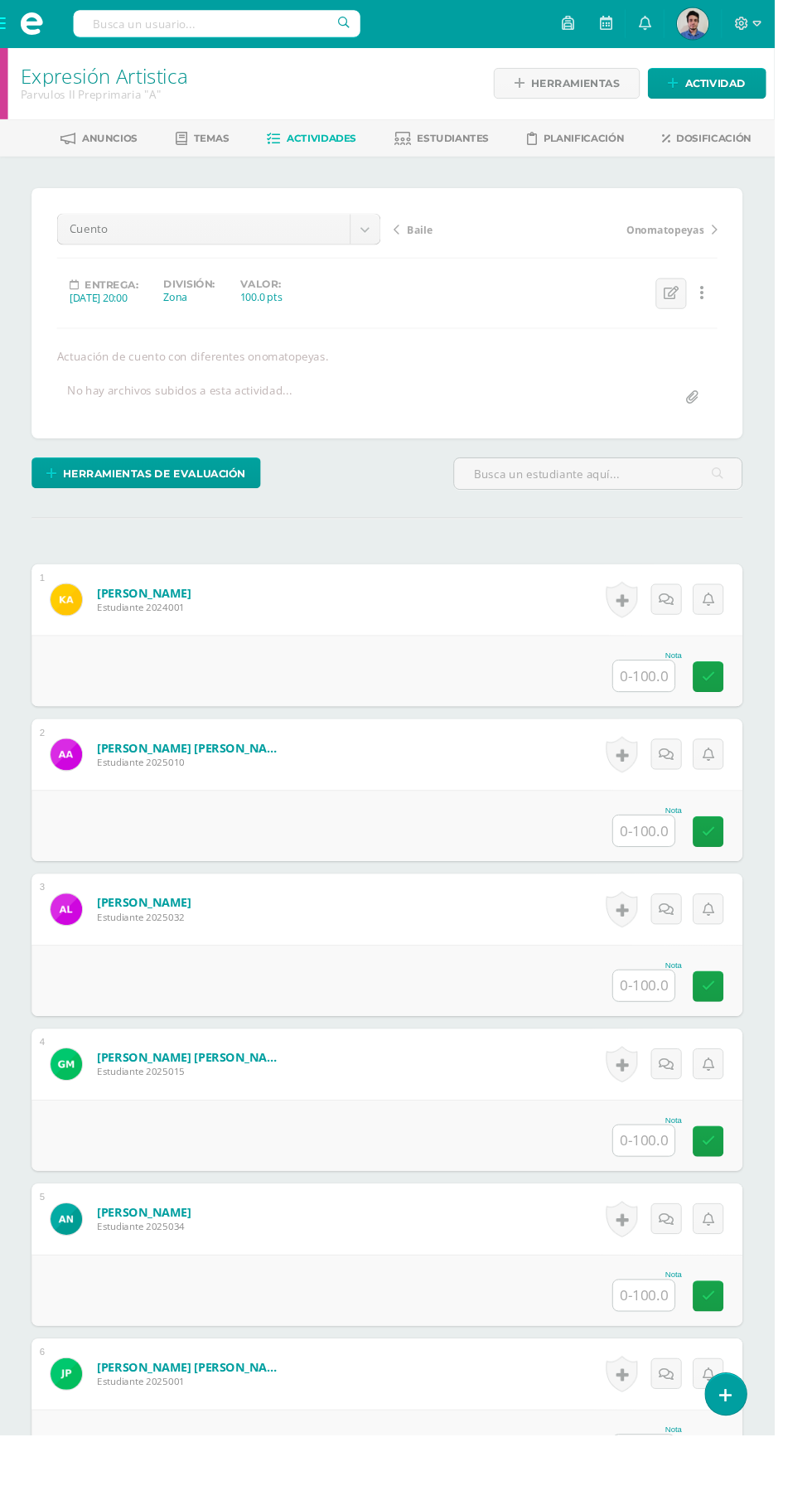
scroll to position [1, 0]
click at [690, 717] on input "text" at bounding box center [675, 708] width 64 height 33
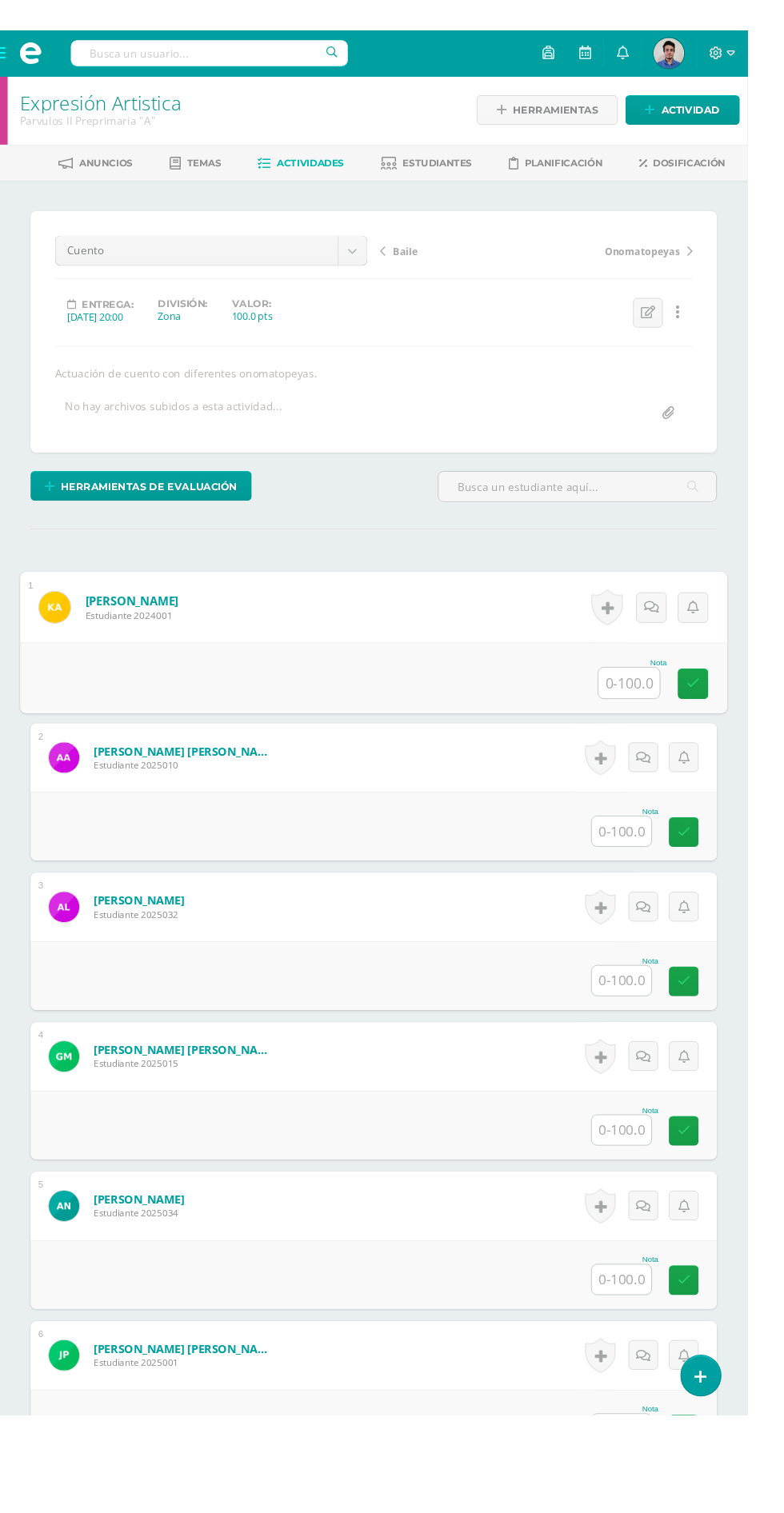
scroll to position [0, 0]
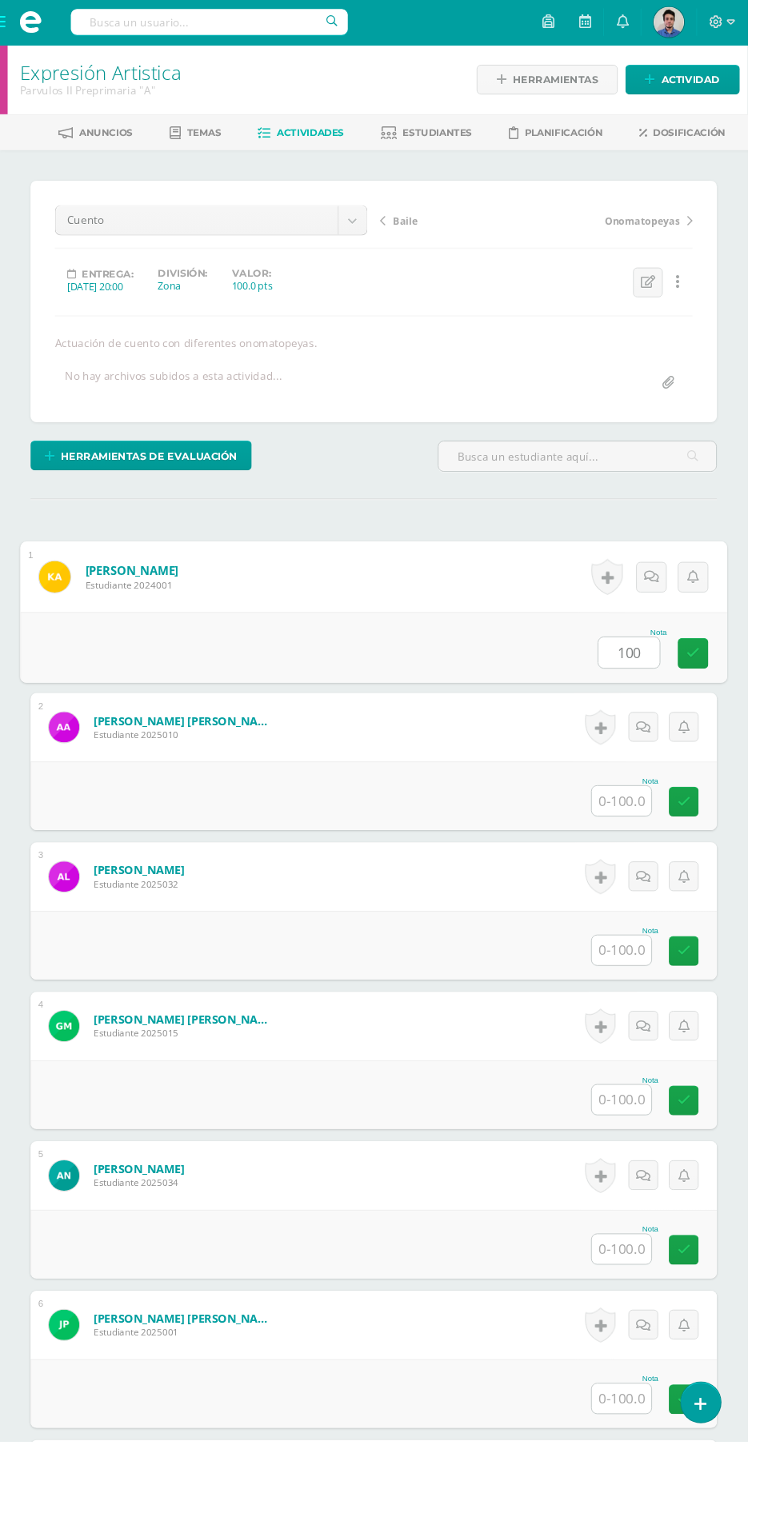
type input "100"
click at [652, 843] on input "text" at bounding box center [651, 840] width 62 height 31
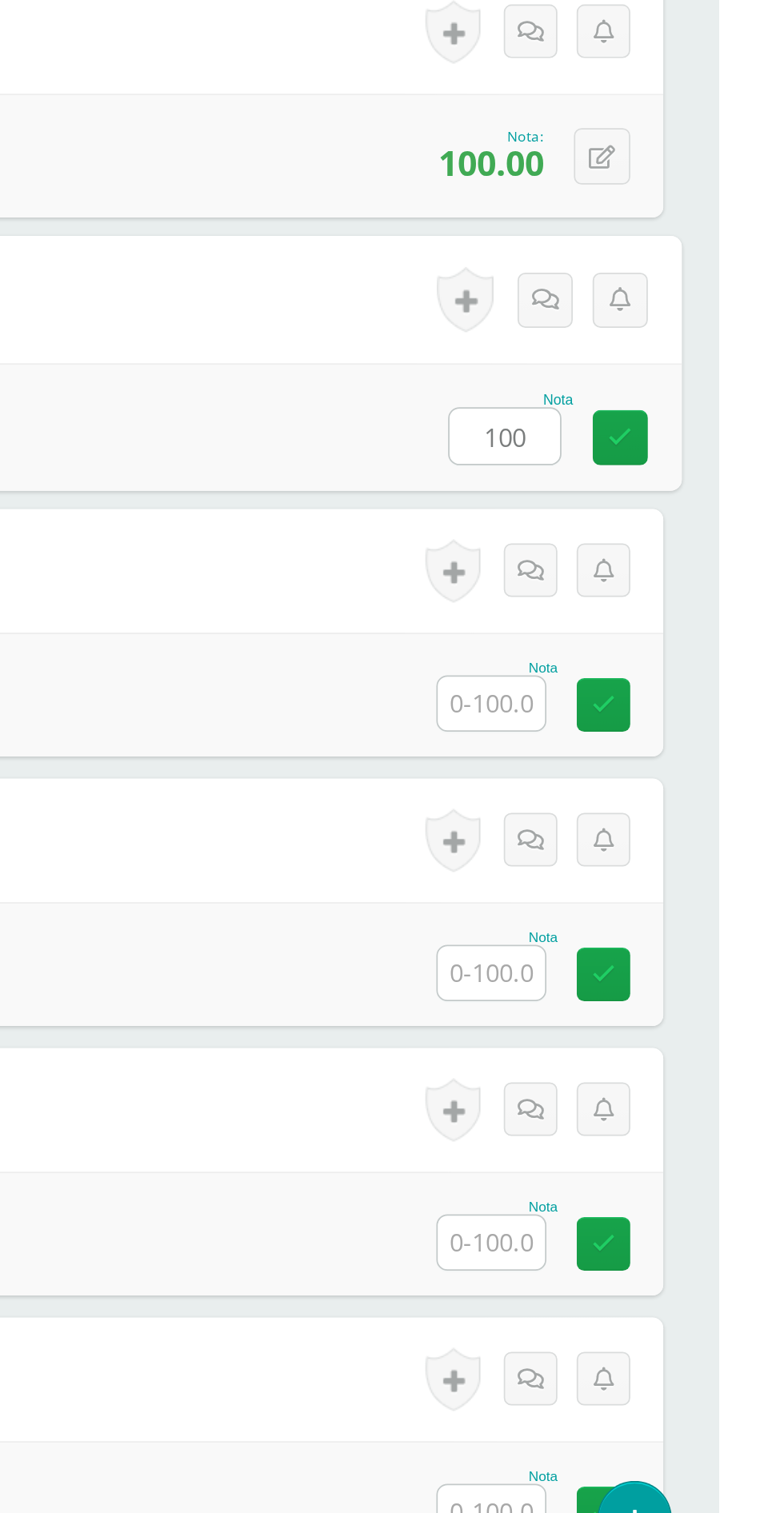
type input "100"
click at [652, 998] on input "text" at bounding box center [651, 998] width 62 height 31
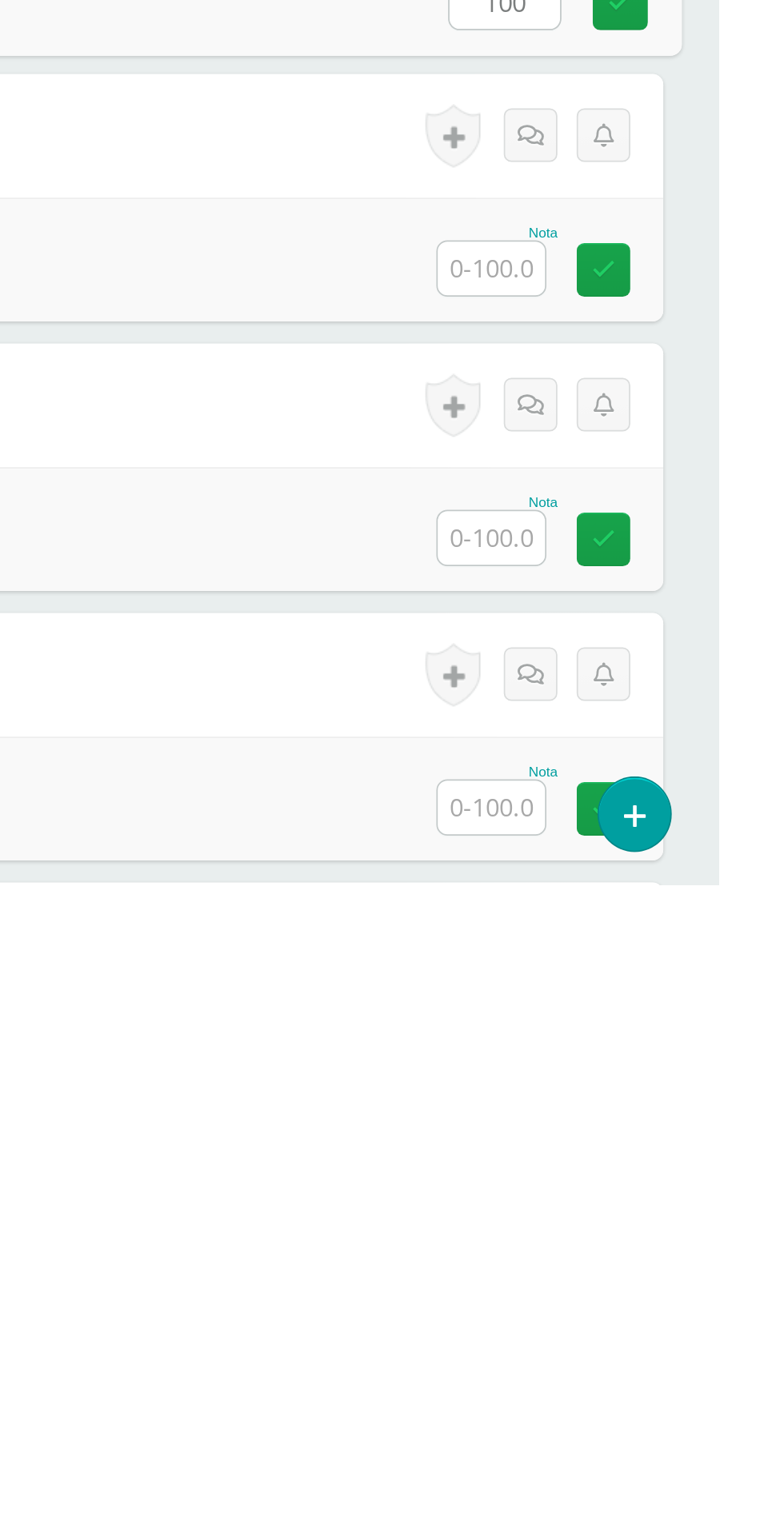
type input "100"
click at [655, 1156] on input "text" at bounding box center [651, 1154] width 62 height 31
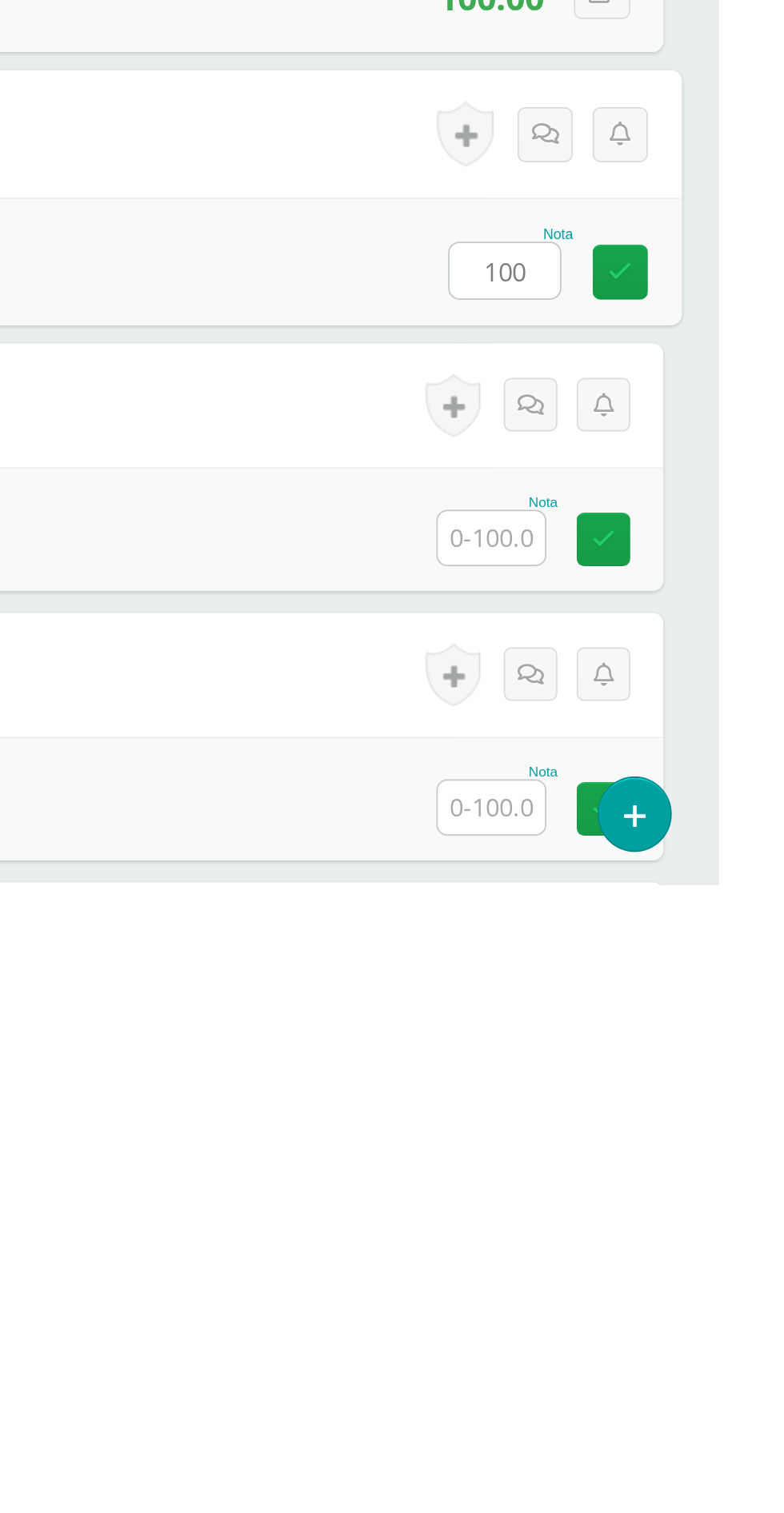
type input "100"
click at [653, 1308] on input "text" at bounding box center [651, 1311] width 62 height 31
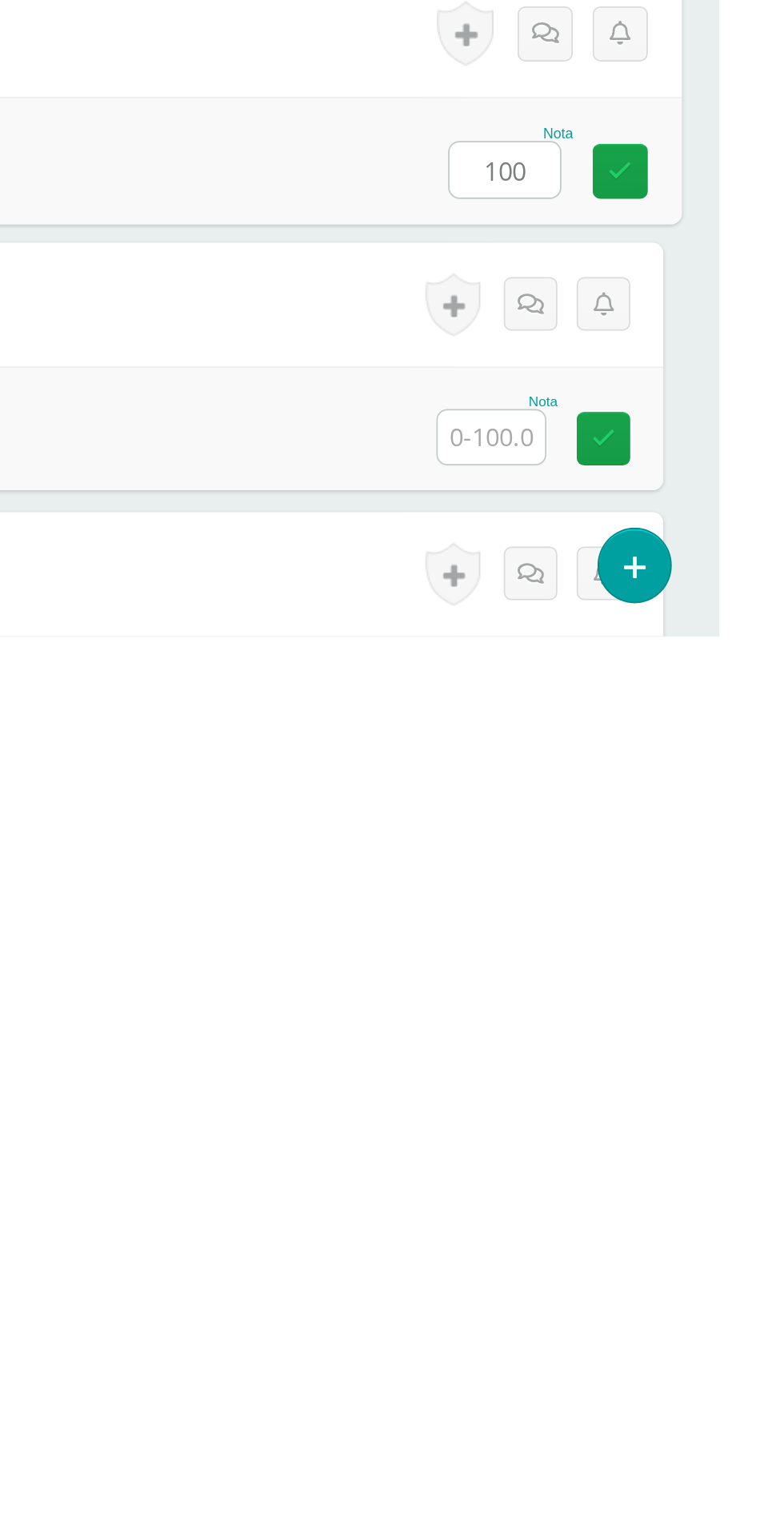
type input "100"
click at [660, 1401] on input "text" at bounding box center [651, 1398] width 62 height 31
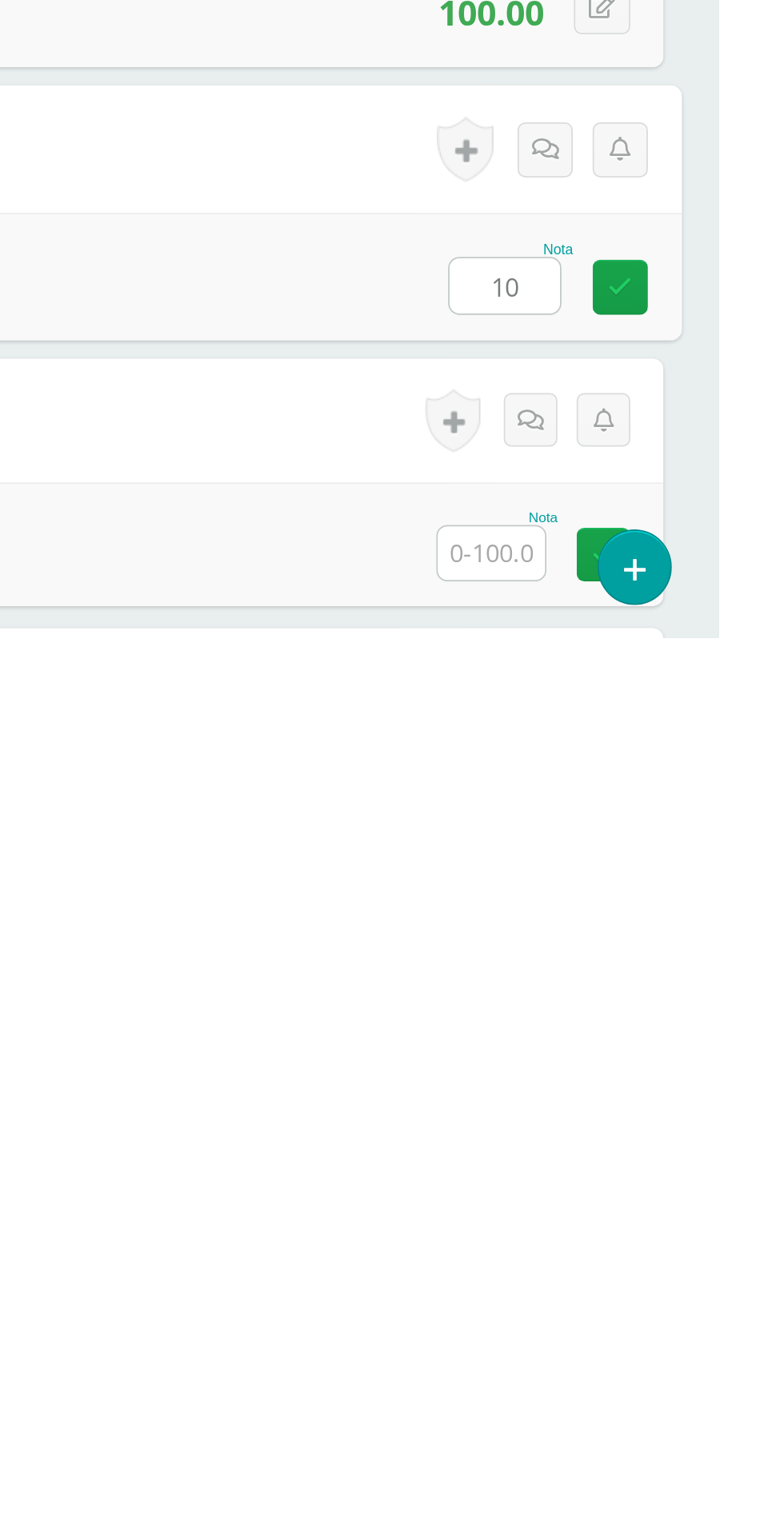
scroll to position [161, 0]
type input "100"
click at [655, 1452] on input "text" at bounding box center [651, 1463] width 62 height 31
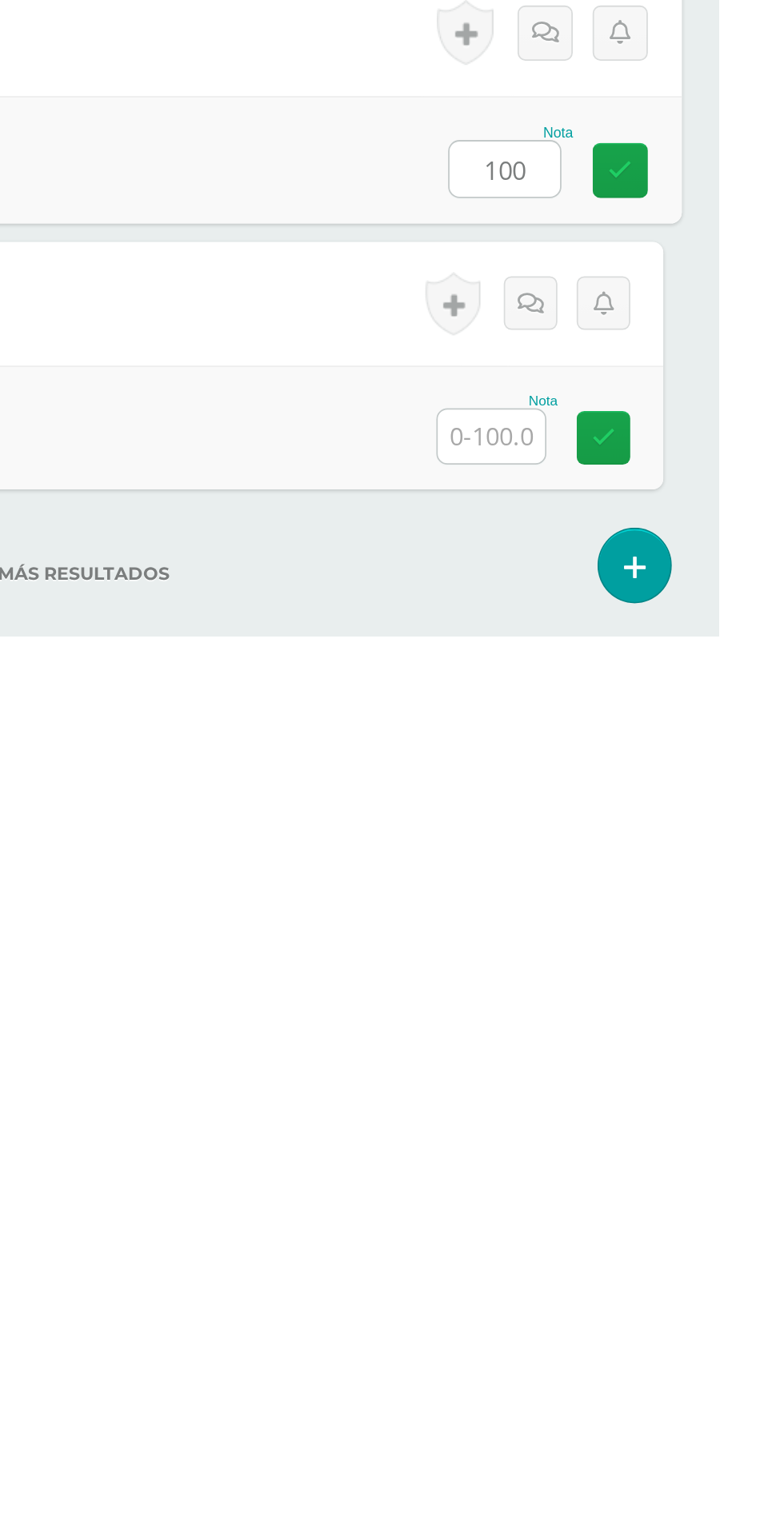
type input "100"
click at [656, 1403] on input "text" at bounding box center [651, 1397] width 62 height 31
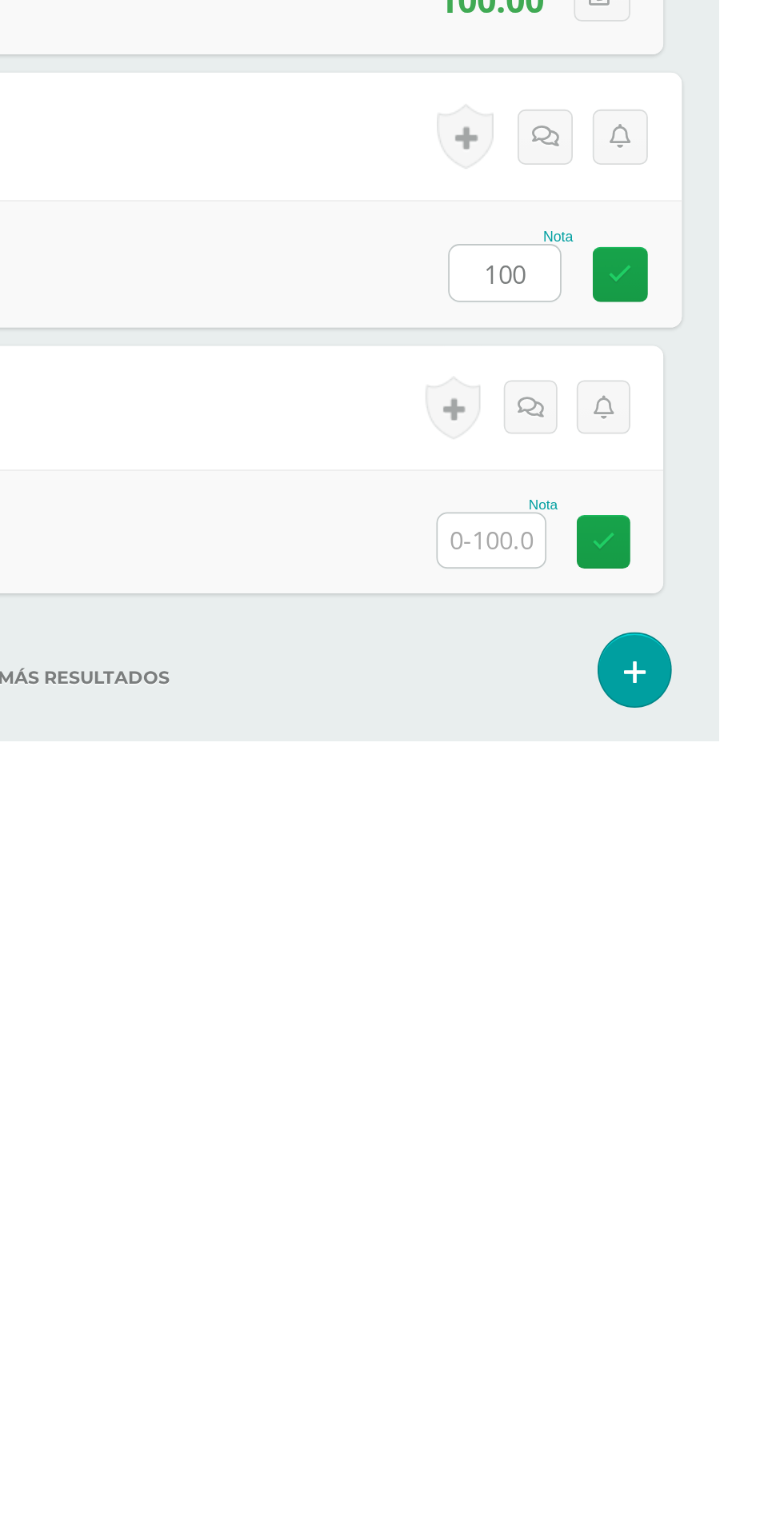
scroll to position [383, 0]
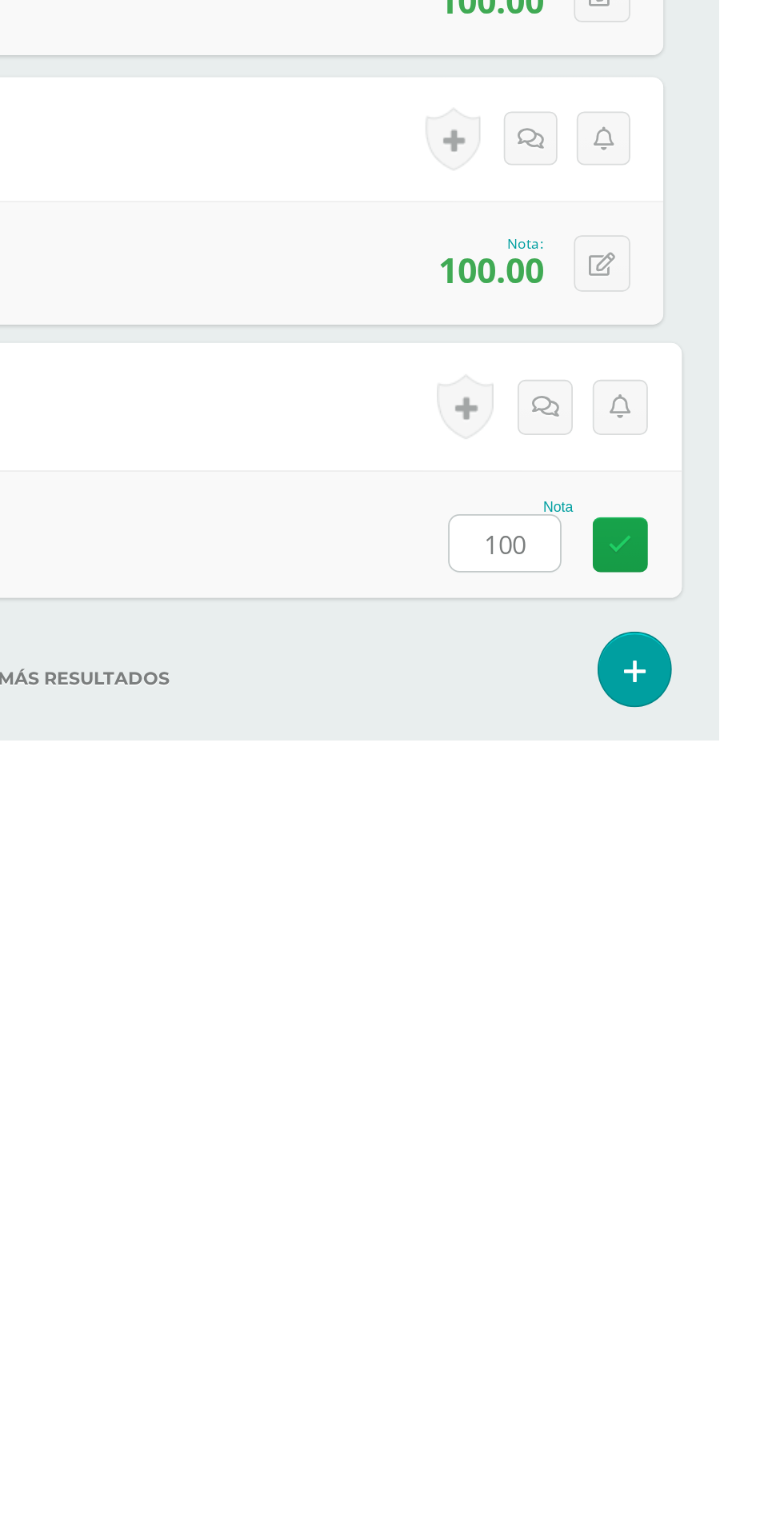
type input "100"
click at [630, 1452] on div "No hay más resultados" at bounding box center [392, 1466] width 720 height 74
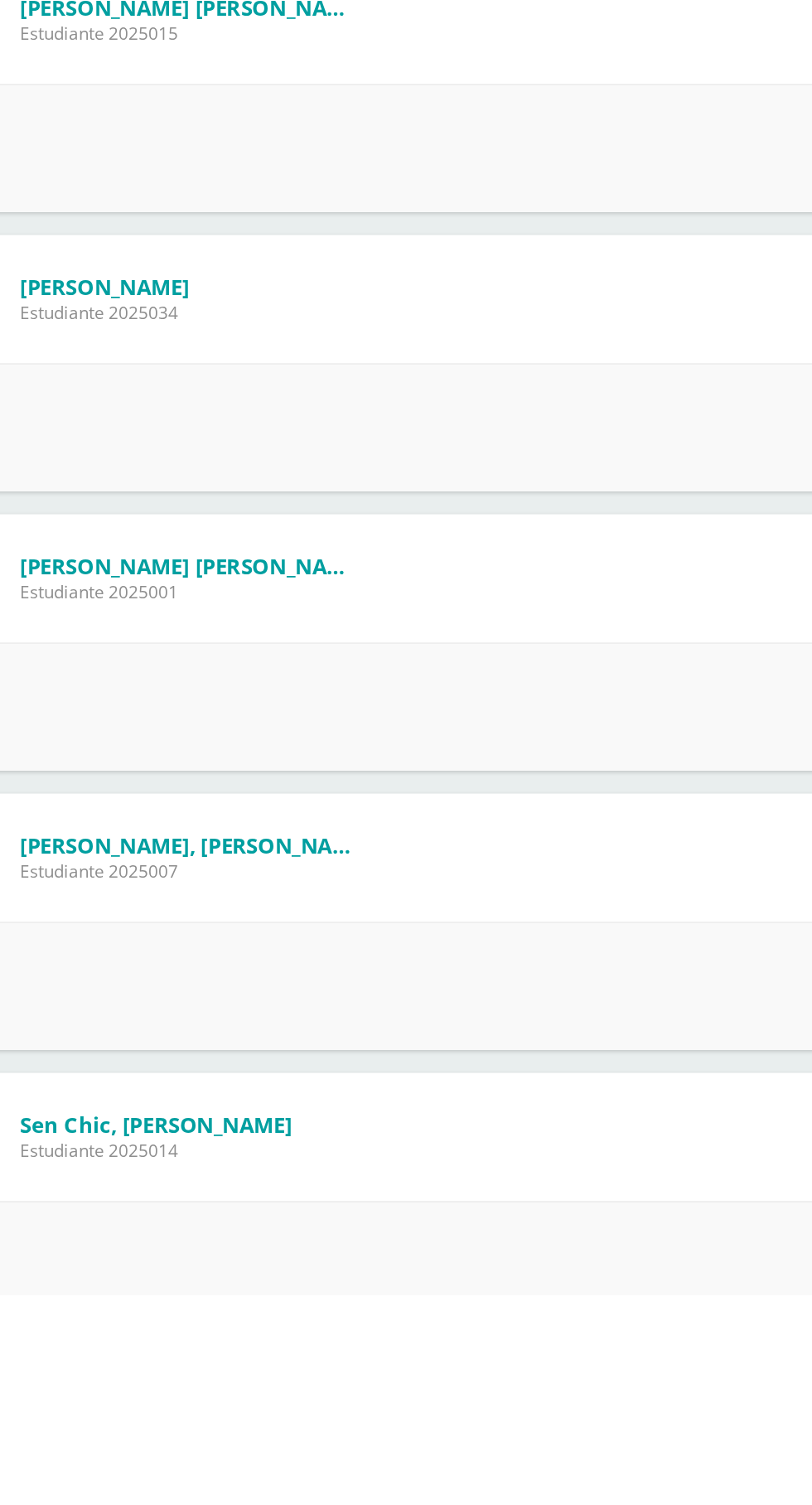
scroll to position [353, 0]
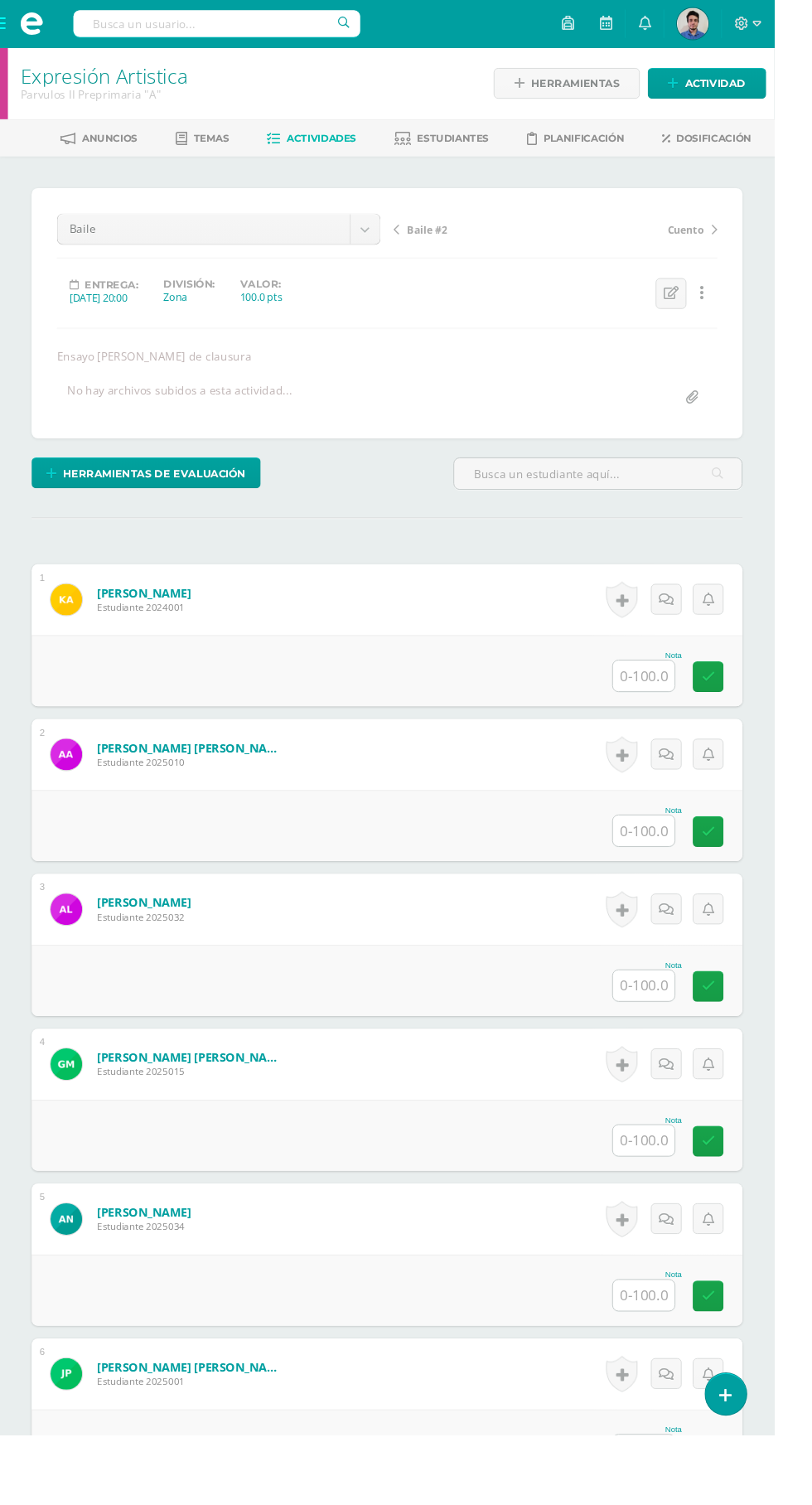
scroll to position [1, 0]
click at [690, 704] on input "text" at bounding box center [675, 708] width 64 height 33
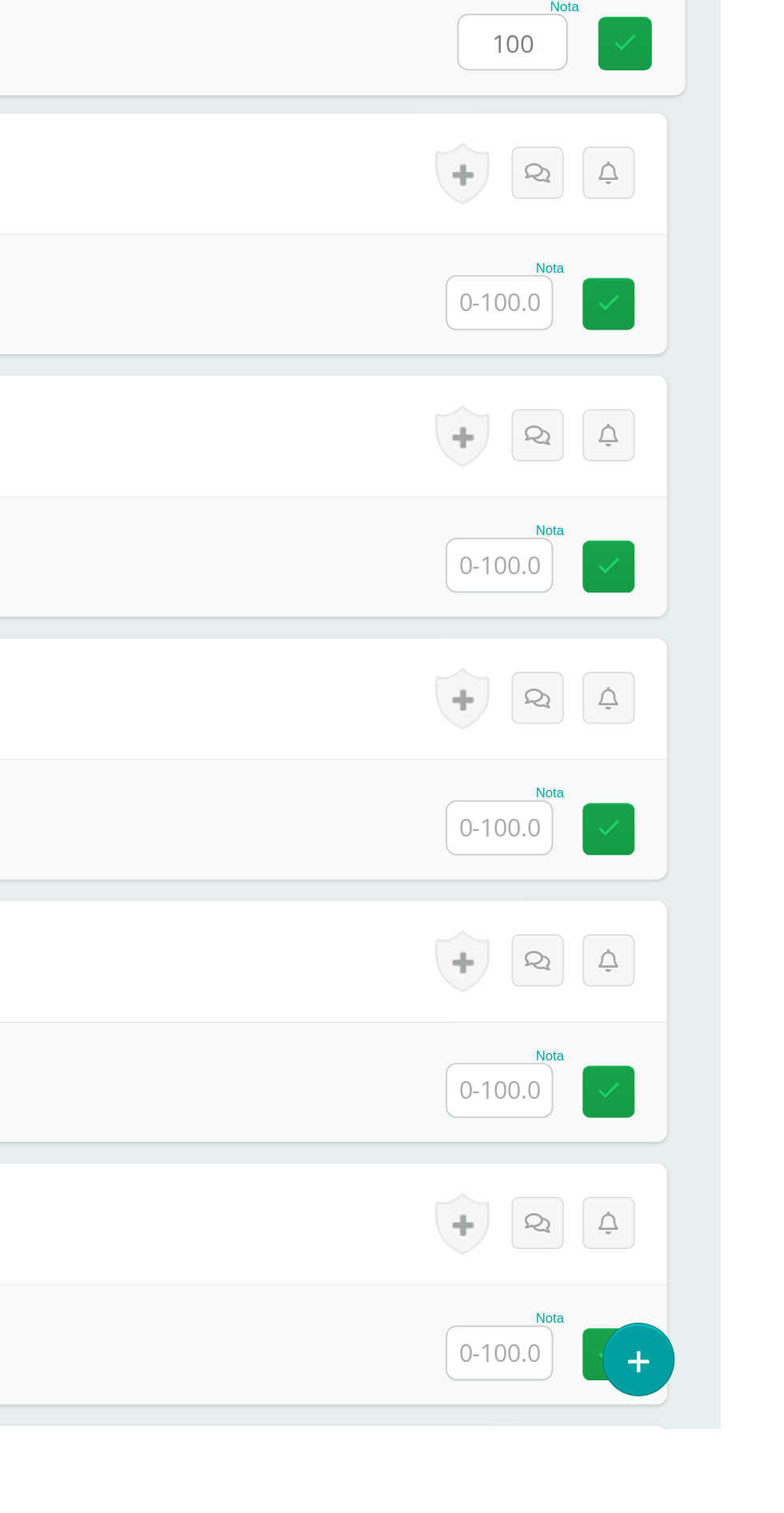
type input "100"
click at [654, 836] on input "text" at bounding box center [651, 840] width 62 height 31
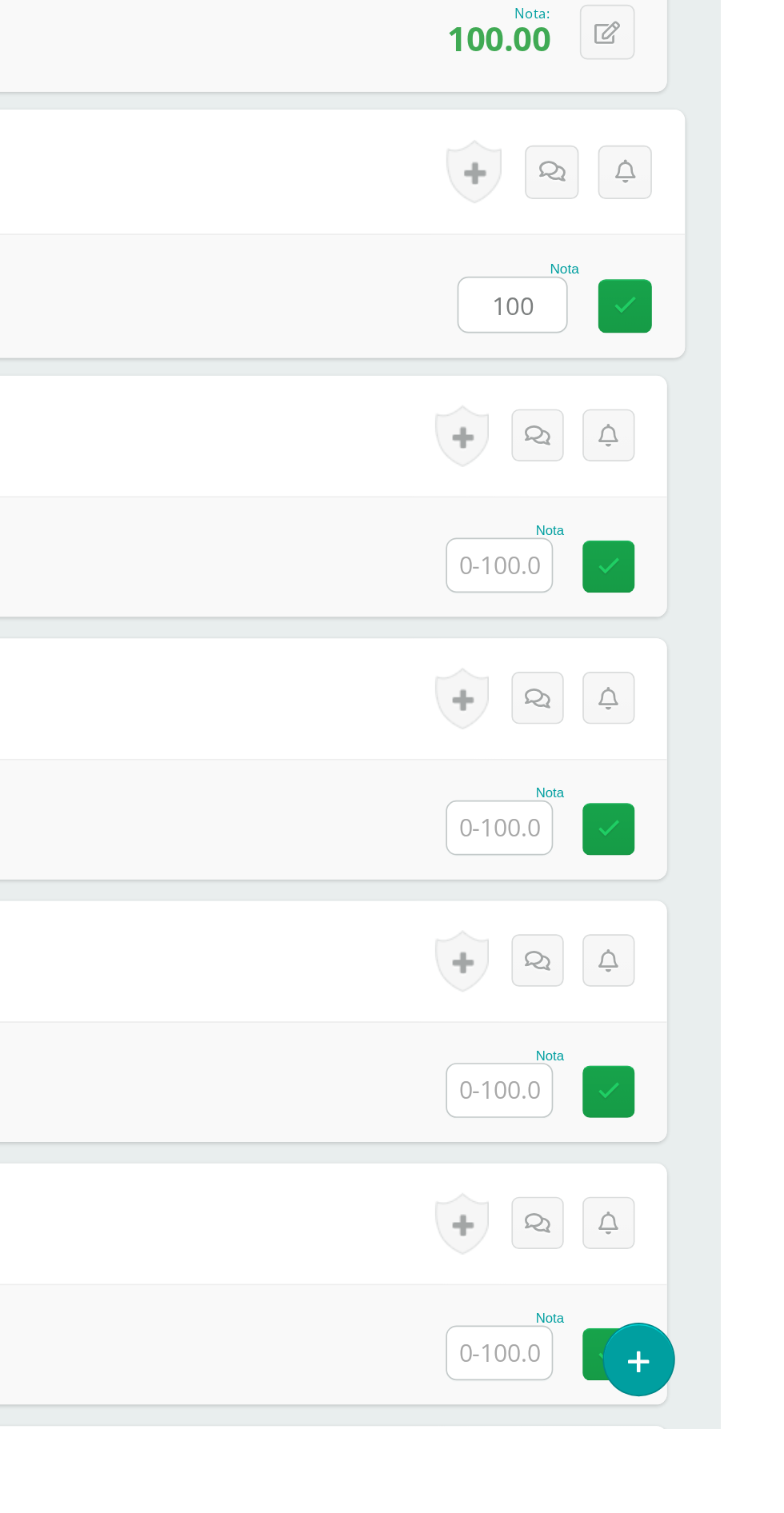
type input "100"
click at [648, 1002] on input "text" at bounding box center [651, 998] width 62 height 31
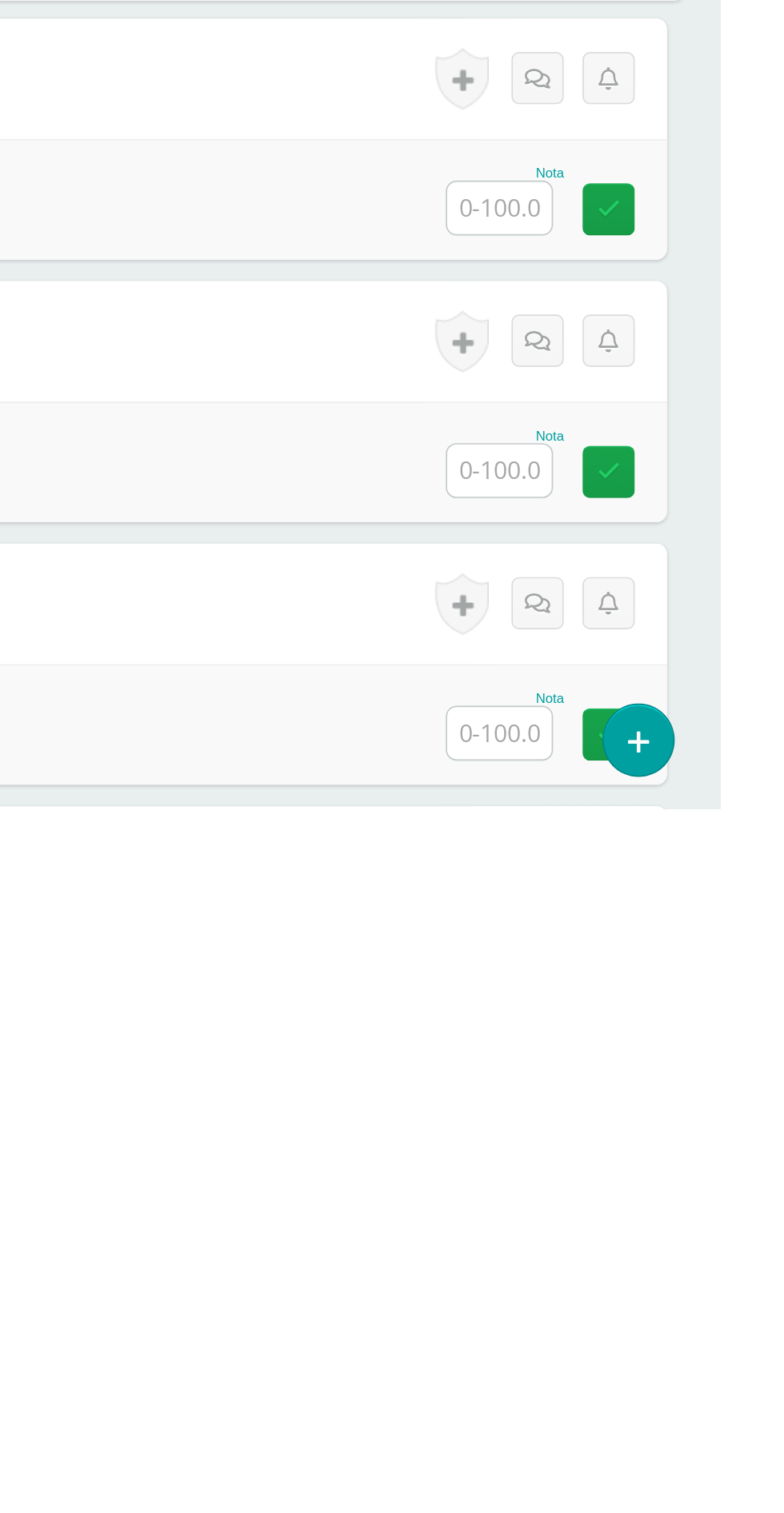
type input "100"
click at [650, 1157] on input "text" at bounding box center [651, 1154] width 62 height 31
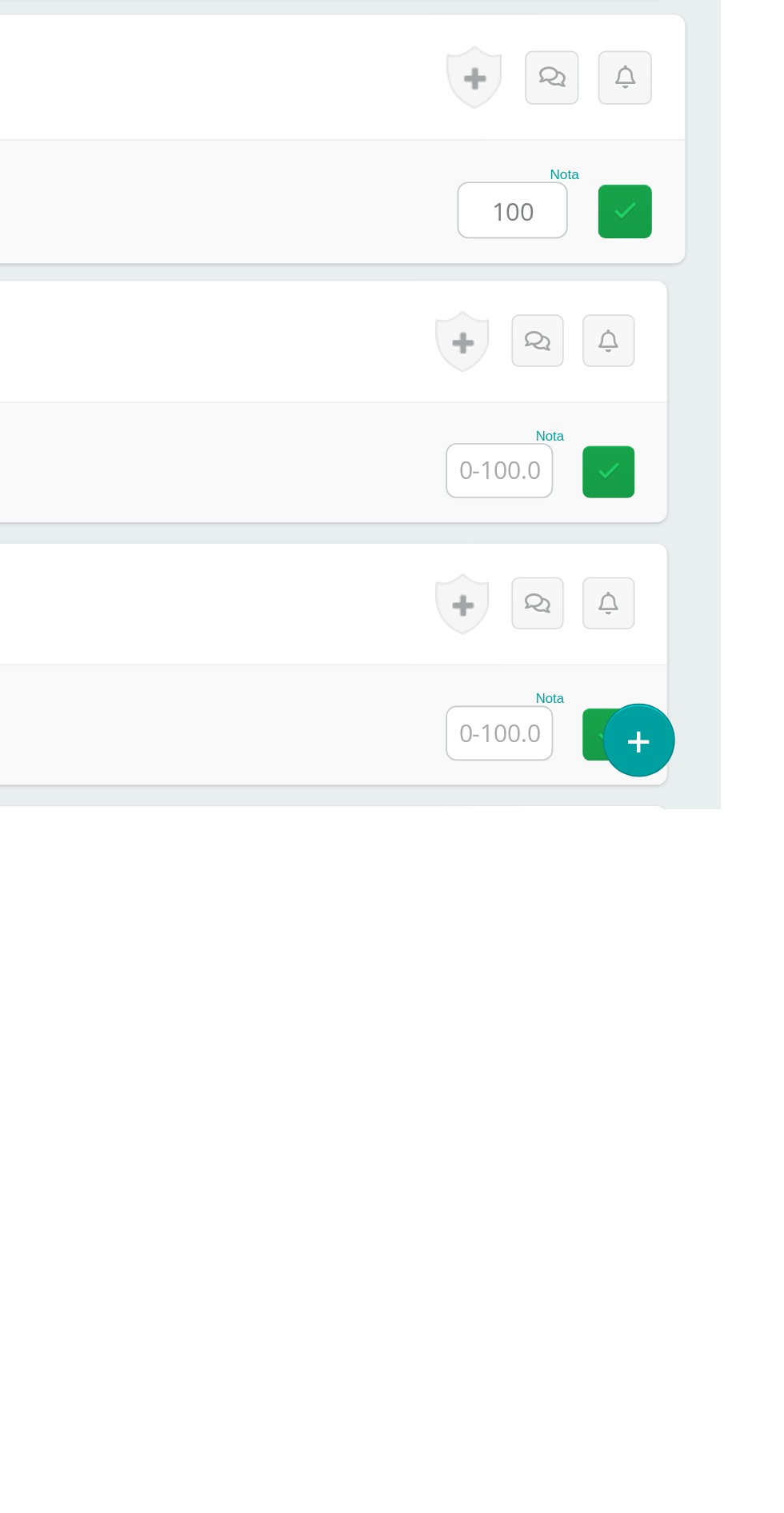
type input "100"
click at [635, 1319] on input "text" at bounding box center [651, 1311] width 62 height 31
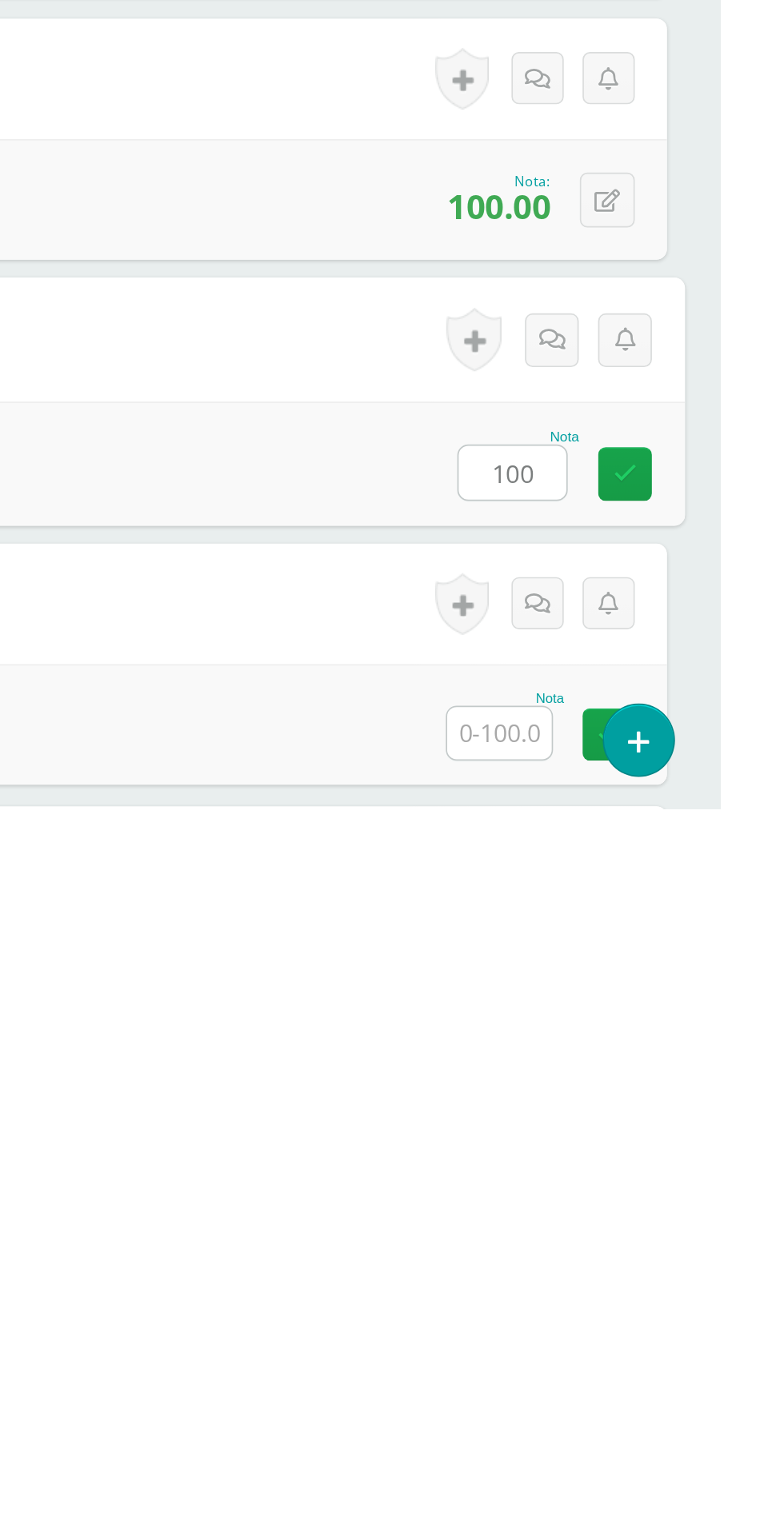
scroll to position [0, 0]
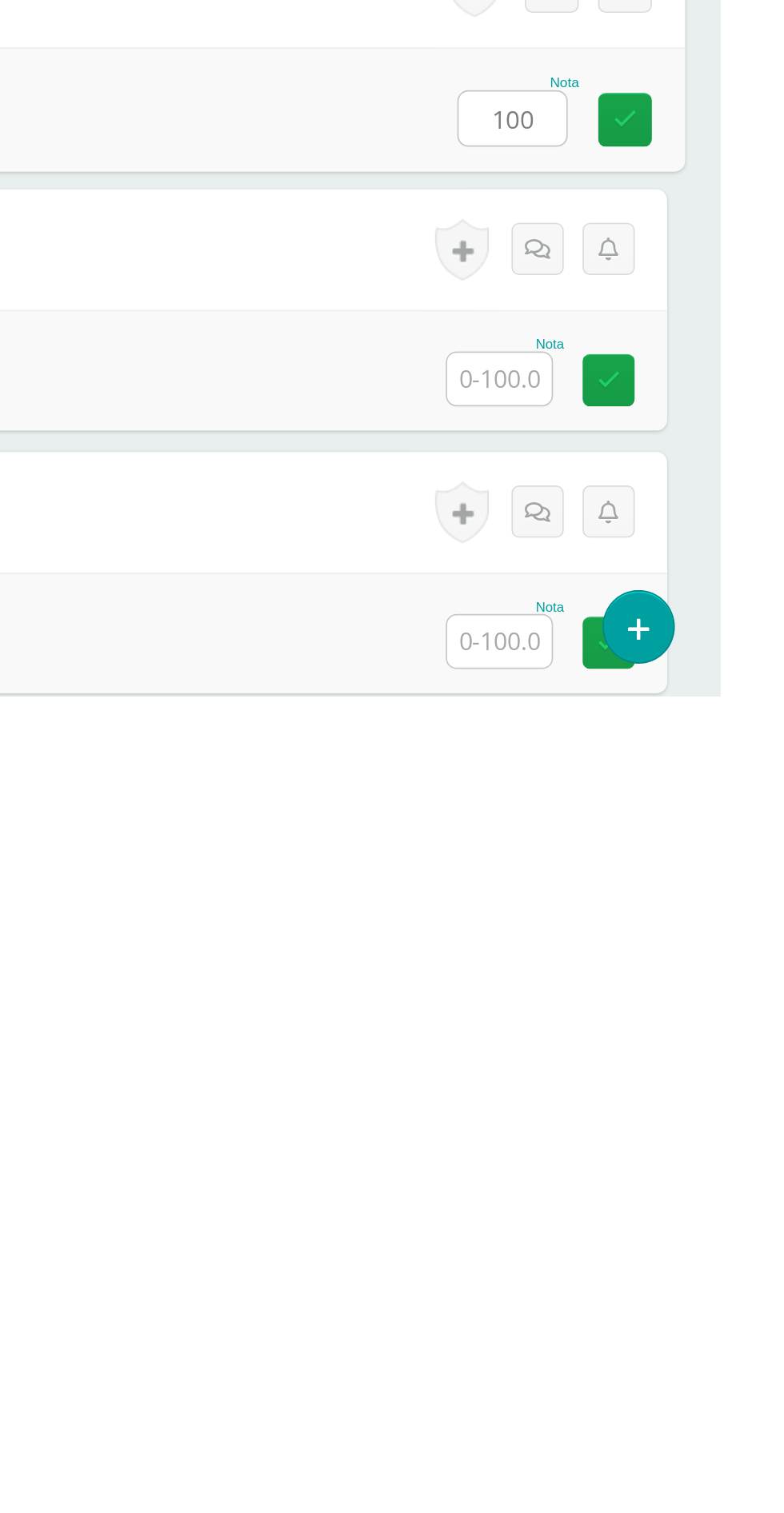
type input "100"
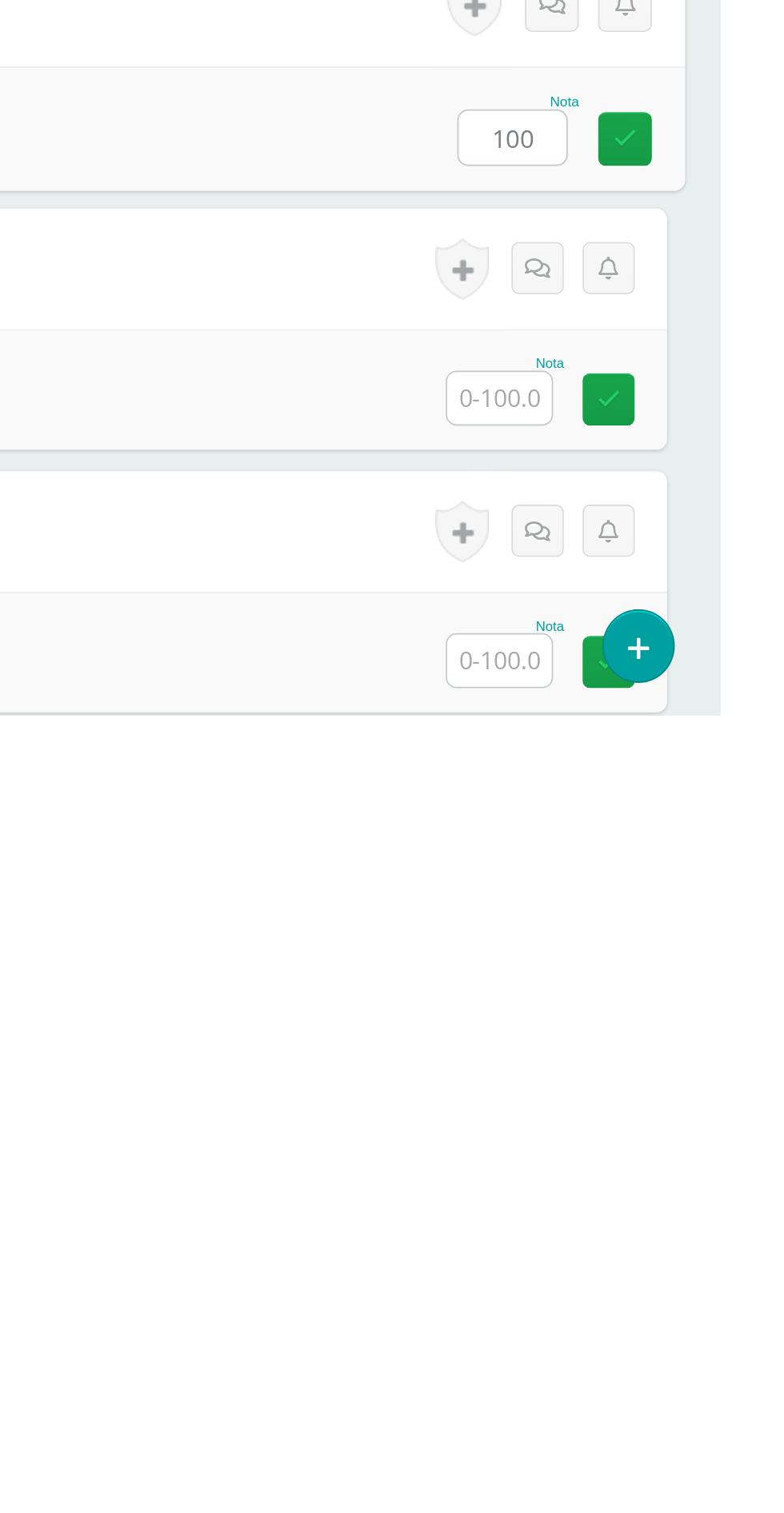
click at [648, 1329] on input "text" at bounding box center [651, 1324] width 62 height 31
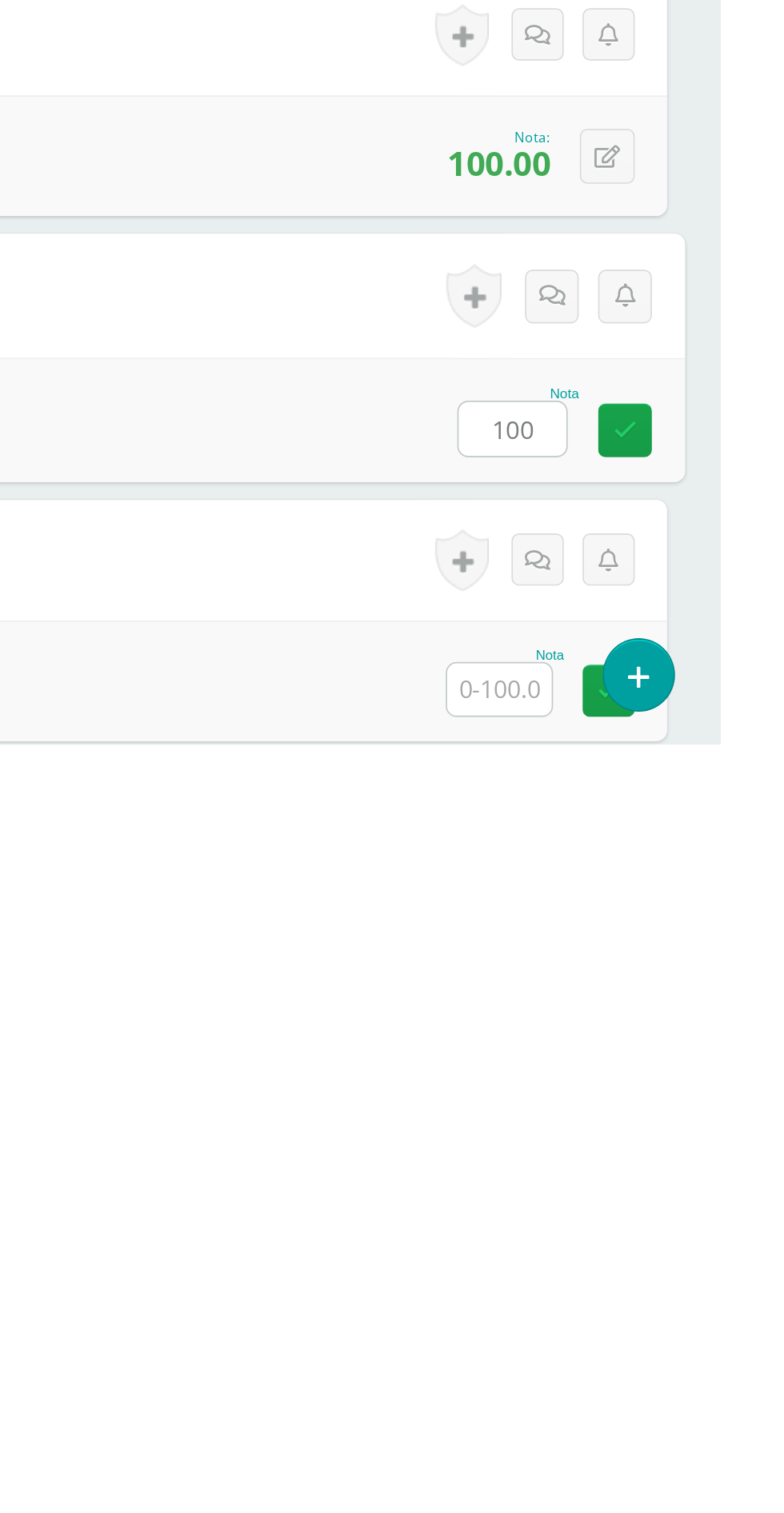
type input "100"
click at [641, 1486] on input "text" at bounding box center [651, 1481] width 62 height 31
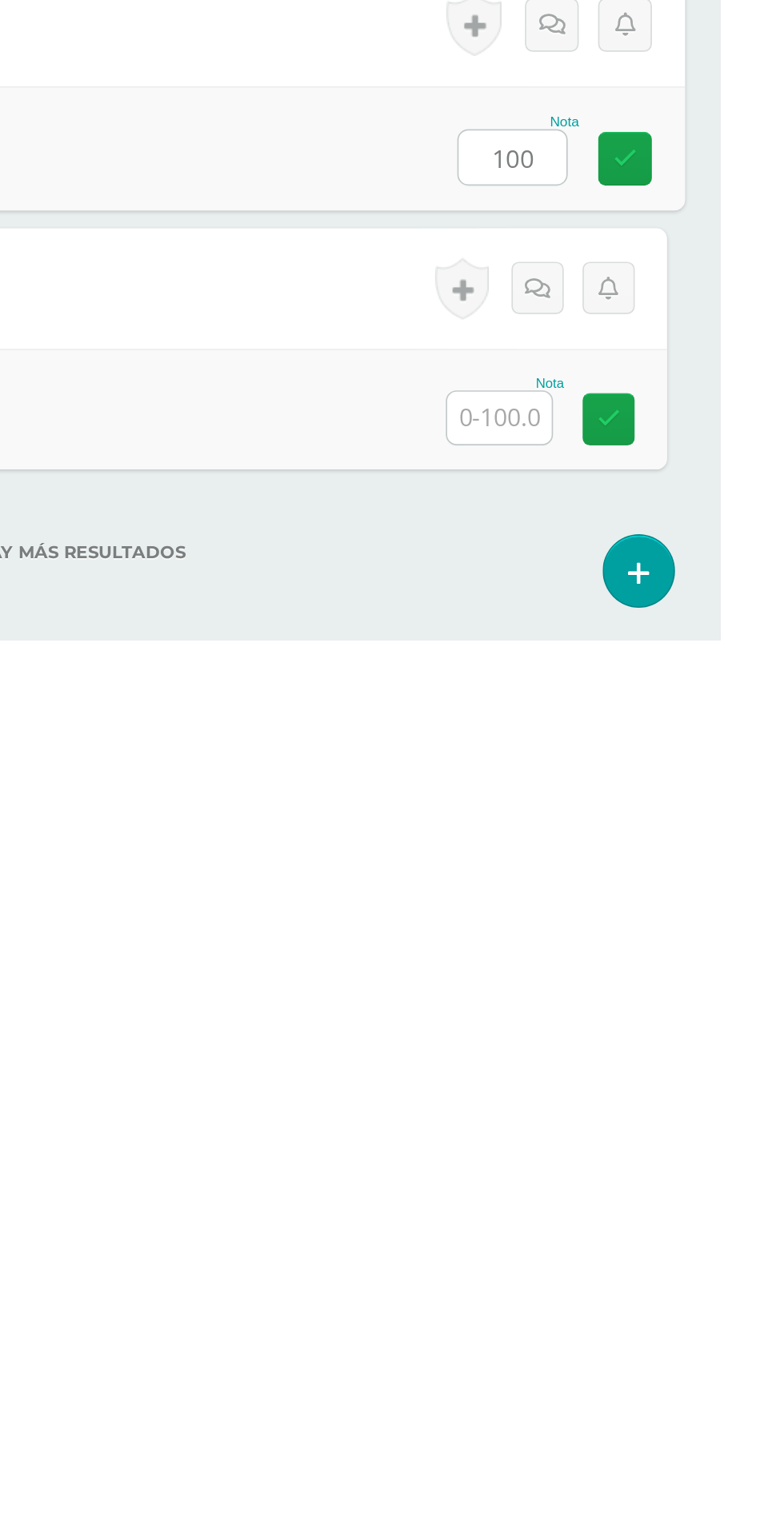
type input "100"
click at [641, 1378] on input "text" at bounding box center [651, 1380] width 62 height 31
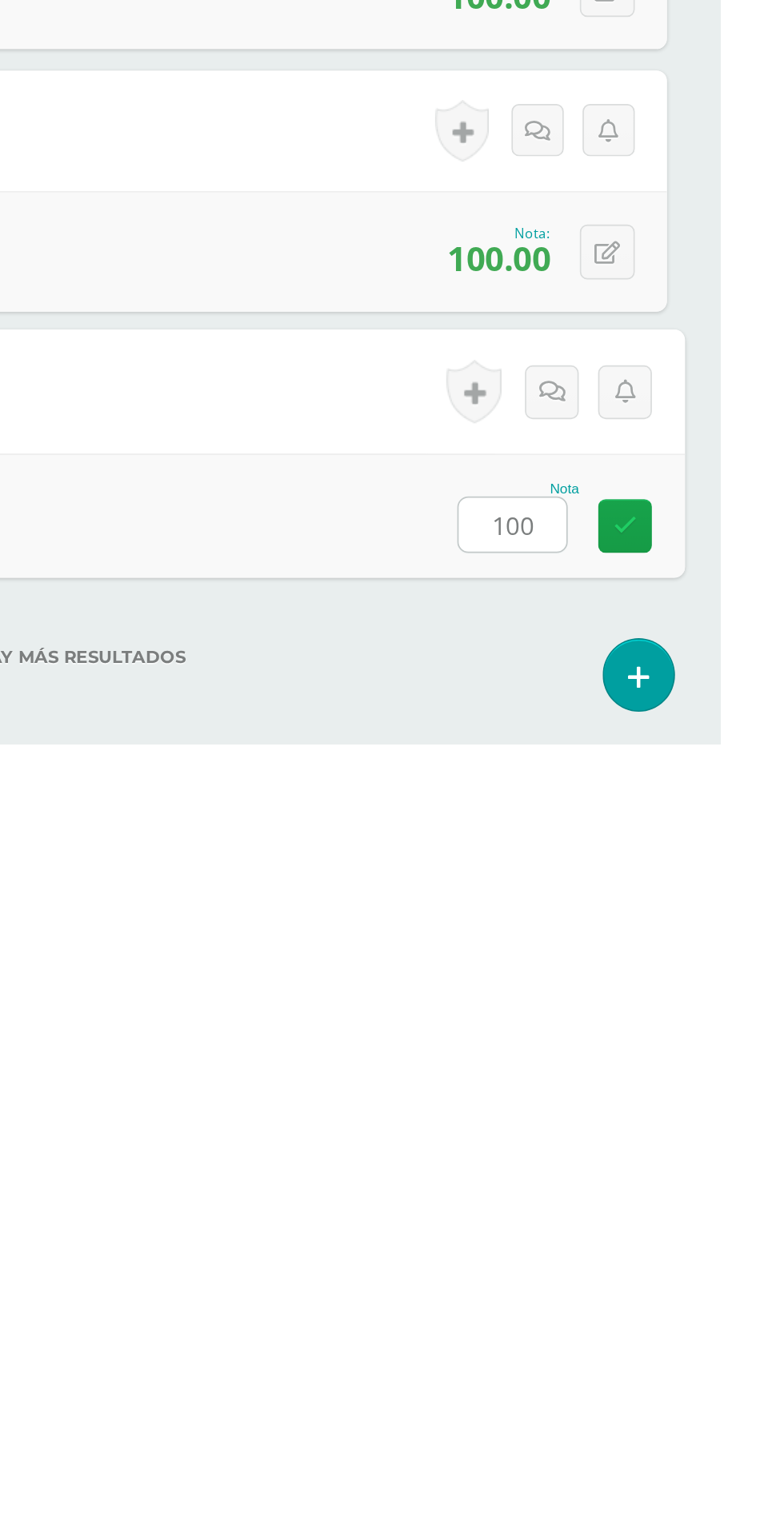
type input "100"
click at [517, 1440] on div "No hay más resultados" at bounding box center [392, 1449] width 720 height 74
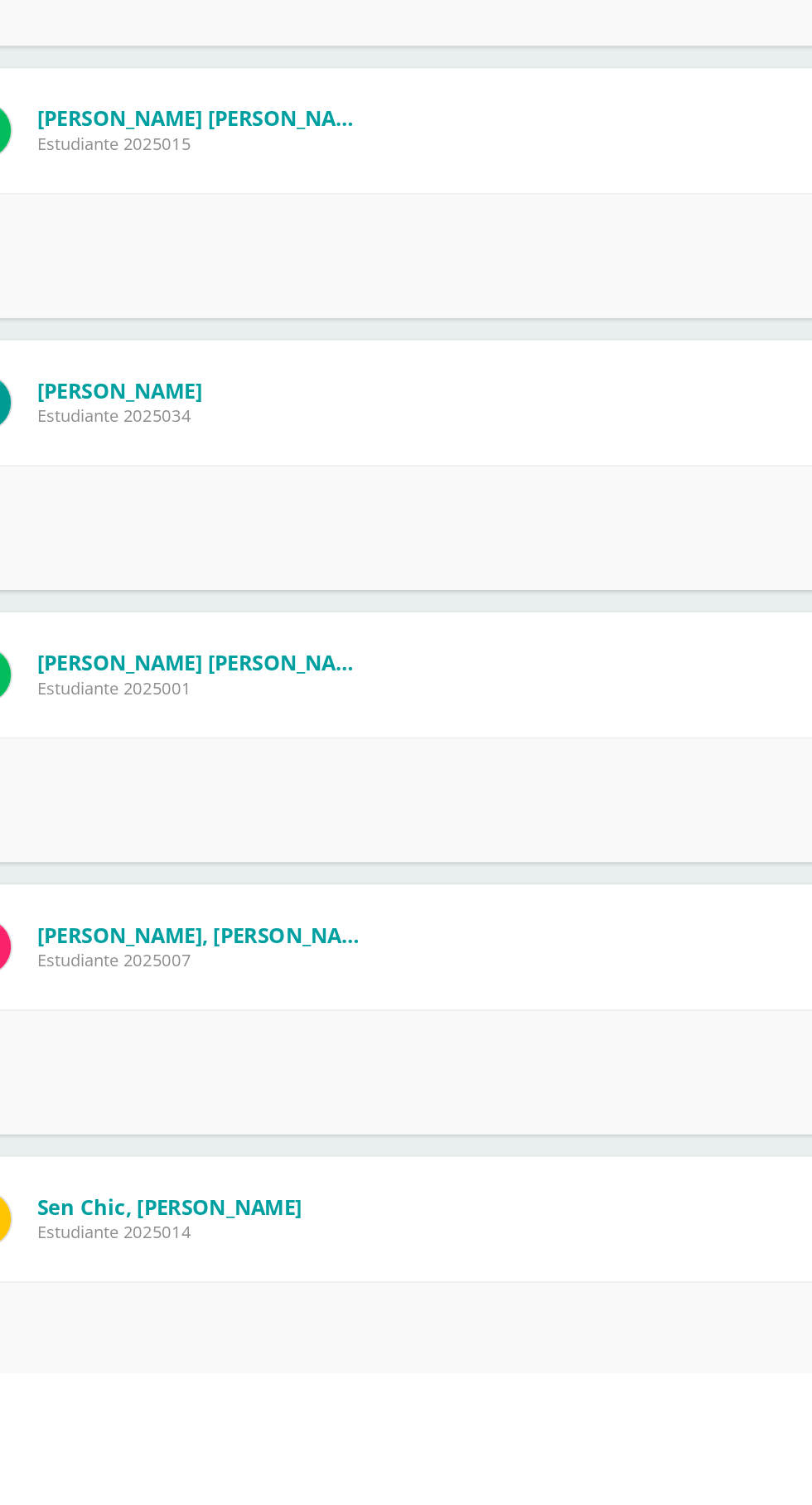
scroll to position [353, 0]
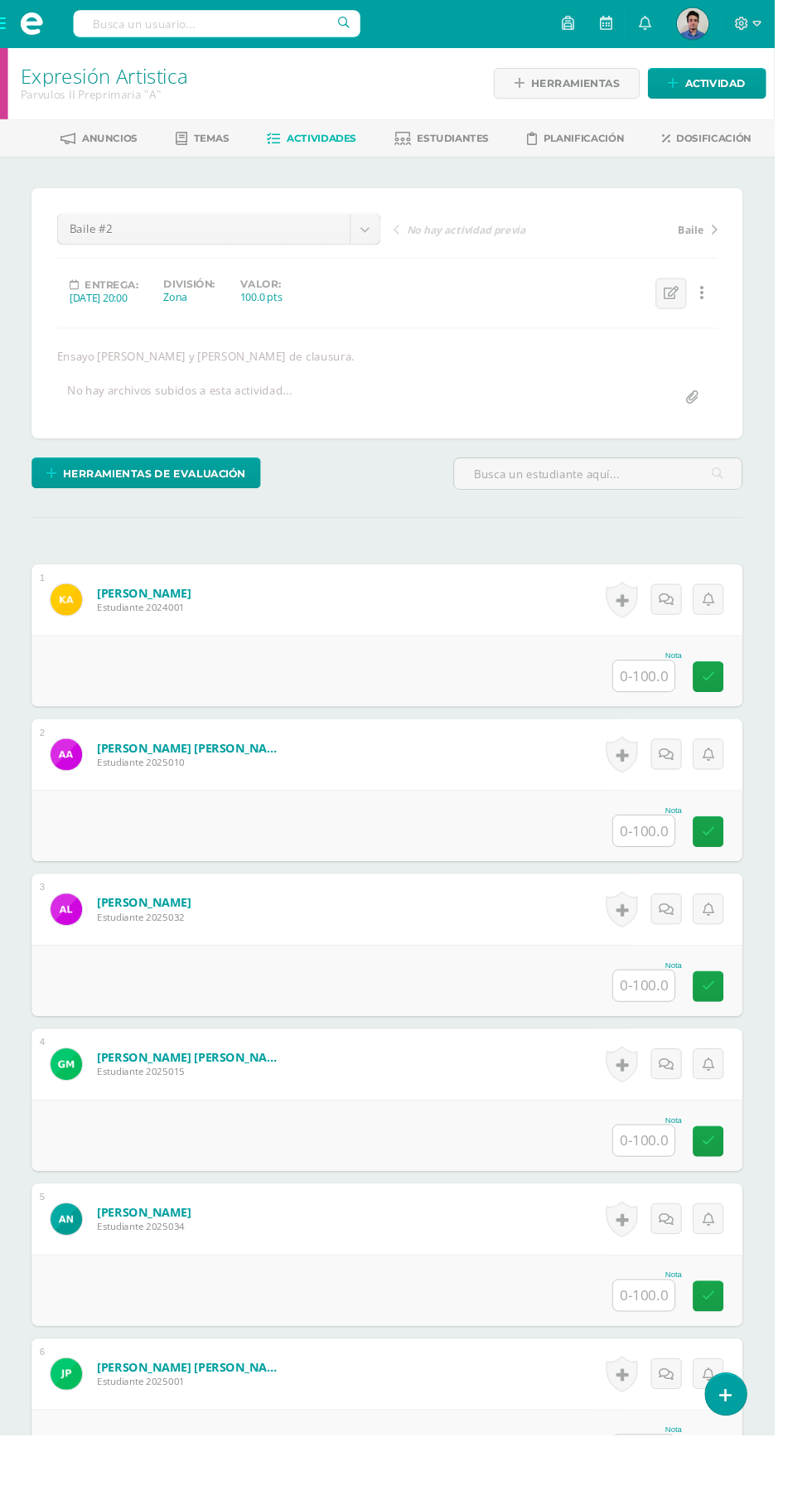
scroll to position [1, 0]
click at [666, 711] on input "text" at bounding box center [675, 708] width 64 height 33
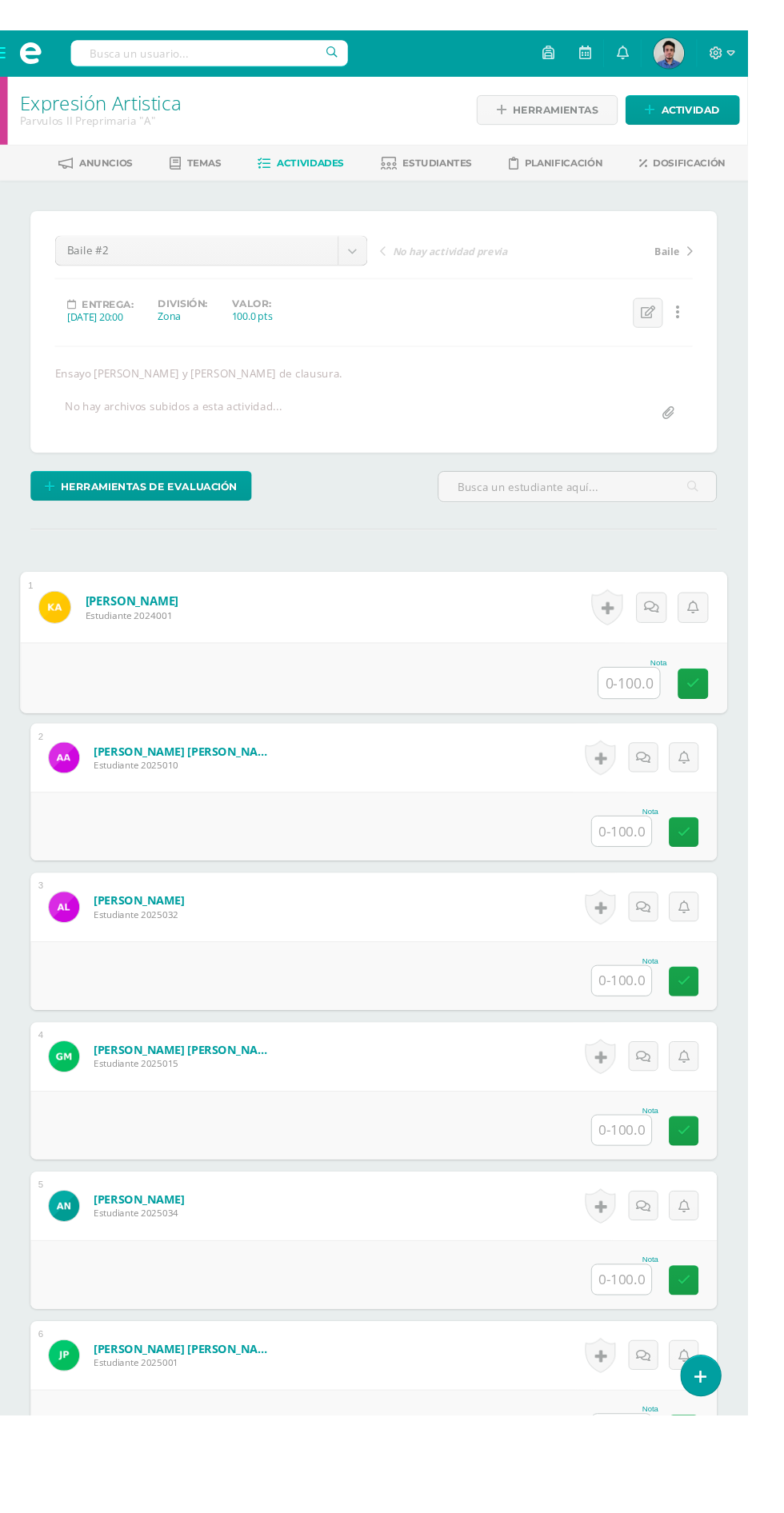
scroll to position [0, 0]
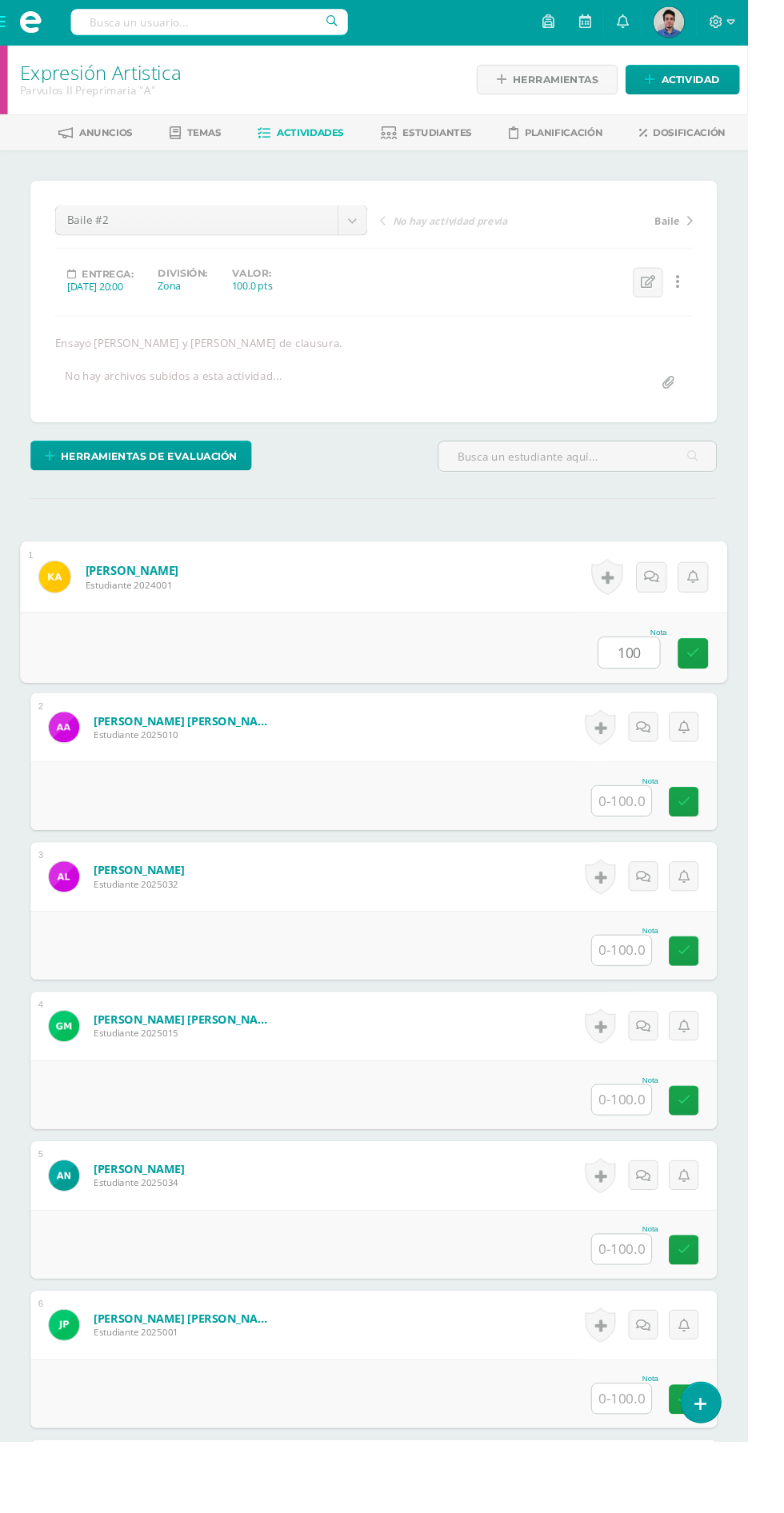
type input "100"
click at [640, 836] on input "text" at bounding box center [651, 840] width 62 height 31
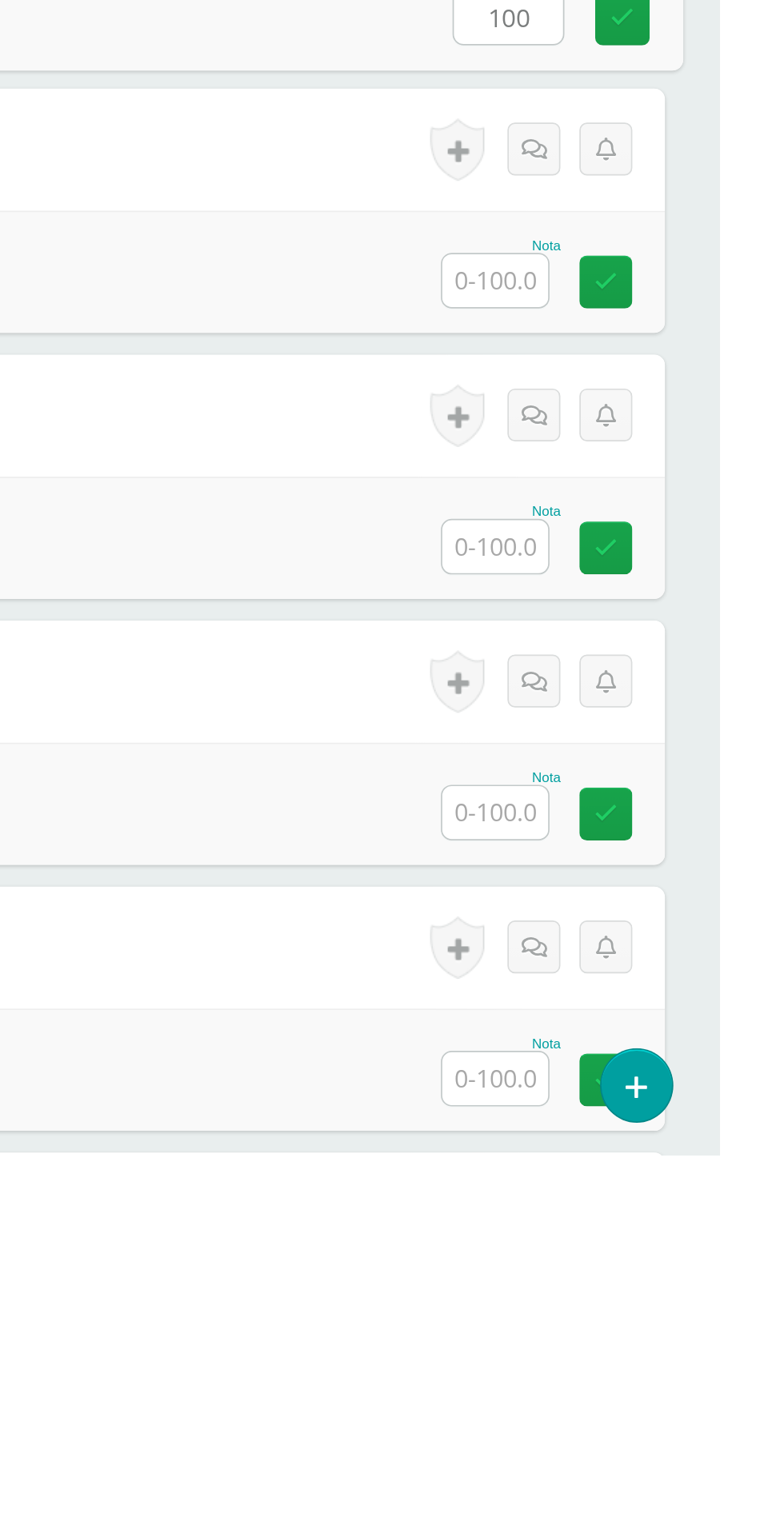
type input "100"
click at [643, 1001] on input "text" at bounding box center [651, 998] width 62 height 31
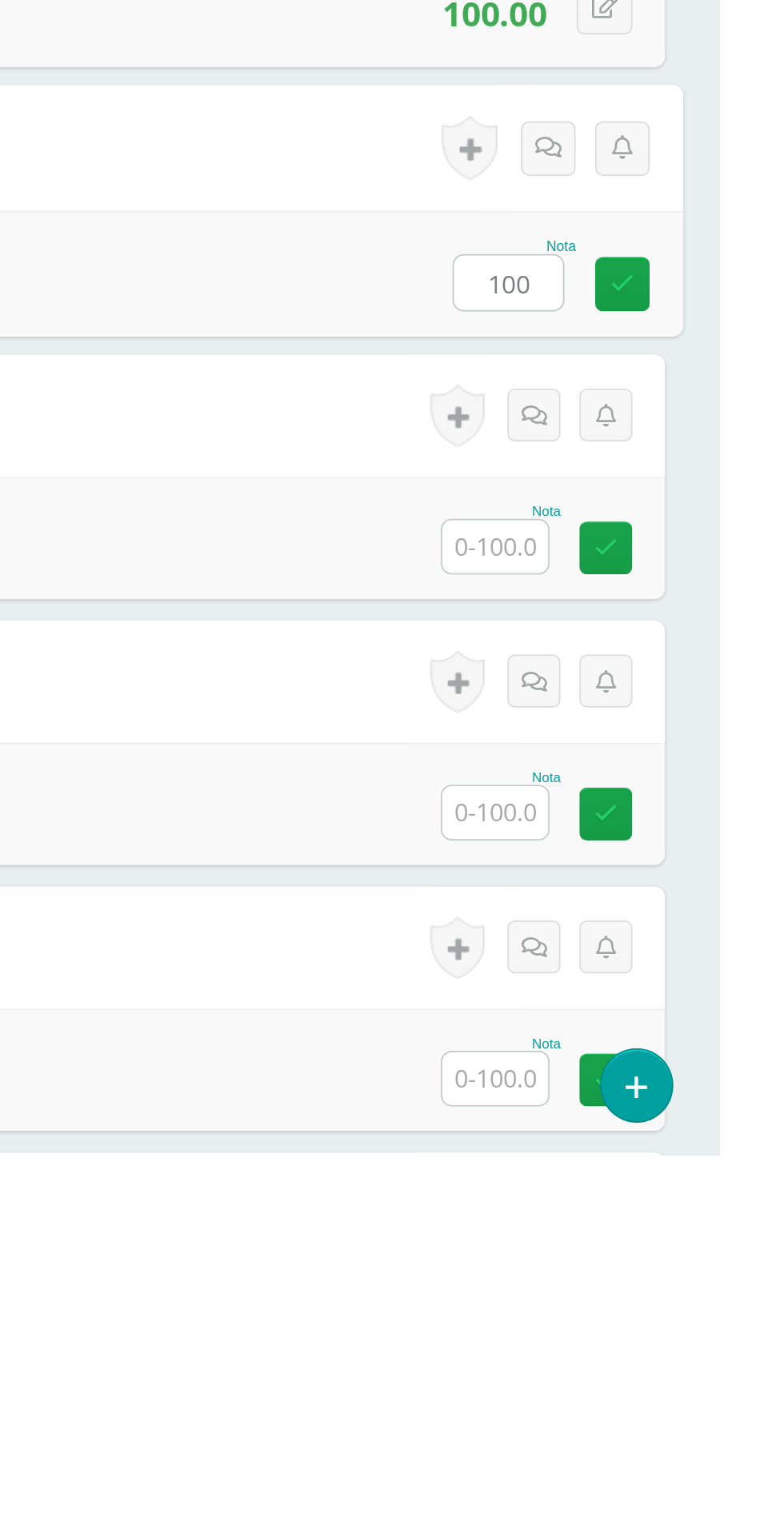
type input "100"
click at [652, 1150] on input "text" at bounding box center [651, 1154] width 62 height 31
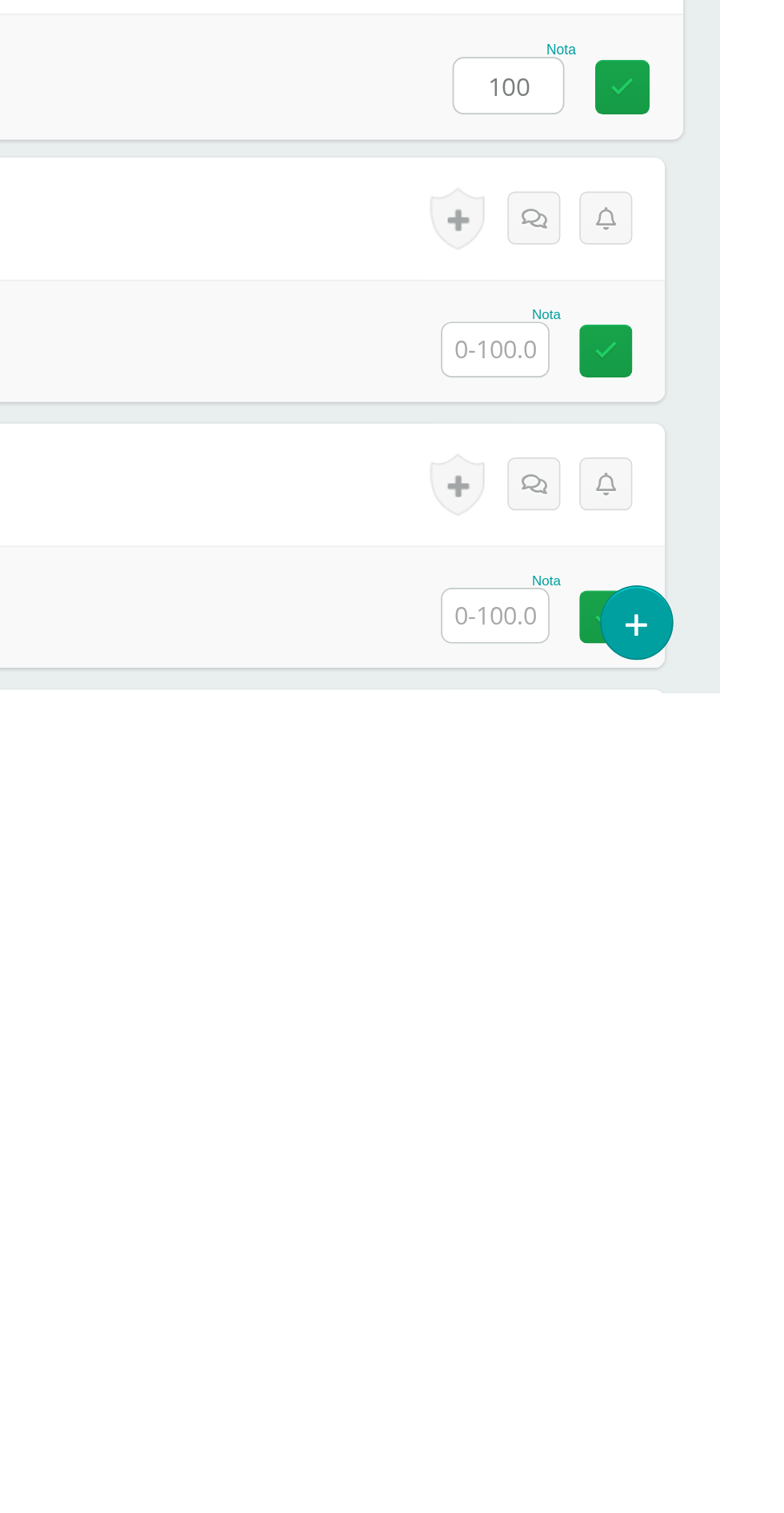
type input "100"
click at [641, 1319] on input "text" at bounding box center [651, 1311] width 62 height 31
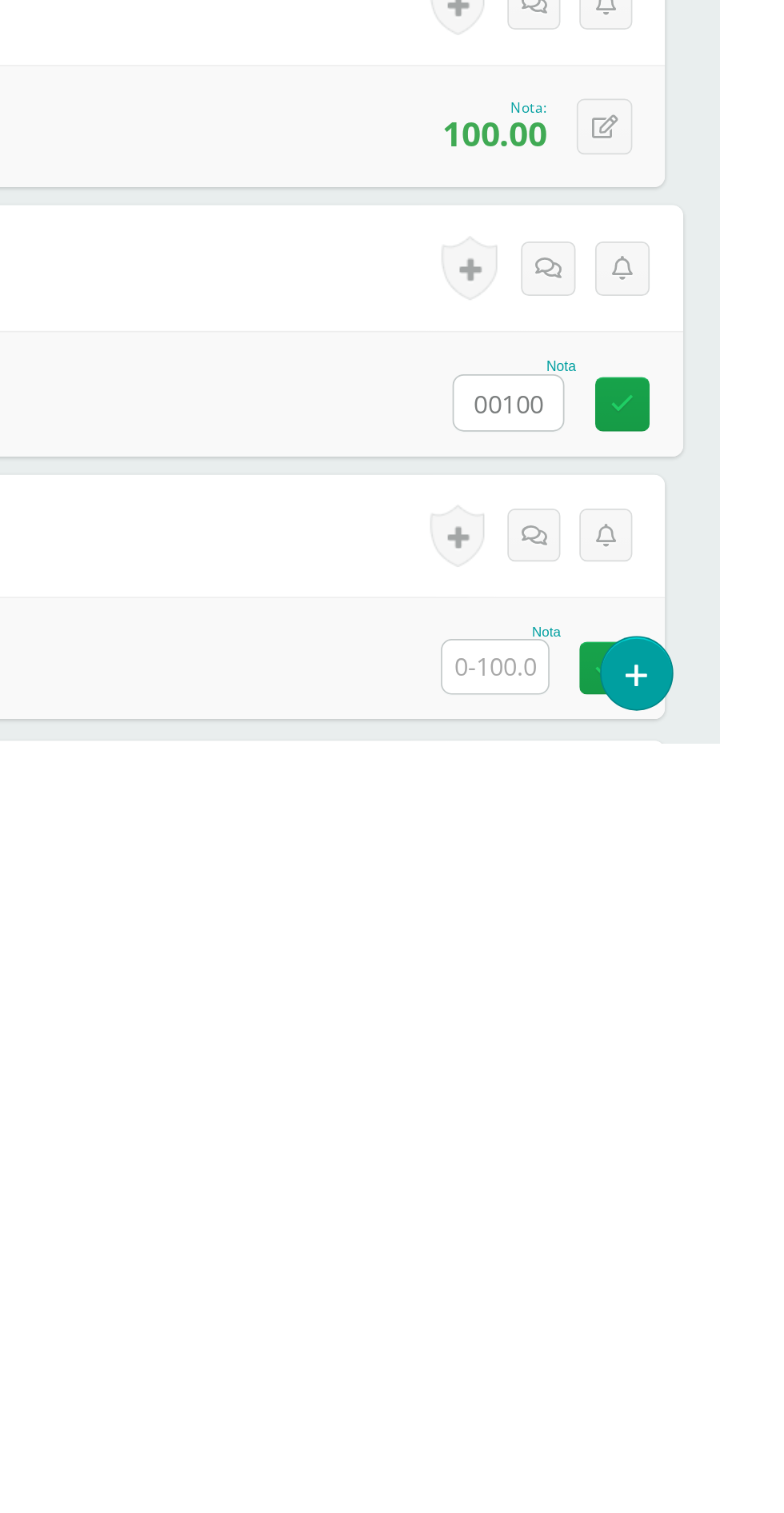
type input "00100"
click at [656, 1452] on input "text" at bounding box center [651, 1468] width 62 height 31
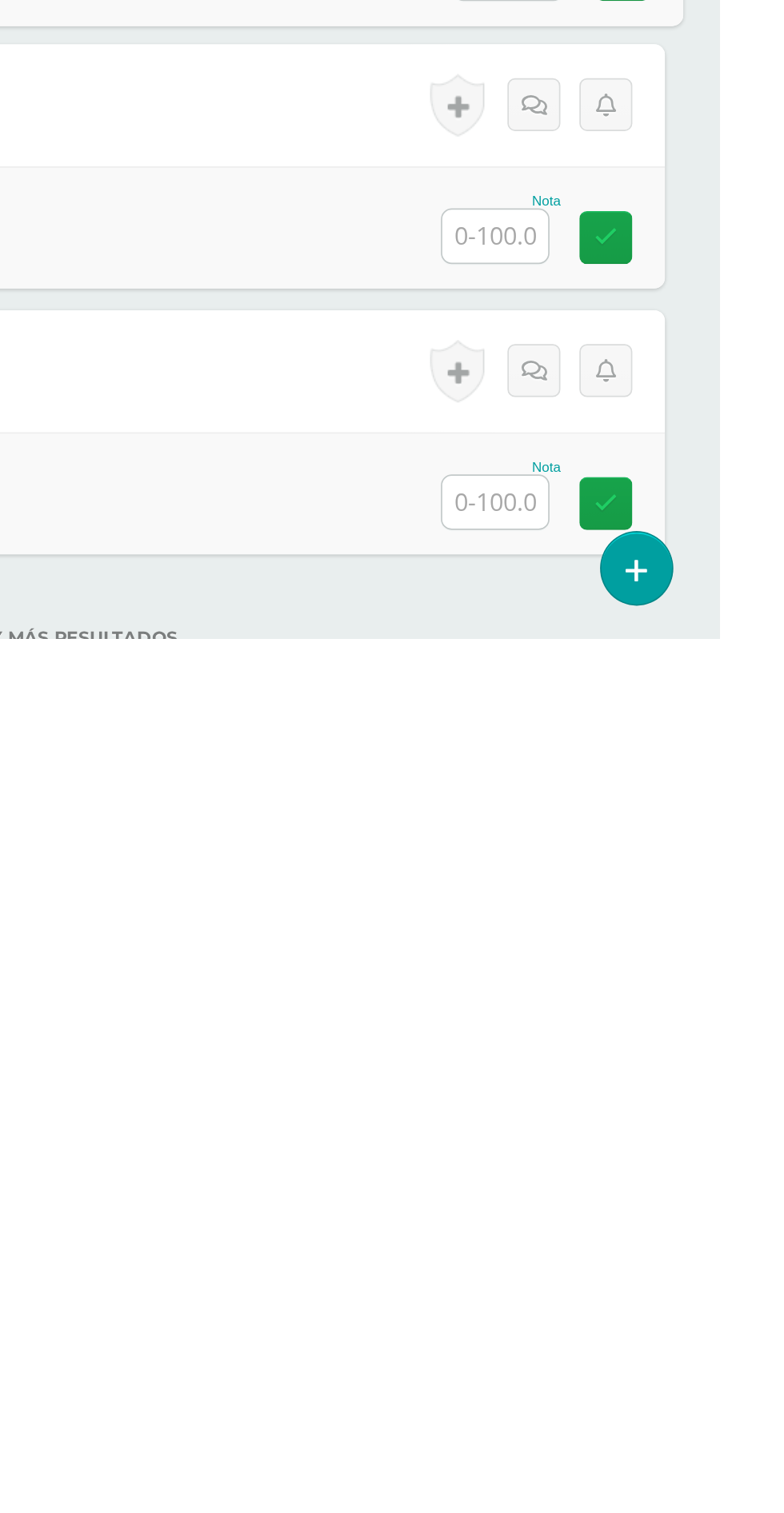
type input "100"
click at [659, 1273] on input "text" at bounding box center [651, 1275] width 62 height 31
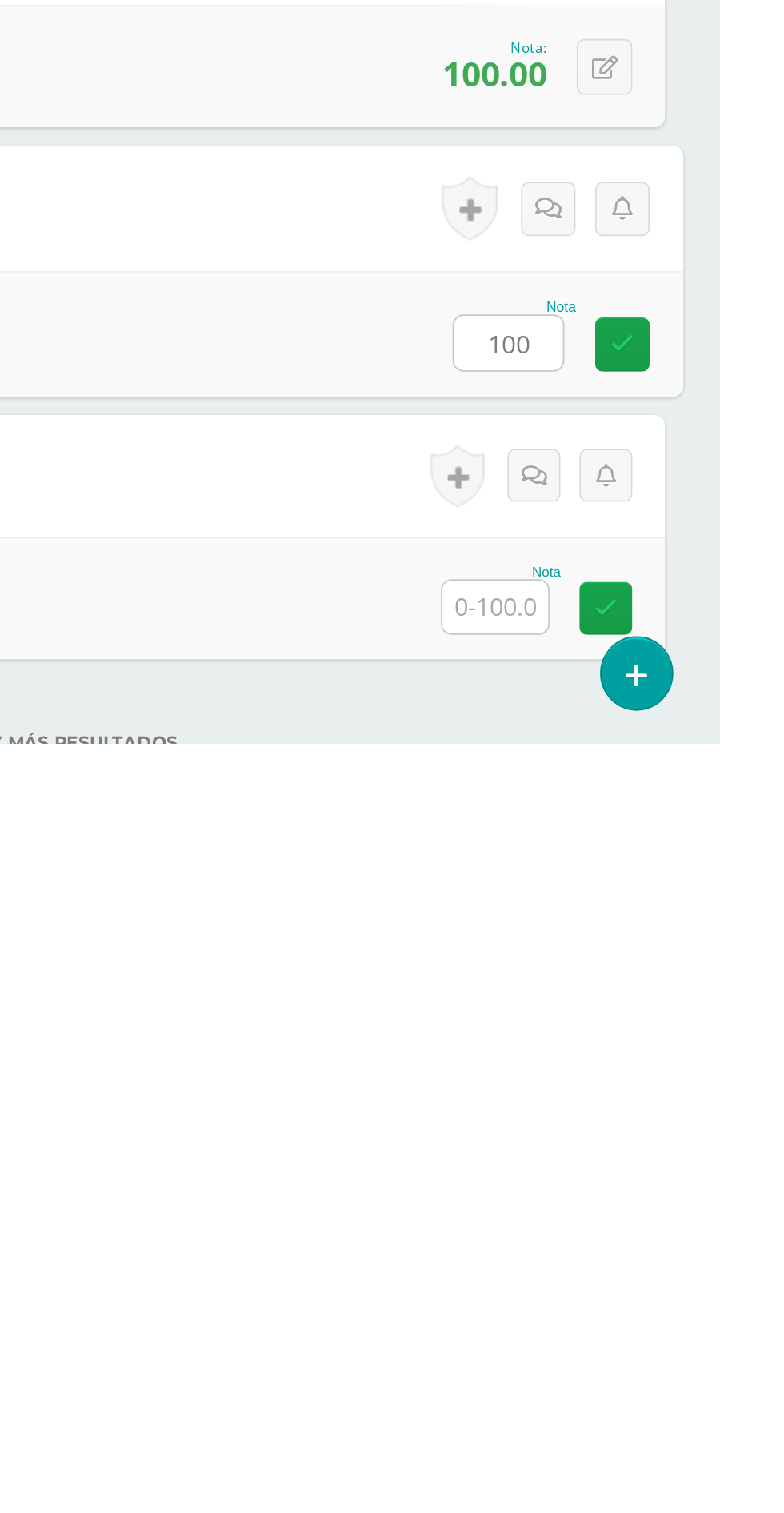
type input "100"
click at [644, 1441] on input "text" at bounding box center [651, 1433] width 62 height 31
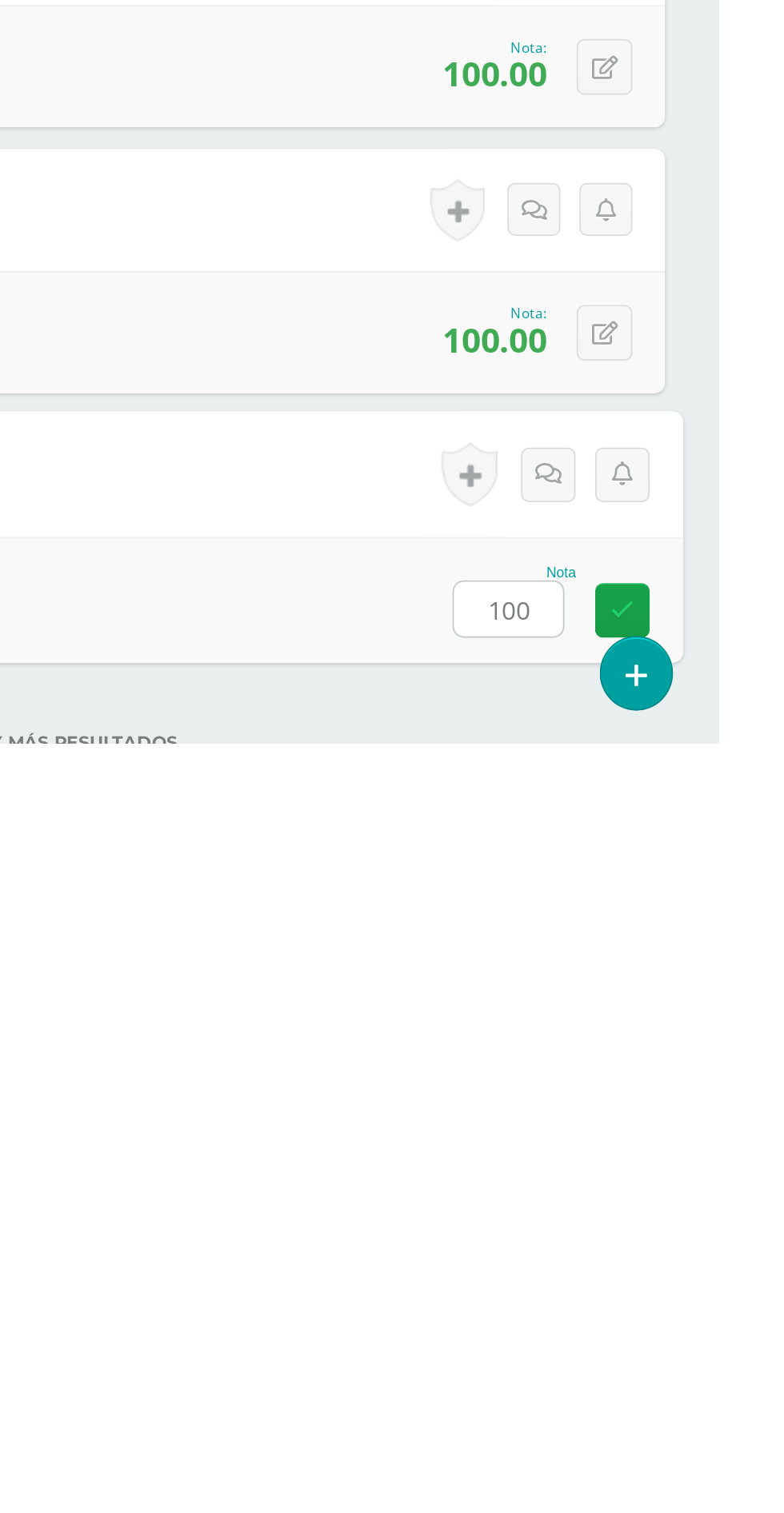
type input "100"
click at [467, 1439] on div "Nota 100" at bounding box center [392, 1429] width 741 height 74
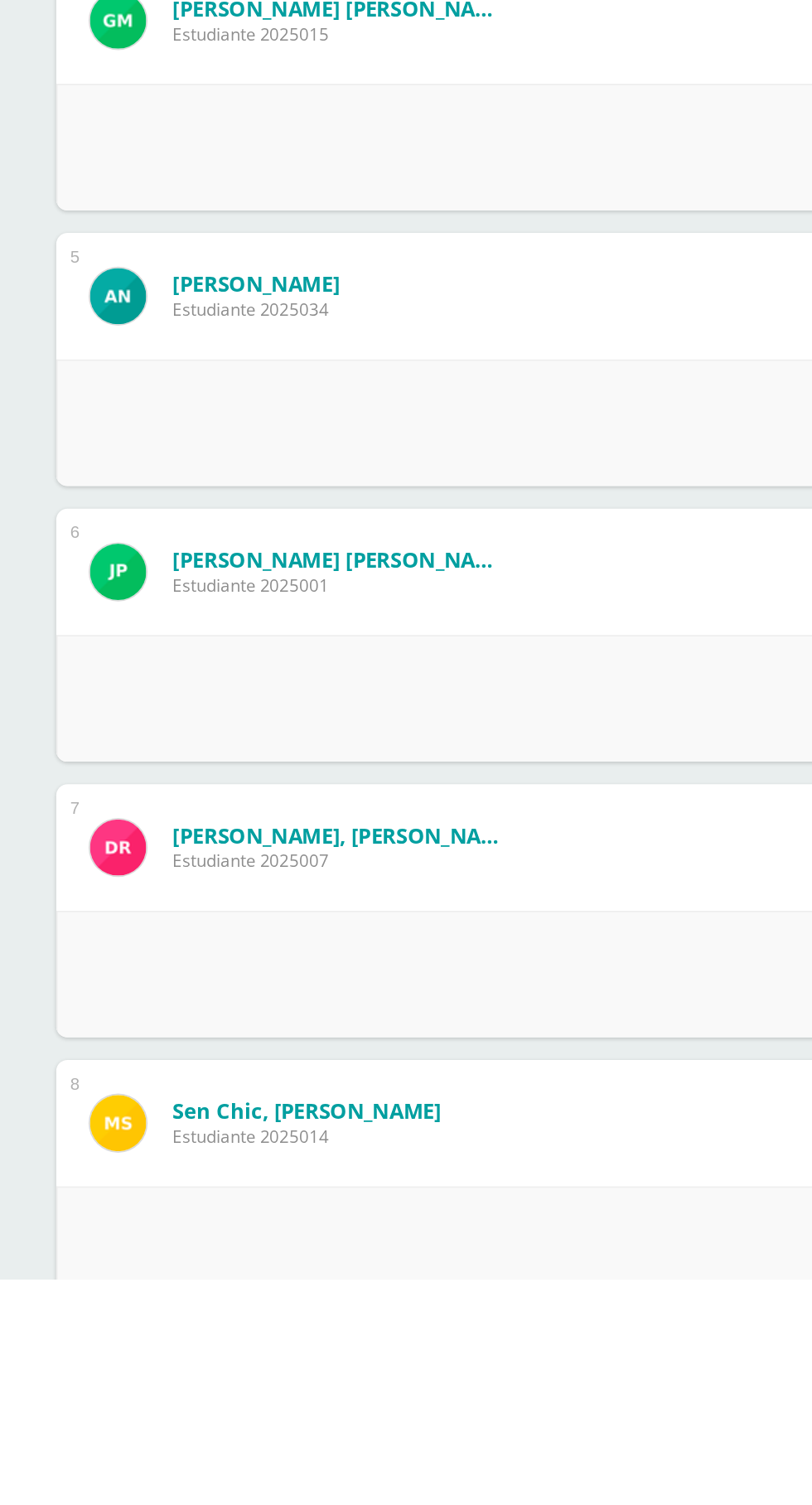
scroll to position [257, 0]
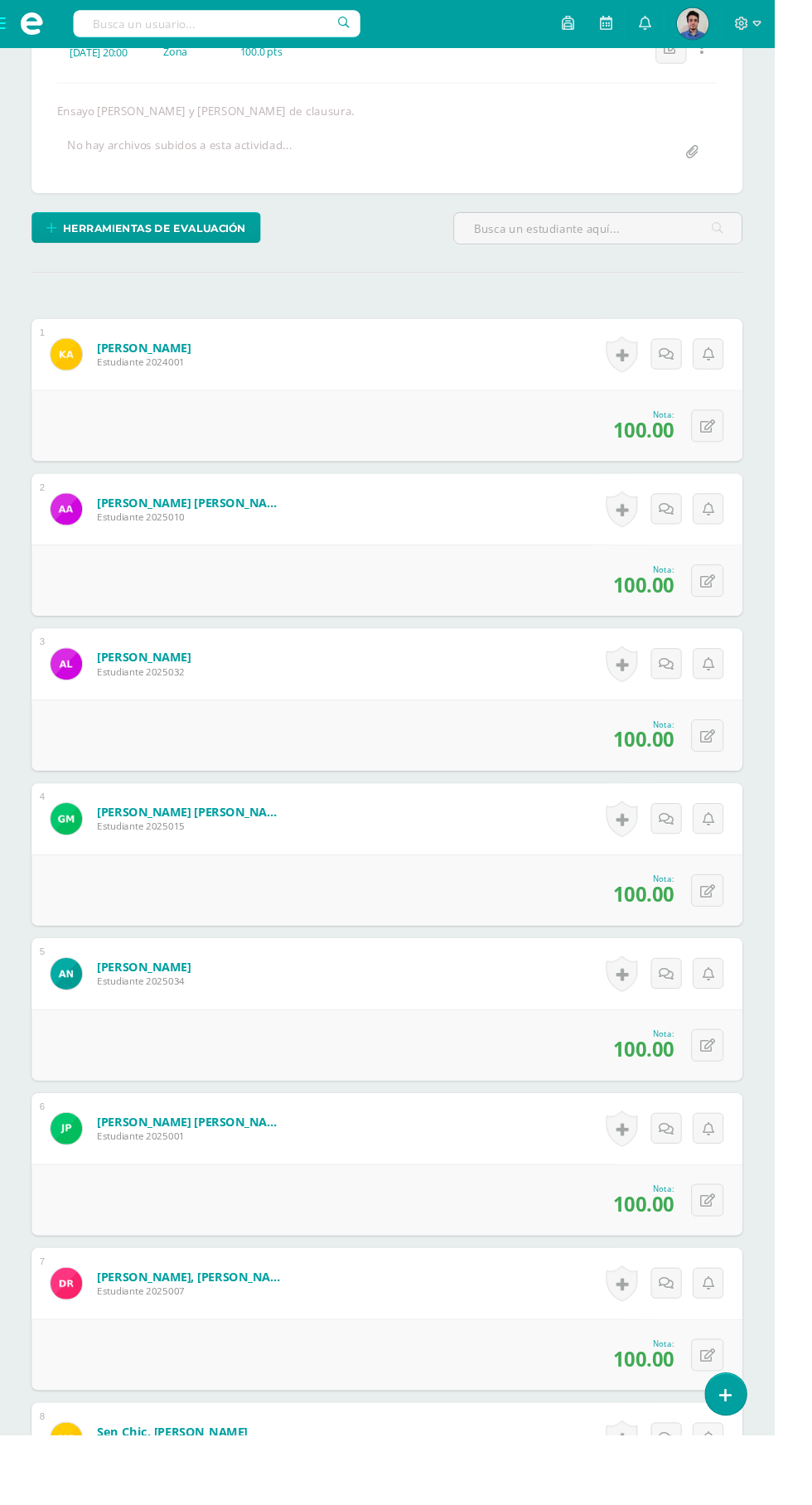
click at [55, 26] on span at bounding box center [33, 25] width 66 height 49
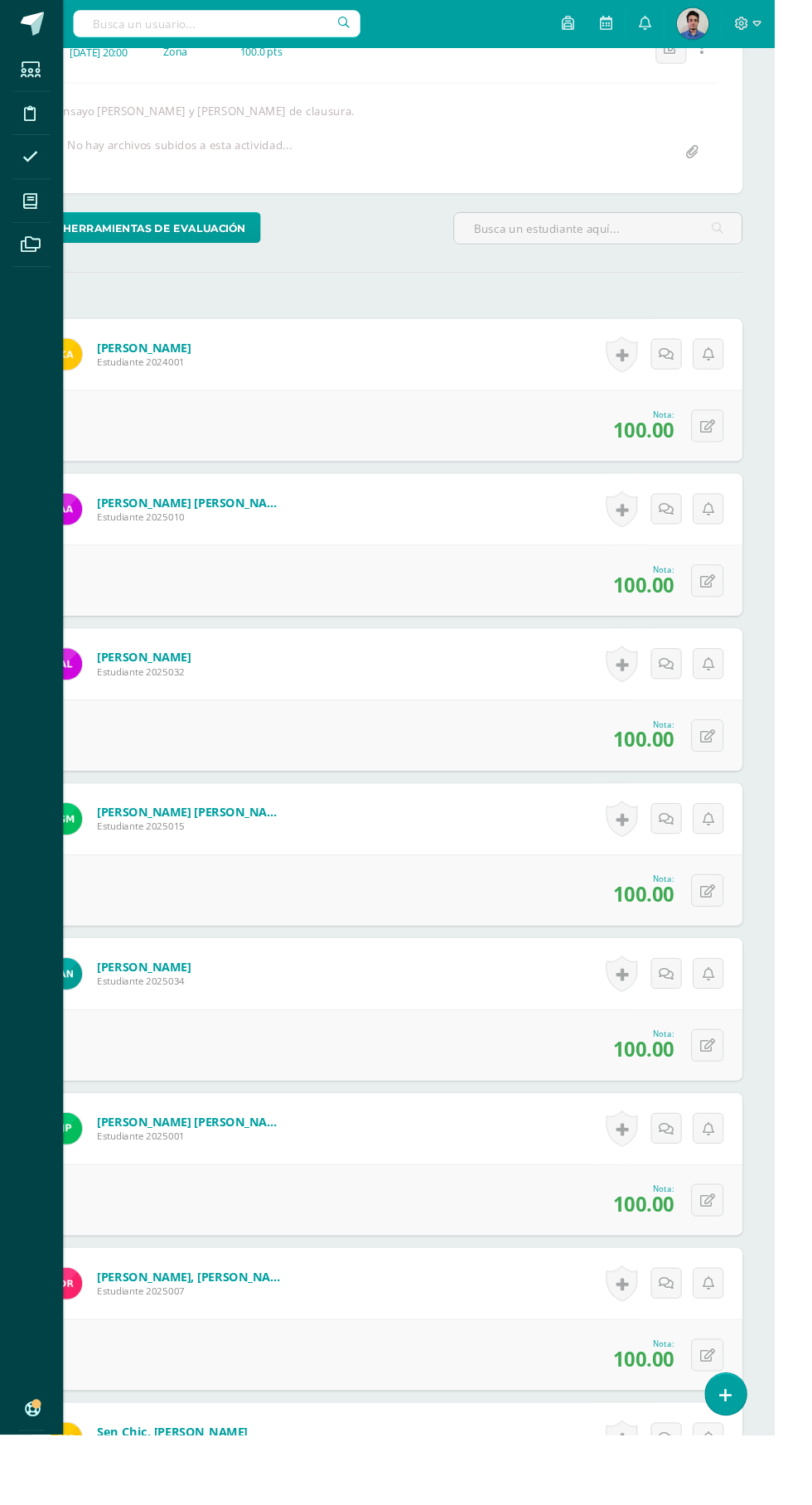
click at [28, 205] on icon at bounding box center [31, 210] width 15 height 17
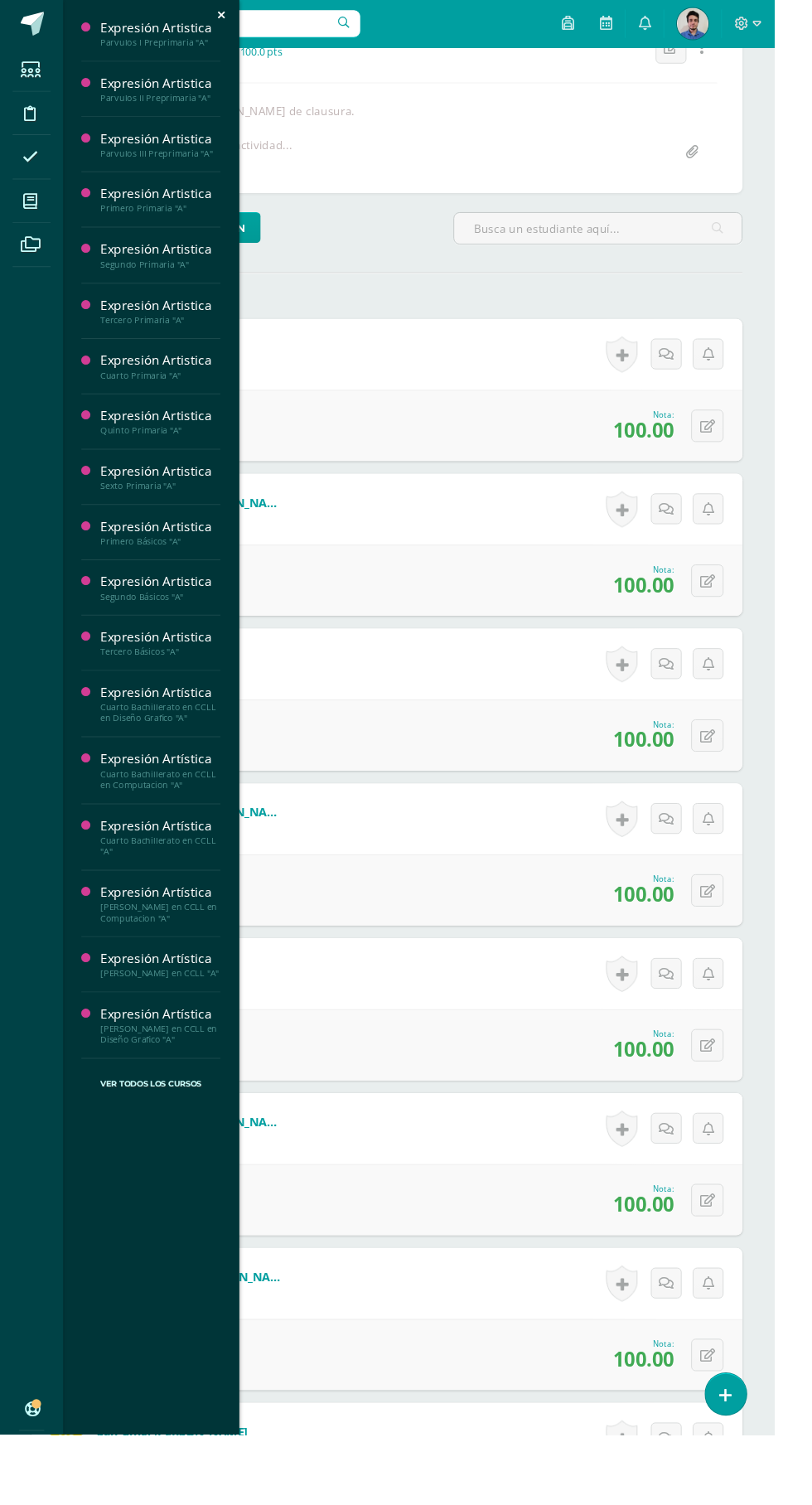
click at [155, 29] on div "Expresión Artistica" at bounding box center [167, 29] width 125 height 19
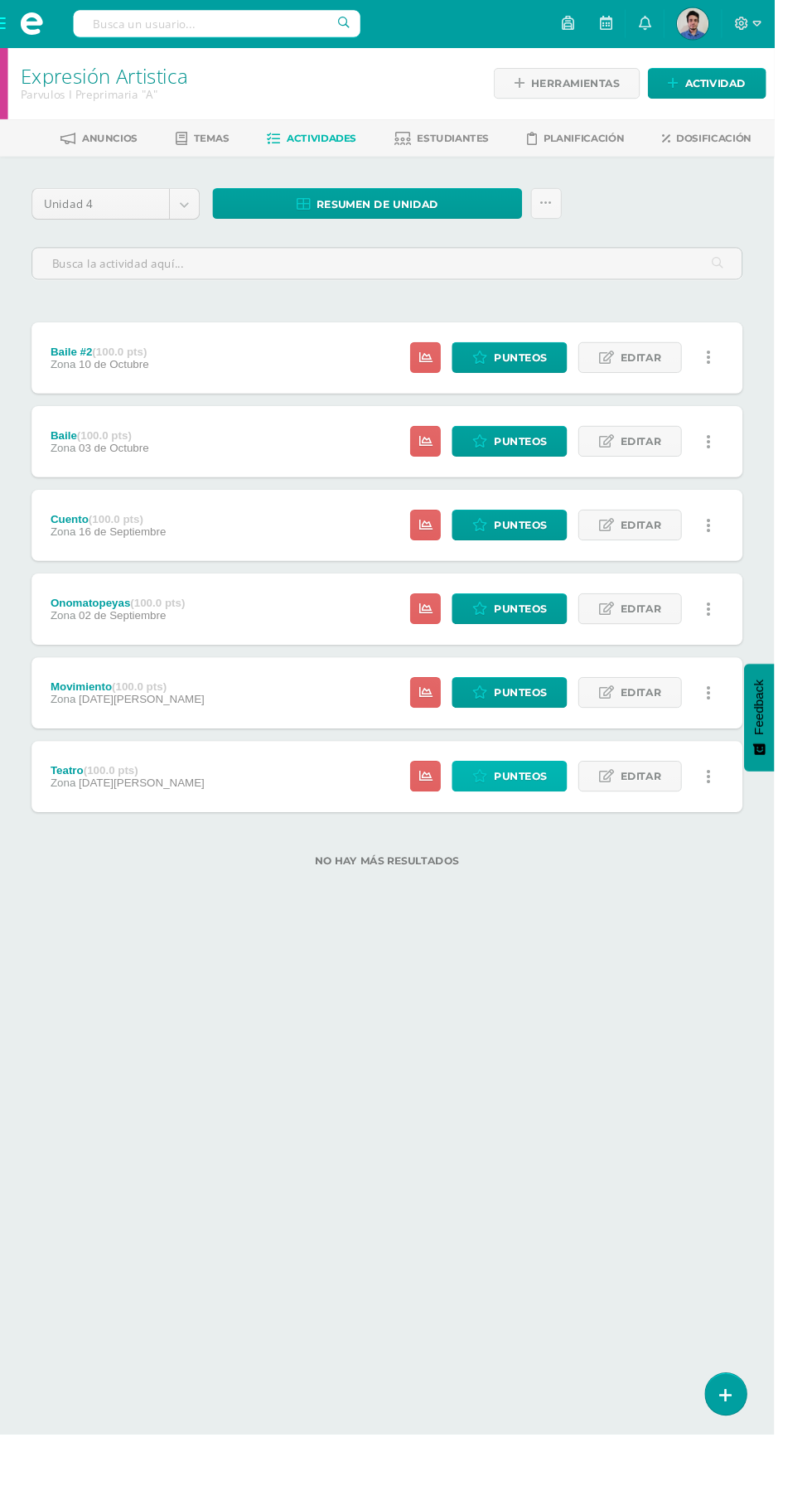
click at [532, 808] on span "Punteos" at bounding box center [545, 813] width 55 height 31
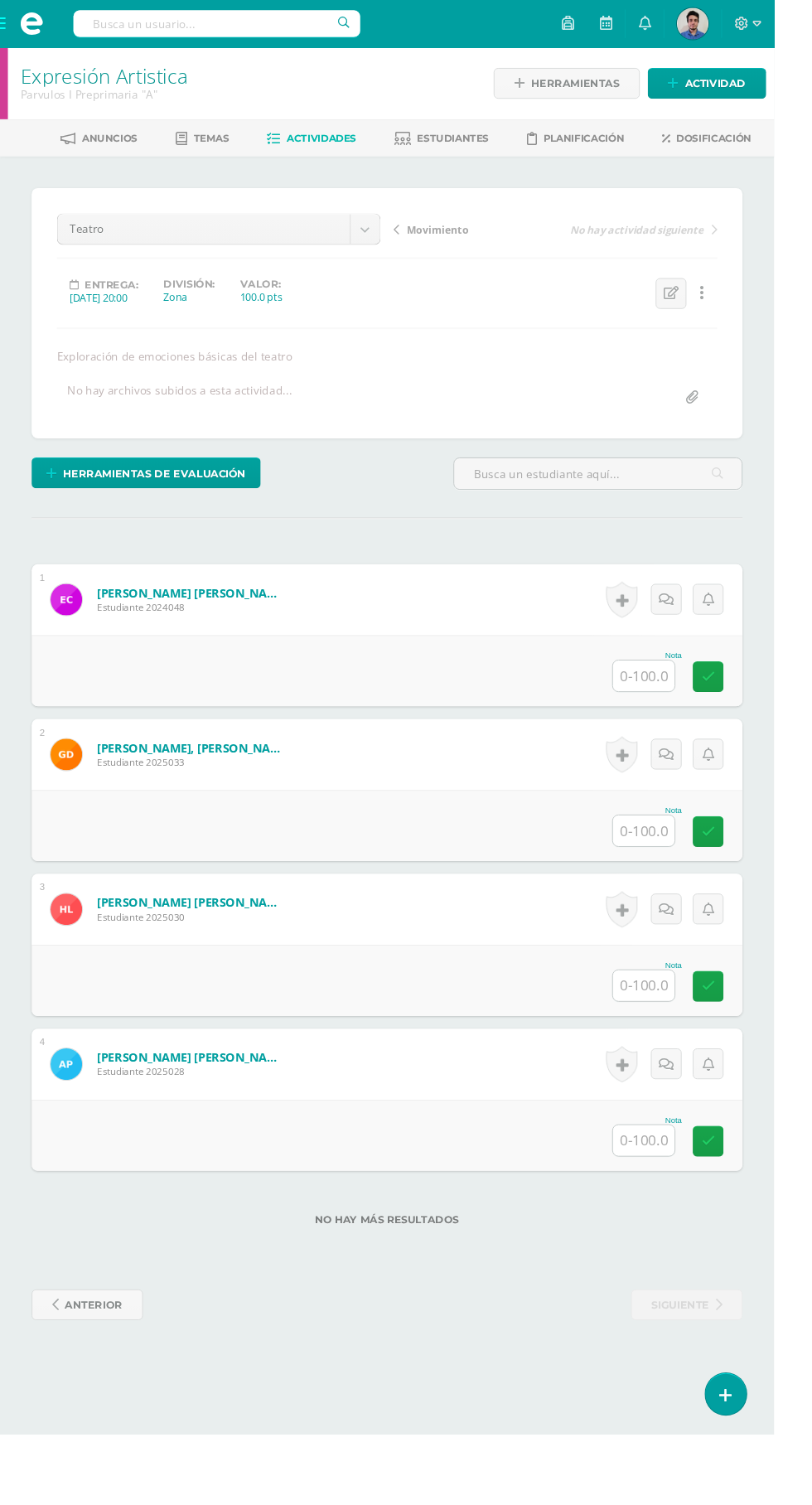
click at [700, 704] on input "text" at bounding box center [675, 709] width 64 height 33
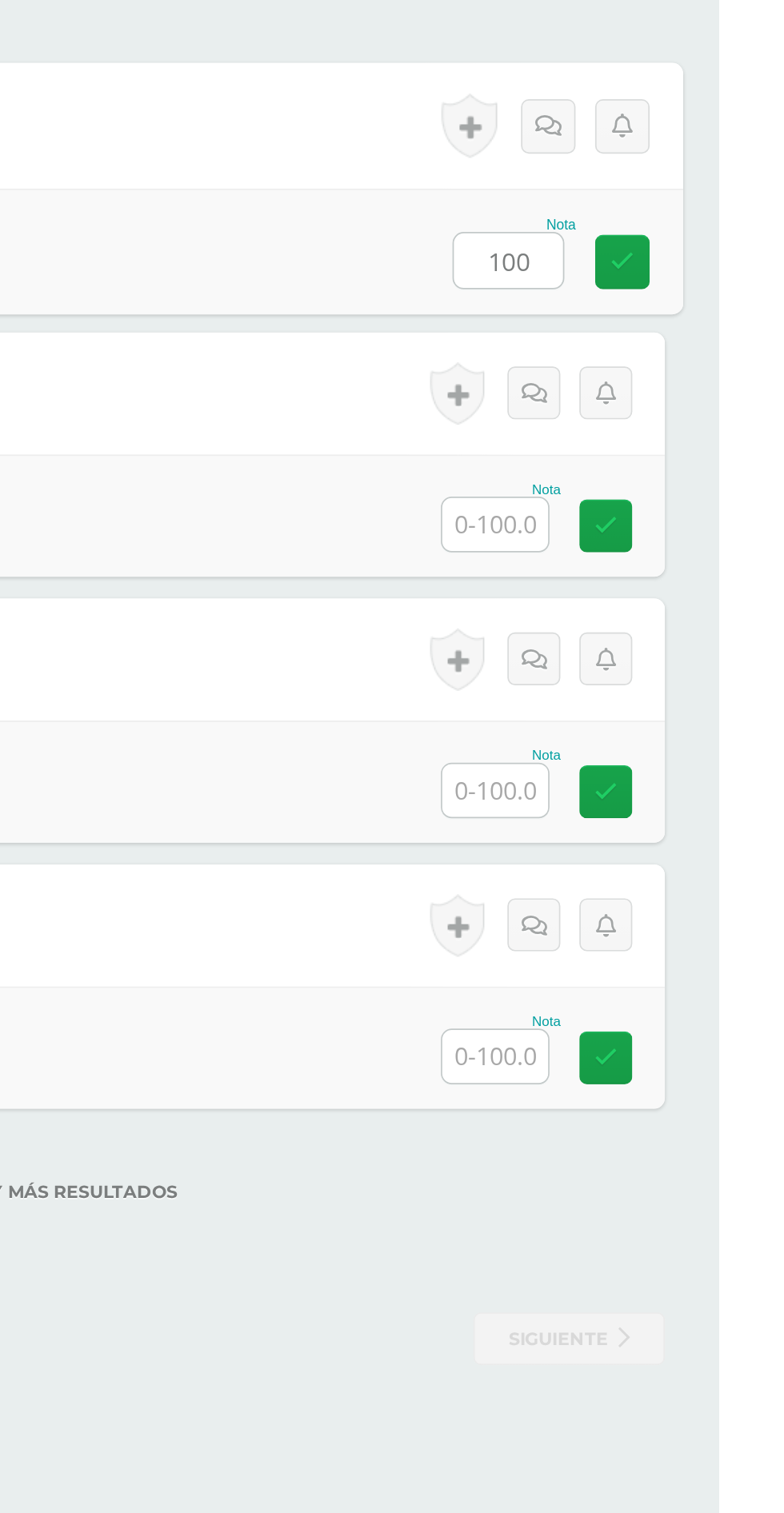
type input "100"
click at [641, 850] on input "text" at bounding box center [651, 840] width 62 height 31
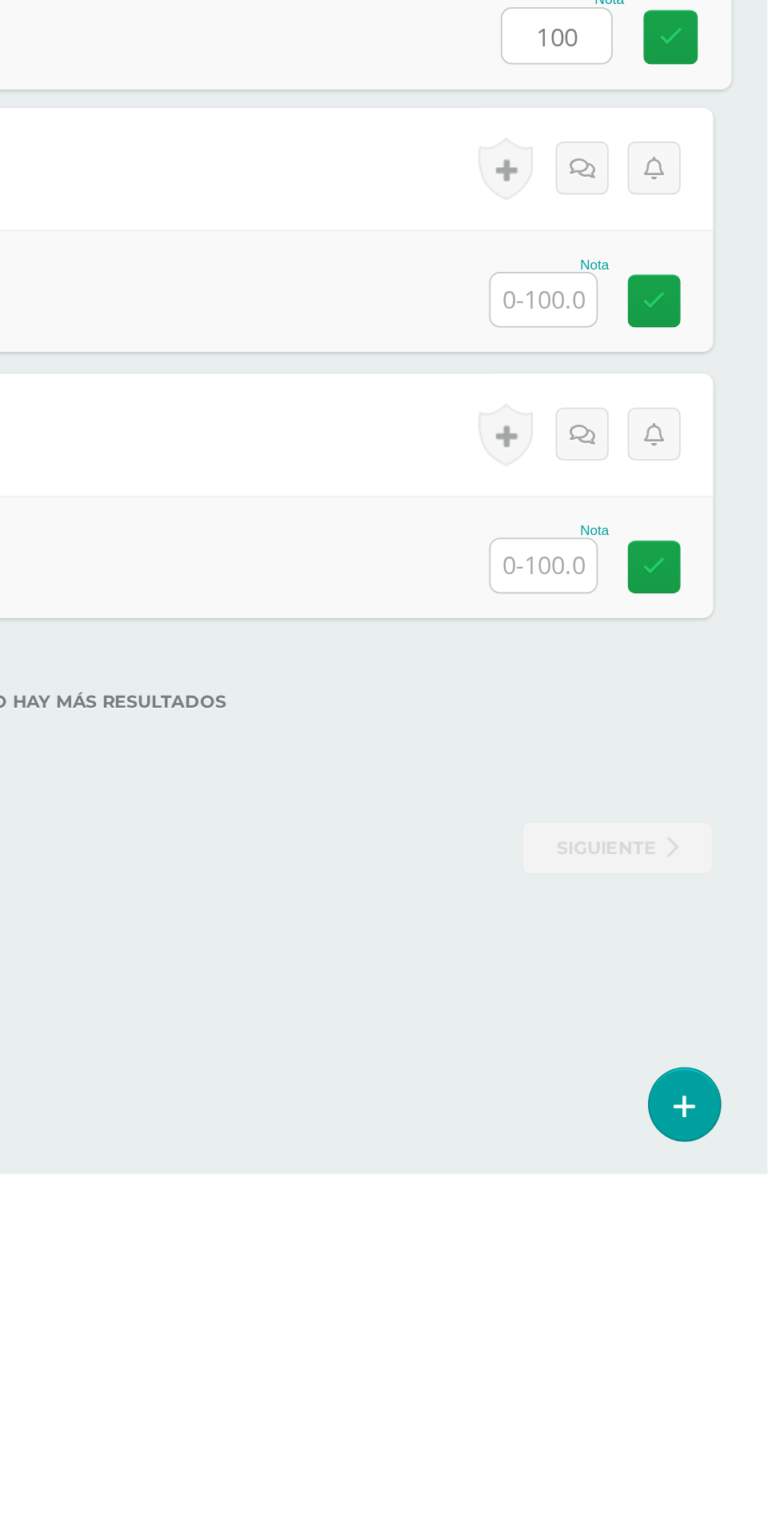
type input "100"
click at [647, 1002] on input "text" at bounding box center [651, 998] width 62 height 31
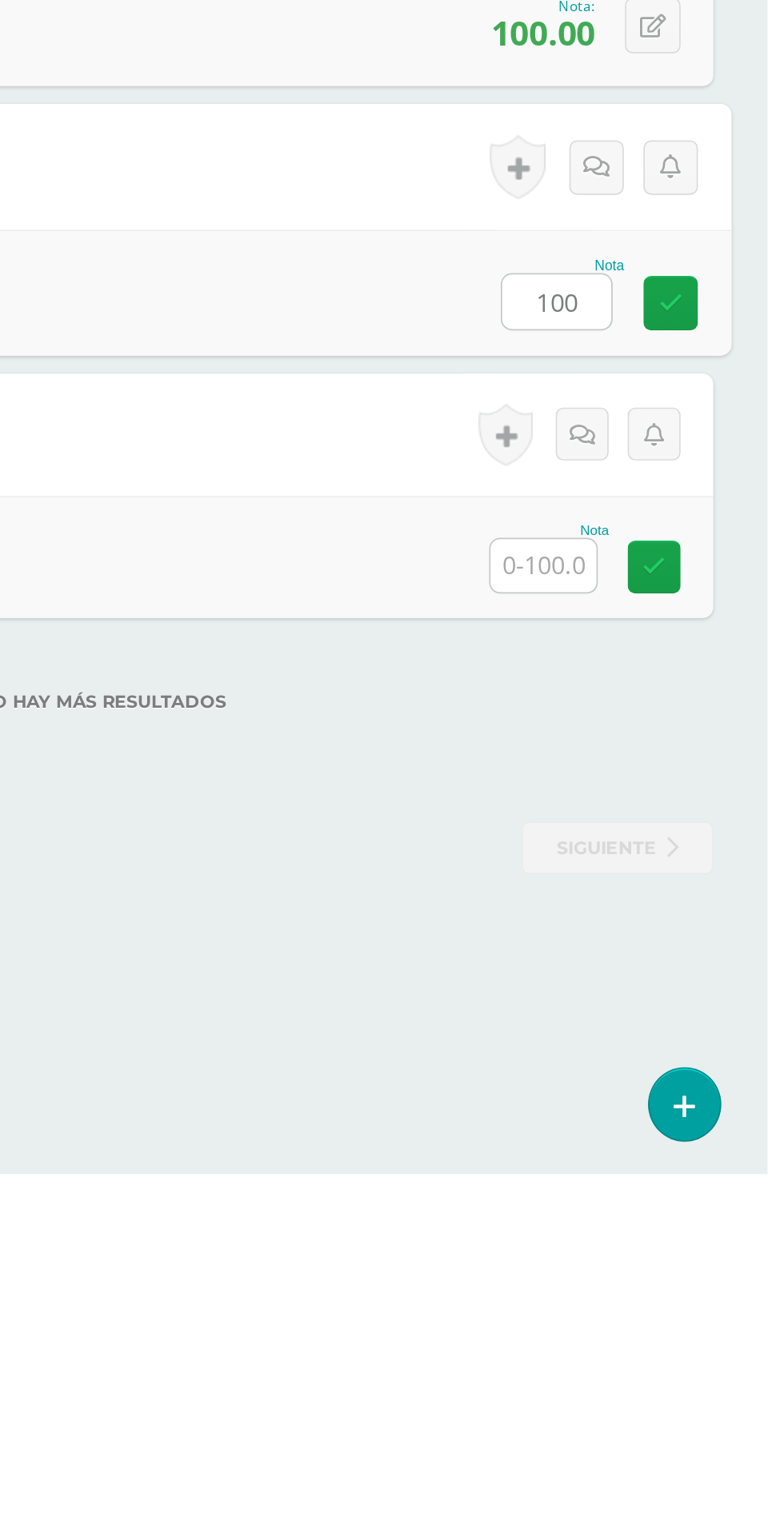
type input "100"
click at [646, 1150] on input "text" at bounding box center [651, 1154] width 62 height 31
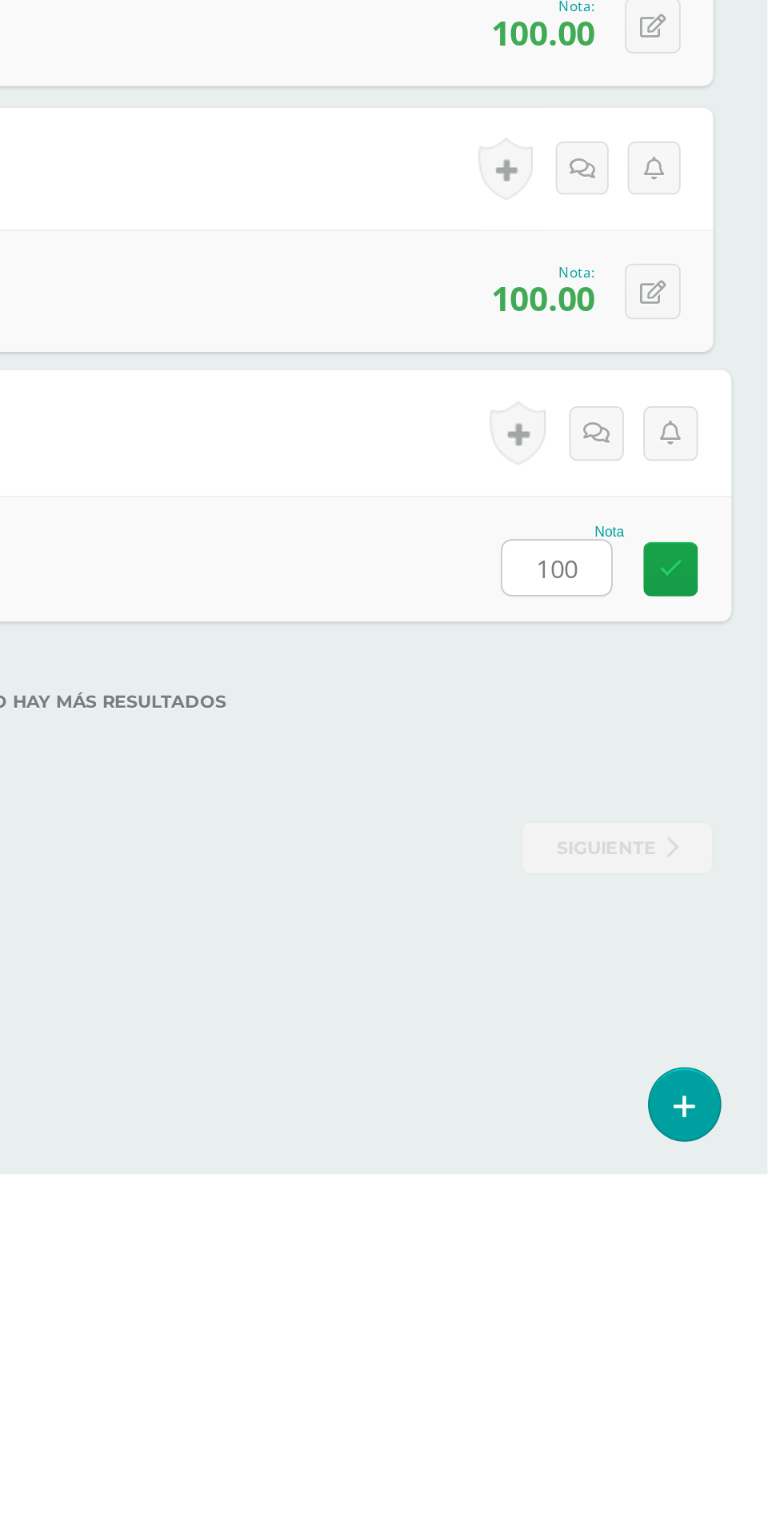
type input "100"
click at [505, 1212] on div "No hay más resultados" at bounding box center [392, 1223] width 720 height 74
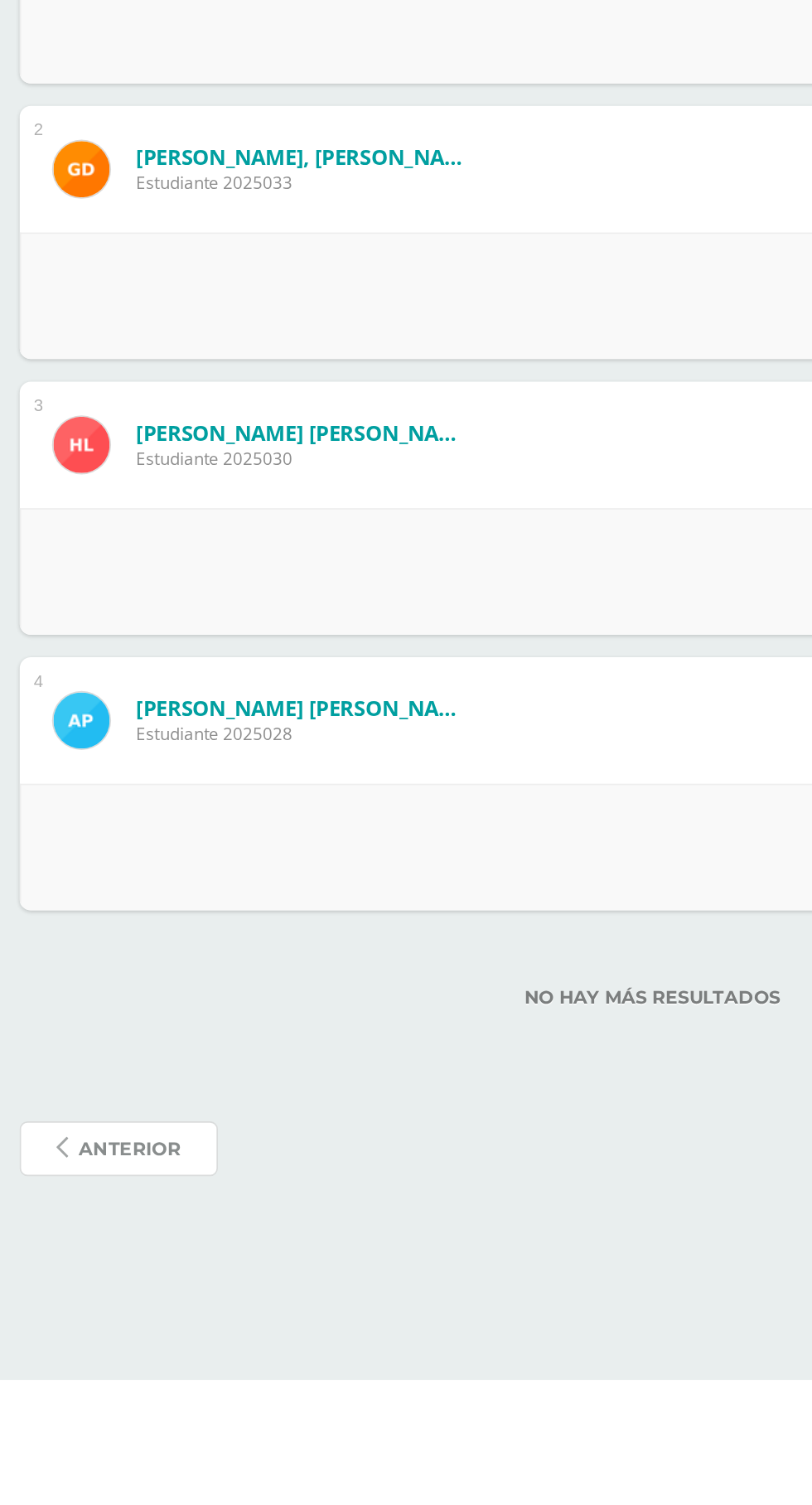
click at [111, 1367] on span "anterior" at bounding box center [98, 1368] width 60 height 31
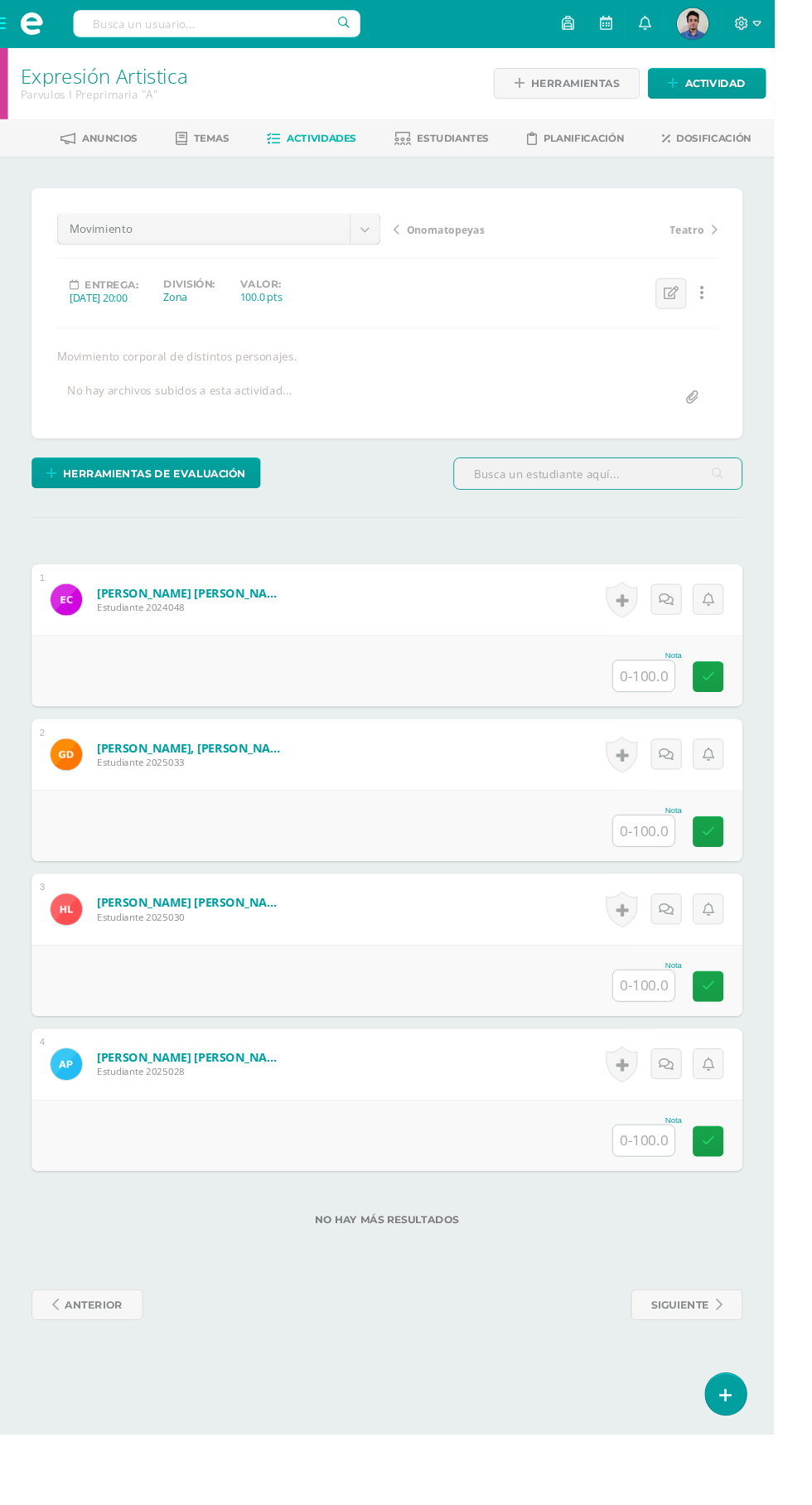
click at [493, 139] on span "Estudiantes" at bounding box center [475, 144] width 75 height 13
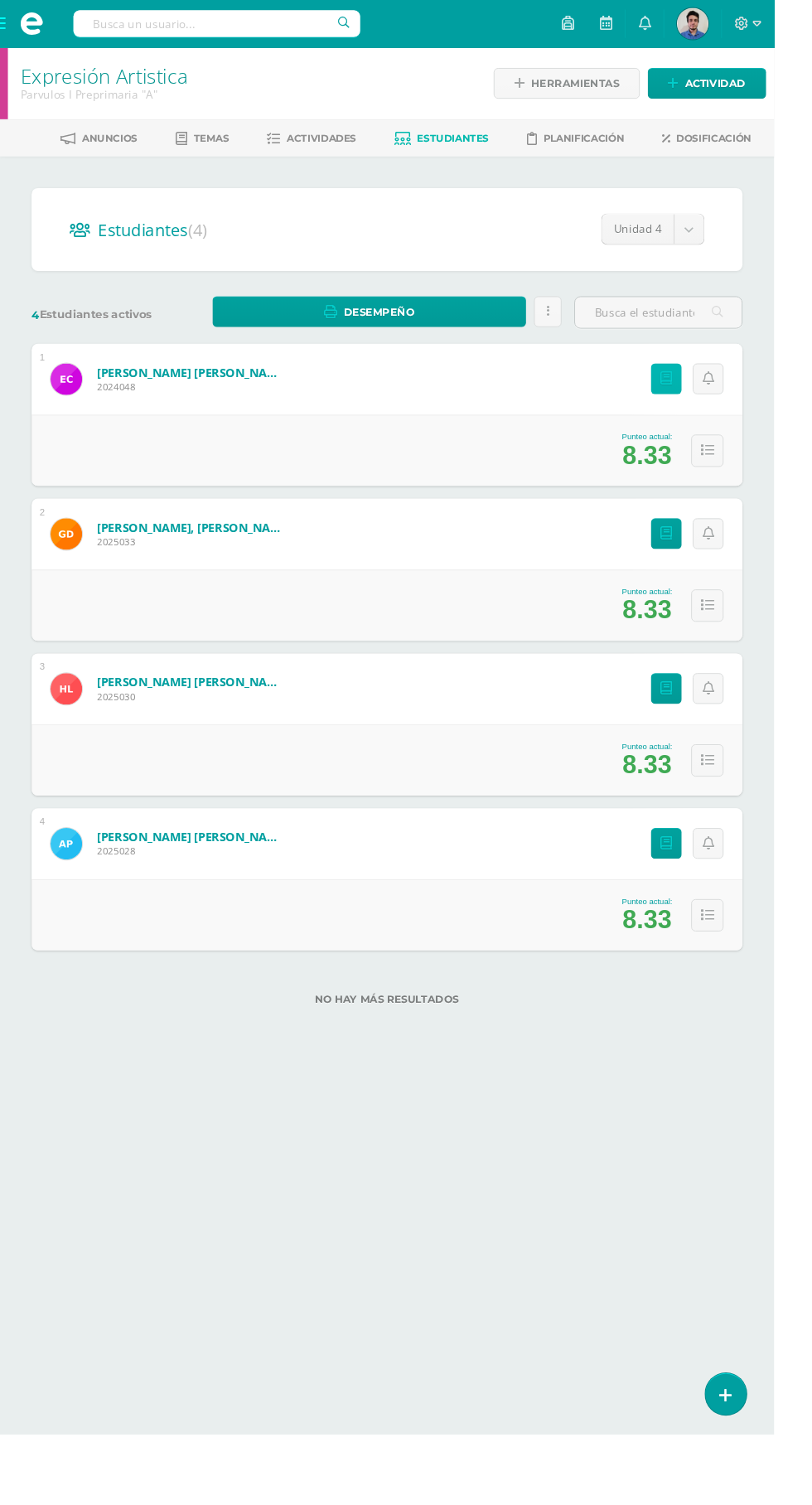
click at [698, 390] on icon at bounding box center [698, 397] width 13 height 14
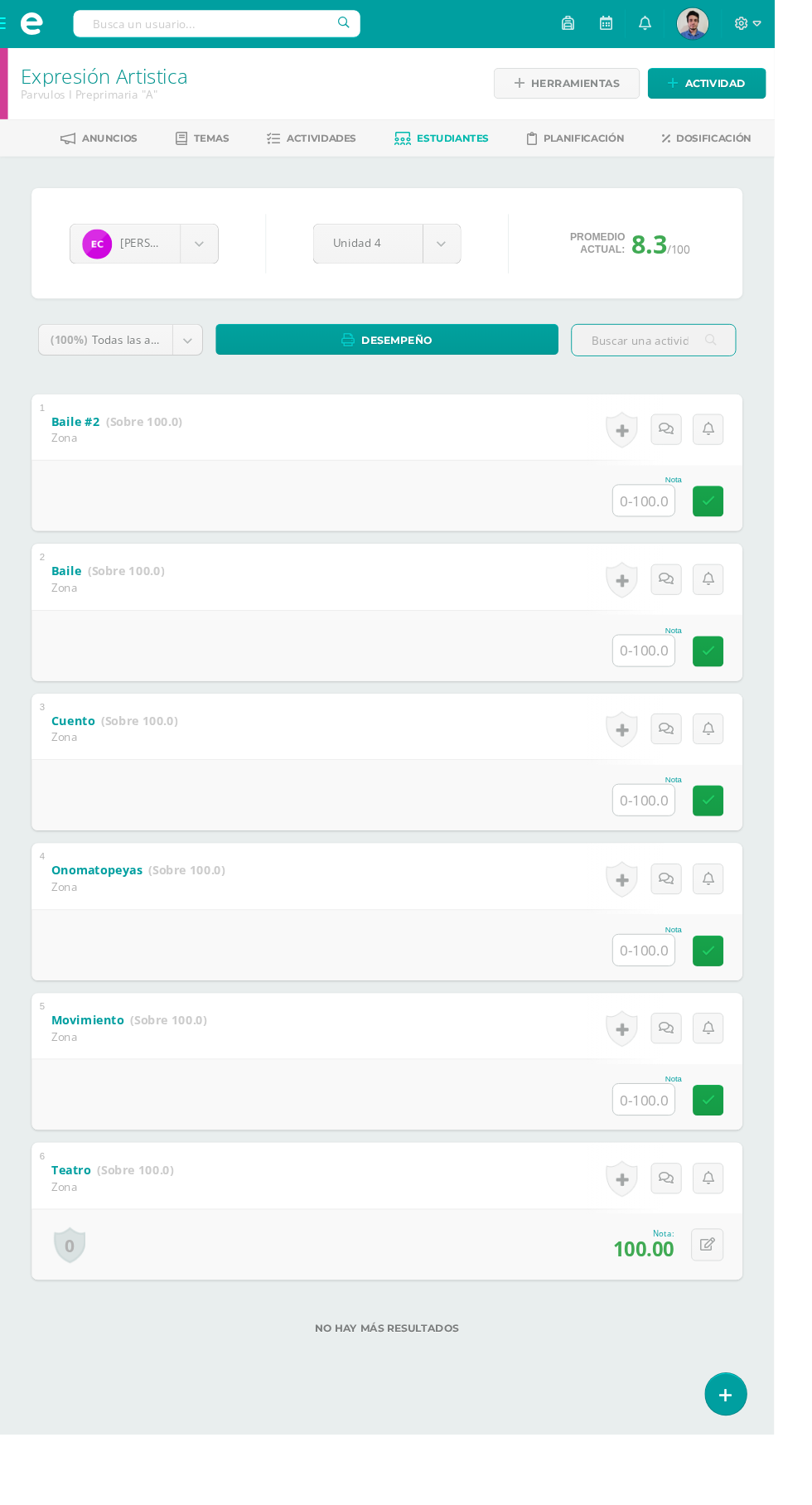
click at [682, 1156] on input "text" at bounding box center [675, 1152] width 64 height 33
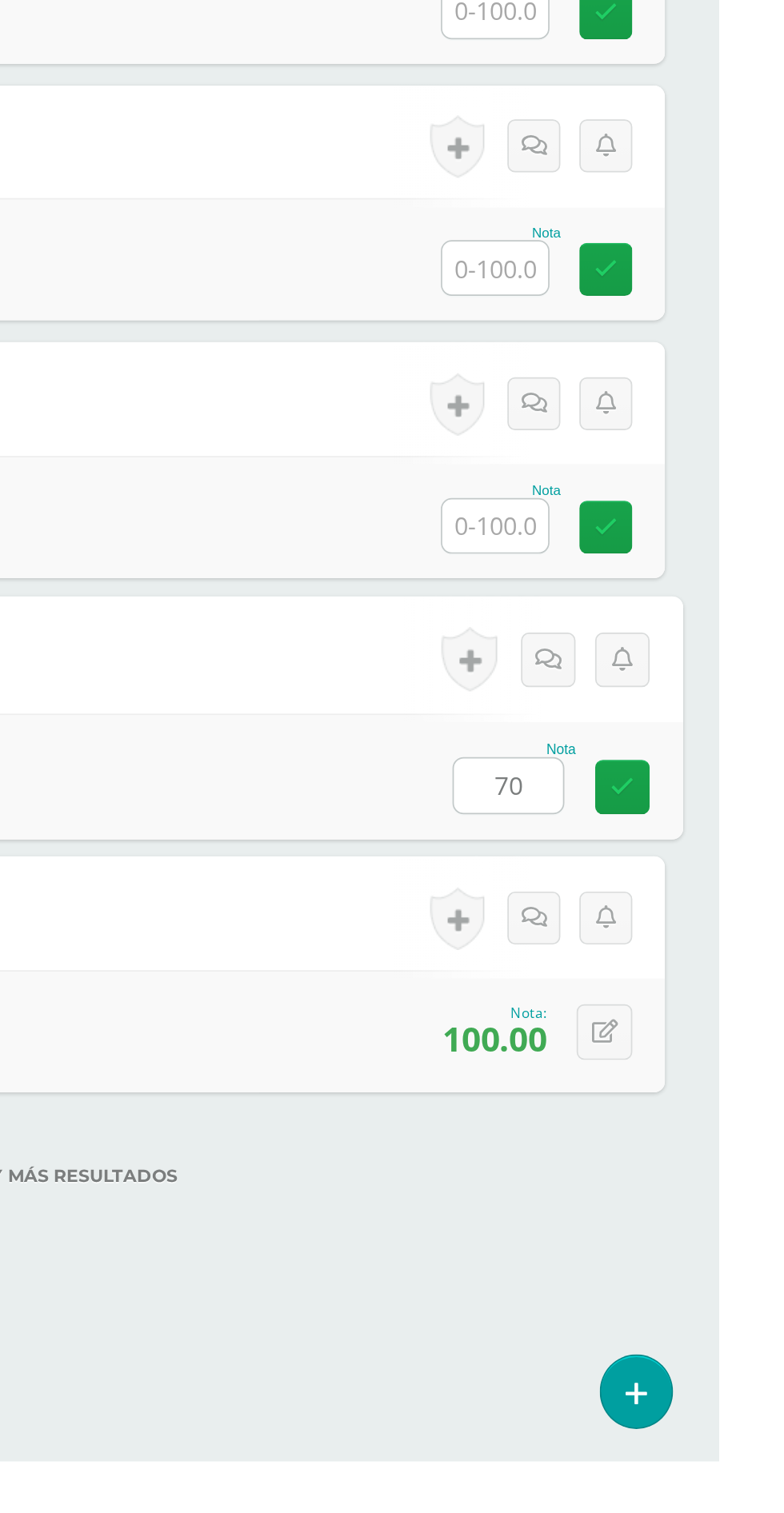
type input "70"
click at [653, 965] on input "text" at bounding box center [651, 962] width 62 height 31
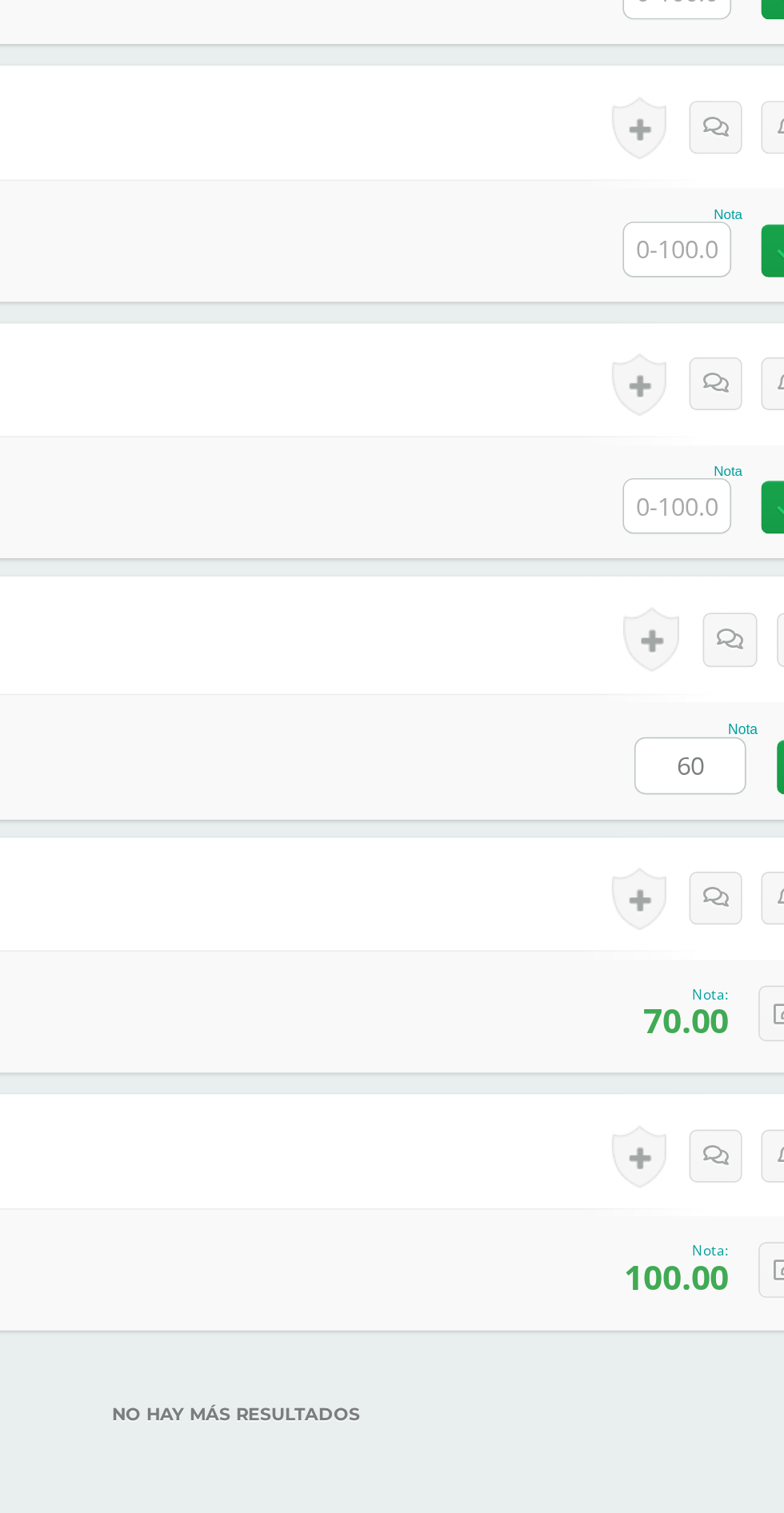
type input "60"
click at [651, 819] on input "text" at bounding box center [651, 810] width 62 height 31
type input "6"
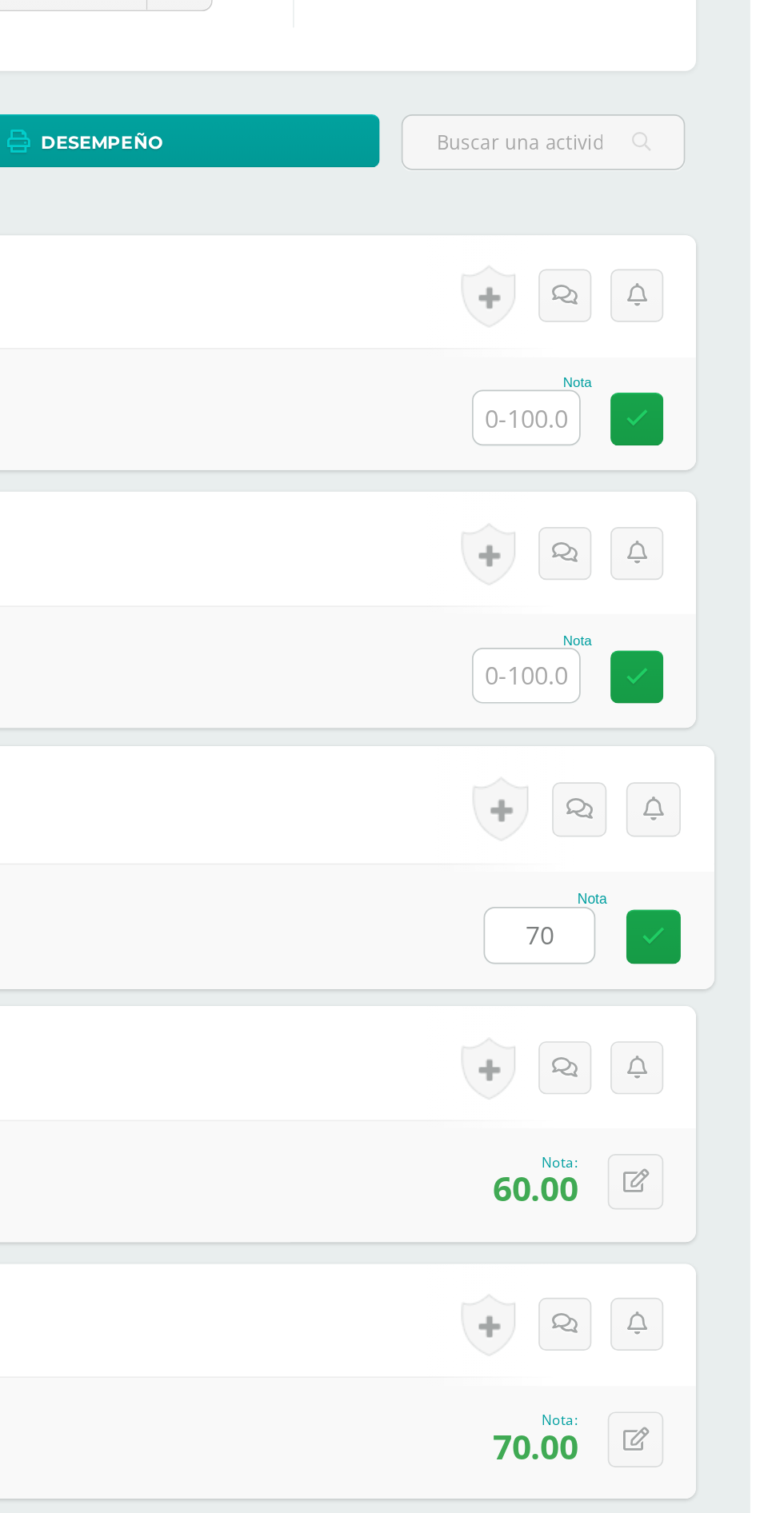
type input "70"
click at [656, 656] on input "text" at bounding box center [651, 658] width 62 height 31
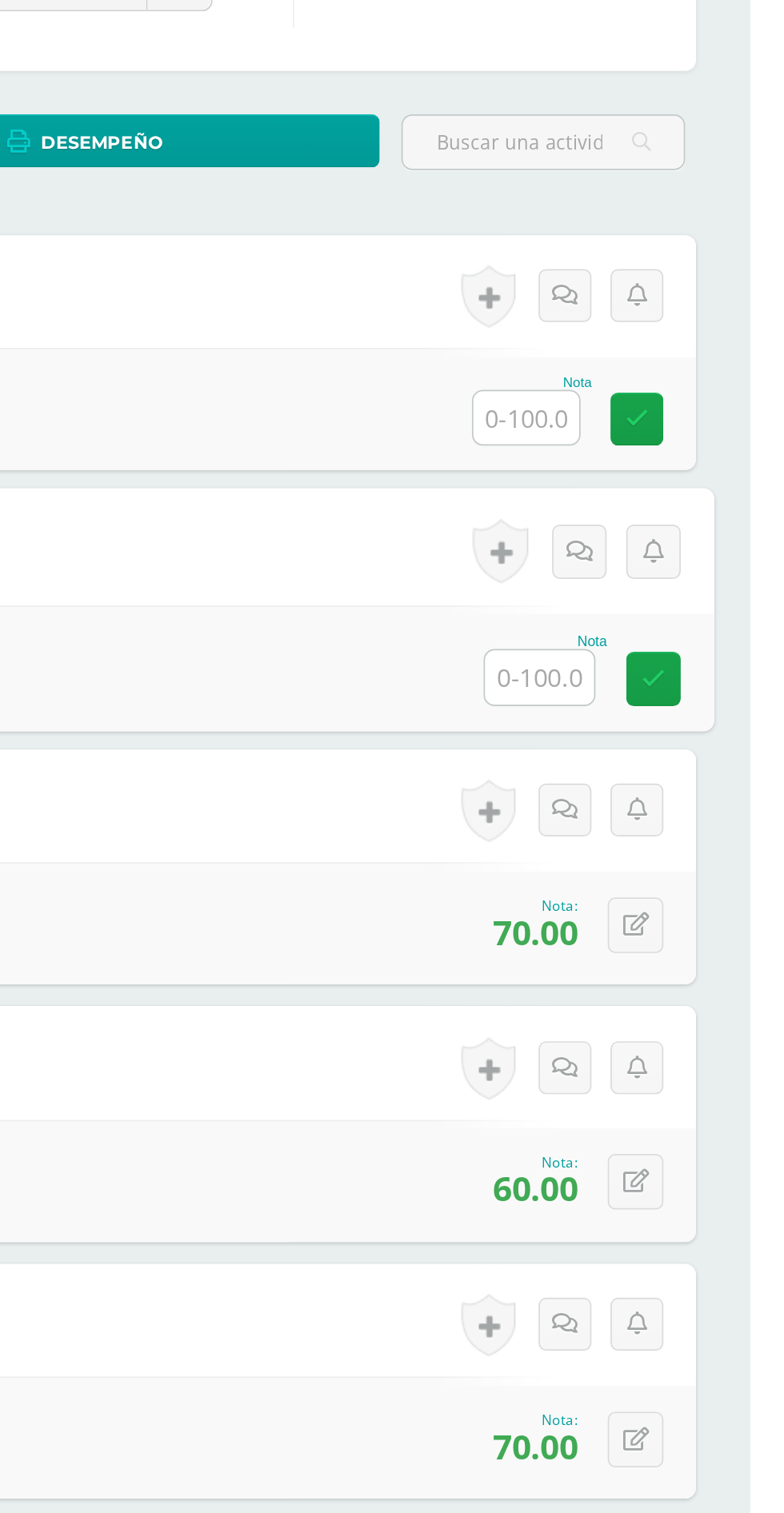
type input "5"
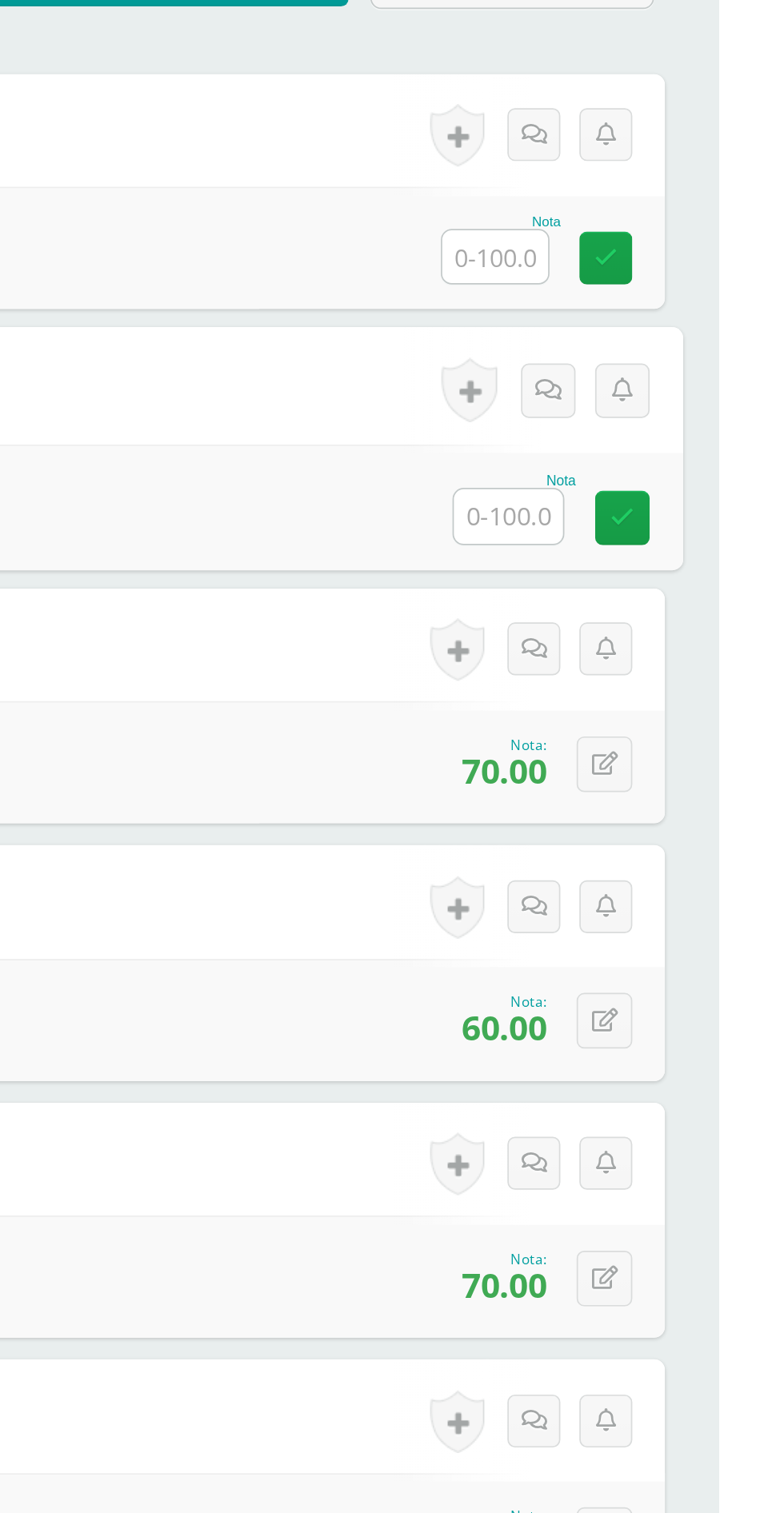
click at [663, 670] on input "text" at bounding box center [659, 660] width 64 height 32
type input "6"
type input "100"
click at [654, 517] on input "text" at bounding box center [651, 507] width 62 height 31
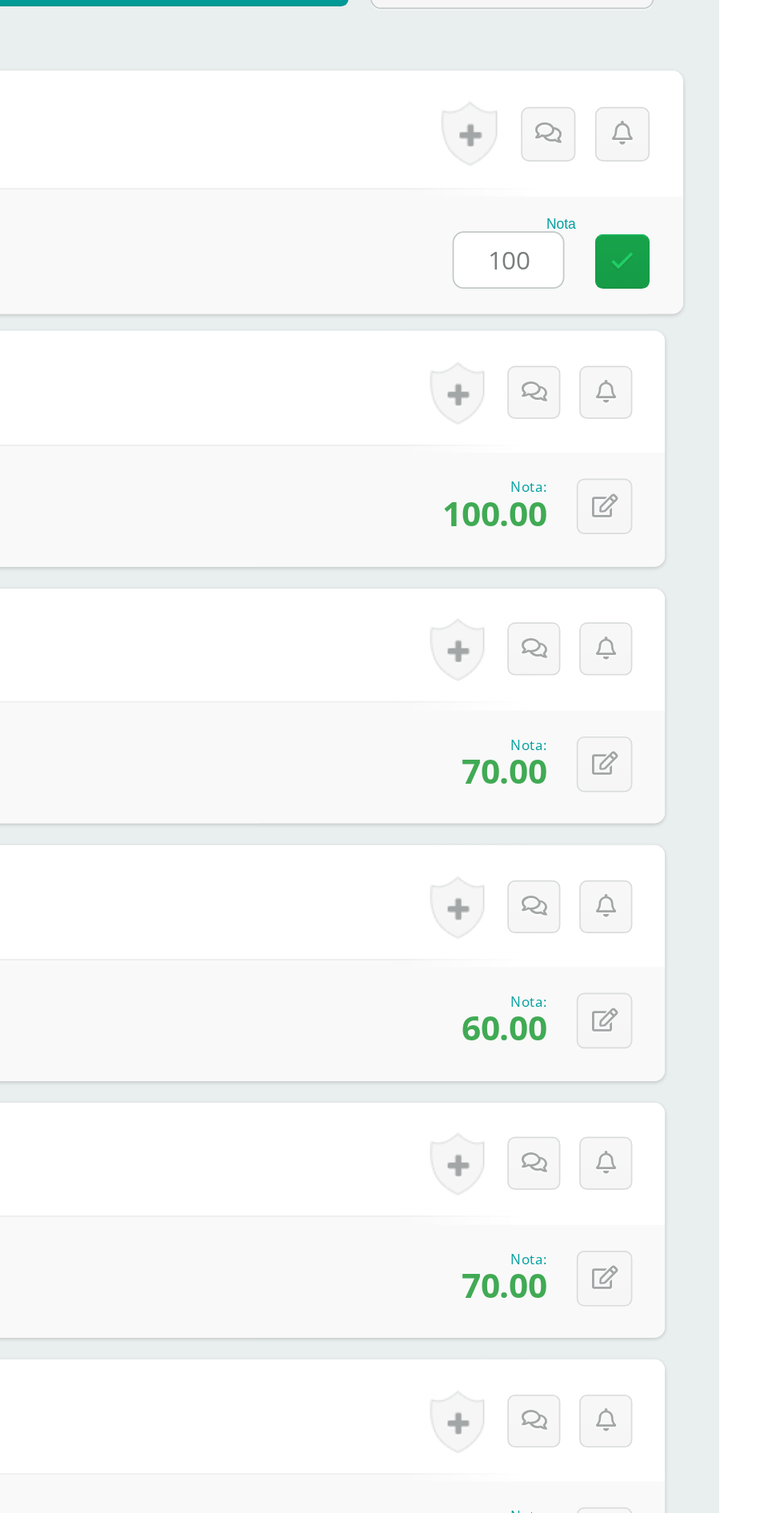
type input "100"
click at [553, 719] on div "3 Cuento (Sobre 100.0) Zona Nota 70.00 0 Logros Logros obtenidos" at bounding box center [392, 772] width 720 height 139
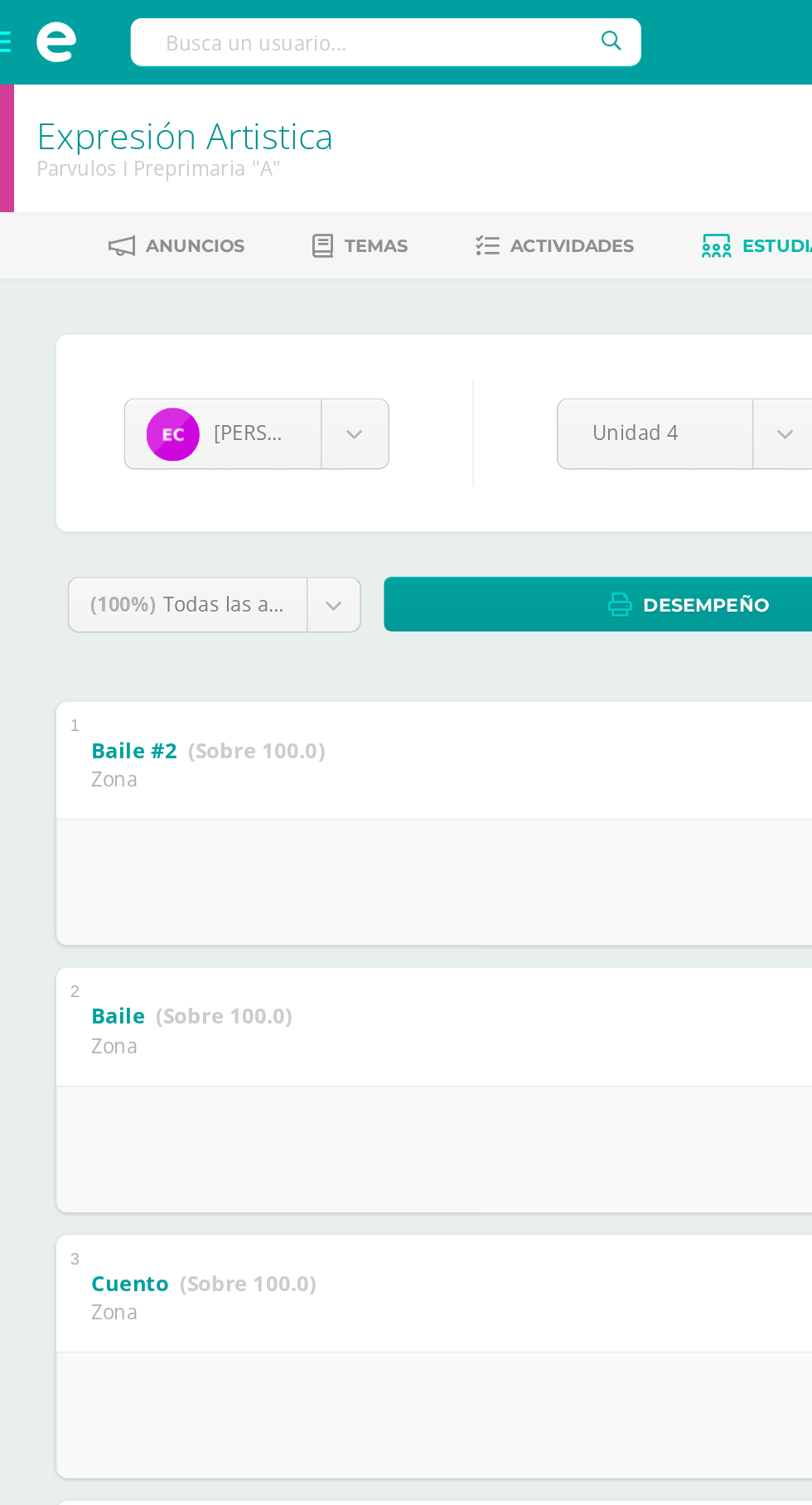
click at [161, 257] on body "Estudiantes Disciplina Asistencia Mis cursos Archivos Soporte Ayuda Reportar un…" at bounding box center [406, 726] width 812 height 1453
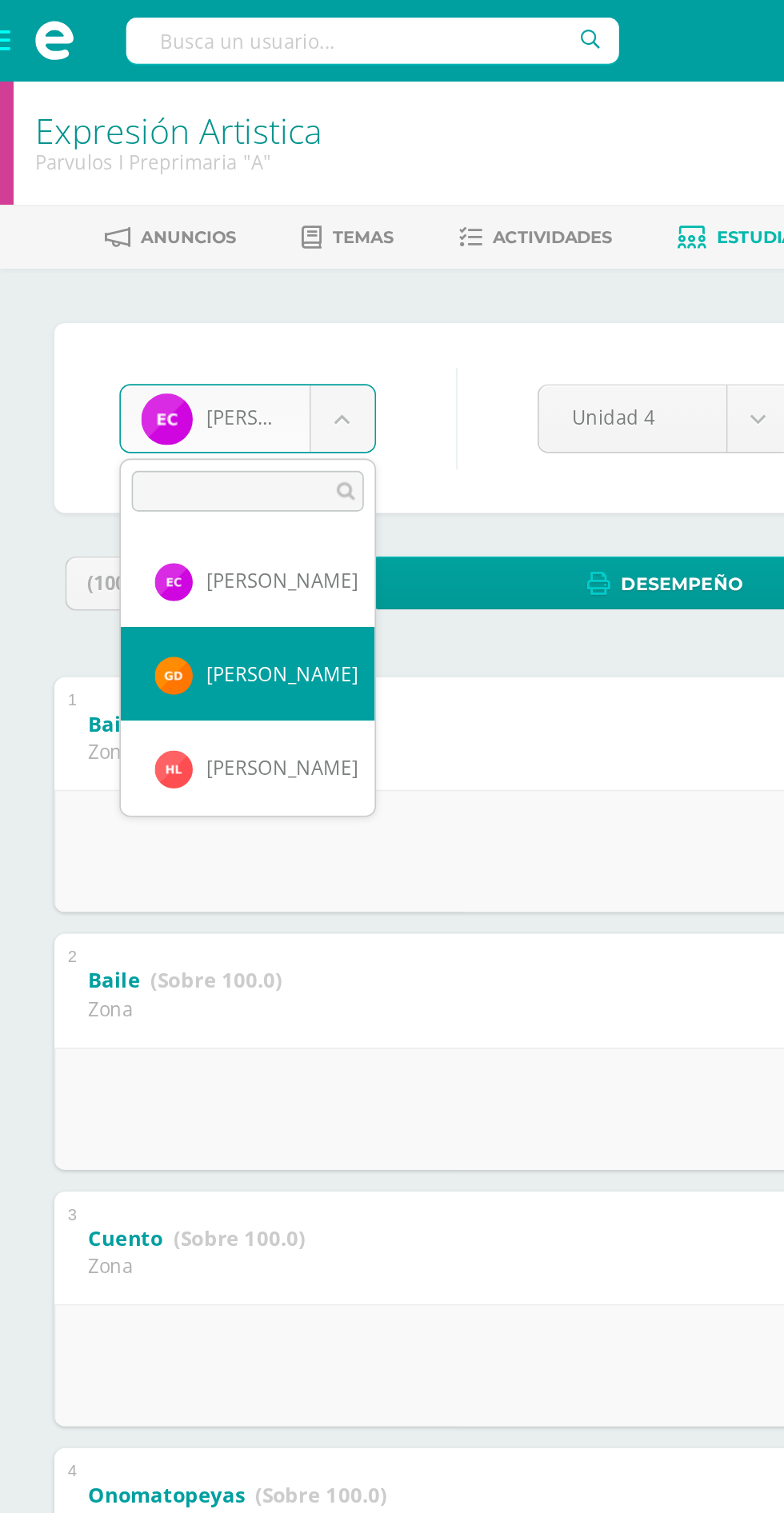
select select "630"
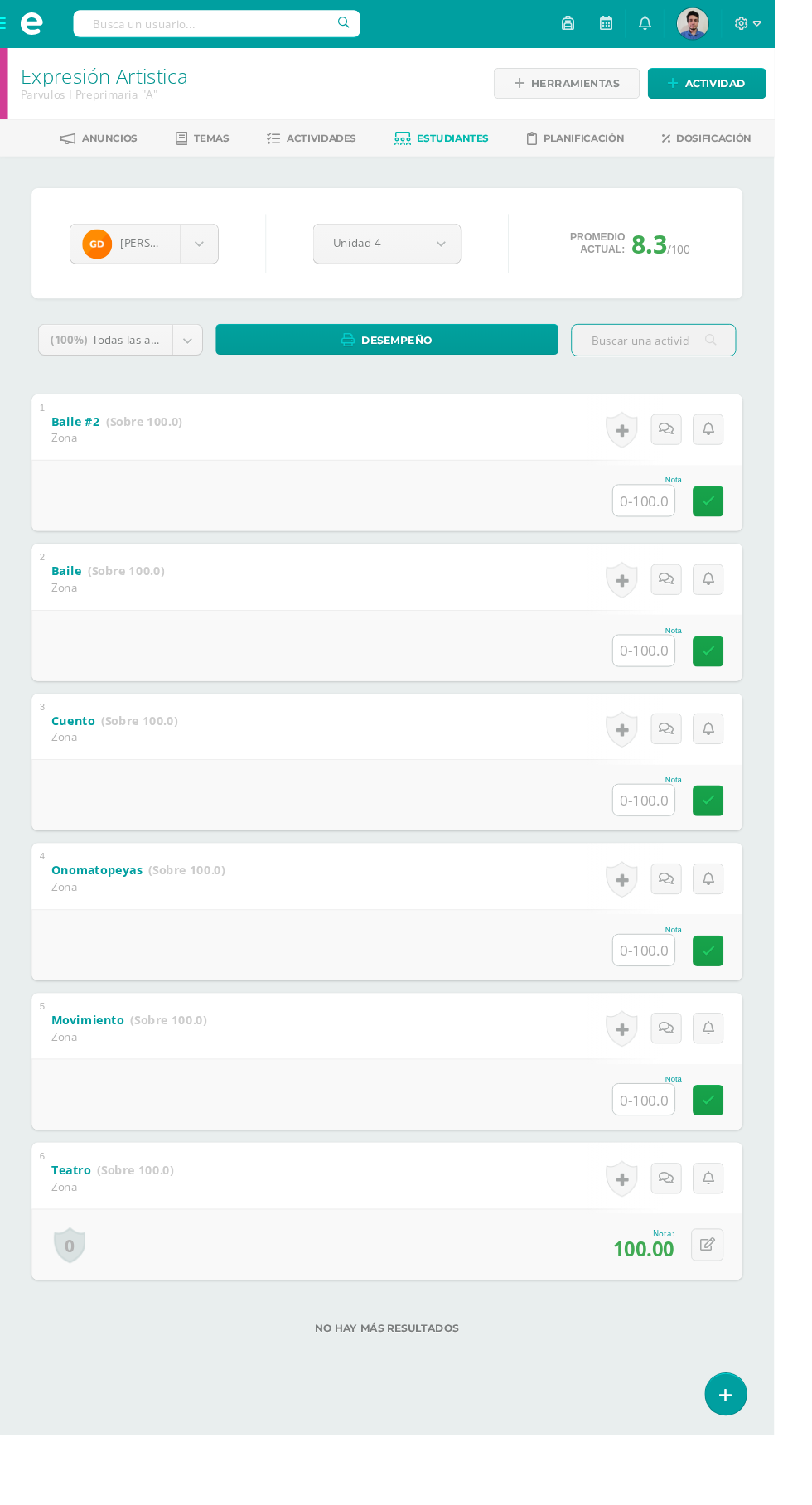
click at [684, 523] on input "text" at bounding box center [675, 525] width 64 height 33
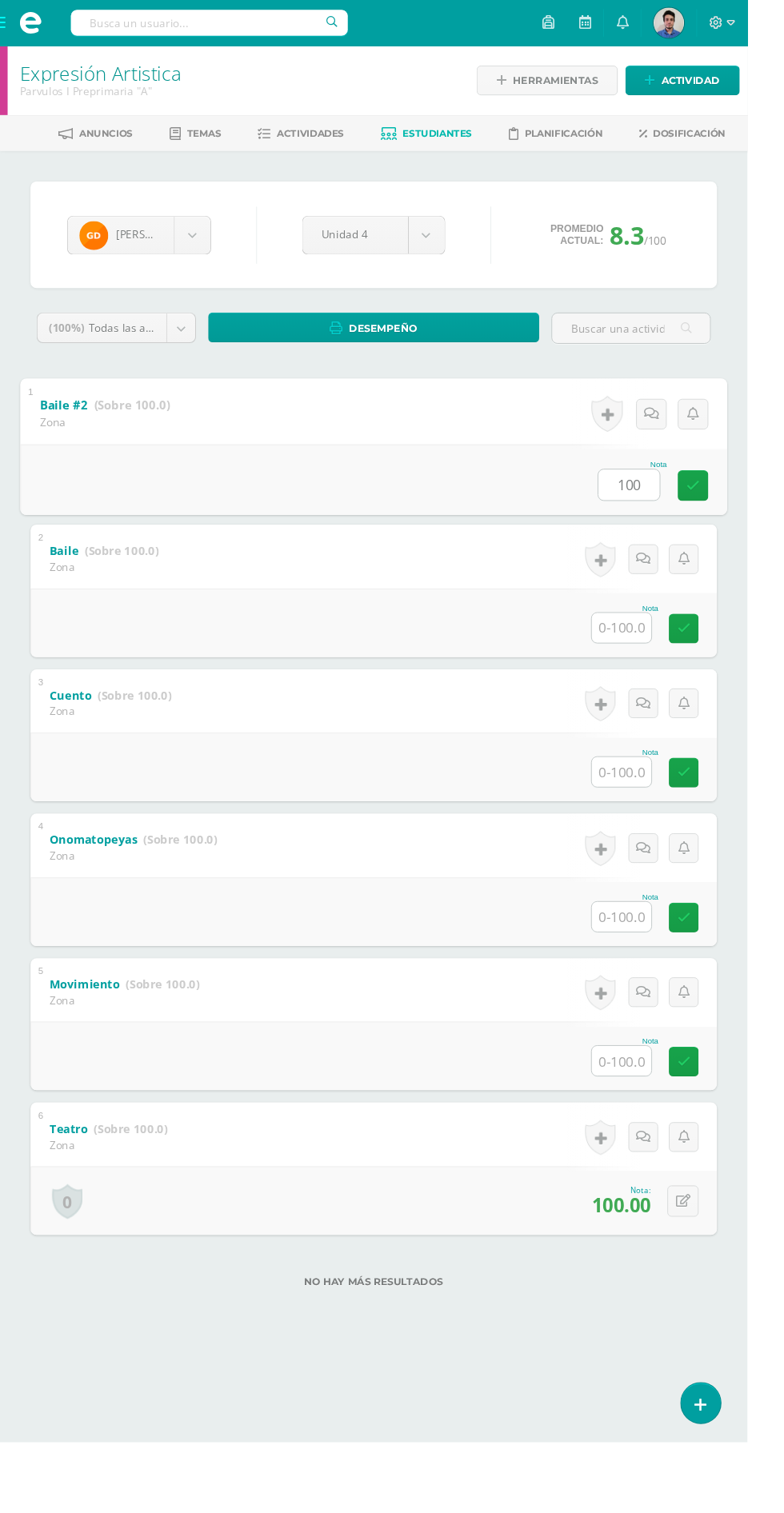
type input "100"
click at [648, 664] on input "text" at bounding box center [651, 658] width 62 height 31
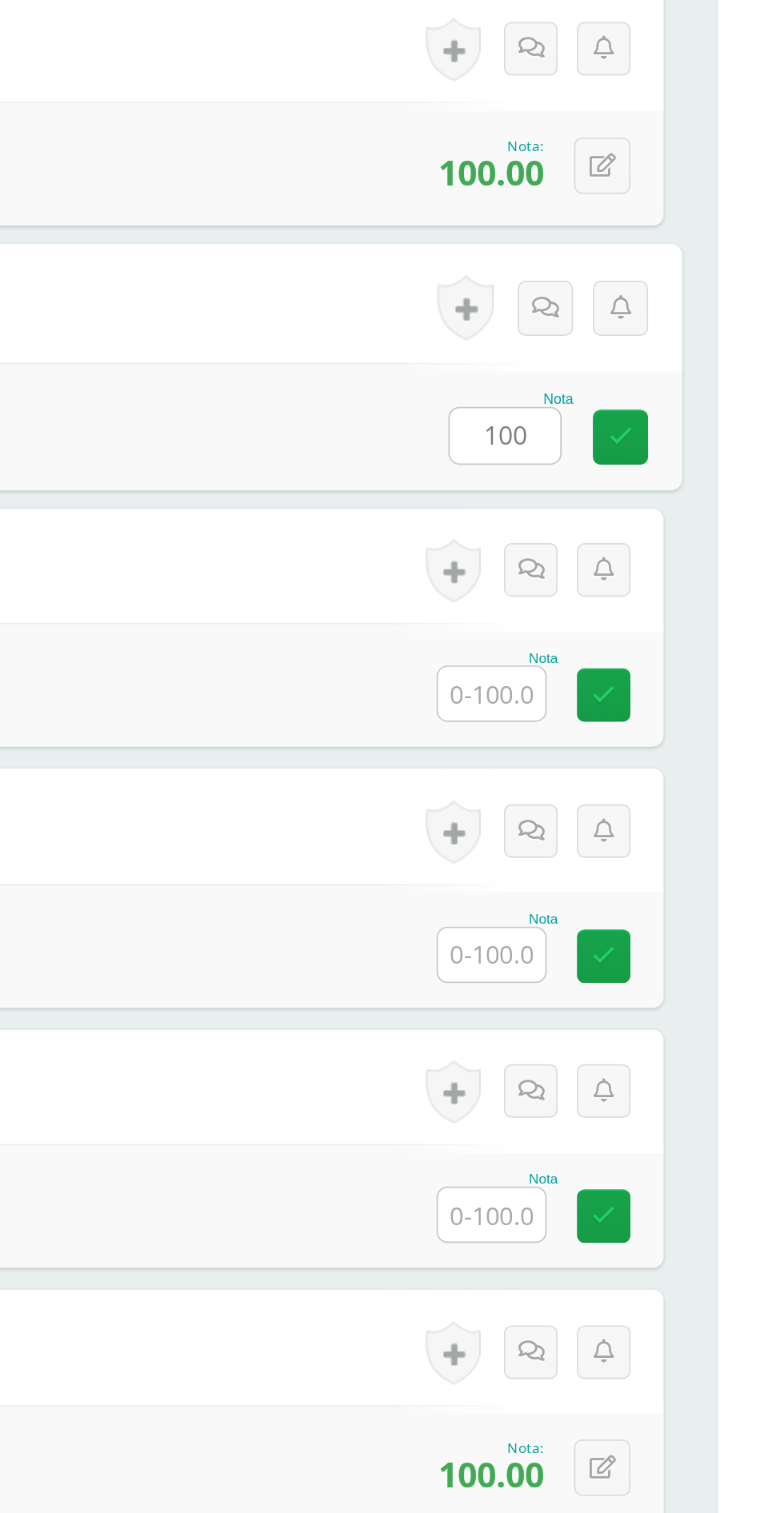
type input "100"
click at [651, 812] on input "text" at bounding box center [651, 810] width 62 height 31
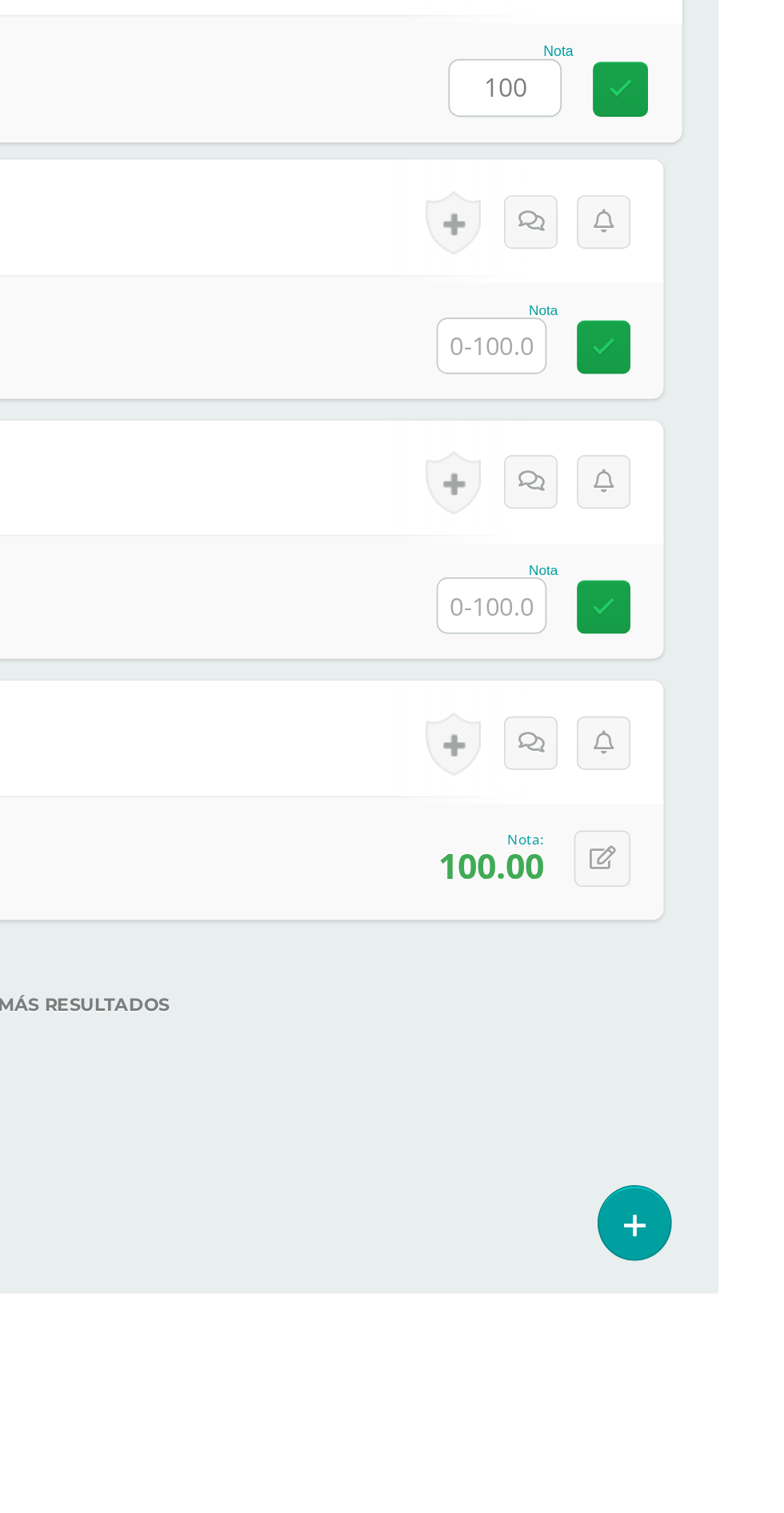
type input "100"
click at [649, 966] on input "text" at bounding box center [651, 962] width 62 height 31
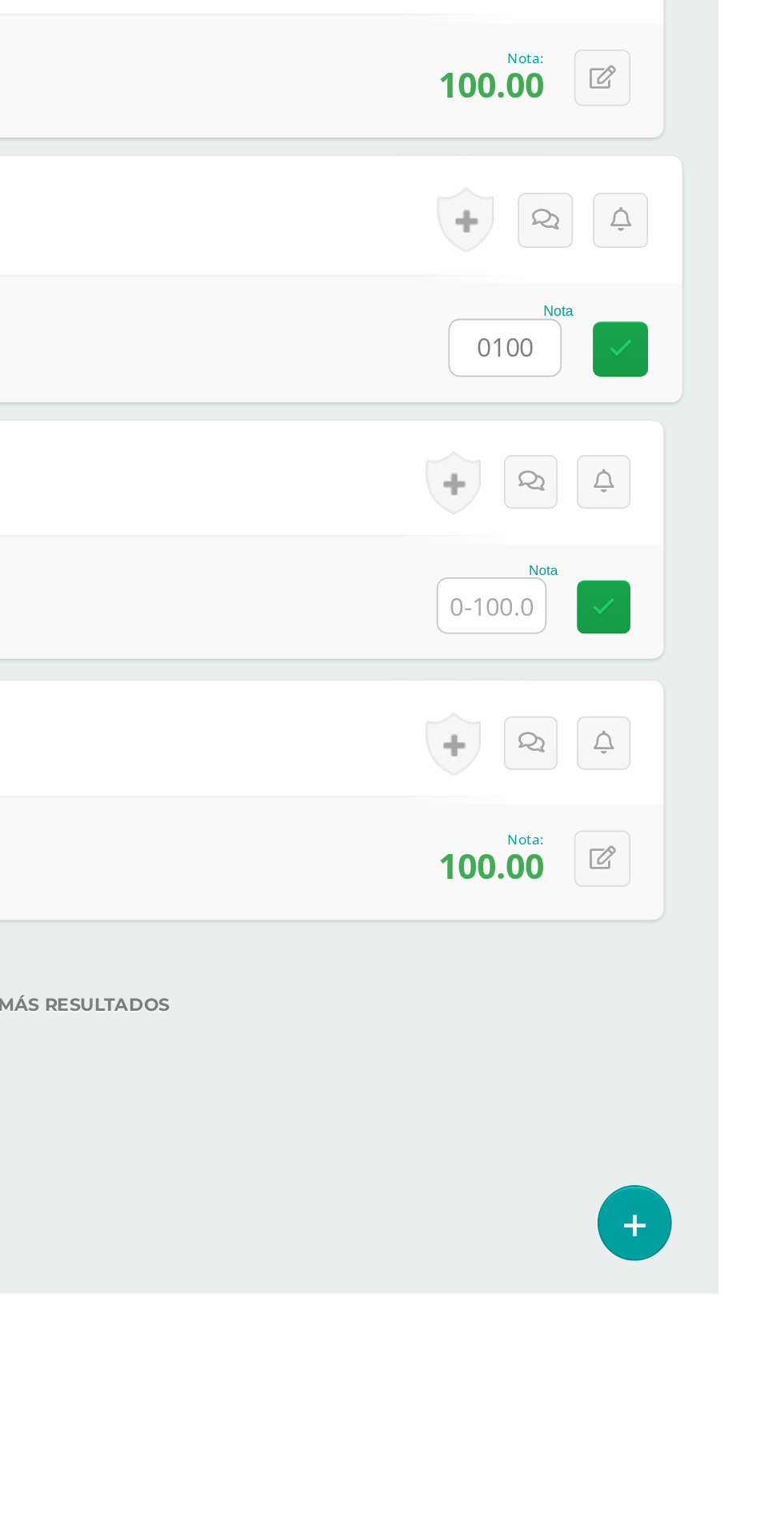
type input "0100"
click at [657, 1111] on input "text" at bounding box center [651, 1112] width 62 height 31
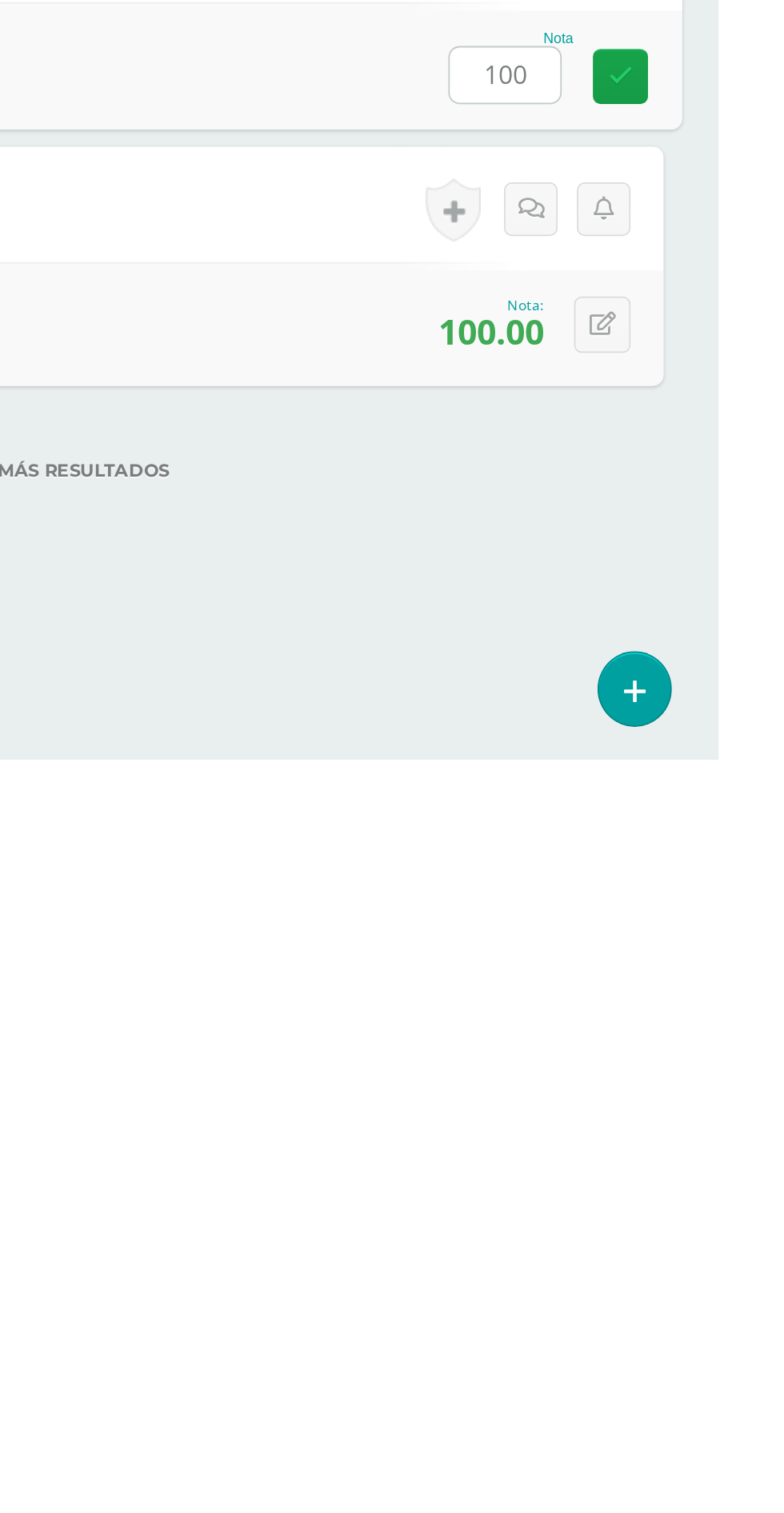
type input "100"
click at [682, 1402] on html "Estudiantes Disciplina Asistencia Mis cursos Archivos Soporte Ayuda Reportar un…" at bounding box center [392, 701] width 784 height 1402
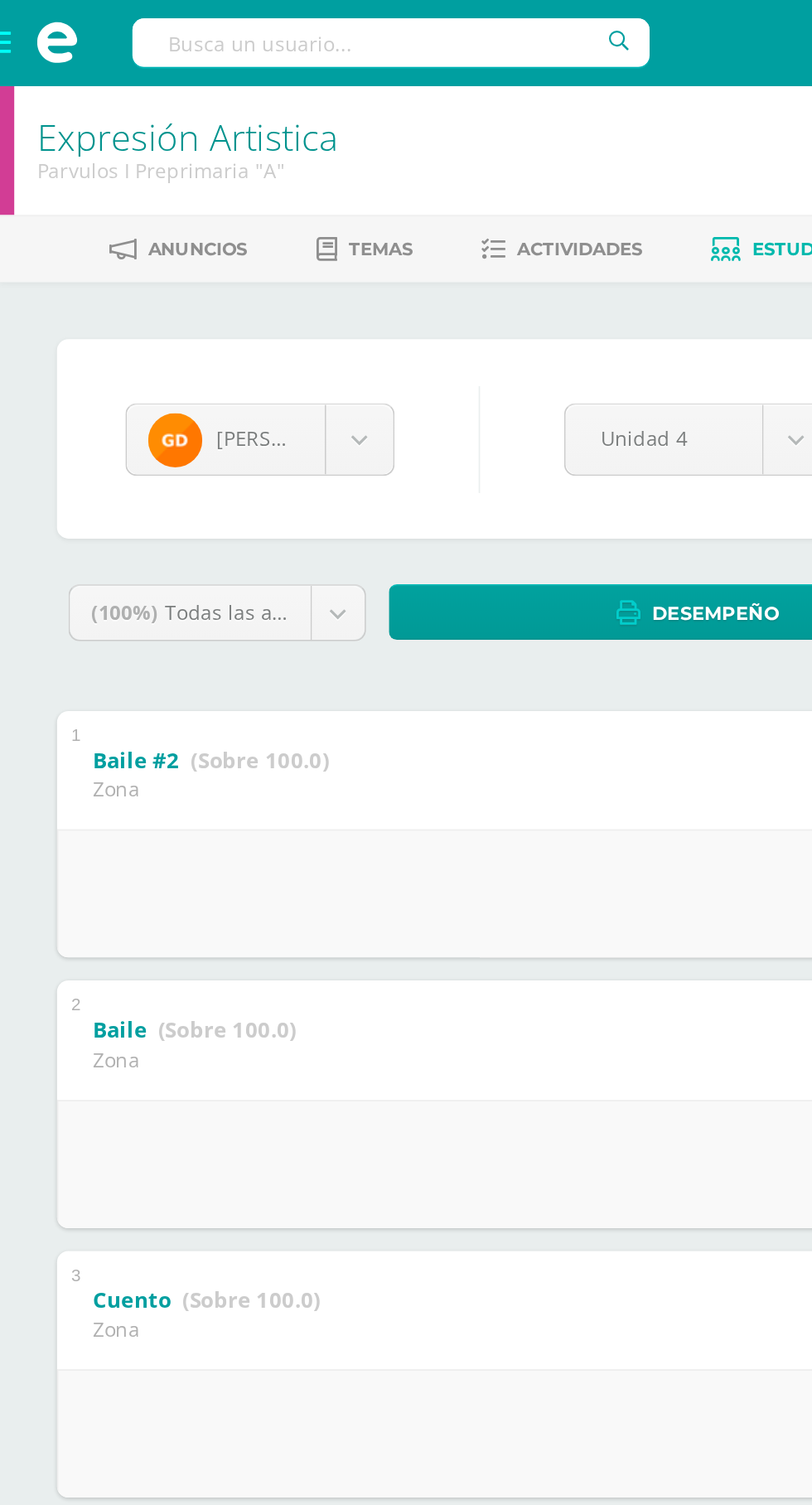
click at [143, 248] on body "Estudiantes Disciplina Asistencia Mis cursos Archivos Soporte Ayuda Reportar un…" at bounding box center [406, 726] width 812 height 1453
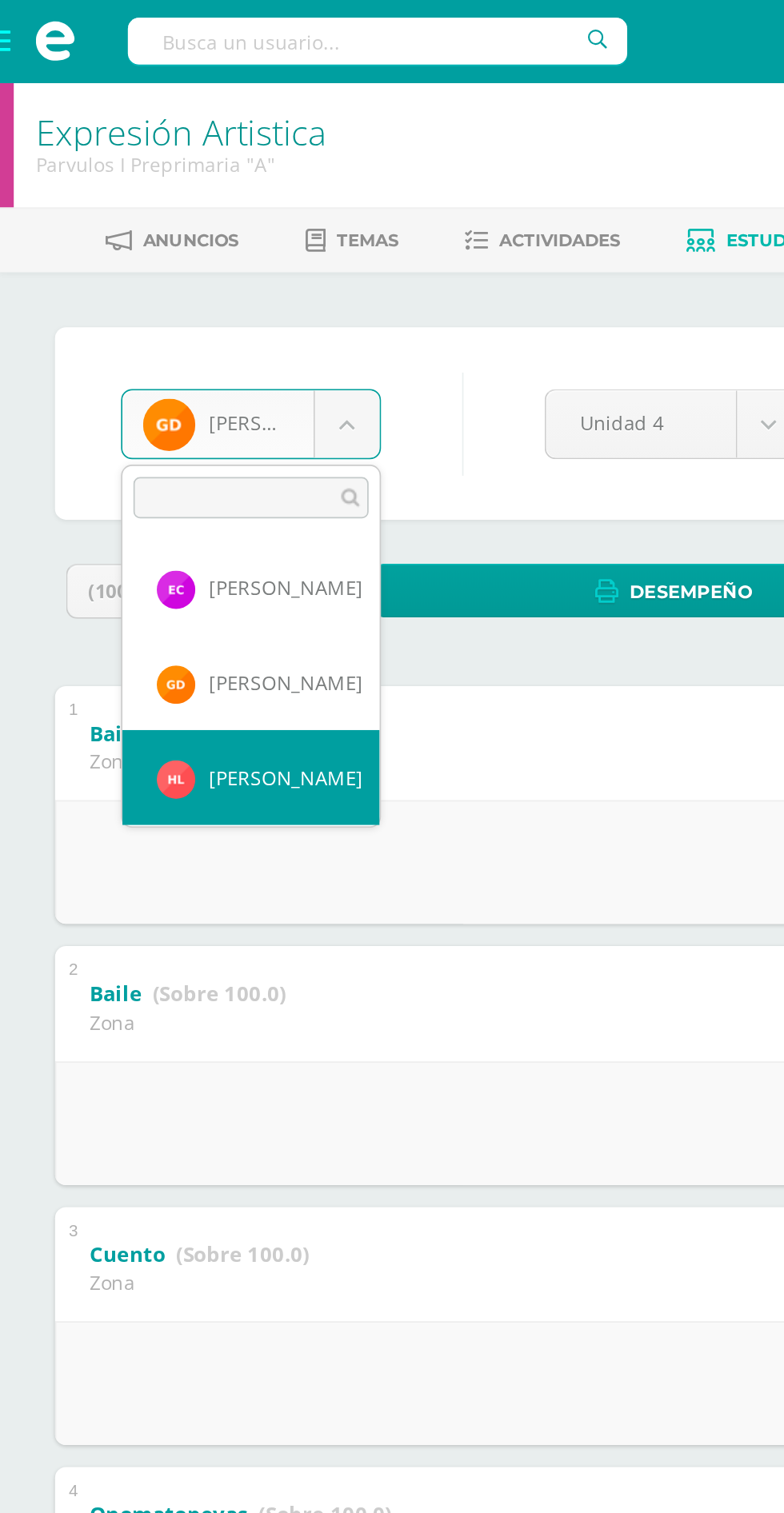
select select "627"
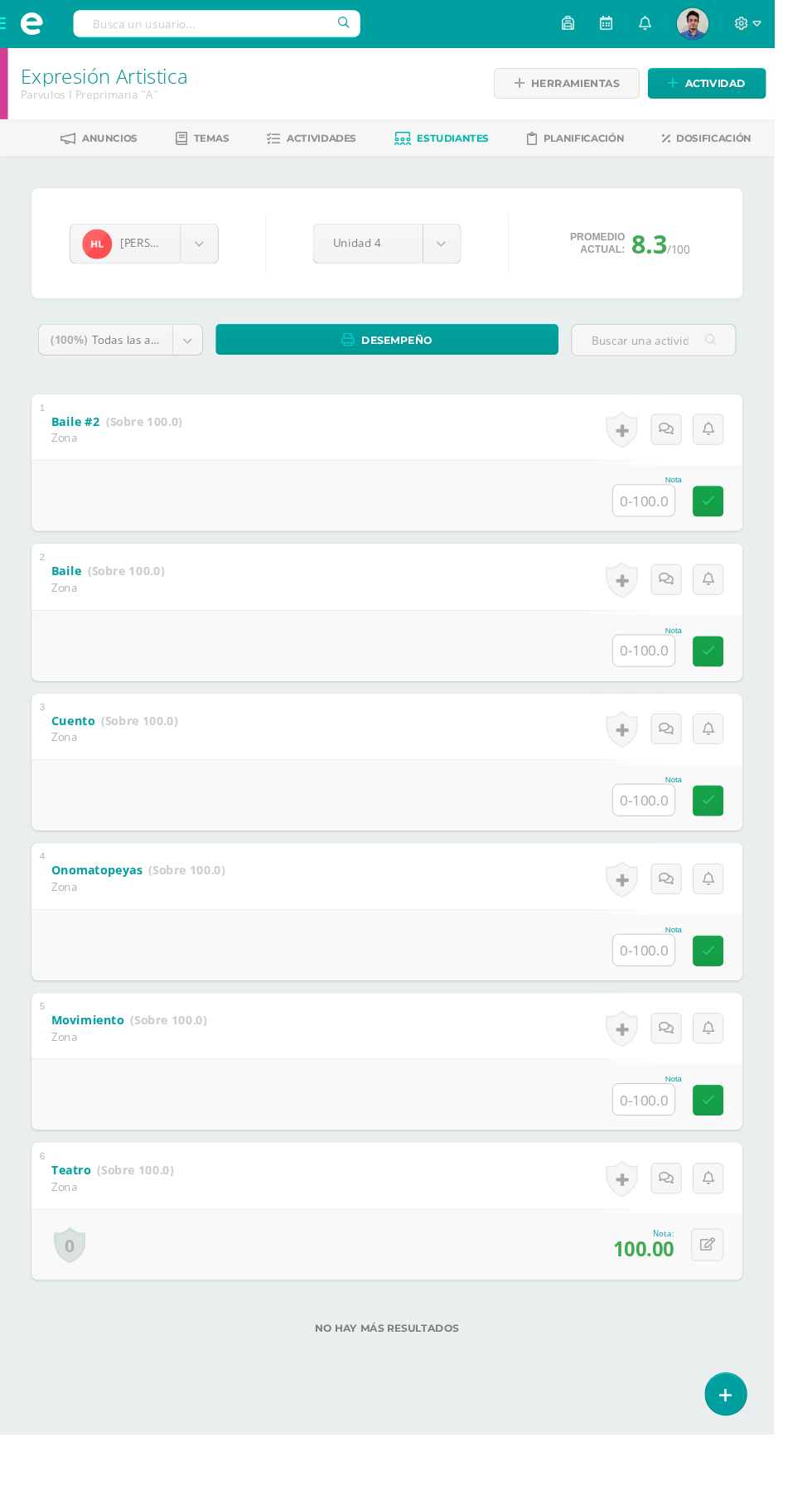
click at [672, 1151] on input "text" at bounding box center [675, 1152] width 64 height 33
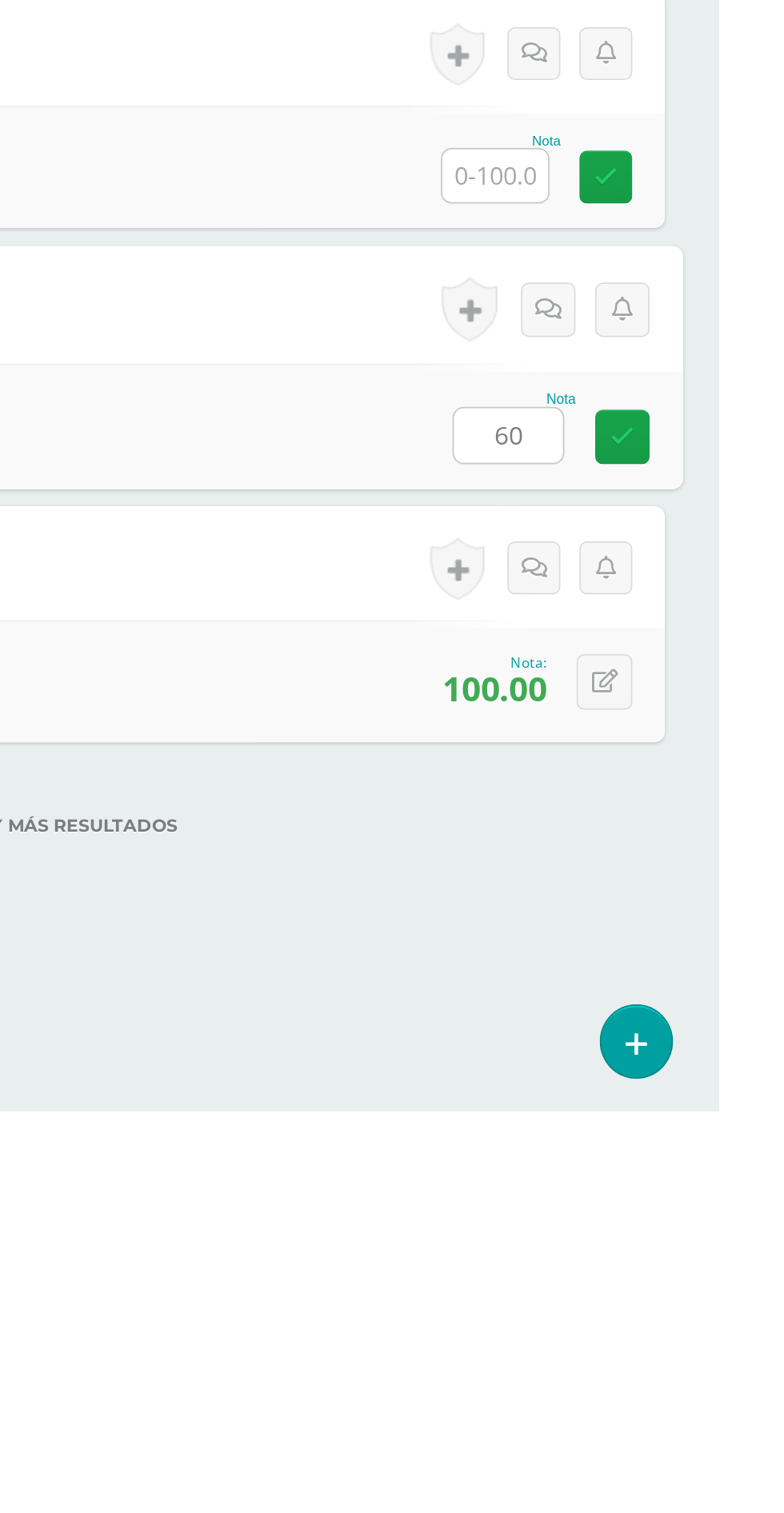
type input "60"
click at [667, 958] on input "text" at bounding box center [651, 962] width 62 height 31
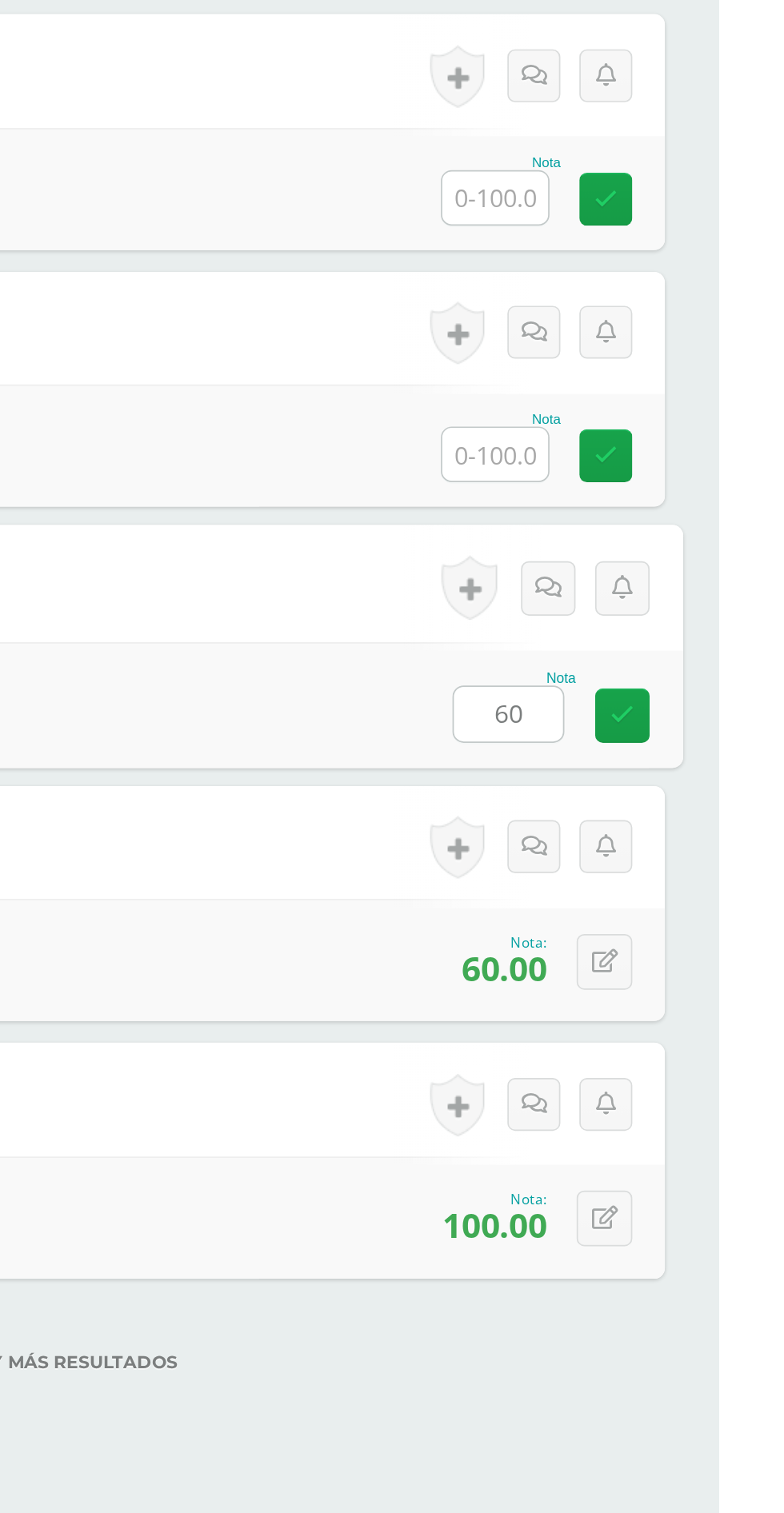
type input "60"
click at [650, 813] on input "text" at bounding box center [651, 810] width 62 height 31
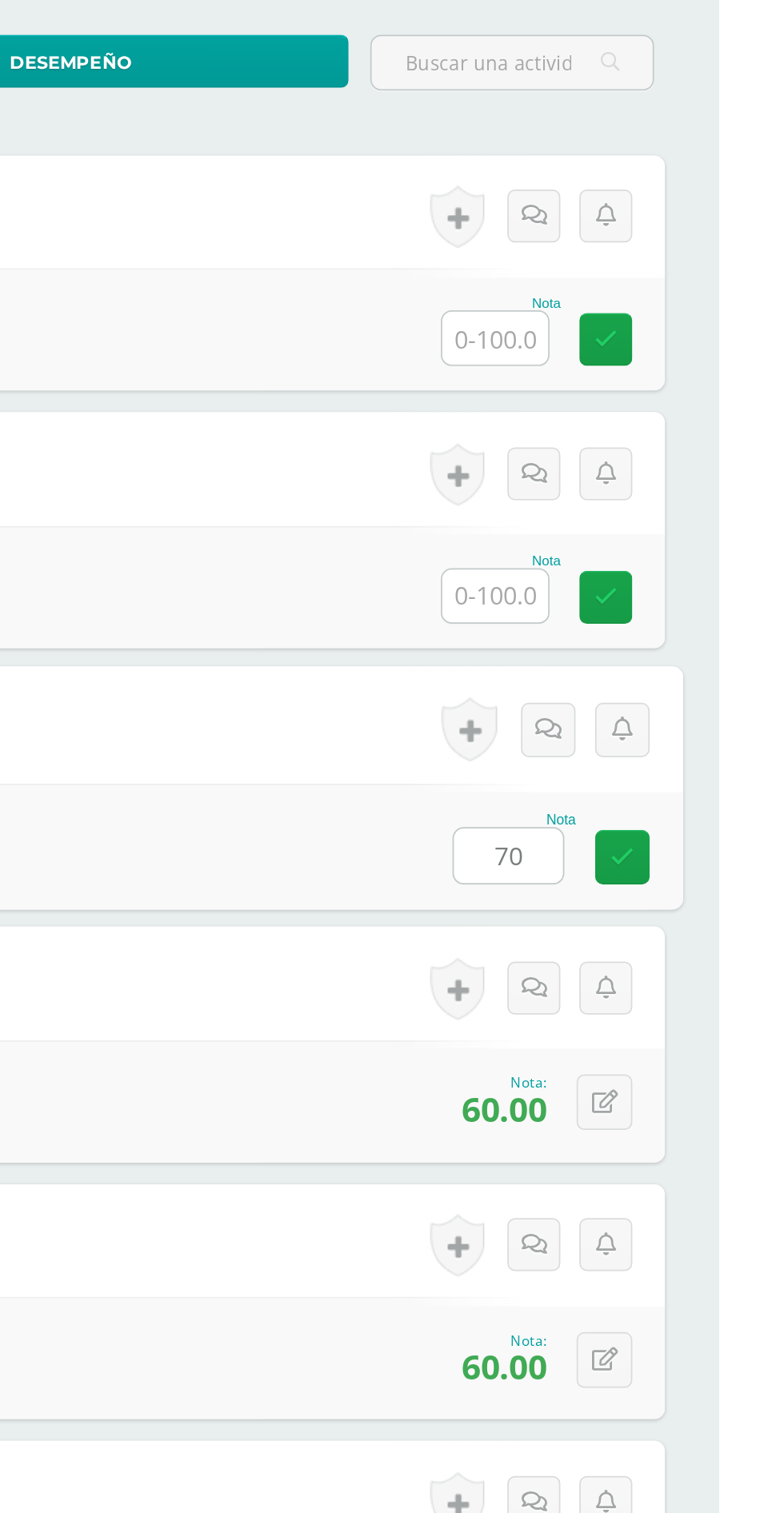
type input "70"
click at [652, 668] on input "text" at bounding box center [651, 658] width 62 height 31
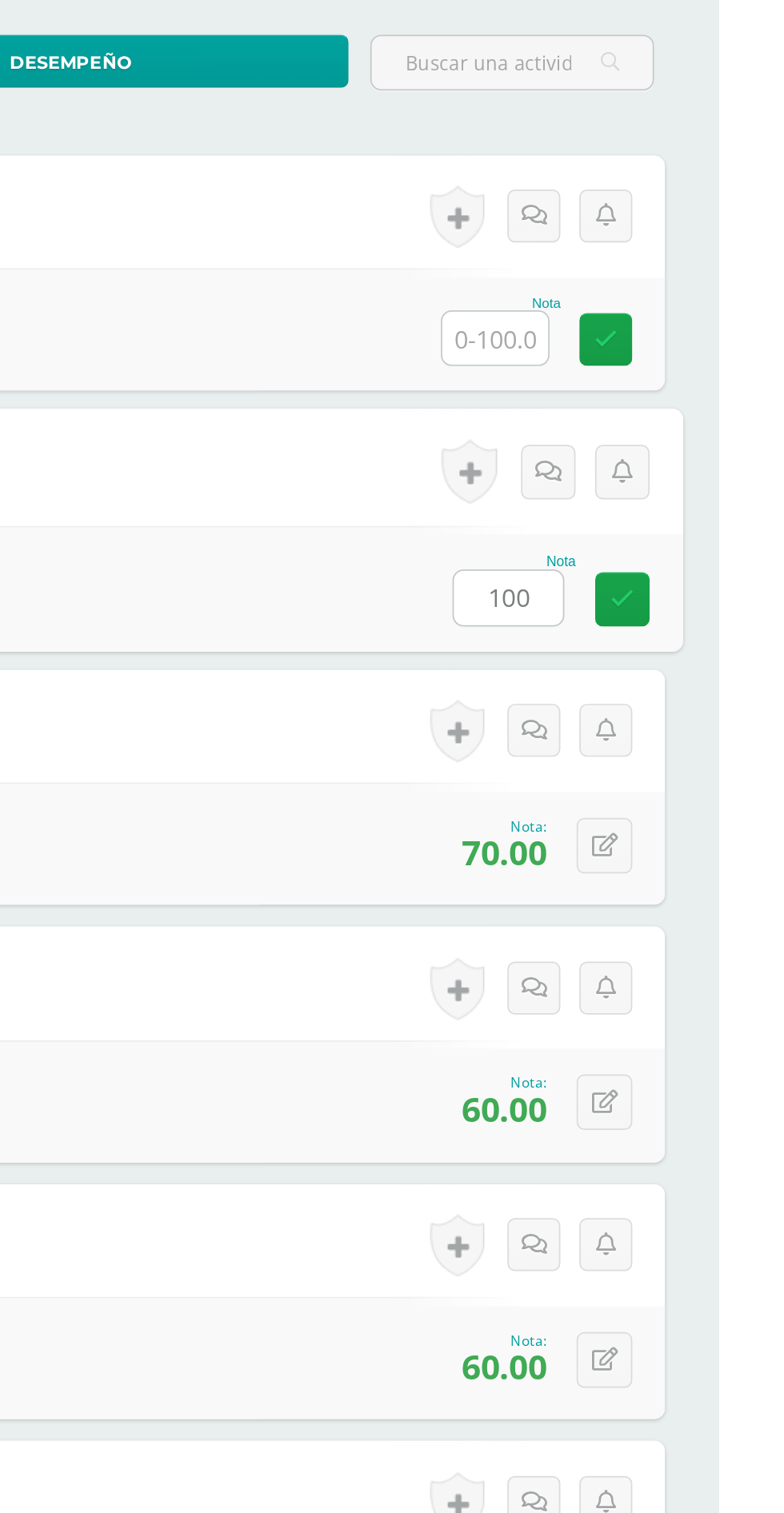
type input "100"
click at [654, 512] on input "text" at bounding box center [651, 507] width 62 height 31
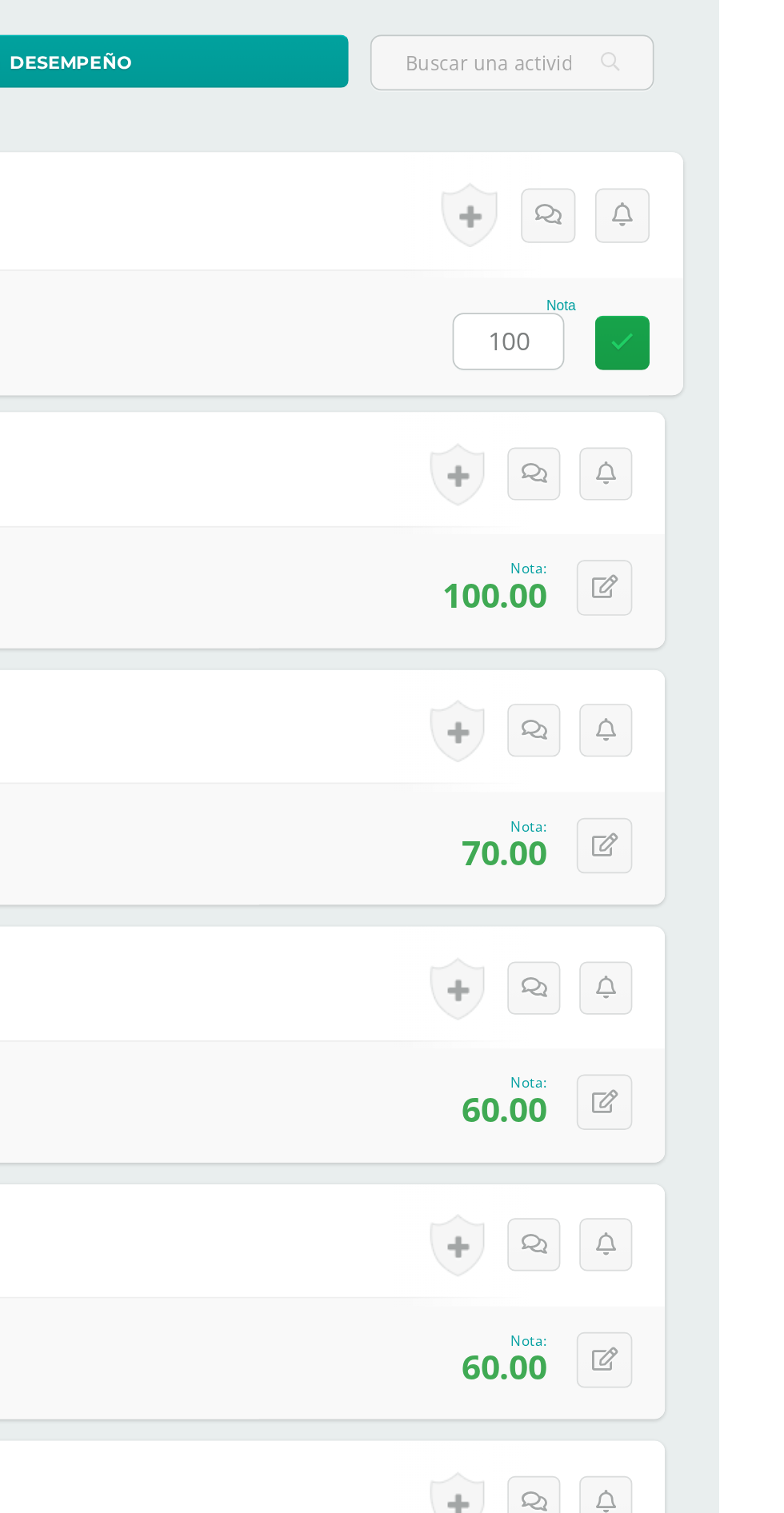
type input "100"
click at [562, 656] on div "0 Logros Logros obtenidos Aún no hay logros agregados Nota: 100.00" at bounding box center [392, 653] width 720 height 72
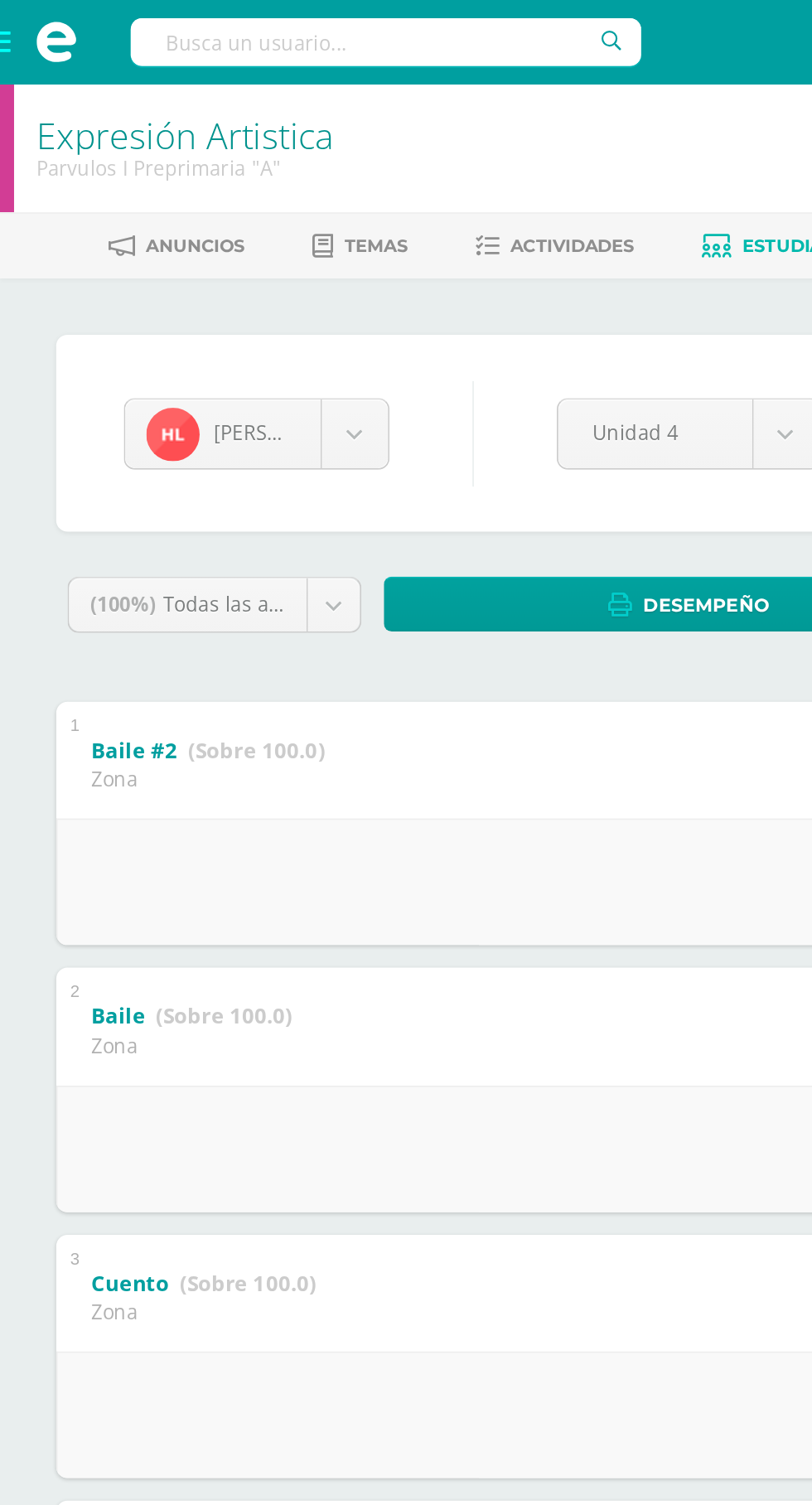
click at [162, 247] on body "Estudiantes Disciplina Asistencia Mis cursos Archivos Soporte Ayuda Reportar un…" at bounding box center [406, 726] width 812 height 1453
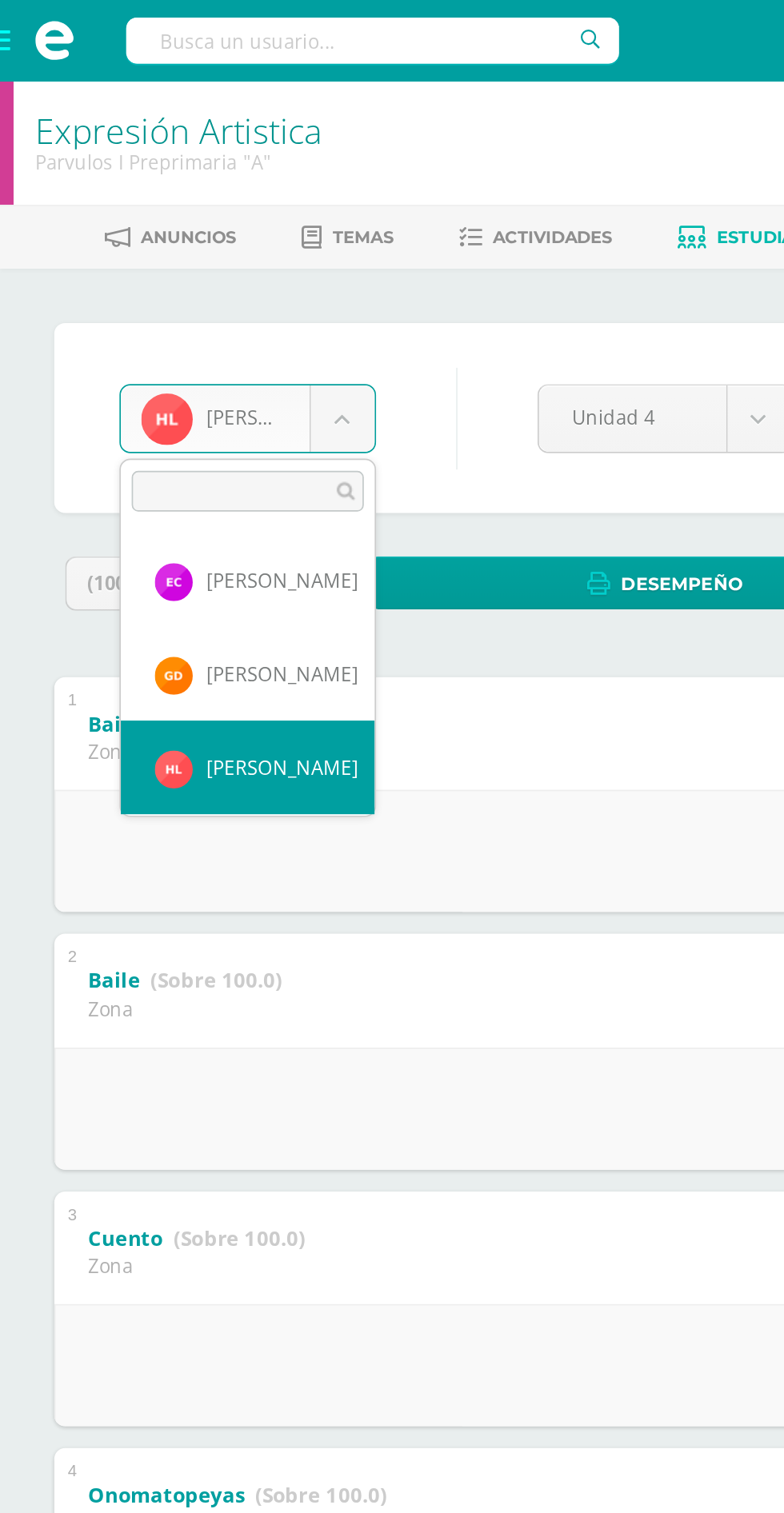
scroll to position [61, 0]
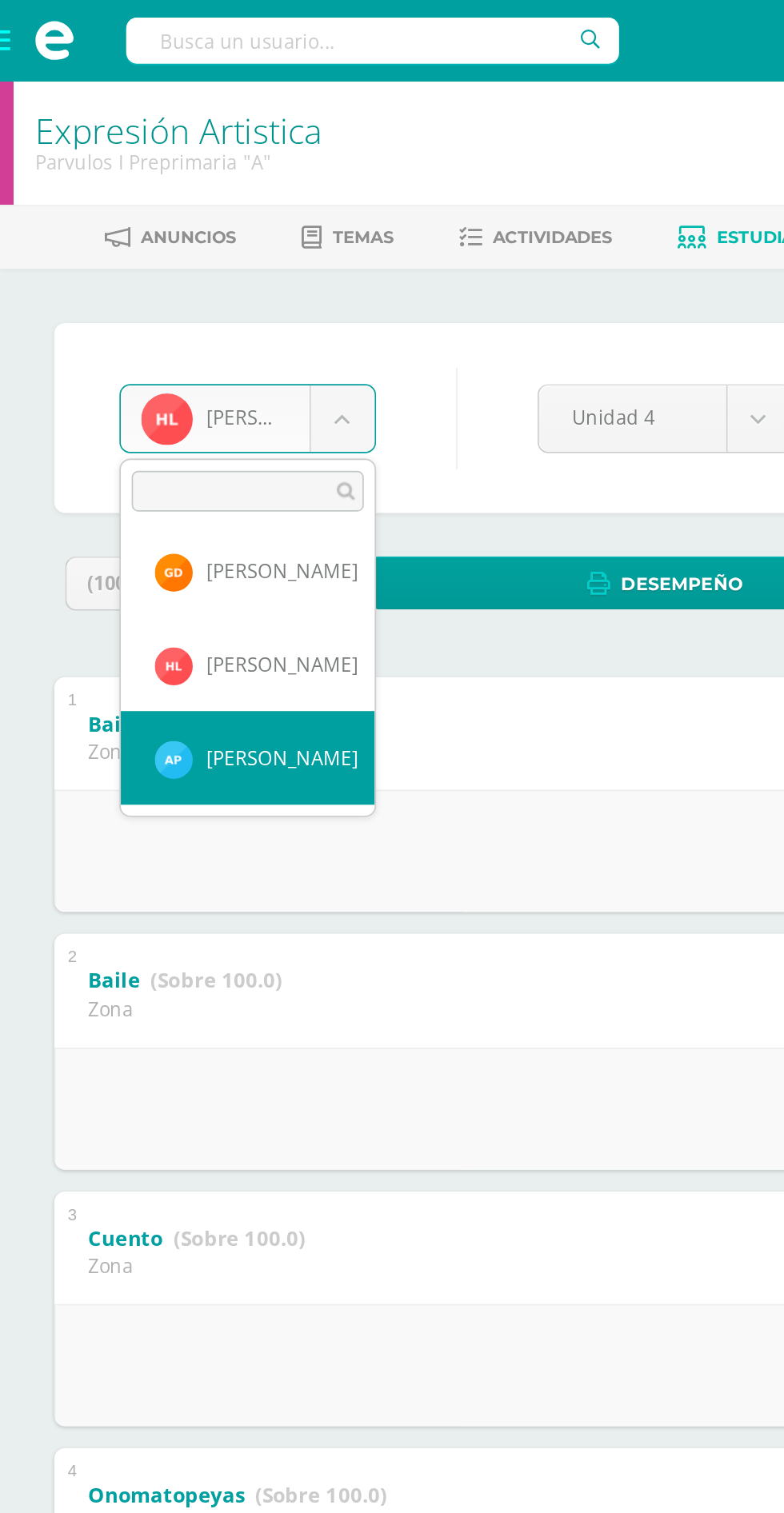
select select "625"
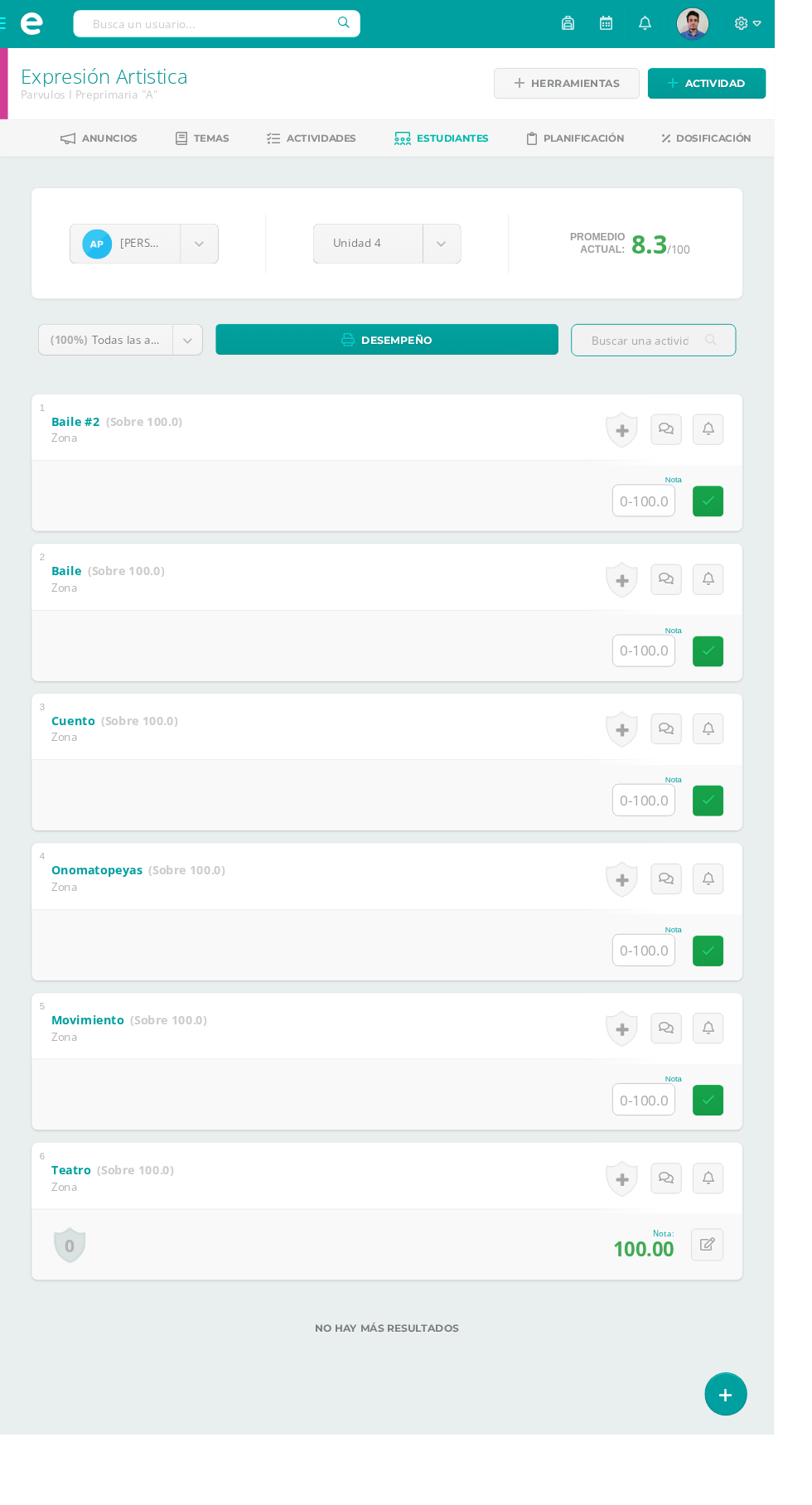
click at [678, 1152] on input "text" at bounding box center [675, 1152] width 64 height 33
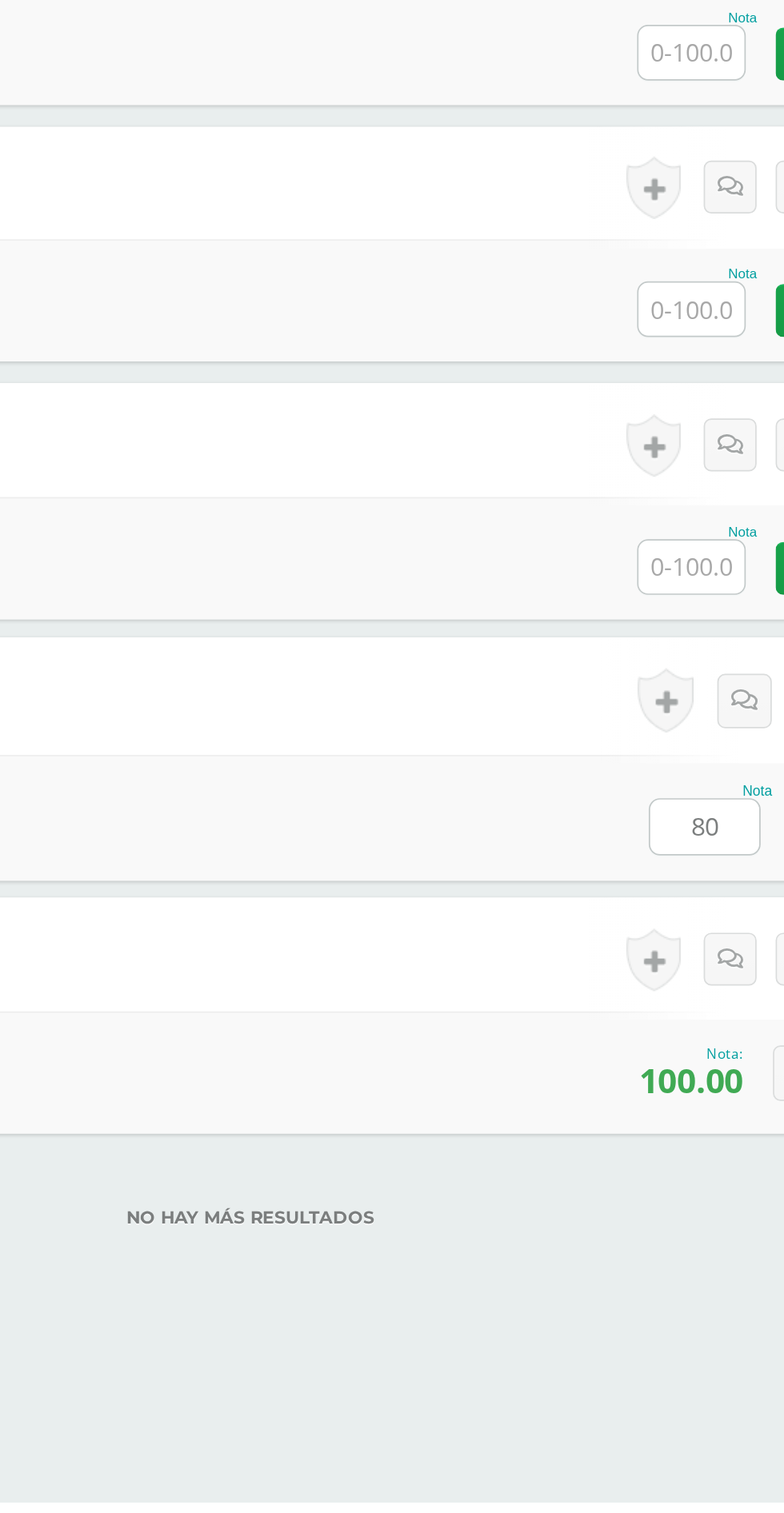
type input "80"
click at [637, 963] on input "text" at bounding box center [651, 962] width 62 height 31
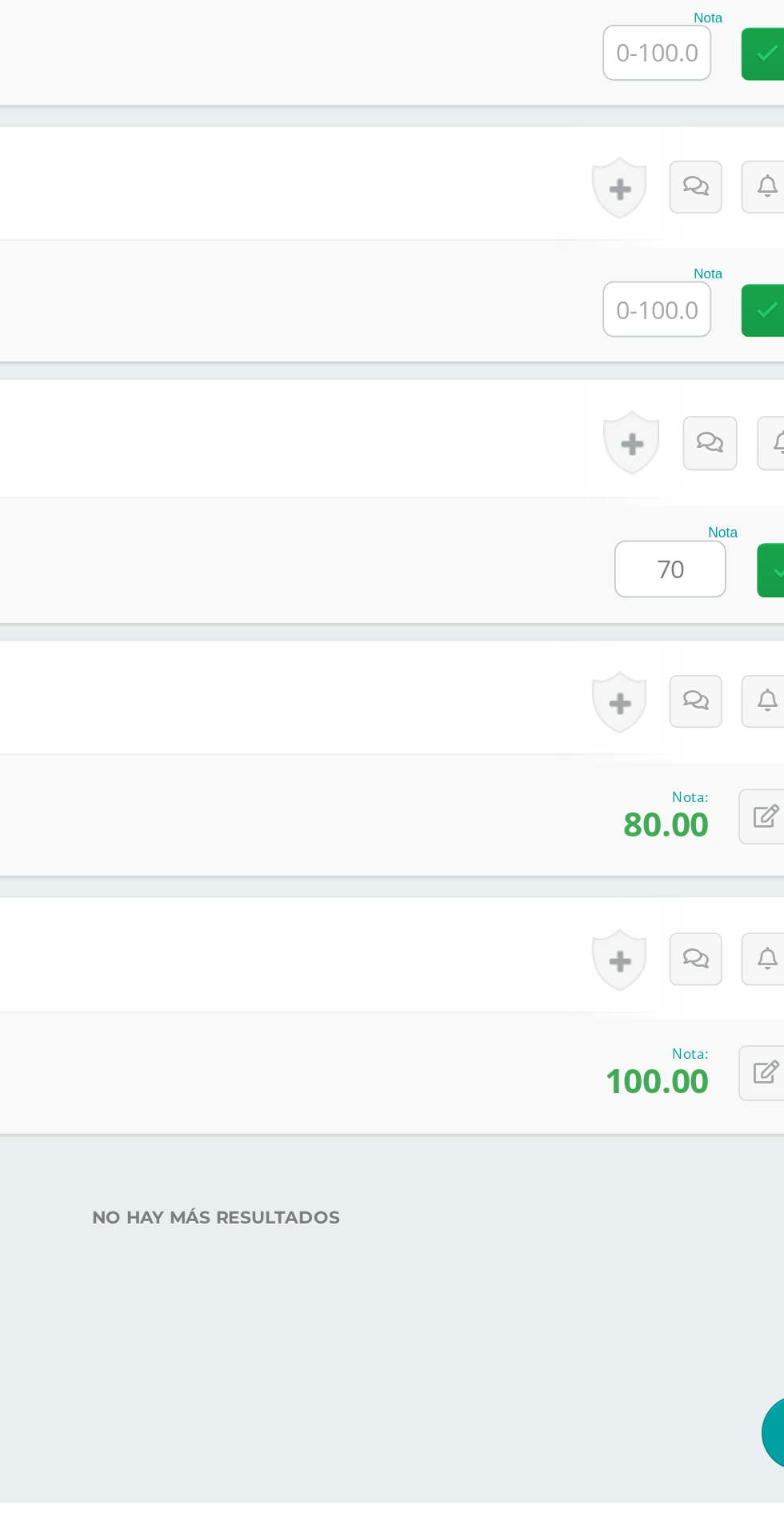
type input "70"
click at [643, 811] on input "text" at bounding box center [651, 810] width 62 height 31
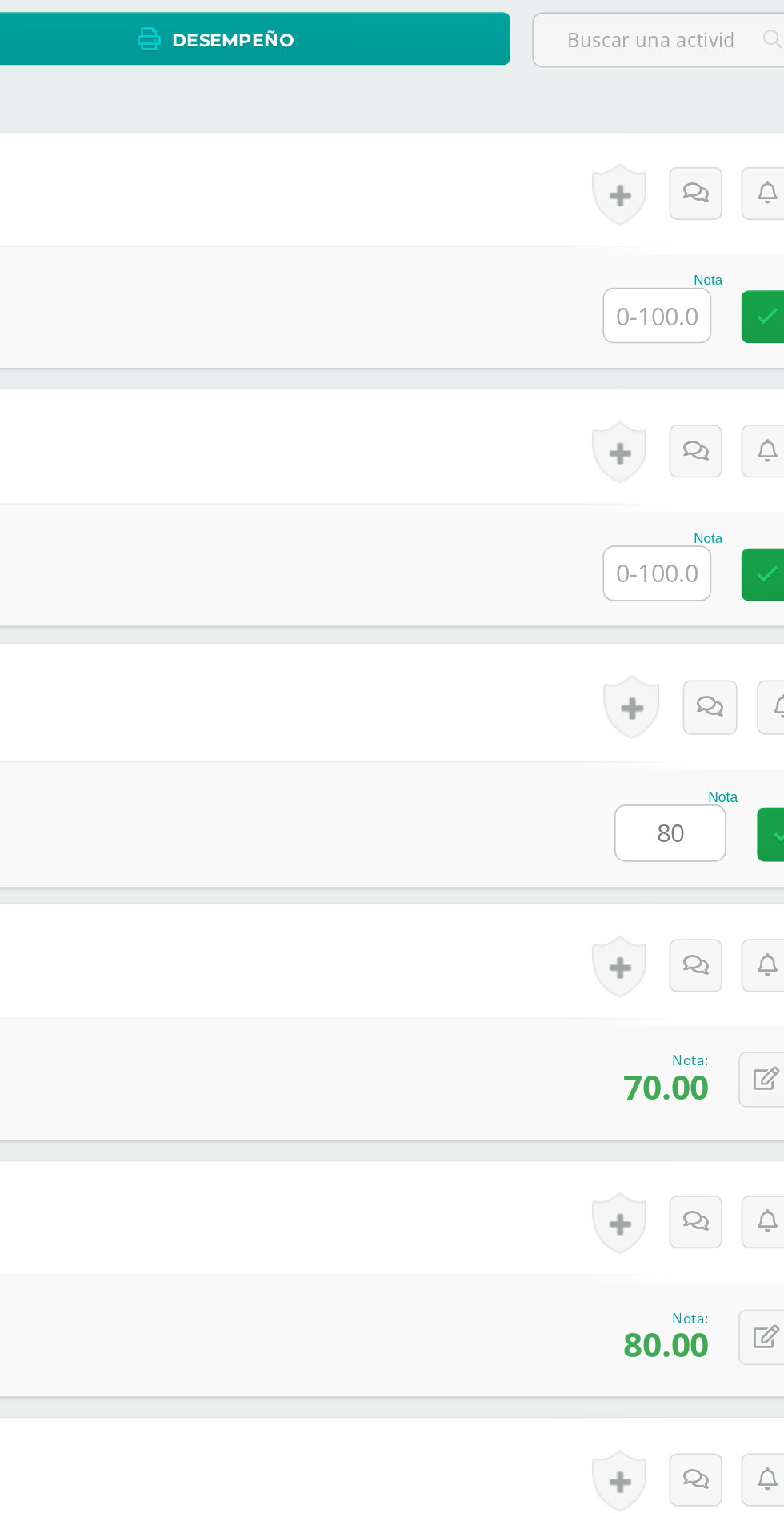
type input "80"
click at [637, 657] on input "text" at bounding box center [651, 658] width 62 height 31
type input "100"
click at [636, 515] on input "text" at bounding box center [651, 507] width 62 height 31
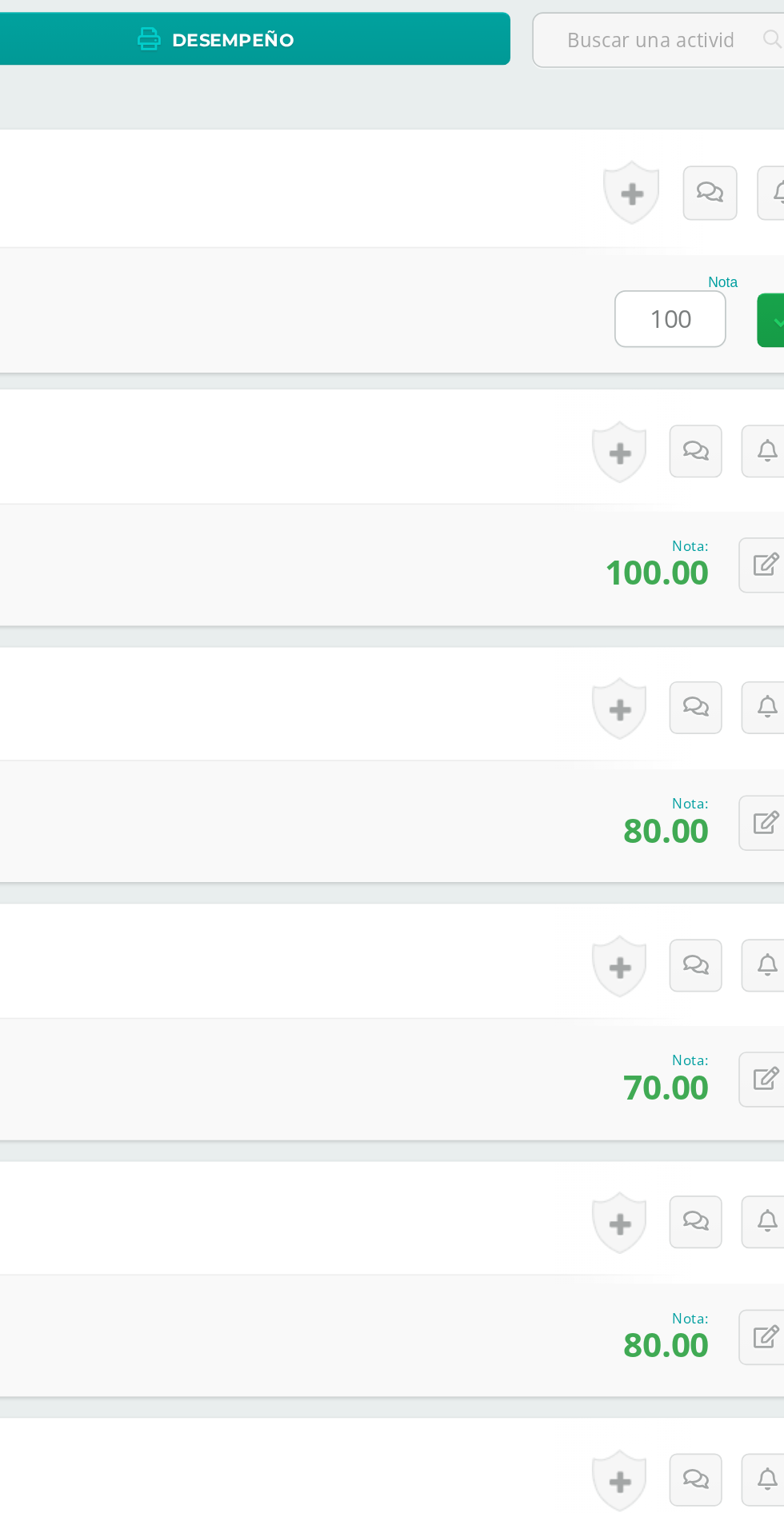
type input "100"
click at [522, 689] on div "1 Baile #2 (Sobre 100.0) Zona Nota 100 0 [GEOGRAPHIC_DATA] Logros obtenidos" at bounding box center [392, 847] width 720 height 897
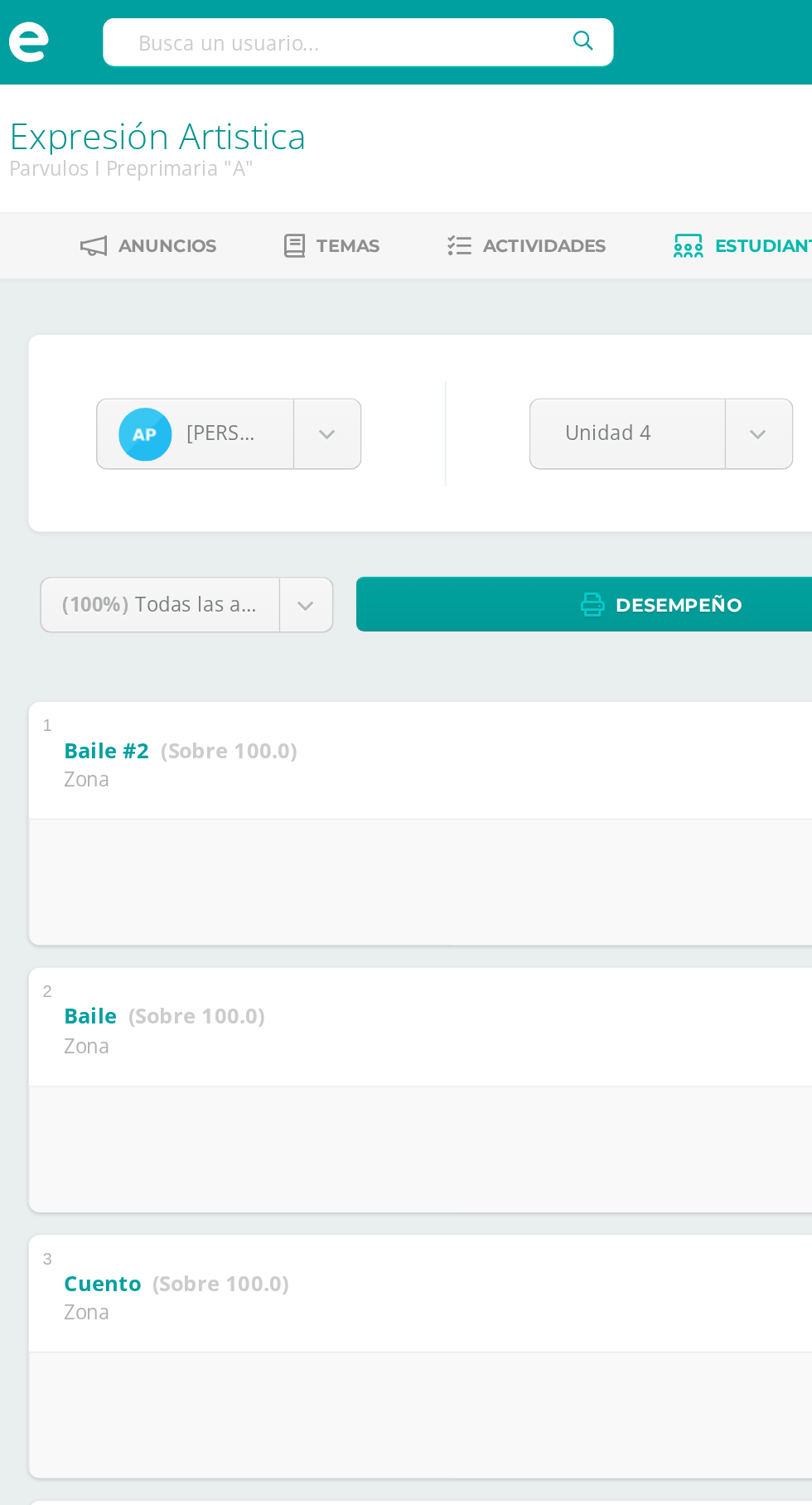
click at [167, 243] on body "Estudiantes Disciplina Asistencia Mis cursos Archivos Soporte Ayuda Reportar un…" at bounding box center [406, 726] width 812 height 1453
